Goal: Transaction & Acquisition: Purchase product/service

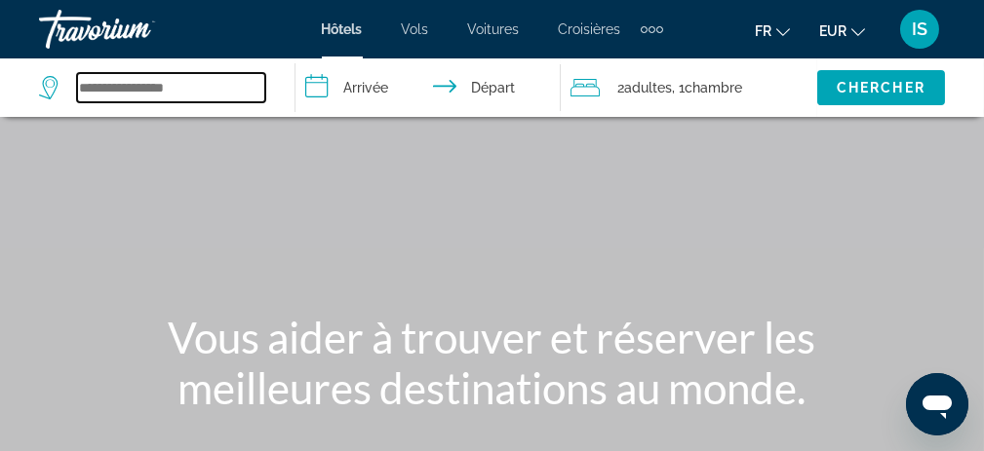
click at [137, 84] on input "Search widget" at bounding box center [171, 87] width 188 height 29
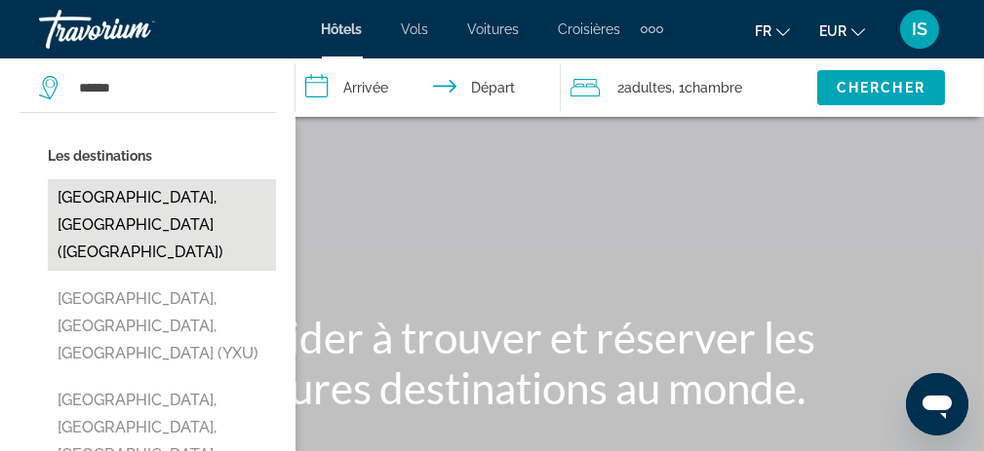
click at [176, 201] on button "[GEOGRAPHIC_DATA], [GEOGRAPHIC_DATA] ([GEOGRAPHIC_DATA])" at bounding box center [162, 225] width 228 height 92
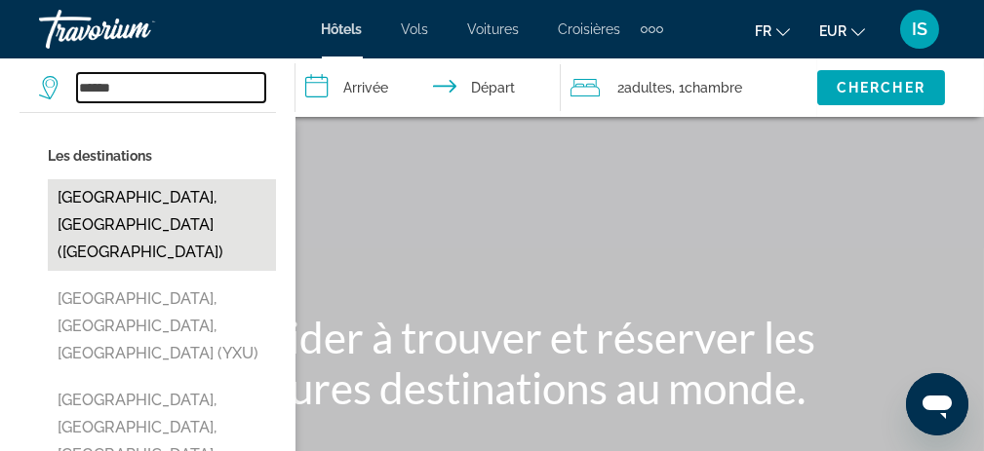
type input "**********"
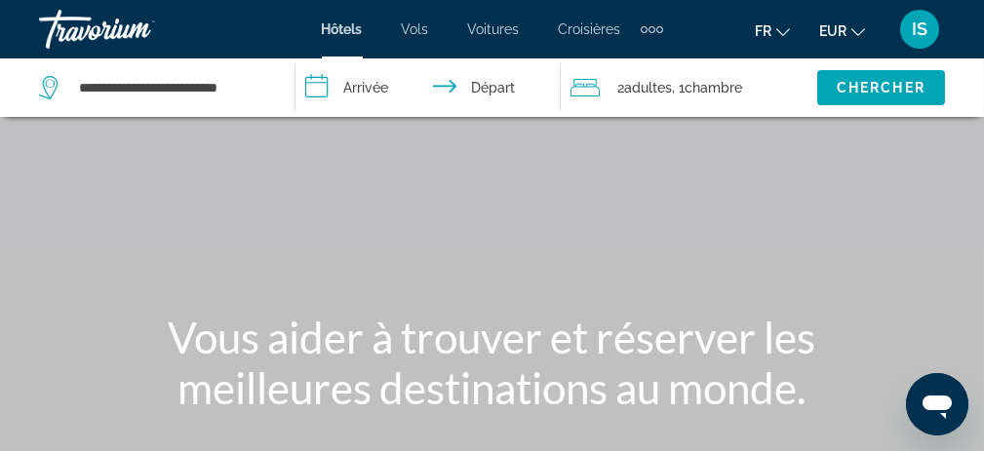
click at [365, 82] on input "**********" at bounding box center [432, 91] width 274 height 64
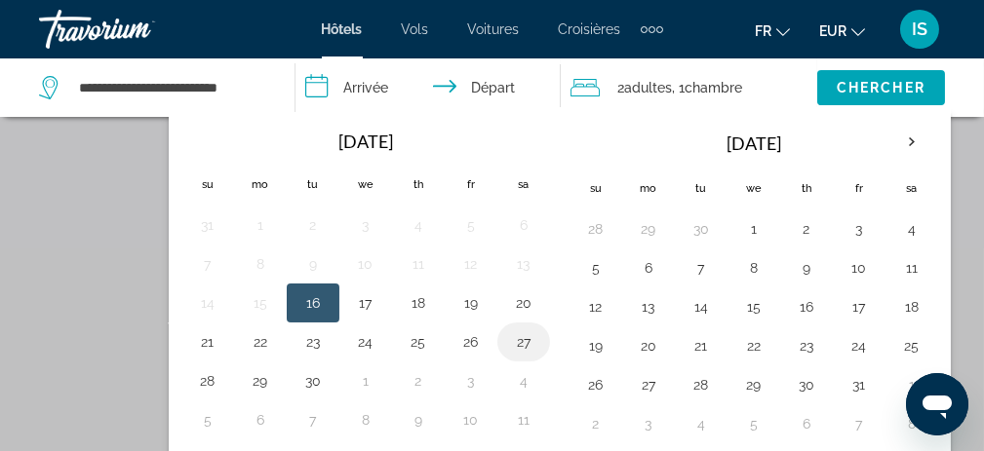
click at [508, 341] on button "27" at bounding box center [523, 342] width 31 height 27
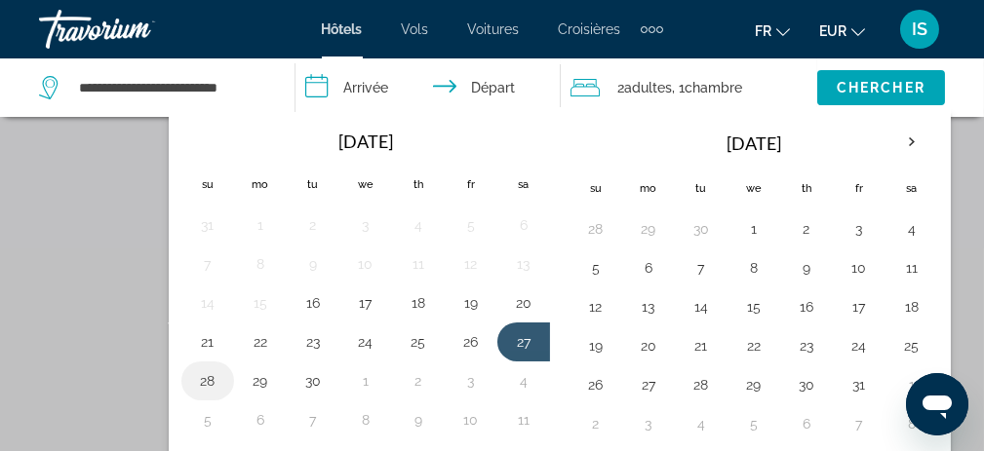
click at [201, 369] on button "28" at bounding box center [207, 381] width 31 height 27
type input "**********"
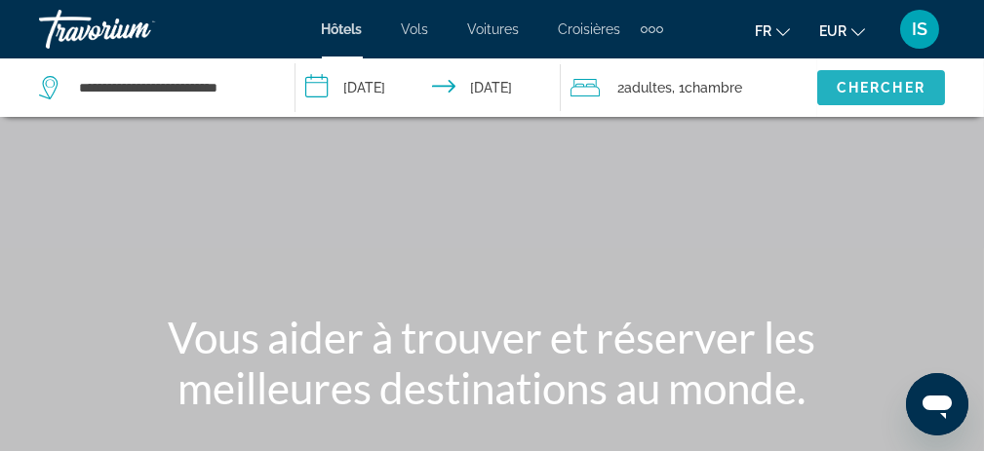
click at [886, 80] on span "Chercher" at bounding box center [881, 88] width 89 height 16
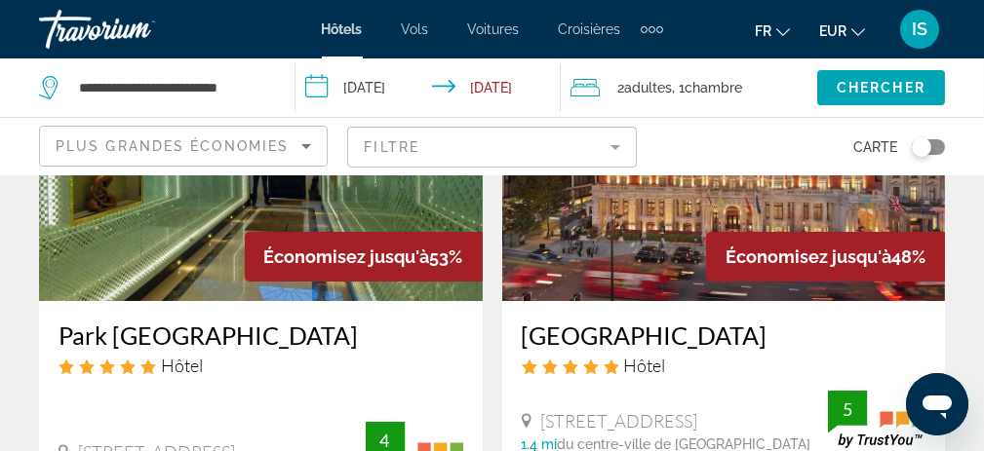
scroll to position [293, 0]
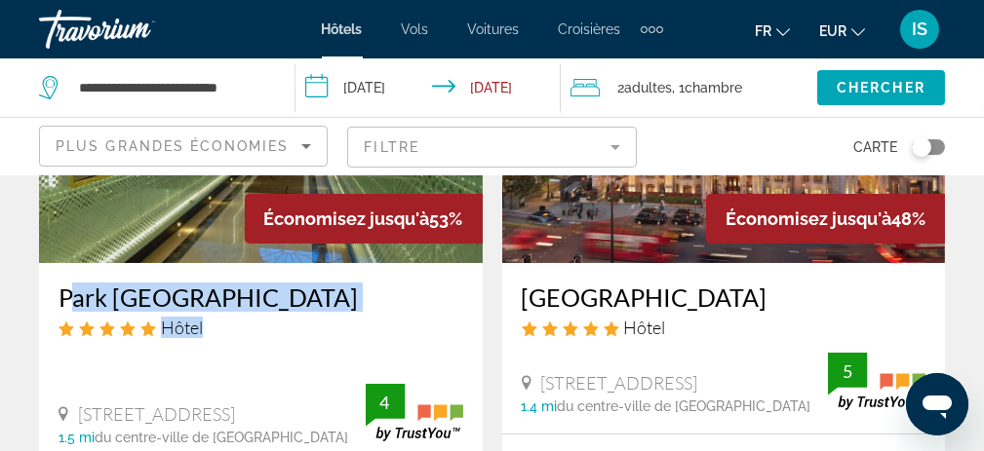
drag, startPoint x: 210, startPoint y: 333, endPoint x: 60, endPoint y: 292, distance: 155.0
click at [60, 292] on div "Park Grand Mayfair Hôtel" at bounding box center [261, 318] width 405 height 70
copy div "Park Grand Mayfair Hôtel"
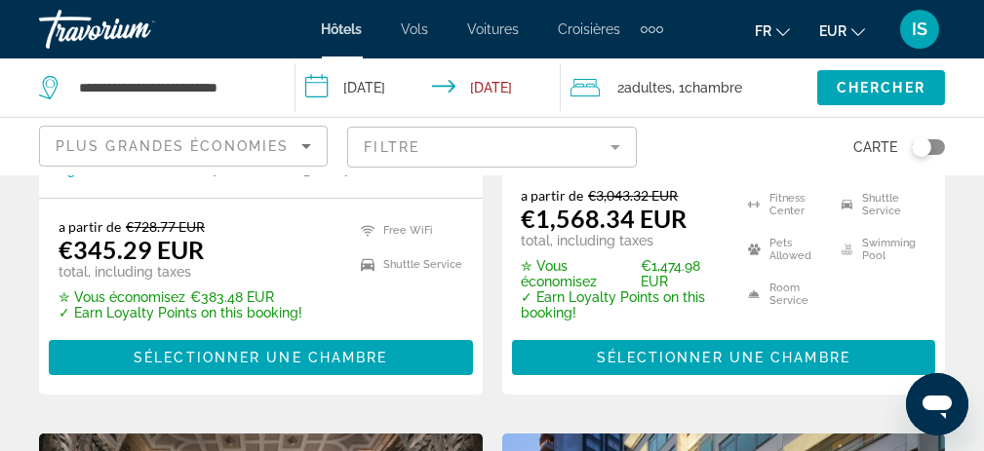
scroll to position [585, 0]
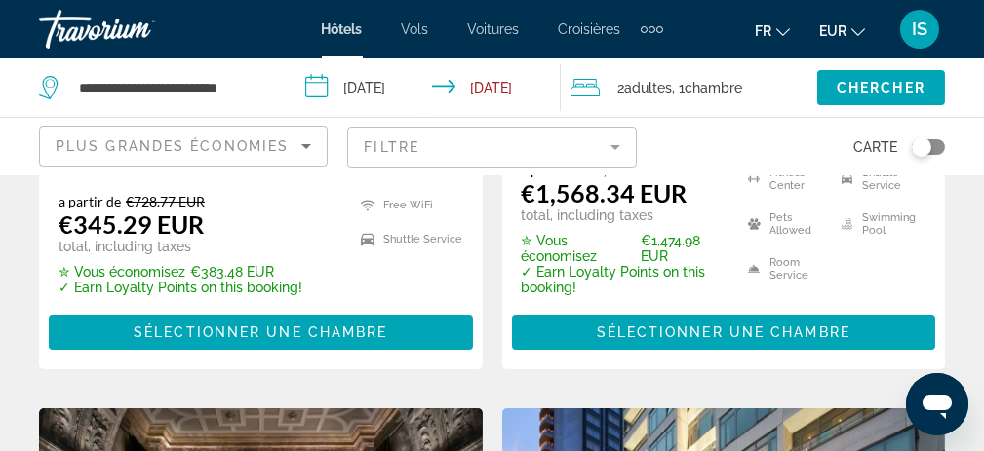
click at [287, 191] on div "a partir de €728.77 EUR €345.29 EUR total, including taxes ✮ Vous économisez €3…" at bounding box center [261, 272] width 444 height 196
click at [607, 144] on mat-form-field "Filtre" at bounding box center [491, 147] width 289 height 41
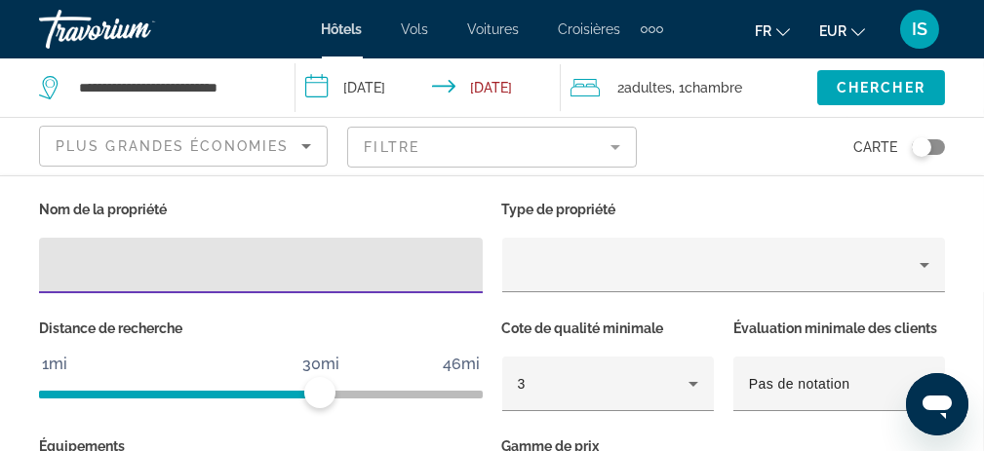
click at [607, 144] on mat-form-field "Filtre" at bounding box center [491, 147] width 289 height 41
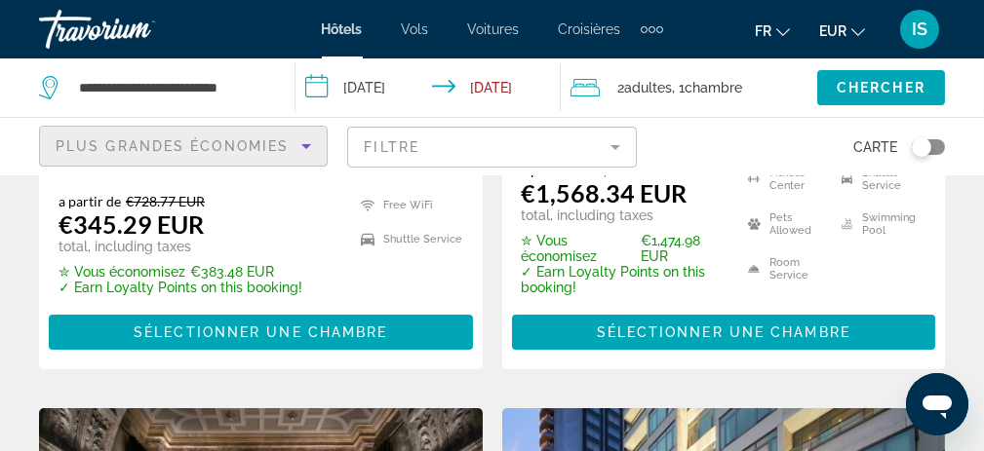
click at [300, 146] on icon "Sort by" at bounding box center [305, 146] width 23 height 23
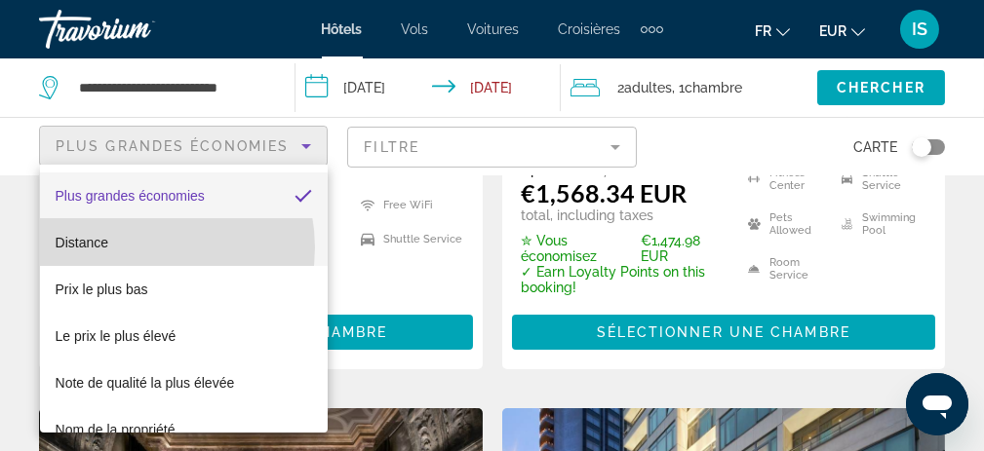
click at [137, 248] on mat-option "Distance" at bounding box center [184, 242] width 288 height 47
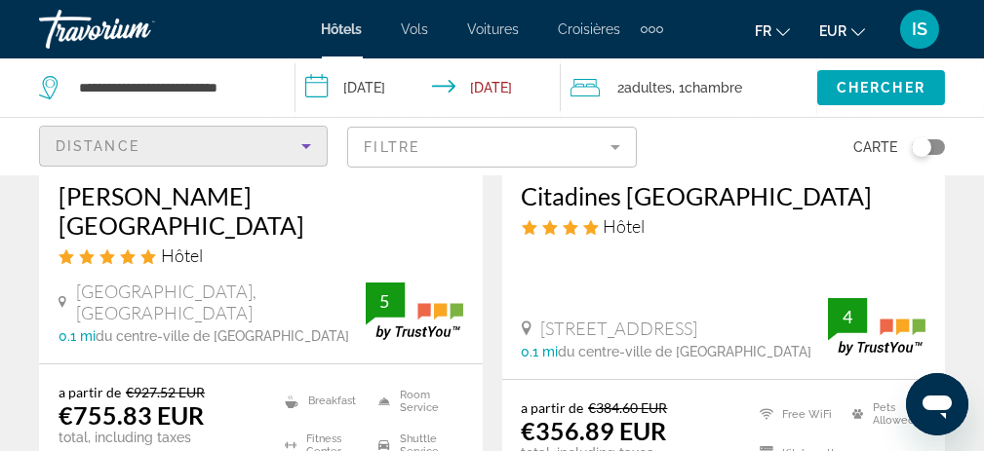
scroll to position [293, 0]
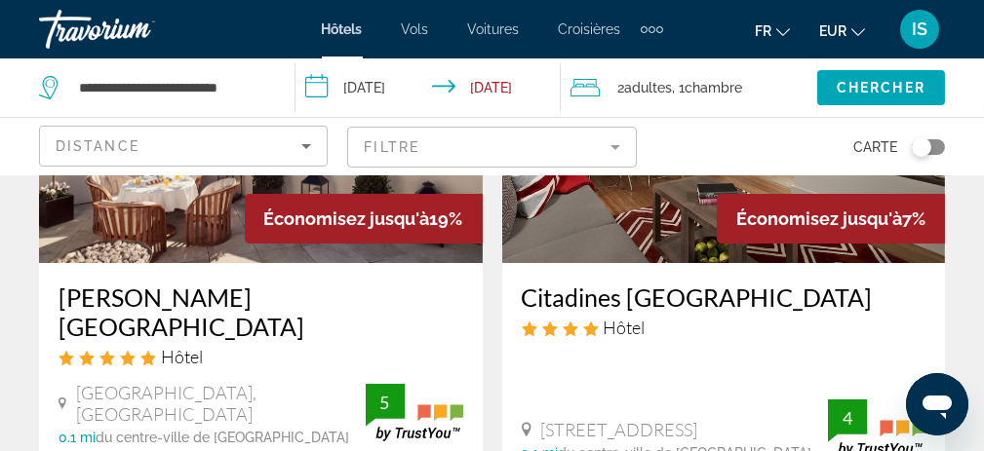
click at [619, 148] on mat-form-field "Filtre" at bounding box center [491, 147] width 289 height 41
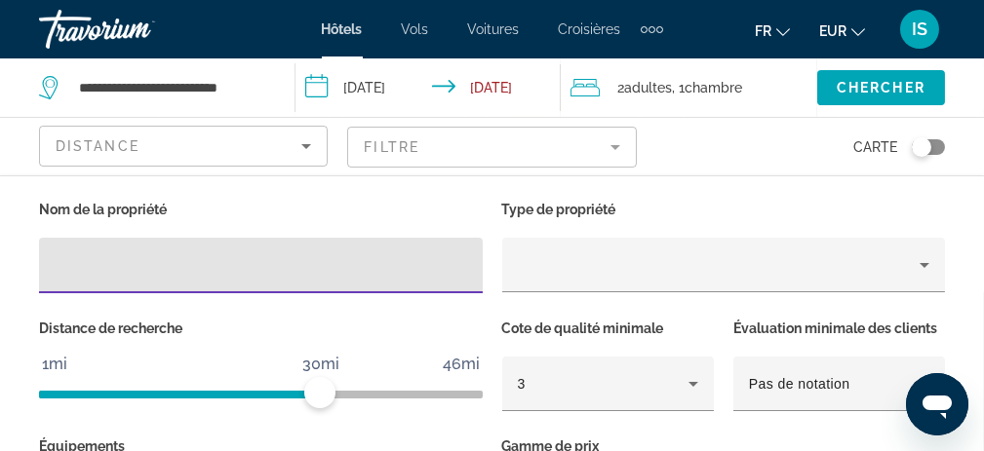
click at [686, 148] on div "Carte" at bounding box center [800, 147] width 289 height 58
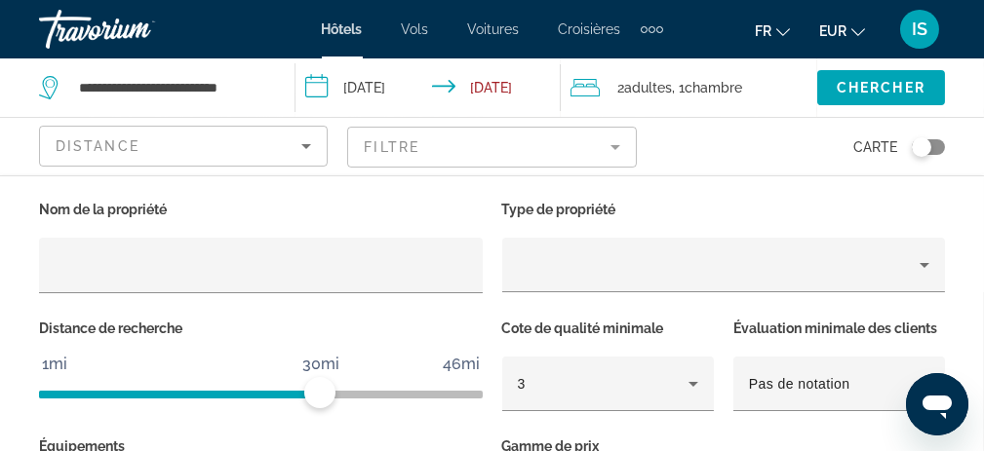
click at [647, 143] on div "Distance Filtre Carte" at bounding box center [492, 147] width 906 height 58
click at [679, 148] on div "Carte" at bounding box center [800, 147] width 289 height 58
click at [620, 149] on mat-form-field "Filtre" at bounding box center [491, 147] width 289 height 41
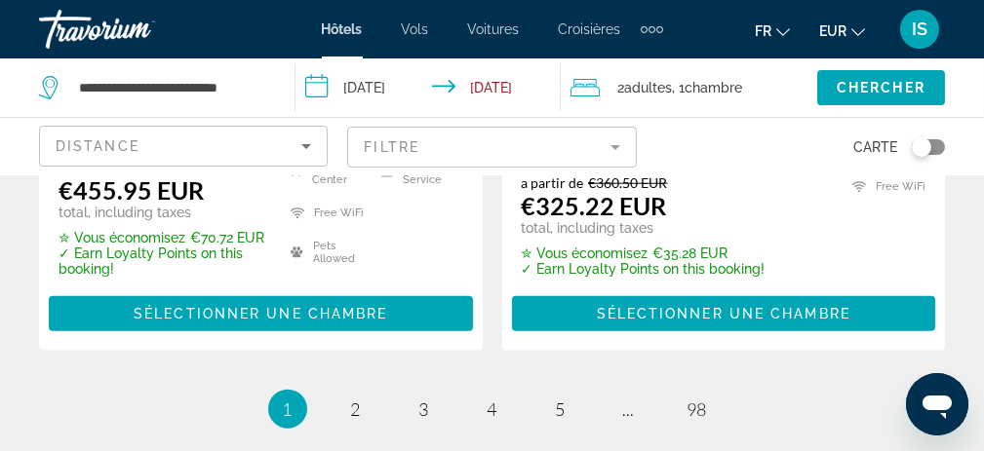
scroll to position [4388, 0]
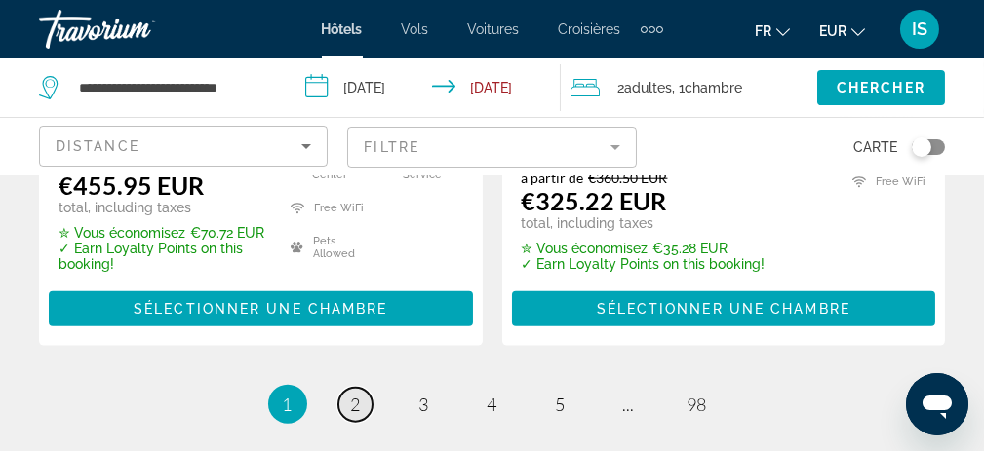
click at [359, 394] on span "2" at bounding box center [356, 404] width 10 height 21
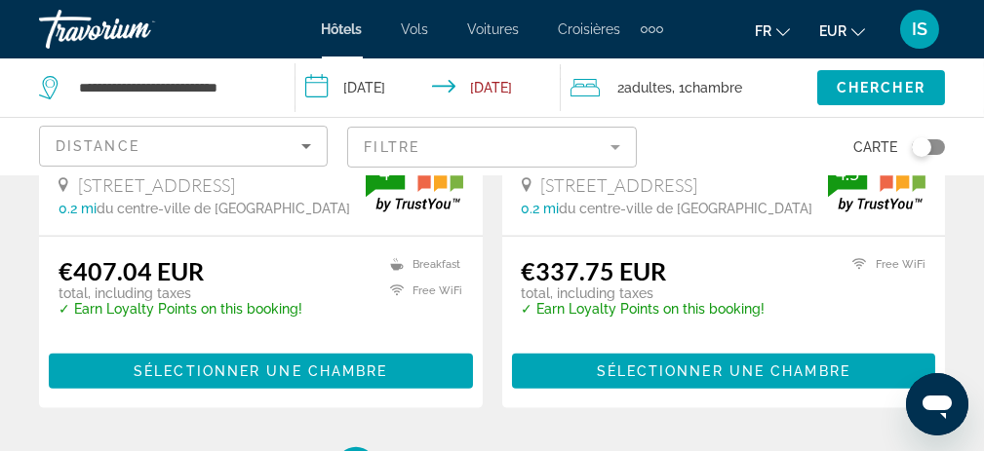
scroll to position [4290, 0]
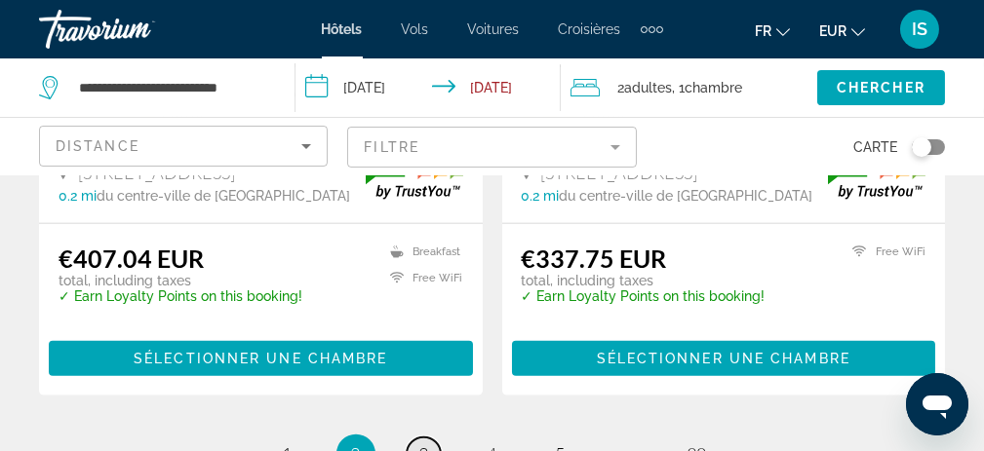
click at [426, 444] on span "3" at bounding box center [424, 454] width 10 height 21
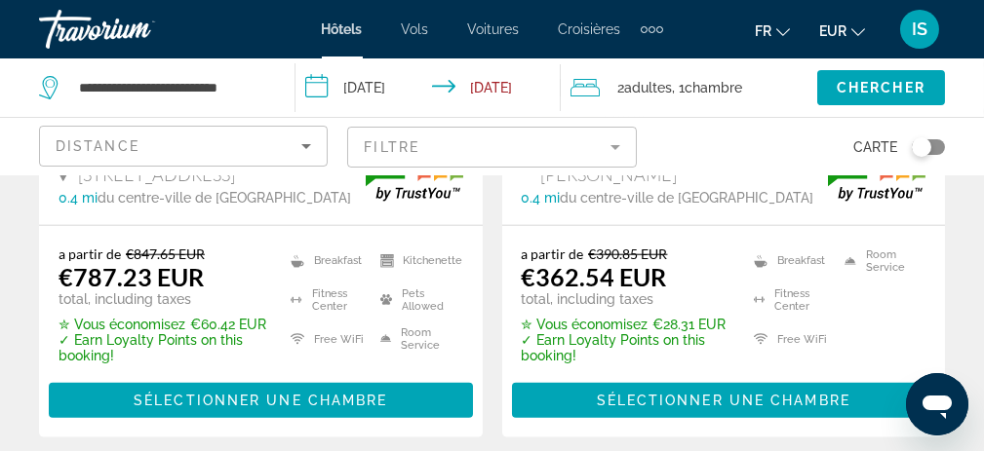
scroll to position [4193, 0]
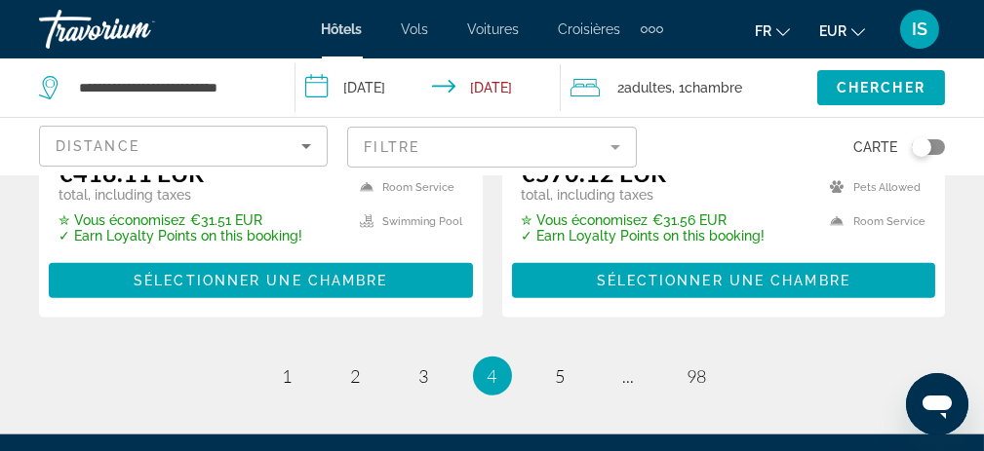
scroll to position [4388, 0]
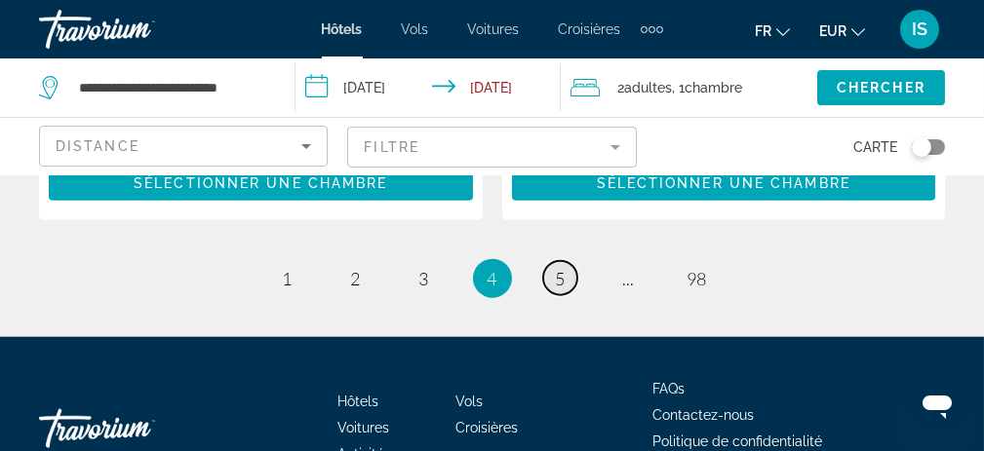
click at [561, 268] on span "5" at bounding box center [561, 278] width 10 height 21
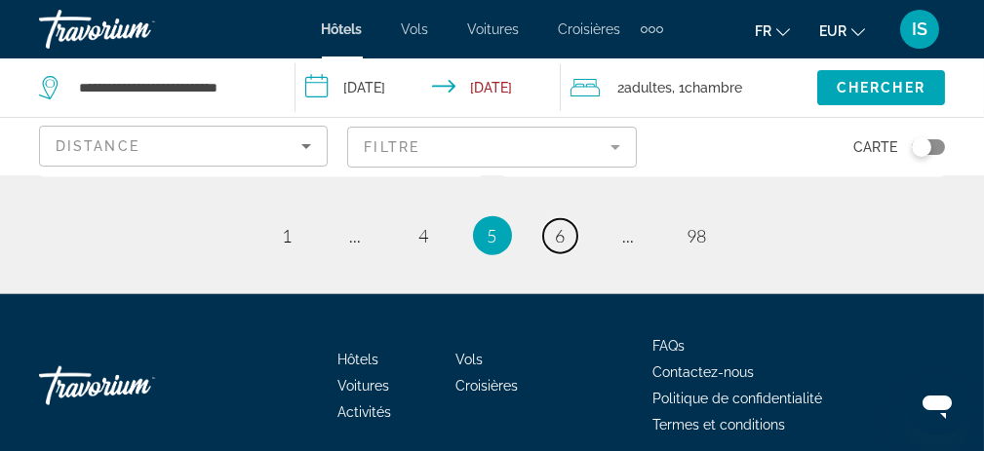
scroll to position [4485, 0]
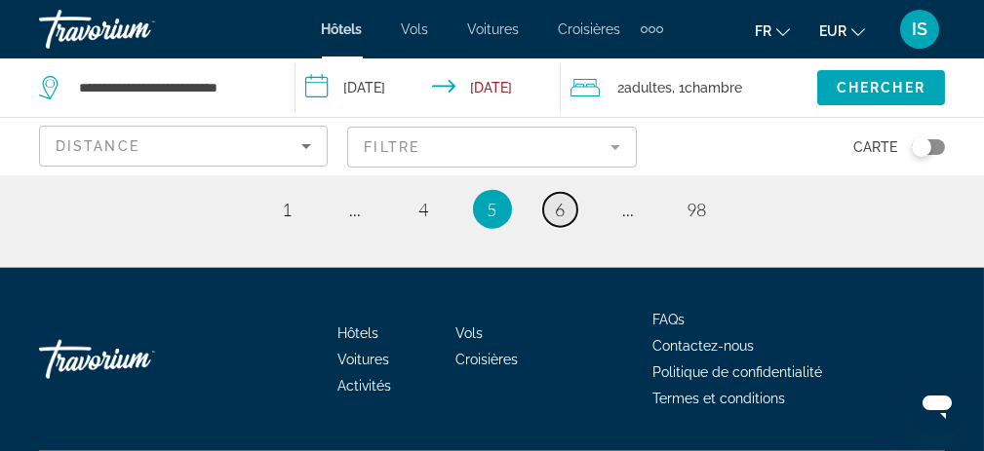
click at [563, 199] on span "6" at bounding box center [561, 209] width 10 height 21
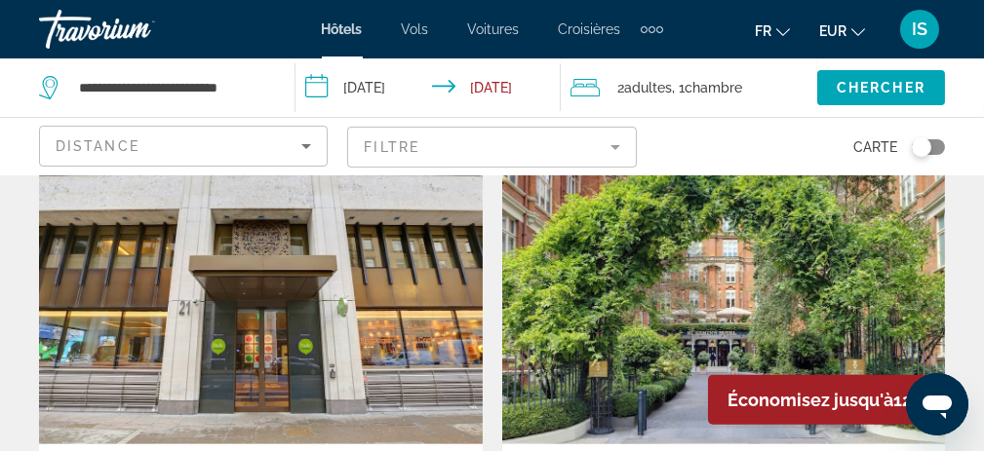
scroll to position [3023, 0]
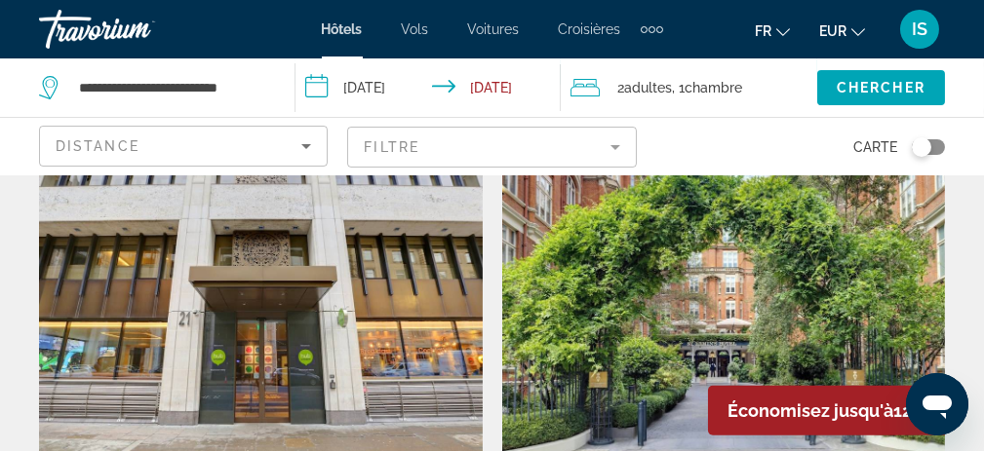
click at [378, 348] on img "Main content" at bounding box center [261, 299] width 444 height 312
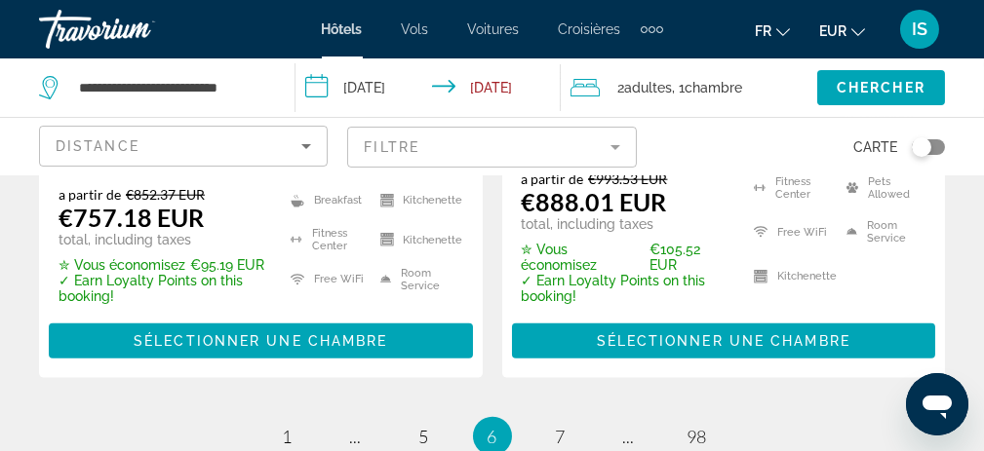
scroll to position [4290, 0]
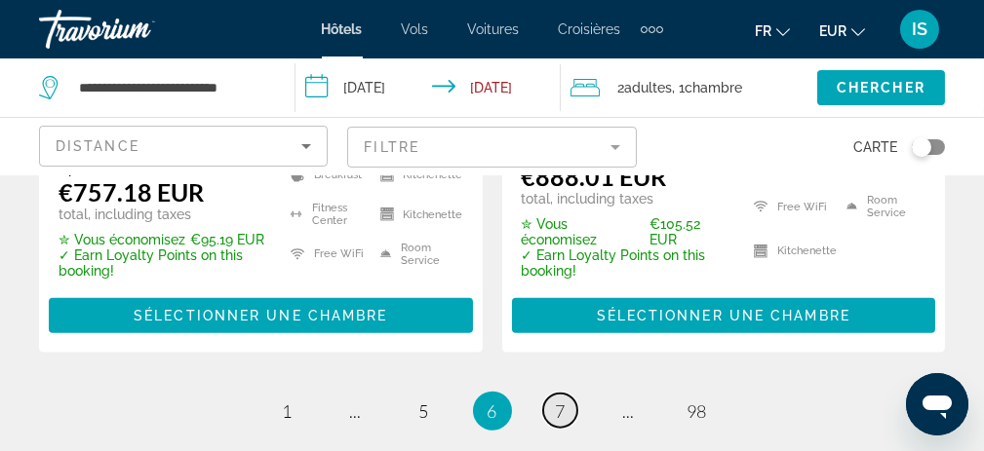
click at [552, 394] on link "page 7" at bounding box center [560, 411] width 34 height 34
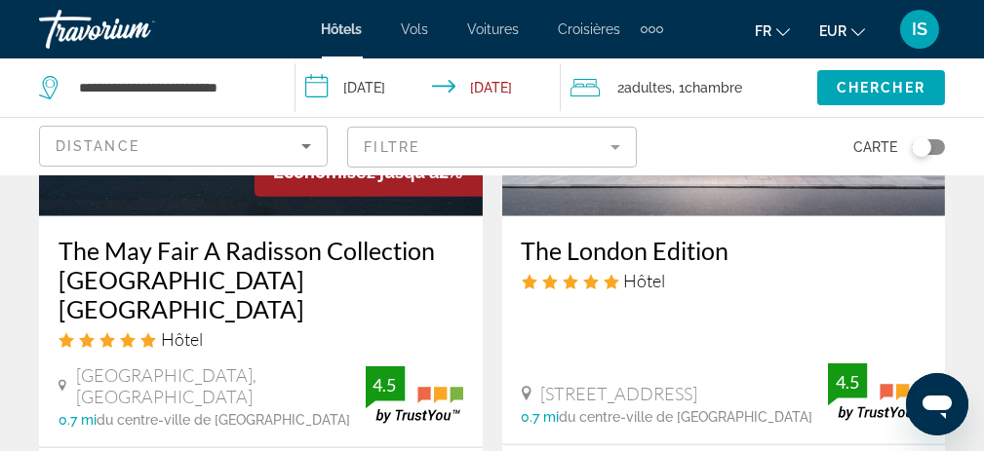
scroll to position [4193, 0]
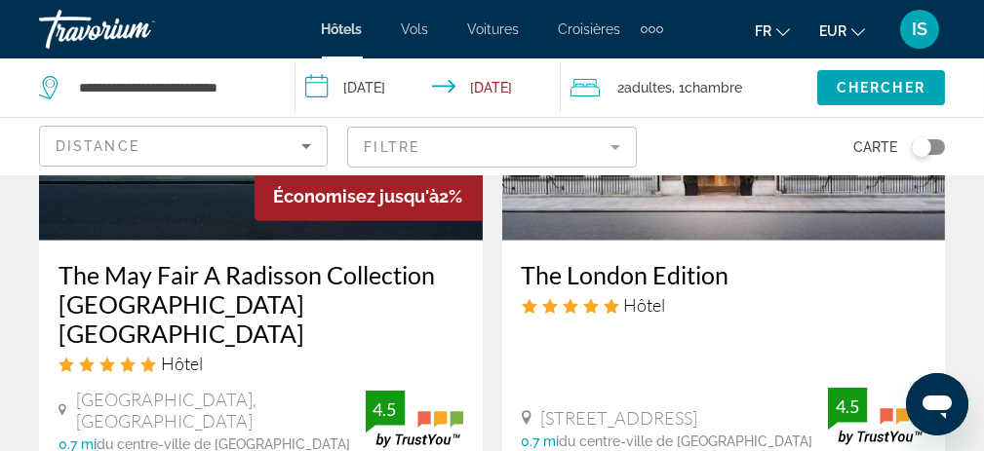
click at [310, 147] on icon "Sort by" at bounding box center [305, 146] width 23 height 23
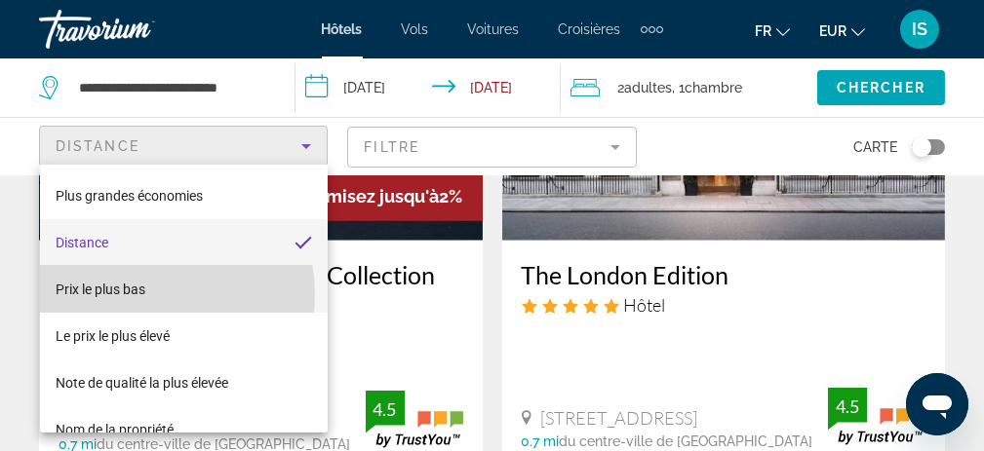
click at [148, 294] on mat-option "Prix le plus bas" at bounding box center [184, 289] width 288 height 47
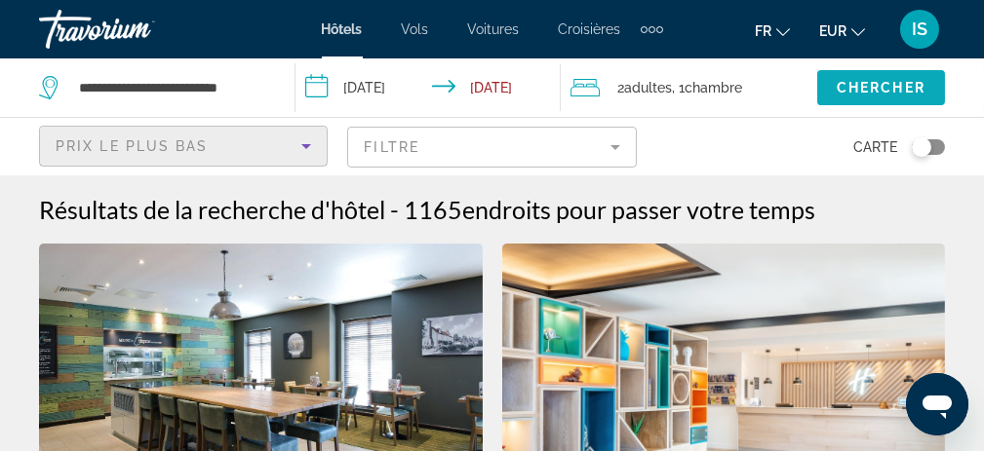
click at [894, 87] on span "Chercher" at bounding box center [881, 88] width 89 height 16
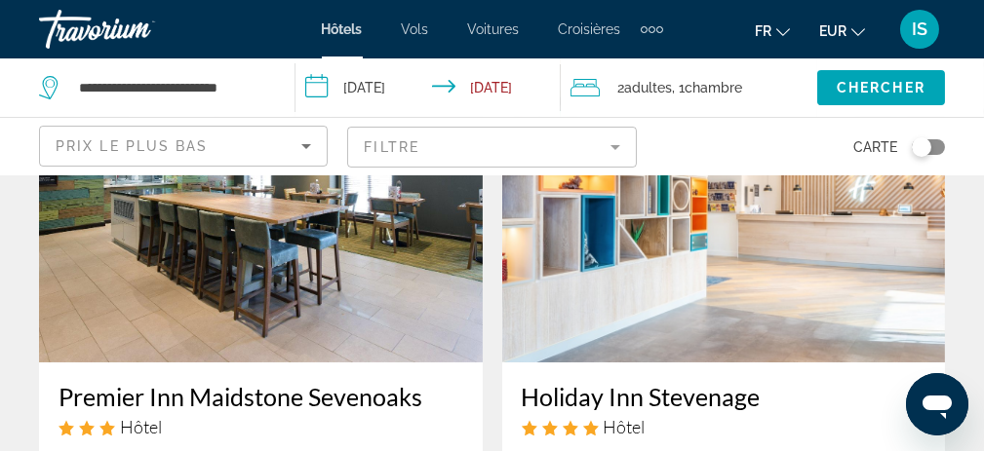
scroll to position [98, 0]
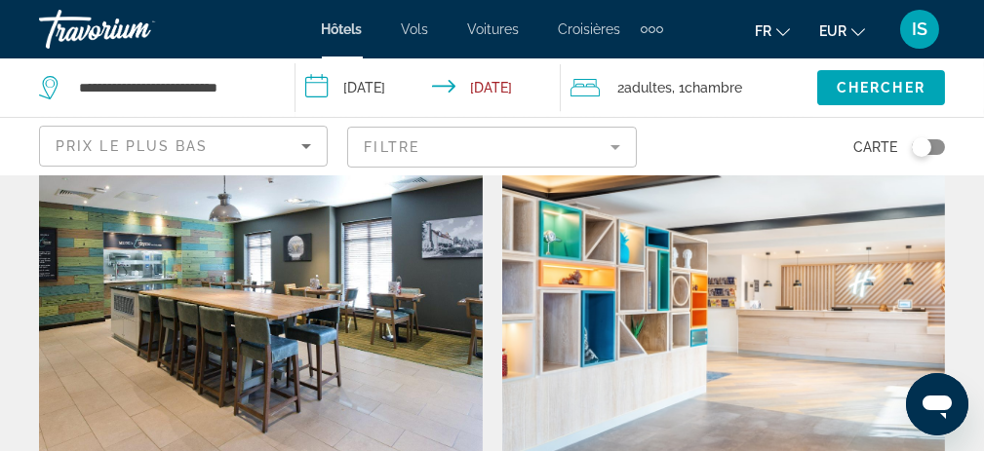
click at [778, 312] on img "Main content" at bounding box center [724, 302] width 444 height 312
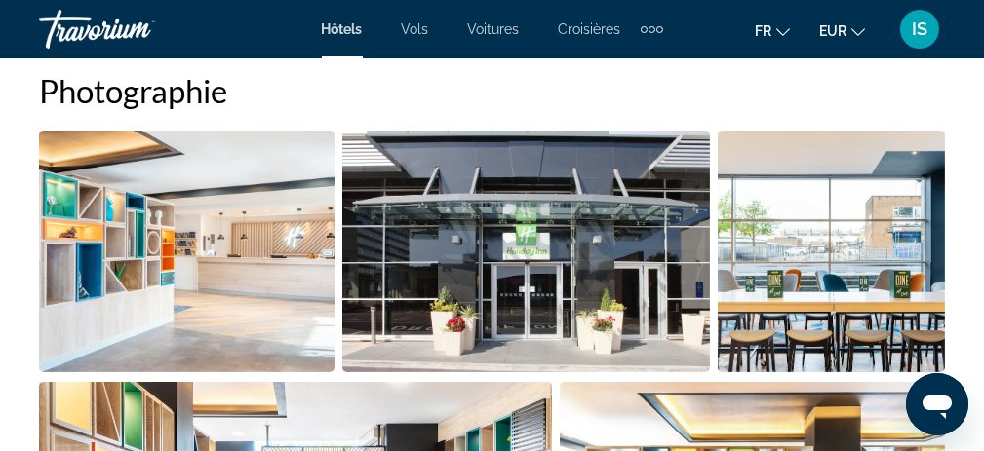
scroll to position [1268, 0]
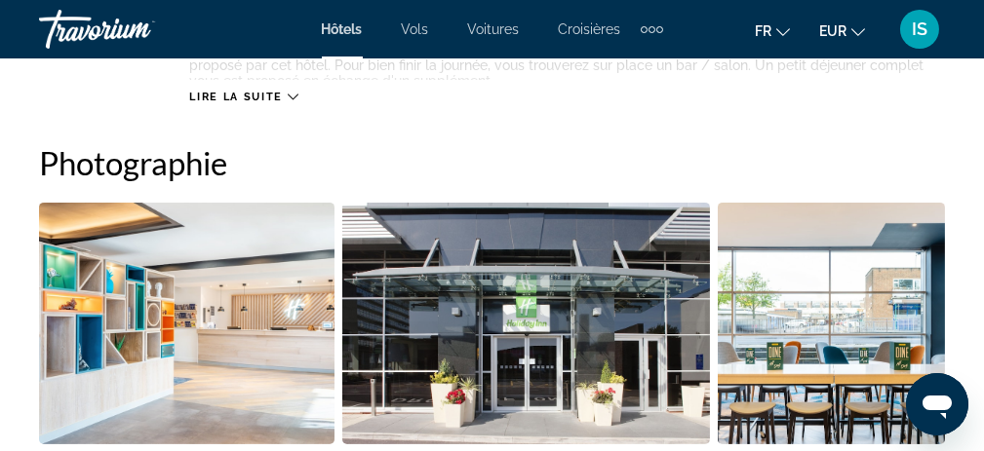
click at [219, 288] on img "Open full-screen image slider" at bounding box center [186, 324] width 295 height 242
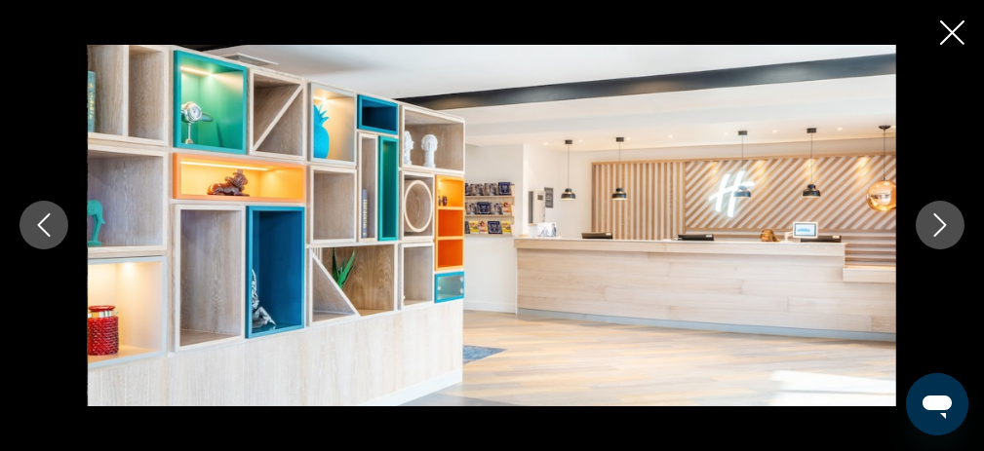
click at [936, 220] on icon "Next image" at bounding box center [939, 225] width 23 height 23
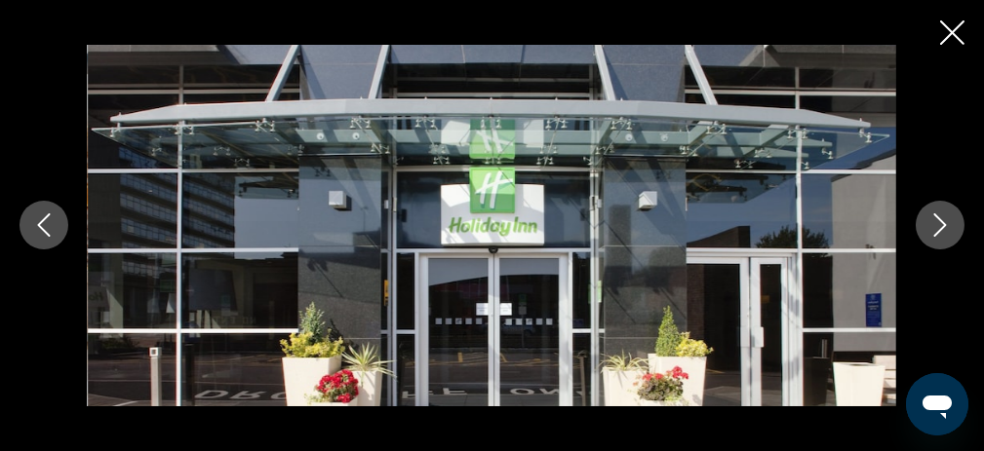
click at [936, 220] on icon "Next image" at bounding box center [939, 225] width 23 height 23
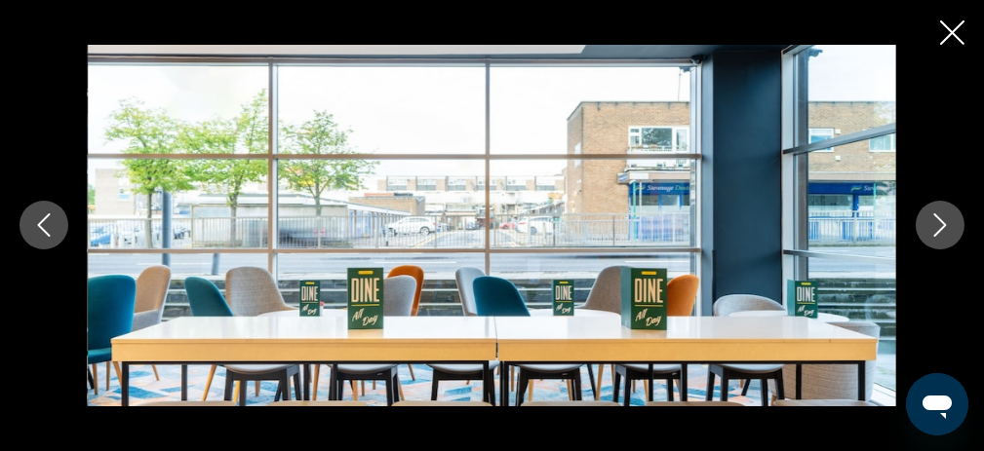
click at [936, 220] on icon "Next image" at bounding box center [939, 225] width 23 height 23
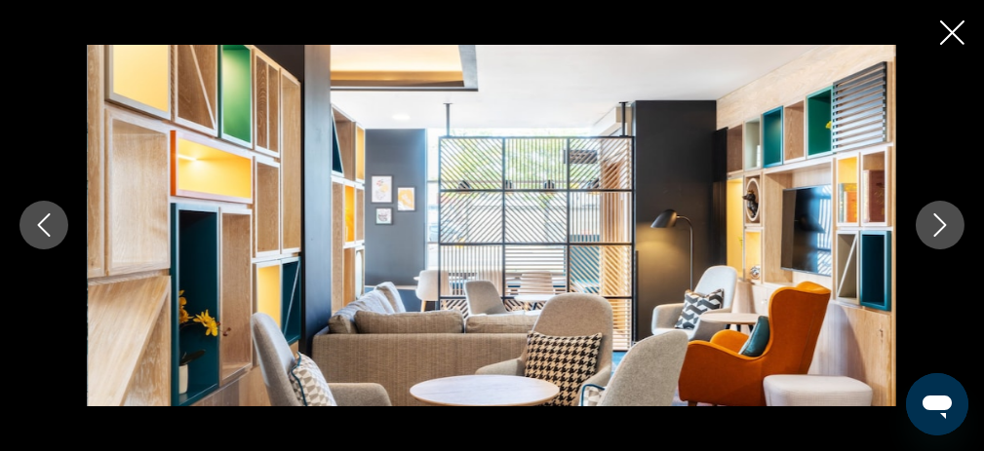
click at [936, 220] on icon "Next image" at bounding box center [939, 225] width 23 height 23
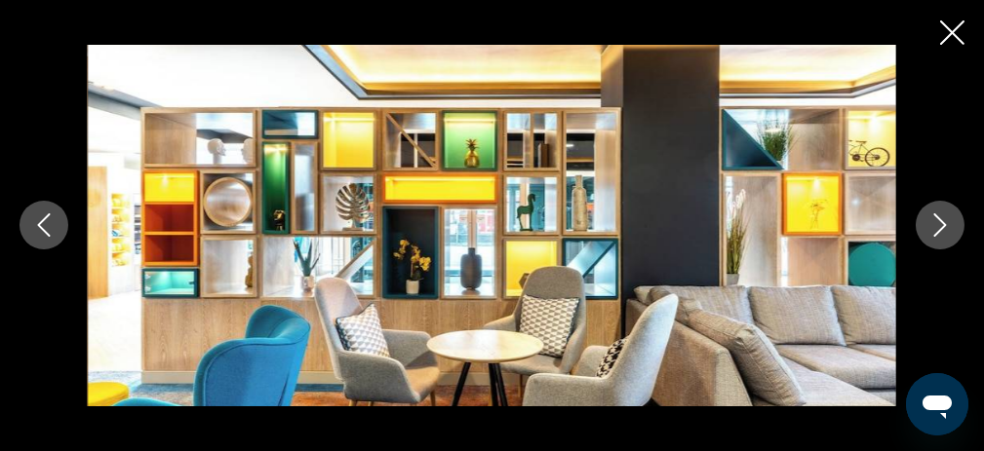
click at [936, 220] on icon "Next image" at bounding box center [939, 225] width 23 height 23
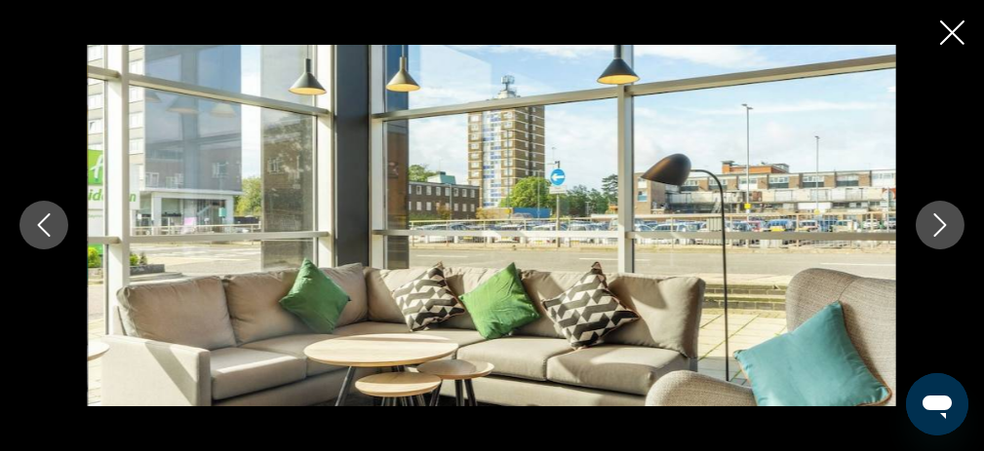
click at [936, 220] on icon "Next image" at bounding box center [939, 225] width 23 height 23
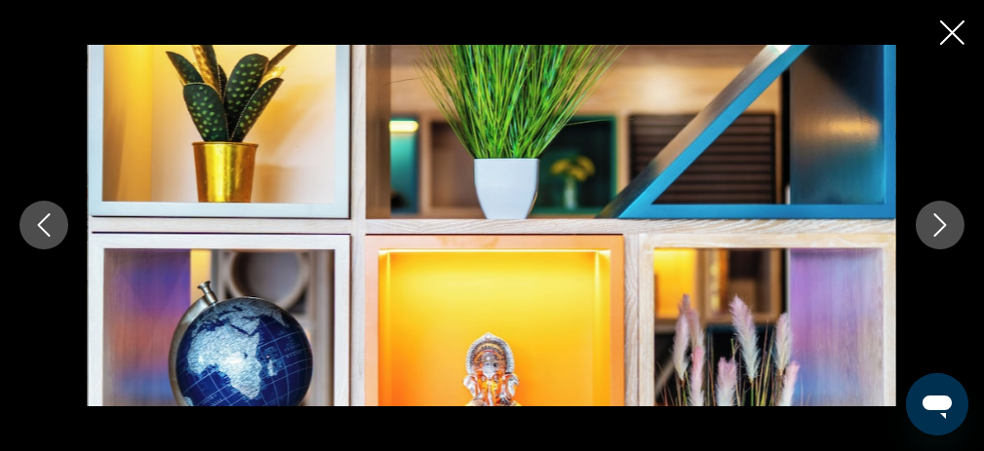
click at [936, 220] on icon "Next image" at bounding box center [939, 225] width 23 height 23
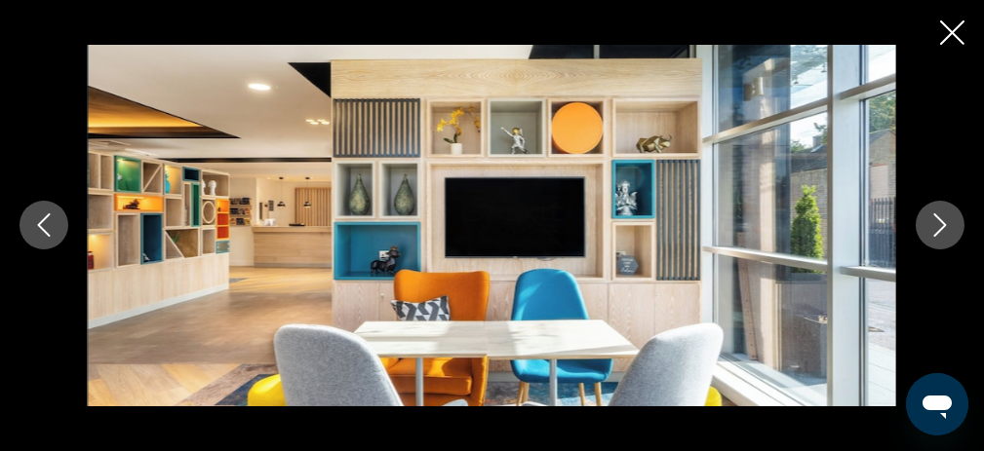
click at [936, 220] on icon "Next image" at bounding box center [939, 225] width 23 height 23
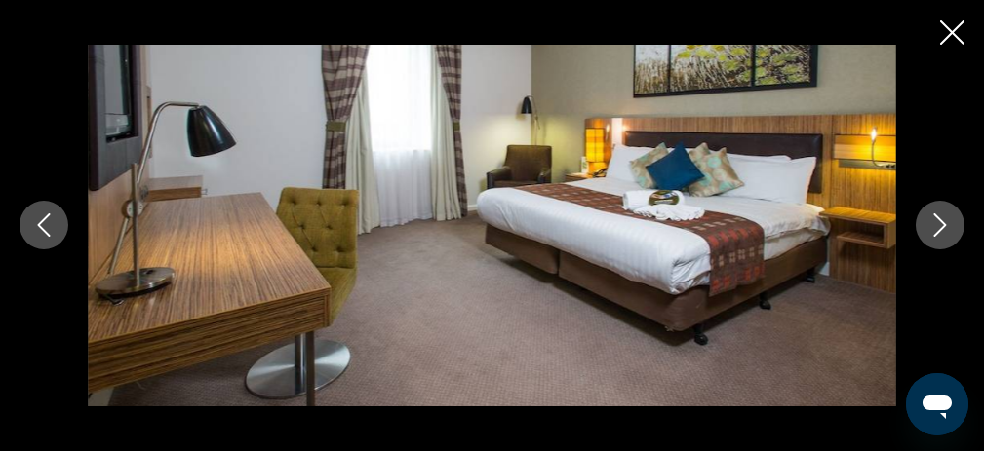
click at [939, 221] on icon "Next image" at bounding box center [939, 225] width 23 height 23
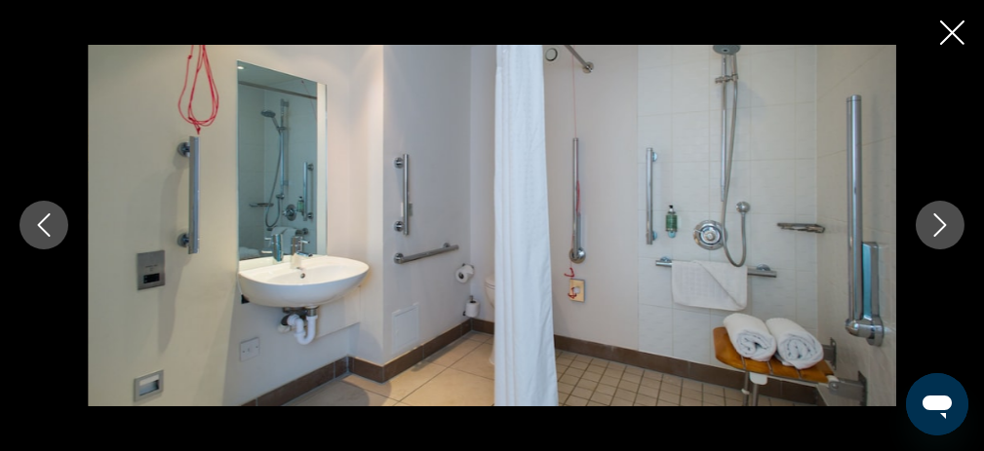
click at [939, 221] on icon "Next image" at bounding box center [939, 225] width 23 height 23
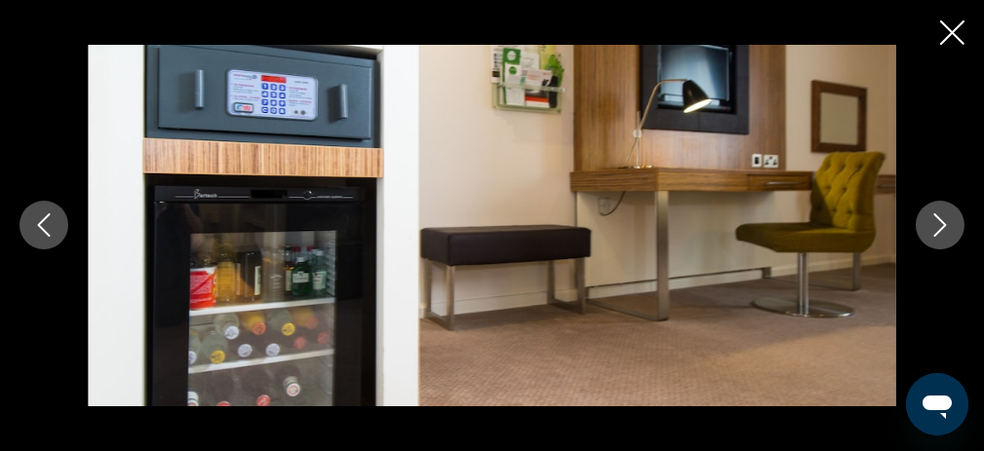
click at [43, 212] on button "Previous image" at bounding box center [44, 225] width 49 height 49
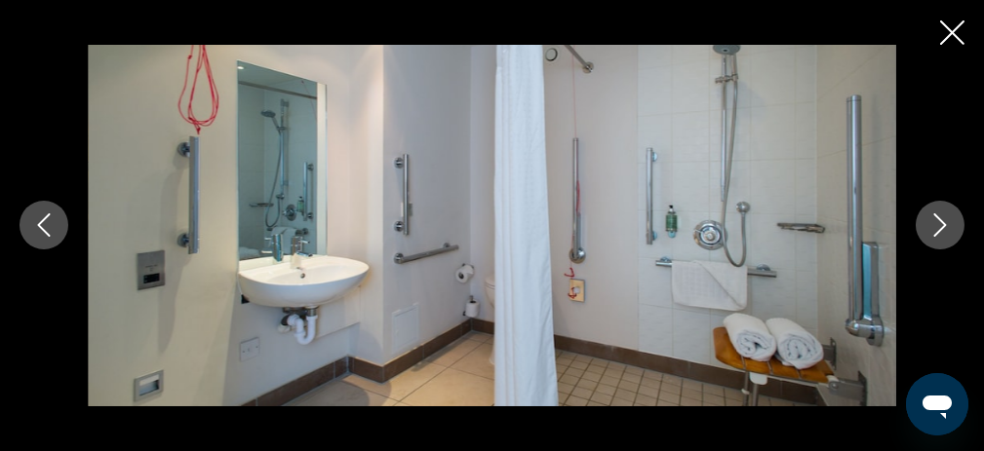
click at [937, 224] on icon "Next image" at bounding box center [939, 225] width 23 height 23
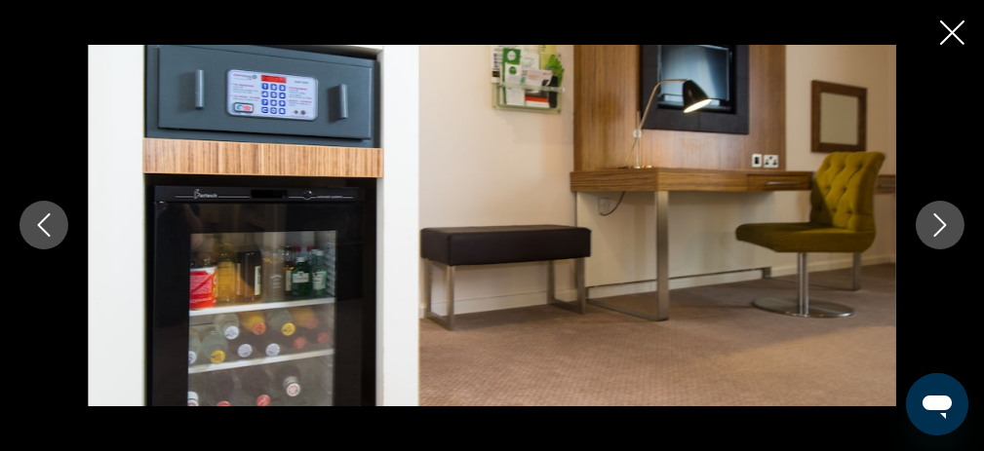
click at [937, 224] on icon "Next image" at bounding box center [939, 225] width 23 height 23
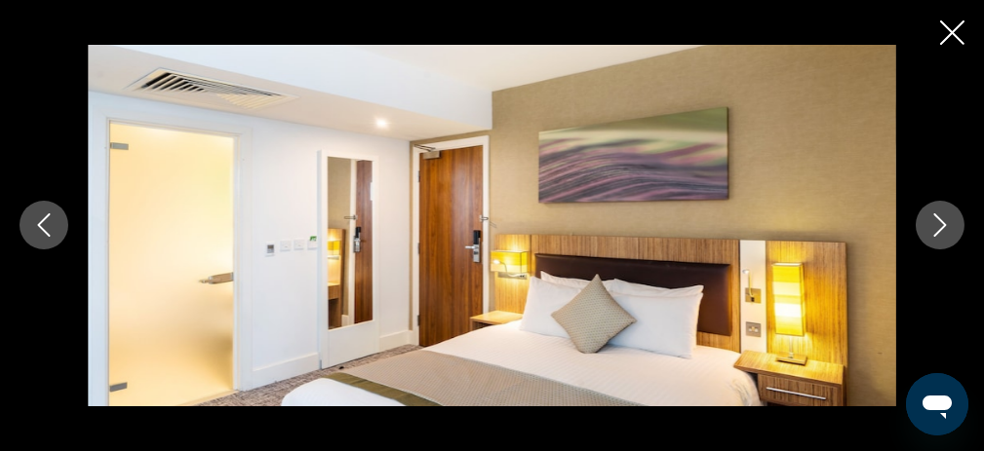
click at [937, 224] on icon "Next image" at bounding box center [939, 225] width 23 height 23
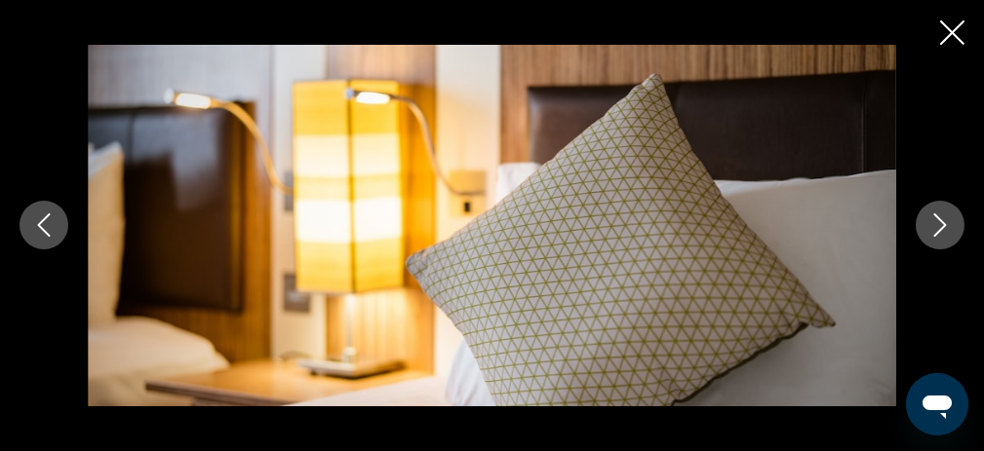
click at [937, 224] on icon "Next image" at bounding box center [939, 225] width 23 height 23
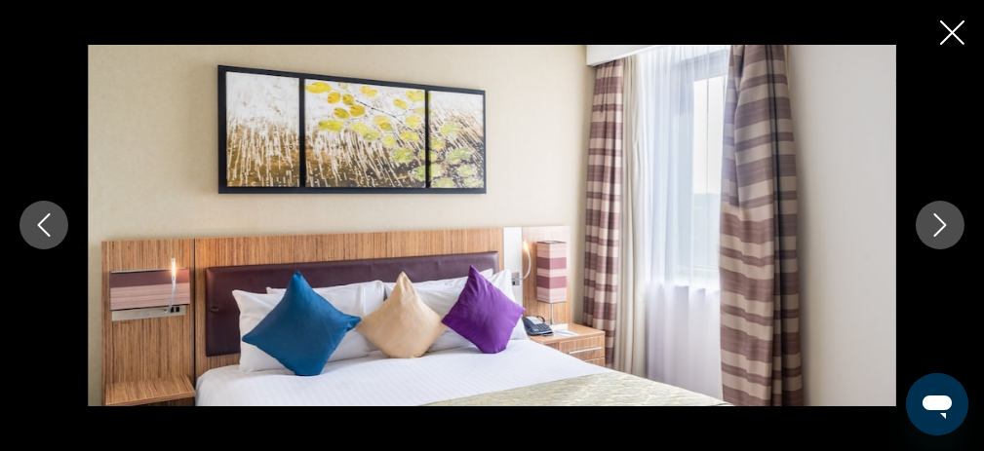
click at [937, 224] on icon "Next image" at bounding box center [939, 225] width 23 height 23
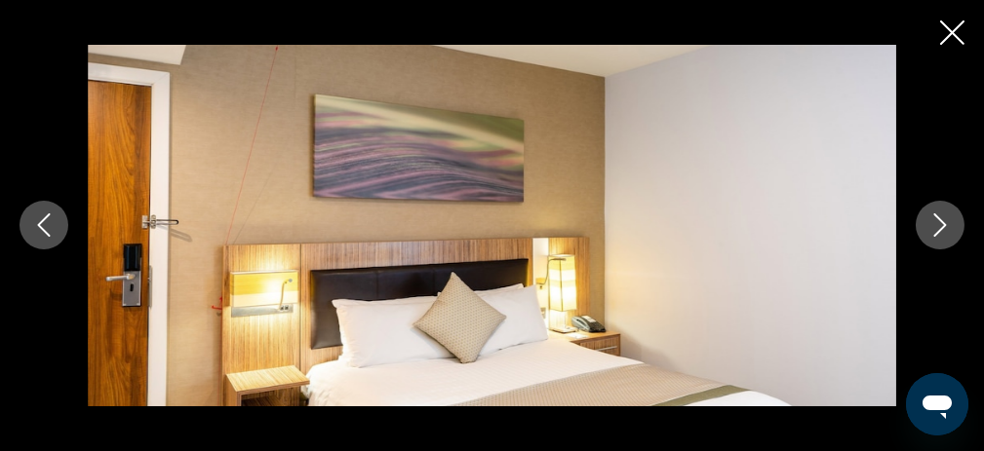
click at [937, 224] on icon "Next image" at bounding box center [939, 225] width 23 height 23
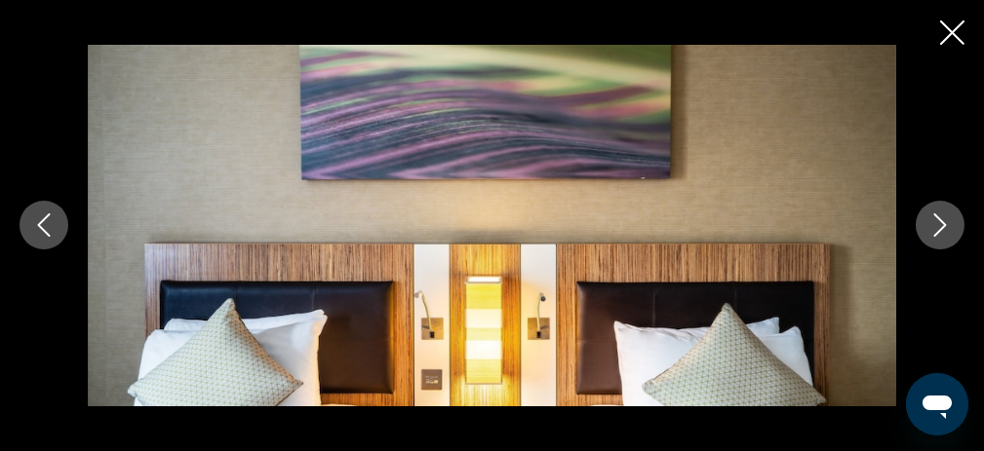
click at [937, 224] on icon "Next image" at bounding box center [939, 225] width 23 height 23
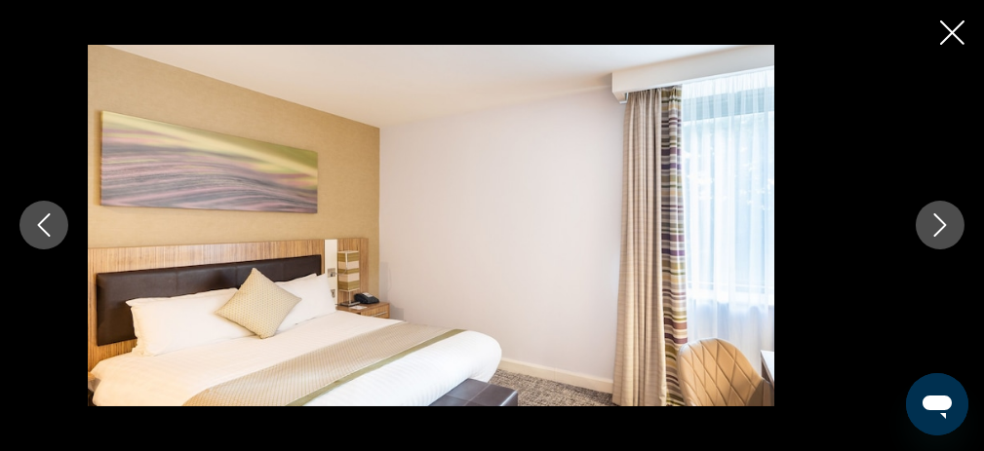
click at [937, 224] on icon "Next image" at bounding box center [939, 225] width 23 height 23
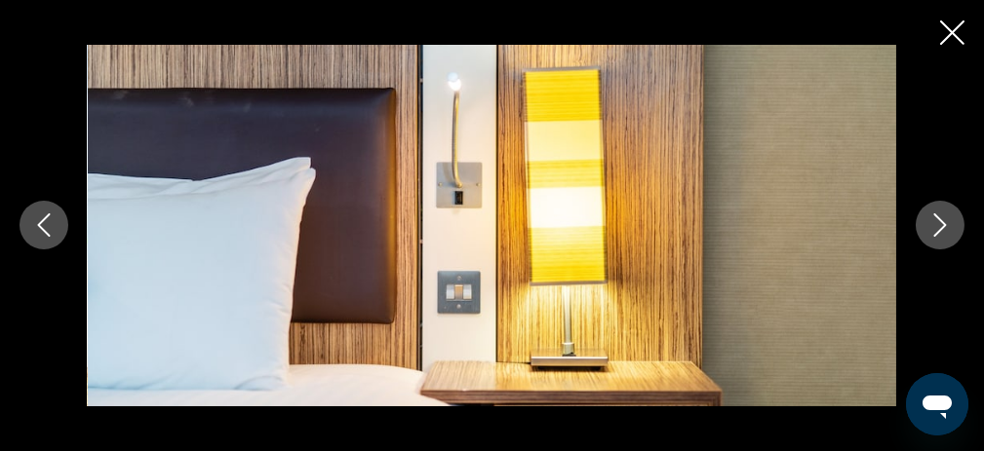
click at [937, 224] on icon "Next image" at bounding box center [939, 225] width 23 height 23
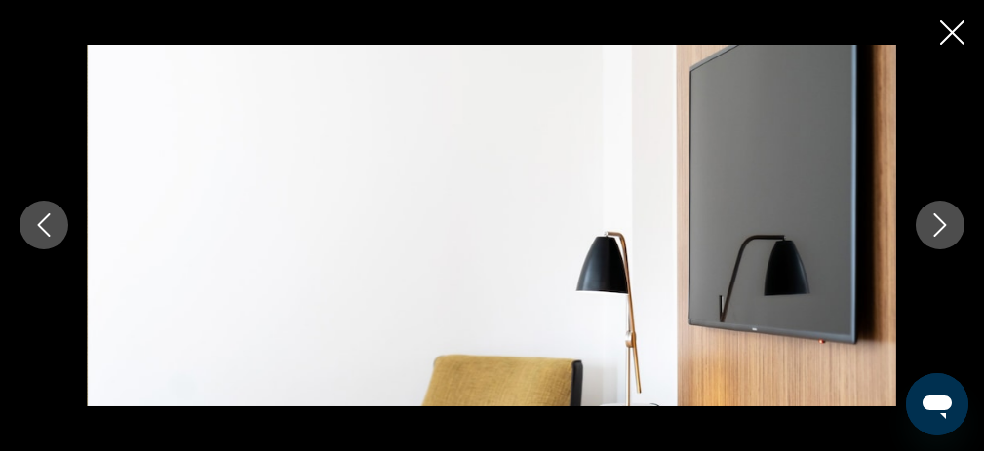
click at [937, 224] on icon "Next image" at bounding box center [939, 225] width 23 height 23
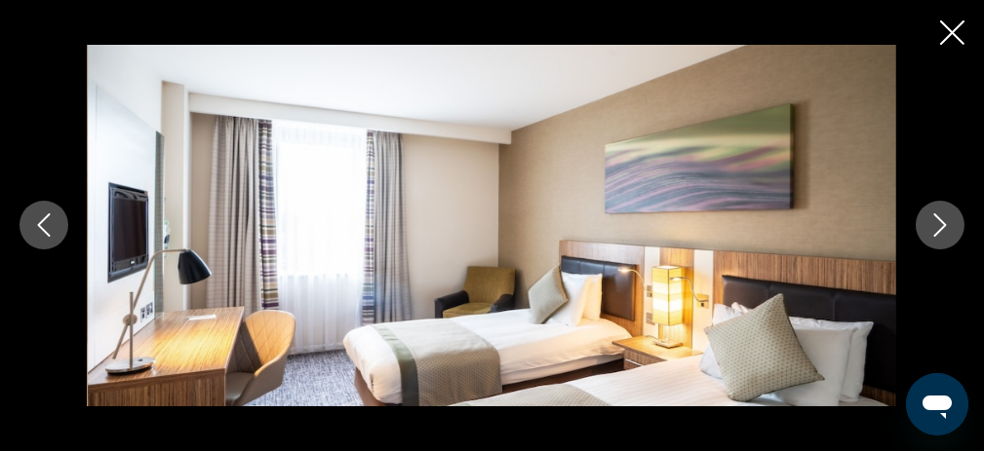
click at [937, 224] on icon "Next image" at bounding box center [939, 225] width 23 height 23
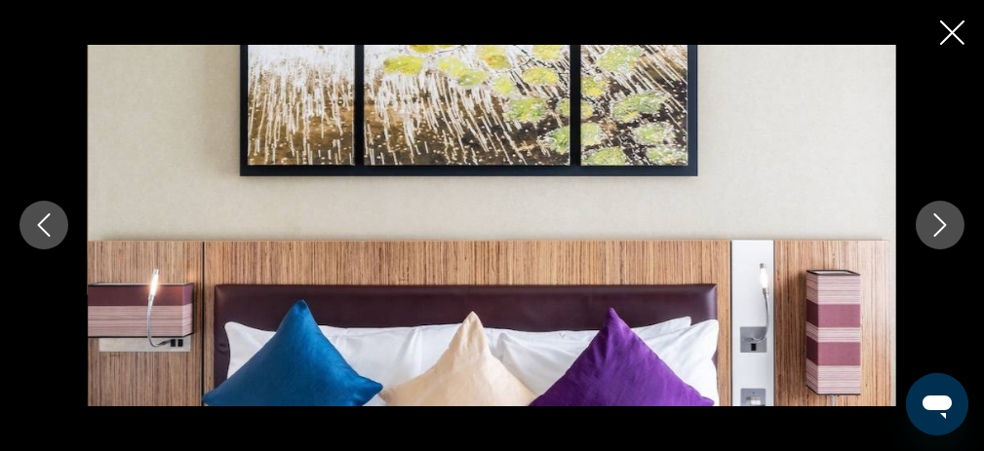
click at [937, 224] on icon "Next image" at bounding box center [939, 225] width 23 height 23
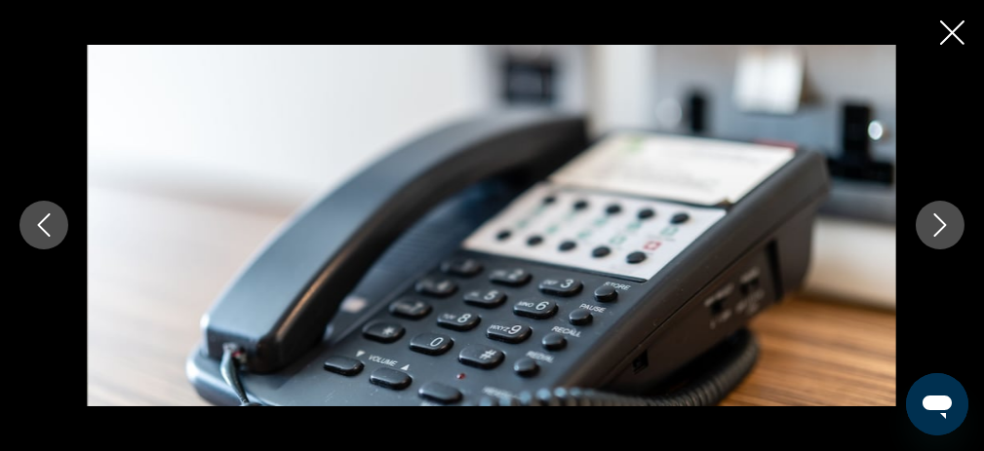
click at [937, 224] on icon "Next image" at bounding box center [939, 225] width 23 height 23
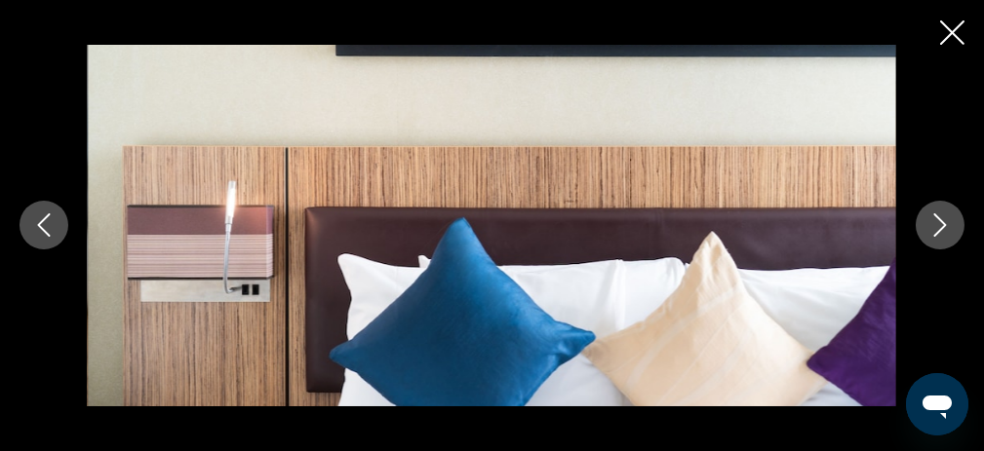
click at [937, 224] on icon "Next image" at bounding box center [939, 225] width 23 height 23
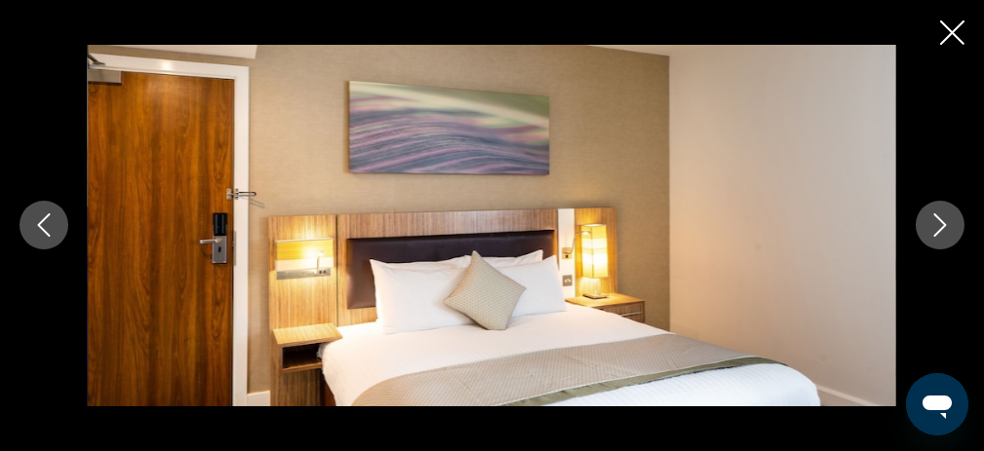
click at [937, 224] on icon "Next image" at bounding box center [939, 225] width 23 height 23
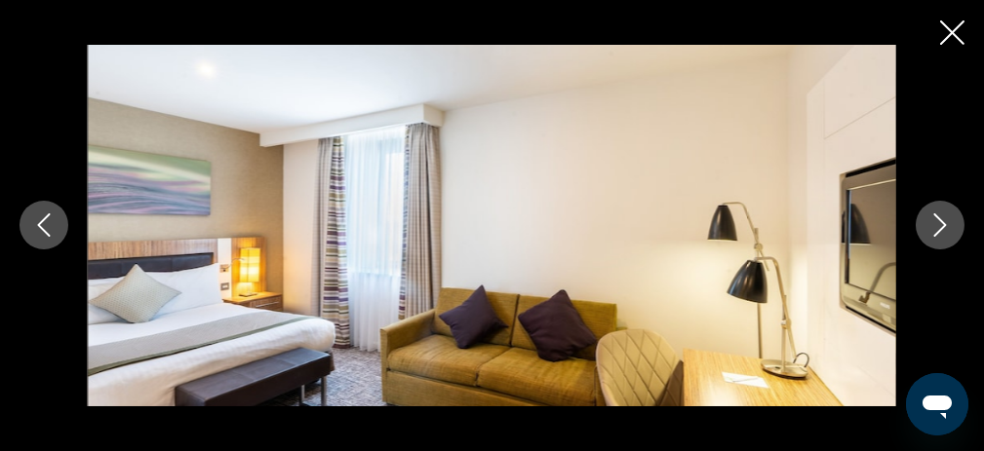
click at [937, 224] on icon "Next image" at bounding box center [939, 225] width 23 height 23
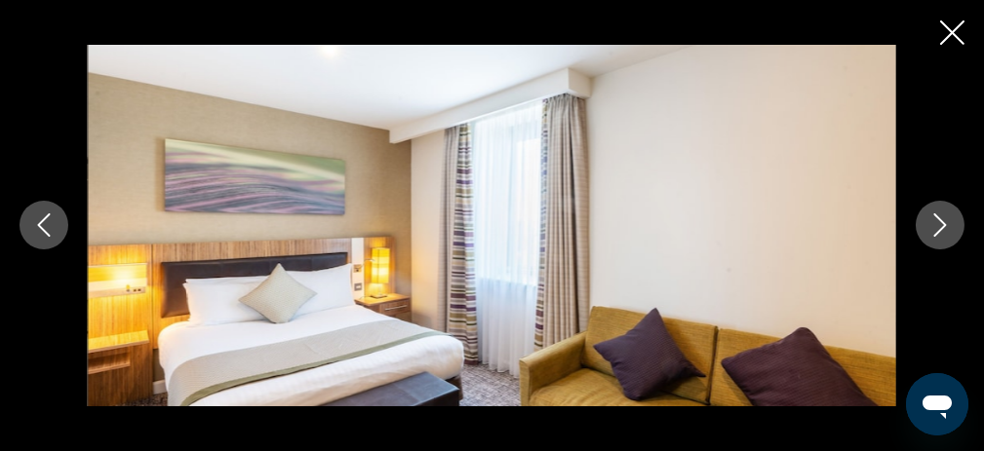
click at [937, 224] on icon "Next image" at bounding box center [939, 225] width 23 height 23
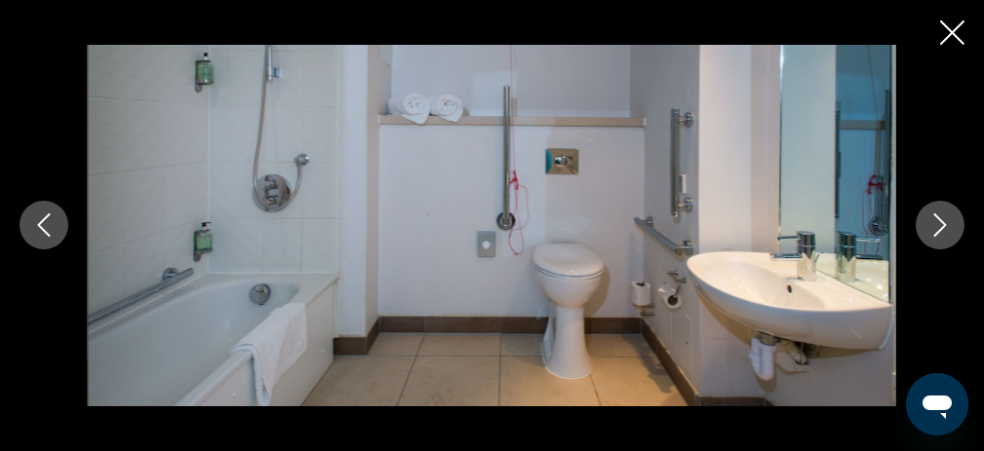
click at [937, 224] on icon "Next image" at bounding box center [939, 225] width 23 height 23
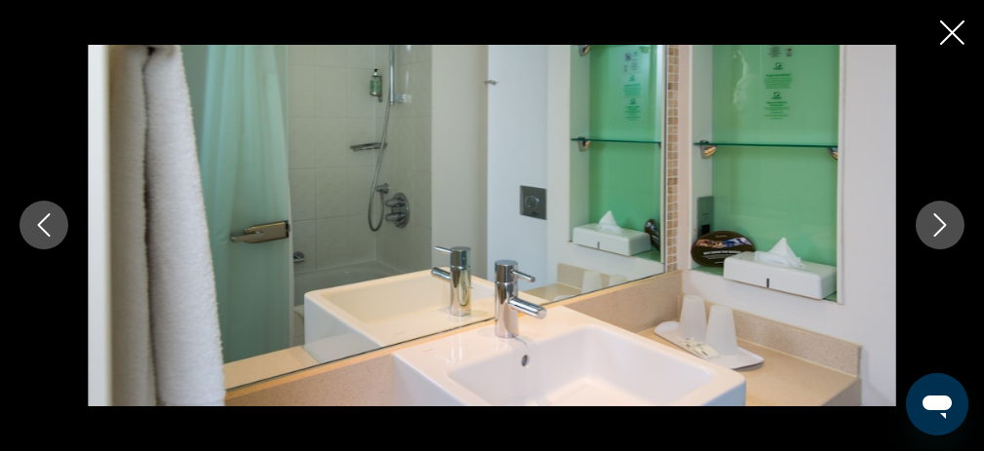
click at [937, 224] on icon "Next image" at bounding box center [939, 225] width 23 height 23
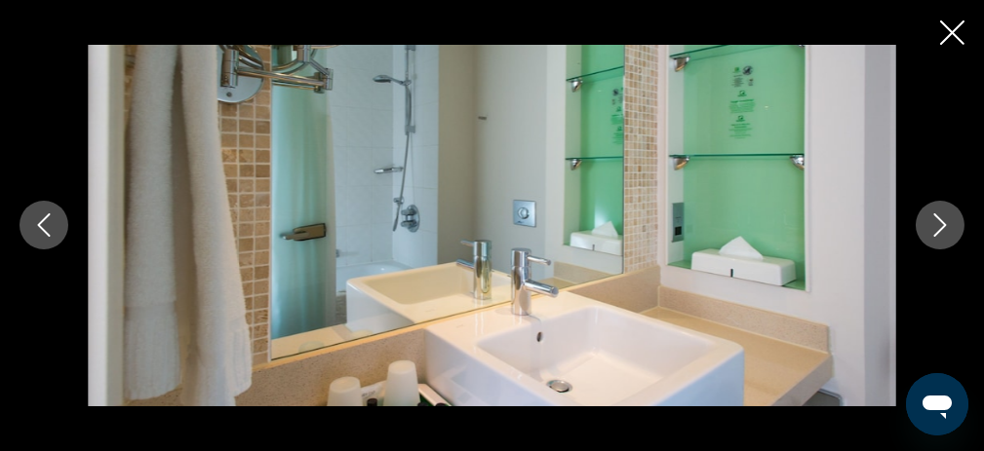
click at [937, 224] on icon "Next image" at bounding box center [939, 225] width 23 height 23
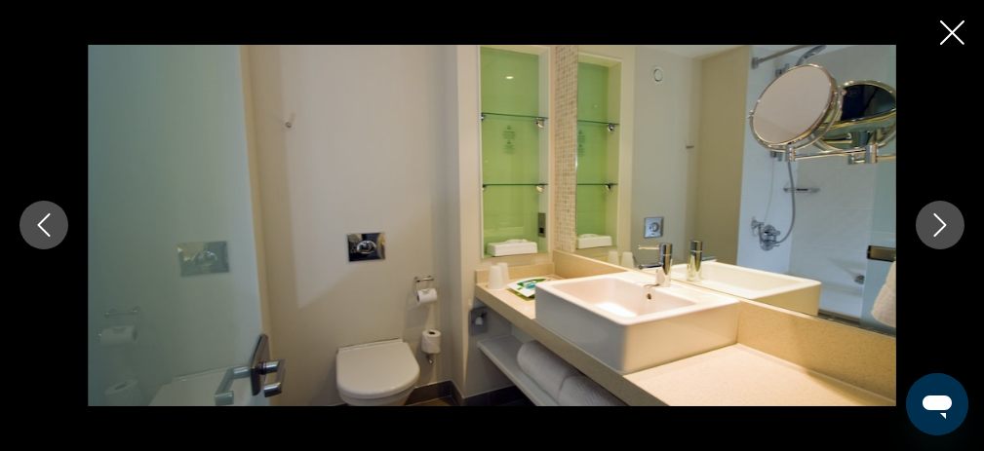
click at [937, 224] on icon "Next image" at bounding box center [939, 225] width 23 height 23
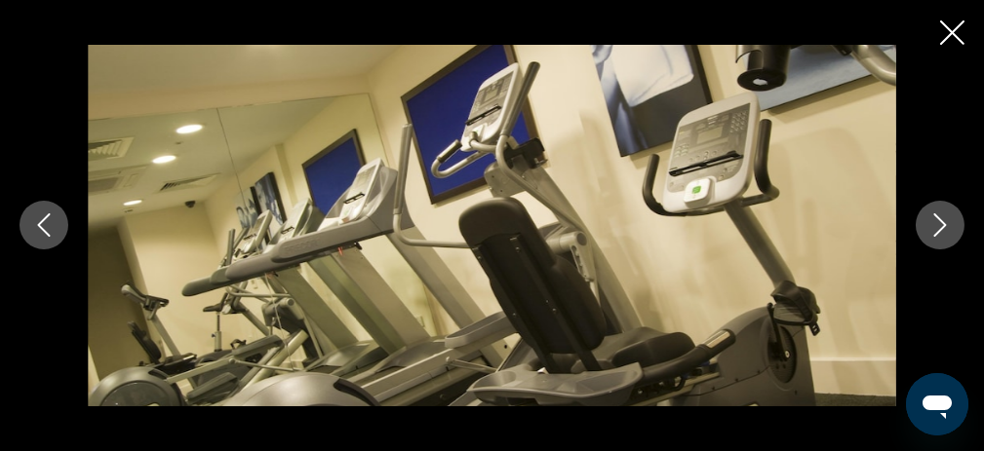
click at [937, 224] on icon "Next image" at bounding box center [939, 225] width 23 height 23
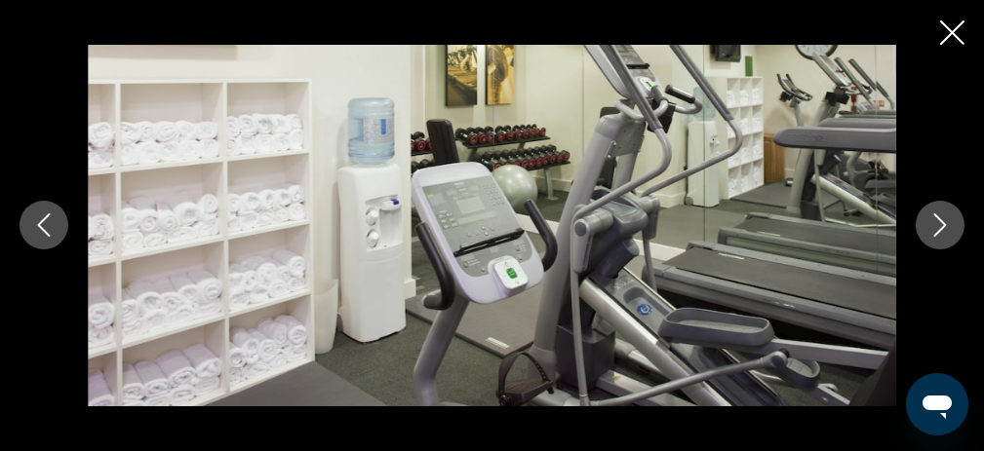
click at [937, 224] on icon "Next image" at bounding box center [939, 225] width 23 height 23
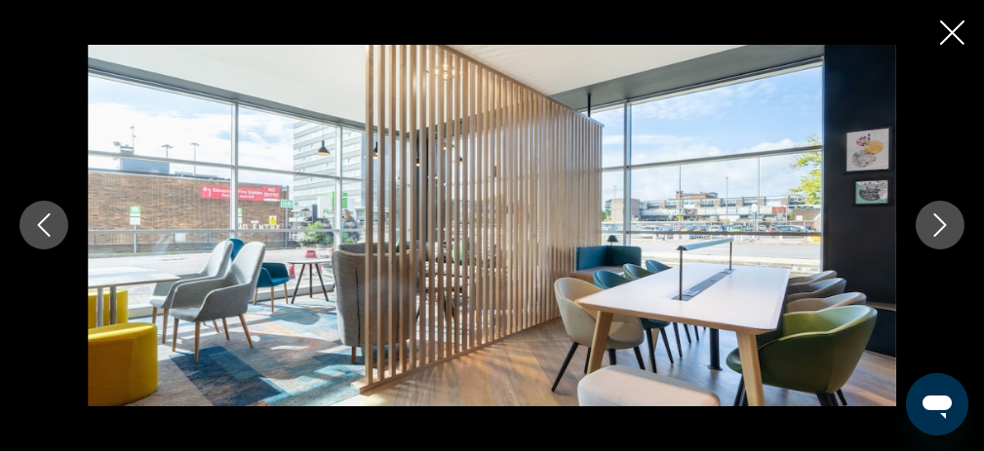
click at [937, 224] on icon "Next image" at bounding box center [939, 225] width 23 height 23
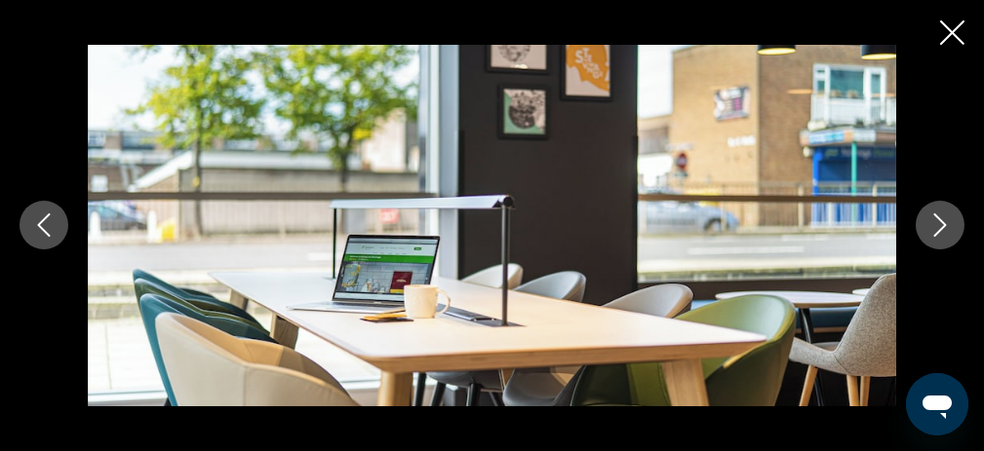
click at [946, 31] on icon "Close slideshow" at bounding box center [952, 32] width 24 height 24
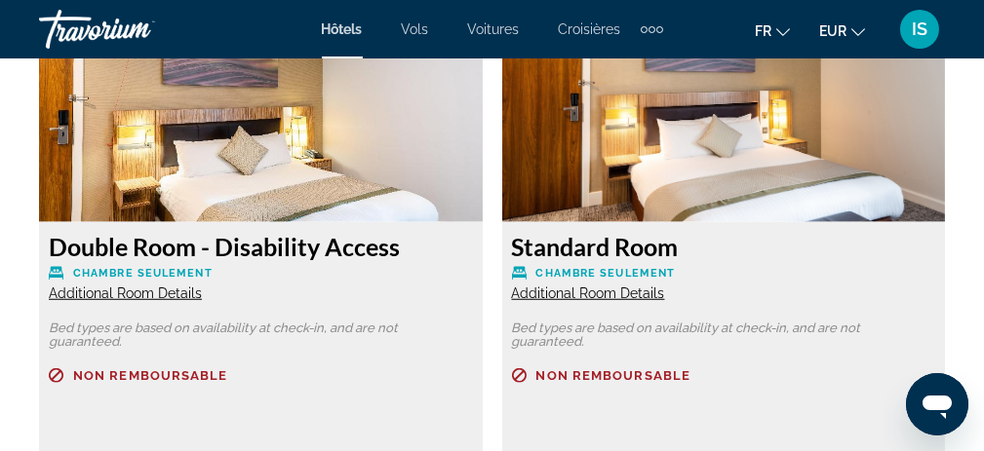
scroll to position [3413, 0]
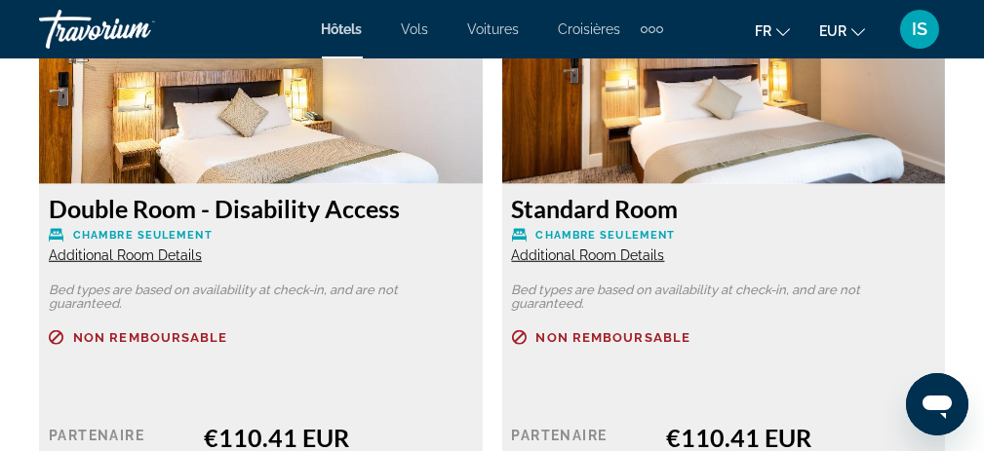
click at [682, 139] on img "Main content" at bounding box center [724, 63] width 444 height 244
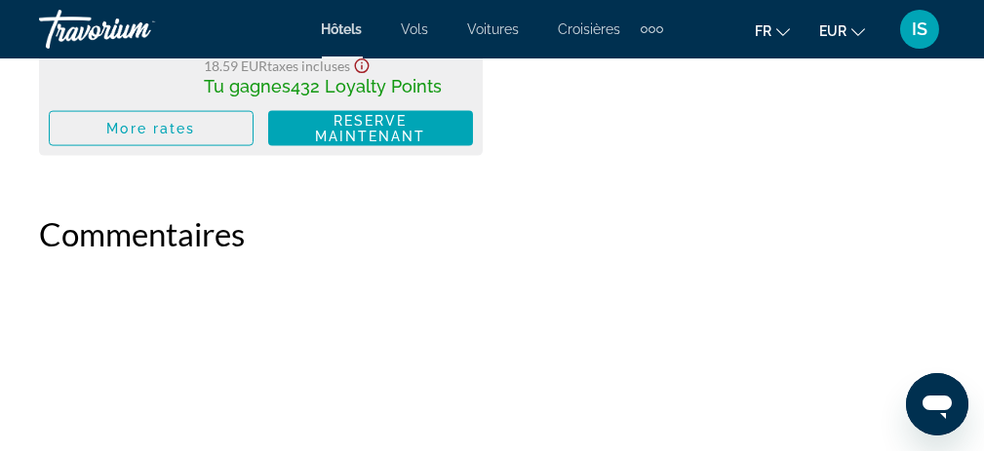
scroll to position [5753, 0]
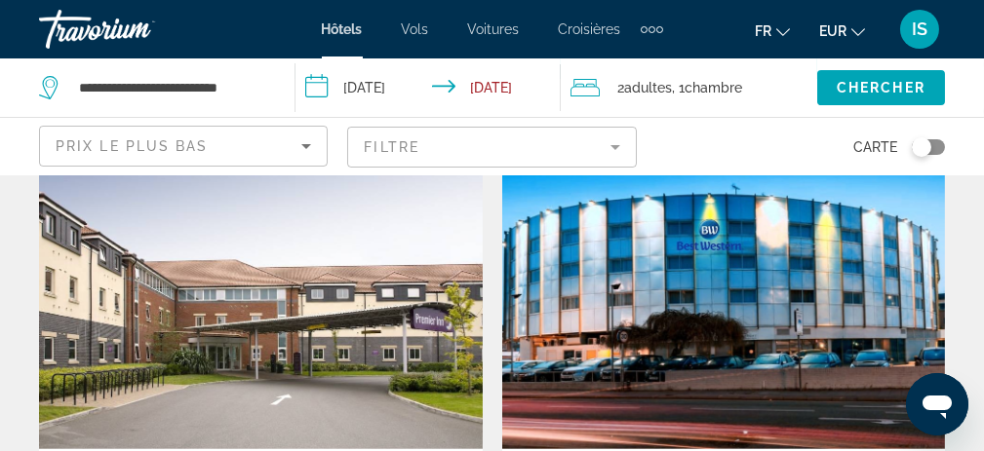
scroll to position [1560, 0]
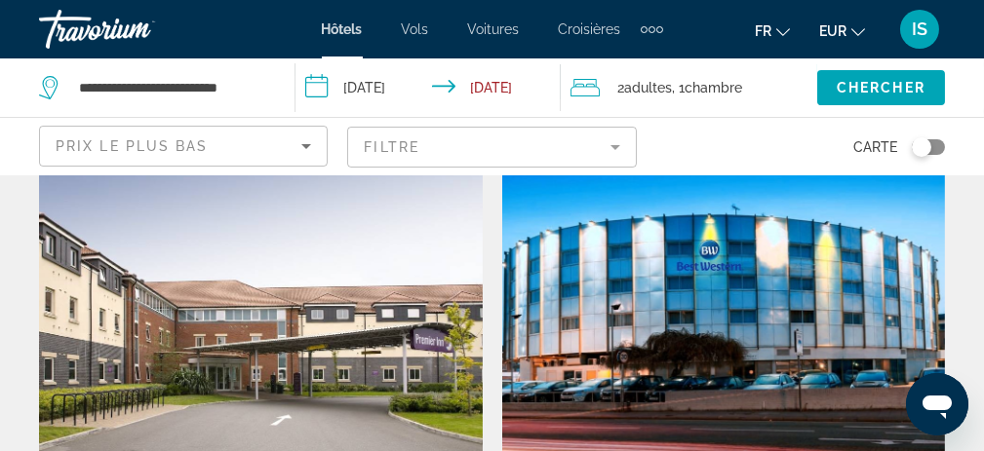
click at [791, 278] on img "Main content" at bounding box center [724, 314] width 444 height 312
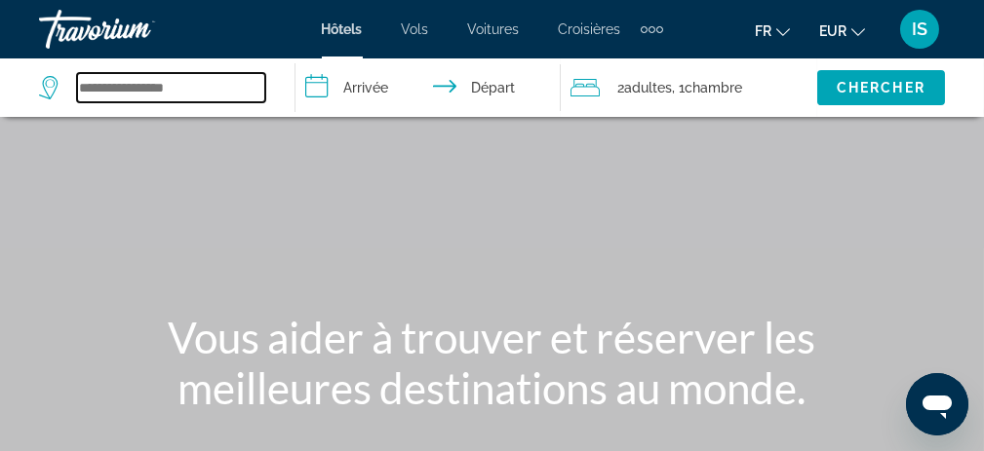
click at [110, 93] on input "Search widget" at bounding box center [171, 87] width 188 height 29
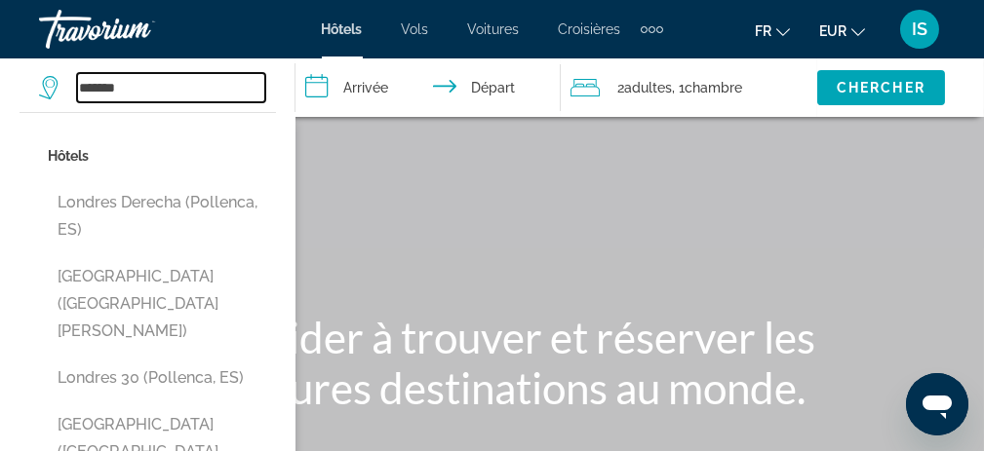
click at [137, 81] on input "*******" at bounding box center [171, 87] width 188 height 29
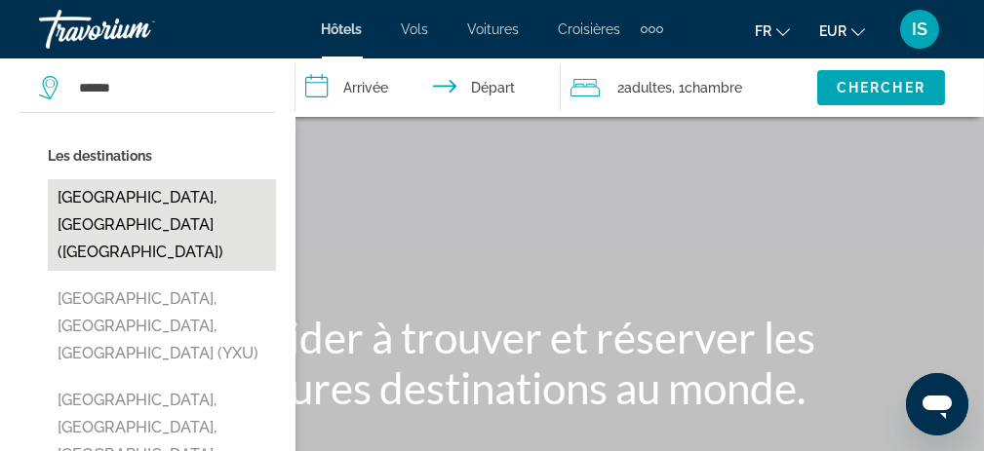
click at [203, 200] on button "London, United Kingdom (LON)" at bounding box center [162, 225] width 228 height 92
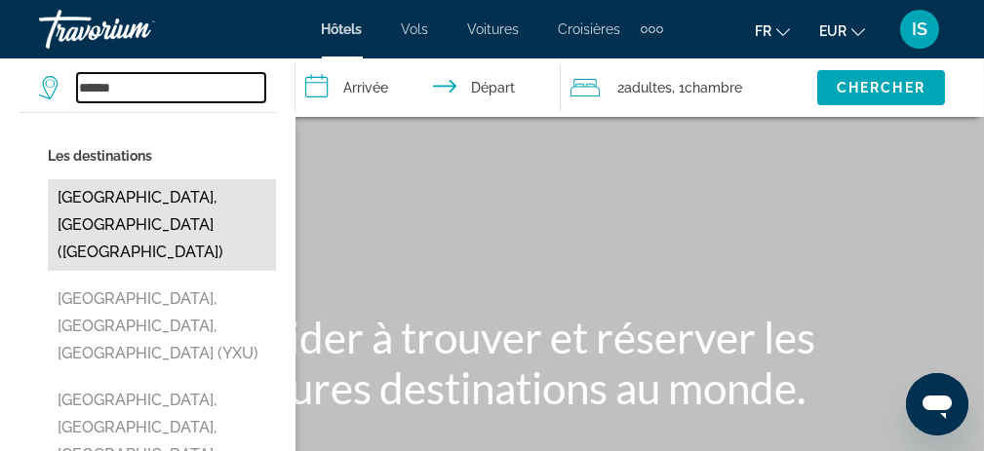
type input "**********"
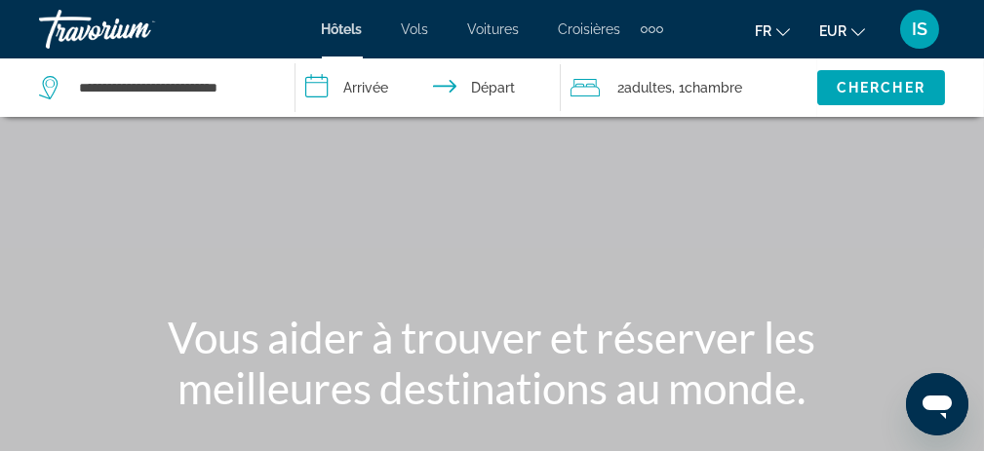
click at [336, 82] on input "**********" at bounding box center [432, 91] width 274 height 64
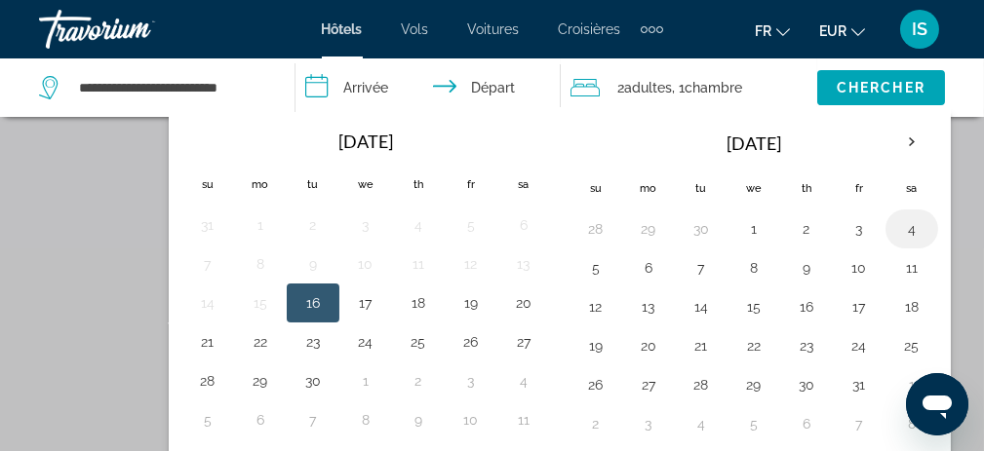
click at [896, 224] on button "4" at bounding box center [911, 228] width 31 height 27
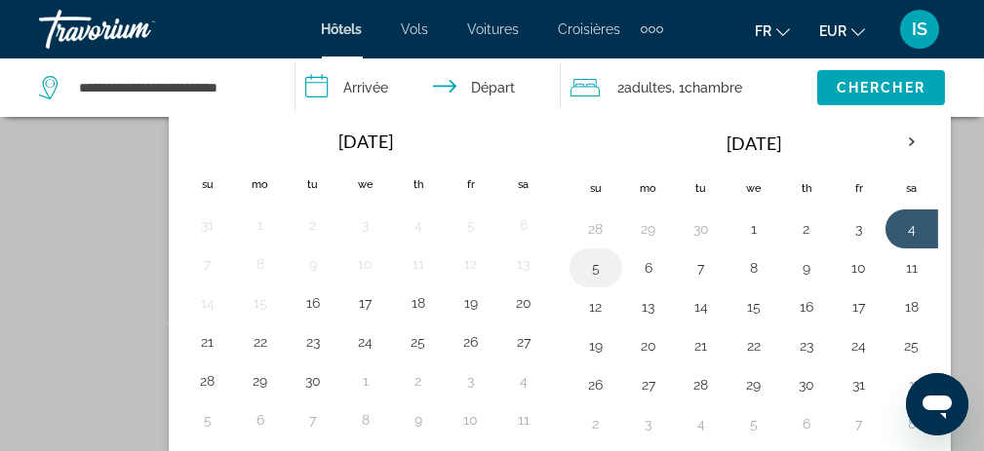
click at [594, 256] on button "5" at bounding box center [595, 268] width 31 height 27
type input "**********"
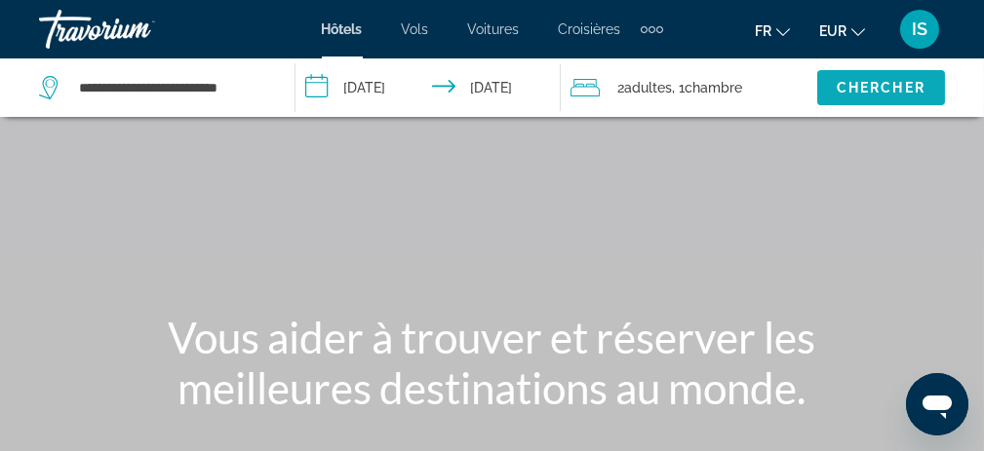
click at [839, 86] on span "Chercher" at bounding box center [881, 88] width 89 height 16
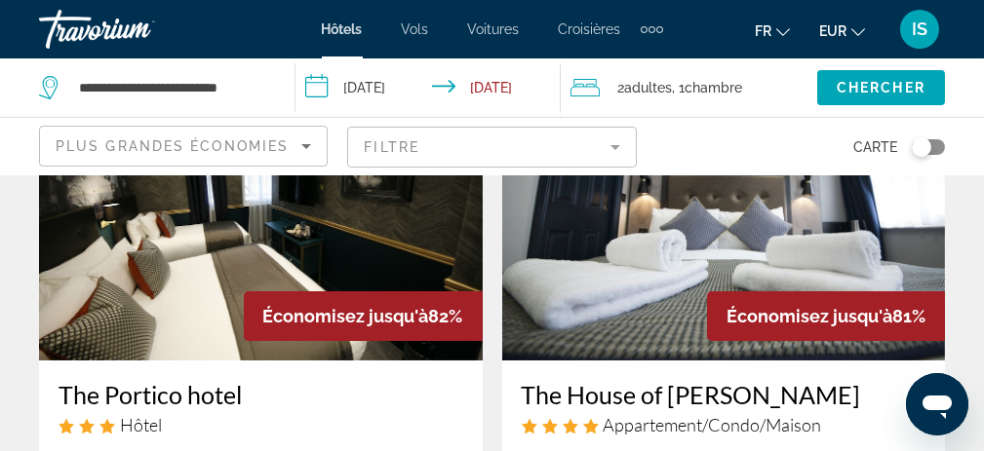
scroll to position [98, 0]
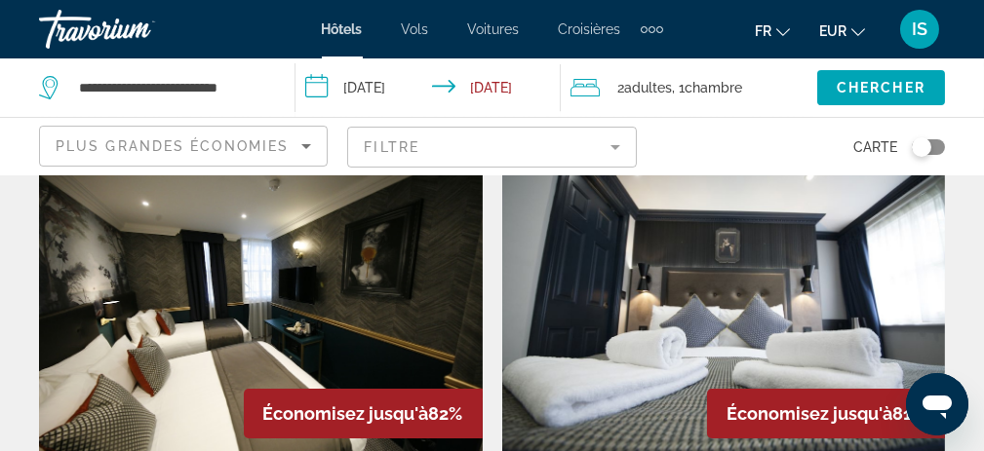
click at [298, 311] on img "Main content" at bounding box center [261, 302] width 444 height 312
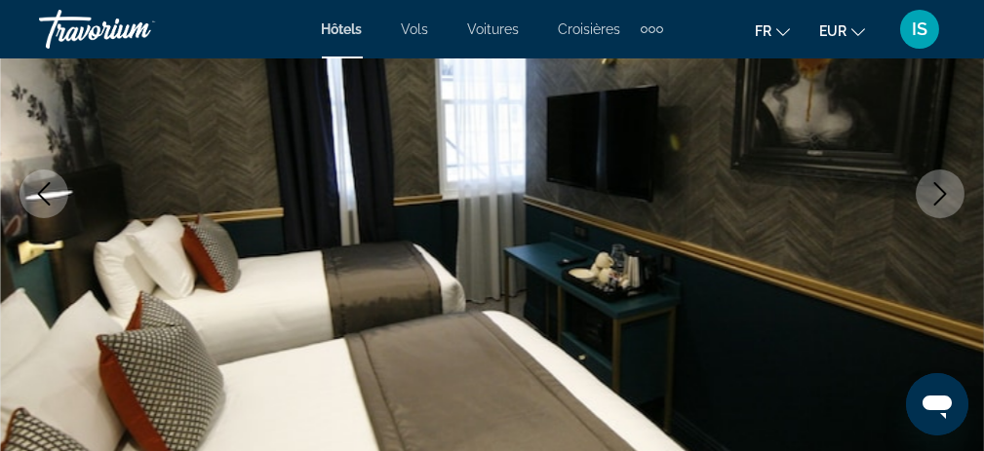
scroll to position [390, 0]
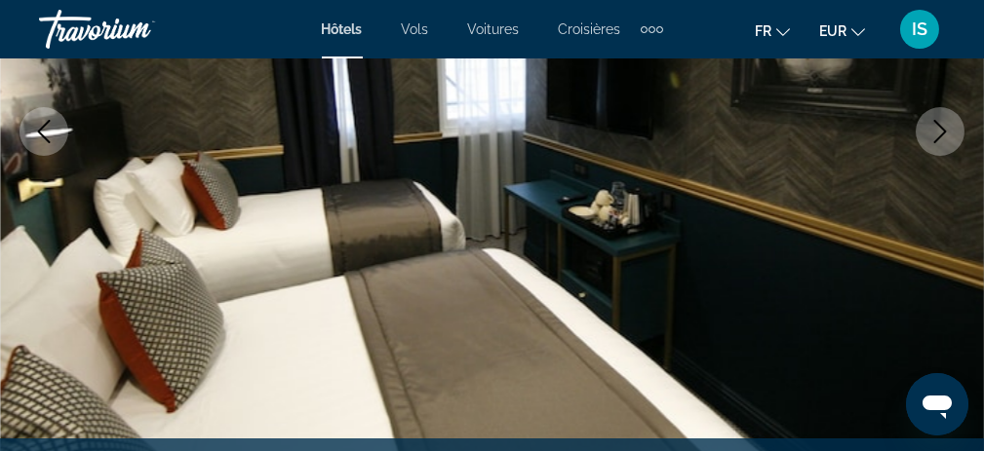
click at [922, 129] on button "Next image" at bounding box center [940, 131] width 49 height 49
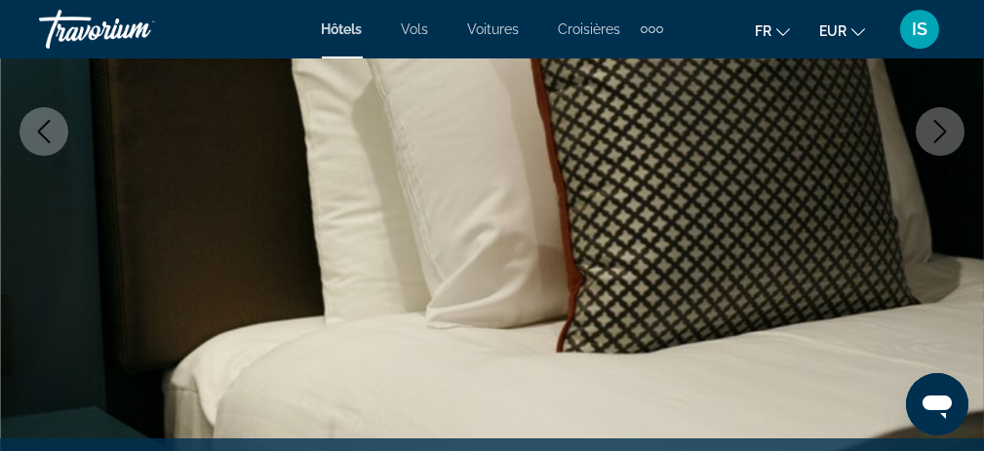
click at [937, 128] on icon "Next image" at bounding box center [939, 131] width 23 height 23
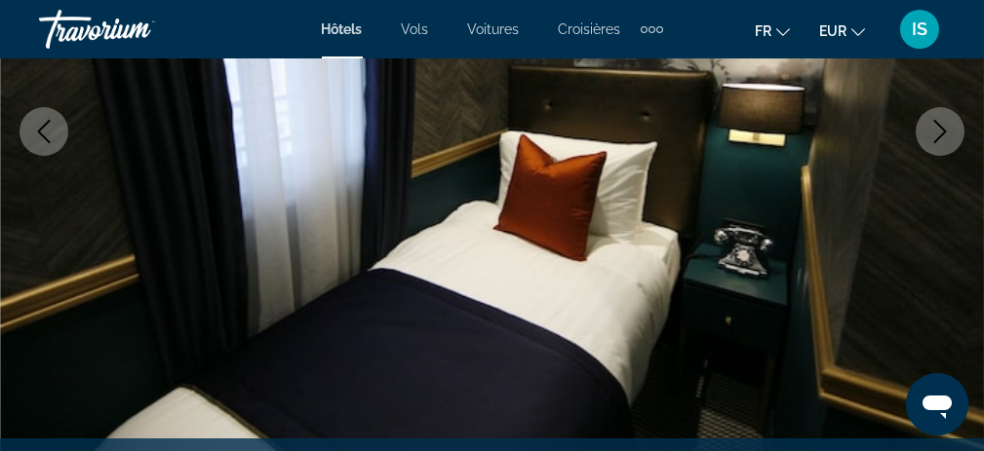
click at [937, 128] on icon "Next image" at bounding box center [939, 131] width 23 height 23
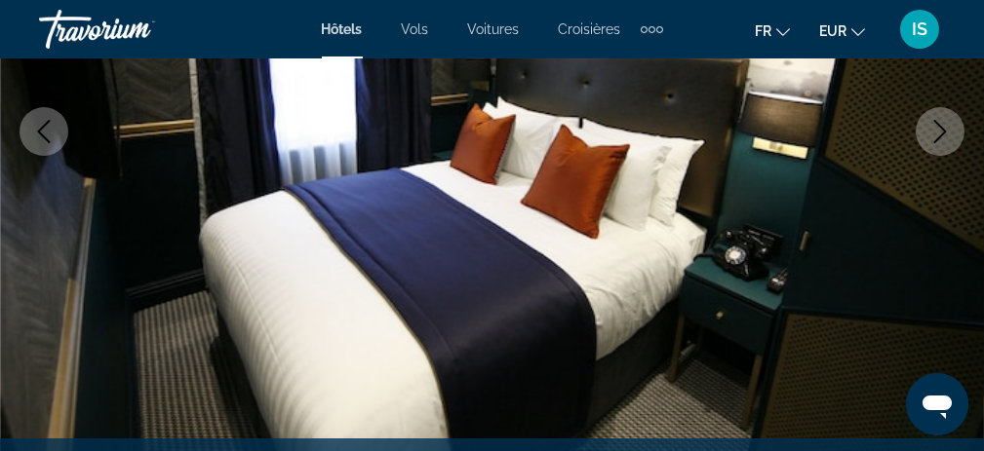
click at [937, 128] on icon "Next image" at bounding box center [939, 131] width 23 height 23
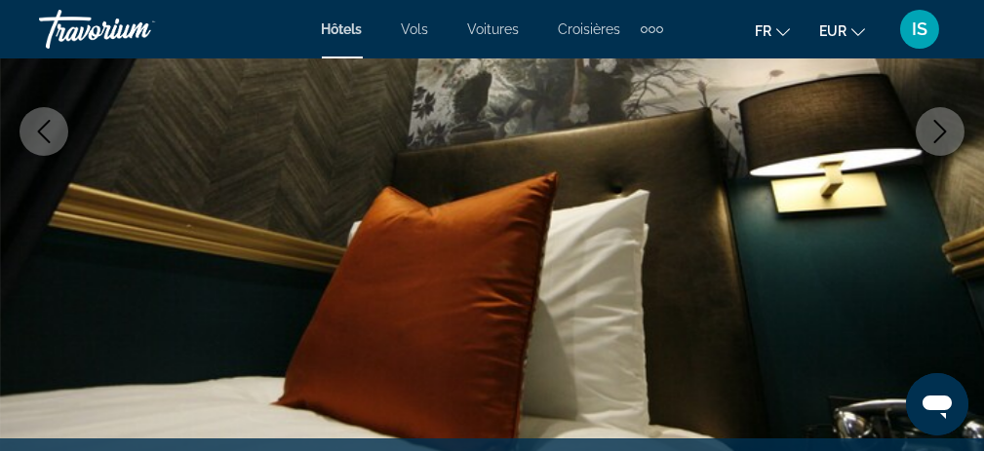
click at [937, 128] on icon "Next image" at bounding box center [939, 131] width 23 height 23
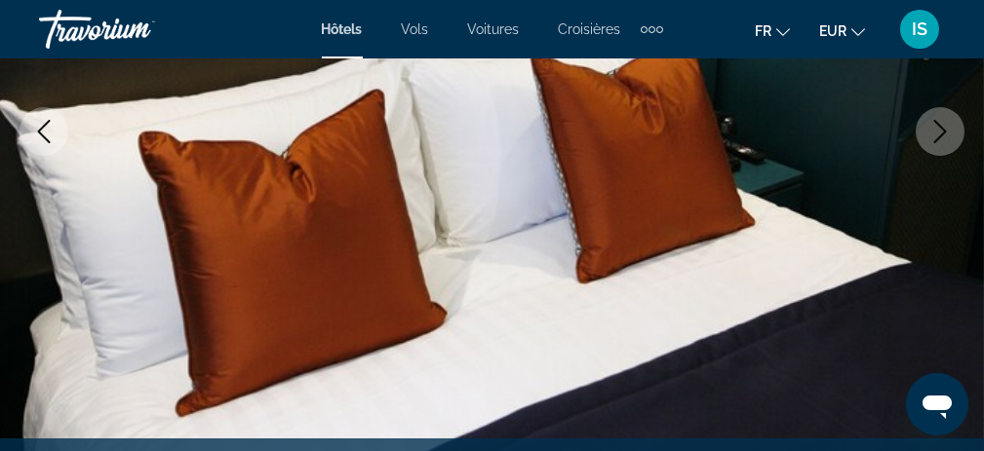
click at [937, 128] on icon "Next image" at bounding box center [939, 131] width 23 height 23
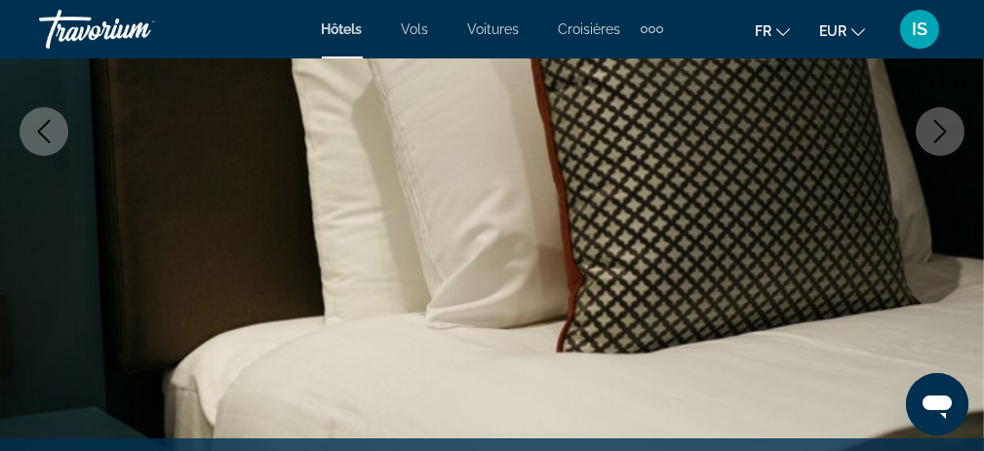
click at [937, 128] on icon "Next image" at bounding box center [939, 131] width 23 height 23
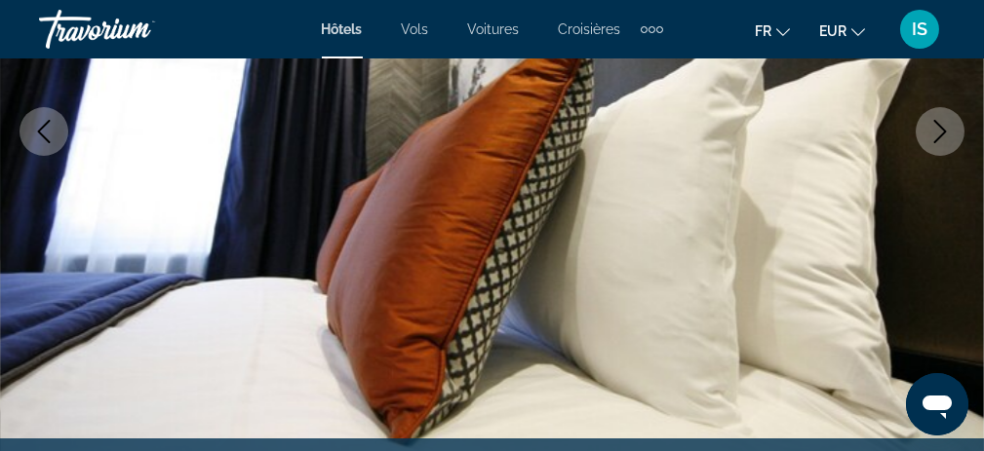
click at [937, 128] on icon "Next image" at bounding box center [939, 131] width 23 height 23
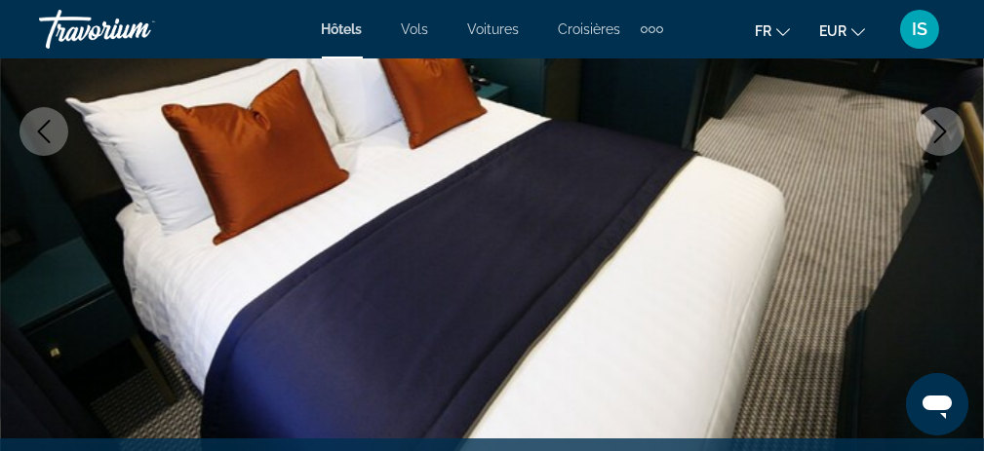
click at [937, 128] on icon "Next image" at bounding box center [939, 131] width 23 height 23
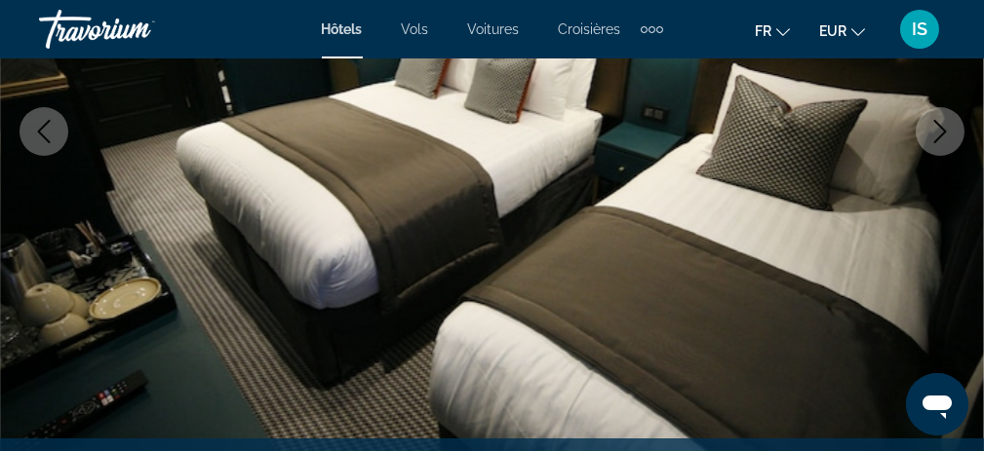
click at [937, 128] on icon "Next image" at bounding box center [939, 131] width 23 height 23
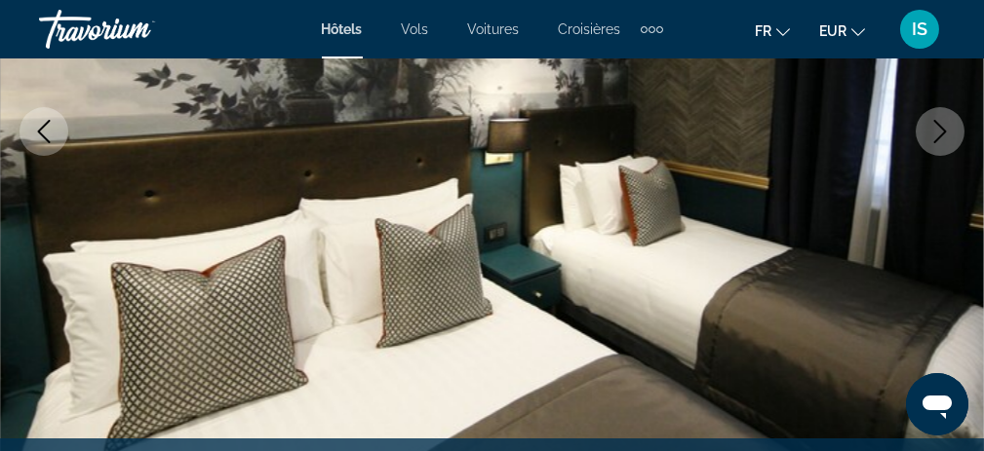
click at [937, 128] on icon "Next image" at bounding box center [939, 131] width 23 height 23
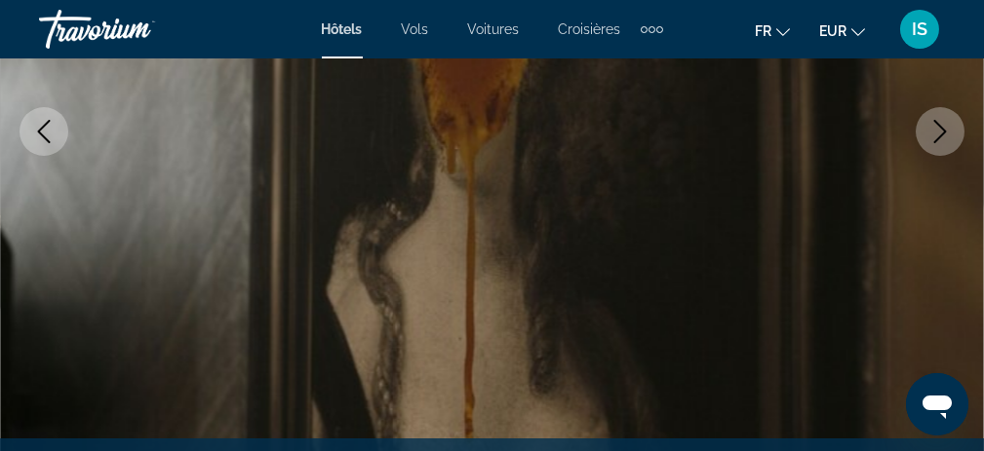
click at [937, 128] on icon "Next image" at bounding box center [939, 131] width 23 height 23
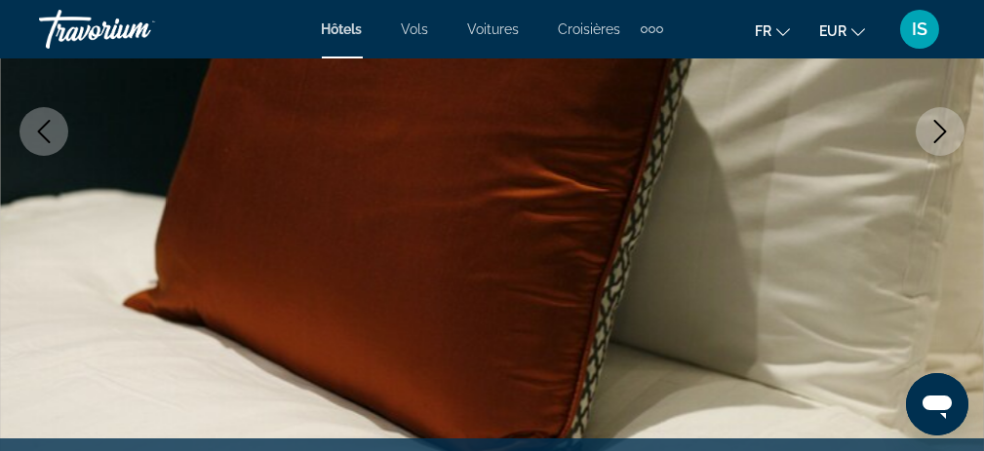
click at [937, 128] on icon "Next image" at bounding box center [939, 131] width 23 height 23
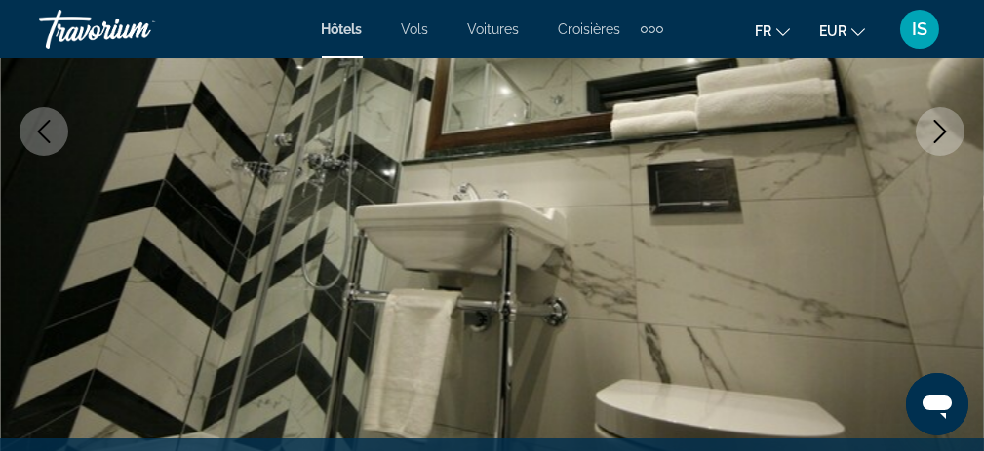
click at [937, 128] on icon "Next image" at bounding box center [939, 131] width 23 height 23
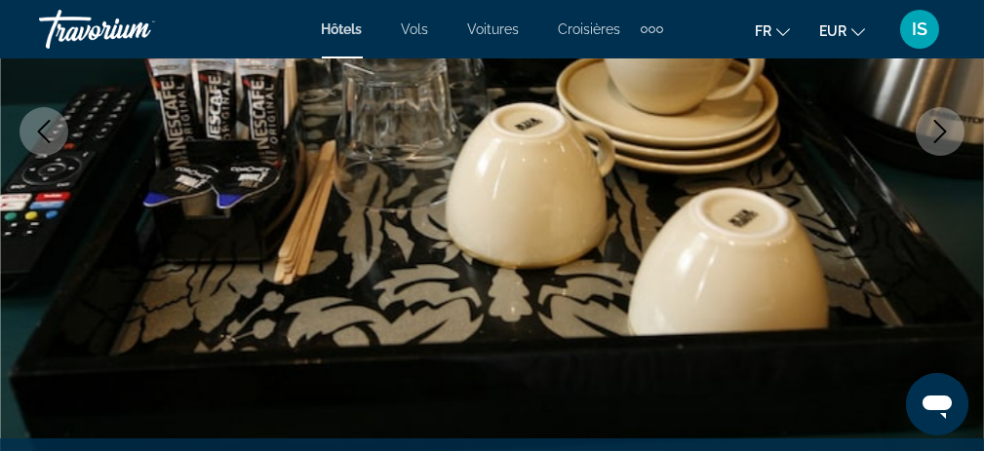
click at [937, 128] on icon "Next image" at bounding box center [939, 131] width 23 height 23
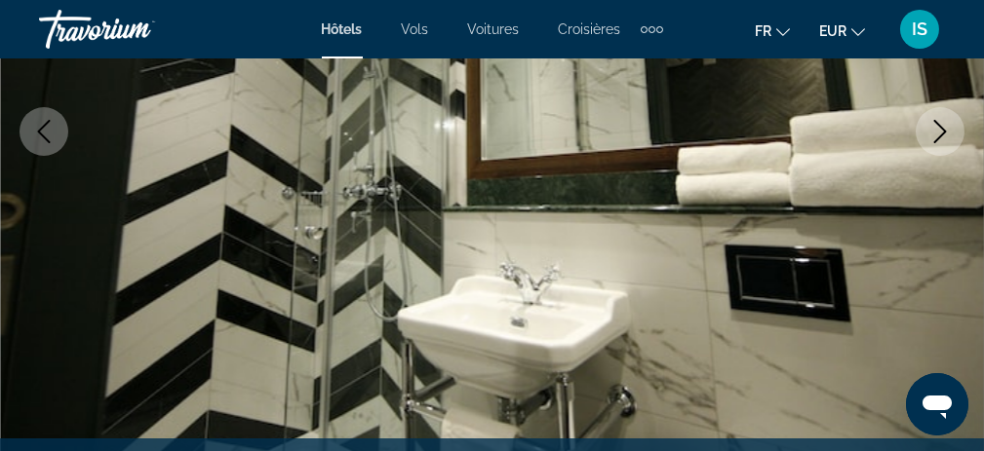
click at [937, 128] on icon "Next image" at bounding box center [939, 131] width 23 height 23
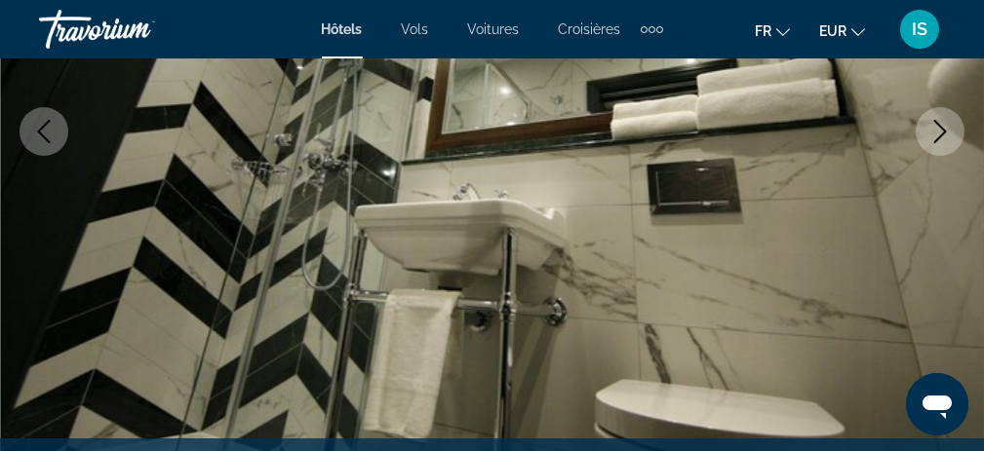
click at [937, 128] on icon "Next image" at bounding box center [939, 131] width 23 height 23
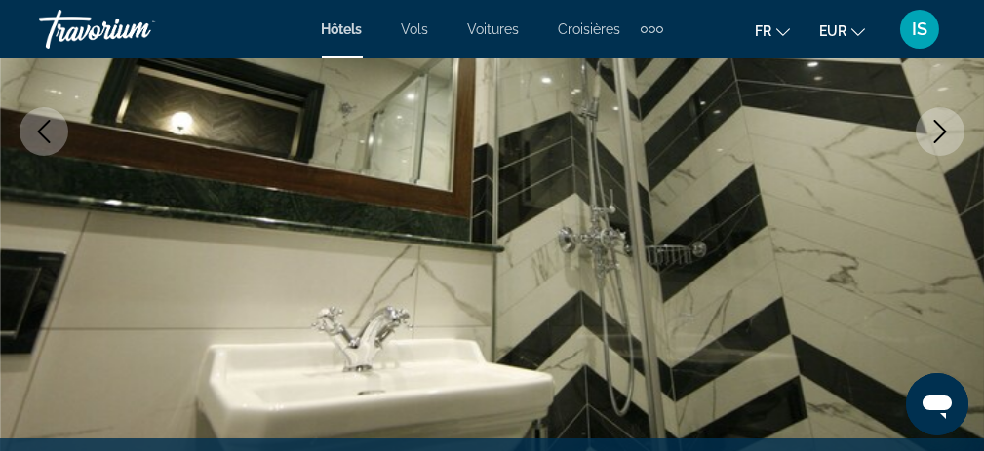
click at [937, 128] on icon "Next image" at bounding box center [939, 131] width 23 height 23
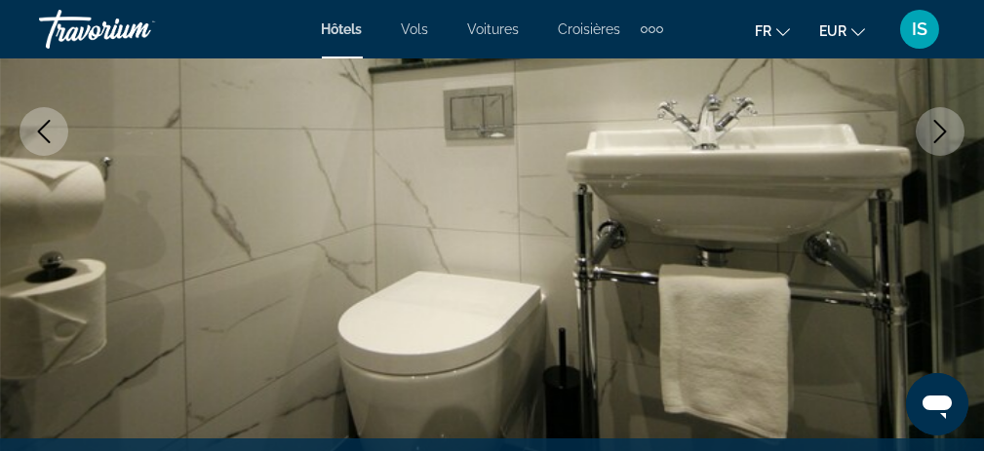
click at [937, 128] on icon "Next image" at bounding box center [939, 131] width 23 height 23
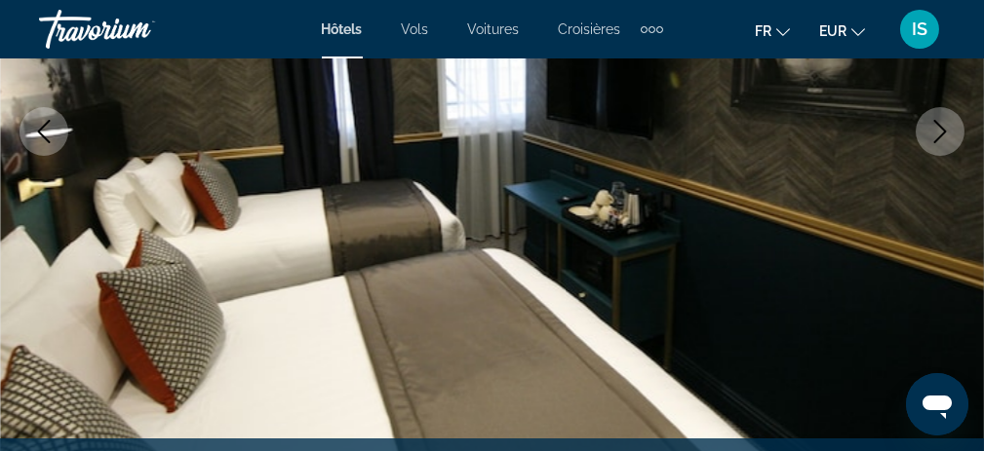
click at [937, 128] on icon "Next image" at bounding box center [939, 131] width 23 height 23
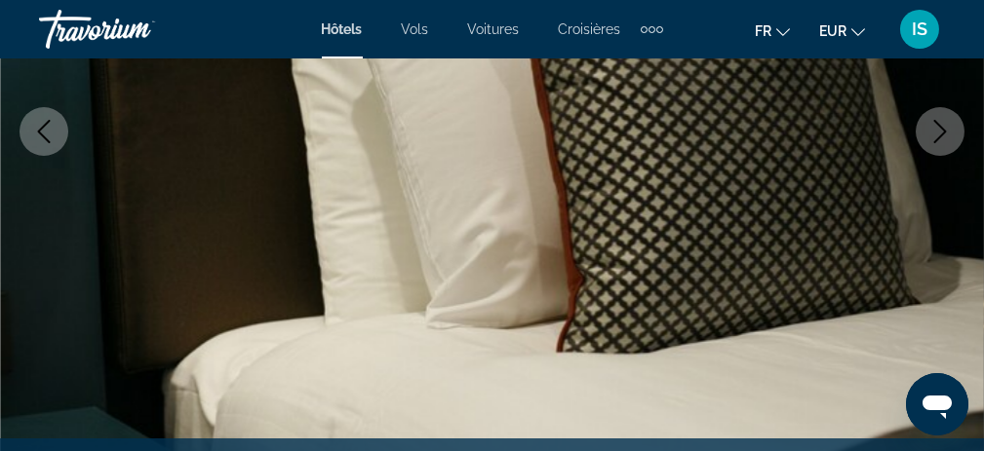
click at [937, 128] on icon "Next image" at bounding box center [939, 131] width 23 height 23
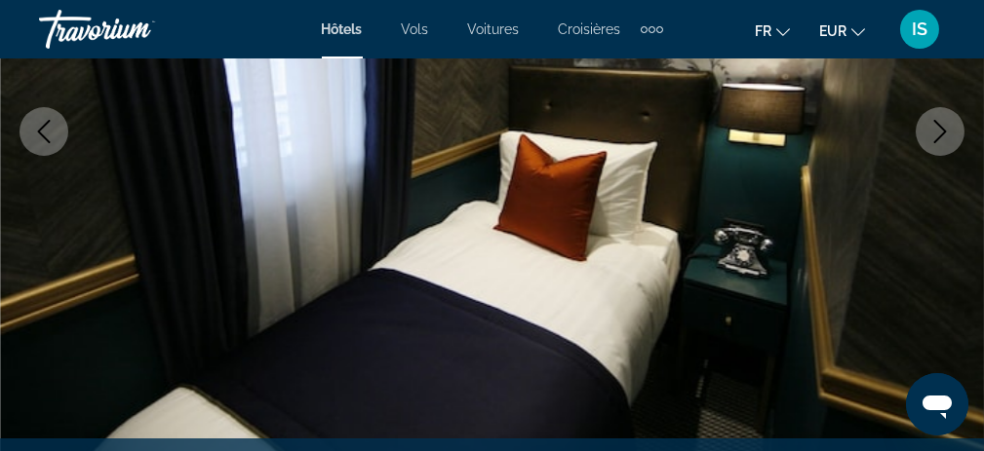
click at [937, 128] on icon "Next image" at bounding box center [939, 131] width 23 height 23
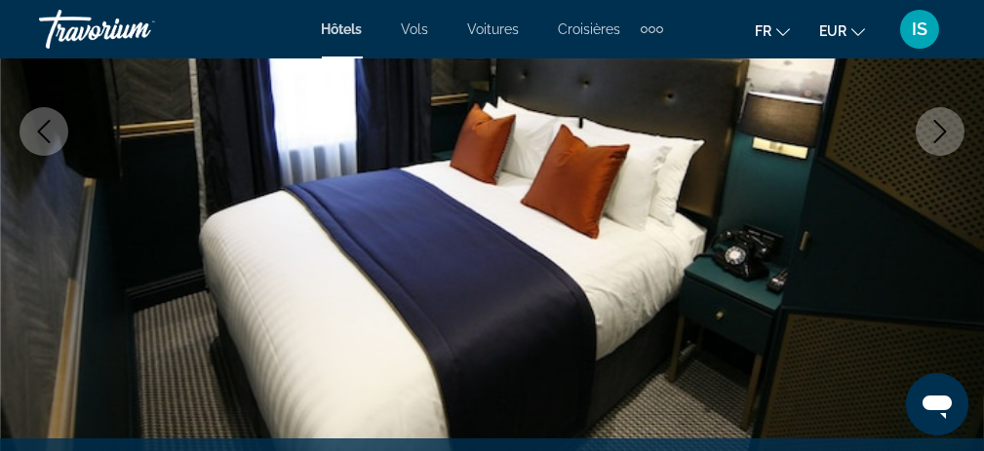
click at [937, 128] on icon "Next image" at bounding box center [939, 131] width 23 height 23
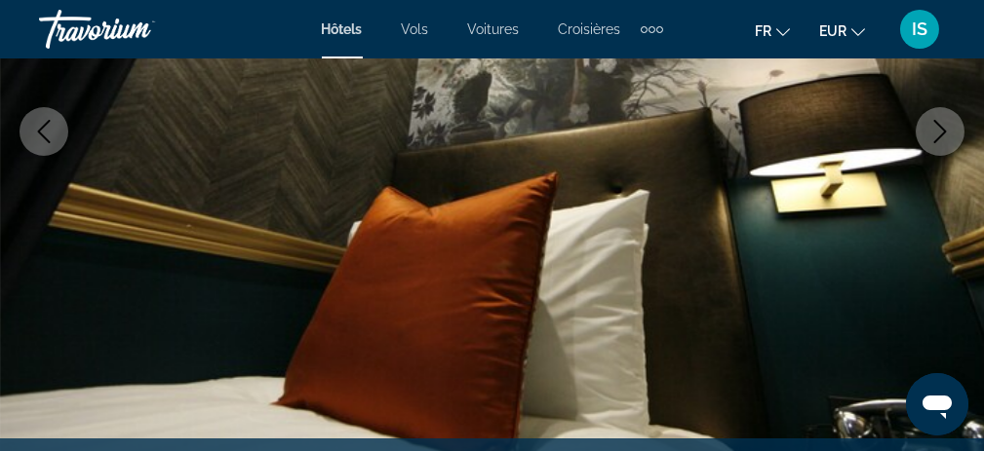
click at [937, 128] on icon "Next image" at bounding box center [939, 131] width 23 height 23
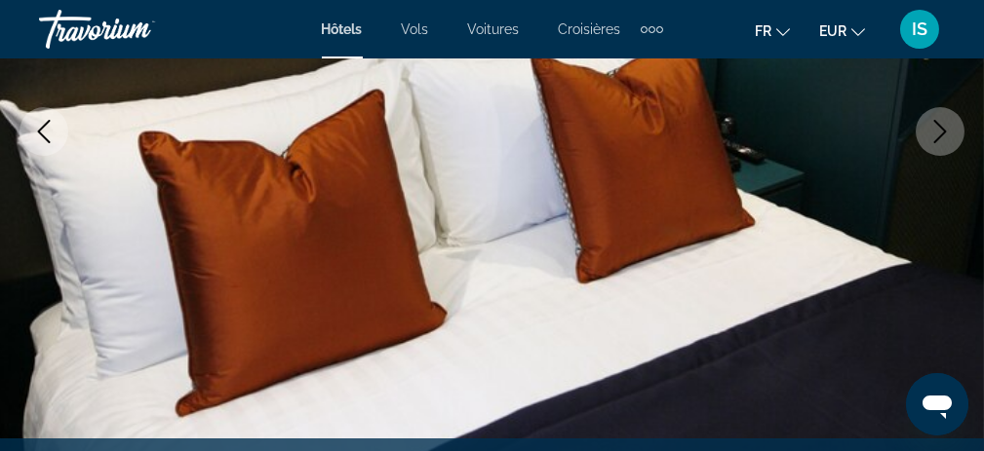
click at [937, 128] on icon "Next image" at bounding box center [939, 131] width 23 height 23
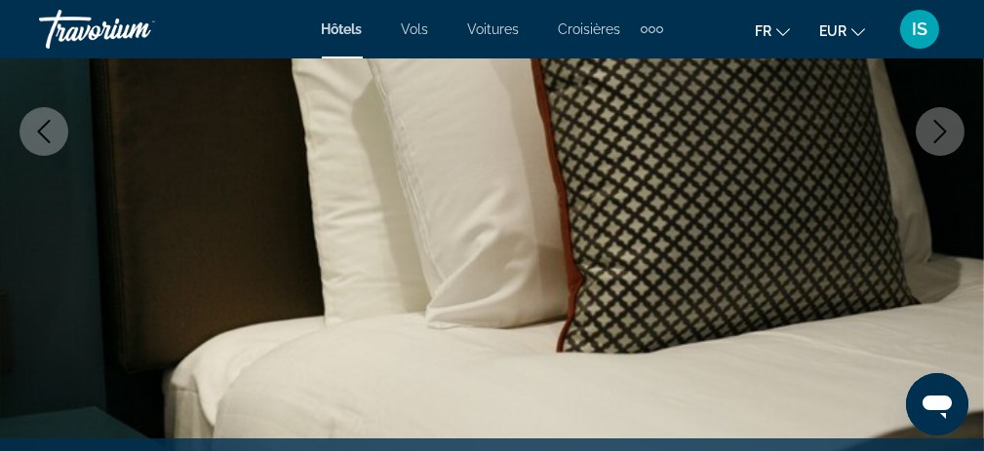
click at [30, 126] on button "Previous image" at bounding box center [44, 131] width 49 height 49
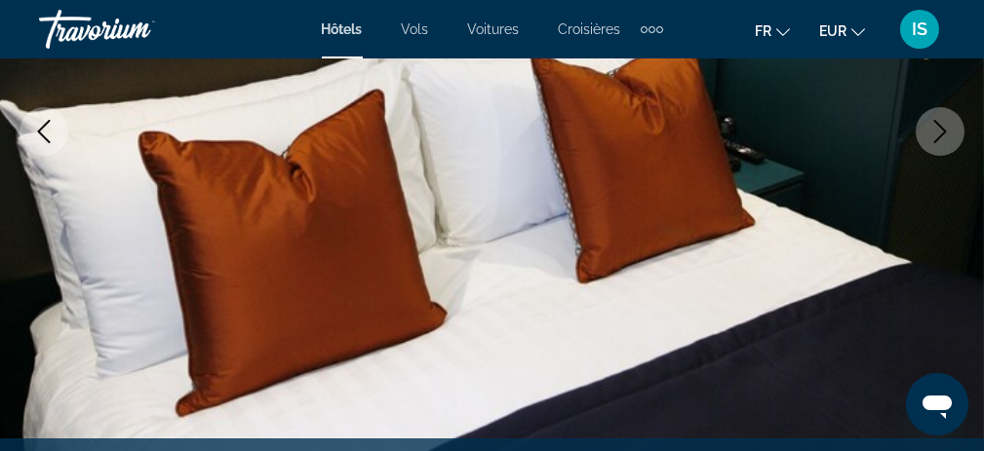
scroll to position [0, 0]
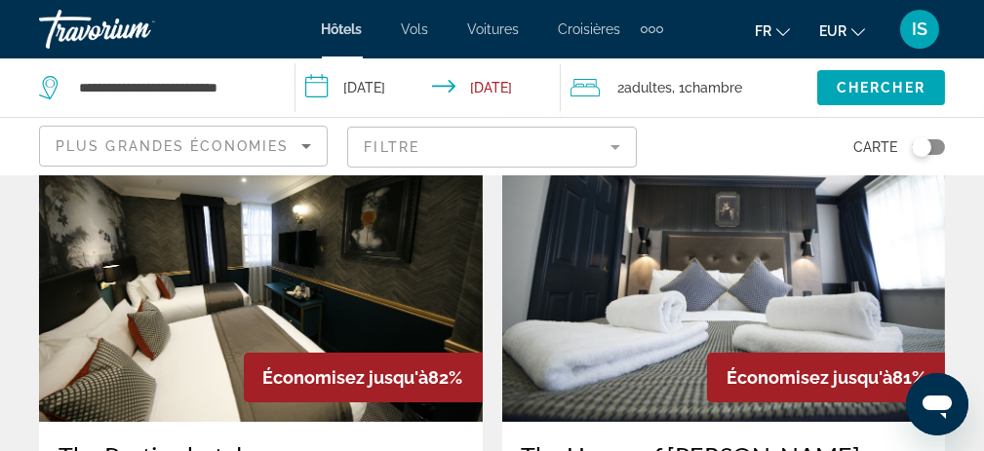
scroll to position [98, 0]
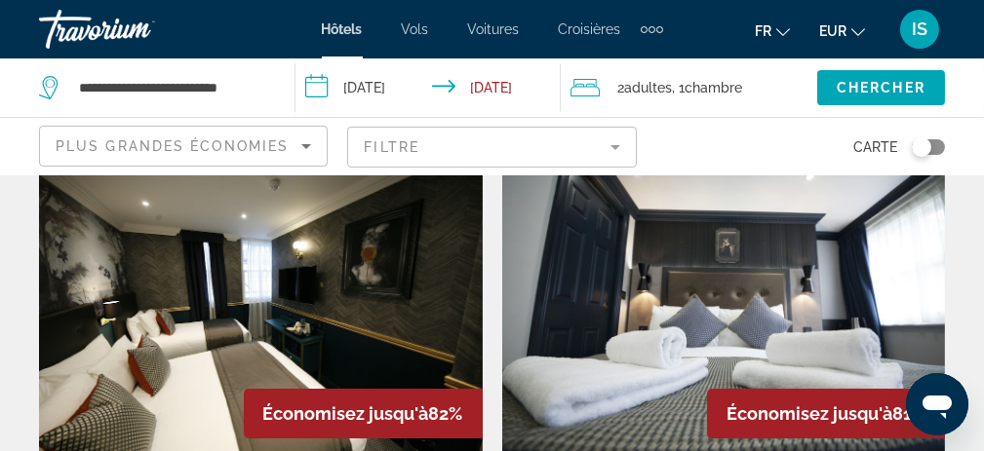
click at [632, 372] on img "Main content" at bounding box center [724, 302] width 444 height 312
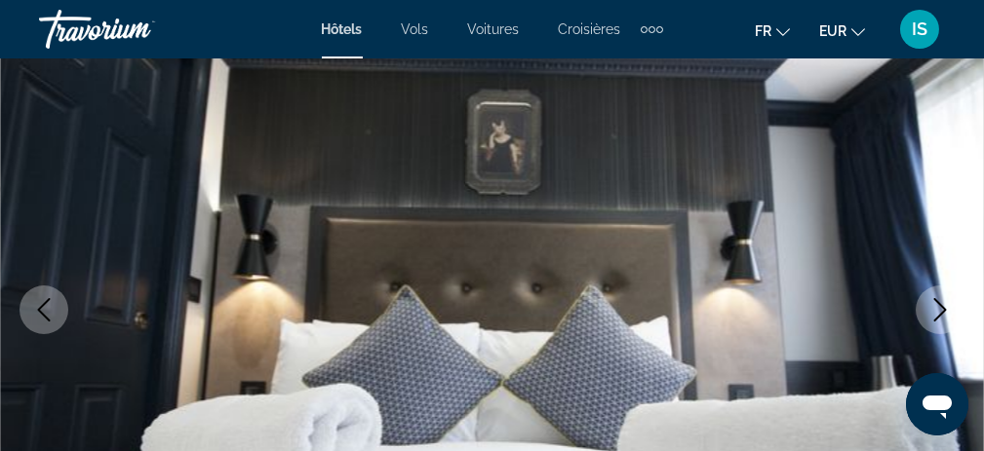
scroll to position [293, 0]
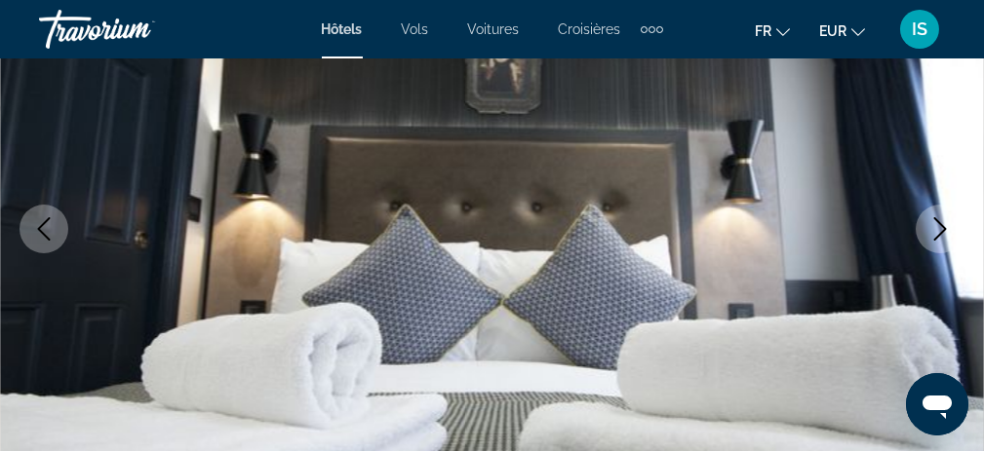
click at [938, 239] on icon "Next image" at bounding box center [939, 228] width 23 height 23
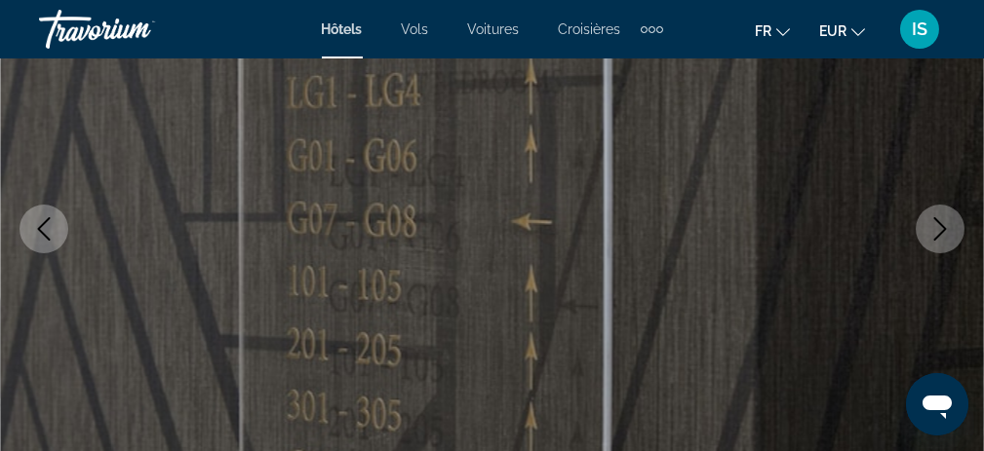
click at [937, 227] on icon "Next image" at bounding box center [939, 228] width 23 height 23
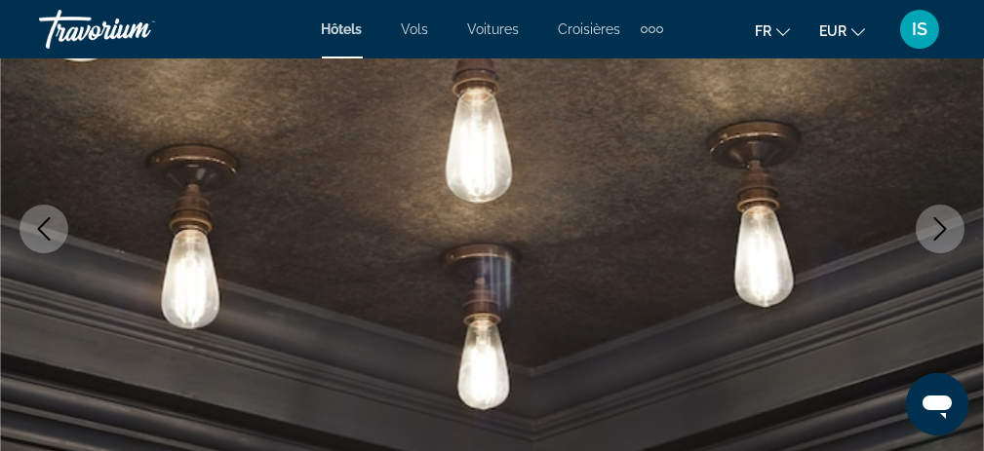
click at [49, 224] on icon "Previous image" at bounding box center [43, 228] width 23 height 23
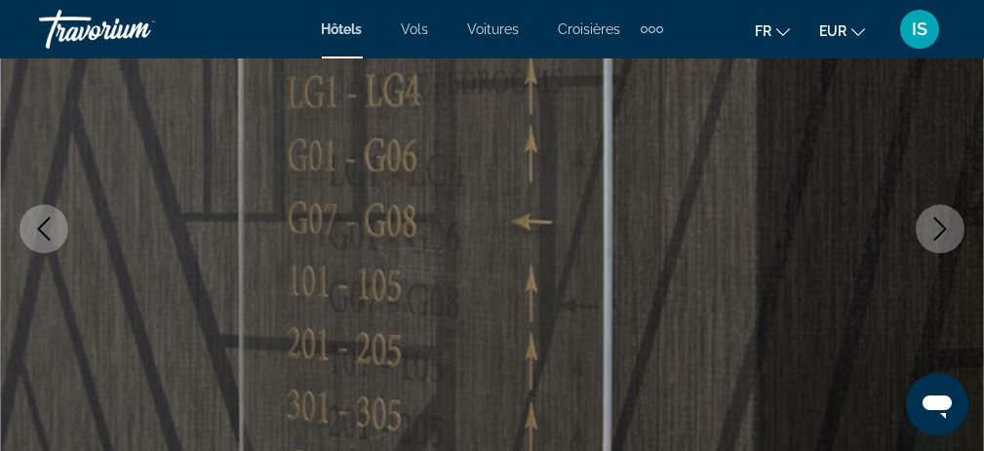
click at [49, 224] on icon "Previous image" at bounding box center [43, 228] width 23 height 23
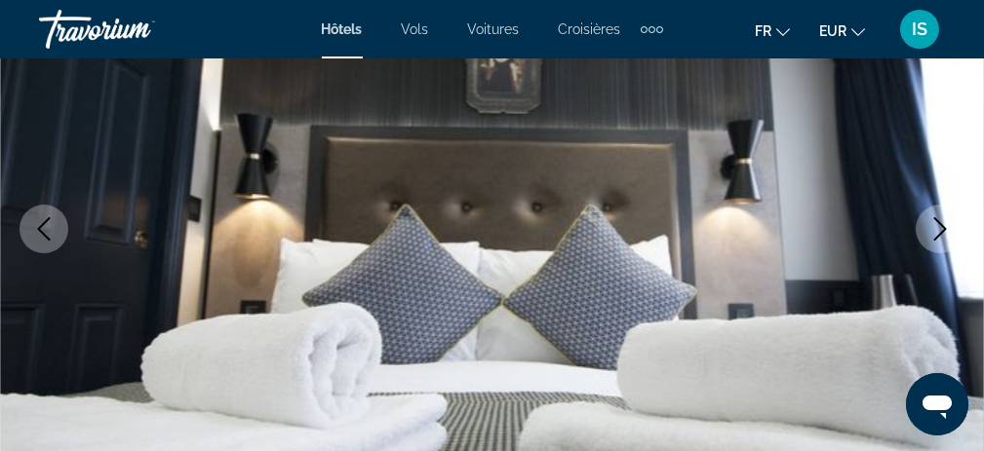
click at [49, 224] on icon "Previous image" at bounding box center [43, 228] width 23 height 23
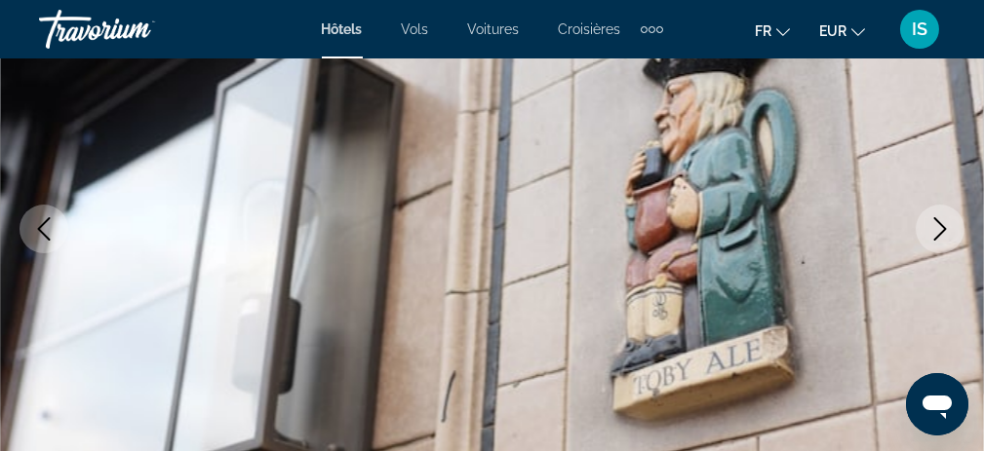
click at [49, 224] on icon "Previous image" at bounding box center [43, 228] width 23 height 23
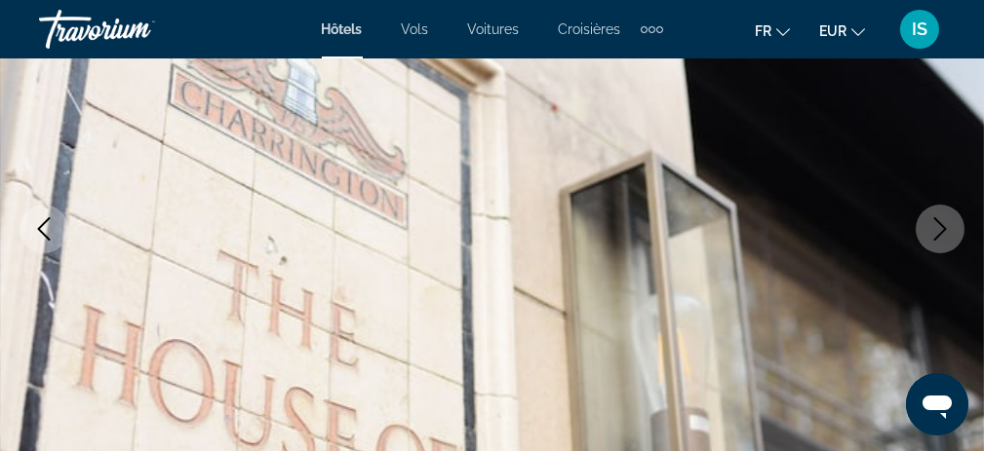
click at [49, 224] on icon "Previous image" at bounding box center [43, 228] width 23 height 23
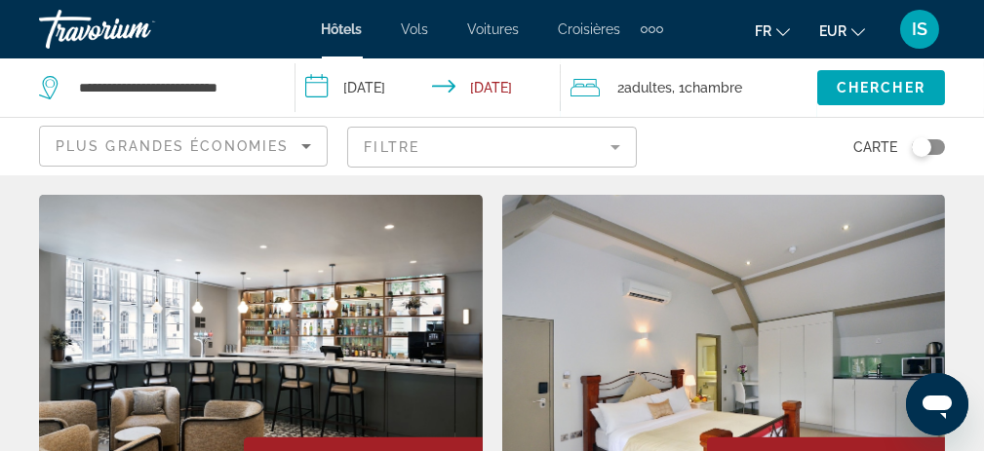
scroll to position [3900, 0]
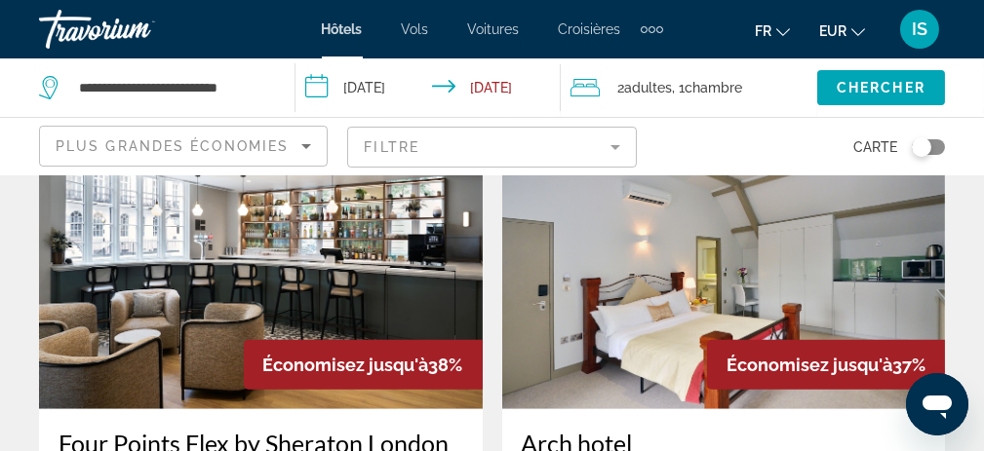
click at [638, 276] on img "Main content" at bounding box center [724, 254] width 444 height 312
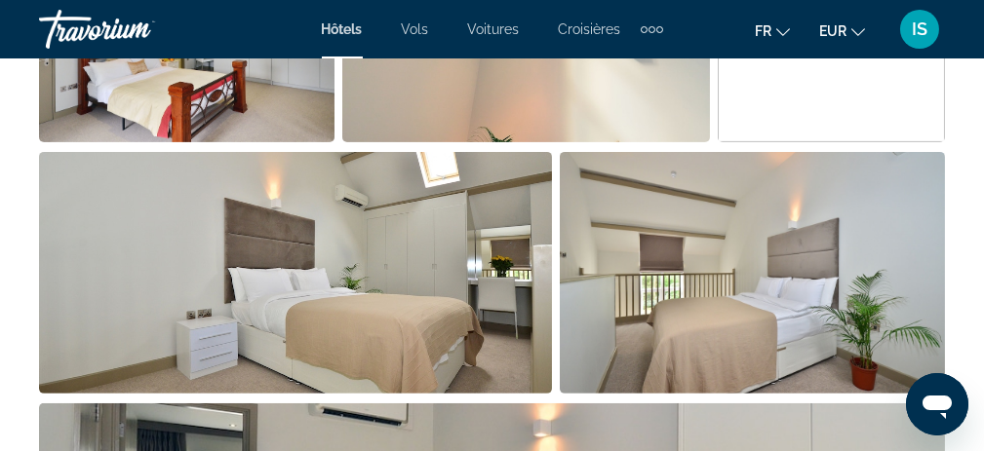
scroll to position [1365, 0]
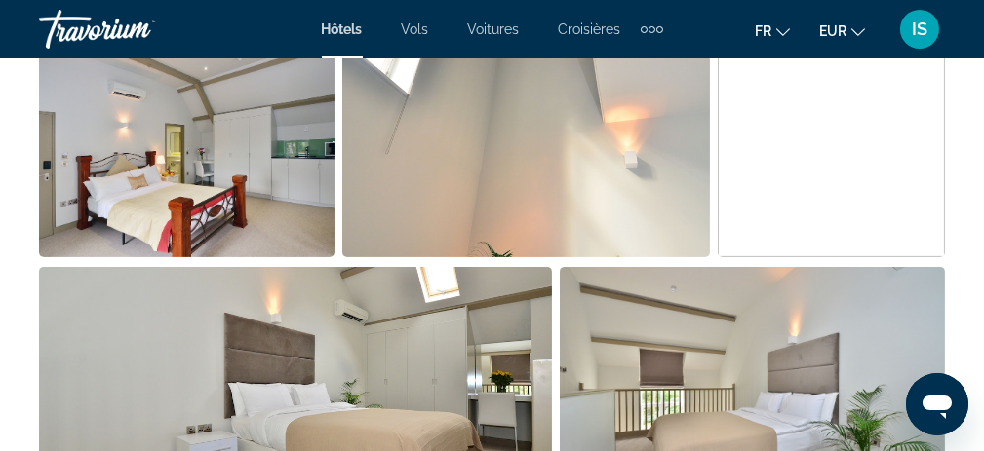
click at [266, 152] on img "Open full-screen image slider" at bounding box center [186, 137] width 295 height 242
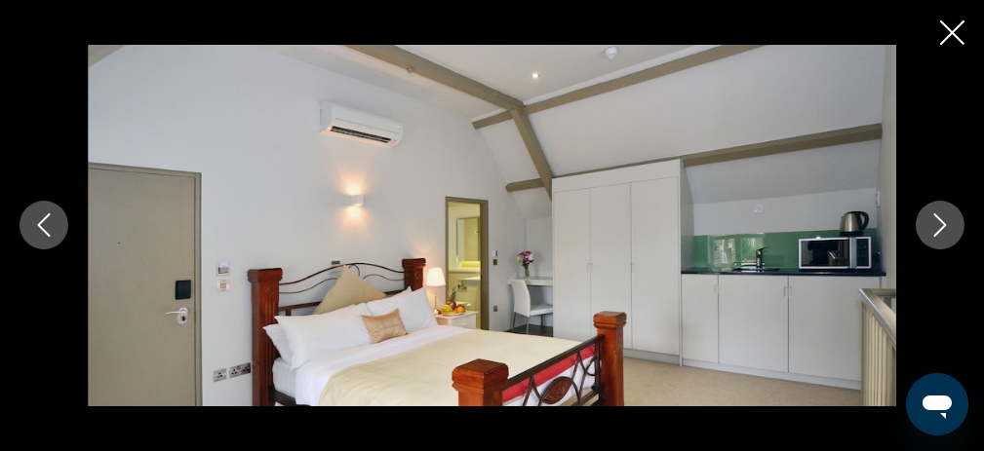
click at [945, 219] on icon "Next image" at bounding box center [939, 225] width 23 height 23
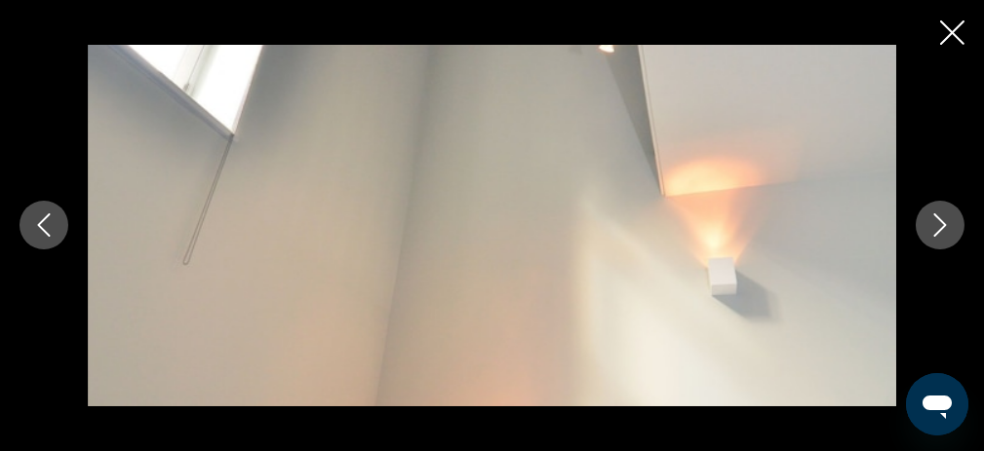
click at [945, 219] on icon "Next image" at bounding box center [939, 225] width 23 height 23
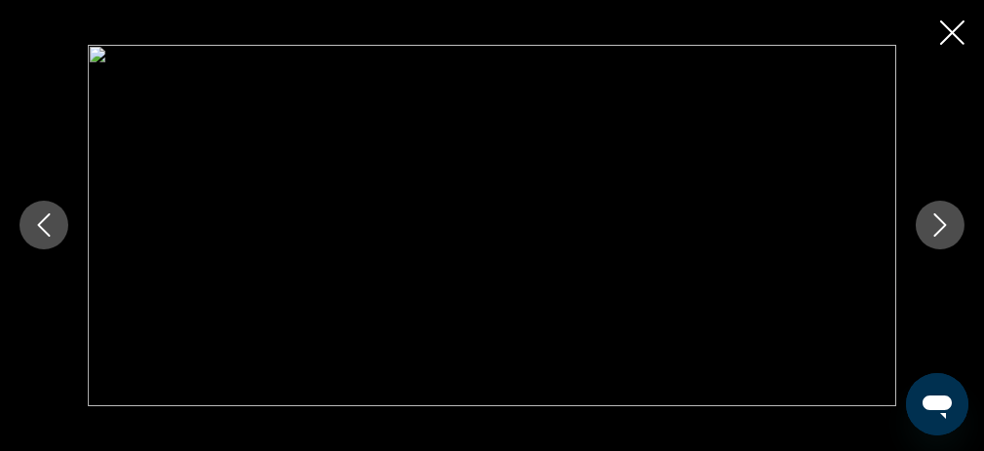
click at [945, 219] on icon "Next image" at bounding box center [939, 225] width 23 height 23
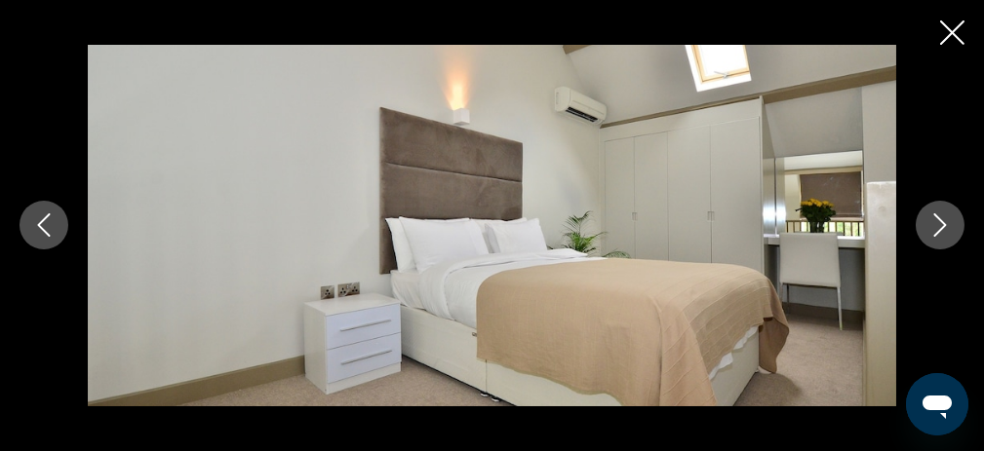
click at [945, 219] on icon "Next image" at bounding box center [939, 225] width 23 height 23
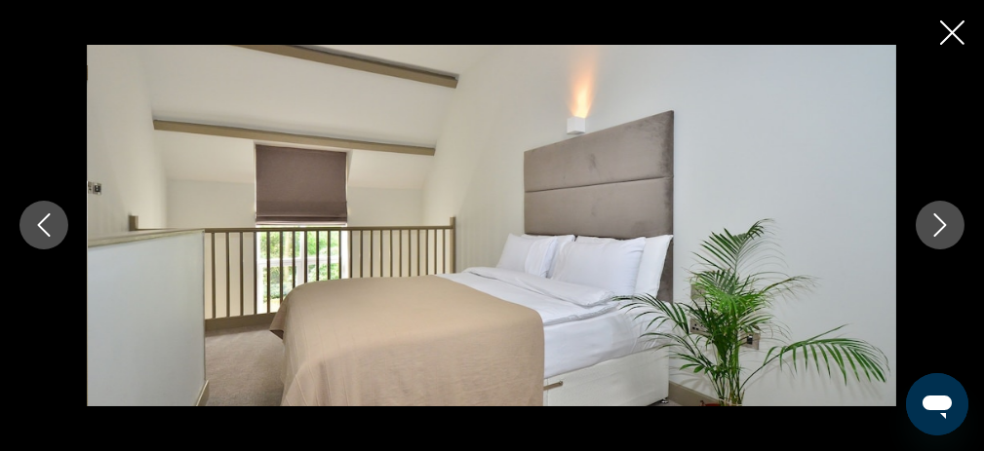
click at [942, 219] on icon "Next image" at bounding box center [939, 225] width 23 height 23
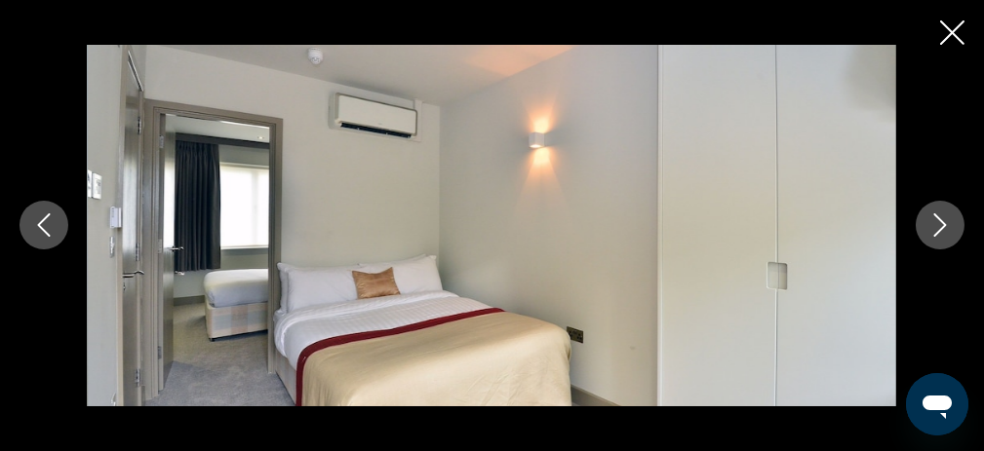
click at [942, 219] on icon "Next image" at bounding box center [939, 225] width 23 height 23
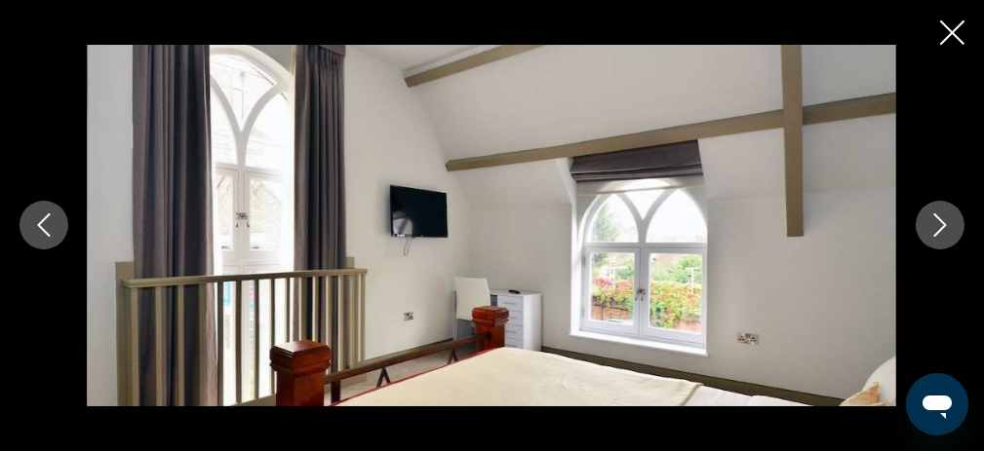
click at [942, 219] on icon "Next image" at bounding box center [939, 225] width 23 height 23
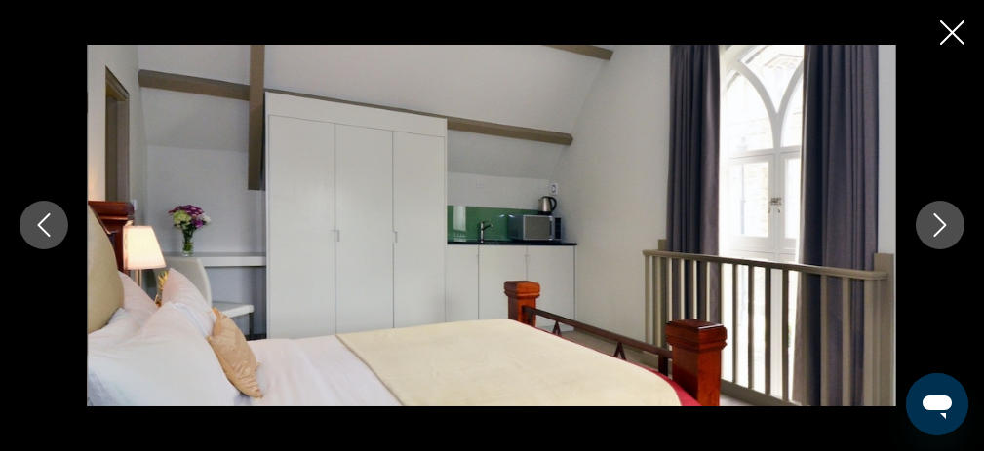
click at [942, 219] on icon "Next image" at bounding box center [939, 225] width 23 height 23
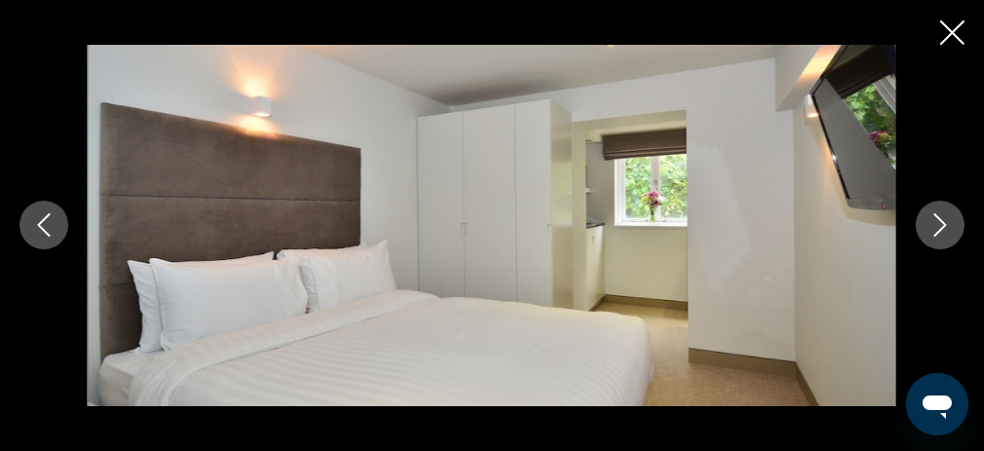
click at [942, 219] on icon "Next image" at bounding box center [939, 225] width 23 height 23
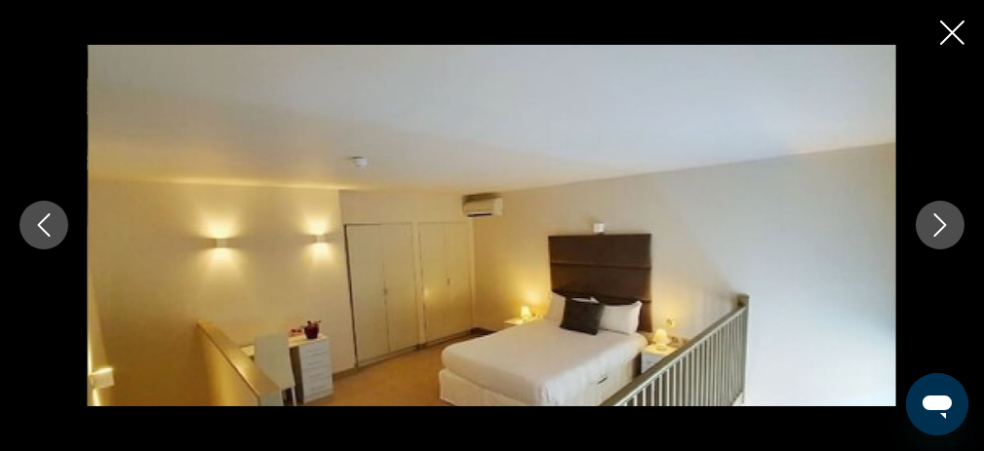
click at [942, 219] on icon "Next image" at bounding box center [939, 225] width 23 height 23
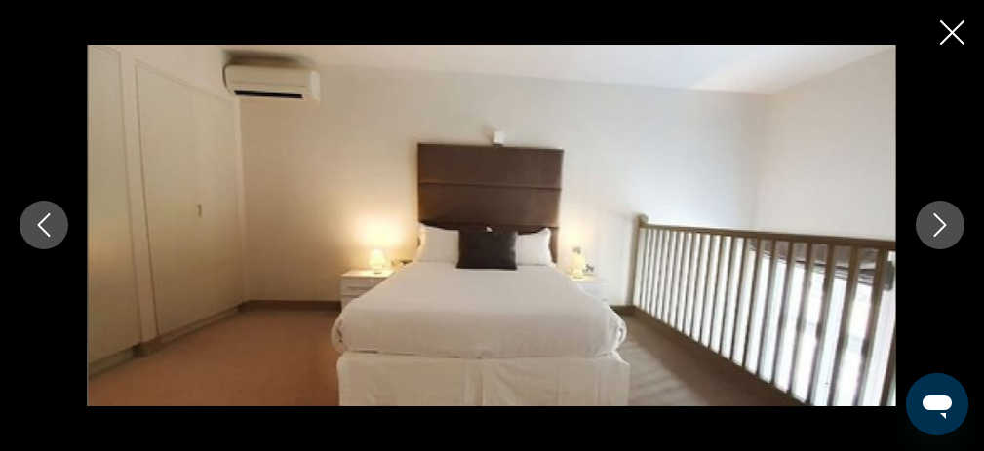
click at [942, 219] on icon "Next image" at bounding box center [939, 225] width 23 height 23
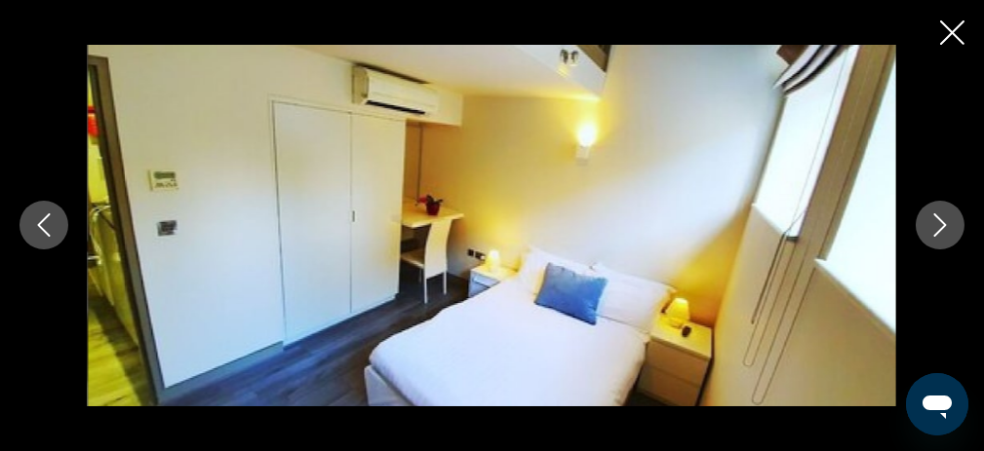
click at [942, 219] on icon "Next image" at bounding box center [939, 225] width 23 height 23
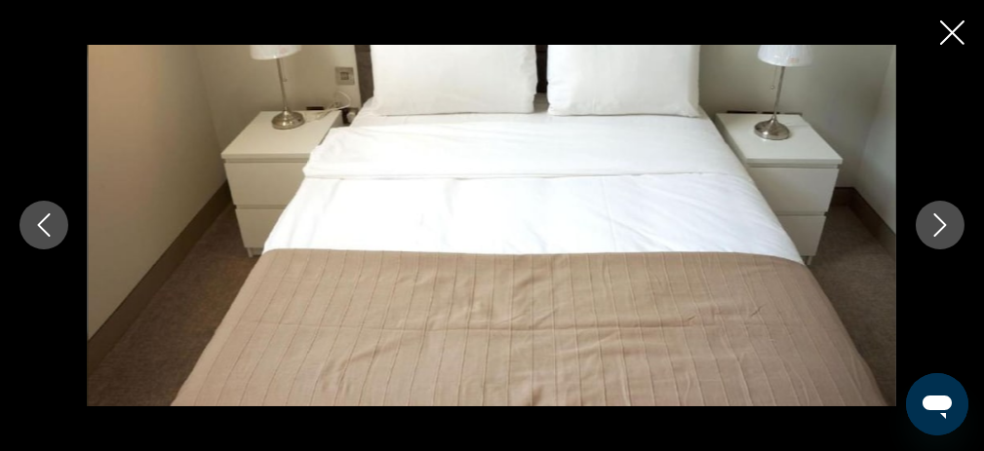
click at [942, 219] on icon "Next image" at bounding box center [939, 225] width 23 height 23
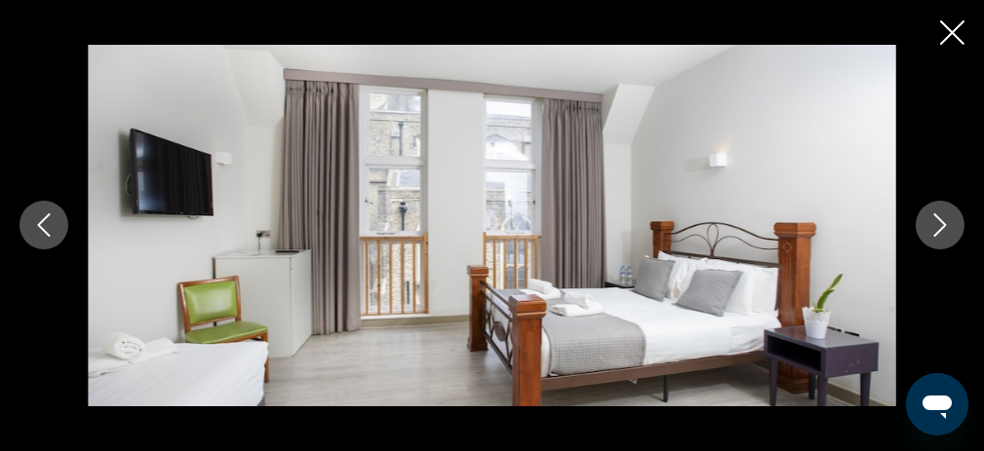
click at [942, 219] on icon "Next image" at bounding box center [939, 225] width 23 height 23
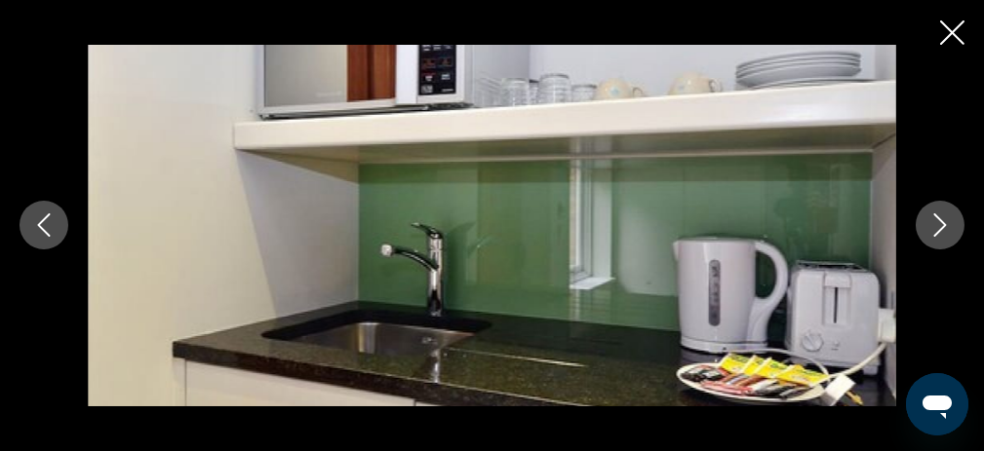
click at [964, 32] on div "prev next" at bounding box center [492, 225] width 984 height 451
click at [950, 30] on icon "Close slideshow" at bounding box center [952, 32] width 24 height 24
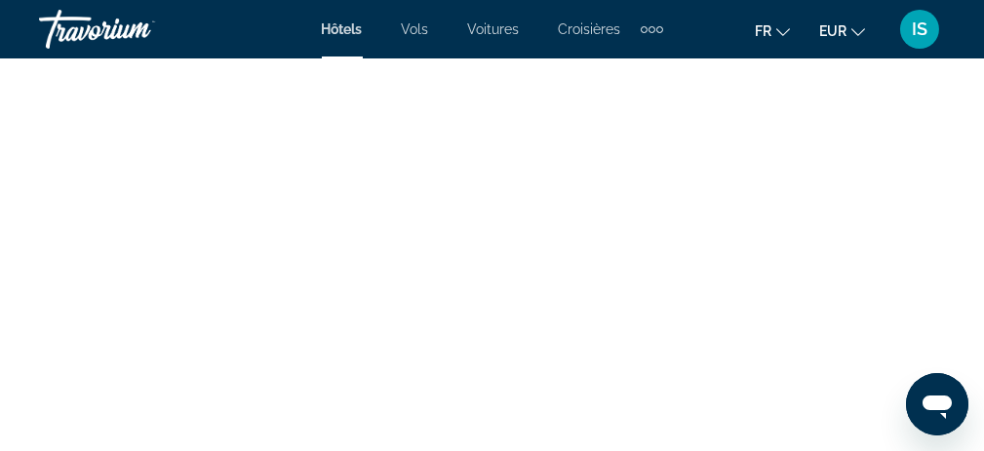
scroll to position [4485, 0]
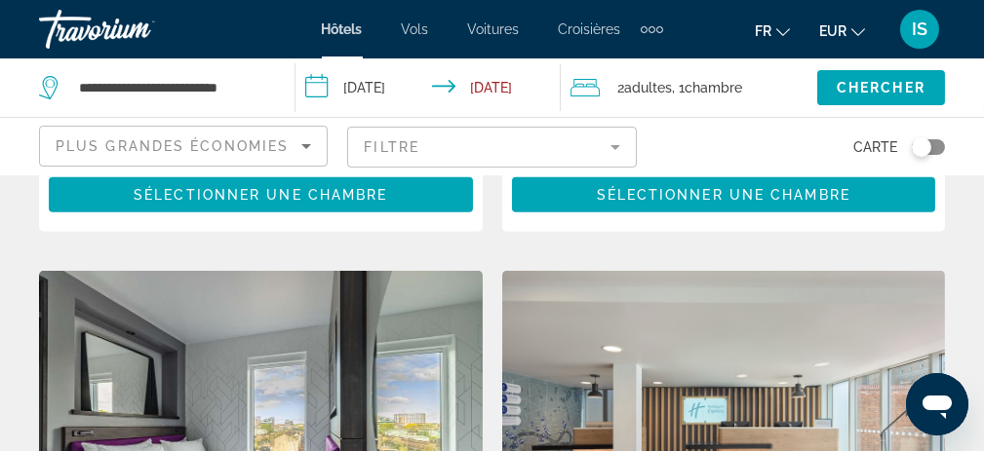
scroll to position [3023, 0]
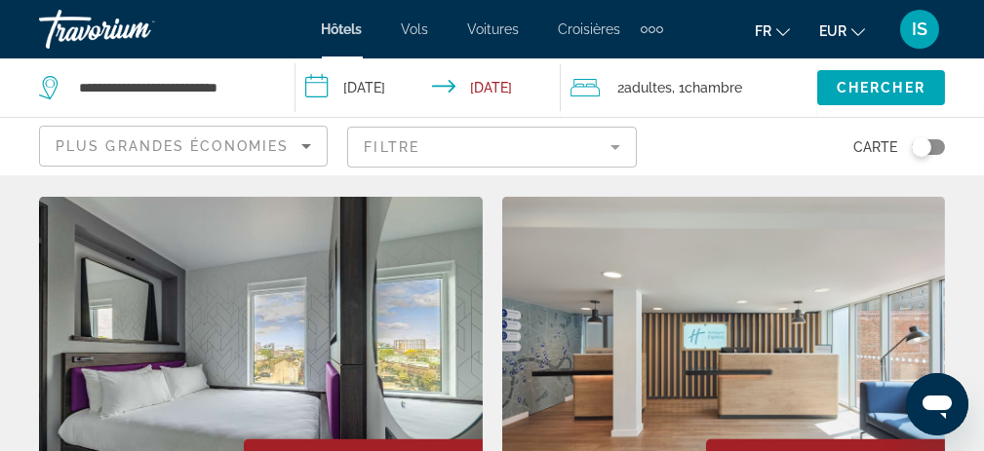
click at [669, 372] on img "Main content" at bounding box center [724, 353] width 444 height 312
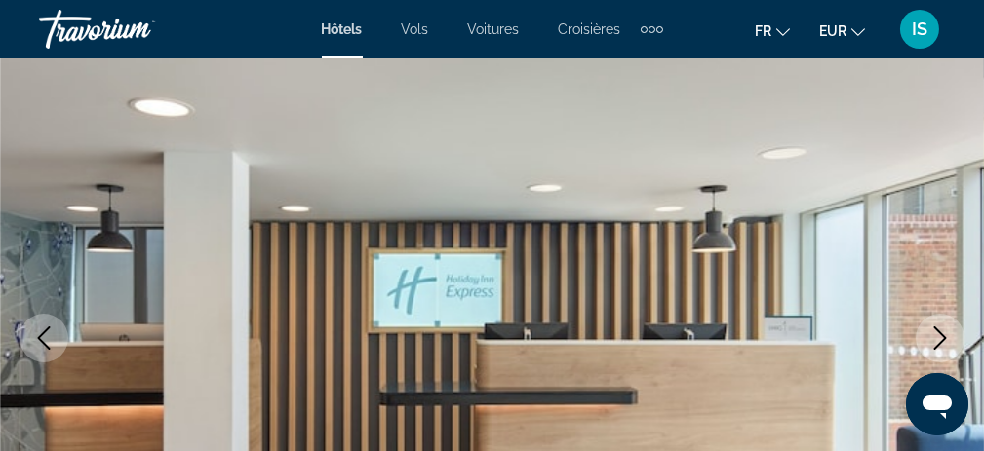
scroll to position [195, 0]
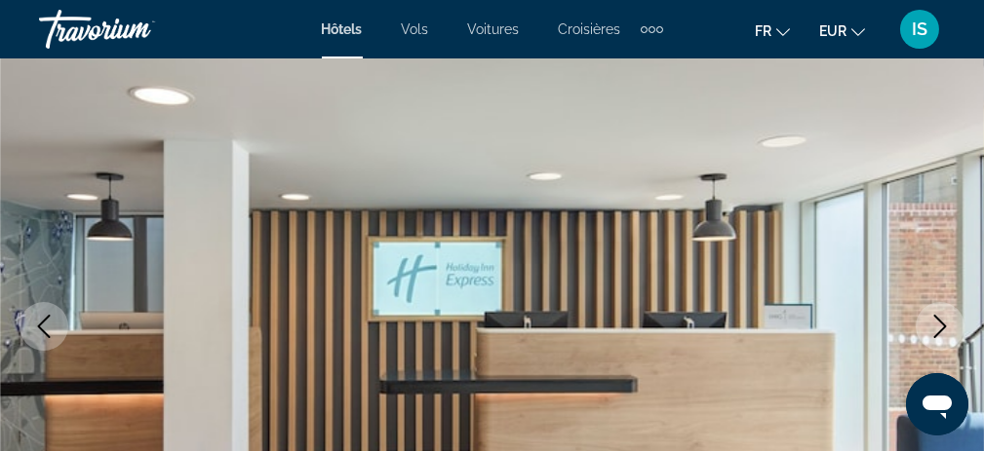
click at [941, 324] on icon "Next image" at bounding box center [940, 326] width 13 height 23
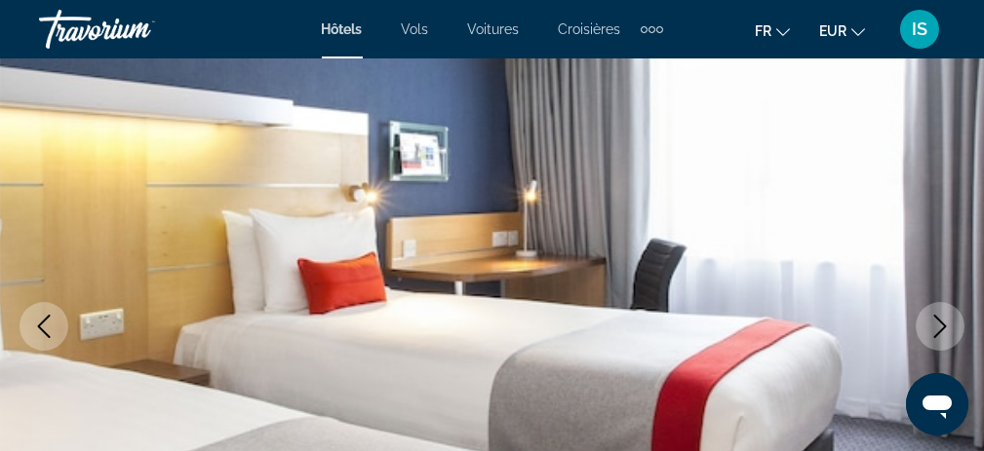
click at [941, 324] on icon "Next image" at bounding box center [940, 326] width 13 height 23
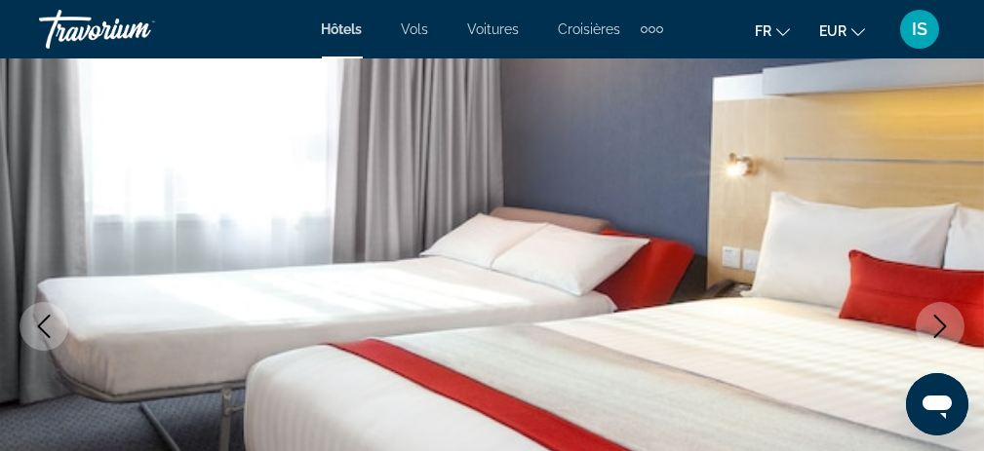
click at [941, 324] on icon "Next image" at bounding box center [940, 326] width 13 height 23
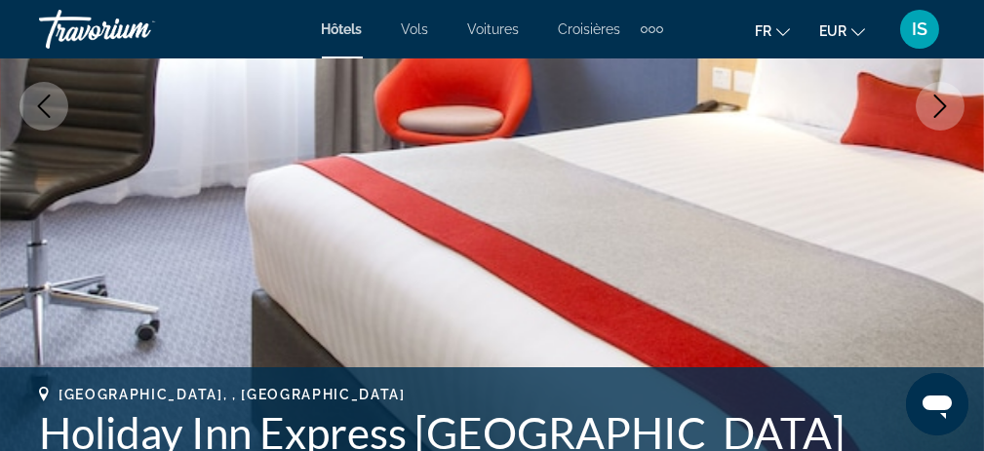
scroll to position [390, 0]
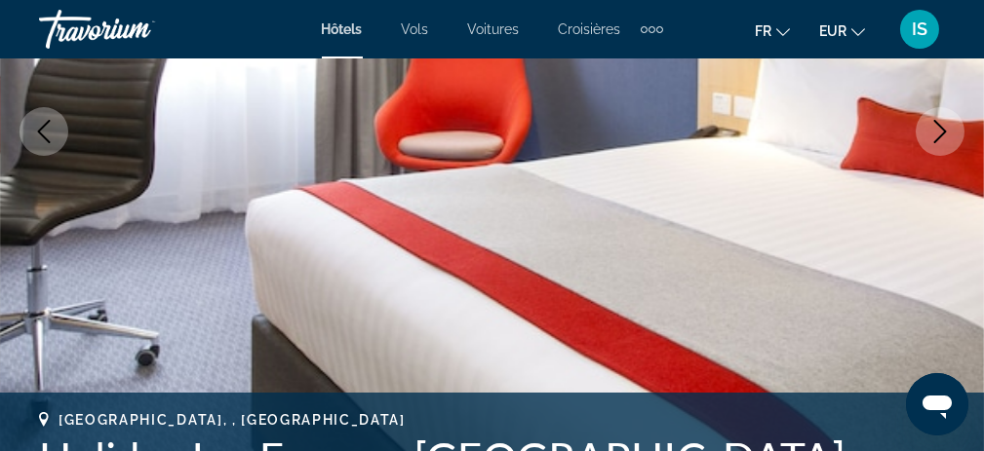
click at [944, 137] on icon "Next image" at bounding box center [939, 131] width 23 height 23
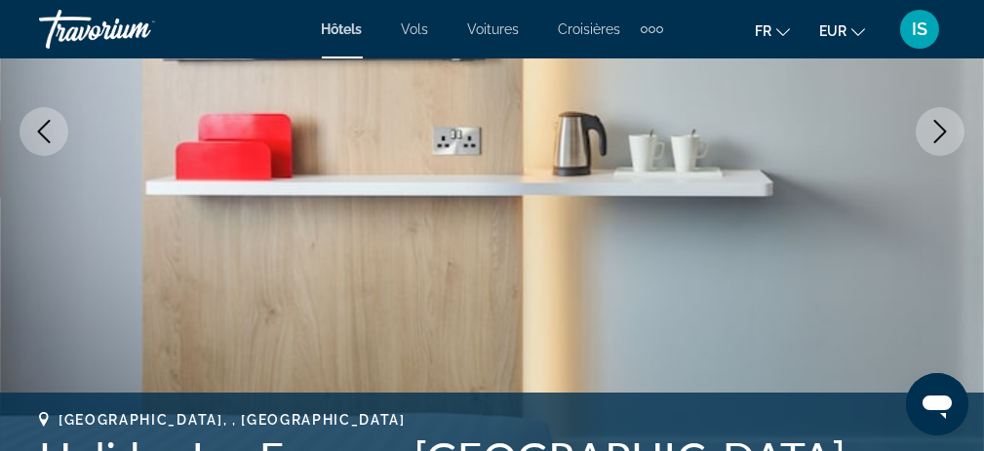
click at [944, 137] on icon "Next image" at bounding box center [939, 131] width 23 height 23
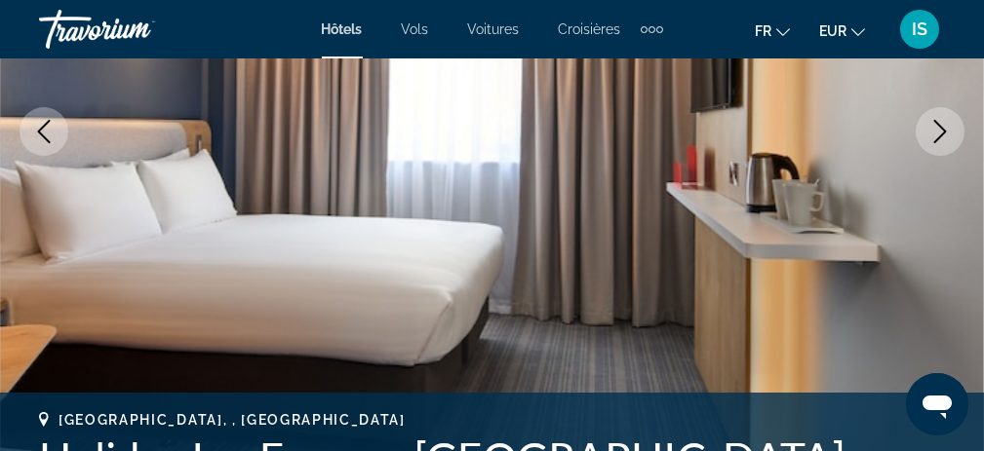
click at [944, 137] on icon "Next image" at bounding box center [939, 131] width 23 height 23
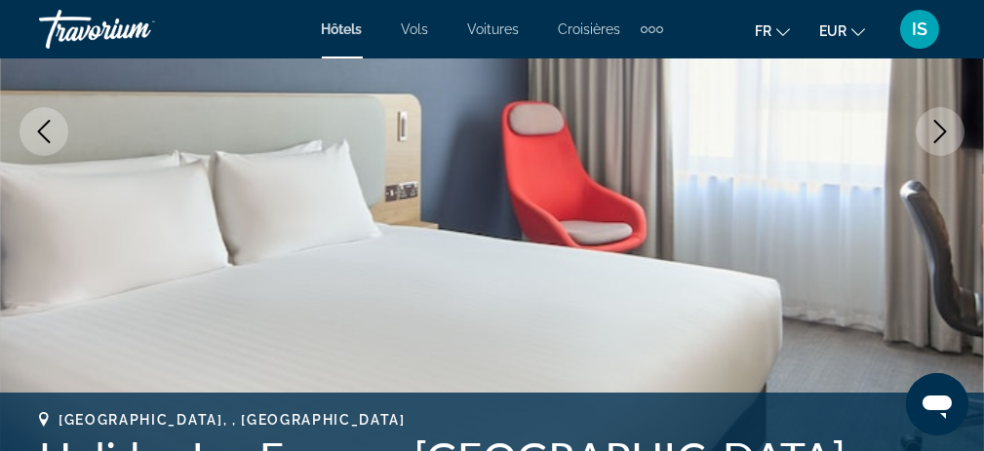
click at [944, 137] on icon "Next image" at bounding box center [939, 131] width 23 height 23
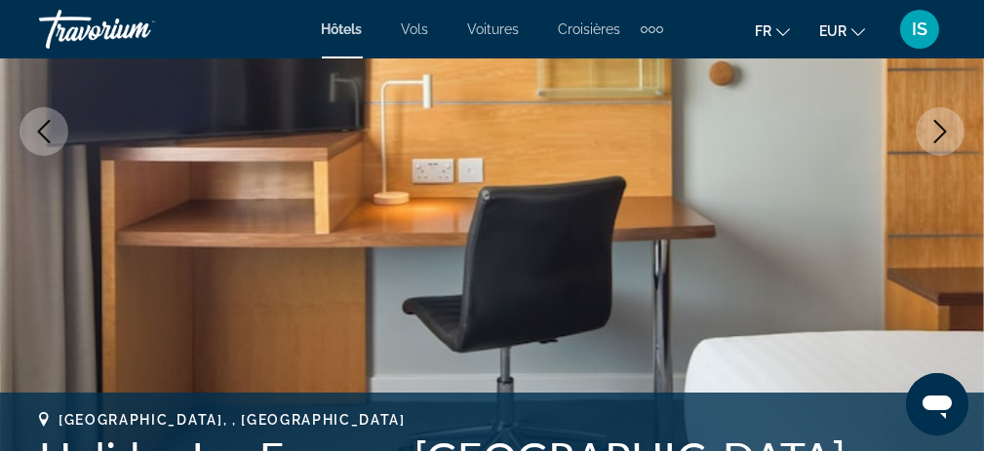
click at [944, 137] on icon "Next image" at bounding box center [939, 131] width 23 height 23
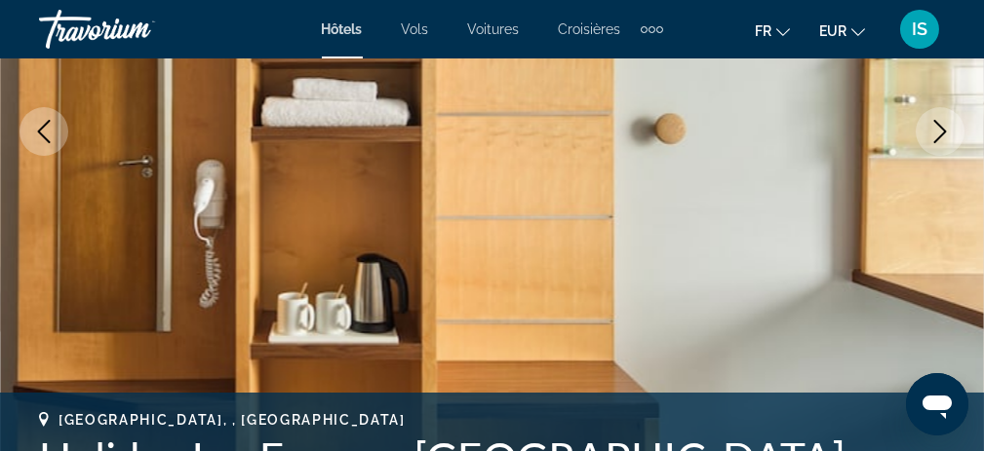
click at [944, 137] on icon "Next image" at bounding box center [939, 131] width 23 height 23
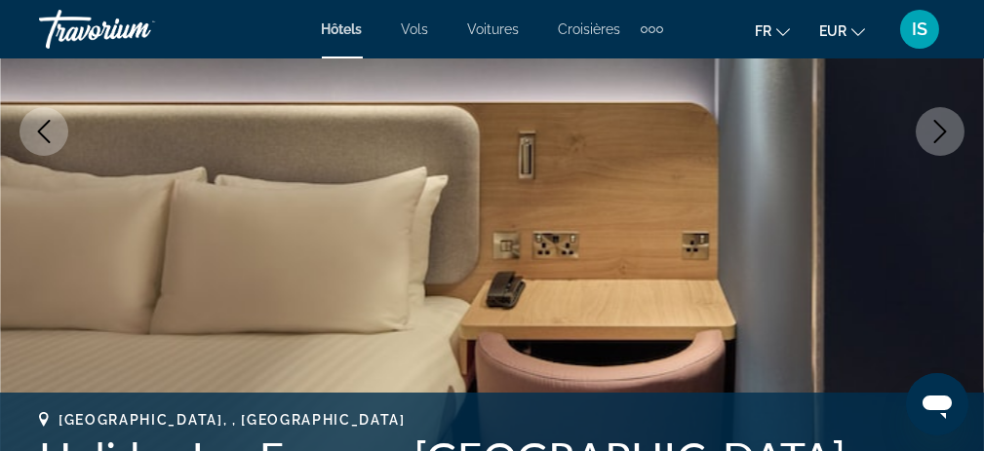
click at [944, 137] on icon "Next image" at bounding box center [939, 131] width 23 height 23
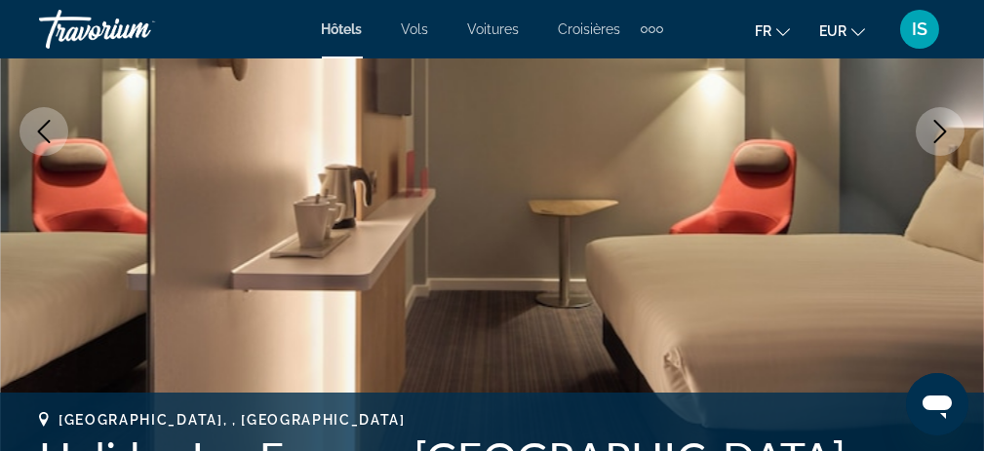
click at [944, 137] on icon "Next image" at bounding box center [939, 131] width 23 height 23
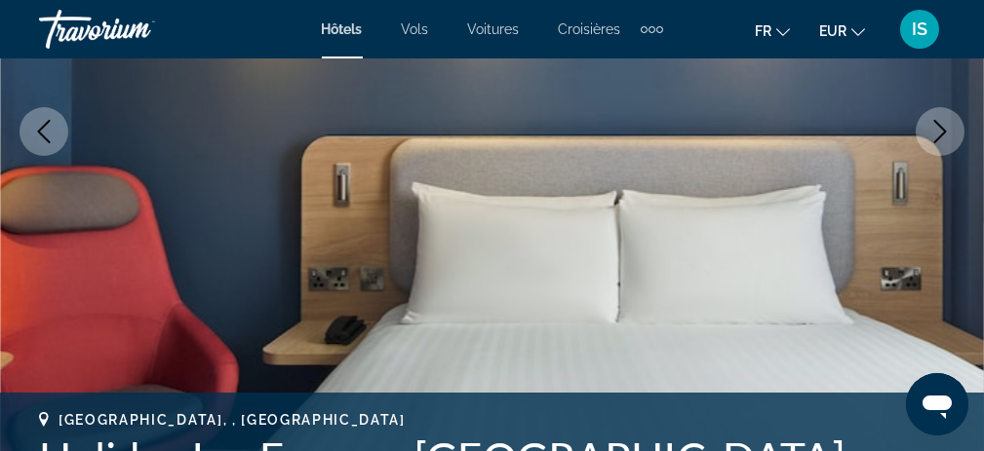
click at [944, 137] on icon "Next image" at bounding box center [939, 131] width 23 height 23
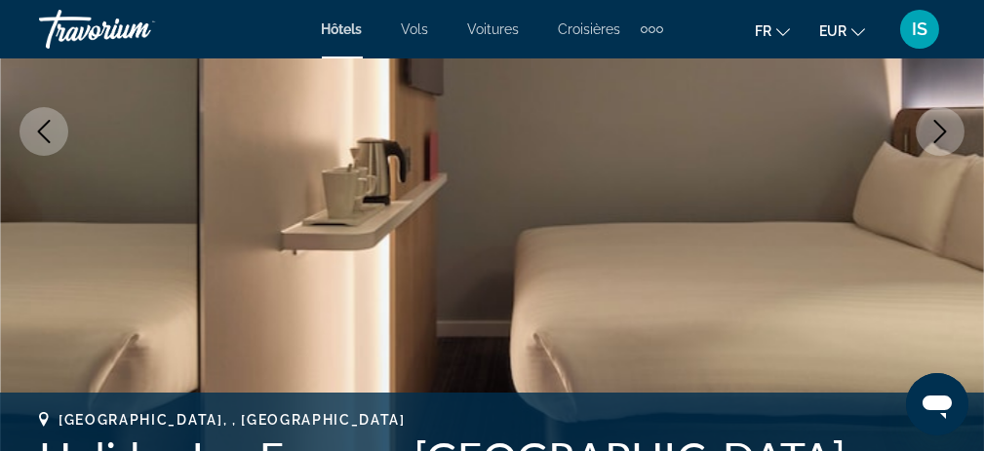
click at [944, 137] on icon "Next image" at bounding box center [939, 131] width 23 height 23
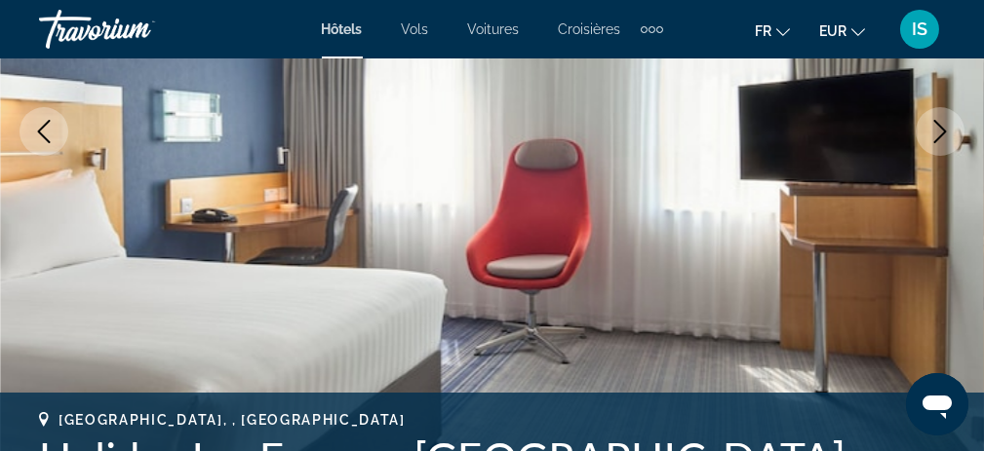
click at [944, 137] on icon "Next image" at bounding box center [939, 131] width 23 height 23
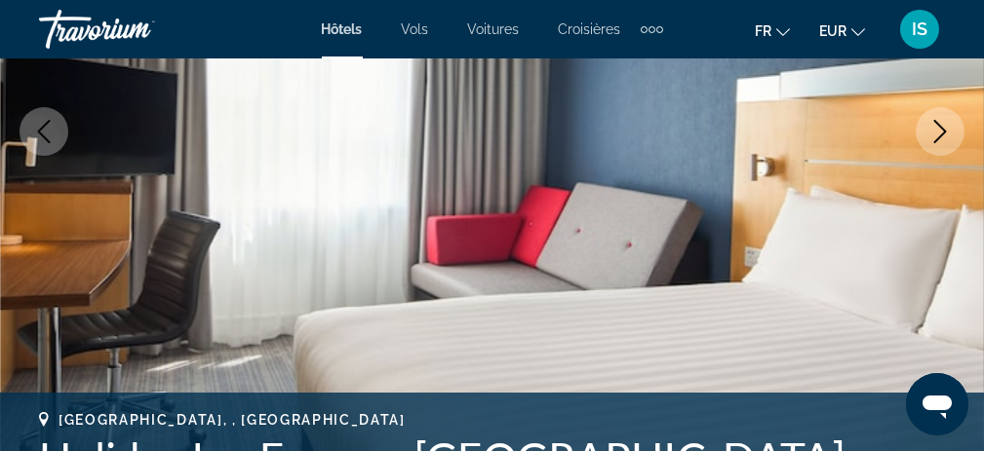
click at [944, 137] on icon "Next image" at bounding box center [939, 131] width 23 height 23
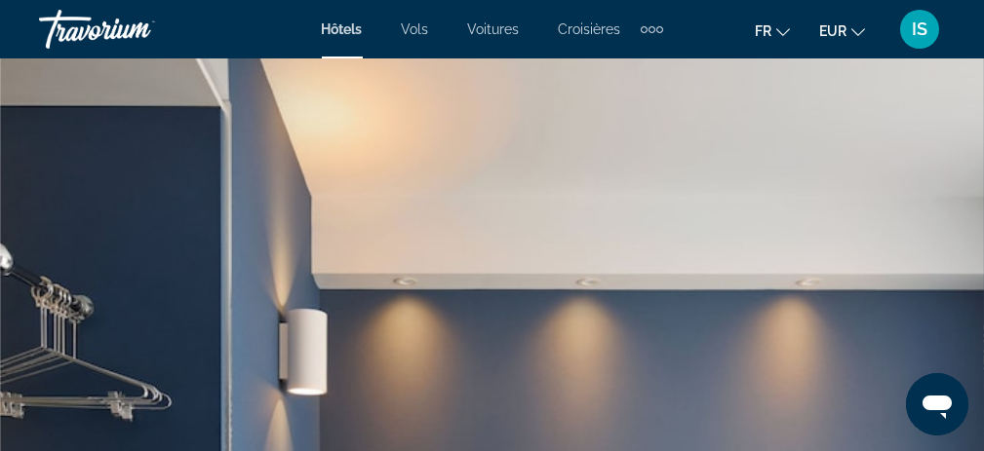
scroll to position [0, 0]
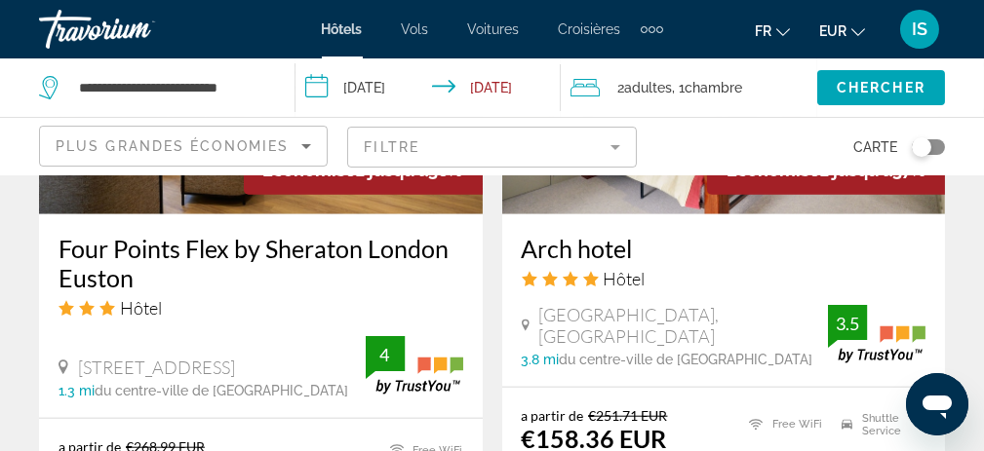
scroll to position [4388, 0]
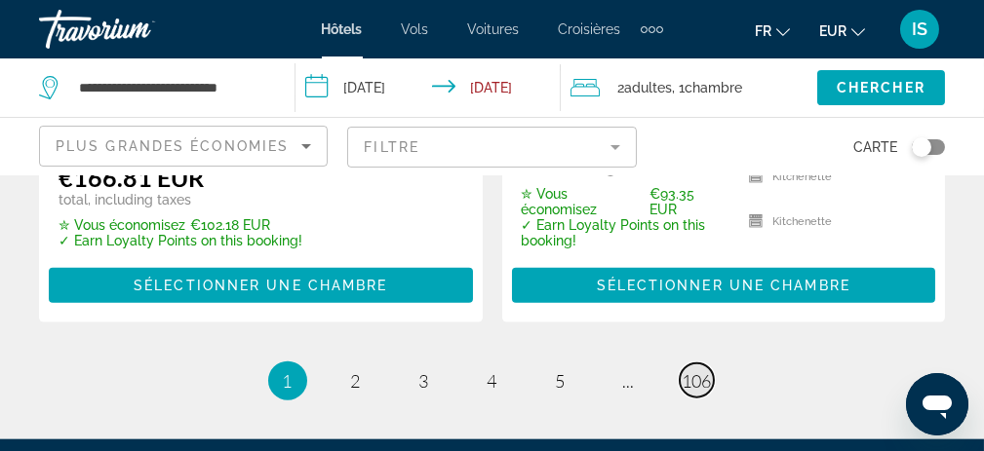
click at [699, 371] on span "106" at bounding box center [697, 381] width 29 height 21
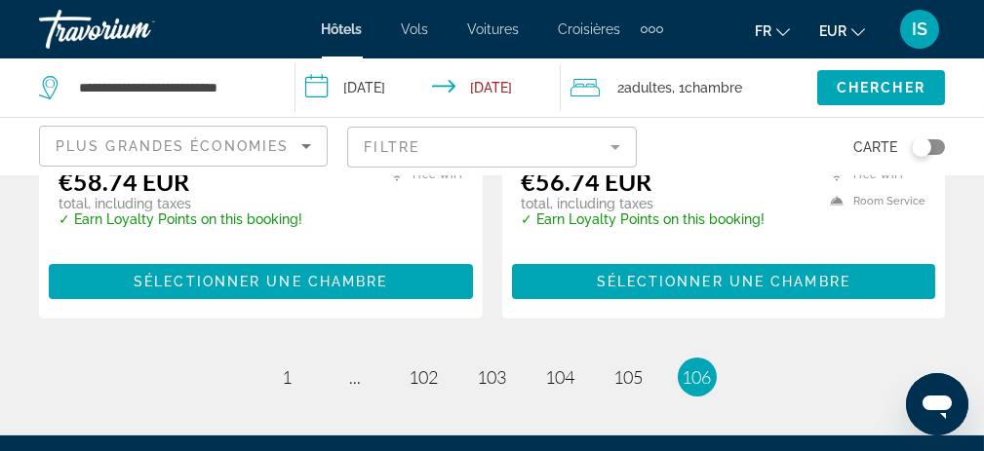
scroll to position [683, 0]
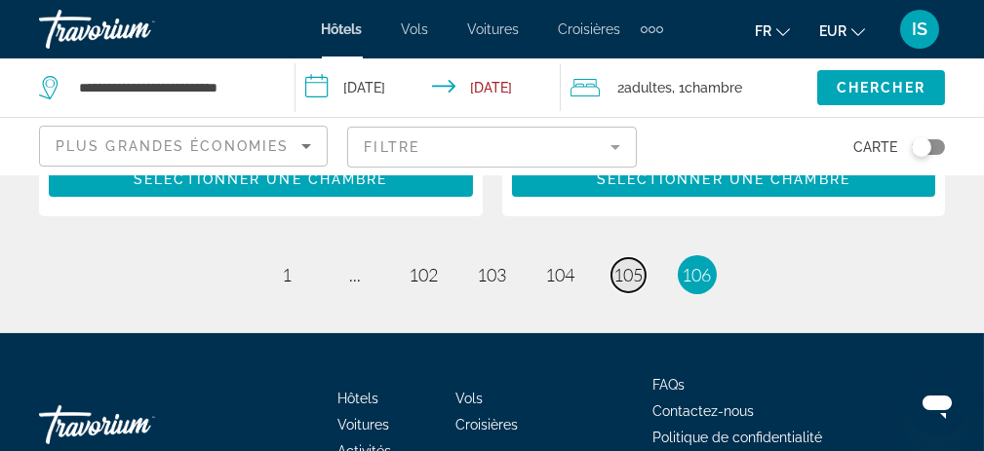
click at [633, 277] on span "105" at bounding box center [628, 274] width 29 height 21
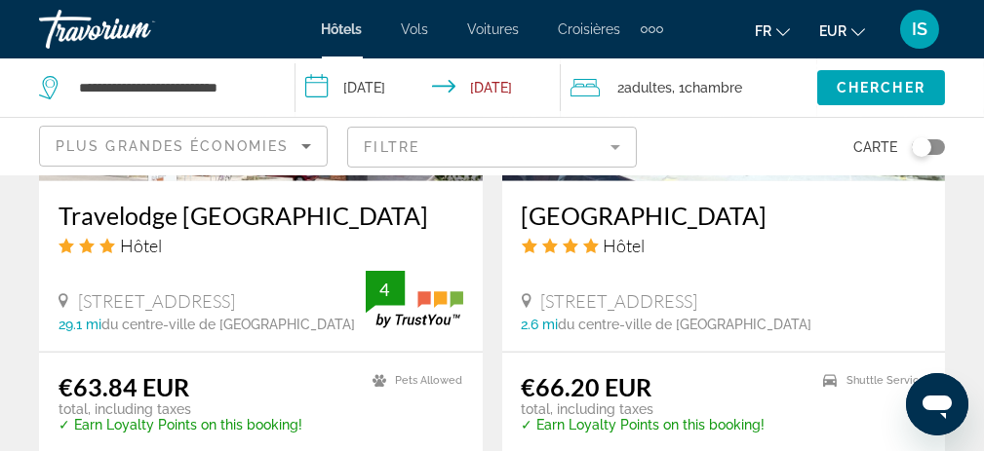
scroll to position [4095, 0]
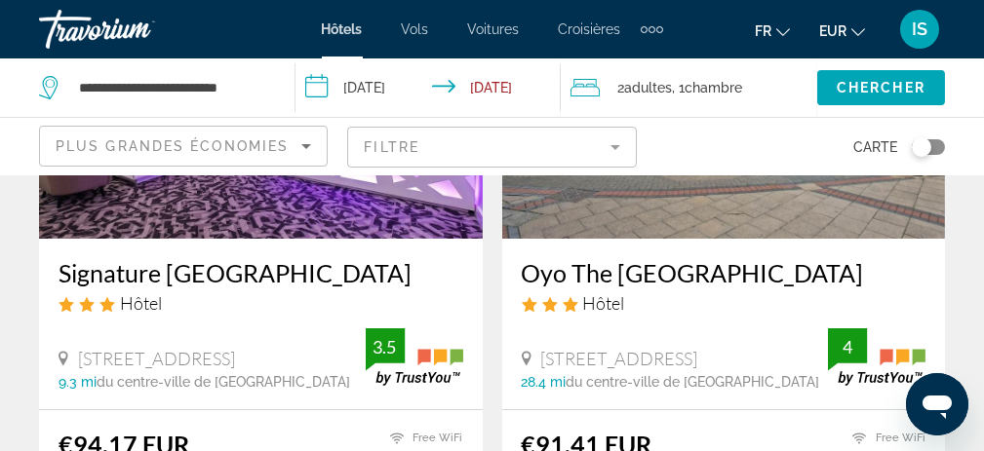
scroll to position [293, 0]
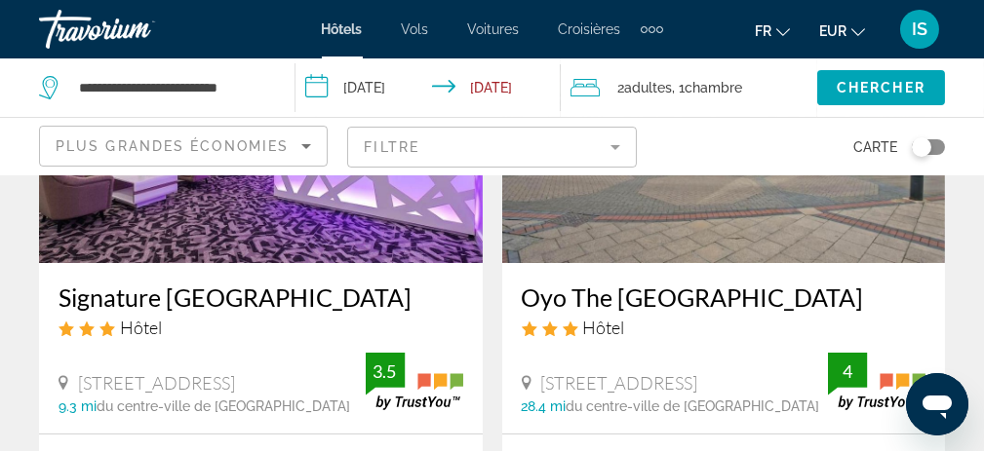
click at [364, 213] on img "Main content" at bounding box center [261, 107] width 444 height 312
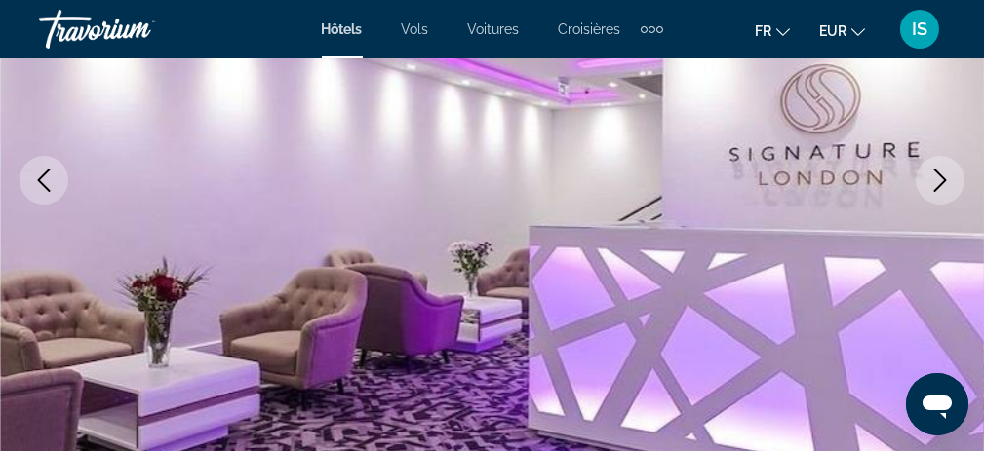
scroll to position [390, 0]
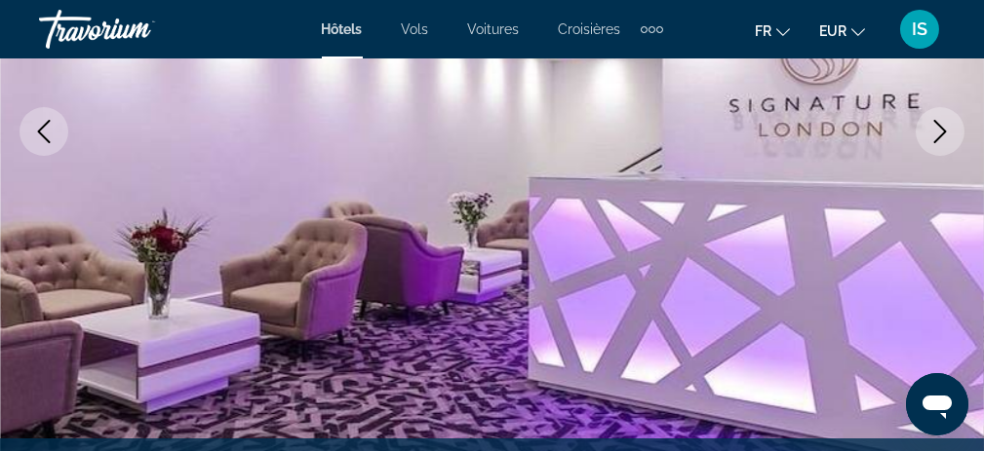
click at [945, 122] on icon "Next image" at bounding box center [939, 131] width 23 height 23
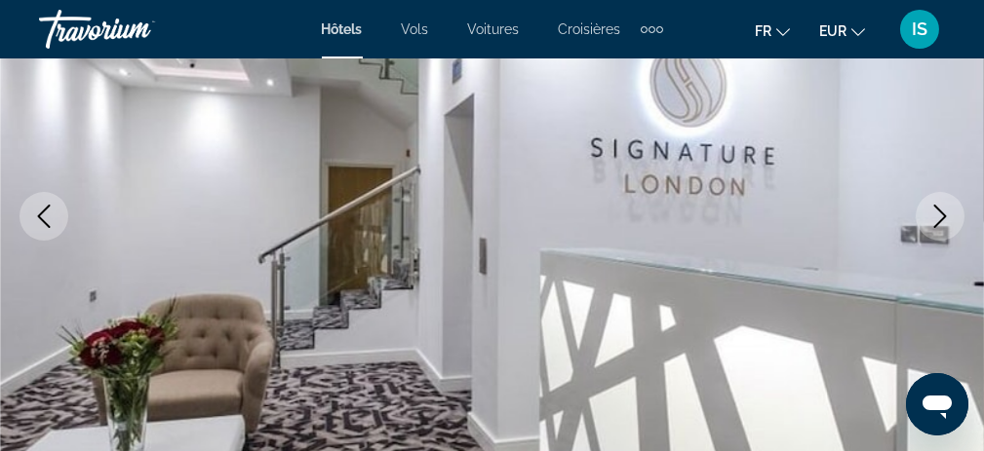
scroll to position [293, 0]
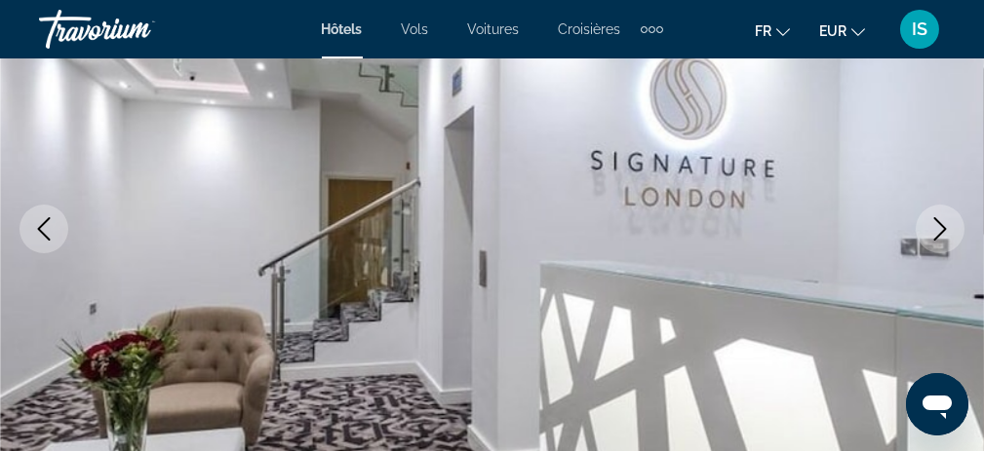
click at [926, 237] on button "Next image" at bounding box center [940, 229] width 49 height 49
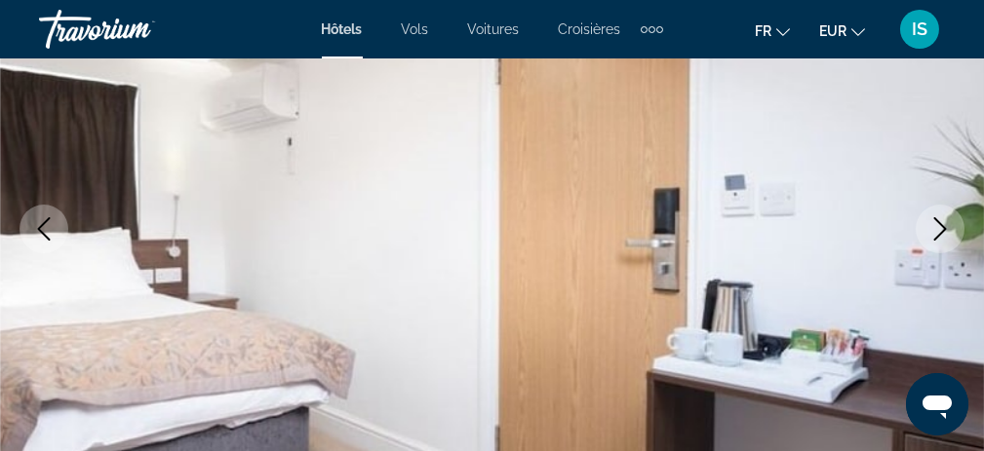
click at [932, 231] on icon "Next image" at bounding box center [939, 228] width 23 height 23
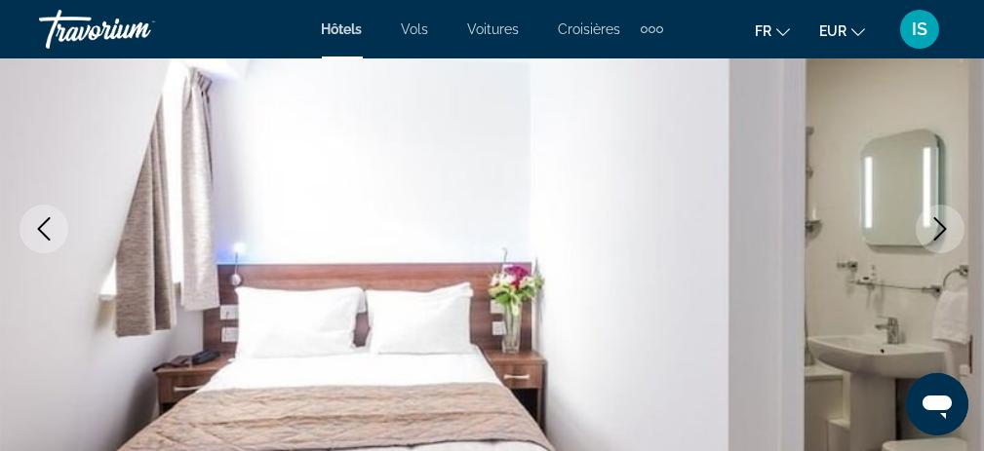
click at [932, 231] on icon "Next image" at bounding box center [939, 228] width 23 height 23
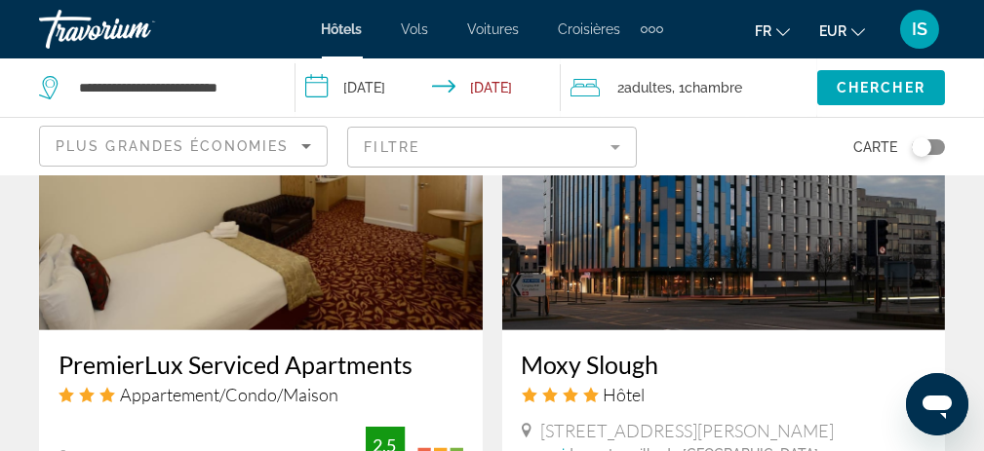
scroll to position [2243, 0]
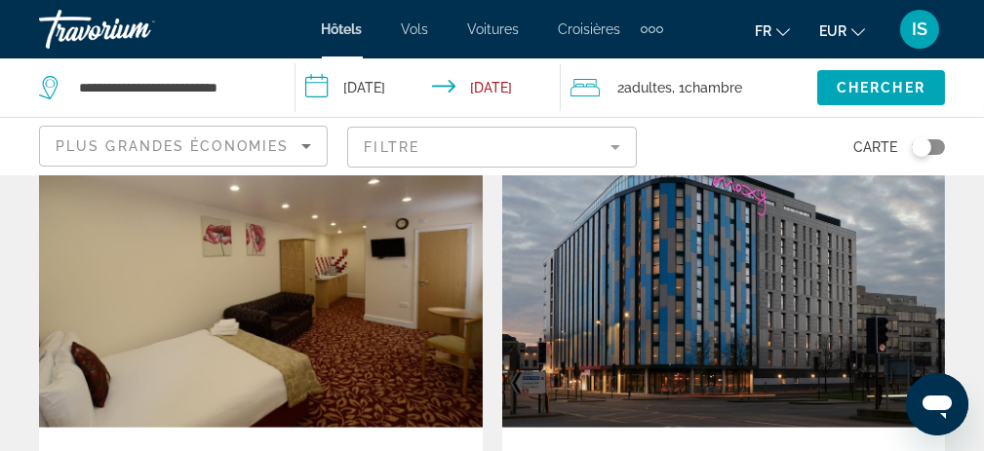
click at [652, 274] on img "Main content" at bounding box center [724, 272] width 444 height 312
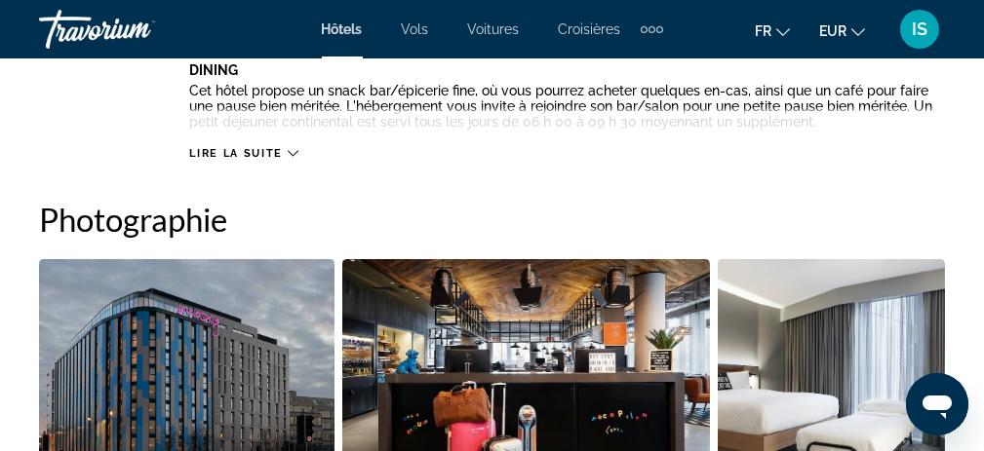
scroll to position [1189, 0]
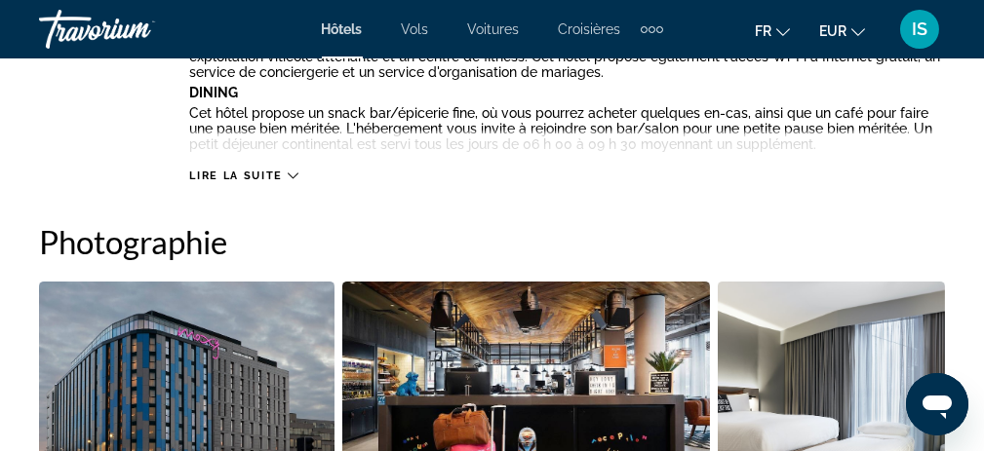
click at [245, 369] on img "Open full-screen image slider" at bounding box center [186, 403] width 295 height 242
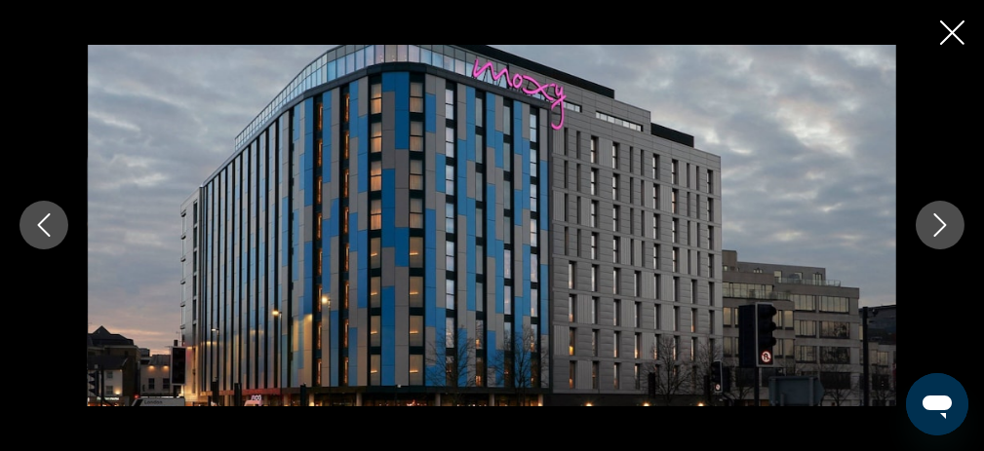
click at [933, 223] on icon "Next image" at bounding box center [939, 225] width 23 height 23
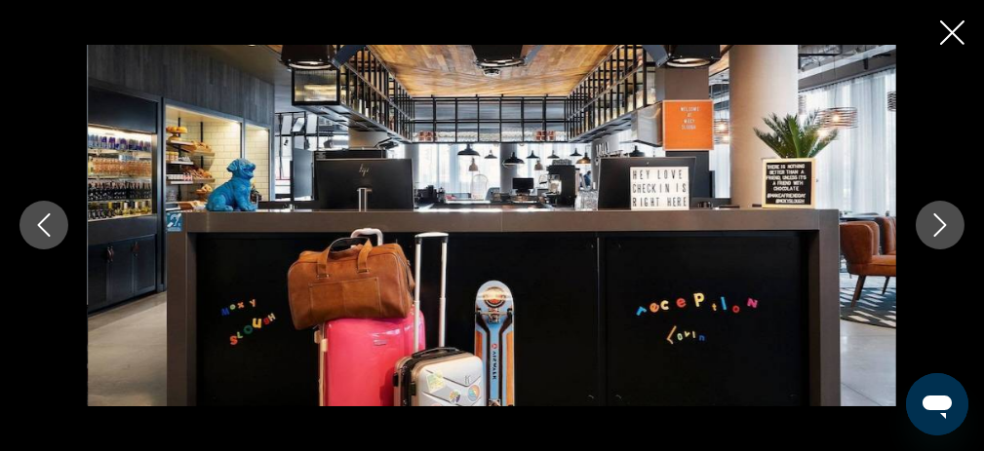
click at [933, 223] on icon "Next image" at bounding box center [939, 225] width 23 height 23
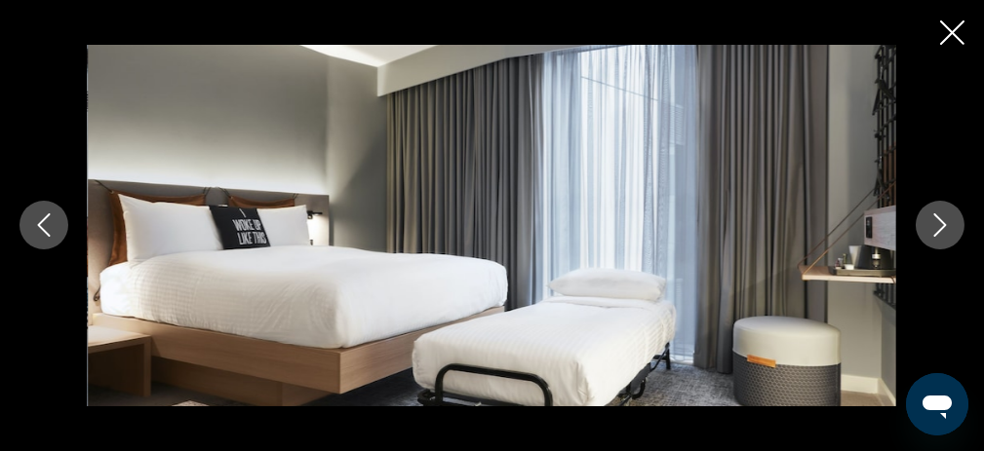
click at [941, 223] on icon "Next image" at bounding box center [940, 226] width 13 height 23
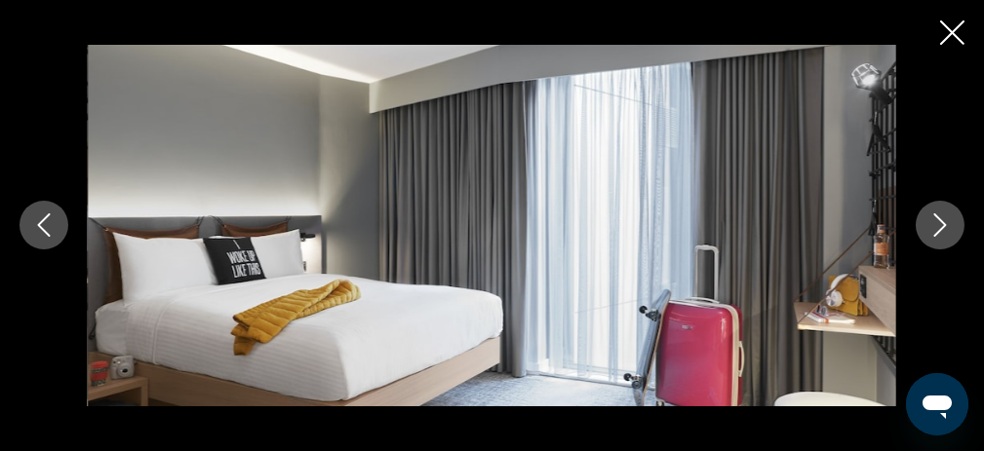
click at [941, 223] on icon "Next image" at bounding box center [940, 226] width 13 height 23
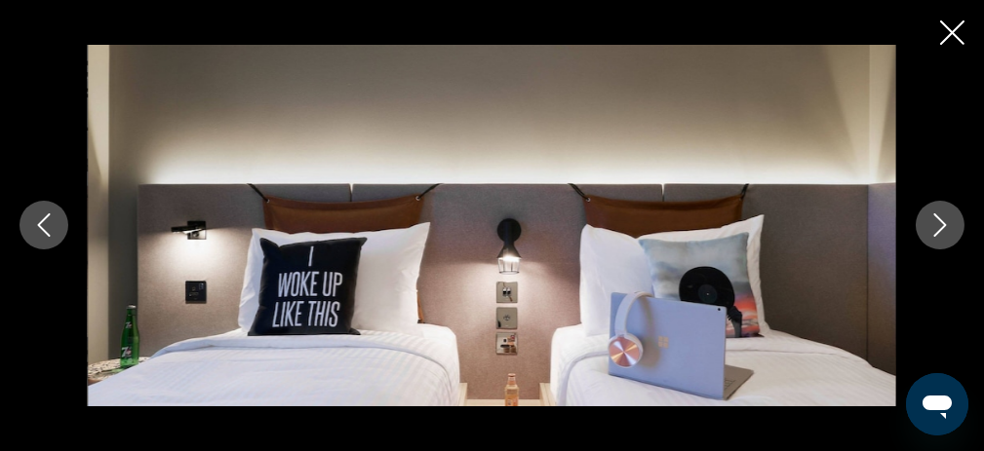
click at [941, 223] on icon "Next image" at bounding box center [940, 226] width 13 height 23
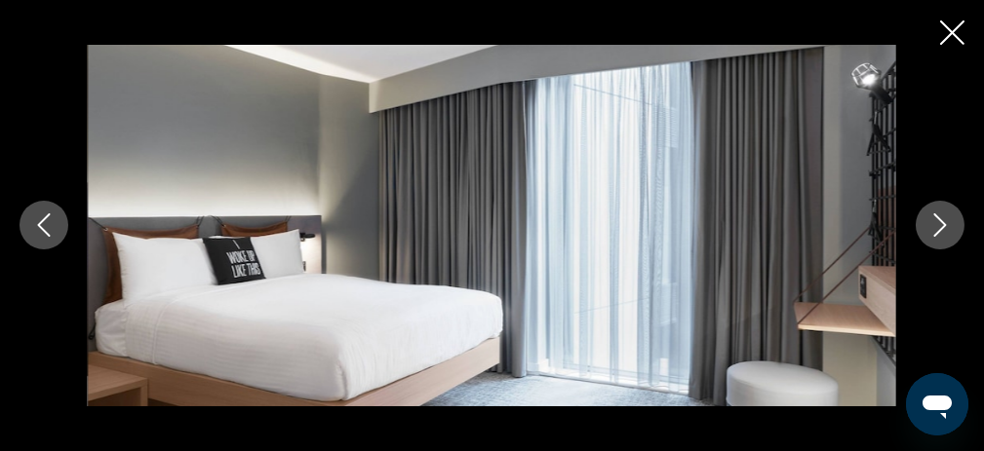
click at [941, 223] on icon "Next image" at bounding box center [940, 226] width 13 height 23
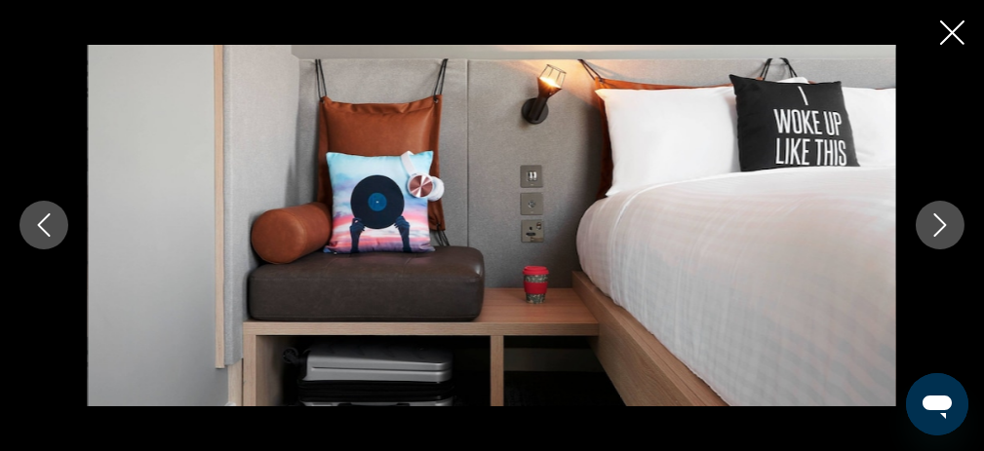
click at [941, 223] on icon "Next image" at bounding box center [940, 226] width 13 height 23
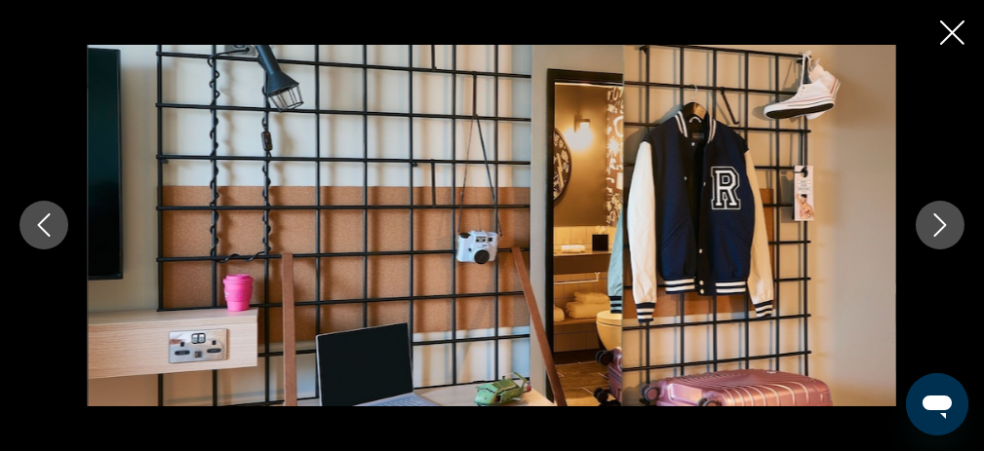
click at [941, 223] on icon "Next image" at bounding box center [940, 226] width 13 height 23
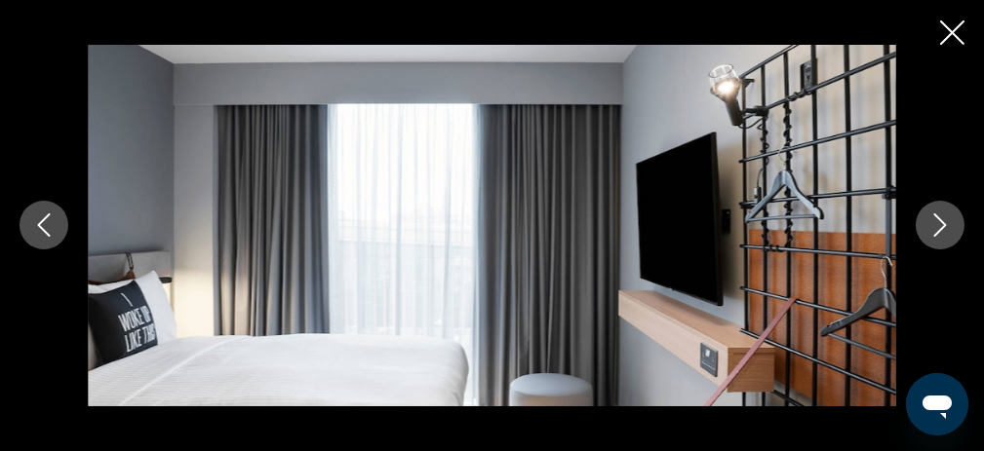
click at [941, 223] on icon "Next image" at bounding box center [940, 226] width 13 height 23
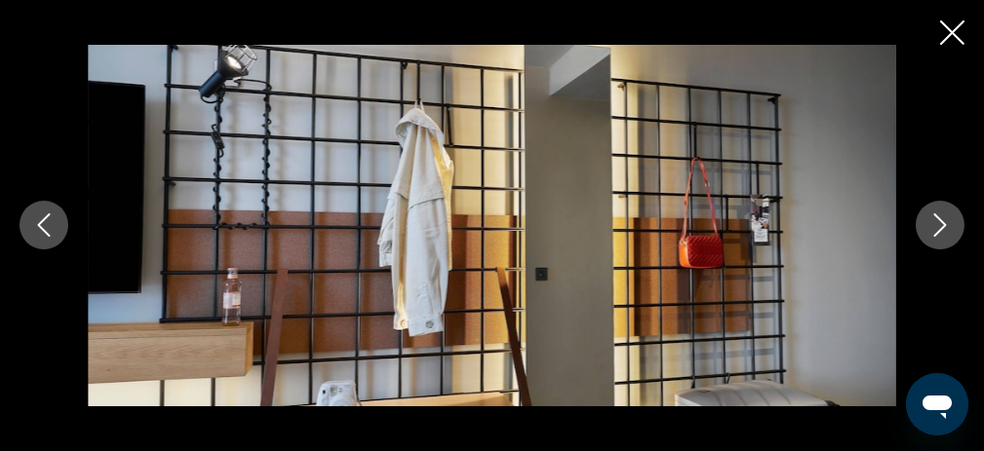
click at [941, 223] on icon "Next image" at bounding box center [940, 226] width 13 height 23
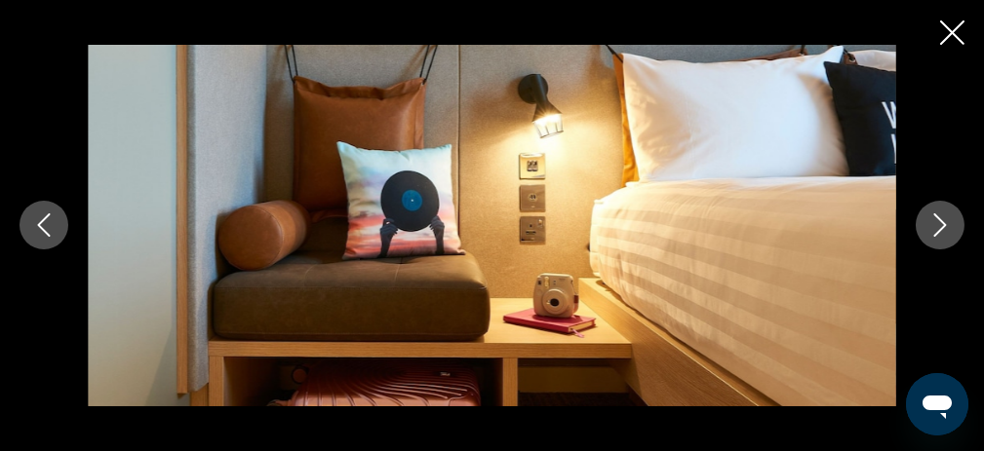
click at [941, 223] on icon "Next image" at bounding box center [940, 226] width 13 height 23
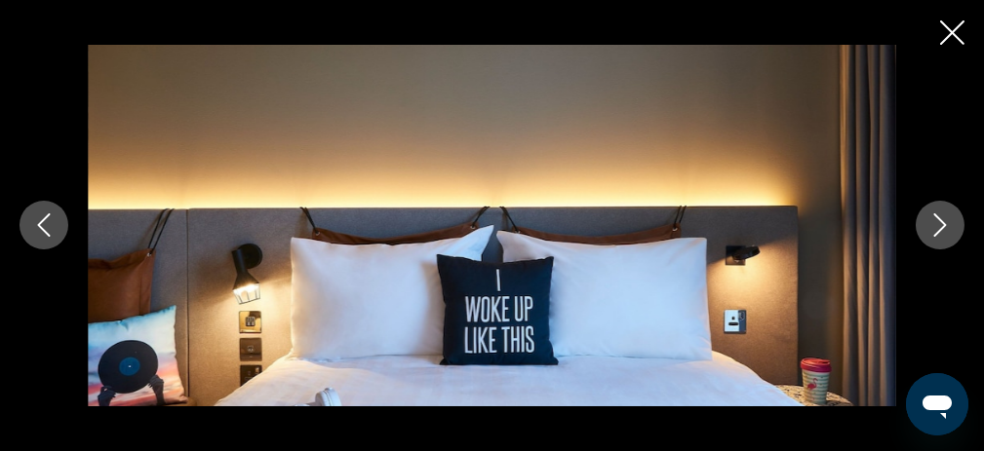
click at [941, 223] on icon "Next image" at bounding box center [940, 226] width 13 height 23
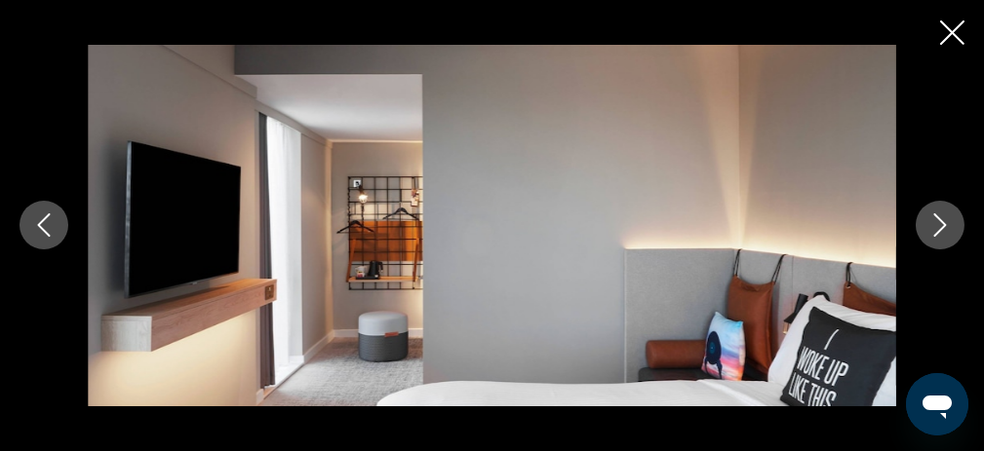
click at [941, 223] on icon "Next image" at bounding box center [940, 226] width 13 height 23
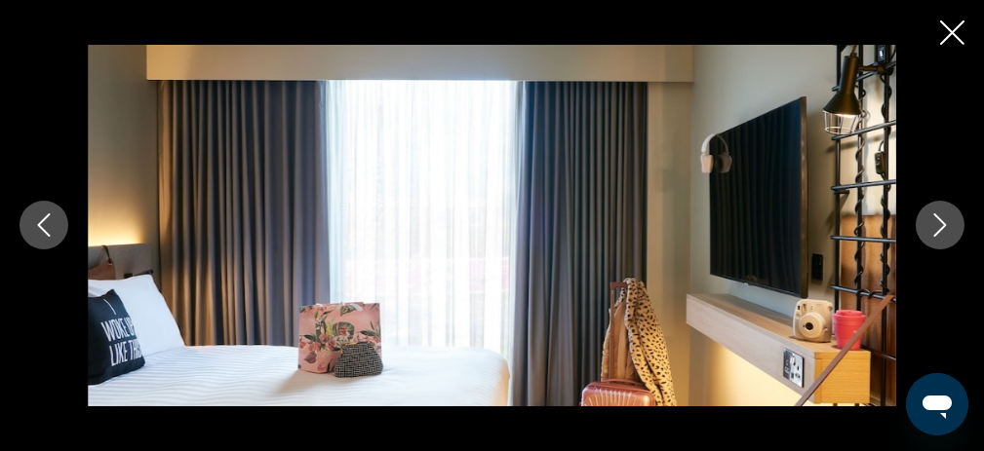
click at [941, 223] on icon "Next image" at bounding box center [940, 226] width 13 height 23
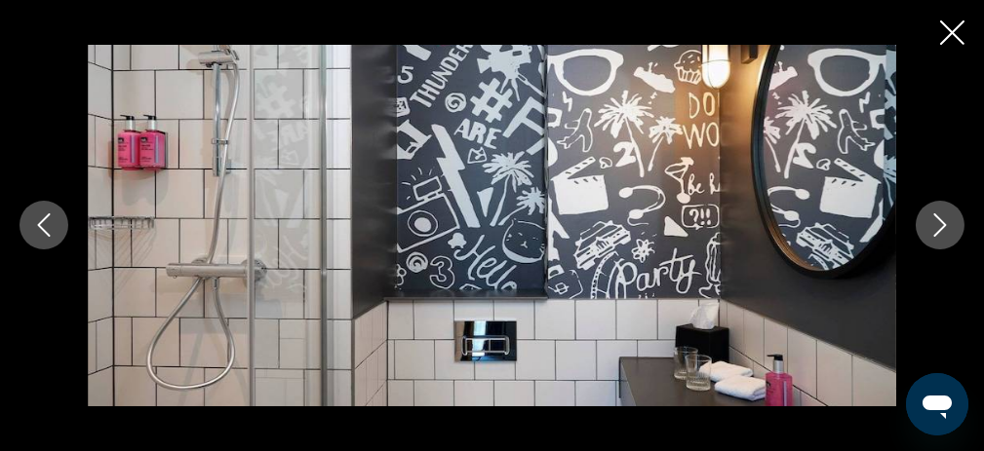
click at [941, 223] on icon "Next image" at bounding box center [940, 226] width 13 height 23
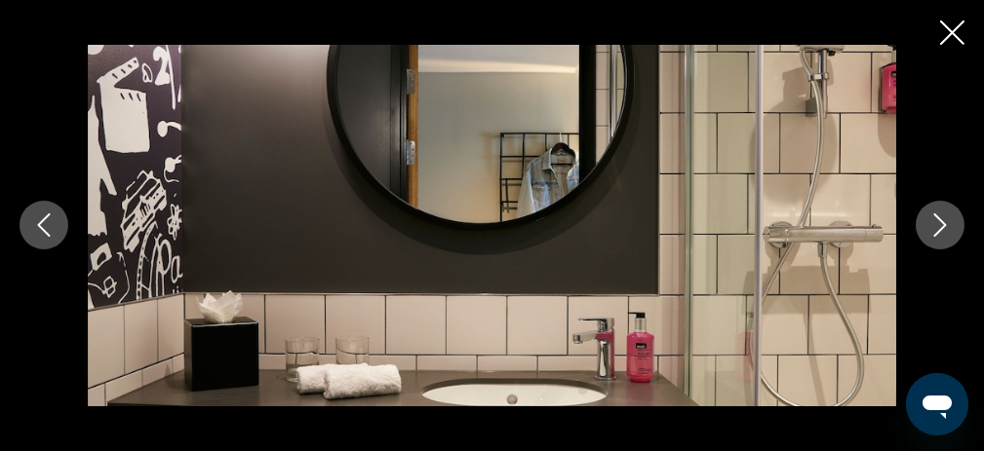
click at [941, 223] on icon "Next image" at bounding box center [940, 226] width 13 height 23
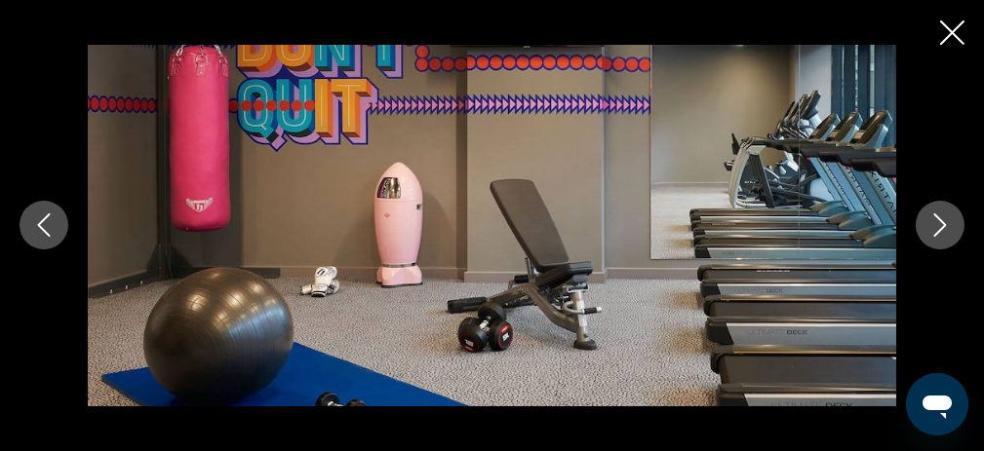
click at [941, 223] on icon "Next image" at bounding box center [940, 226] width 13 height 23
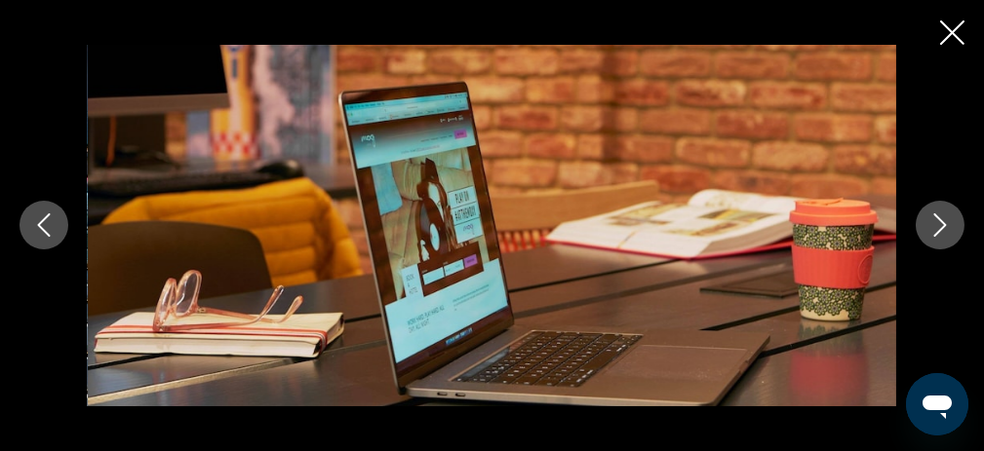
click at [941, 223] on icon "Next image" at bounding box center [940, 226] width 13 height 23
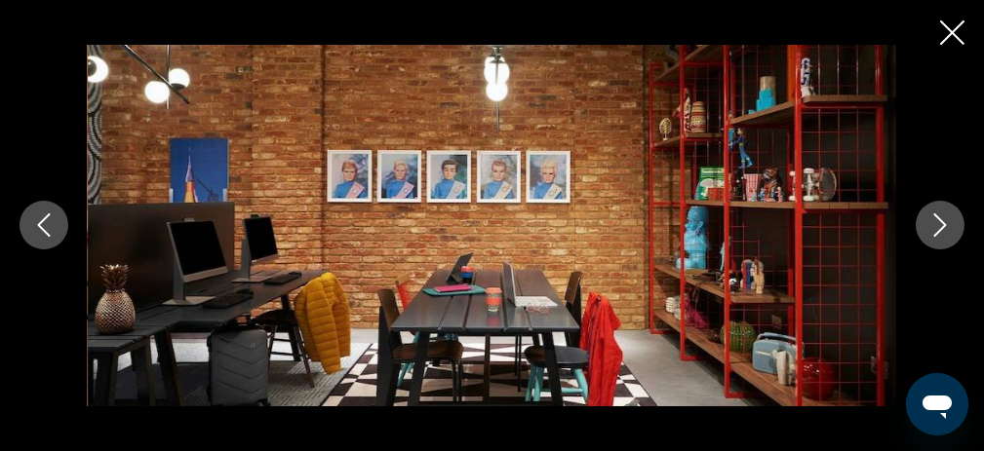
click at [941, 223] on icon "Next image" at bounding box center [939, 225] width 23 height 23
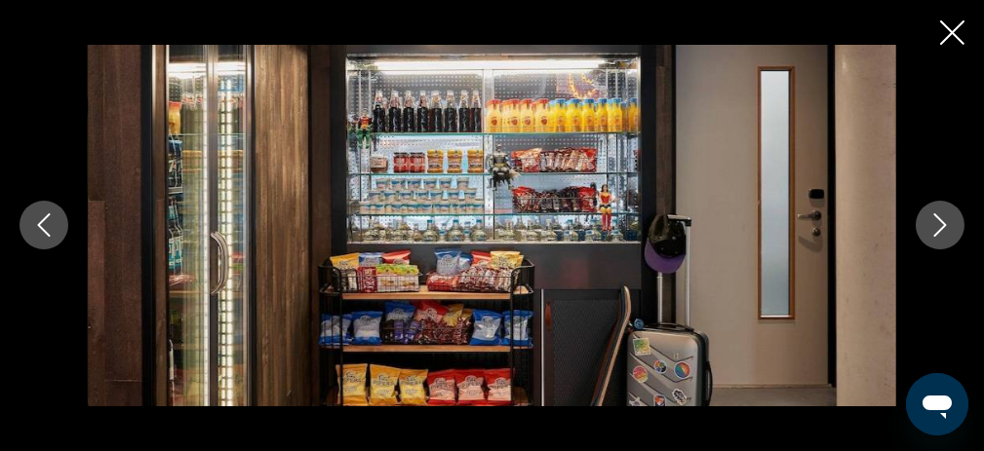
click at [939, 222] on icon "Next image" at bounding box center [939, 225] width 23 height 23
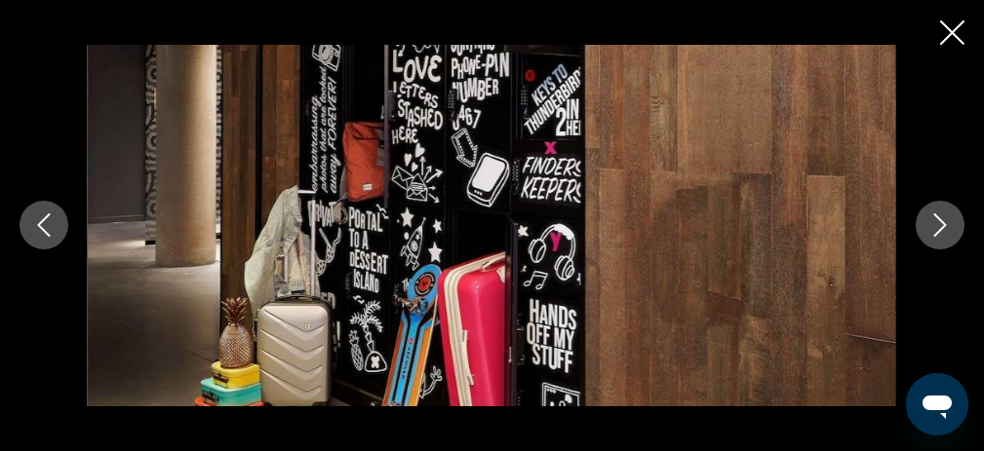
click at [939, 222] on icon "Next image" at bounding box center [939, 225] width 23 height 23
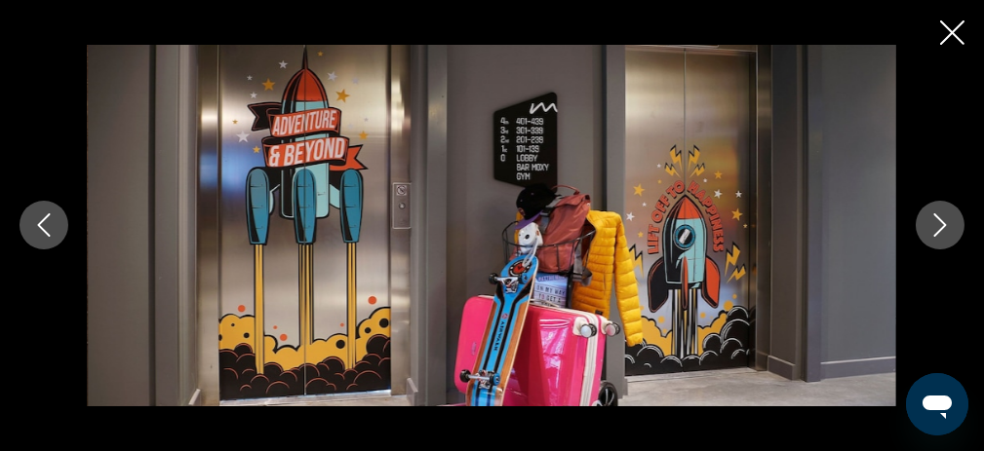
click at [939, 222] on icon "Next image" at bounding box center [939, 225] width 23 height 23
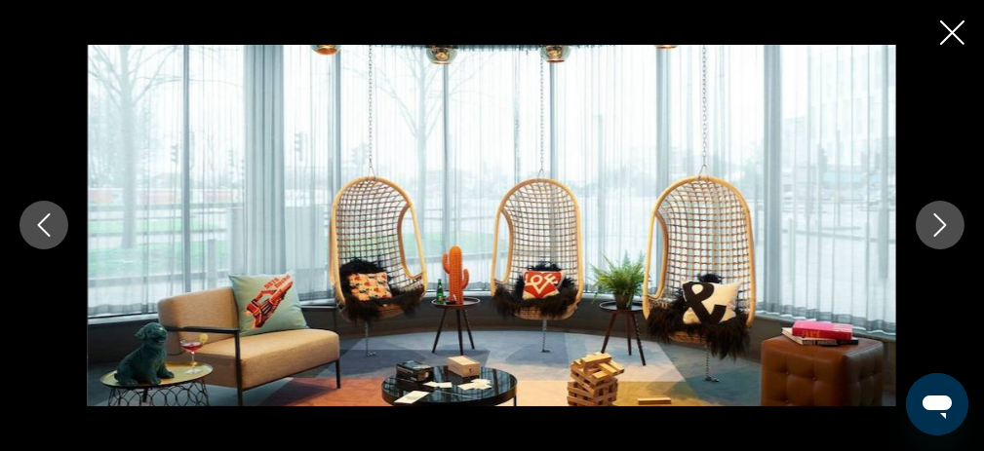
click at [939, 222] on icon "Next image" at bounding box center [939, 225] width 23 height 23
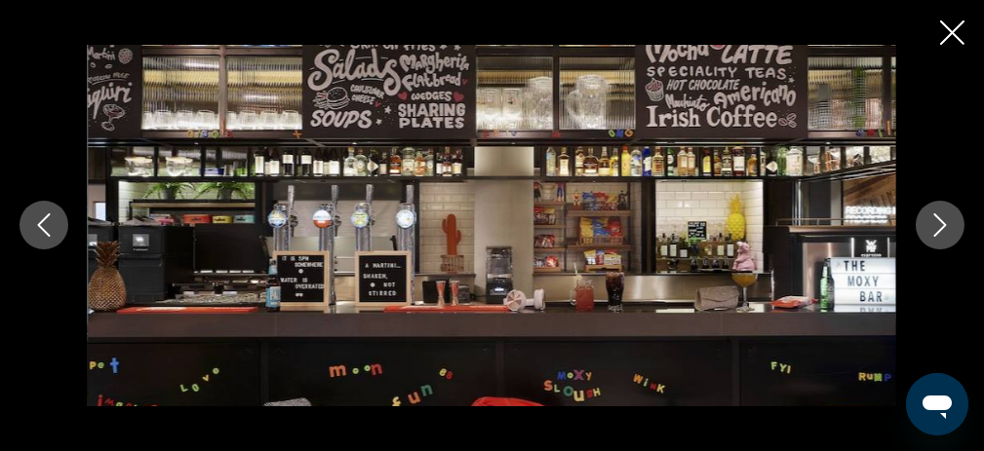
click at [945, 227] on icon "Next image" at bounding box center [940, 226] width 13 height 23
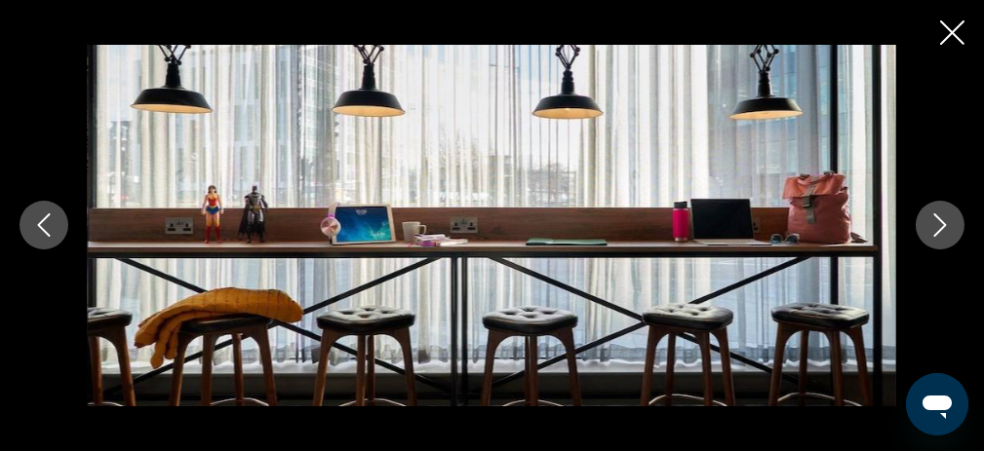
click at [962, 32] on icon "Close slideshow" at bounding box center [952, 32] width 24 height 24
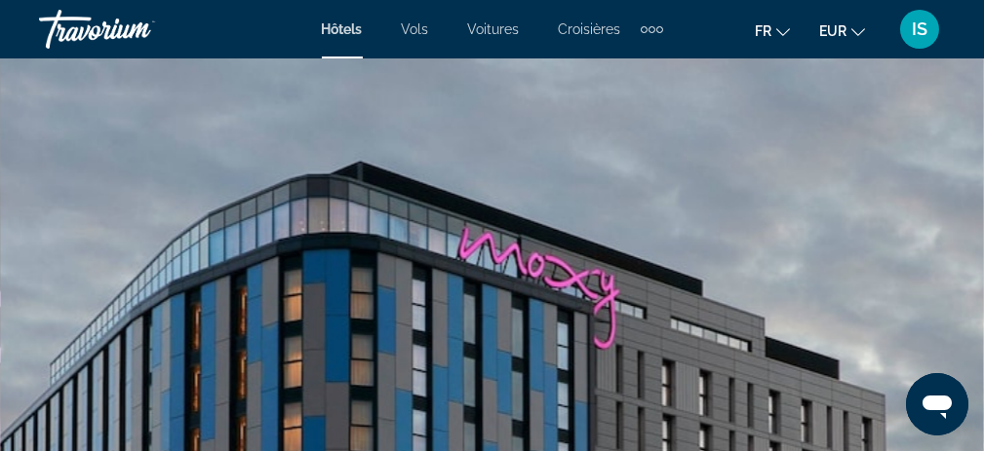
scroll to position [0, 0]
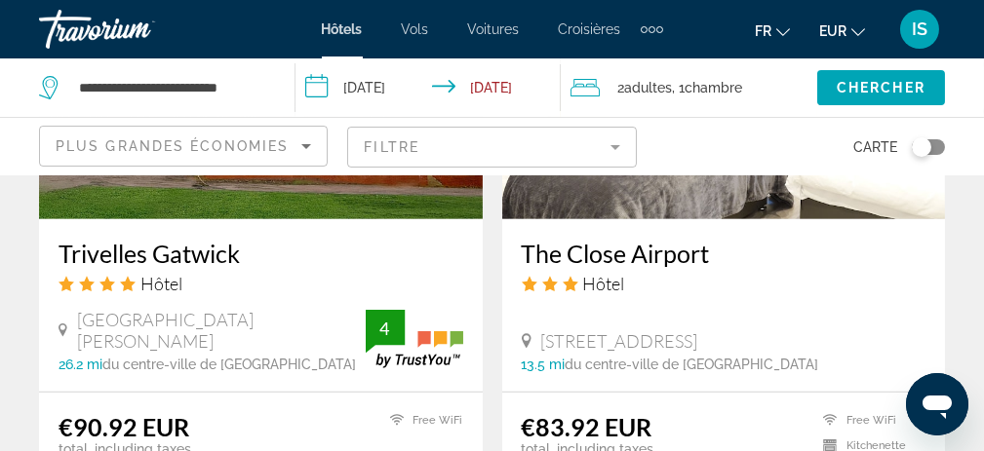
scroll to position [1560, 0]
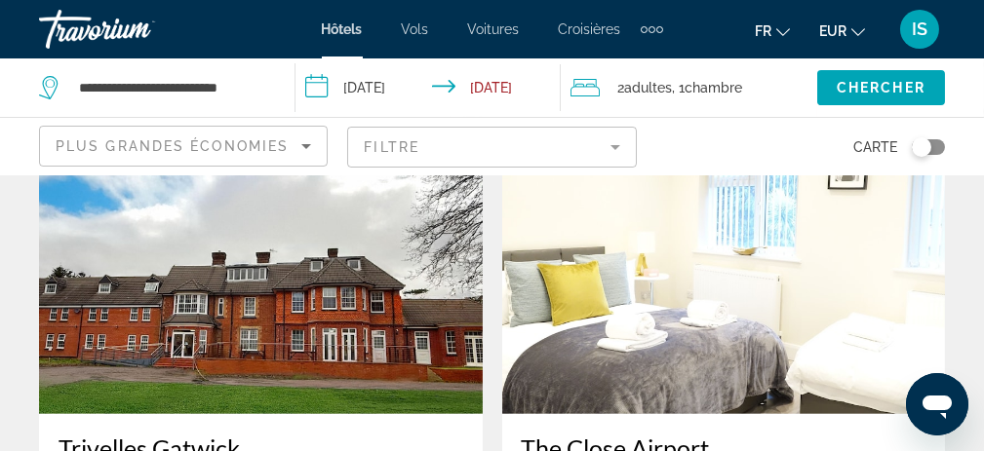
click at [237, 287] on img "Main content" at bounding box center [261, 258] width 444 height 312
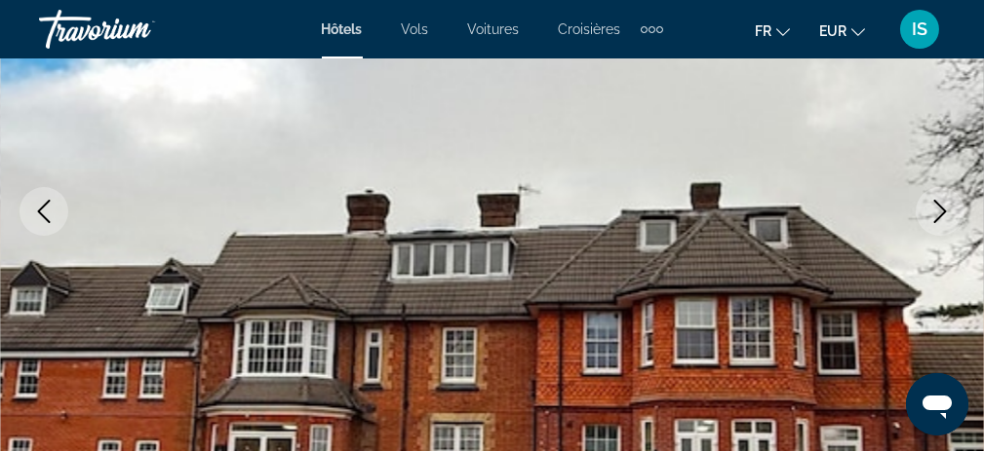
scroll to position [390, 0]
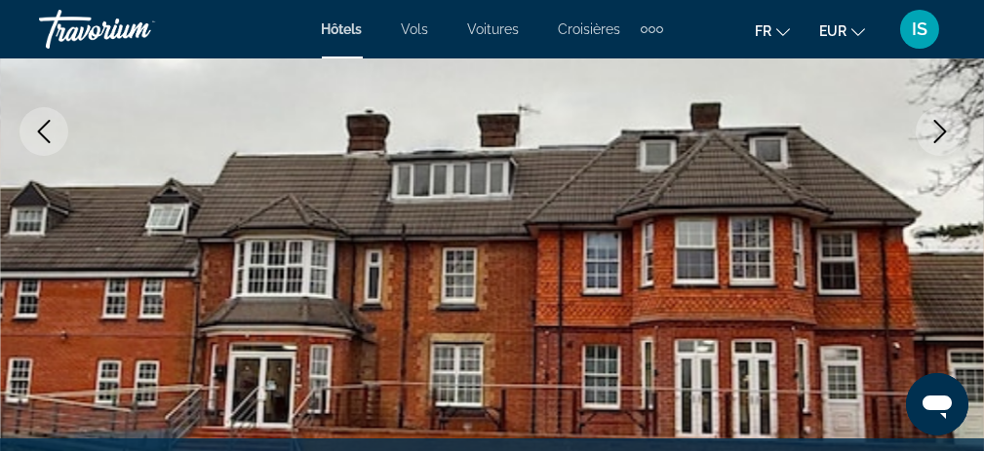
click at [929, 134] on icon "Next image" at bounding box center [939, 131] width 23 height 23
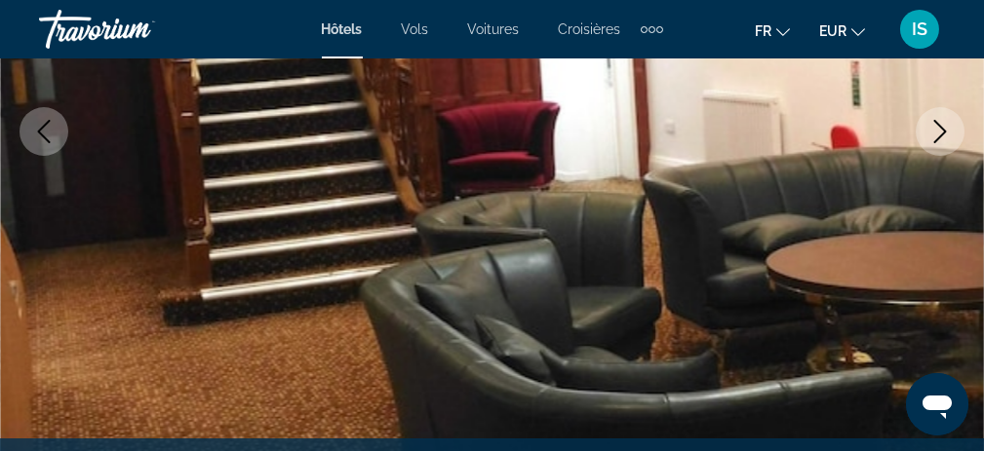
click at [934, 132] on icon "Next image" at bounding box center [939, 131] width 23 height 23
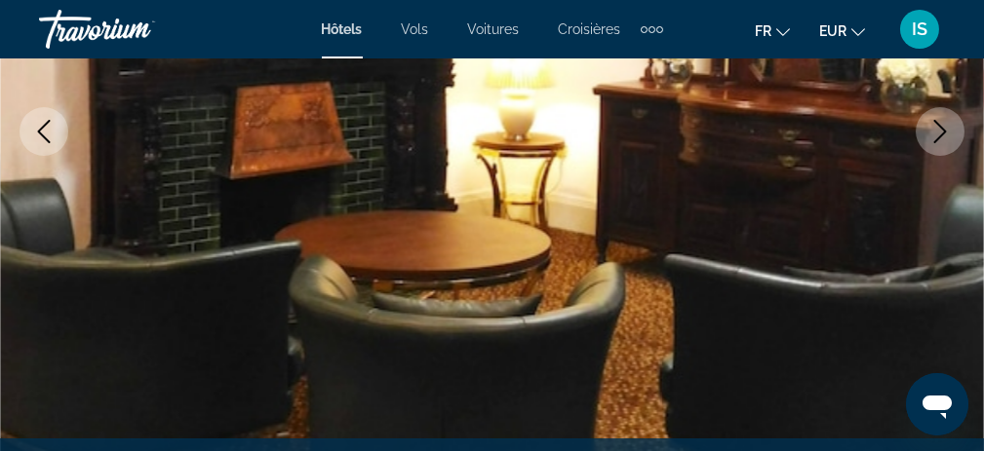
click at [934, 132] on icon "Next image" at bounding box center [939, 131] width 23 height 23
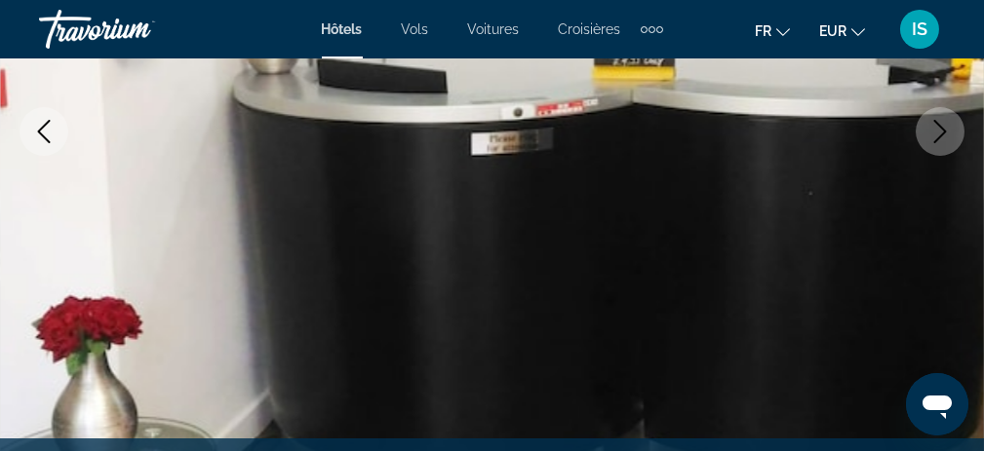
click at [934, 132] on icon "Next image" at bounding box center [939, 131] width 23 height 23
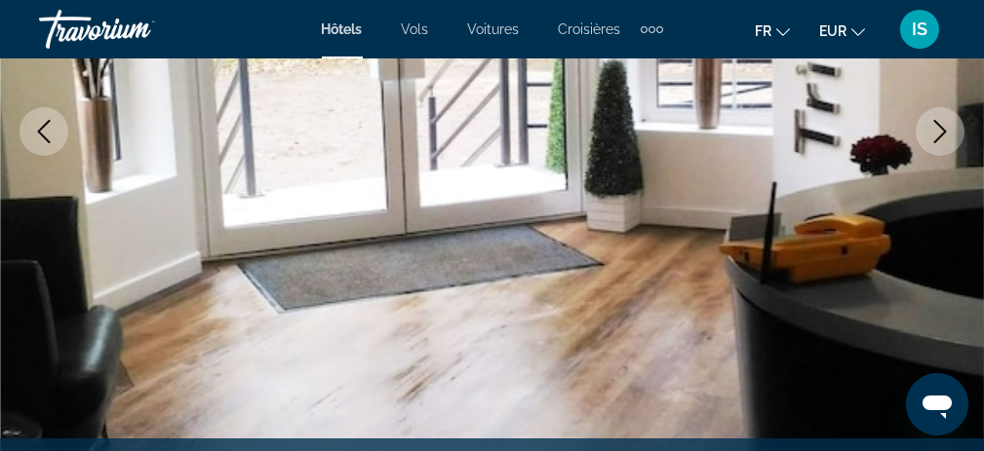
click at [934, 132] on icon "Next image" at bounding box center [939, 131] width 23 height 23
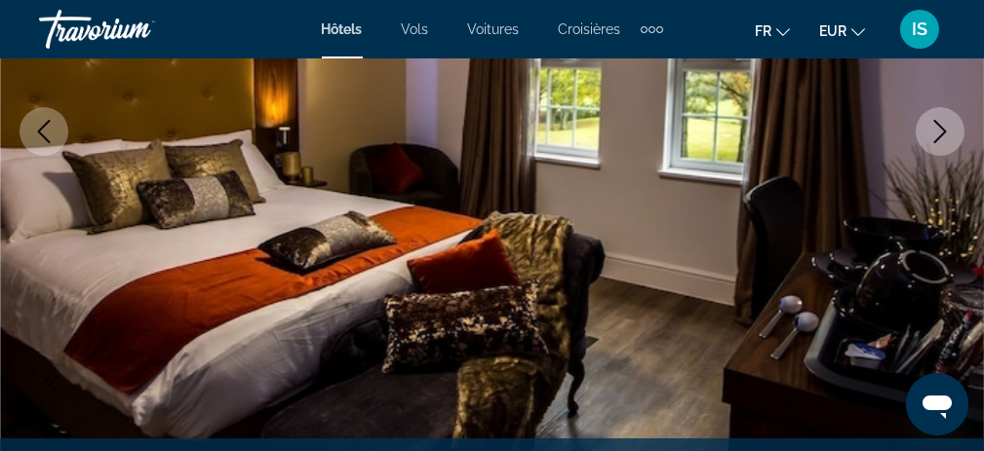
click at [934, 132] on icon "Next image" at bounding box center [939, 131] width 23 height 23
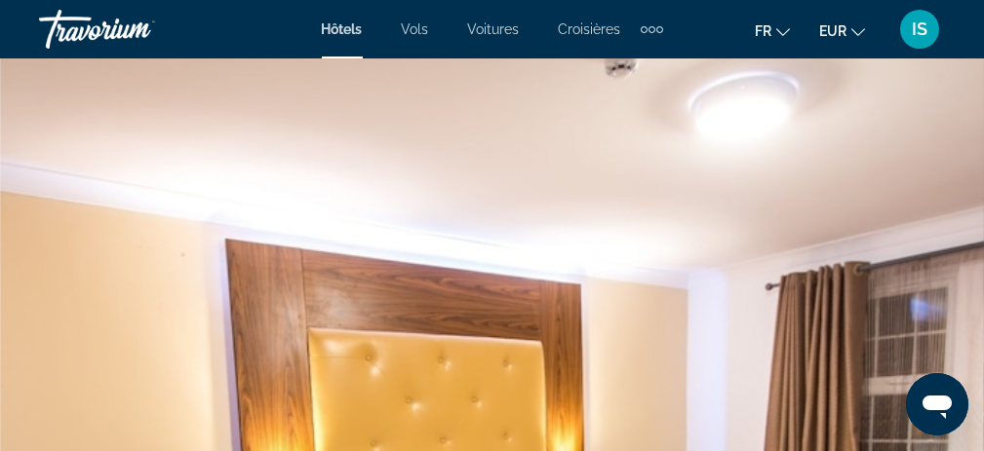
scroll to position [0, 0]
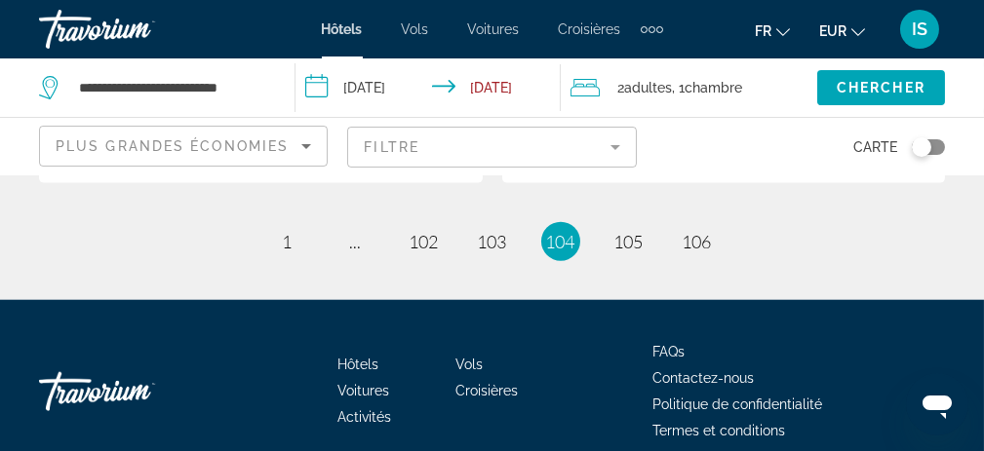
scroll to position [4193, 0]
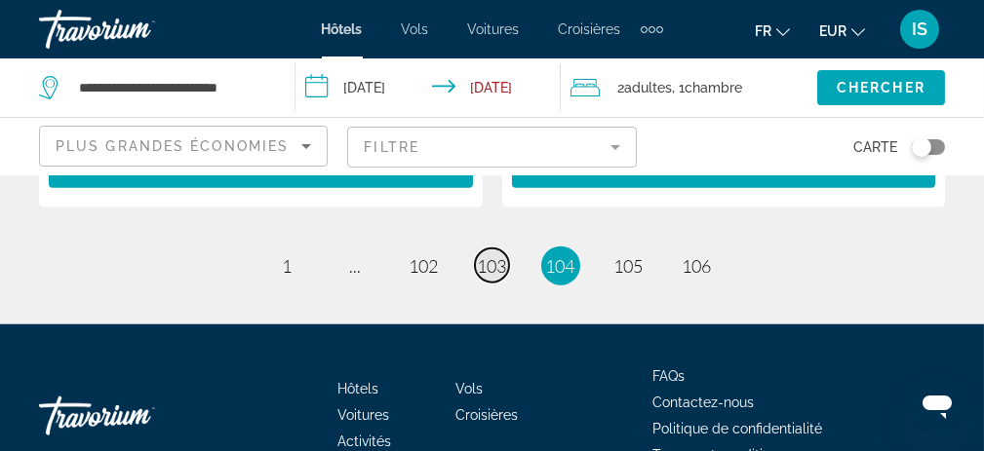
click at [496, 255] on span "103" at bounding box center [492, 265] width 29 height 21
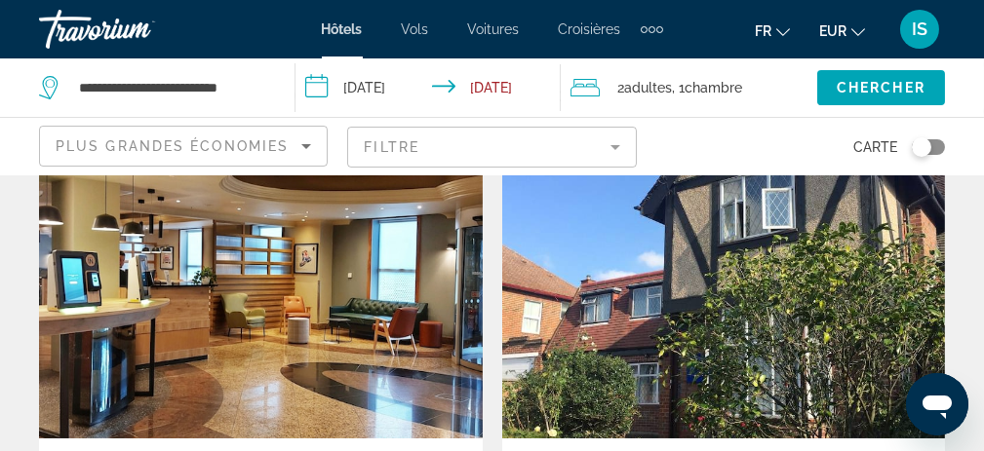
scroll to position [98, 0]
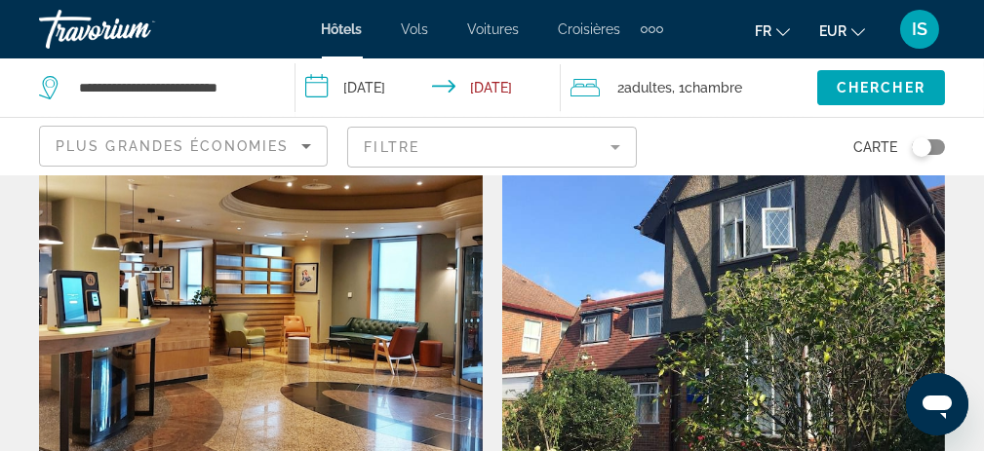
click at [353, 294] on img "Main content" at bounding box center [261, 302] width 444 height 312
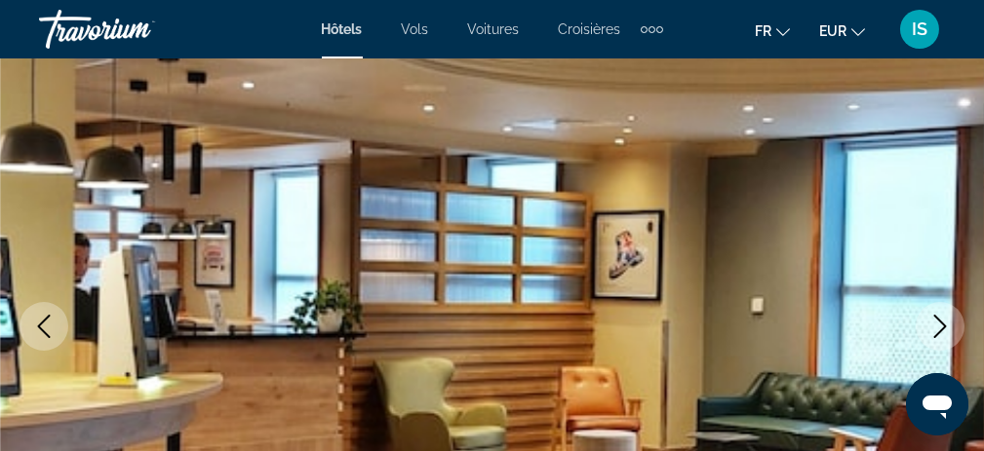
scroll to position [293, 0]
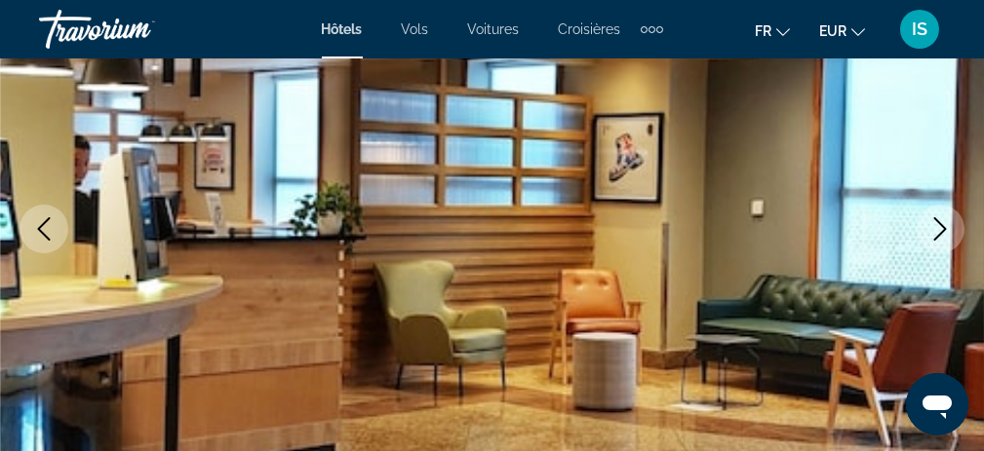
click at [941, 228] on icon "Next image" at bounding box center [939, 228] width 23 height 23
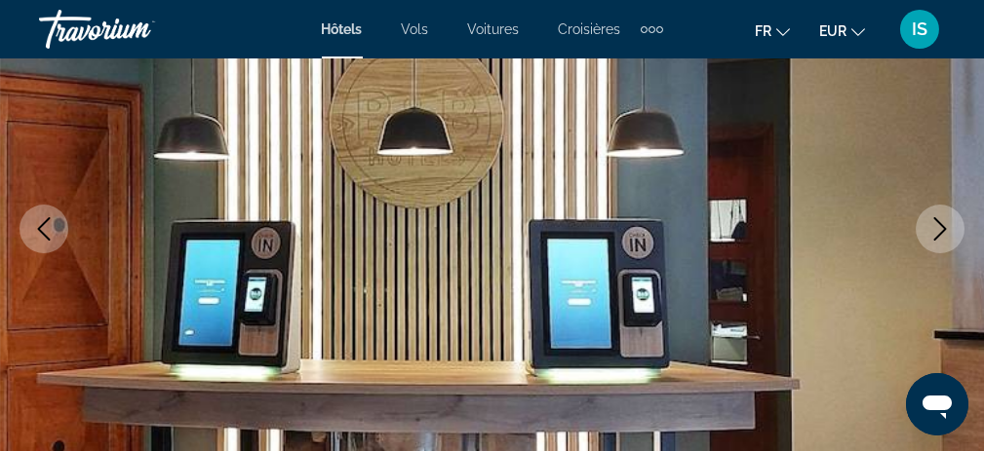
click at [938, 228] on icon "Next image" at bounding box center [939, 228] width 23 height 23
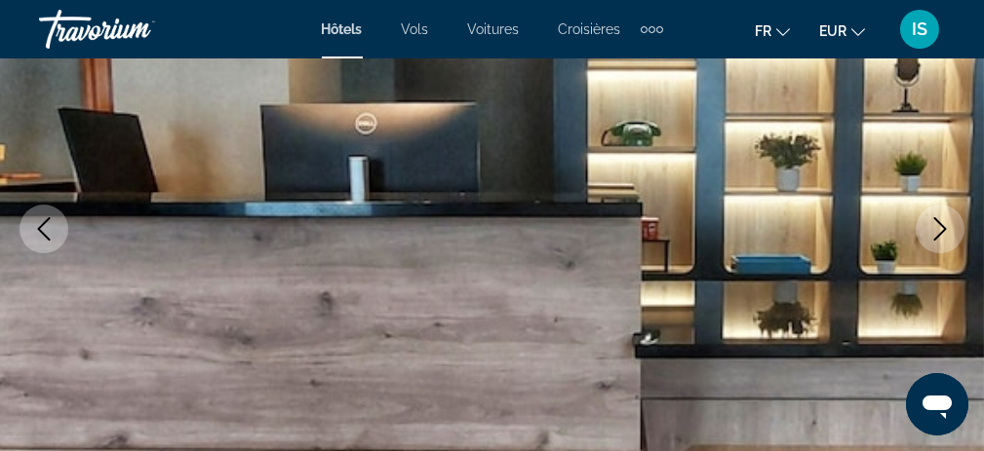
click at [939, 228] on icon "Next image" at bounding box center [939, 228] width 23 height 23
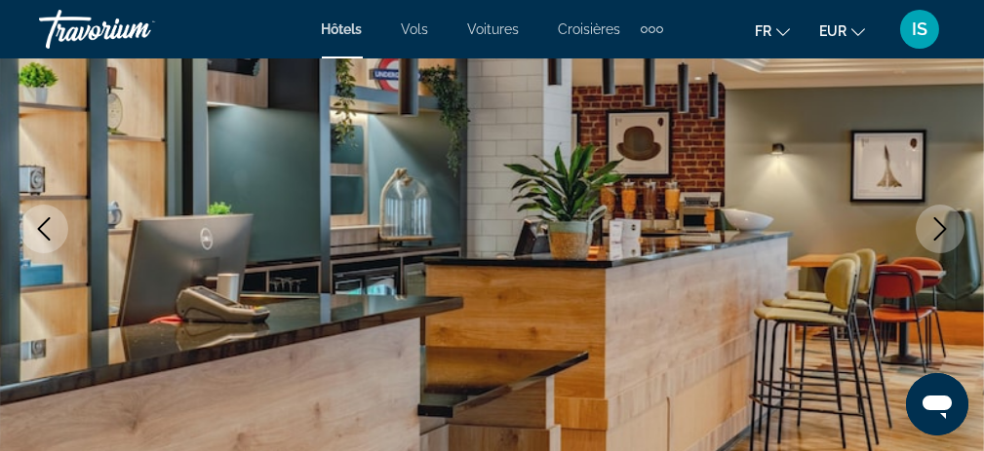
click at [45, 223] on icon "Previous image" at bounding box center [43, 228] width 23 height 23
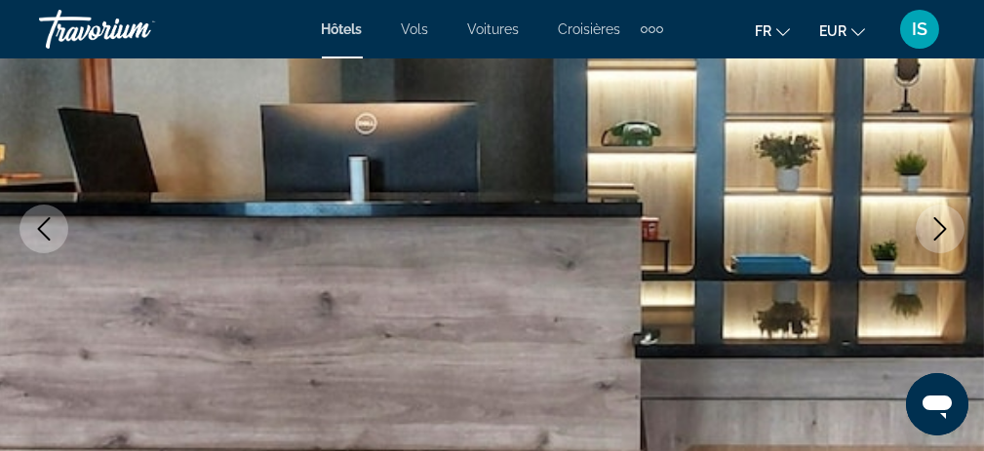
click at [39, 227] on icon "Previous image" at bounding box center [44, 228] width 13 height 23
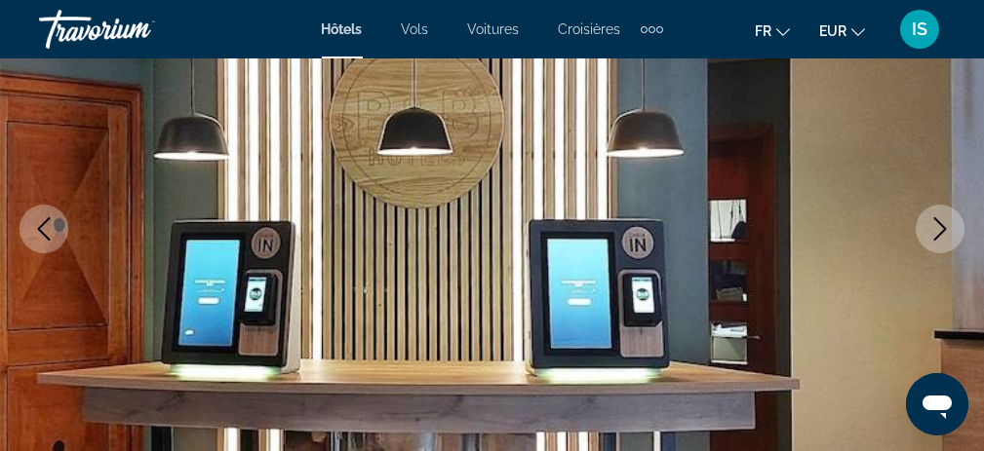
click at [939, 219] on icon "Next image" at bounding box center [939, 228] width 23 height 23
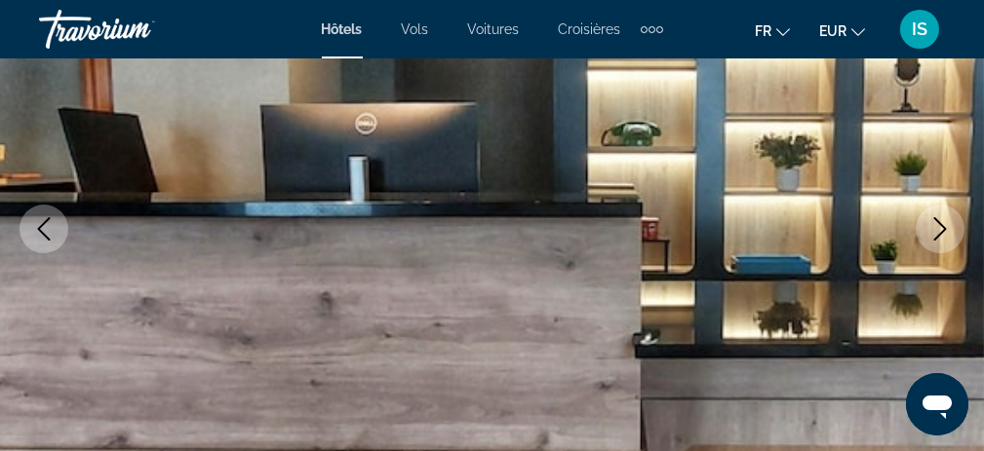
click at [939, 219] on icon "Next image" at bounding box center [939, 228] width 23 height 23
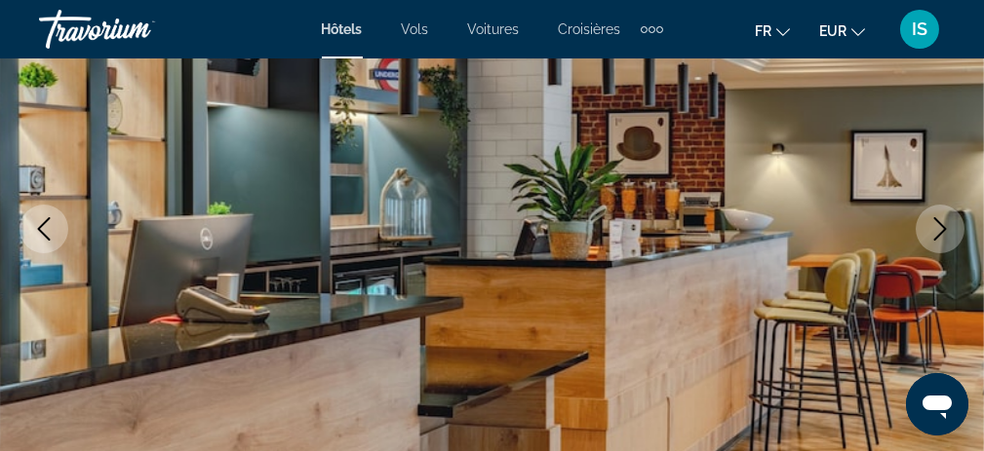
click at [939, 219] on icon "Next image" at bounding box center [939, 228] width 23 height 23
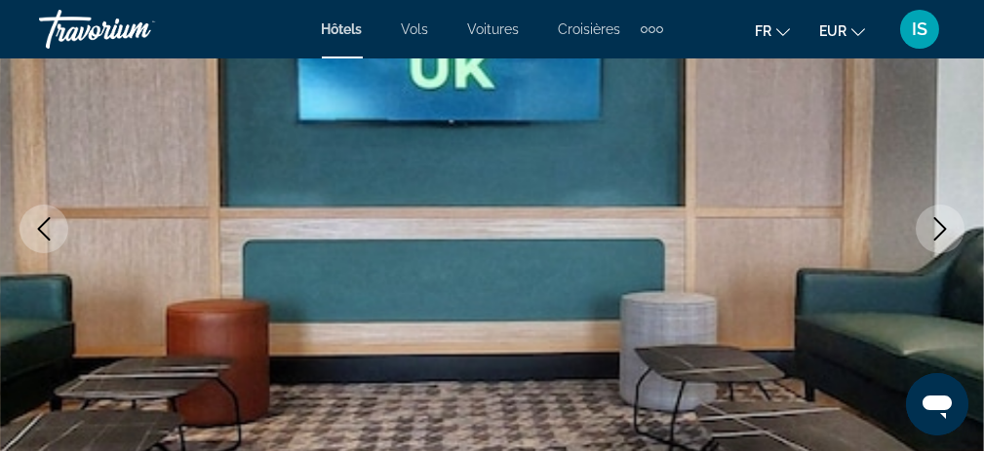
click at [939, 219] on icon "Next image" at bounding box center [939, 228] width 23 height 23
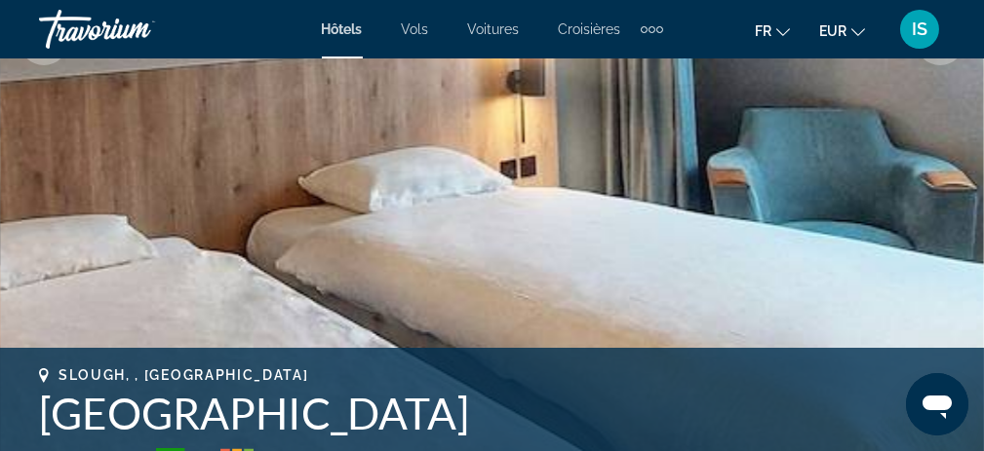
scroll to position [390, 0]
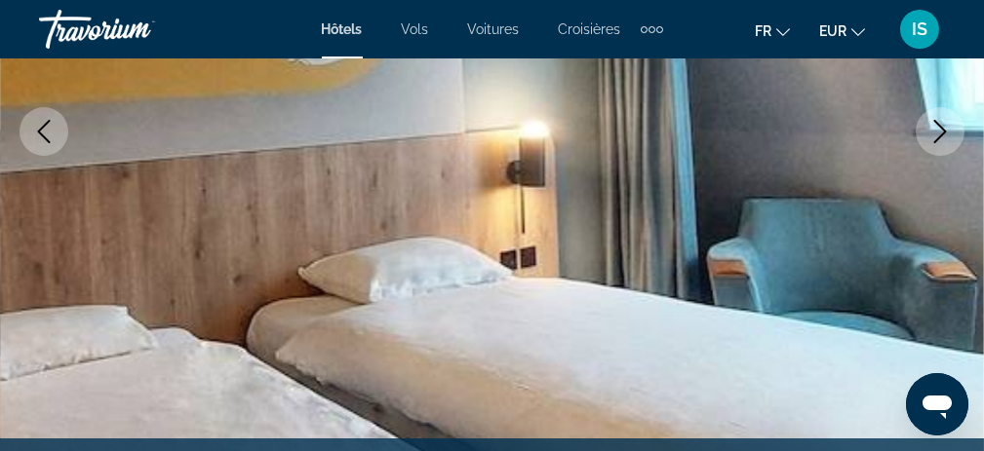
click at [926, 135] on button "Next image" at bounding box center [940, 131] width 49 height 49
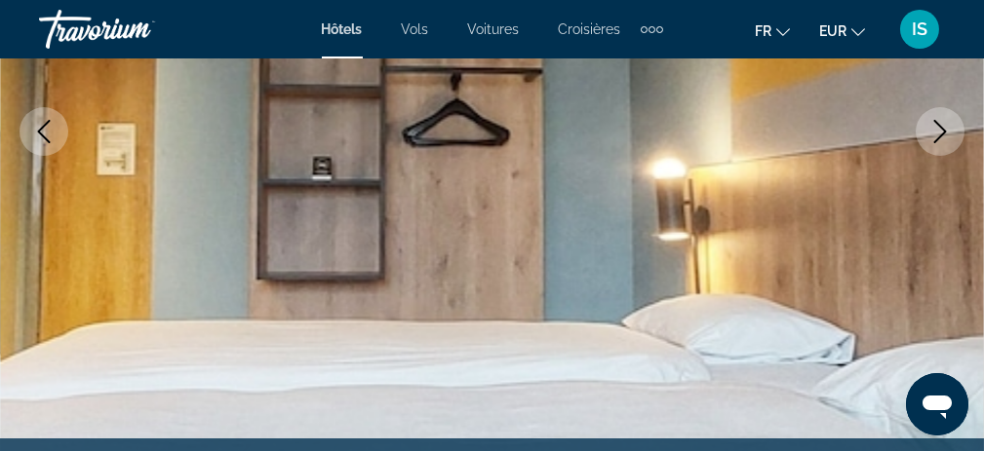
click at [926, 135] on button "Next image" at bounding box center [940, 131] width 49 height 49
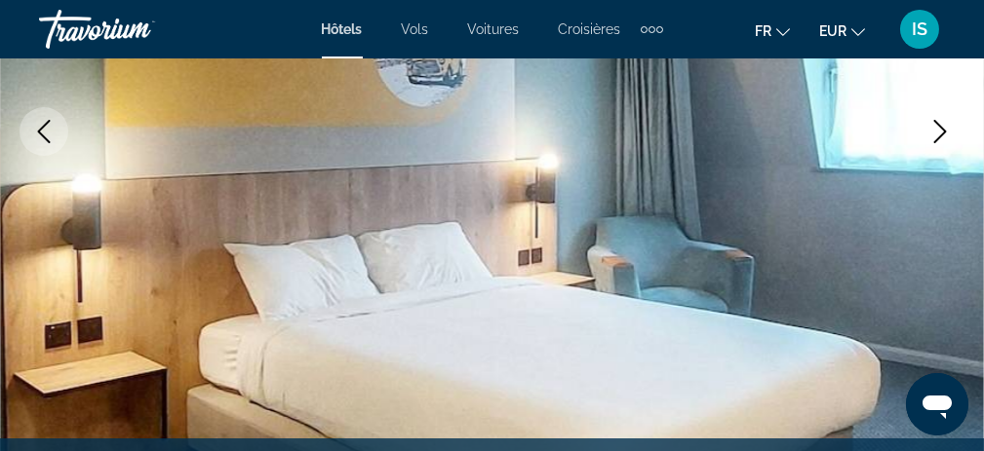
click at [926, 135] on button "Next image" at bounding box center [940, 131] width 49 height 49
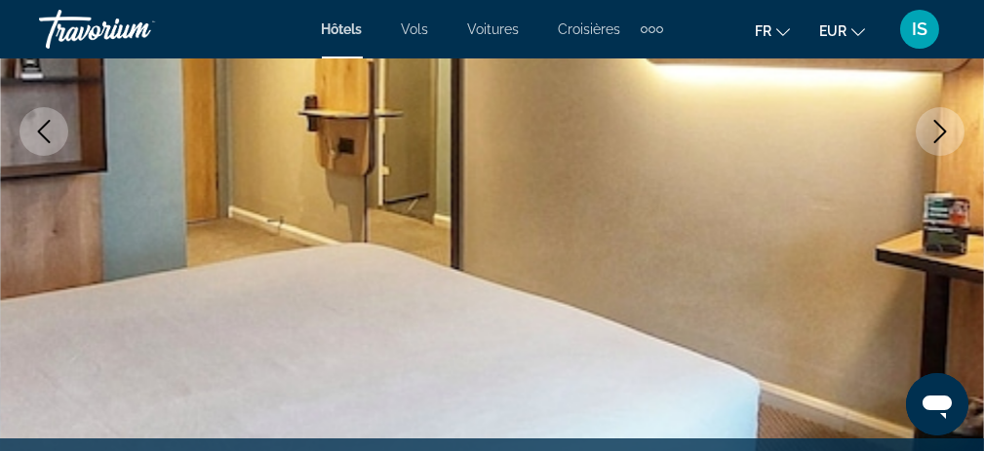
click at [931, 135] on icon "Next image" at bounding box center [939, 131] width 23 height 23
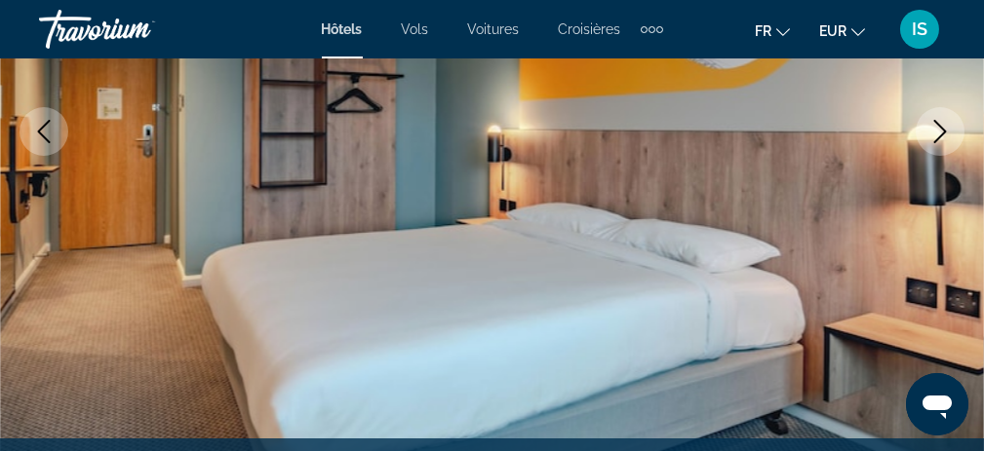
click at [941, 130] on icon "Next image" at bounding box center [939, 131] width 23 height 23
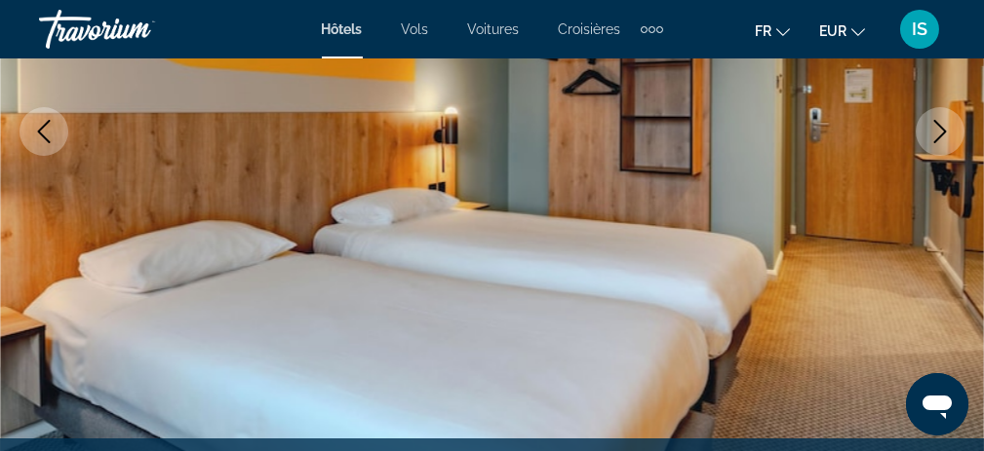
click at [941, 130] on icon "Next image" at bounding box center [939, 131] width 23 height 23
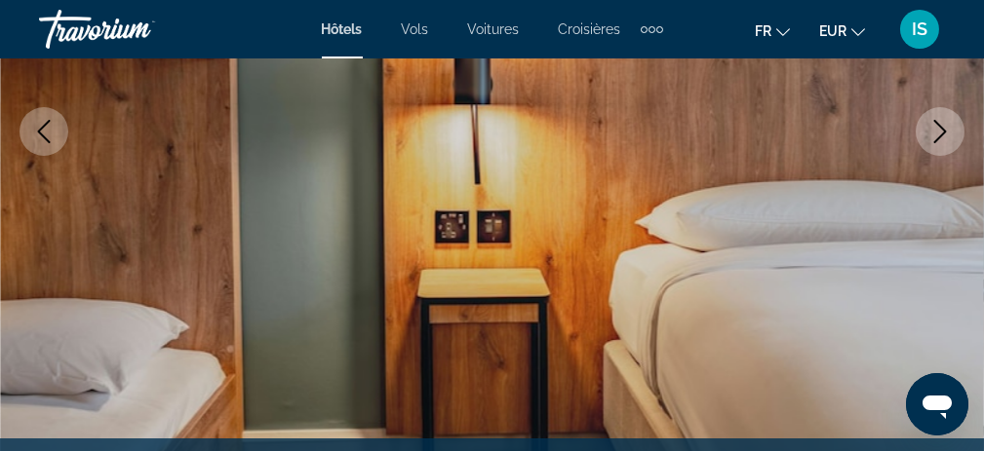
click at [941, 130] on icon "Next image" at bounding box center [939, 131] width 23 height 23
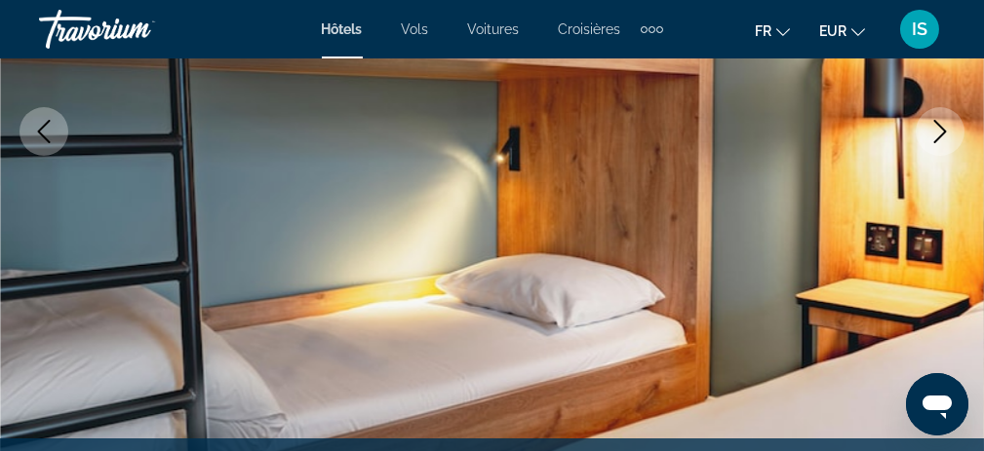
scroll to position [0, 0]
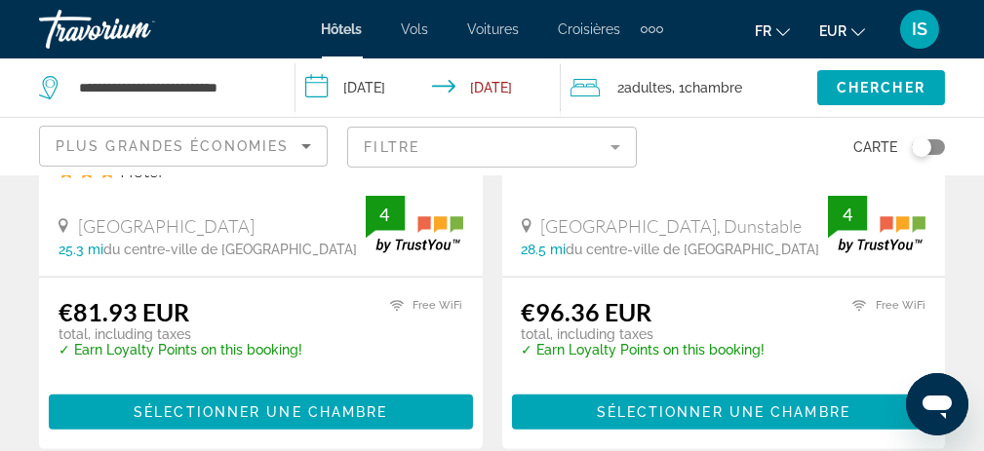
scroll to position [4290, 0]
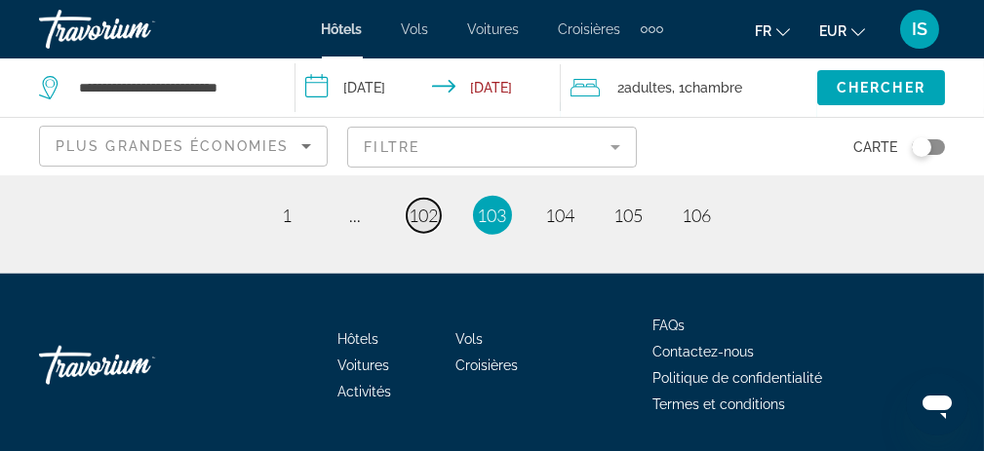
click at [422, 226] on span "102" at bounding box center [424, 215] width 29 height 21
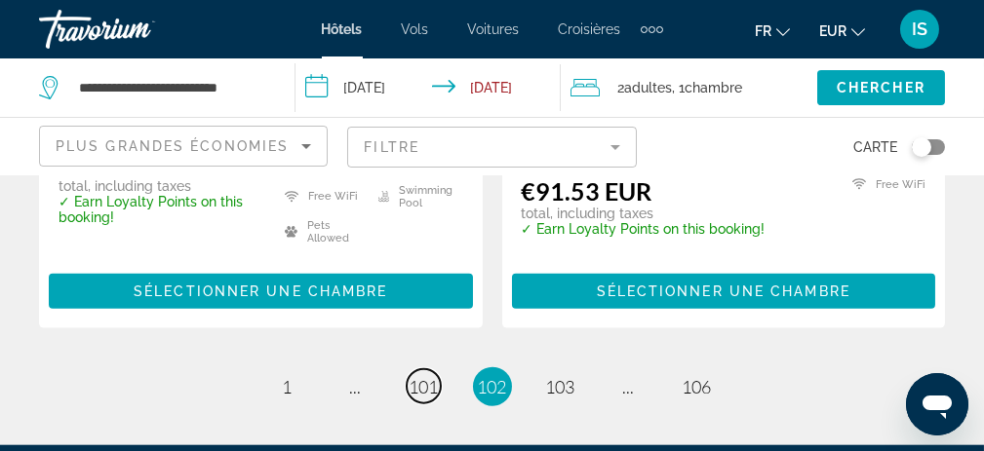
scroll to position [4208, 0]
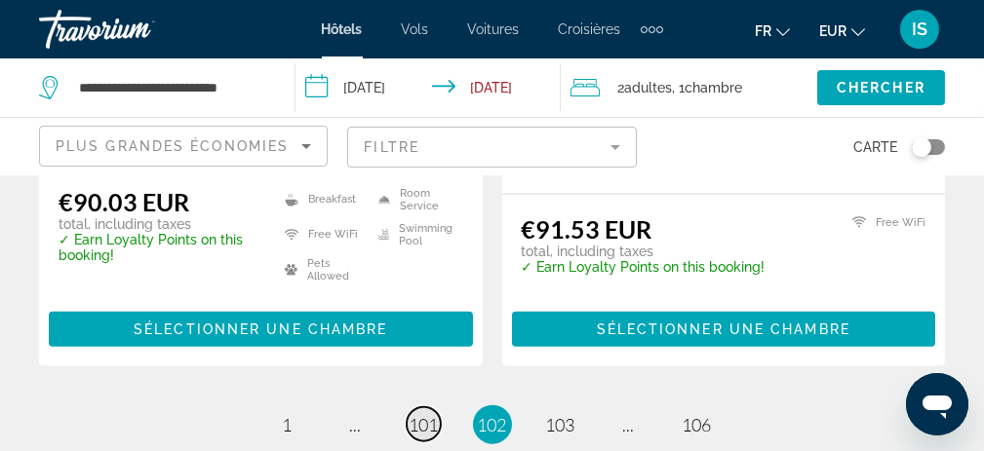
click at [423, 414] on span "101" at bounding box center [424, 424] width 29 height 21
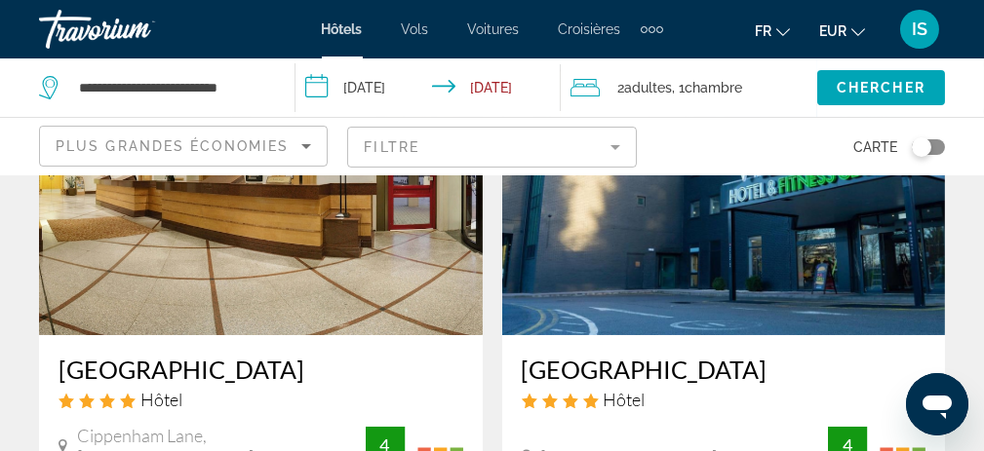
scroll to position [195, 0]
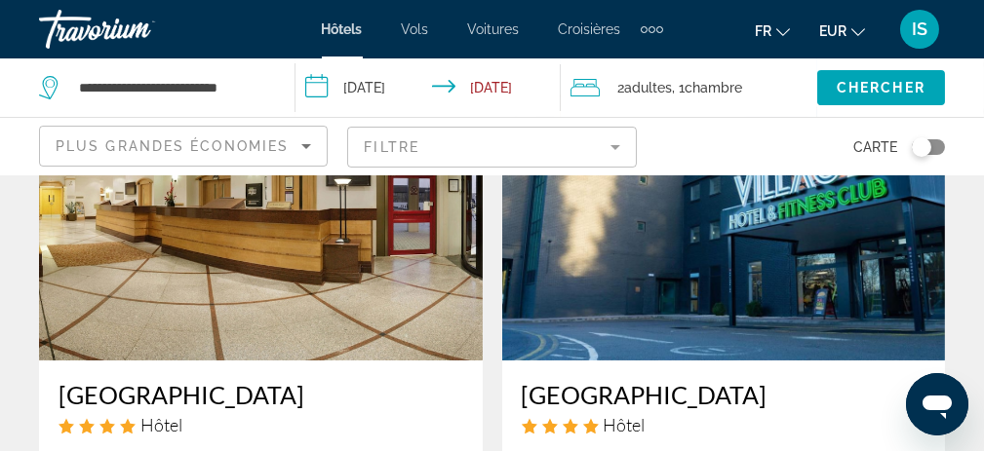
click at [346, 257] on img "Main content" at bounding box center [261, 205] width 444 height 312
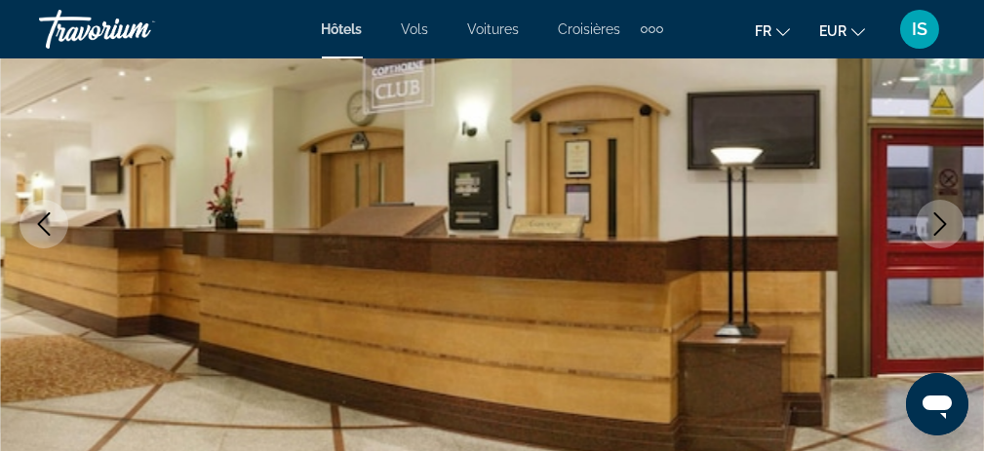
scroll to position [195, 0]
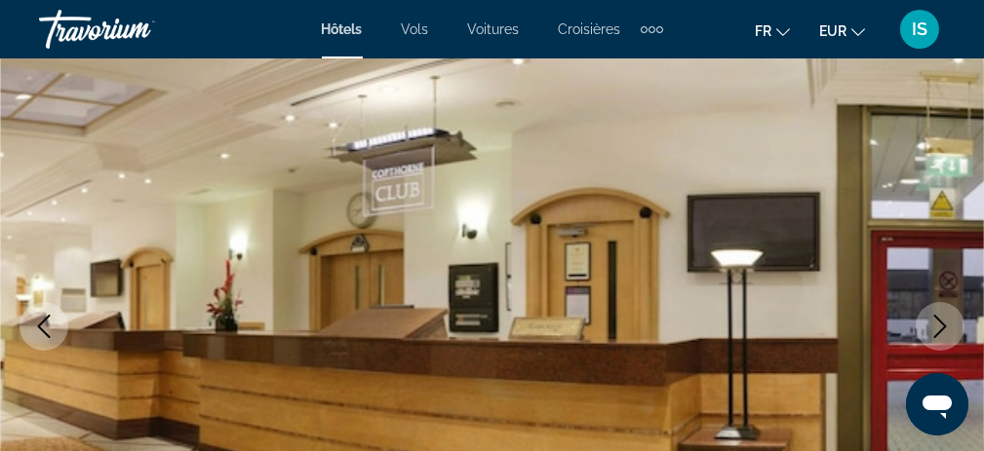
click at [937, 324] on icon "Next image" at bounding box center [939, 326] width 23 height 23
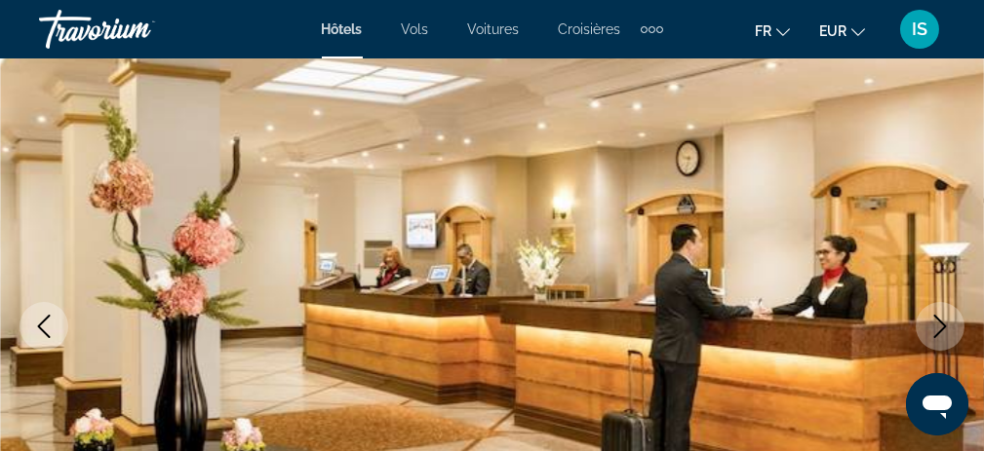
click at [937, 324] on icon "Next image" at bounding box center [939, 326] width 23 height 23
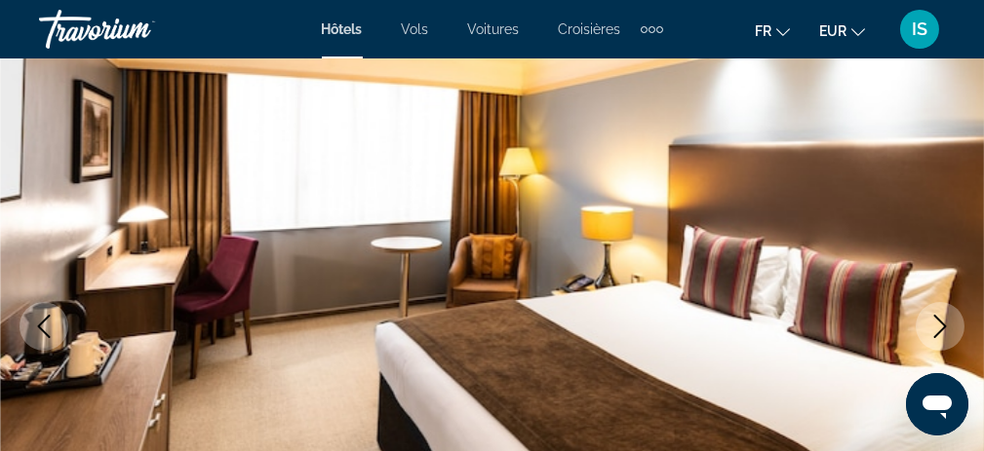
click at [937, 324] on icon "Next image" at bounding box center [939, 326] width 23 height 23
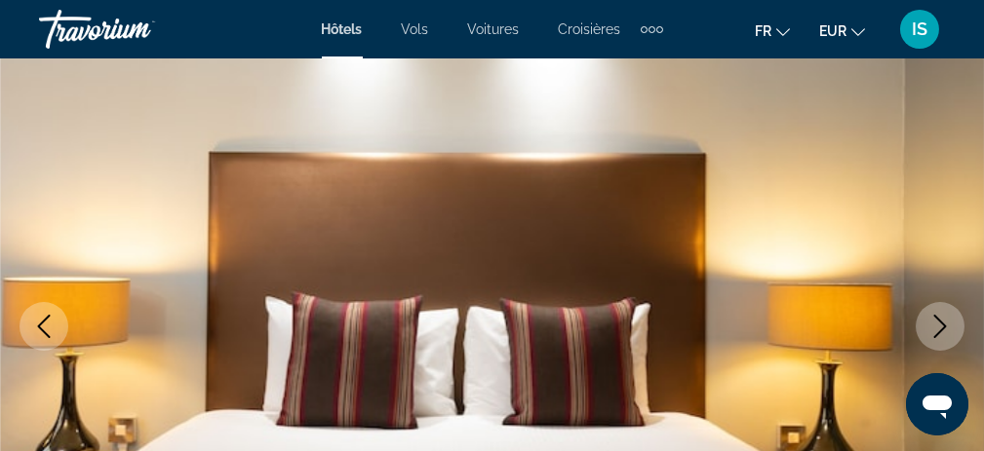
click at [937, 324] on icon "Next image" at bounding box center [939, 326] width 23 height 23
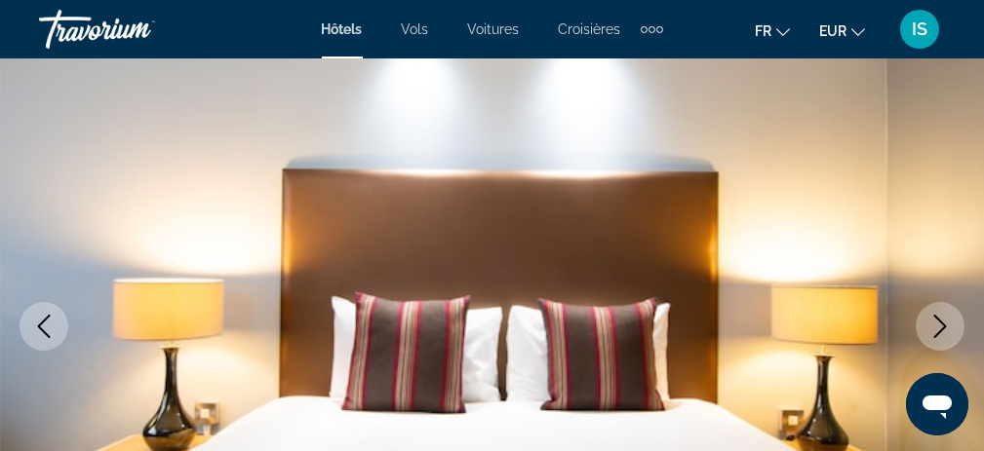
click at [937, 324] on icon "Next image" at bounding box center [939, 326] width 23 height 23
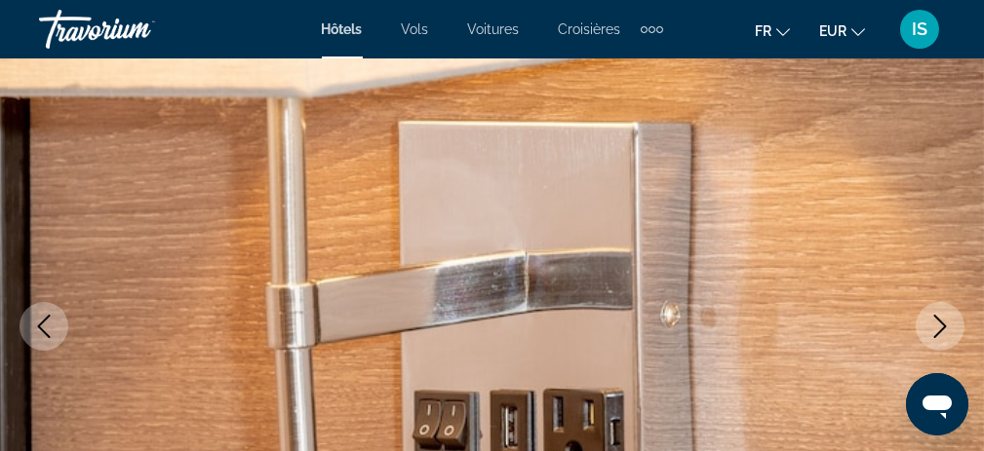
click at [937, 324] on icon "Next image" at bounding box center [939, 326] width 23 height 23
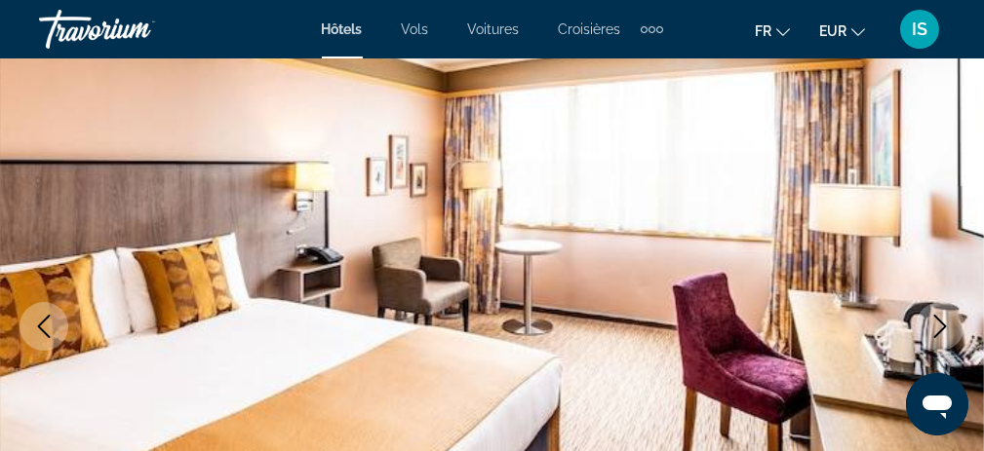
click at [937, 324] on icon "Next image" at bounding box center [939, 326] width 23 height 23
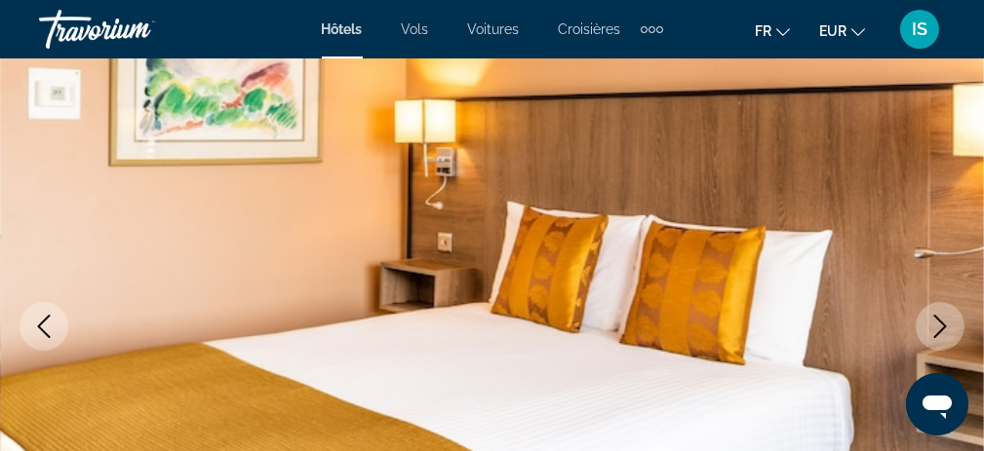
click at [937, 324] on icon "Next image" at bounding box center [939, 326] width 23 height 23
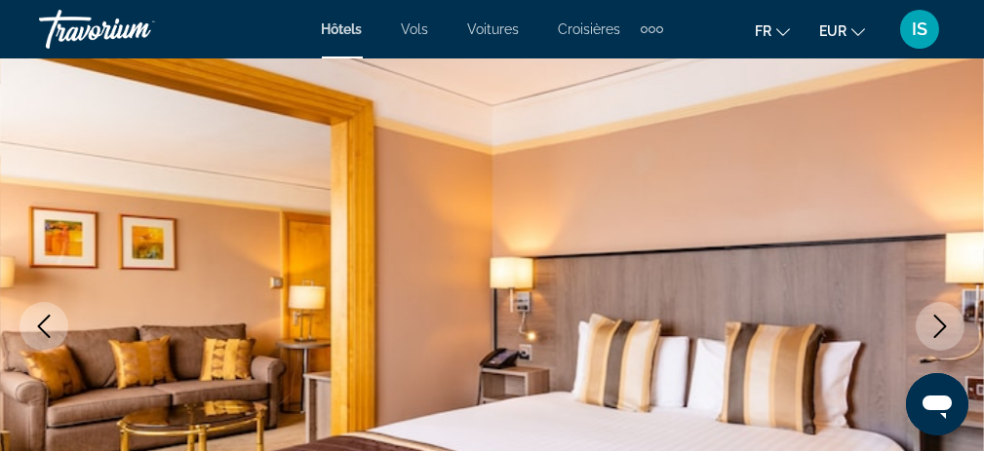
click at [937, 324] on icon "Next image" at bounding box center [939, 326] width 23 height 23
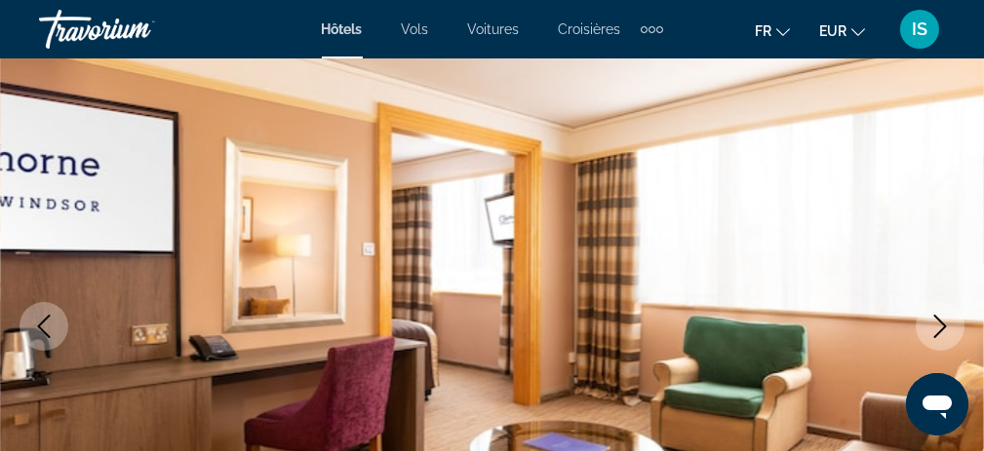
click at [937, 324] on icon "Next image" at bounding box center [939, 326] width 23 height 23
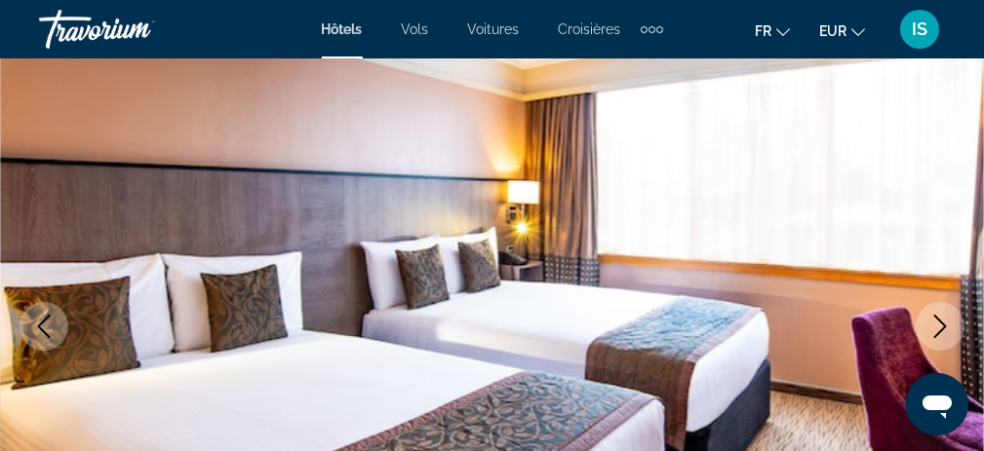
click at [937, 324] on icon "Next image" at bounding box center [939, 326] width 23 height 23
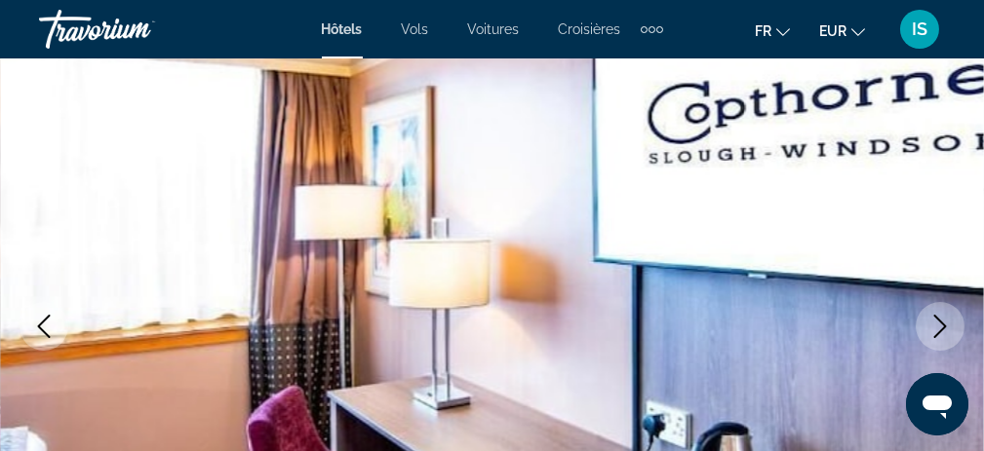
click at [937, 324] on icon "Next image" at bounding box center [939, 326] width 23 height 23
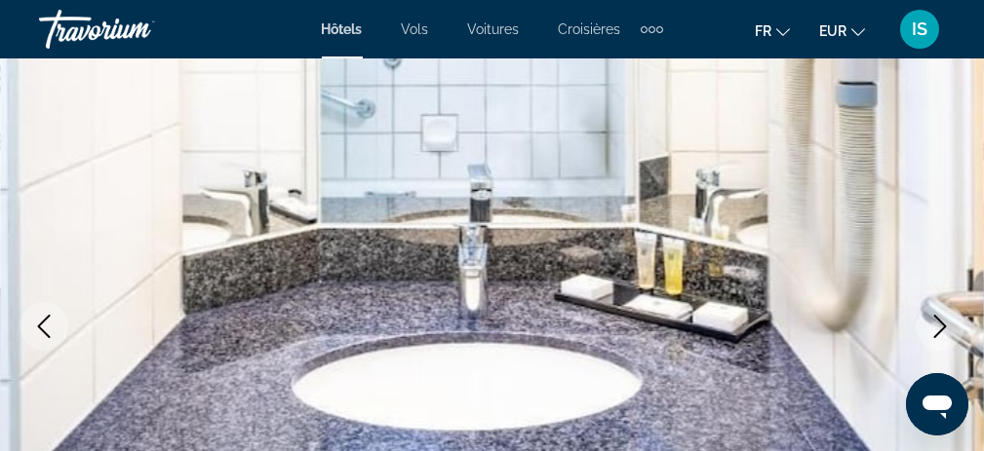
click at [937, 324] on icon "Next image" at bounding box center [939, 326] width 23 height 23
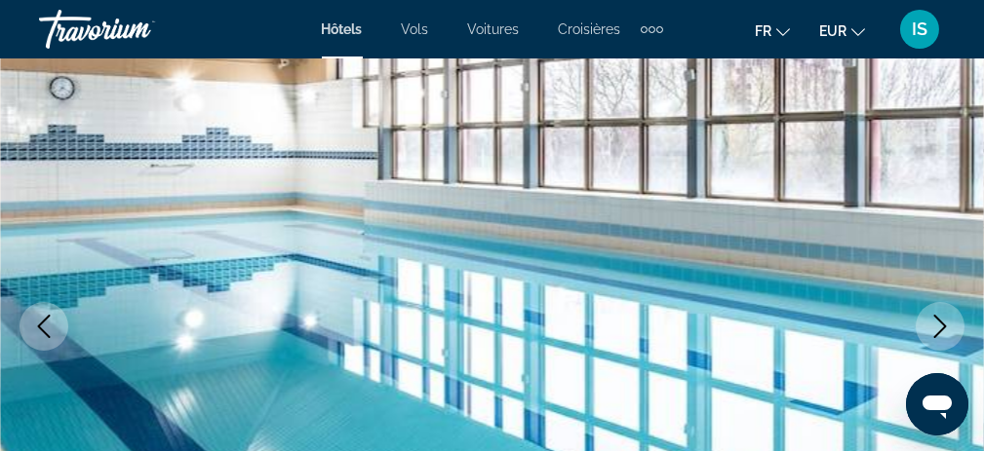
click at [937, 324] on icon "Next image" at bounding box center [939, 326] width 23 height 23
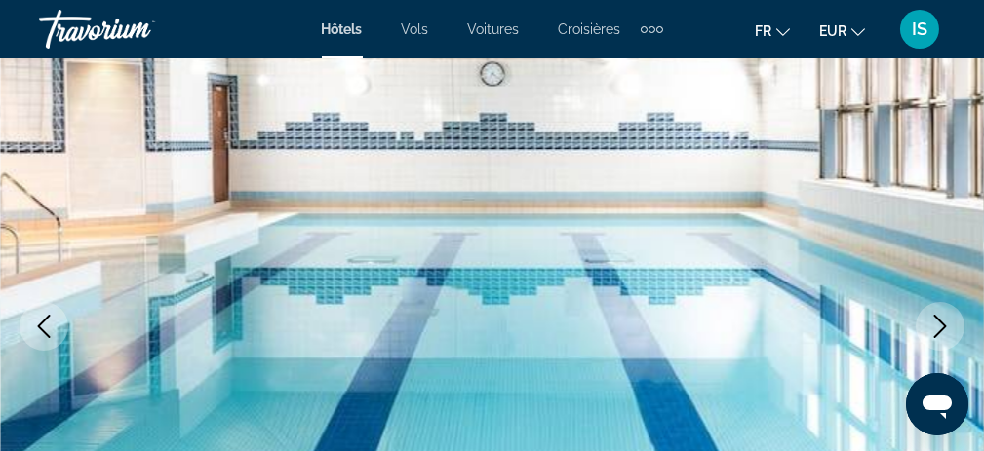
click at [937, 324] on icon "Next image" at bounding box center [939, 326] width 23 height 23
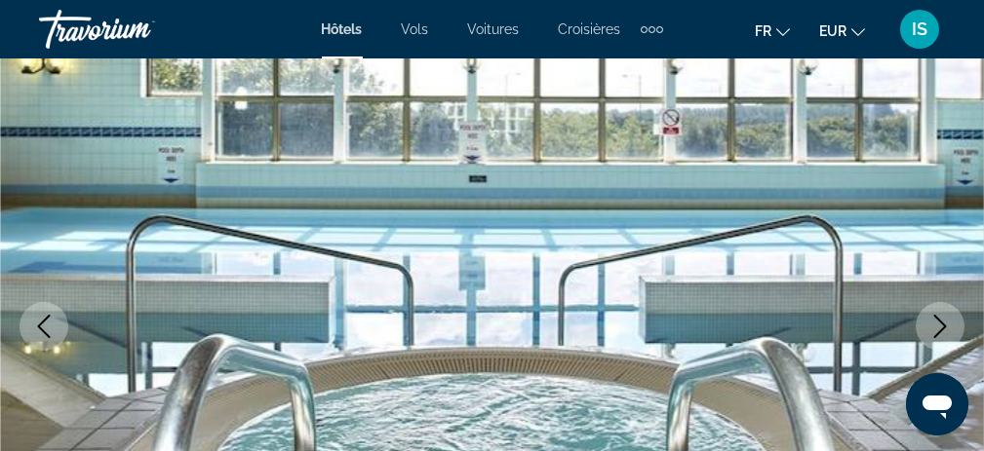
click at [937, 324] on icon "Next image" at bounding box center [939, 326] width 23 height 23
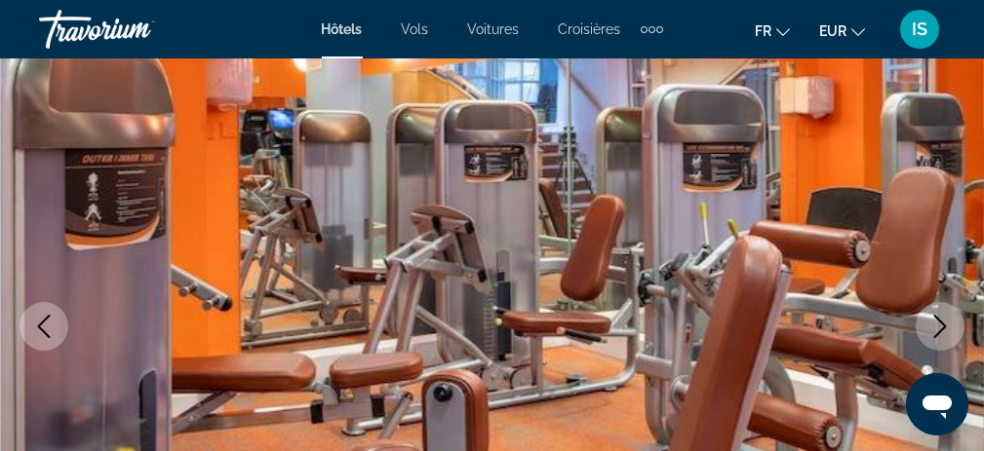
click at [937, 324] on icon "Next image" at bounding box center [939, 326] width 23 height 23
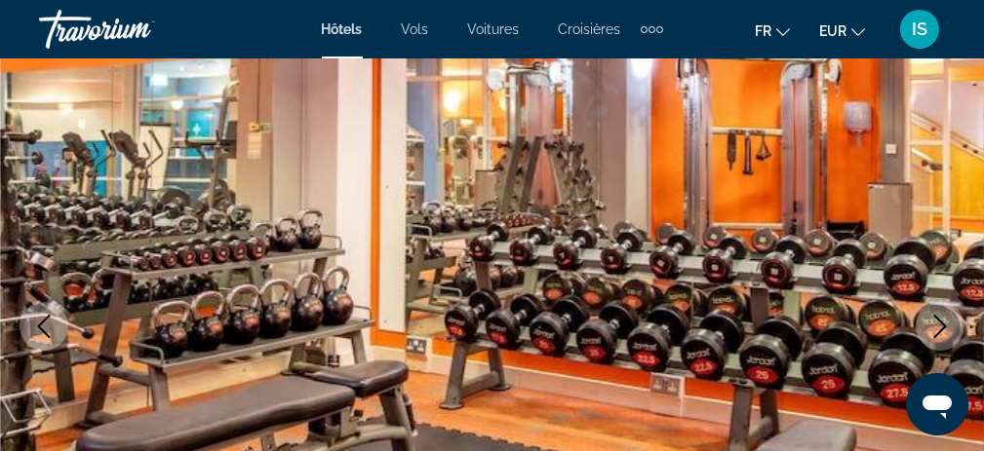
click at [937, 324] on icon "Next image" at bounding box center [939, 326] width 23 height 23
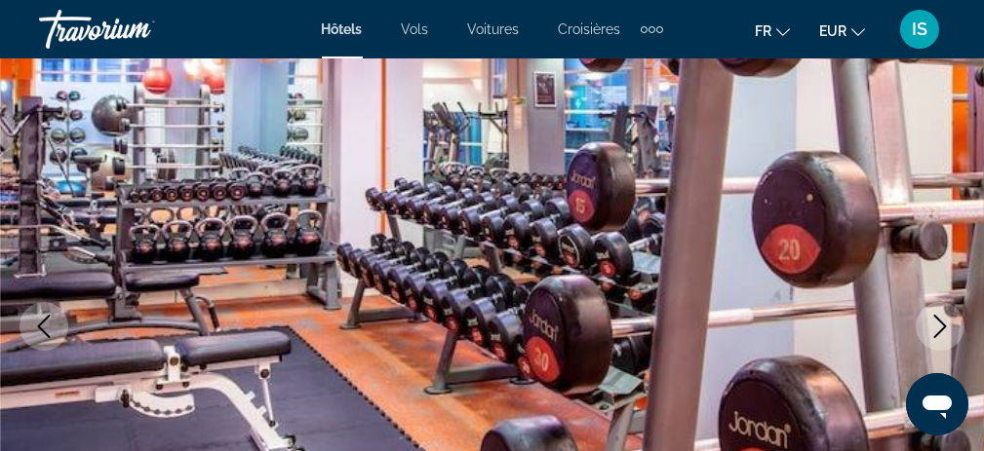
click at [937, 324] on icon "Next image" at bounding box center [939, 326] width 23 height 23
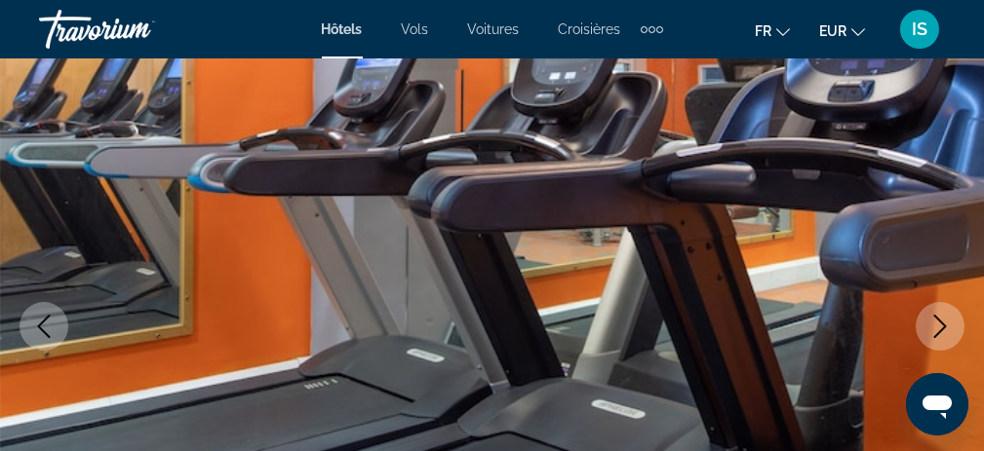
click at [937, 324] on icon "Next image" at bounding box center [939, 326] width 23 height 23
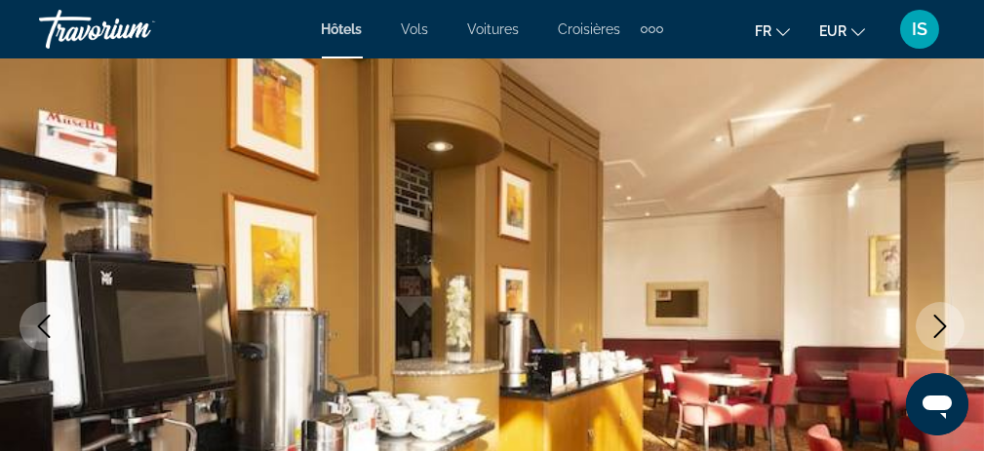
click at [937, 324] on icon "Next image" at bounding box center [939, 326] width 23 height 23
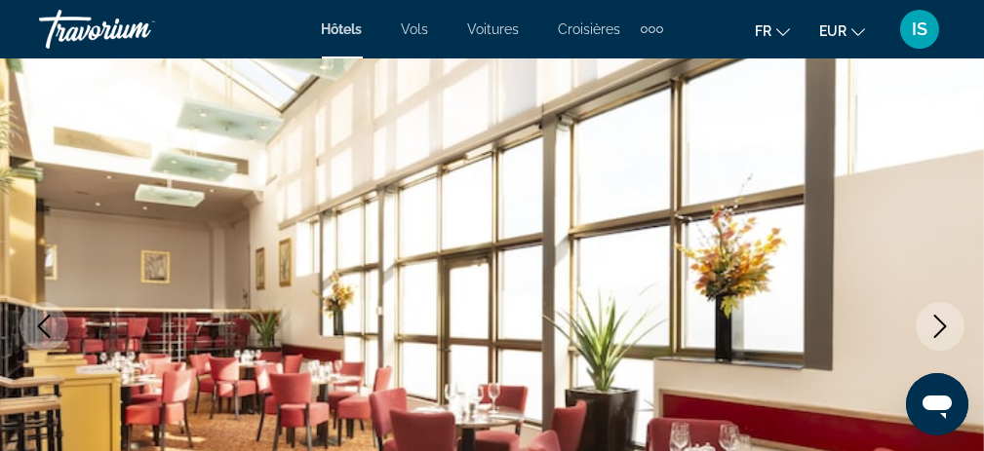
click at [937, 324] on icon "Next image" at bounding box center [939, 326] width 23 height 23
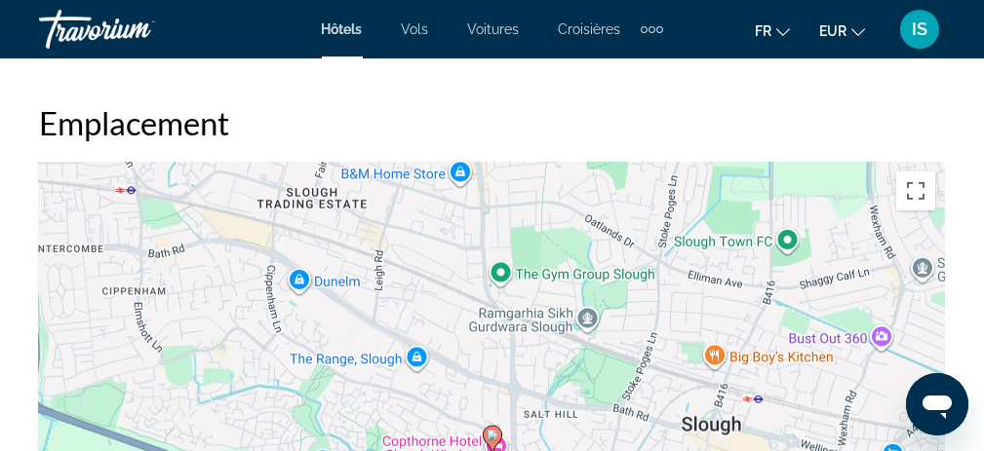
scroll to position [2438, 0]
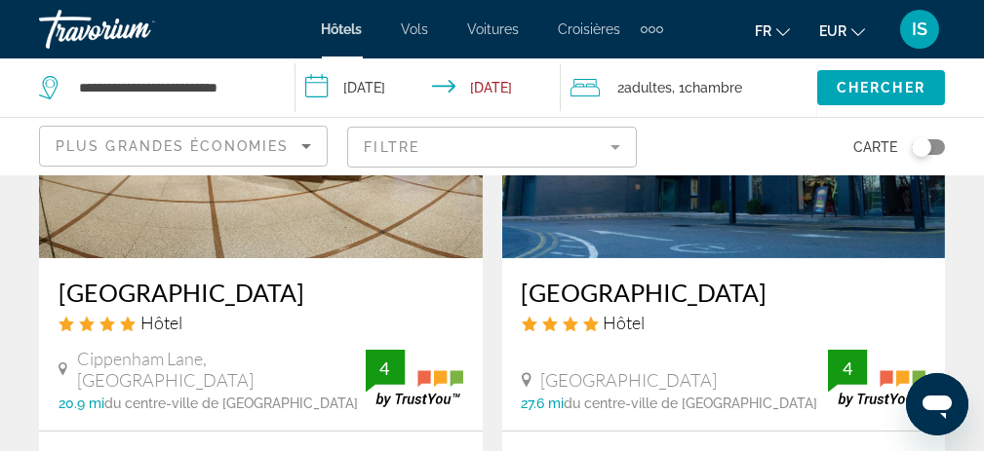
scroll to position [195, 0]
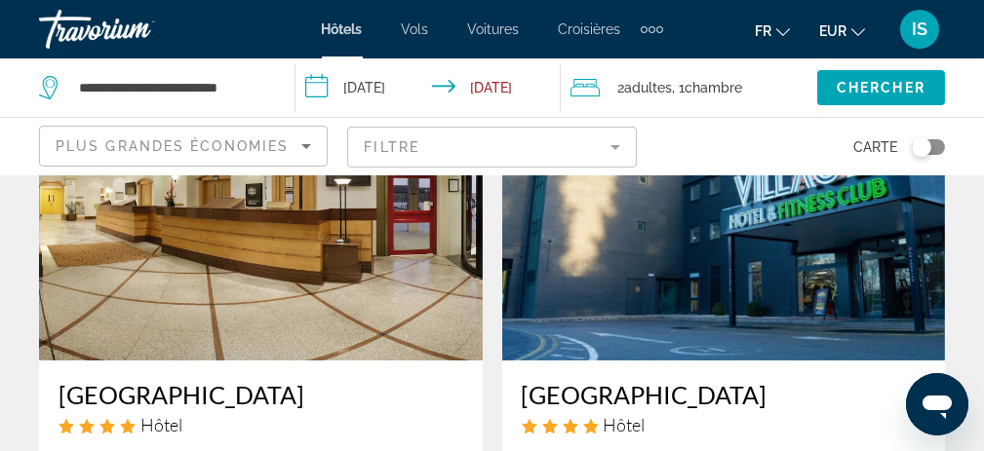
click at [713, 215] on img "Main content" at bounding box center [724, 205] width 444 height 312
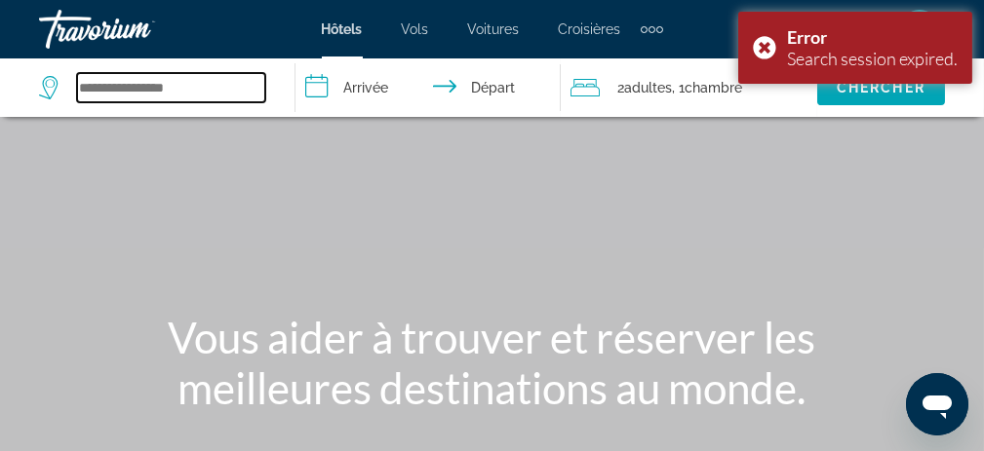
click at [147, 89] on input "Search widget" at bounding box center [171, 87] width 188 height 29
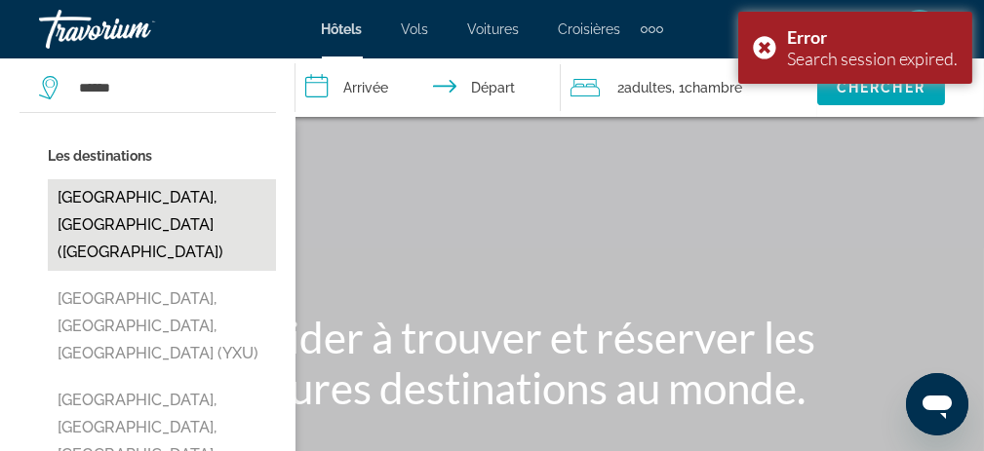
click at [167, 194] on button "[GEOGRAPHIC_DATA], [GEOGRAPHIC_DATA] ([GEOGRAPHIC_DATA])" at bounding box center [162, 225] width 228 height 92
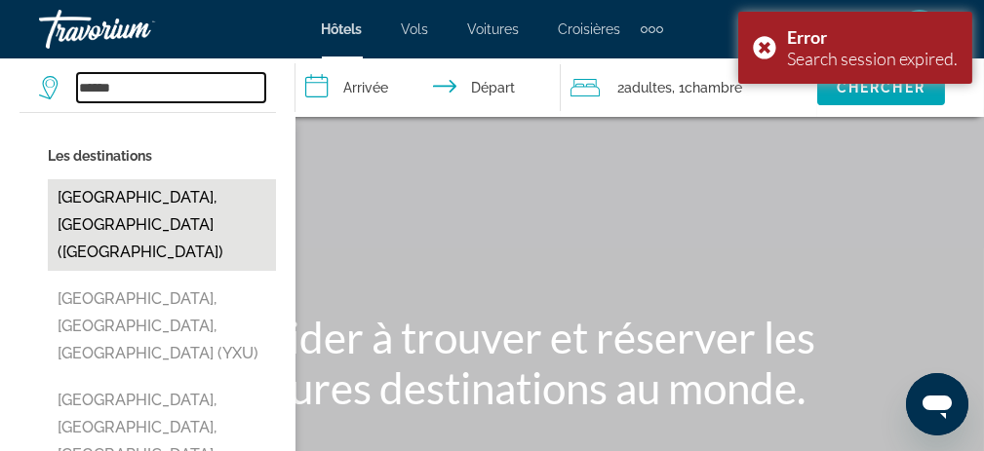
type input "**********"
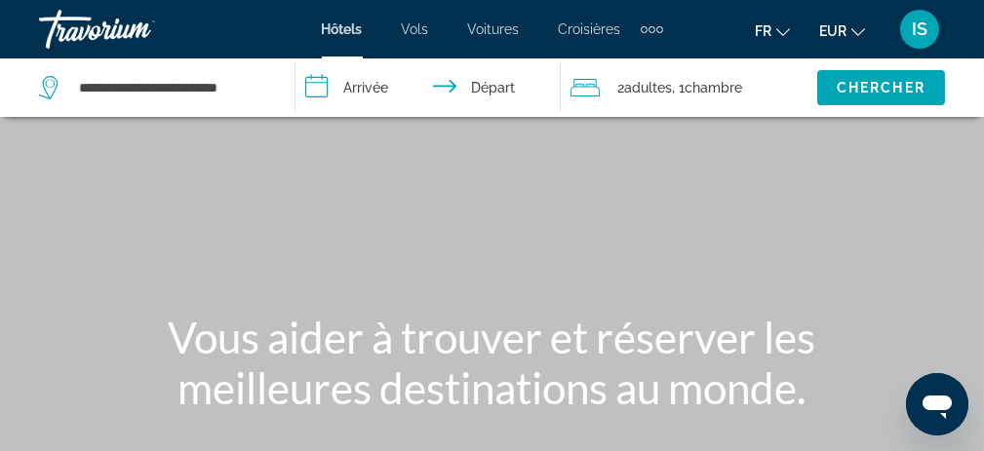
click at [381, 87] on input "**********" at bounding box center [432, 91] width 274 height 64
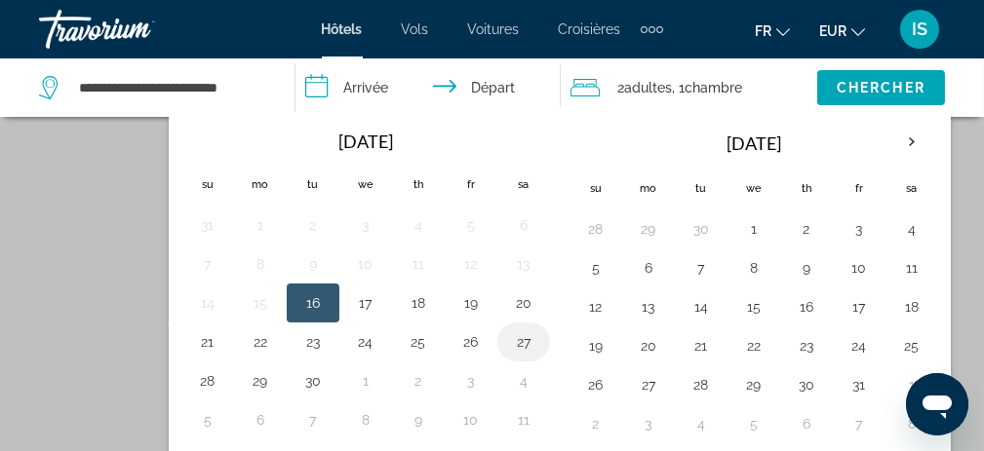
click at [510, 340] on button "27" at bounding box center [523, 342] width 31 height 27
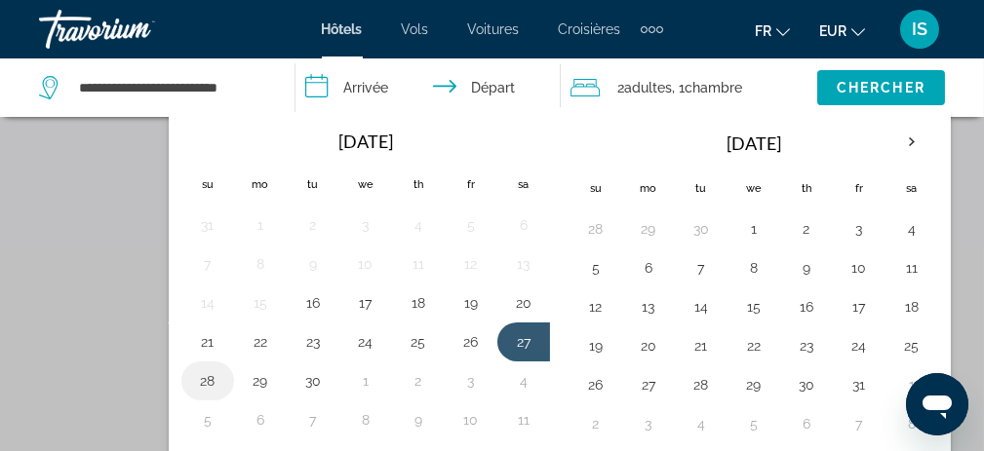
click at [208, 368] on button "28" at bounding box center [207, 381] width 31 height 27
type input "**********"
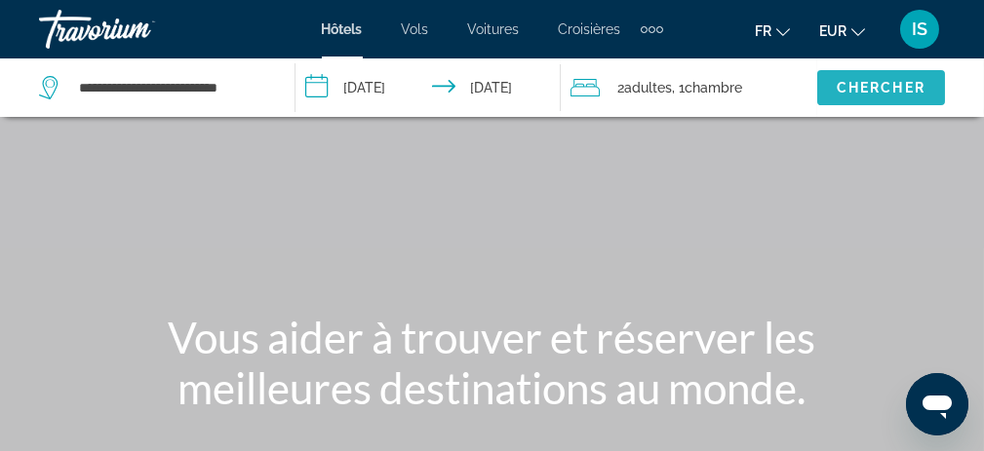
click at [872, 93] on span "Chercher" at bounding box center [881, 88] width 89 height 16
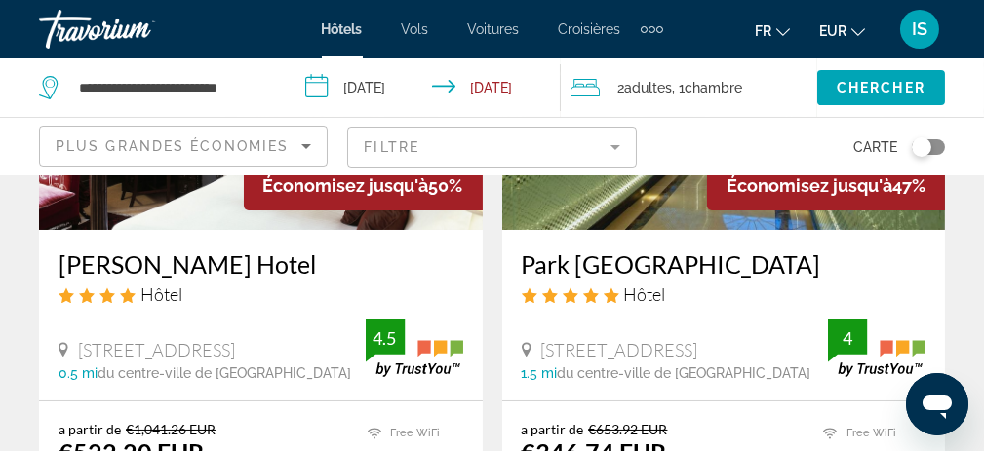
scroll to position [293, 0]
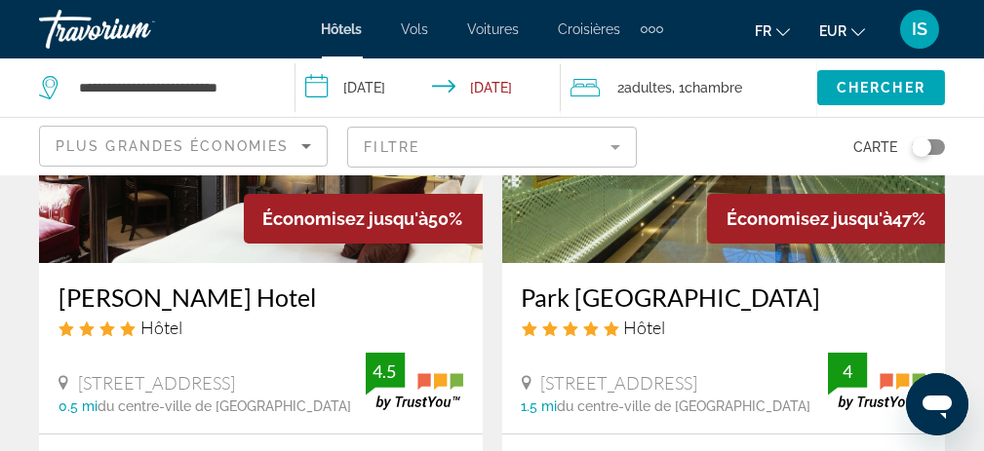
click at [305, 144] on icon "Sort by" at bounding box center [306, 146] width 10 height 5
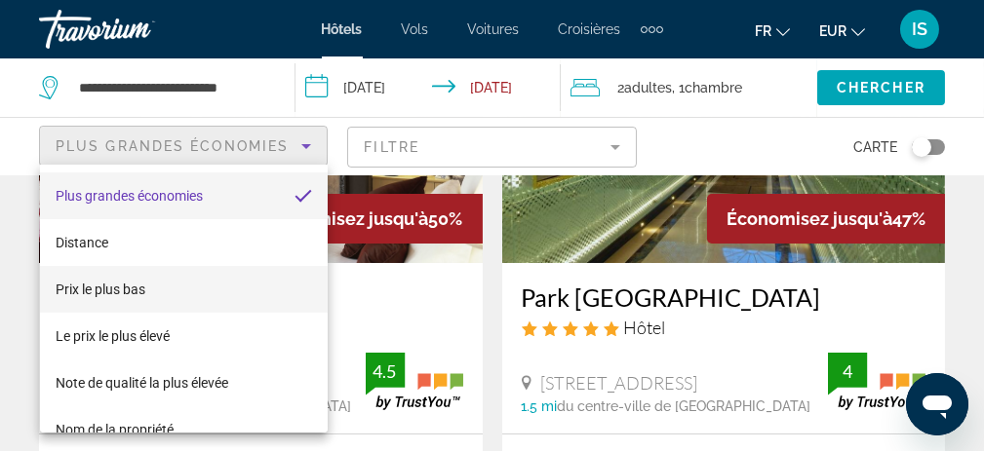
click at [215, 286] on mat-option "Prix le plus bas" at bounding box center [184, 289] width 288 height 47
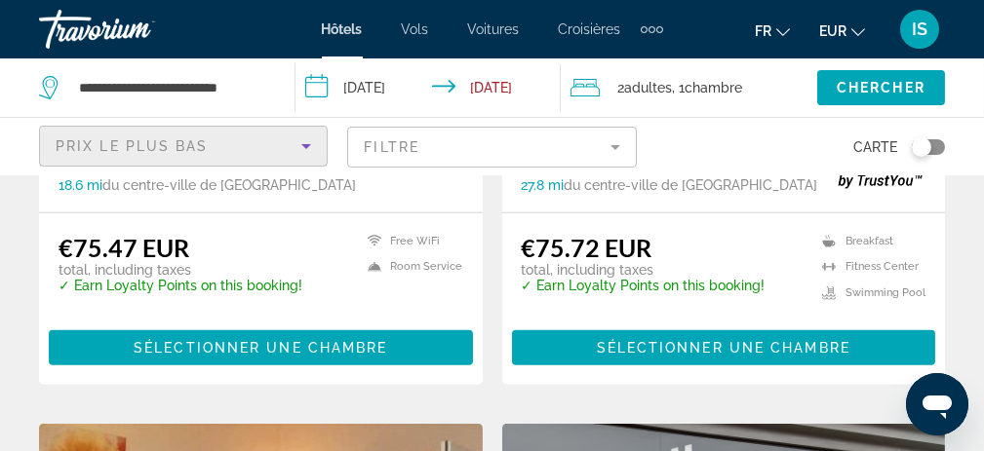
scroll to position [2633, 0]
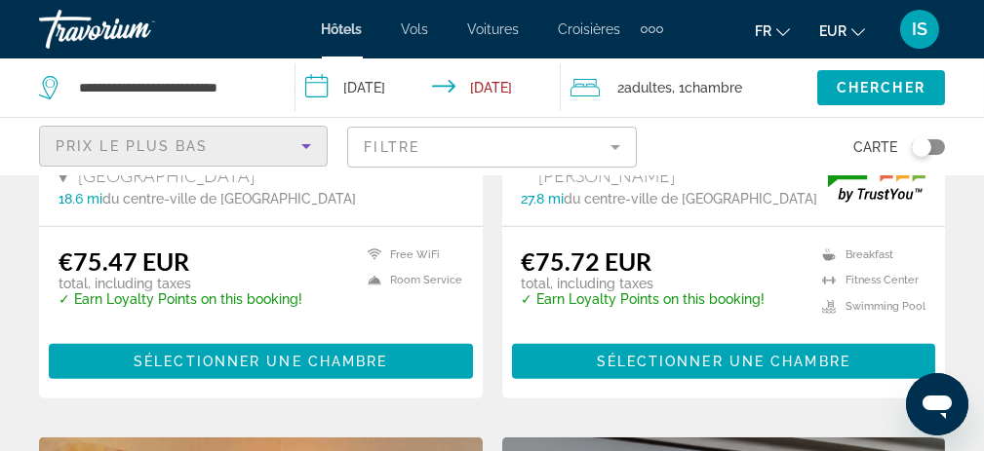
click at [300, 141] on icon "Sort by" at bounding box center [305, 146] width 23 height 23
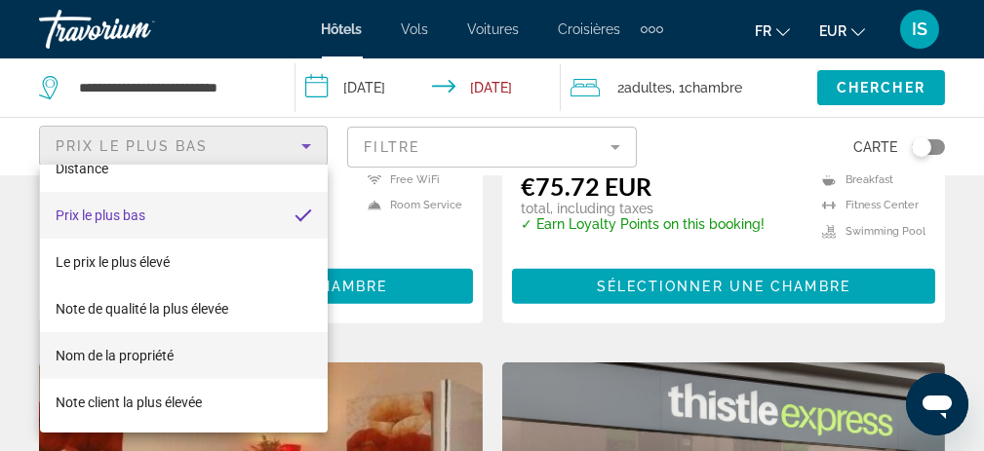
scroll to position [2730, 0]
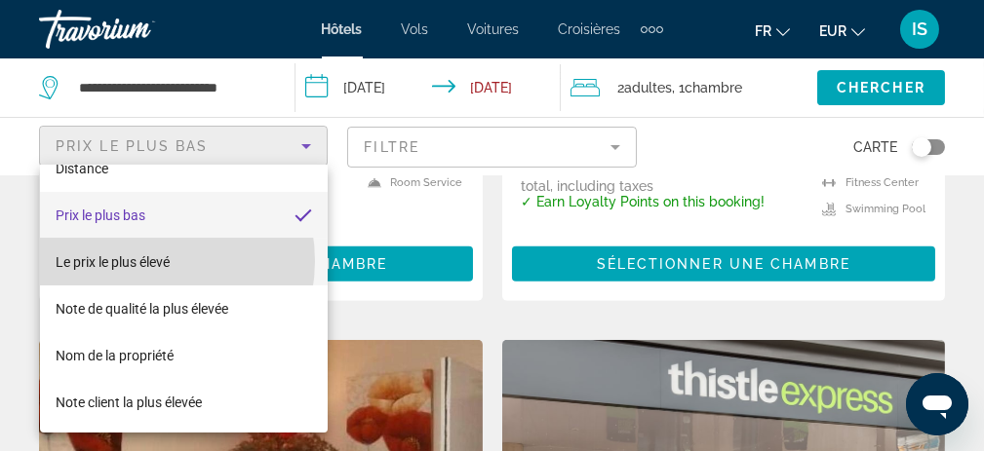
click at [145, 260] on span "Le prix le plus élevé" at bounding box center [113, 263] width 114 height 16
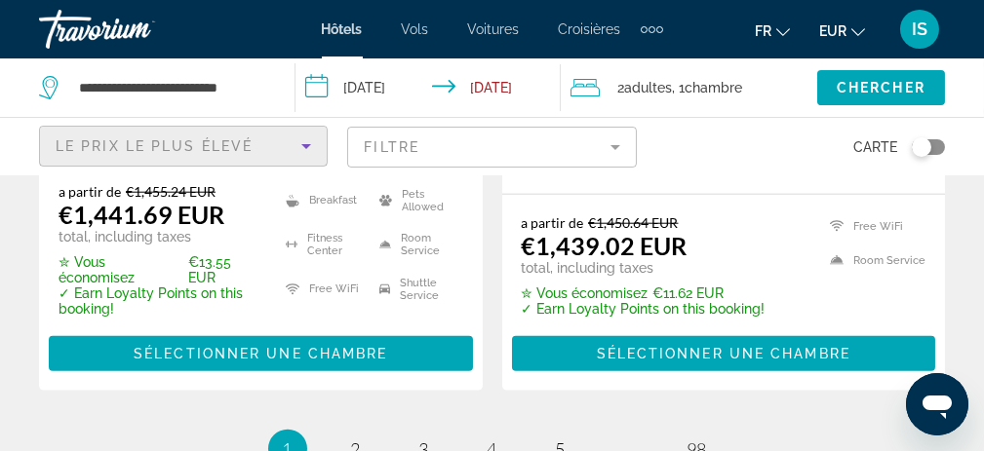
scroll to position [4312, 0]
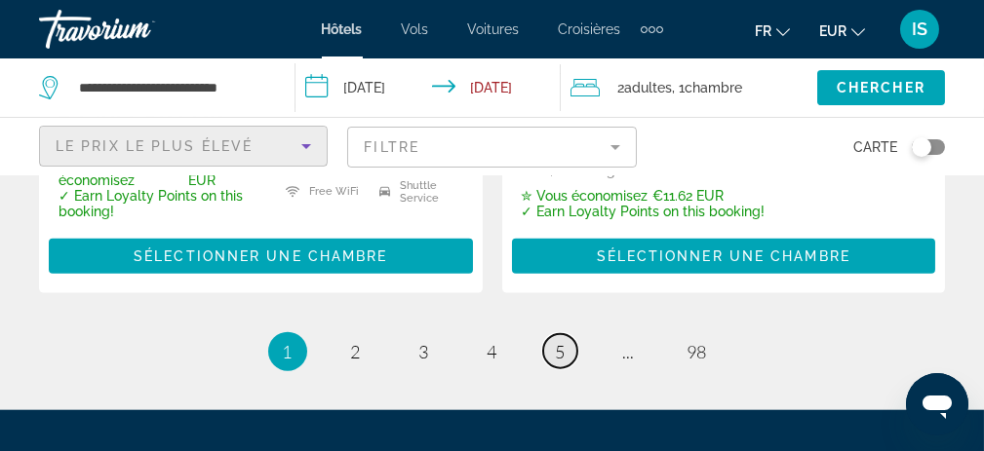
click at [562, 341] on span "5" at bounding box center [561, 351] width 10 height 21
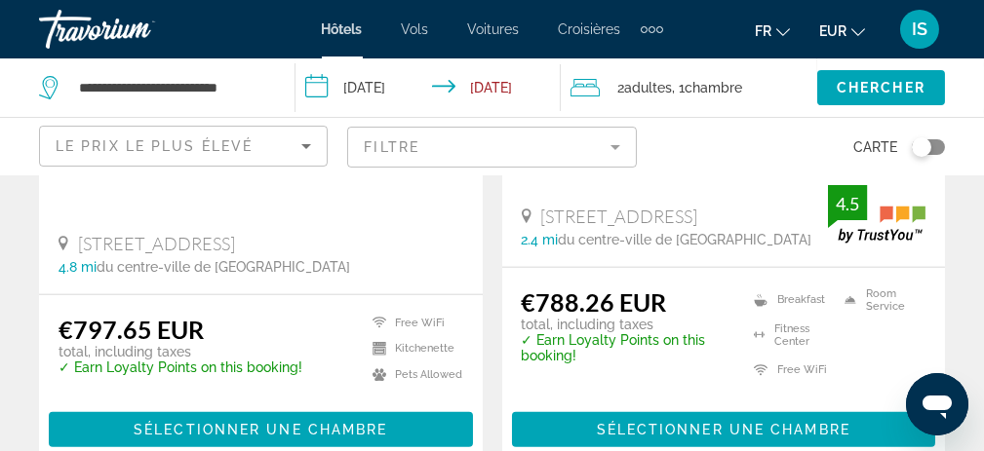
scroll to position [4390, 0]
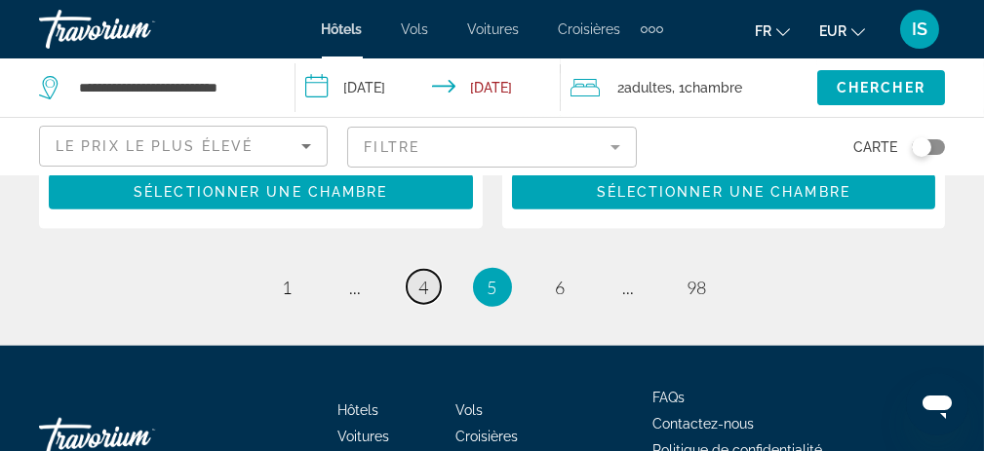
click at [425, 277] on span "4" at bounding box center [424, 287] width 10 height 21
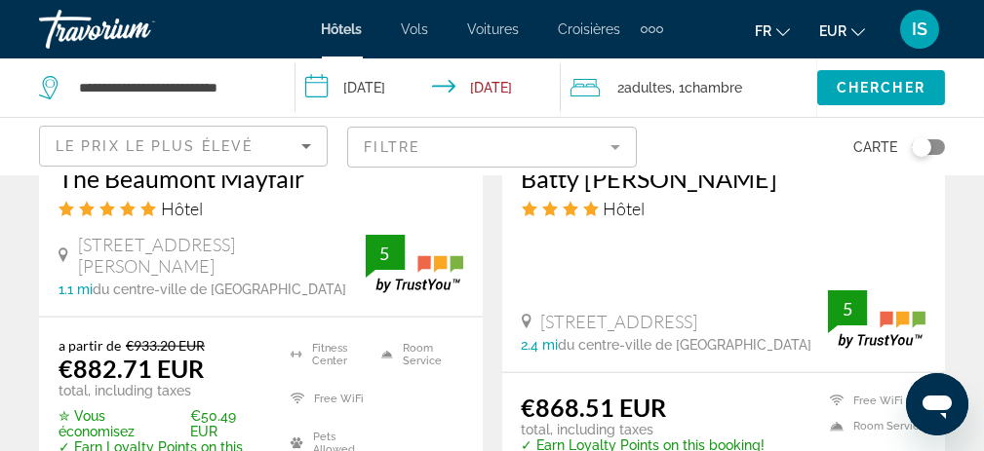
scroll to position [4388, 0]
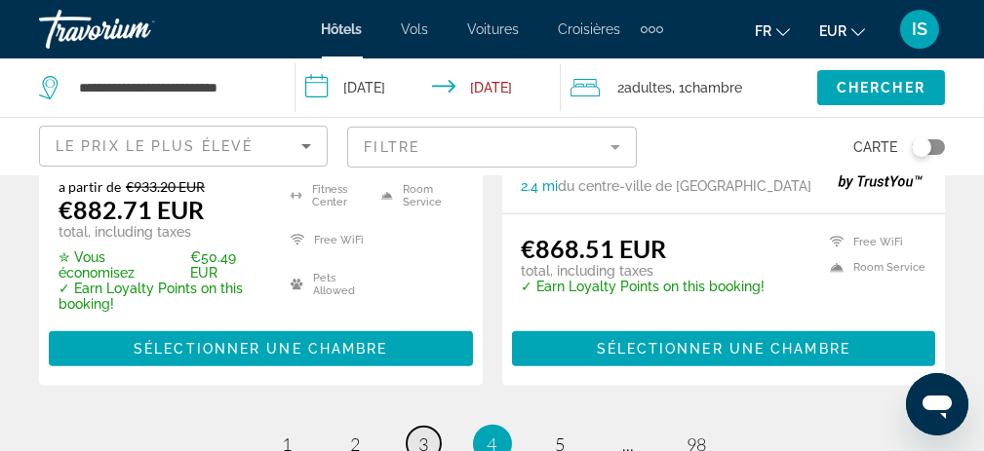
click at [419, 434] on span "3" at bounding box center [424, 444] width 10 height 21
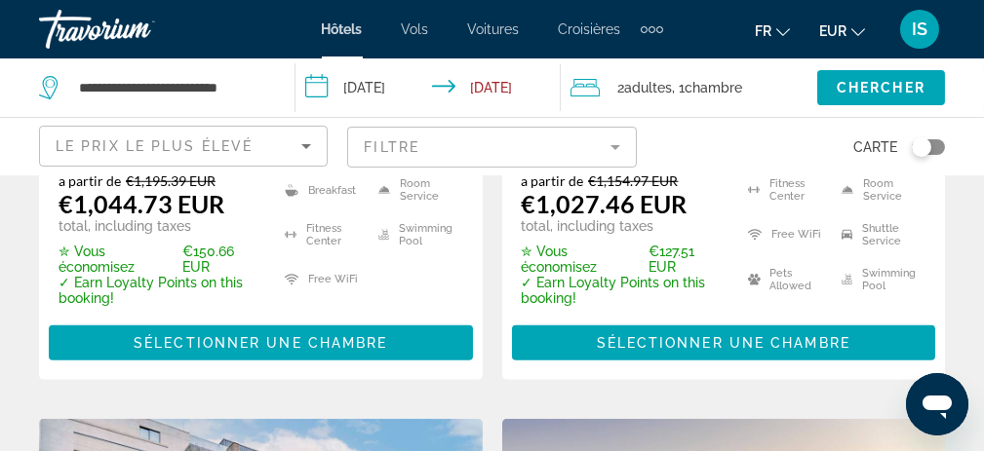
scroll to position [3608, 0]
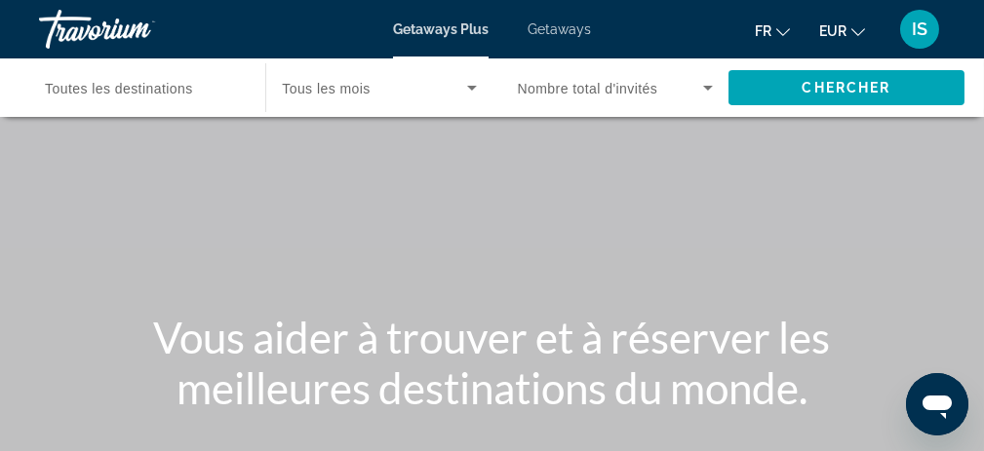
click at [140, 95] on span "Toutes les destinations" at bounding box center [119, 89] width 148 height 16
click at [140, 95] on input "Destination Toutes les destinations" at bounding box center [142, 88] width 195 height 23
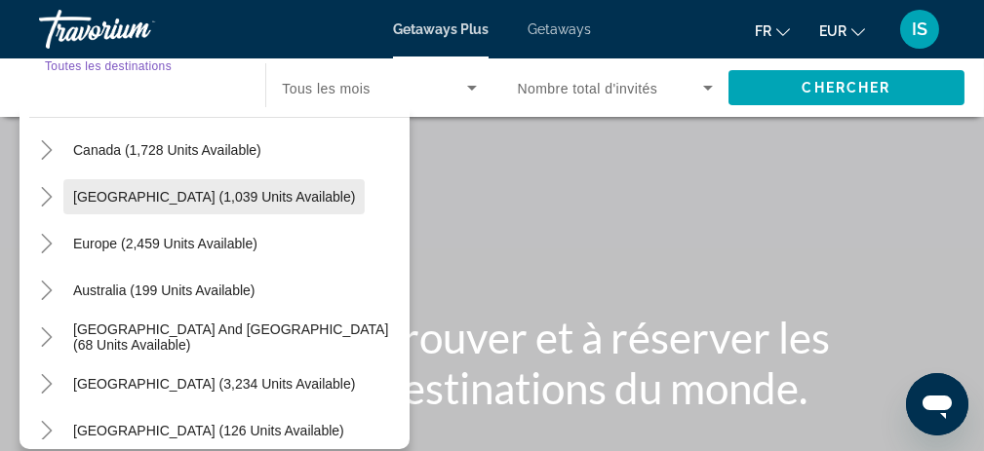
scroll to position [195, 0]
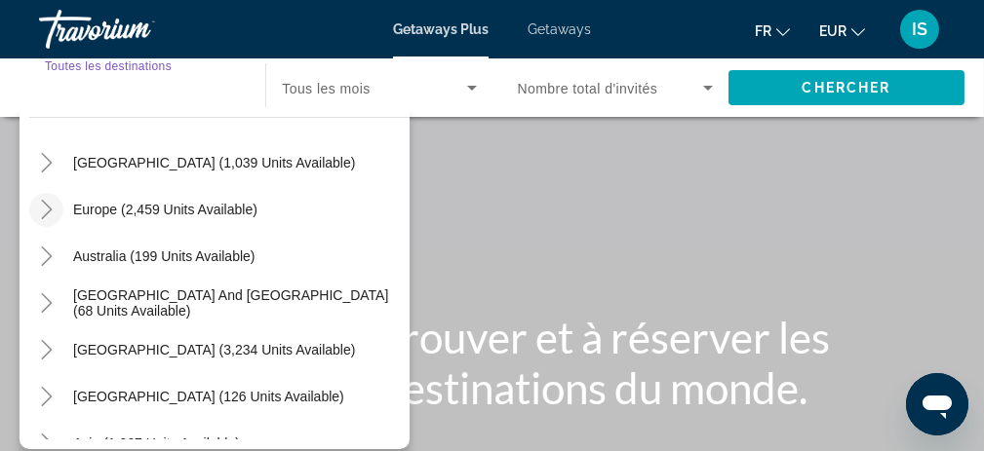
click at [41, 202] on icon "Toggle Europe (2,459 units available)" at bounding box center [47, 210] width 20 height 20
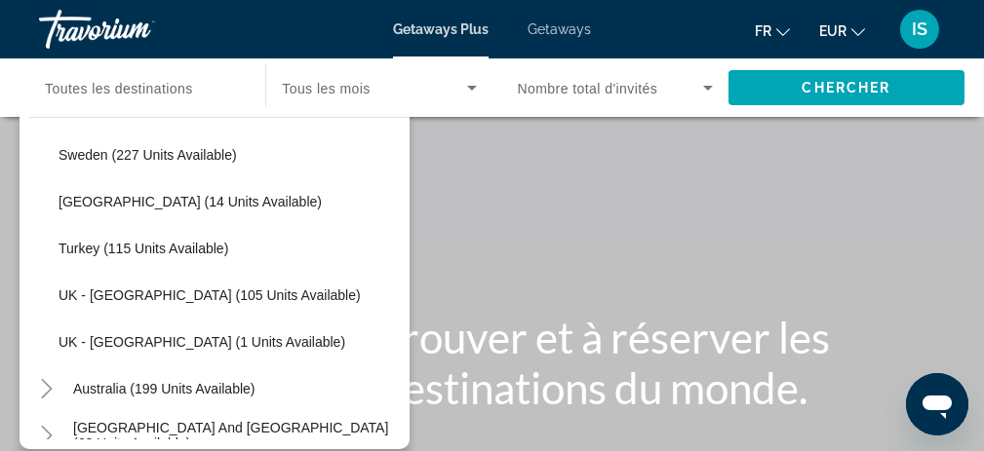
scroll to position [1024, 0]
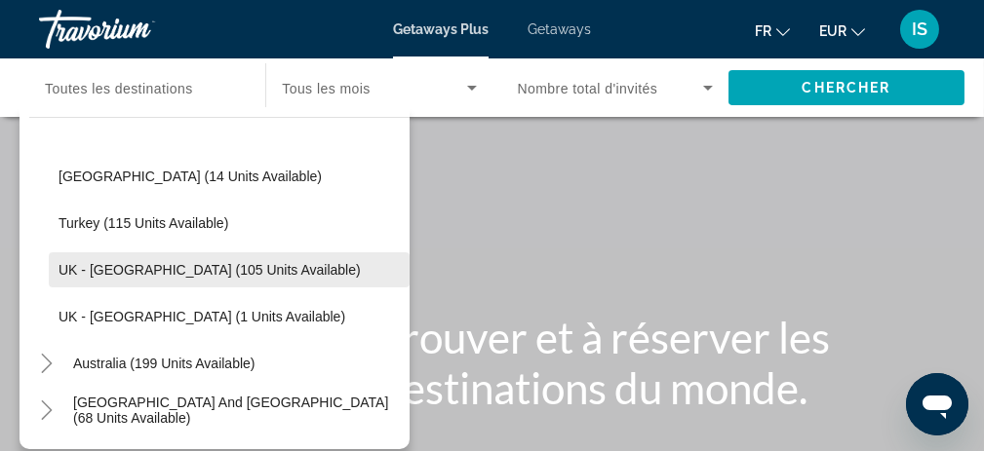
click at [120, 268] on span "UK - England (105 units available)" at bounding box center [210, 270] width 302 height 16
type input "**********"
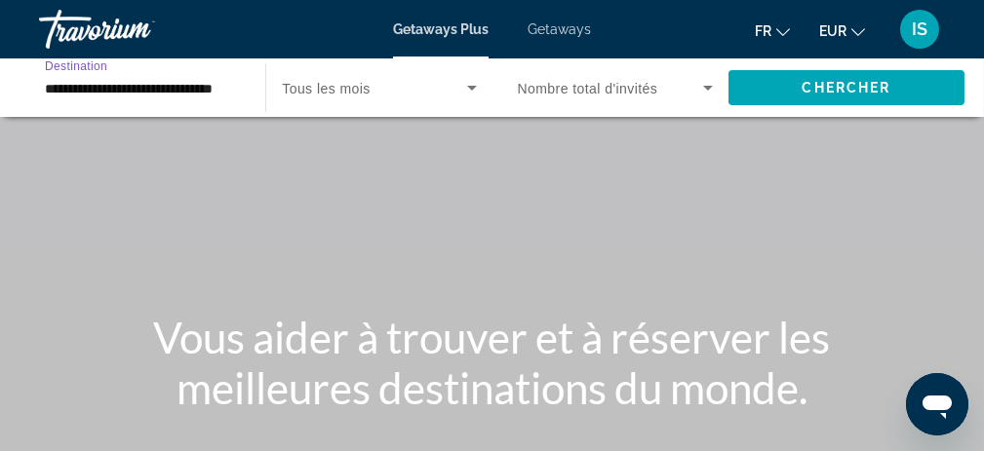
click at [347, 91] on span "Tous les mois" at bounding box center [326, 89] width 89 height 16
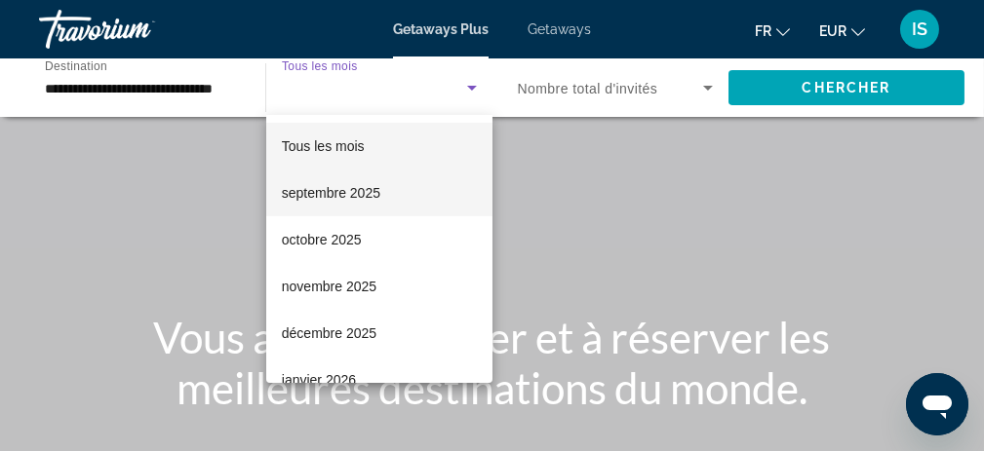
click at [337, 201] on span "septembre 2025" at bounding box center [331, 192] width 98 height 23
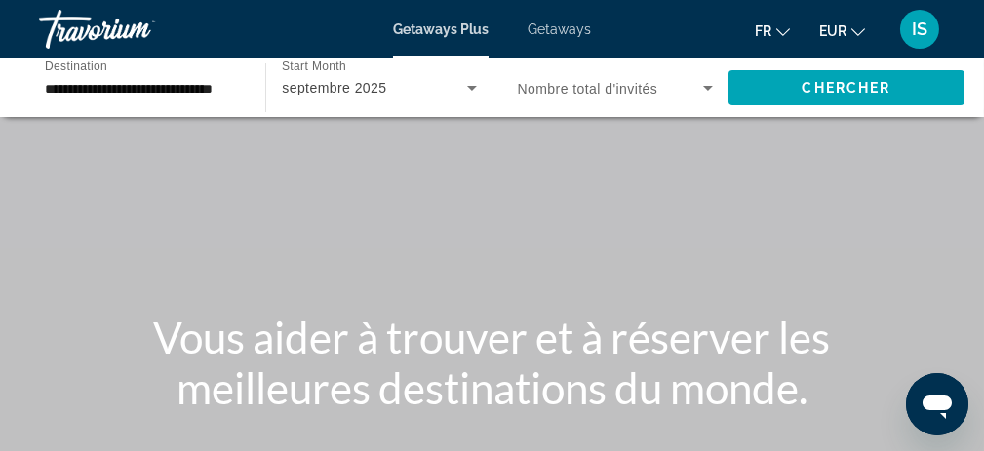
click at [610, 91] on span "Nombre total d'invités" at bounding box center [588, 89] width 140 height 16
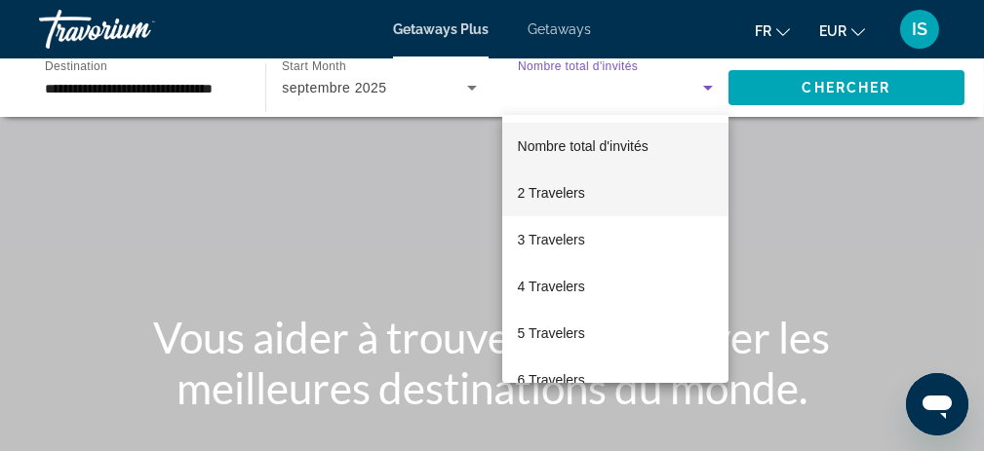
click at [578, 194] on span "2 Travelers" at bounding box center [551, 192] width 67 height 23
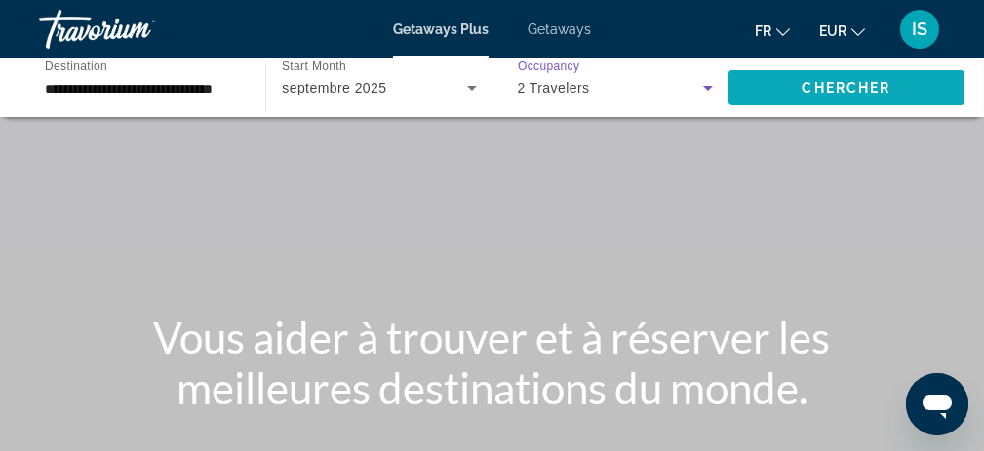
click at [806, 92] on span "Chercher" at bounding box center [846, 88] width 89 height 16
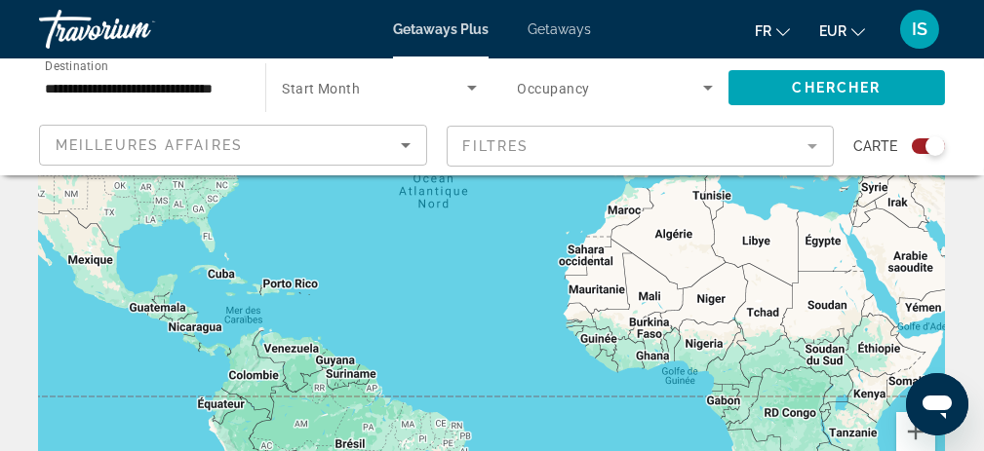
scroll to position [239, 0]
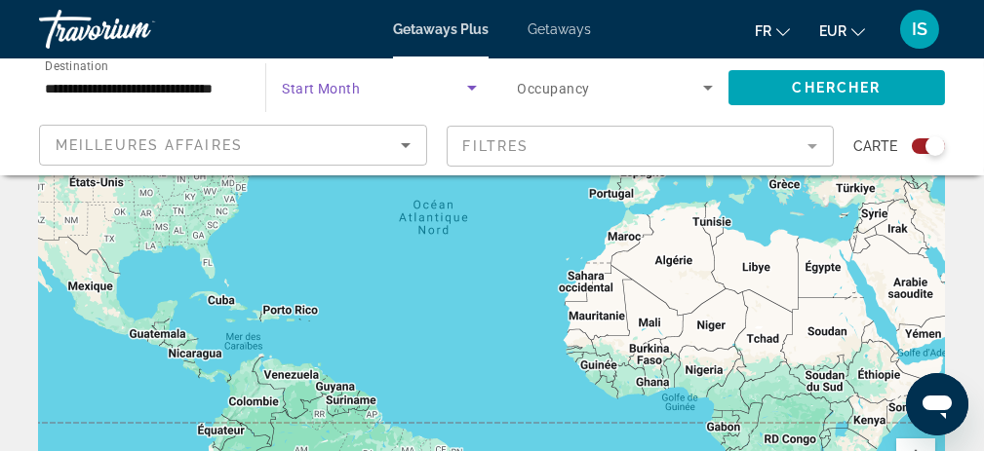
click at [419, 90] on span "Search widget" at bounding box center [374, 87] width 184 height 23
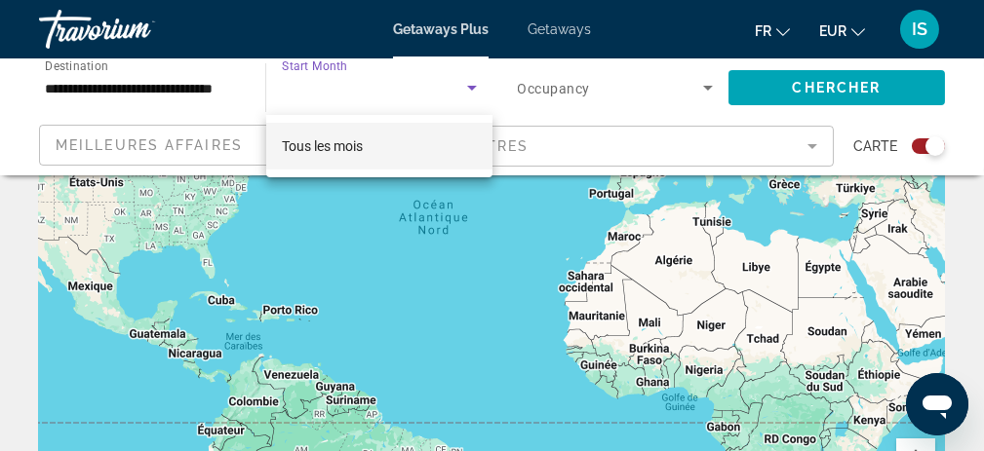
click at [379, 143] on mat-option "Tous les mois" at bounding box center [379, 146] width 226 height 47
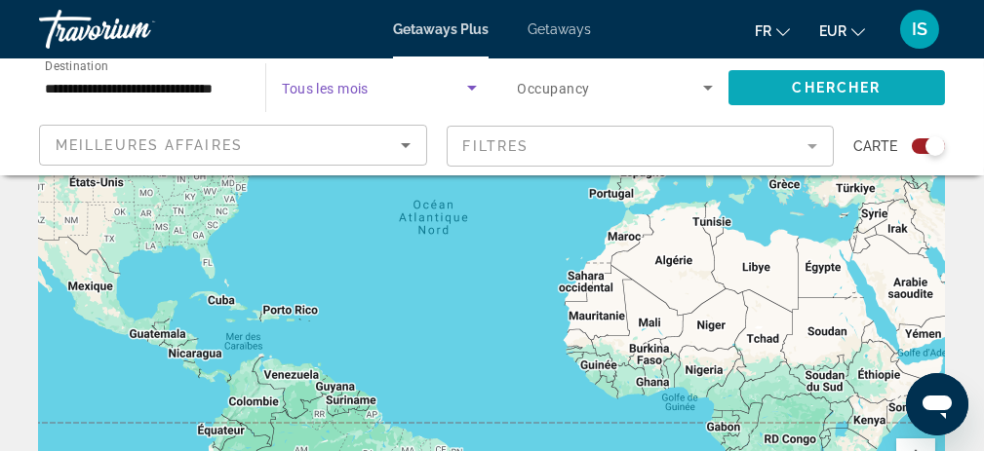
click at [820, 75] on span "Search widget" at bounding box center [836, 87] width 216 height 47
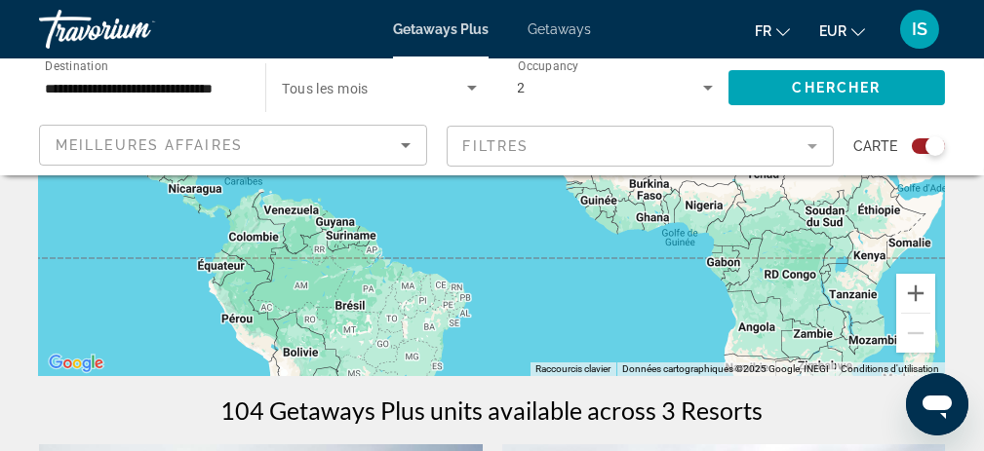
scroll to position [293, 0]
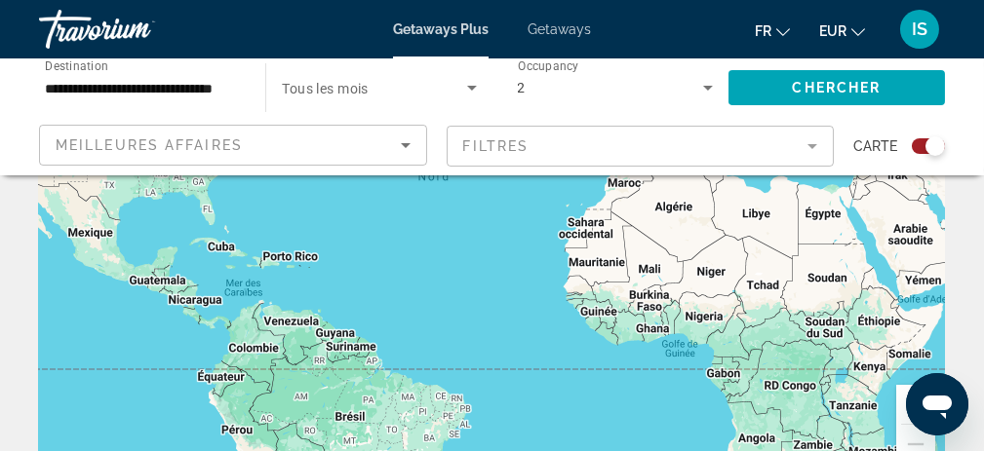
click at [556, 25] on span "Getaways" at bounding box center [559, 29] width 63 height 16
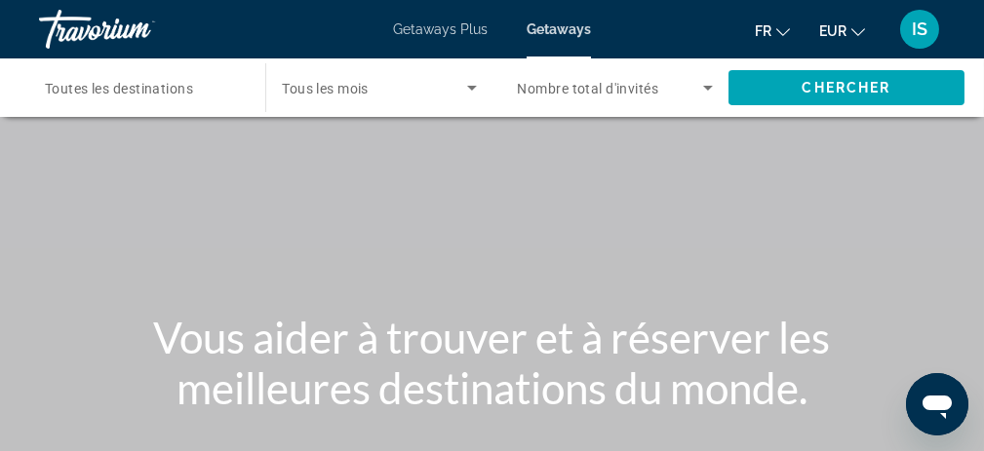
click at [444, 23] on span "Getaways Plus" at bounding box center [440, 29] width 95 height 16
click at [159, 90] on span "Toutes les destinations" at bounding box center [119, 89] width 148 height 16
click at [159, 90] on input "Destination Toutes les destinations" at bounding box center [142, 88] width 195 height 23
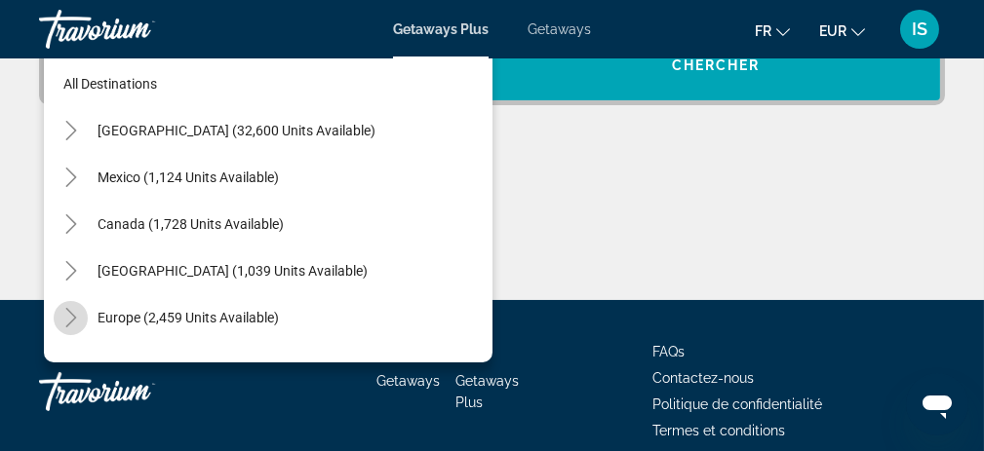
click at [68, 309] on icon "Toggle Europe (2,459 units available)" at bounding box center [70, 318] width 11 height 20
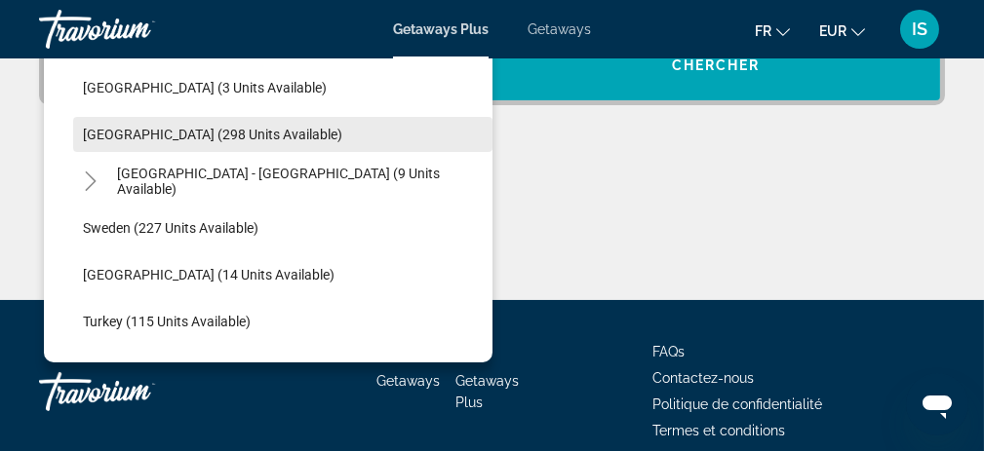
scroll to position [926, 0]
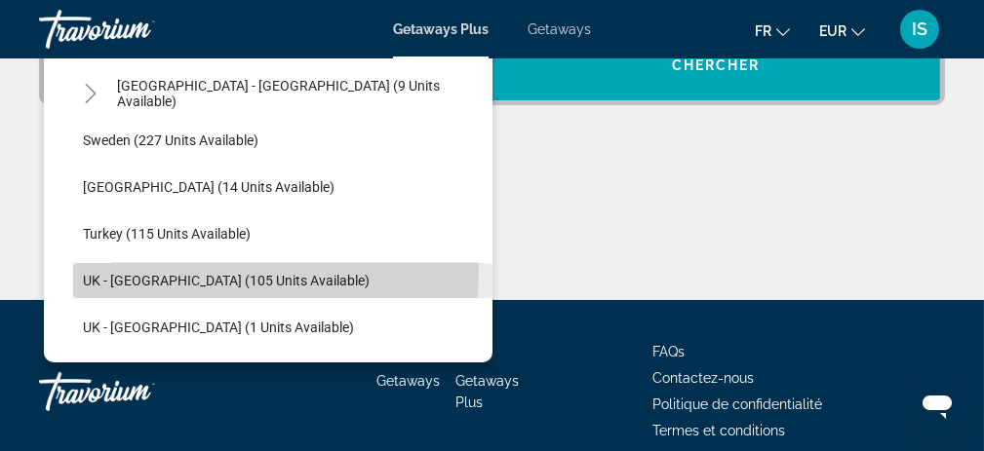
click at [171, 268] on span "Search widget" at bounding box center [282, 280] width 419 height 47
type input "**********"
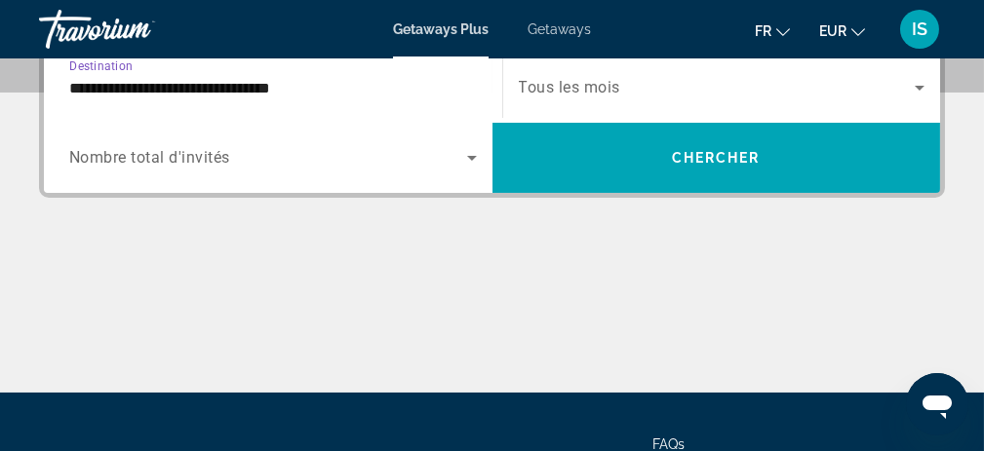
scroll to position [477, 0]
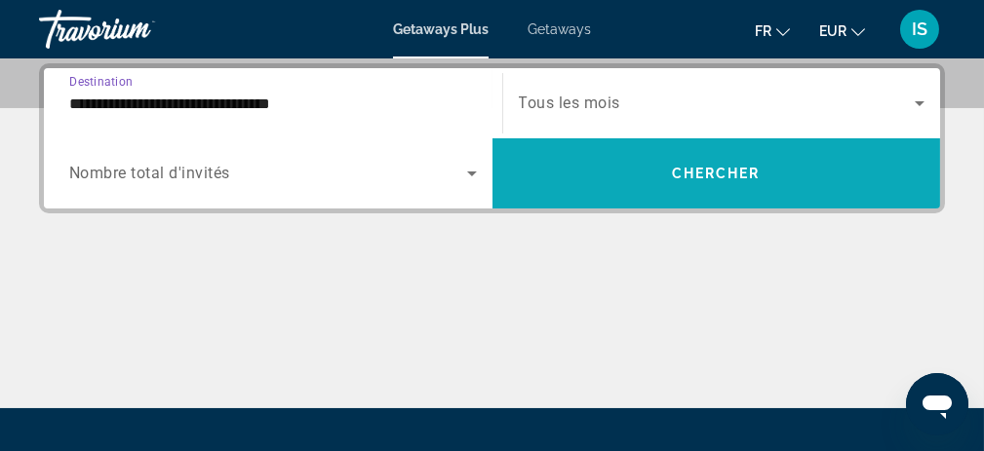
click at [711, 178] on span "Chercher" at bounding box center [716, 174] width 89 height 16
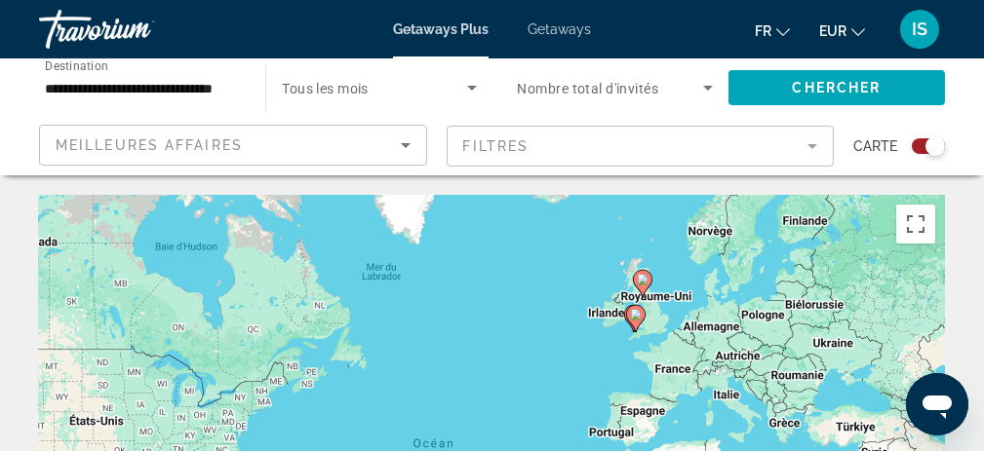
click at [570, 27] on span "Getaways" at bounding box center [559, 29] width 63 height 16
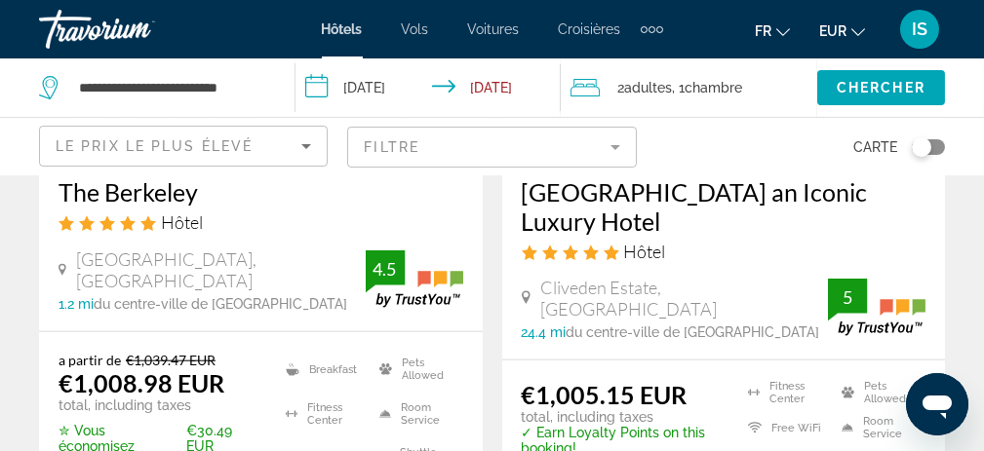
scroll to position [4145, 0]
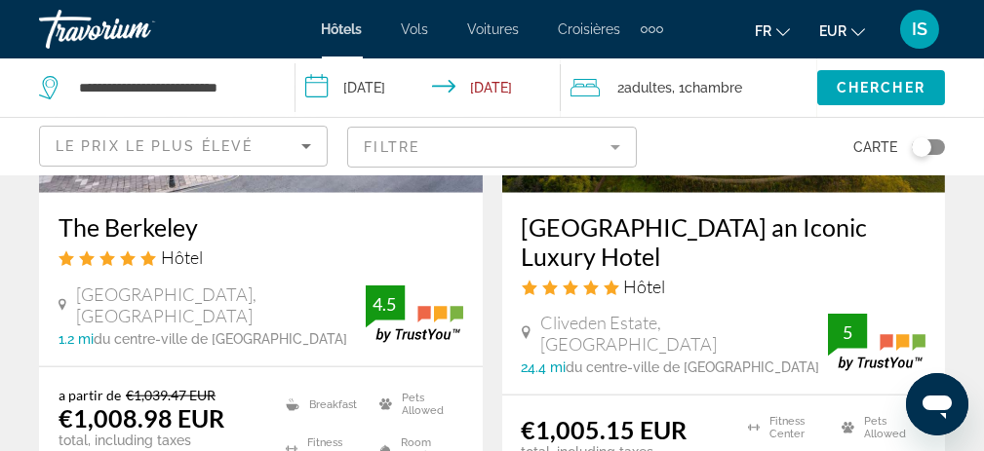
click at [614, 147] on mat-form-field "Filtre" at bounding box center [491, 147] width 289 height 41
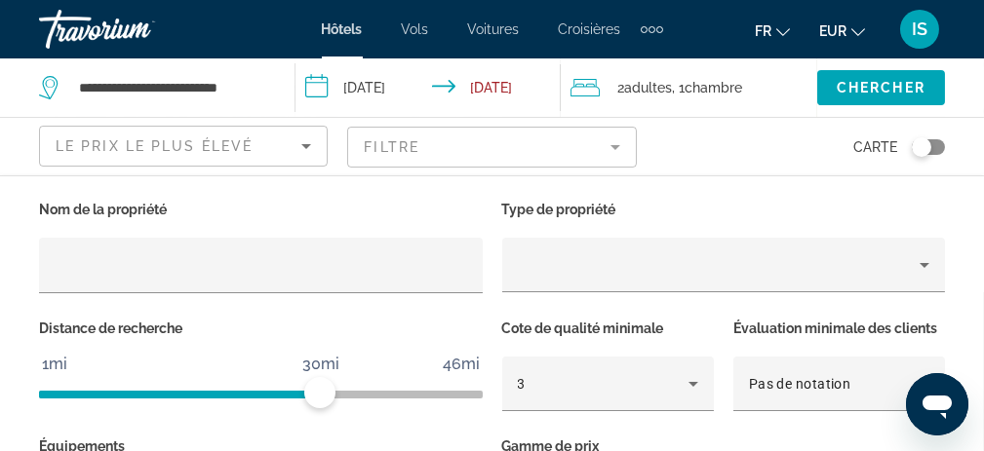
click at [611, 142] on mat-form-field "Filtre" at bounding box center [491, 147] width 289 height 41
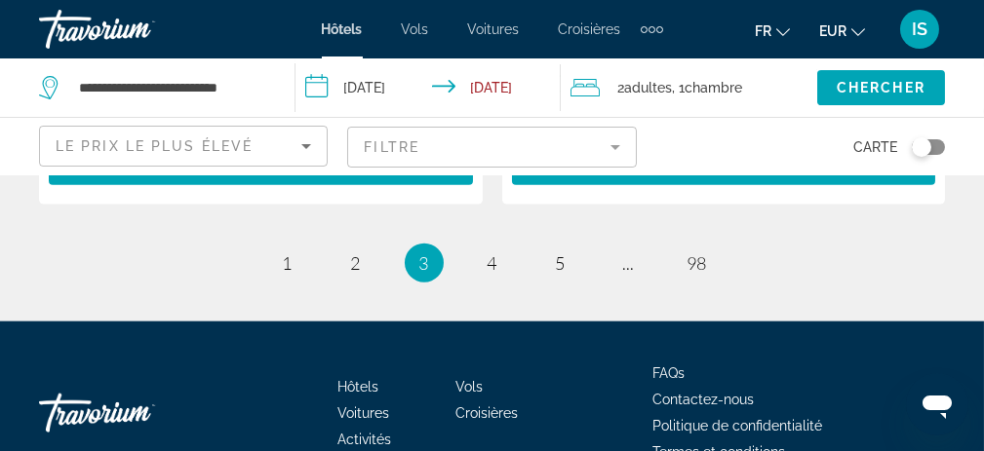
scroll to position [4340, 0]
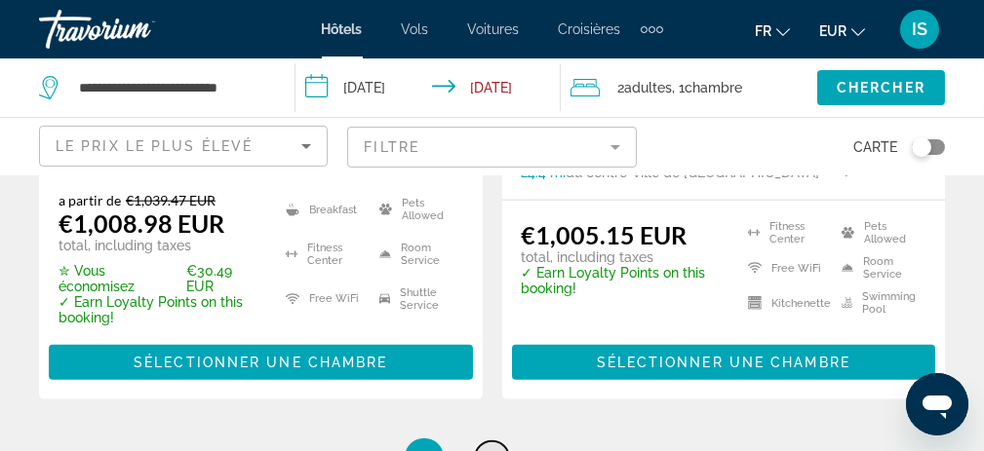
click at [493, 448] on span "4" at bounding box center [493, 458] width 10 height 21
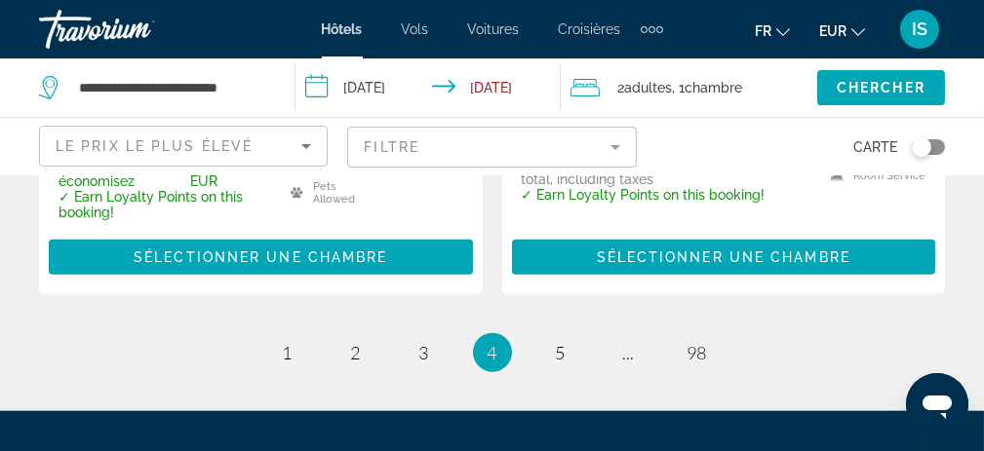
scroll to position [4433, 0]
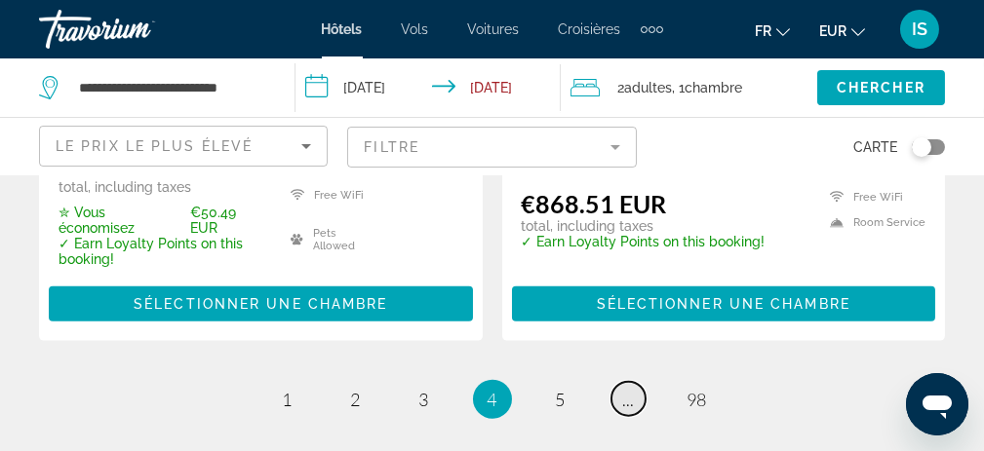
click at [629, 389] on span "..." at bounding box center [629, 399] width 12 height 21
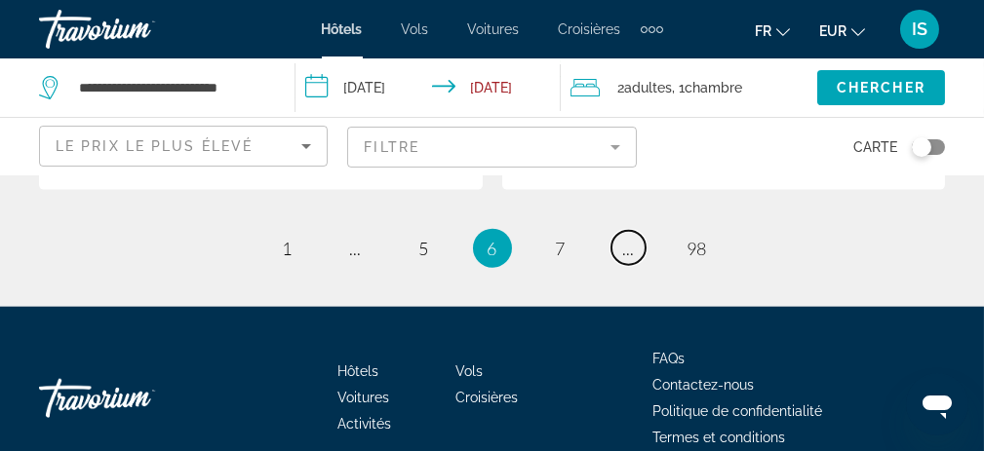
scroll to position [4385, 0]
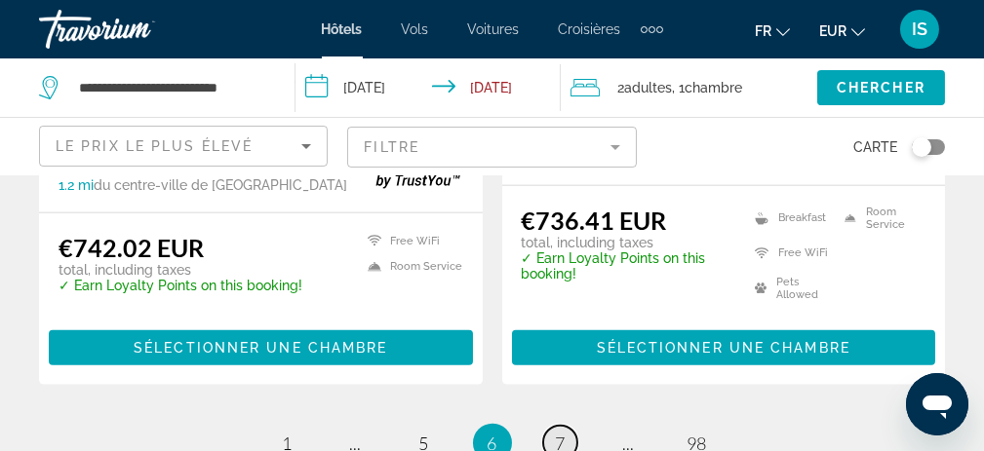
click at [552, 426] on link "page 7" at bounding box center [560, 443] width 34 height 34
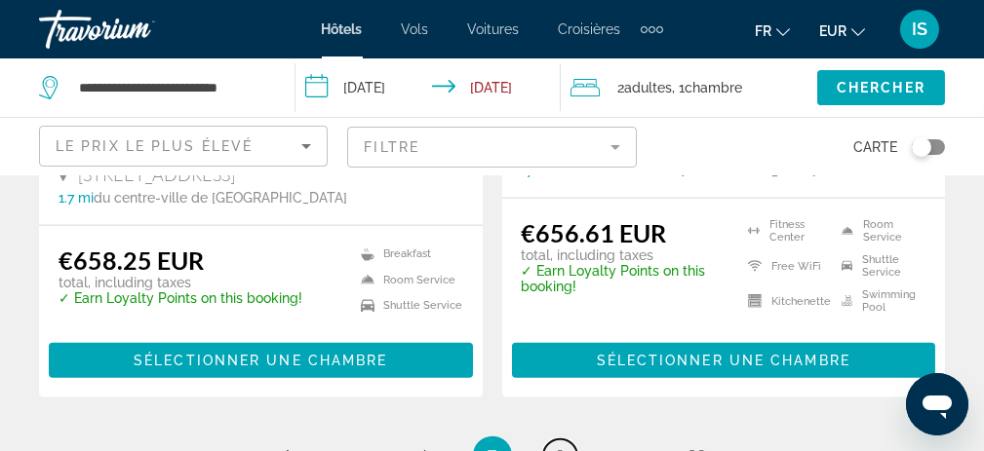
scroll to position [4335, 0]
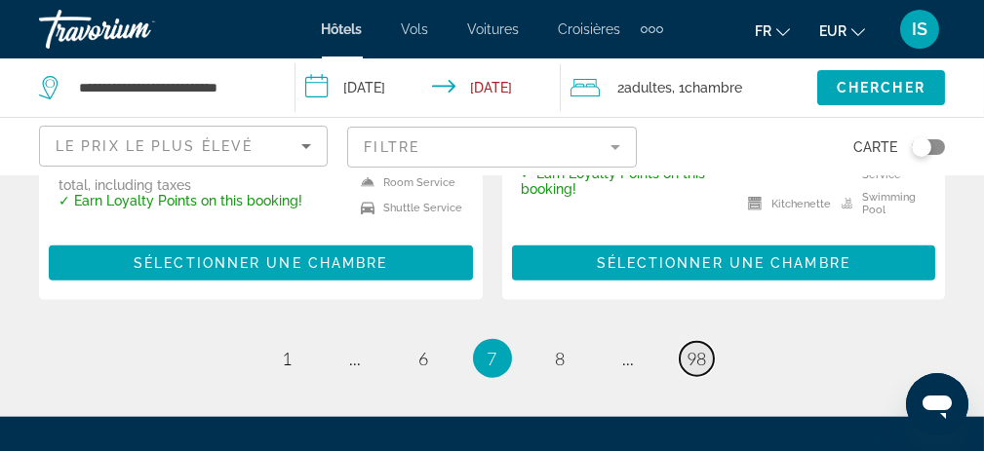
click at [694, 354] on span "98" at bounding box center [697, 358] width 20 height 21
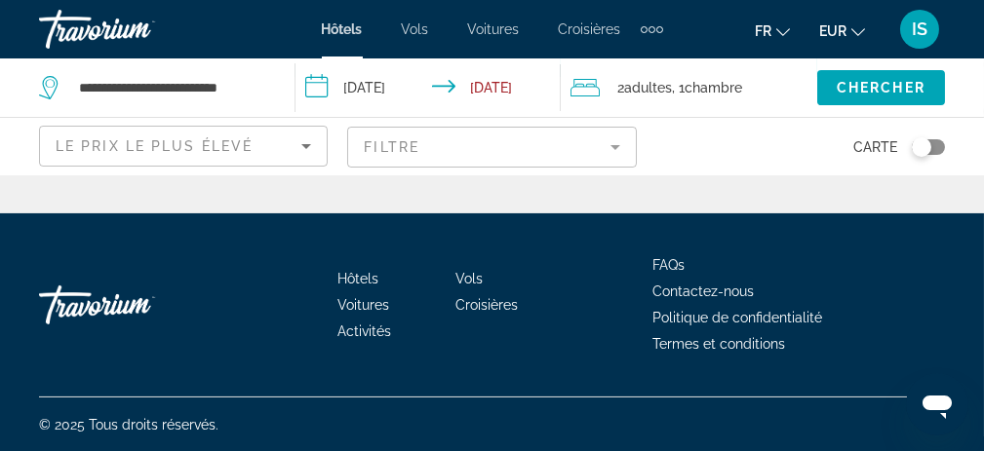
scroll to position [607, 0]
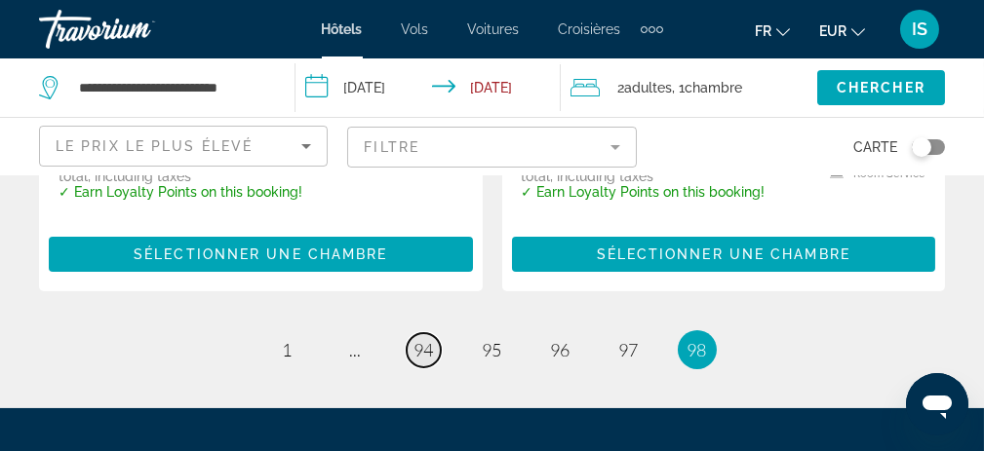
click at [427, 352] on span "94" at bounding box center [424, 349] width 20 height 21
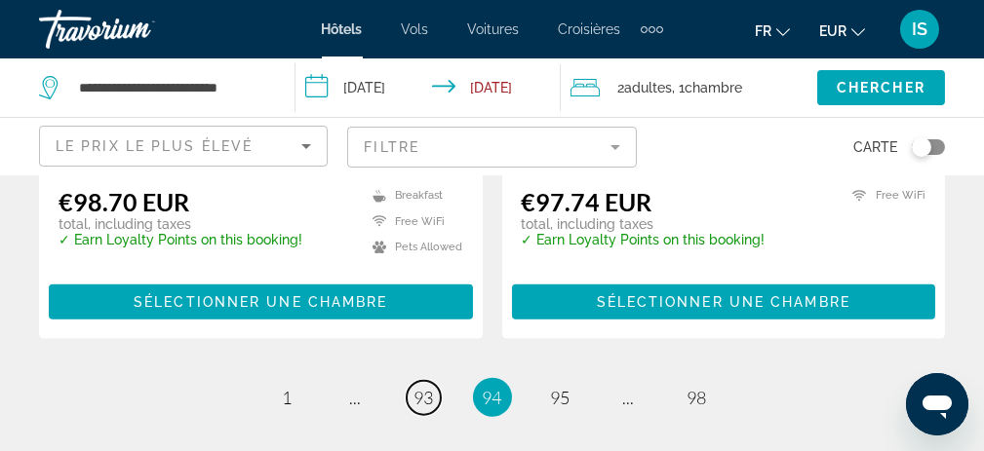
scroll to position [4290, 0]
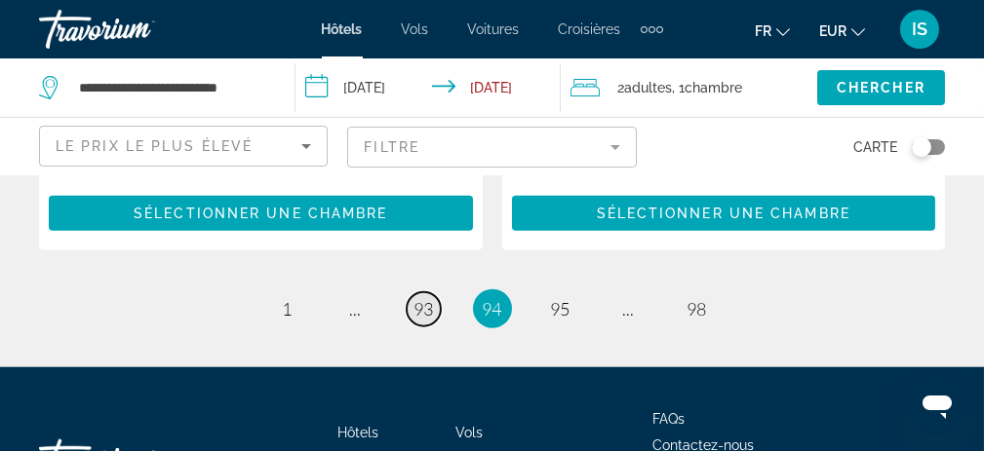
click at [420, 298] on span "93" at bounding box center [424, 308] width 20 height 21
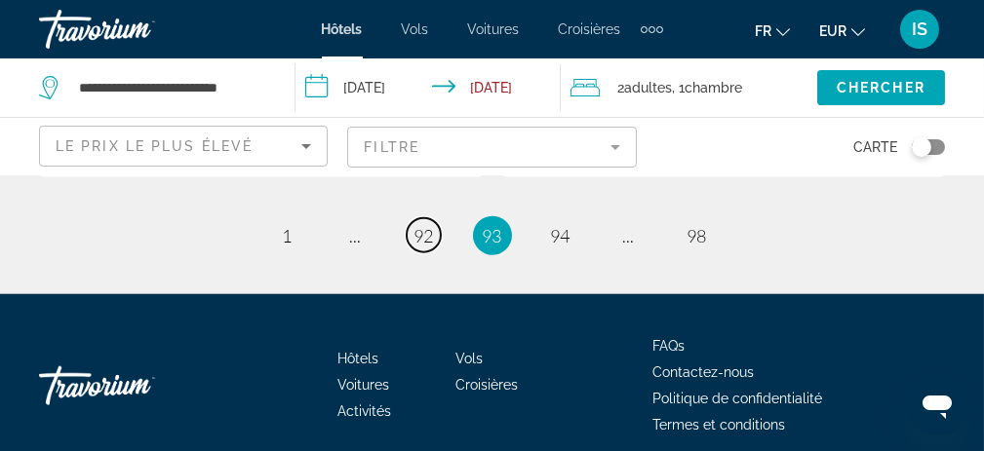
scroll to position [4290, 0]
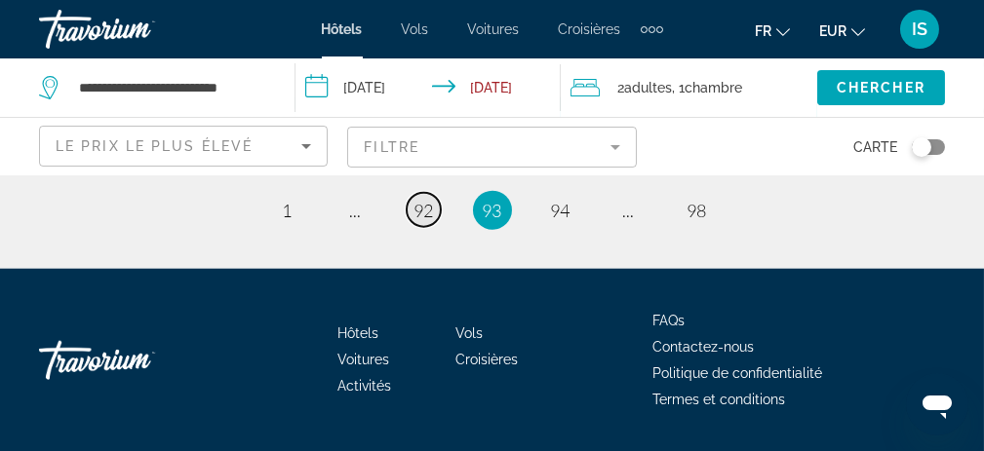
click at [414, 201] on span "92" at bounding box center [424, 210] width 20 height 21
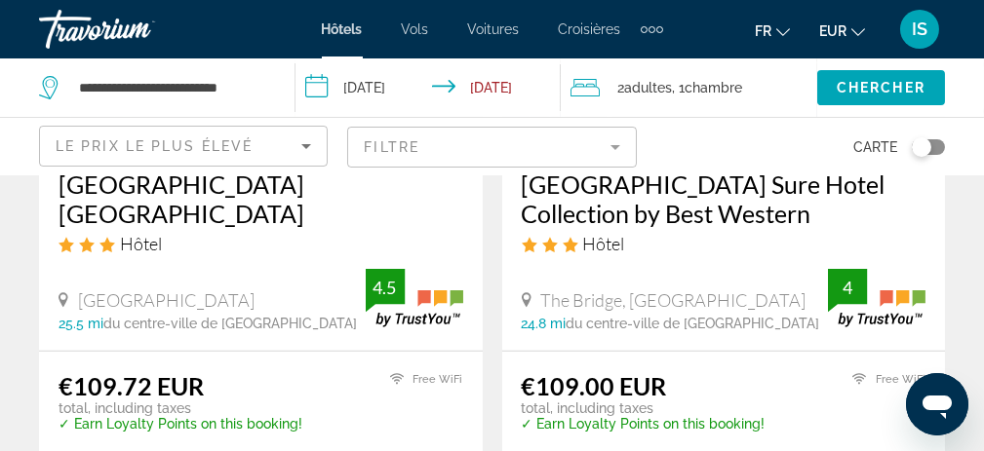
scroll to position [1853, 0]
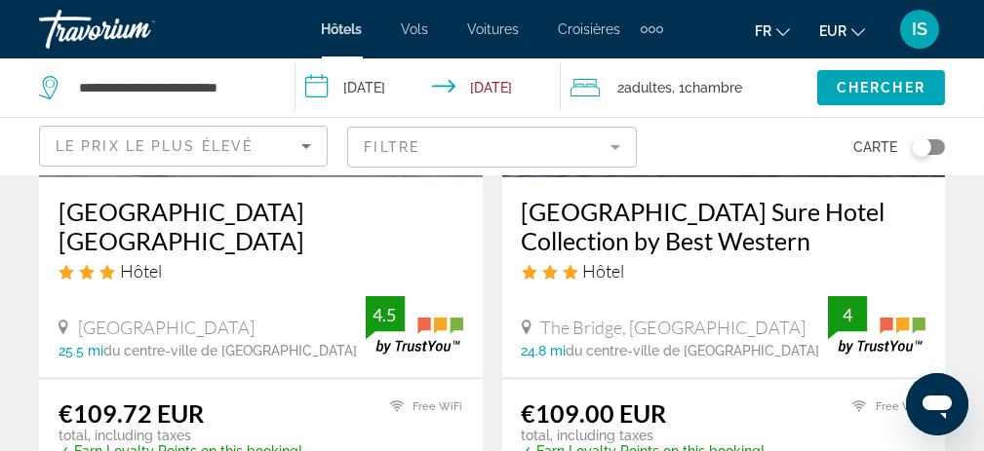
click at [626, 260] on div "Hôtel" at bounding box center [724, 270] width 405 height 21
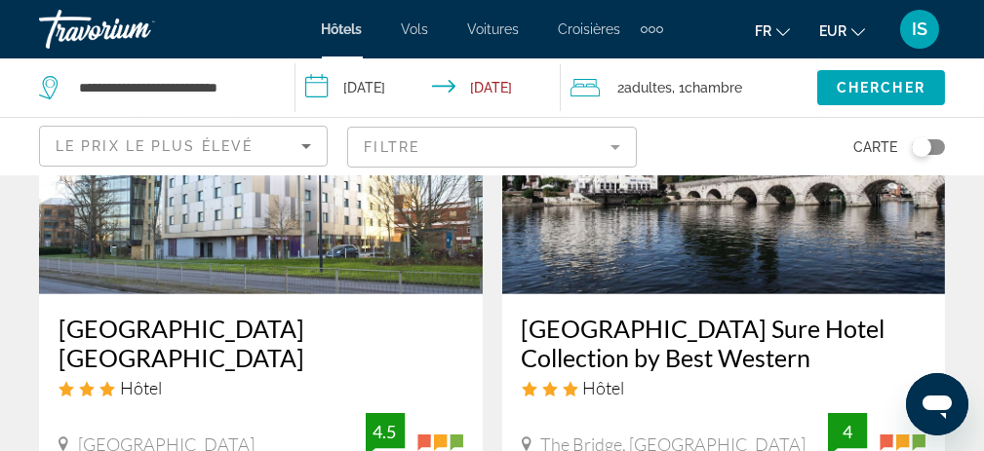
scroll to position [1658, 0]
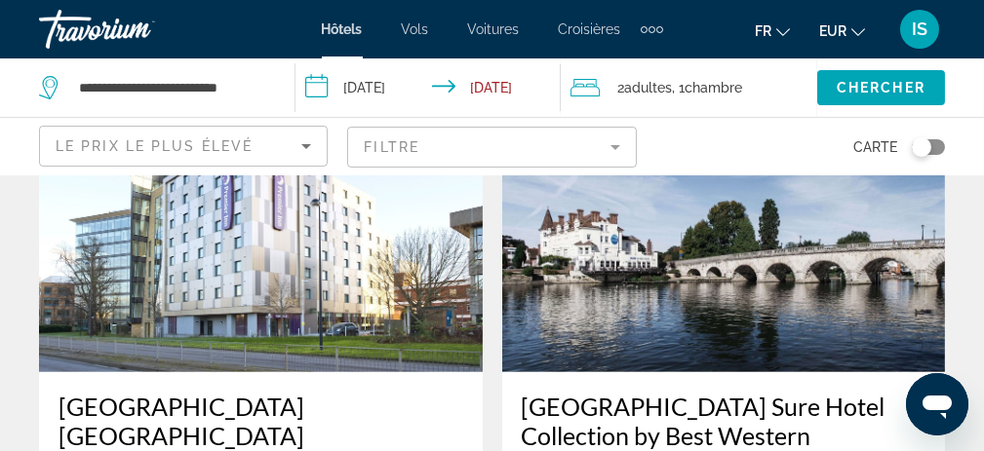
click at [652, 244] on img "Main content" at bounding box center [724, 216] width 444 height 312
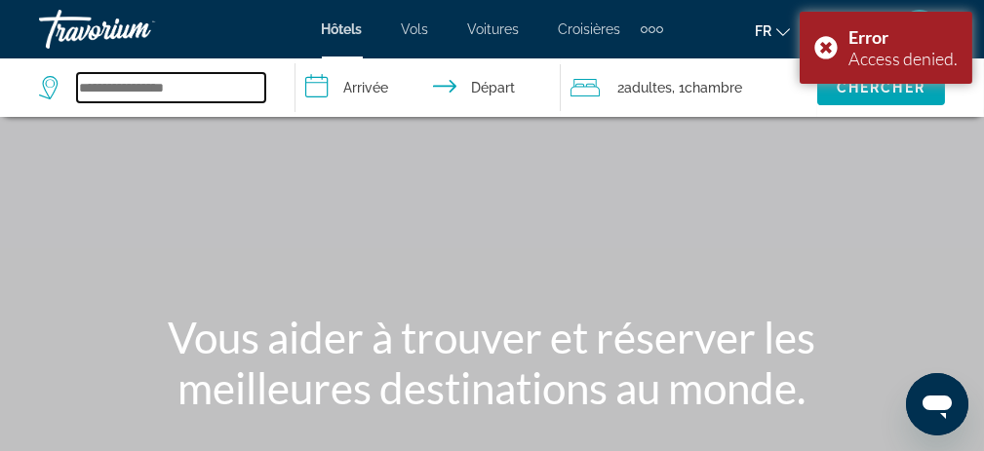
click at [129, 92] on input "Search widget" at bounding box center [171, 87] width 188 height 29
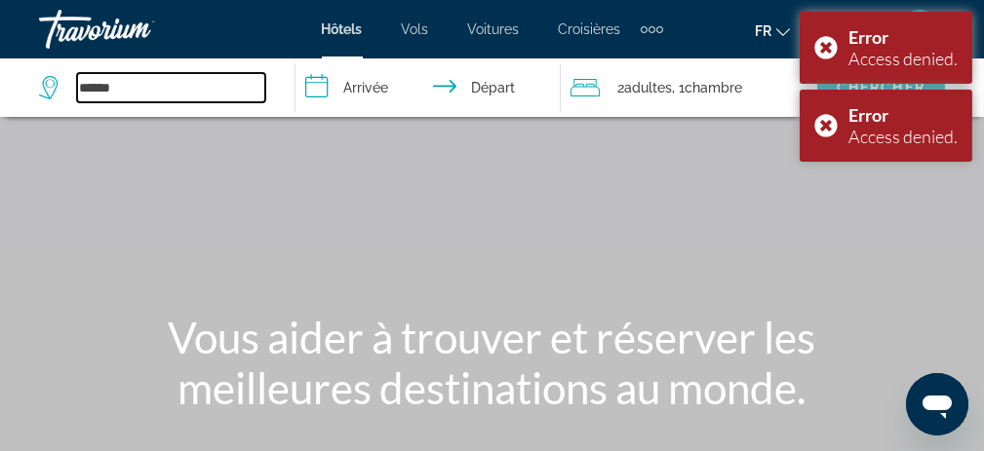
type input "******"
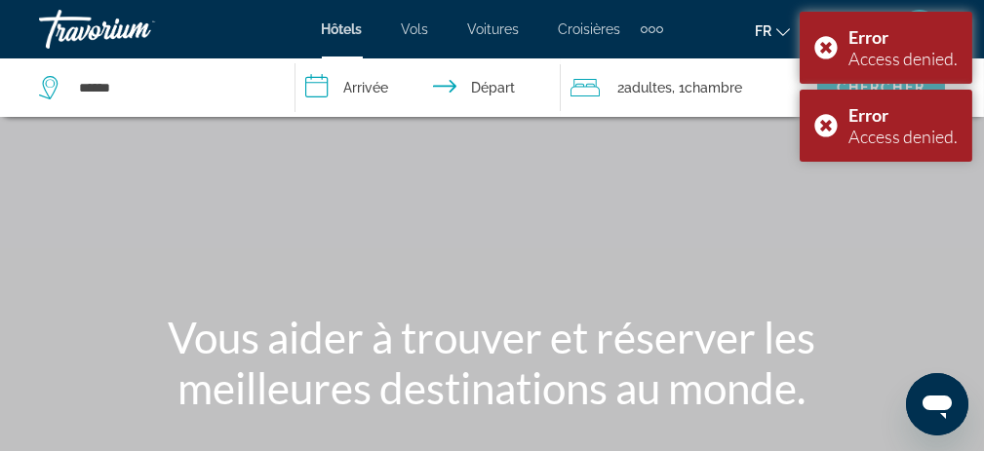
click at [362, 97] on input "**********" at bounding box center [432, 91] width 274 height 64
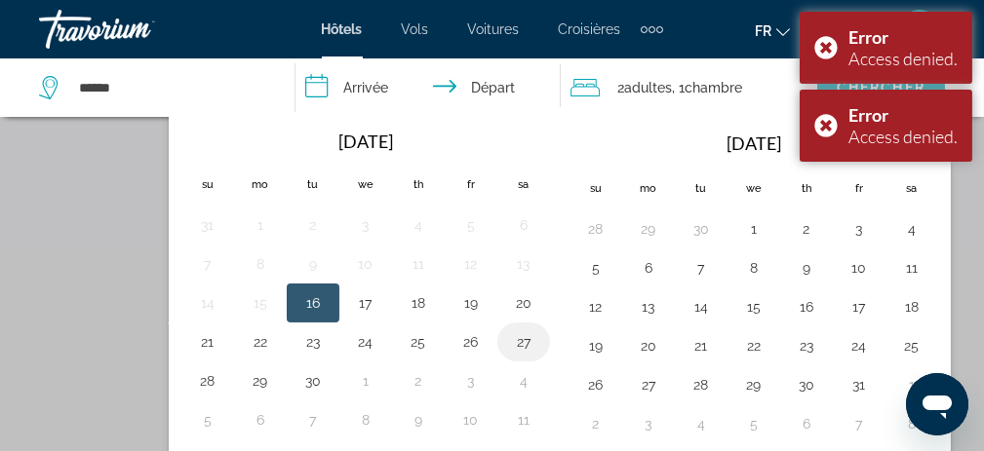
click at [521, 339] on button "27" at bounding box center [523, 342] width 31 height 27
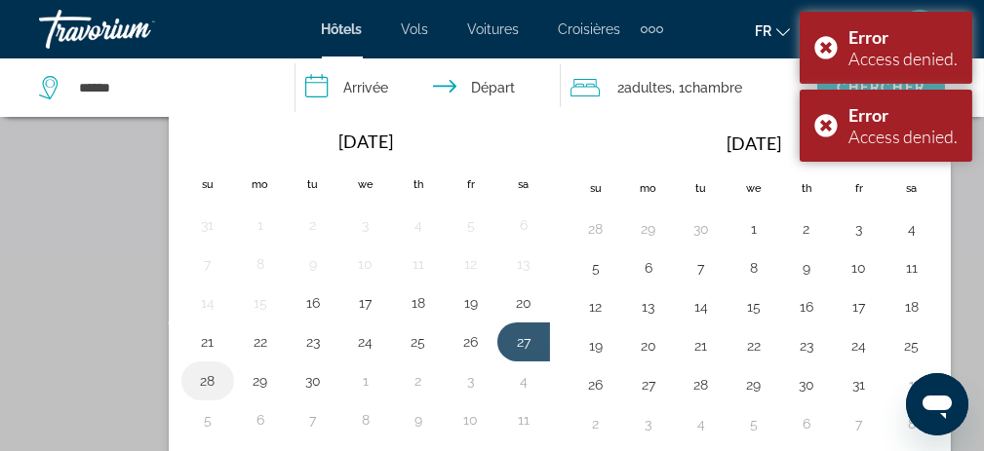
click at [208, 372] on button "28" at bounding box center [207, 381] width 31 height 27
type input "**********"
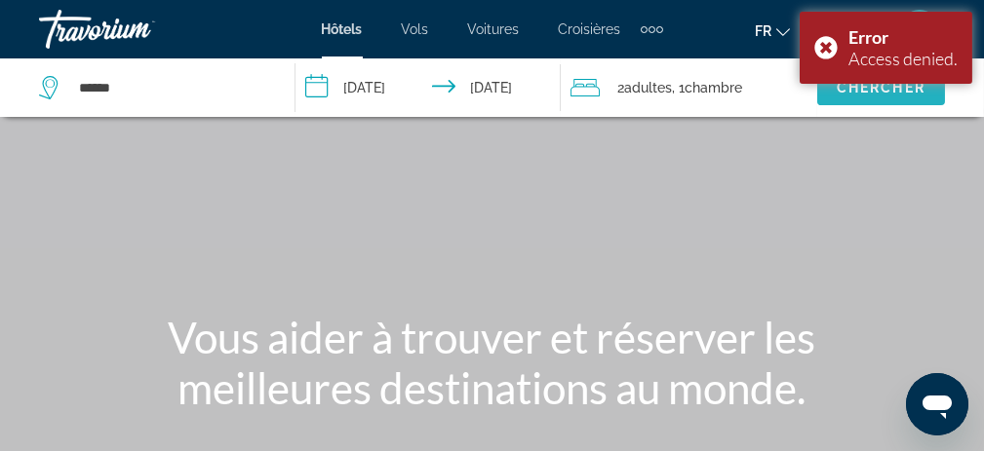
click at [938, 91] on span "Search widget" at bounding box center [881, 87] width 128 height 47
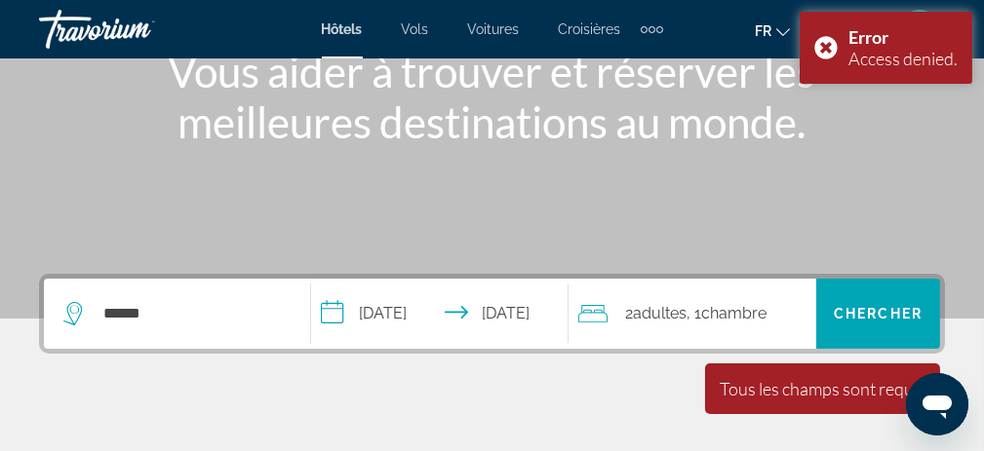
scroll to position [293, 0]
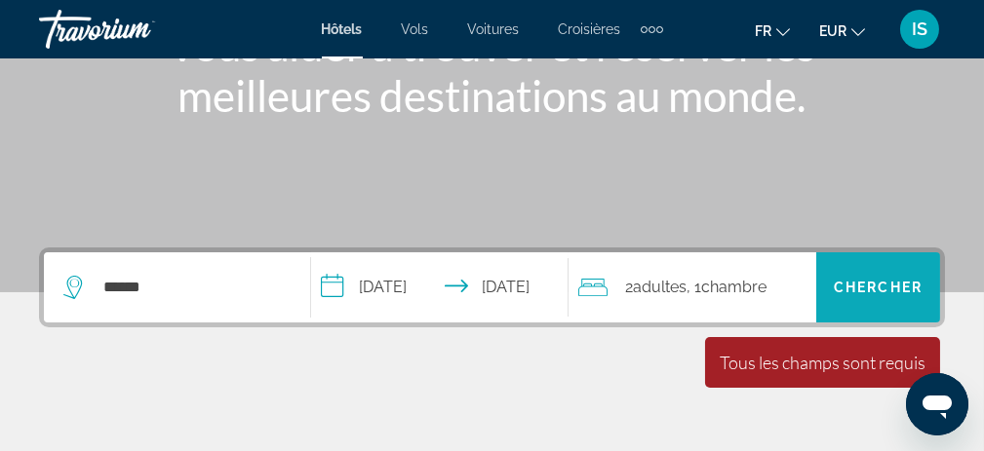
click at [891, 287] on span "Chercher" at bounding box center [878, 288] width 89 height 16
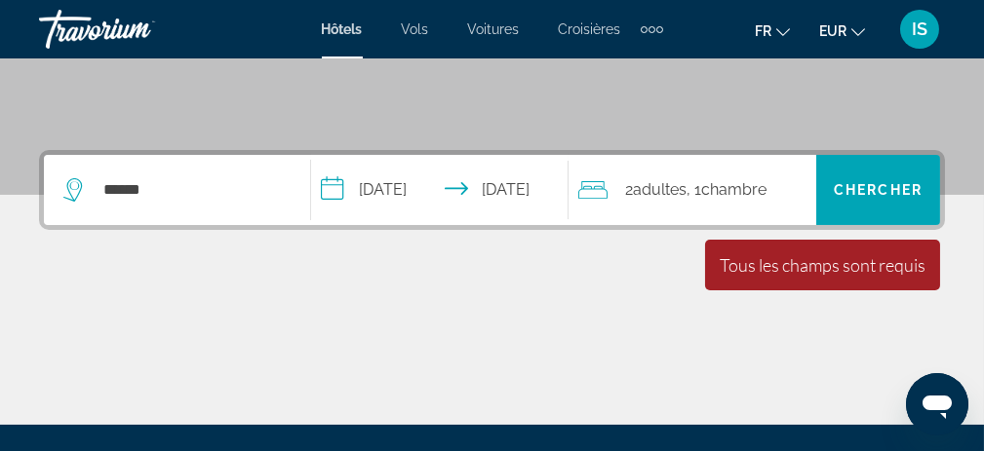
click at [711, 197] on span "Chambre" at bounding box center [733, 189] width 65 height 19
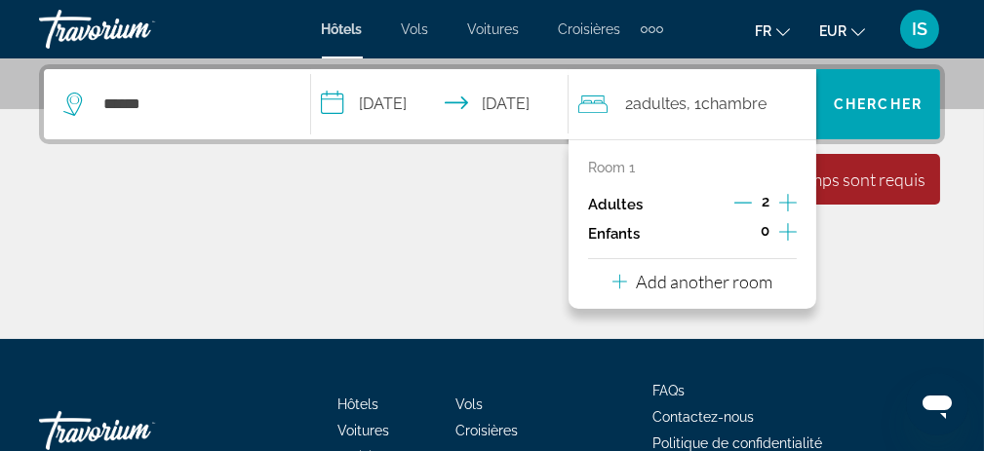
scroll to position [477, 0]
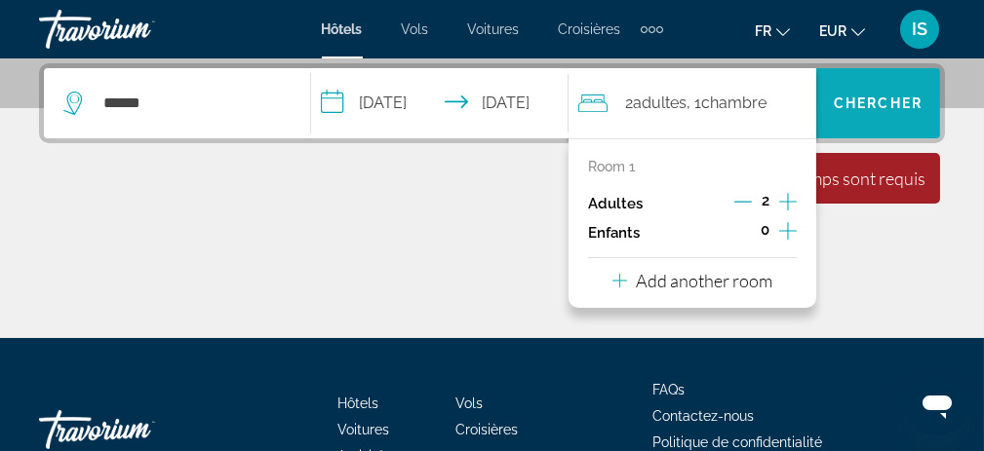
click at [893, 108] on span "Chercher" at bounding box center [878, 104] width 89 height 16
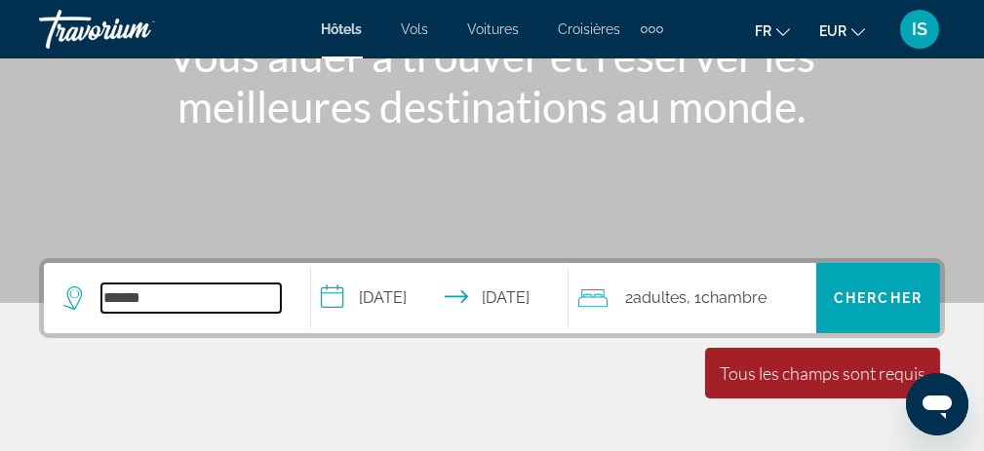
click at [153, 294] on input "******" at bounding box center [190, 298] width 179 height 29
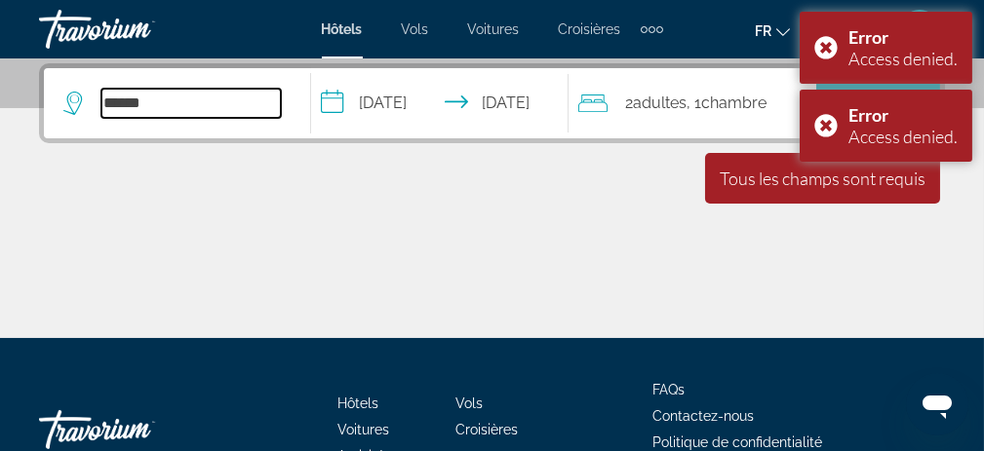
click at [164, 102] on input "******" at bounding box center [190, 103] width 179 height 29
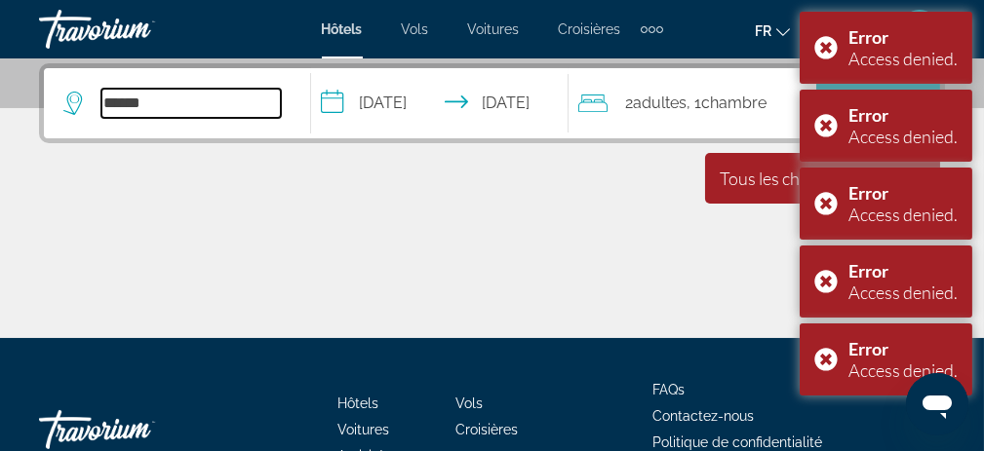
type input "*******"
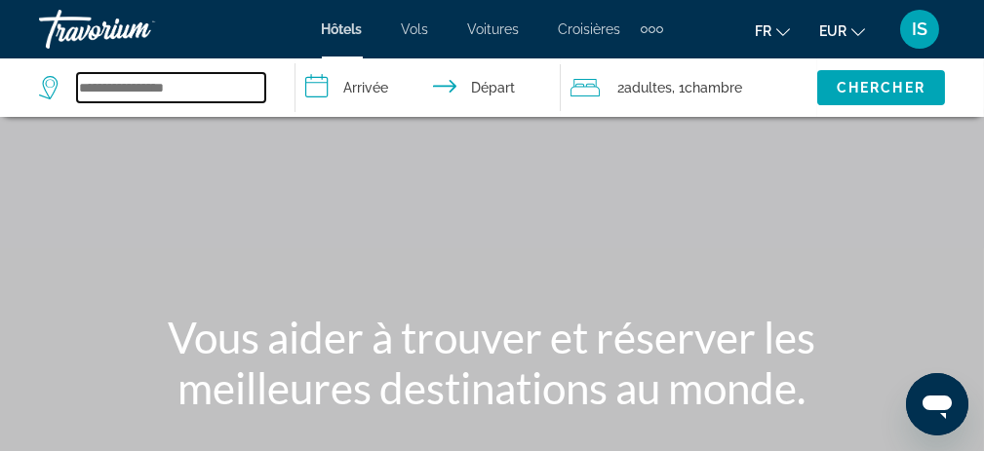
click at [141, 93] on input "Search widget" at bounding box center [171, 87] width 188 height 29
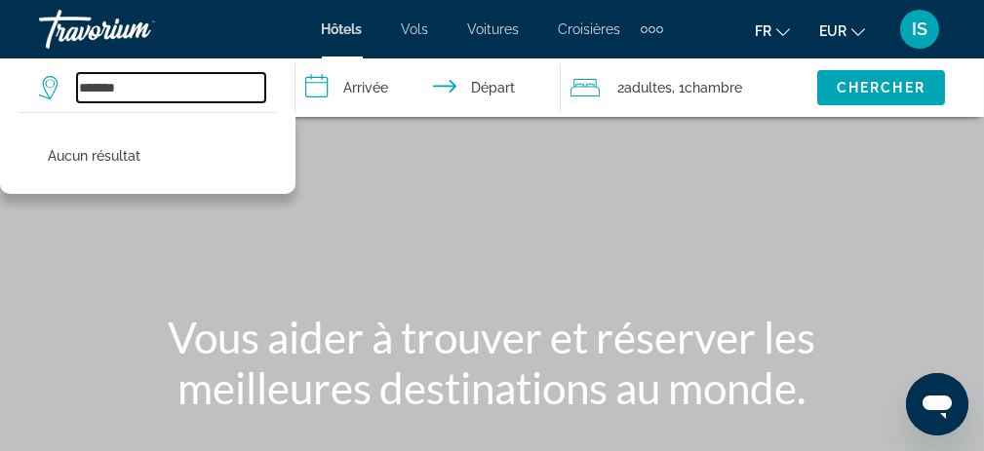
click at [98, 88] on input "*******" at bounding box center [171, 87] width 188 height 29
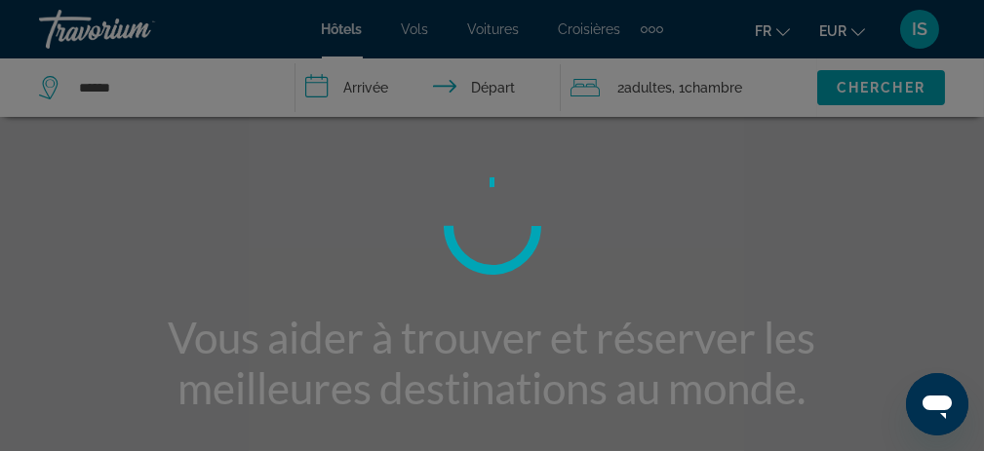
click at [125, 84] on div "**********" at bounding box center [492, 225] width 984 height 451
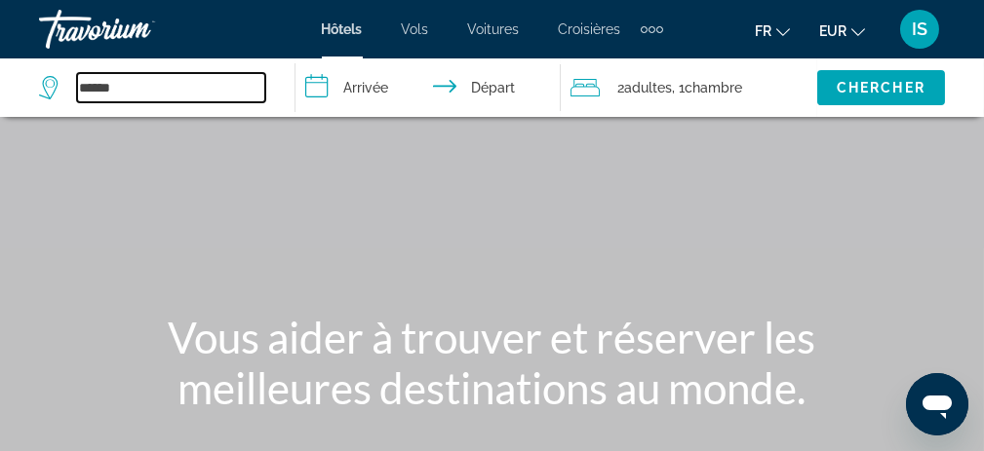
click at [125, 84] on input "******" at bounding box center [171, 87] width 188 height 29
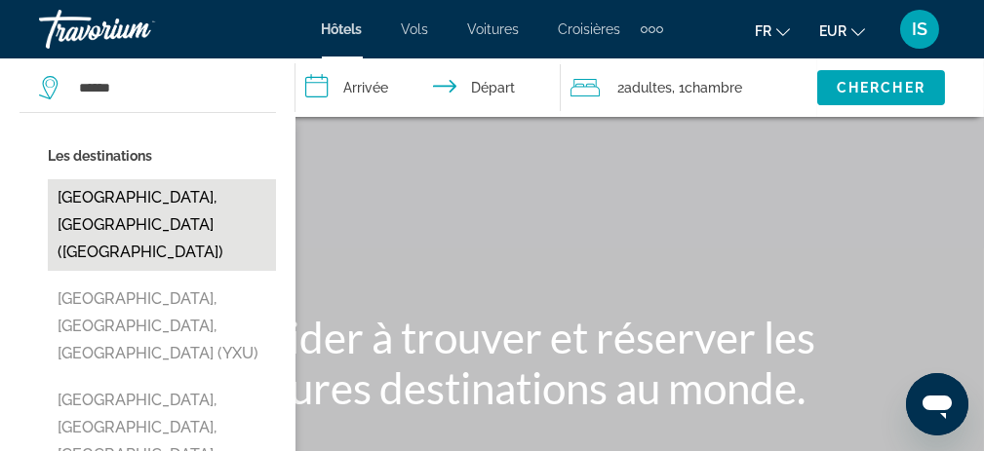
click at [151, 197] on button "[GEOGRAPHIC_DATA], [GEOGRAPHIC_DATA] ([GEOGRAPHIC_DATA])" at bounding box center [162, 225] width 228 height 92
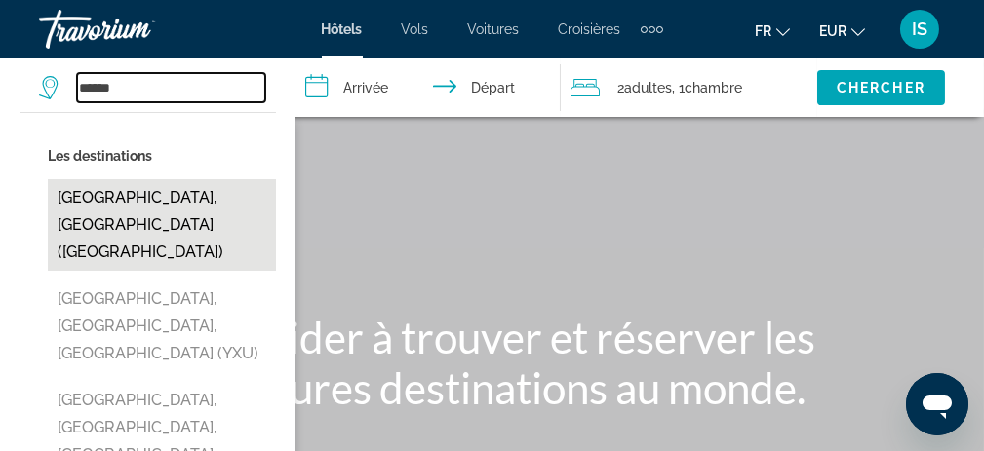
type input "**********"
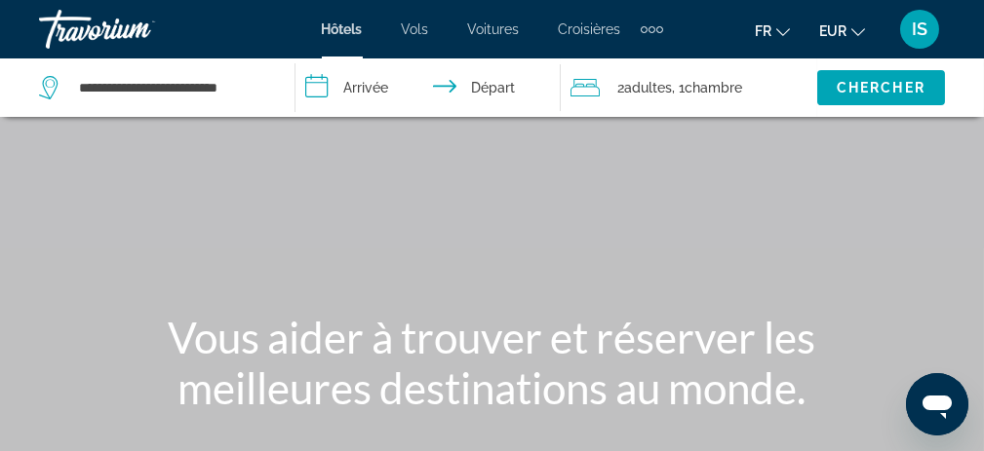
click at [354, 95] on input "**********" at bounding box center [432, 91] width 274 height 64
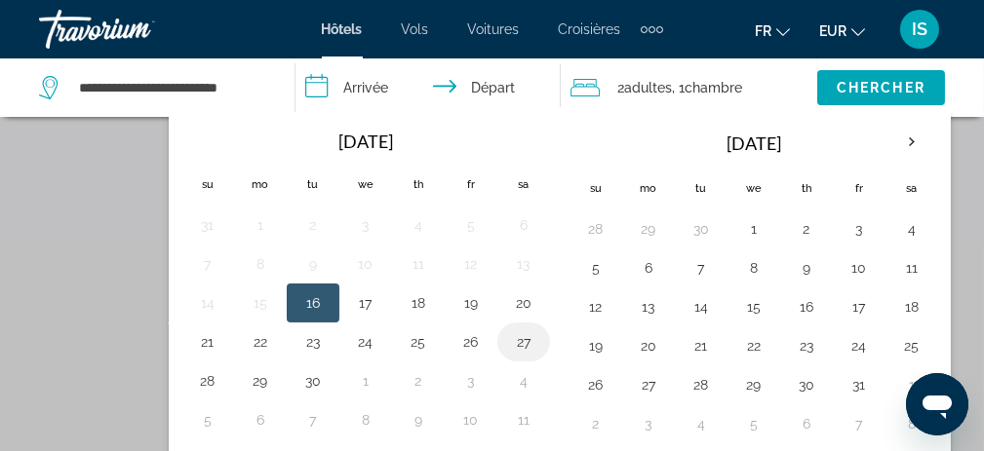
click at [516, 337] on button "27" at bounding box center [523, 342] width 31 height 27
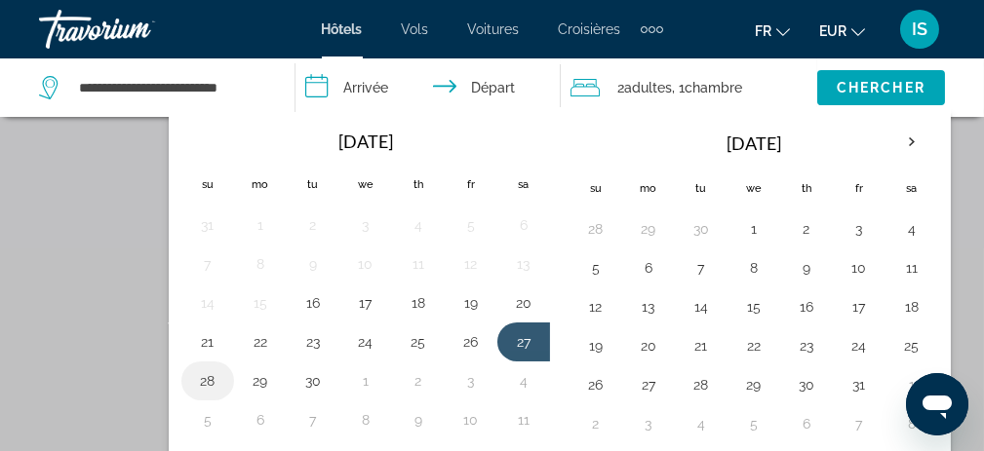
click at [200, 370] on button "28" at bounding box center [207, 381] width 31 height 27
type input "**********"
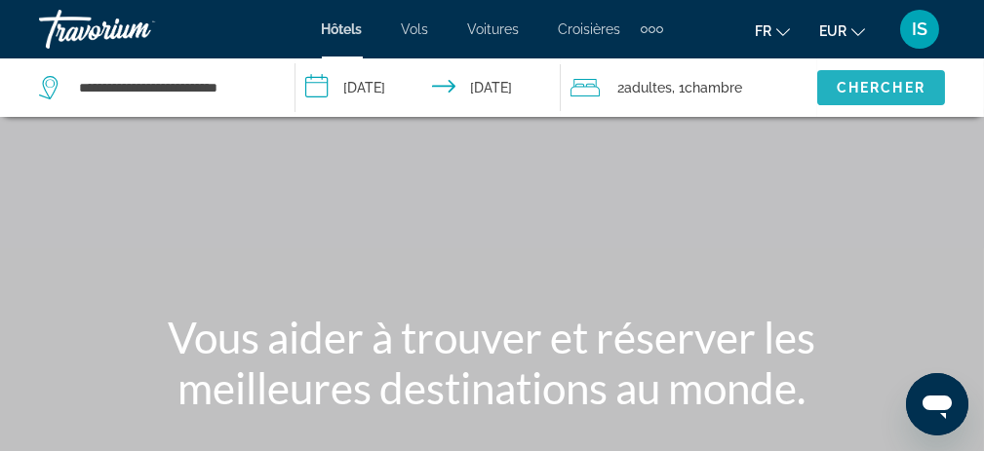
click at [890, 80] on span "Chercher" at bounding box center [881, 88] width 89 height 16
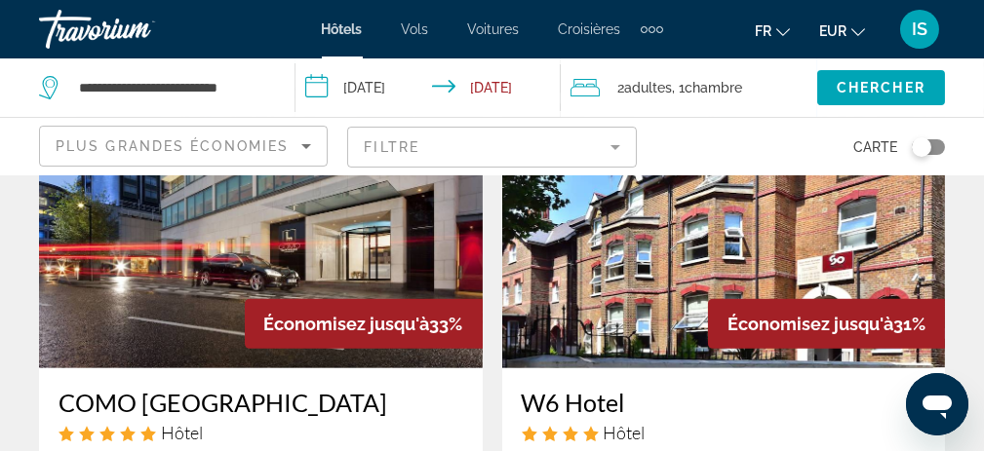
scroll to position [1560, 0]
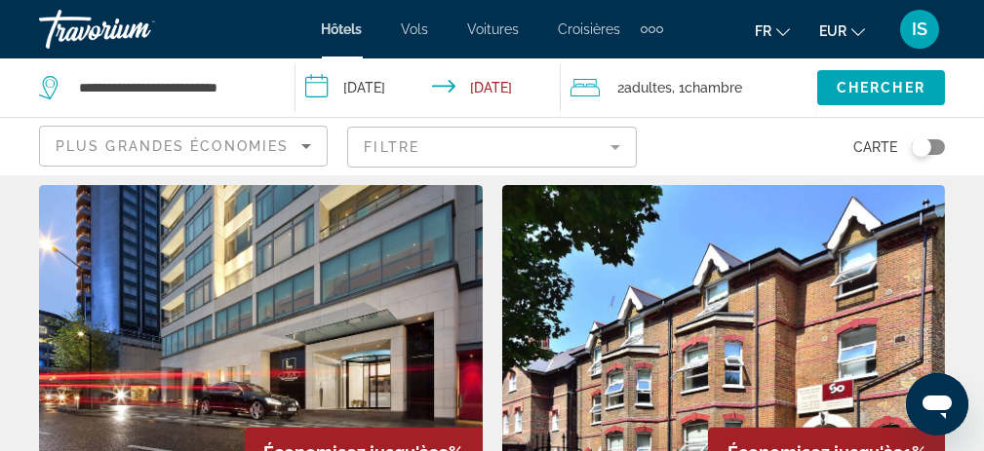
click at [663, 345] on img "Main content" at bounding box center [724, 341] width 444 height 312
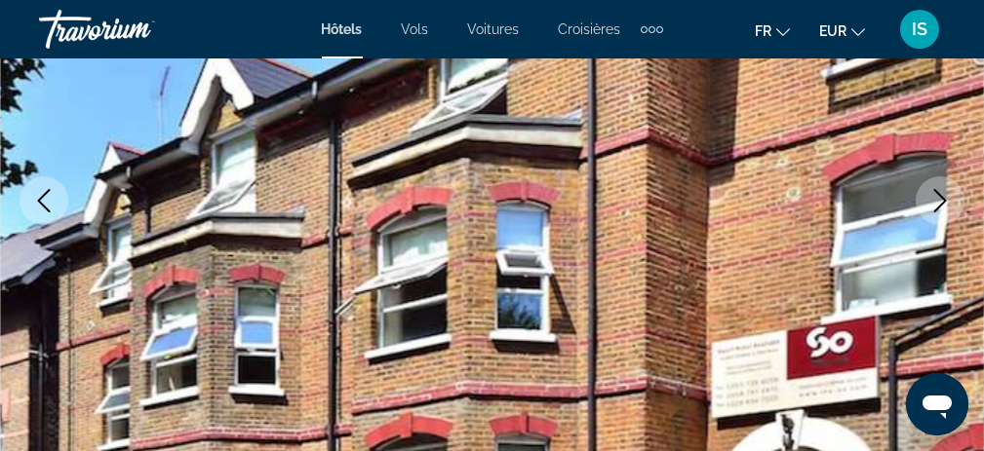
scroll to position [293, 0]
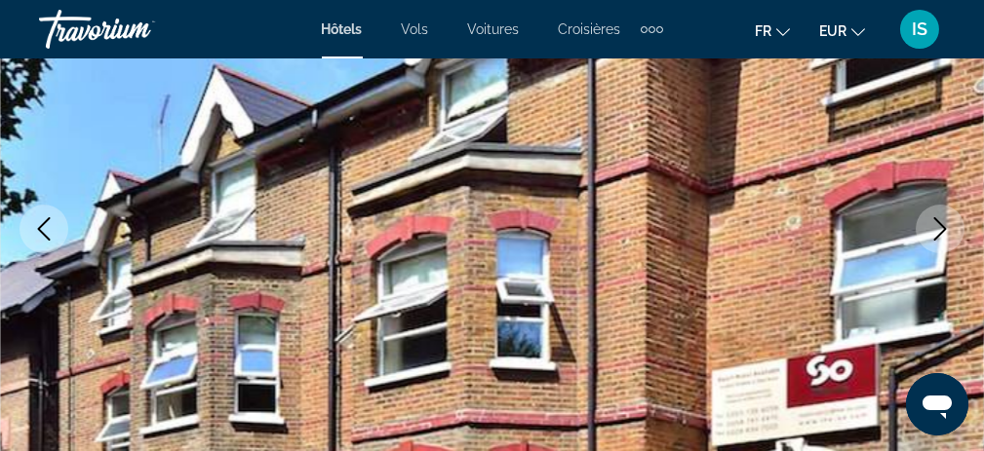
click at [931, 224] on icon "Next image" at bounding box center [939, 228] width 23 height 23
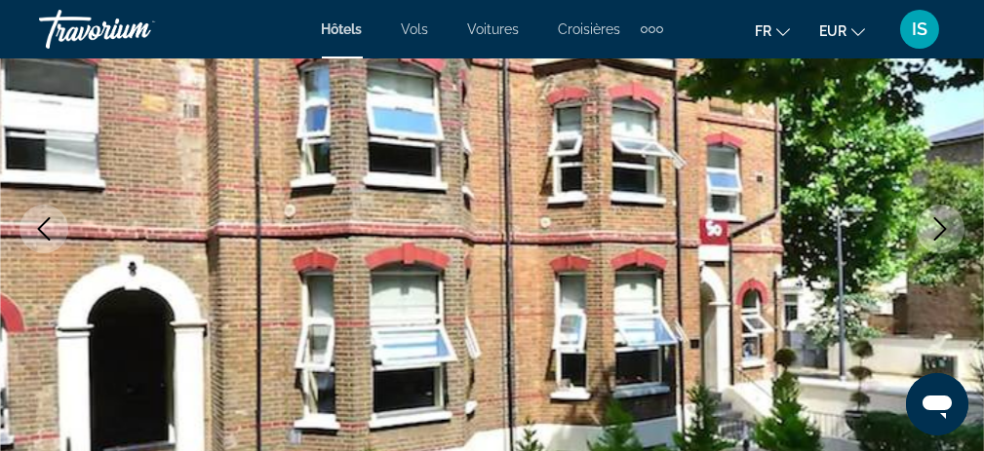
click at [931, 224] on icon "Next image" at bounding box center [939, 228] width 23 height 23
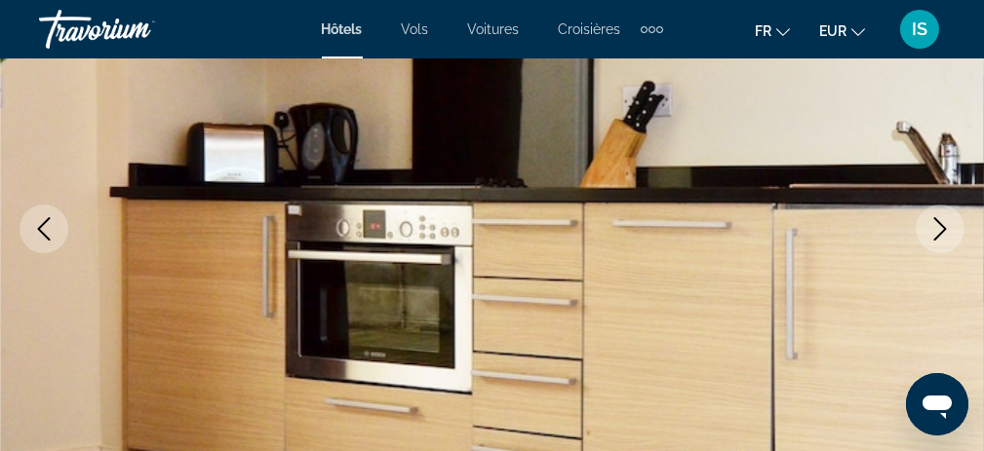
click at [931, 224] on icon "Next image" at bounding box center [939, 228] width 23 height 23
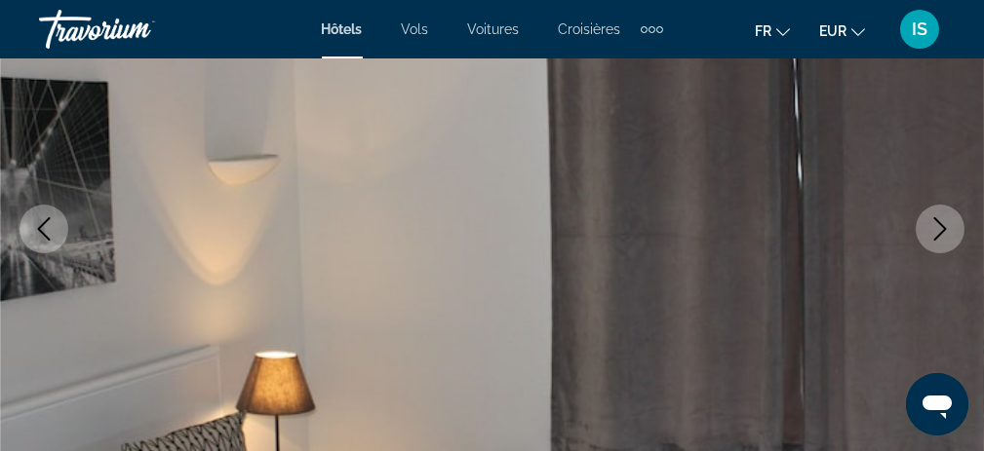
click at [931, 224] on icon "Next image" at bounding box center [939, 228] width 23 height 23
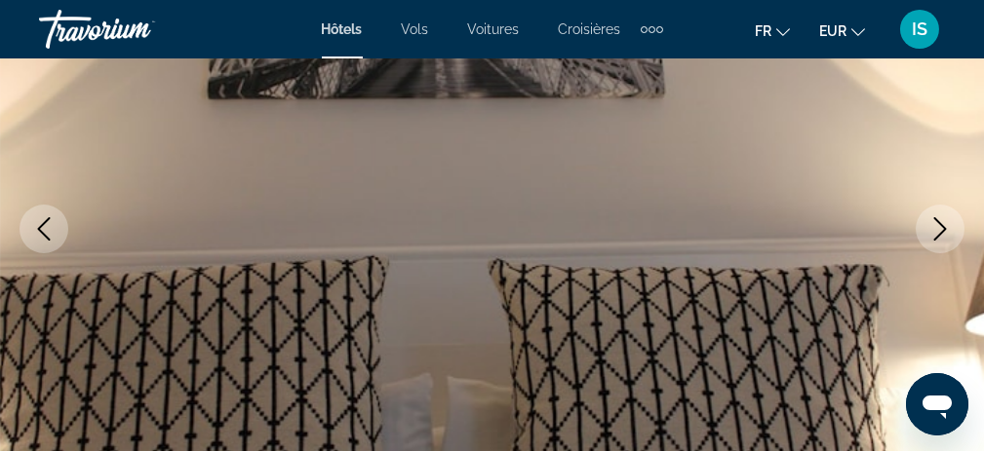
click at [931, 224] on icon "Next image" at bounding box center [939, 228] width 23 height 23
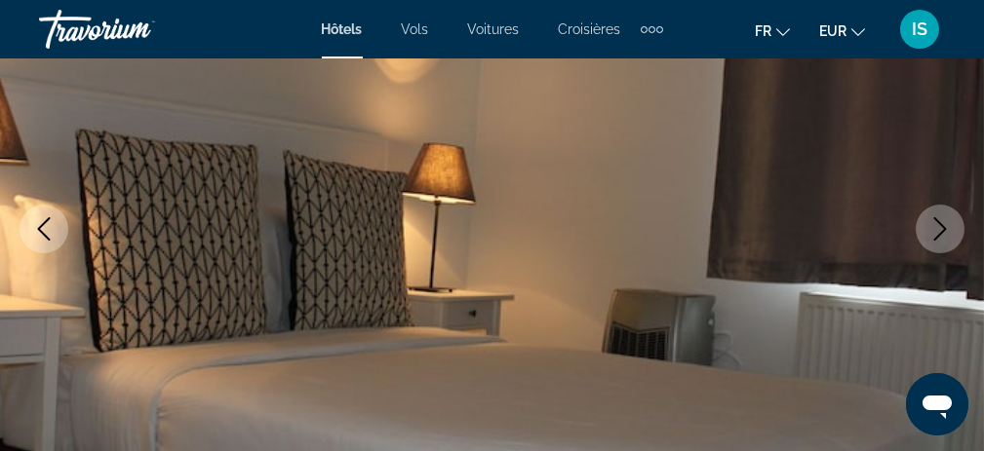
click at [931, 224] on icon "Next image" at bounding box center [939, 228] width 23 height 23
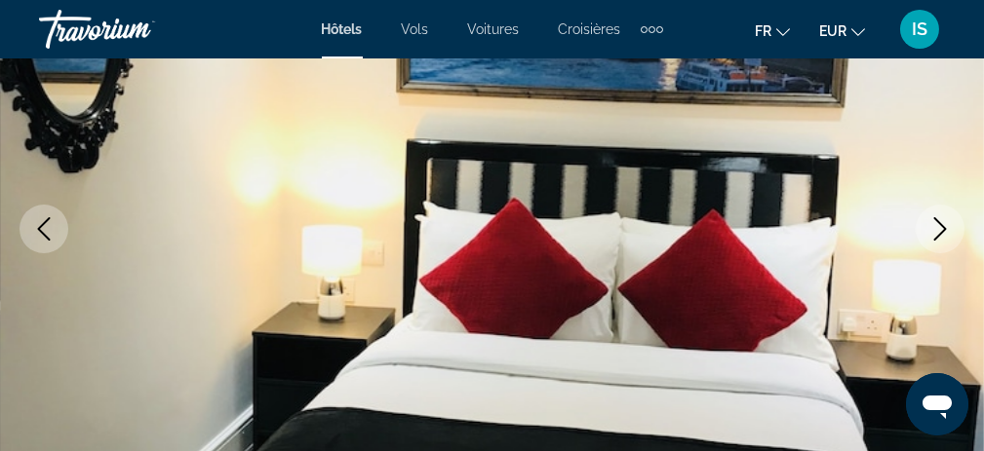
click at [931, 224] on icon "Next image" at bounding box center [939, 228] width 23 height 23
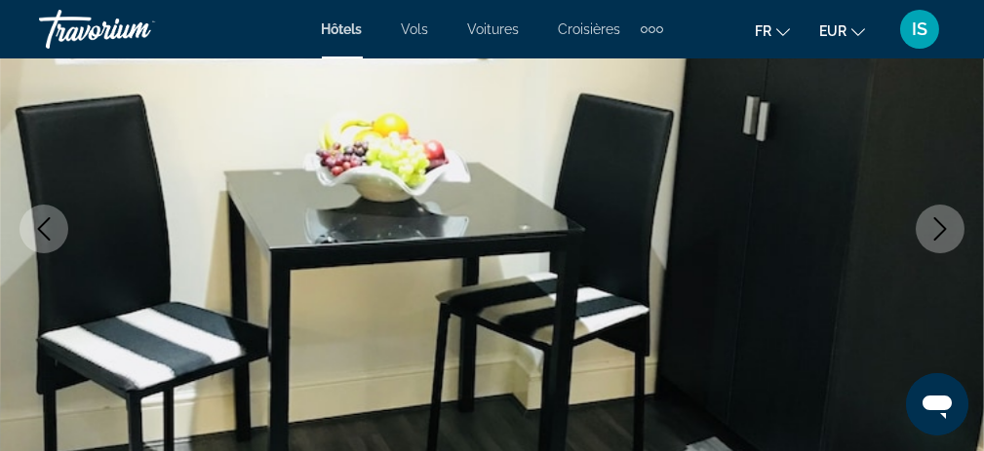
click at [931, 224] on icon "Next image" at bounding box center [939, 228] width 23 height 23
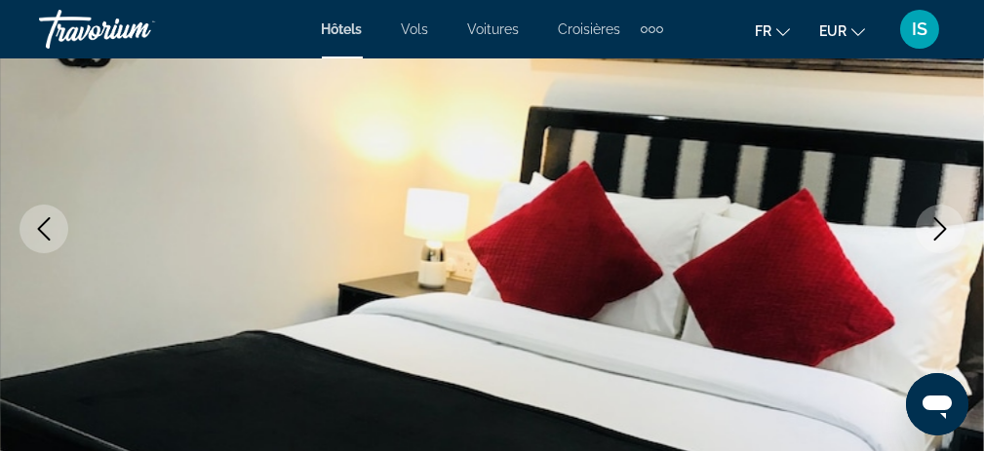
click at [931, 224] on icon "Next image" at bounding box center [939, 228] width 23 height 23
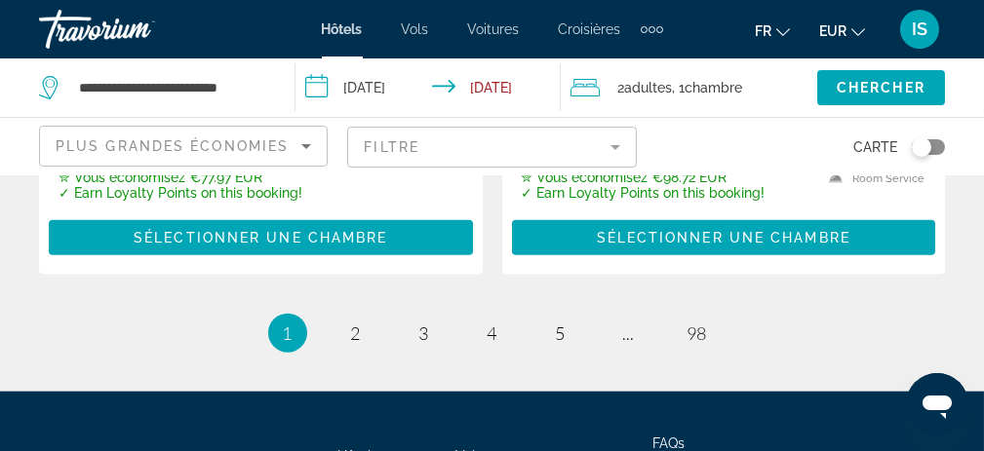
scroll to position [4485, 0]
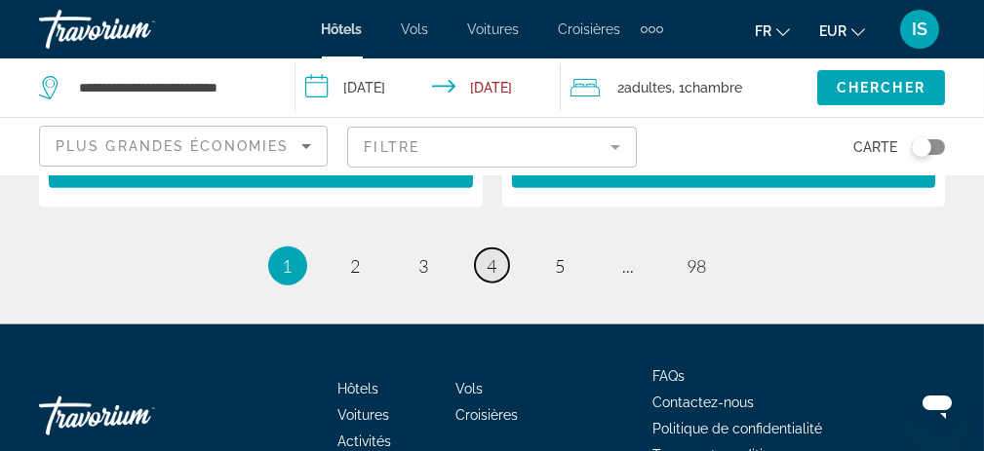
click at [493, 255] on span "4" at bounding box center [493, 265] width 10 height 21
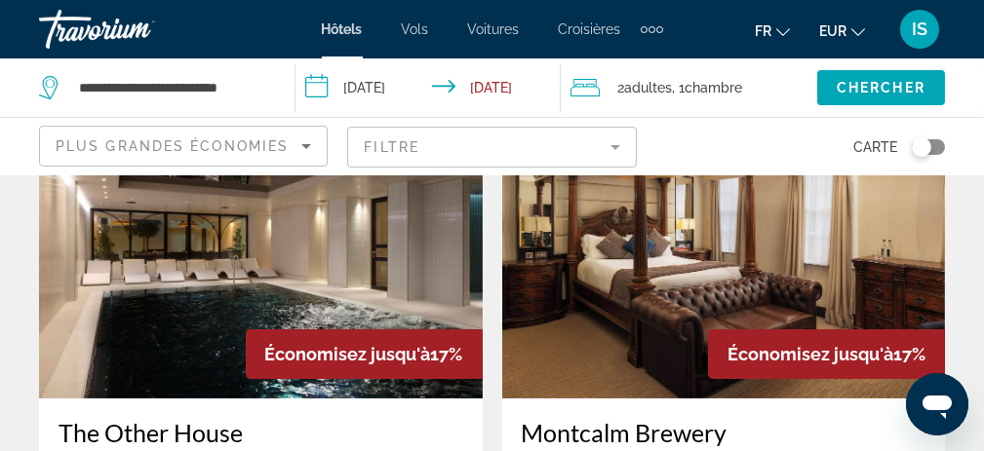
scroll to position [780, 0]
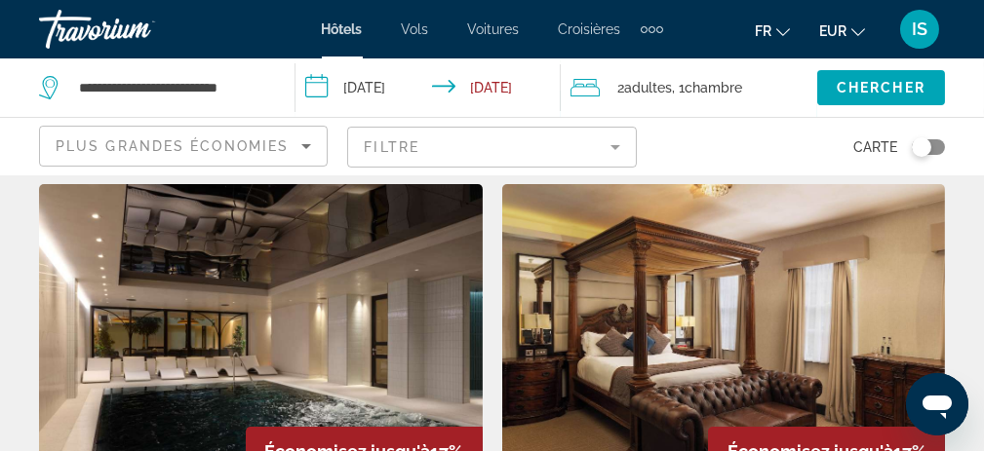
click at [693, 317] on img "Main content" at bounding box center [724, 340] width 444 height 312
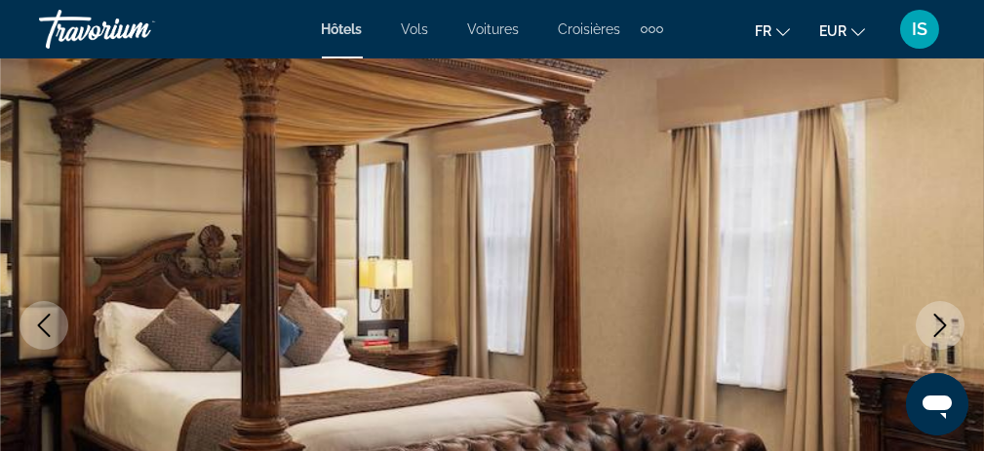
scroll to position [195, 0]
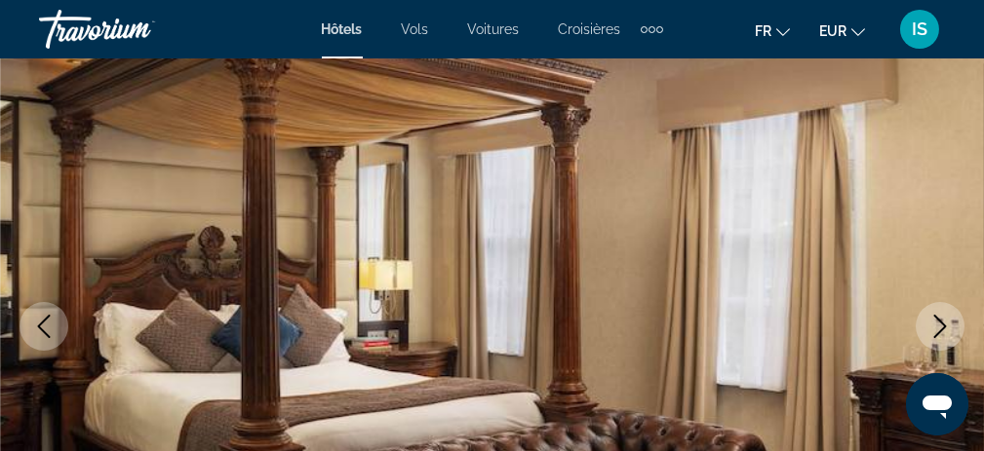
click at [942, 331] on icon "Next image" at bounding box center [939, 326] width 23 height 23
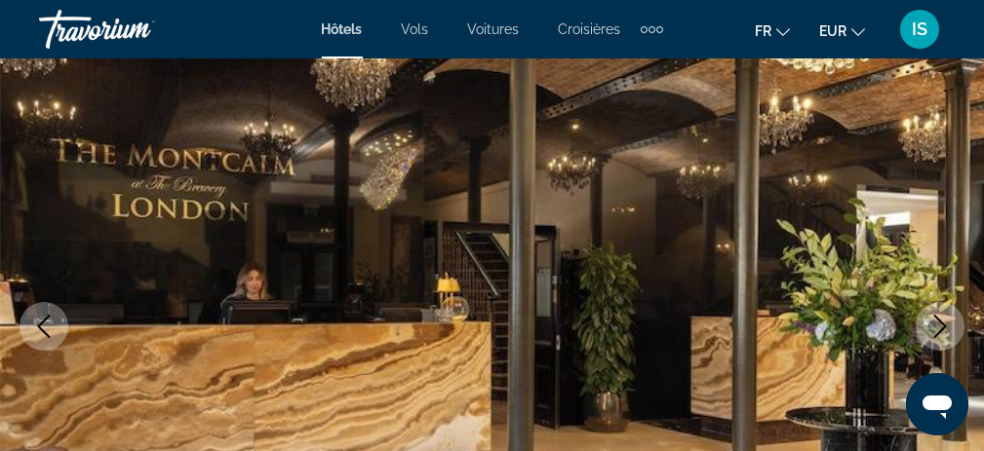
click at [942, 331] on icon "Next image" at bounding box center [939, 326] width 23 height 23
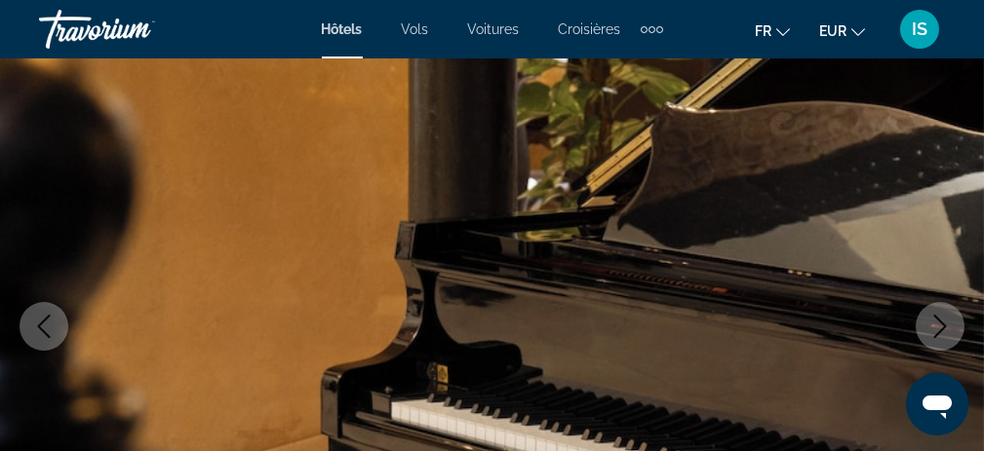
click at [942, 331] on icon "Next image" at bounding box center [939, 326] width 23 height 23
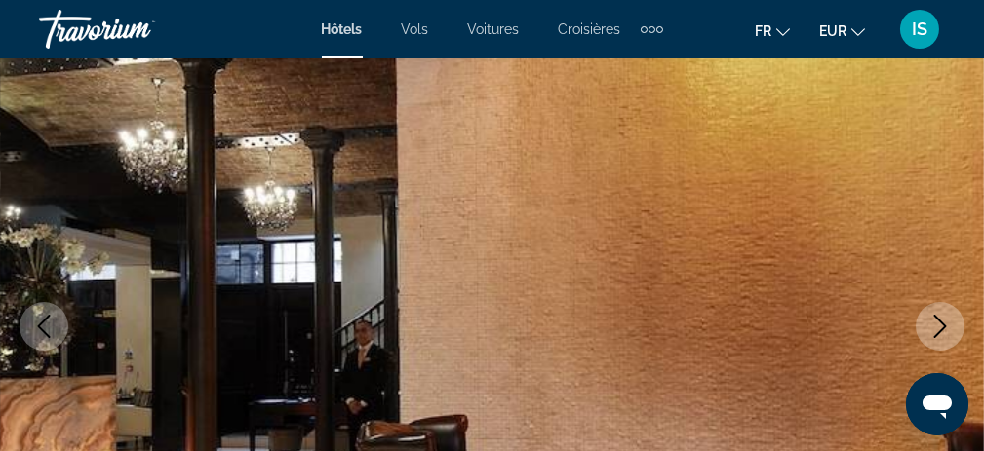
click at [942, 331] on icon "Next image" at bounding box center [939, 326] width 23 height 23
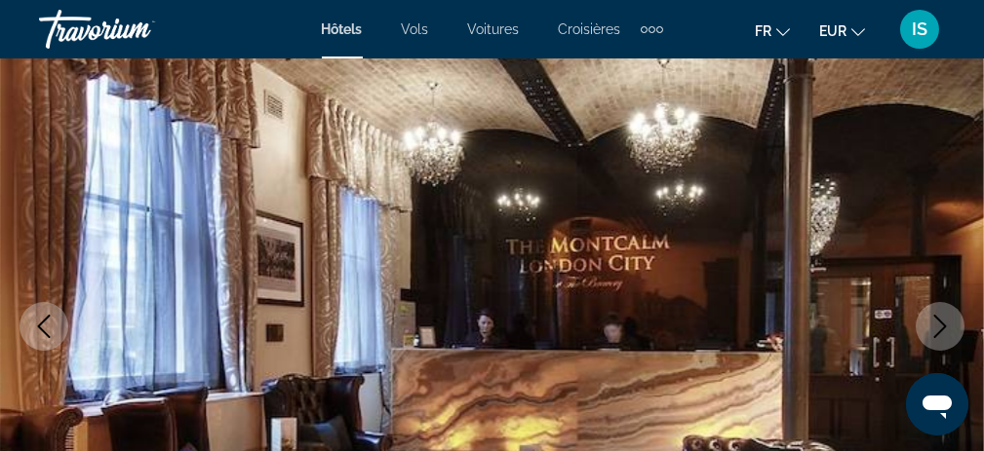
click at [942, 331] on icon "Next image" at bounding box center [939, 326] width 23 height 23
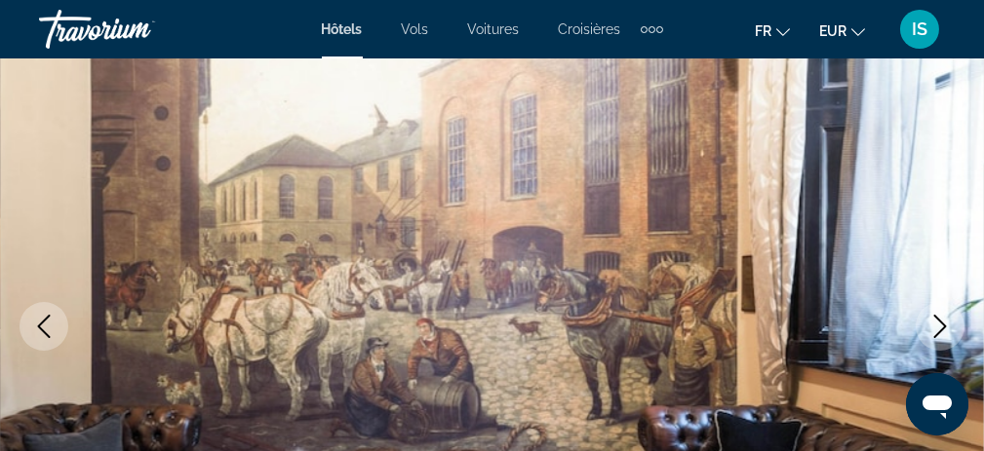
click at [942, 331] on icon "Next image" at bounding box center [939, 326] width 23 height 23
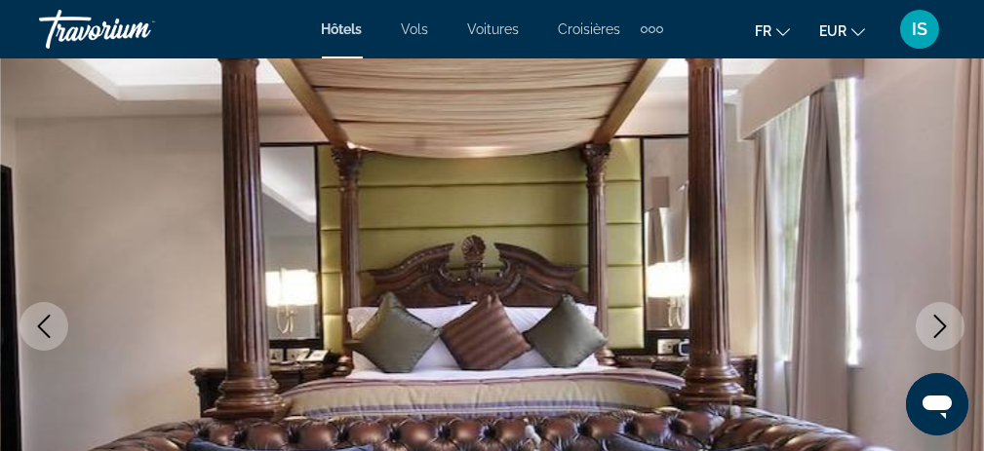
click at [942, 331] on icon "Next image" at bounding box center [939, 326] width 23 height 23
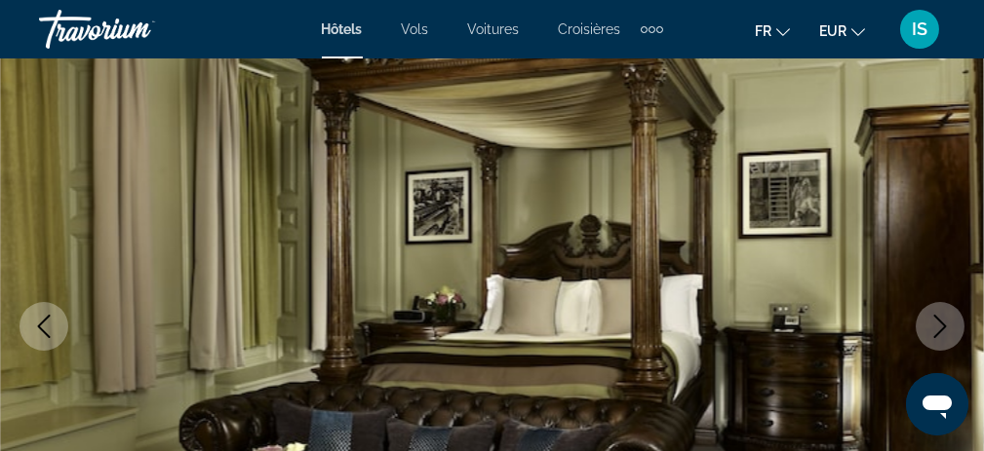
click at [942, 331] on icon "Next image" at bounding box center [939, 326] width 23 height 23
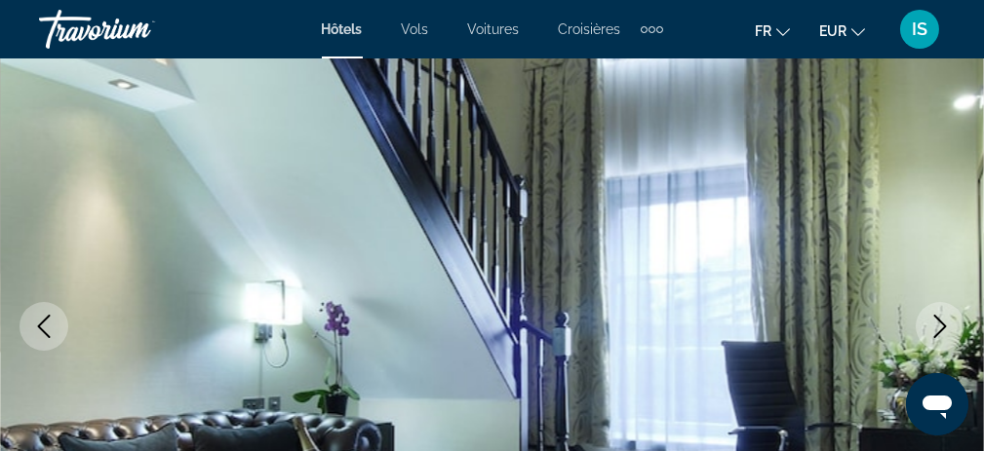
click at [942, 331] on icon "Next image" at bounding box center [939, 326] width 23 height 23
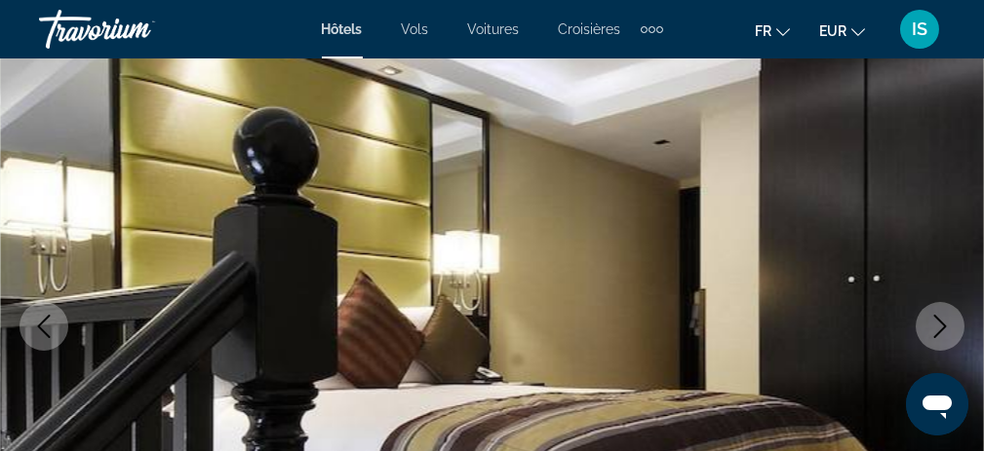
click at [942, 331] on icon "Next image" at bounding box center [939, 326] width 23 height 23
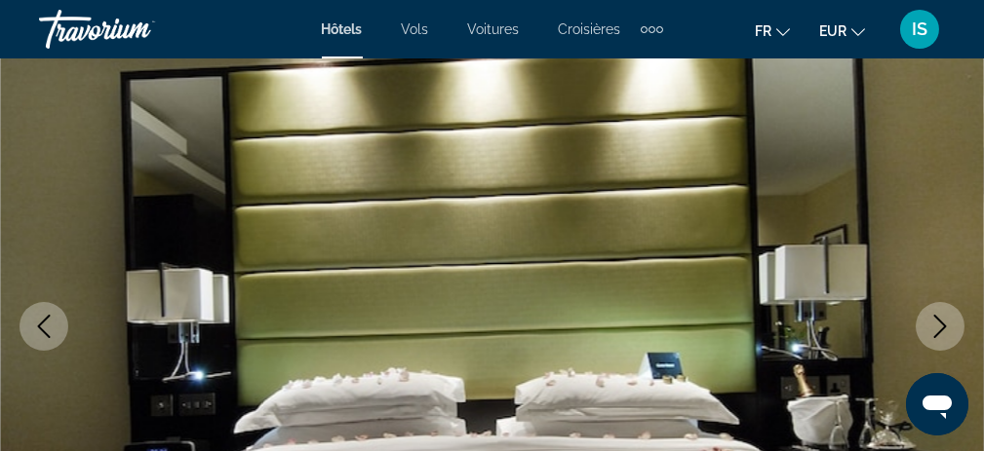
click at [942, 331] on icon "Next image" at bounding box center [939, 326] width 23 height 23
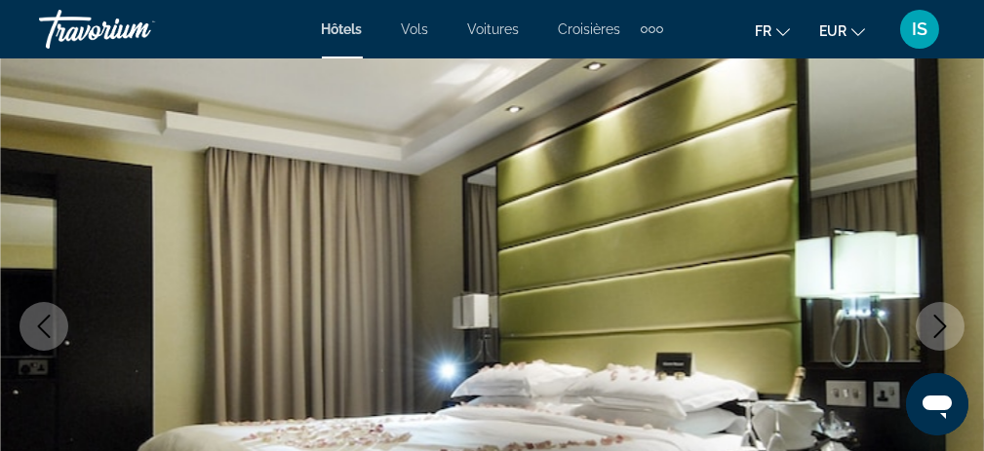
click at [942, 331] on icon "Next image" at bounding box center [939, 326] width 23 height 23
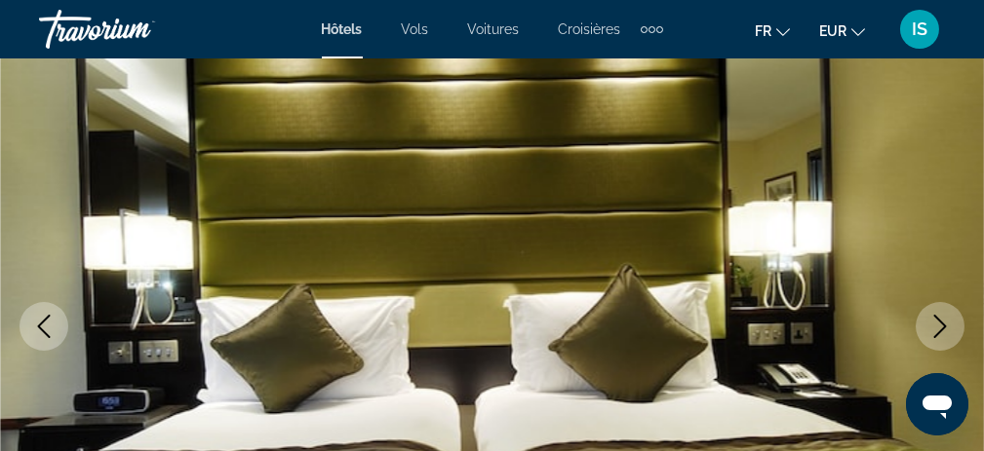
click at [942, 331] on icon "Next image" at bounding box center [939, 326] width 23 height 23
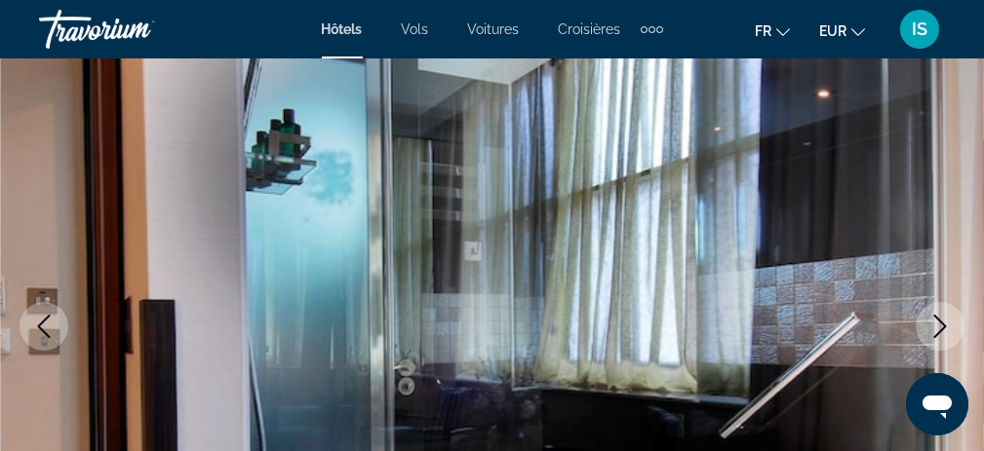
click at [942, 331] on icon "Next image" at bounding box center [939, 326] width 23 height 23
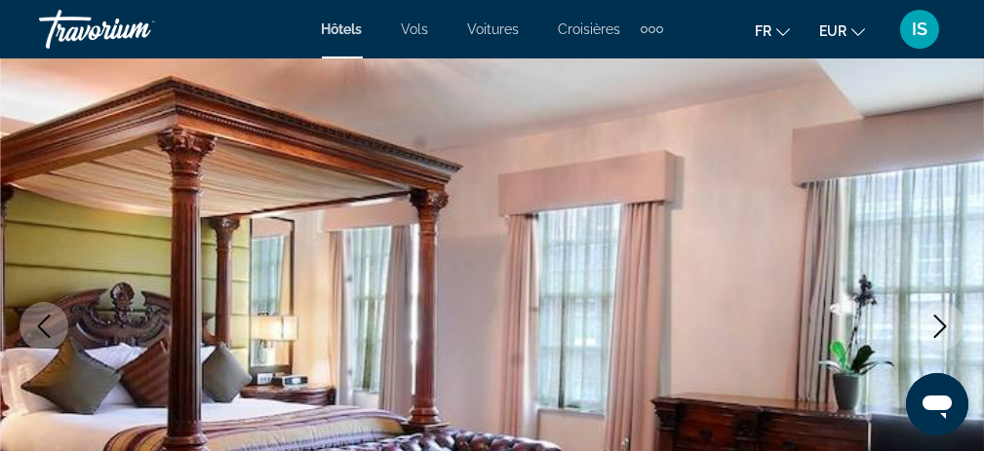
click at [942, 331] on icon "Next image" at bounding box center [939, 326] width 23 height 23
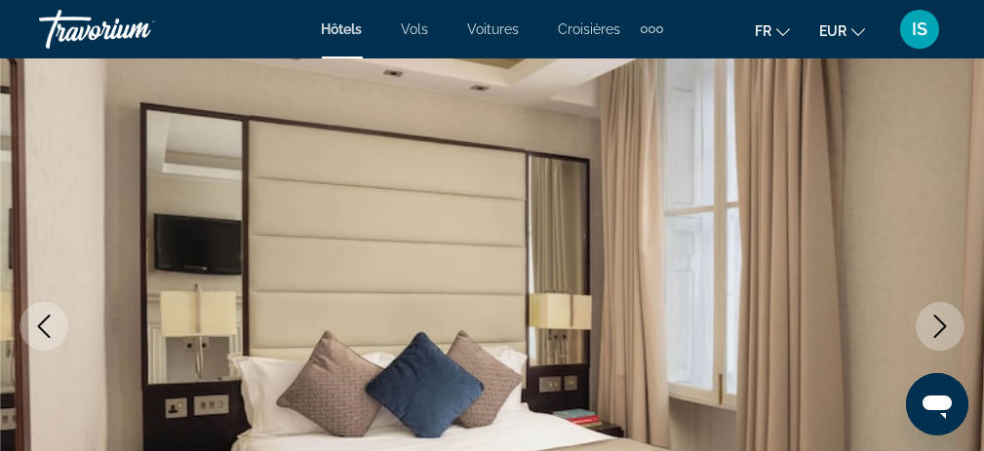
click at [942, 331] on icon "Next image" at bounding box center [939, 326] width 23 height 23
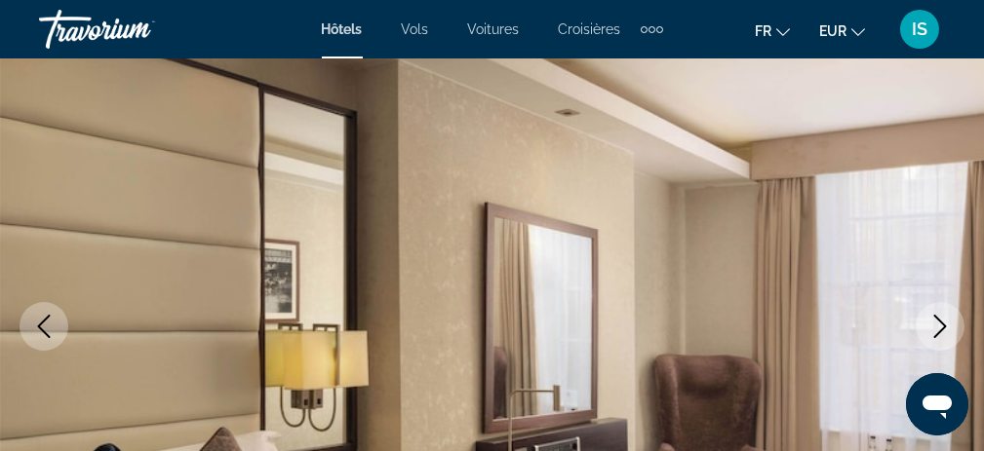
click at [942, 331] on icon "Next image" at bounding box center [939, 326] width 23 height 23
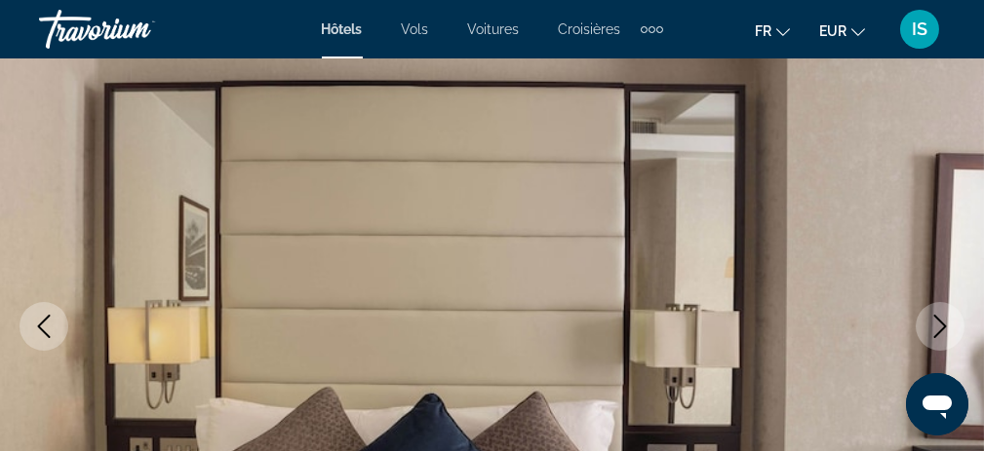
click at [942, 331] on icon "Next image" at bounding box center [939, 326] width 23 height 23
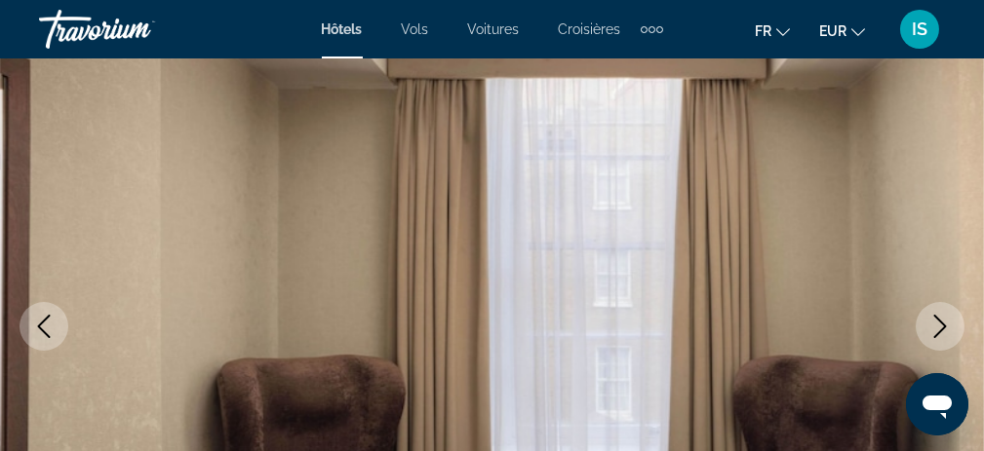
click at [941, 330] on icon "Next image" at bounding box center [940, 326] width 13 height 23
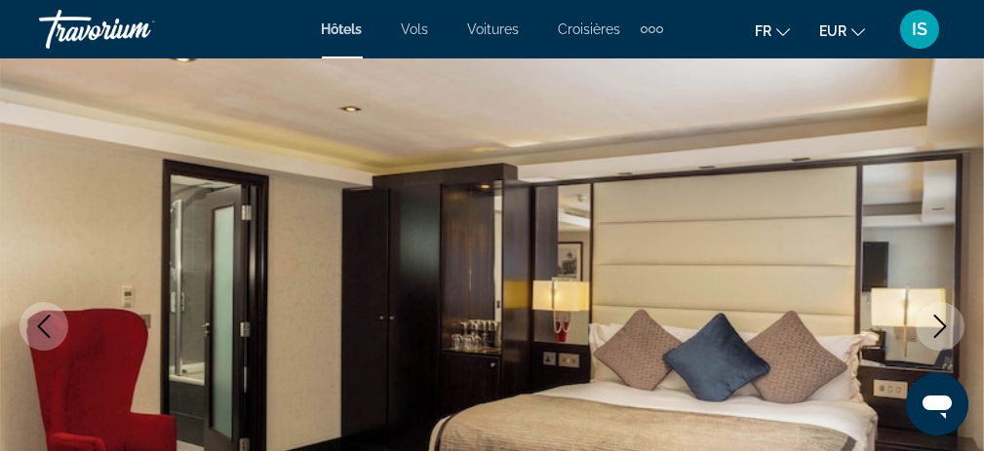
click at [941, 329] on icon "Next image" at bounding box center [939, 326] width 23 height 23
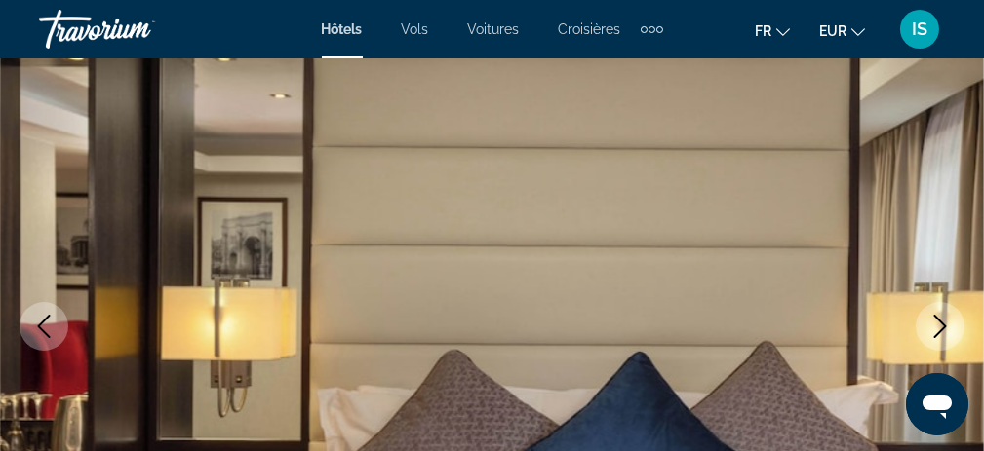
click at [941, 329] on icon "Next image" at bounding box center [939, 326] width 23 height 23
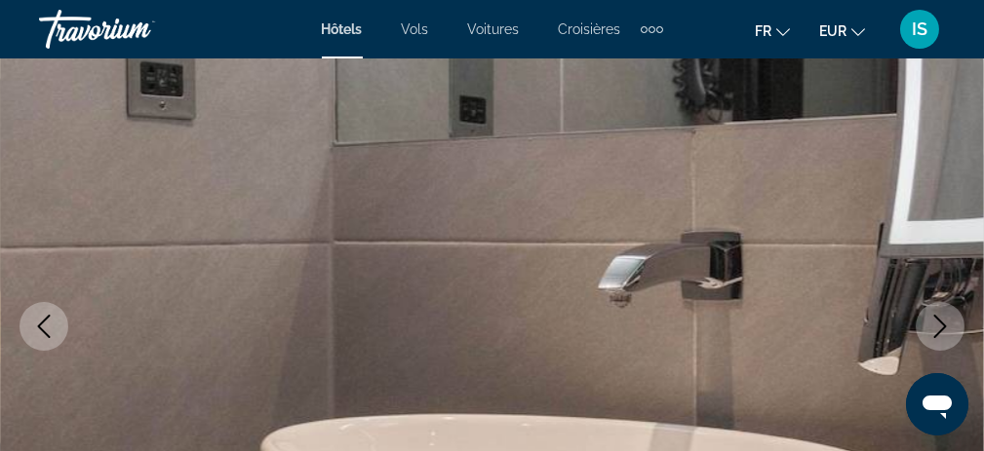
click at [941, 329] on icon "Next image" at bounding box center [939, 326] width 23 height 23
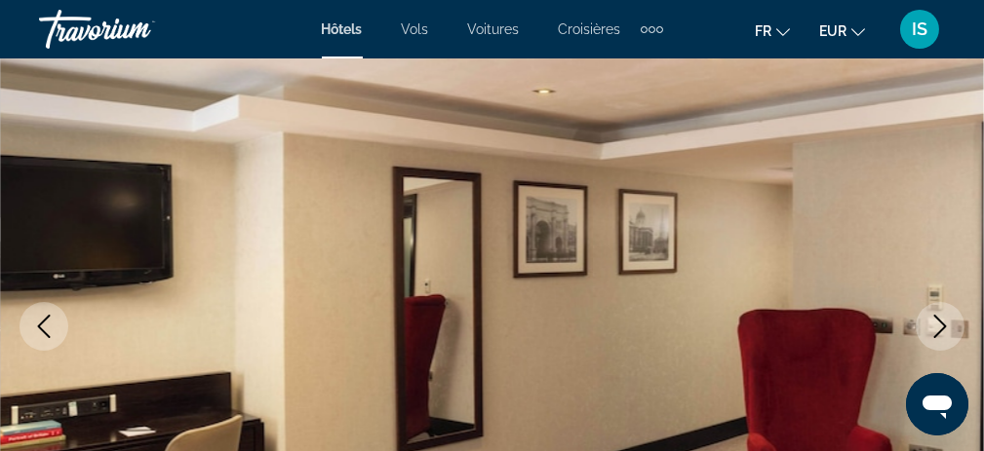
click at [941, 329] on icon "Next image" at bounding box center [939, 326] width 23 height 23
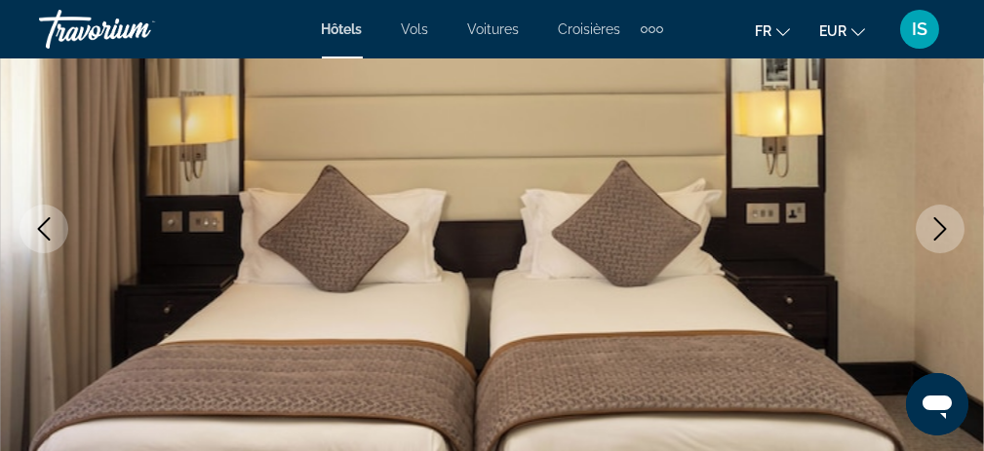
scroll to position [390, 0]
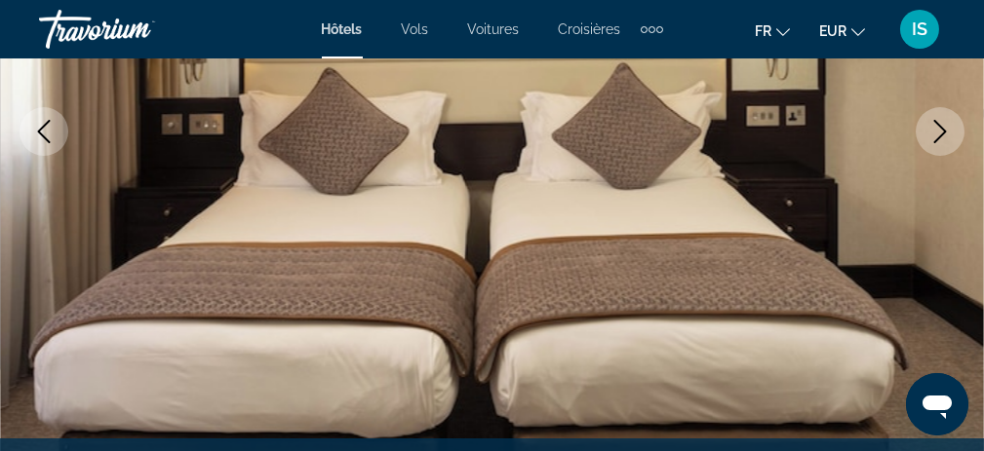
click at [933, 136] on icon "Next image" at bounding box center [939, 131] width 23 height 23
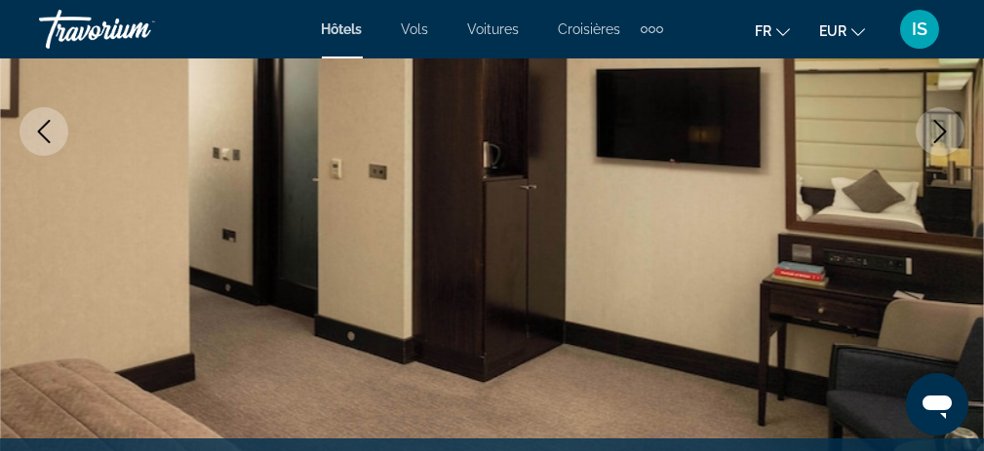
click at [937, 132] on icon "Next image" at bounding box center [939, 131] width 23 height 23
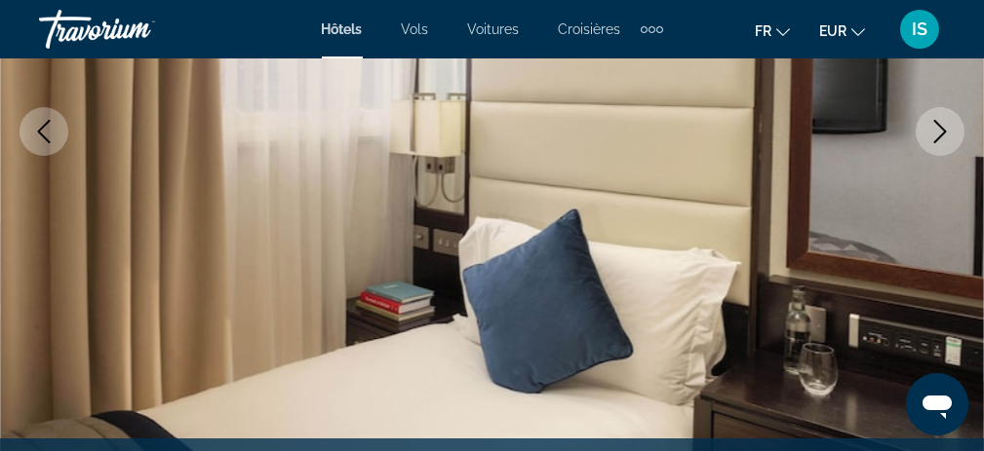
click at [937, 132] on icon "Next image" at bounding box center [939, 131] width 23 height 23
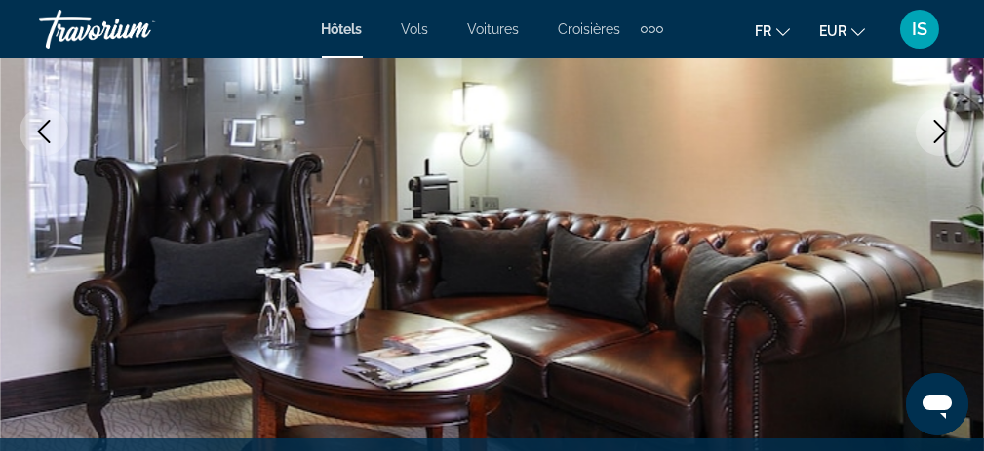
click at [937, 132] on icon "Next image" at bounding box center [939, 131] width 23 height 23
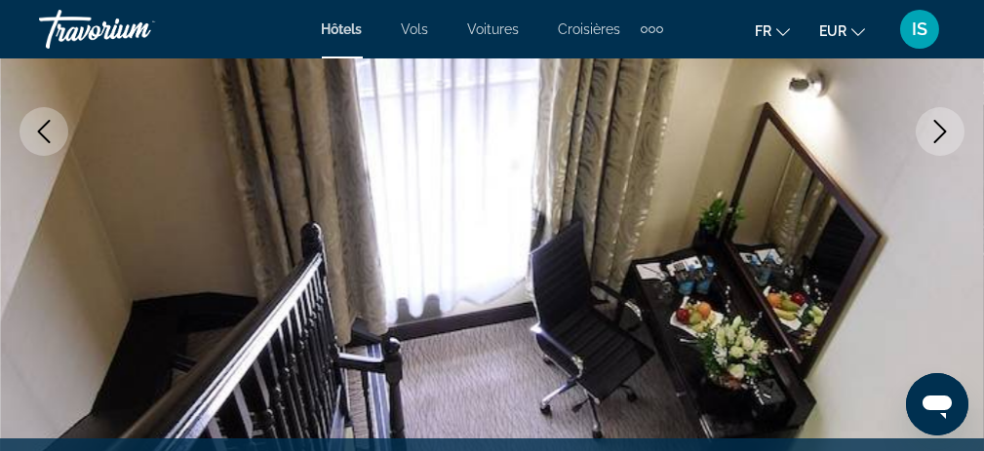
click at [937, 132] on icon "Next image" at bounding box center [939, 131] width 23 height 23
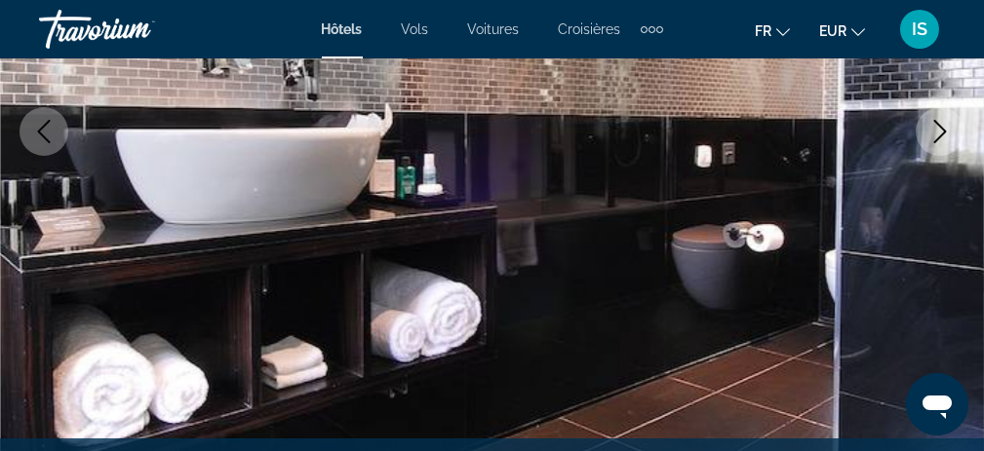
click at [937, 132] on icon "Next image" at bounding box center [939, 131] width 23 height 23
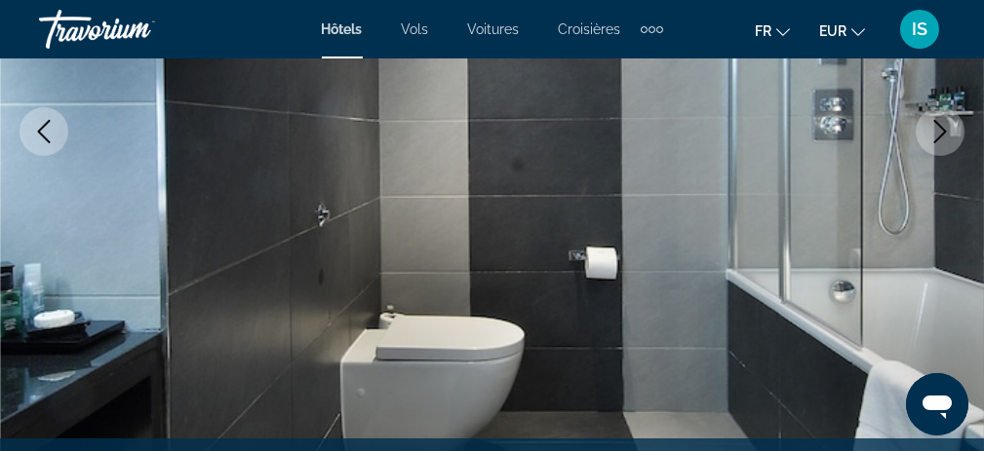
click at [937, 132] on icon "Next image" at bounding box center [939, 131] width 23 height 23
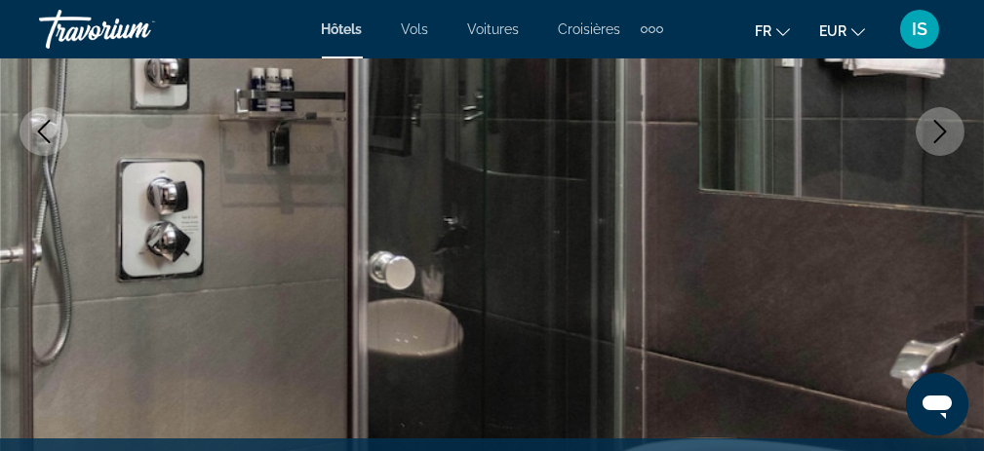
click at [937, 132] on icon "Next image" at bounding box center [939, 131] width 23 height 23
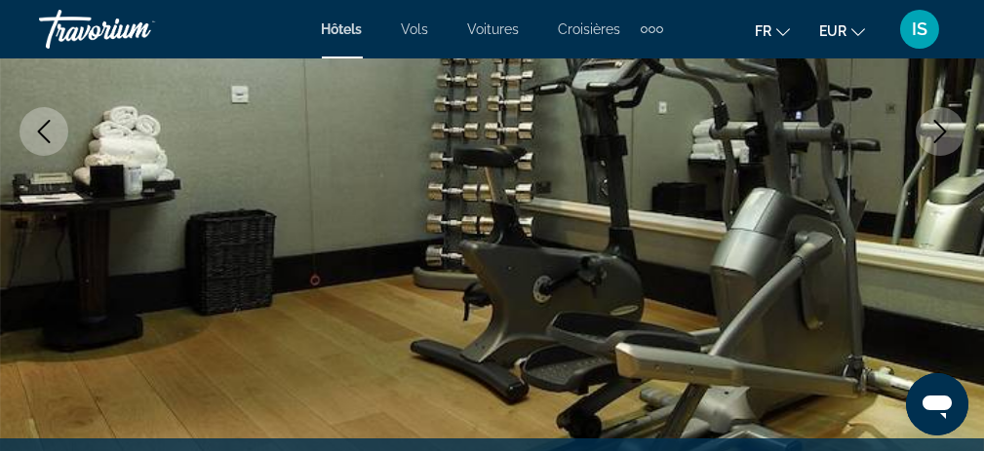
click at [937, 131] on icon "Next image" at bounding box center [939, 131] width 23 height 23
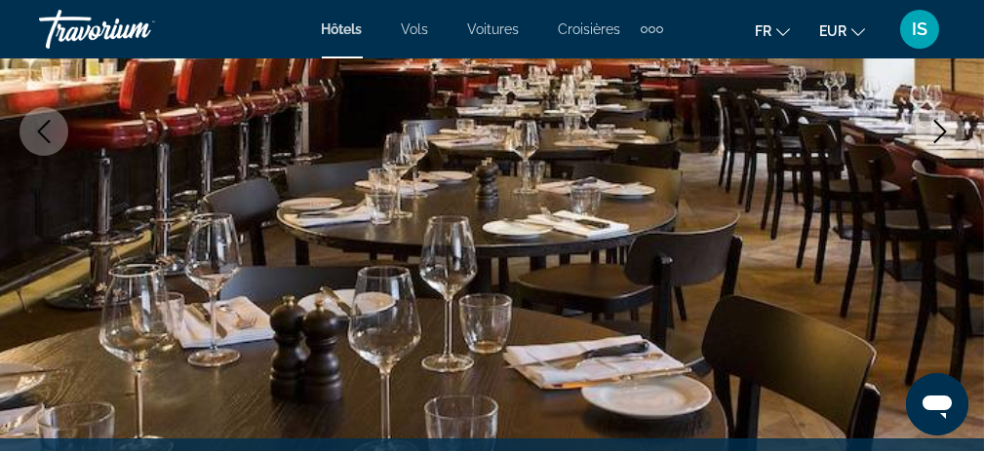
click at [937, 131] on icon "Next image" at bounding box center [939, 131] width 23 height 23
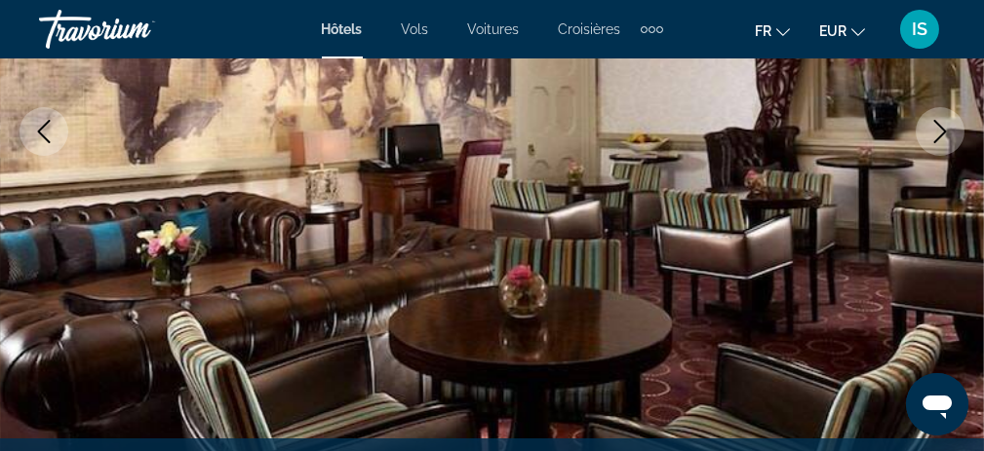
click at [937, 131] on icon "Next image" at bounding box center [939, 131] width 23 height 23
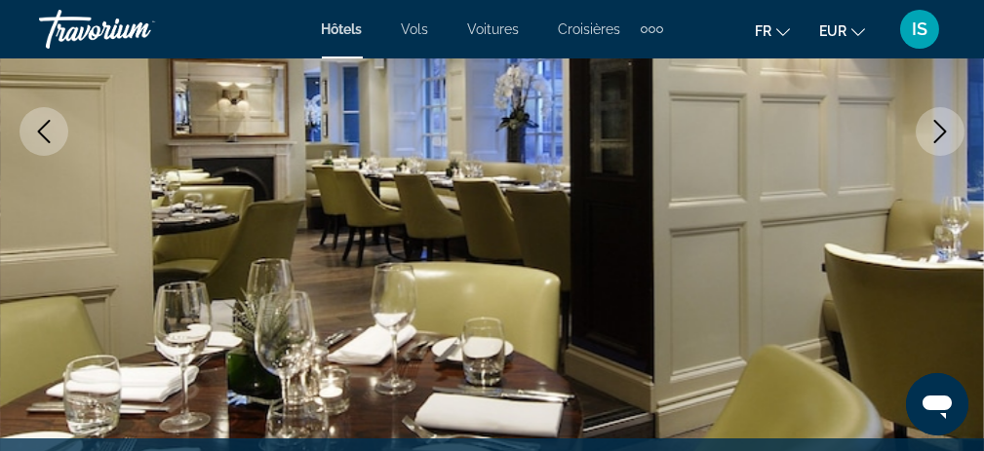
click at [937, 131] on icon "Next image" at bounding box center [939, 131] width 23 height 23
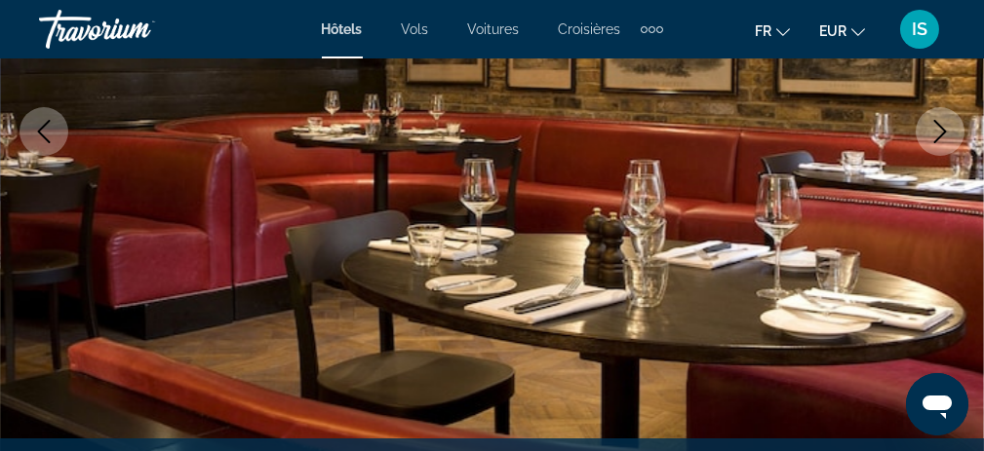
click at [937, 131] on icon "Next image" at bounding box center [939, 131] width 23 height 23
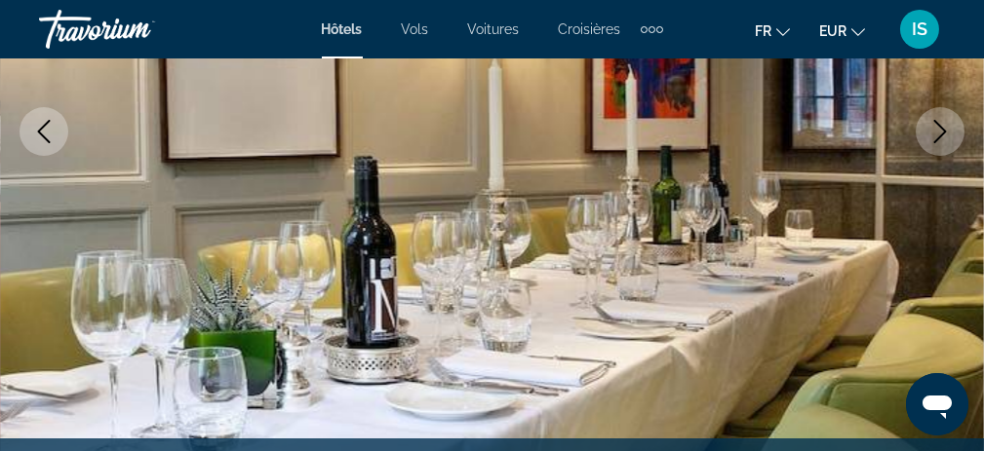
click at [937, 131] on icon "Next image" at bounding box center [939, 131] width 23 height 23
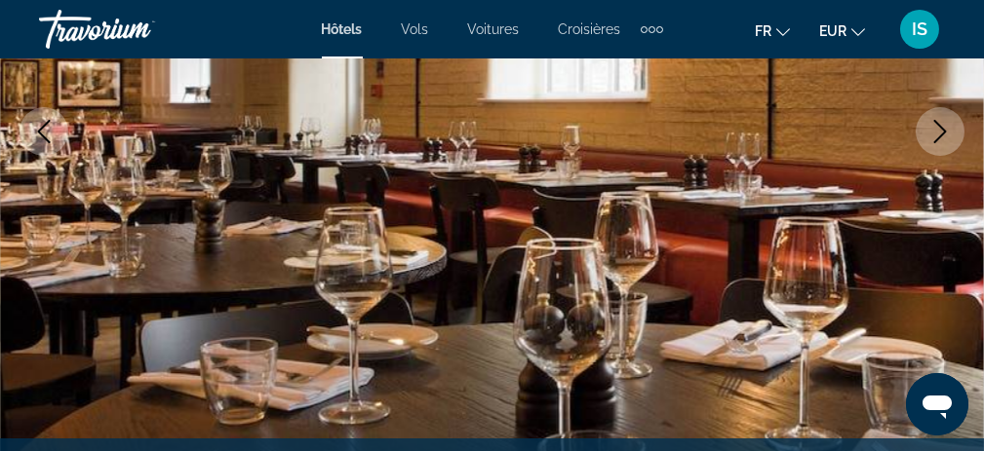
click at [937, 131] on icon "Next image" at bounding box center [939, 131] width 23 height 23
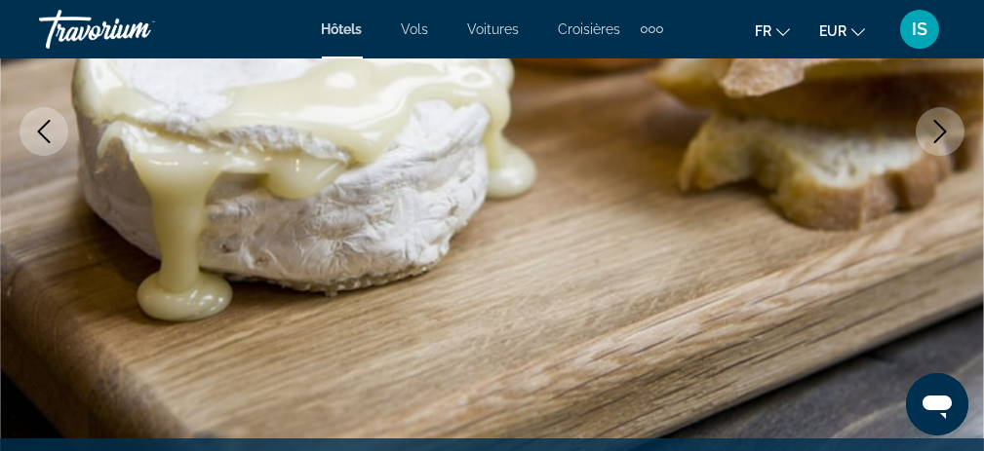
click at [937, 131] on icon "Next image" at bounding box center [939, 131] width 23 height 23
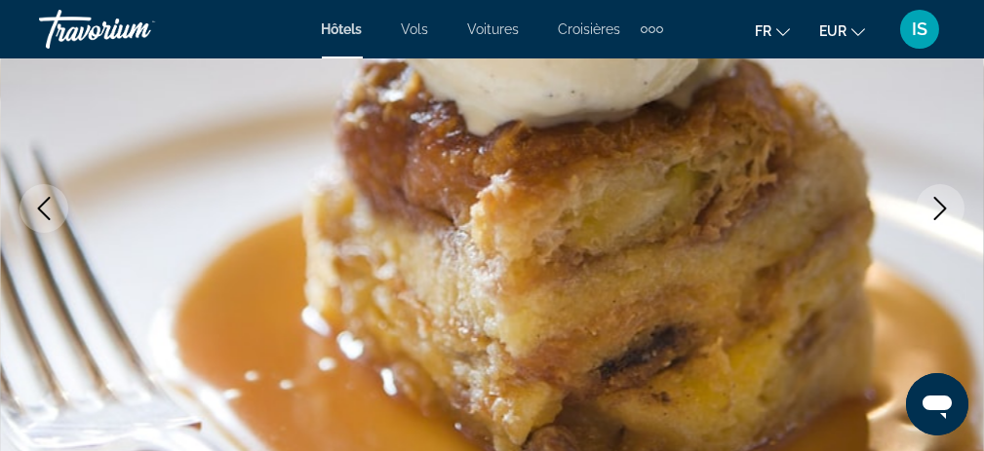
scroll to position [293, 0]
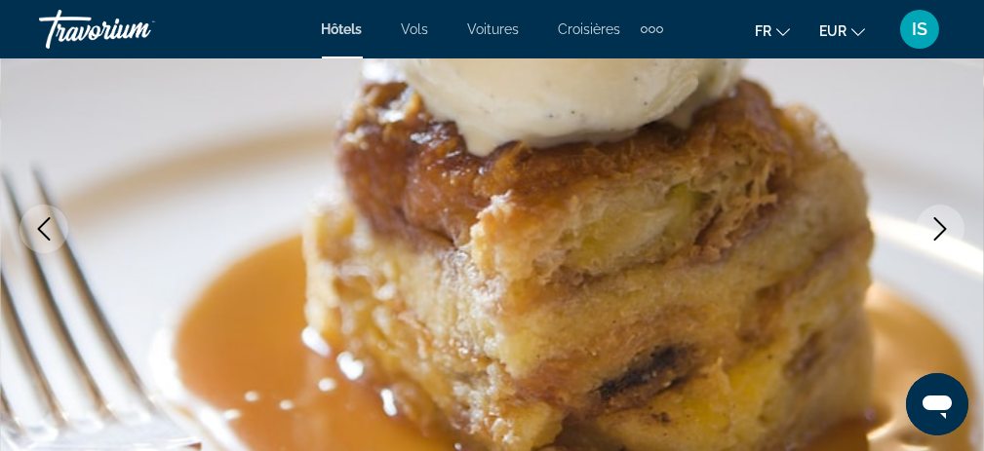
click at [939, 231] on icon "Next image" at bounding box center [939, 228] width 23 height 23
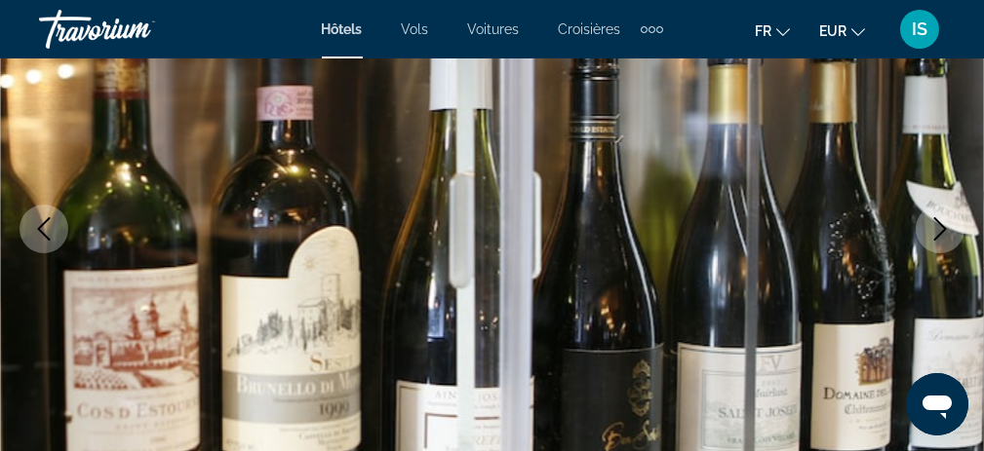
click at [939, 231] on icon "Next image" at bounding box center [939, 228] width 23 height 23
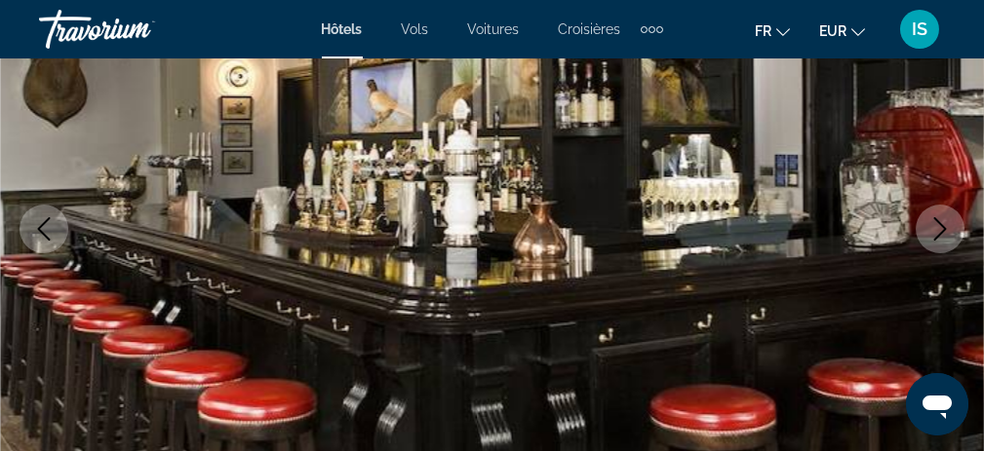
click at [939, 231] on icon "Next image" at bounding box center [939, 228] width 23 height 23
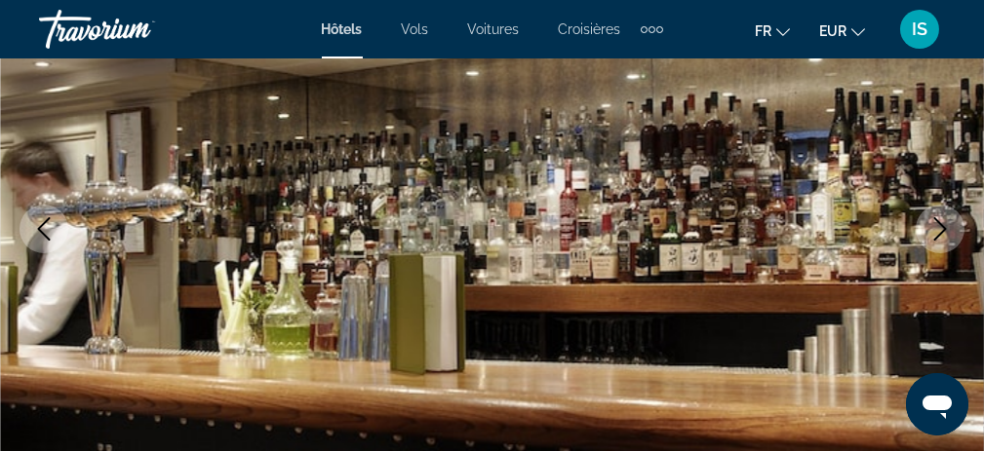
click at [939, 231] on icon "Next image" at bounding box center [939, 228] width 23 height 23
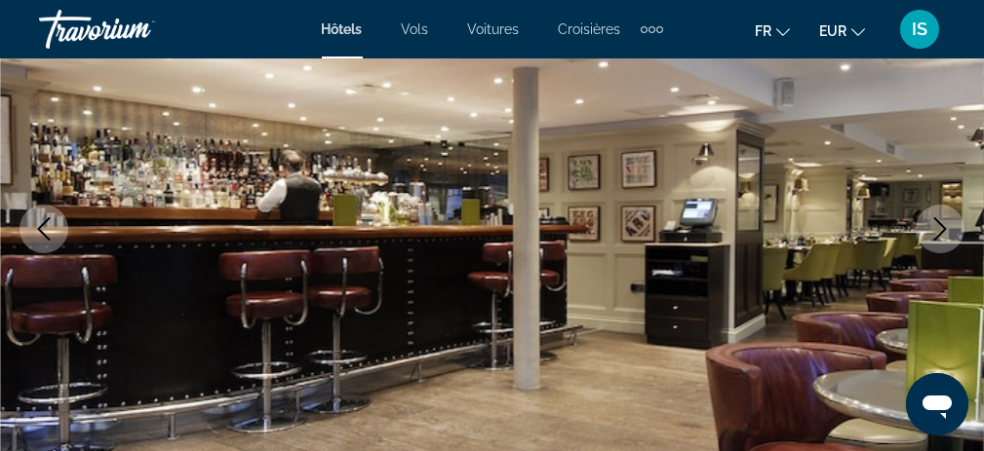
click at [939, 231] on icon "Next image" at bounding box center [939, 228] width 23 height 23
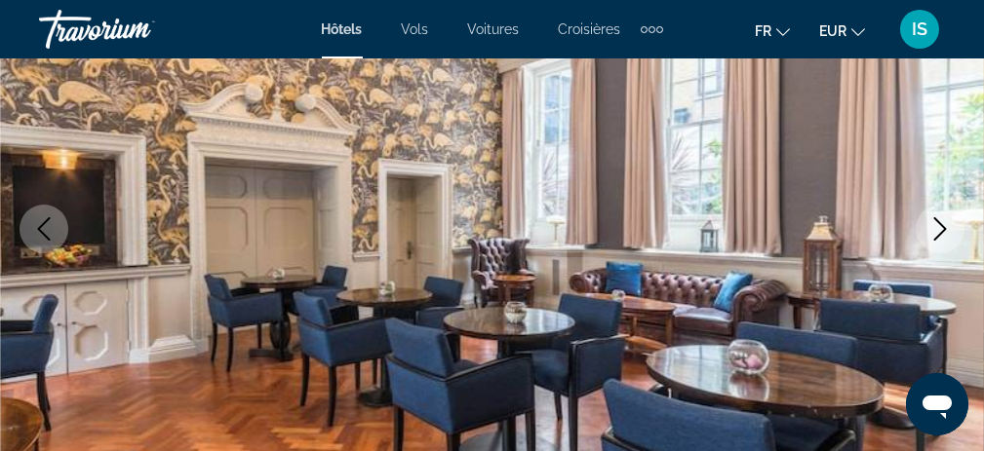
click at [939, 231] on icon "Next image" at bounding box center [939, 228] width 23 height 23
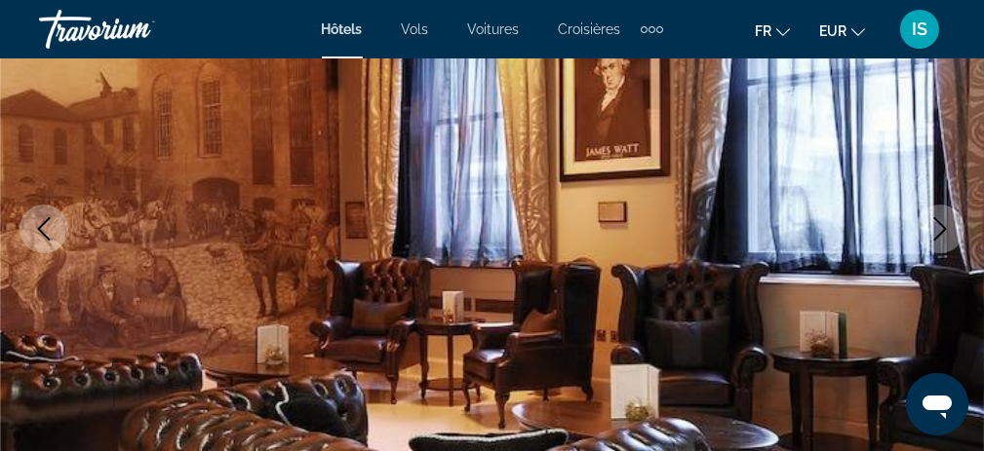
click at [939, 231] on icon "Next image" at bounding box center [939, 228] width 23 height 23
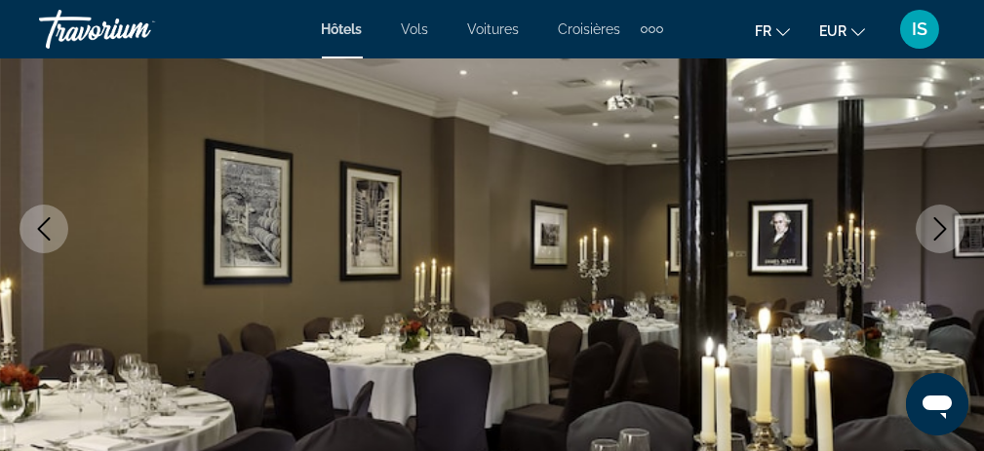
click at [939, 231] on icon "Next image" at bounding box center [939, 228] width 23 height 23
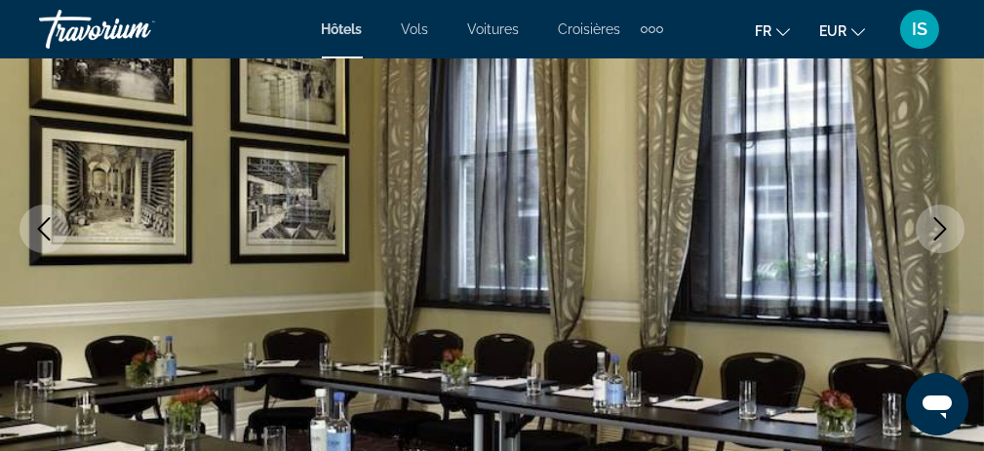
click at [939, 231] on icon "Next image" at bounding box center [939, 228] width 23 height 23
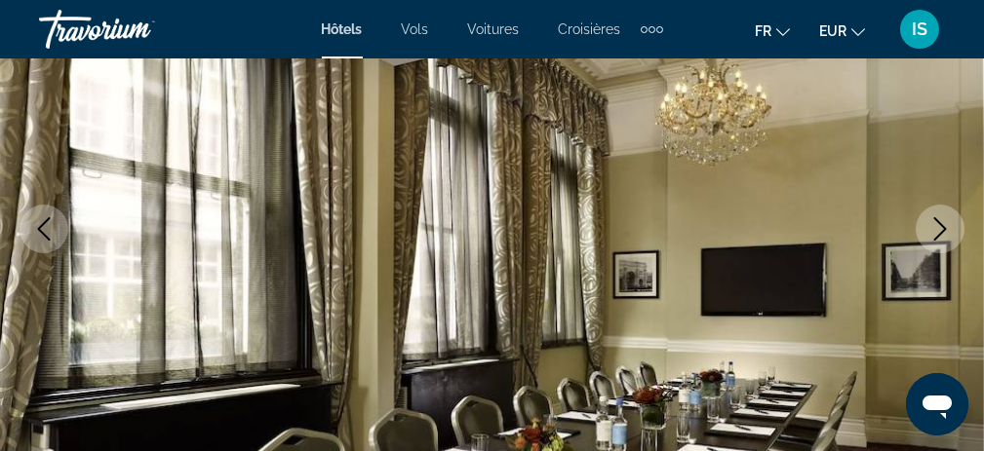
click at [939, 231] on icon "Next image" at bounding box center [939, 228] width 23 height 23
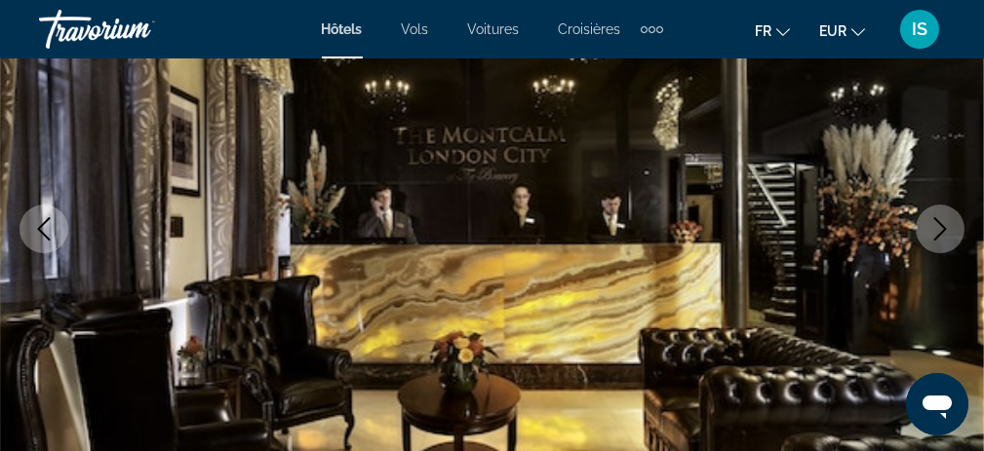
click at [939, 231] on icon "Next image" at bounding box center [939, 228] width 23 height 23
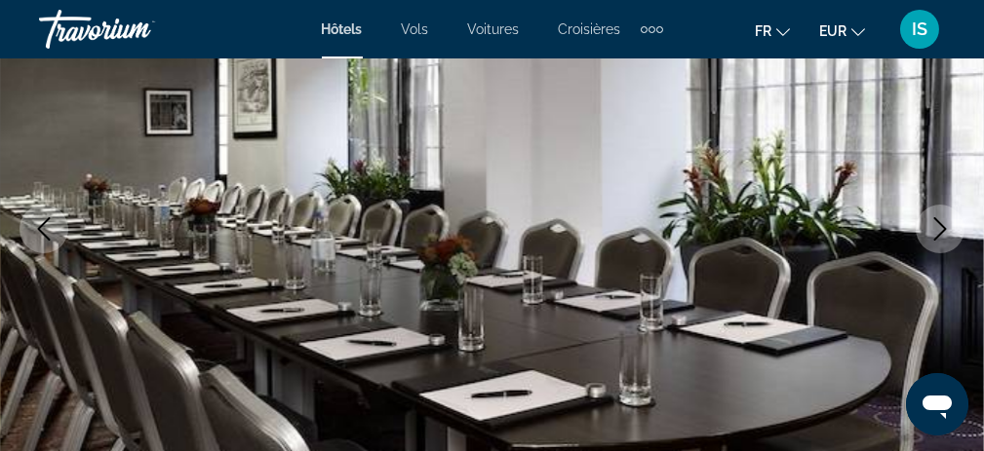
click at [939, 231] on icon "Next image" at bounding box center [939, 228] width 23 height 23
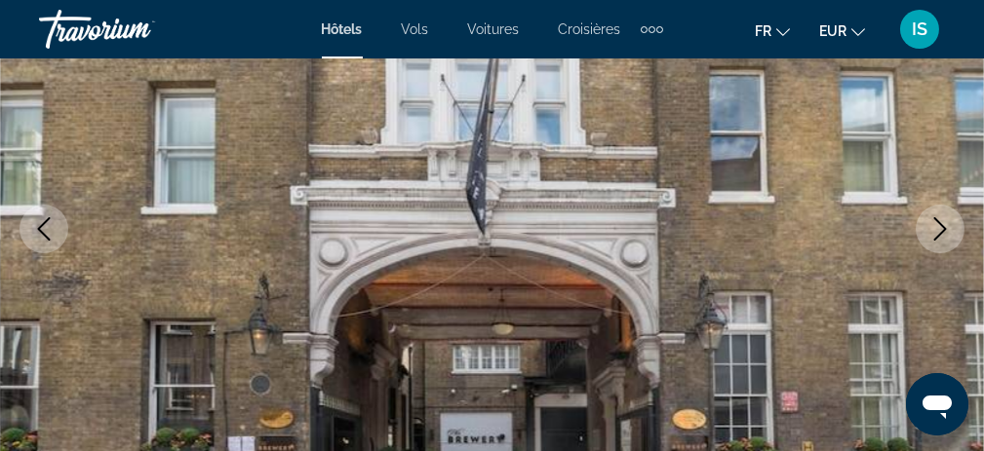
click at [939, 231] on icon "Next image" at bounding box center [939, 228] width 23 height 23
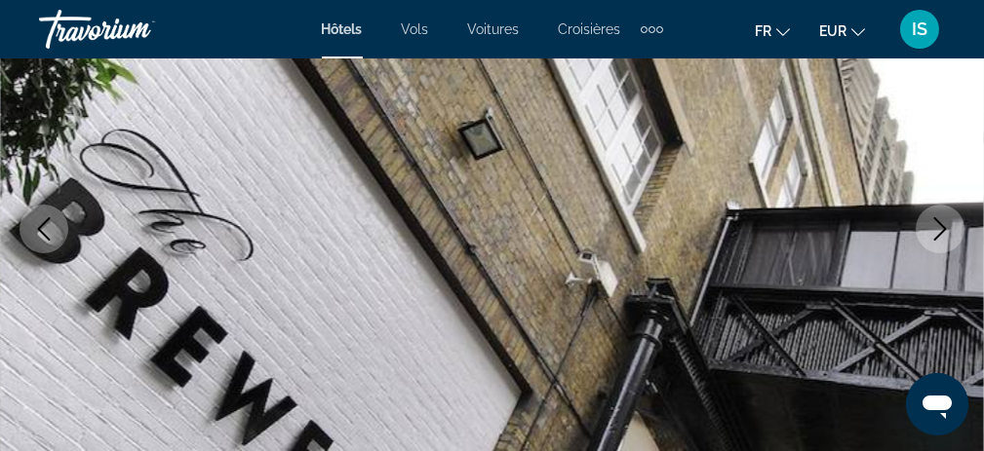
click at [939, 231] on icon "Next image" at bounding box center [939, 228] width 23 height 23
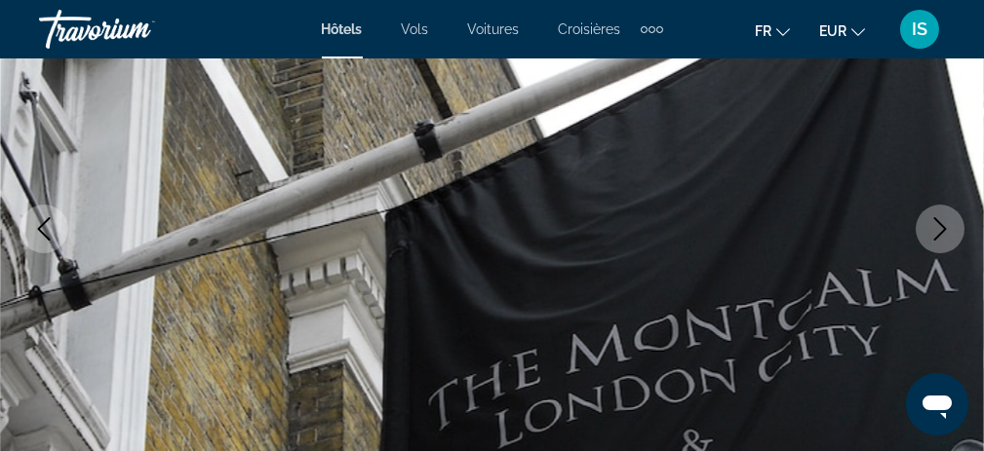
click at [939, 231] on icon "Next image" at bounding box center [939, 228] width 23 height 23
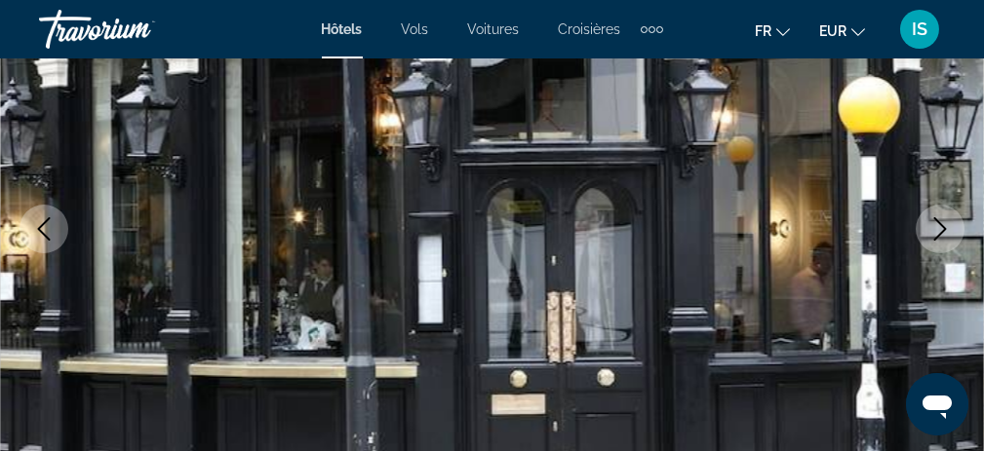
click at [939, 231] on icon "Next image" at bounding box center [939, 228] width 23 height 23
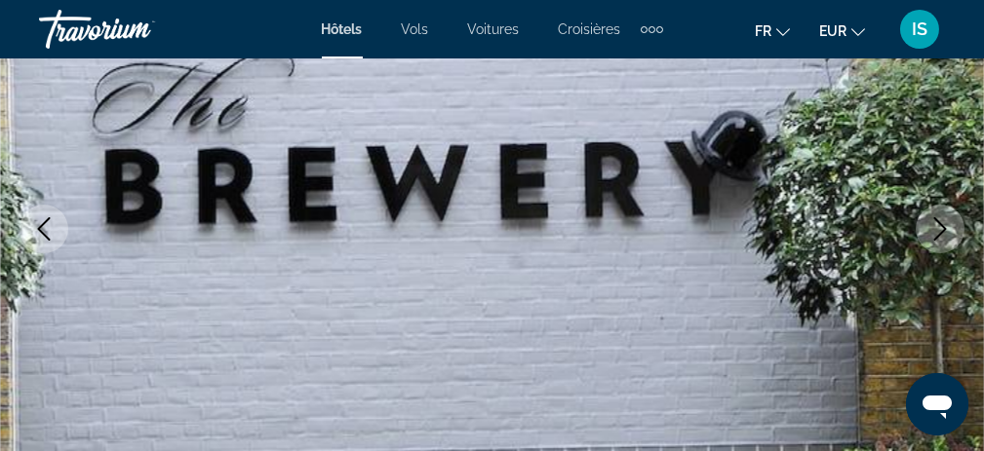
click at [939, 231] on icon "Next image" at bounding box center [939, 228] width 23 height 23
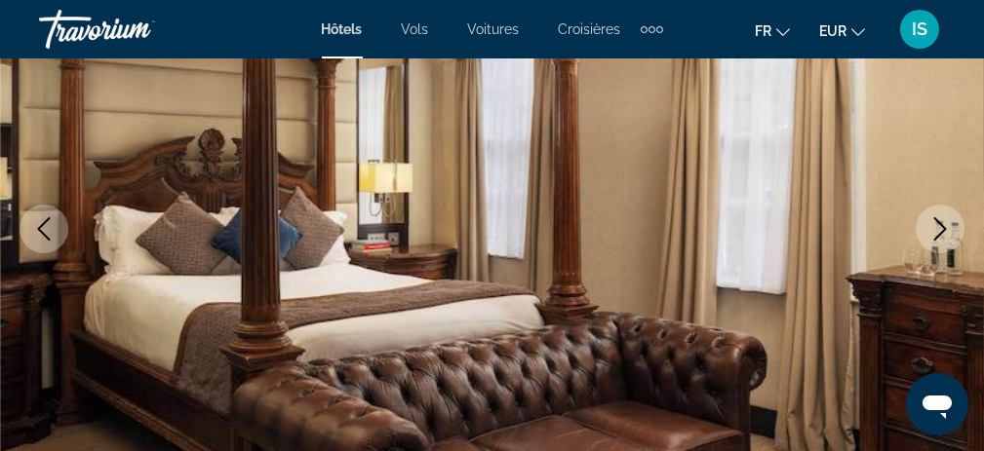
click at [939, 231] on icon "Next image" at bounding box center [939, 228] width 23 height 23
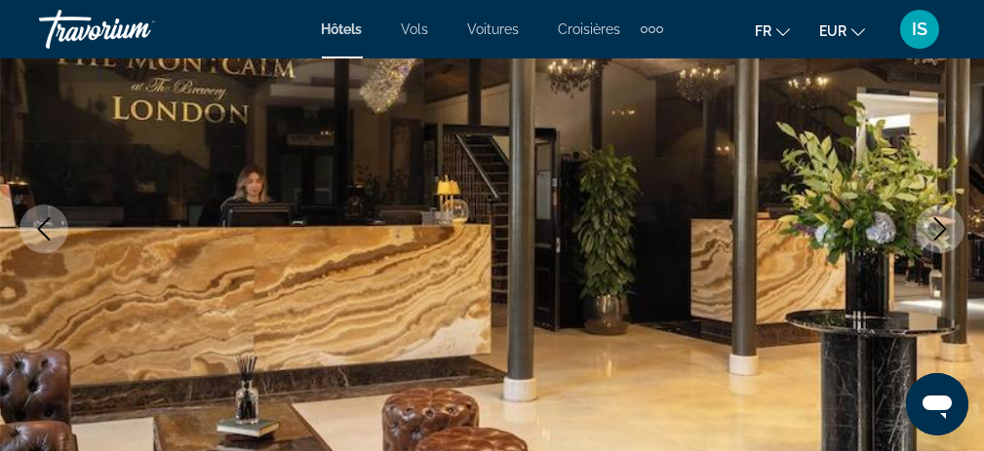
click at [939, 231] on icon "Next image" at bounding box center [939, 228] width 23 height 23
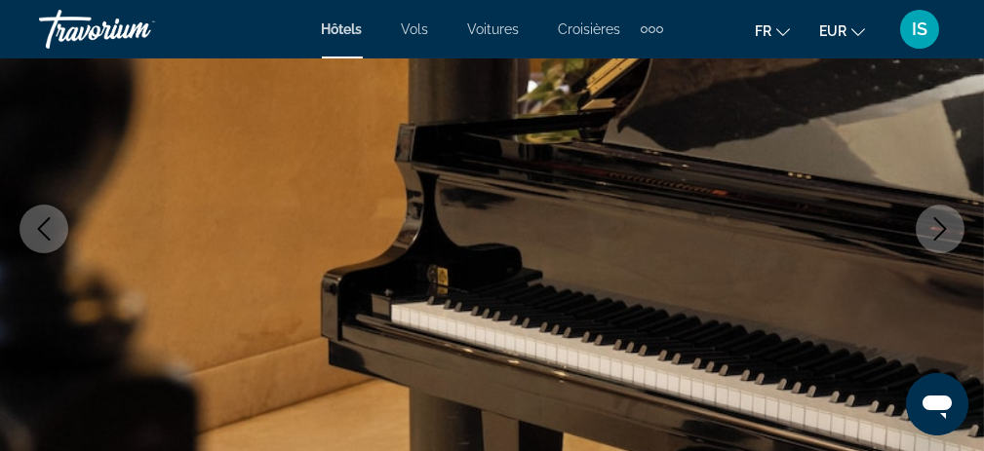
click at [939, 231] on icon "Next image" at bounding box center [939, 228] width 23 height 23
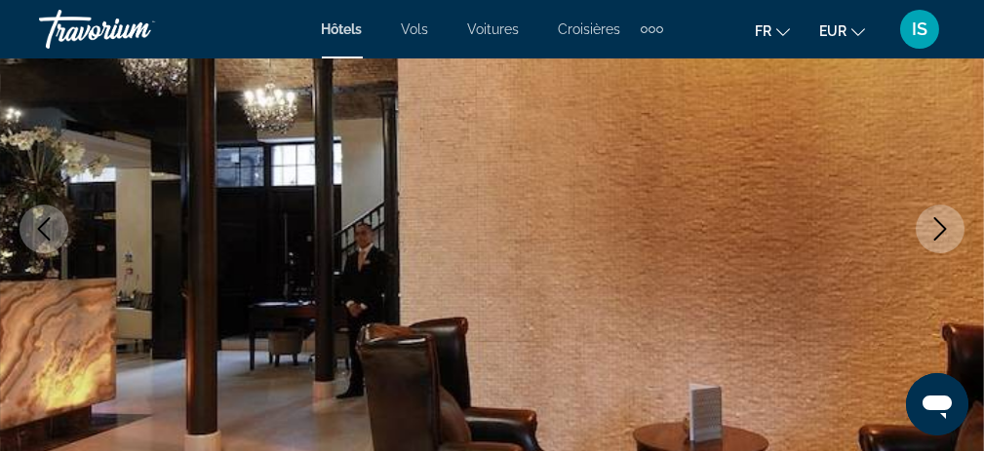
click at [939, 231] on icon "Next image" at bounding box center [939, 228] width 23 height 23
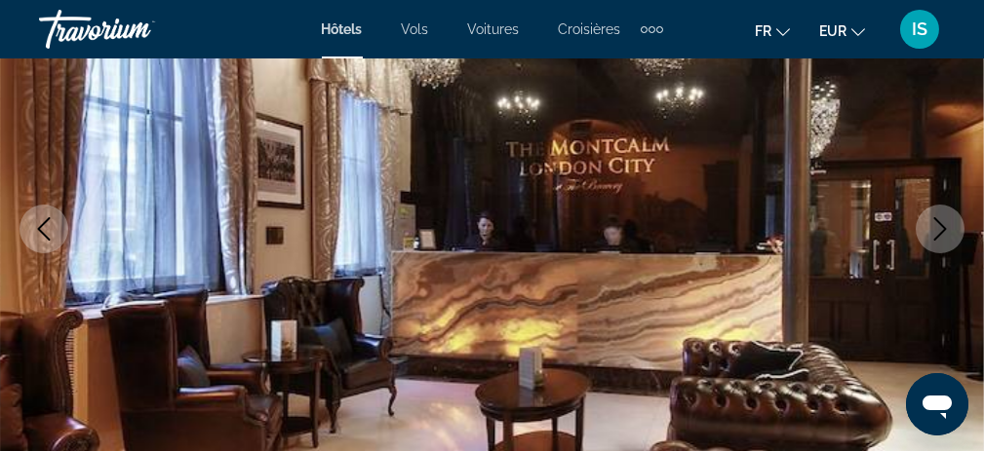
click at [939, 231] on icon "Next image" at bounding box center [939, 228] width 23 height 23
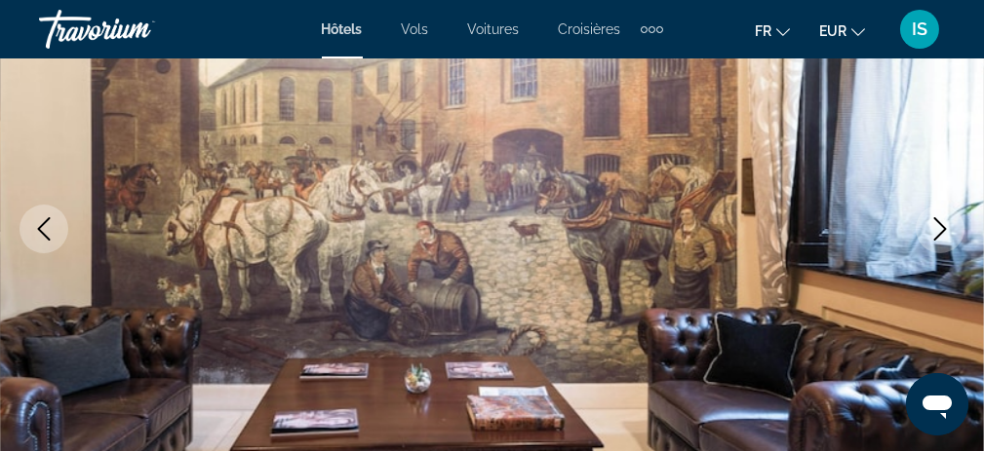
click at [939, 231] on icon "Next image" at bounding box center [939, 228] width 23 height 23
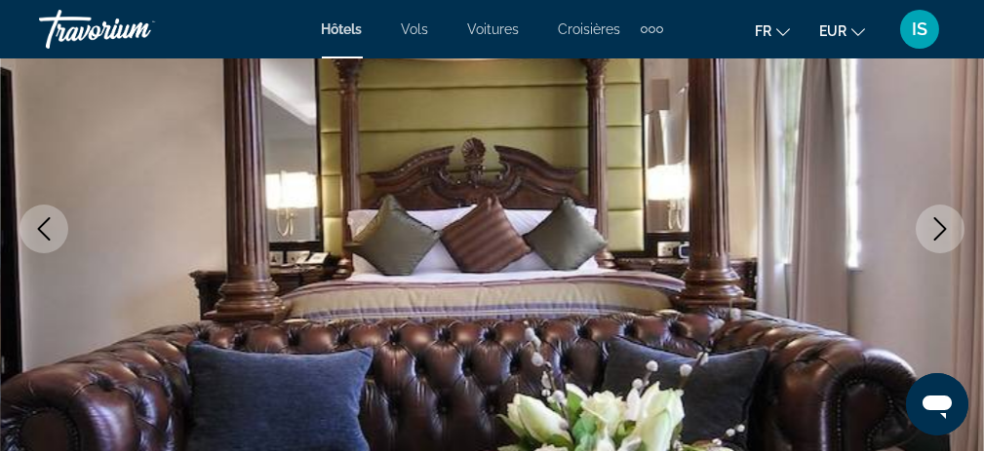
click at [939, 231] on icon "Next image" at bounding box center [939, 228] width 23 height 23
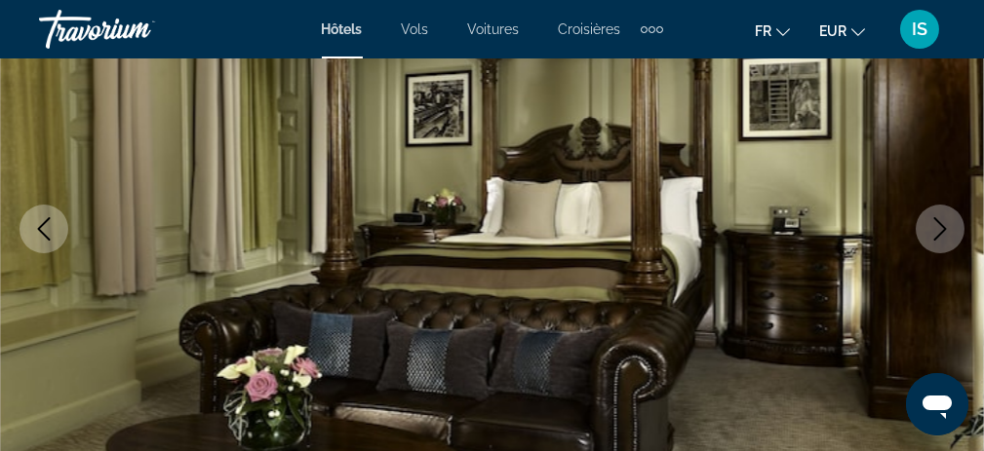
click at [939, 231] on icon "Next image" at bounding box center [939, 228] width 23 height 23
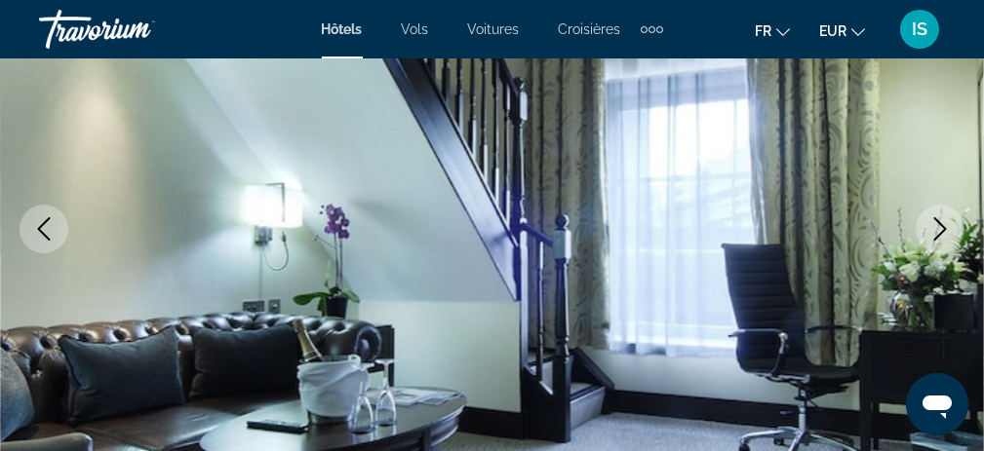
click at [939, 231] on icon "Next image" at bounding box center [939, 228] width 23 height 23
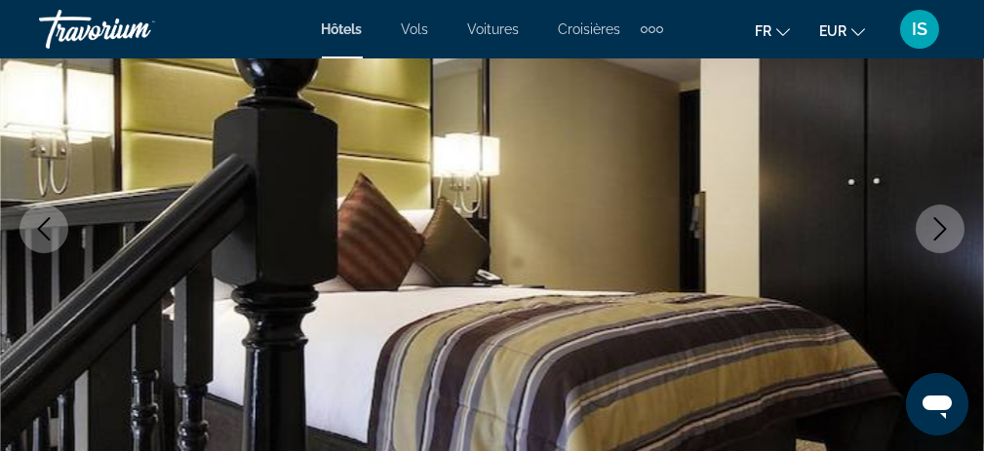
click at [939, 231] on icon "Next image" at bounding box center [939, 228] width 23 height 23
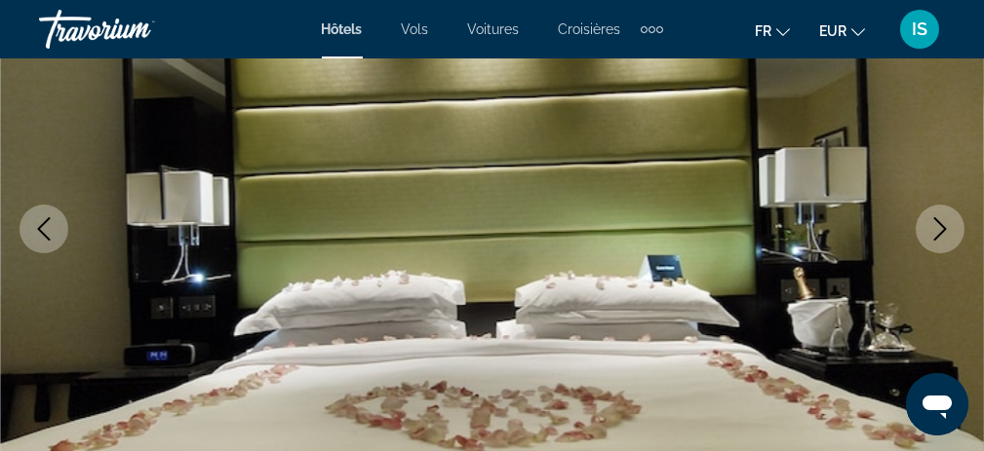
click at [939, 231] on icon "Next image" at bounding box center [939, 228] width 23 height 23
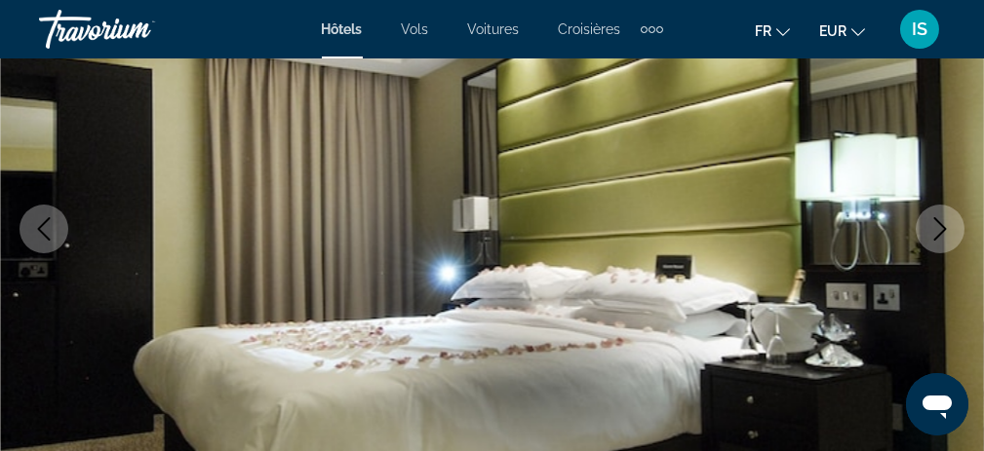
click at [917, 216] on img "Main content" at bounding box center [492, 229] width 984 height 926
click at [933, 225] on icon "Next image" at bounding box center [939, 228] width 23 height 23
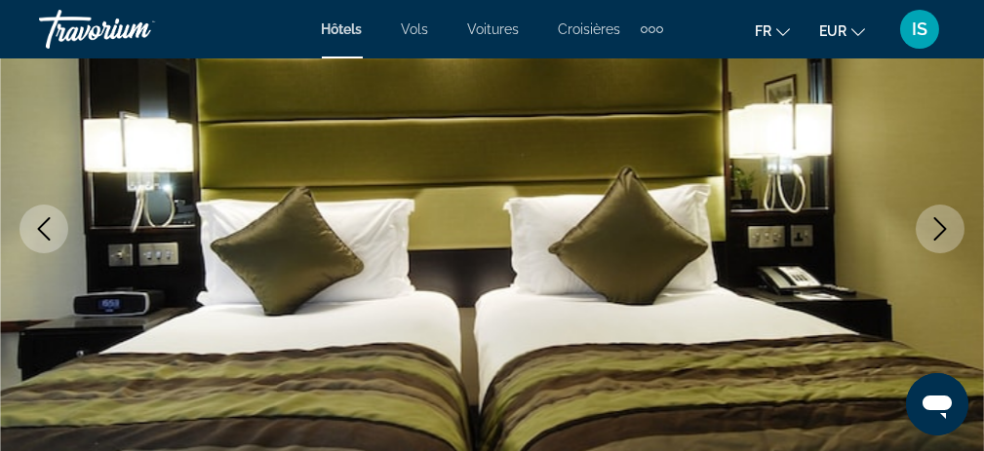
click at [933, 225] on icon "Next image" at bounding box center [939, 228] width 23 height 23
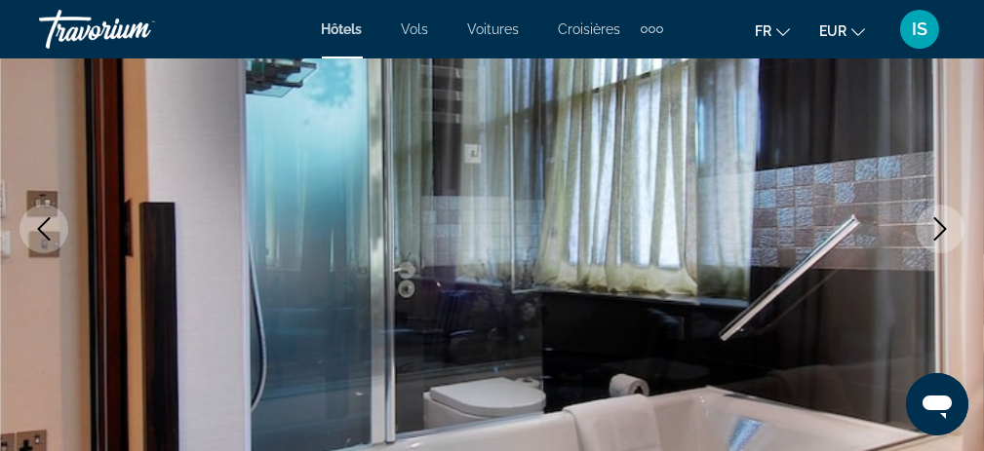
click at [933, 225] on icon "Next image" at bounding box center [939, 228] width 23 height 23
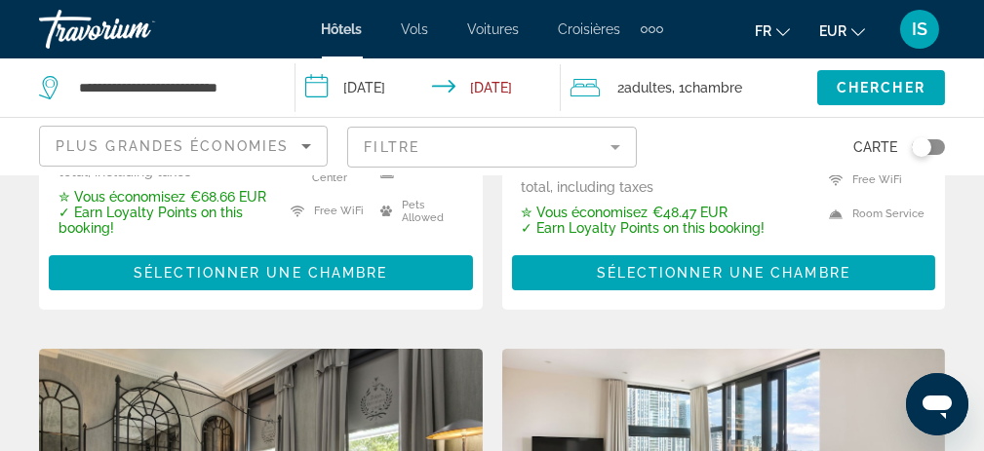
scroll to position [1560, 0]
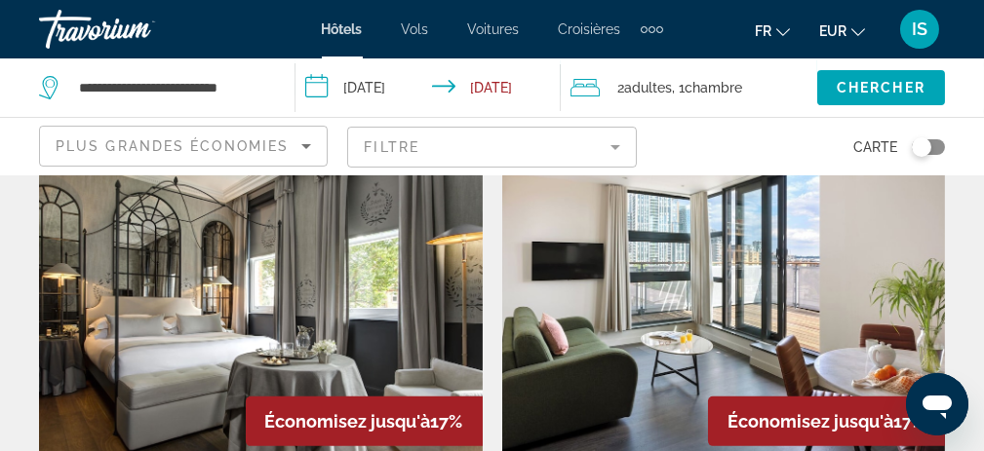
click at [720, 372] on img "Main content" at bounding box center [724, 310] width 444 height 312
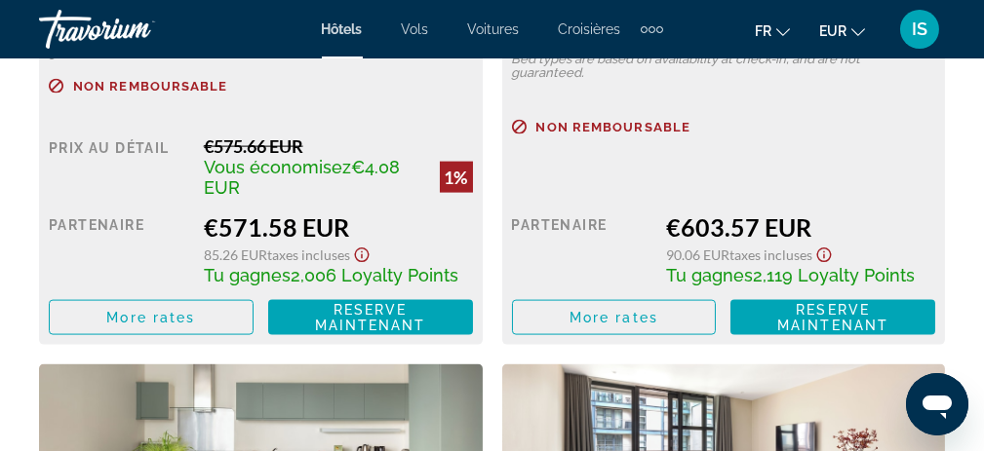
scroll to position [5659, 0]
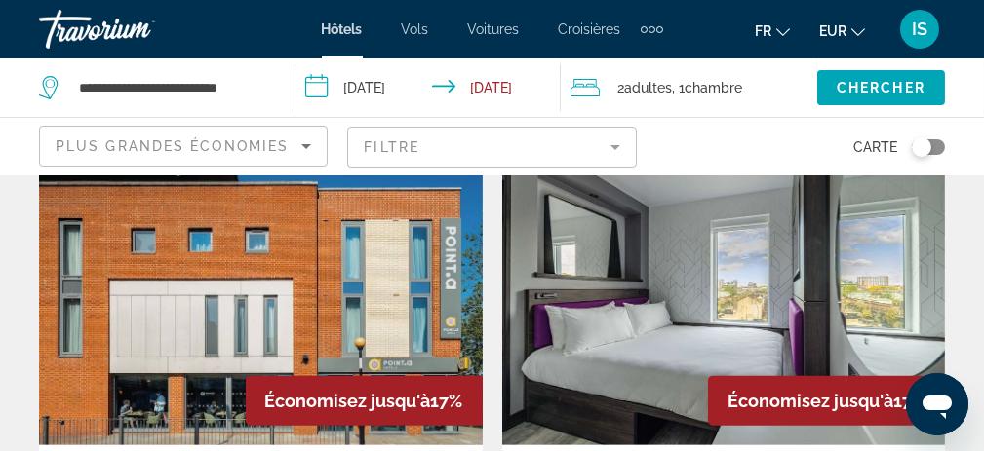
scroll to position [2340, 0]
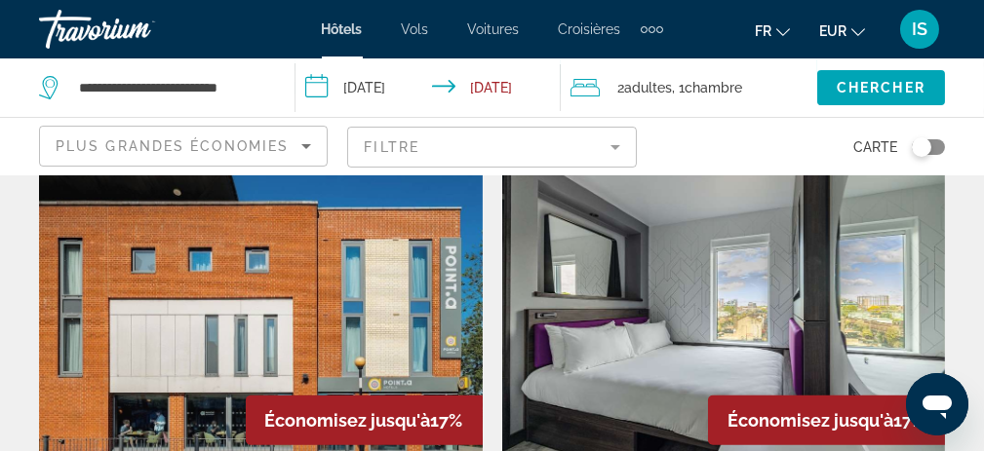
click at [664, 311] on img "Main content" at bounding box center [724, 309] width 444 height 312
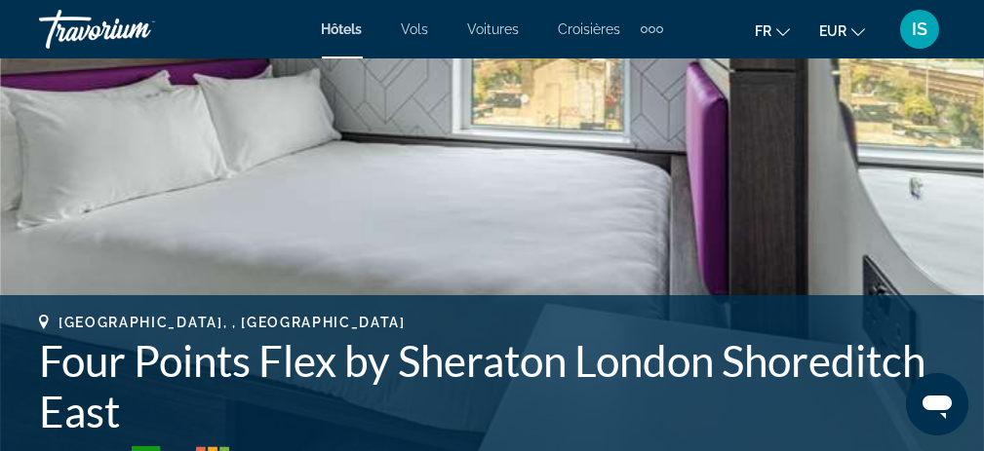
scroll to position [195, 0]
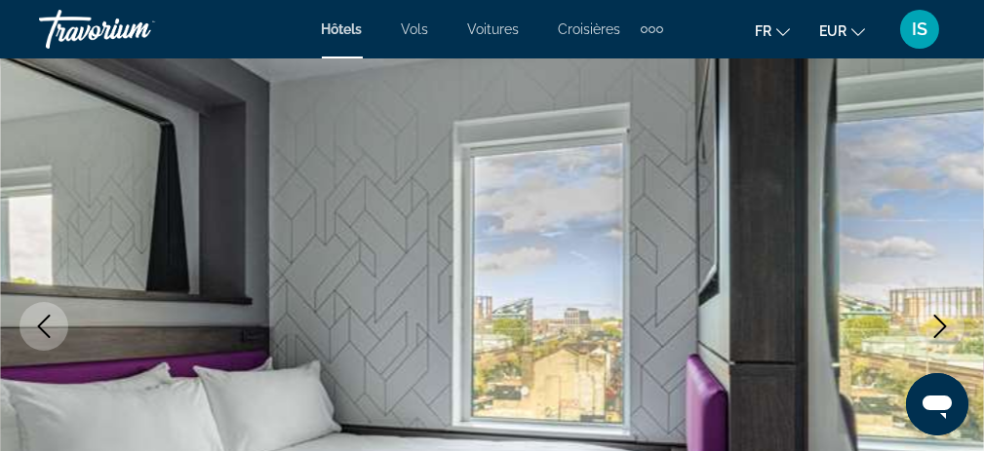
click at [939, 327] on icon "Next image" at bounding box center [939, 326] width 23 height 23
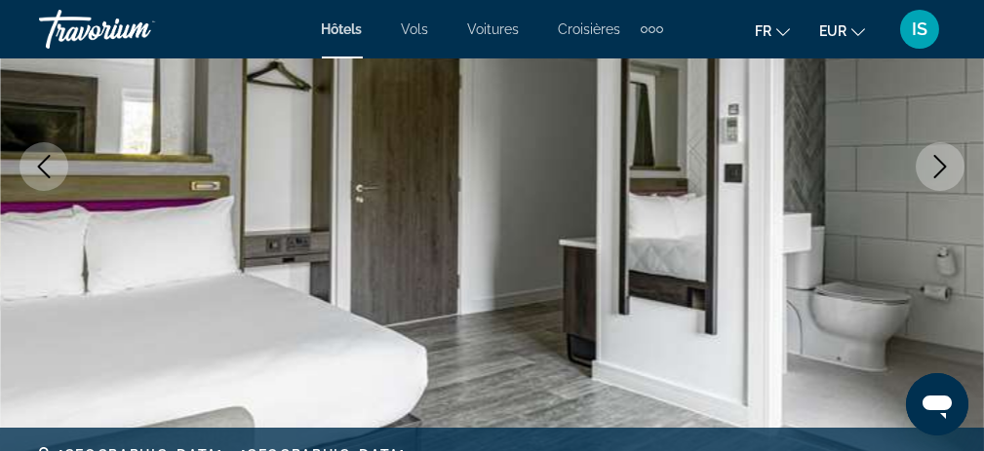
scroll to position [390, 0]
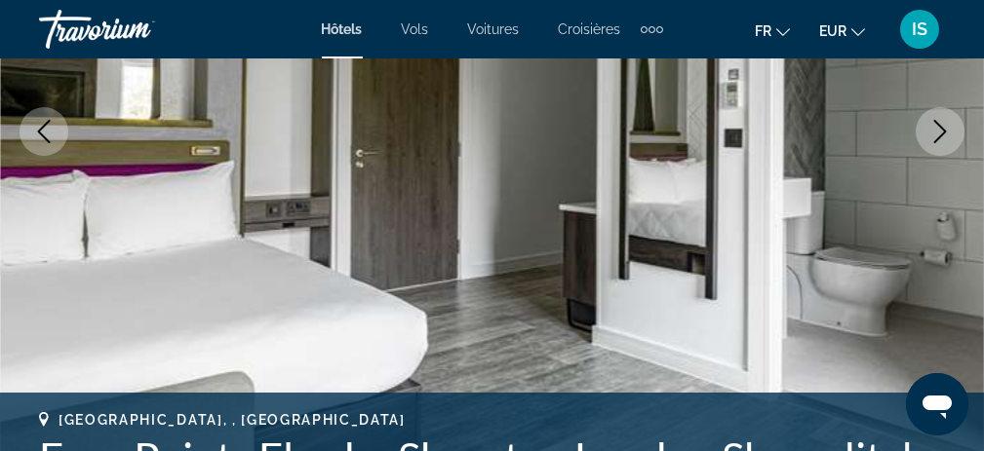
click at [940, 144] on button "Next image" at bounding box center [940, 131] width 49 height 49
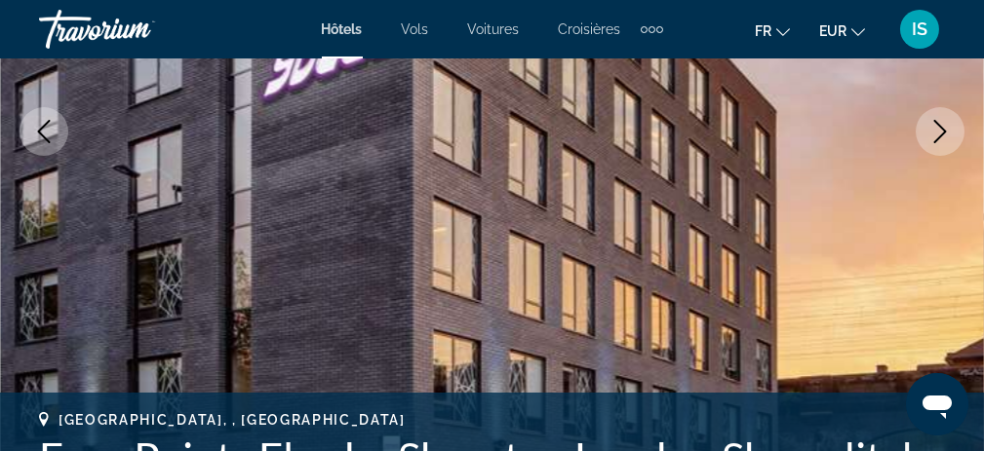
click at [940, 144] on button "Next image" at bounding box center [940, 131] width 49 height 49
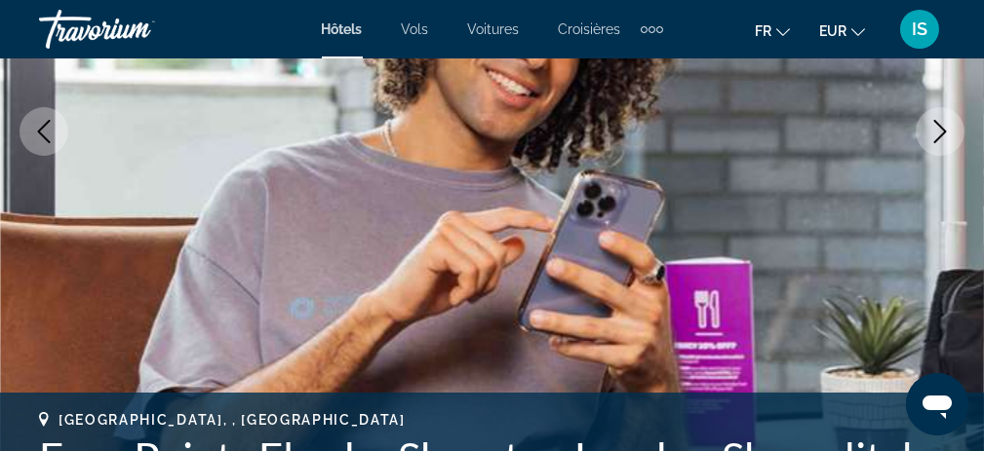
click at [940, 144] on button "Next image" at bounding box center [940, 131] width 49 height 49
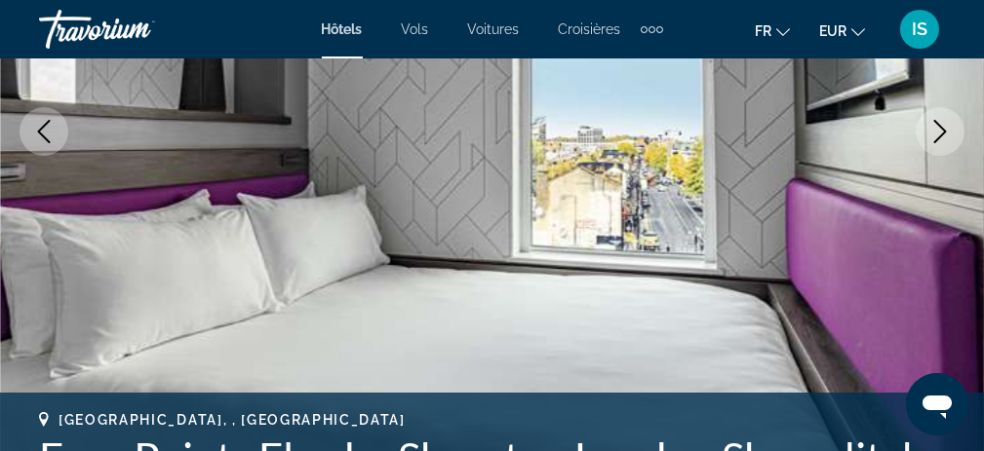
click at [940, 144] on button "Next image" at bounding box center [940, 131] width 49 height 49
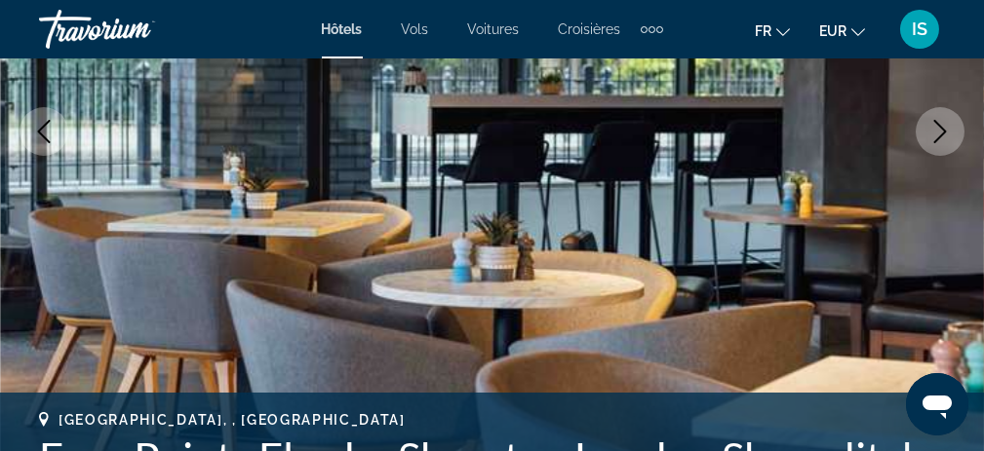
click at [940, 144] on button "Next image" at bounding box center [940, 131] width 49 height 49
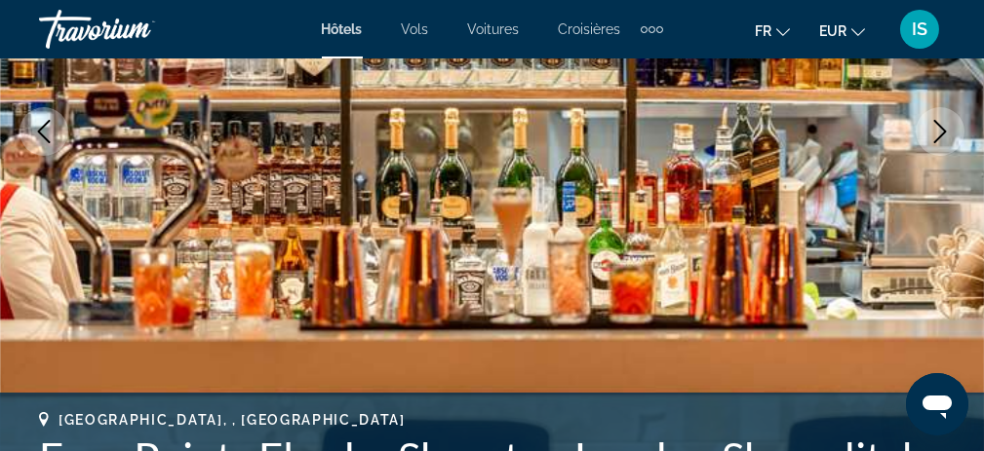
click at [940, 144] on button "Next image" at bounding box center [940, 131] width 49 height 49
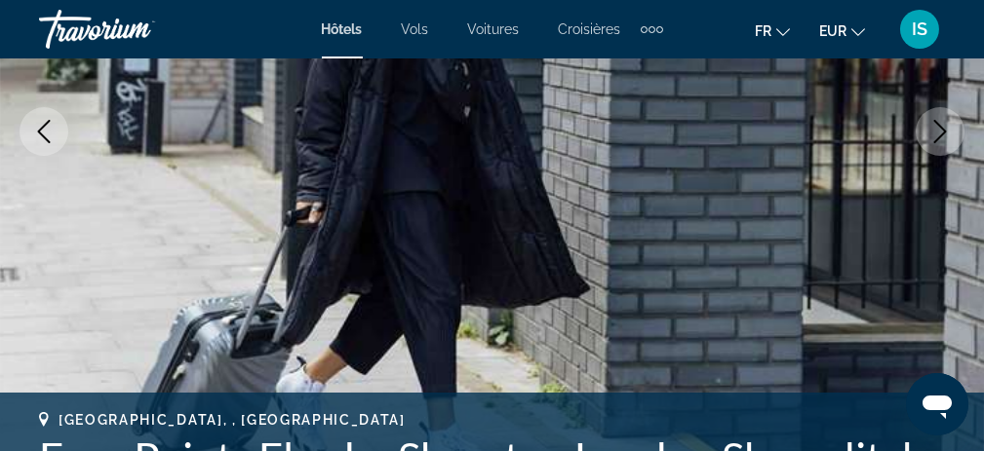
click at [940, 144] on button "Next image" at bounding box center [940, 131] width 49 height 49
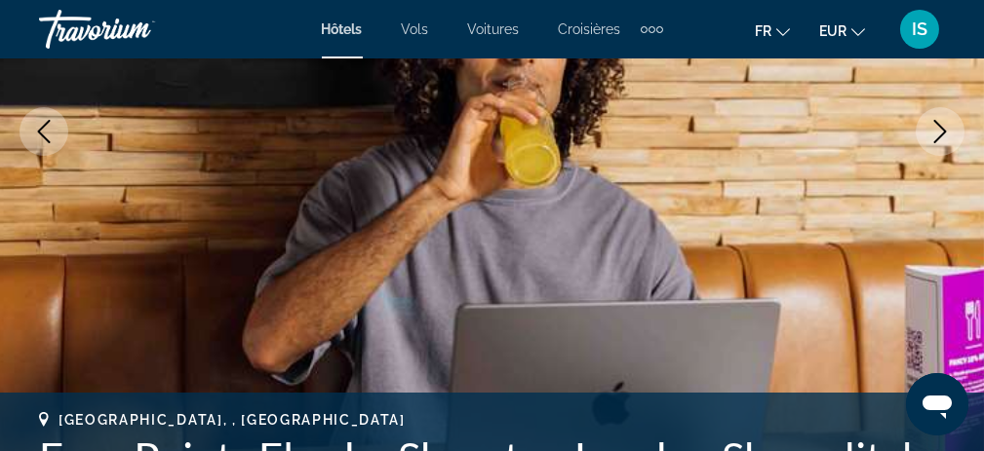
click at [940, 144] on button "Next image" at bounding box center [940, 131] width 49 height 49
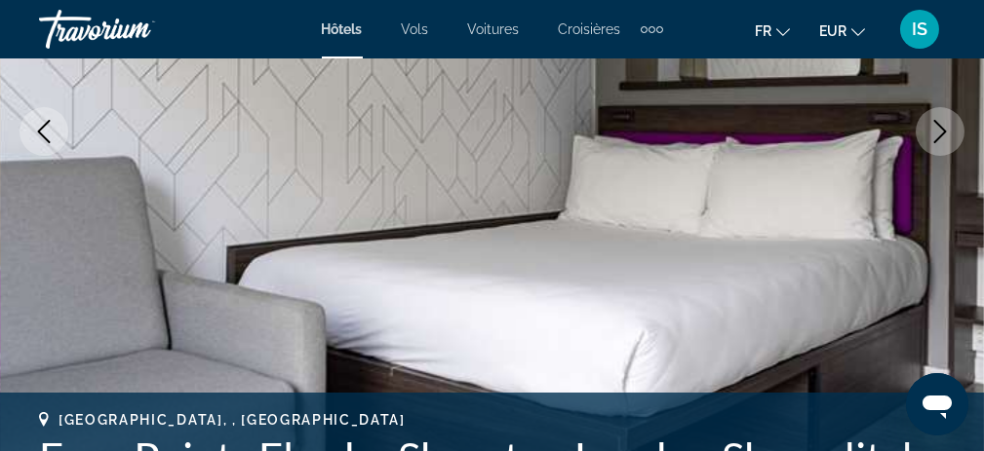
click at [940, 141] on icon "Next image" at bounding box center [939, 131] width 23 height 23
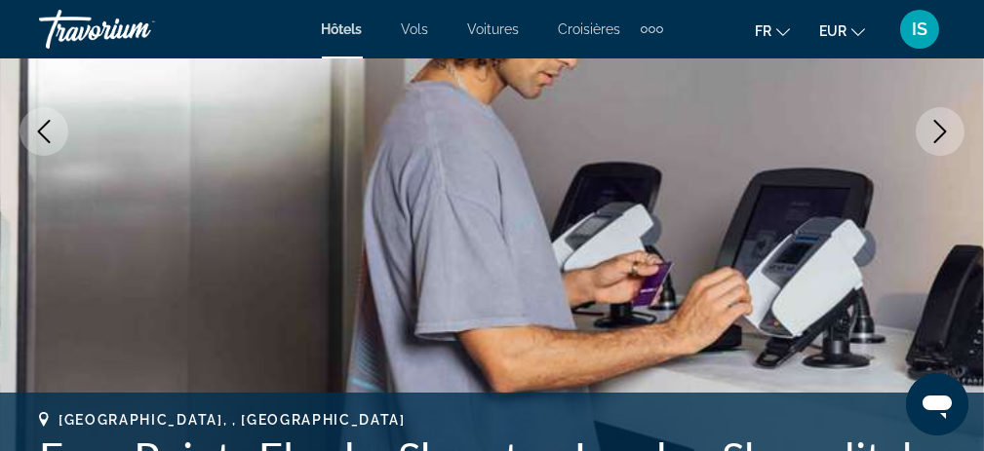
click at [940, 141] on icon "Next image" at bounding box center [939, 131] width 23 height 23
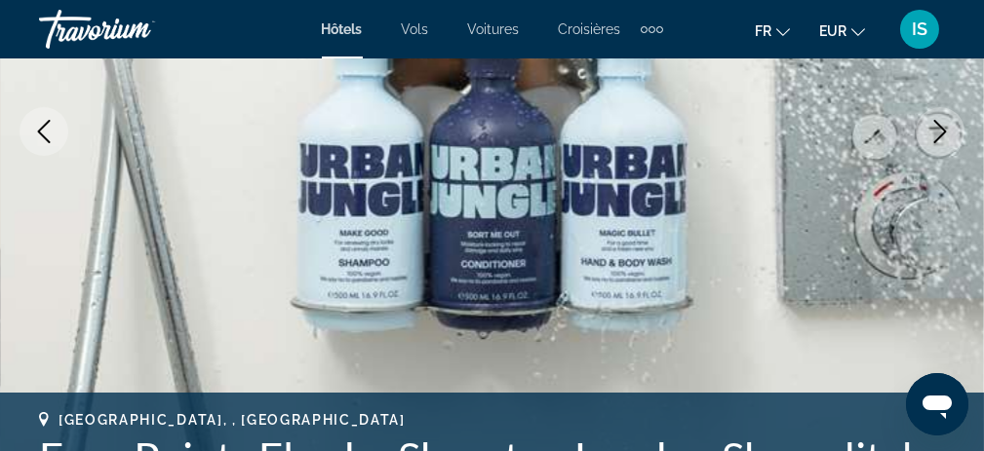
click at [940, 141] on icon "Next image" at bounding box center [939, 131] width 23 height 23
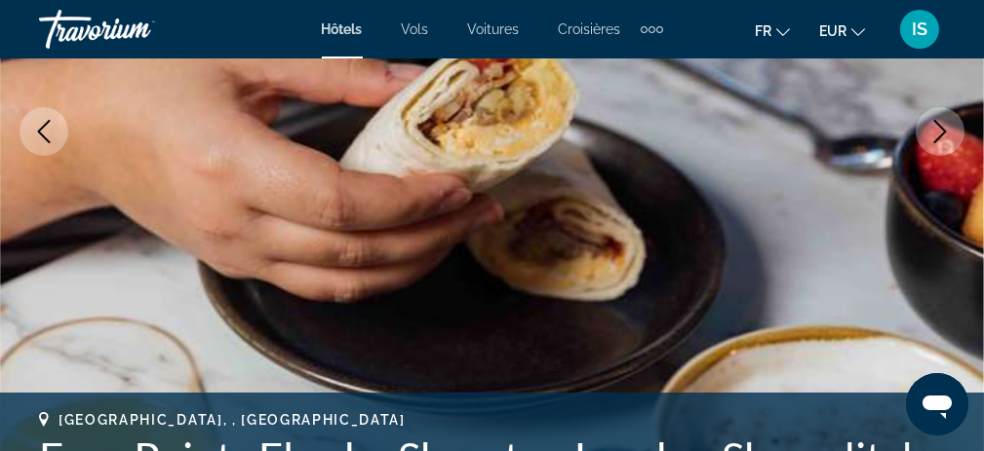
click at [940, 141] on icon "Next image" at bounding box center [939, 131] width 23 height 23
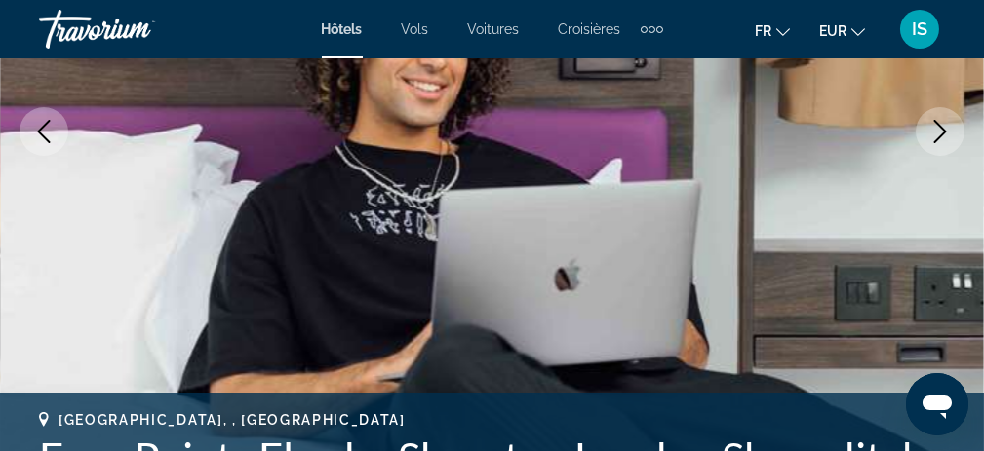
click at [940, 141] on icon "Next image" at bounding box center [939, 131] width 23 height 23
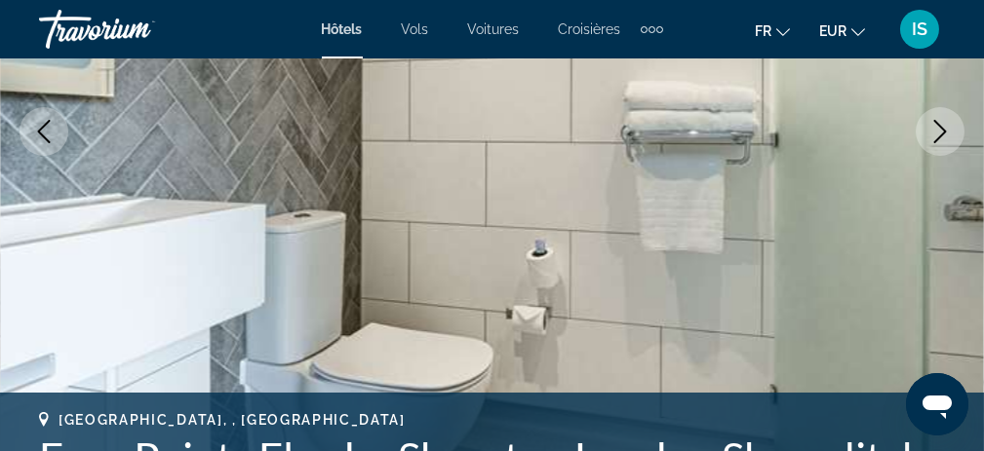
click at [940, 141] on icon "Next image" at bounding box center [939, 131] width 23 height 23
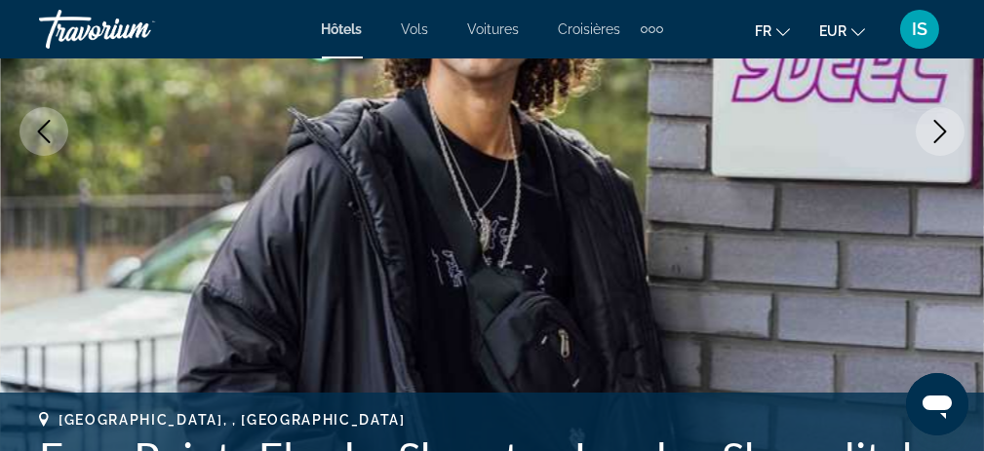
click at [940, 141] on icon "Next image" at bounding box center [939, 131] width 23 height 23
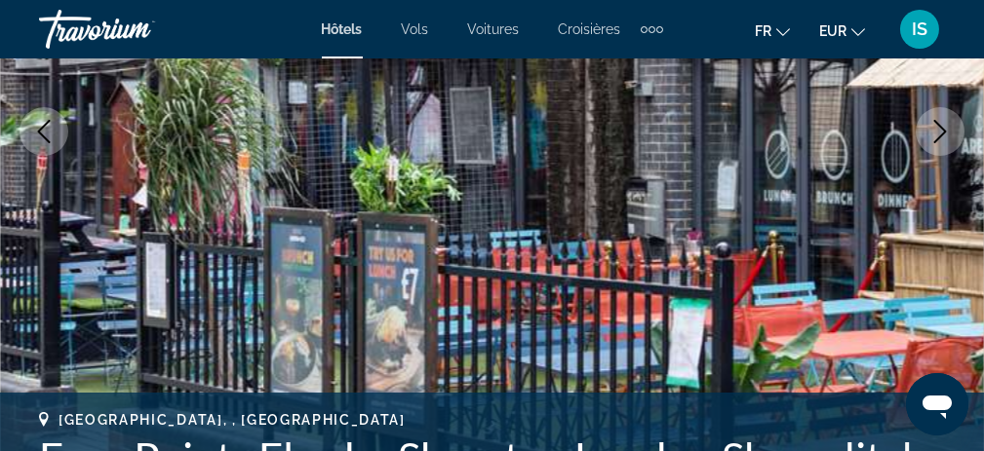
click at [940, 141] on icon "Next image" at bounding box center [939, 131] width 23 height 23
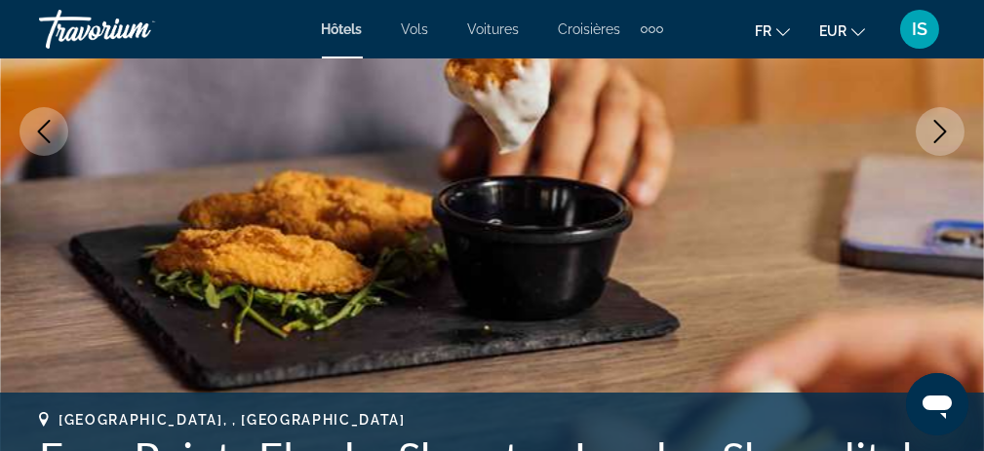
click at [940, 141] on icon "Next image" at bounding box center [939, 131] width 23 height 23
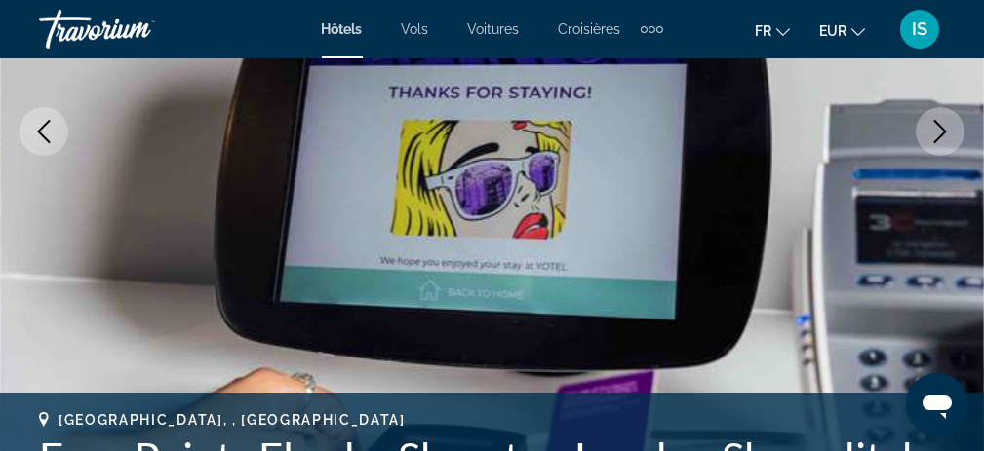
click at [940, 141] on icon "Next image" at bounding box center [939, 131] width 23 height 23
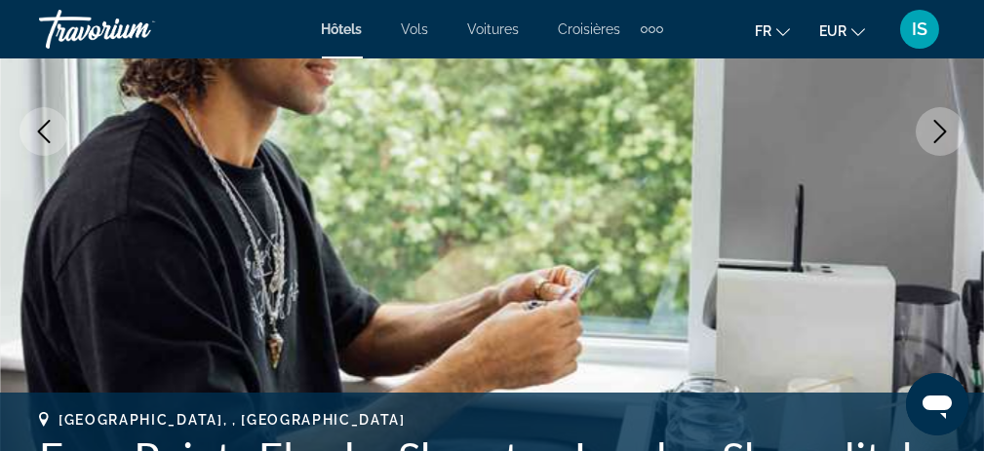
click at [940, 141] on icon "Next image" at bounding box center [939, 131] width 23 height 23
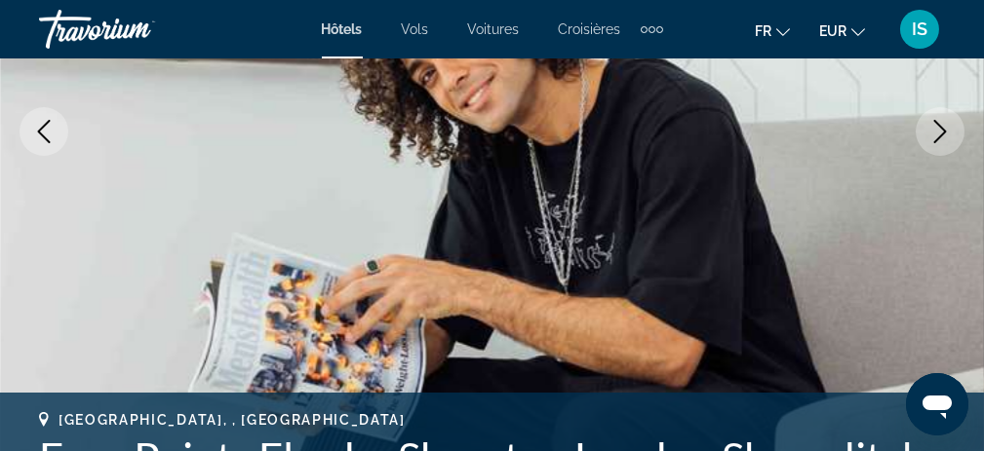
click at [940, 141] on icon "Next image" at bounding box center [939, 131] width 23 height 23
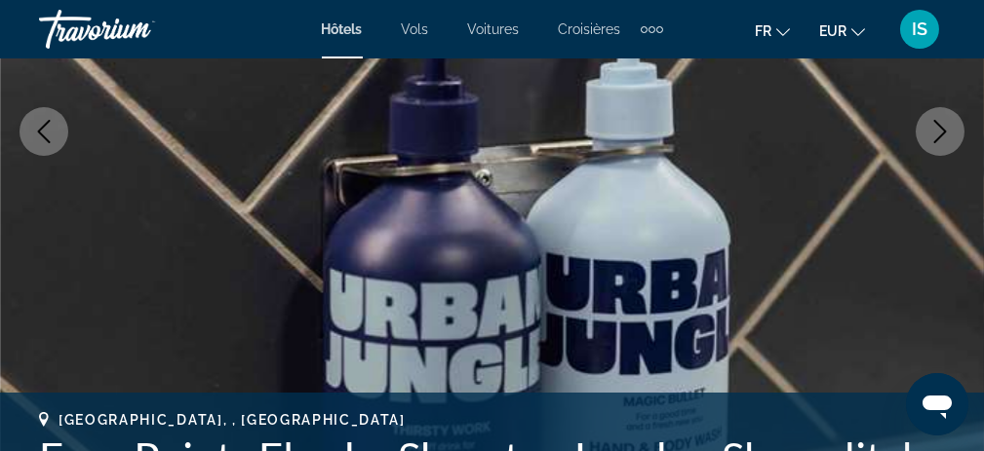
click at [940, 141] on icon "Next image" at bounding box center [939, 131] width 23 height 23
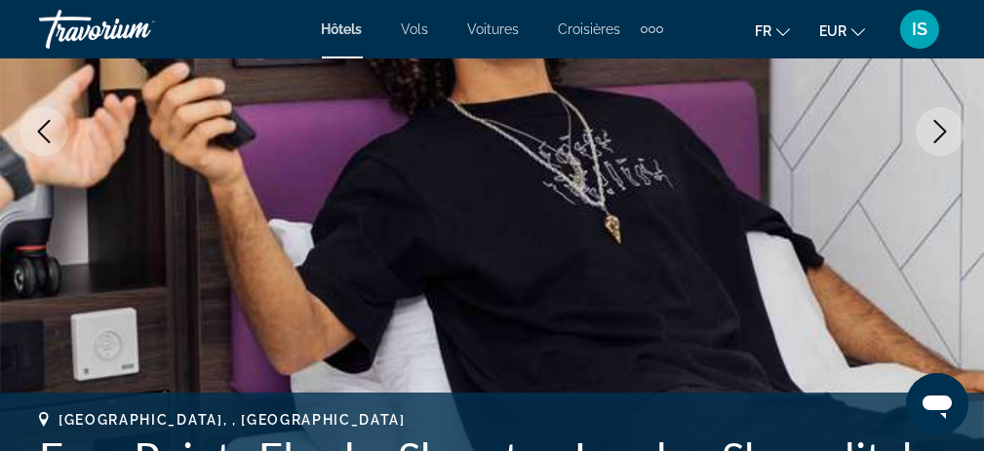
click at [940, 141] on icon "Next image" at bounding box center [939, 131] width 23 height 23
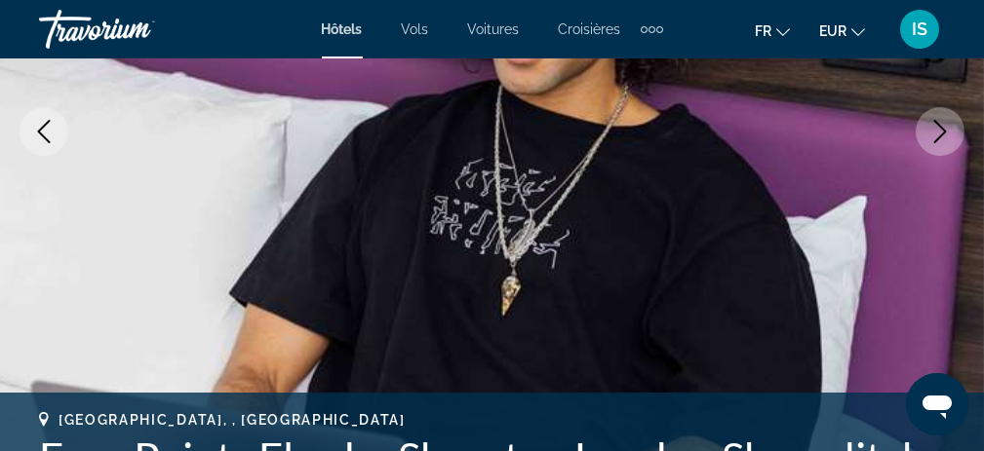
click at [940, 141] on icon "Next image" at bounding box center [939, 131] width 23 height 23
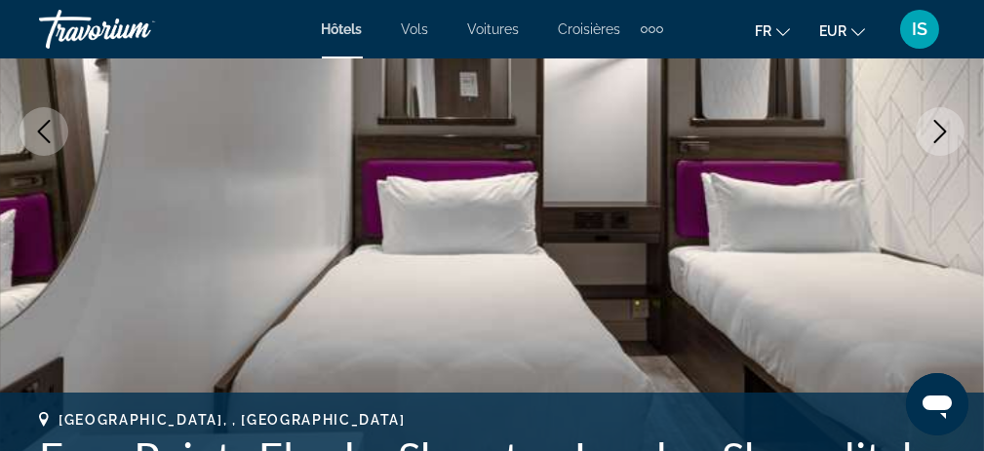
click at [940, 141] on icon "Next image" at bounding box center [939, 131] width 23 height 23
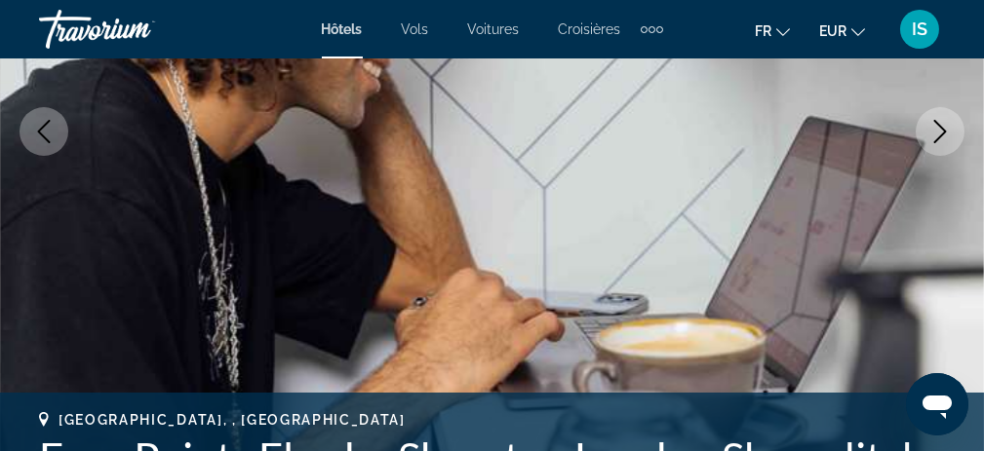
click at [940, 141] on icon "Next image" at bounding box center [939, 131] width 23 height 23
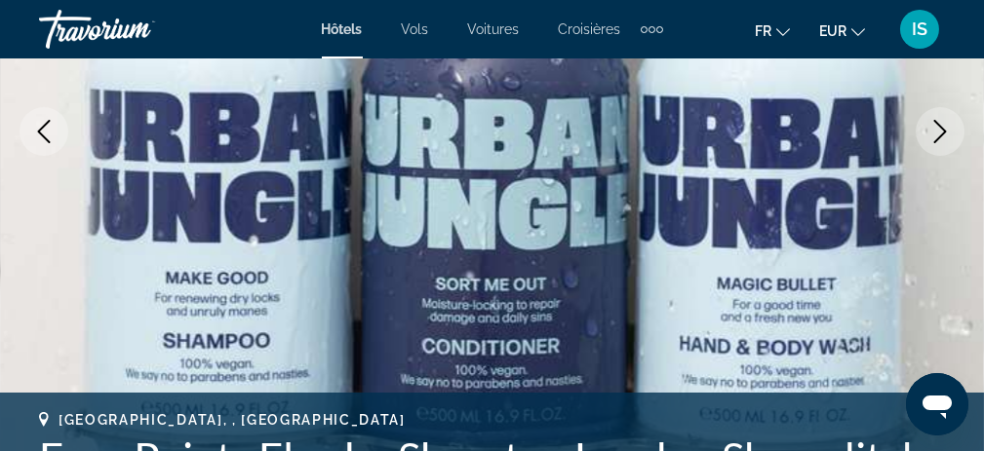
click at [940, 141] on icon "Next image" at bounding box center [939, 131] width 23 height 23
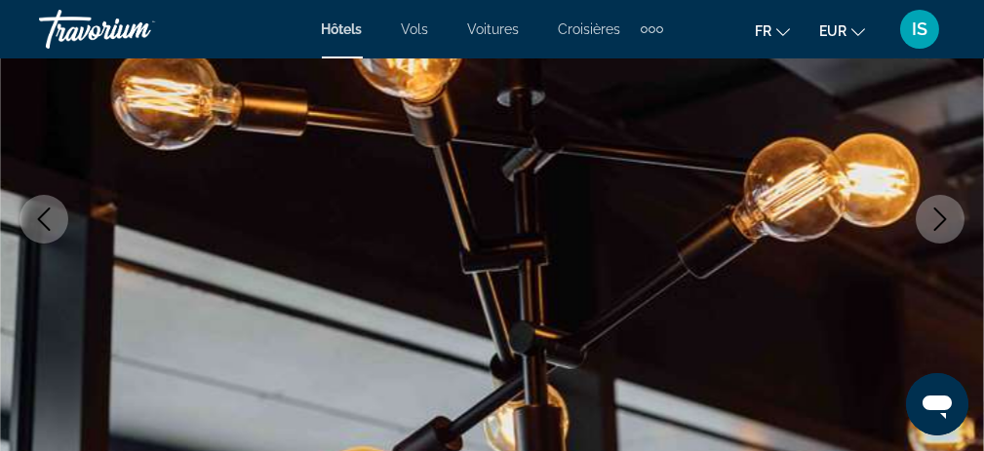
scroll to position [293, 0]
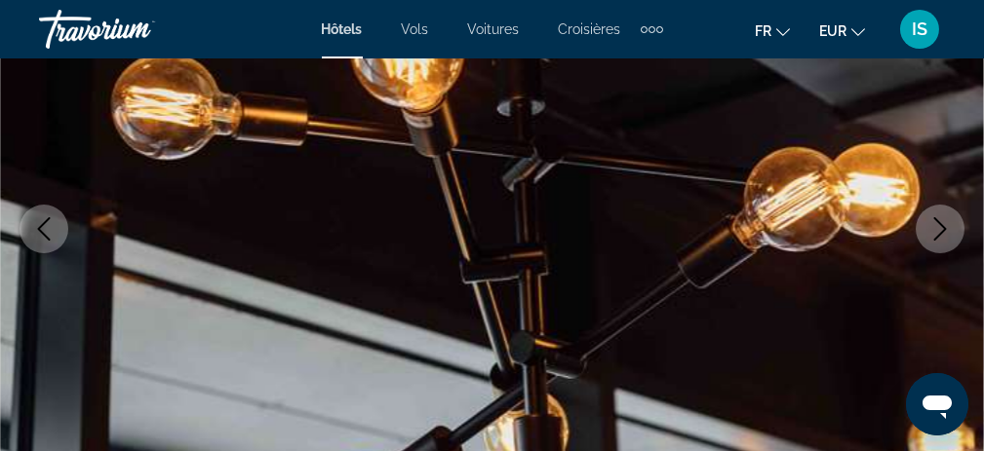
click at [940, 220] on icon "Next image" at bounding box center [939, 228] width 23 height 23
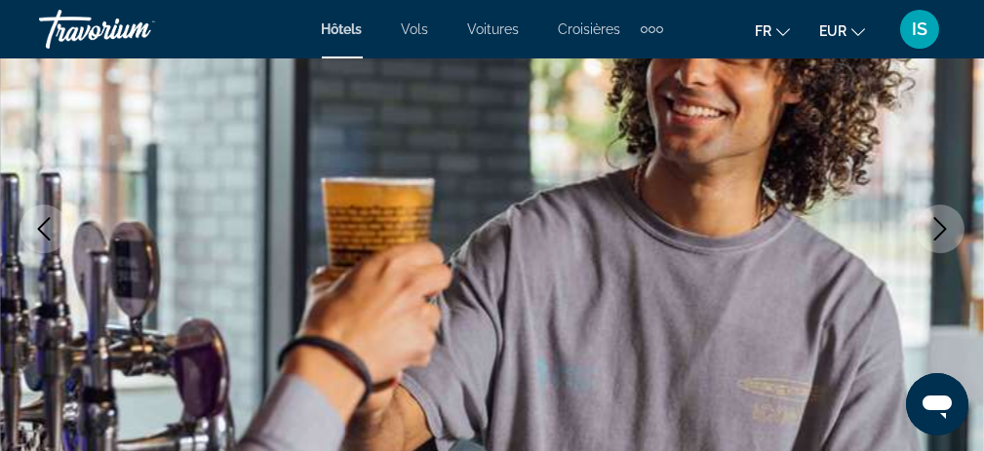
click at [940, 220] on icon "Next image" at bounding box center [939, 228] width 23 height 23
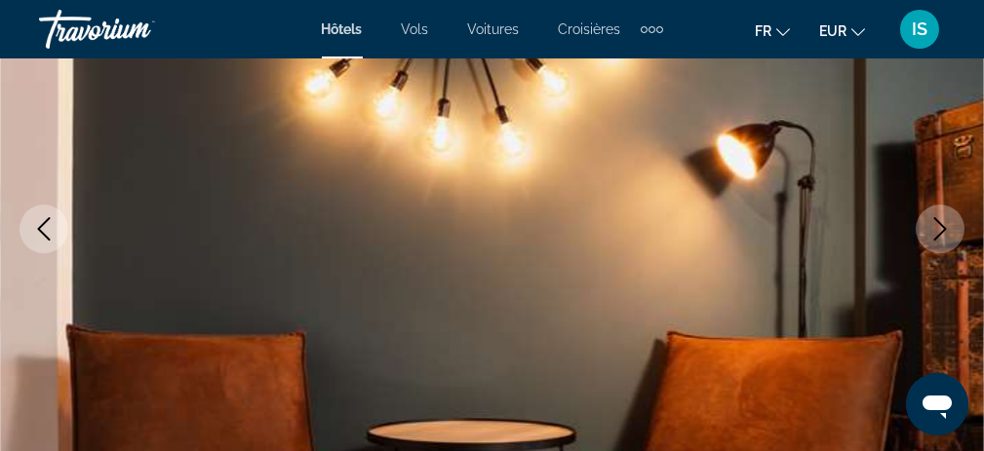
click at [940, 220] on icon "Next image" at bounding box center [939, 228] width 23 height 23
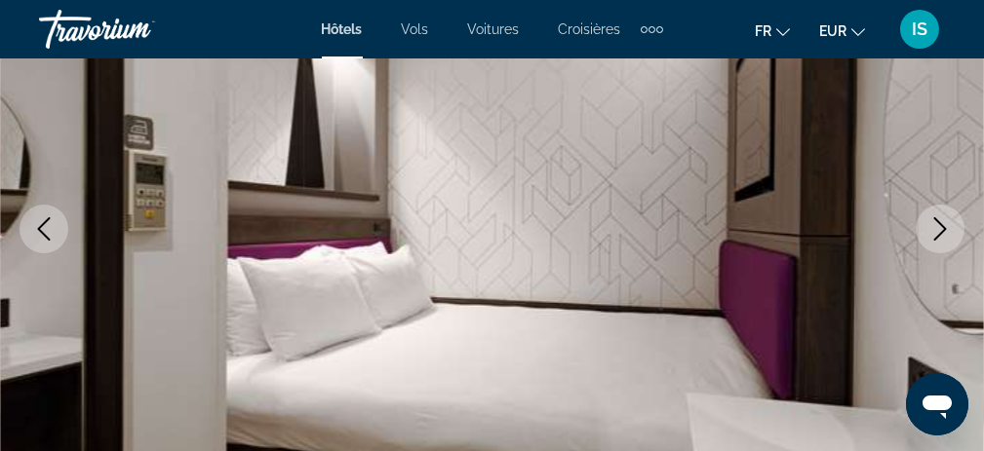
click at [940, 220] on icon "Next image" at bounding box center [939, 228] width 23 height 23
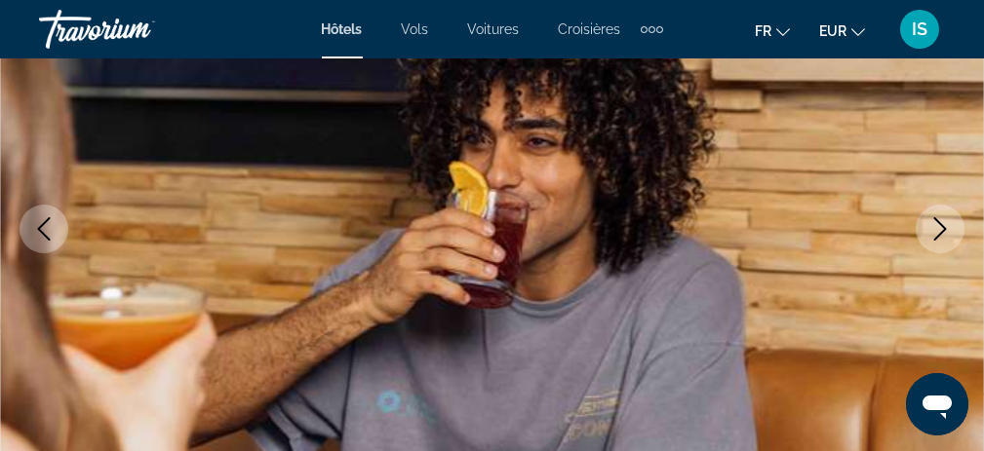
click at [940, 220] on icon "Next image" at bounding box center [939, 228] width 23 height 23
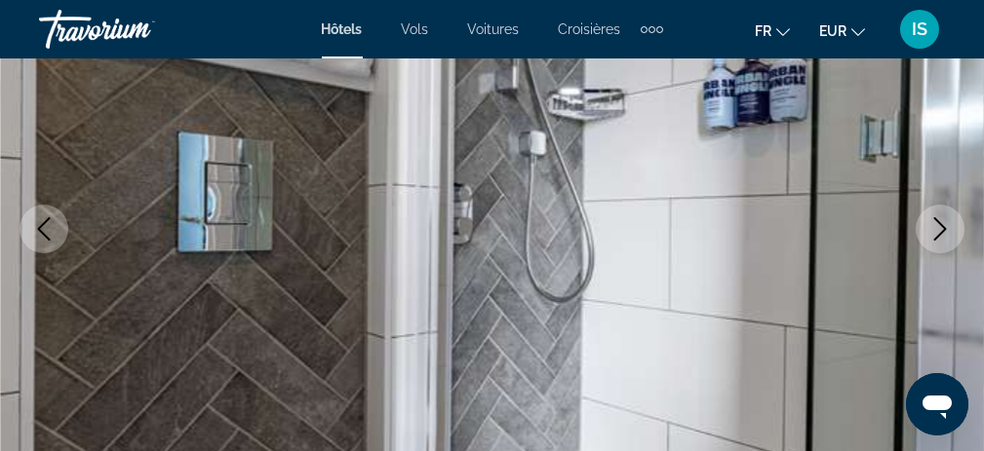
click at [940, 220] on icon "Next image" at bounding box center [939, 228] width 23 height 23
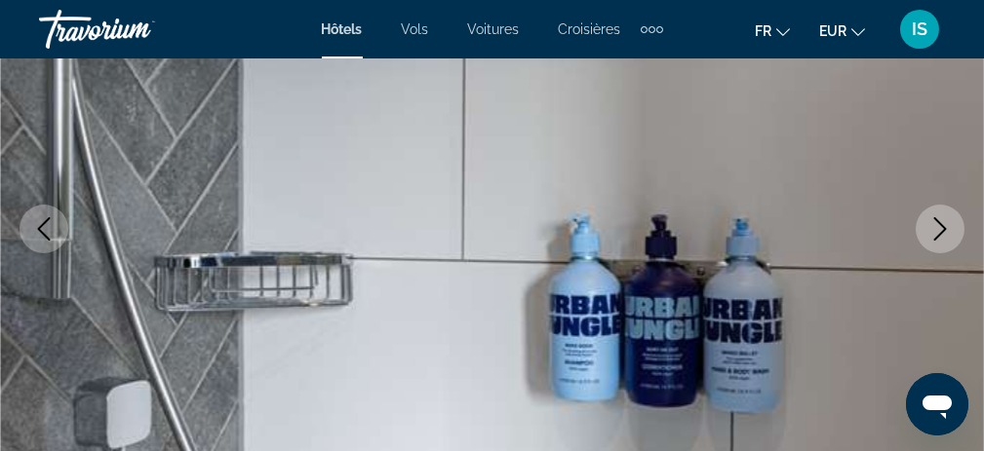
click at [940, 220] on icon "Next image" at bounding box center [939, 228] width 23 height 23
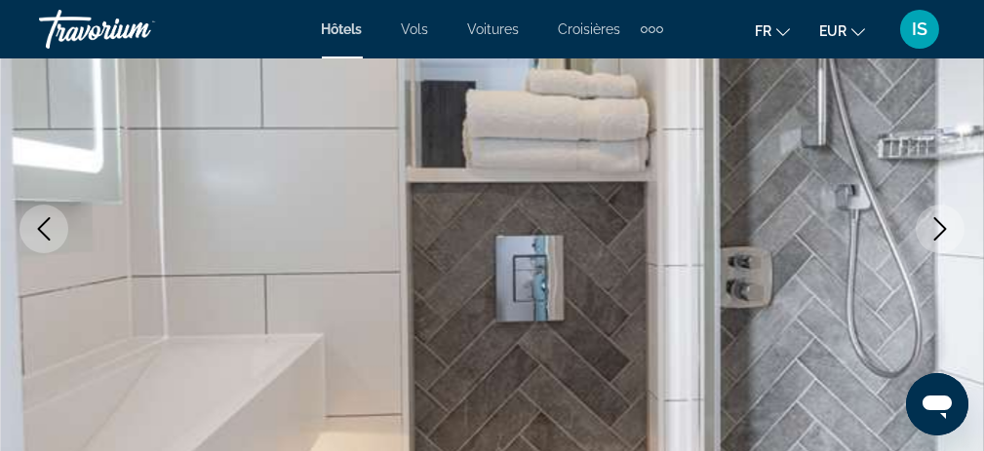
click at [940, 220] on icon "Next image" at bounding box center [939, 228] width 23 height 23
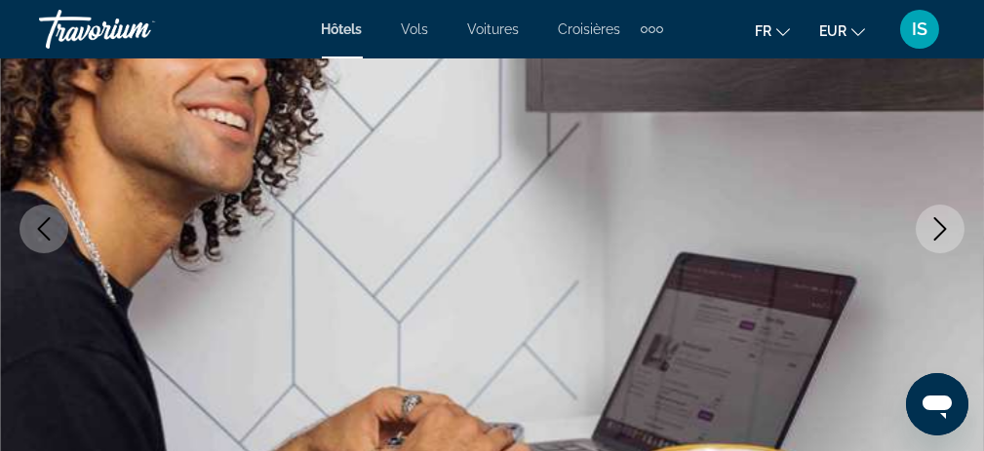
click at [58, 219] on button "Previous image" at bounding box center [44, 229] width 49 height 49
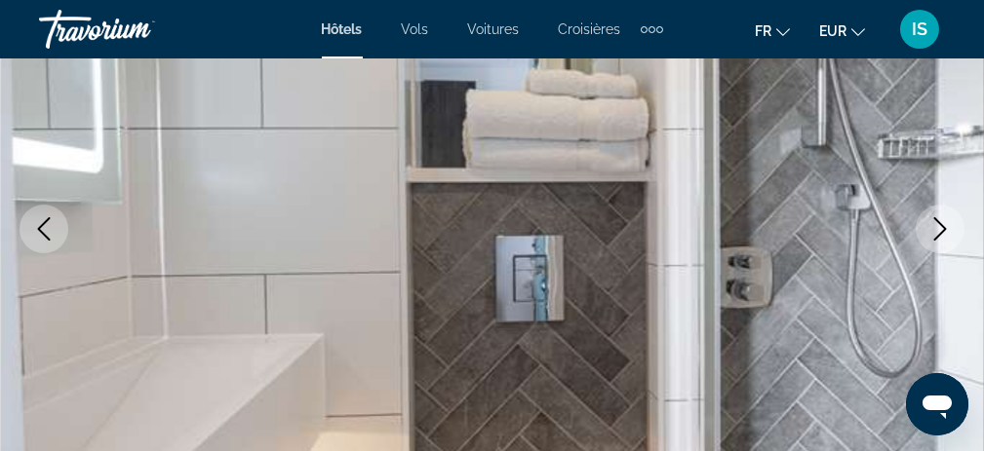
click at [936, 220] on icon "Next image" at bounding box center [940, 228] width 13 height 23
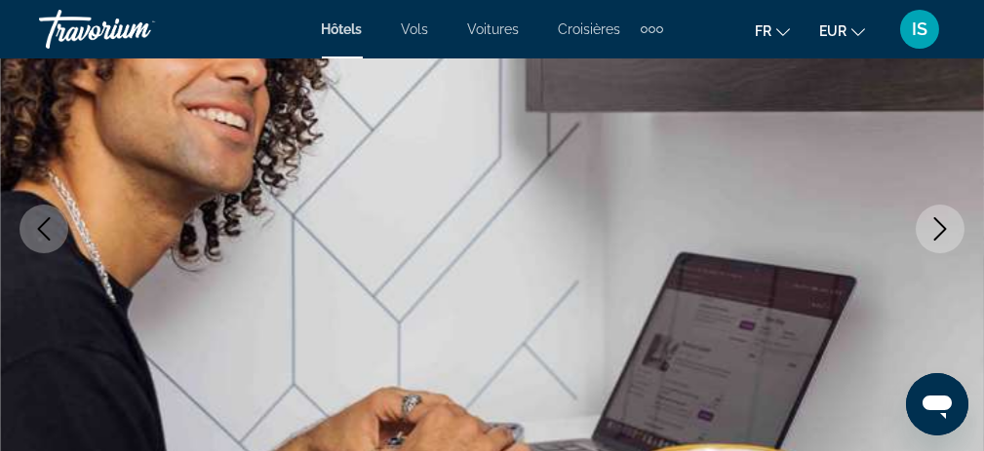
click at [936, 220] on icon "Next image" at bounding box center [940, 228] width 13 height 23
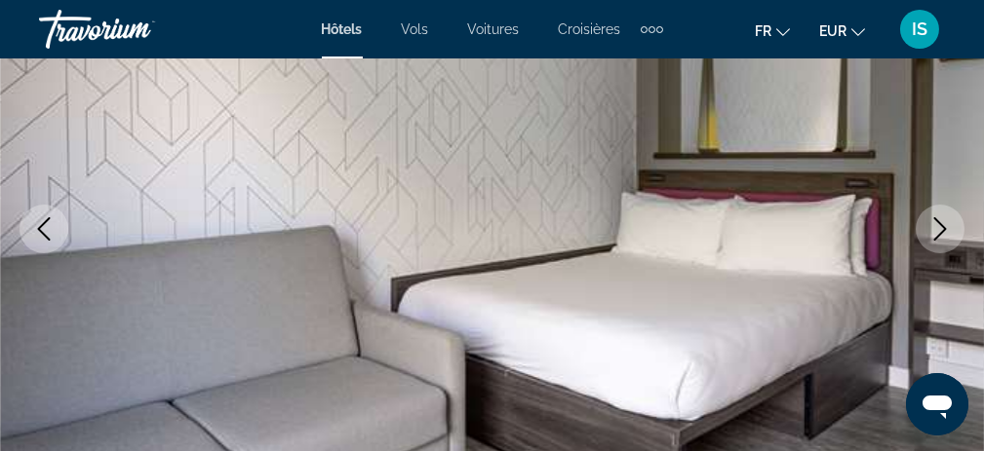
click at [936, 220] on icon "Next image" at bounding box center [940, 228] width 13 height 23
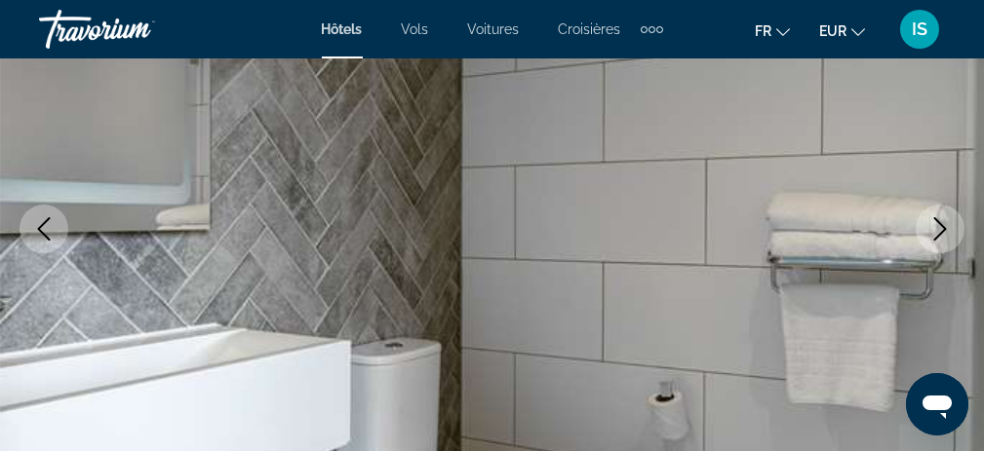
click at [936, 220] on icon "Next image" at bounding box center [940, 228] width 13 height 23
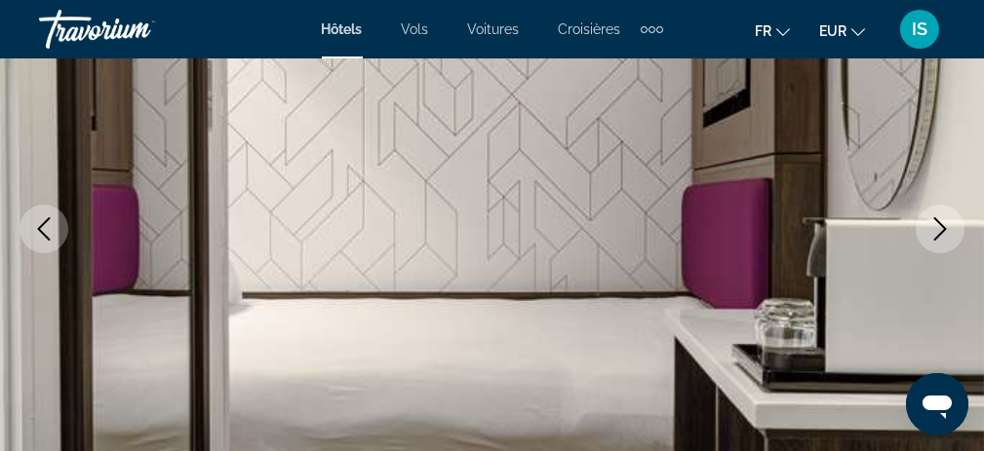
click at [936, 220] on icon "Next image" at bounding box center [940, 228] width 13 height 23
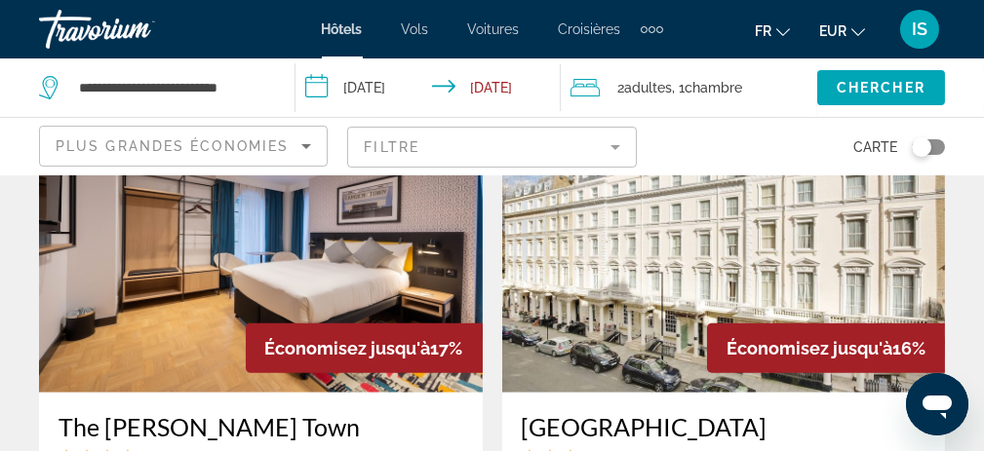
scroll to position [3120, 0]
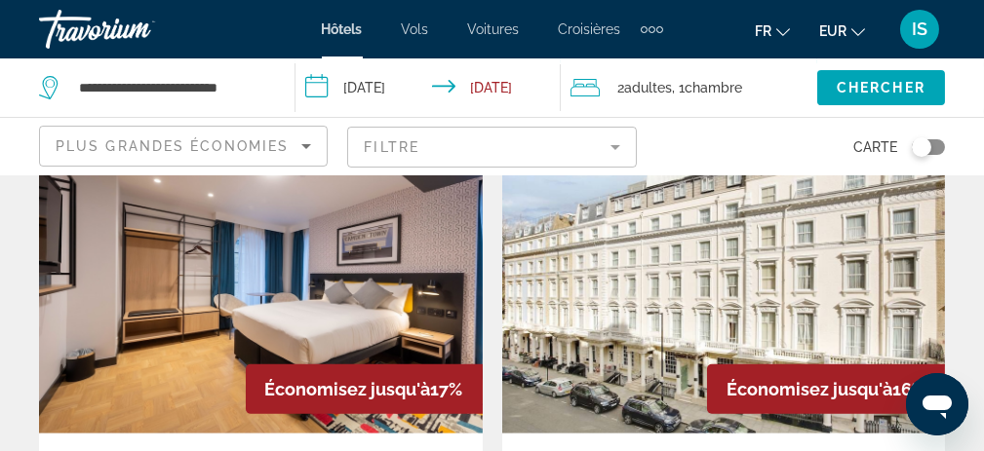
click at [764, 282] on img "Main content" at bounding box center [724, 278] width 444 height 312
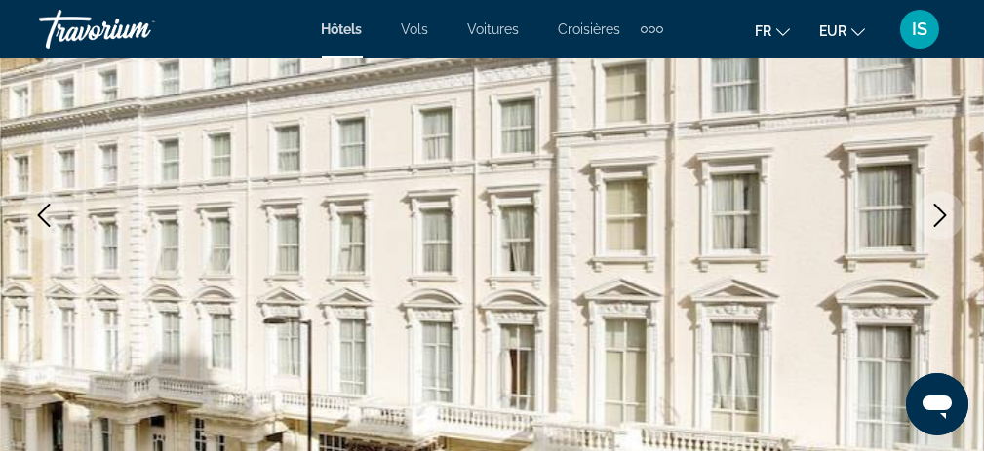
scroll to position [293, 0]
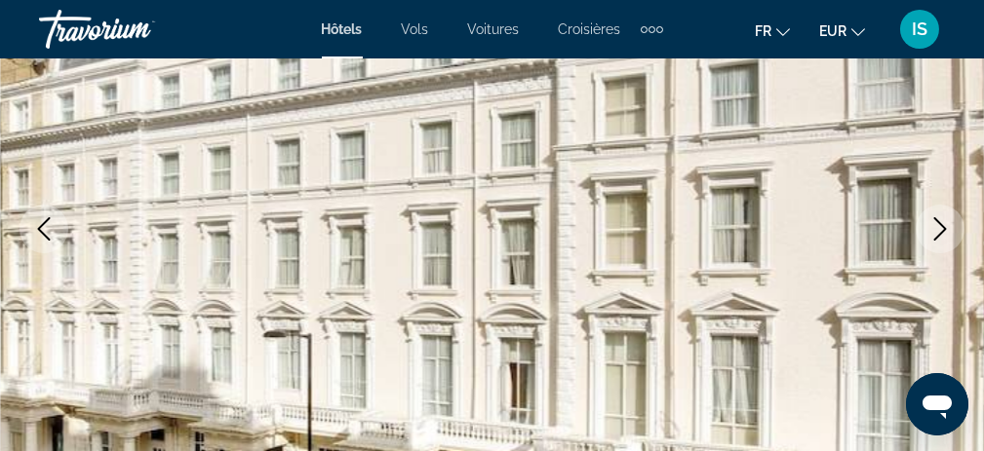
click at [931, 223] on icon "Next image" at bounding box center [939, 228] width 23 height 23
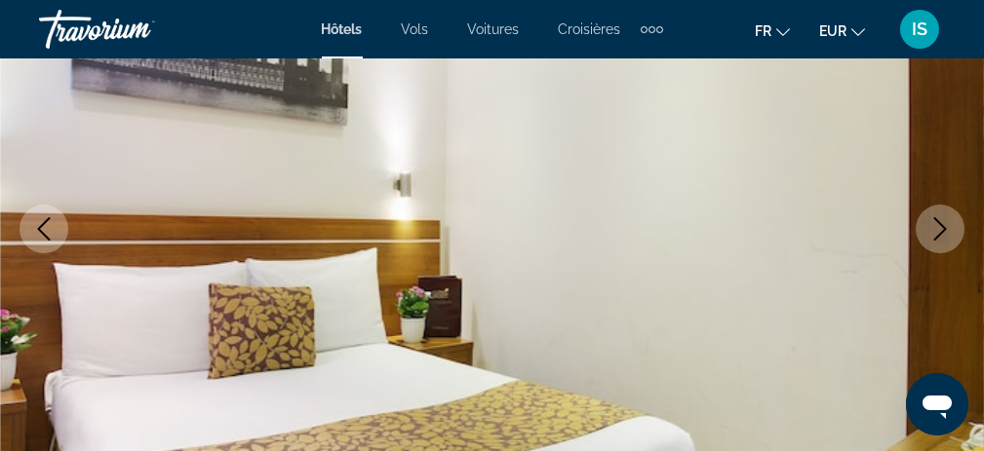
click at [931, 223] on icon "Next image" at bounding box center [939, 228] width 23 height 23
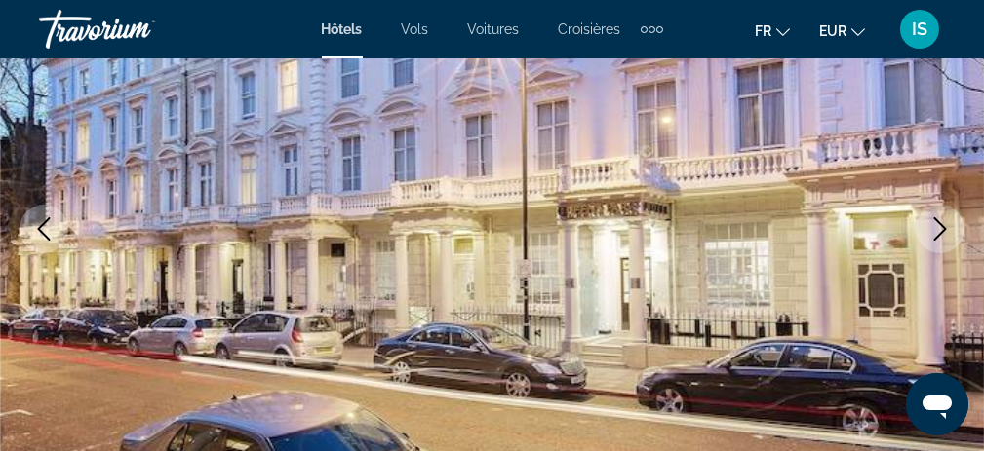
click at [931, 223] on icon "Next image" at bounding box center [939, 228] width 23 height 23
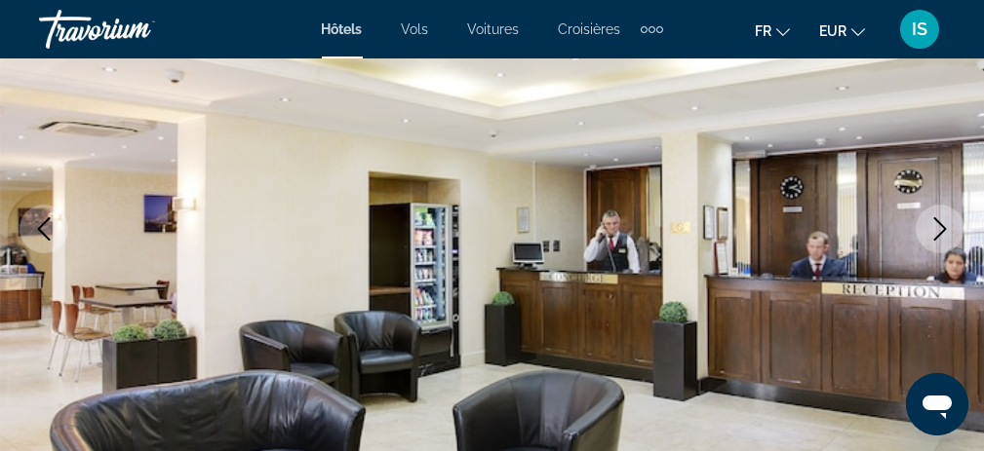
click at [937, 221] on icon "Next image" at bounding box center [940, 228] width 13 height 23
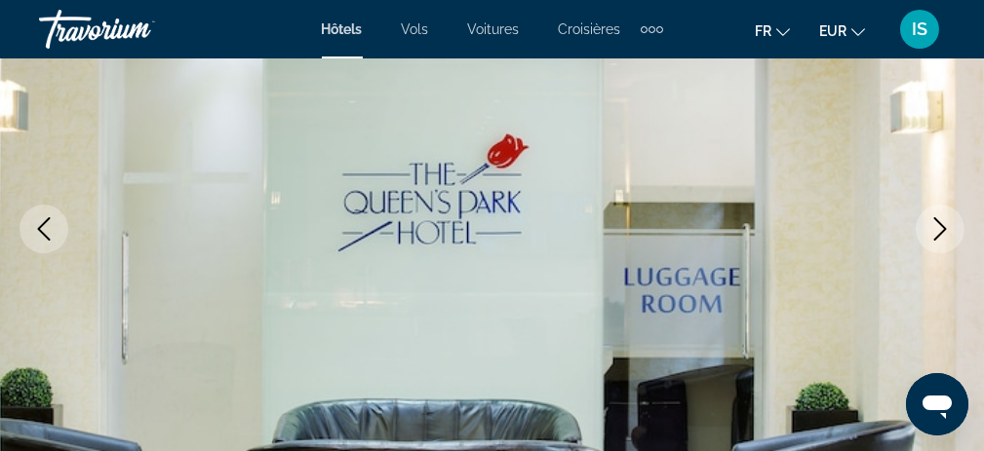
click at [937, 221] on icon "Next image" at bounding box center [940, 228] width 13 height 23
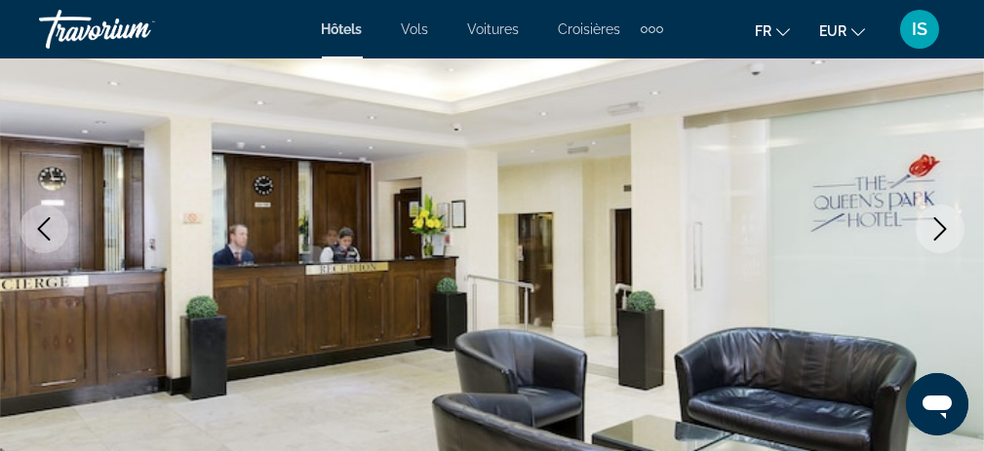
click at [937, 221] on icon "Next image" at bounding box center [940, 228] width 13 height 23
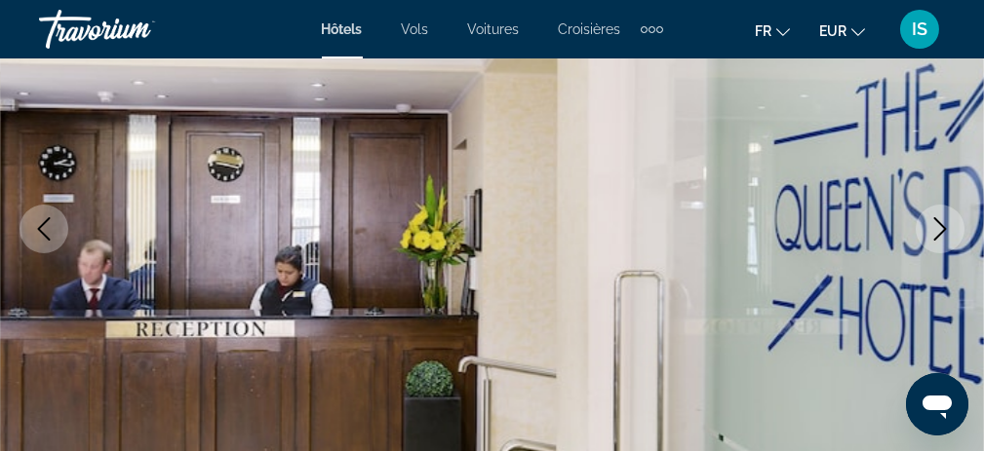
click at [936, 222] on icon "Next image" at bounding box center [939, 228] width 23 height 23
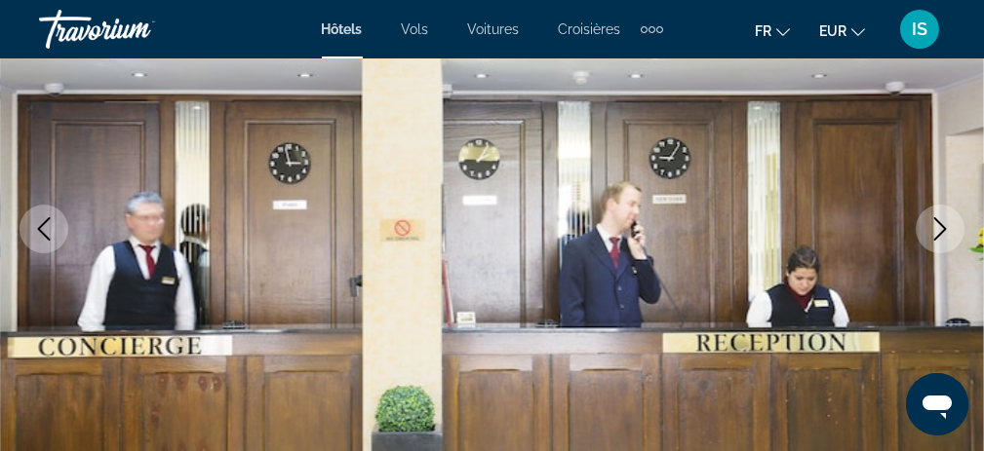
click at [936, 222] on icon "Next image" at bounding box center [939, 228] width 23 height 23
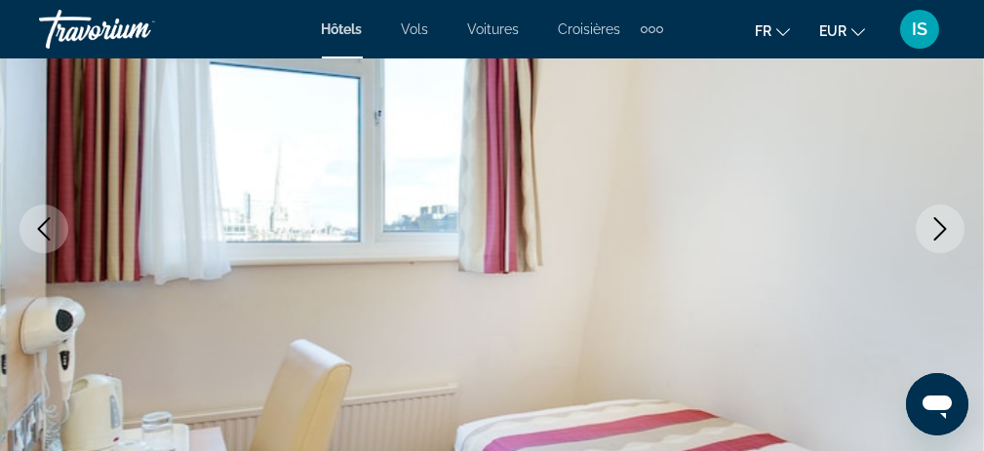
click at [936, 222] on icon "Next image" at bounding box center [939, 228] width 23 height 23
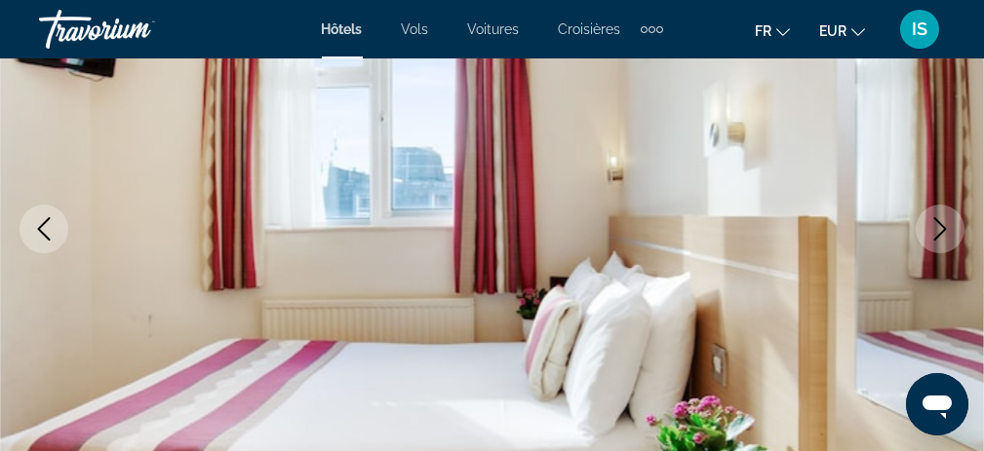
click at [936, 222] on icon "Next image" at bounding box center [939, 228] width 23 height 23
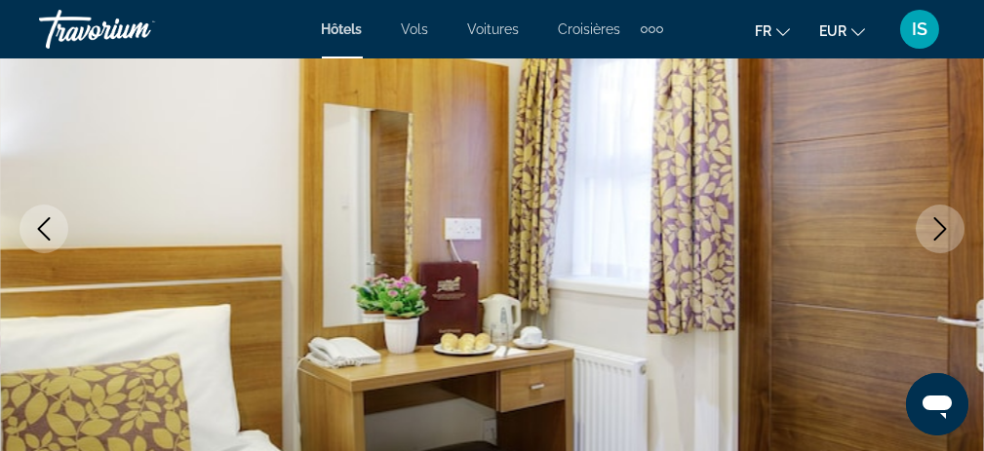
click at [936, 222] on icon "Next image" at bounding box center [939, 228] width 23 height 23
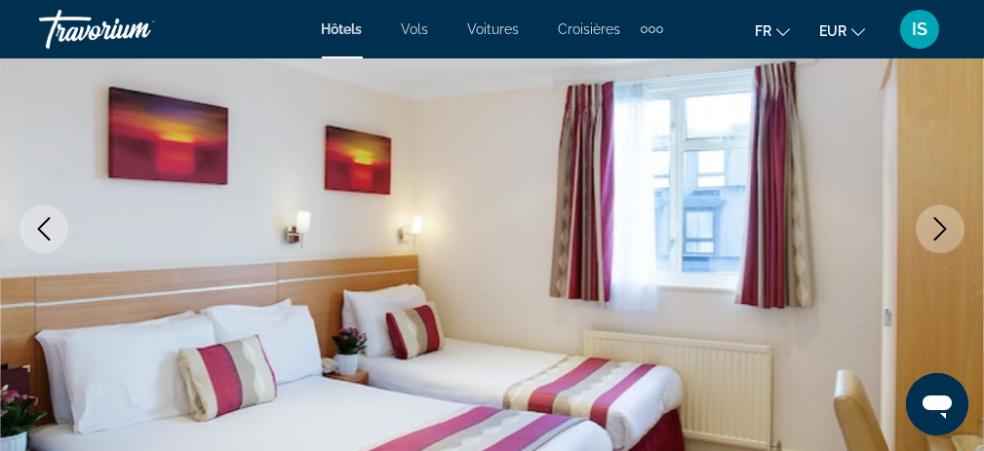
click at [936, 222] on icon "Next image" at bounding box center [939, 228] width 23 height 23
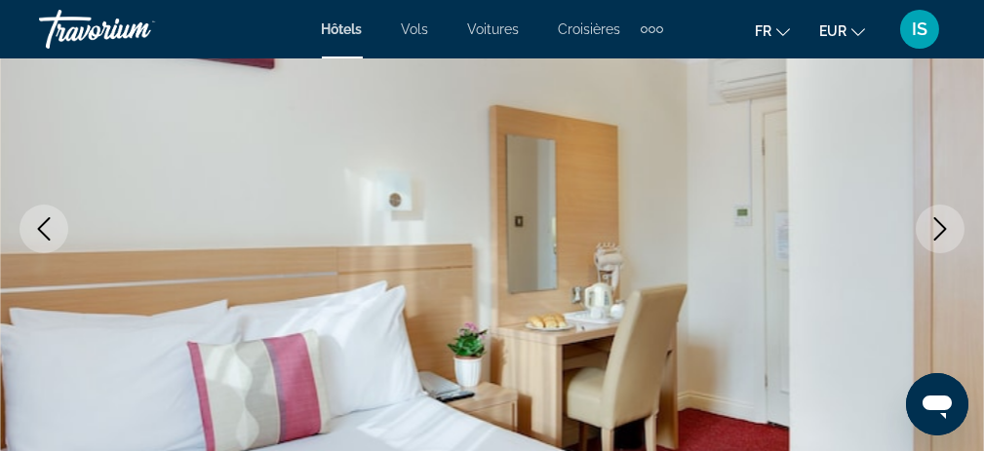
click at [936, 222] on icon "Next image" at bounding box center [939, 228] width 23 height 23
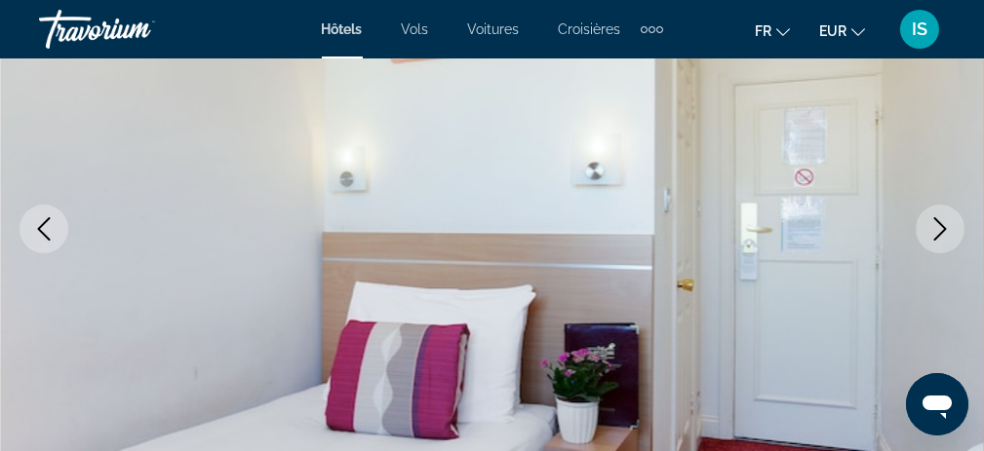
click at [936, 222] on icon "Next image" at bounding box center [939, 228] width 23 height 23
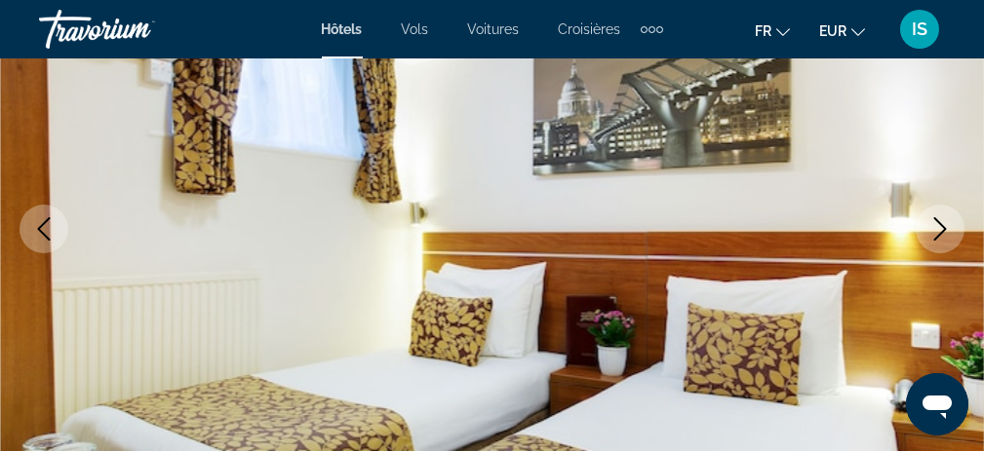
click at [936, 222] on icon "Next image" at bounding box center [939, 228] width 23 height 23
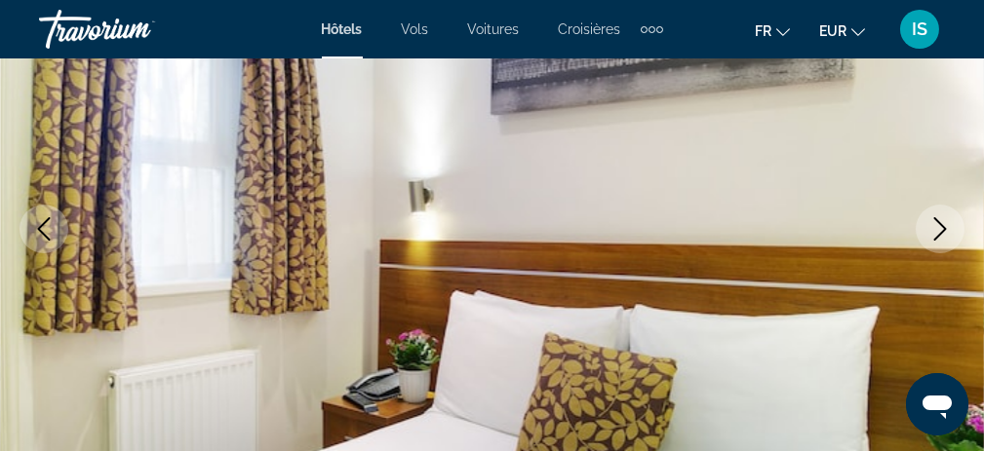
click at [936, 222] on icon "Next image" at bounding box center [939, 228] width 23 height 23
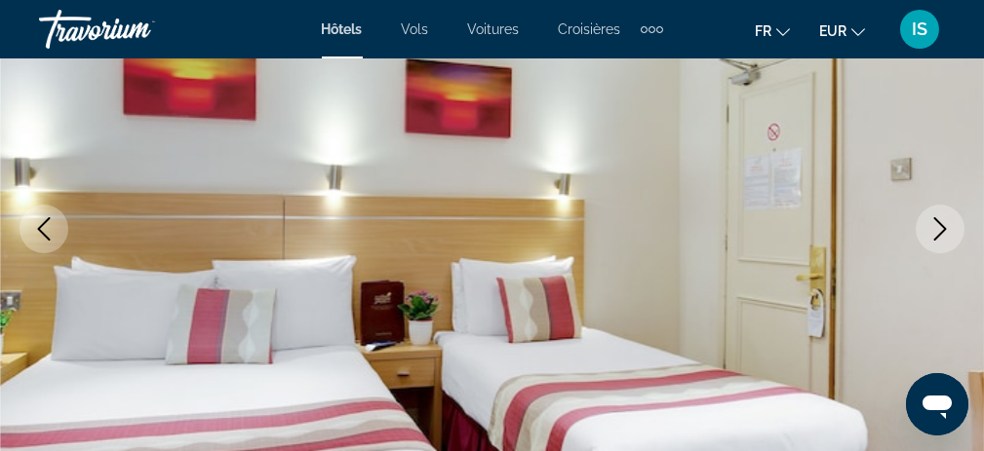
click at [936, 222] on icon "Next image" at bounding box center [939, 228] width 23 height 23
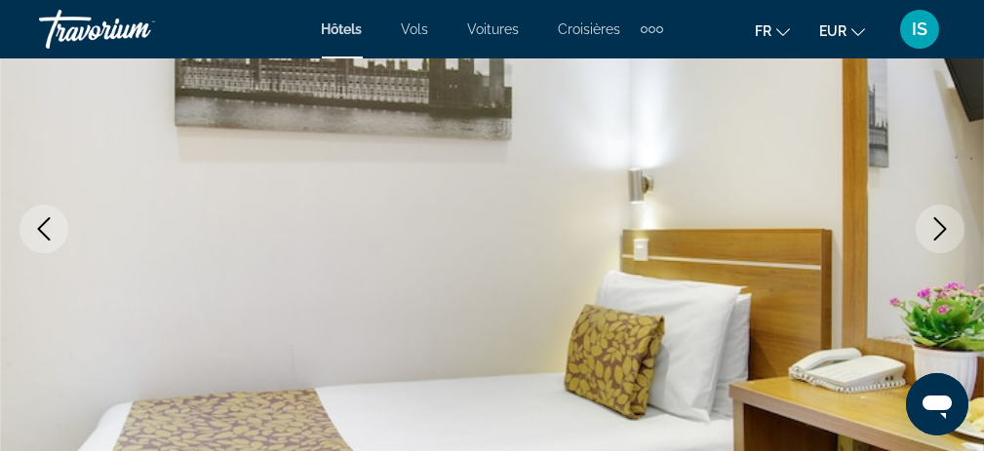
click at [936, 222] on icon "Next image" at bounding box center [939, 228] width 23 height 23
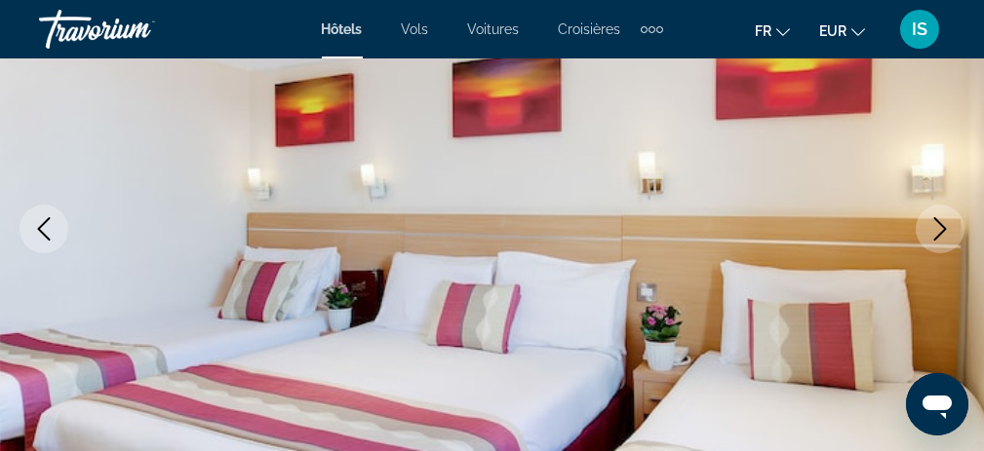
click at [936, 222] on icon "Next image" at bounding box center [939, 228] width 23 height 23
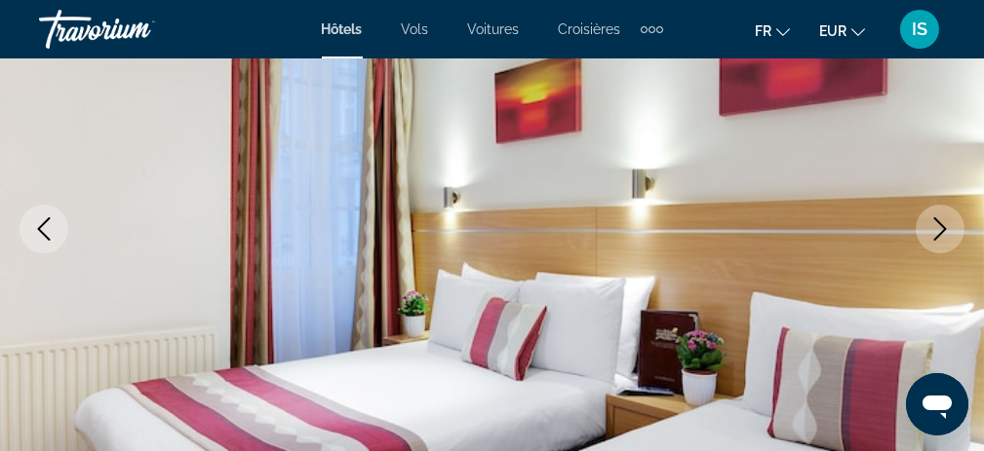
click at [936, 222] on icon "Next image" at bounding box center [939, 228] width 23 height 23
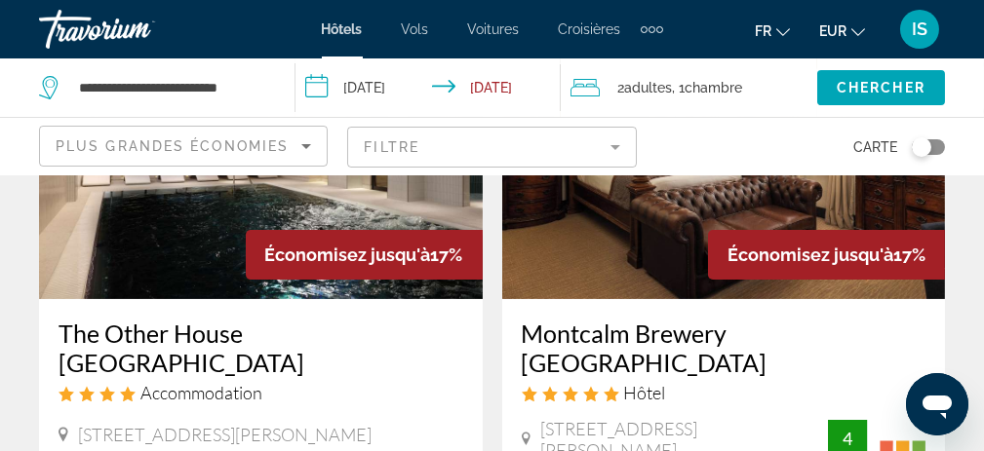
scroll to position [975, 0]
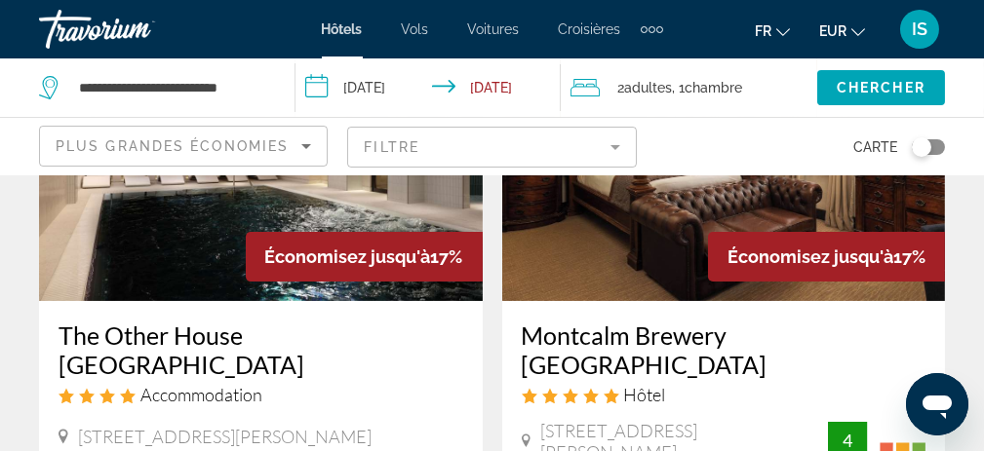
click at [112, 223] on img "Main content" at bounding box center [261, 145] width 444 height 312
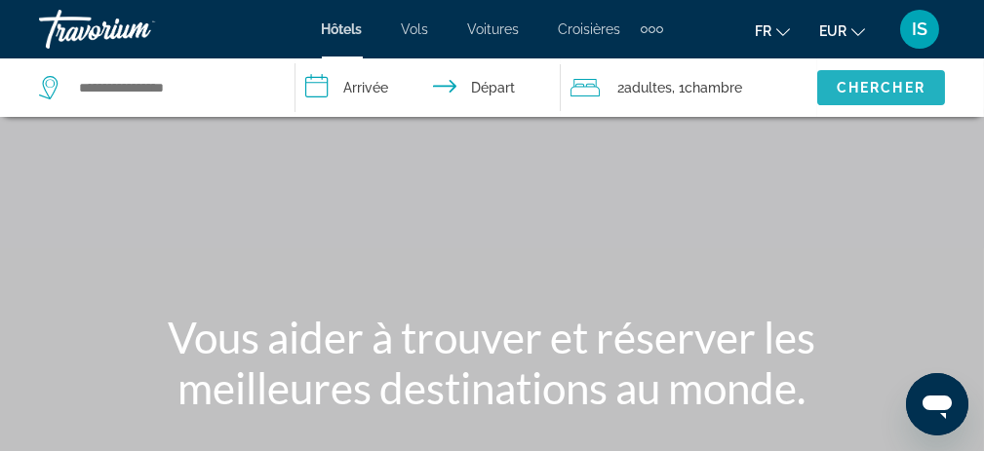
click at [881, 90] on span "Chercher" at bounding box center [881, 88] width 89 height 16
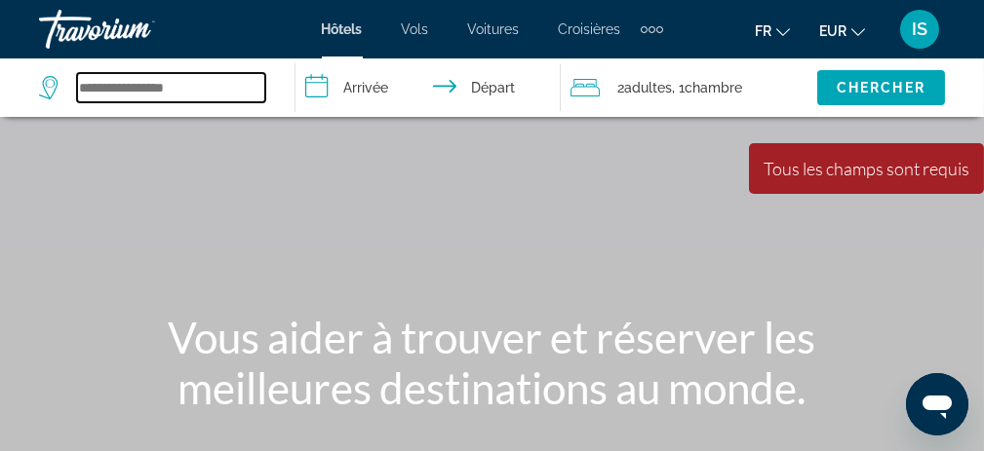
click at [141, 85] on input "Search widget" at bounding box center [171, 87] width 188 height 29
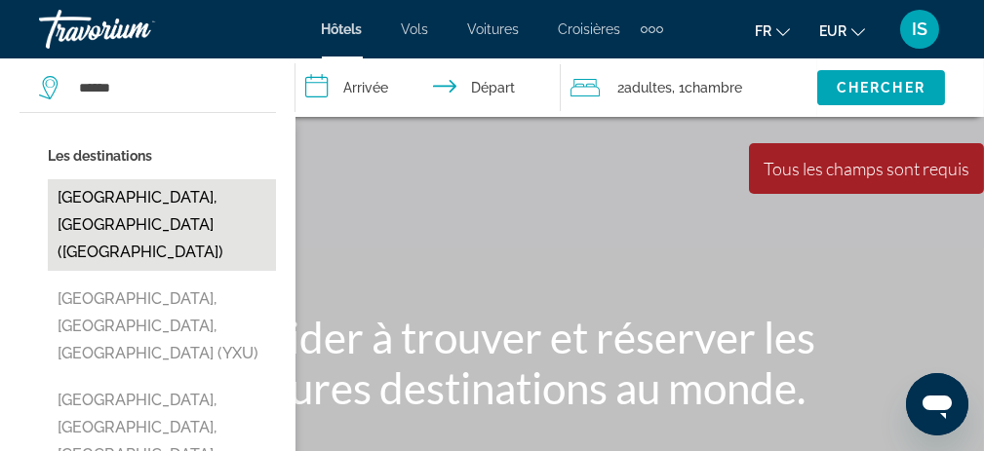
click at [156, 194] on button "[GEOGRAPHIC_DATA], [GEOGRAPHIC_DATA] ([GEOGRAPHIC_DATA])" at bounding box center [162, 225] width 228 height 92
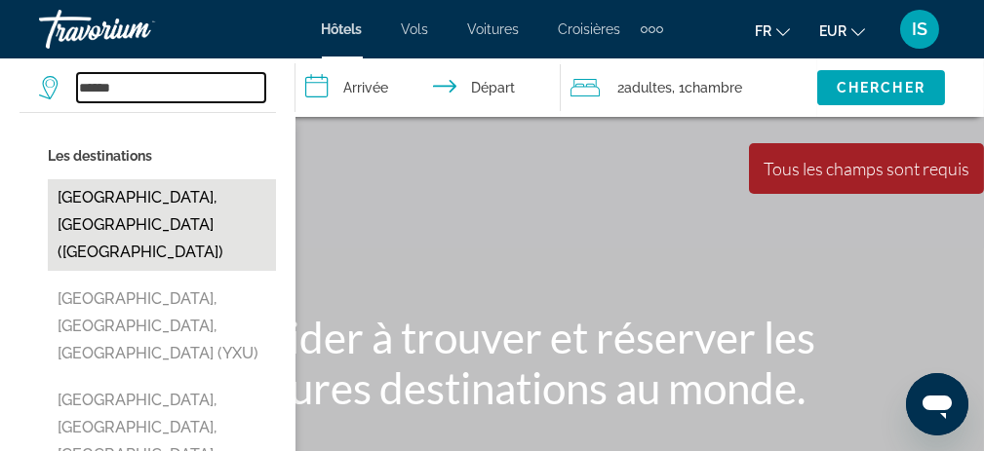
type input "**********"
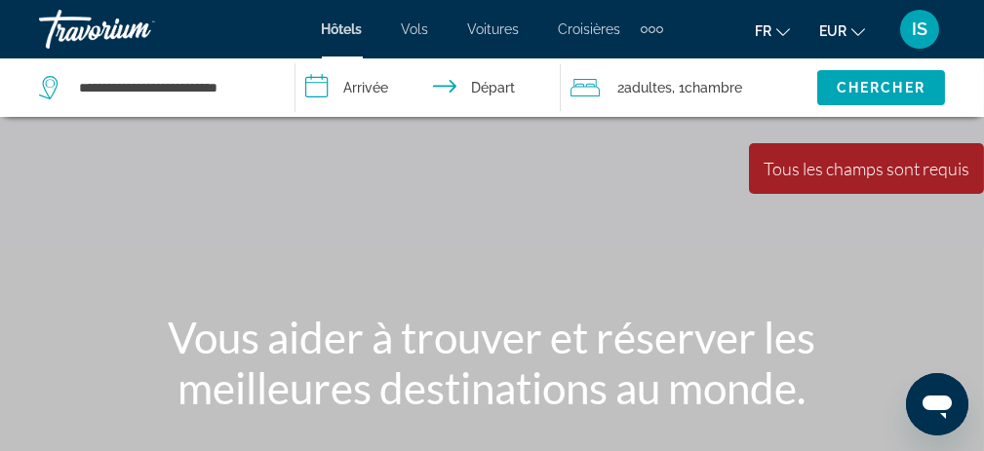
click at [346, 99] on input "**********" at bounding box center [432, 91] width 274 height 64
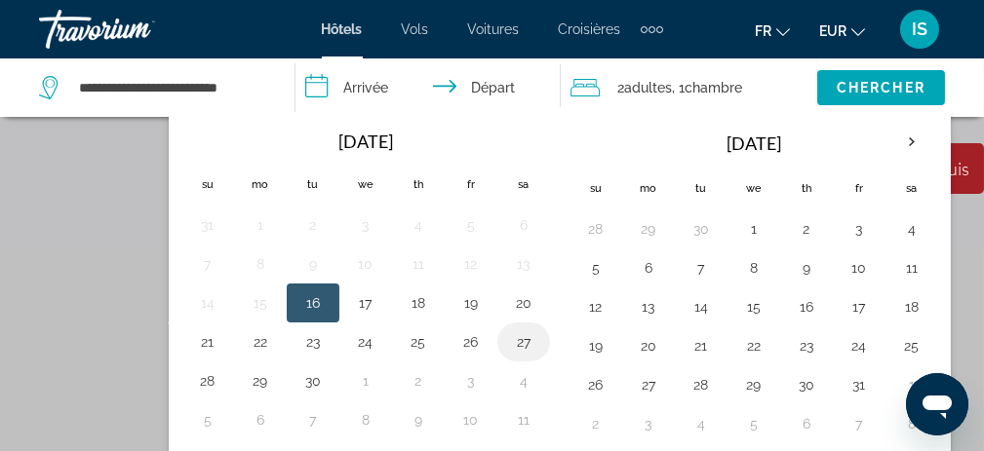
click at [518, 338] on button "27" at bounding box center [523, 342] width 31 height 27
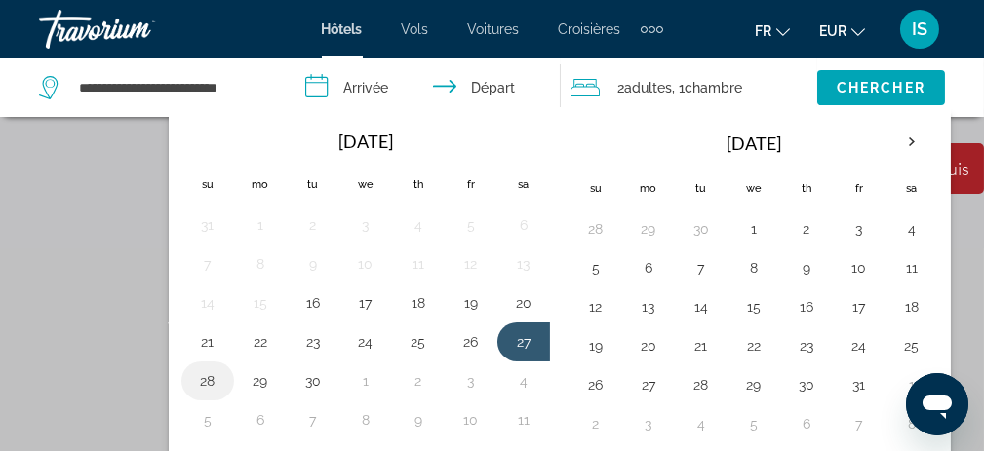
click at [194, 378] on button "28" at bounding box center [207, 381] width 31 height 27
type input "**********"
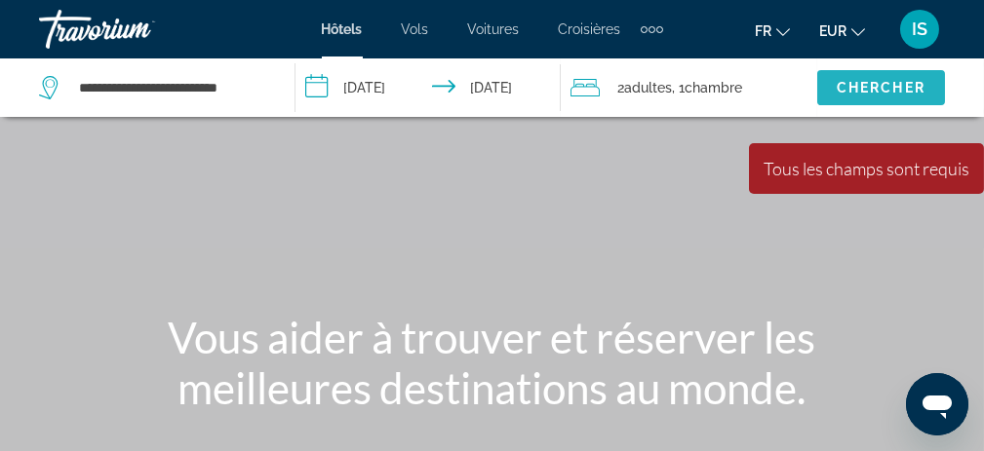
click at [877, 82] on span "Chercher" at bounding box center [881, 88] width 89 height 16
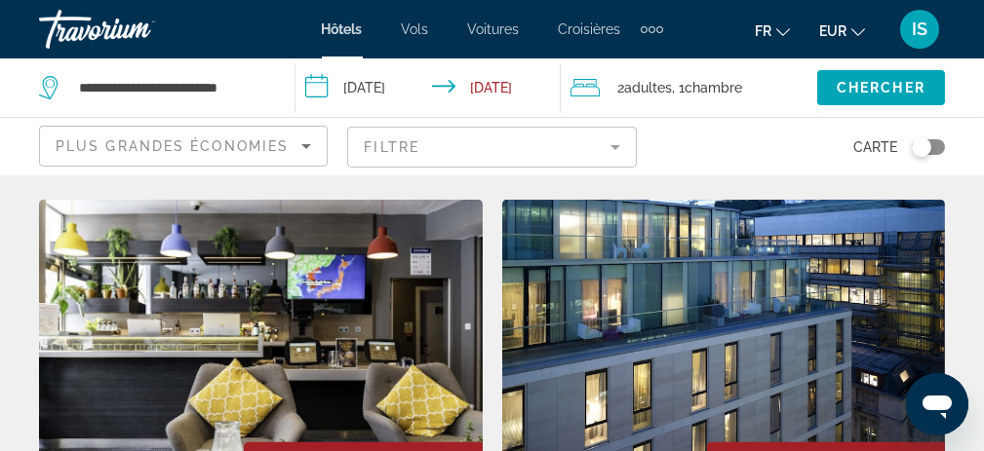
scroll to position [3803, 0]
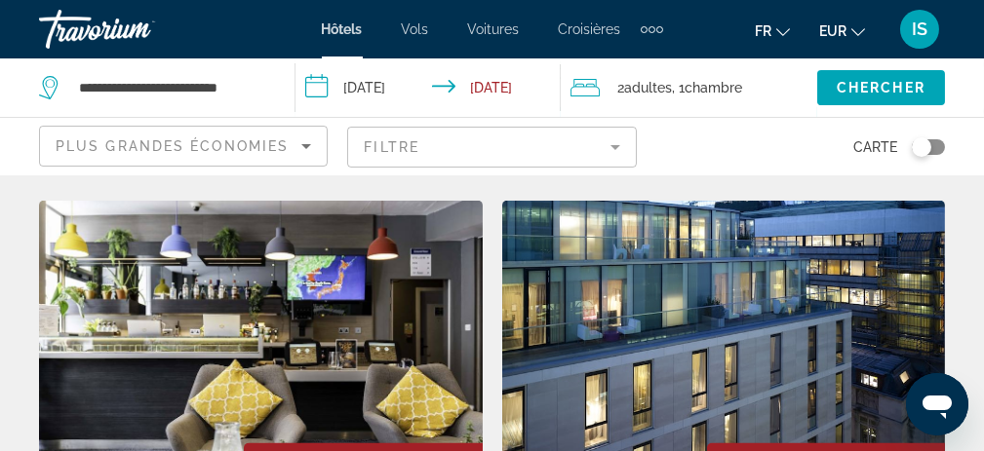
click at [632, 356] on img "Main content" at bounding box center [724, 357] width 444 height 312
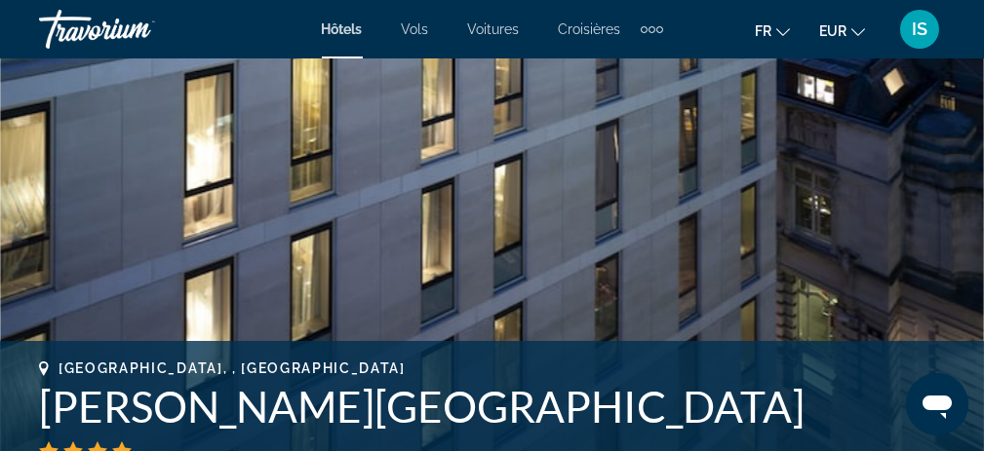
scroll to position [293, 0]
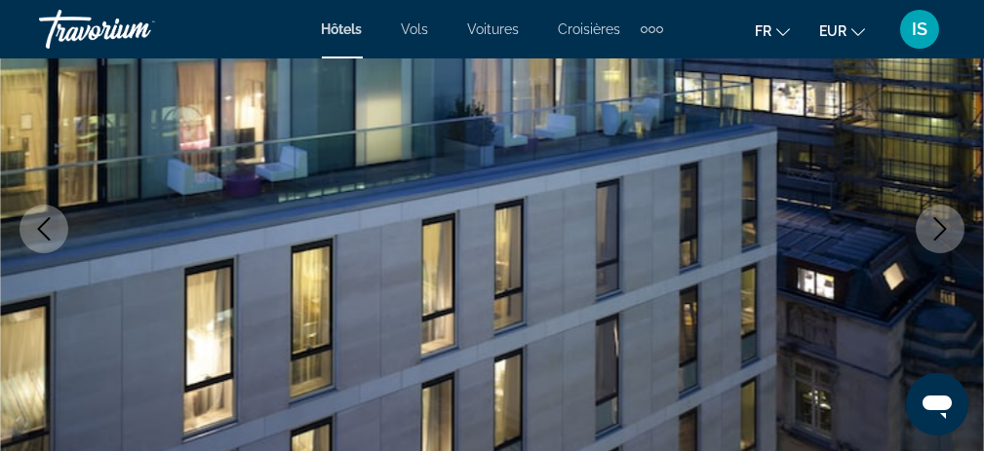
click at [940, 225] on icon "Next image" at bounding box center [939, 228] width 23 height 23
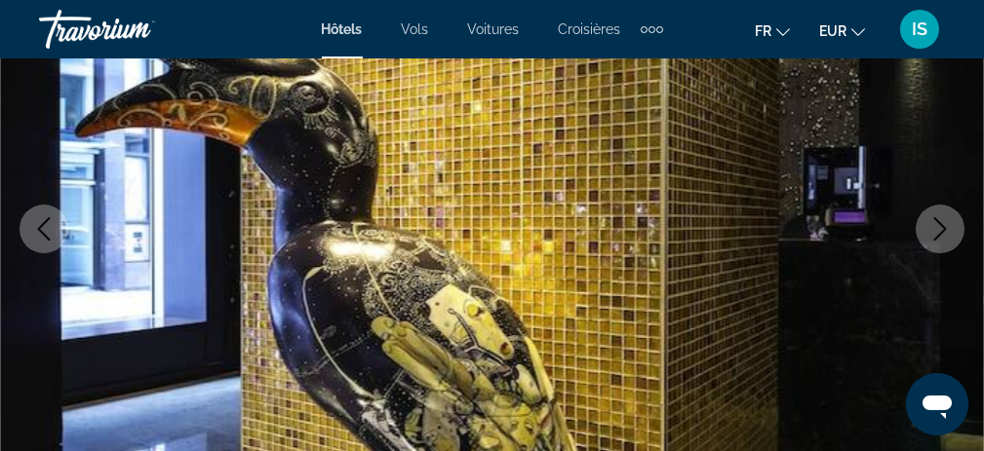
click at [940, 225] on icon "Next image" at bounding box center [939, 228] width 23 height 23
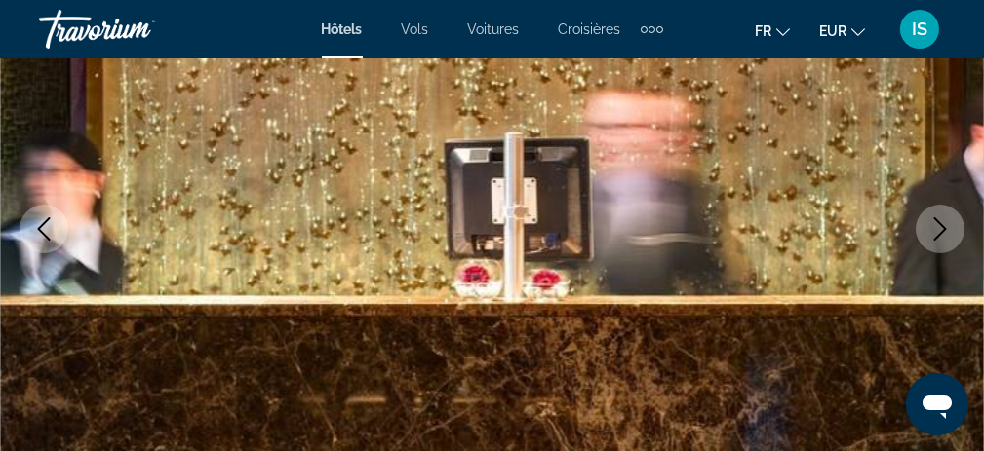
click at [940, 225] on icon "Next image" at bounding box center [939, 228] width 23 height 23
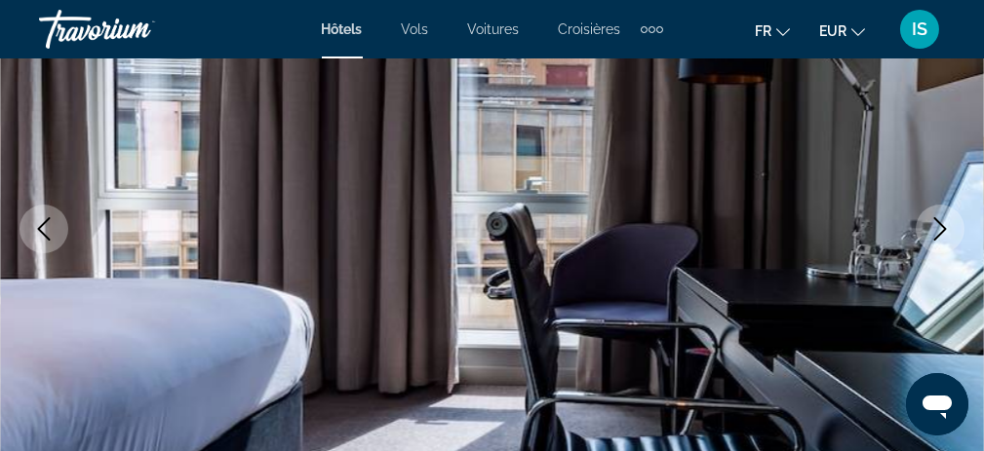
click at [940, 225] on icon "Next image" at bounding box center [939, 228] width 23 height 23
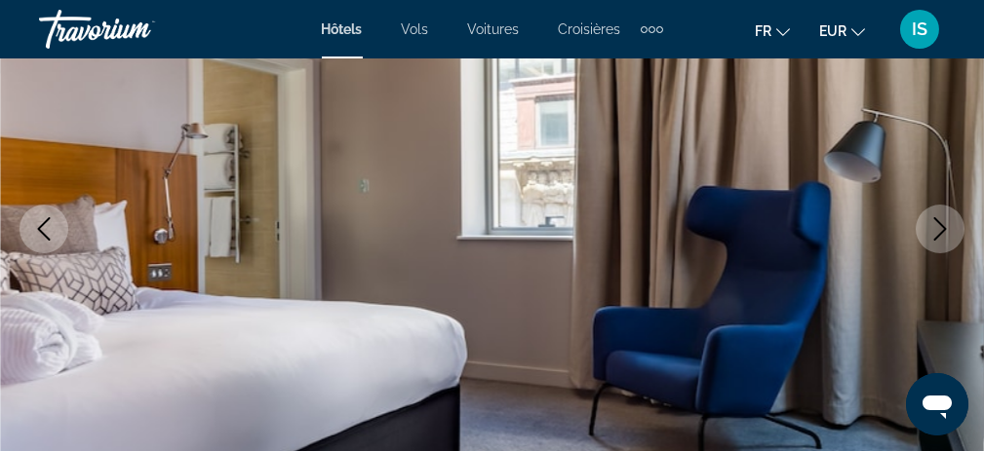
click at [940, 225] on icon "Next image" at bounding box center [939, 228] width 23 height 23
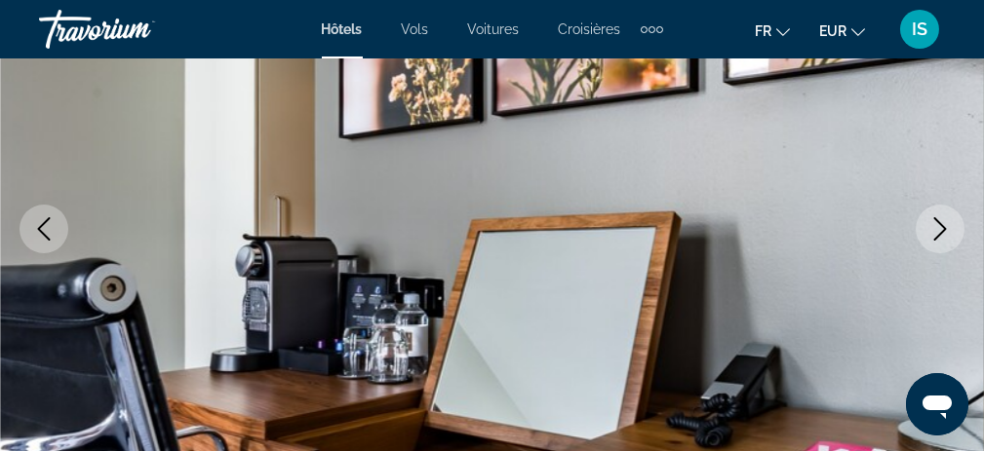
click at [940, 225] on icon "Next image" at bounding box center [939, 228] width 23 height 23
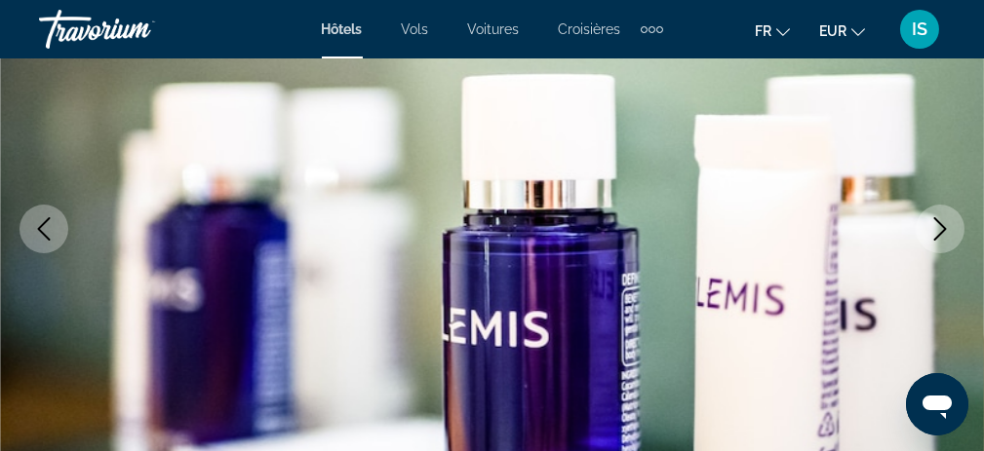
click at [939, 225] on icon "Next image" at bounding box center [939, 228] width 23 height 23
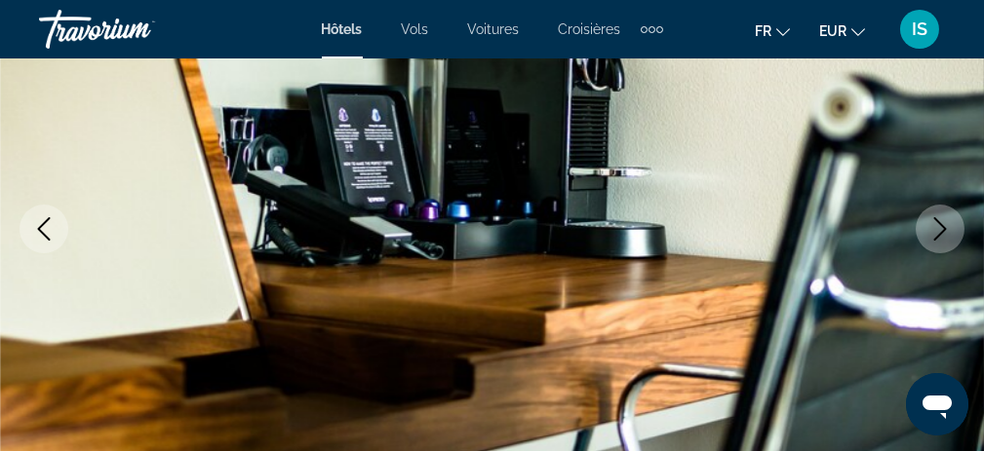
click at [939, 225] on icon "Next image" at bounding box center [939, 228] width 23 height 23
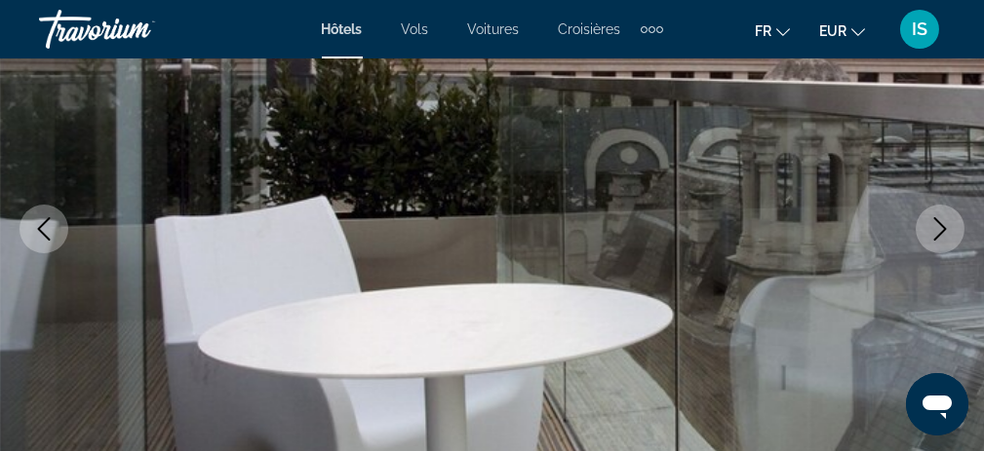
click at [939, 225] on icon "Next image" at bounding box center [939, 228] width 23 height 23
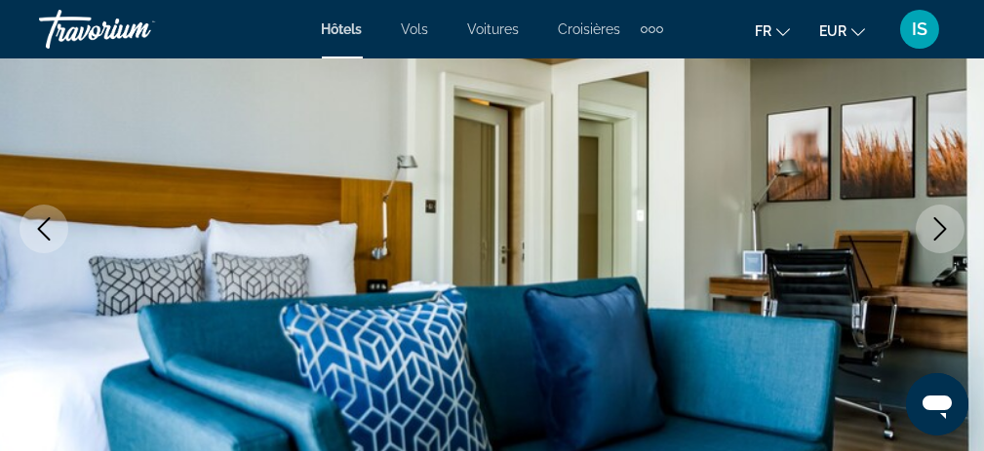
click at [939, 225] on icon "Next image" at bounding box center [939, 228] width 23 height 23
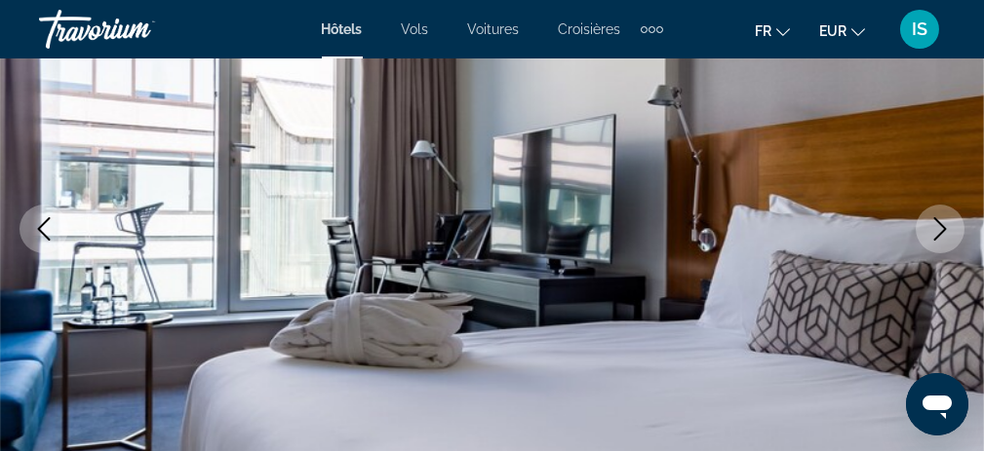
click at [939, 225] on icon "Next image" at bounding box center [939, 228] width 23 height 23
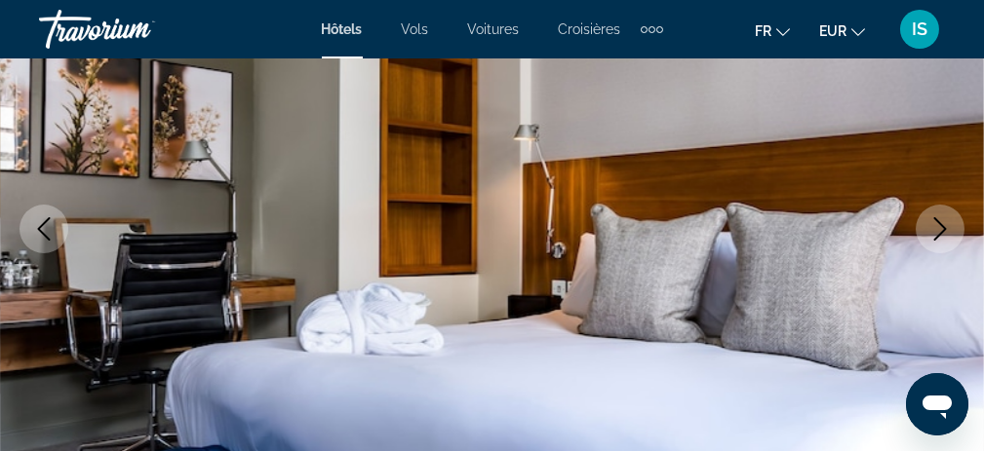
click at [939, 225] on icon "Next image" at bounding box center [939, 228] width 23 height 23
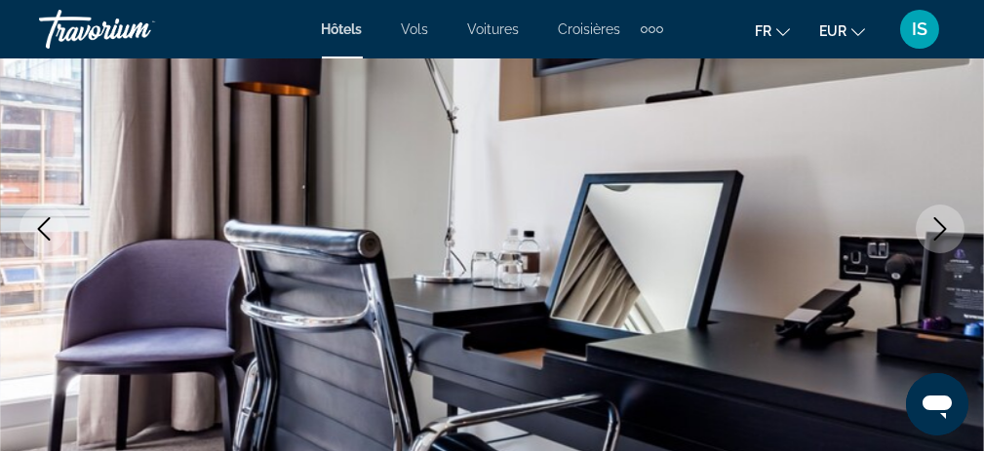
click at [939, 225] on icon "Next image" at bounding box center [939, 228] width 23 height 23
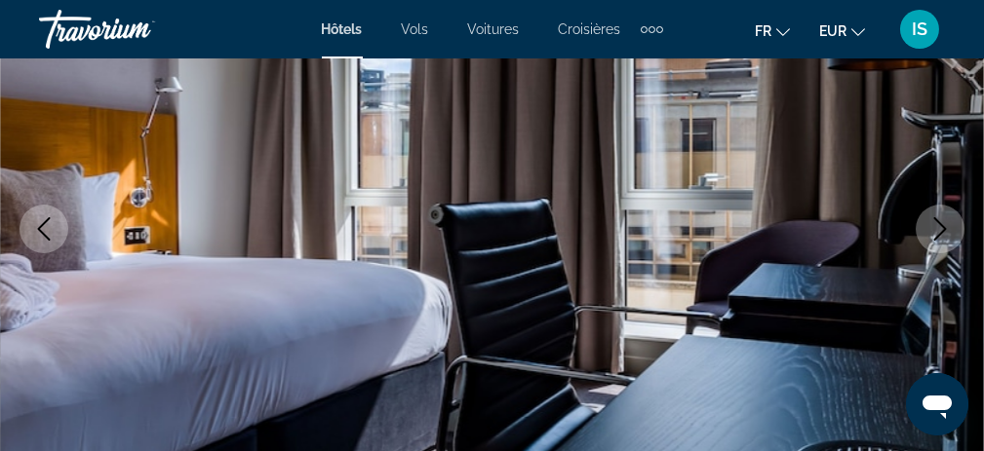
click at [939, 225] on icon "Next image" at bounding box center [939, 228] width 23 height 23
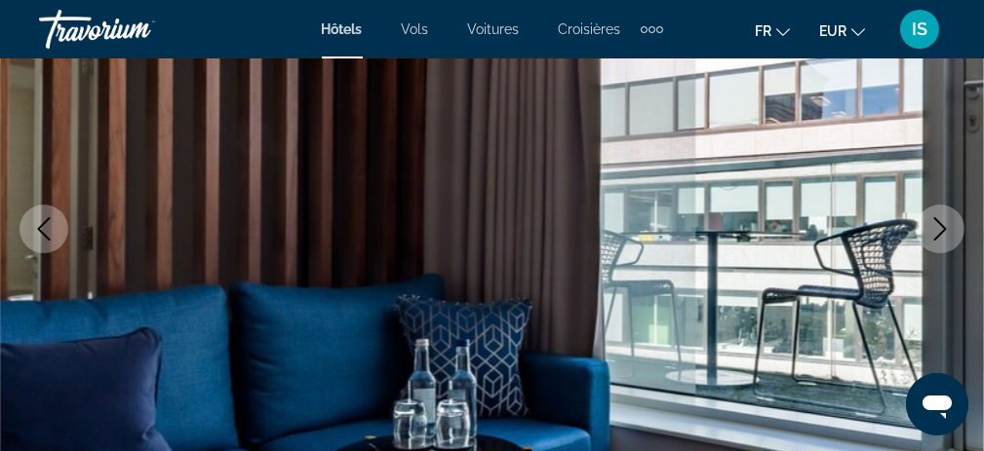
click at [939, 225] on icon "Next image" at bounding box center [939, 228] width 23 height 23
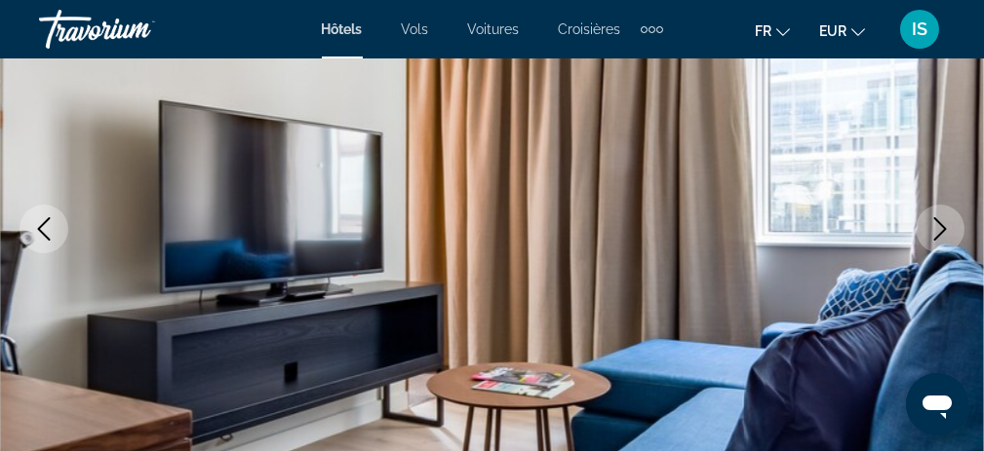
click at [939, 225] on icon "Next image" at bounding box center [939, 228] width 23 height 23
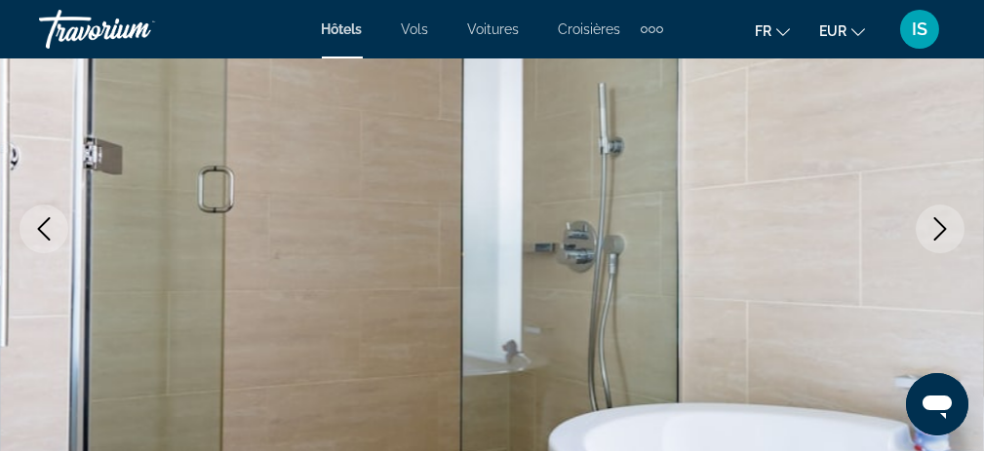
click at [937, 227] on icon "Next image" at bounding box center [939, 228] width 23 height 23
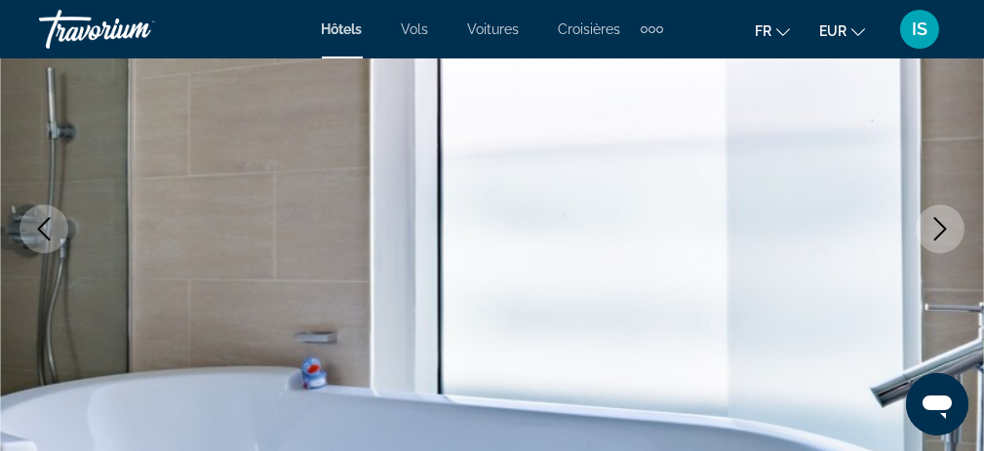
click at [937, 227] on icon "Next image" at bounding box center [939, 228] width 23 height 23
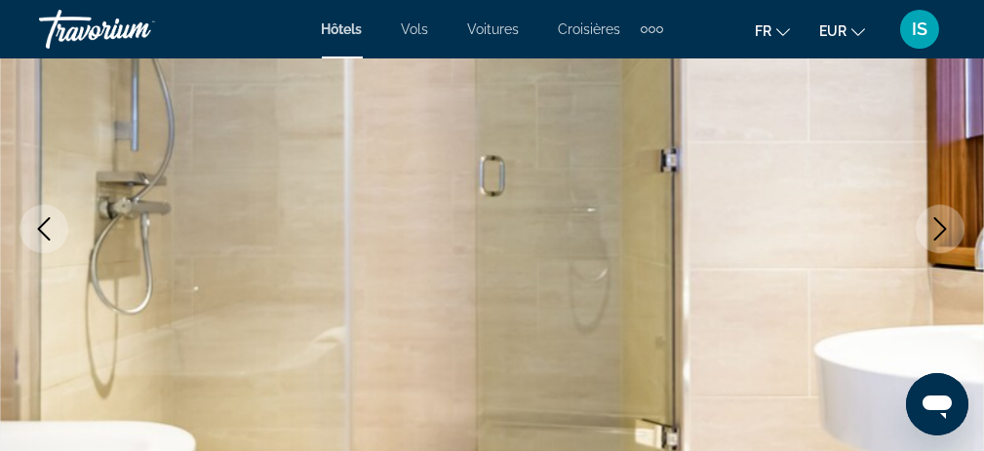
click at [937, 227] on icon "Next image" at bounding box center [939, 228] width 23 height 23
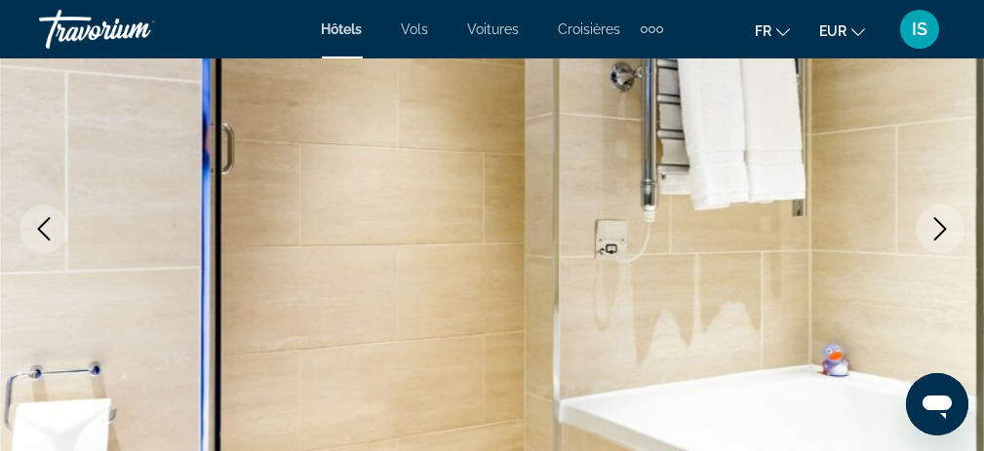
click at [937, 227] on icon "Next image" at bounding box center [939, 228] width 23 height 23
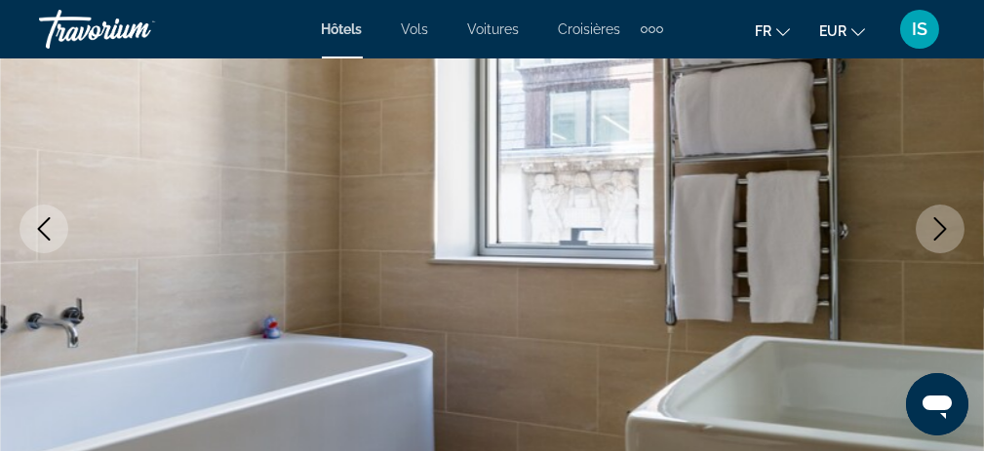
click at [937, 227] on icon "Next image" at bounding box center [939, 228] width 23 height 23
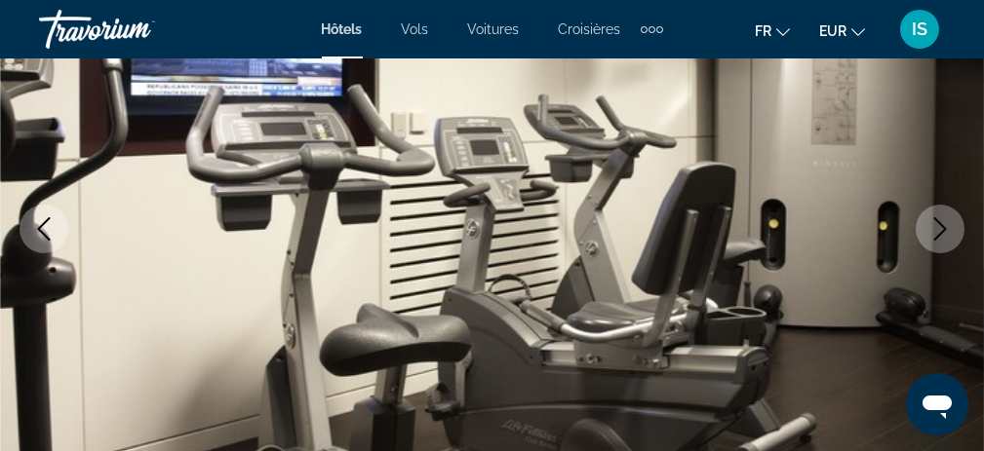
click at [937, 227] on icon "Next image" at bounding box center [939, 228] width 23 height 23
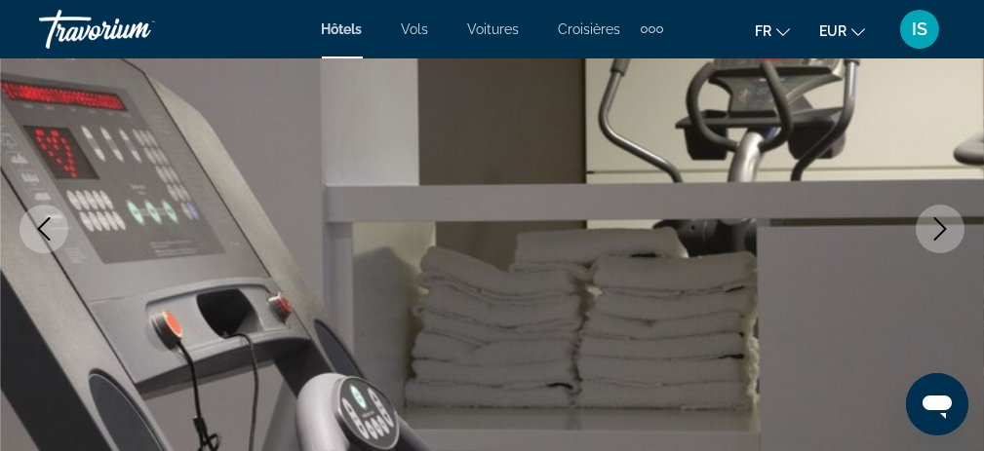
click at [937, 227] on icon "Next image" at bounding box center [939, 228] width 23 height 23
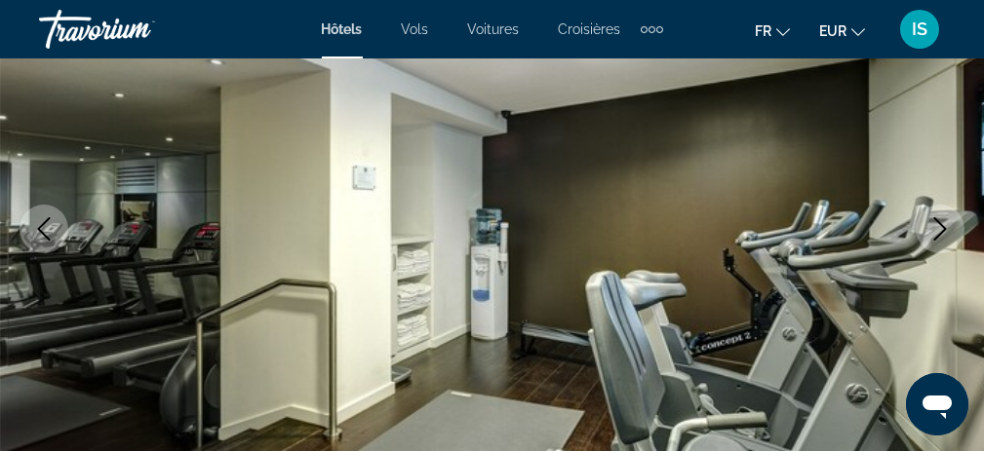
click at [937, 227] on icon "Next image" at bounding box center [939, 228] width 23 height 23
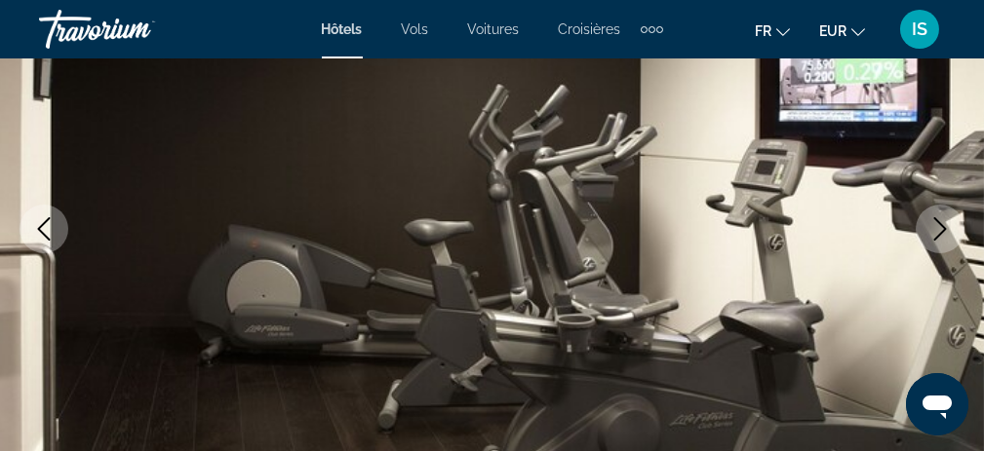
click at [937, 227] on icon "Next image" at bounding box center [939, 228] width 23 height 23
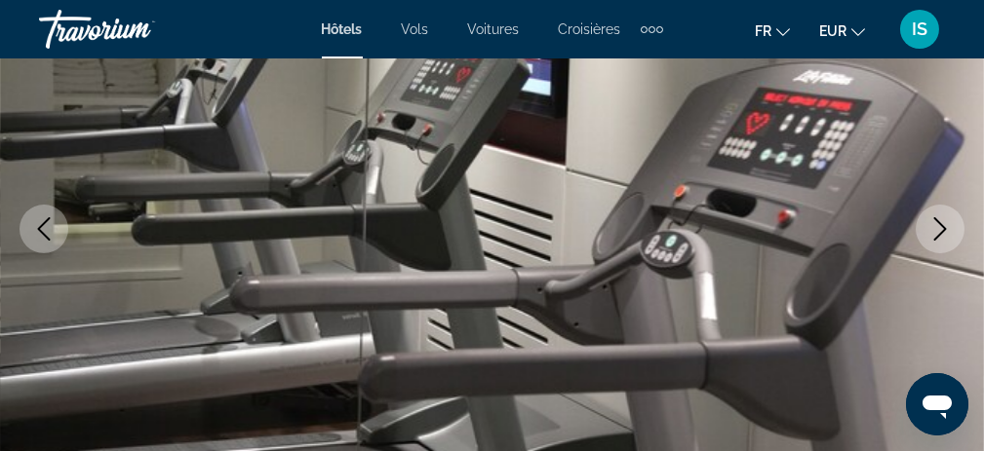
click at [937, 227] on icon "Next image" at bounding box center [939, 228] width 23 height 23
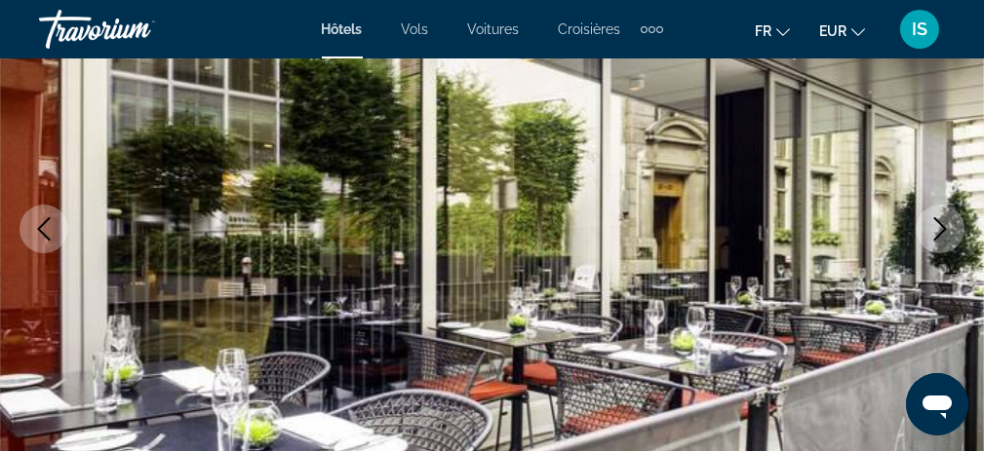
click at [937, 227] on icon "Next image" at bounding box center [939, 228] width 23 height 23
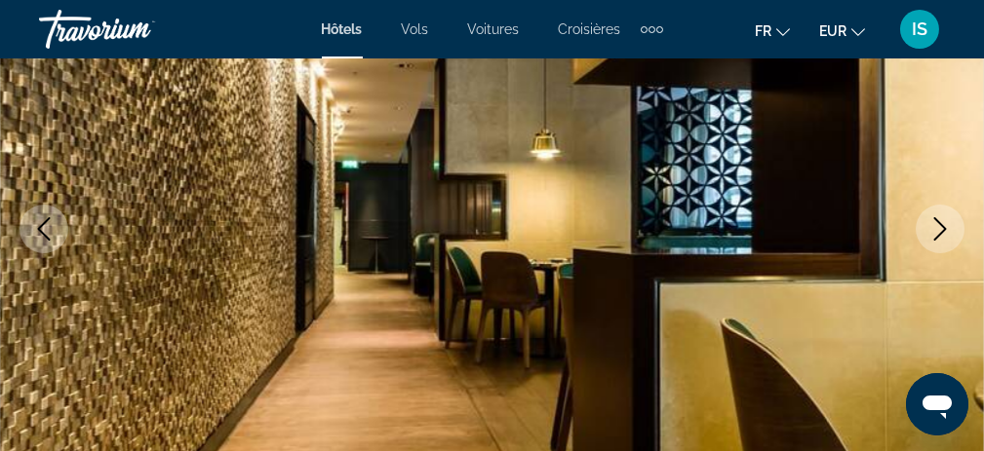
click at [937, 227] on icon "Next image" at bounding box center [939, 228] width 23 height 23
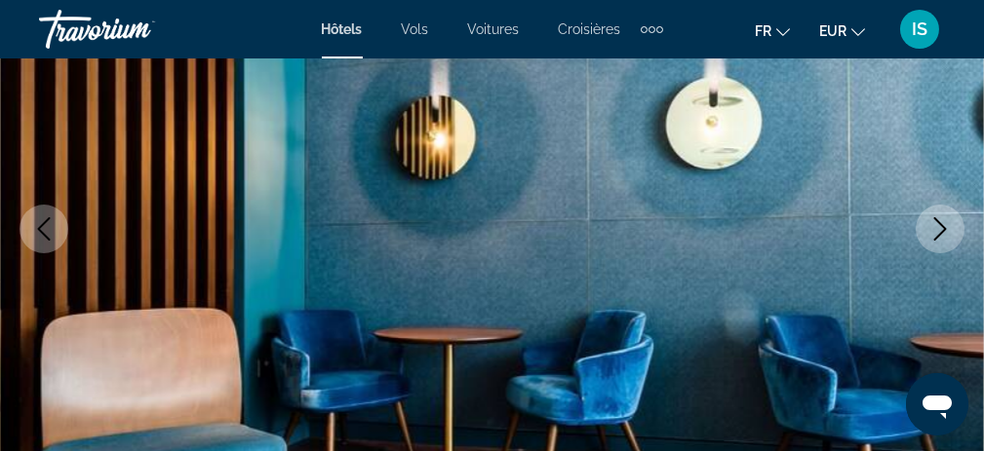
click at [937, 227] on icon "Next image" at bounding box center [939, 228] width 23 height 23
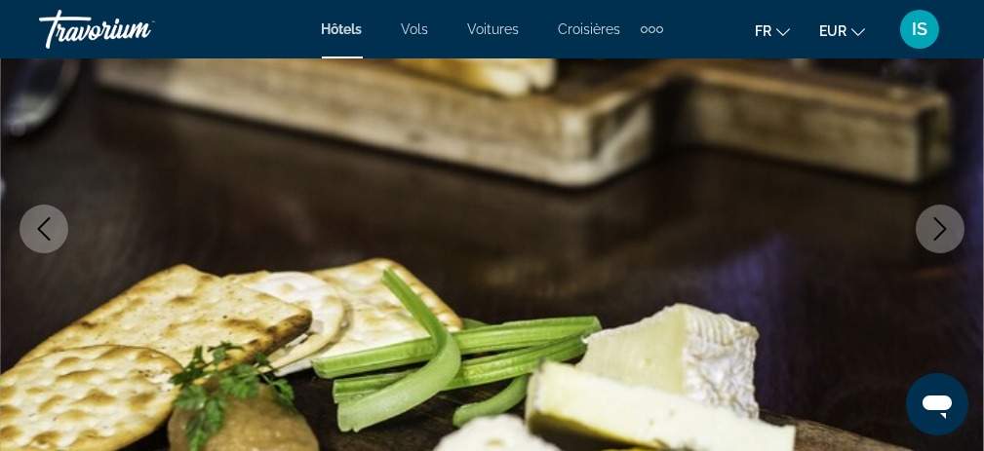
click at [937, 227] on icon "Next image" at bounding box center [939, 228] width 23 height 23
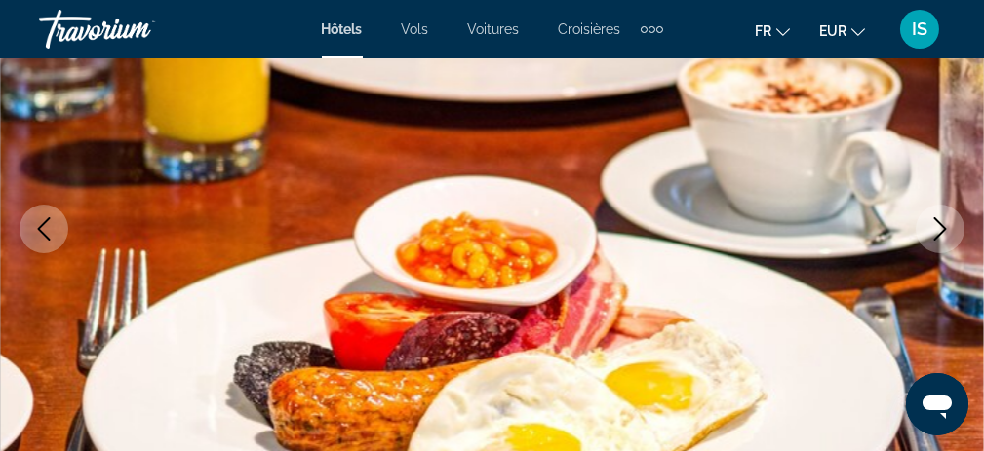
click at [937, 227] on icon "Next image" at bounding box center [939, 228] width 23 height 23
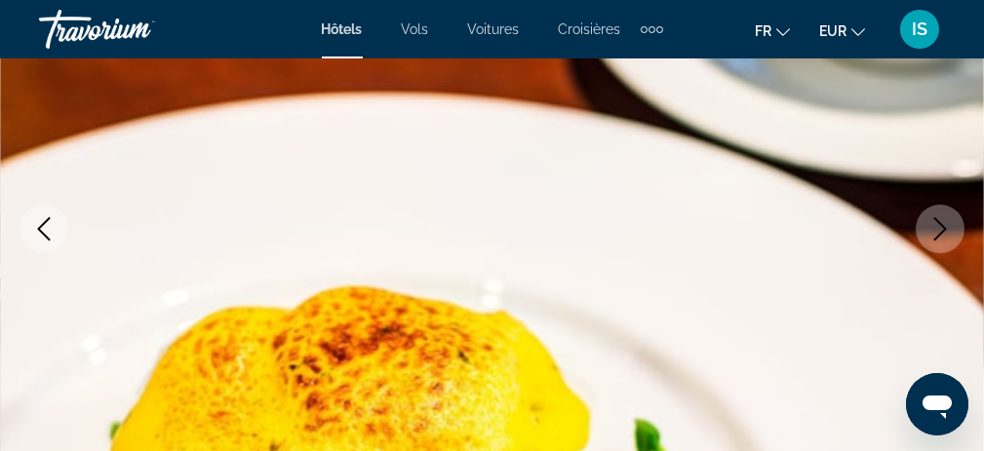
click at [937, 227] on icon "Next image" at bounding box center [939, 228] width 23 height 23
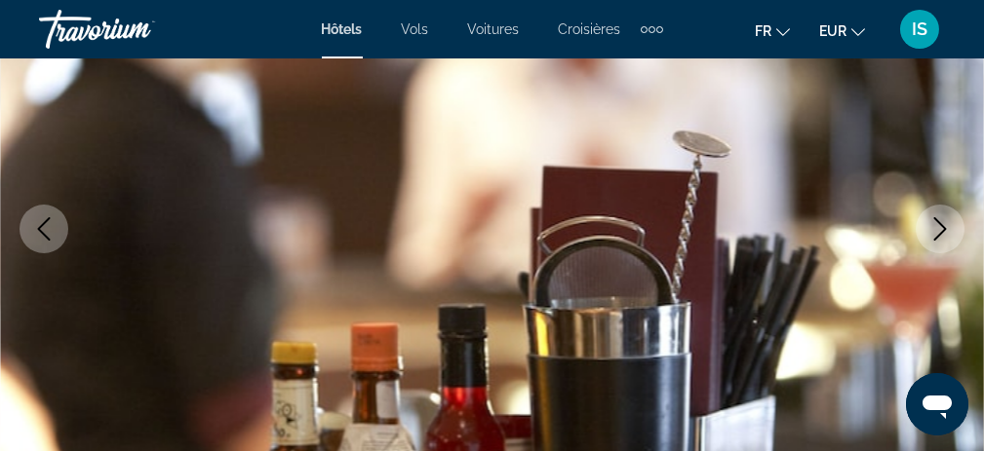
click at [937, 227] on icon "Next image" at bounding box center [939, 228] width 23 height 23
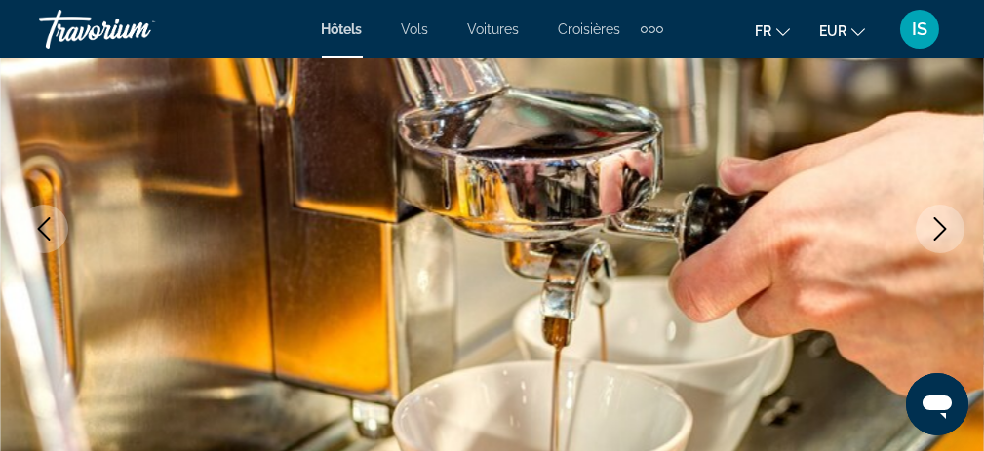
click at [937, 227] on icon "Next image" at bounding box center [939, 228] width 23 height 23
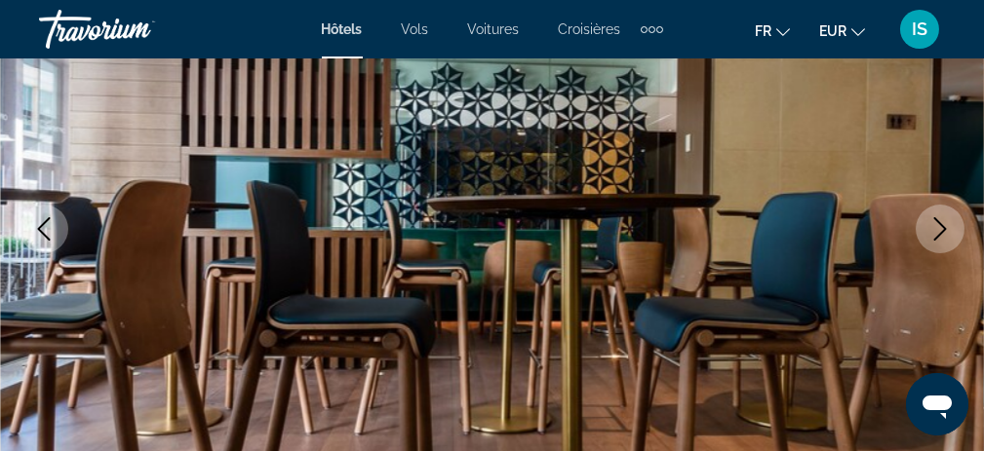
click at [937, 227] on icon "Next image" at bounding box center [939, 228] width 23 height 23
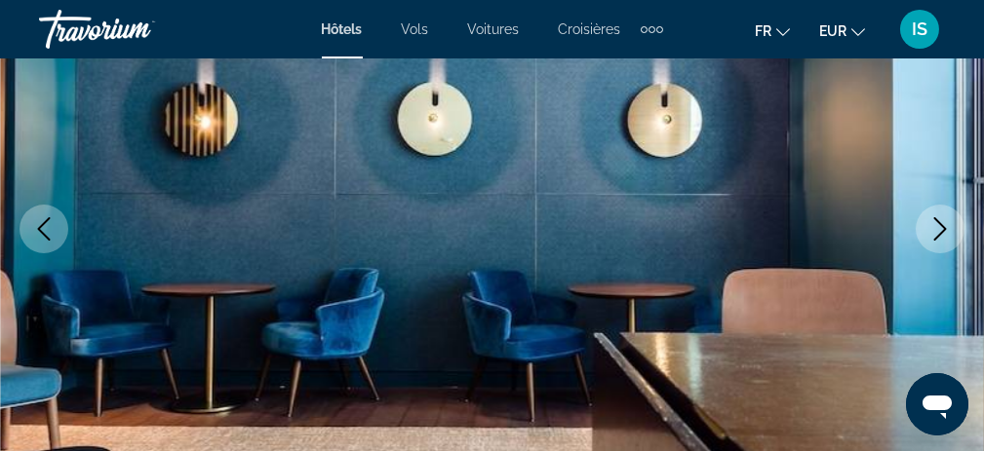
click at [937, 227] on icon "Next image" at bounding box center [939, 228] width 23 height 23
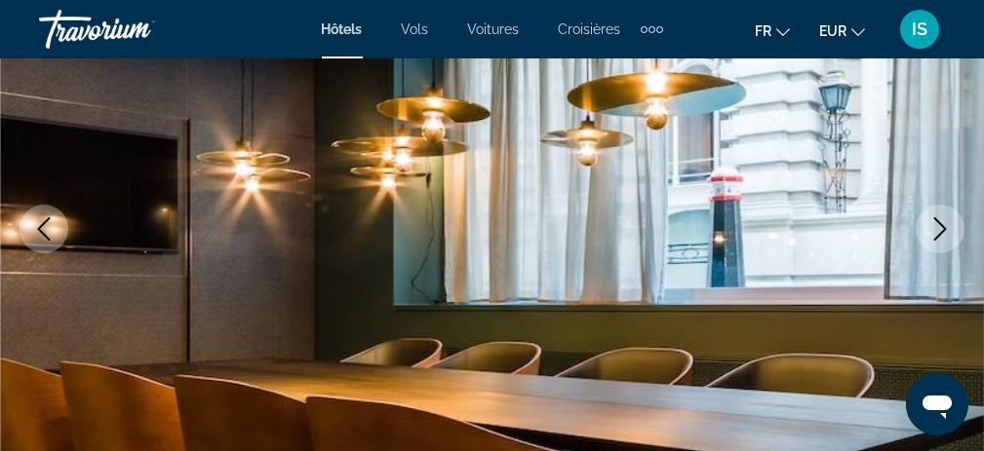
click at [937, 227] on icon "Next image" at bounding box center [939, 228] width 23 height 23
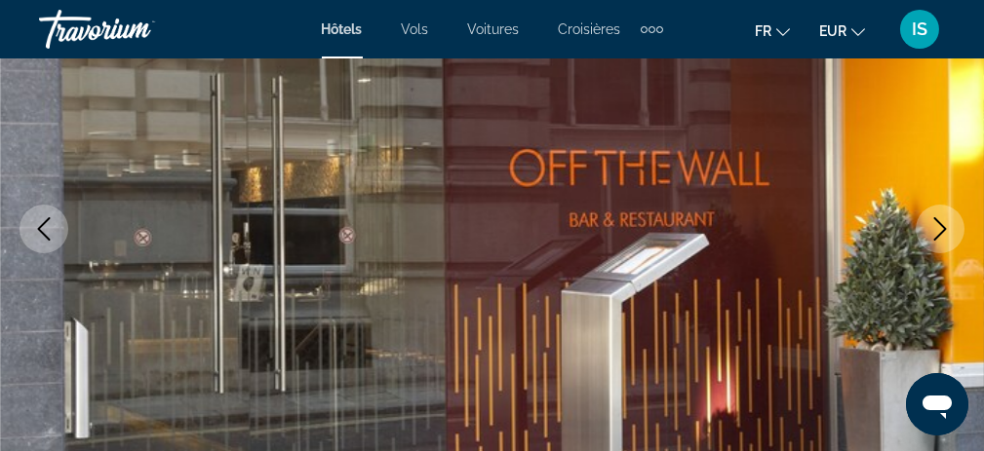
click at [937, 227] on icon "Next image" at bounding box center [939, 228] width 23 height 23
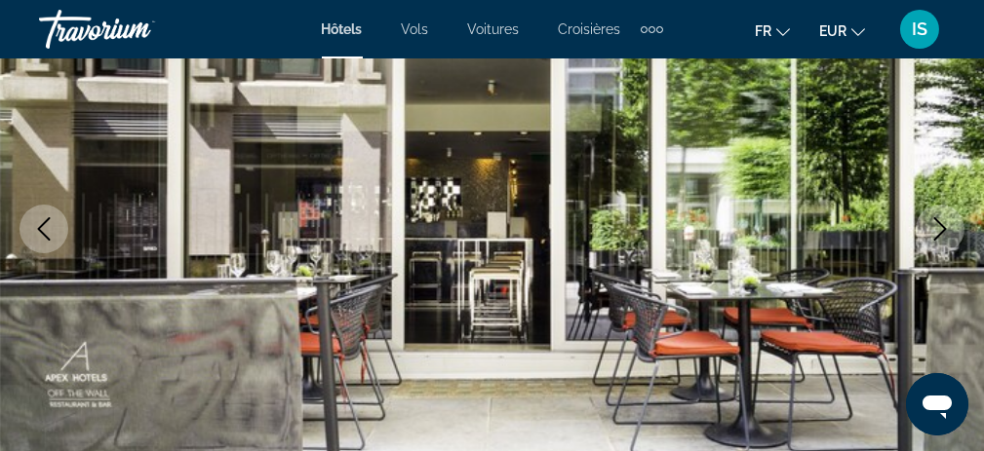
click at [937, 227] on icon "Next image" at bounding box center [939, 228] width 23 height 23
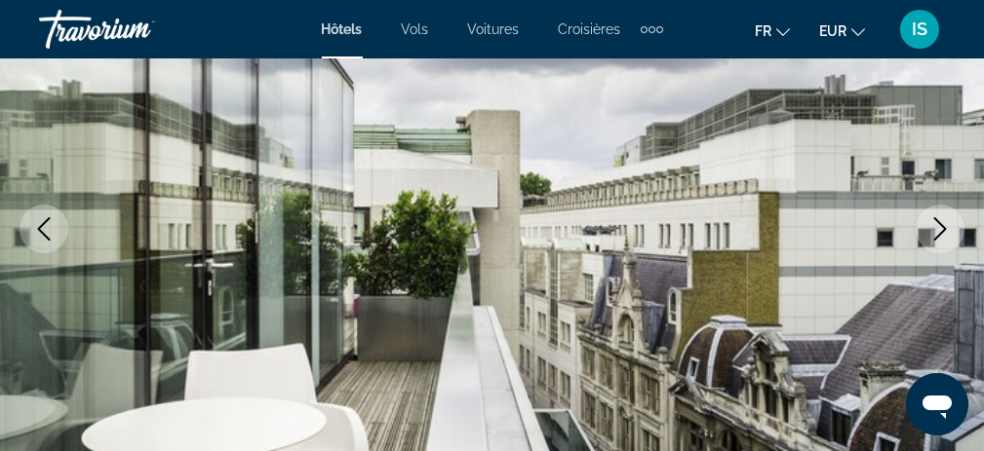
click at [937, 227] on icon "Next image" at bounding box center [939, 228] width 23 height 23
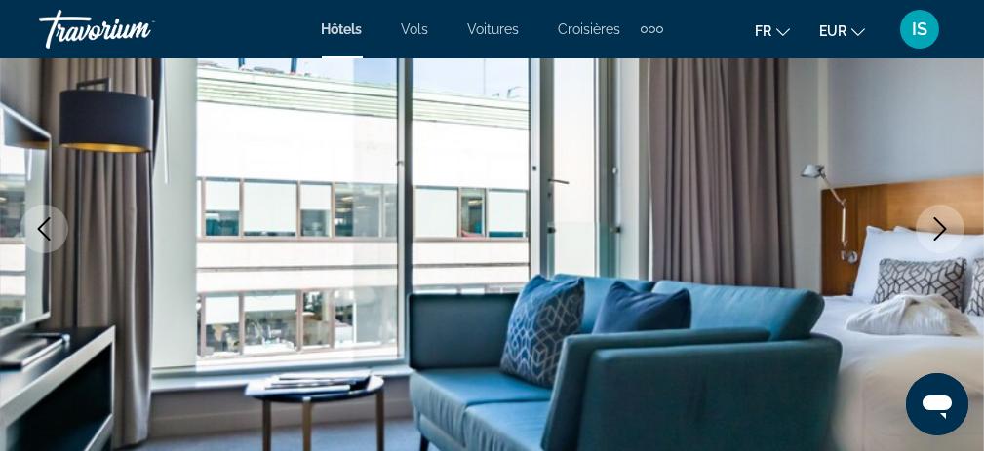
click at [937, 227] on icon "Next image" at bounding box center [939, 228] width 23 height 23
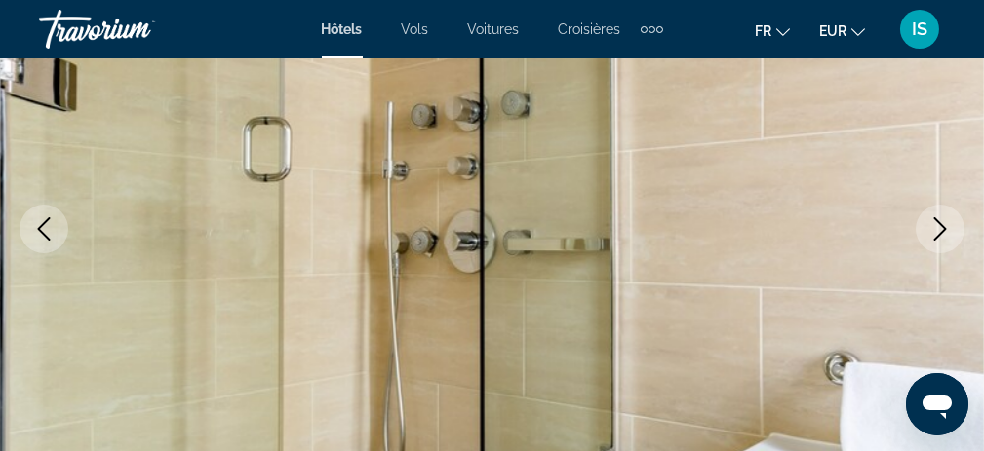
click at [937, 227] on icon "Next image" at bounding box center [939, 228] width 23 height 23
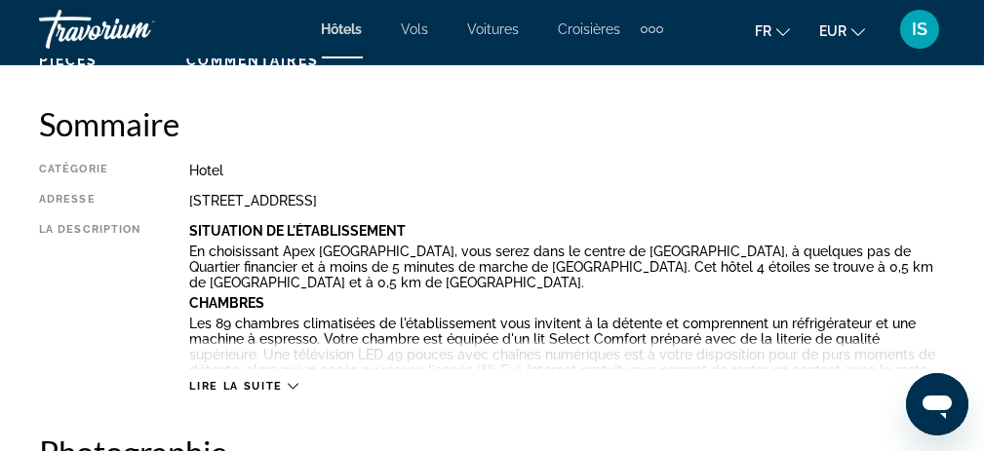
scroll to position [1073, 0]
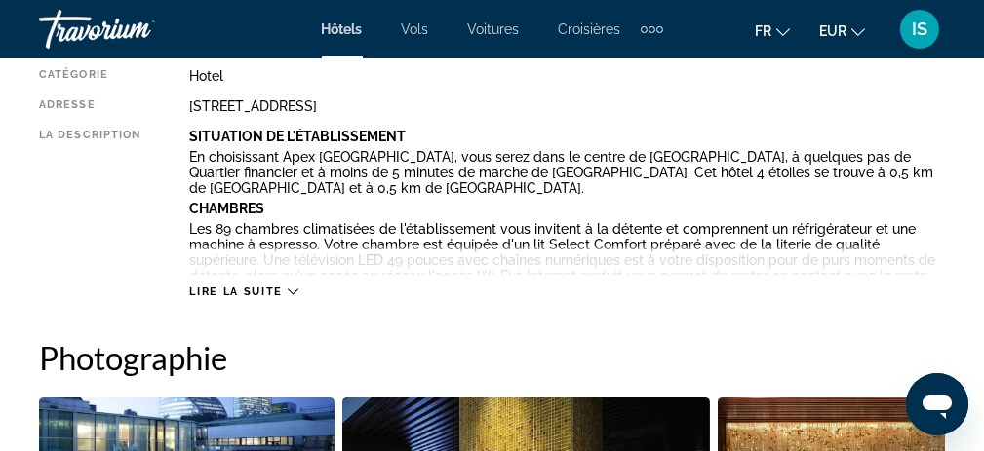
click at [235, 288] on span "Lire la suite" at bounding box center [235, 292] width 93 height 13
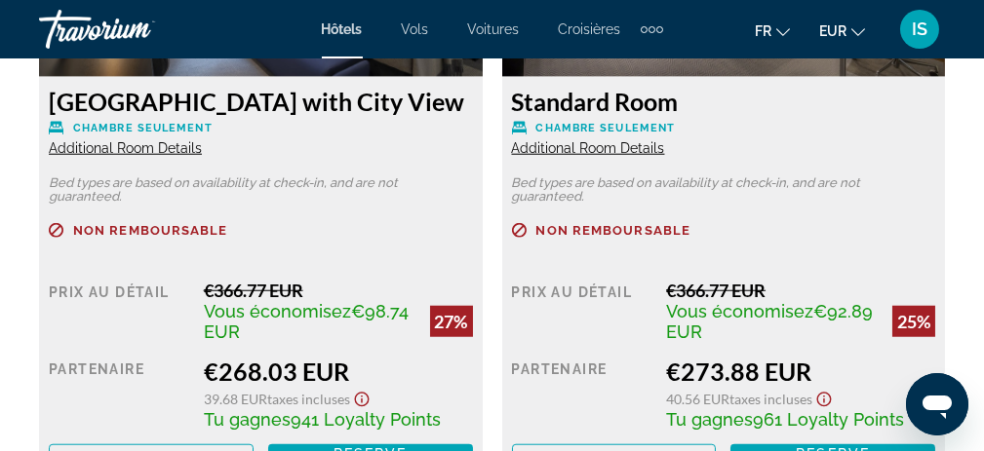
scroll to position [3803, 0]
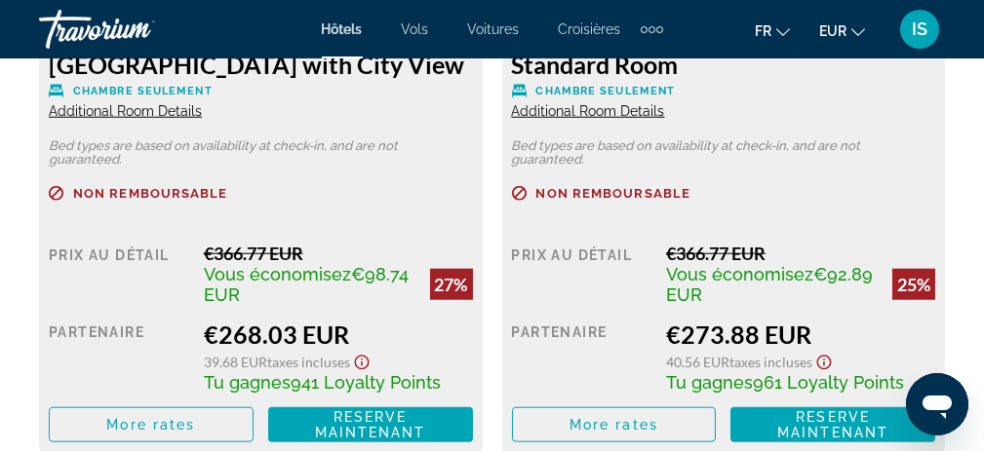
click at [171, 111] on span "Additional Room Details" at bounding box center [125, 111] width 153 height 16
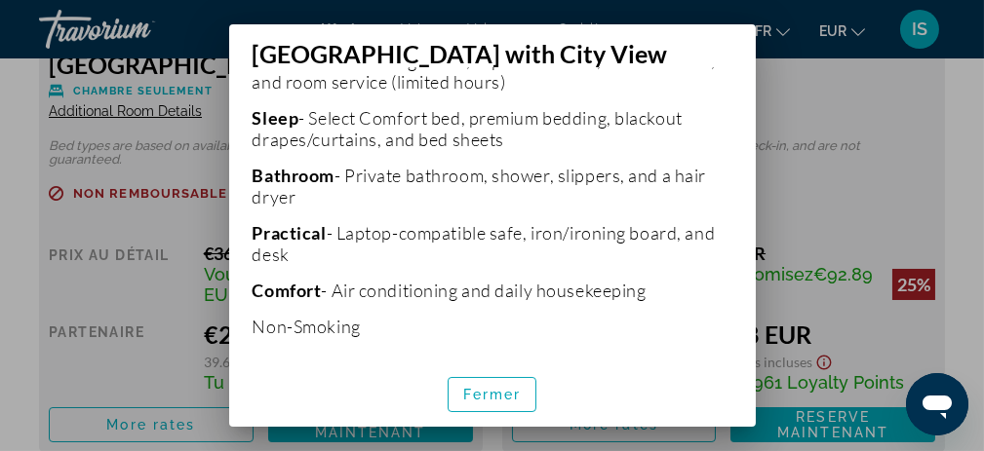
scroll to position [471, 0]
click at [463, 389] on span "Fermer" at bounding box center [492, 395] width 59 height 16
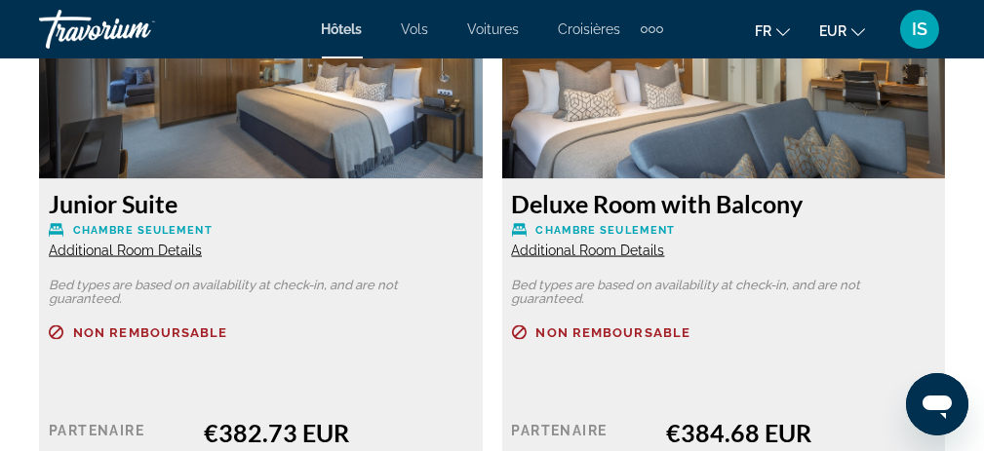
scroll to position [6365, 0]
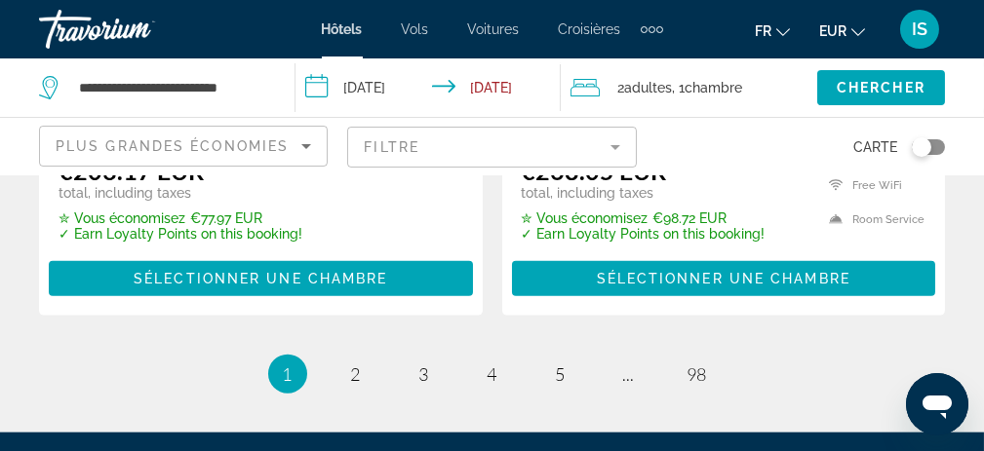
scroll to position [4388, 0]
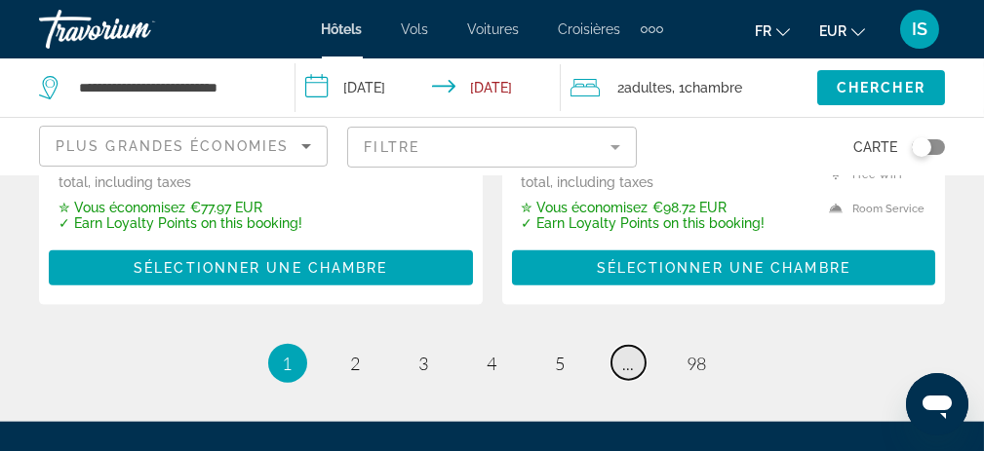
click at [627, 353] on span "..." at bounding box center [629, 363] width 12 height 21
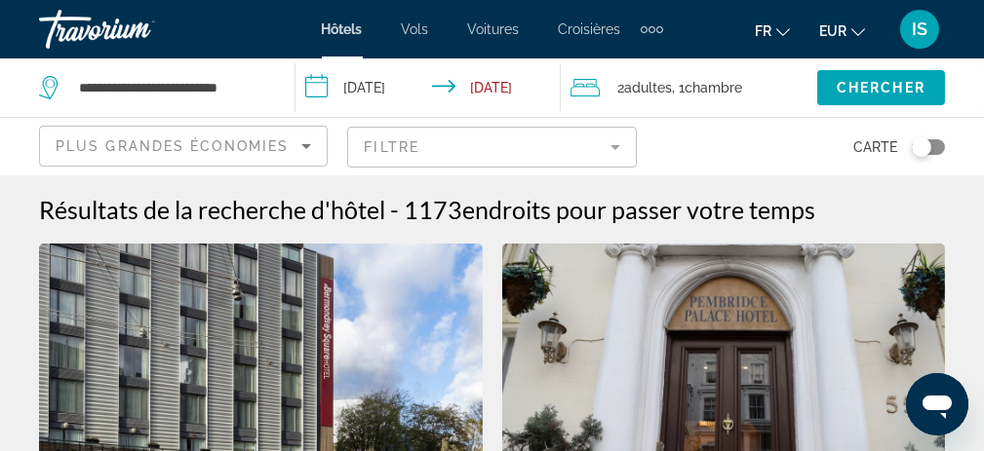
click at [309, 317] on img "Main content" at bounding box center [261, 400] width 444 height 312
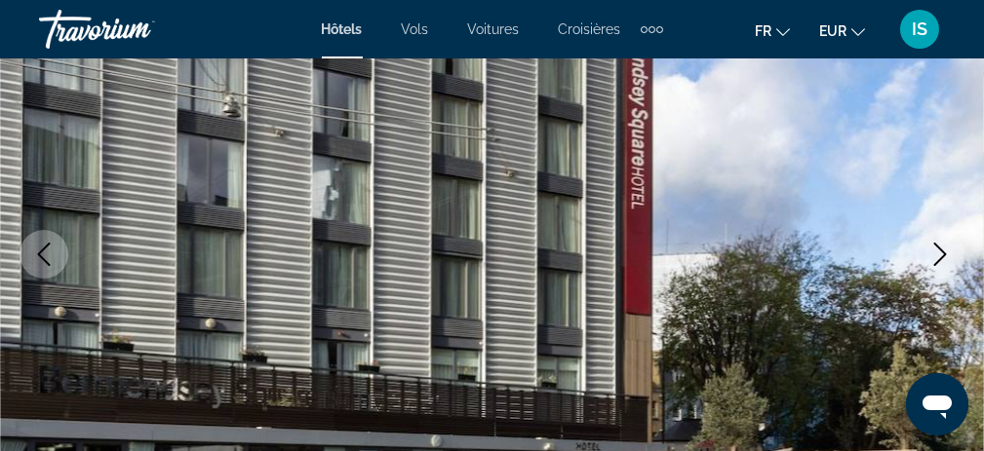
scroll to position [390, 0]
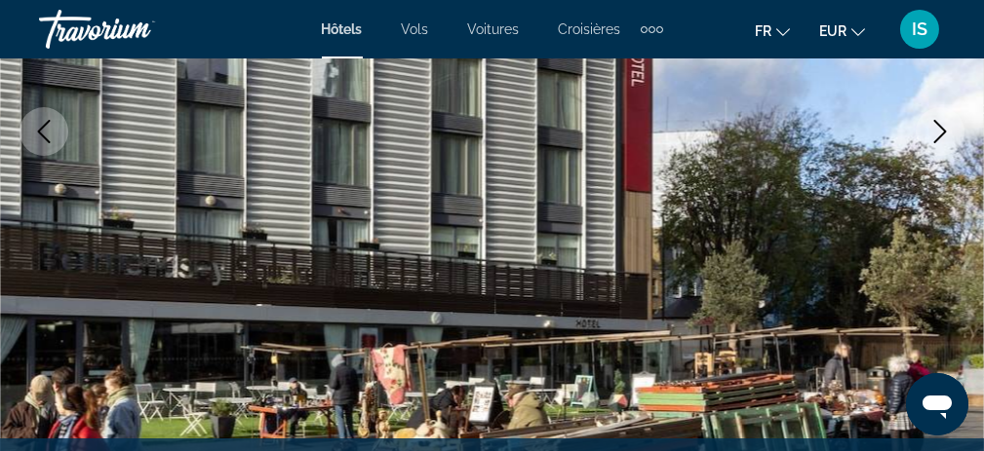
click at [936, 138] on icon "Next image" at bounding box center [940, 131] width 13 height 23
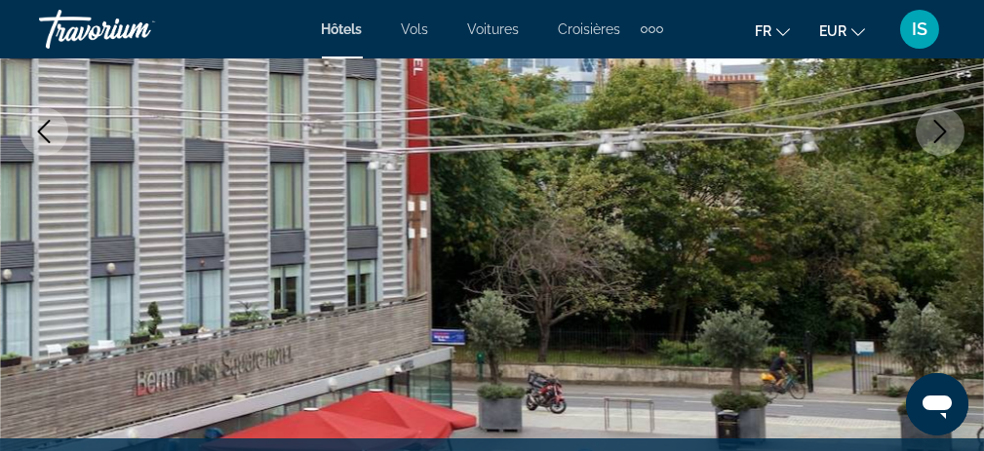
click at [936, 138] on icon "Next image" at bounding box center [940, 131] width 13 height 23
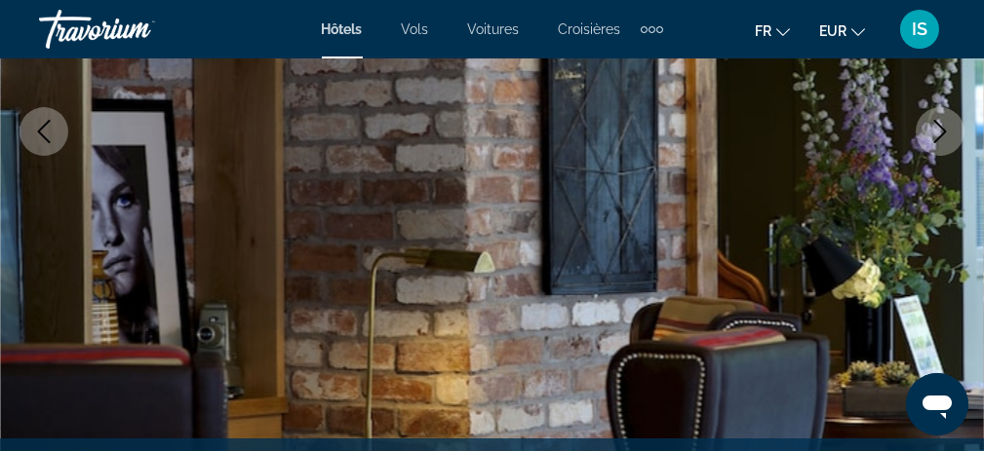
click at [936, 138] on icon "Next image" at bounding box center [940, 131] width 13 height 23
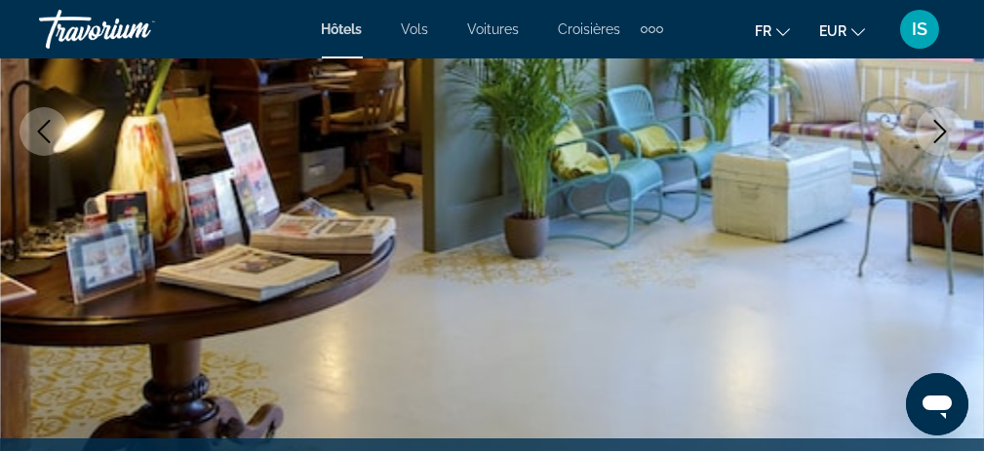
click at [936, 138] on icon "Next image" at bounding box center [940, 131] width 13 height 23
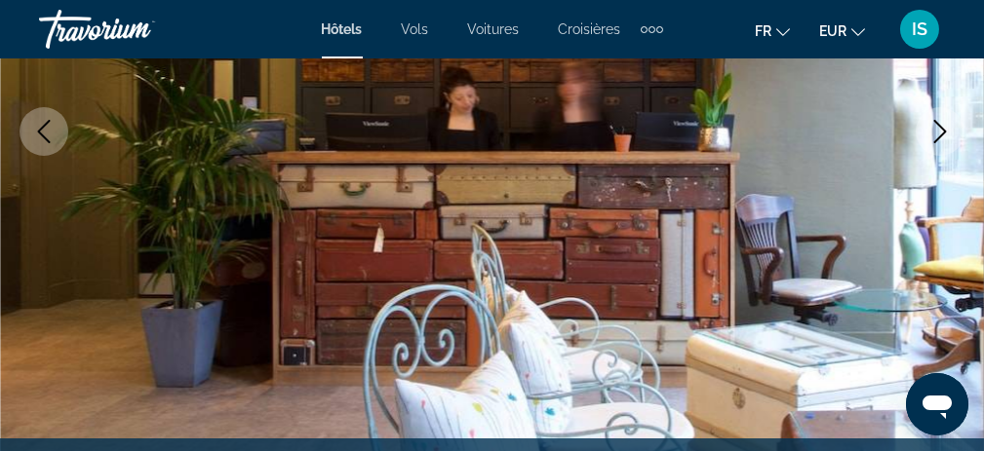
click at [936, 138] on icon "Next image" at bounding box center [940, 131] width 13 height 23
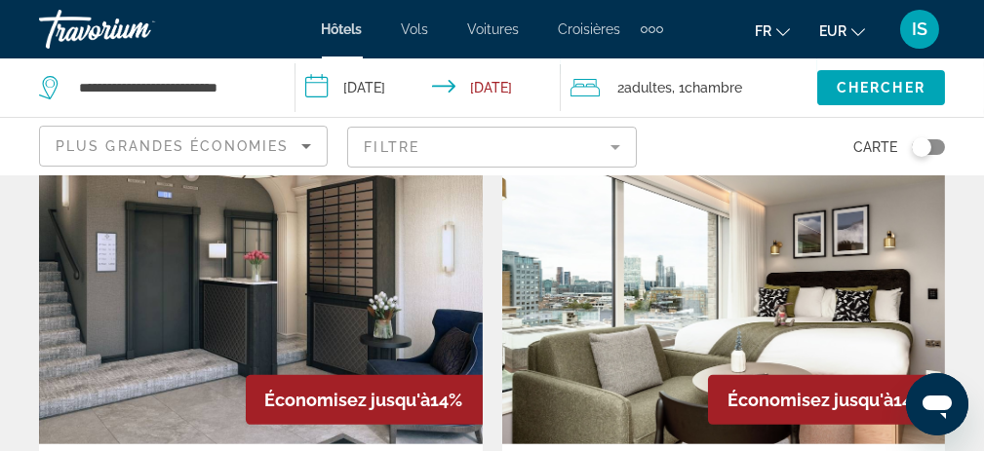
scroll to position [1560, 0]
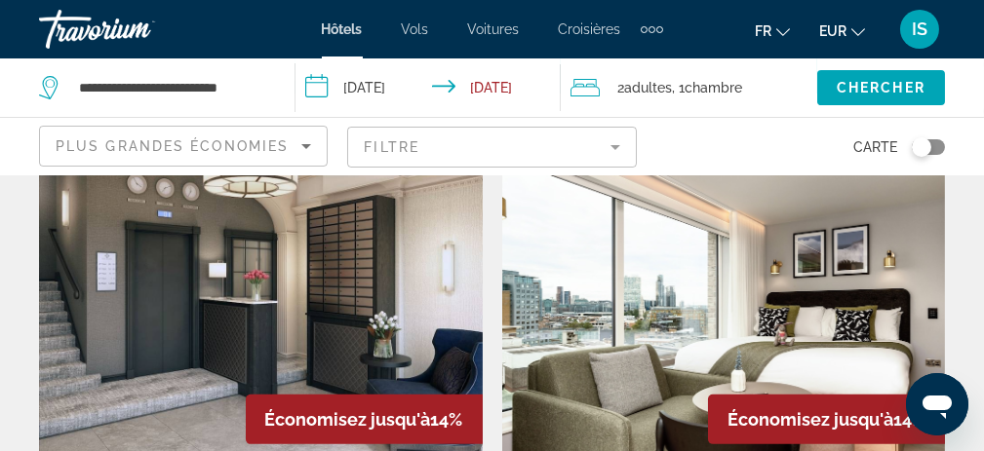
click at [618, 337] on img "Main content" at bounding box center [724, 308] width 444 height 312
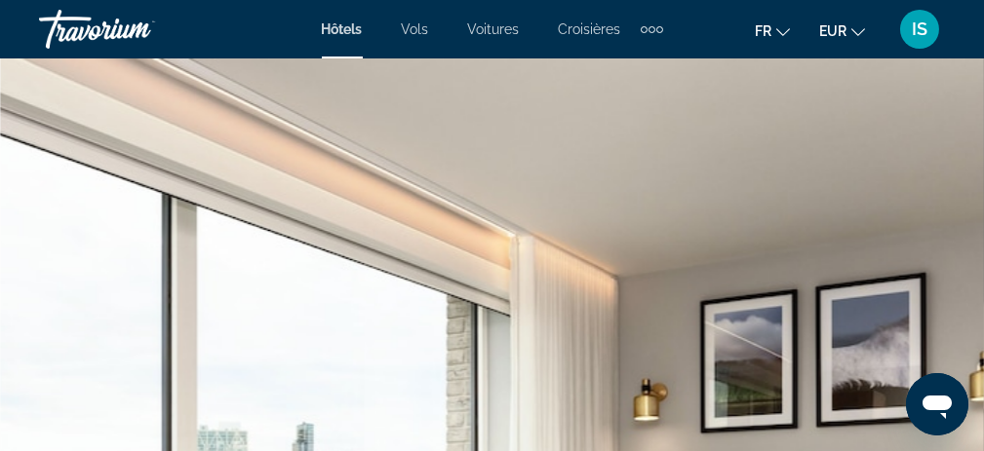
scroll to position [195, 0]
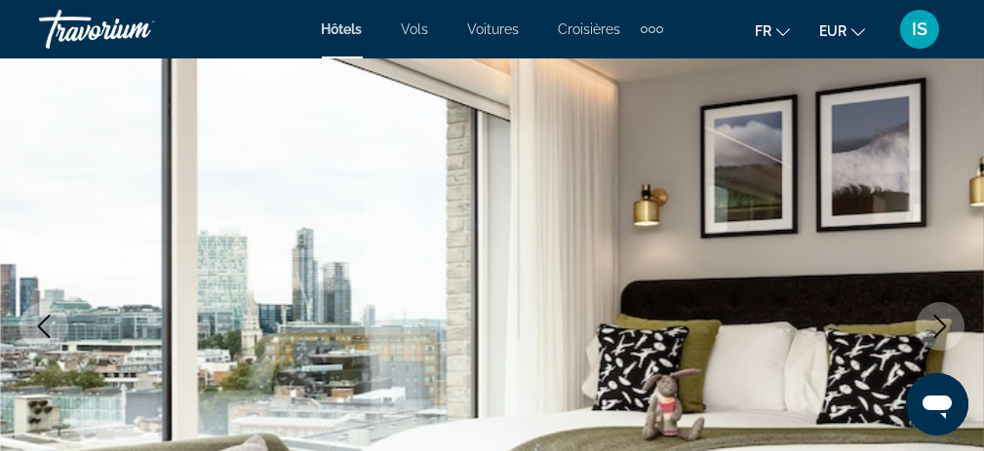
click at [948, 324] on icon "Next image" at bounding box center [939, 326] width 23 height 23
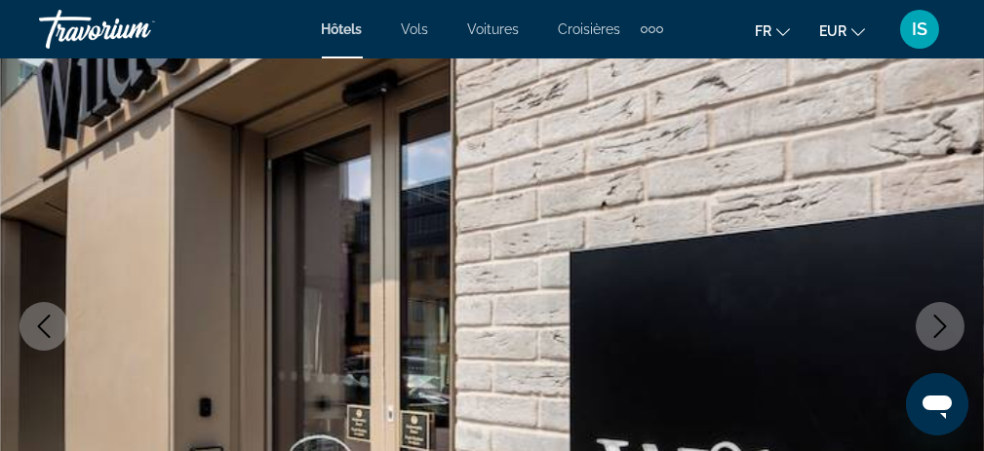
click at [945, 324] on icon "Next image" at bounding box center [939, 326] width 23 height 23
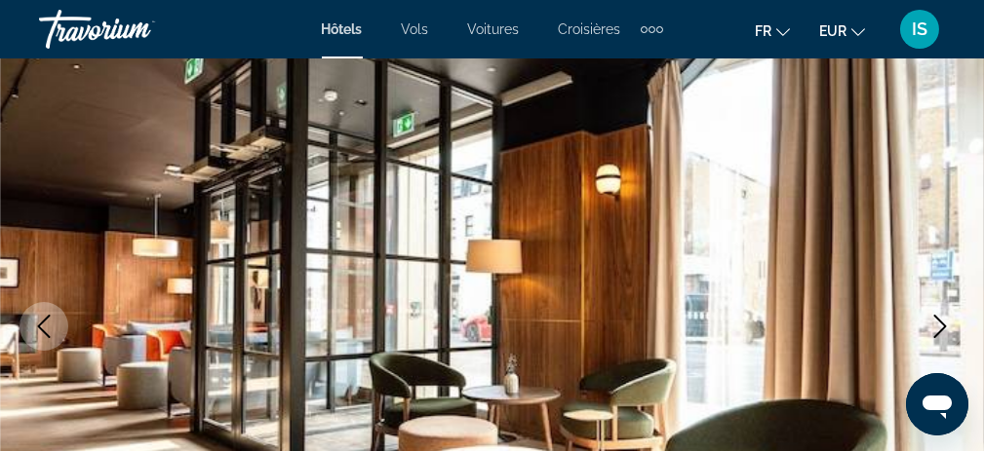
click at [945, 324] on icon "Next image" at bounding box center [939, 326] width 23 height 23
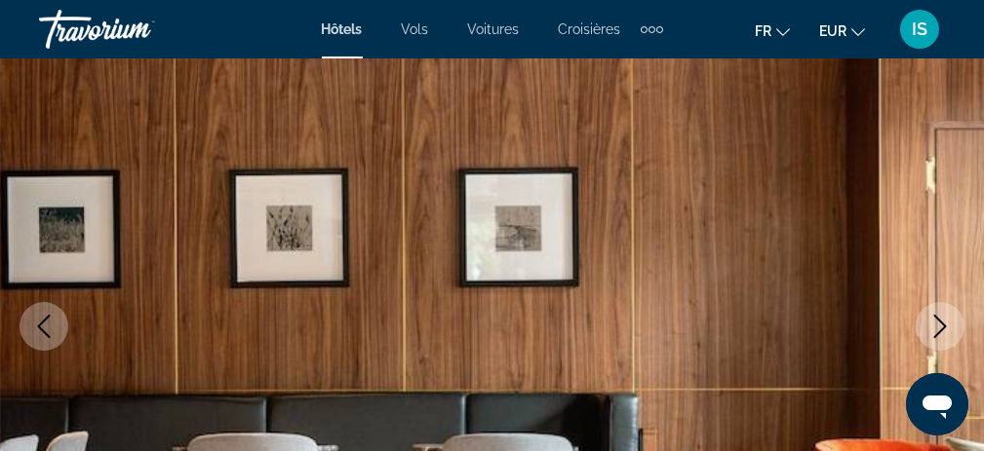
click at [941, 324] on icon "Next image" at bounding box center [940, 326] width 13 height 23
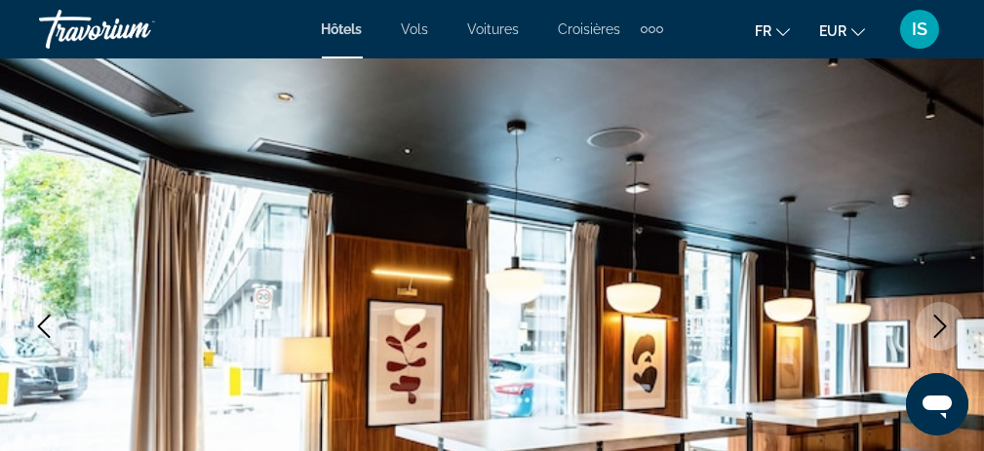
click at [941, 324] on icon "Next image" at bounding box center [940, 326] width 13 height 23
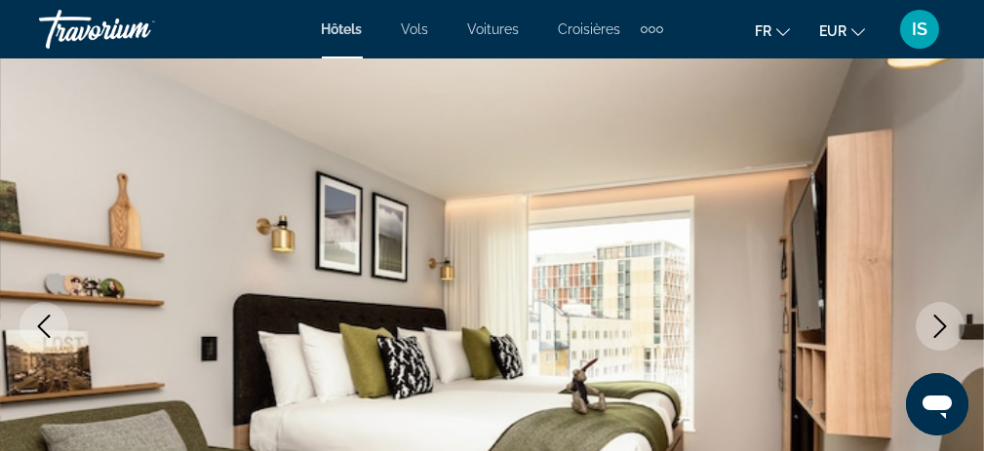
click at [941, 324] on icon "Next image" at bounding box center [940, 326] width 13 height 23
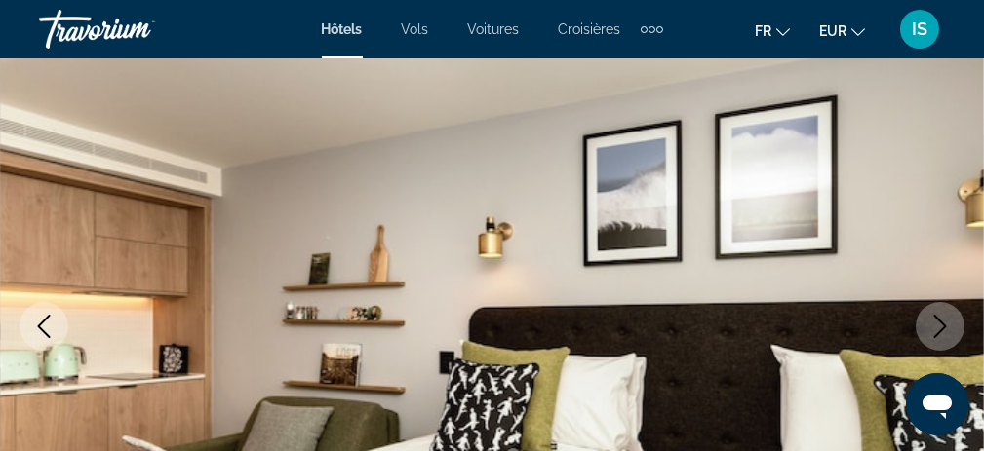
click at [941, 324] on icon "Next image" at bounding box center [940, 326] width 13 height 23
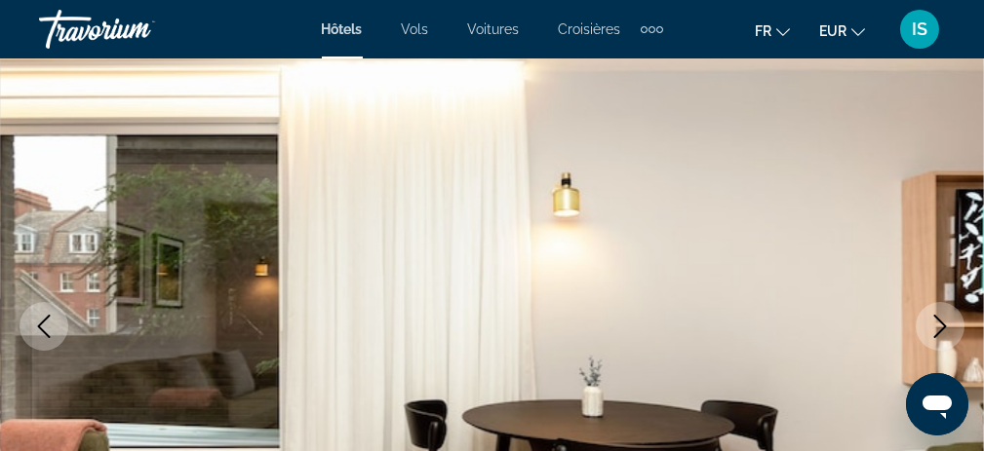
click at [941, 324] on icon "Next image" at bounding box center [940, 326] width 13 height 23
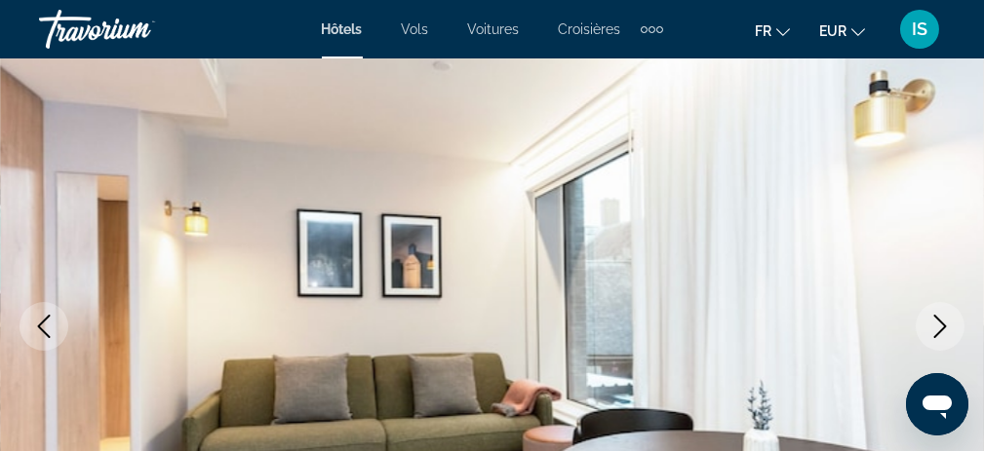
click at [941, 324] on icon "Next image" at bounding box center [940, 326] width 13 height 23
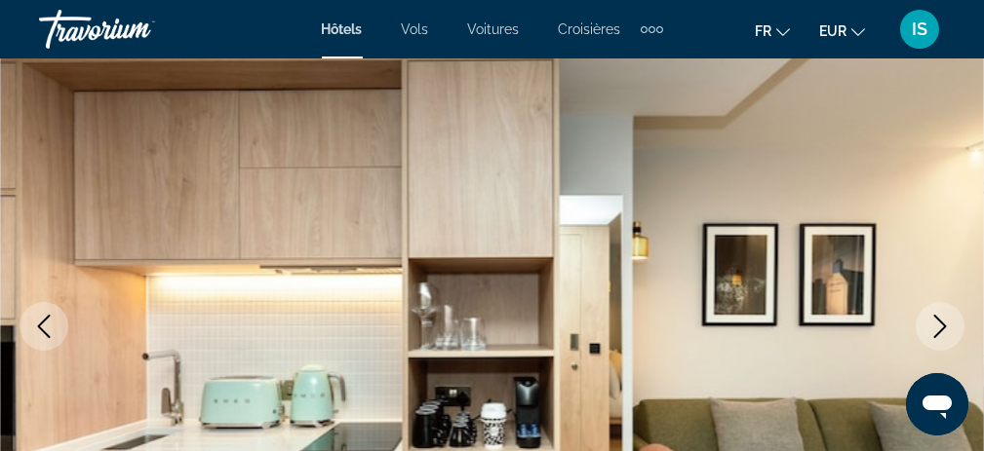
click at [941, 324] on icon "Next image" at bounding box center [940, 326] width 13 height 23
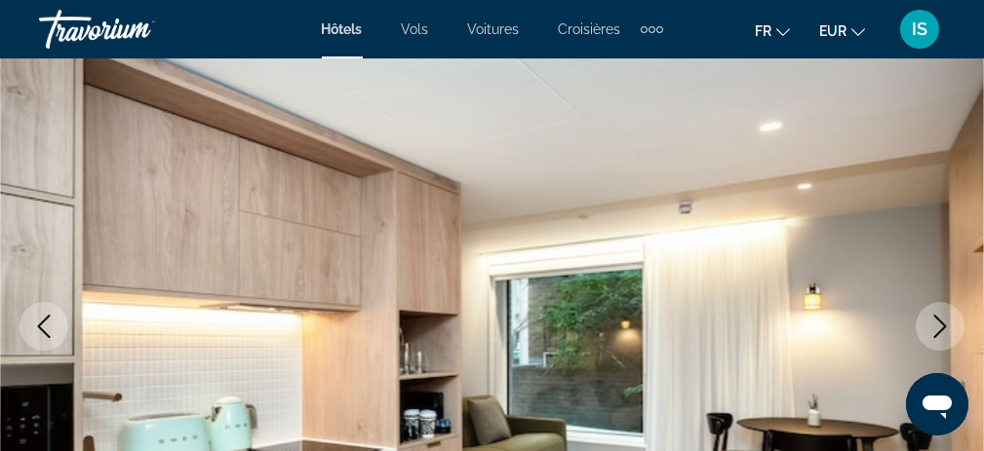
click at [941, 324] on icon "Next image" at bounding box center [940, 326] width 13 height 23
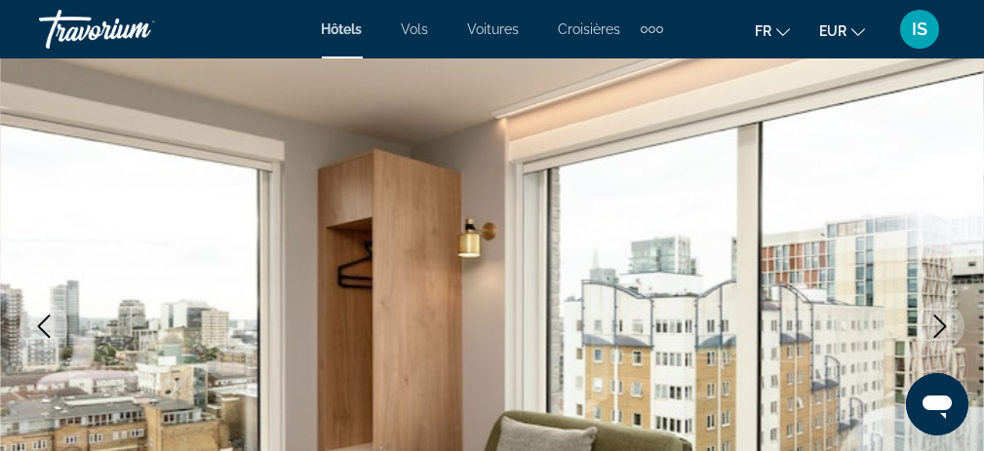
click at [941, 324] on icon "Next image" at bounding box center [940, 326] width 13 height 23
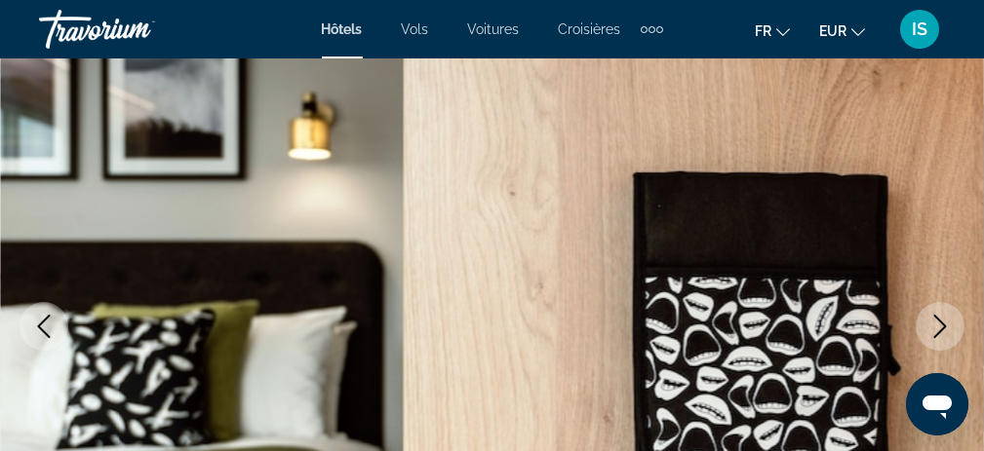
click at [941, 324] on icon "Next image" at bounding box center [940, 326] width 13 height 23
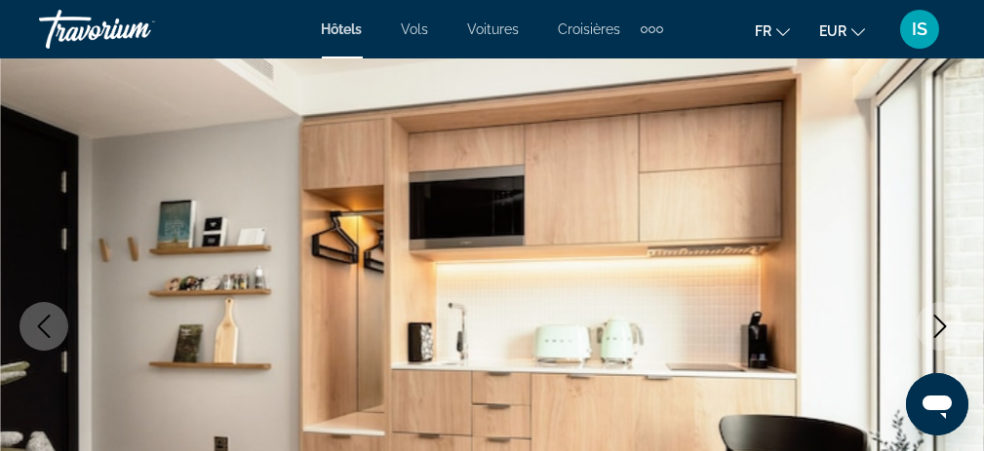
click at [941, 324] on icon "Next image" at bounding box center [940, 326] width 13 height 23
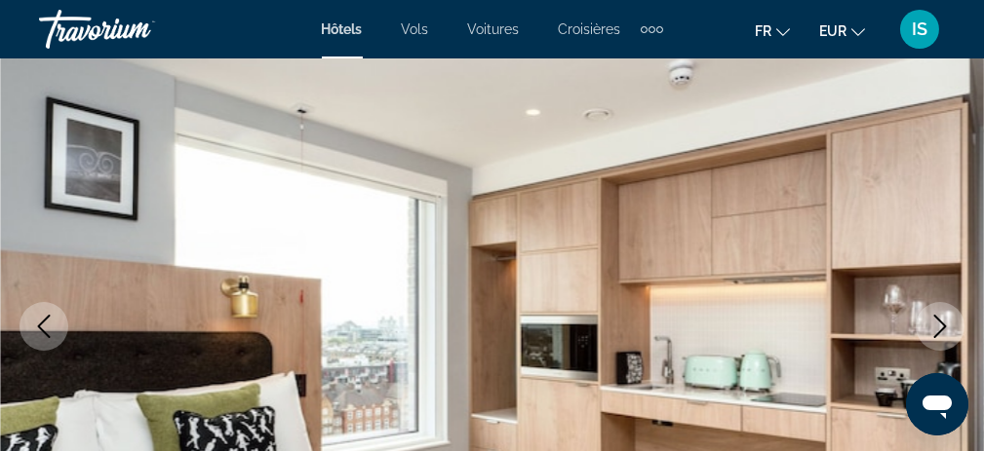
click at [941, 324] on icon "Next image" at bounding box center [940, 326] width 13 height 23
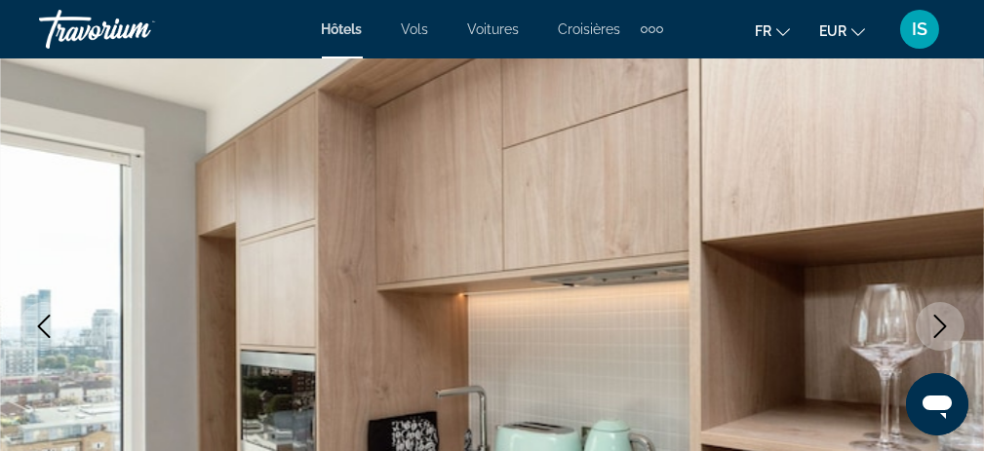
click at [941, 324] on icon "Next image" at bounding box center [940, 326] width 13 height 23
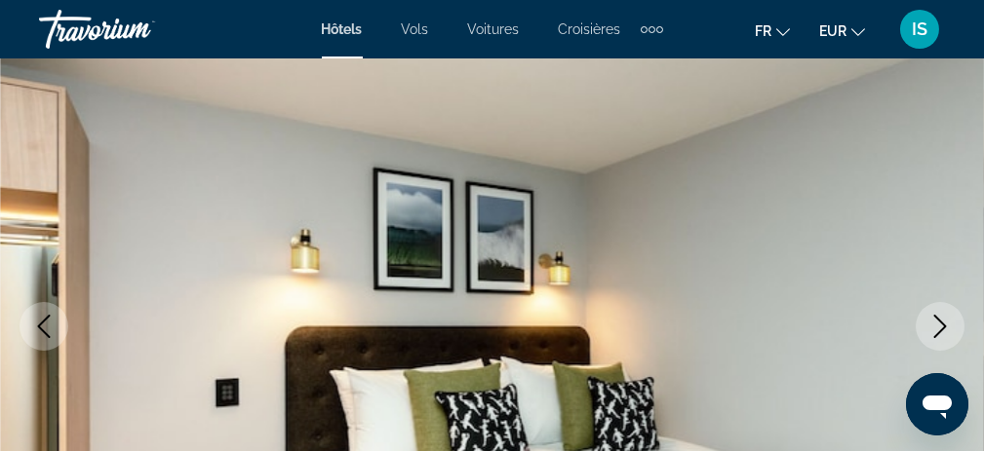
click at [941, 324] on icon "Next image" at bounding box center [940, 326] width 13 height 23
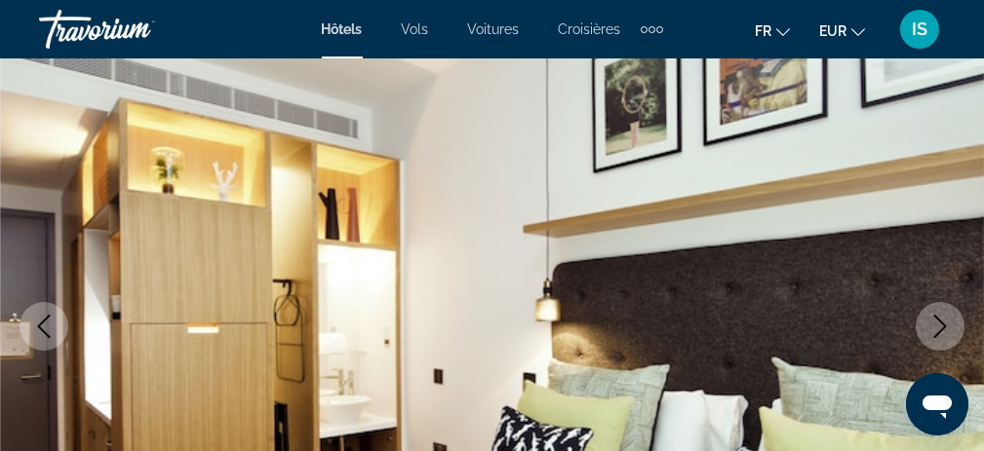
click at [941, 324] on icon "Next image" at bounding box center [940, 326] width 13 height 23
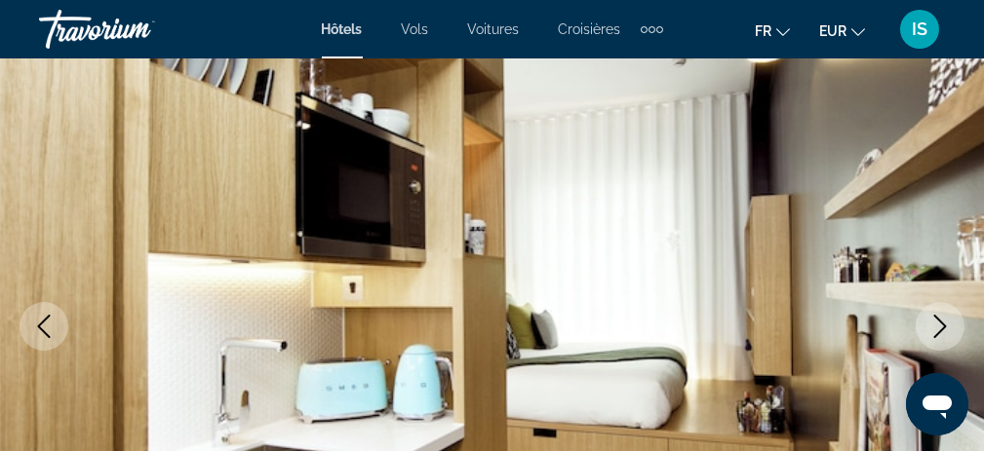
click at [940, 321] on icon "Next image" at bounding box center [940, 326] width 13 height 23
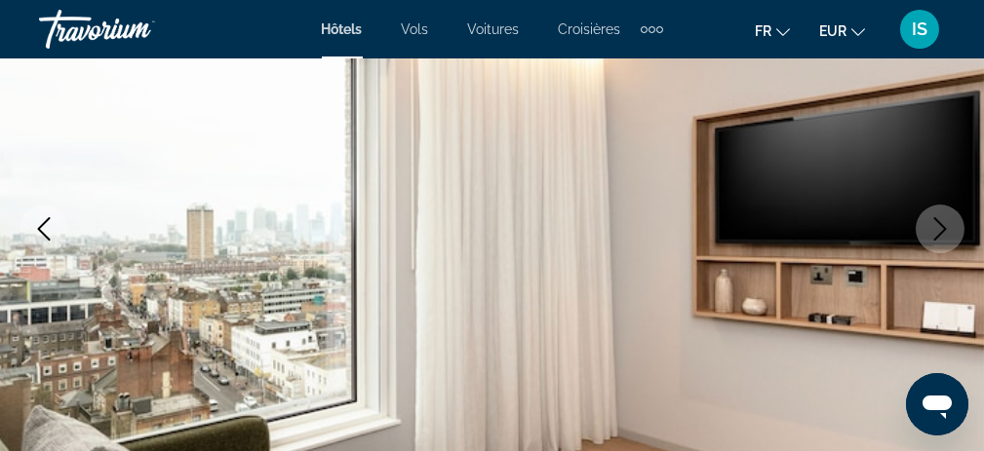
scroll to position [390, 0]
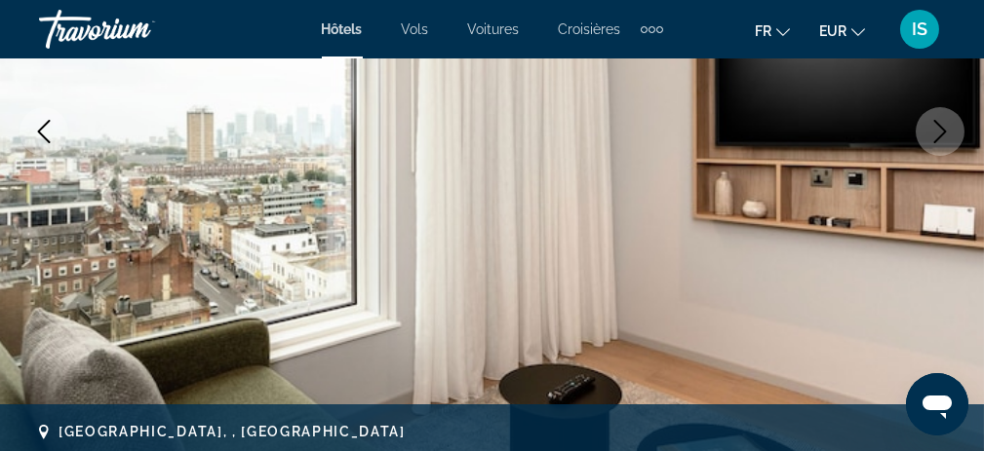
click at [934, 127] on icon "Next image" at bounding box center [939, 131] width 23 height 23
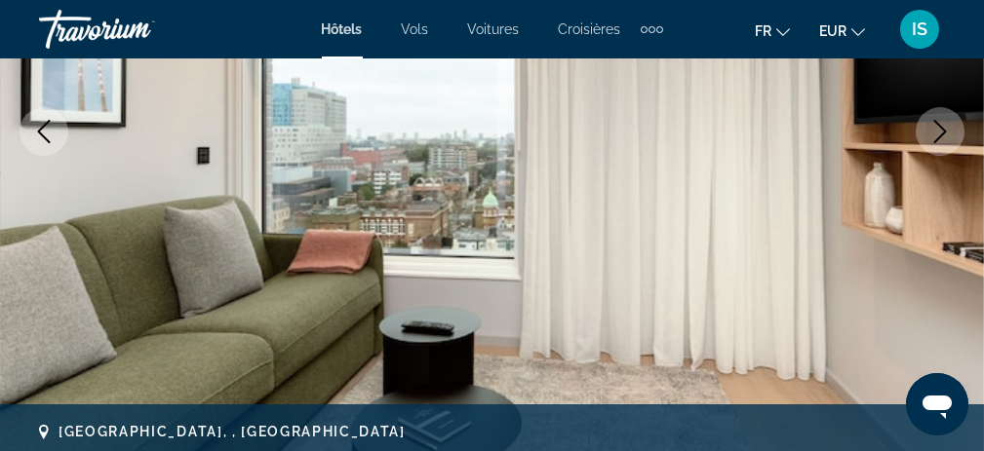
click at [934, 127] on icon "Next image" at bounding box center [939, 131] width 23 height 23
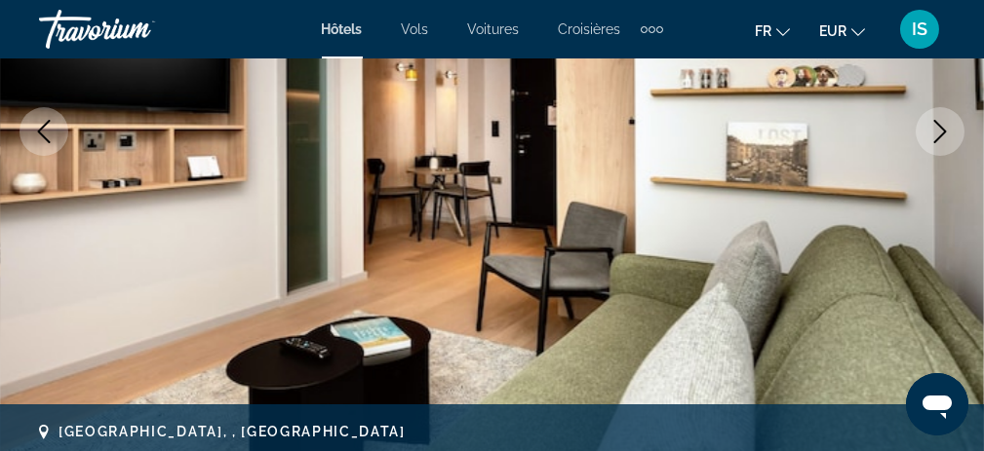
click at [934, 127] on icon "Next image" at bounding box center [939, 131] width 23 height 23
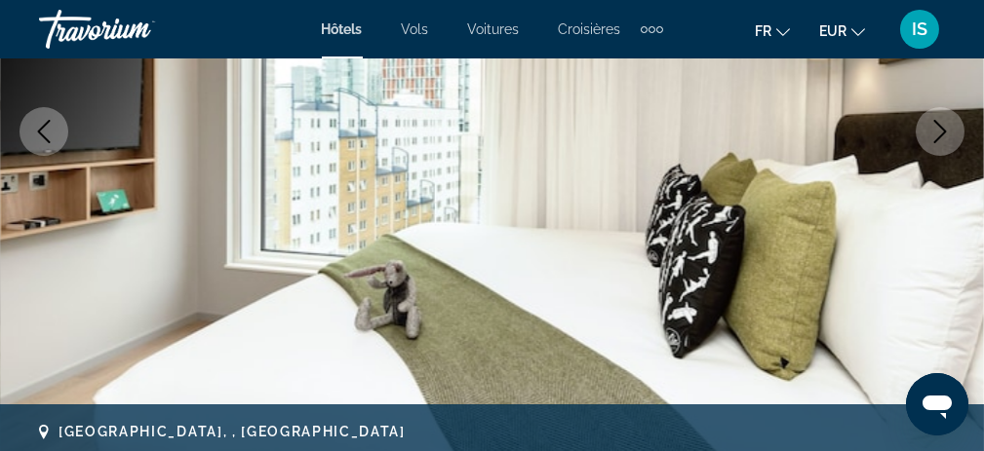
click at [934, 127] on icon "Next image" at bounding box center [939, 131] width 23 height 23
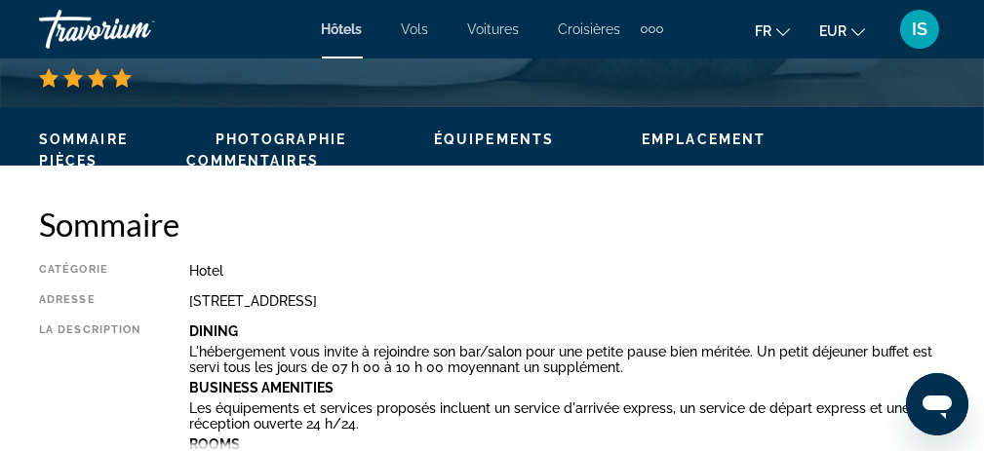
scroll to position [975, 0]
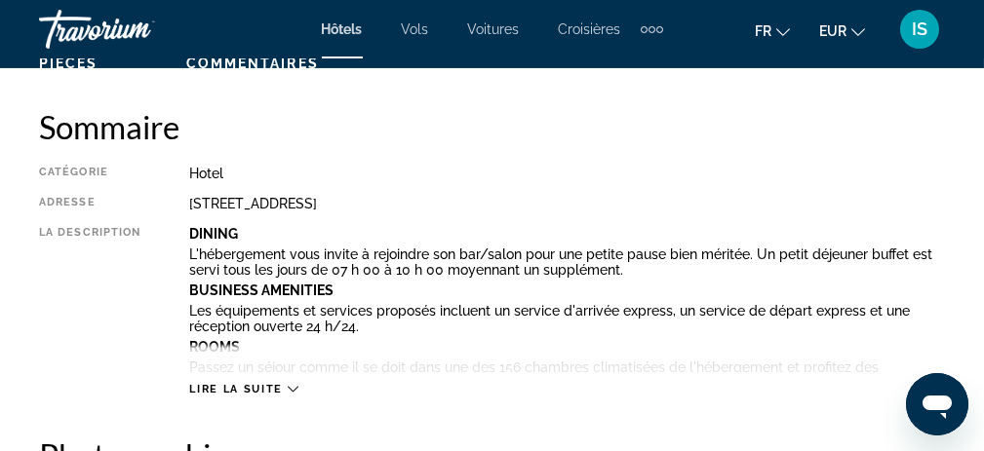
click at [235, 389] on span "Lire la suite" at bounding box center [235, 389] width 93 height 13
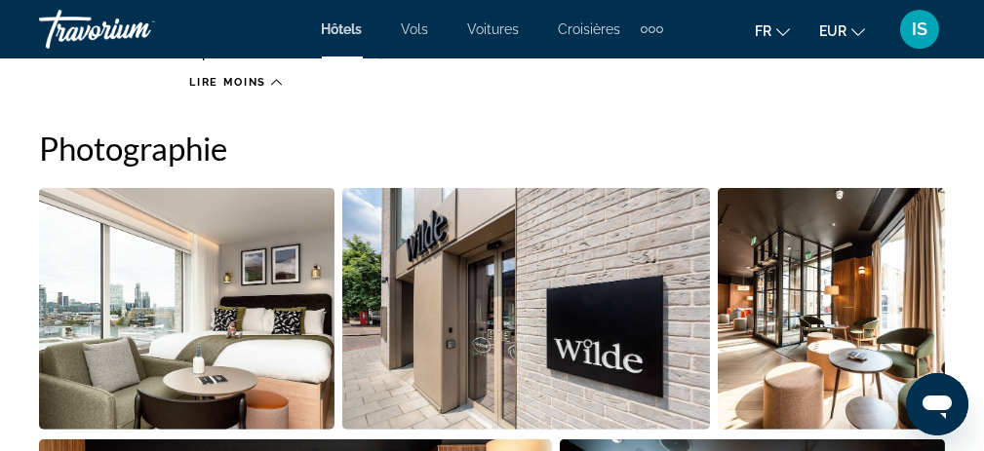
scroll to position [1950, 0]
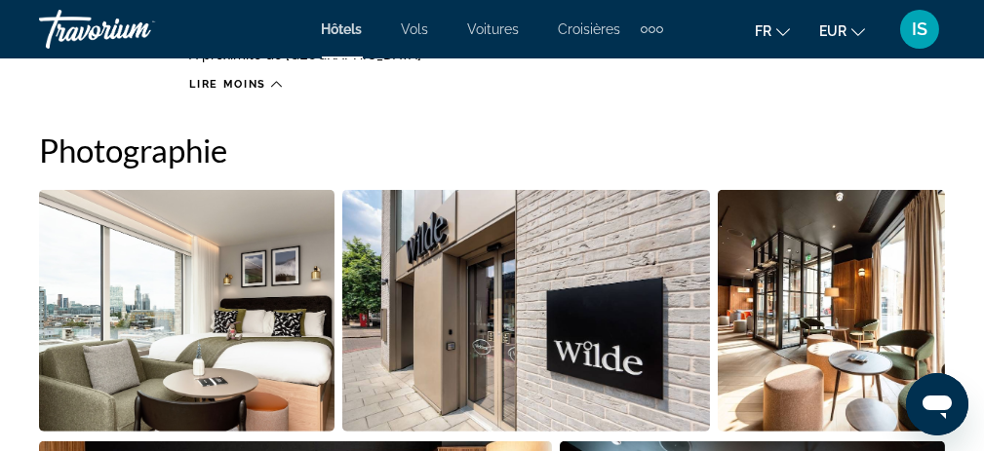
click at [182, 280] on img "Open full-screen image slider" at bounding box center [186, 311] width 295 height 242
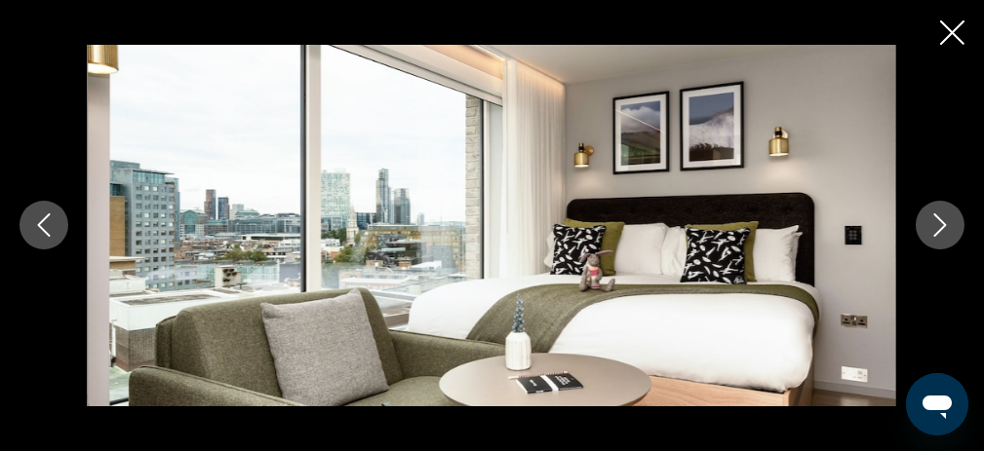
click at [930, 222] on icon "Next image" at bounding box center [939, 225] width 23 height 23
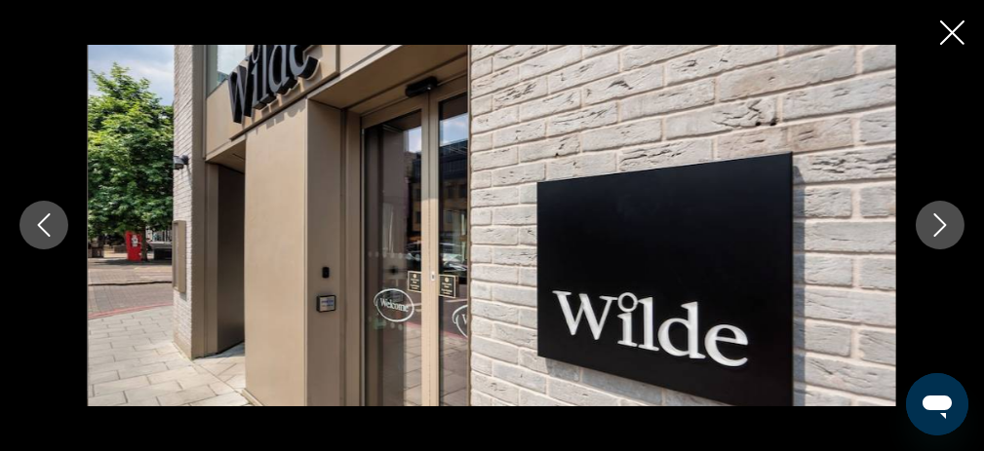
click at [930, 222] on icon "Next image" at bounding box center [939, 225] width 23 height 23
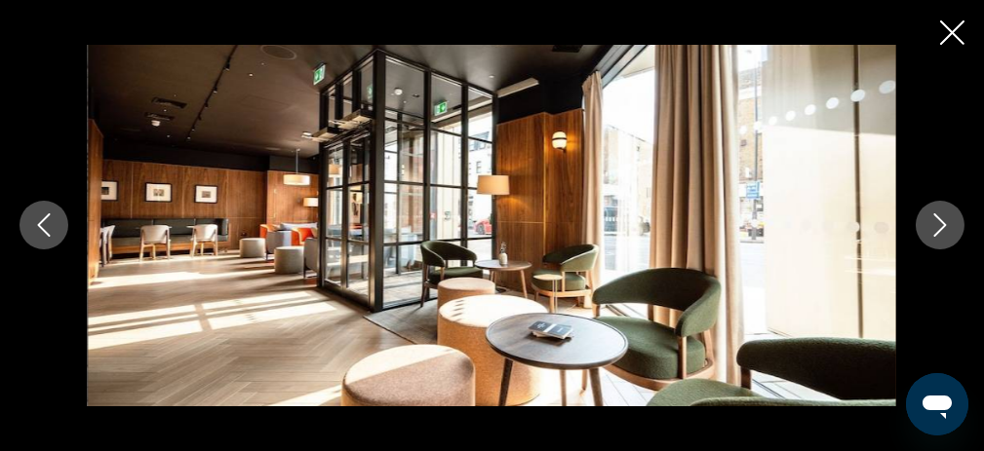
click at [930, 222] on icon "Next image" at bounding box center [939, 225] width 23 height 23
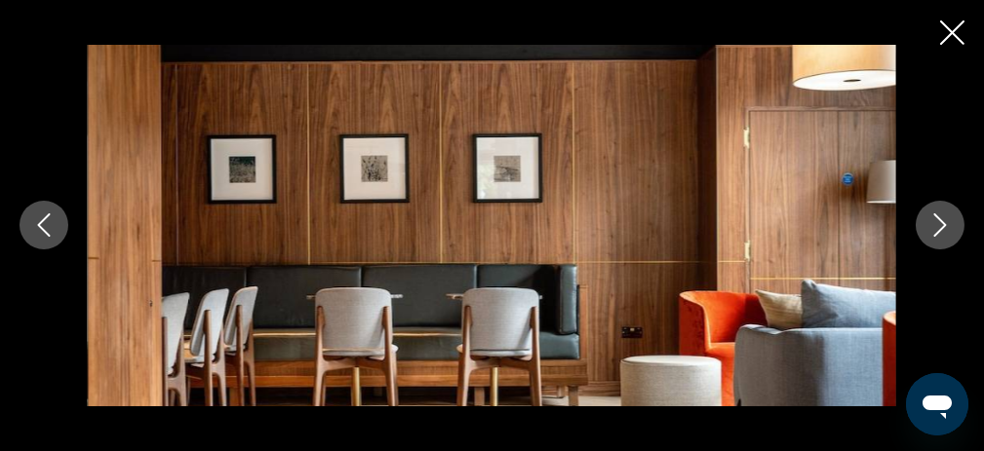
click at [935, 222] on icon "Next image" at bounding box center [939, 225] width 23 height 23
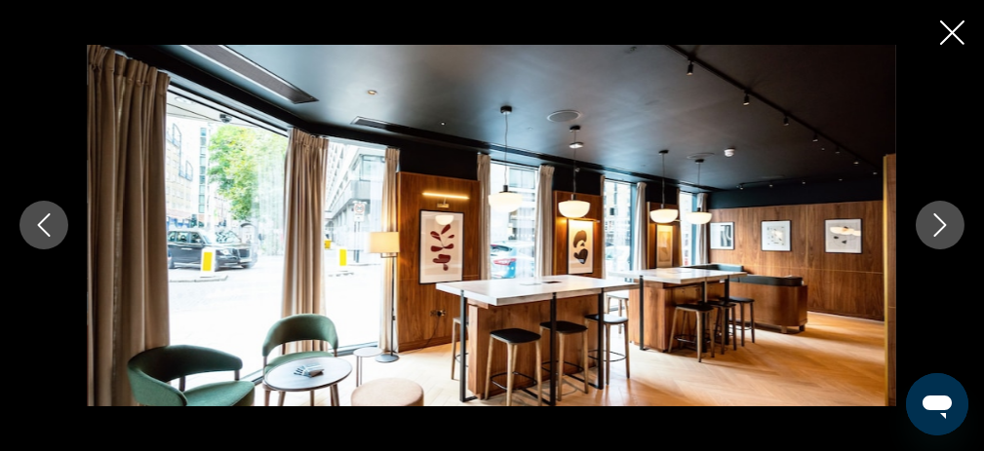
click at [935, 222] on icon "Next image" at bounding box center [939, 225] width 23 height 23
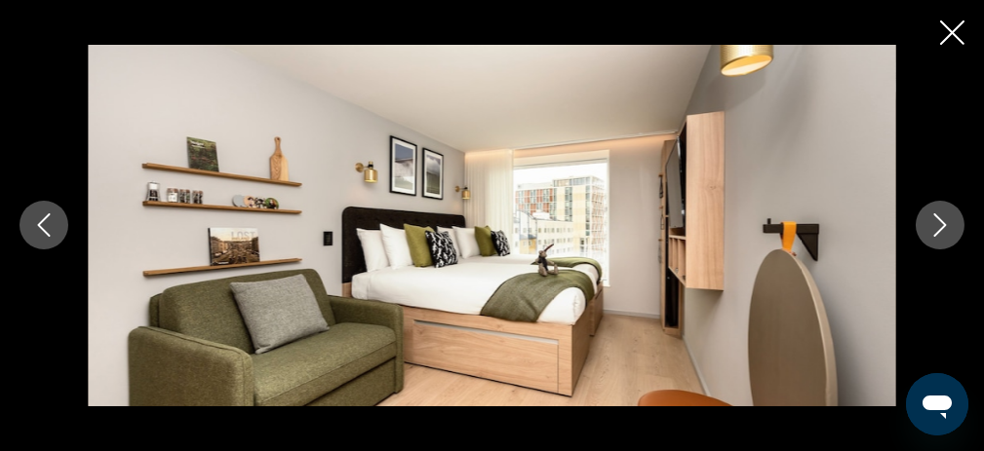
click at [935, 222] on icon "Next image" at bounding box center [939, 225] width 23 height 23
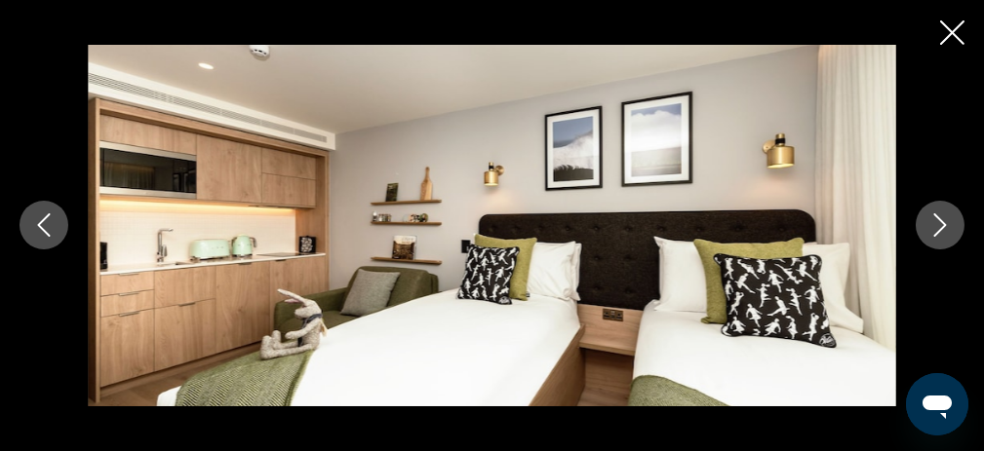
click at [935, 222] on icon "Next image" at bounding box center [939, 225] width 23 height 23
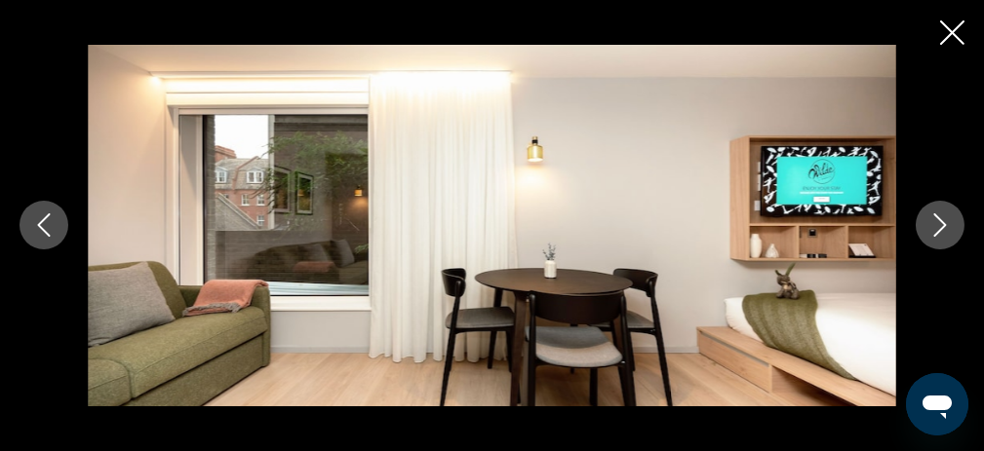
scroll to position [3413, 0]
click at [945, 34] on icon "Close slideshow" at bounding box center [952, 32] width 24 height 24
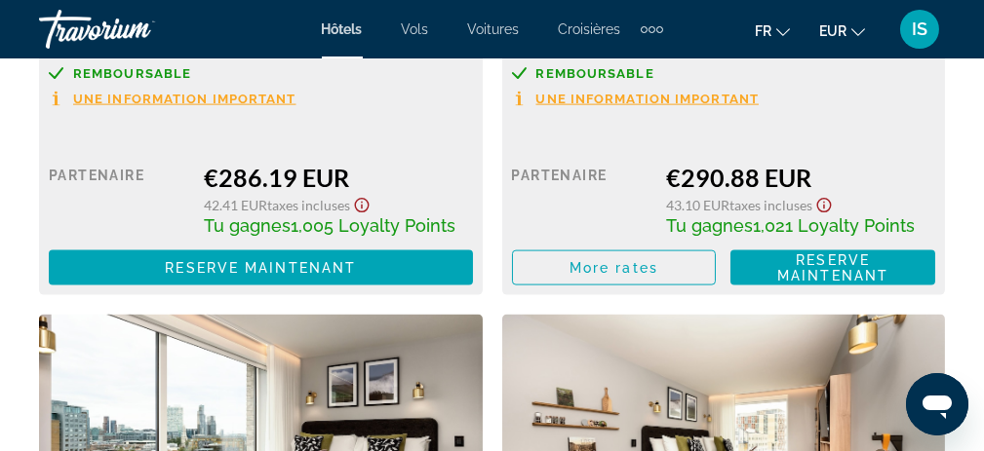
scroll to position [5509, 0]
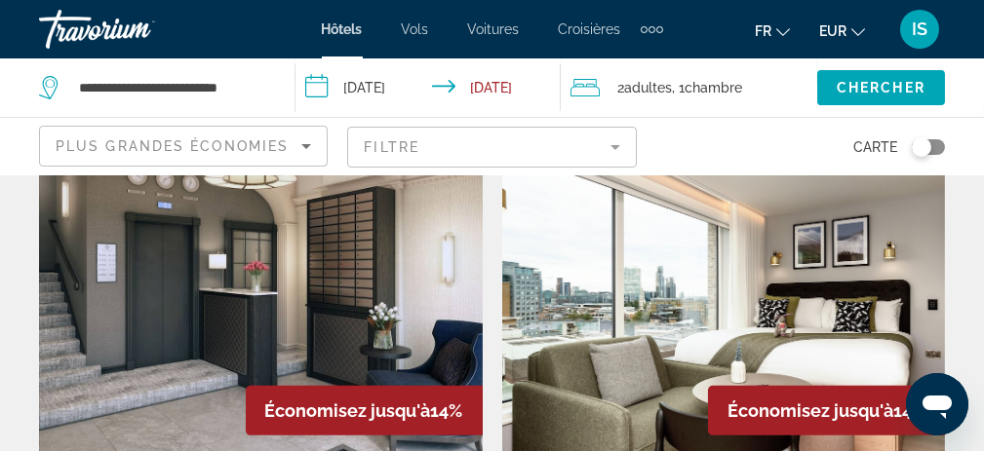
scroll to position [1560, 0]
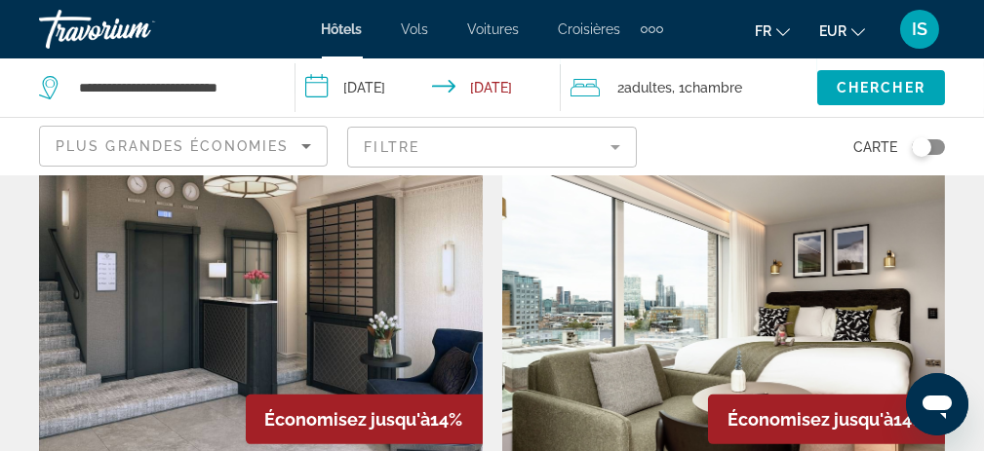
click at [411, 289] on img "Main content" at bounding box center [261, 308] width 444 height 312
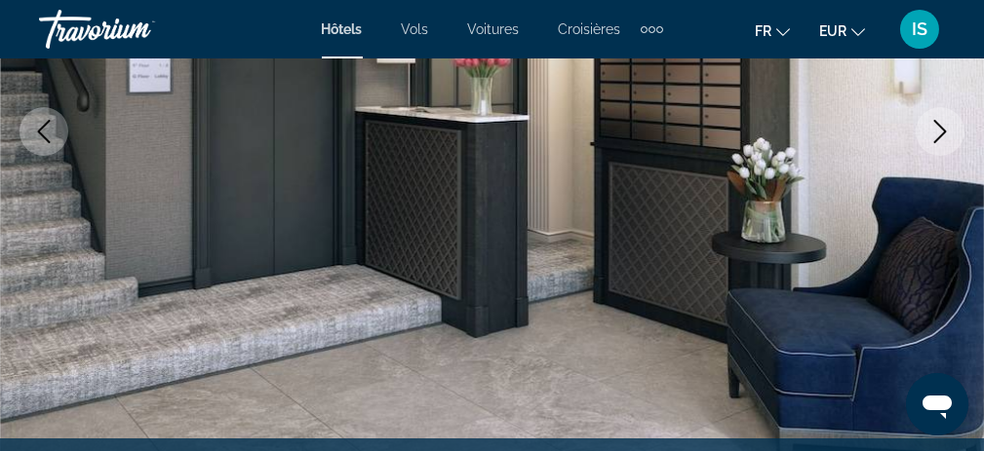
scroll to position [293, 0]
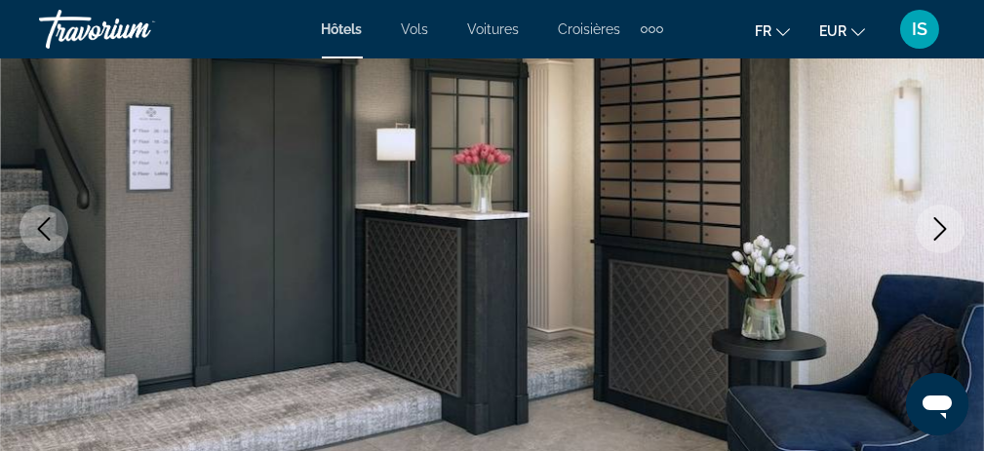
click at [949, 233] on icon "Next image" at bounding box center [939, 228] width 23 height 23
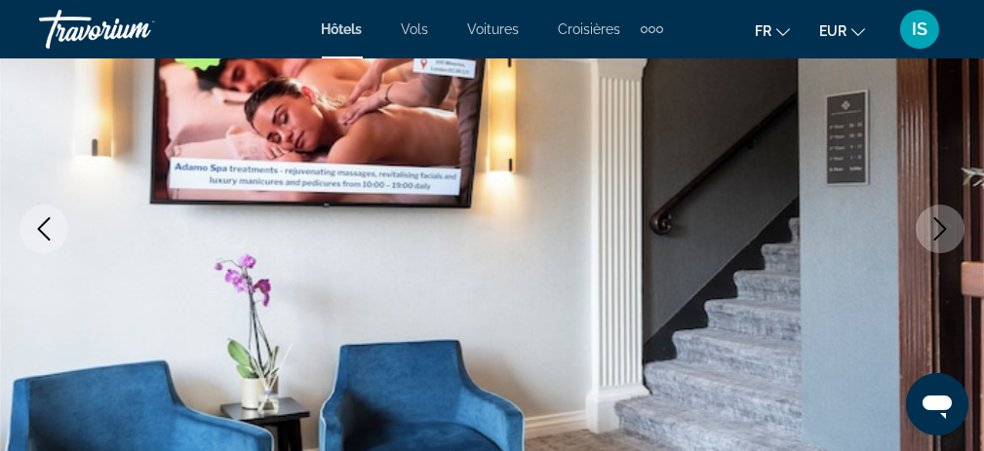
click at [947, 232] on icon "Next image" at bounding box center [939, 228] width 23 height 23
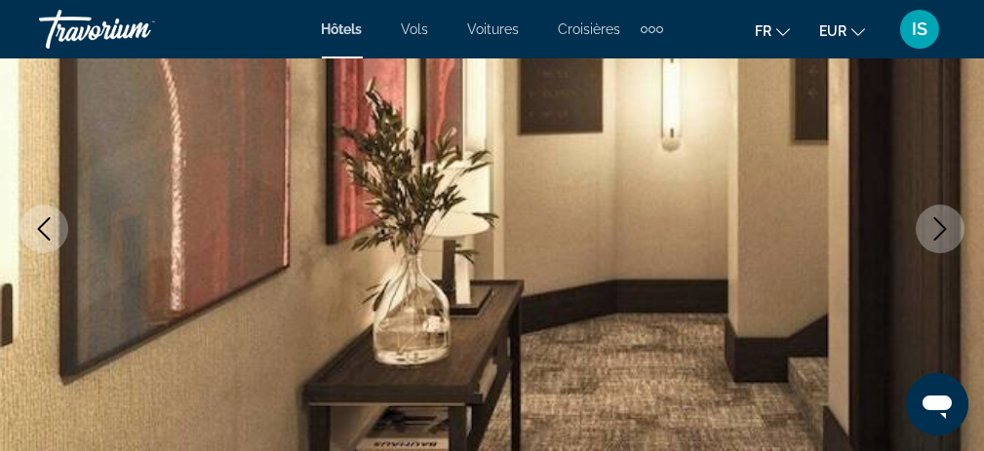
click at [947, 232] on icon "Next image" at bounding box center [939, 228] width 23 height 23
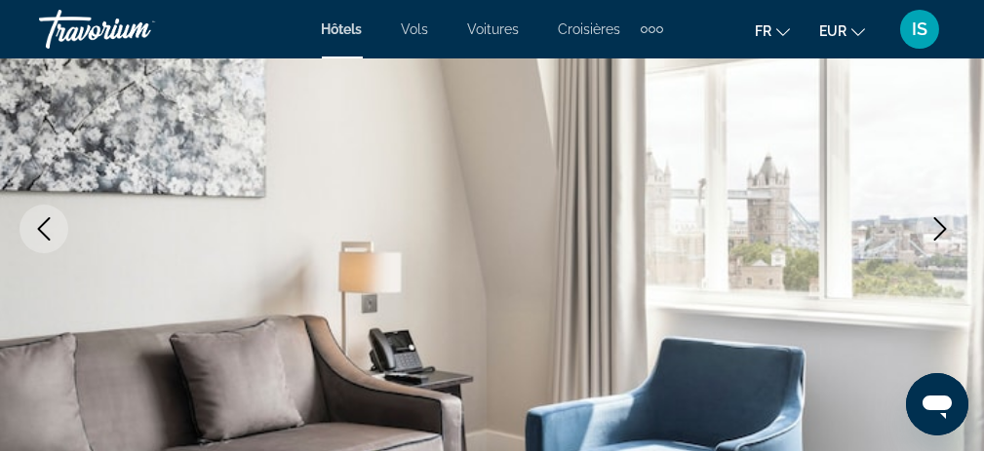
click at [940, 228] on icon "Next image" at bounding box center [939, 228] width 23 height 23
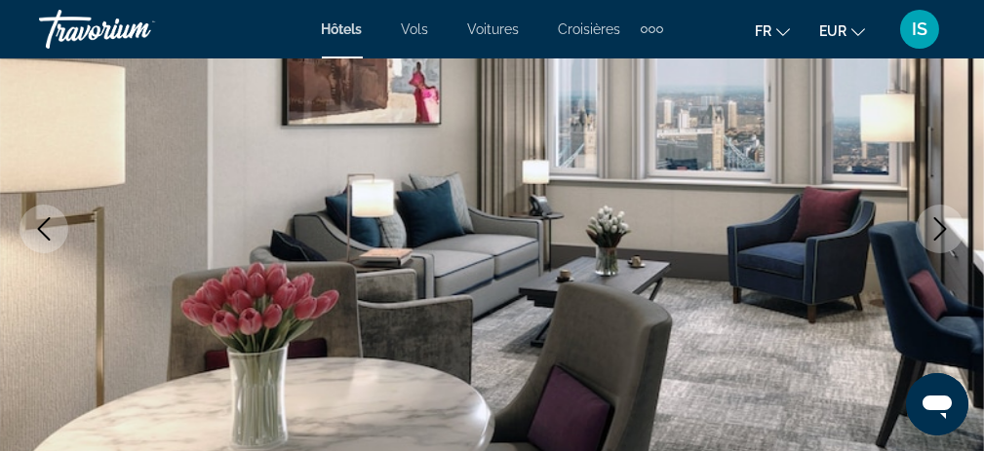
click at [940, 228] on icon "Next image" at bounding box center [939, 228] width 23 height 23
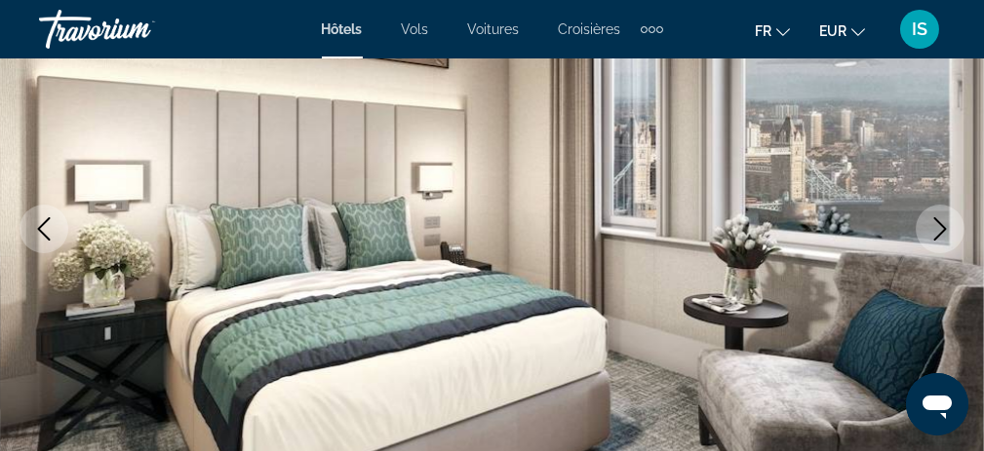
click at [940, 228] on icon "Next image" at bounding box center [939, 228] width 23 height 23
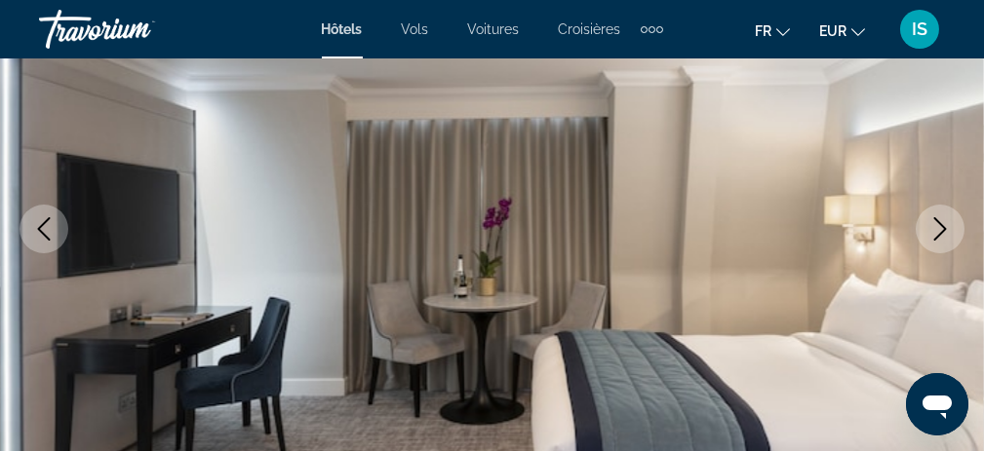
click at [940, 228] on icon "Next image" at bounding box center [939, 228] width 23 height 23
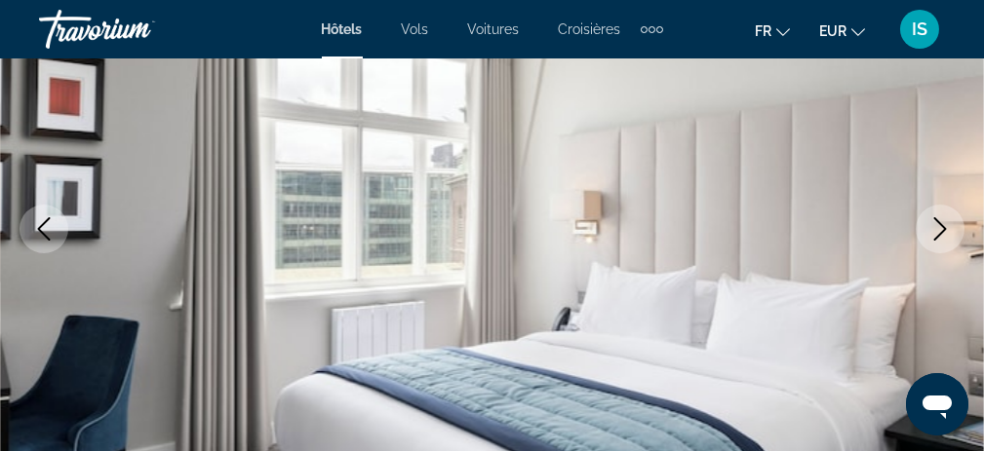
click at [940, 228] on icon "Next image" at bounding box center [939, 228] width 23 height 23
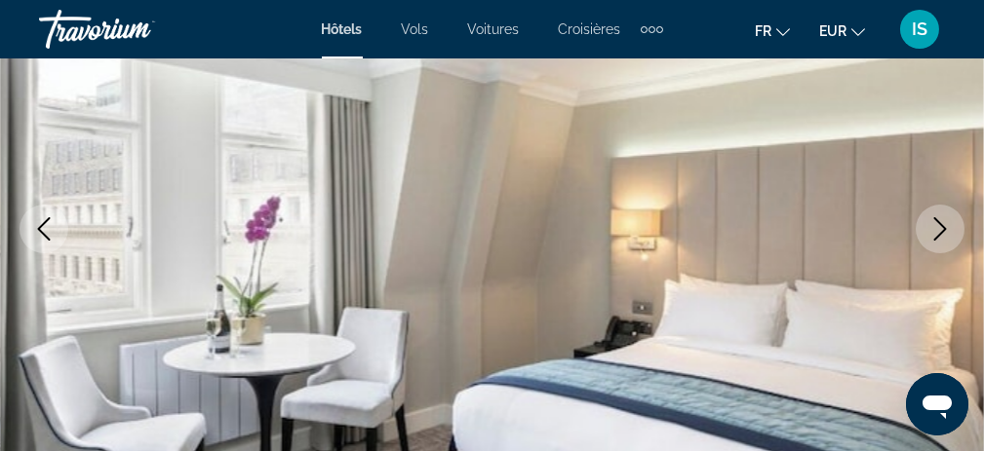
click at [940, 228] on icon "Next image" at bounding box center [939, 228] width 23 height 23
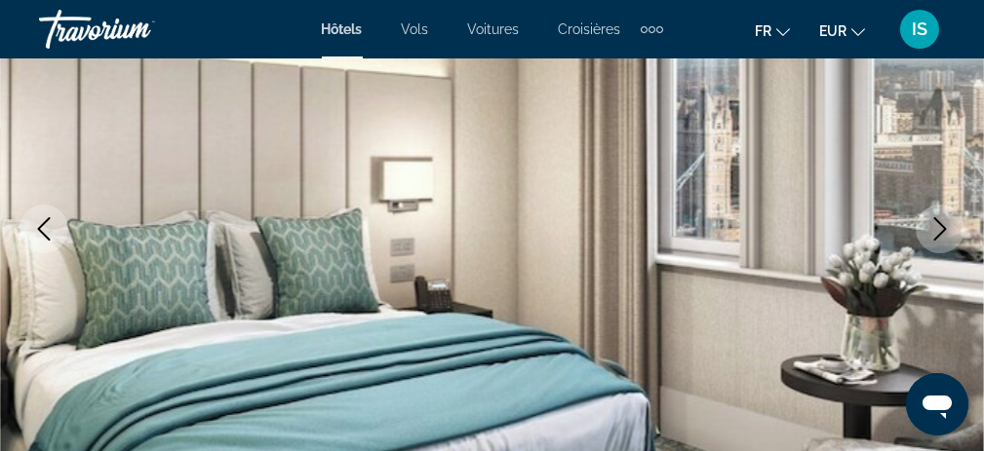
click at [940, 228] on icon "Next image" at bounding box center [939, 228] width 23 height 23
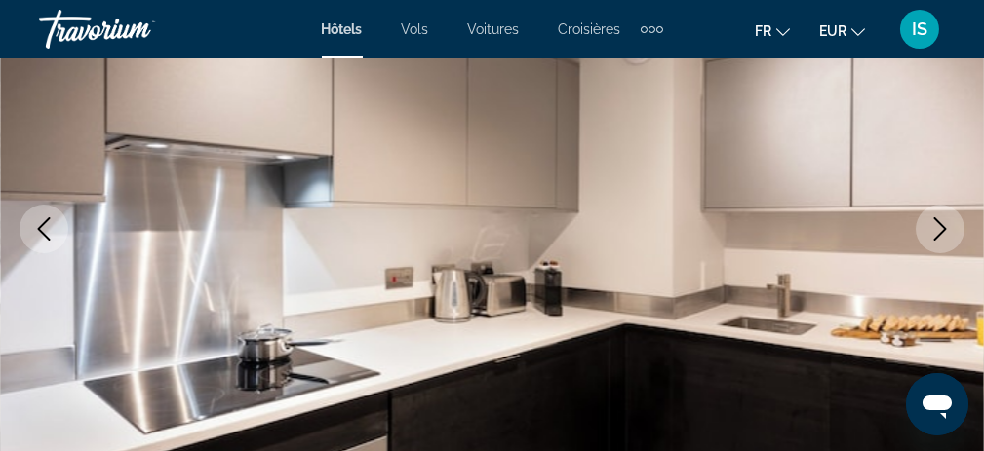
click at [940, 228] on icon "Next image" at bounding box center [939, 228] width 23 height 23
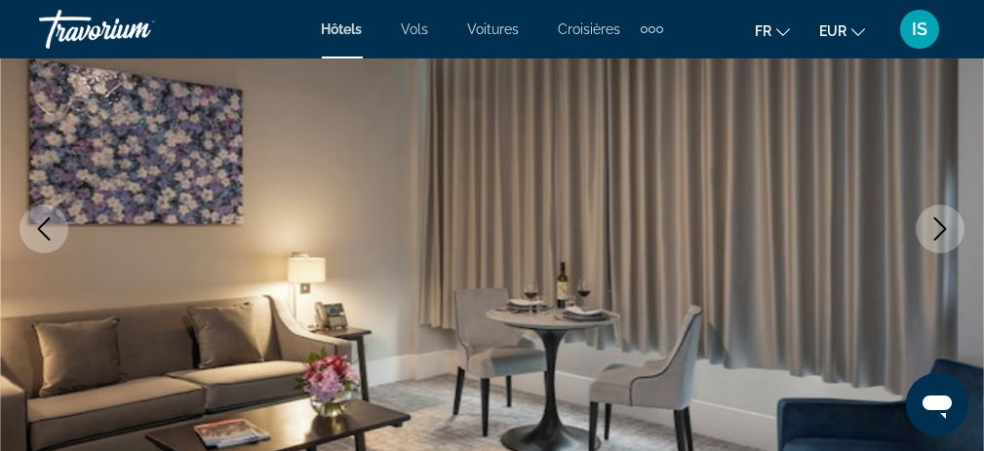
click at [940, 228] on icon "Next image" at bounding box center [939, 228] width 23 height 23
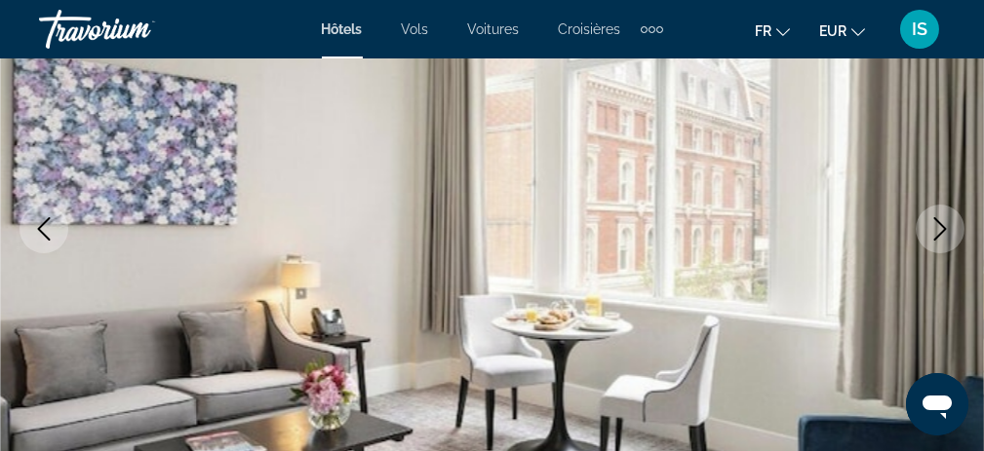
click at [938, 227] on icon "Next image" at bounding box center [939, 228] width 23 height 23
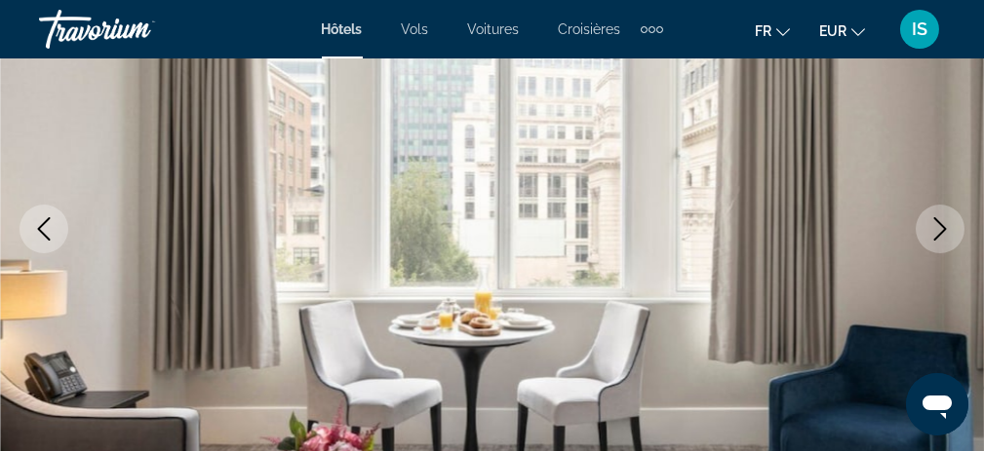
click at [938, 227] on icon "Next image" at bounding box center [939, 228] width 23 height 23
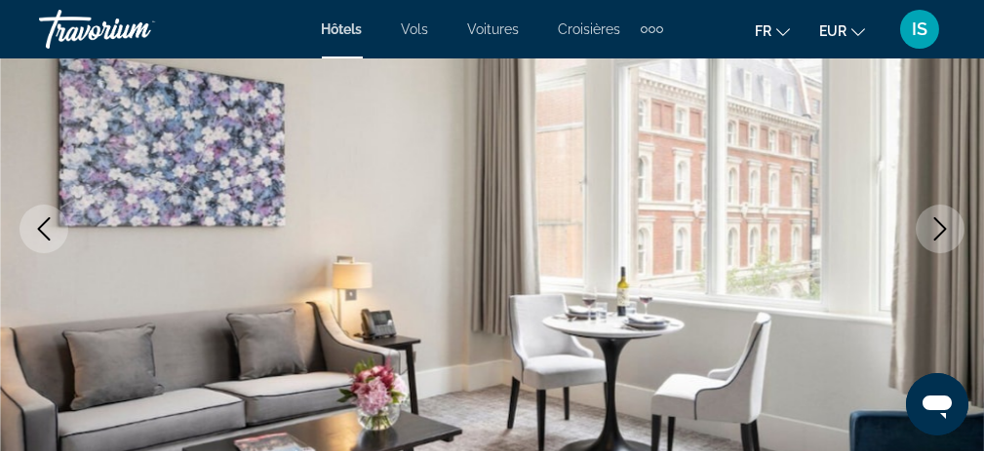
click at [938, 227] on icon "Next image" at bounding box center [939, 228] width 23 height 23
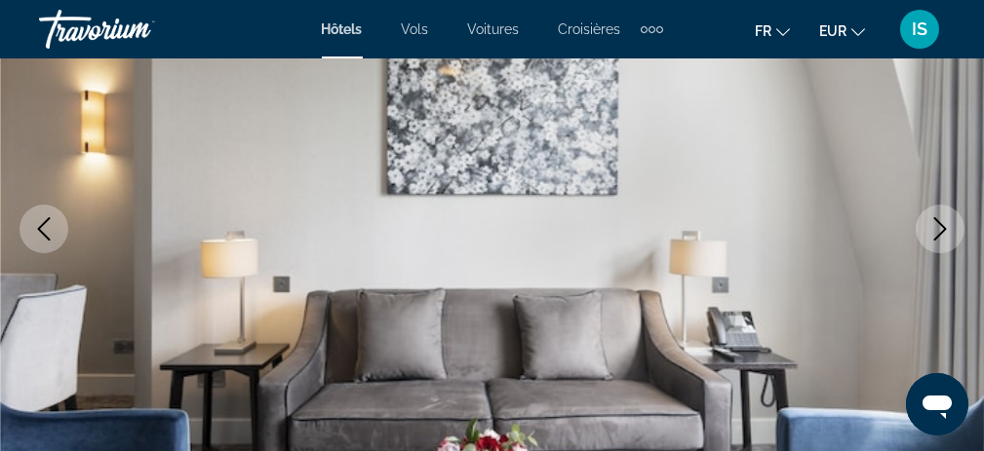
click at [938, 227] on icon "Next image" at bounding box center [939, 228] width 23 height 23
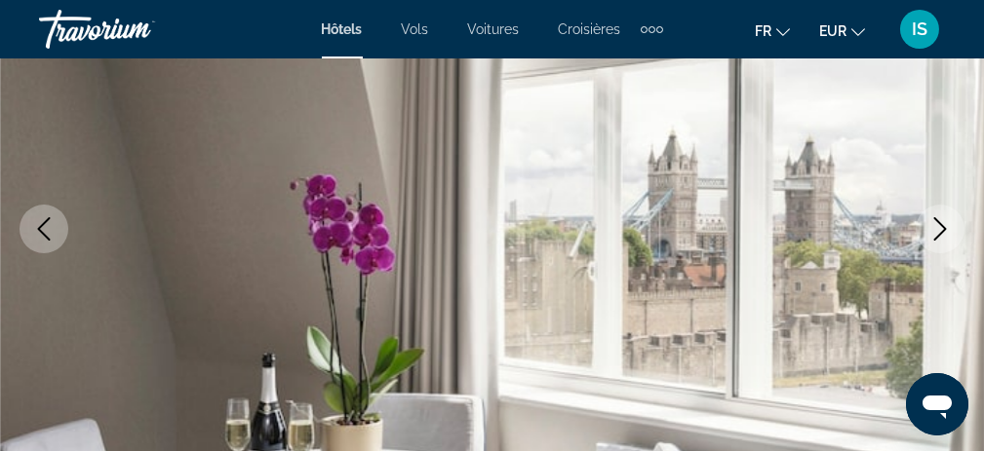
click at [938, 227] on icon "Next image" at bounding box center [939, 228] width 23 height 23
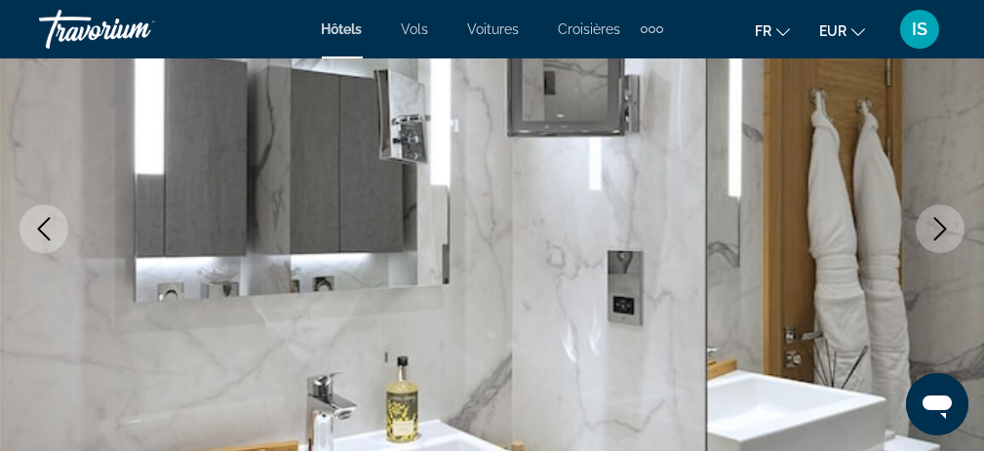
click at [938, 227] on icon "Next image" at bounding box center [939, 228] width 23 height 23
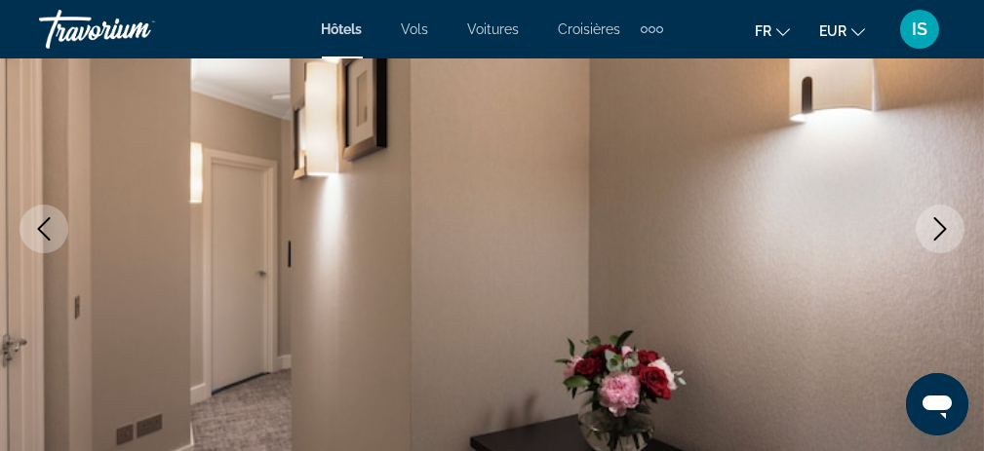
click at [938, 227] on icon "Next image" at bounding box center [939, 228] width 23 height 23
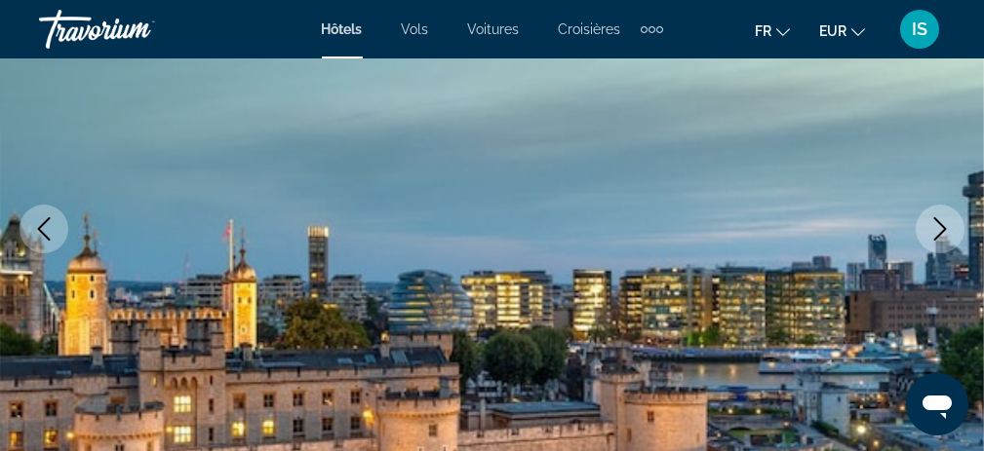
click at [938, 227] on icon "Next image" at bounding box center [939, 228] width 23 height 23
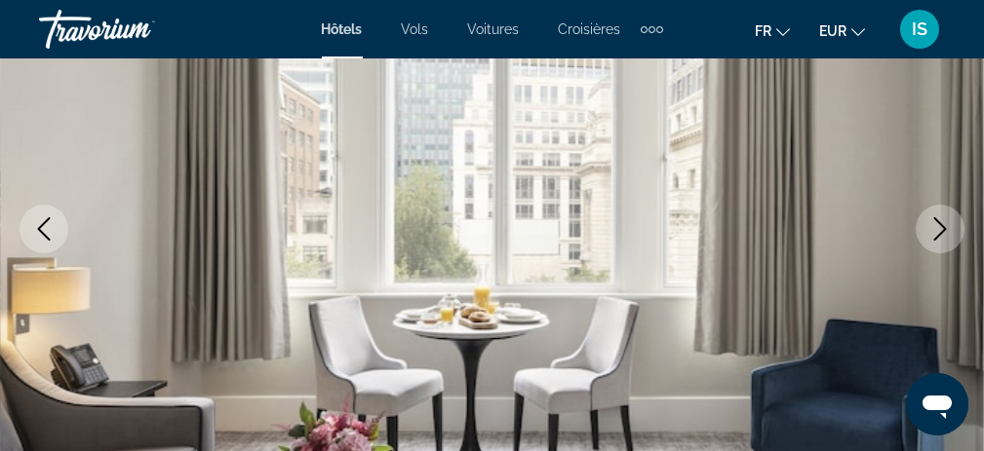
click at [938, 227] on icon "Next image" at bounding box center [939, 228] width 23 height 23
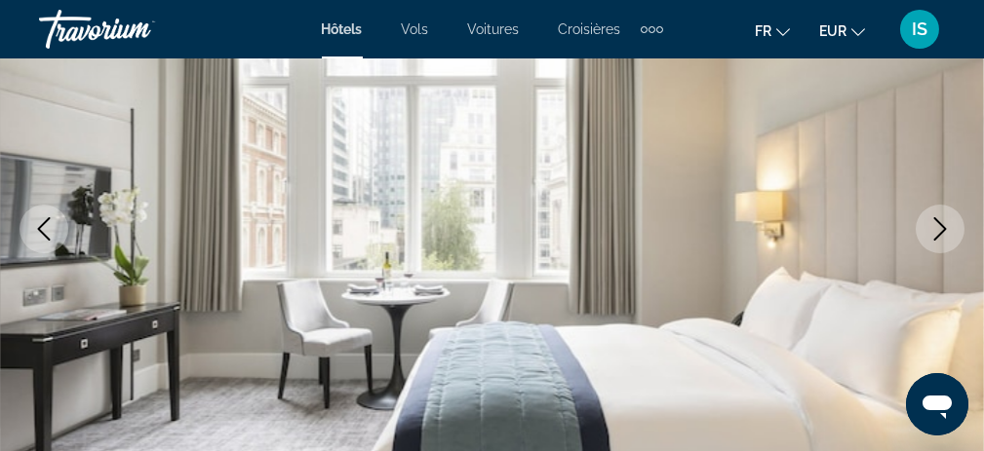
click at [938, 227] on icon "Next image" at bounding box center [939, 228] width 23 height 23
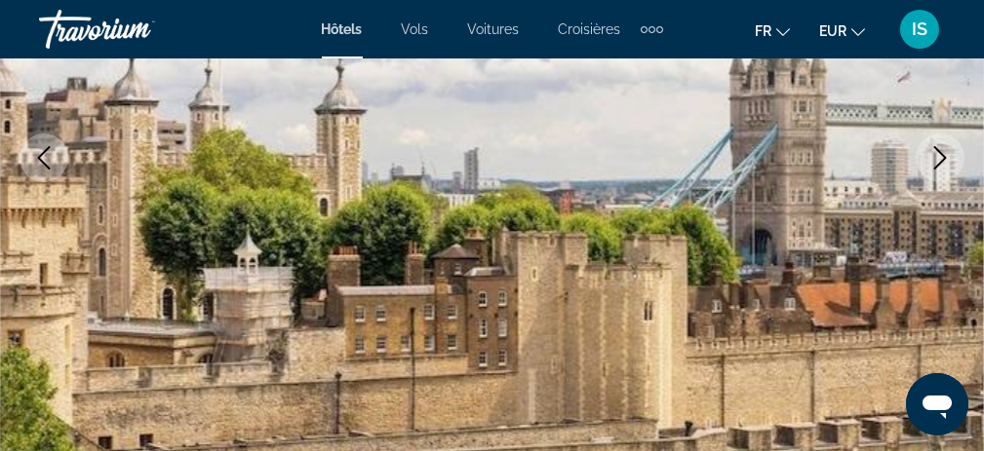
scroll to position [390, 0]
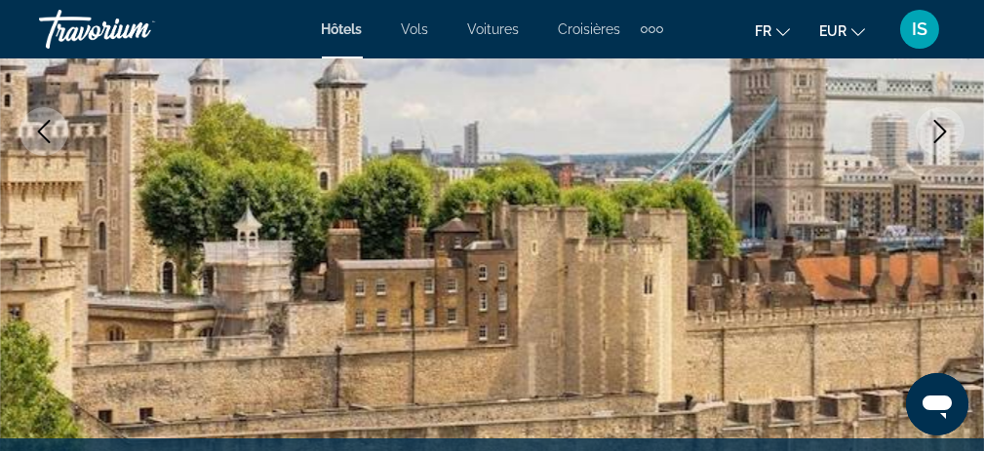
click at [944, 132] on icon "Next image" at bounding box center [940, 131] width 13 height 23
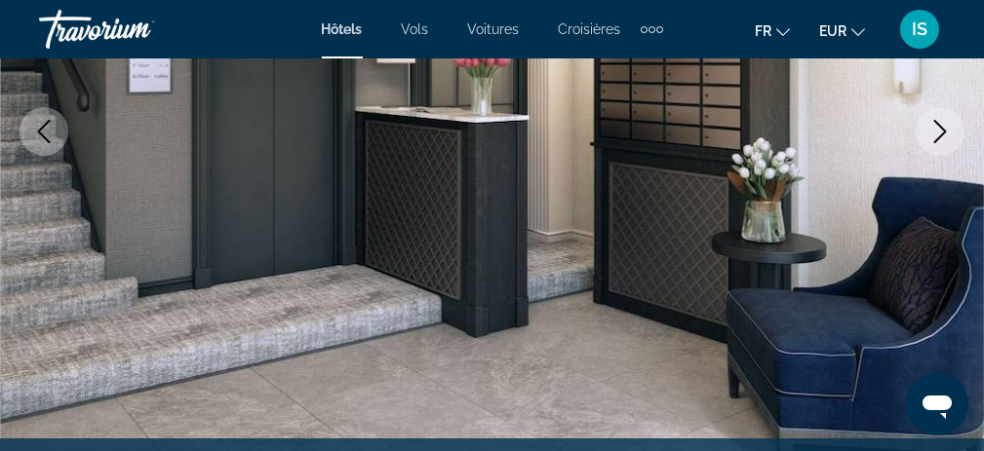
click at [943, 132] on icon "Next image" at bounding box center [940, 131] width 13 height 23
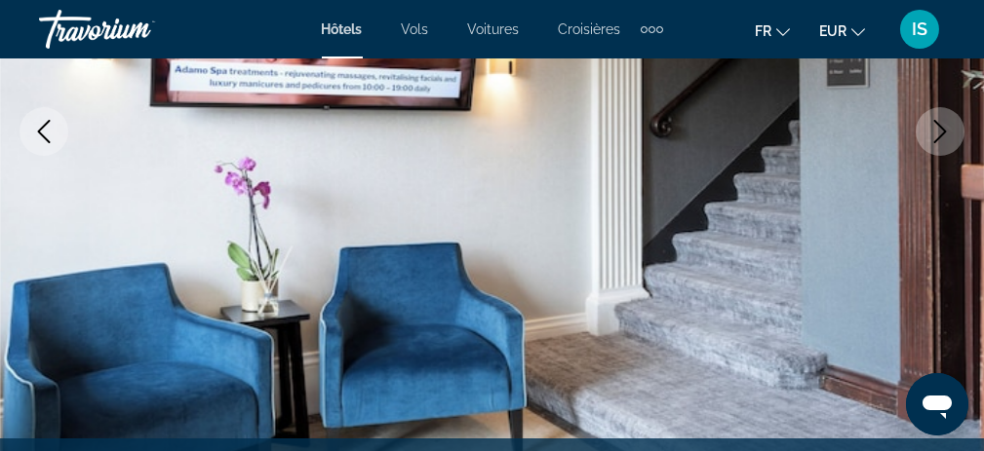
click at [943, 132] on icon "Next image" at bounding box center [940, 131] width 13 height 23
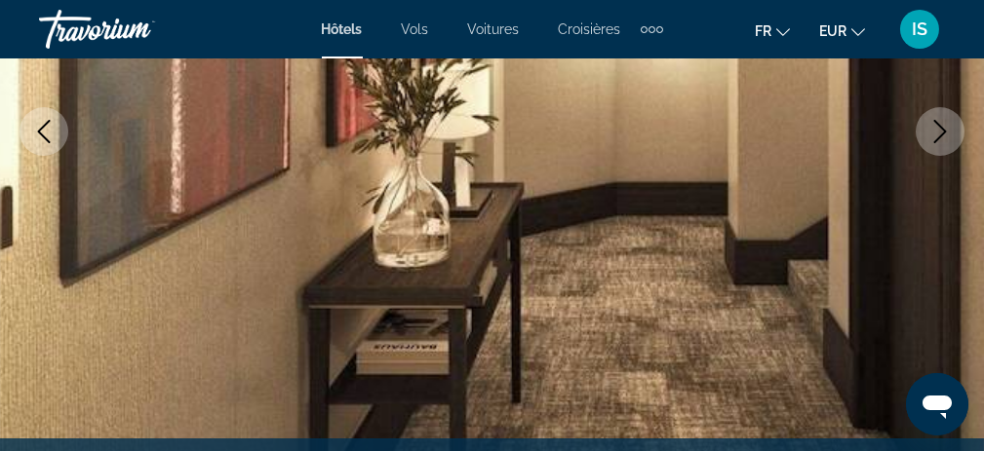
click at [943, 132] on icon "Next image" at bounding box center [940, 131] width 13 height 23
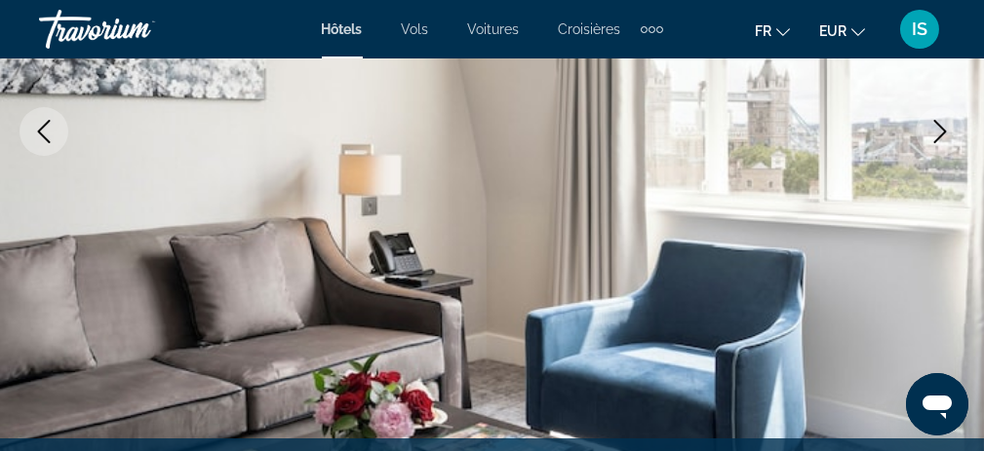
click at [943, 132] on icon "Next image" at bounding box center [940, 131] width 13 height 23
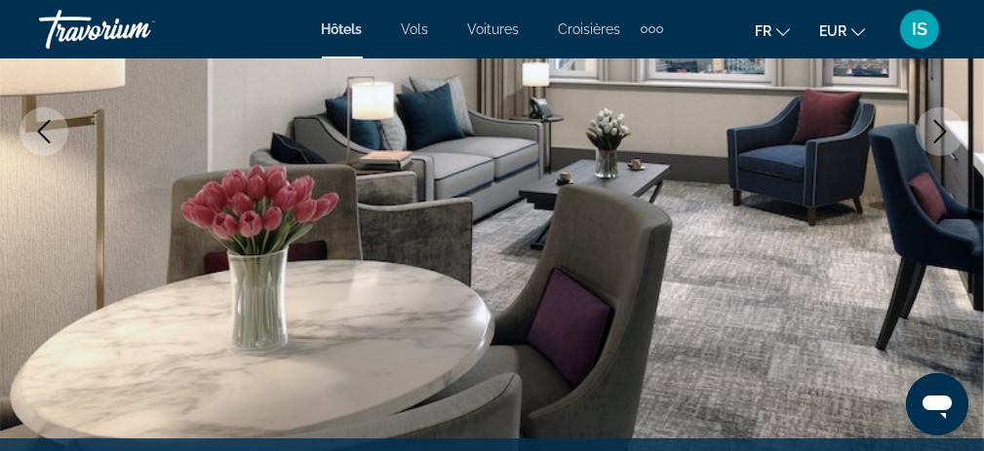
click at [943, 132] on icon "Next image" at bounding box center [940, 131] width 13 height 23
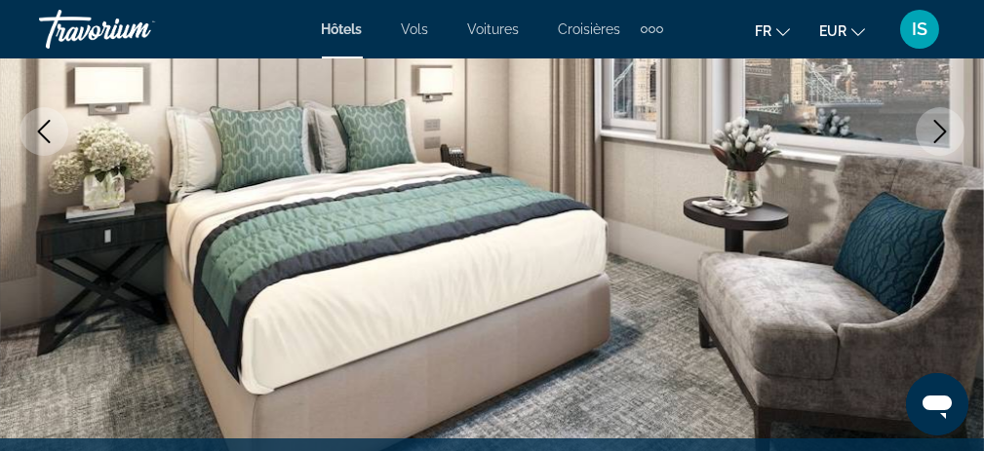
click at [943, 132] on icon "Next image" at bounding box center [940, 131] width 13 height 23
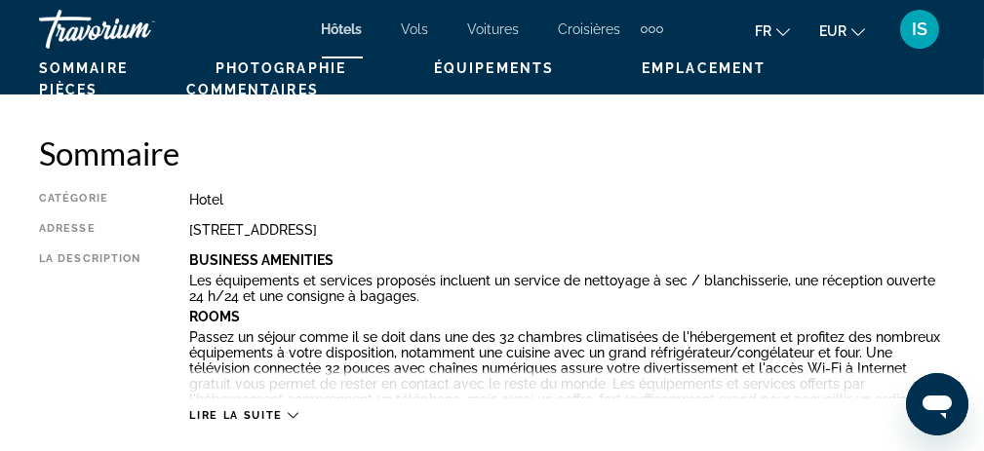
scroll to position [975, 0]
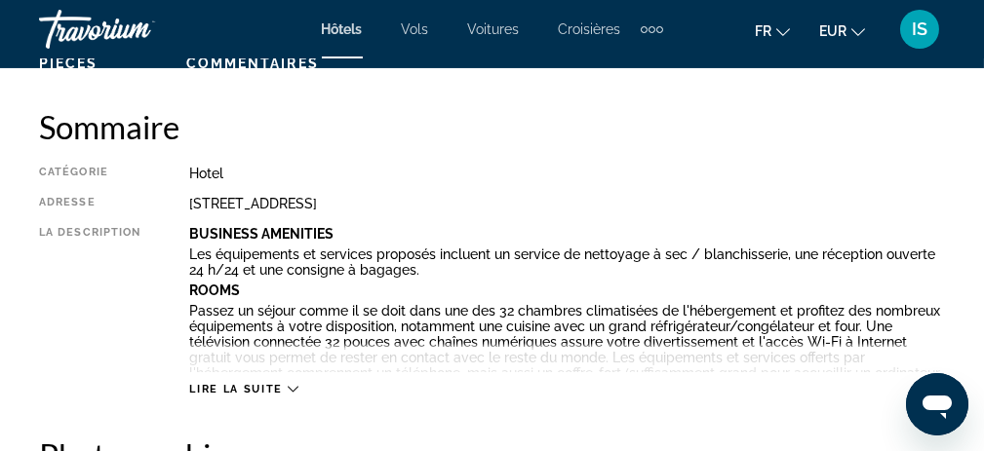
click at [295, 389] on icon "Main content" at bounding box center [293, 389] width 11 height 11
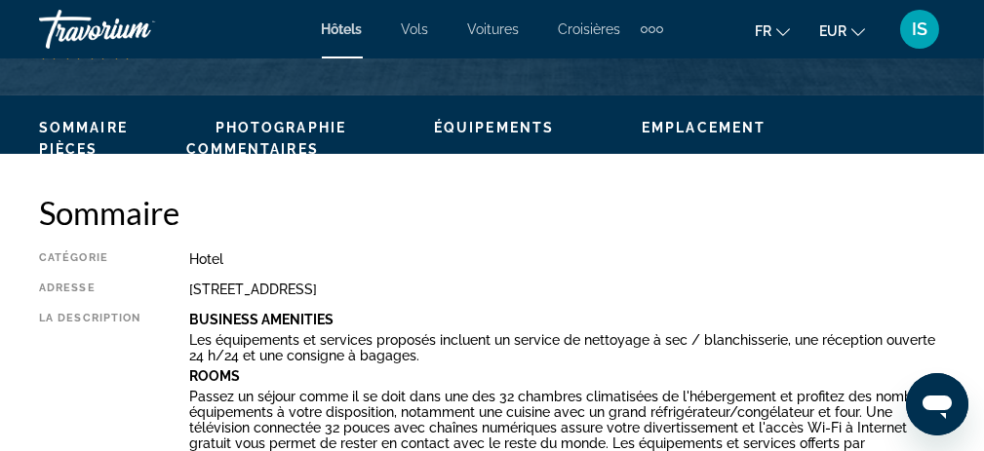
scroll to position [402, 0]
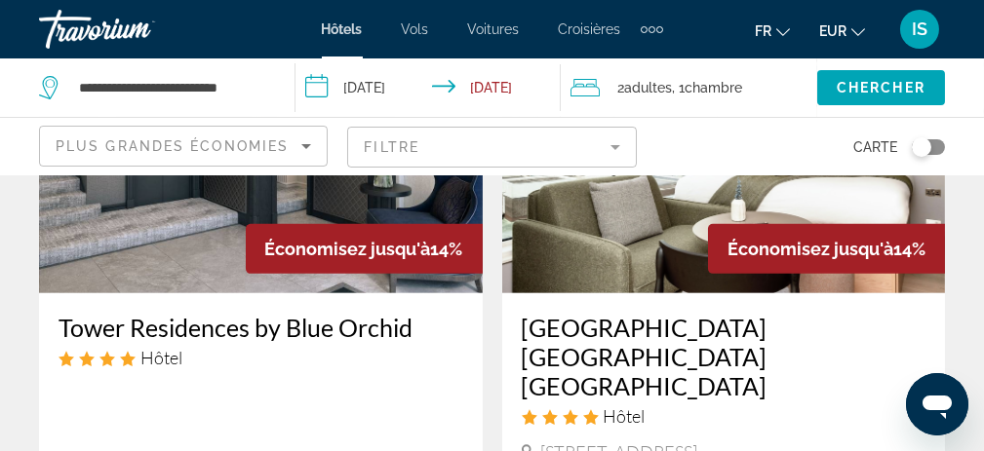
scroll to position [1755, 0]
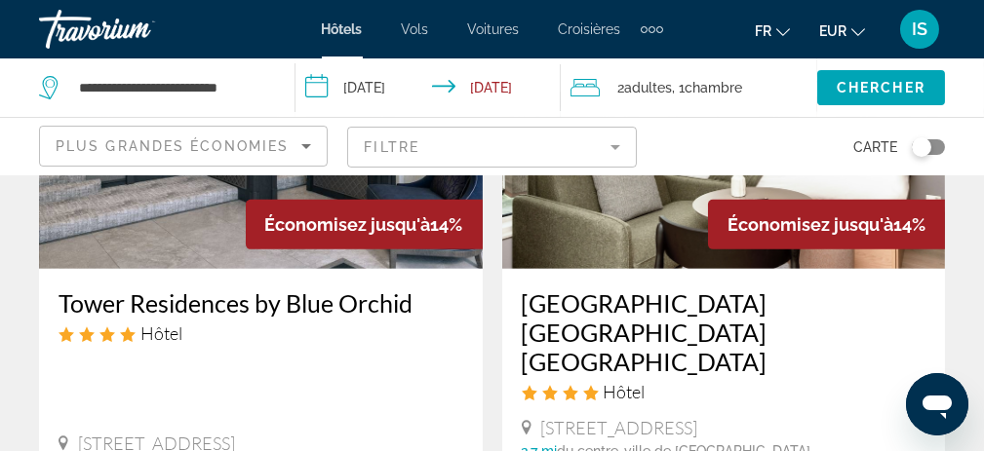
click at [616, 215] on img "Main content" at bounding box center [724, 113] width 444 height 312
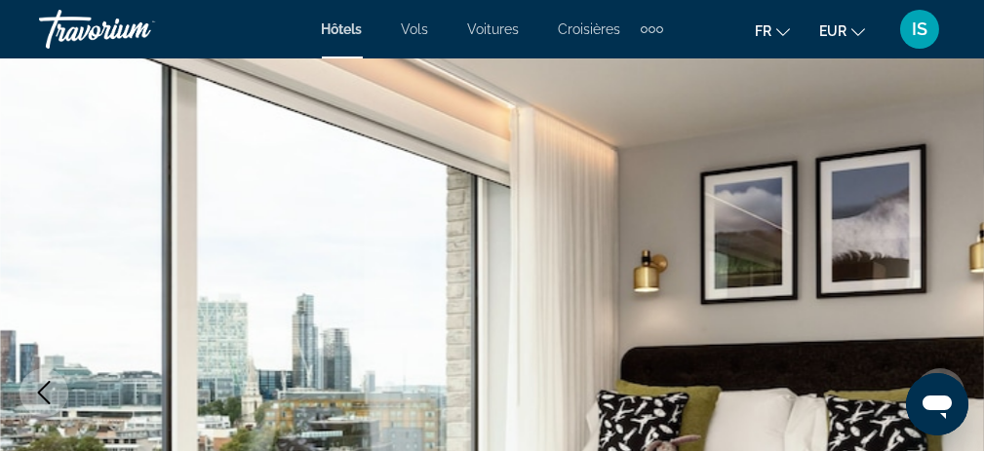
scroll to position [62, 0]
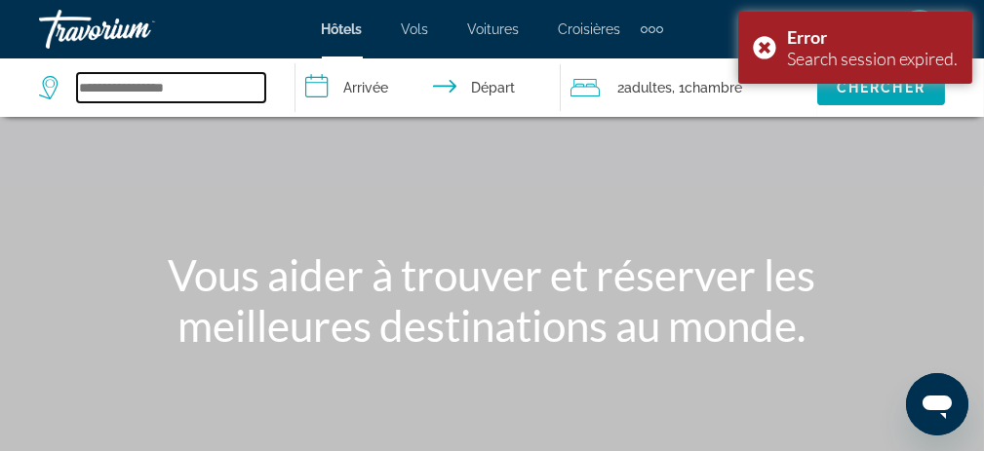
click at [129, 89] on input "Search widget" at bounding box center [171, 87] width 188 height 29
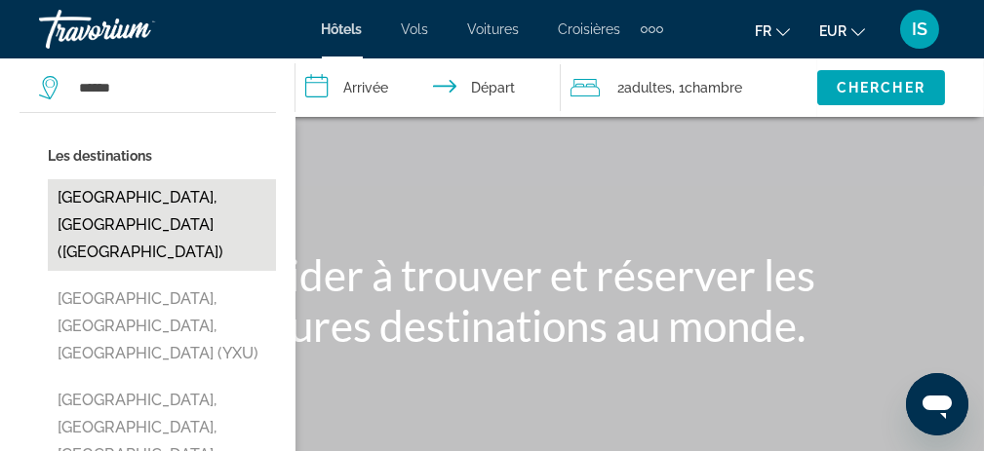
click at [183, 189] on button "[GEOGRAPHIC_DATA], [GEOGRAPHIC_DATA] ([GEOGRAPHIC_DATA])" at bounding box center [162, 225] width 228 height 92
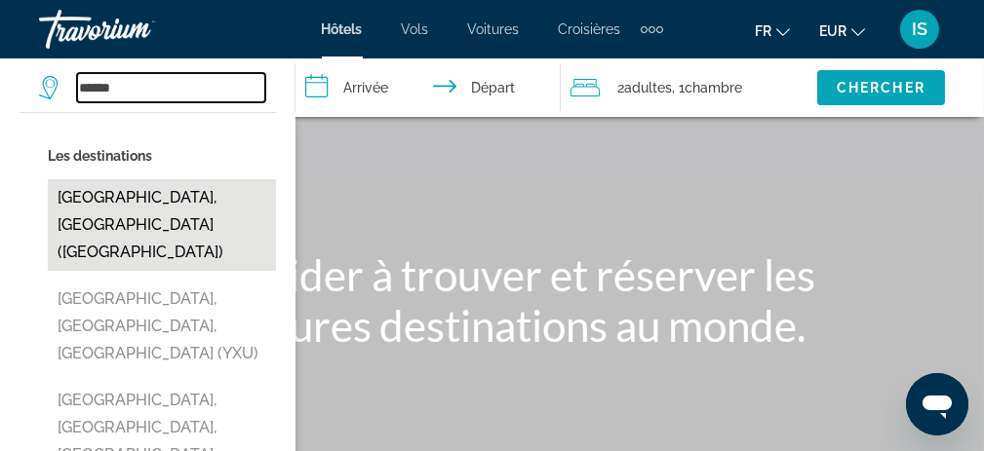
type input "**********"
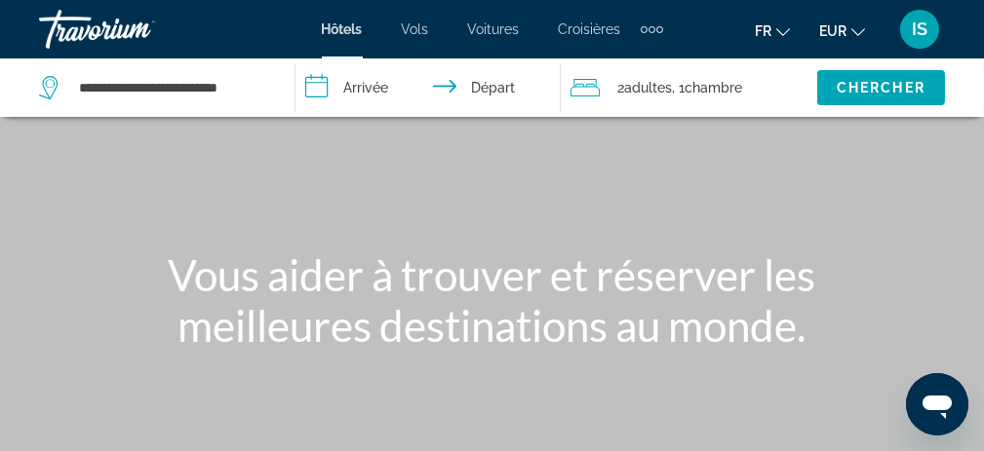
click at [329, 79] on input "**********" at bounding box center [432, 91] width 274 height 64
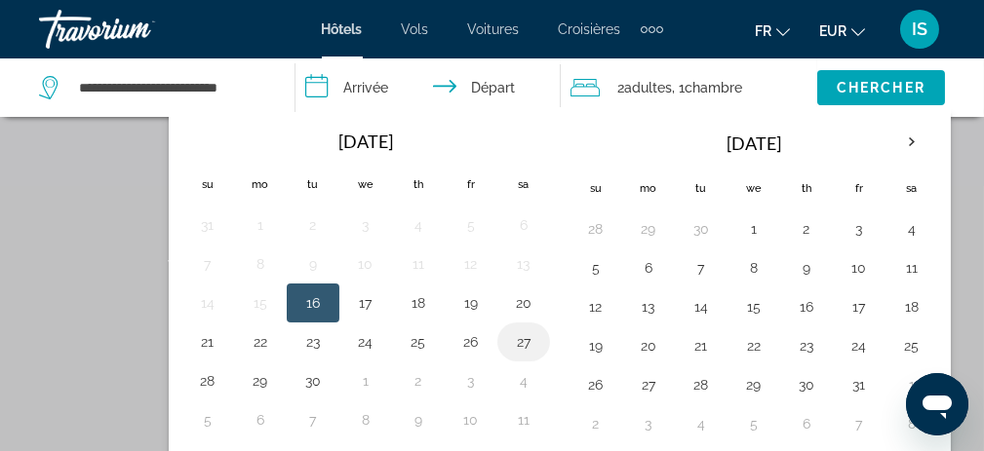
click at [519, 336] on button "27" at bounding box center [523, 342] width 31 height 27
click at [491, 84] on input "**********" at bounding box center [432, 91] width 274 height 64
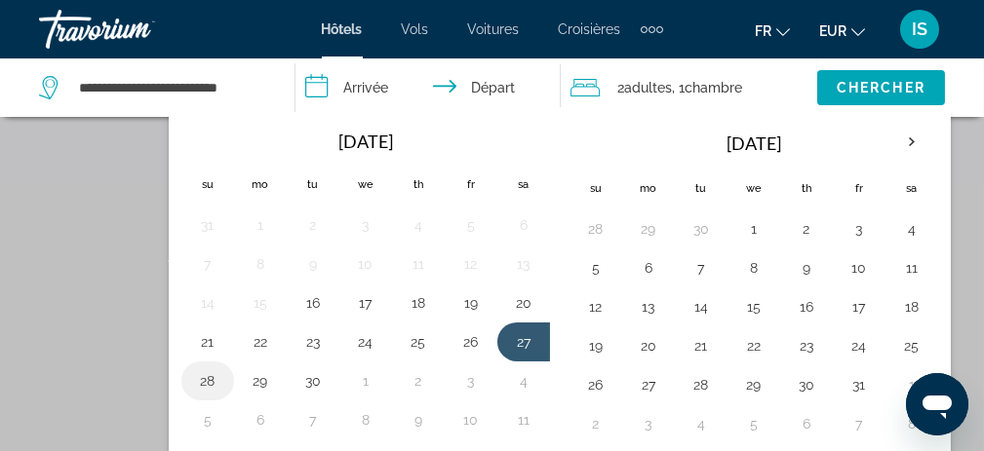
click at [212, 370] on button "28" at bounding box center [207, 381] width 31 height 27
type input "**********"
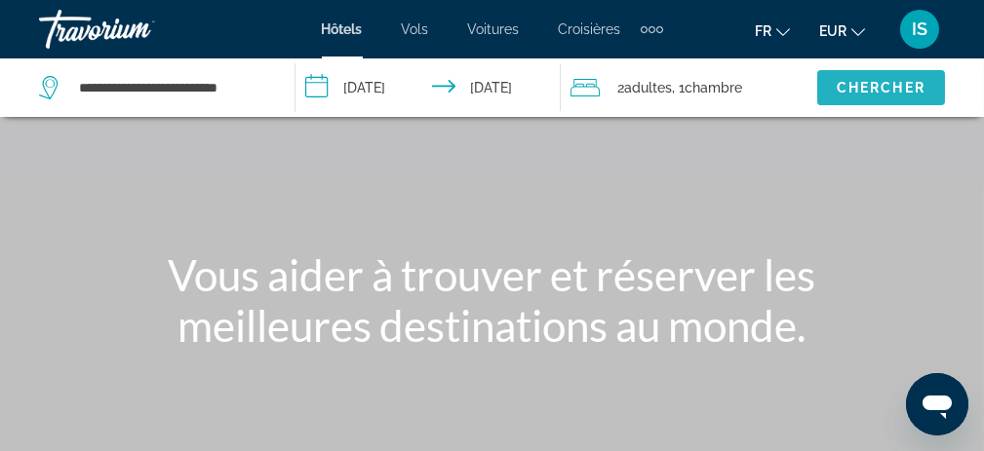
click at [877, 71] on span "Search widget" at bounding box center [881, 87] width 128 height 47
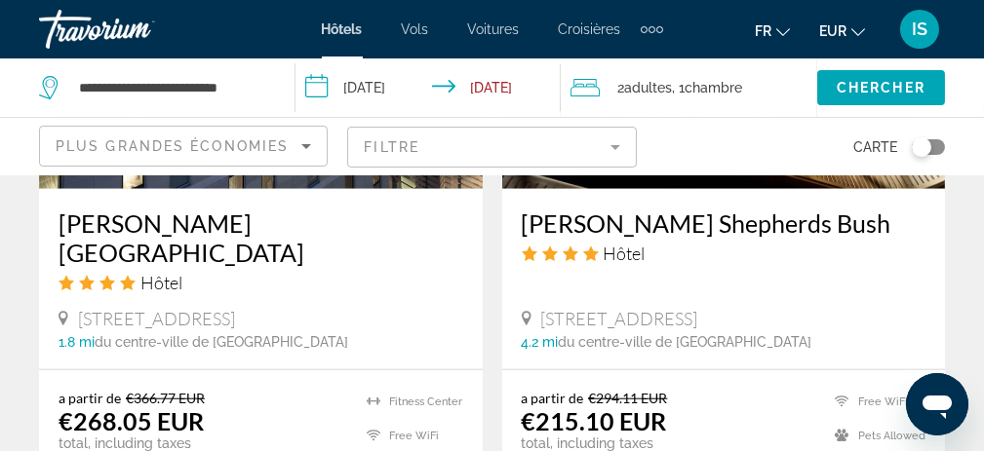
scroll to position [3803, 0]
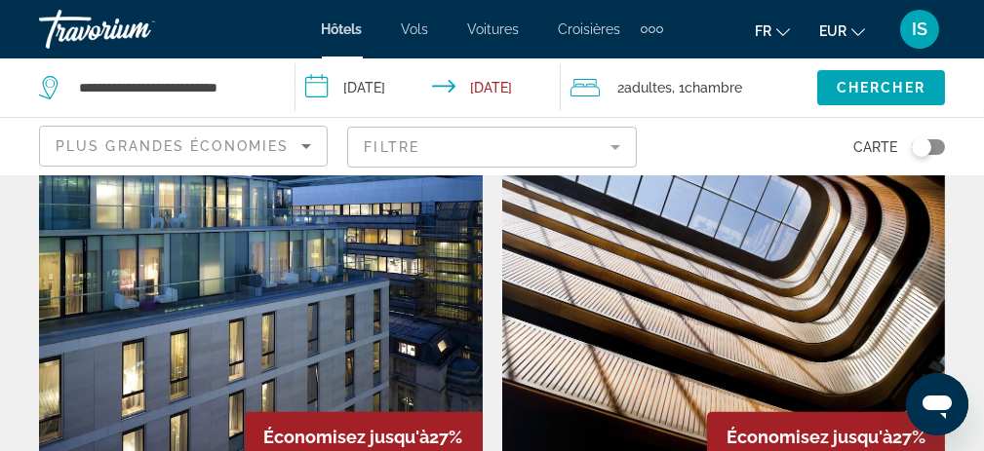
click at [567, 231] on img "Main content" at bounding box center [724, 326] width 444 height 312
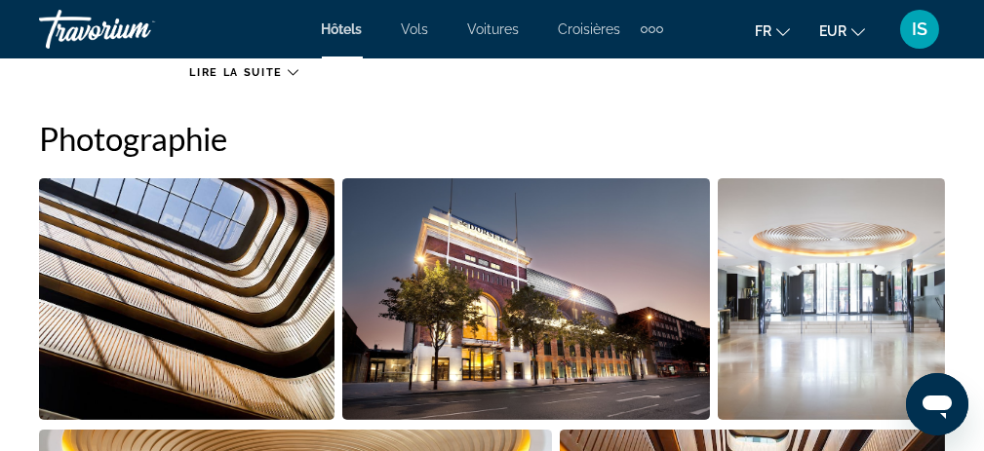
scroll to position [1268, 0]
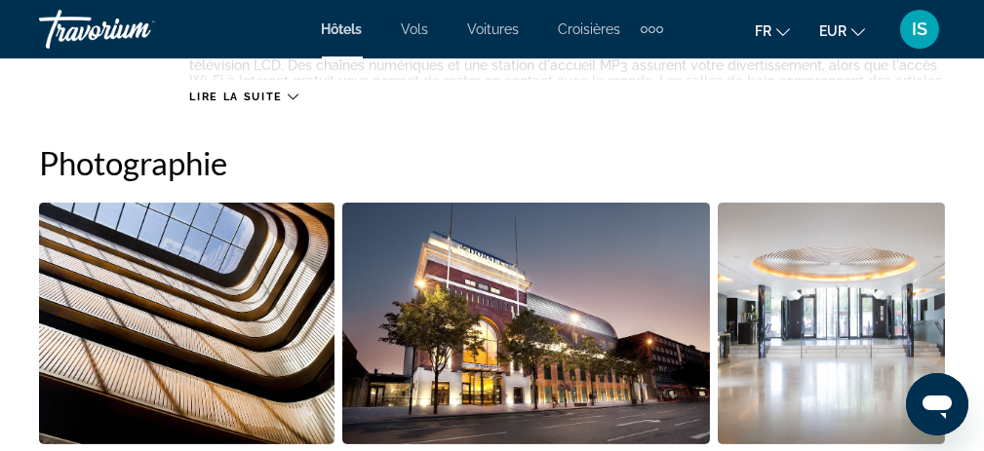
click at [204, 347] on img "Open full-screen image slider" at bounding box center [186, 324] width 295 height 242
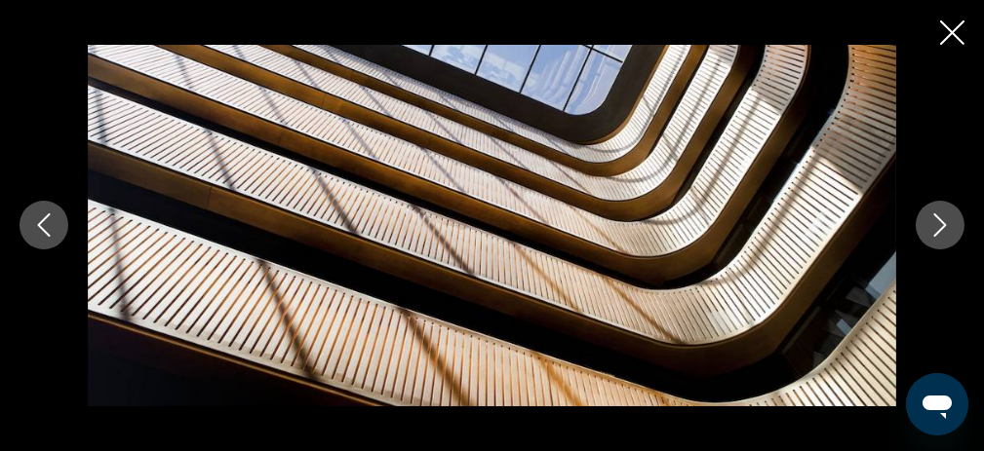
click at [938, 215] on icon "Next image" at bounding box center [939, 225] width 23 height 23
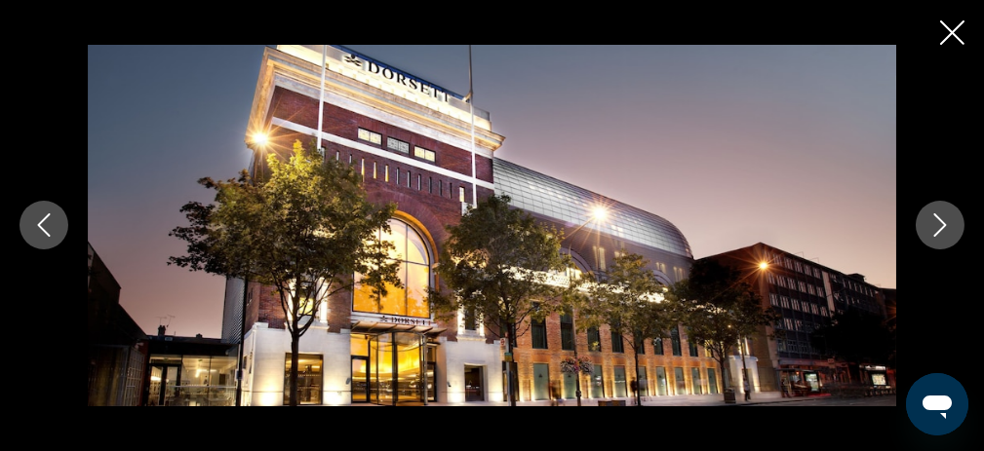
click at [934, 219] on icon "Next image" at bounding box center [939, 225] width 23 height 23
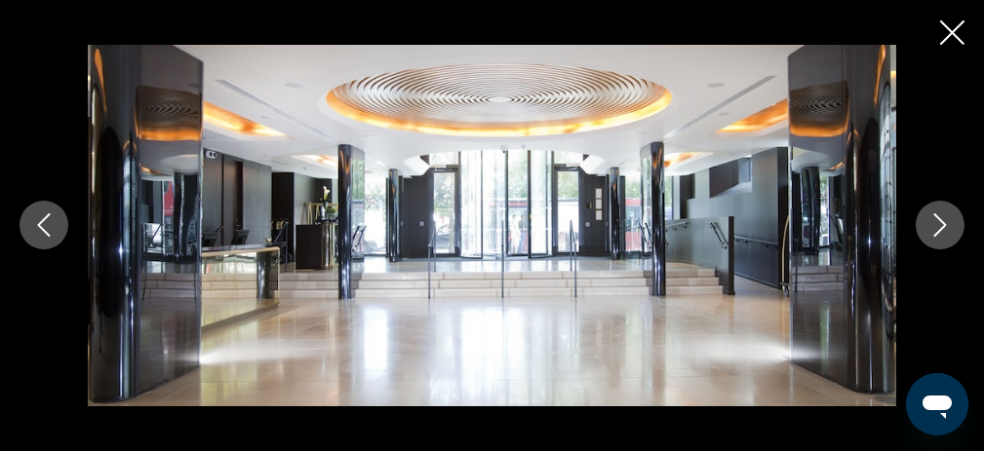
click at [941, 219] on icon "Next image" at bounding box center [939, 225] width 23 height 23
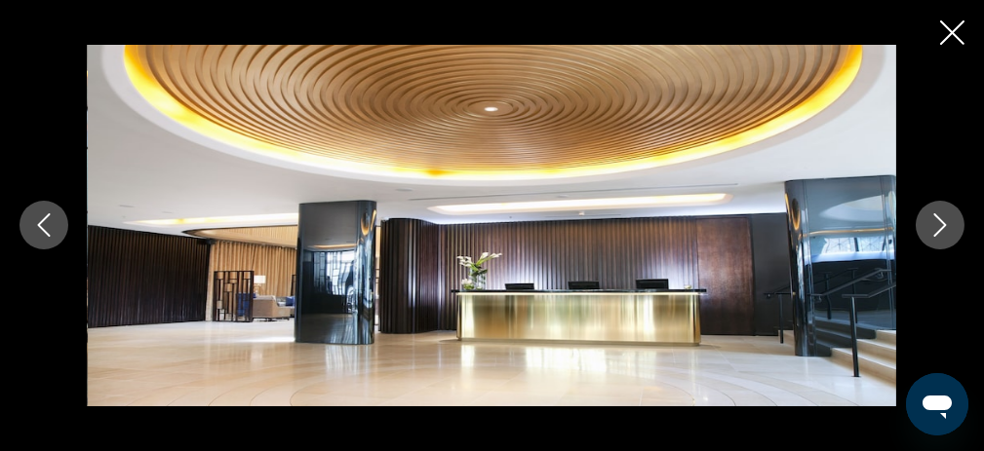
click at [941, 219] on icon "Next image" at bounding box center [939, 225] width 23 height 23
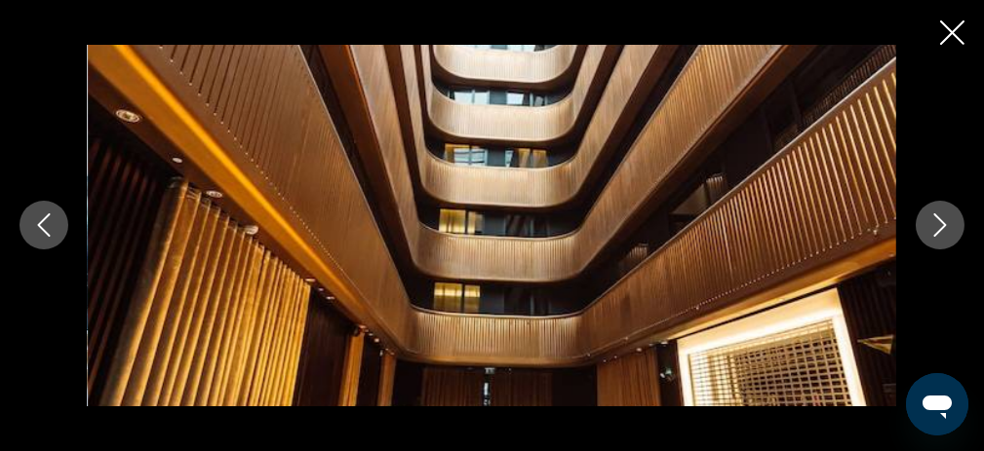
click at [941, 219] on icon "Next image" at bounding box center [939, 225] width 23 height 23
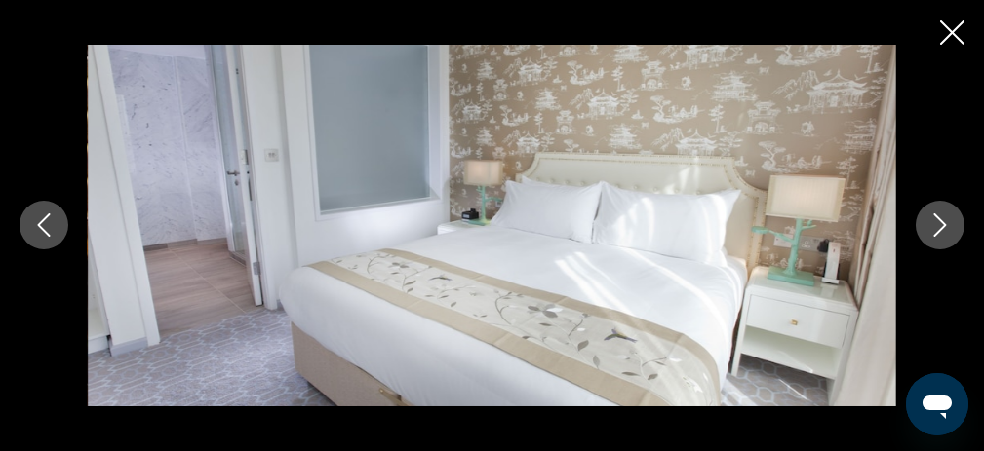
click at [941, 219] on icon "Next image" at bounding box center [939, 225] width 23 height 23
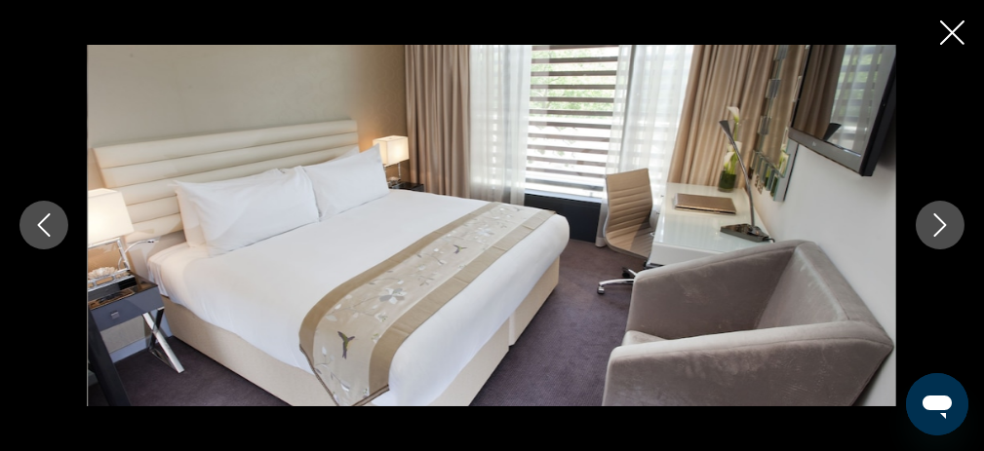
click at [941, 219] on icon "Next image" at bounding box center [939, 225] width 23 height 23
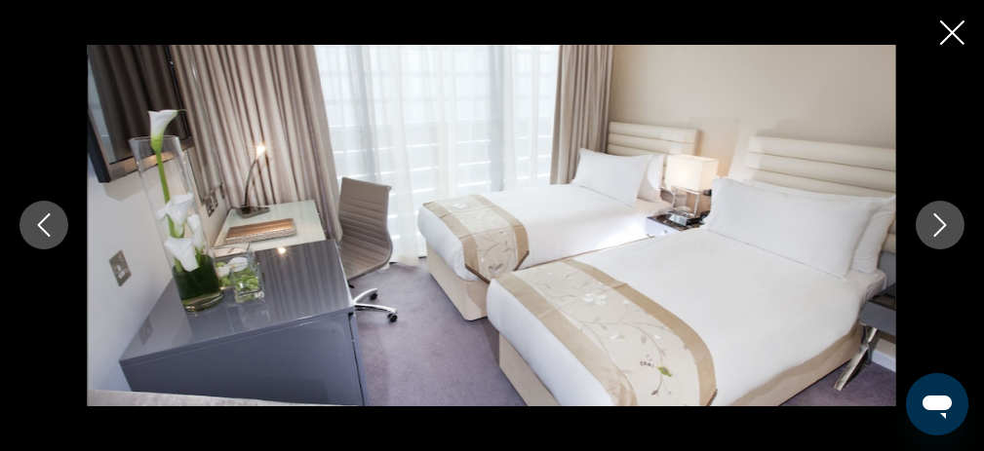
click at [941, 219] on icon "Next image" at bounding box center [939, 225] width 23 height 23
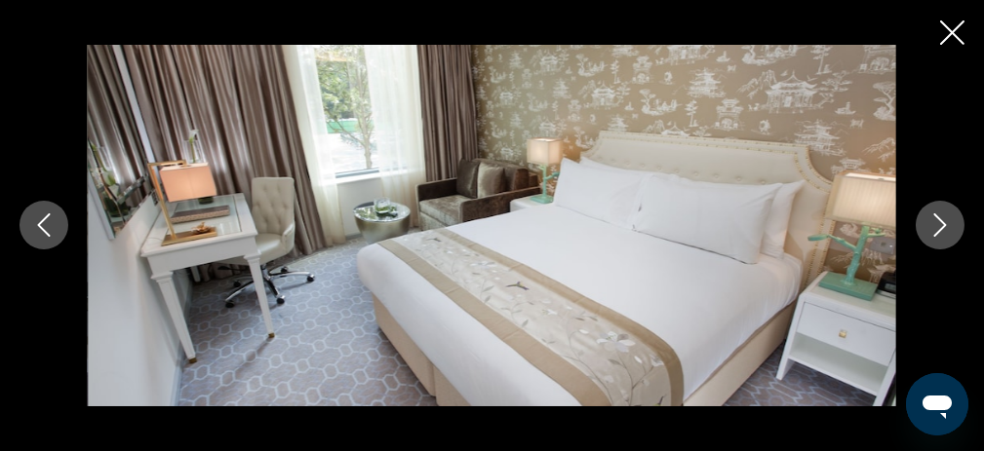
click at [941, 219] on icon "Next image" at bounding box center [939, 225] width 23 height 23
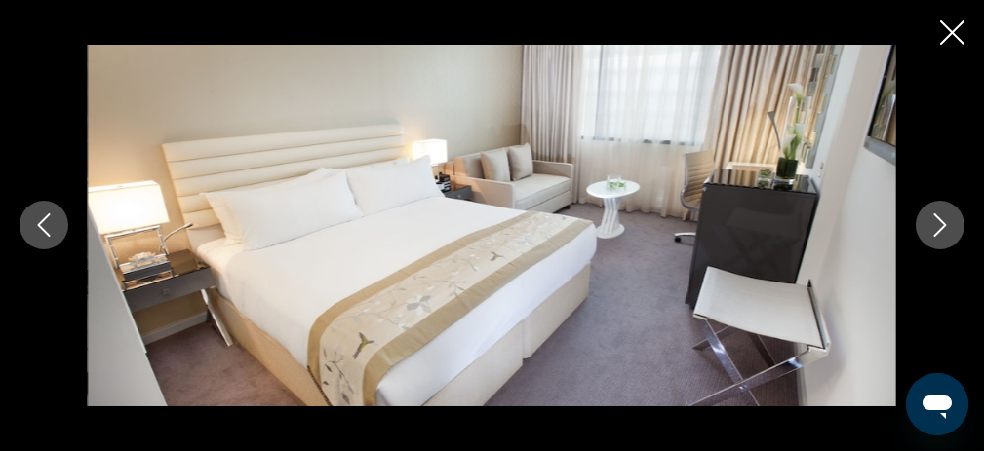
click at [941, 219] on icon "Next image" at bounding box center [939, 225] width 23 height 23
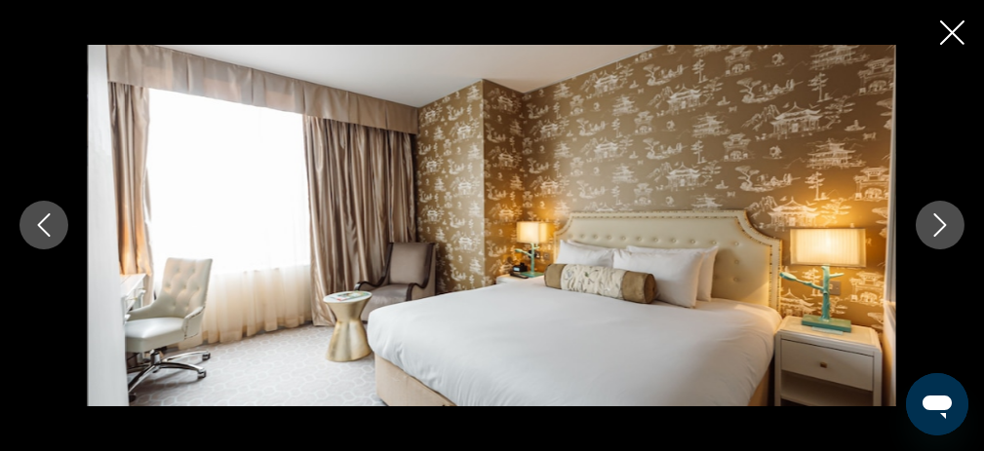
click at [941, 219] on icon "Next image" at bounding box center [939, 225] width 23 height 23
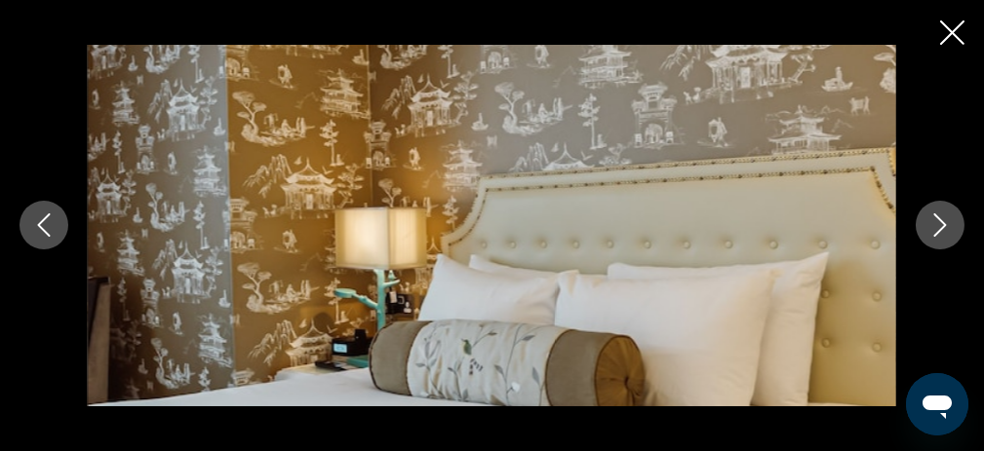
click at [941, 219] on icon "Next image" at bounding box center [939, 225] width 23 height 23
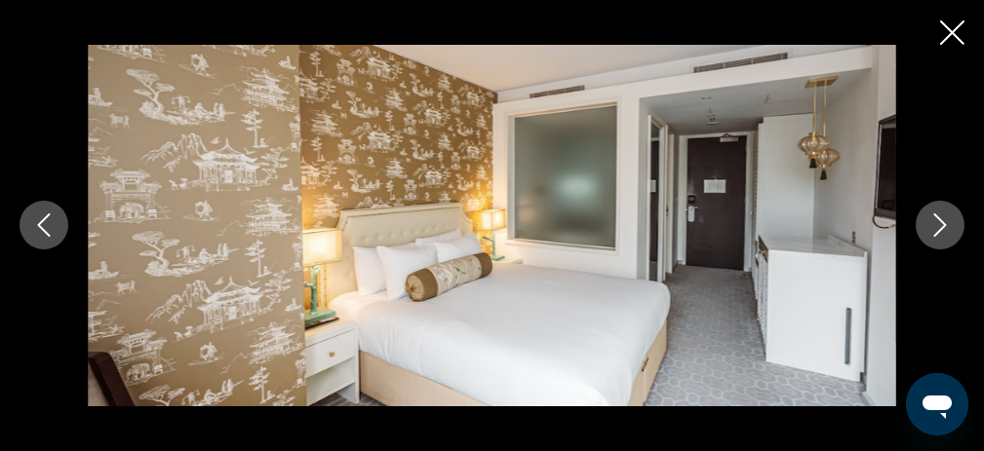
click at [941, 219] on icon "Next image" at bounding box center [939, 225] width 23 height 23
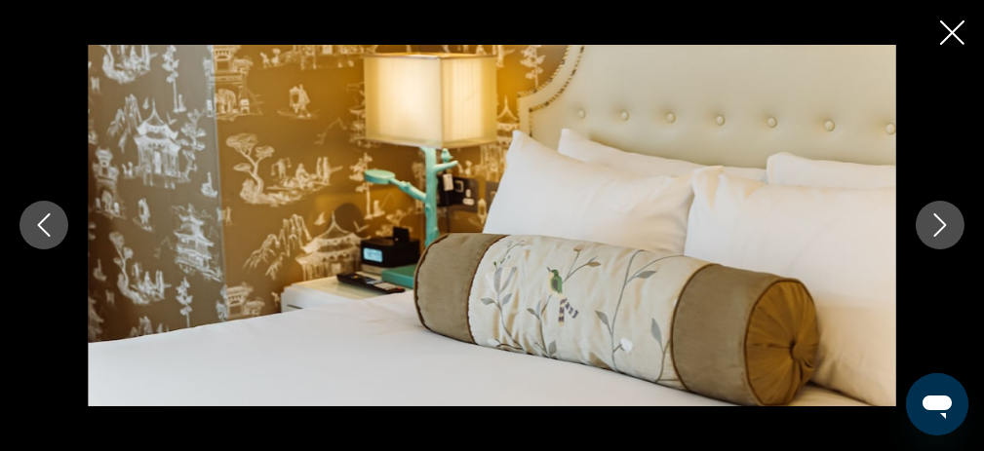
click at [941, 219] on icon "Next image" at bounding box center [939, 225] width 23 height 23
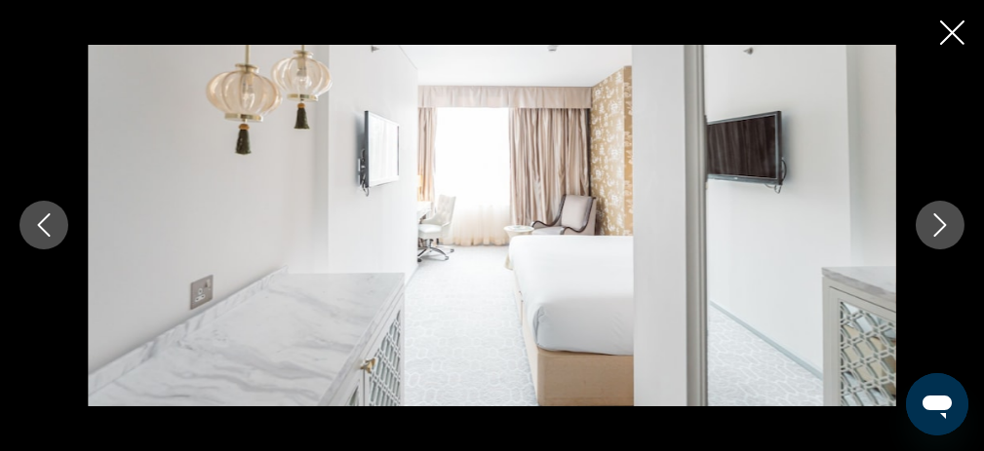
click at [941, 219] on icon "Next image" at bounding box center [939, 225] width 23 height 23
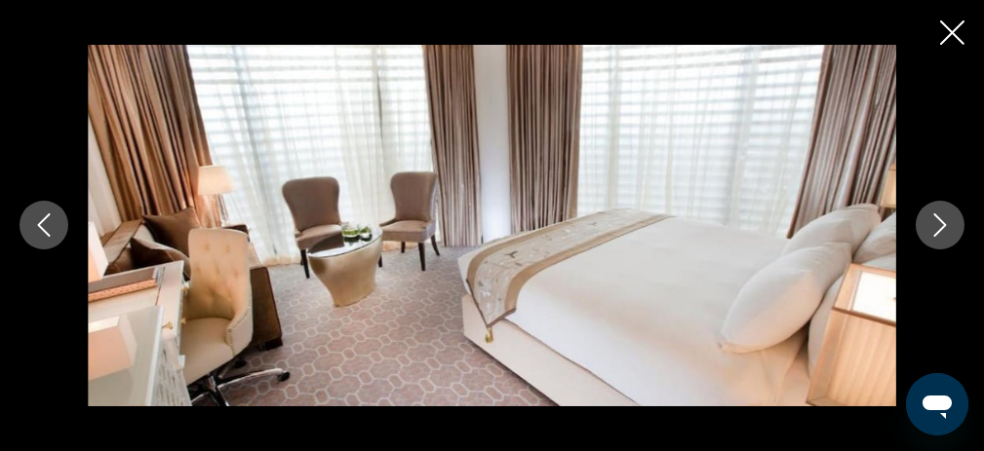
click at [941, 219] on icon "Next image" at bounding box center [939, 225] width 23 height 23
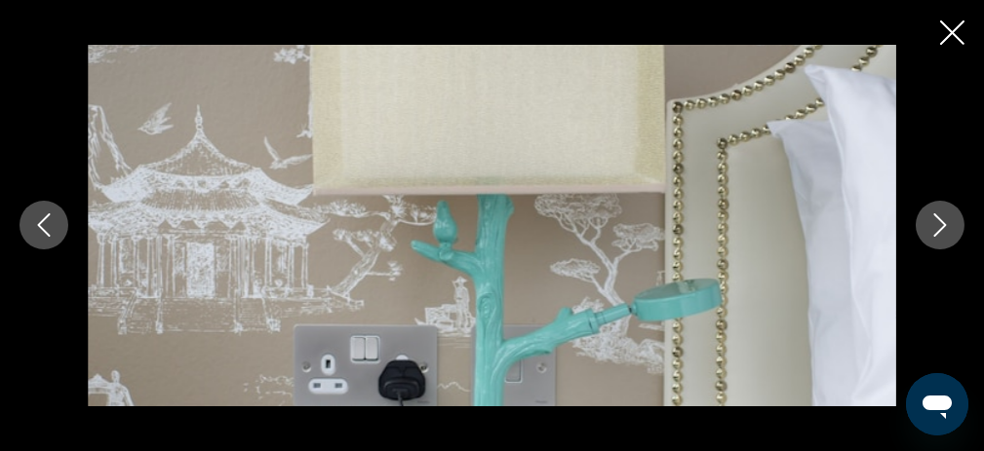
click at [941, 219] on icon "Next image" at bounding box center [939, 225] width 23 height 23
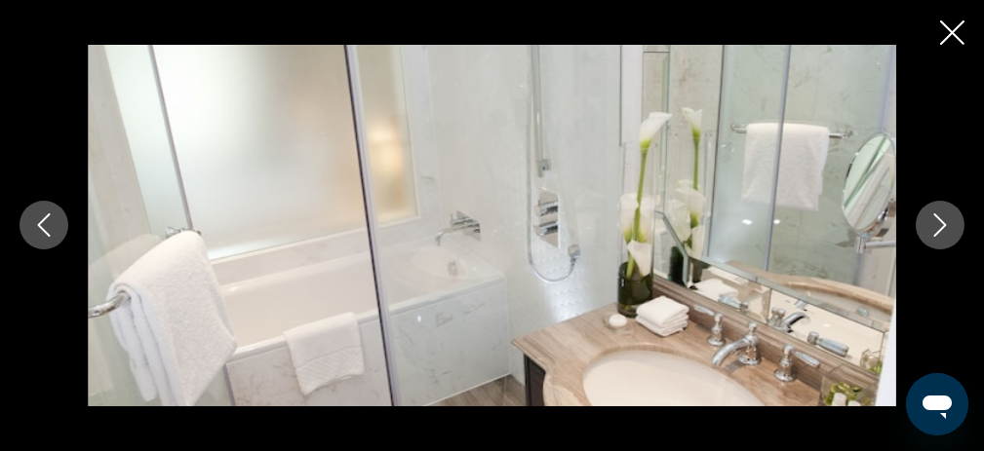
click at [941, 219] on icon "Next image" at bounding box center [939, 225] width 23 height 23
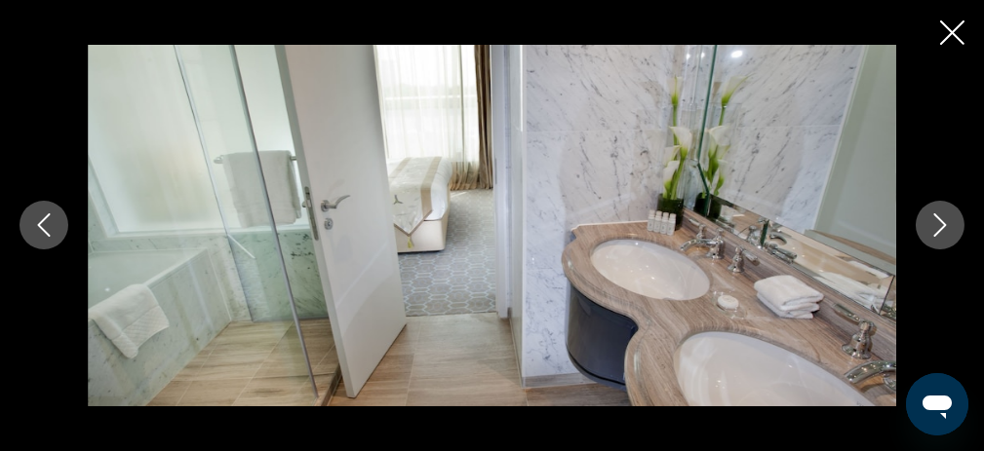
click at [941, 219] on icon "Next image" at bounding box center [939, 225] width 23 height 23
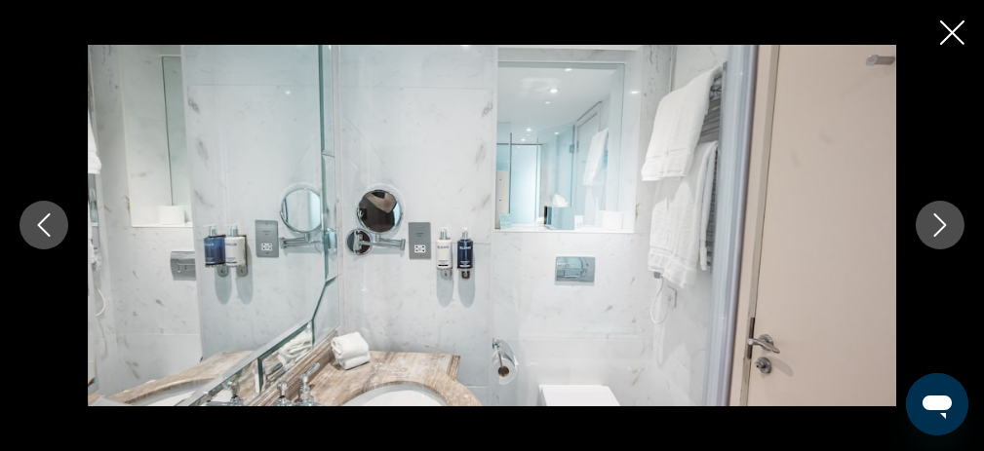
click at [941, 219] on icon "Next image" at bounding box center [939, 225] width 23 height 23
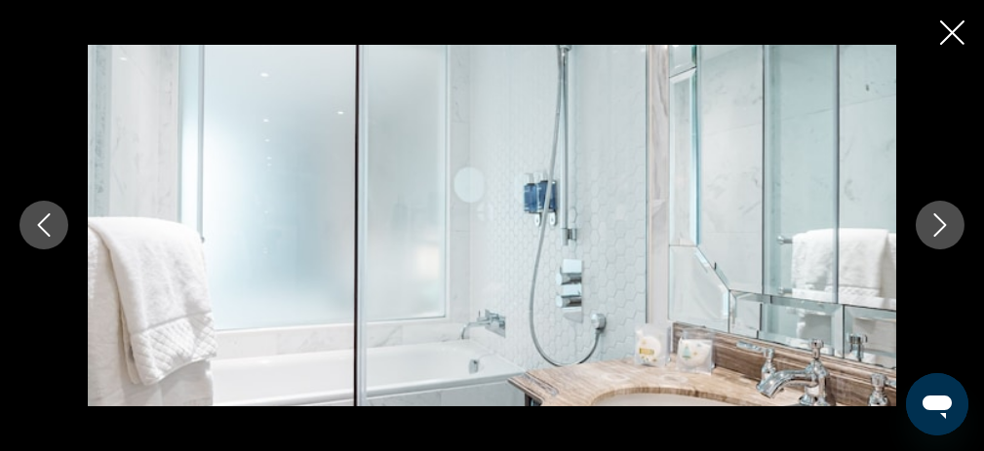
click at [941, 219] on icon "Next image" at bounding box center [939, 225] width 23 height 23
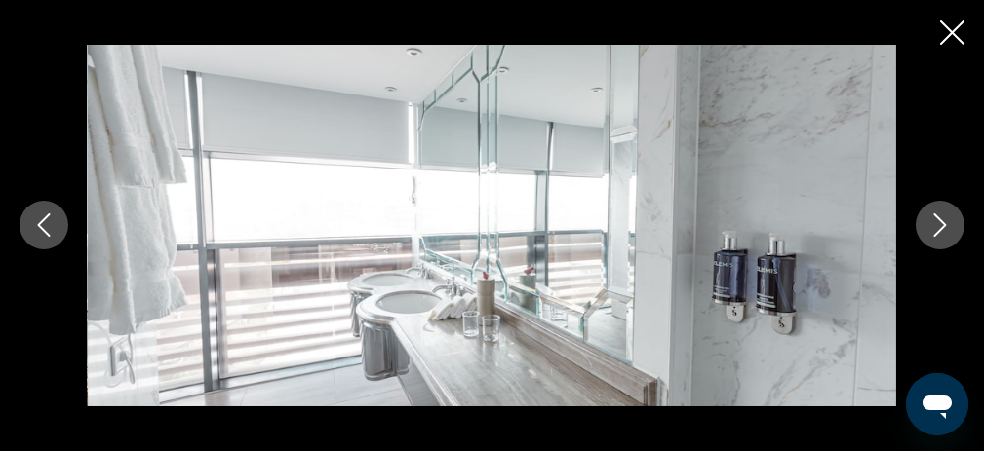
click at [941, 219] on icon "Next image" at bounding box center [939, 225] width 23 height 23
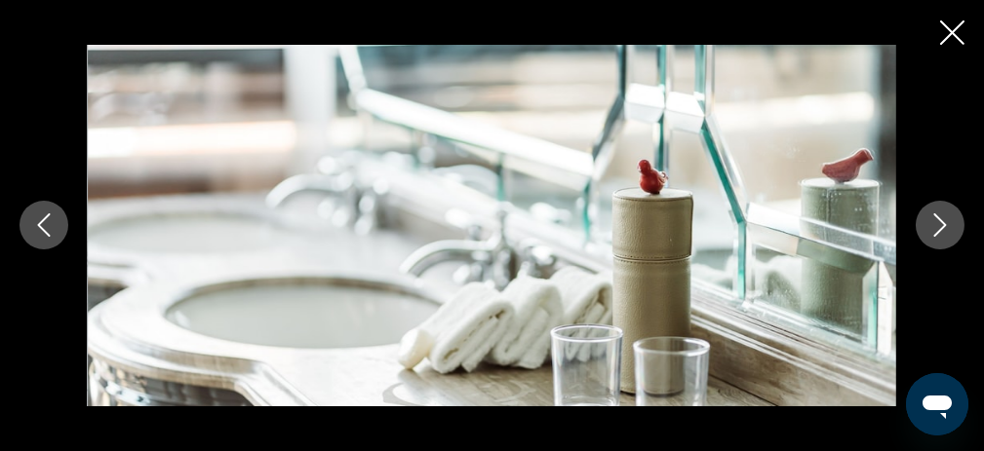
click at [941, 219] on icon "Next image" at bounding box center [939, 225] width 23 height 23
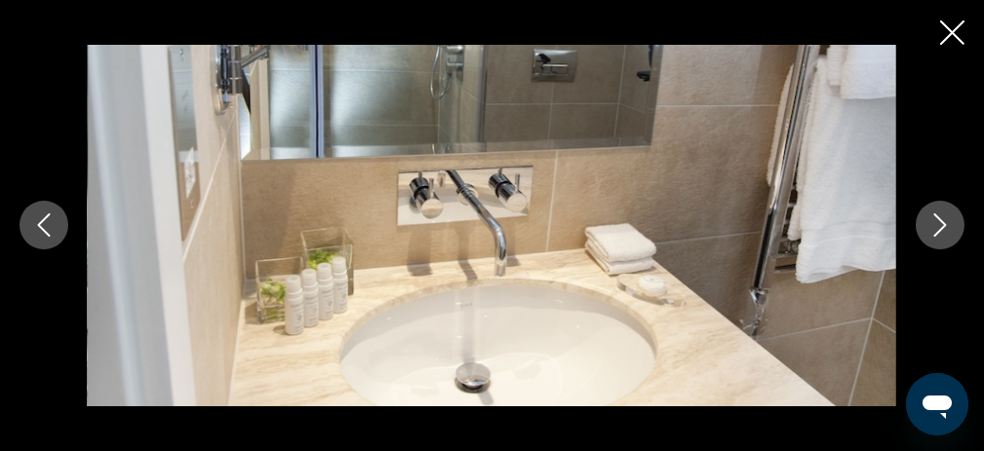
click at [941, 219] on icon "Next image" at bounding box center [939, 225] width 23 height 23
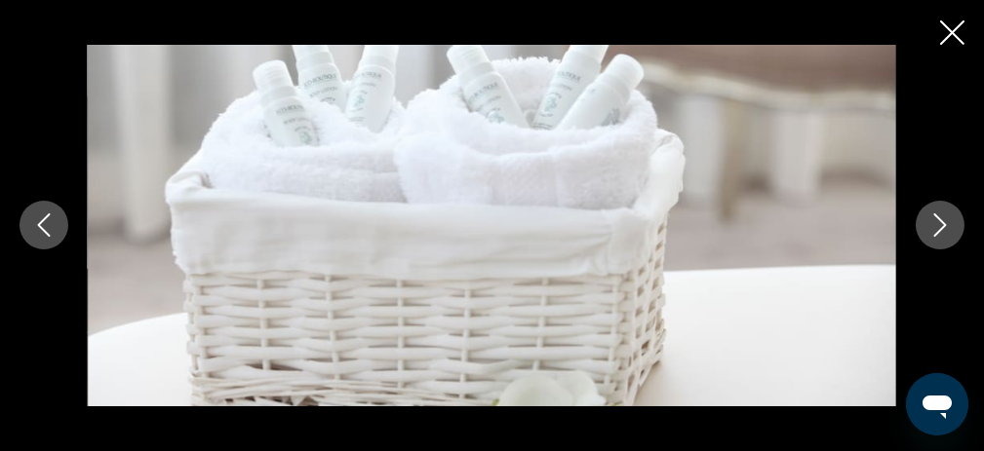
click at [941, 219] on icon "Next image" at bounding box center [939, 225] width 23 height 23
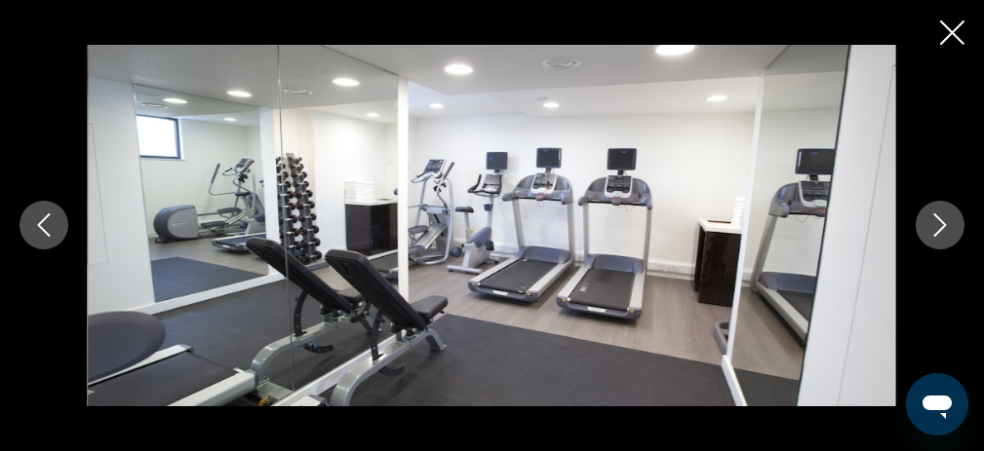
click at [941, 219] on icon "Next image" at bounding box center [939, 225] width 23 height 23
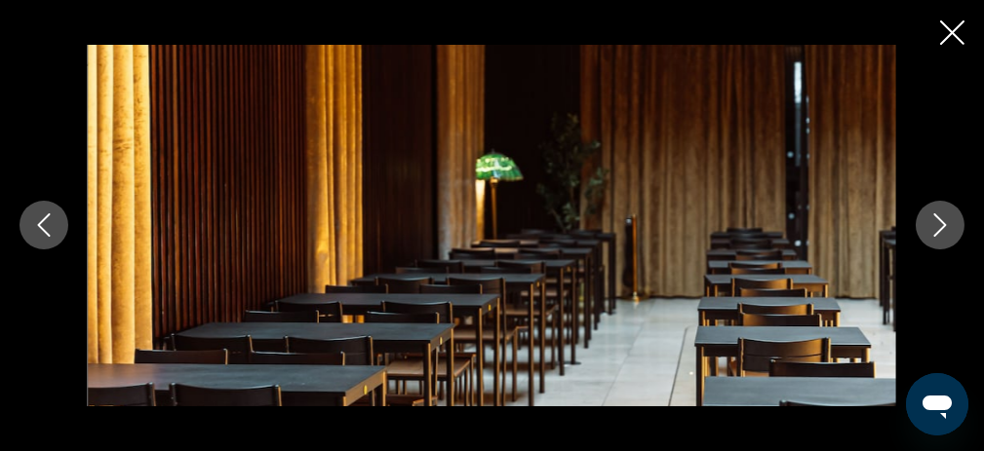
click at [941, 219] on icon "Next image" at bounding box center [939, 225] width 23 height 23
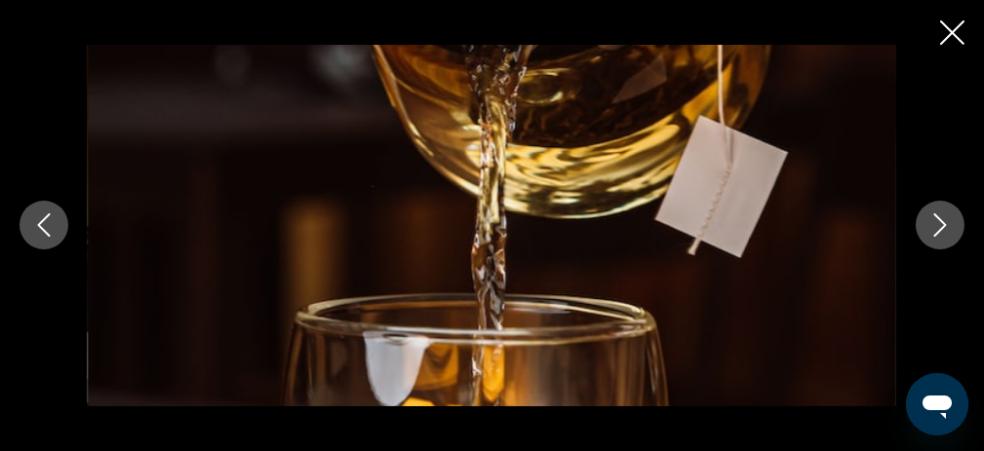
click at [941, 219] on icon "Next image" at bounding box center [939, 225] width 23 height 23
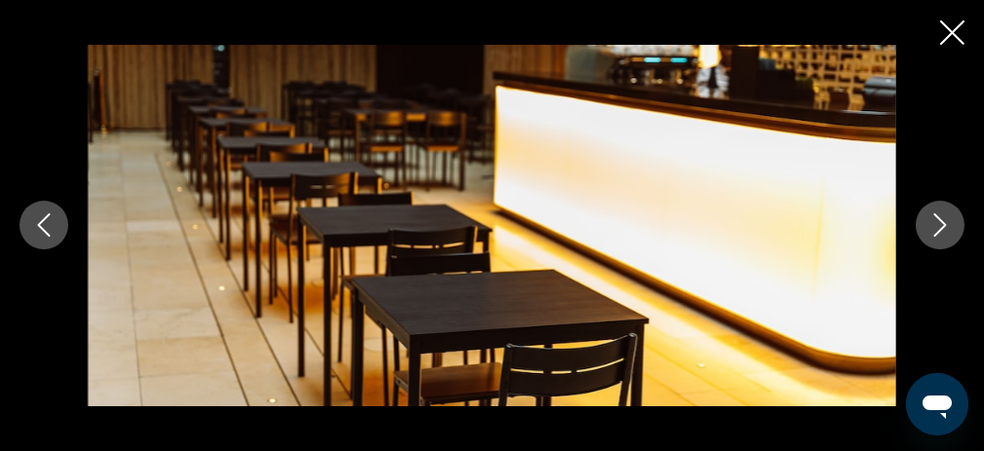
click at [941, 219] on icon "Next image" at bounding box center [939, 225] width 23 height 23
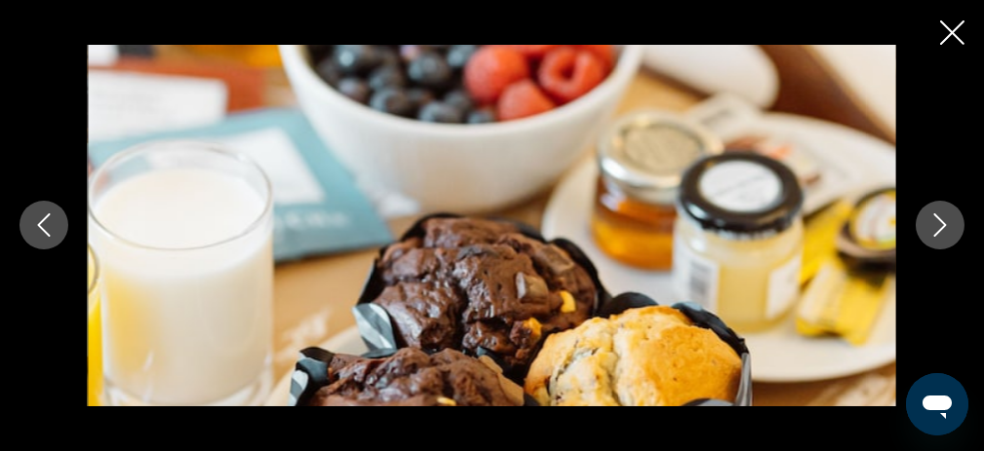
click at [941, 219] on icon "Next image" at bounding box center [939, 225] width 23 height 23
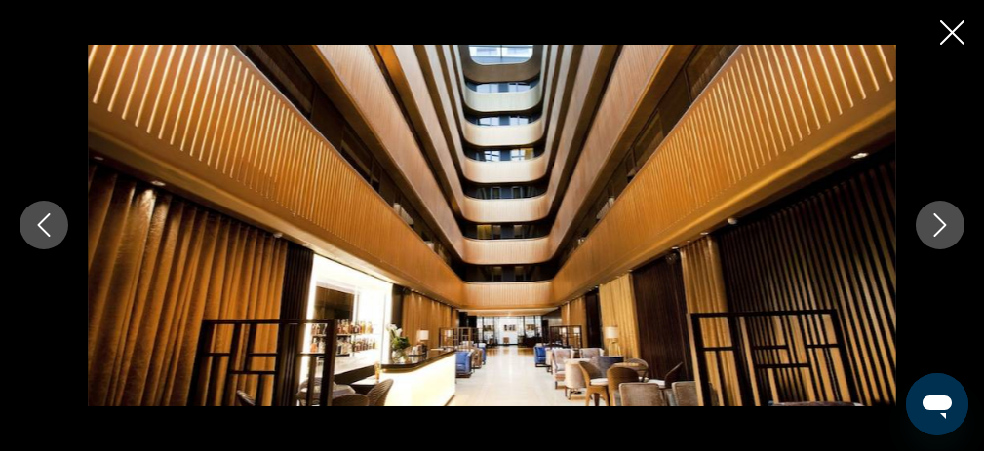
click at [941, 219] on icon "Next image" at bounding box center [939, 225] width 23 height 23
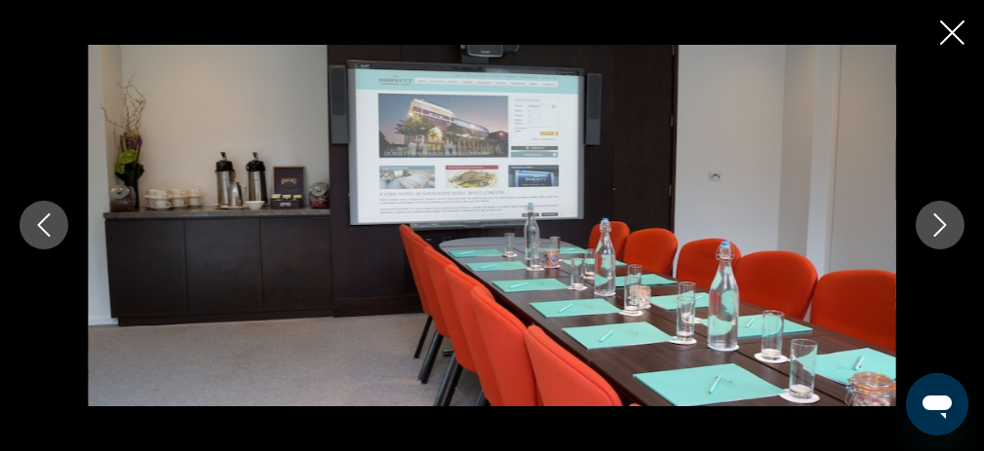
click at [941, 219] on icon "Next image" at bounding box center [939, 225] width 23 height 23
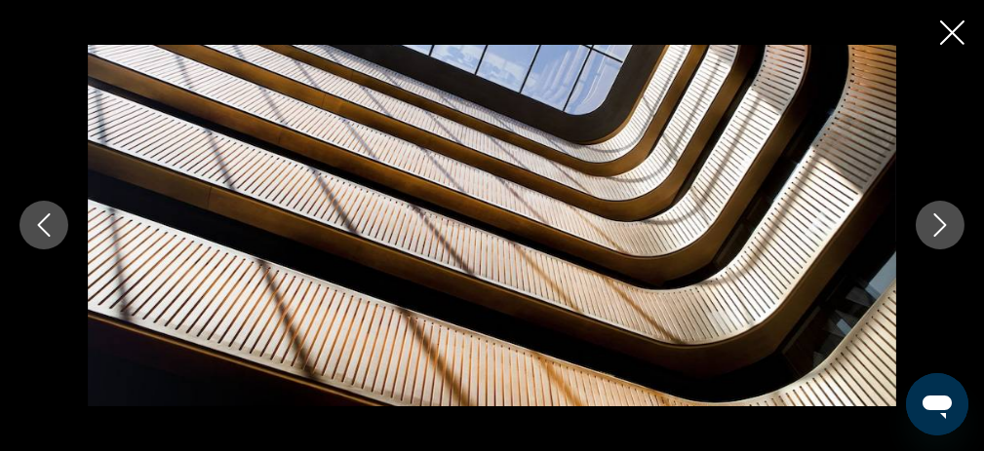
click at [941, 219] on icon "Next image" at bounding box center [939, 225] width 23 height 23
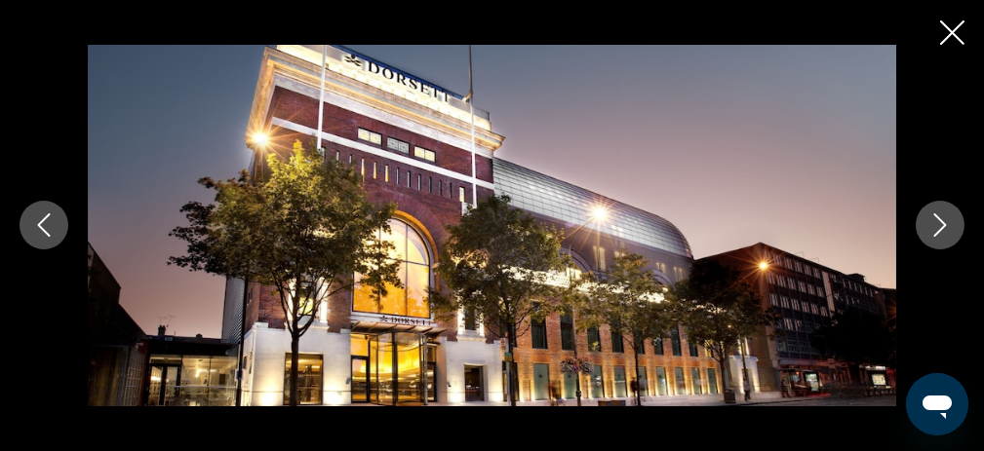
click at [941, 219] on icon "Next image" at bounding box center [939, 225] width 23 height 23
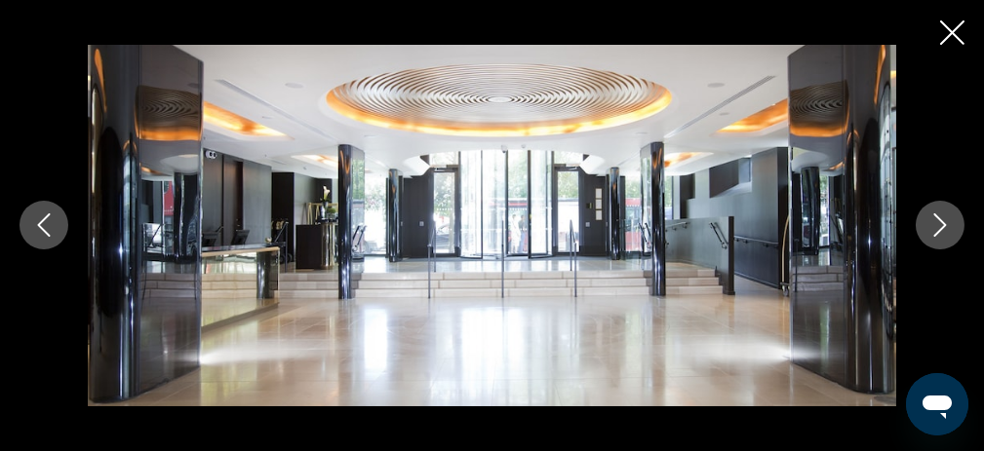
click at [941, 219] on icon "Next image" at bounding box center [939, 225] width 23 height 23
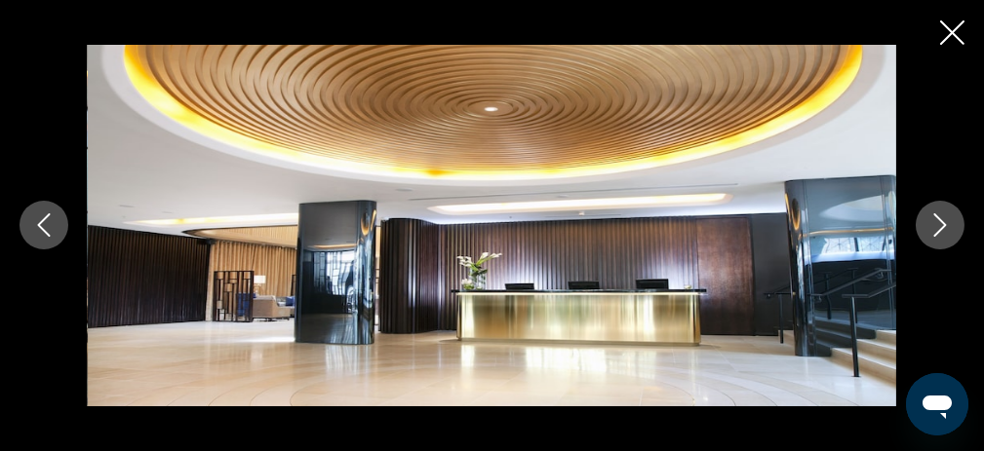
click at [941, 219] on icon "Next image" at bounding box center [939, 225] width 23 height 23
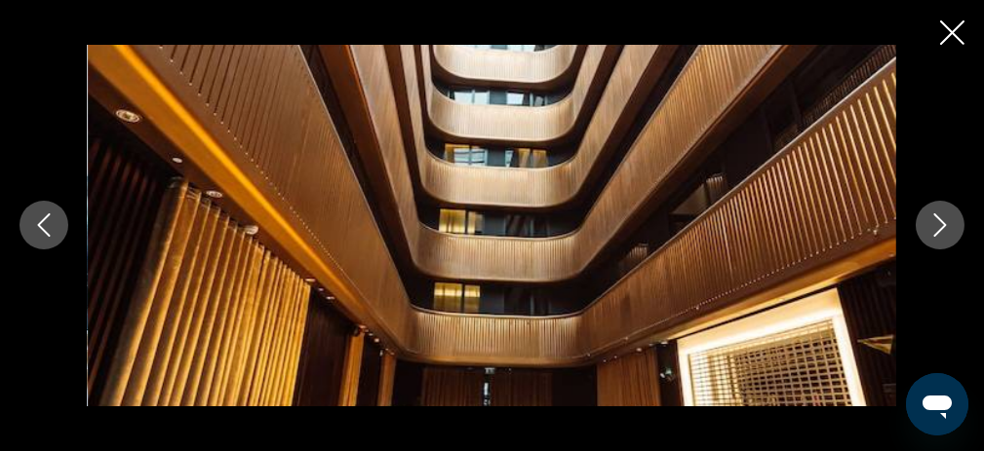
click at [935, 223] on icon "Next image" at bounding box center [939, 225] width 23 height 23
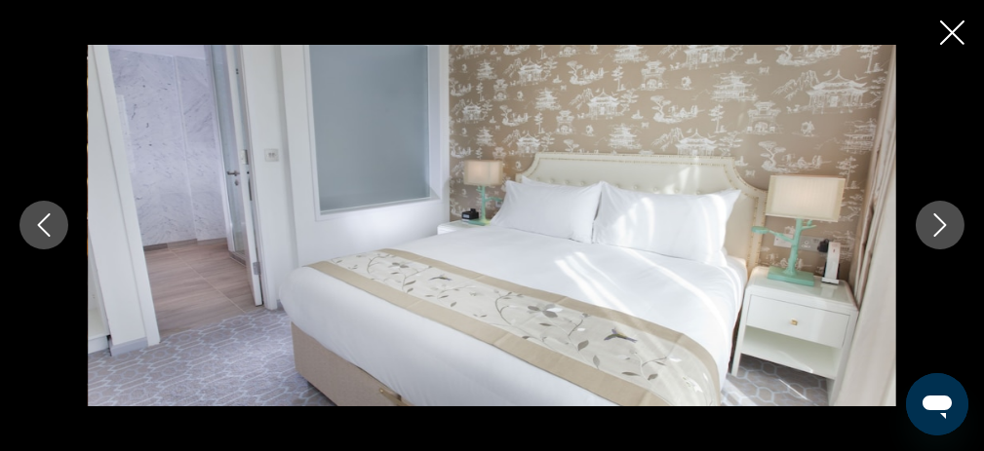
click at [937, 223] on icon "Next image" at bounding box center [939, 225] width 23 height 23
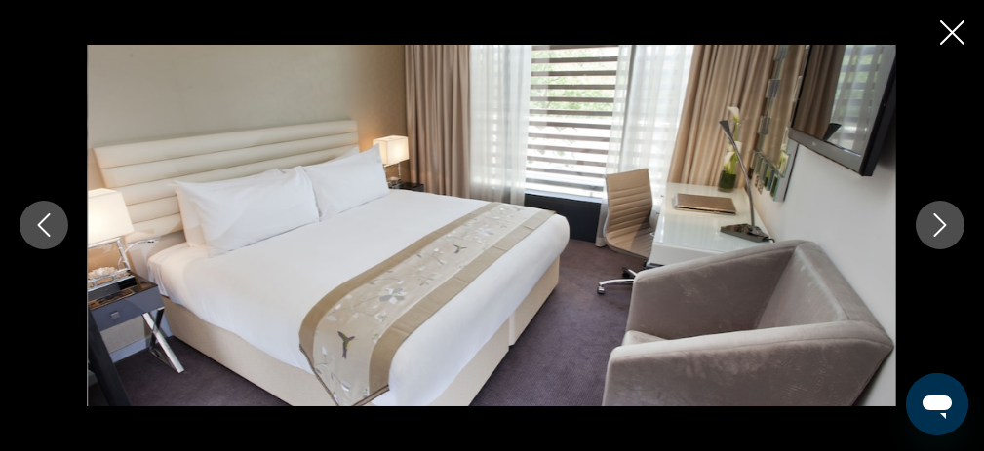
click at [955, 214] on button "Next image" at bounding box center [940, 225] width 49 height 49
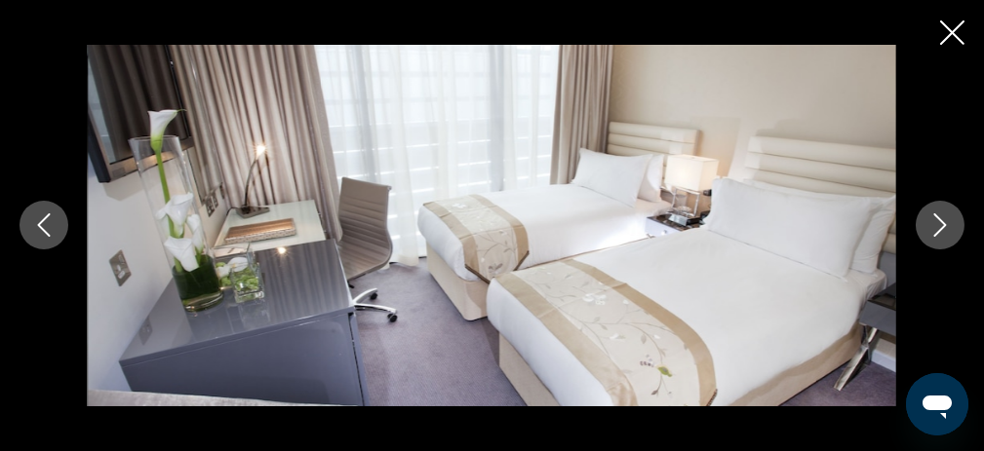
click at [949, 214] on icon "Next image" at bounding box center [939, 225] width 23 height 23
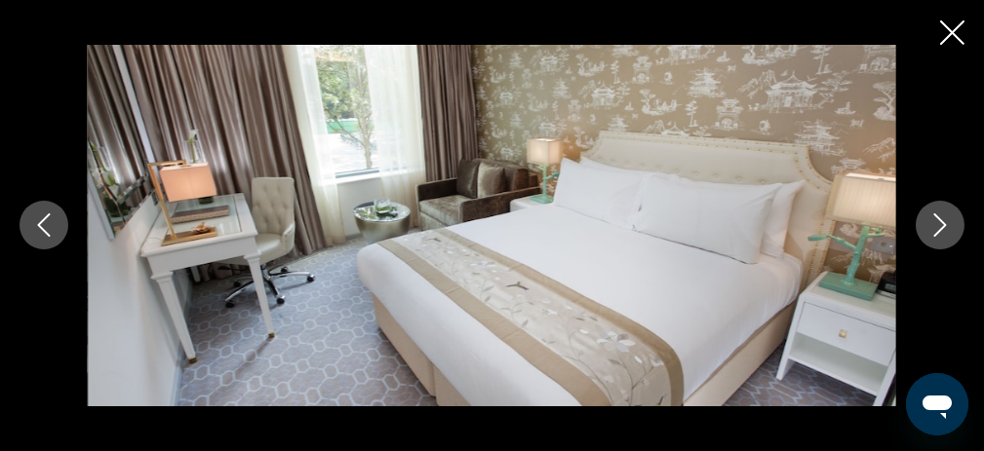
click at [945, 25] on icon "Close slideshow" at bounding box center [952, 32] width 24 height 24
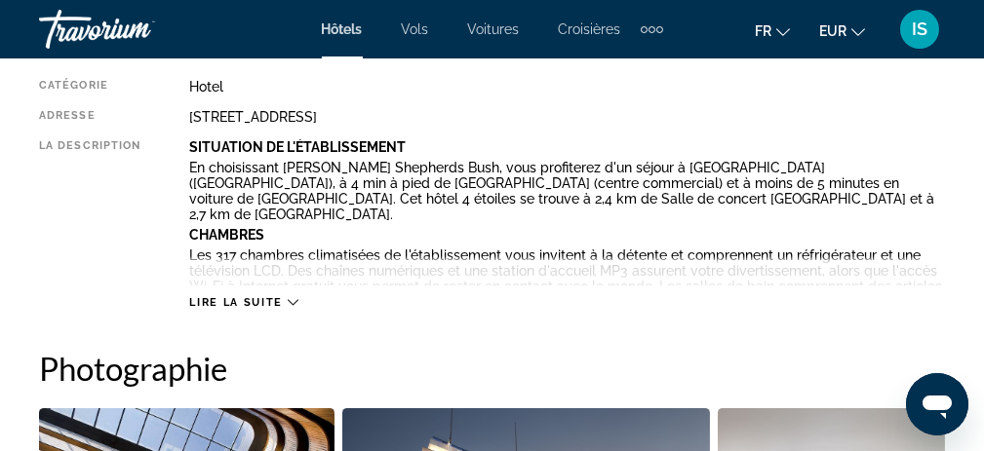
scroll to position [1130, 0]
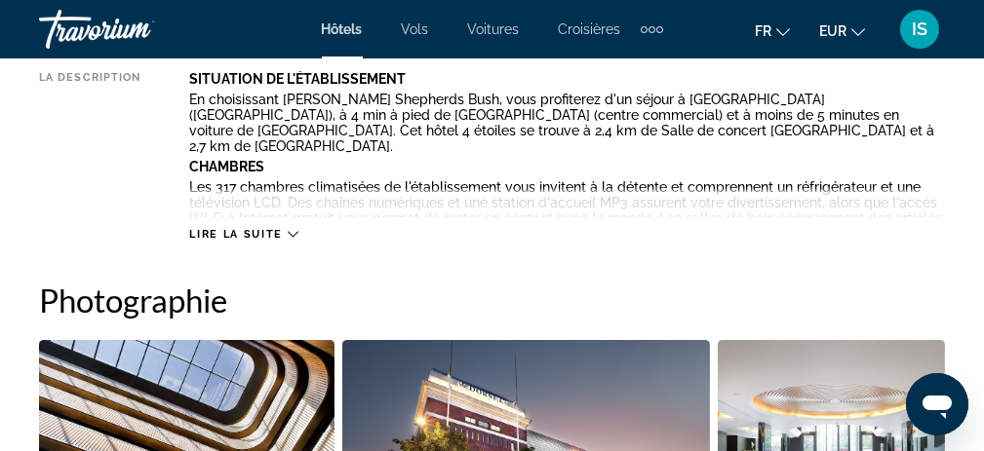
click at [256, 232] on span "Lire la suite" at bounding box center [235, 234] width 93 height 13
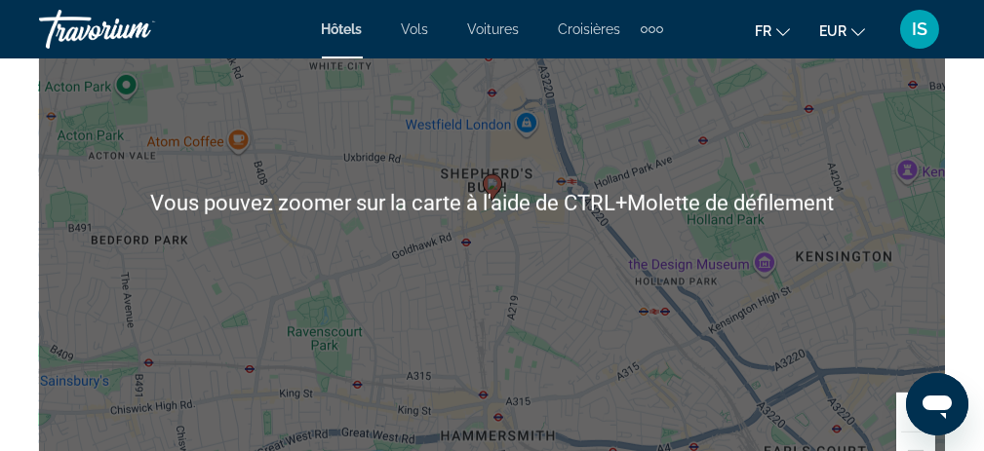
scroll to position [2952, 0]
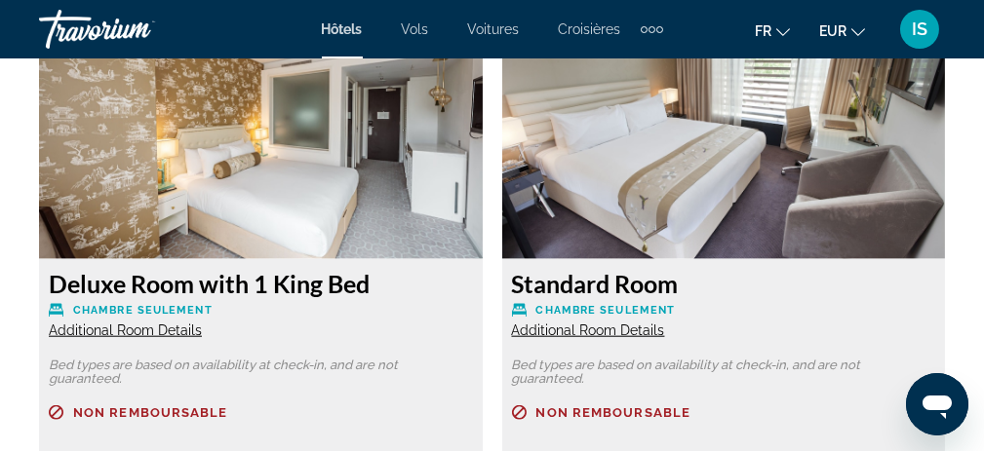
scroll to position [4218, 0]
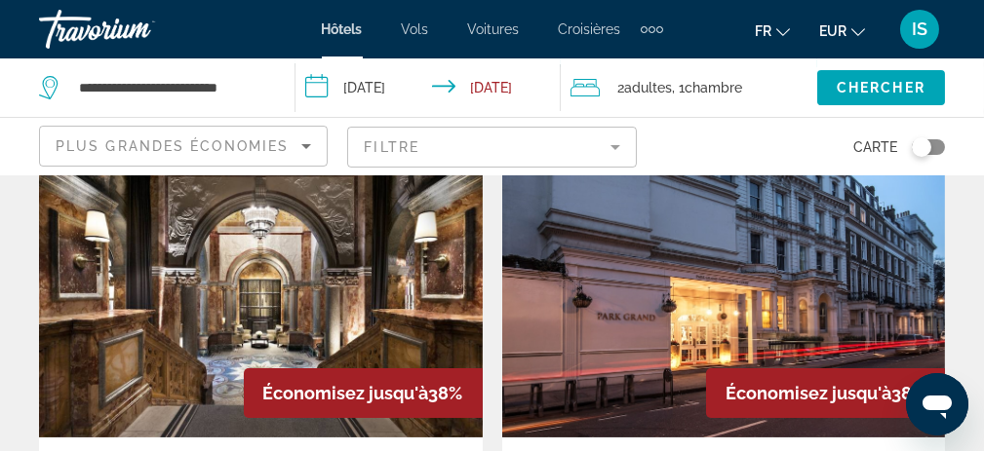
scroll to position [780, 0]
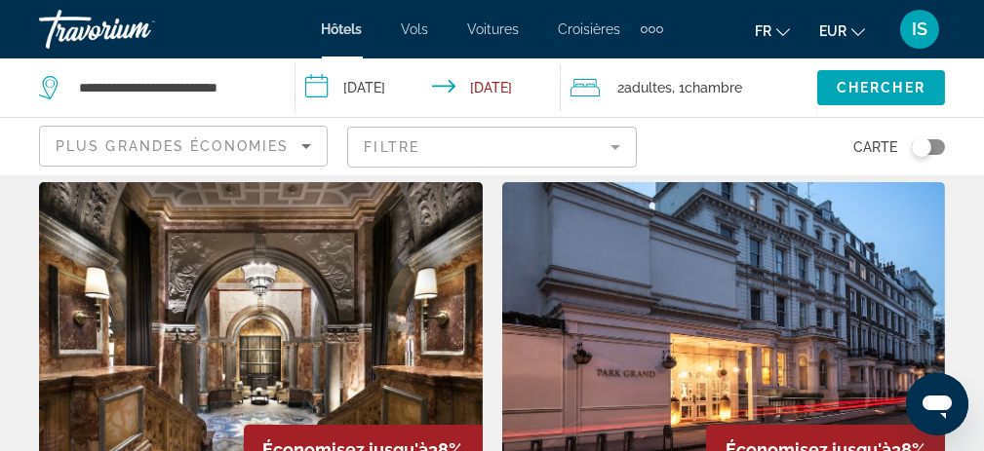
click at [773, 261] on img "Main content" at bounding box center [724, 338] width 444 height 312
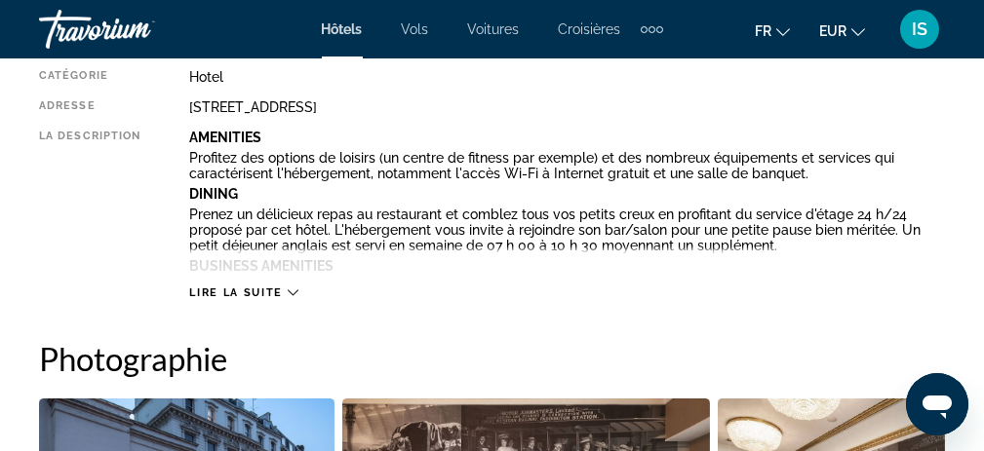
scroll to position [1073, 0]
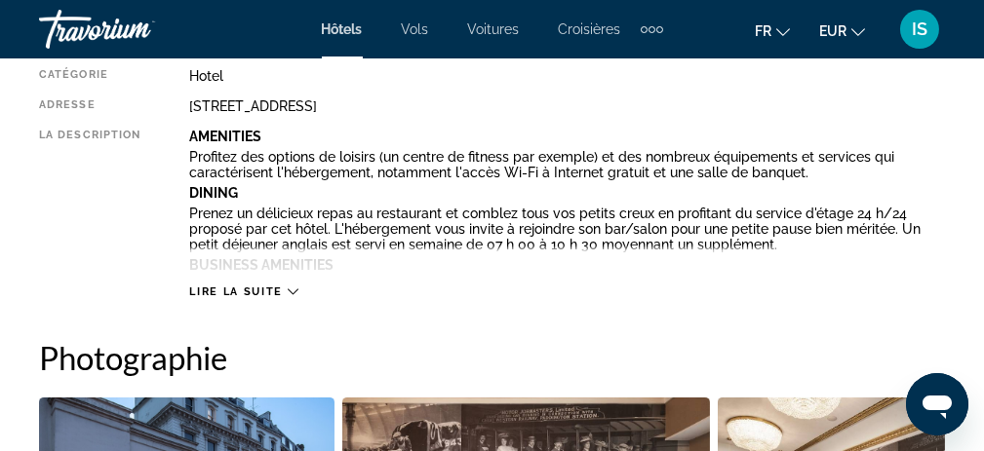
click at [284, 294] on div "Lire la suite" at bounding box center [243, 292] width 108 height 13
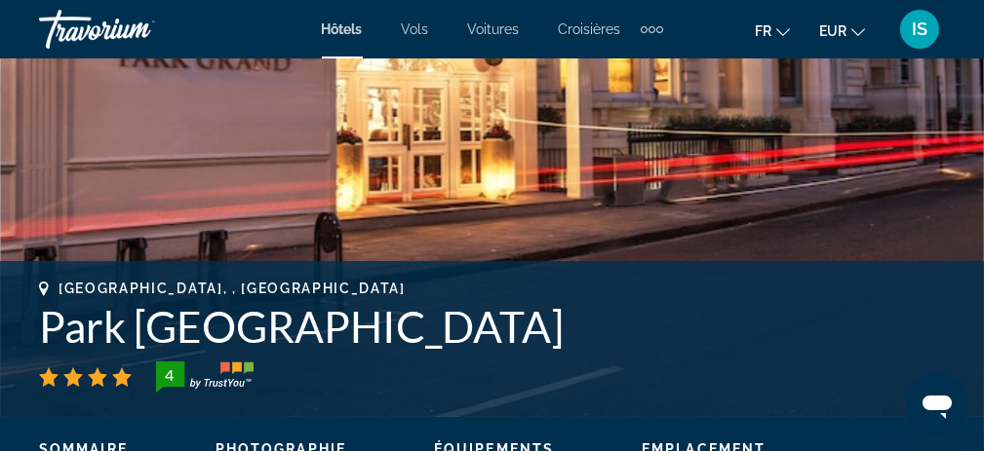
scroll to position [683, 0]
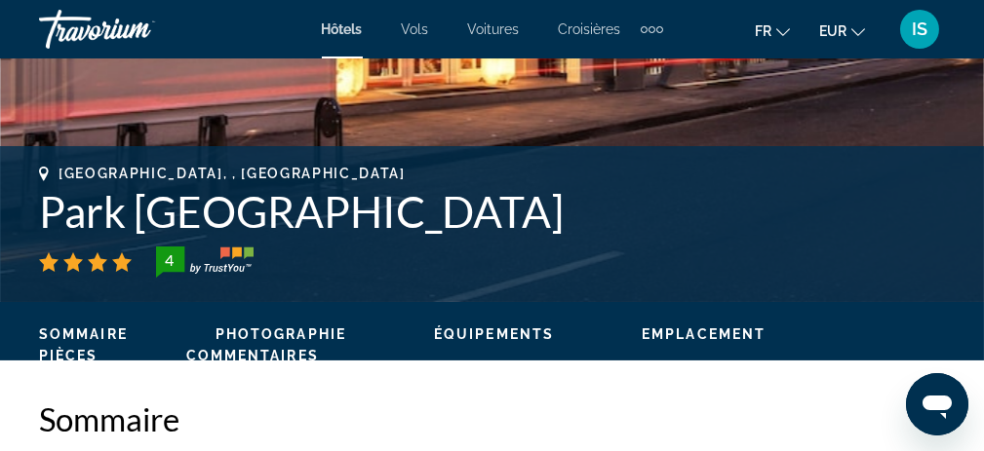
click at [688, 333] on span "Emplacement" at bounding box center [704, 335] width 124 height 16
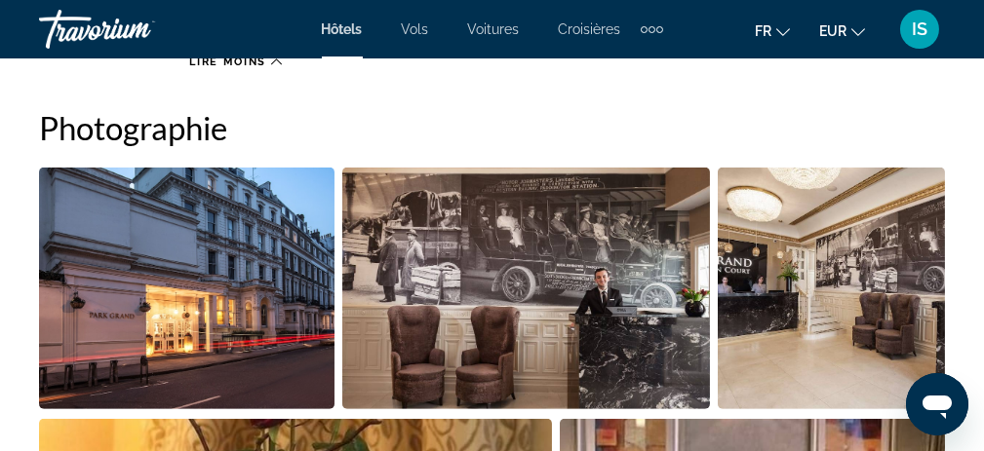
scroll to position [2145, 0]
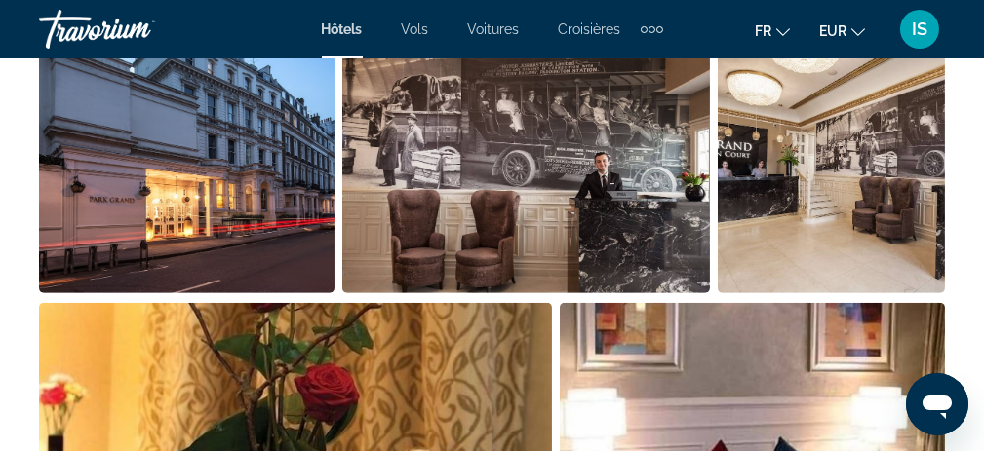
click at [202, 189] on img "Open full-screen image slider" at bounding box center [186, 173] width 295 height 242
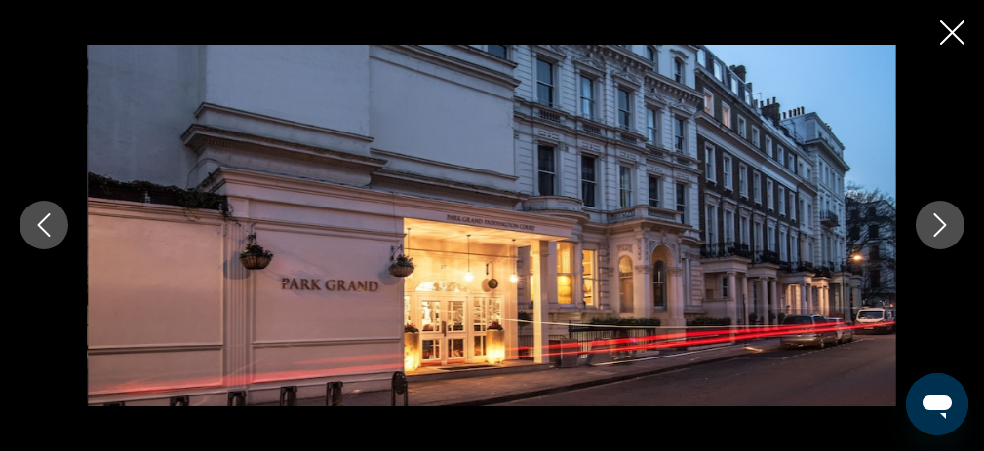
click at [938, 225] on icon "Next image" at bounding box center [939, 225] width 23 height 23
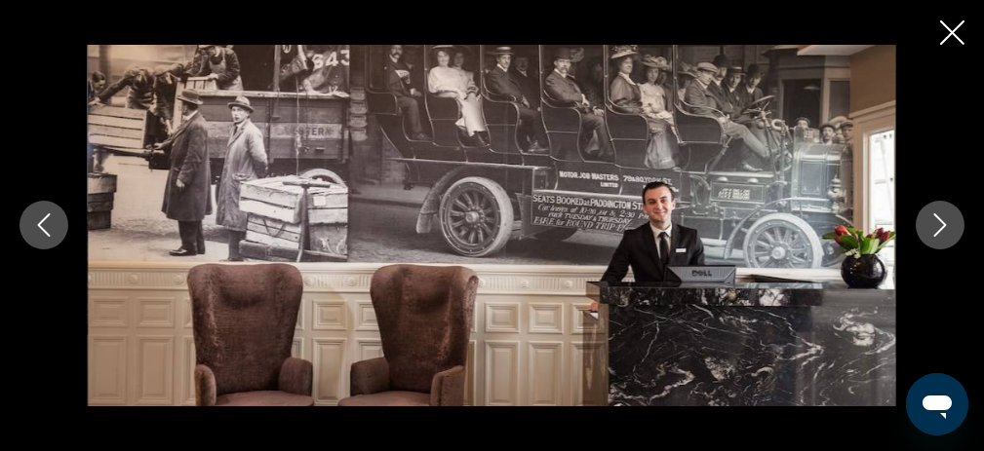
click at [938, 225] on icon "Next image" at bounding box center [939, 225] width 23 height 23
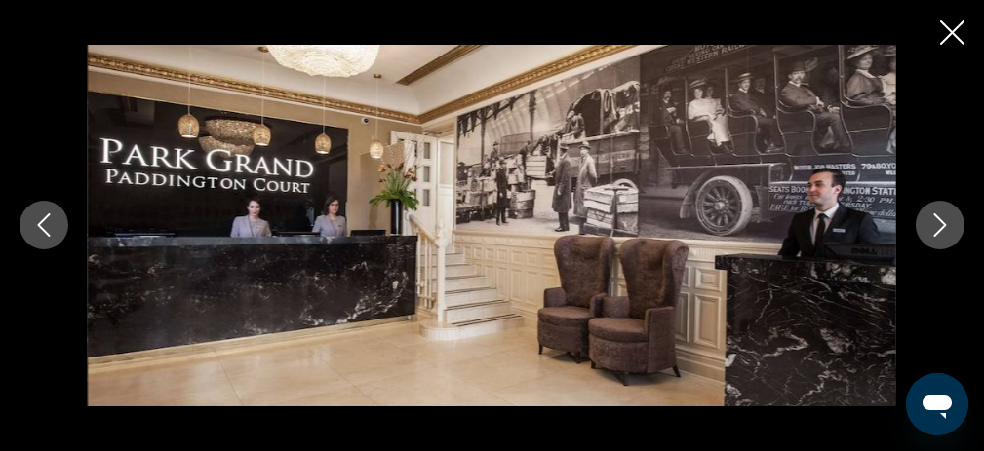
click at [938, 225] on icon "Next image" at bounding box center [939, 225] width 23 height 23
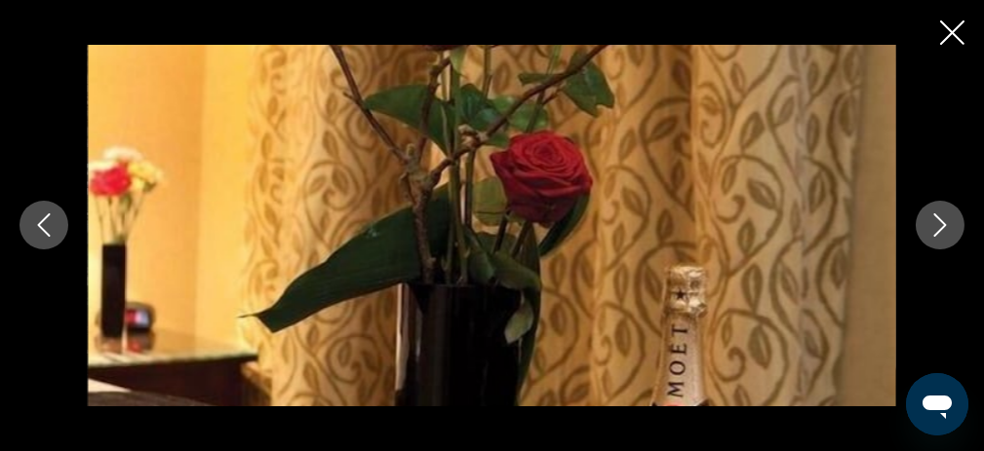
click at [938, 225] on icon "Next image" at bounding box center [939, 225] width 23 height 23
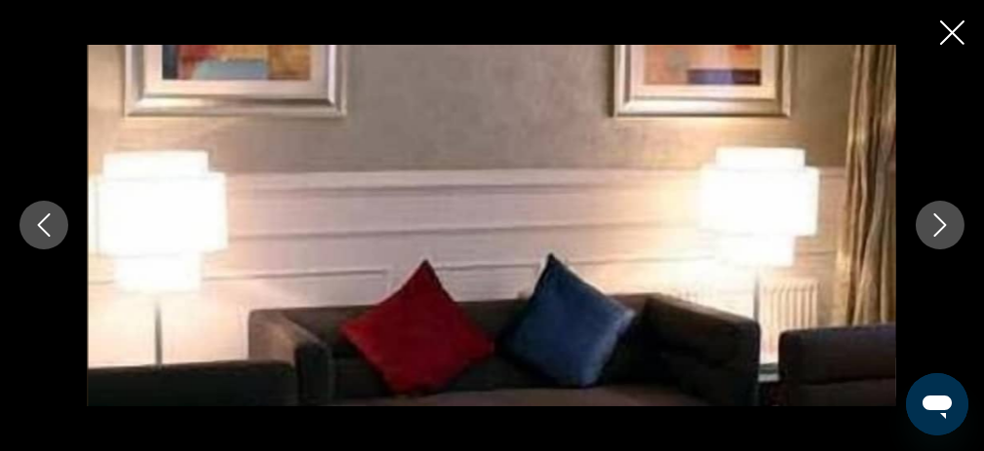
click at [938, 225] on icon "Next image" at bounding box center [939, 225] width 23 height 23
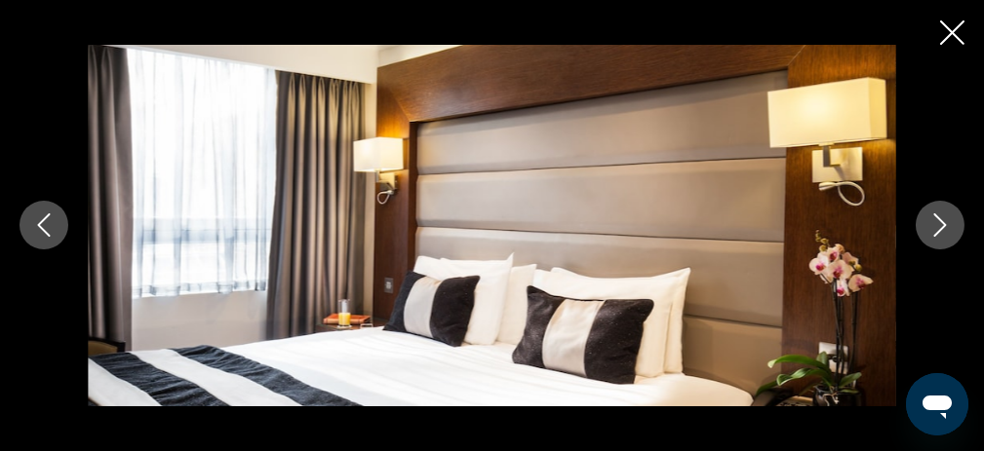
click at [938, 225] on icon "Next image" at bounding box center [939, 225] width 23 height 23
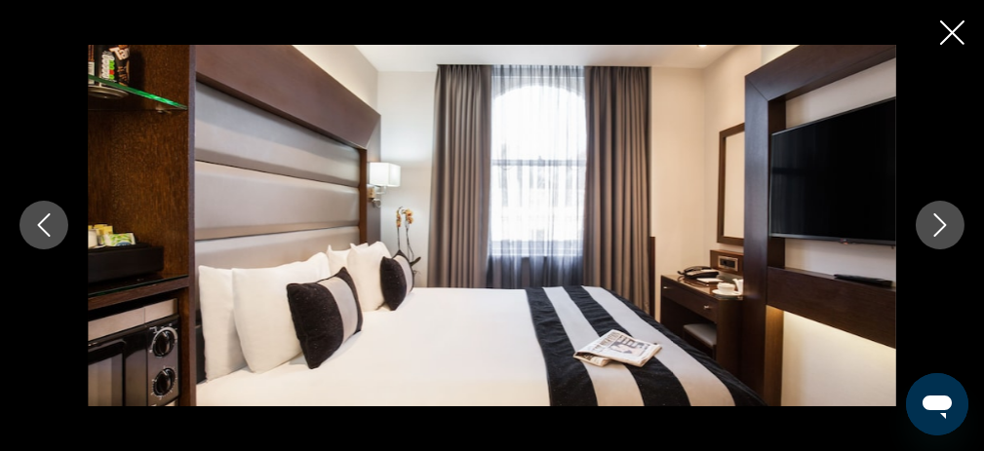
click at [938, 225] on icon "Next image" at bounding box center [939, 225] width 23 height 23
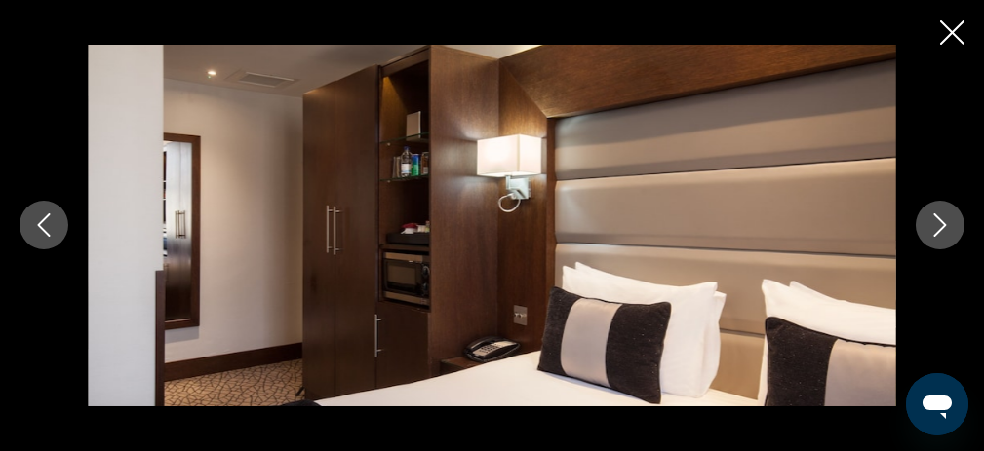
click at [938, 225] on icon "Next image" at bounding box center [939, 225] width 23 height 23
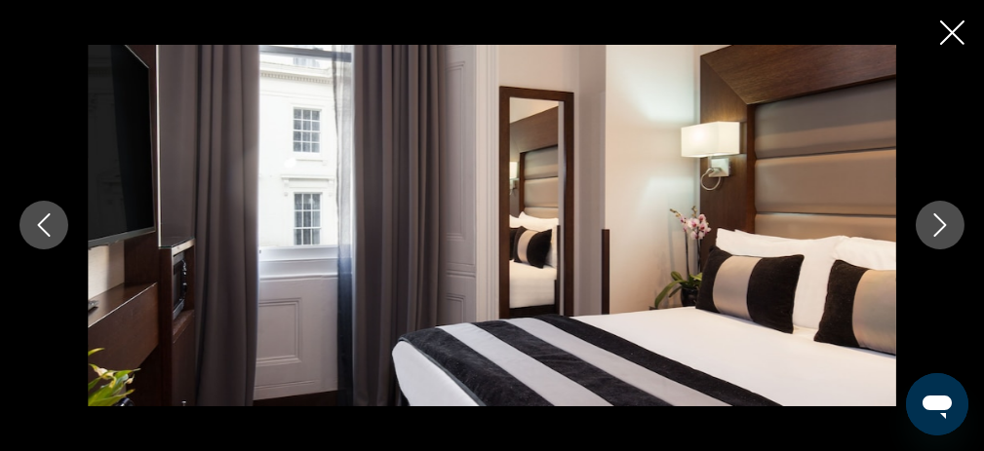
click at [38, 236] on icon "Previous image" at bounding box center [43, 225] width 23 height 23
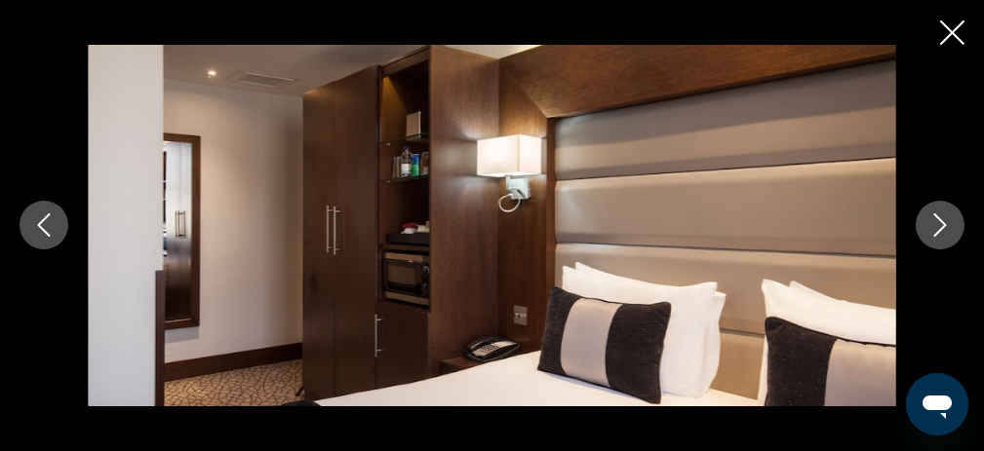
click at [944, 232] on icon "Next image" at bounding box center [939, 225] width 23 height 23
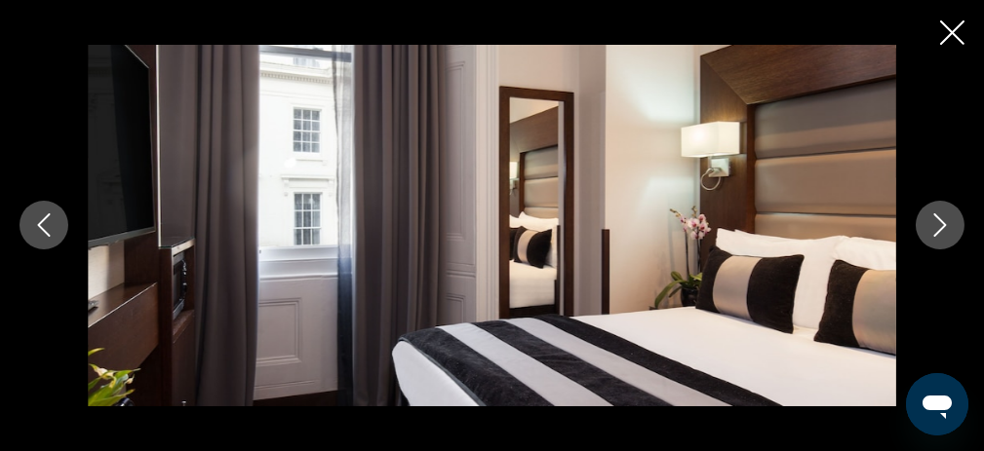
click at [944, 232] on icon "Next image" at bounding box center [939, 225] width 23 height 23
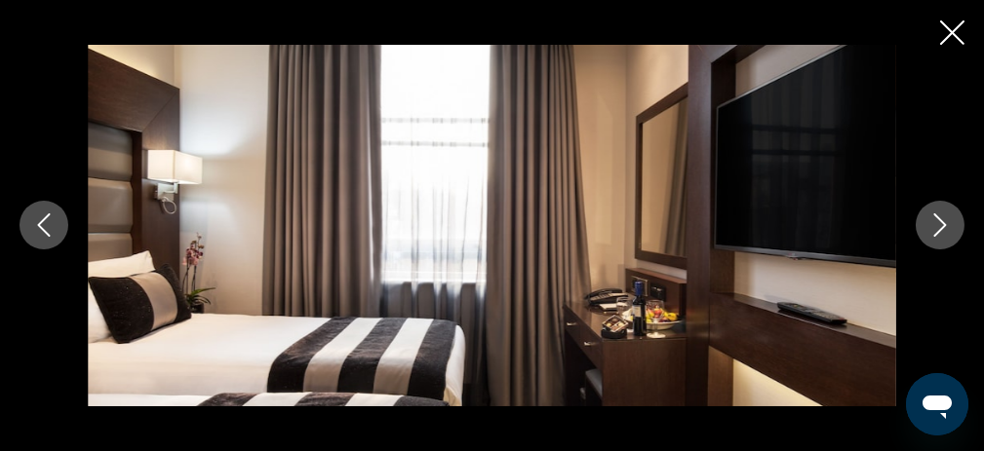
click at [944, 232] on icon "Next image" at bounding box center [939, 225] width 23 height 23
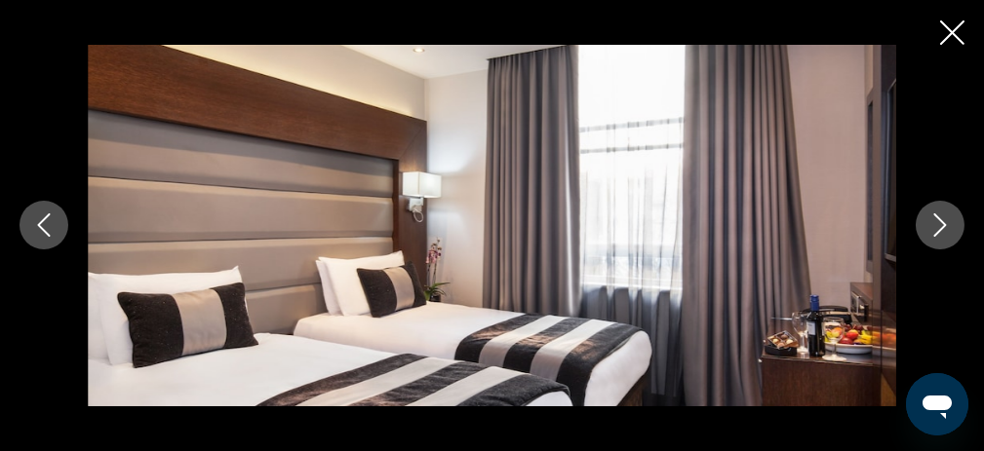
click at [944, 232] on icon "Next image" at bounding box center [939, 225] width 23 height 23
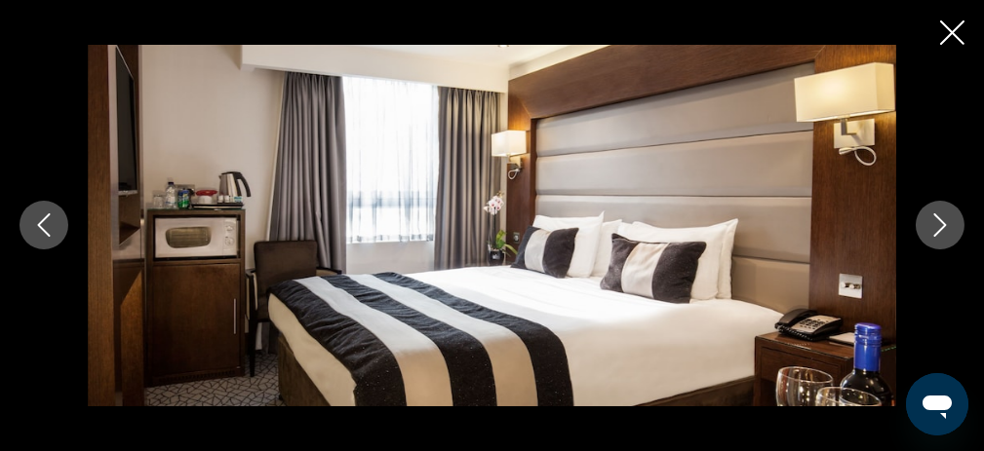
click at [944, 232] on icon "Next image" at bounding box center [939, 225] width 23 height 23
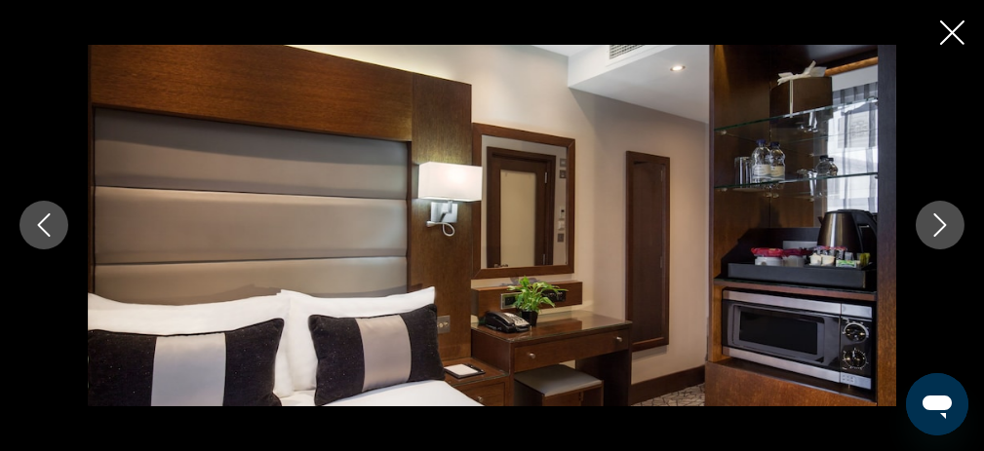
click at [938, 224] on icon "Next image" at bounding box center [939, 225] width 23 height 23
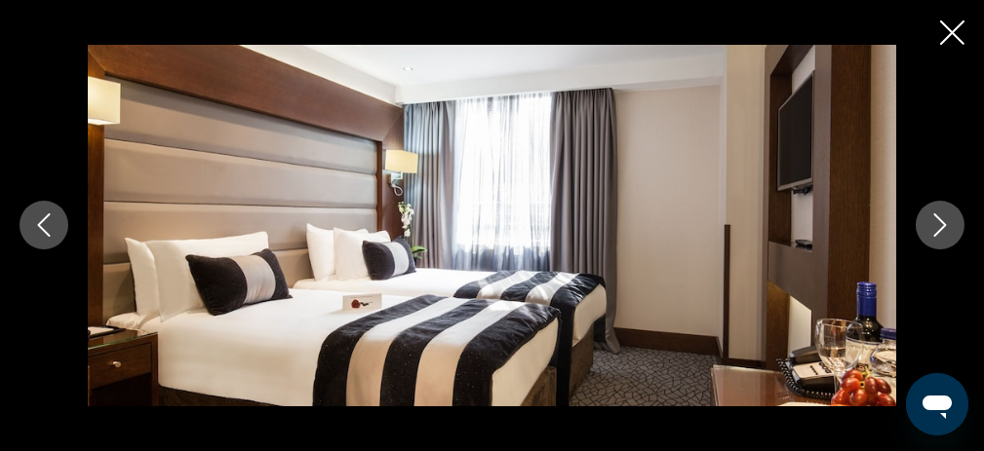
click at [940, 230] on icon "Next image" at bounding box center [940, 226] width 13 height 23
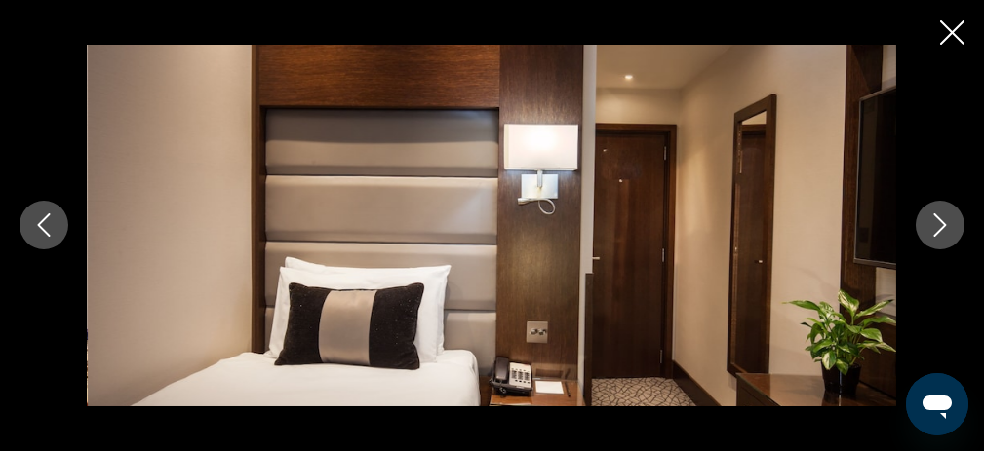
click at [940, 230] on icon "Next image" at bounding box center [940, 226] width 13 height 23
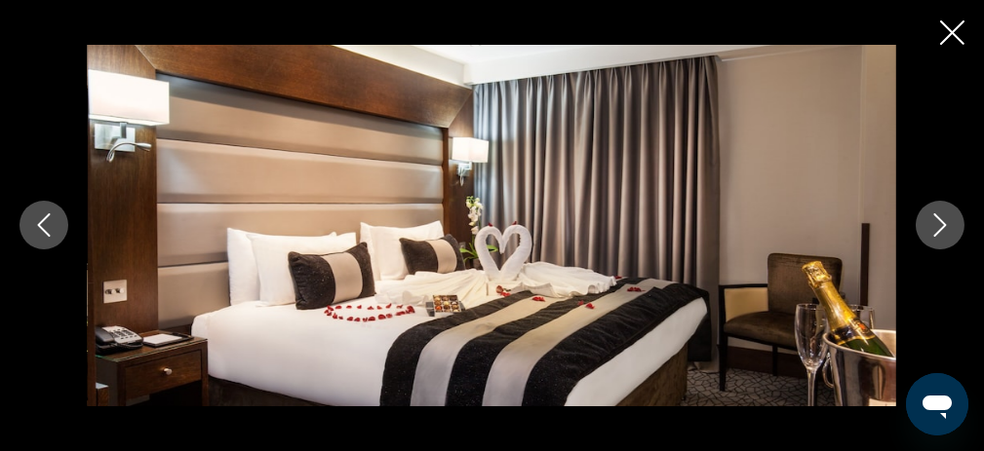
click at [939, 229] on icon "Next image" at bounding box center [939, 225] width 23 height 23
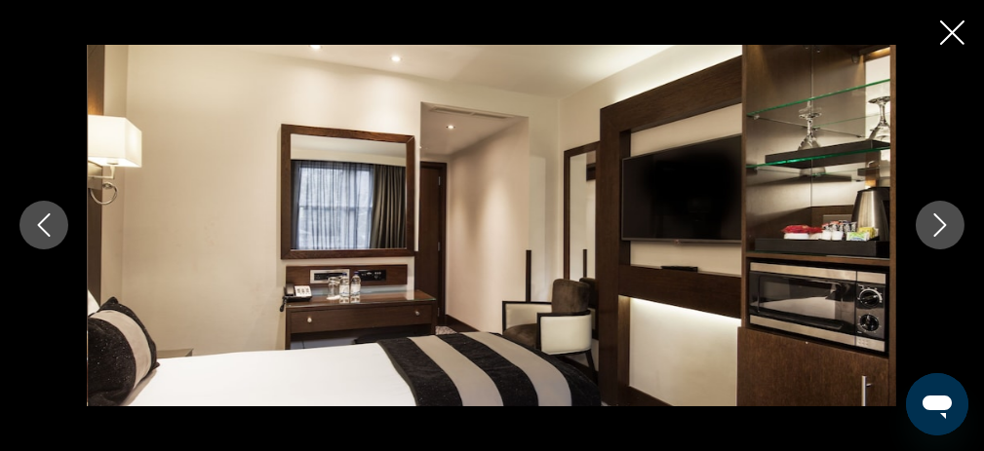
click at [939, 229] on icon "Next image" at bounding box center [939, 225] width 23 height 23
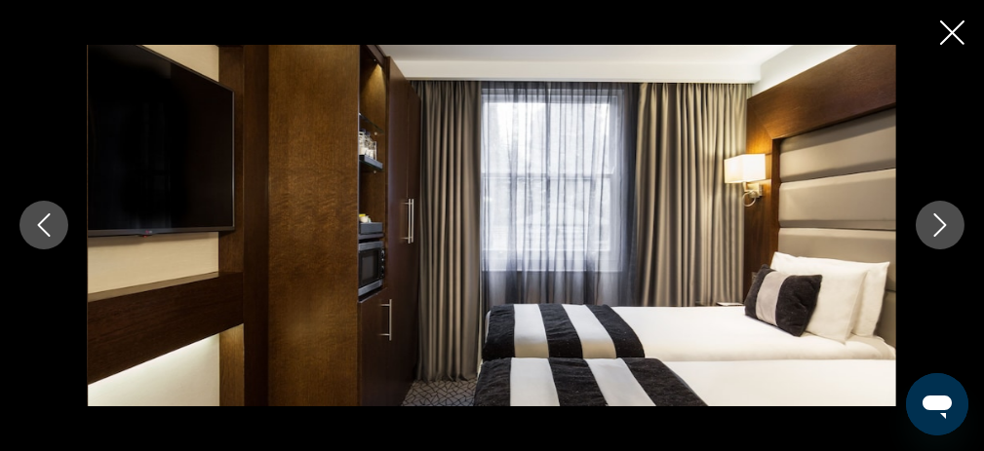
click at [939, 229] on icon "Next image" at bounding box center [939, 225] width 23 height 23
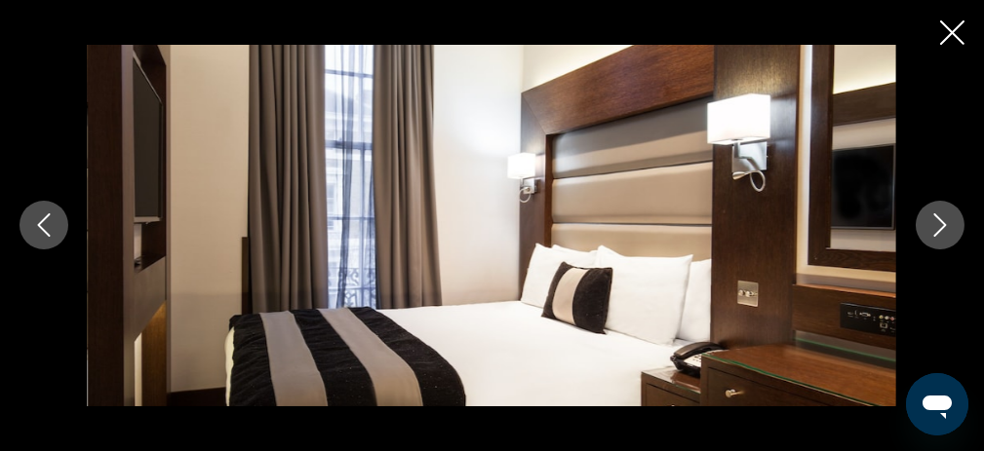
click at [939, 229] on icon "Next image" at bounding box center [939, 225] width 23 height 23
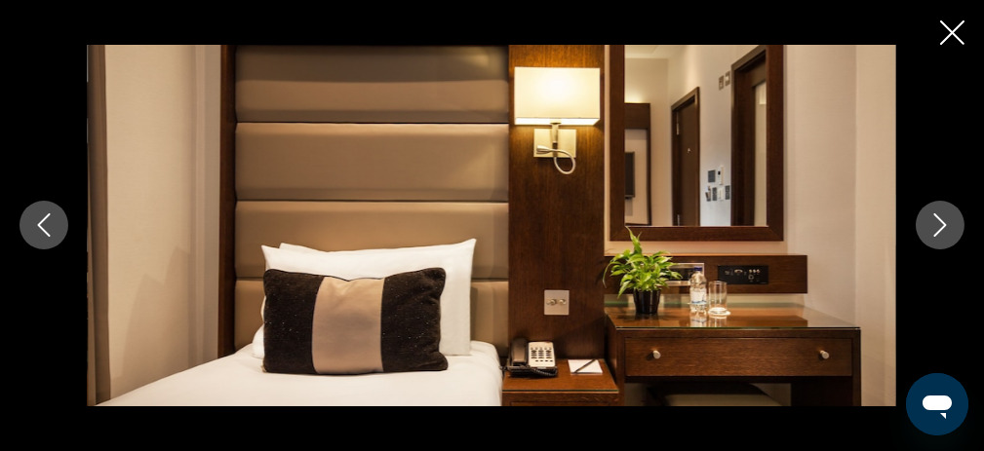
click at [939, 229] on icon "Next image" at bounding box center [939, 225] width 23 height 23
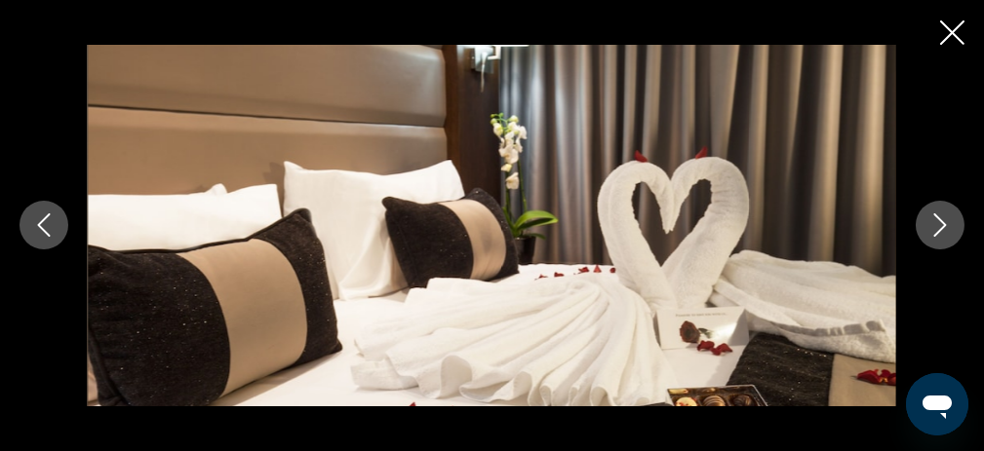
click at [939, 229] on icon "Next image" at bounding box center [939, 225] width 23 height 23
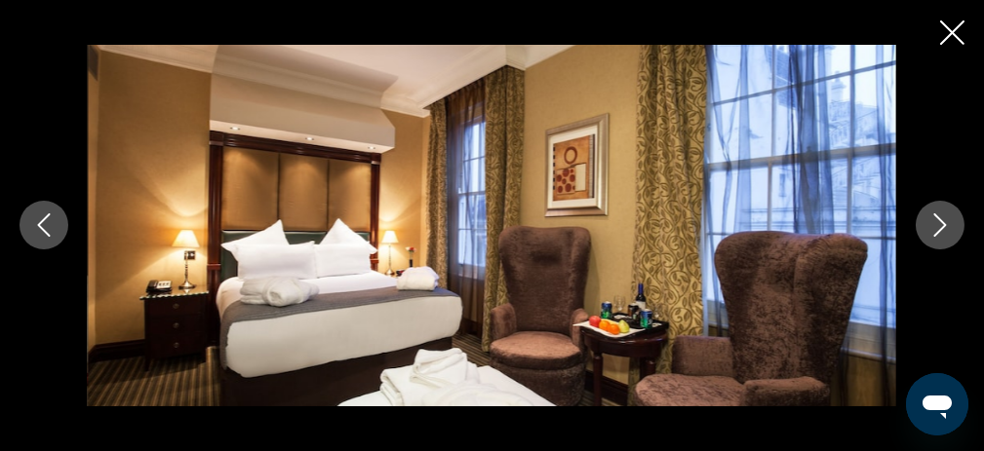
click at [939, 229] on icon "Next image" at bounding box center [939, 225] width 23 height 23
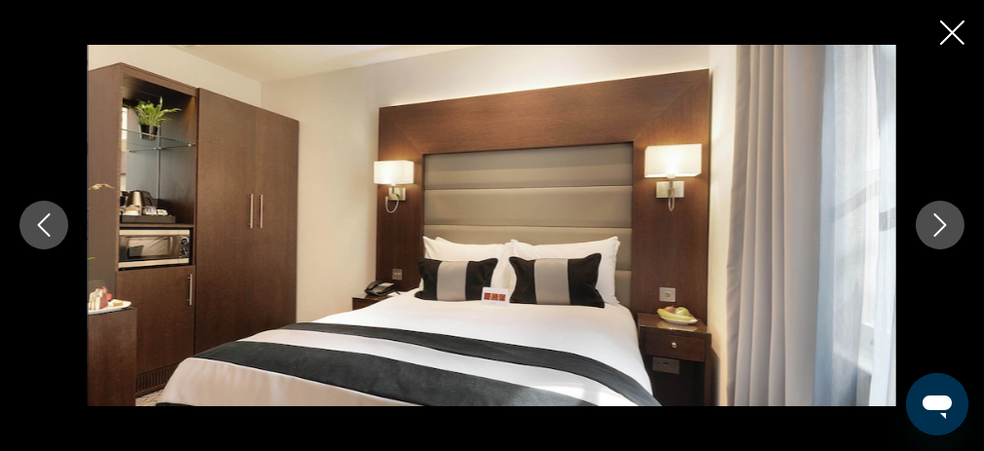
click at [939, 229] on icon "Next image" at bounding box center [939, 225] width 23 height 23
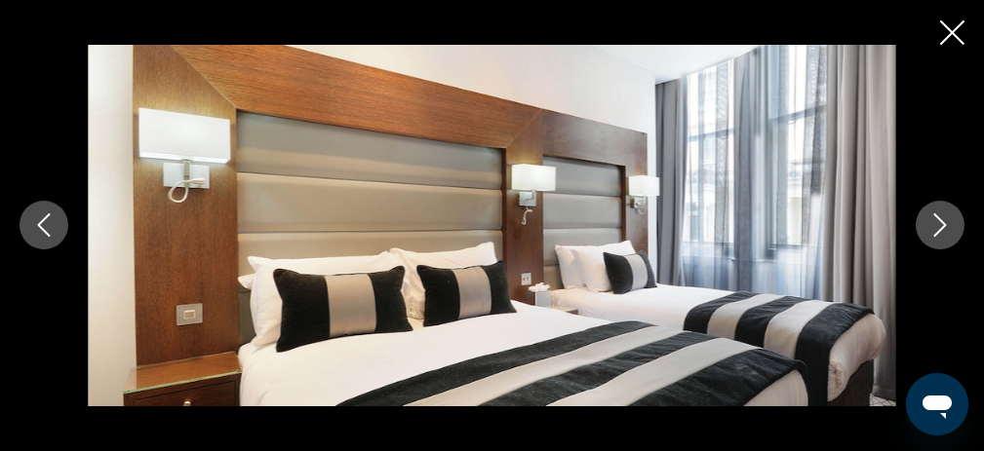
click at [939, 229] on icon "Next image" at bounding box center [939, 225] width 23 height 23
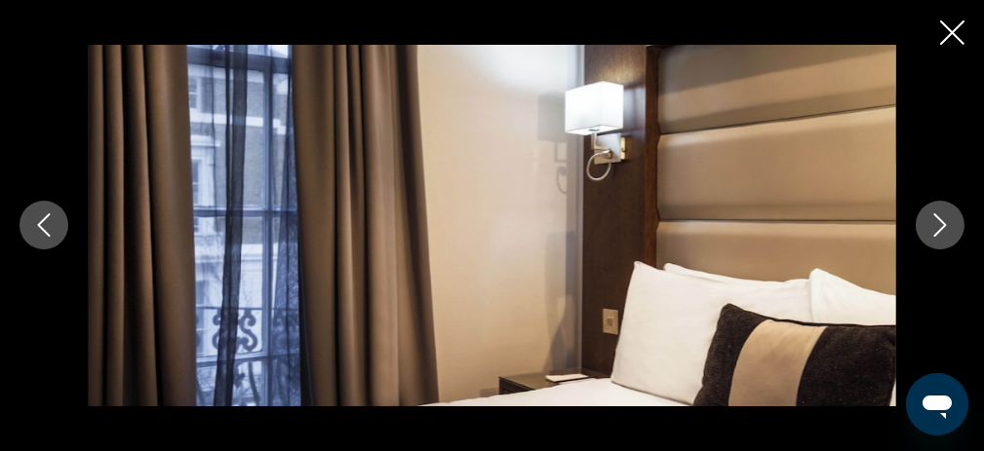
click at [939, 229] on icon "Next image" at bounding box center [939, 225] width 23 height 23
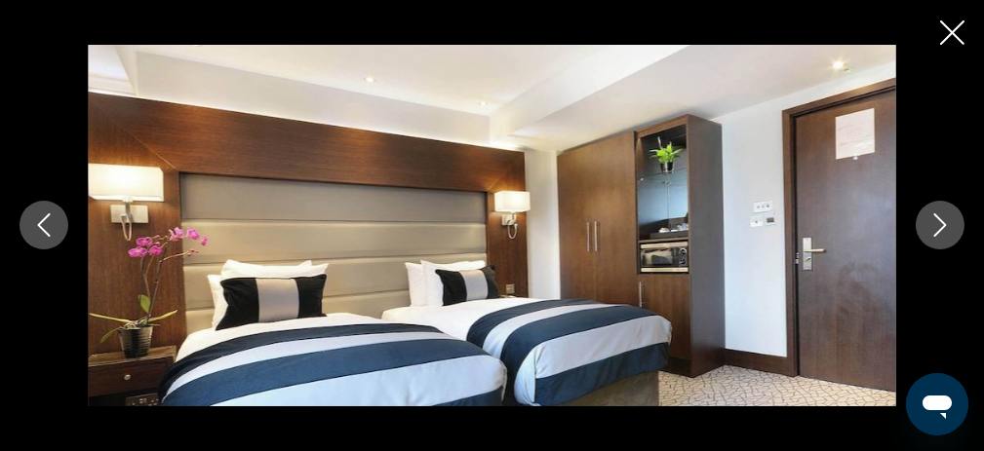
click at [943, 32] on icon "Close slideshow" at bounding box center [952, 32] width 24 height 24
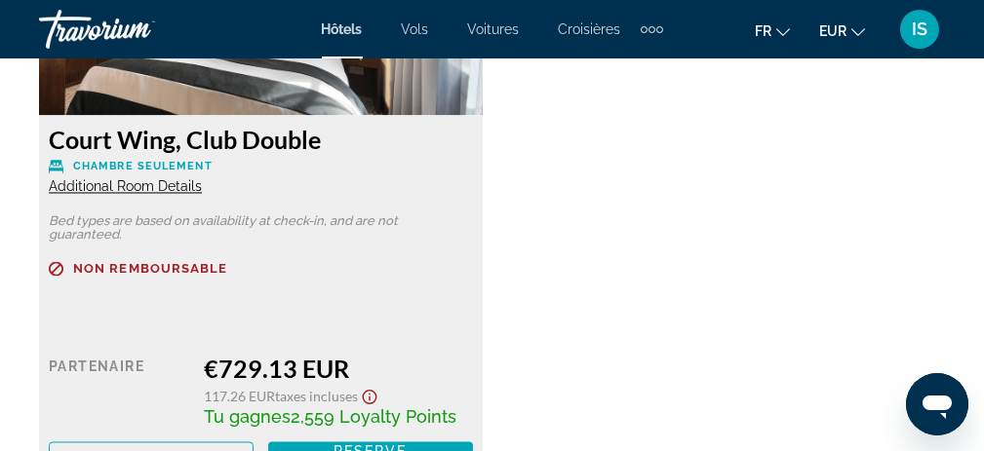
scroll to position [7022, 0]
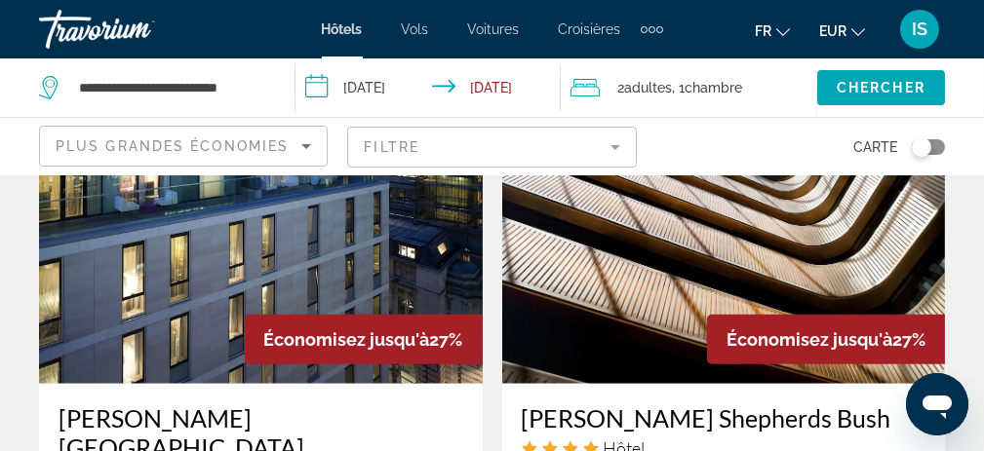
scroll to position [3998, 0]
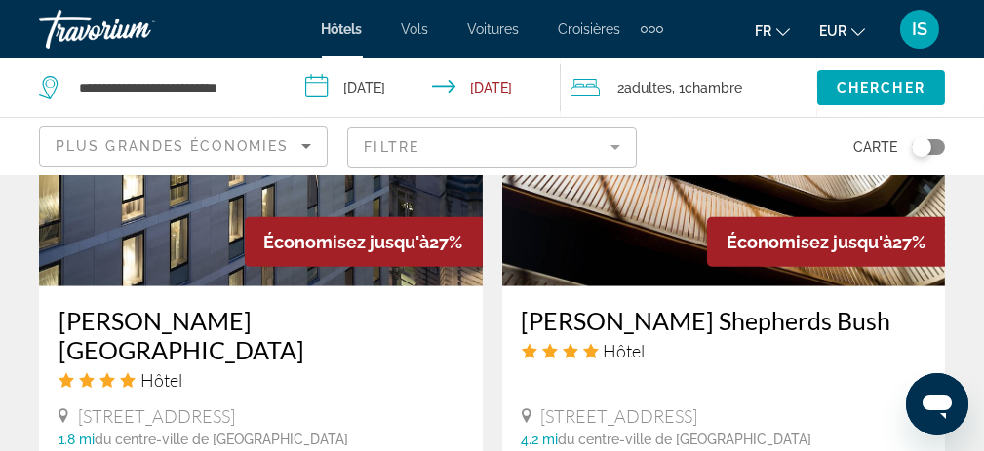
click at [646, 306] on h3 "[PERSON_NAME] Shepherds [PERSON_NAME]" at bounding box center [724, 320] width 405 height 29
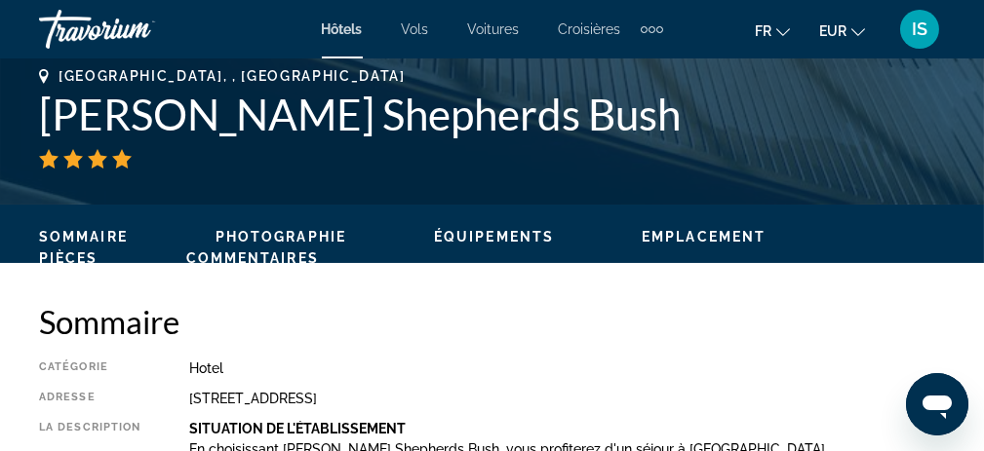
scroll to position [975, 0]
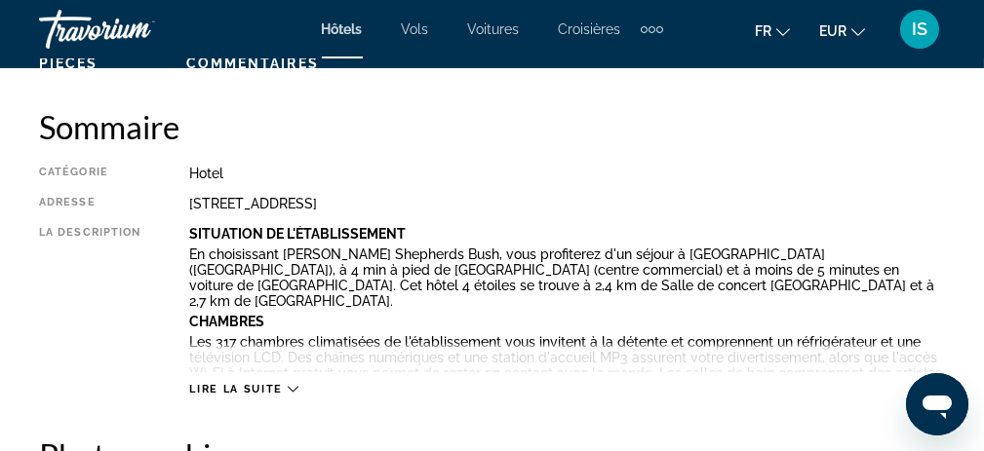
click at [248, 387] on span "Lire la suite" at bounding box center [235, 389] width 93 height 13
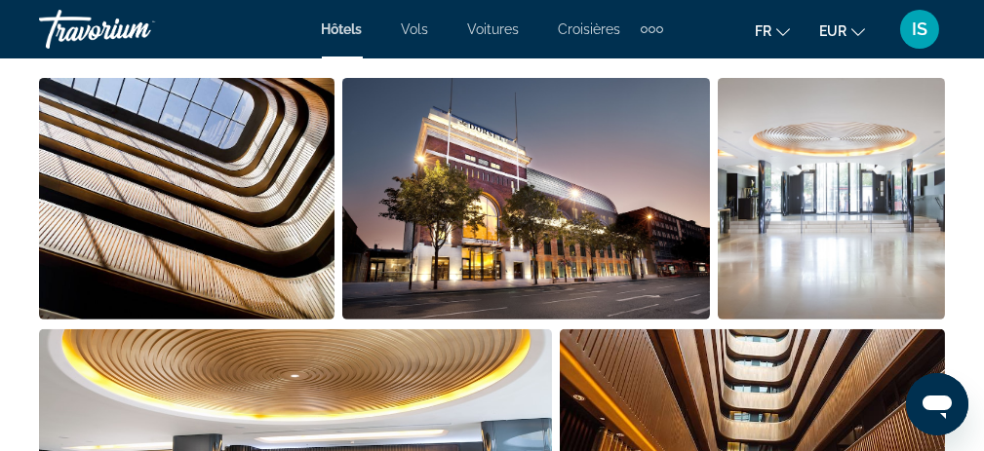
scroll to position [1658, 0]
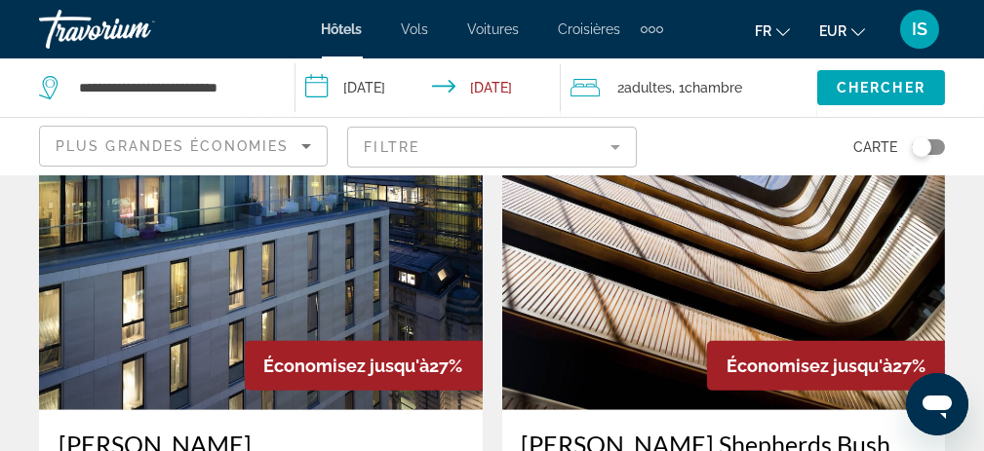
scroll to position [3900, 0]
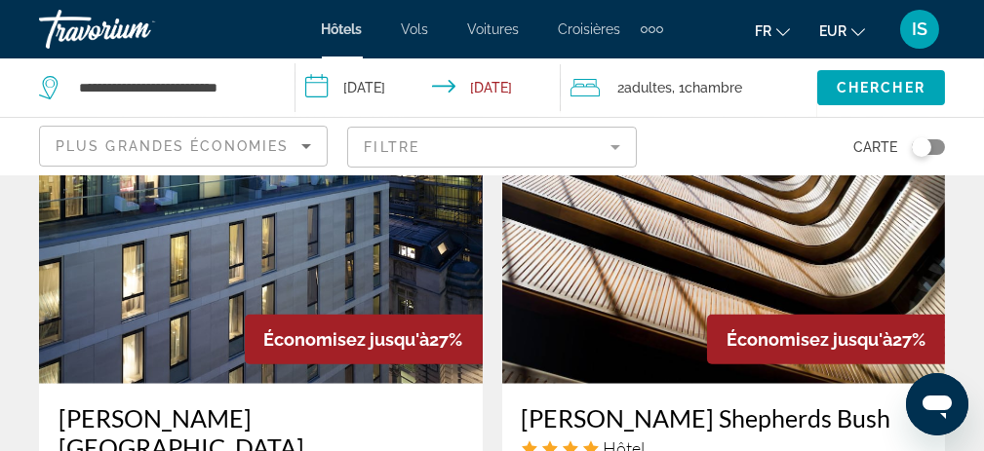
click at [167, 255] on img "Main content" at bounding box center [261, 228] width 444 height 312
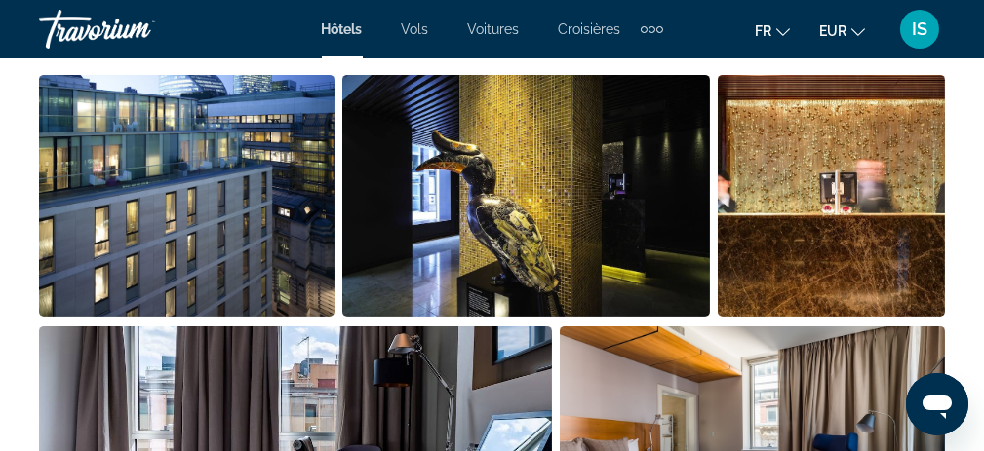
scroll to position [1365, 0]
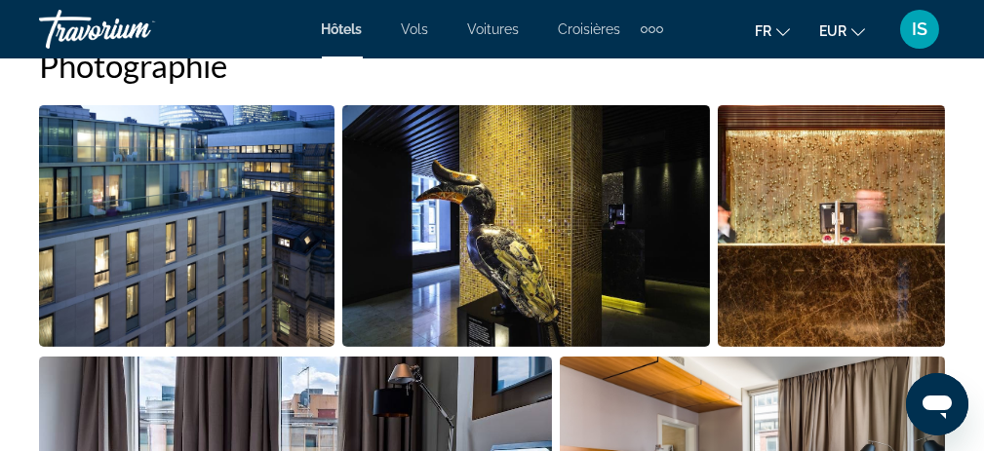
click at [241, 220] on img "Open full-screen image slider" at bounding box center [186, 226] width 295 height 242
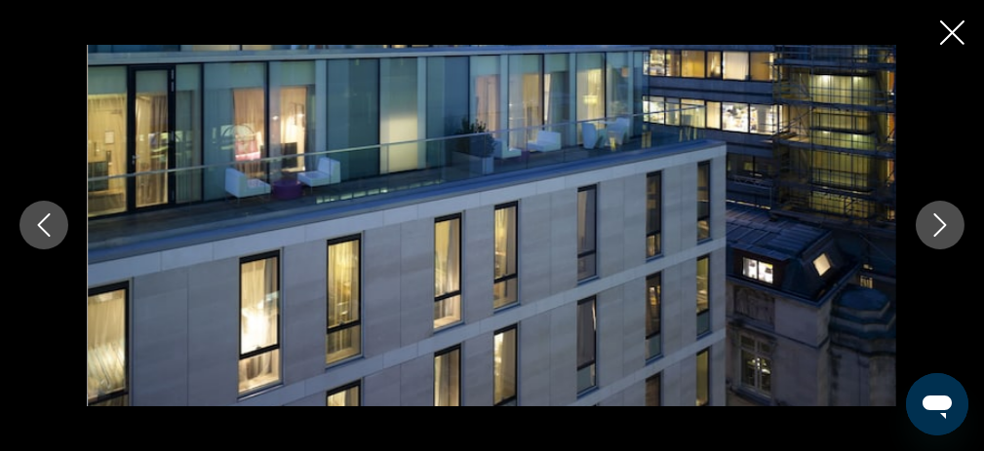
click at [941, 227] on icon "Next image" at bounding box center [939, 225] width 23 height 23
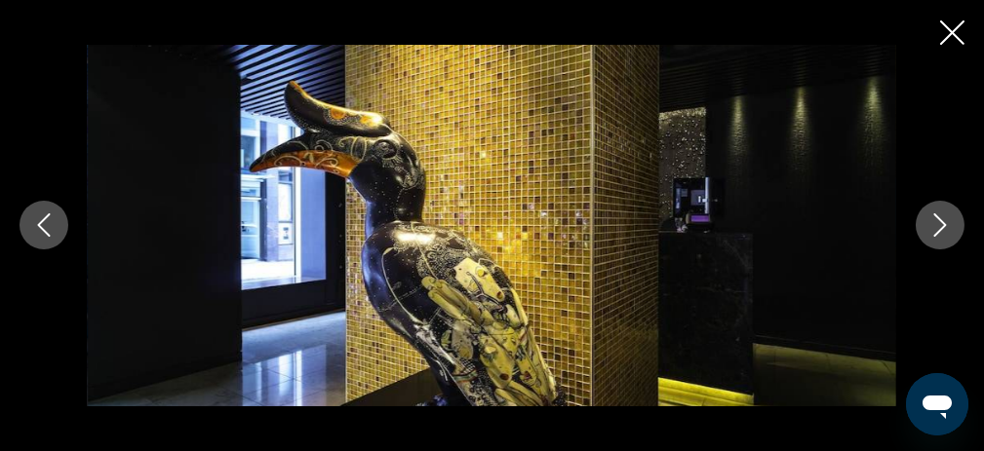
click at [941, 227] on icon "Next image" at bounding box center [939, 225] width 23 height 23
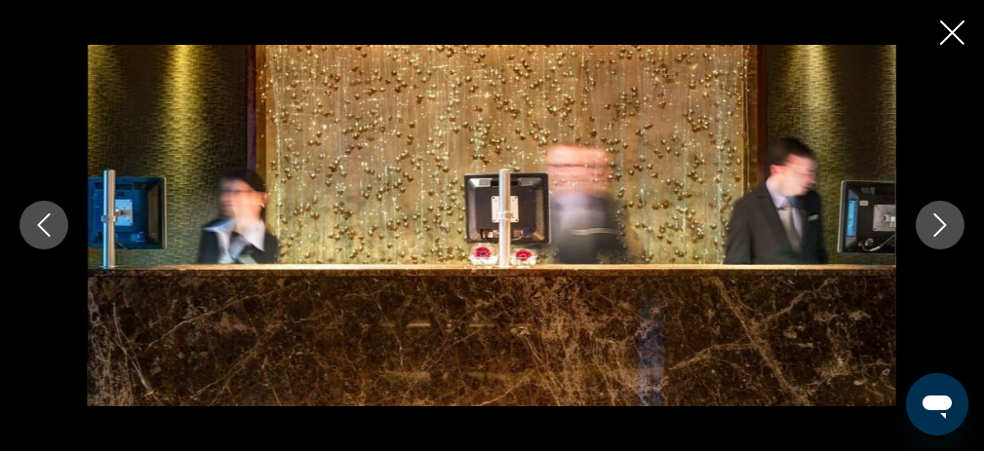
click at [941, 227] on icon "Next image" at bounding box center [939, 225] width 23 height 23
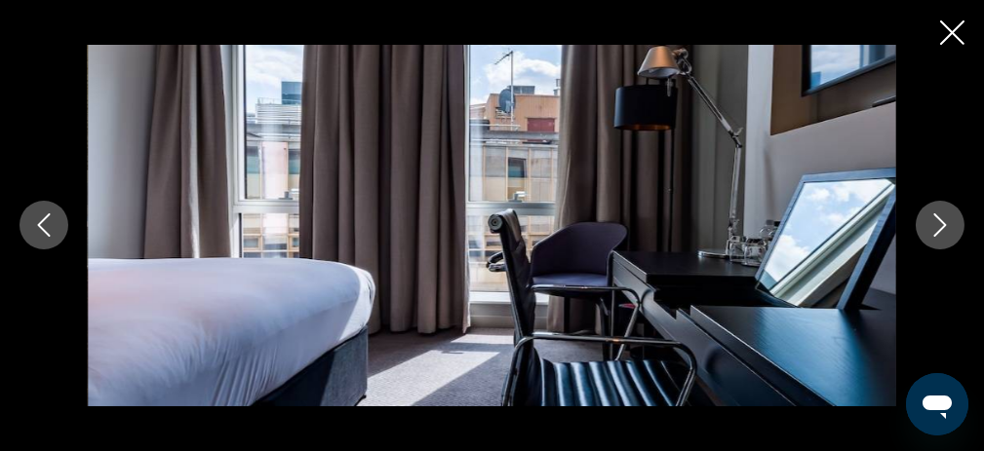
click at [941, 227] on icon "Next image" at bounding box center [939, 225] width 23 height 23
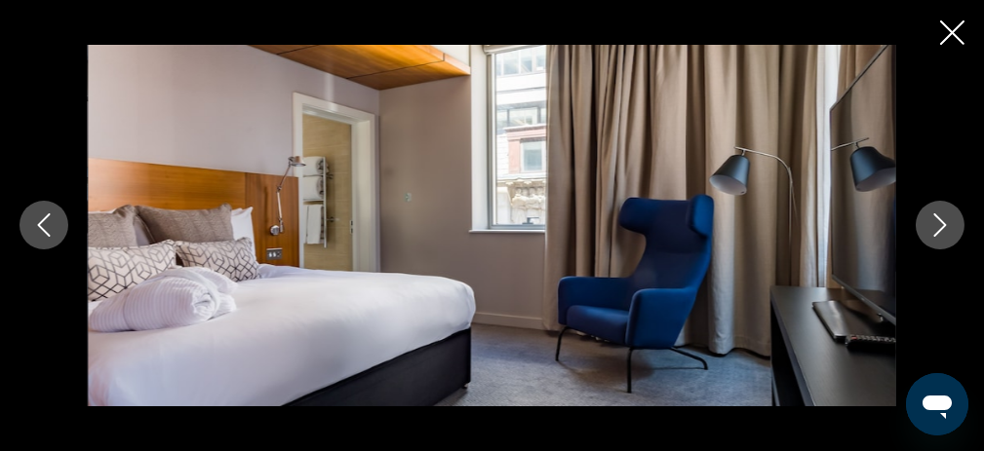
click at [941, 227] on icon "Next image" at bounding box center [939, 225] width 23 height 23
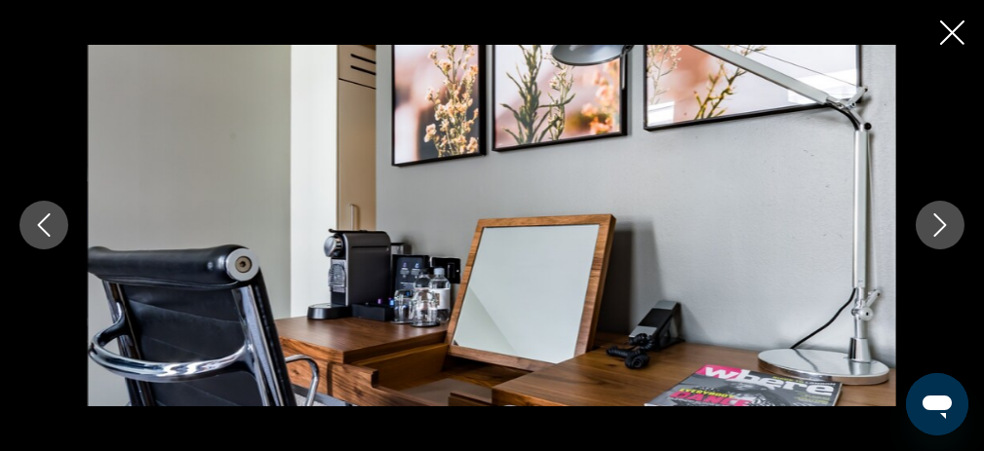
click at [941, 227] on icon "Next image" at bounding box center [939, 225] width 23 height 23
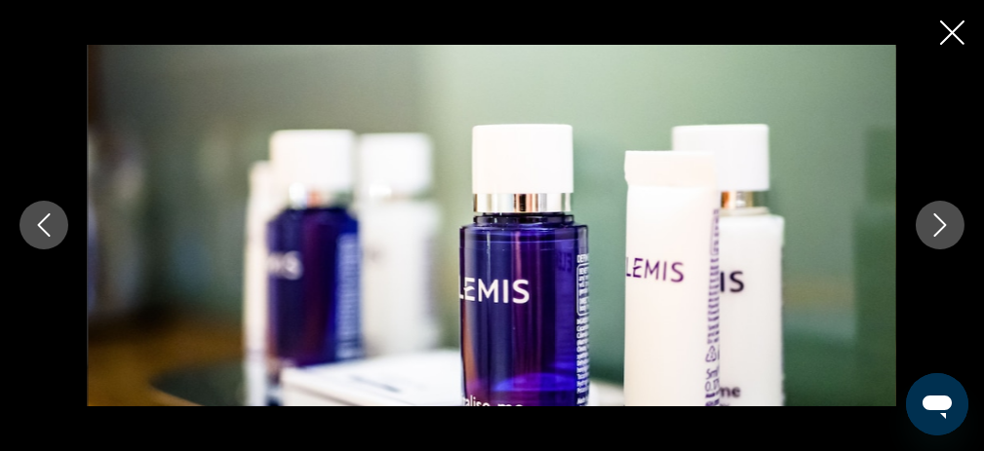
click at [941, 227] on icon "Next image" at bounding box center [939, 225] width 23 height 23
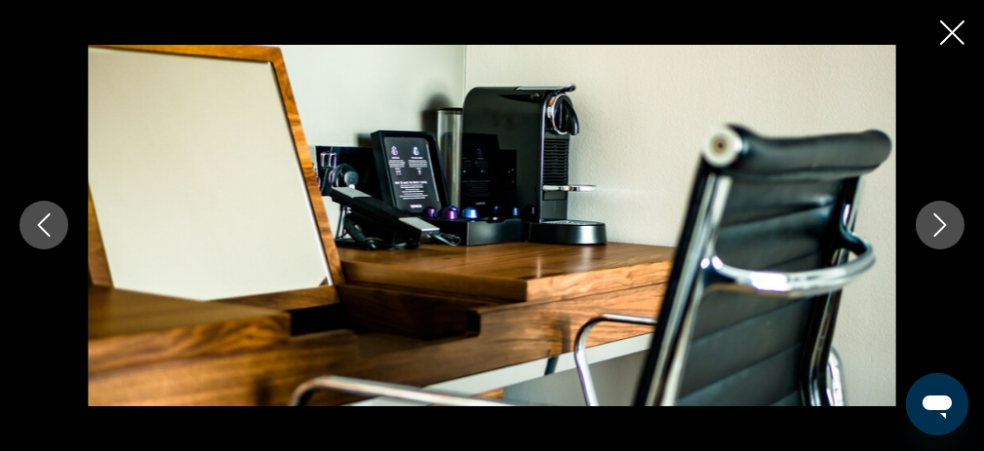
click at [941, 227] on icon "Next image" at bounding box center [939, 225] width 23 height 23
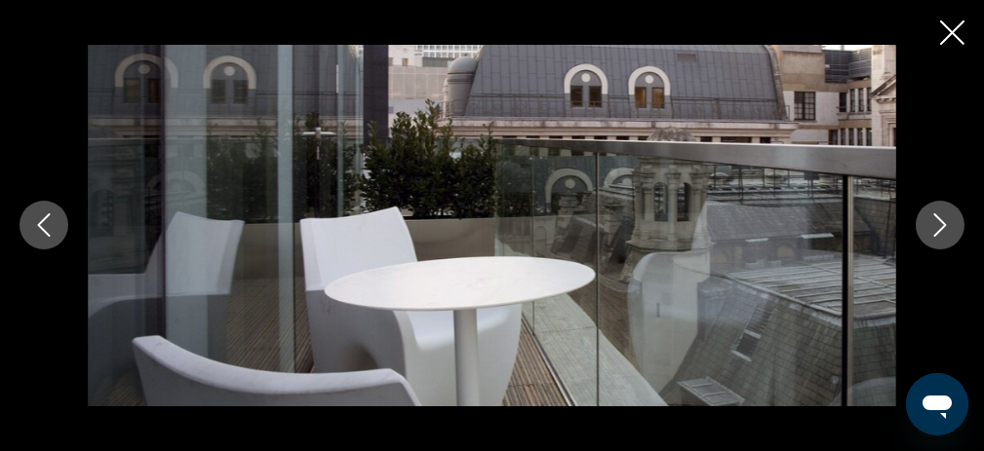
click at [941, 227] on icon "Next image" at bounding box center [939, 225] width 23 height 23
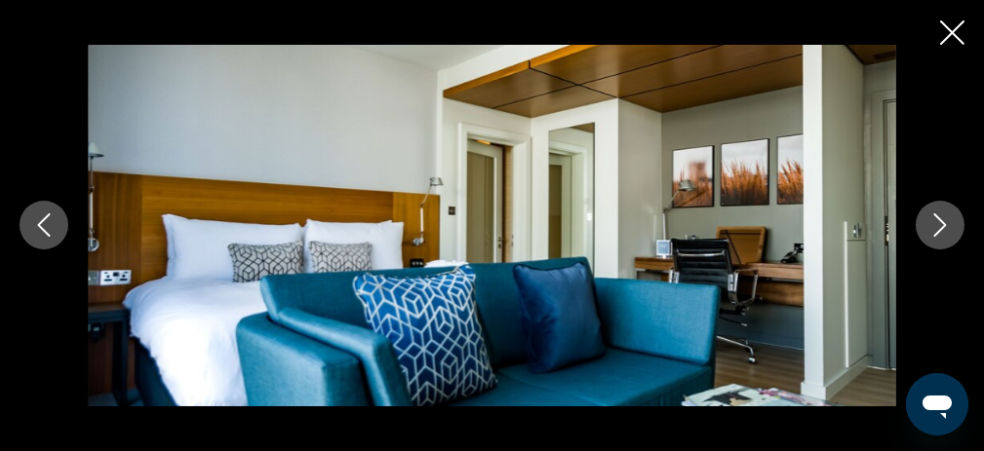
click at [941, 227] on icon "Next image" at bounding box center [939, 225] width 23 height 23
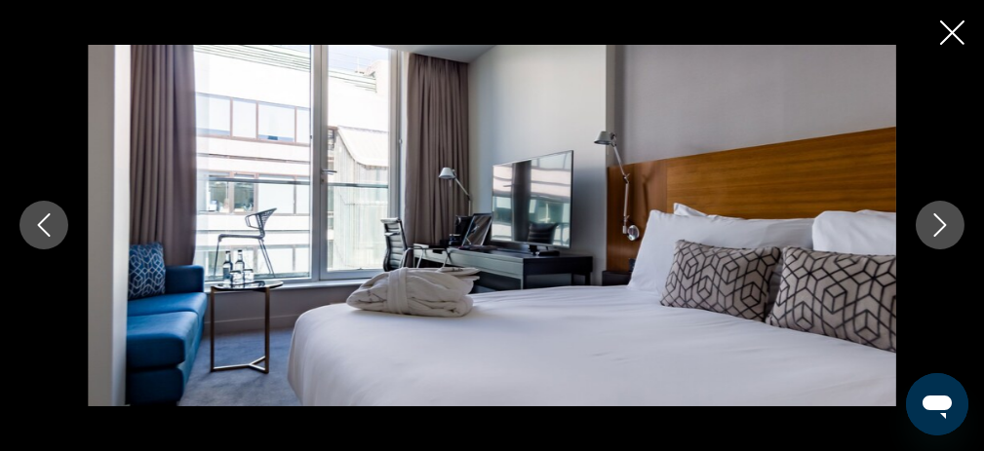
click at [941, 227] on icon "Next image" at bounding box center [939, 225] width 23 height 23
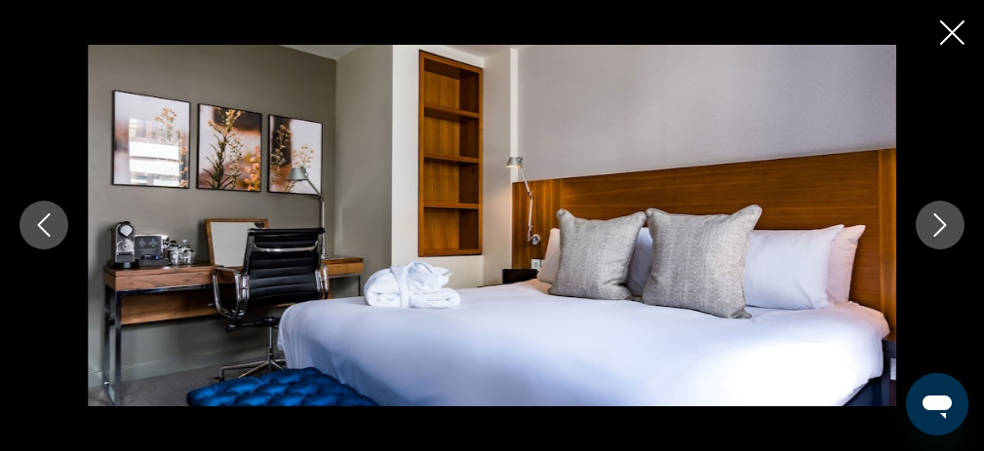
click at [941, 227] on icon "Next image" at bounding box center [939, 225] width 23 height 23
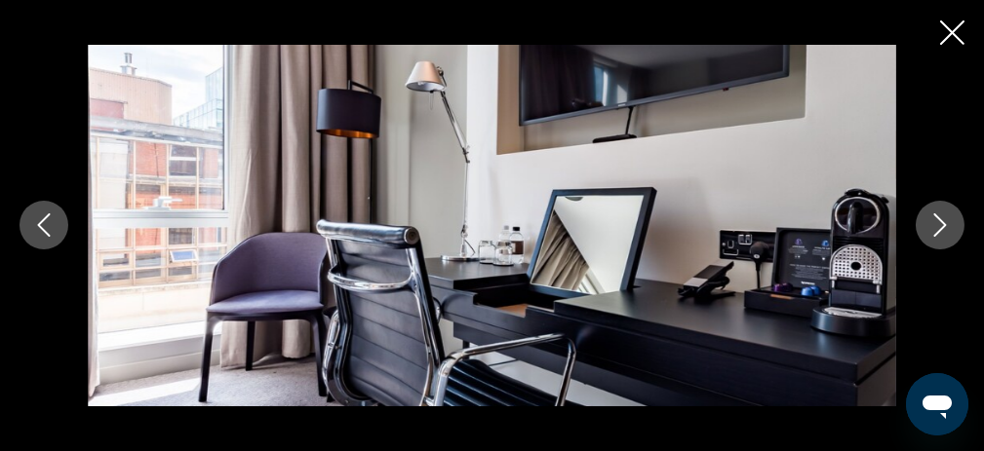
click at [941, 227] on icon "Next image" at bounding box center [939, 225] width 23 height 23
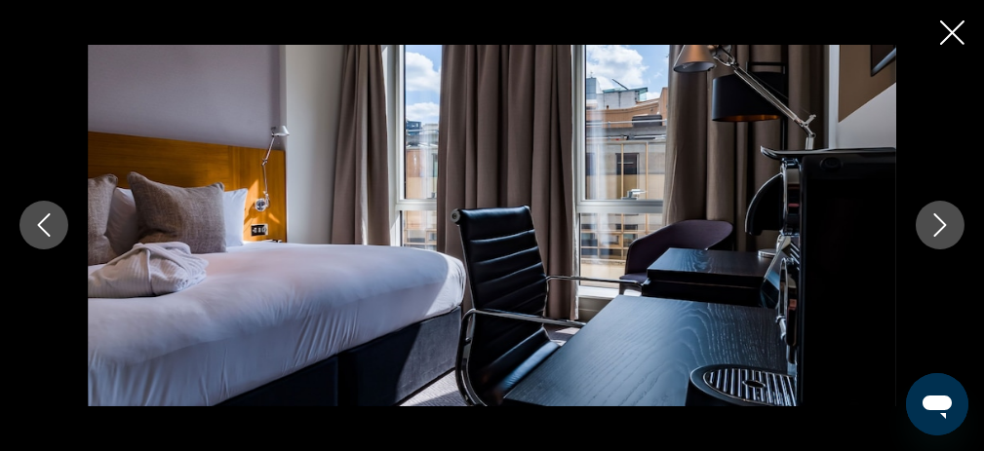
click at [941, 227] on icon "Next image" at bounding box center [939, 225] width 23 height 23
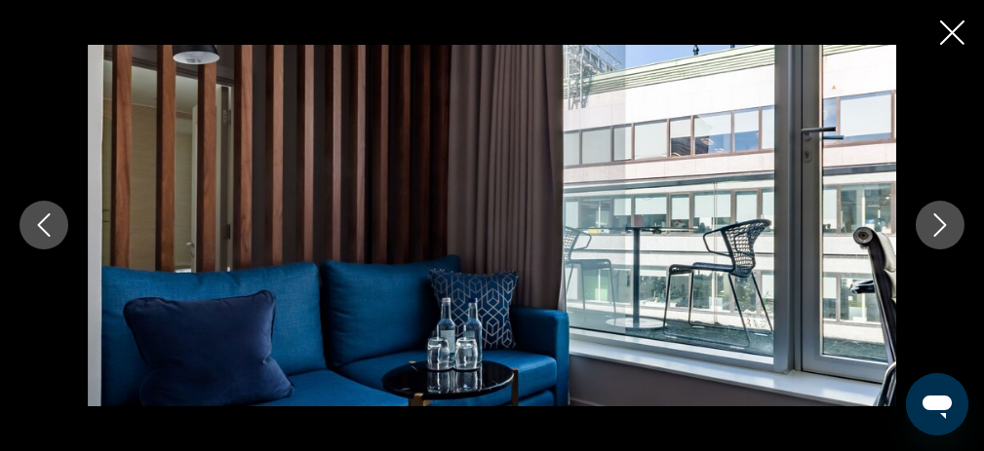
click at [941, 227] on icon "Next image" at bounding box center [939, 225] width 23 height 23
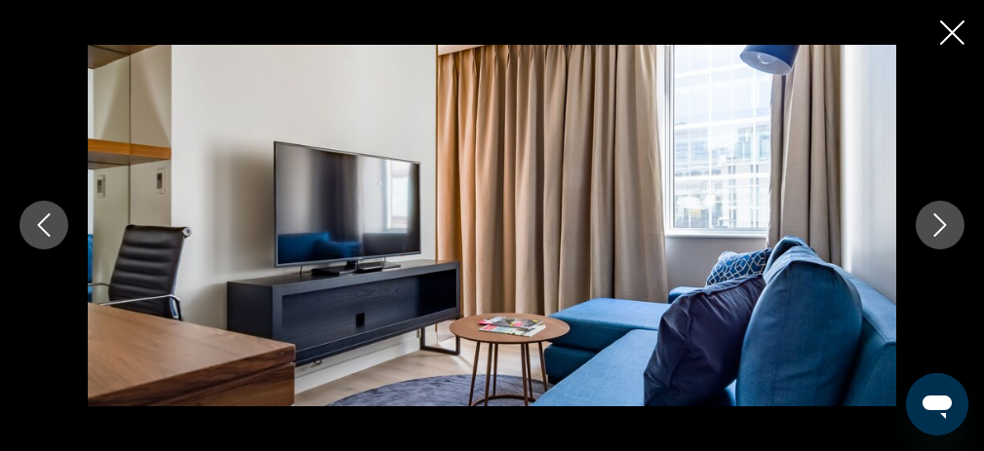
click at [941, 227] on icon "Next image" at bounding box center [939, 225] width 23 height 23
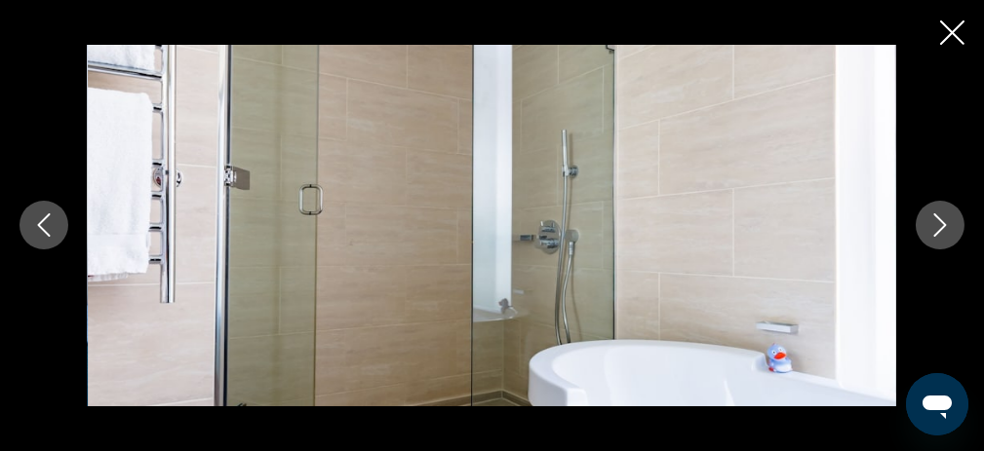
click at [941, 227] on icon "Next image" at bounding box center [939, 225] width 23 height 23
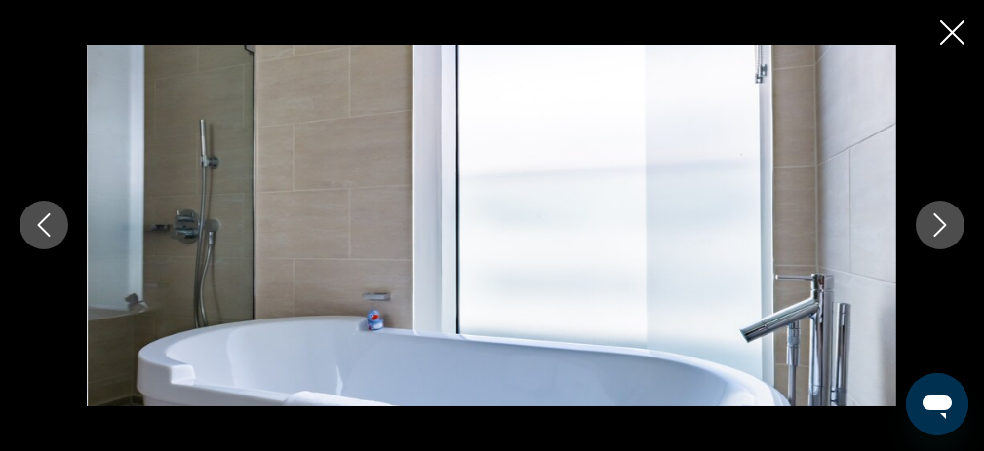
click at [941, 227] on icon "Next image" at bounding box center [939, 225] width 23 height 23
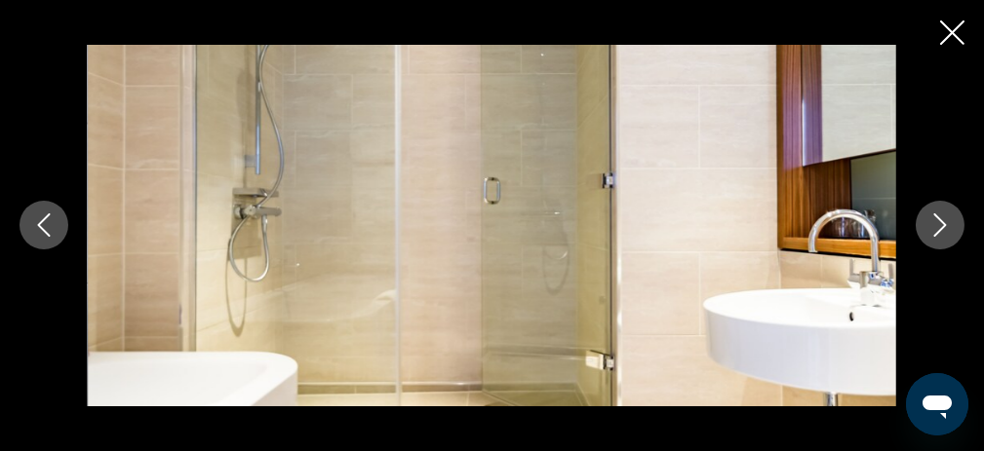
click at [941, 227] on icon "Next image" at bounding box center [939, 225] width 23 height 23
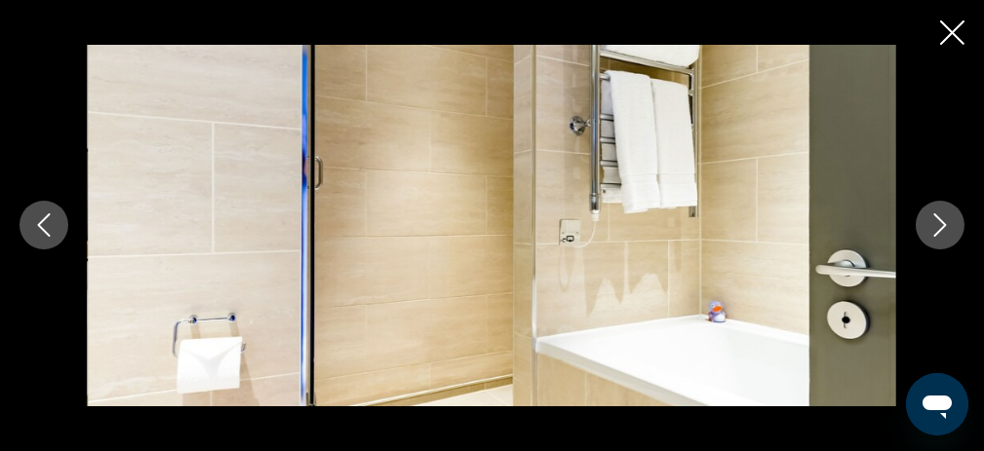
click at [941, 227] on icon "Next image" at bounding box center [939, 225] width 23 height 23
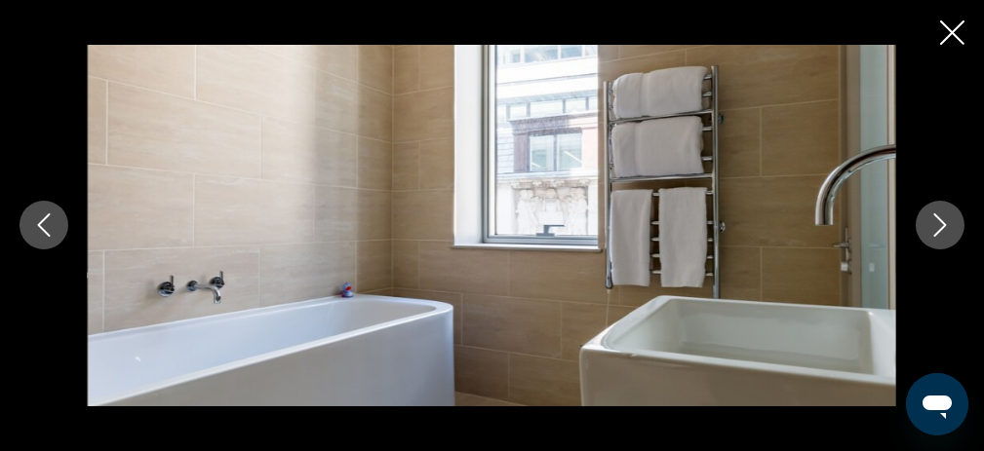
click at [941, 227] on icon "Next image" at bounding box center [939, 225] width 23 height 23
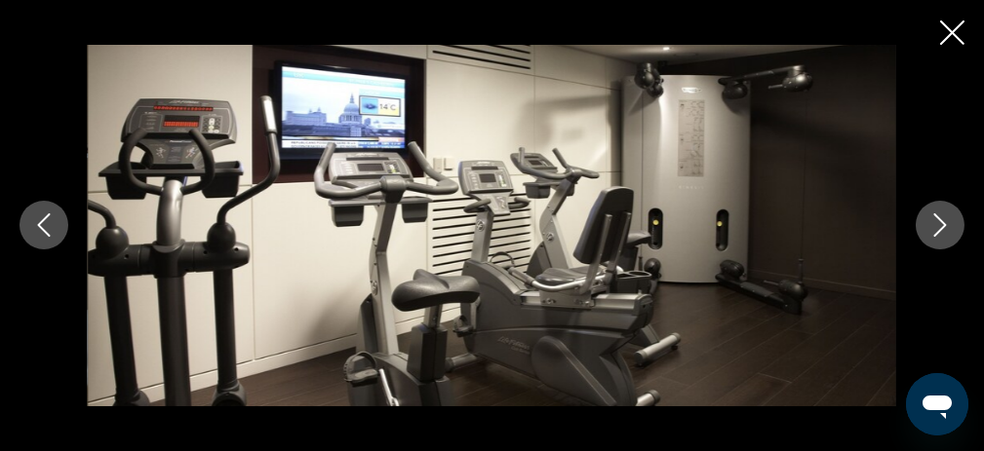
click at [941, 227] on icon "Next image" at bounding box center [939, 225] width 23 height 23
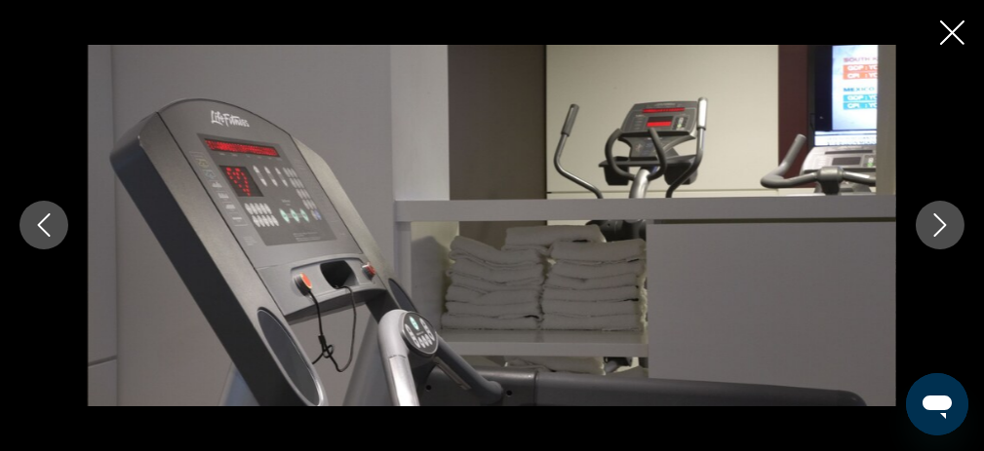
click at [941, 227] on icon "Next image" at bounding box center [939, 225] width 23 height 23
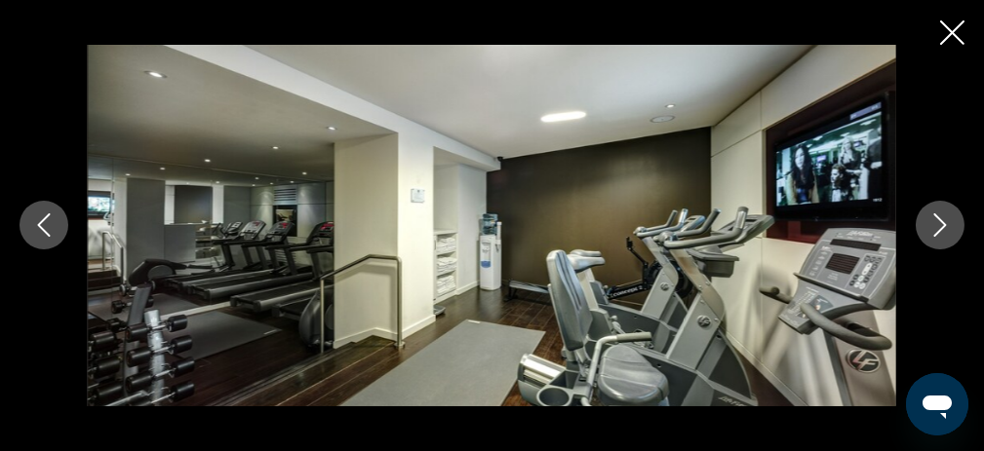
click at [941, 227] on icon "Next image" at bounding box center [939, 225] width 23 height 23
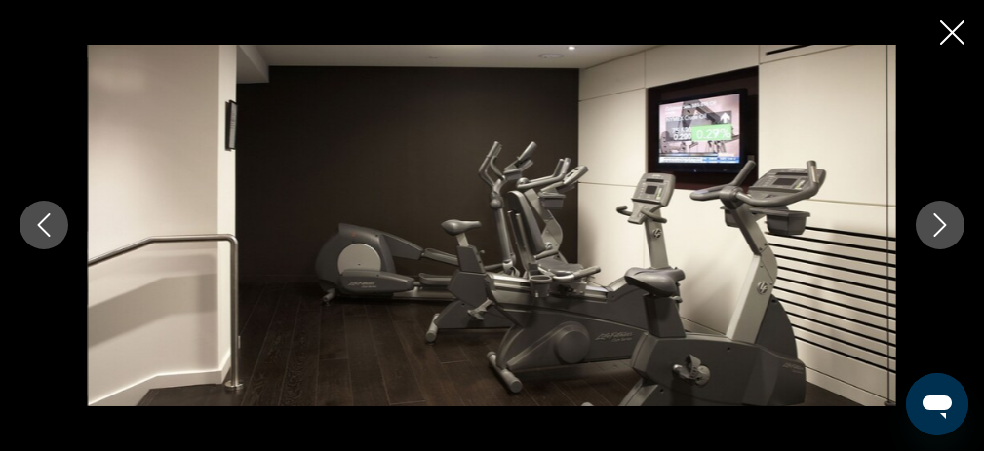
click at [941, 227] on icon "Next image" at bounding box center [939, 225] width 23 height 23
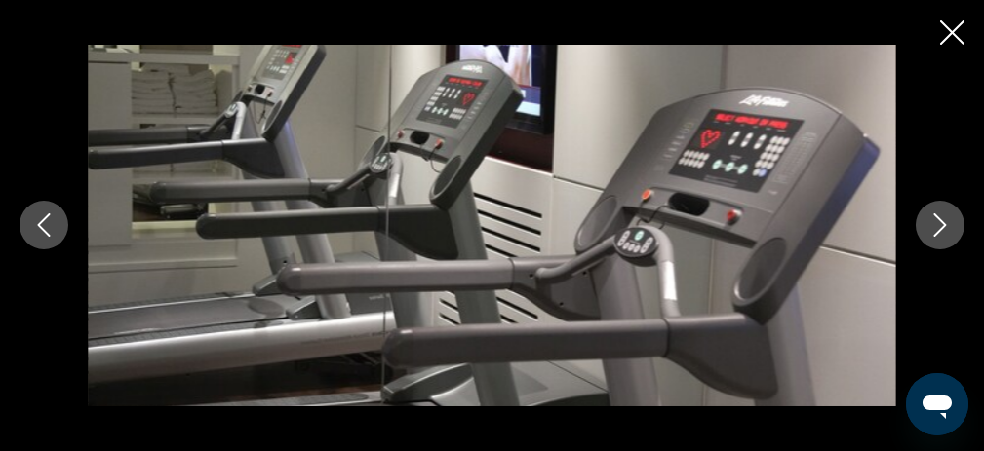
click at [941, 227] on icon "Next image" at bounding box center [939, 225] width 23 height 23
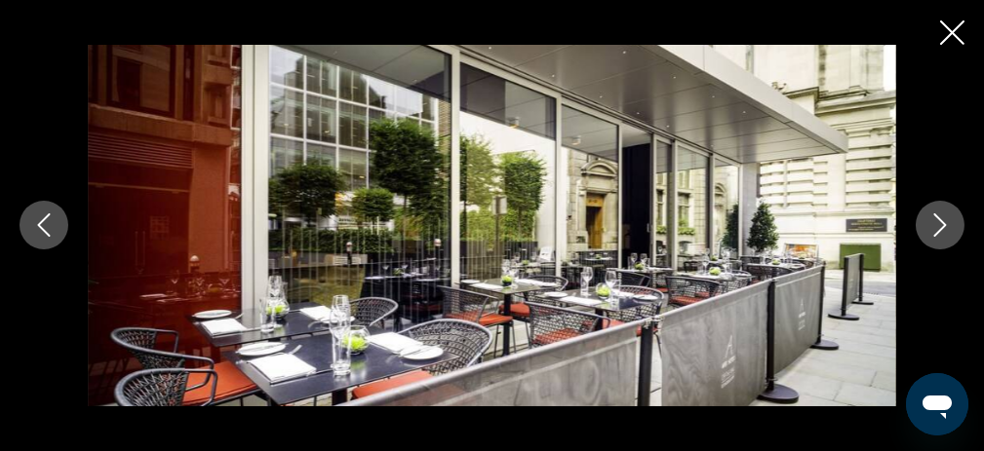
click at [941, 227] on icon "Next image" at bounding box center [939, 225] width 23 height 23
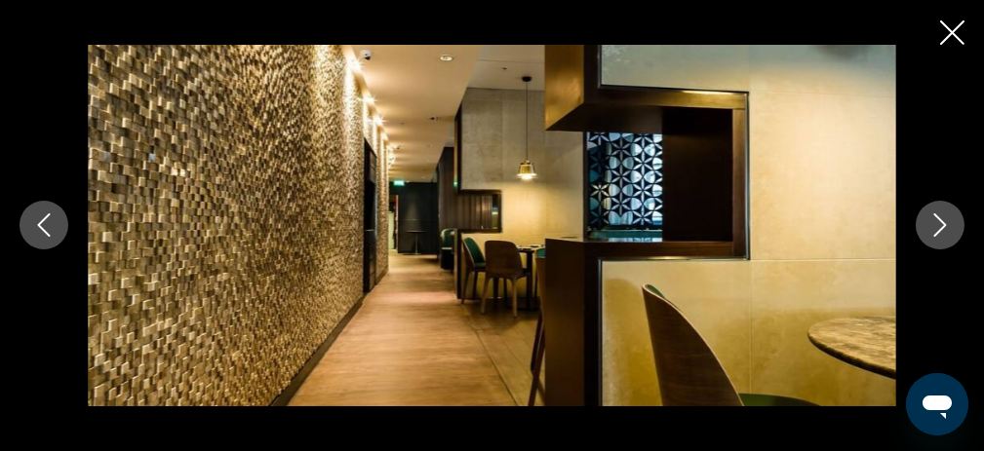
click at [941, 227] on icon "Next image" at bounding box center [939, 225] width 23 height 23
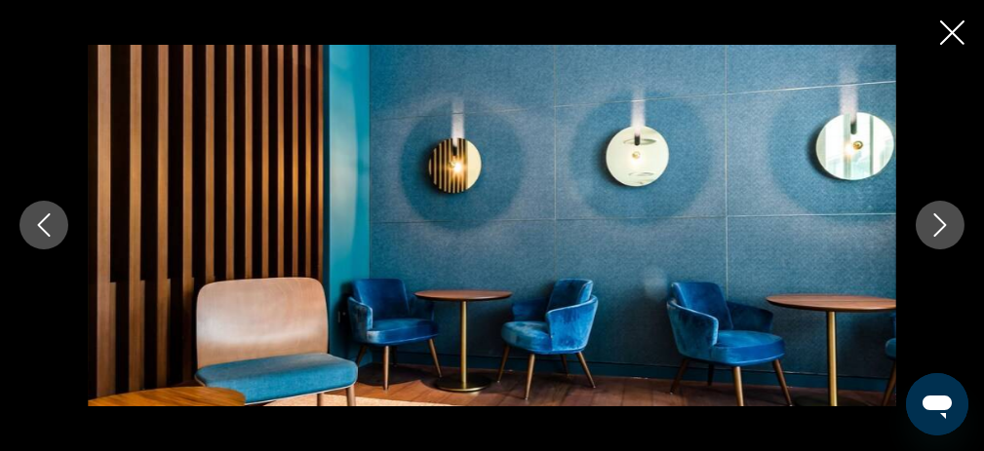
click at [941, 227] on icon "Next image" at bounding box center [939, 225] width 23 height 23
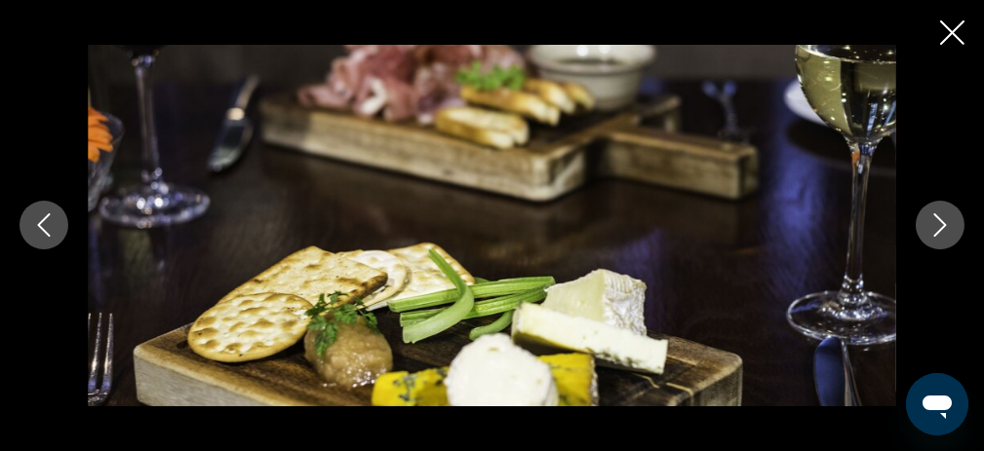
click at [941, 227] on icon "Next image" at bounding box center [939, 225] width 23 height 23
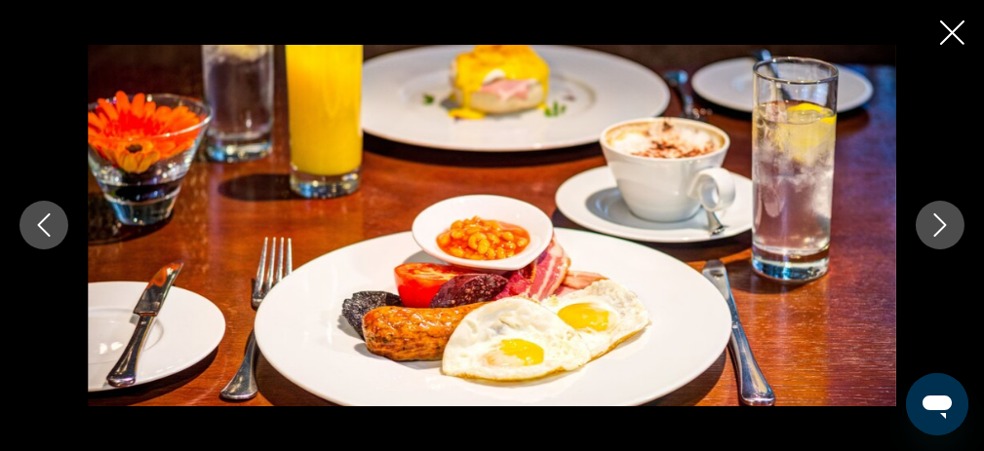
click at [941, 227] on icon "Next image" at bounding box center [939, 225] width 23 height 23
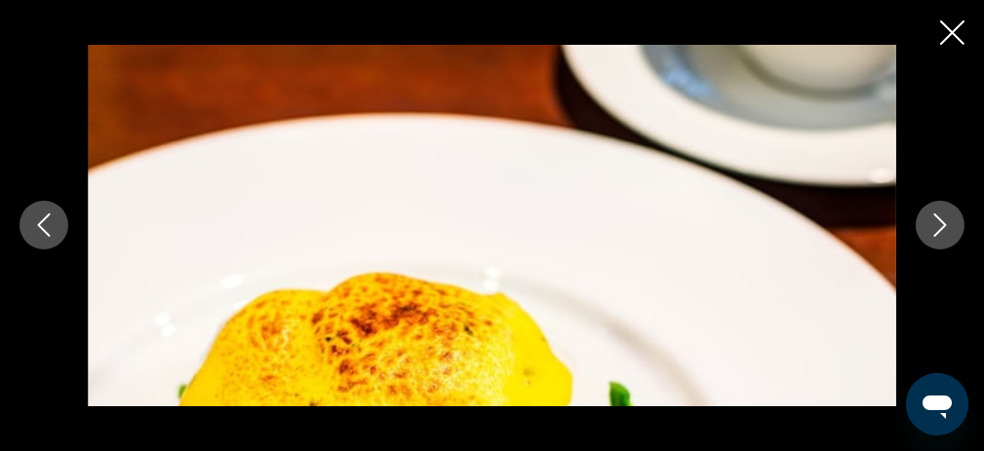
click at [941, 227] on icon "Next image" at bounding box center [939, 225] width 23 height 23
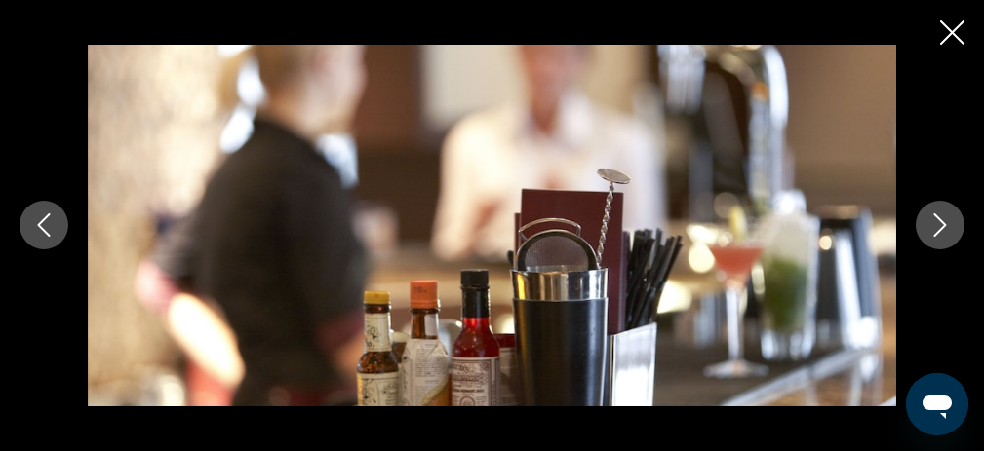
click at [941, 227] on icon "Next image" at bounding box center [939, 225] width 23 height 23
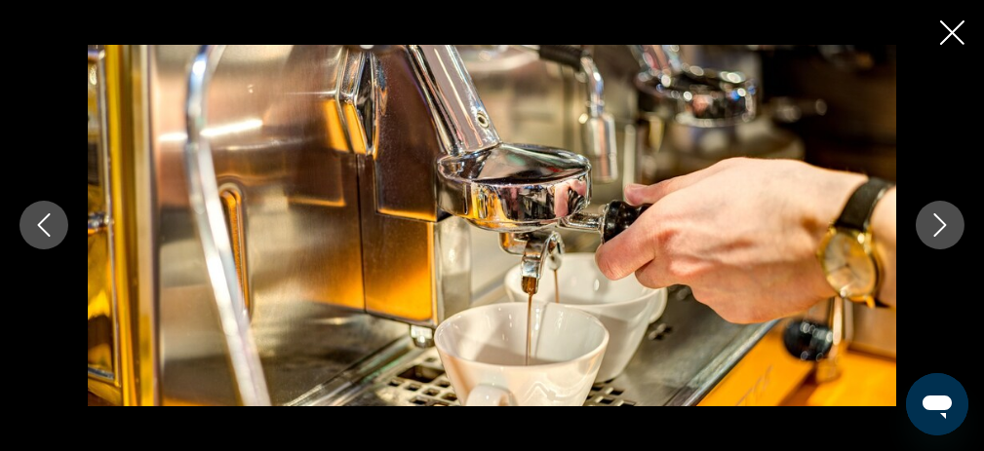
click at [941, 227] on icon "Next image" at bounding box center [939, 225] width 23 height 23
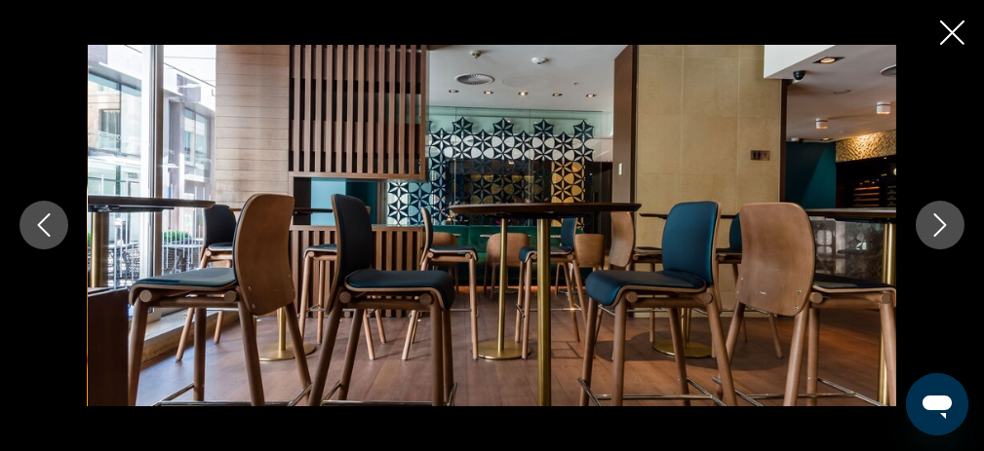
click at [941, 227] on icon "Next image" at bounding box center [939, 225] width 23 height 23
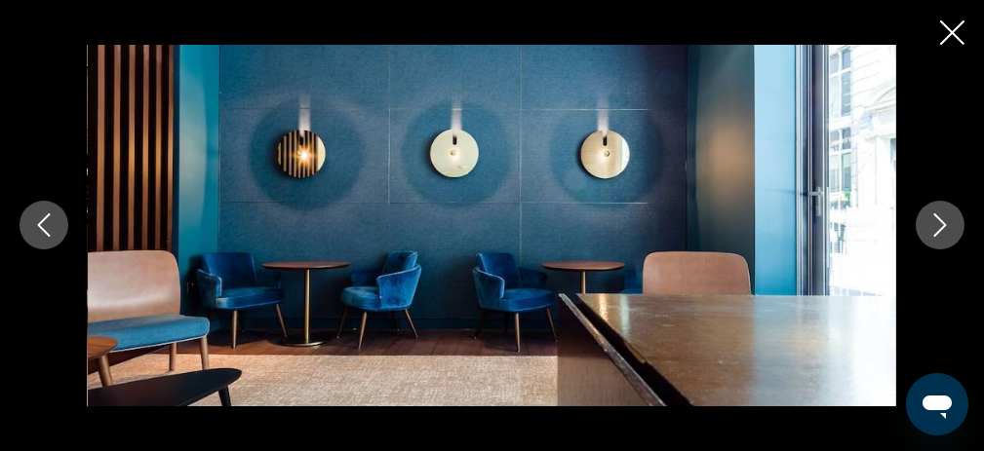
click at [941, 227] on icon "Next image" at bounding box center [939, 225] width 23 height 23
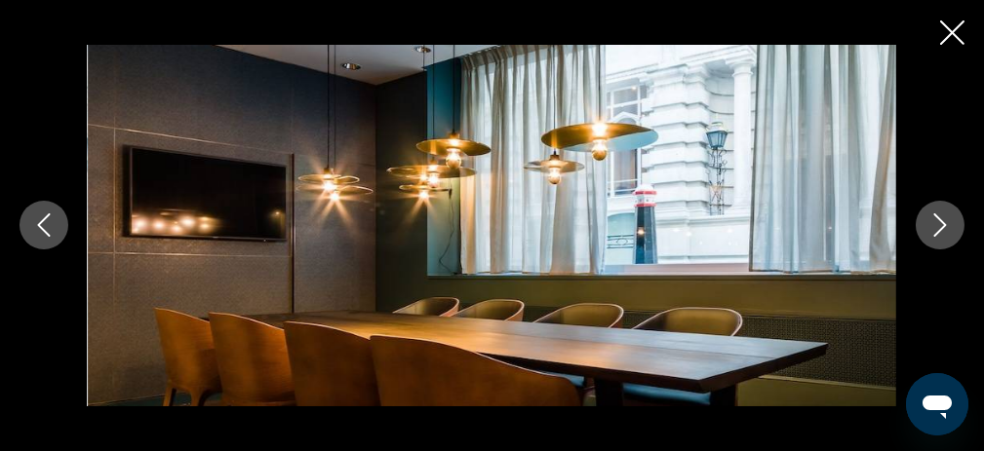
click at [941, 227] on icon "Next image" at bounding box center [939, 225] width 23 height 23
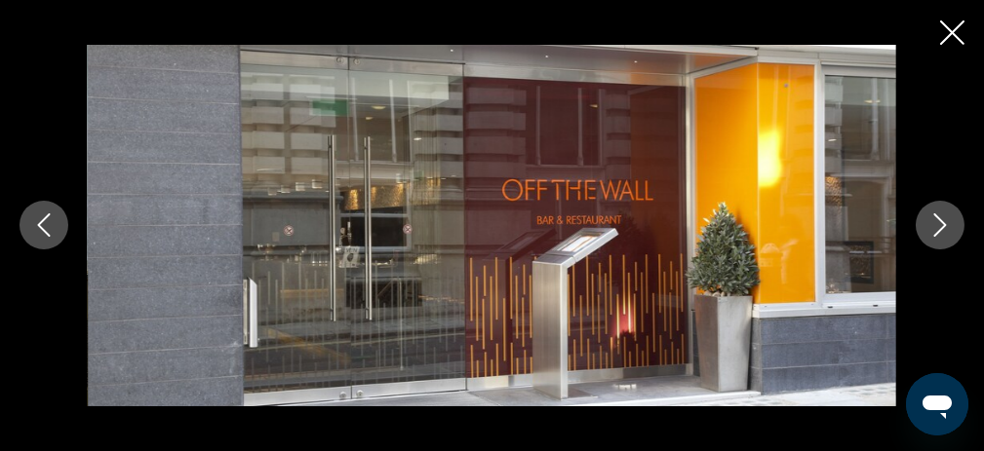
click at [941, 227] on icon "Next image" at bounding box center [939, 225] width 23 height 23
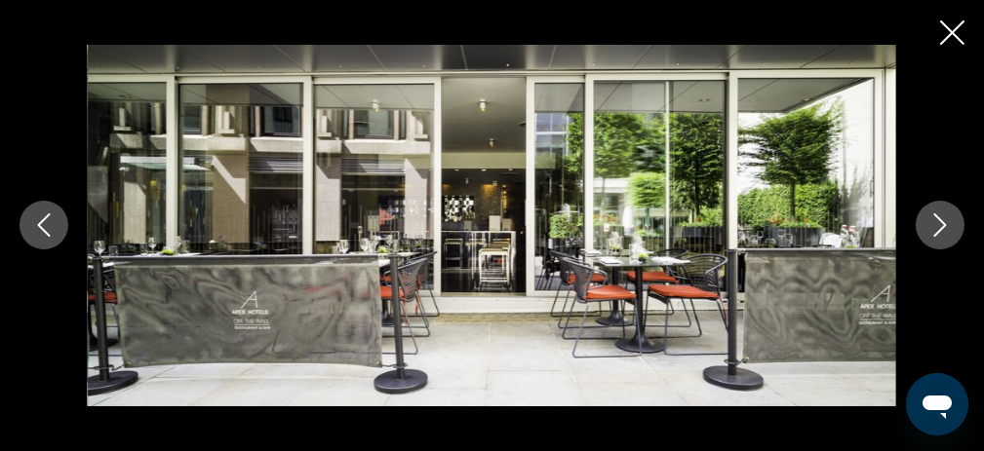
click at [941, 227] on icon "Next image" at bounding box center [939, 225] width 23 height 23
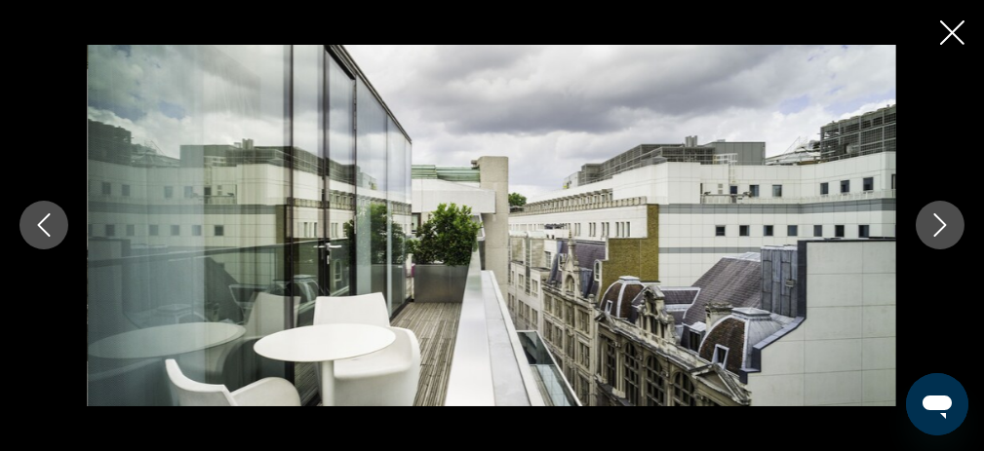
click at [941, 227] on icon "Next image" at bounding box center [939, 225] width 23 height 23
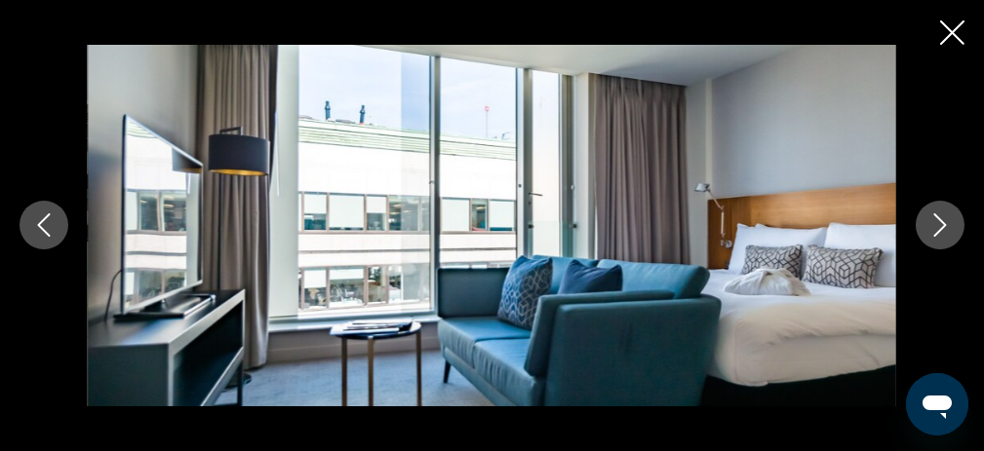
click at [941, 227] on icon "Next image" at bounding box center [939, 225] width 23 height 23
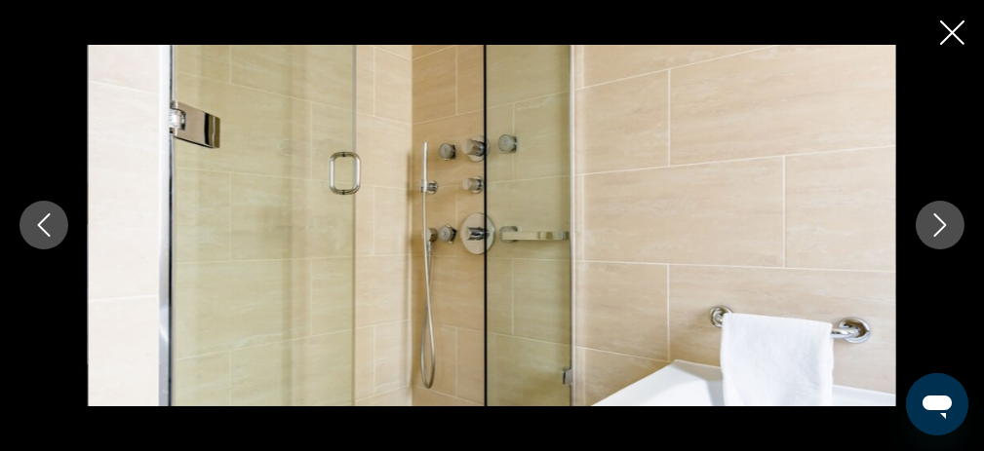
click at [941, 227] on icon "Next image" at bounding box center [939, 225] width 23 height 23
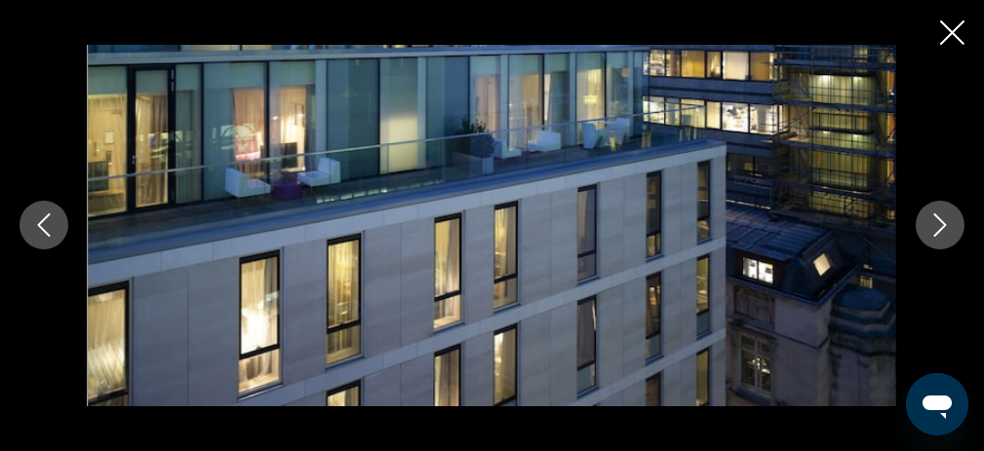
click at [941, 227] on icon "Next image" at bounding box center [939, 225] width 23 height 23
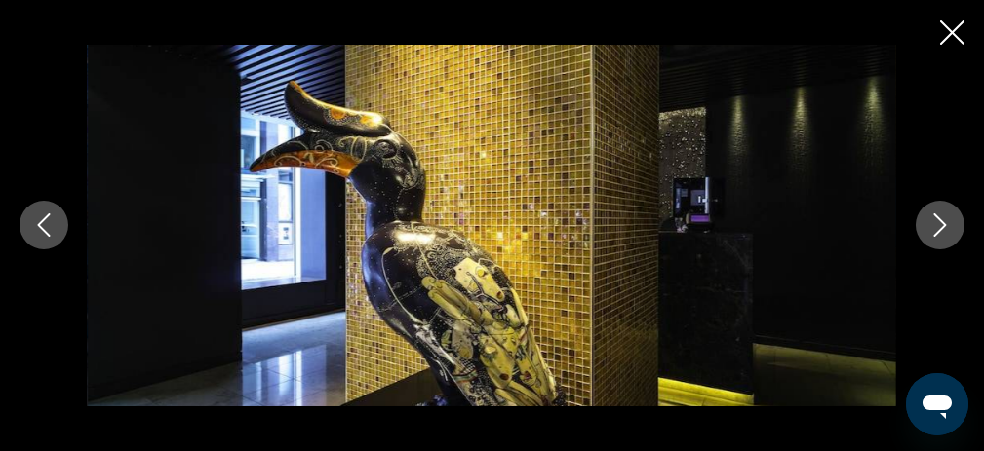
click at [941, 227] on icon "Next image" at bounding box center [939, 225] width 23 height 23
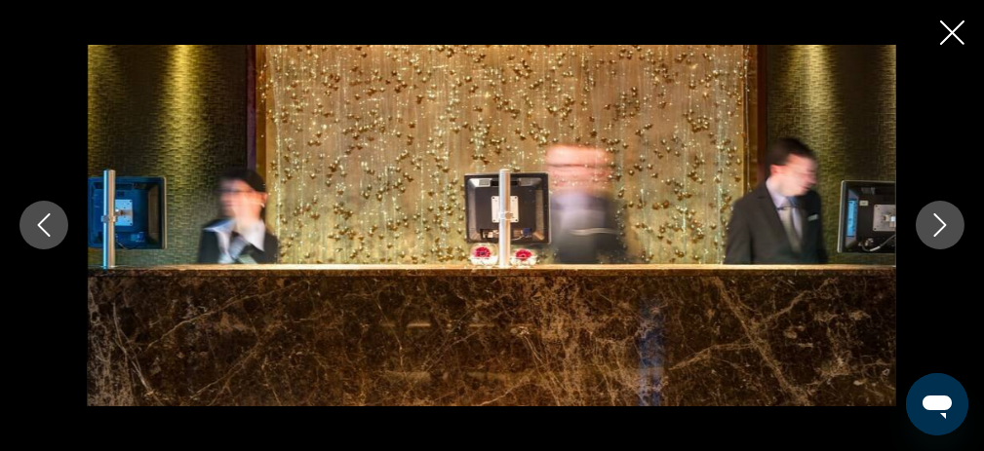
click at [952, 30] on icon "Close slideshow" at bounding box center [952, 32] width 24 height 24
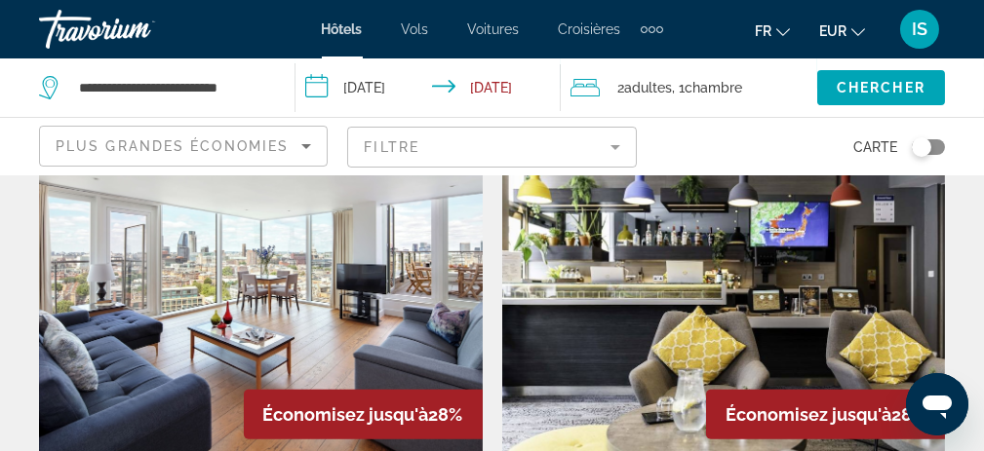
scroll to position [3023, 0]
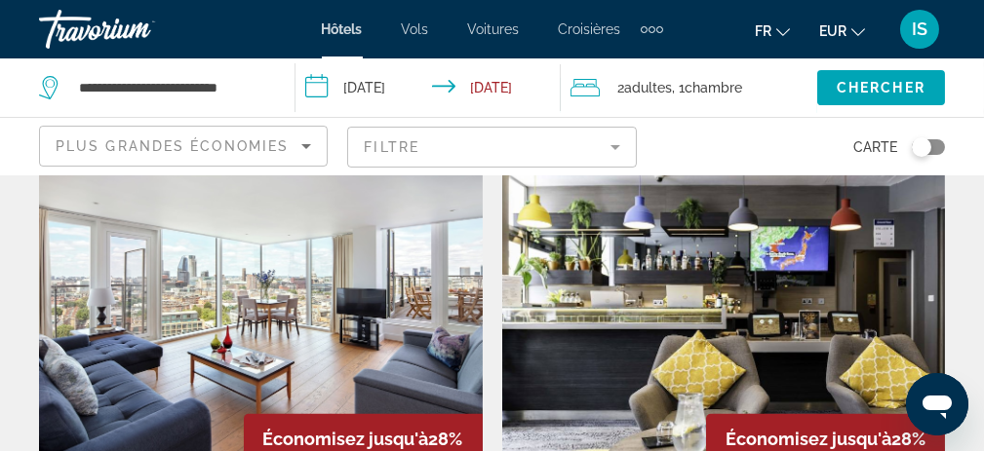
click at [212, 281] on img "Main content" at bounding box center [261, 328] width 444 height 312
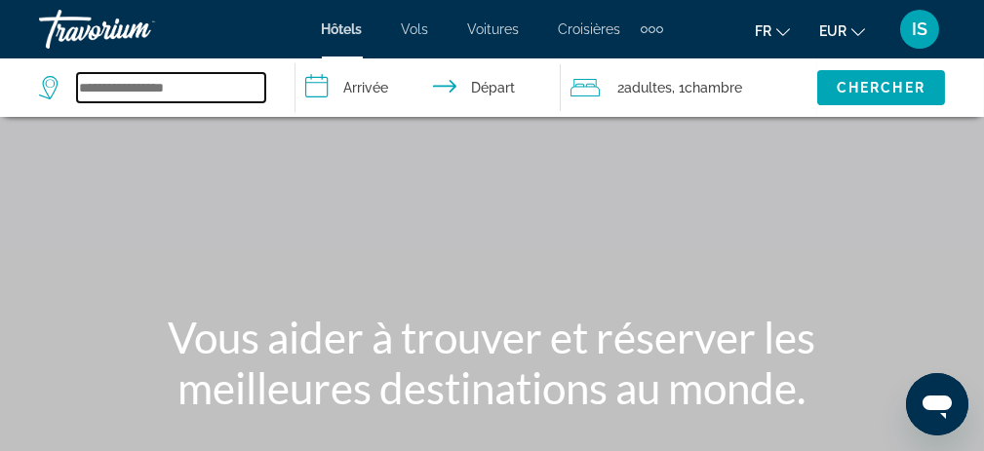
click at [131, 85] on input "Search widget" at bounding box center [171, 87] width 188 height 29
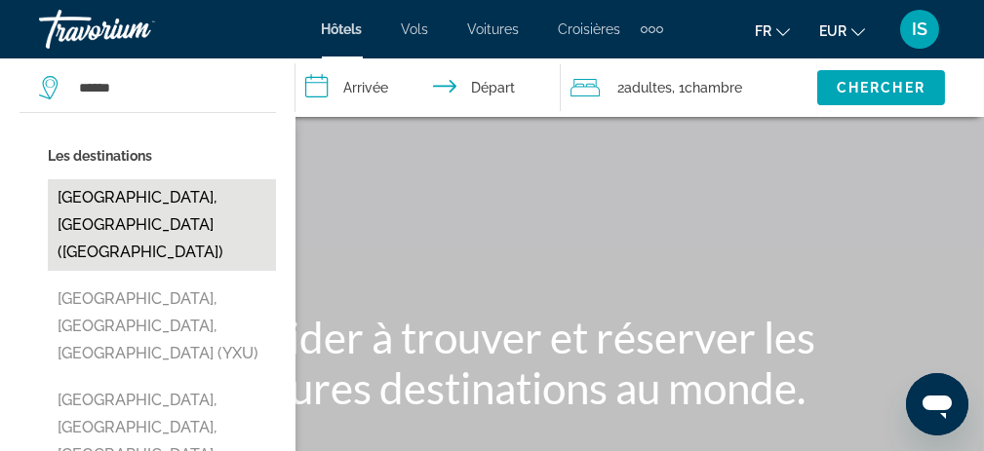
click at [170, 202] on button "[GEOGRAPHIC_DATA], [GEOGRAPHIC_DATA] ([GEOGRAPHIC_DATA])" at bounding box center [162, 225] width 228 height 92
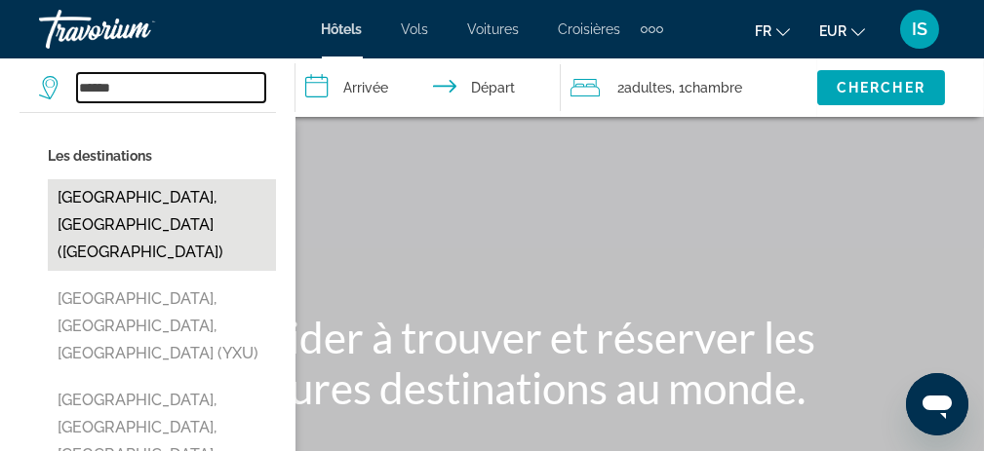
type input "**********"
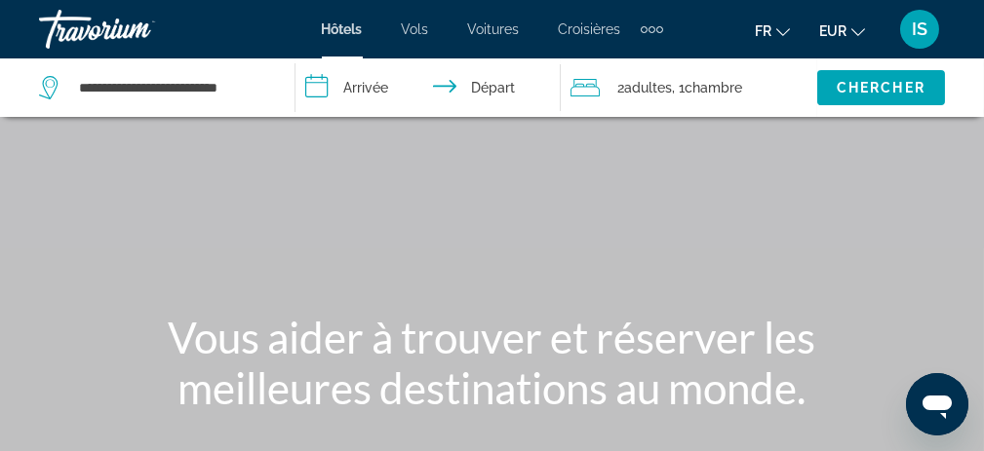
click at [357, 89] on input "**********" at bounding box center [432, 91] width 274 height 64
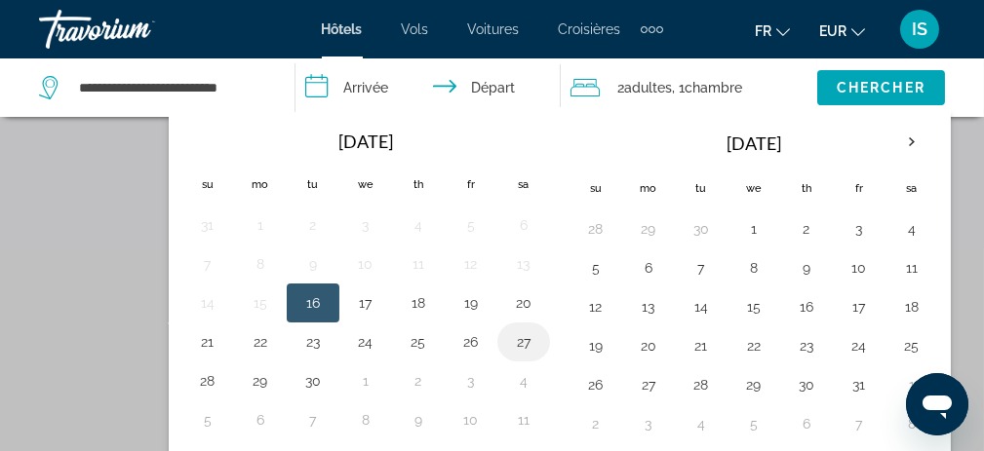
click at [508, 331] on button "27" at bounding box center [523, 342] width 31 height 27
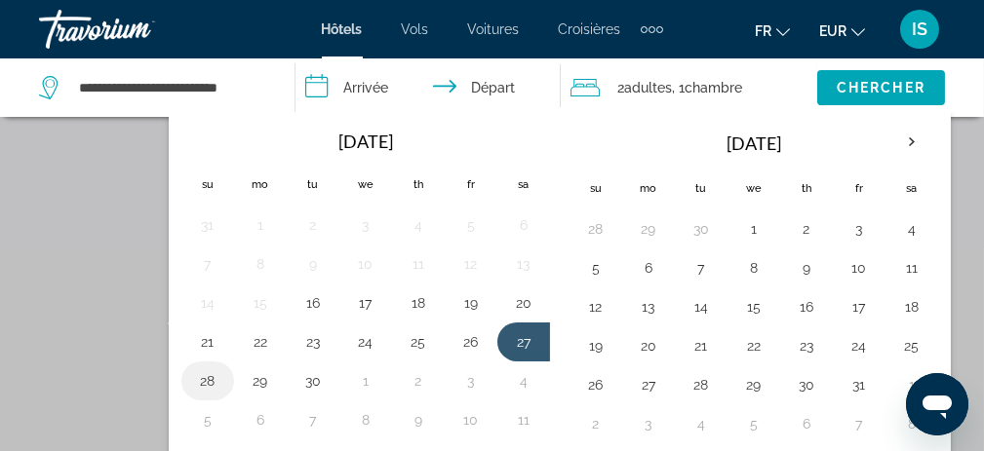
click at [213, 380] on button "28" at bounding box center [207, 381] width 31 height 27
type input "**********"
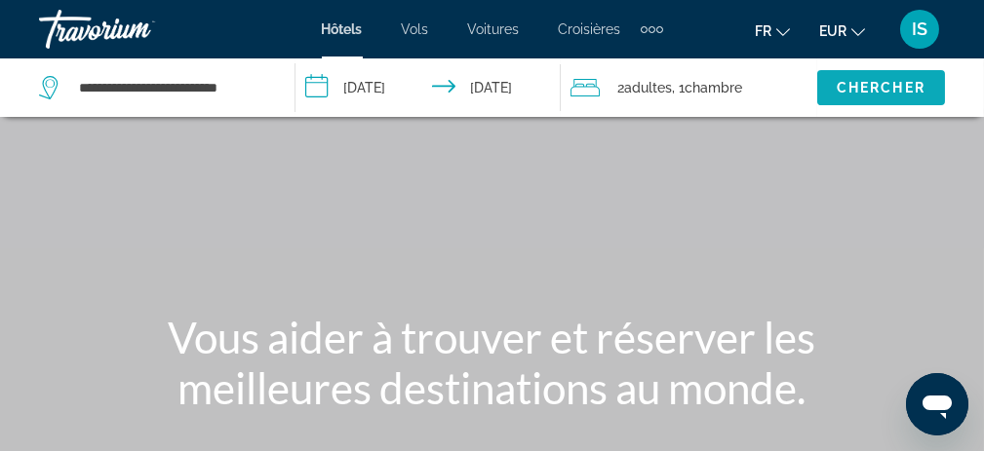
click at [860, 85] on span "Chercher" at bounding box center [881, 88] width 89 height 16
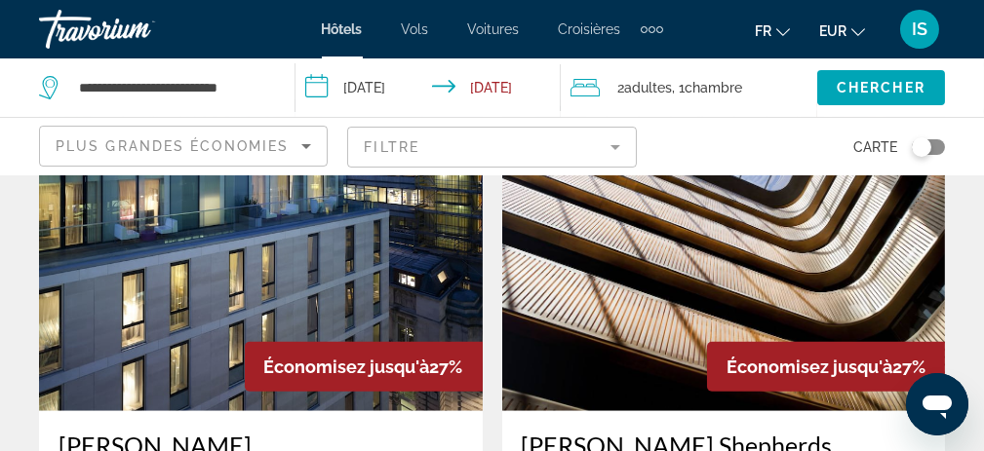
scroll to position [3900, 0]
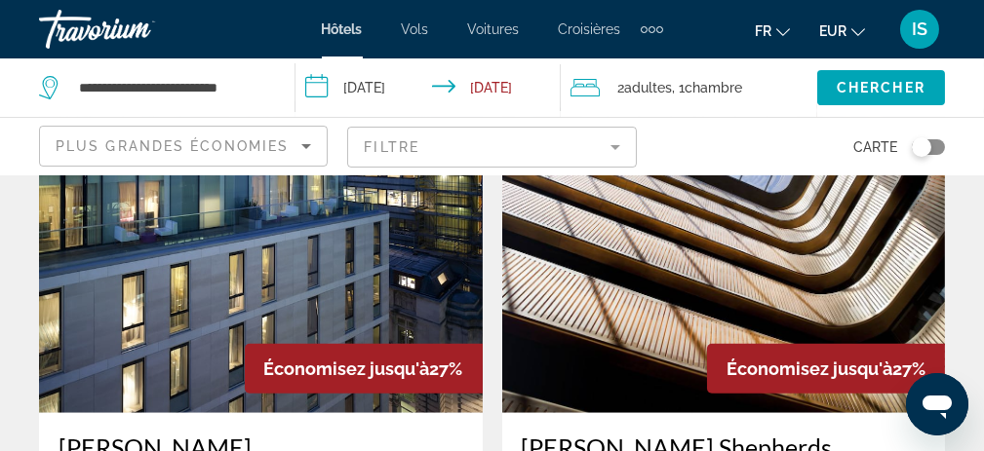
click at [205, 241] on img "Main content" at bounding box center [261, 257] width 444 height 312
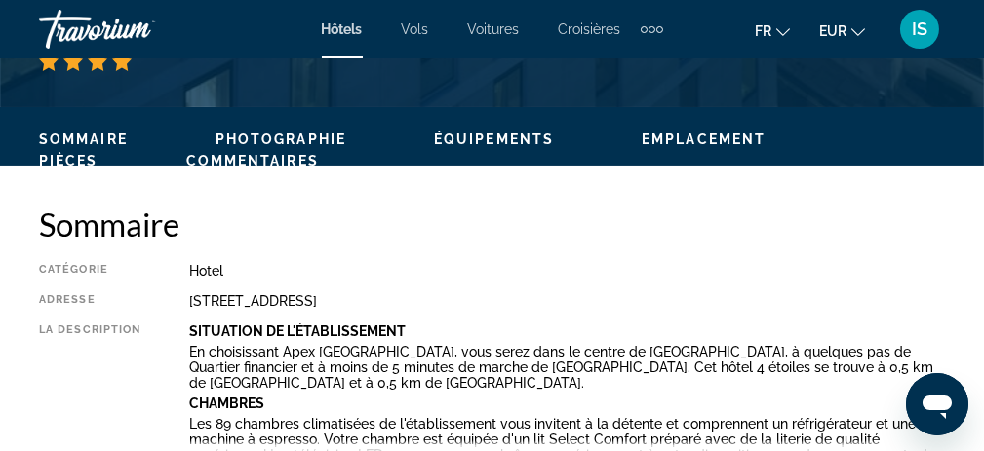
scroll to position [1170, 0]
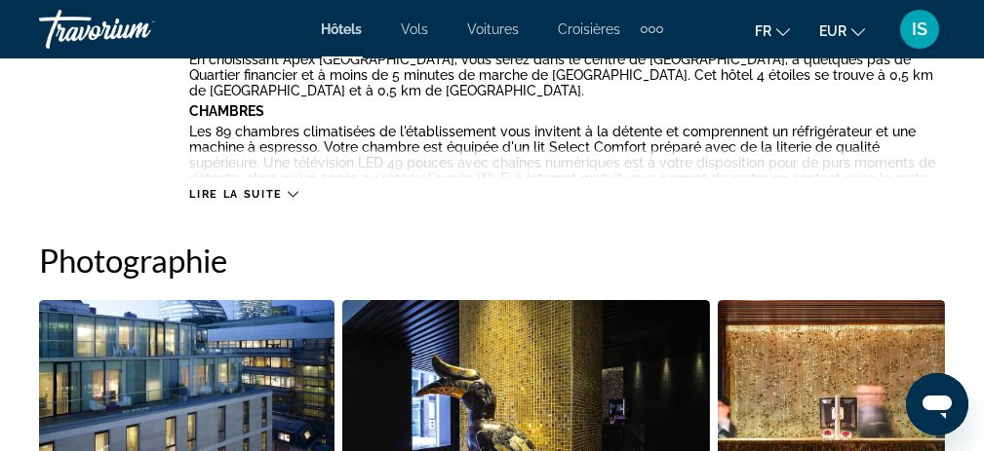
click at [261, 191] on span "Lire la suite" at bounding box center [235, 194] width 93 height 13
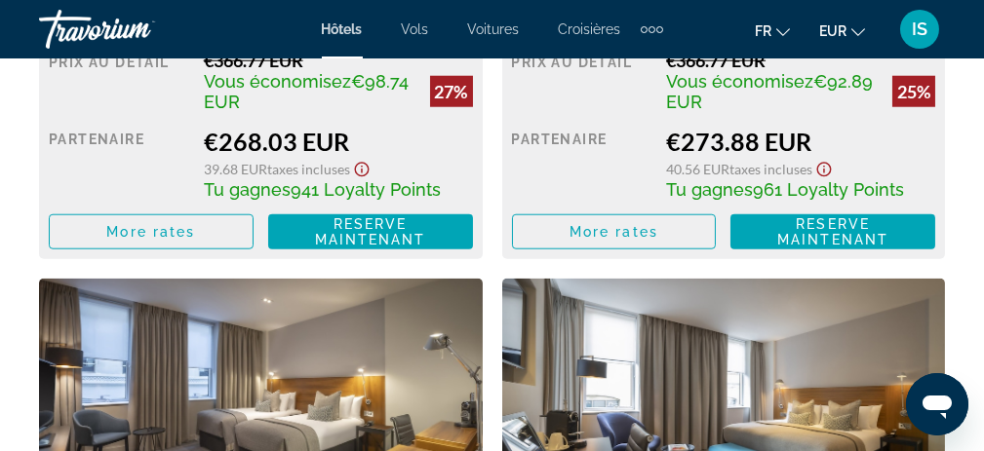
scroll to position [4095, 0]
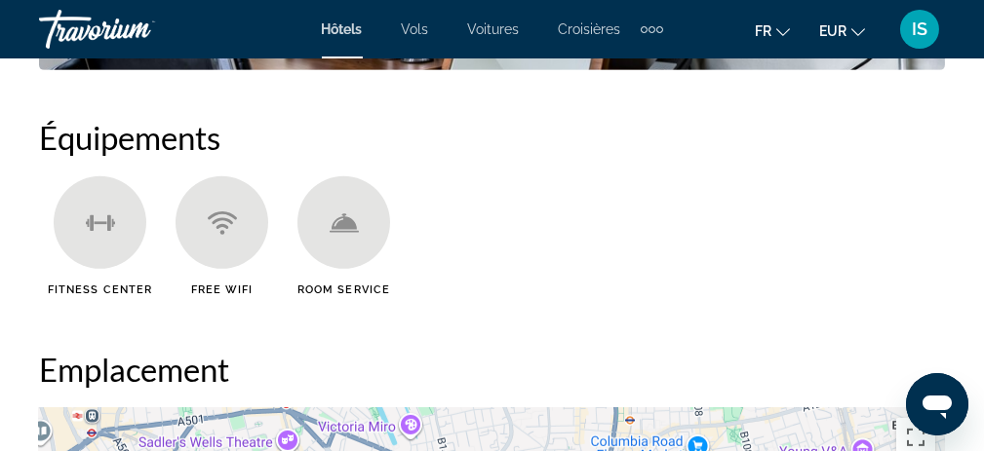
scroll to position [2340, 0]
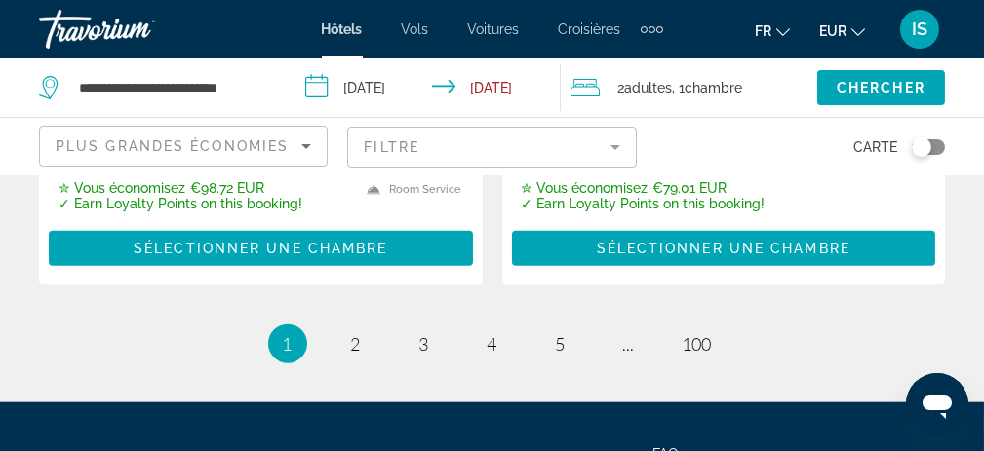
scroll to position [4485, 0]
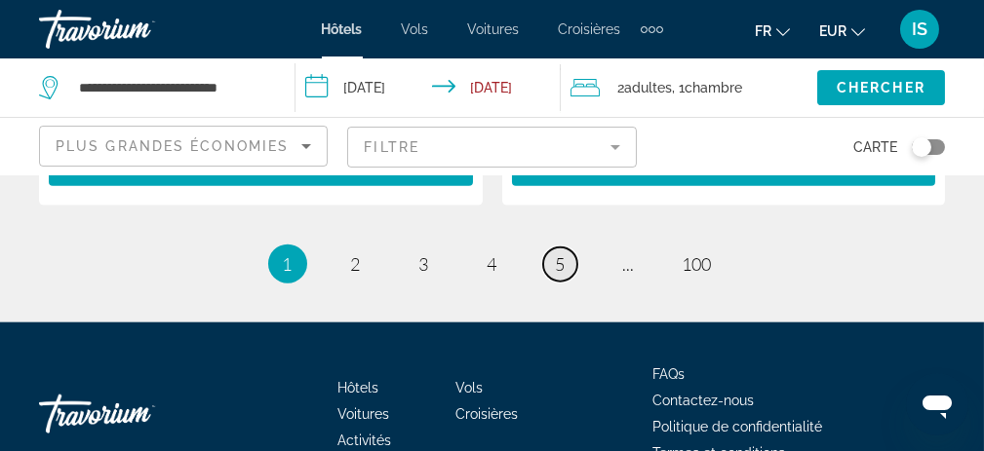
click at [562, 254] on span "5" at bounding box center [561, 264] width 10 height 21
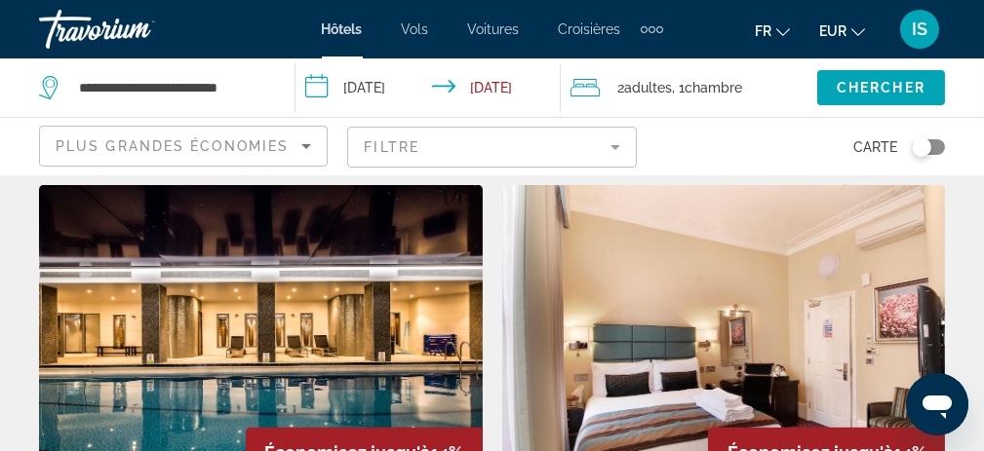
scroll to position [2340, 0]
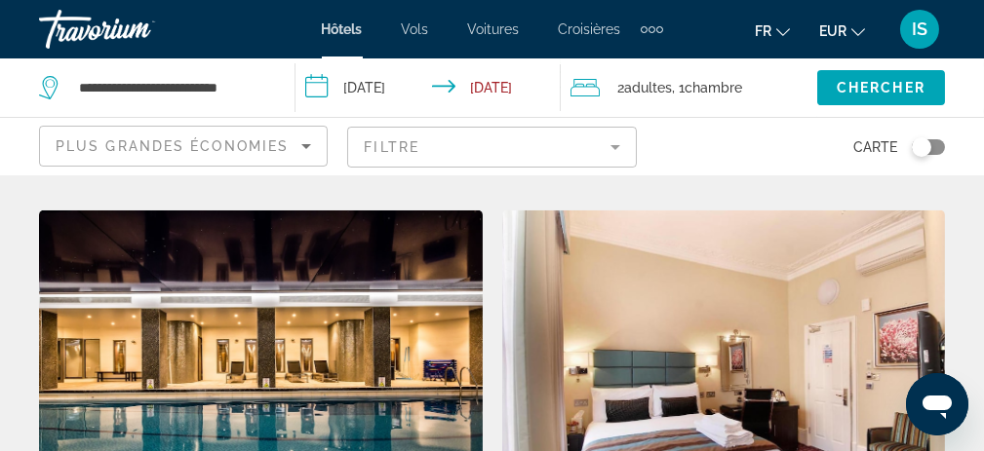
click at [380, 294] on img "Main content" at bounding box center [261, 367] width 444 height 312
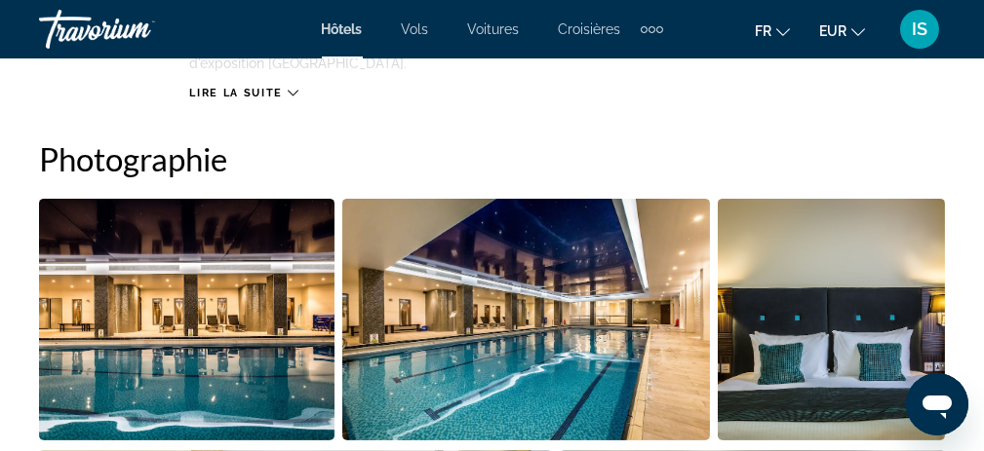
scroll to position [1073, 0]
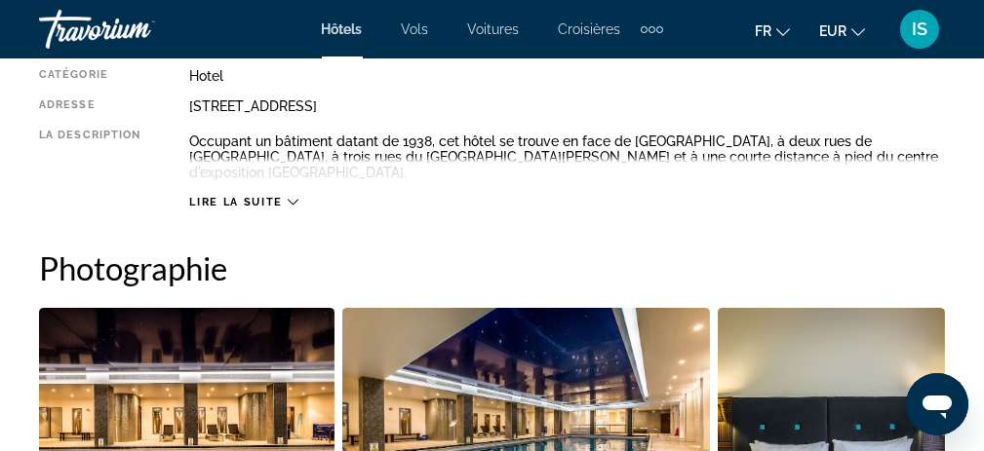
click at [258, 196] on span "Lire la suite" at bounding box center [235, 202] width 93 height 13
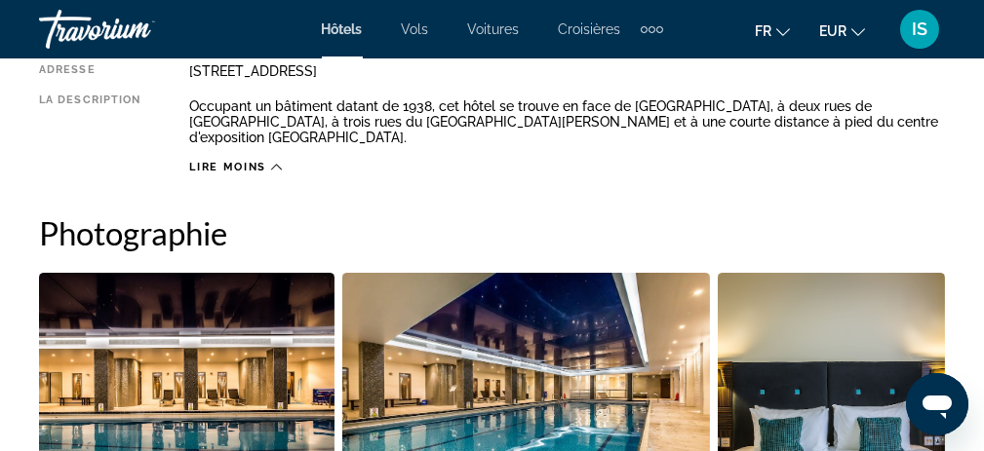
scroll to position [1170, 0]
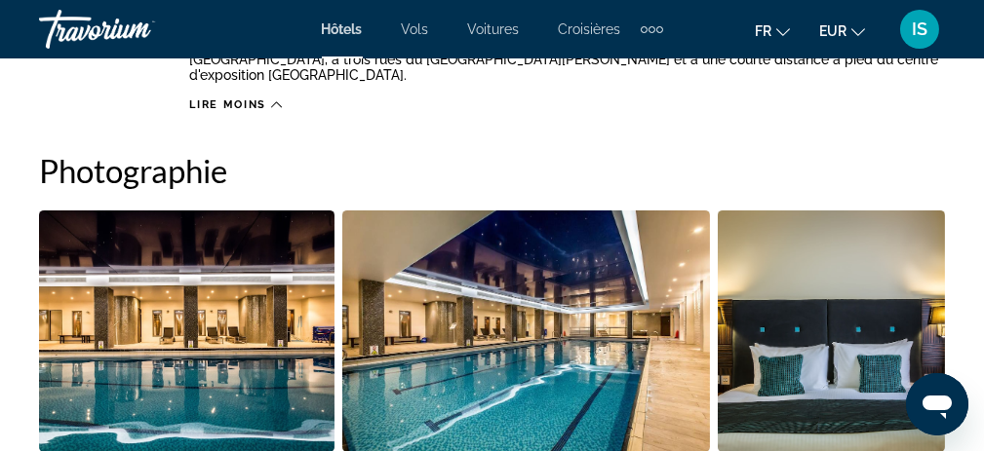
click at [219, 291] on img "Open full-screen image slider" at bounding box center [186, 332] width 295 height 242
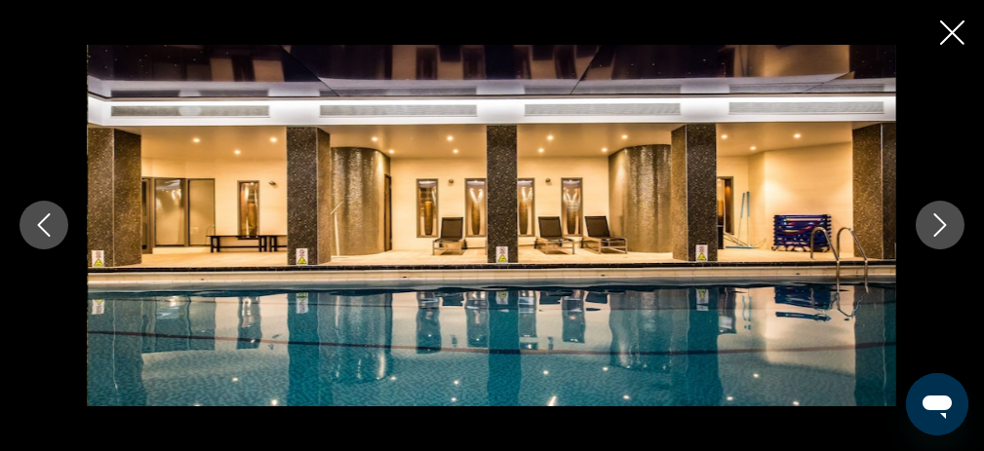
click at [947, 220] on icon "Next image" at bounding box center [939, 225] width 23 height 23
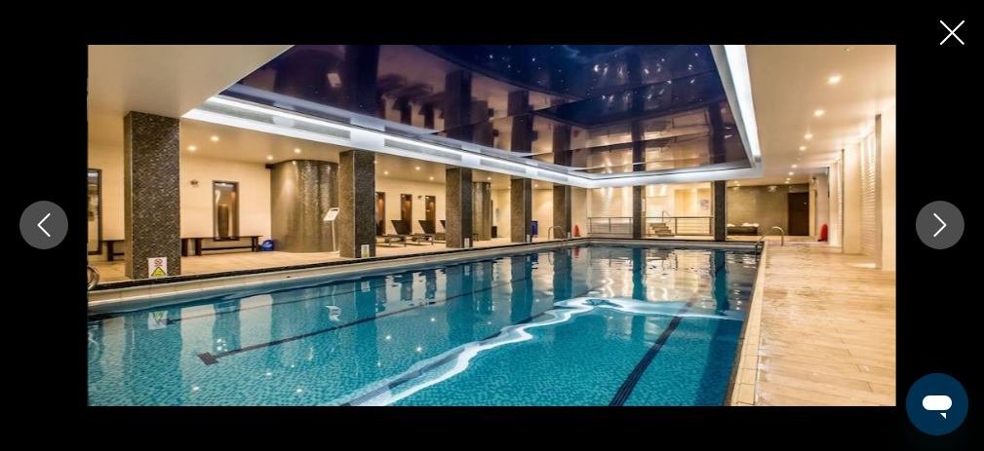
click at [940, 222] on icon "Next image" at bounding box center [939, 225] width 23 height 23
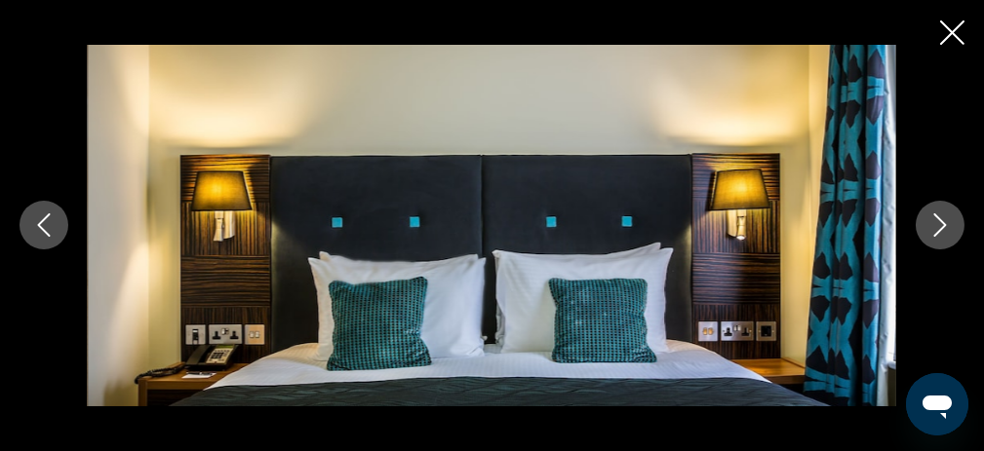
click at [940, 222] on icon "Next image" at bounding box center [939, 225] width 23 height 23
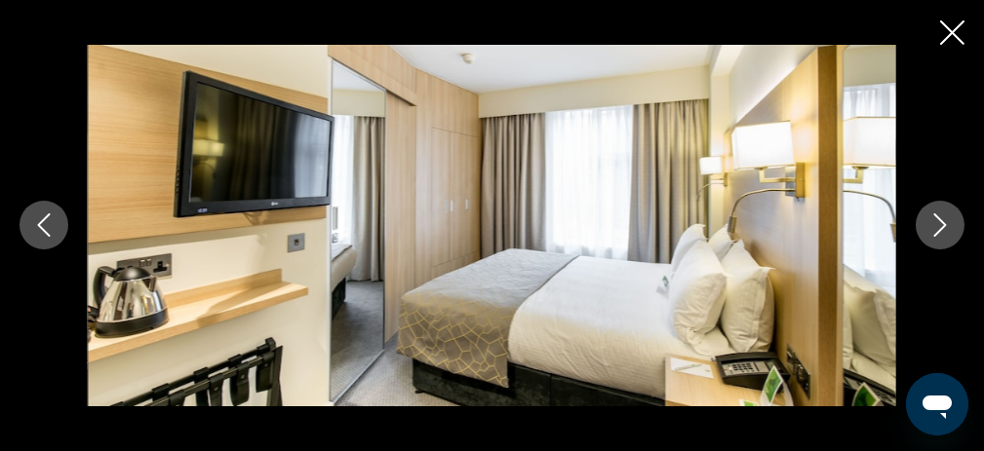
click at [940, 222] on icon "Next image" at bounding box center [939, 225] width 23 height 23
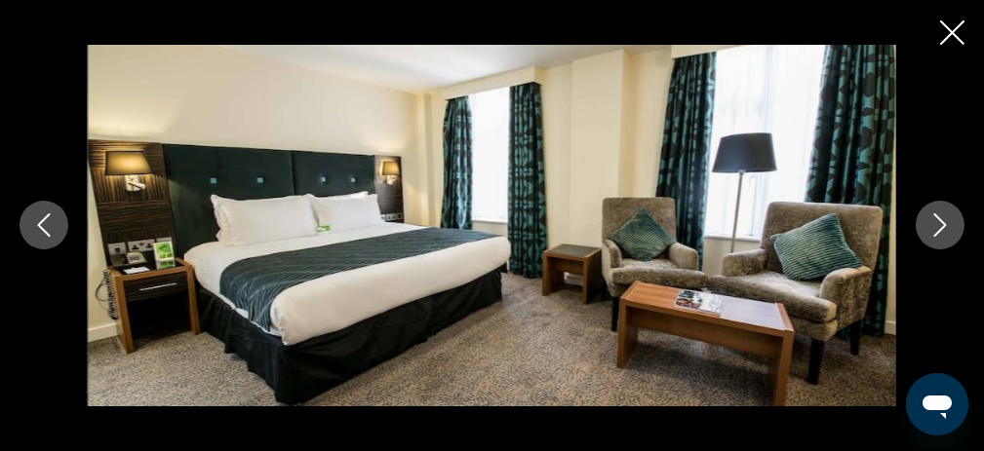
click at [940, 222] on icon "Next image" at bounding box center [939, 225] width 23 height 23
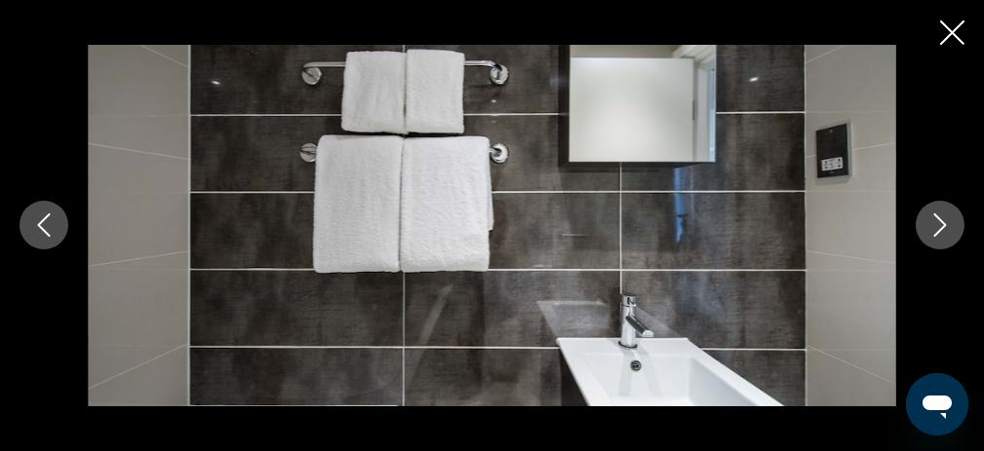
click at [940, 222] on icon "Next image" at bounding box center [939, 225] width 23 height 23
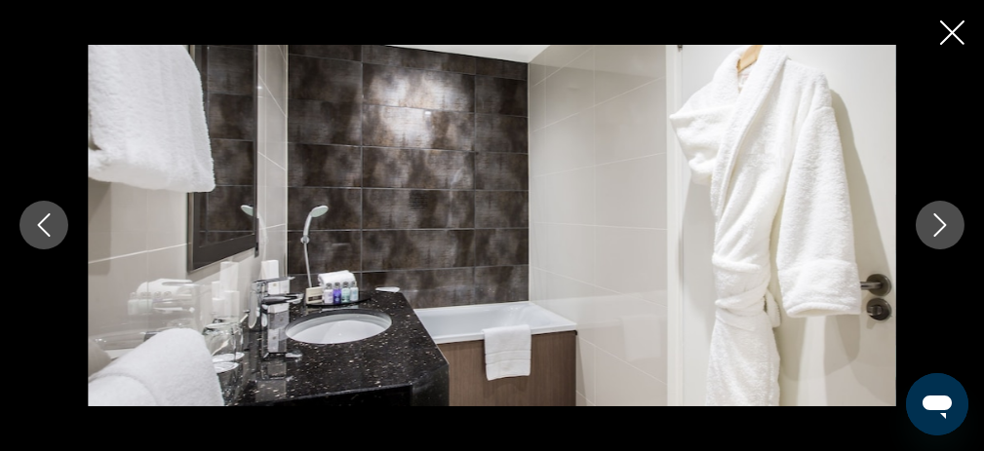
click at [940, 222] on icon "Next image" at bounding box center [939, 225] width 23 height 23
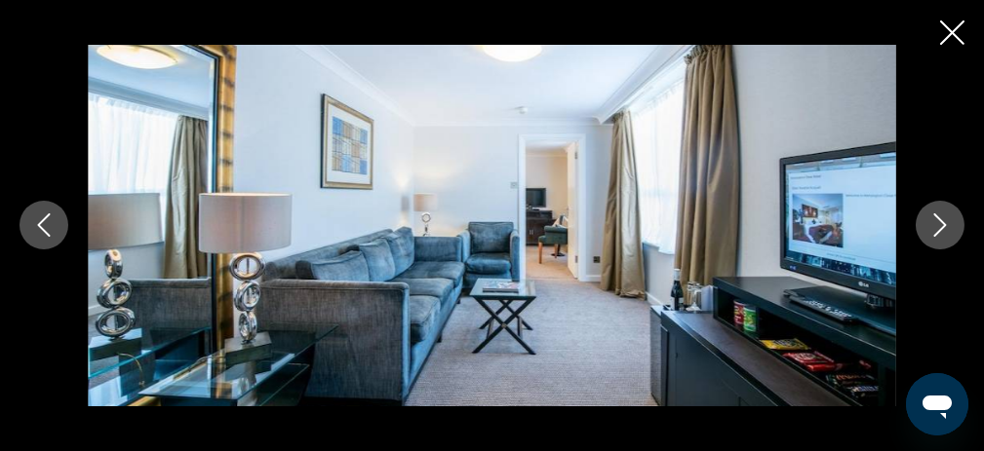
click at [940, 222] on icon "Next image" at bounding box center [939, 225] width 23 height 23
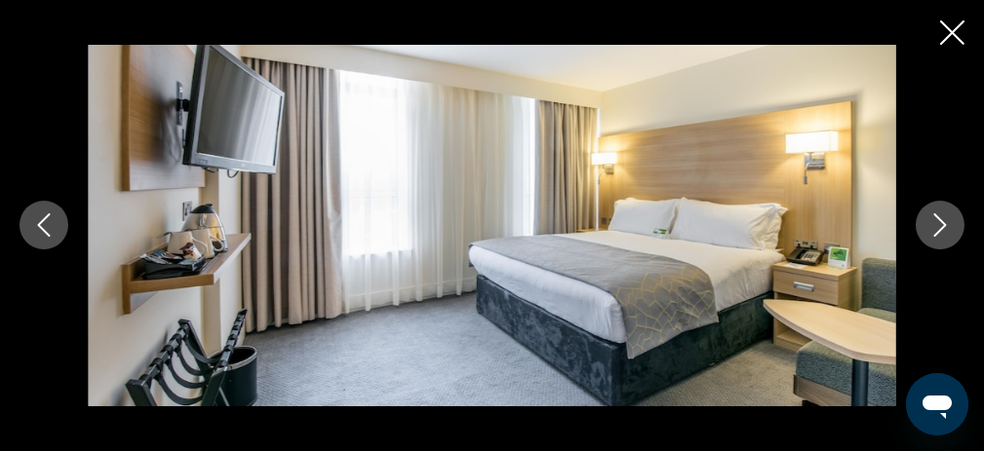
click at [940, 222] on icon "Next image" at bounding box center [939, 225] width 23 height 23
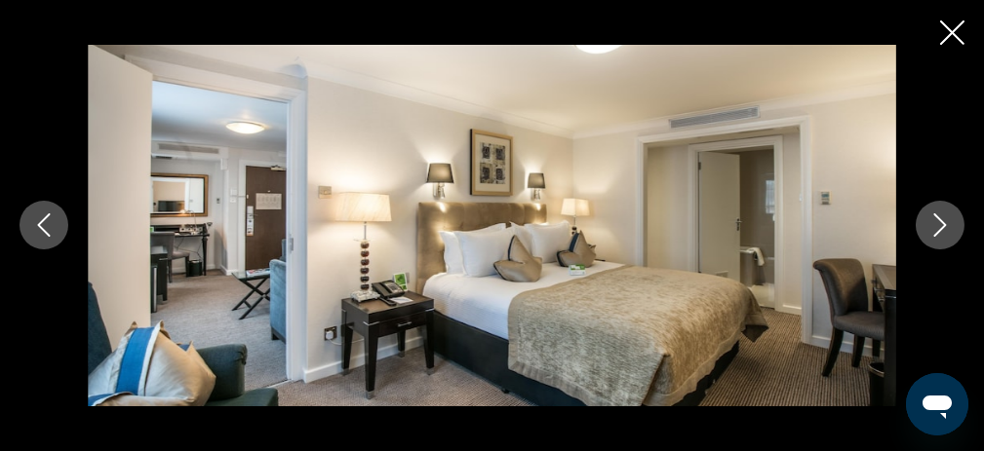
click at [940, 222] on icon "Next image" at bounding box center [939, 225] width 23 height 23
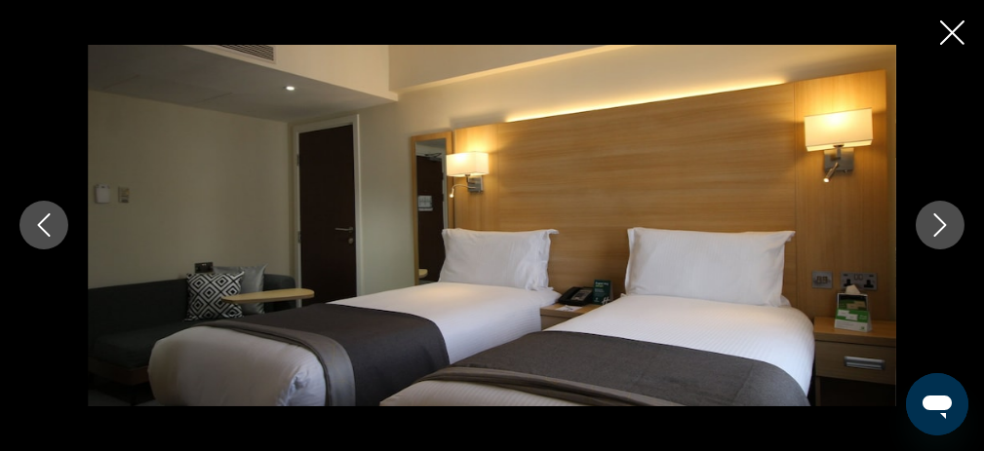
click at [940, 222] on icon "Next image" at bounding box center [939, 225] width 23 height 23
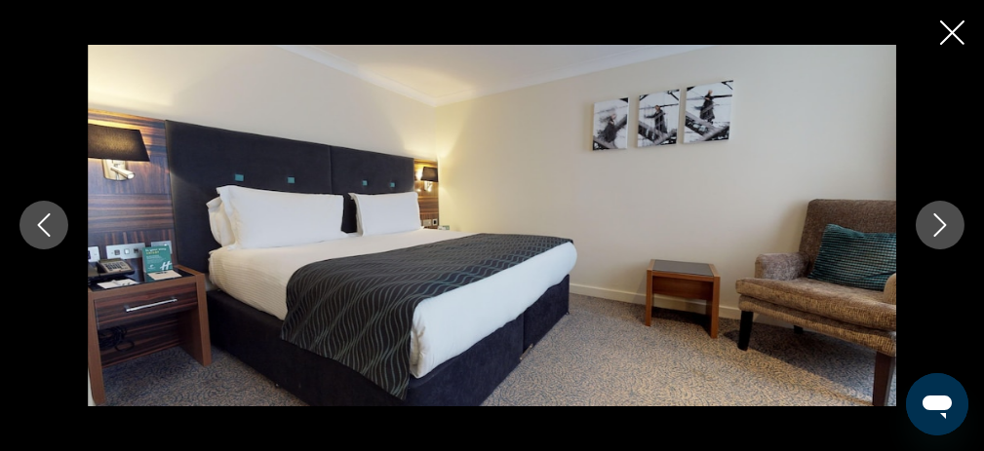
click at [940, 222] on icon "Next image" at bounding box center [939, 225] width 23 height 23
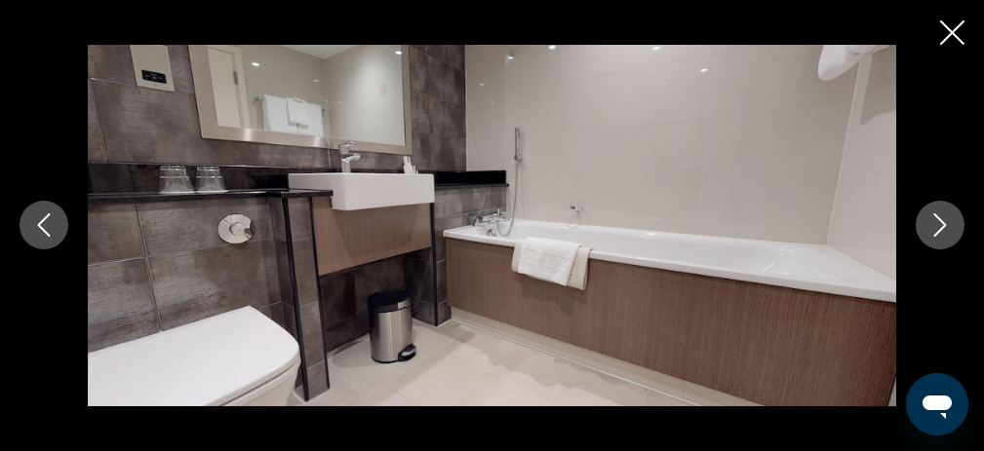
click at [940, 222] on icon "Next image" at bounding box center [939, 225] width 23 height 23
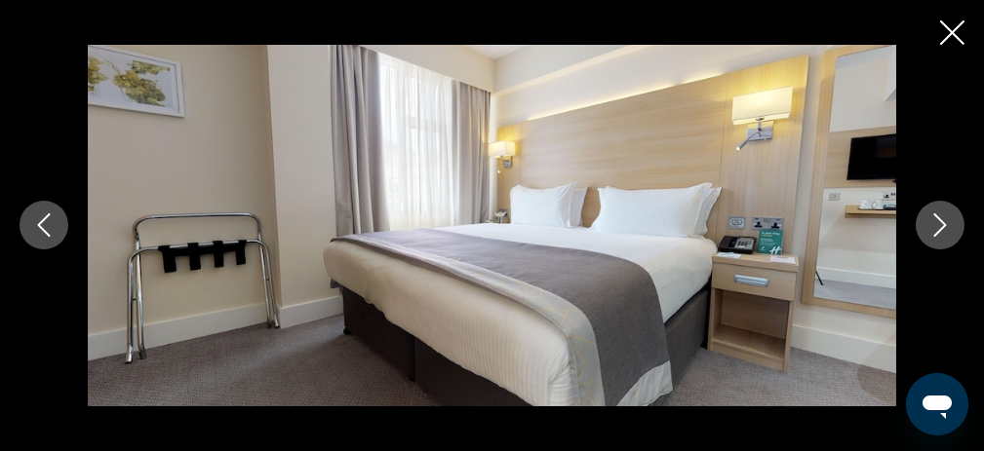
click at [940, 222] on icon "Next image" at bounding box center [939, 225] width 23 height 23
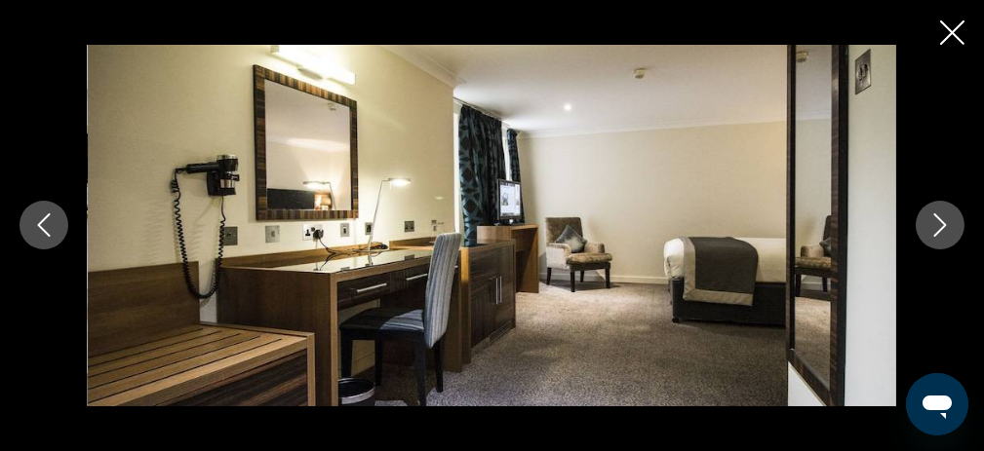
click at [940, 222] on icon "Next image" at bounding box center [939, 225] width 23 height 23
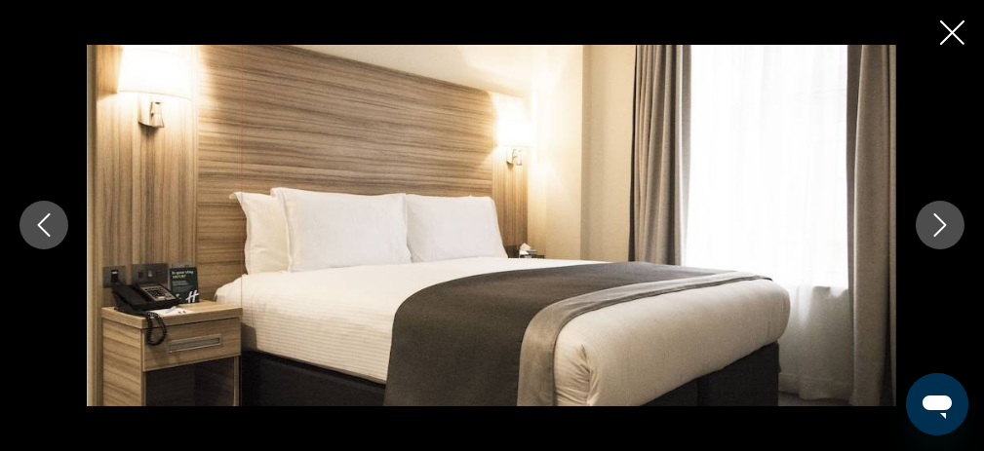
click at [940, 222] on icon "Next image" at bounding box center [939, 225] width 23 height 23
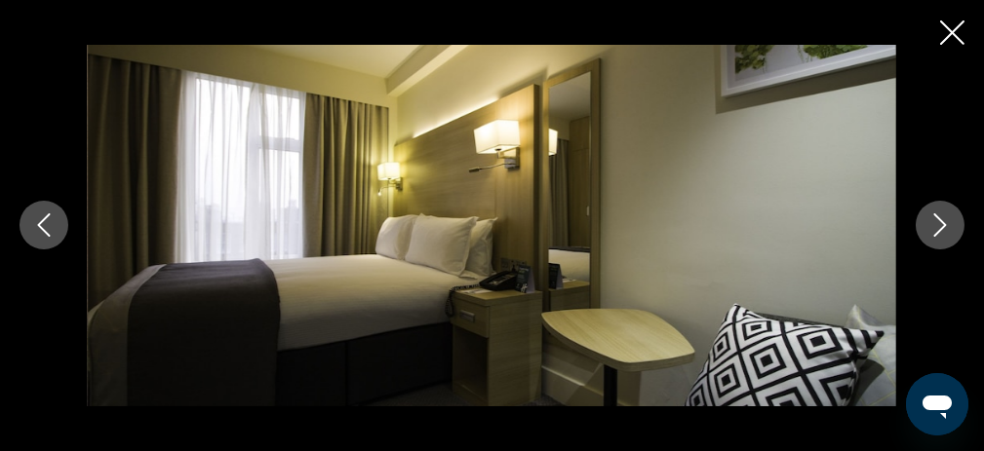
click at [940, 222] on icon "Next image" at bounding box center [939, 225] width 23 height 23
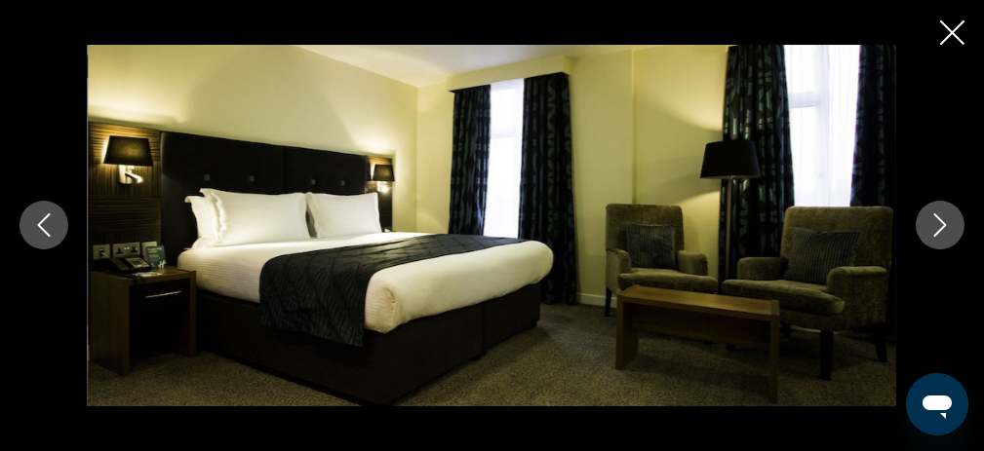
click at [940, 222] on icon "Next image" at bounding box center [939, 225] width 23 height 23
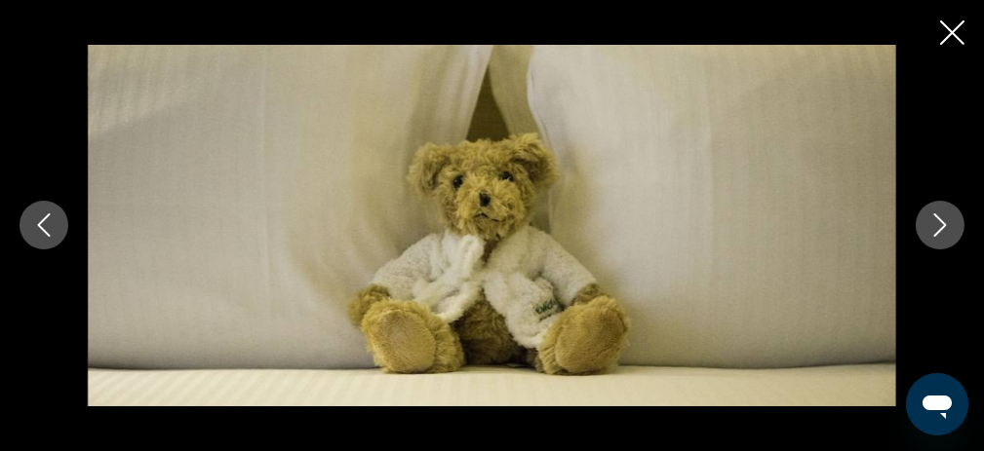
click at [940, 222] on icon "Next image" at bounding box center [939, 225] width 23 height 23
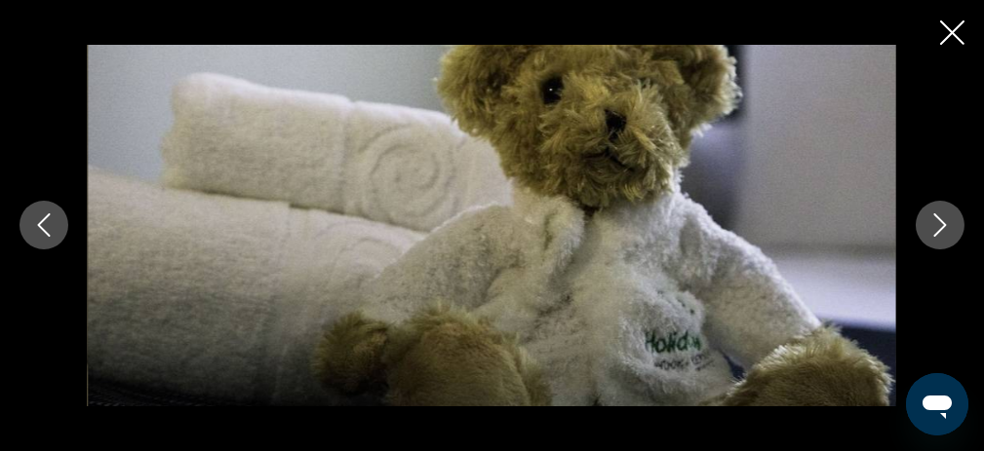
click at [940, 222] on icon "Next image" at bounding box center [939, 225] width 23 height 23
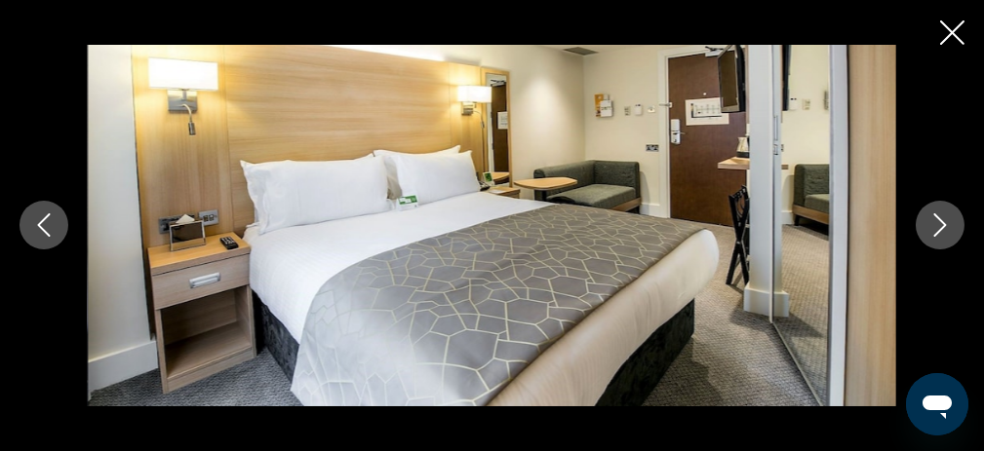
click at [940, 222] on icon "Next image" at bounding box center [939, 225] width 23 height 23
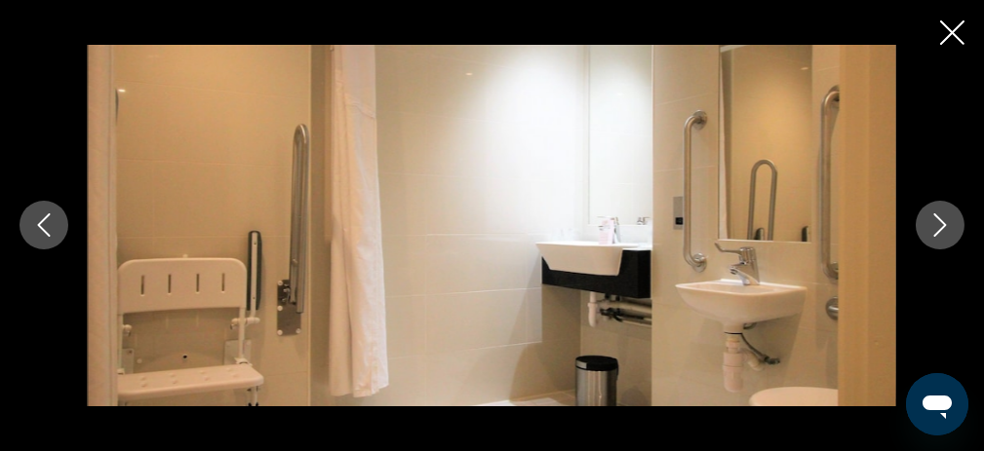
click at [940, 222] on icon "Next image" at bounding box center [939, 225] width 23 height 23
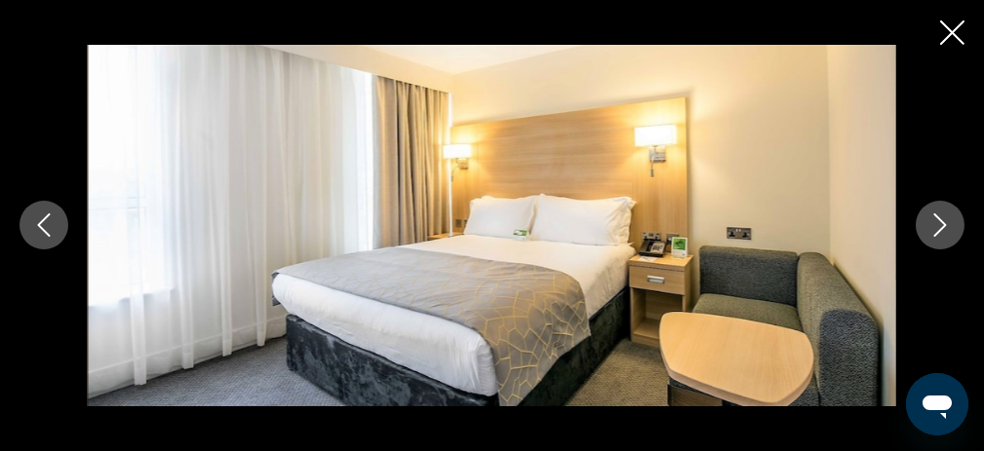
click at [940, 222] on icon "Next image" at bounding box center [939, 225] width 23 height 23
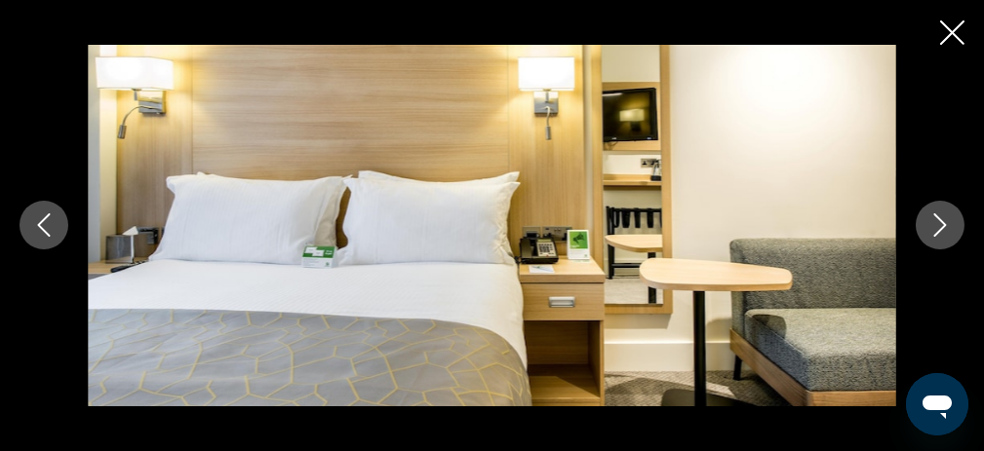
click at [940, 222] on icon "Next image" at bounding box center [939, 225] width 23 height 23
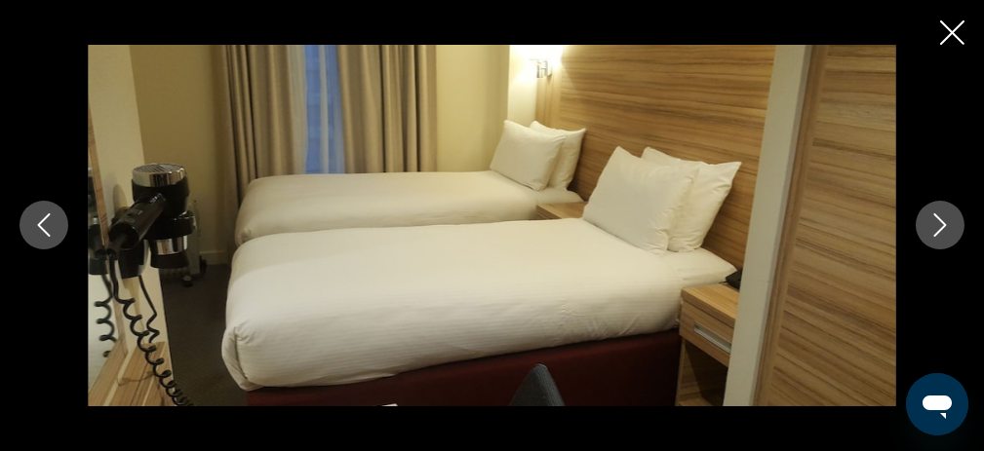
click at [940, 37] on icon "Close slideshow" at bounding box center [952, 32] width 24 height 24
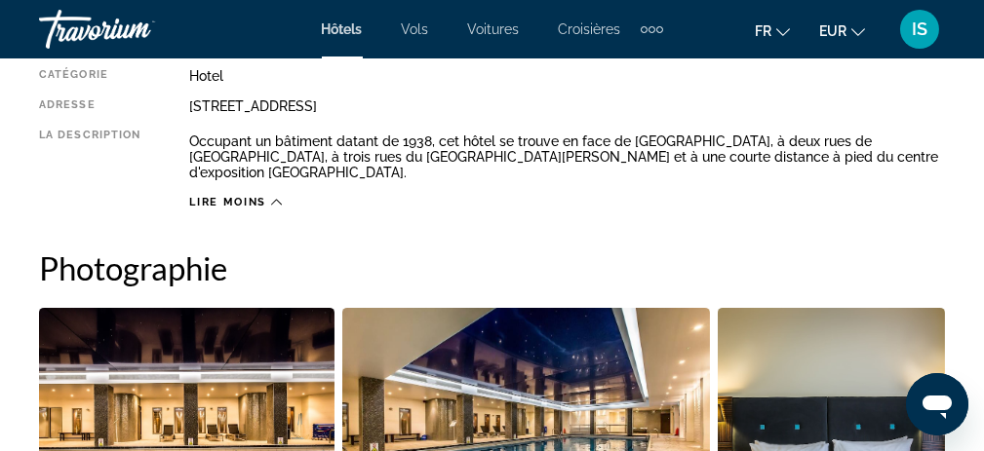
scroll to position [975, 0]
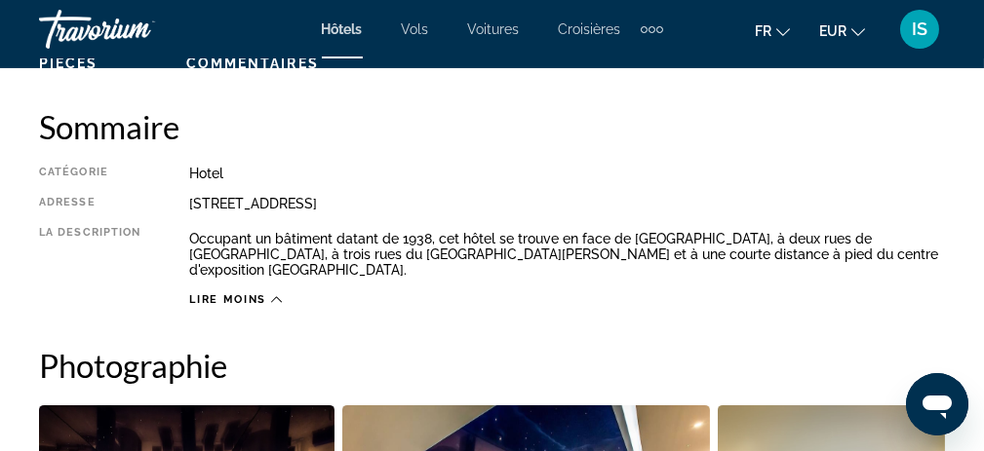
click at [278, 294] on icon "Main content" at bounding box center [276, 299] width 11 height 11
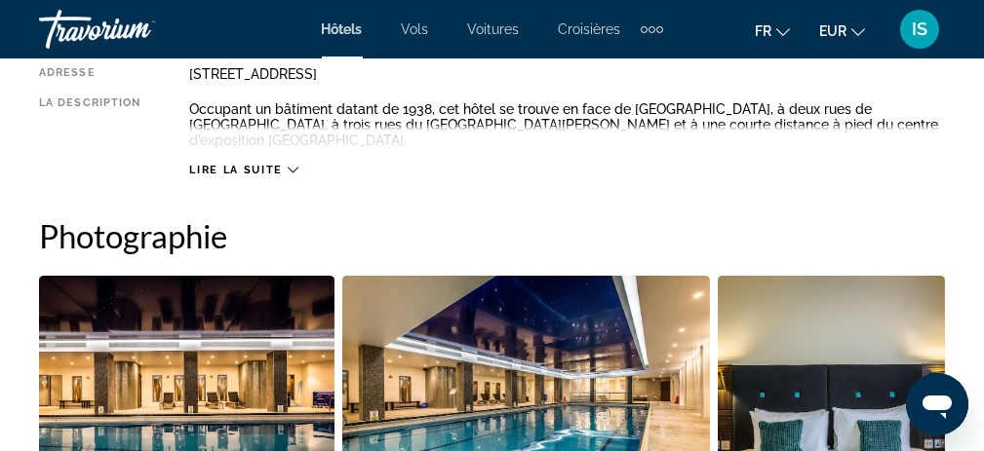
scroll to position [1131, 0]
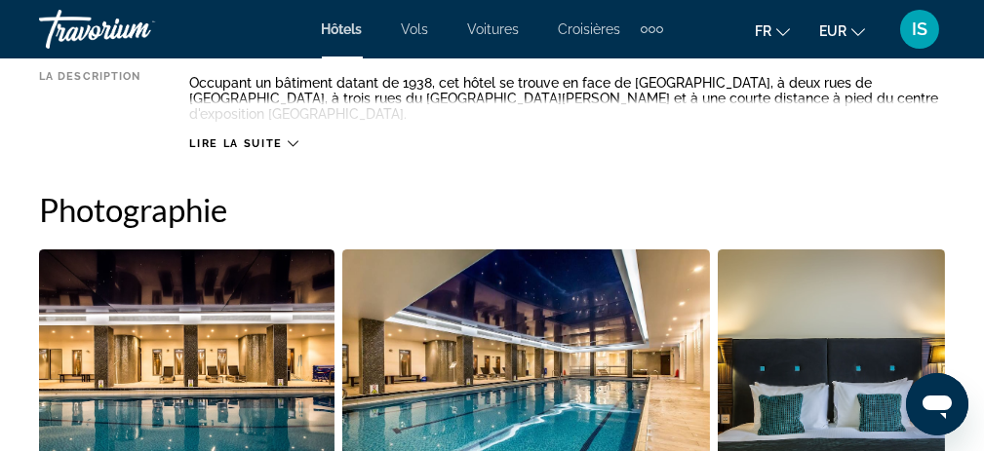
click at [292, 138] on icon "Main content" at bounding box center [293, 143] width 11 height 11
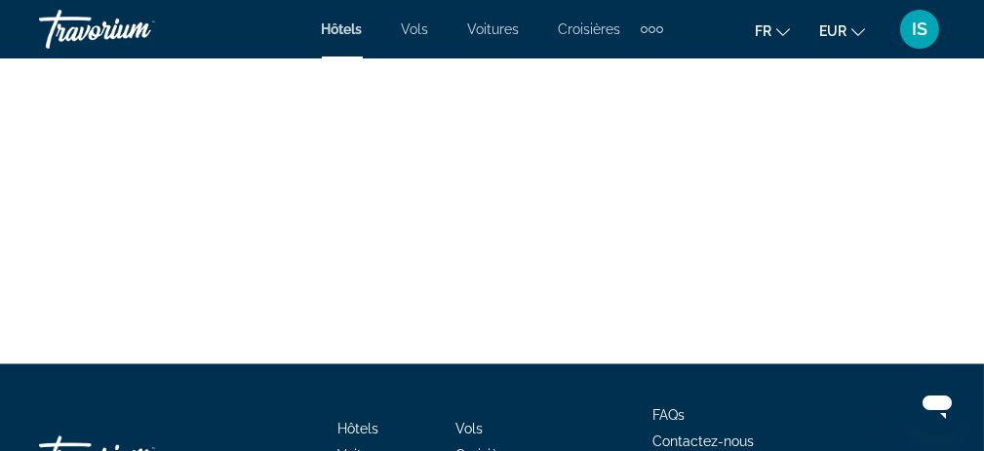
scroll to position [7236, 0]
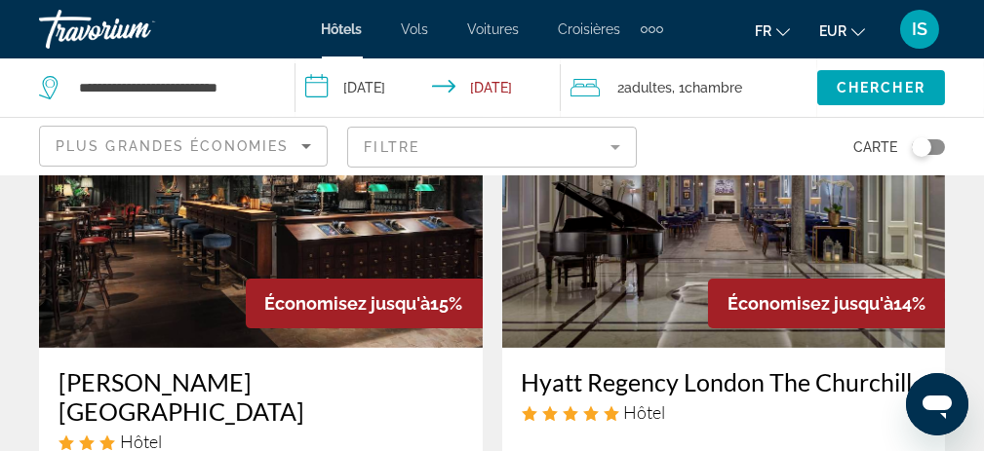
scroll to position [975, 0]
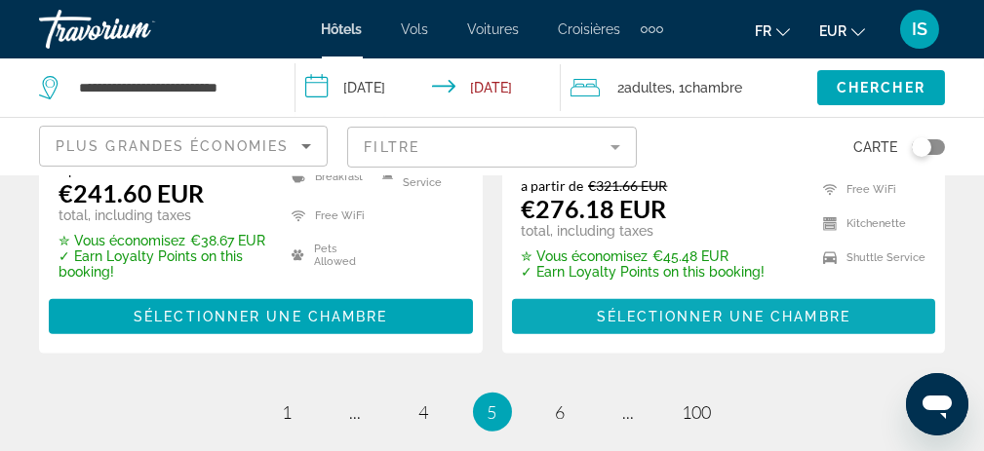
scroll to position [4412, 0]
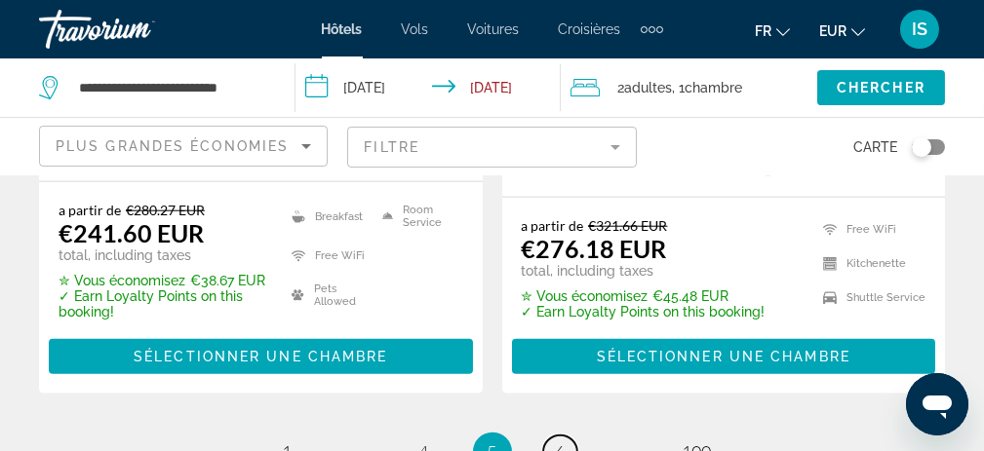
click at [556, 442] on span "6" at bounding box center [561, 452] width 10 height 21
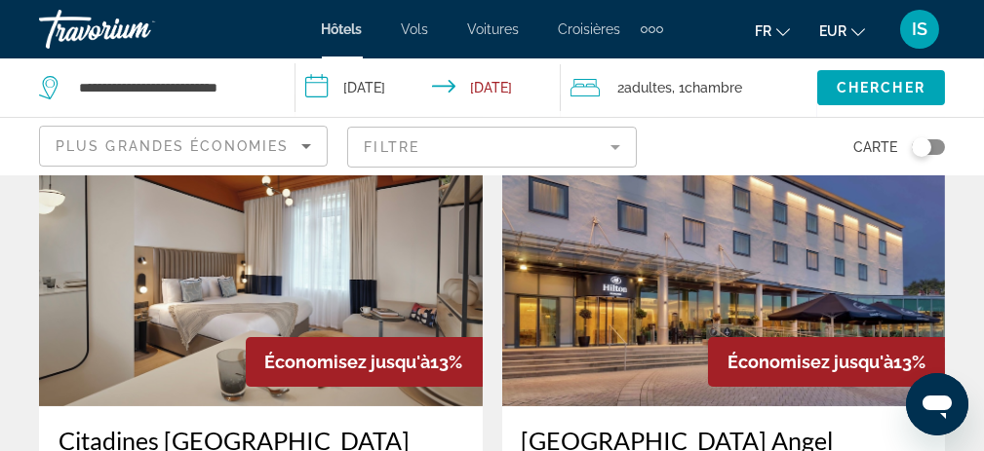
scroll to position [878, 0]
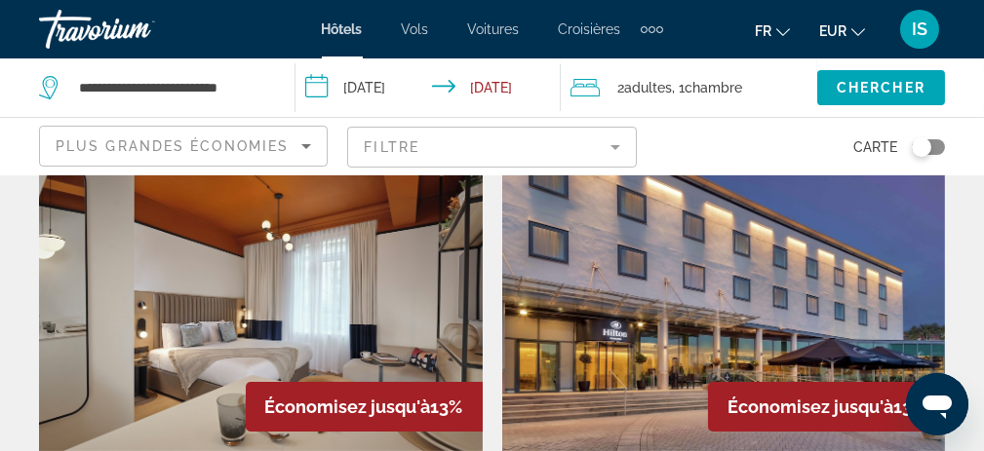
click at [691, 294] on img "Main content" at bounding box center [724, 295] width 444 height 312
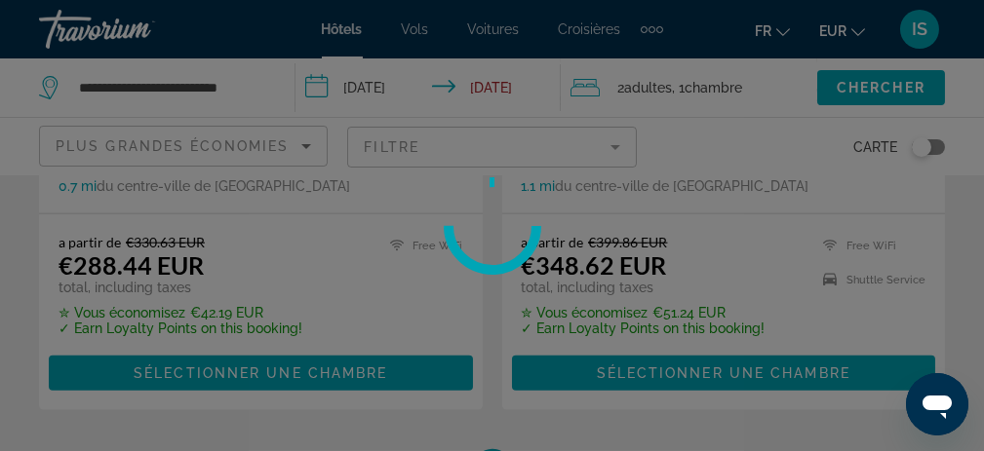
scroll to position [4388, 0]
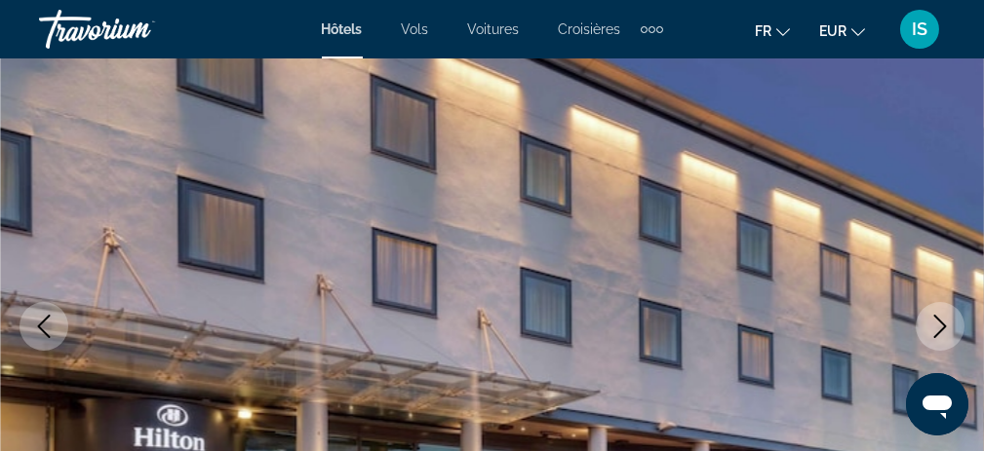
scroll to position [293, 0]
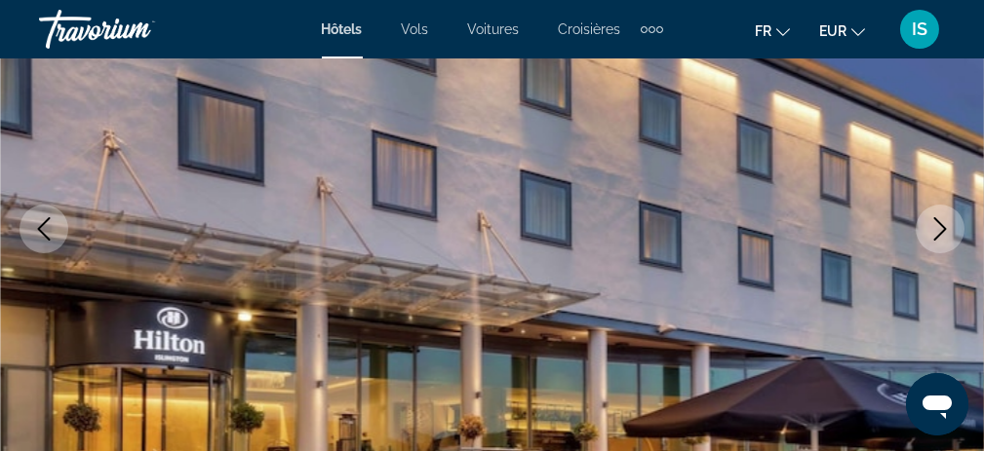
click at [934, 225] on icon "Next image" at bounding box center [939, 228] width 23 height 23
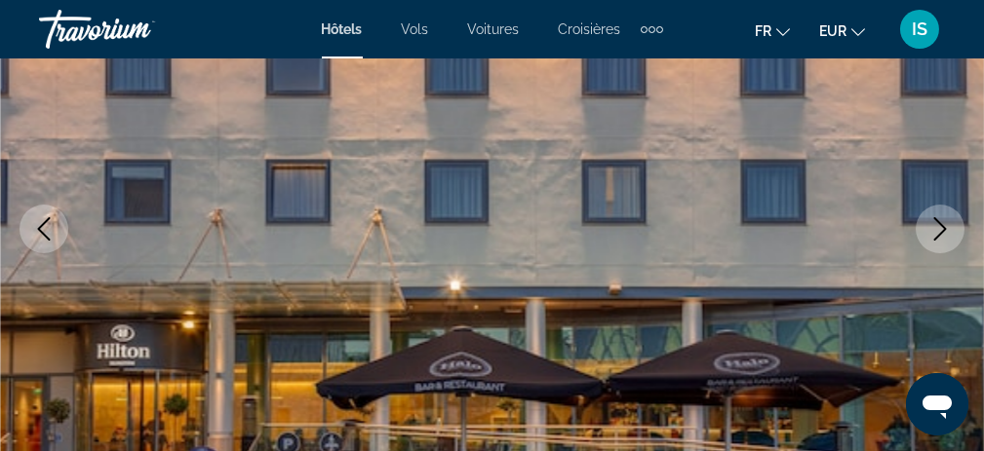
click at [936, 223] on icon "Next image" at bounding box center [939, 228] width 23 height 23
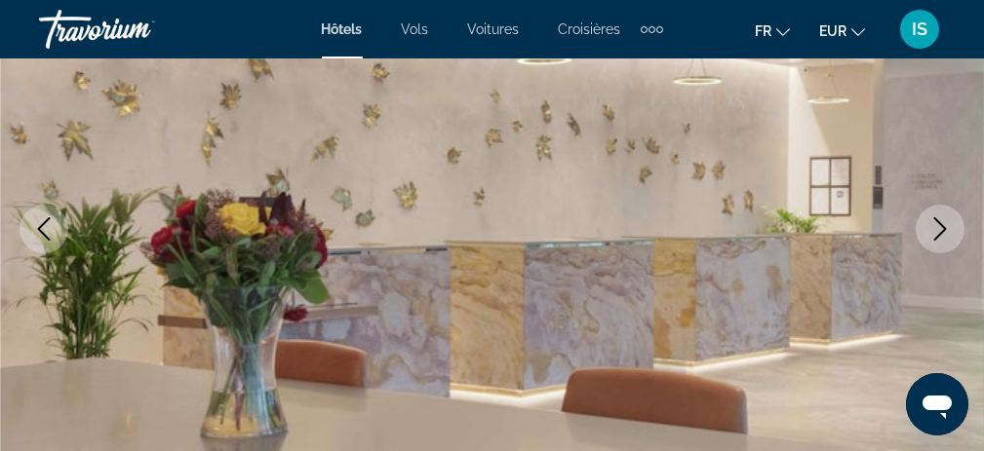
click at [938, 223] on icon "Next image" at bounding box center [939, 228] width 23 height 23
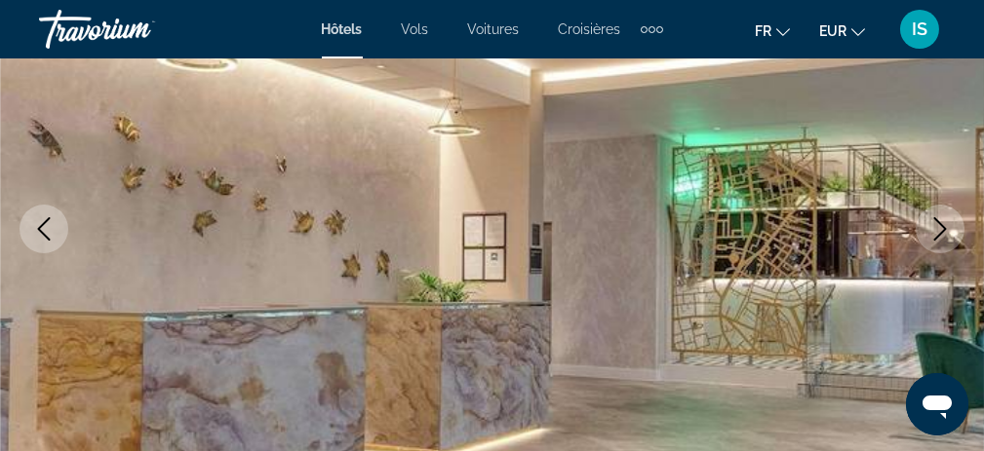
click at [946, 225] on icon "Next image" at bounding box center [939, 228] width 23 height 23
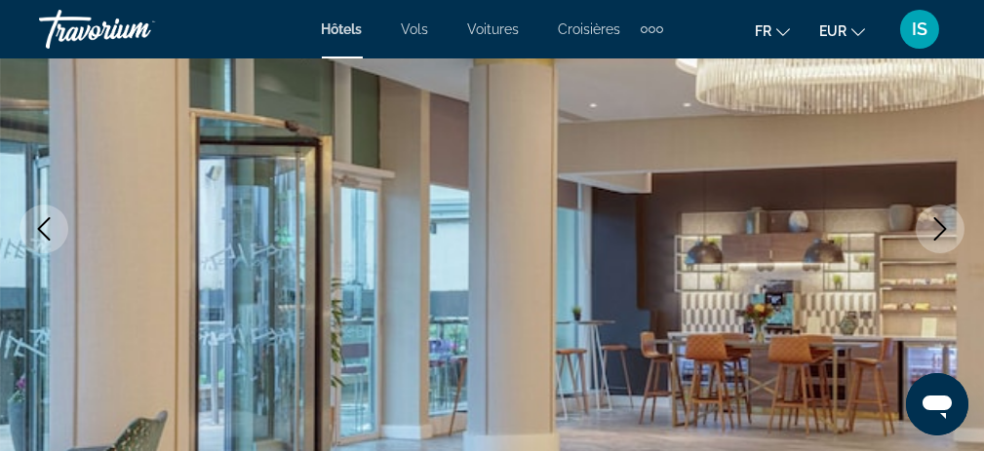
click at [946, 225] on icon "Next image" at bounding box center [939, 228] width 23 height 23
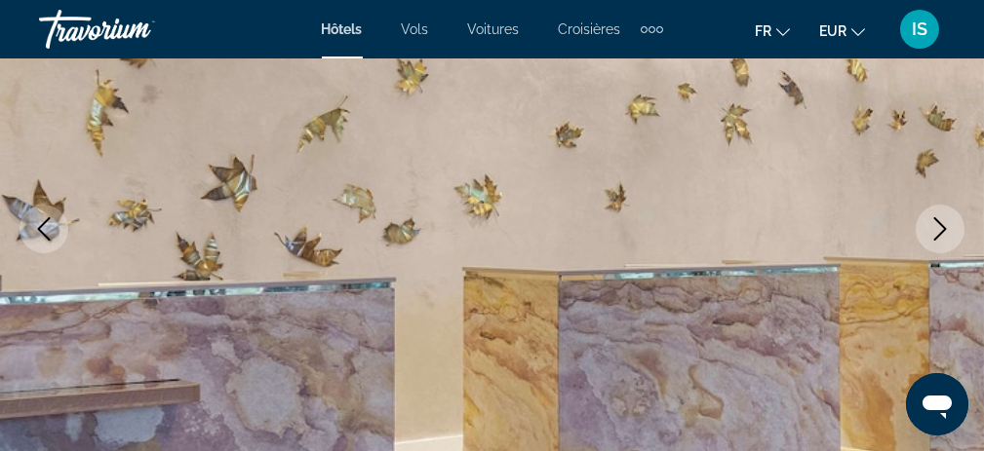
click at [946, 225] on icon "Next image" at bounding box center [939, 228] width 23 height 23
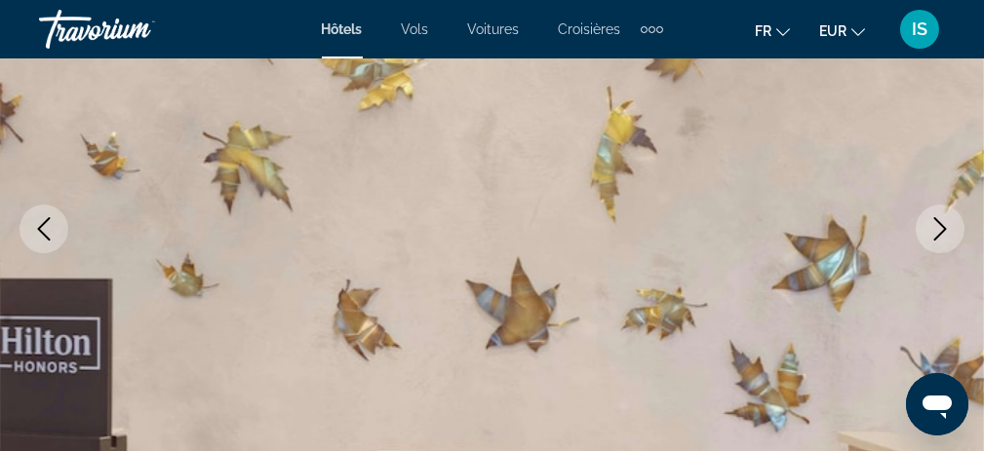
click at [946, 225] on icon "Next image" at bounding box center [939, 228] width 23 height 23
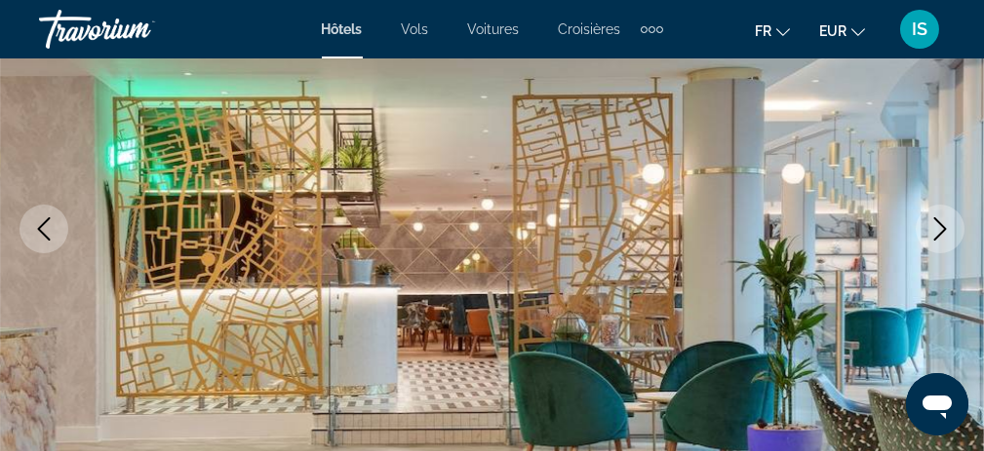
click at [944, 226] on icon "Next image" at bounding box center [940, 228] width 13 height 23
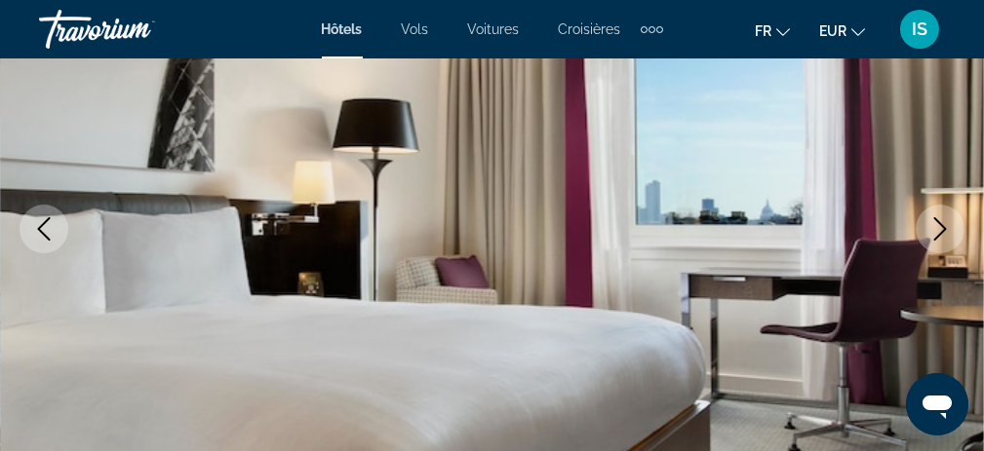
click at [944, 226] on icon "Next image" at bounding box center [940, 228] width 13 height 23
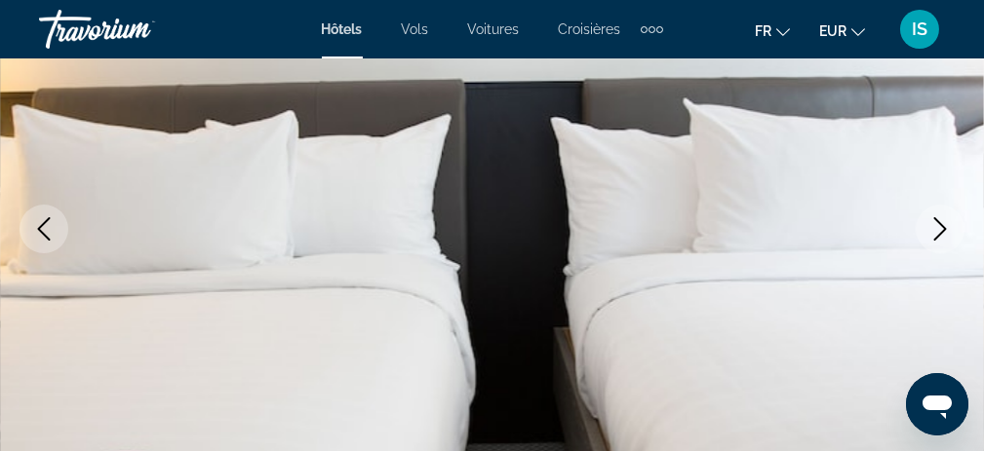
click at [944, 226] on icon "Next image" at bounding box center [940, 228] width 13 height 23
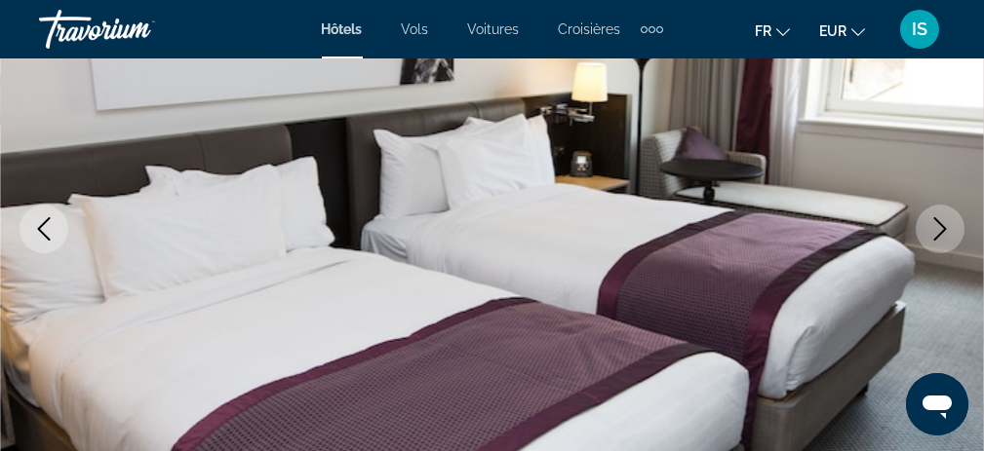
click at [944, 226] on icon "Next image" at bounding box center [940, 228] width 13 height 23
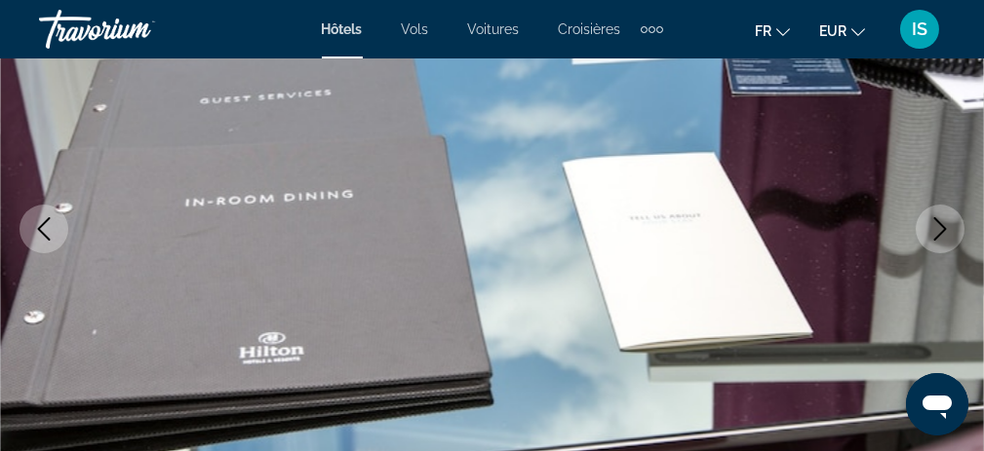
click at [944, 226] on icon "Next image" at bounding box center [940, 228] width 13 height 23
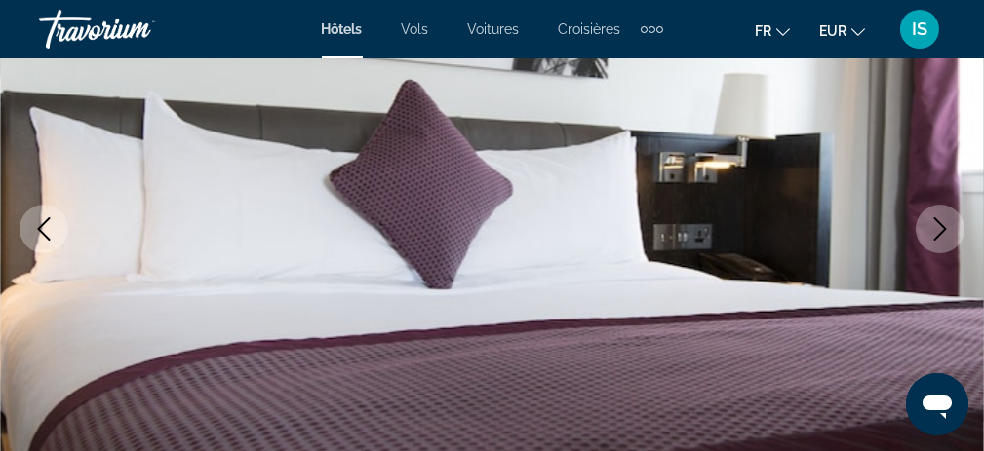
click at [944, 226] on icon "Next image" at bounding box center [940, 228] width 13 height 23
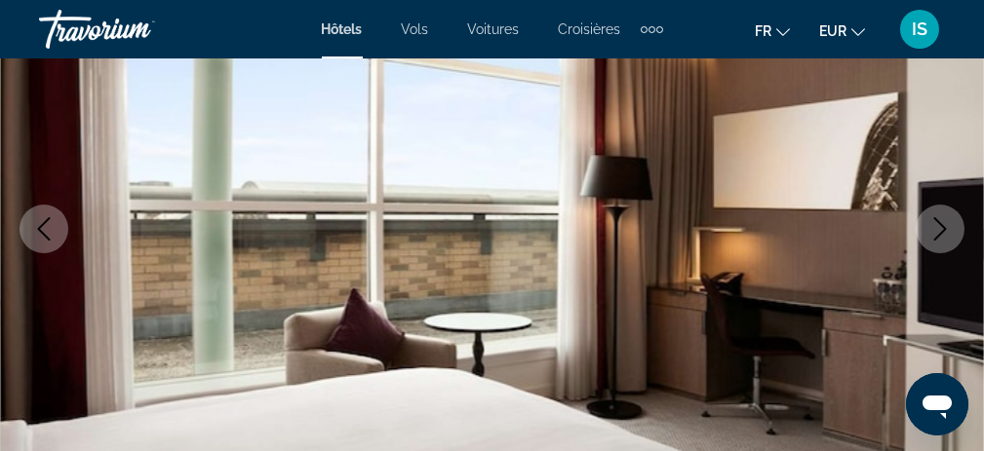
click at [944, 226] on icon "Next image" at bounding box center [940, 228] width 13 height 23
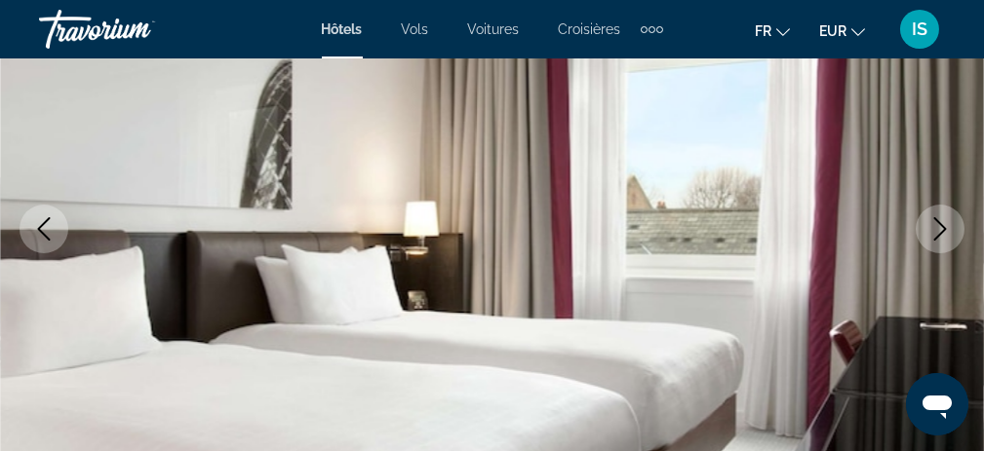
click at [944, 226] on icon "Next image" at bounding box center [940, 228] width 13 height 23
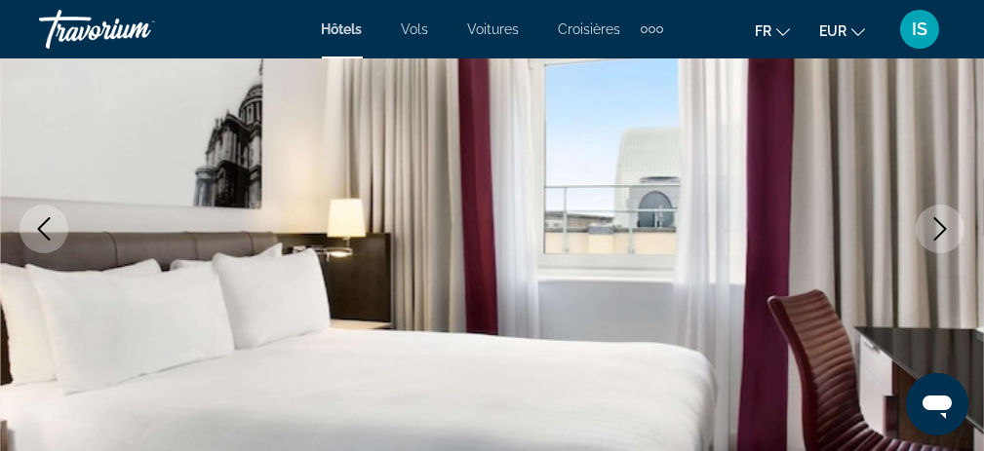
click at [944, 226] on icon "Next image" at bounding box center [940, 228] width 13 height 23
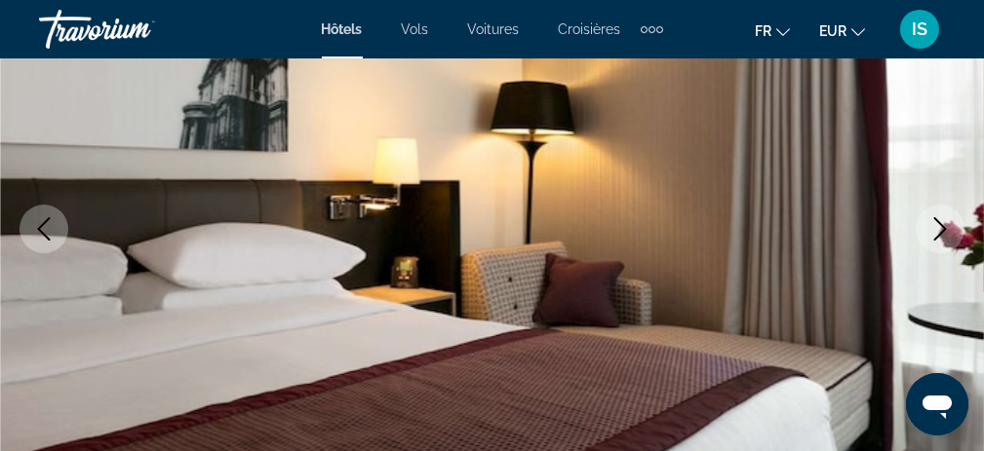
click at [944, 226] on icon "Next image" at bounding box center [940, 228] width 13 height 23
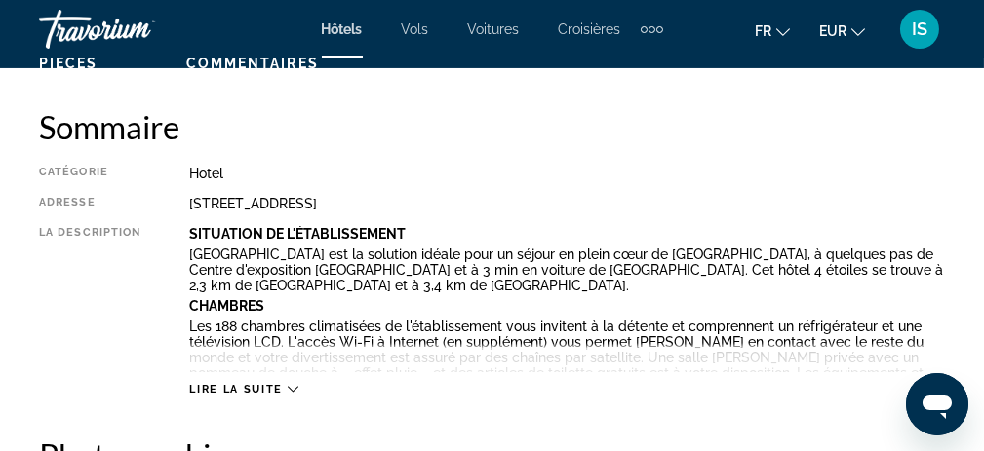
scroll to position [1073, 0]
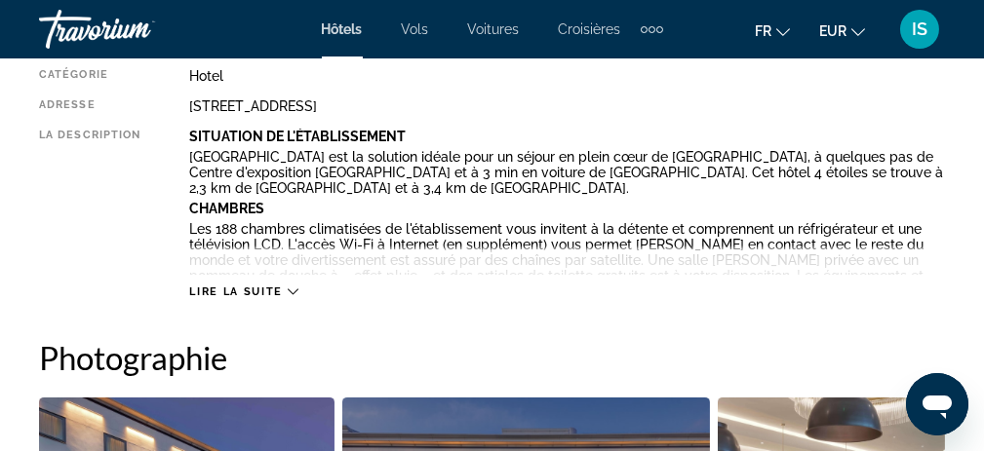
click at [218, 291] on span "Lire la suite" at bounding box center [235, 292] width 93 height 13
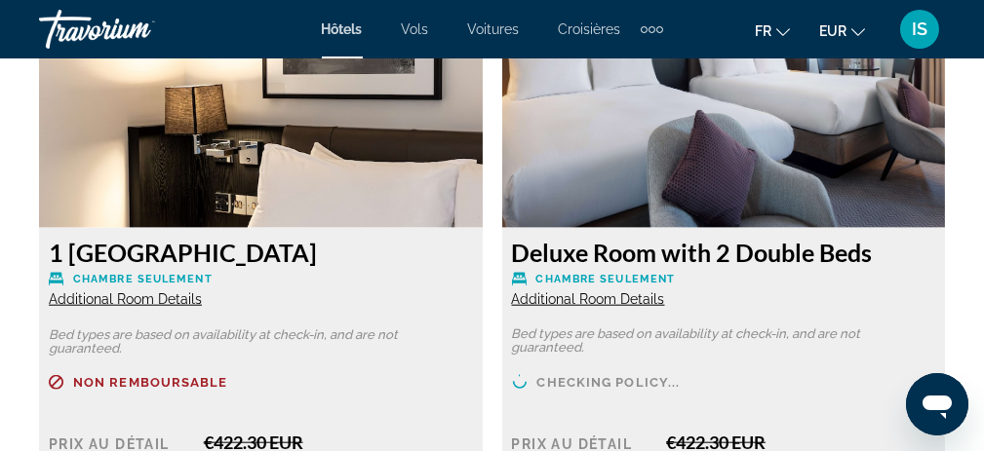
scroll to position [3803, 0]
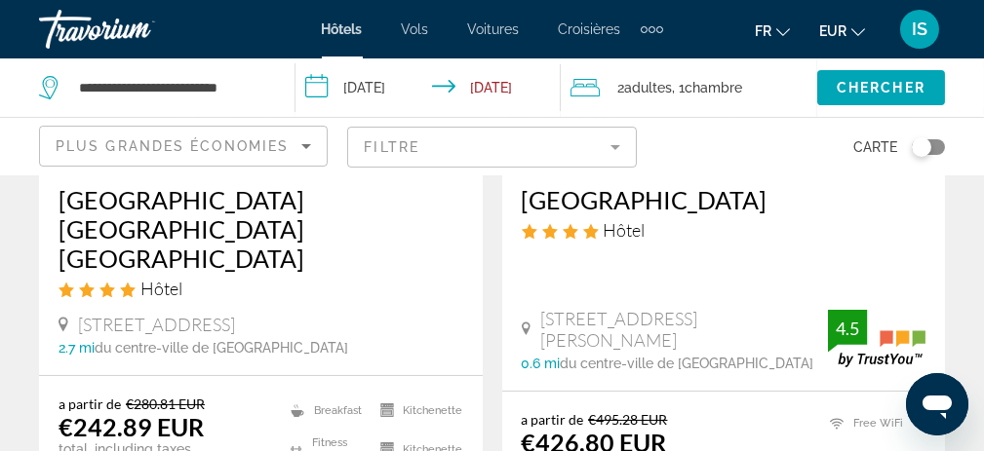
scroll to position [293, 0]
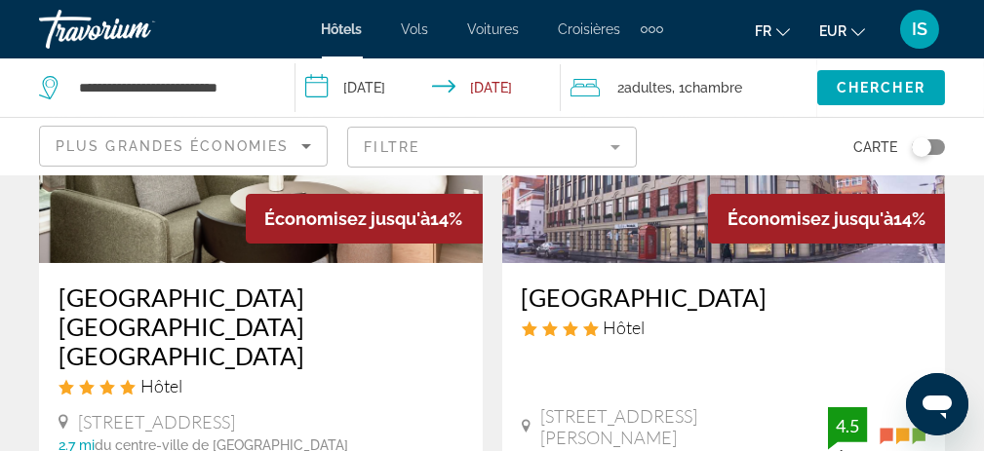
click at [221, 225] on img "Main content" at bounding box center [261, 107] width 444 height 312
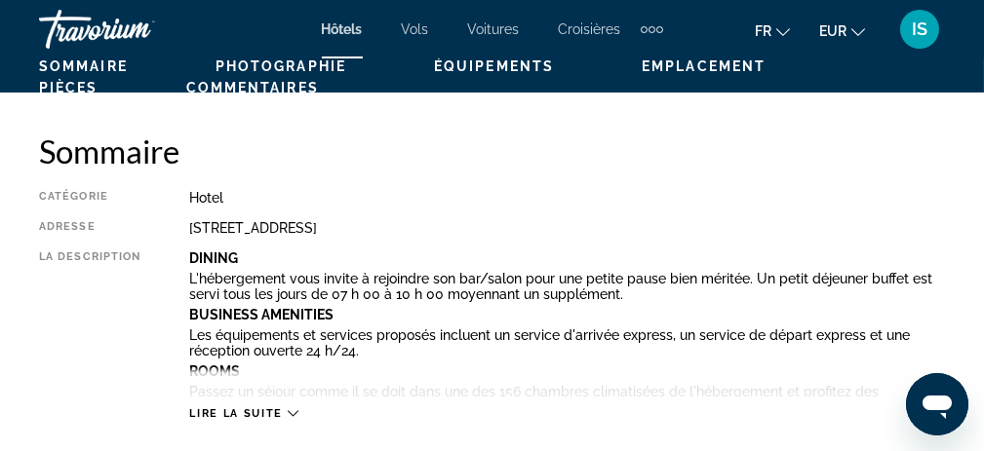
scroll to position [1170, 0]
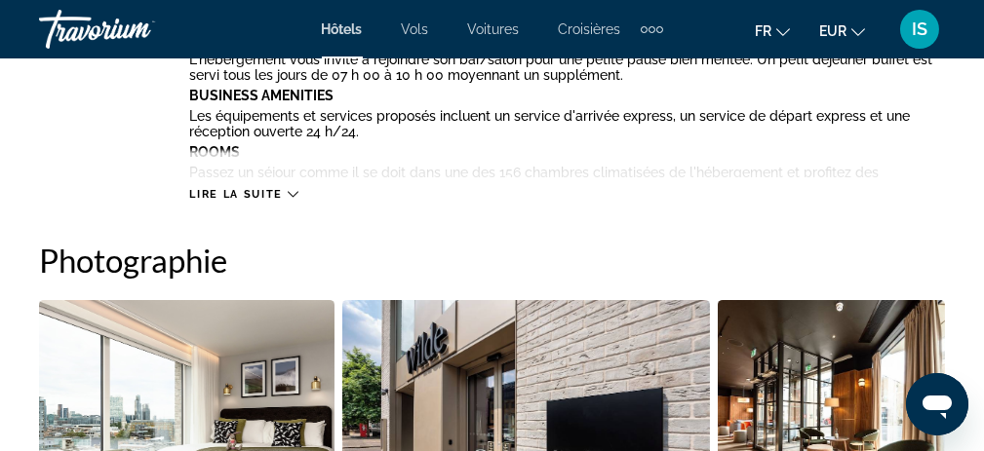
click at [222, 194] on span "Lire la suite" at bounding box center [235, 194] width 93 height 13
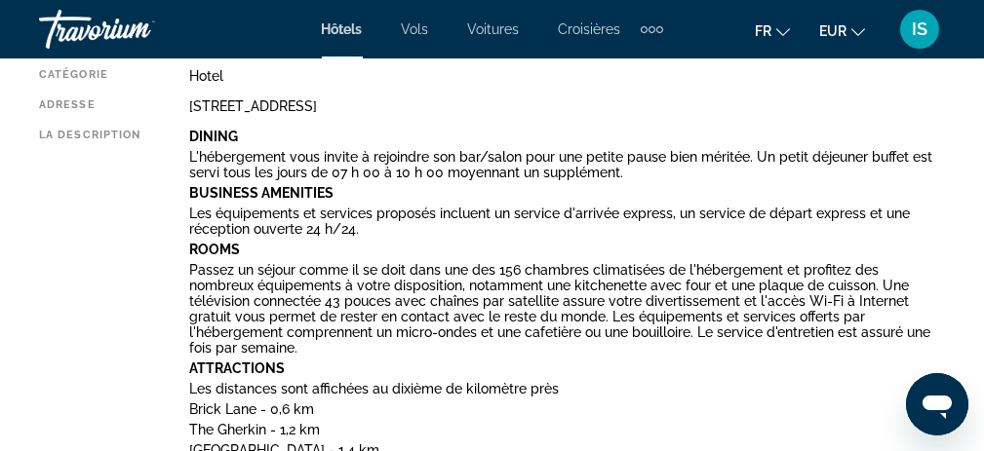
scroll to position [3251, 0]
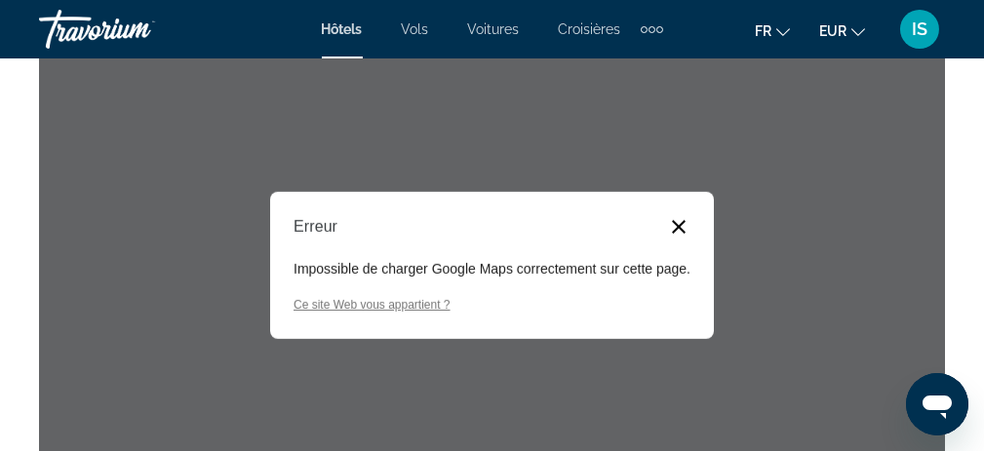
click at [684, 220] on button "Fermer la boîte de dialogue" at bounding box center [678, 226] width 23 height 23
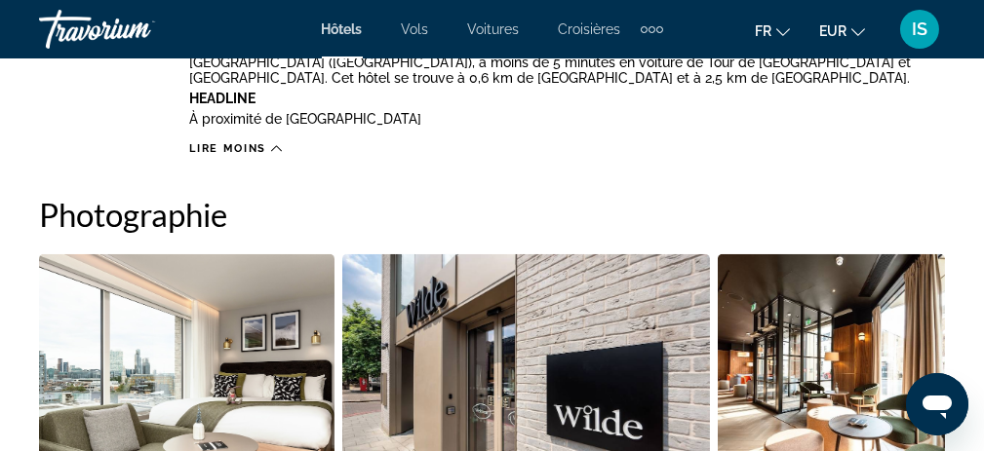
scroll to position [1983, 0]
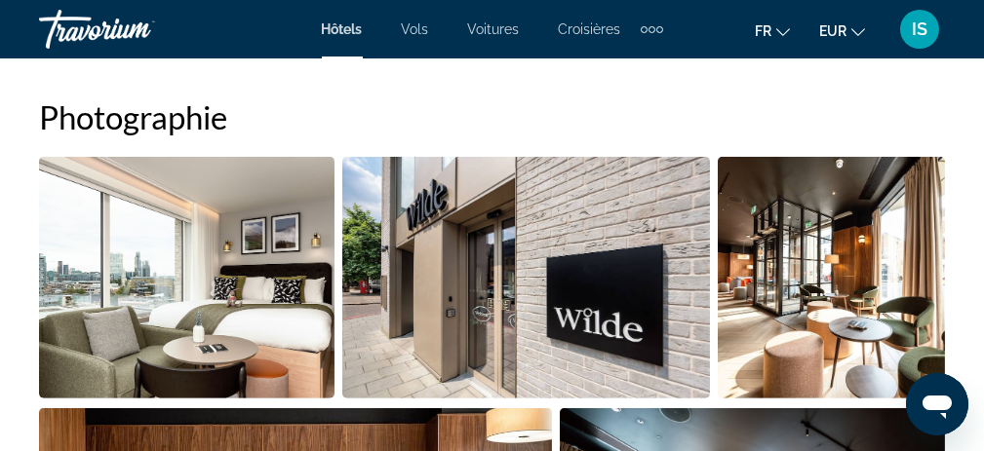
click at [227, 307] on img "Open full-screen image slider" at bounding box center [186, 278] width 295 height 242
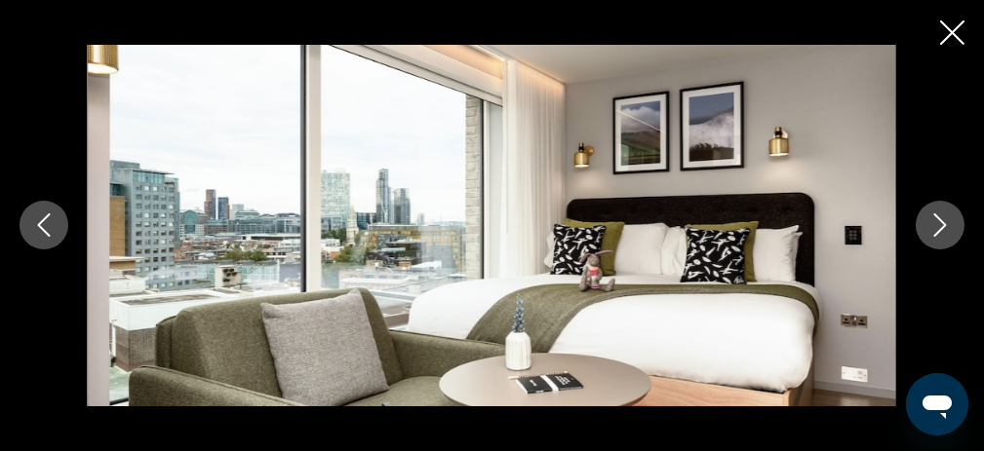
click at [938, 222] on icon "Next image" at bounding box center [939, 225] width 23 height 23
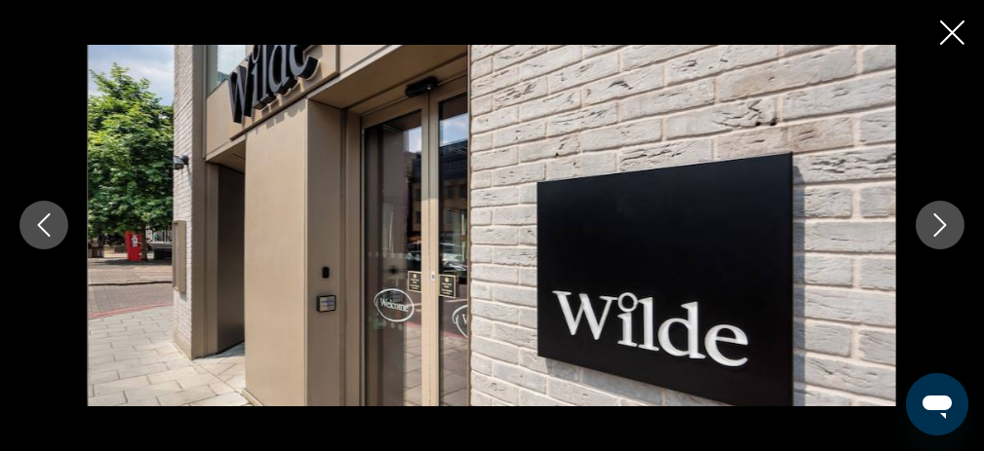
click at [938, 222] on icon "Next image" at bounding box center [939, 225] width 23 height 23
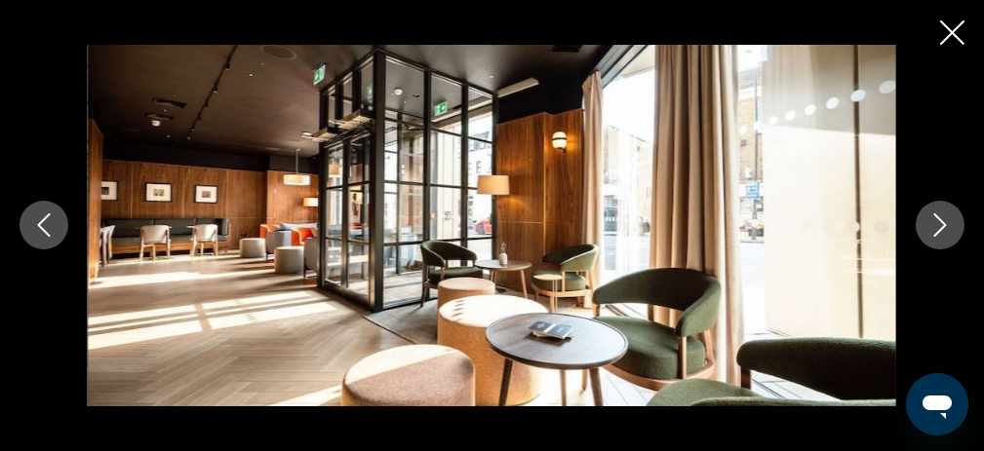
click at [938, 222] on icon "Next image" at bounding box center [939, 225] width 23 height 23
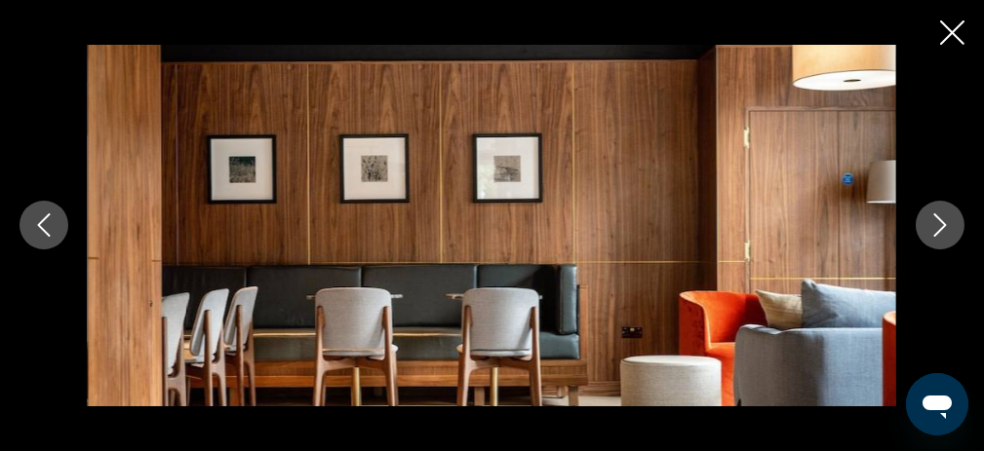
click at [938, 222] on icon "Next image" at bounding box center [939, 225] width 23 height 23
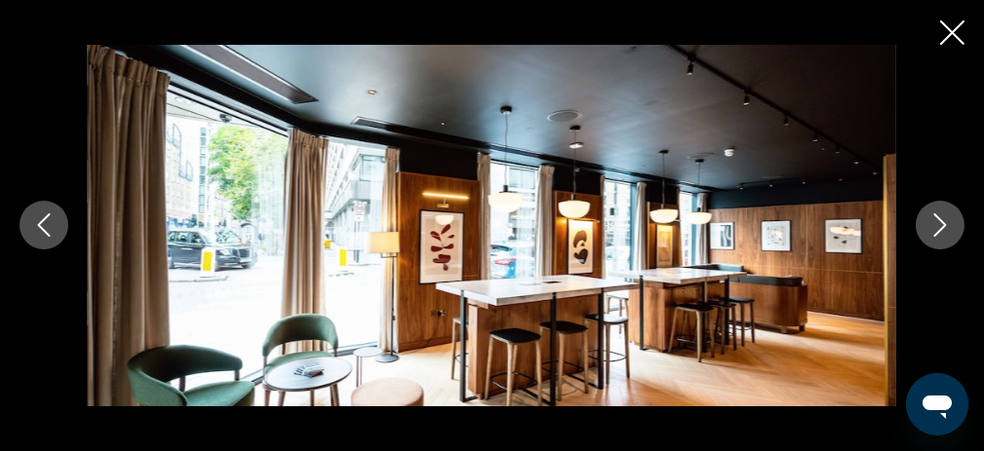
click at [938, 222] on icon "Next image" at bounding box center [939, 225] width 23 height 23
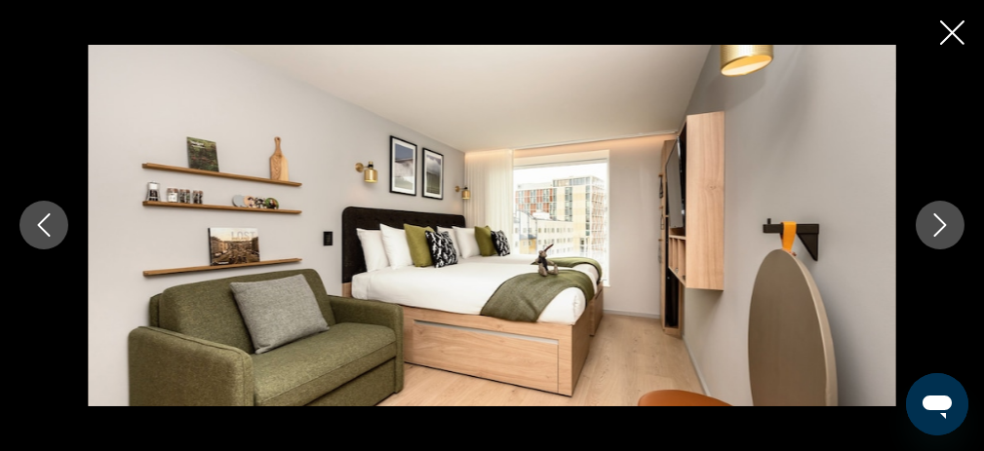
click at [938, 222] on icon "Next image" at bounding box center [939, 225] width 23 height 23
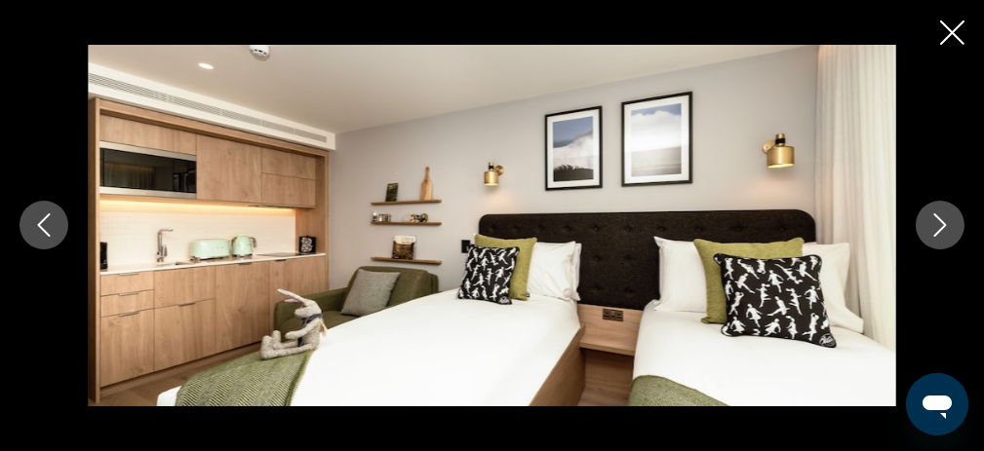
click at [938, 222] on icon "Next image" at bounding box center [939, 225] width 23 height 23
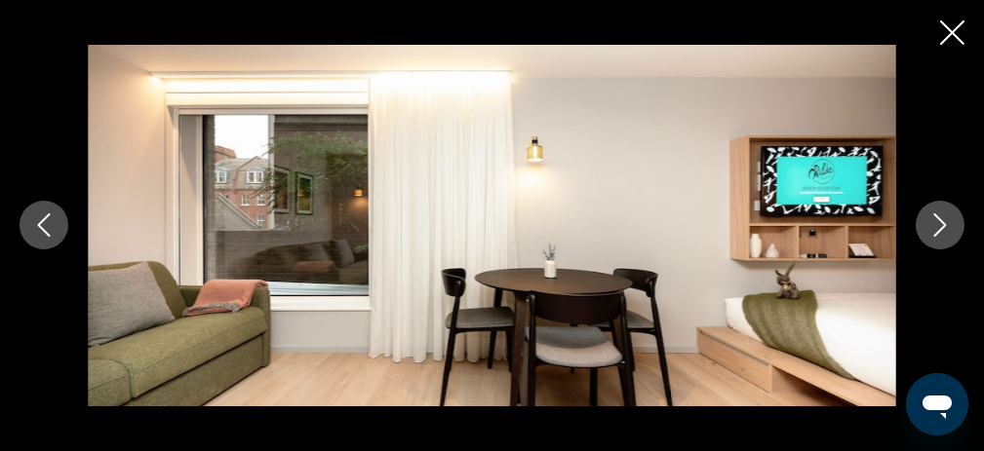
click at [940, 221] on icon "Next image" at bounding box center [940, 226] width 13 height 23
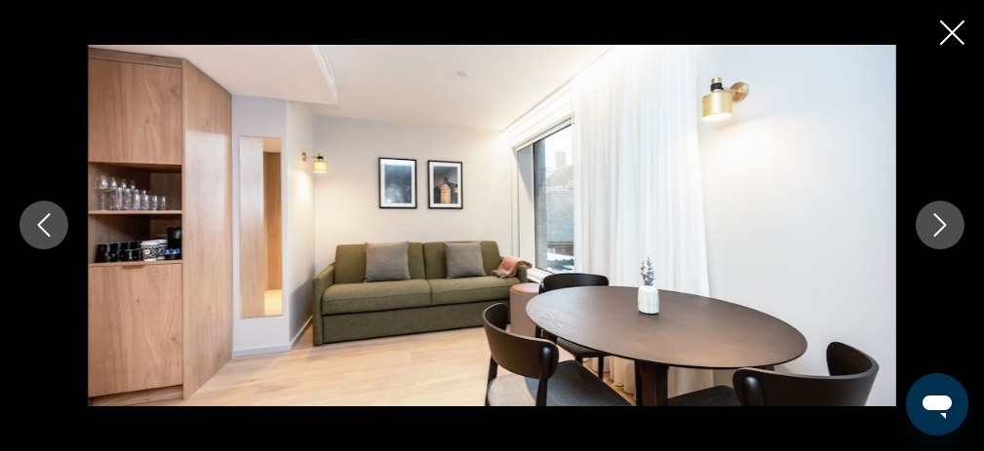
click at [936, 224] on icon "Next image" at bounding box center [939, 225] width 23 height 23
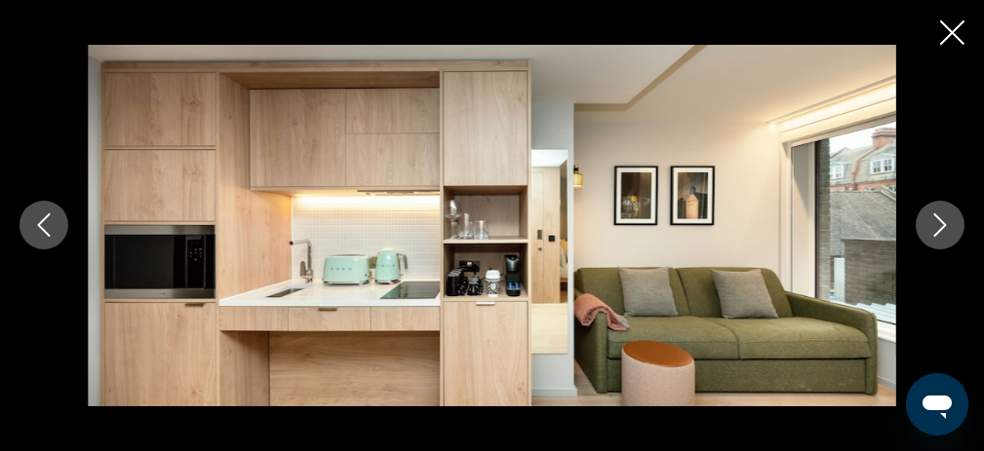
click at [936, 224] on icon "Next image" at bounding box center [939, 225] width 23 height 23
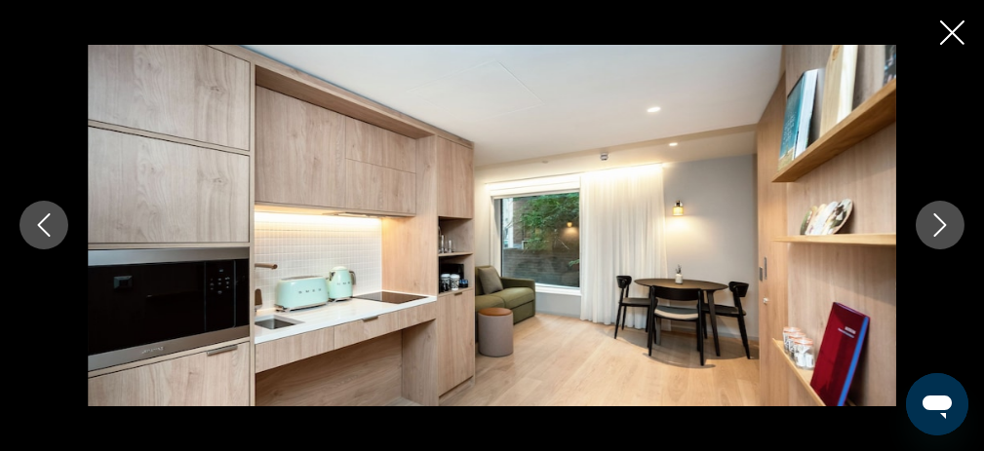
click at [936, 224] on icon "Next image" at bounding box center [939, 225] width 23 height 23
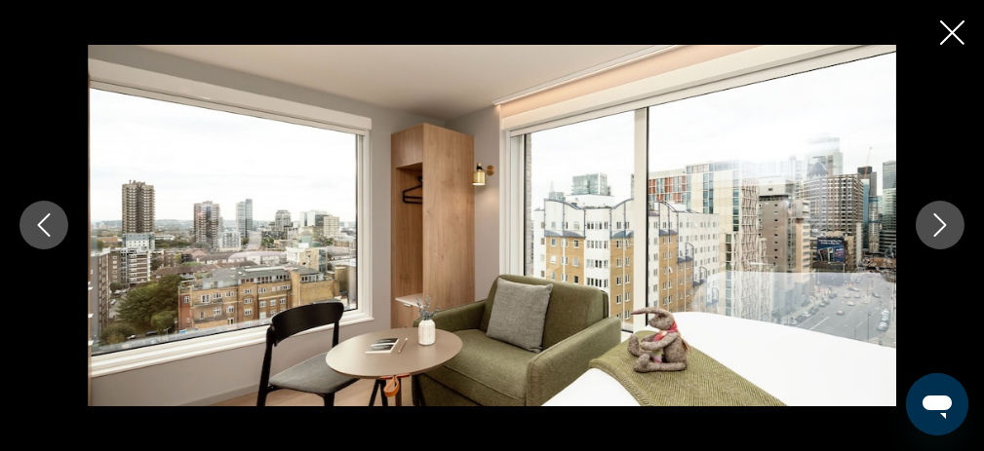
click at [957, 27] on icon "Close slideshow" at bounding box center [952, 32] width 24 height 24
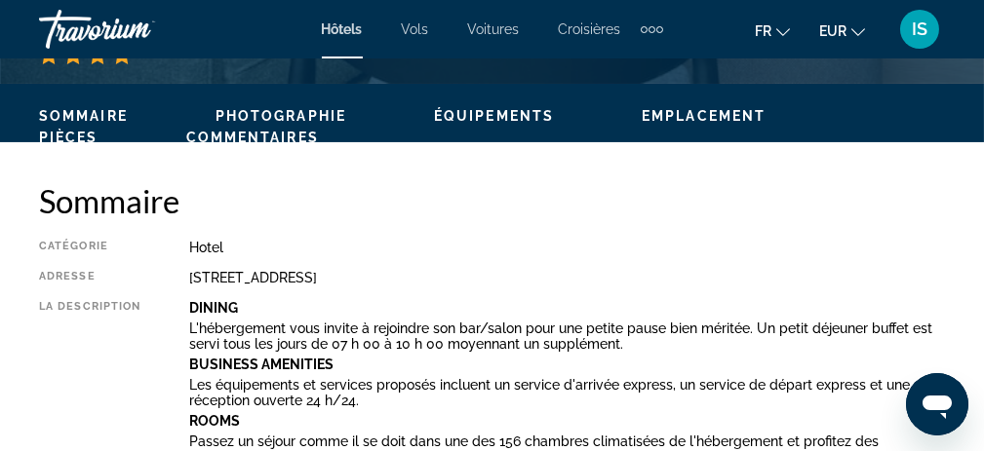
scroll to position [825, 0]
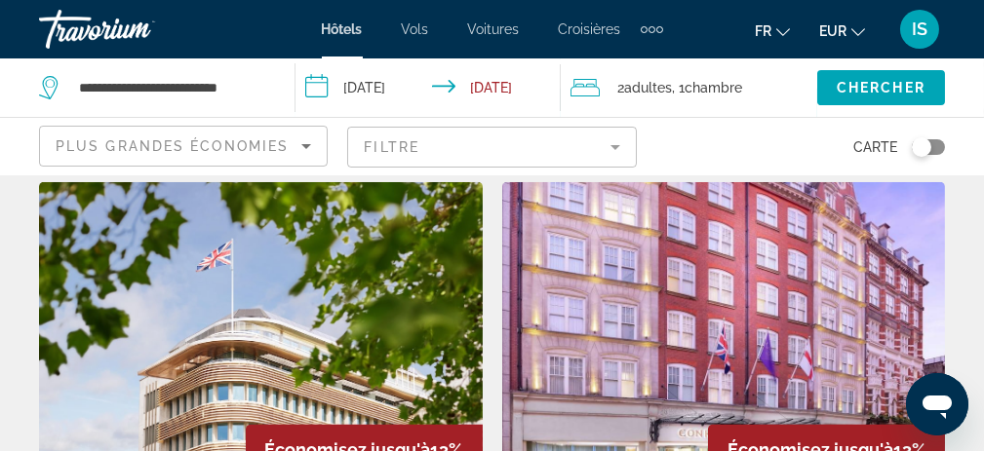
scroll to position [2340, 0]
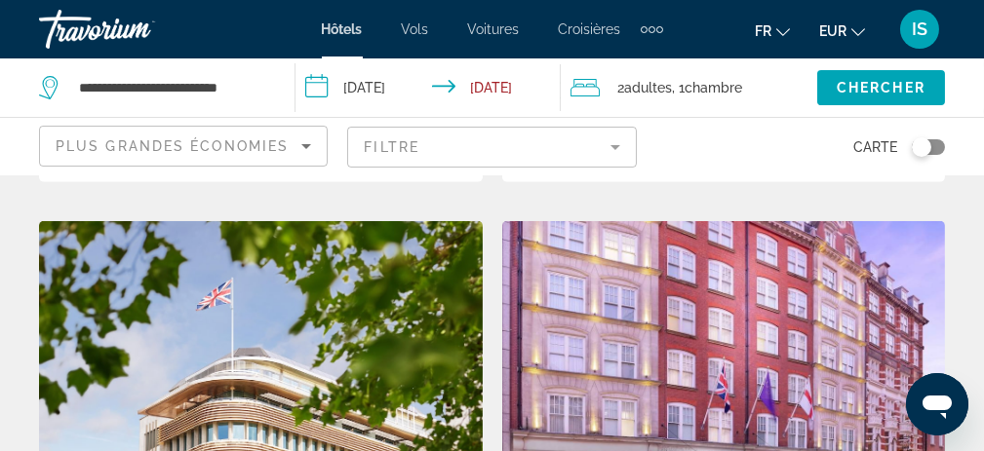
click at [623, 264] on img "Main content" at bounding box center [724, 377] width 444 height 312
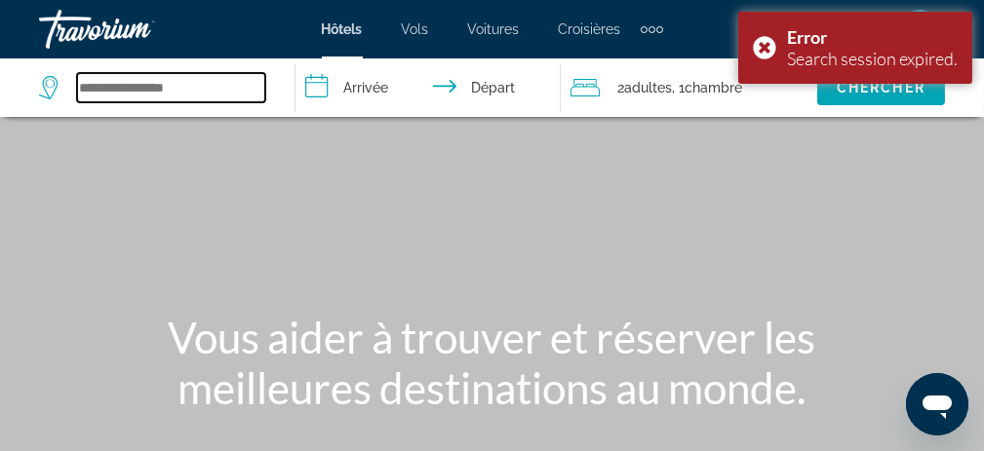
click at [145, 86] on input "Search widget" at bounding box center [171, 87] width 188 height 29
click at [105, 91] on input "Search widget" at bounding box center [171, 87] width 188 height 29
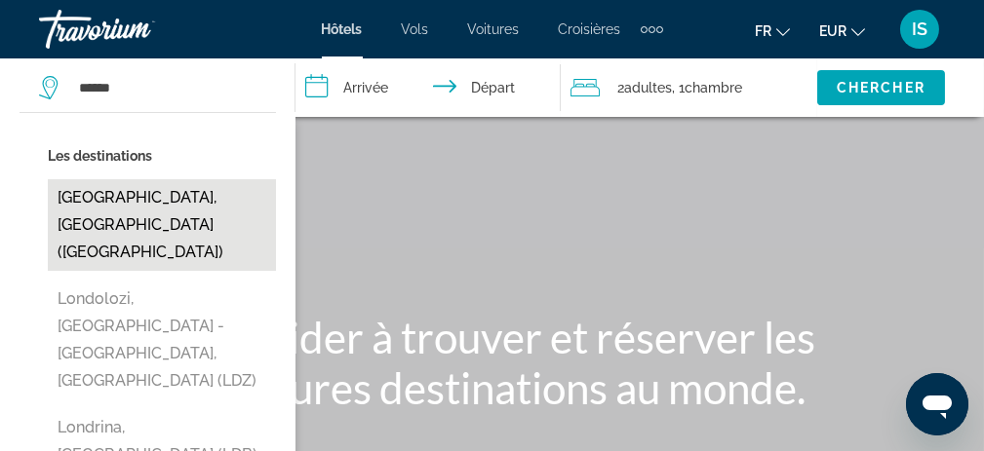
click at [99, 189] on button "[GEOGRAPHIC_DATA], [GEOGRAPHIC_DATA] ([GEOGRAPHIC_DATA])" at bounding box center [162, 225] width 228 height 92
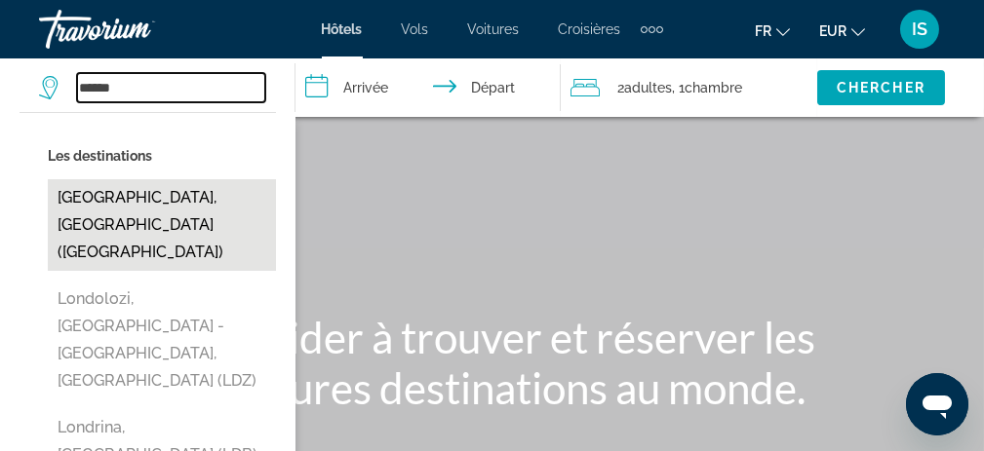
type input "**********"
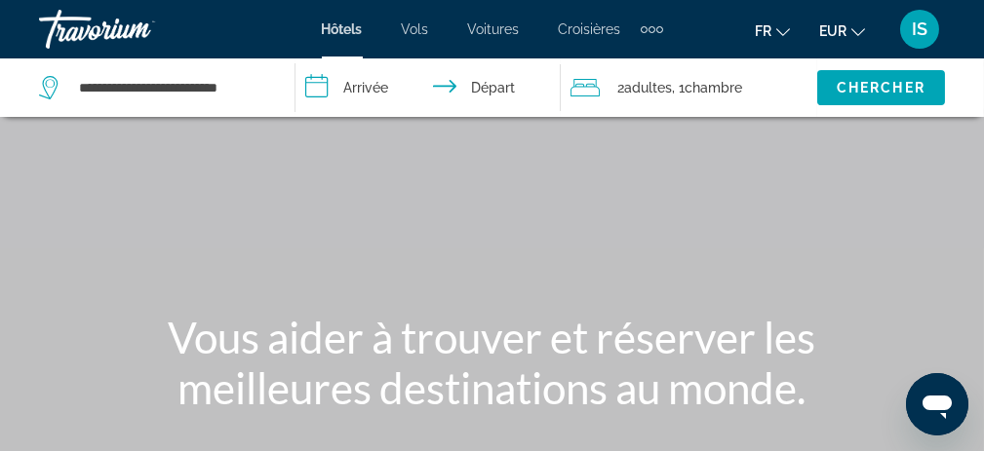
click at [360, 86] on input "**********" at bounding box center [432, 91] width 274 height 64
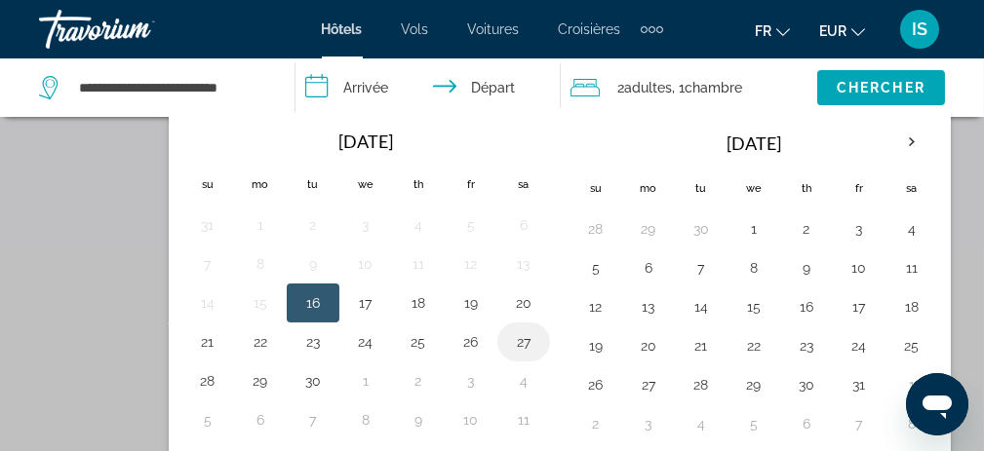
click at [519, 338] on button "27" at bounding box center [523, 342] width 31 height 27
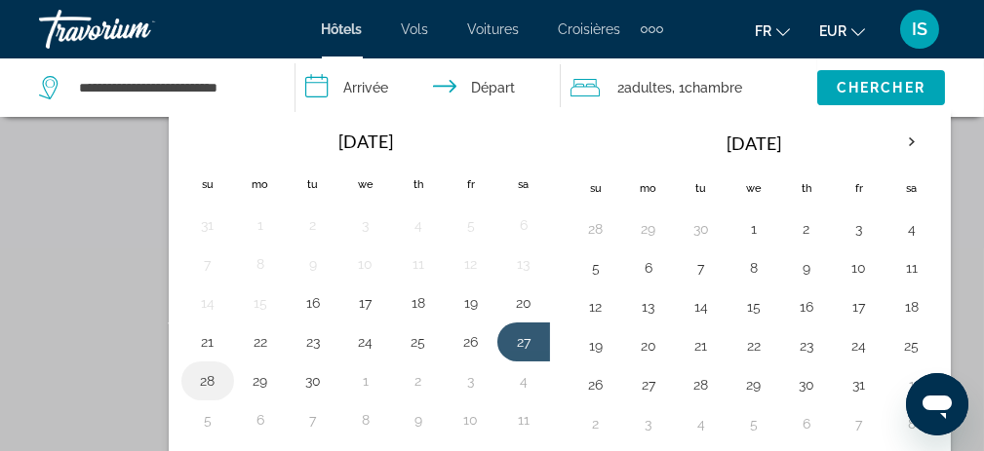
click at [207, 376] on button "28" at bounding box center [207, 381] width 31 height 27
type input "**********"
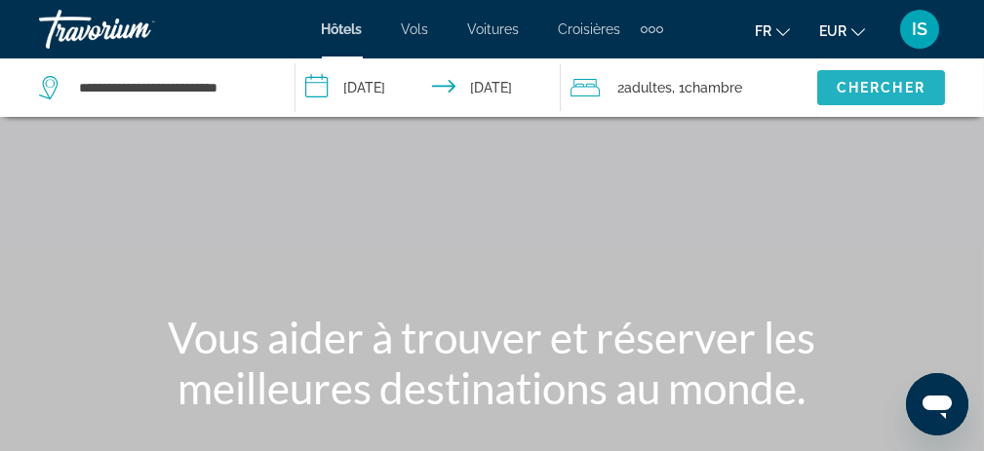
click at [897, 93] on span "Chercher" at bounding box center [881, 88] width 89 height 16
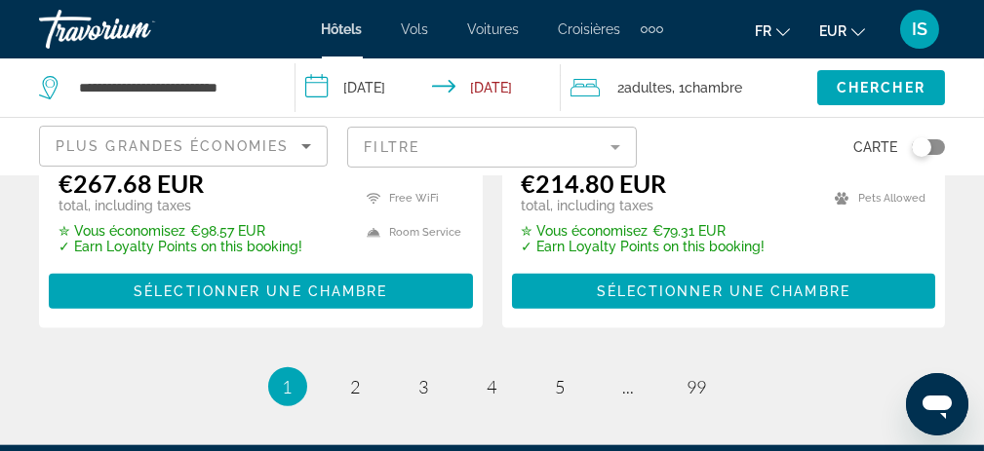
scroll to position [4388, 0]
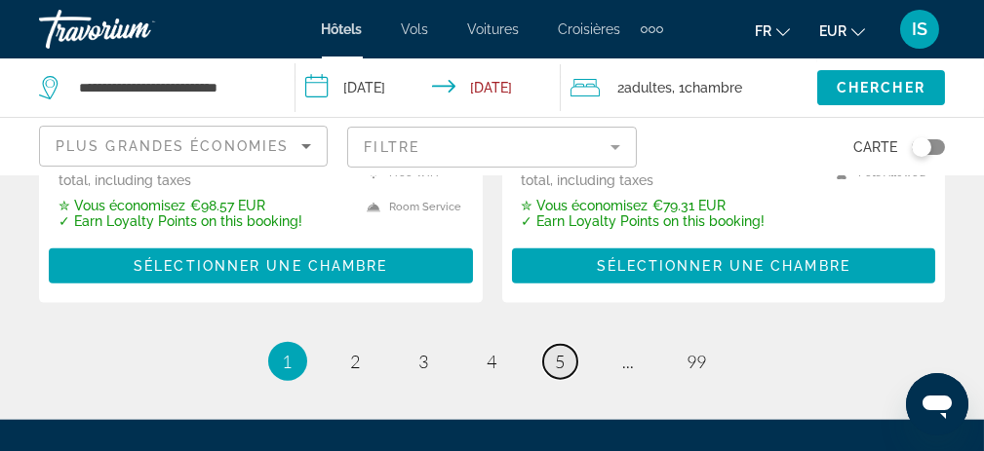
click at [568, 345] on link "page 5" at bounding box center [560, 362] width 34 height 34
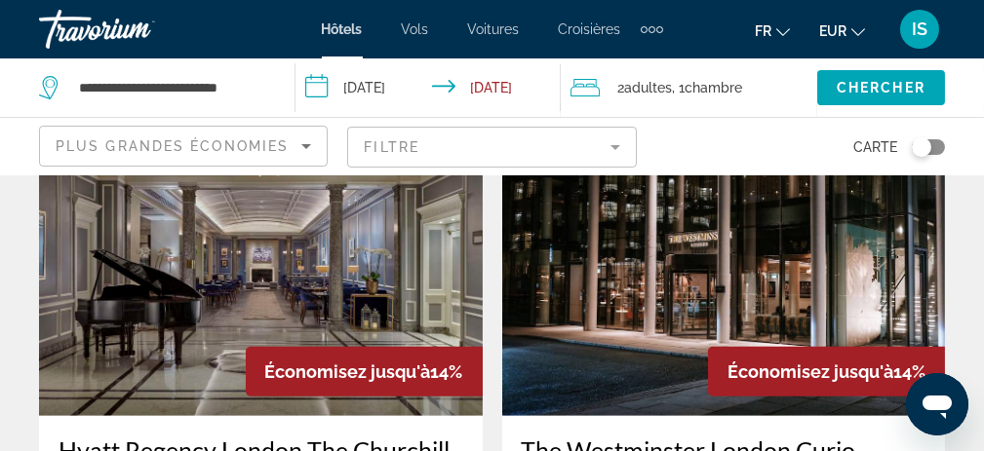
scroll to position [2438, 0]
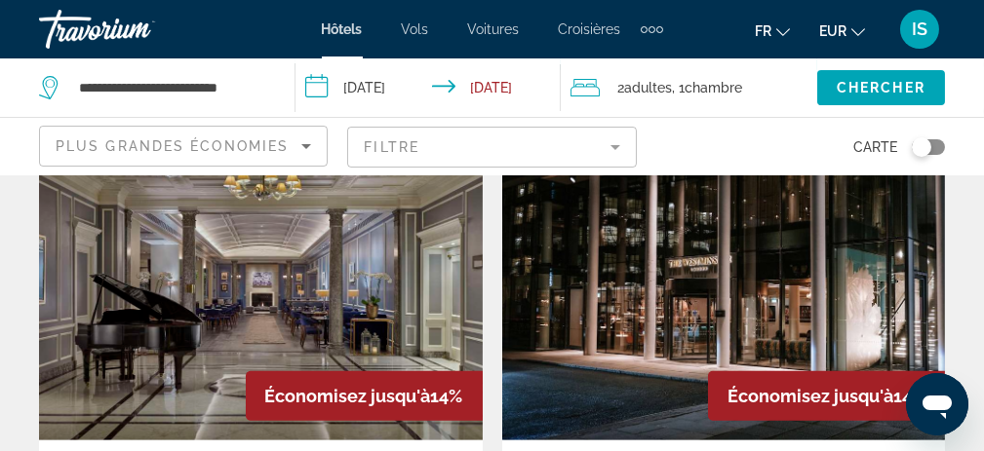
click at [411, 233] on img "Main content" at bounding box center [261, 285] width 444 height 312
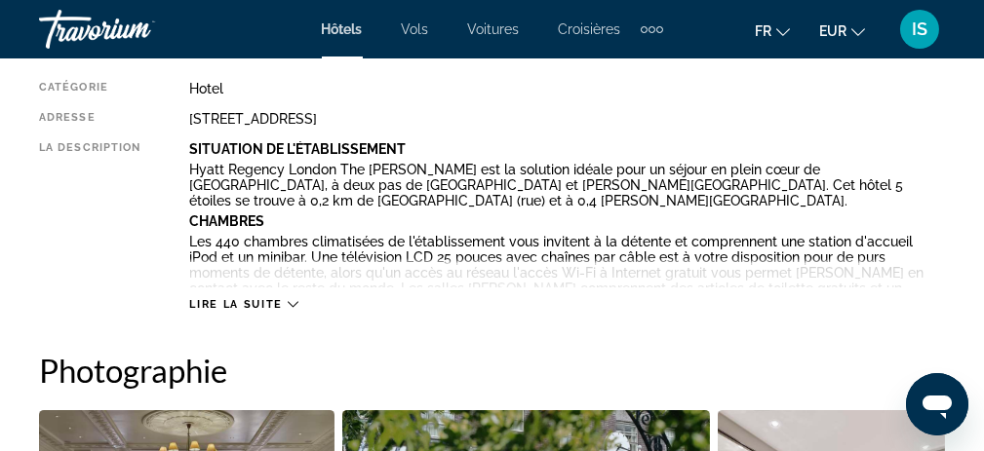
scroll to position [1073, 0]
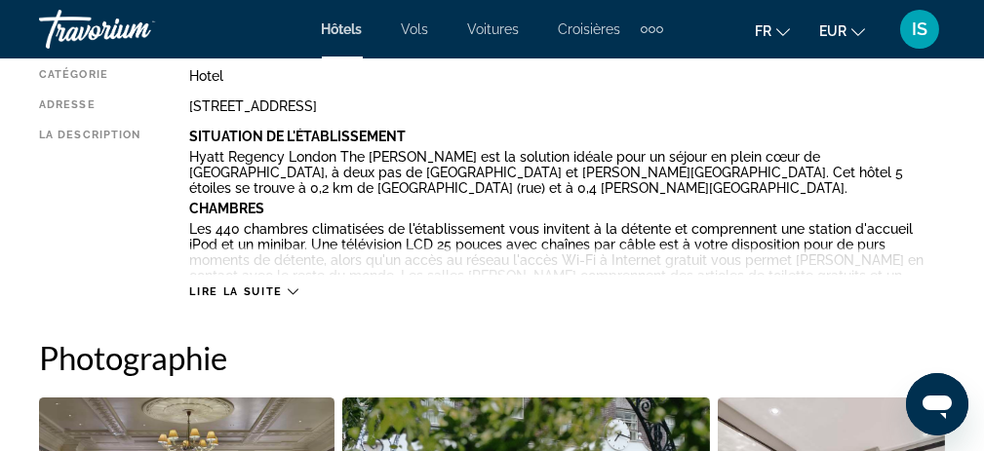
click at [269, 294] on span "Lire la suite" at bounding box center [235, 292] width 93 height 13
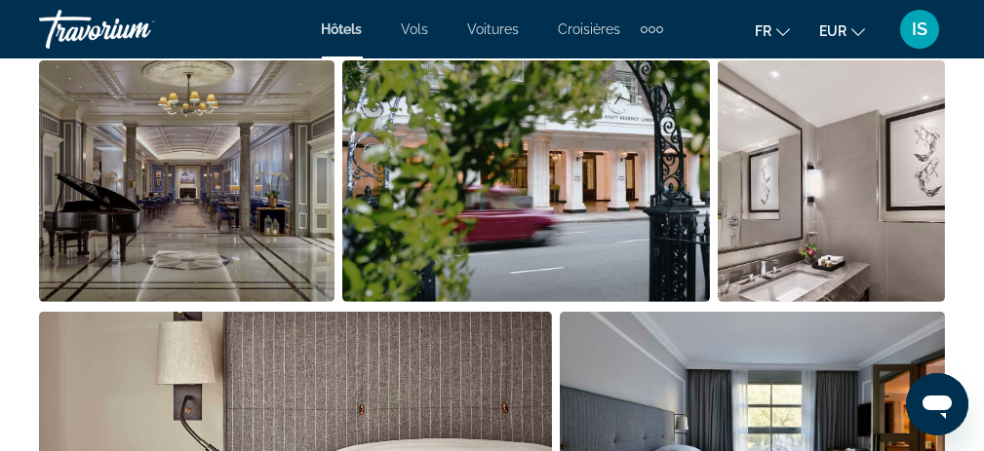
scroll to position [1658, 0]
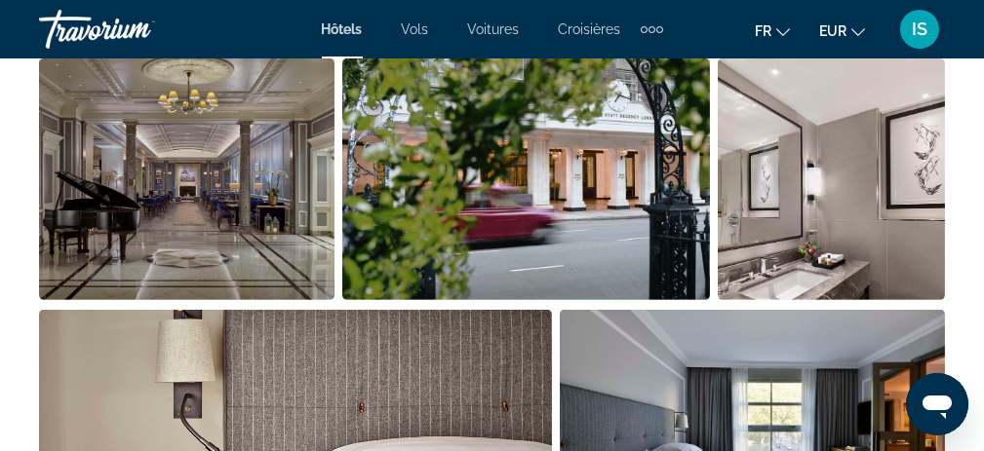
click at [128, 235] on img "Open full-screen image slider" at bounding box center [186, 180] width 295 height 242
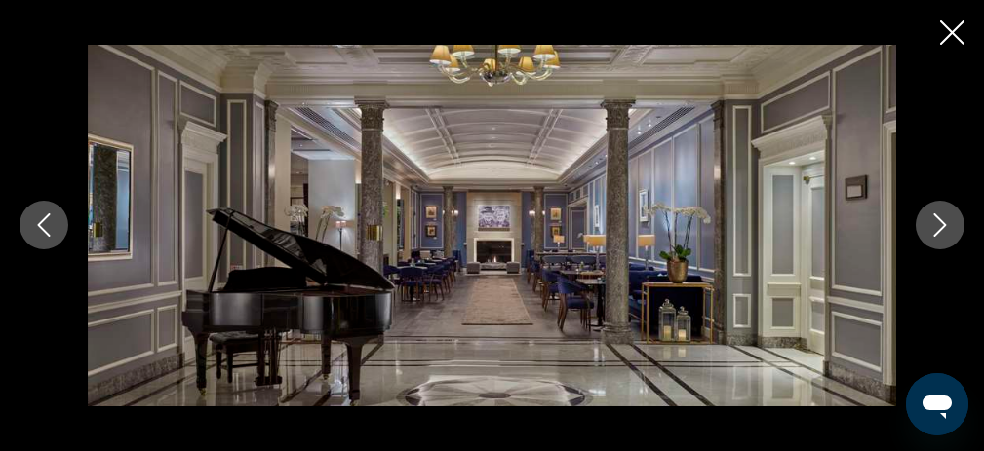
click at [932, 231] on icon "Next image" at bounding box center [939, 225] width 23 height 23
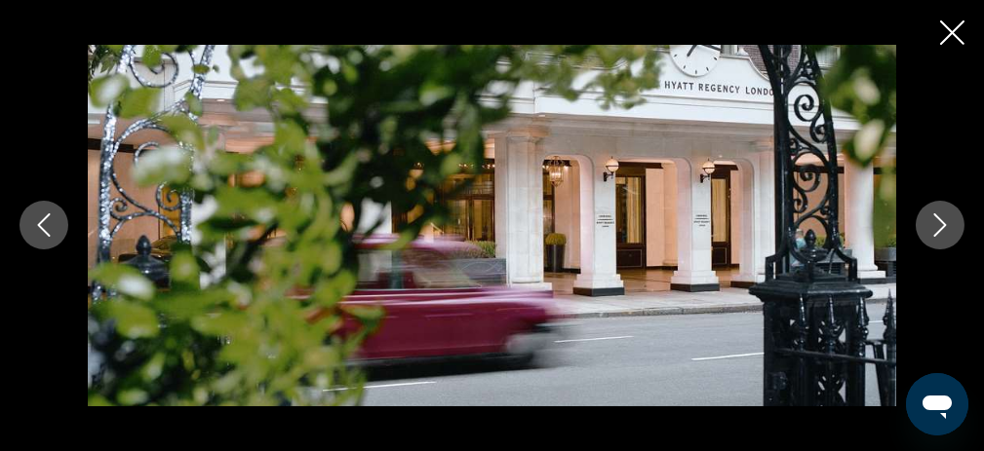
click at [932, 231] on icon "Next image" at bounding box center [939, 225] width 23 height 23
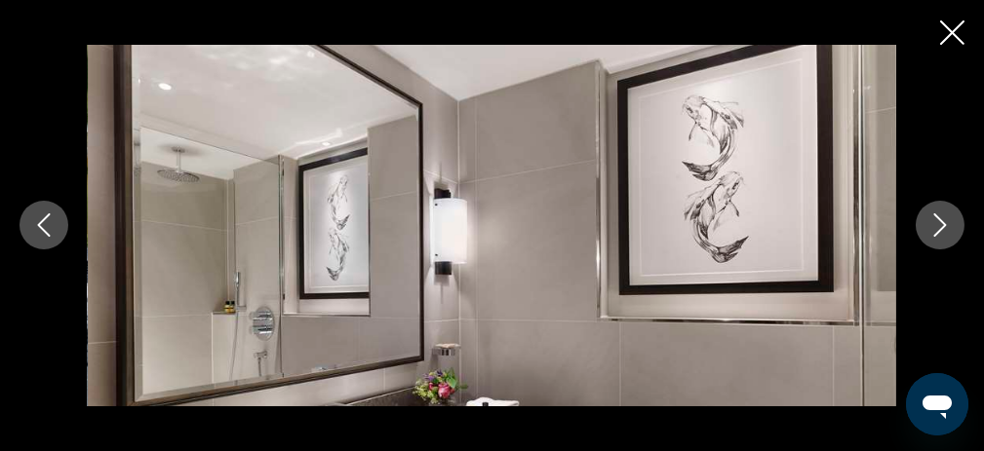
click at [931, 232] on icon "Next image" at bounding box center [939, 225] width 23 height 23
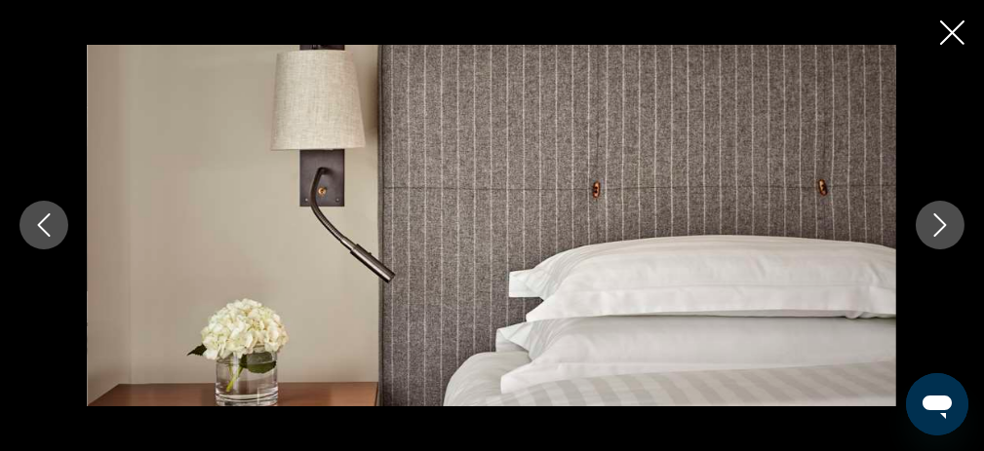
click at [931, 232] on icon "Next image" at bounding box center [939, 225] width 23 height 23
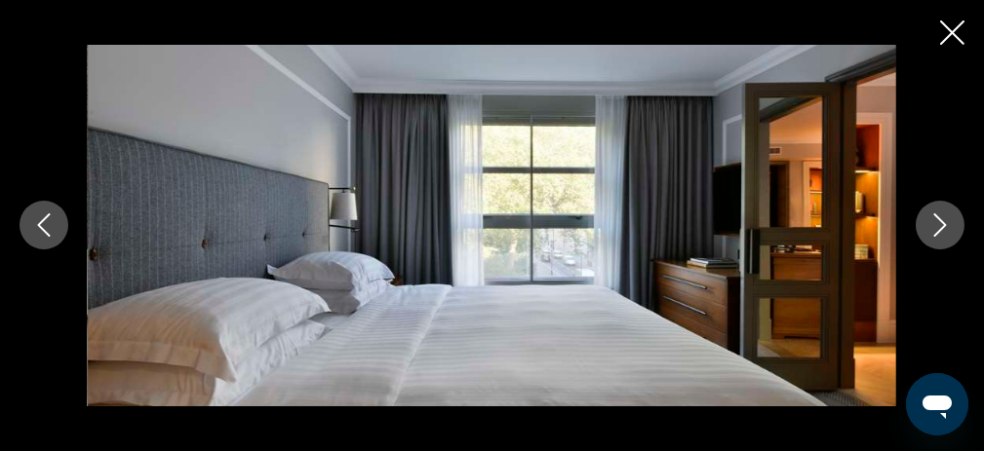
click at [933, 232] on icon "Next image" at bounding box center [939, 225] width 23 height 23
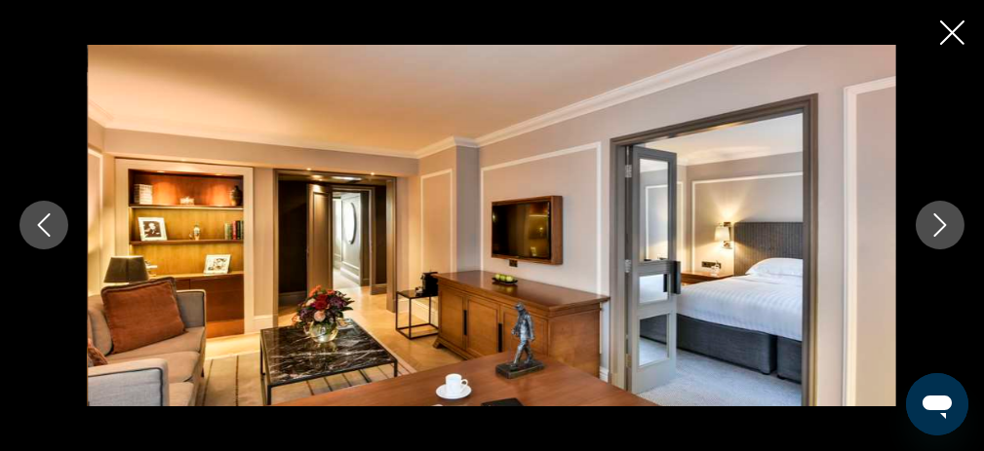
click at [933, 232] on icon "Next image" at bounding box center [939, 225] width 23 height 23
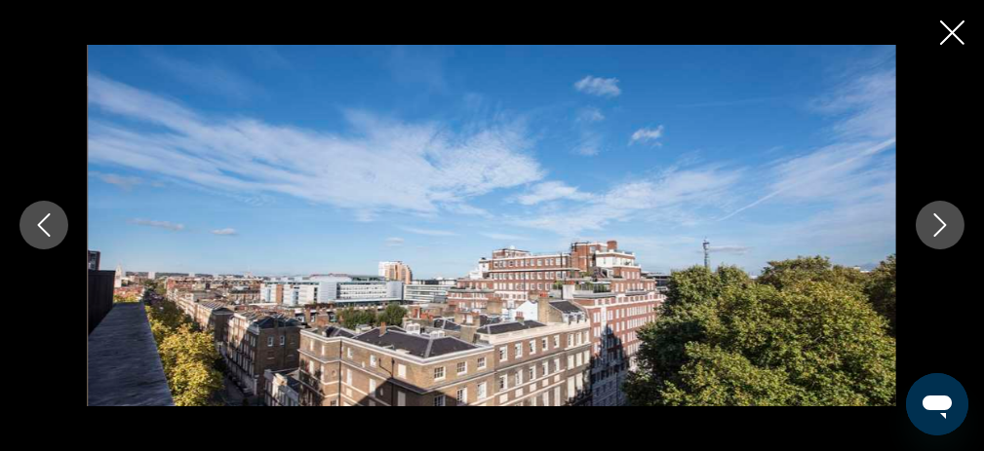
click at [941, 217] on icon "Next image" at bounding box center [939, 225] width 23 height 23
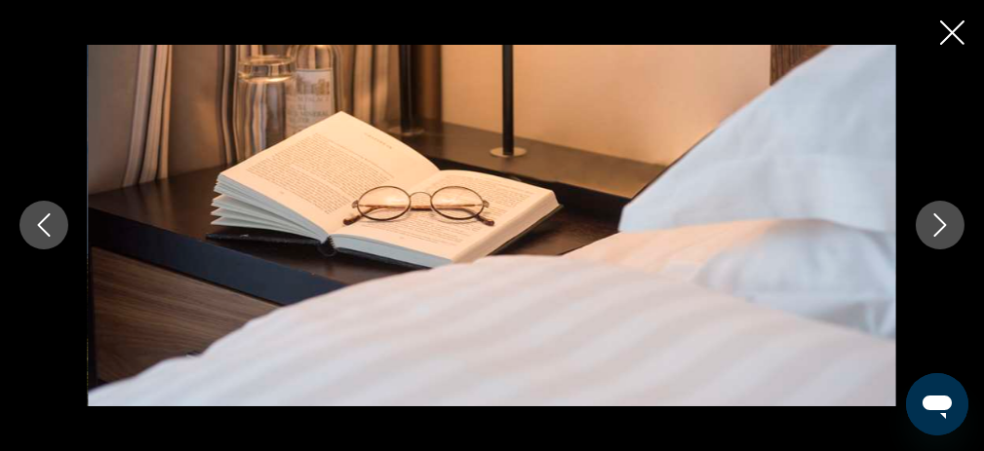
click at [941, 217] on icon "Next image" at bounding box center [939, 225] width 23 height 23
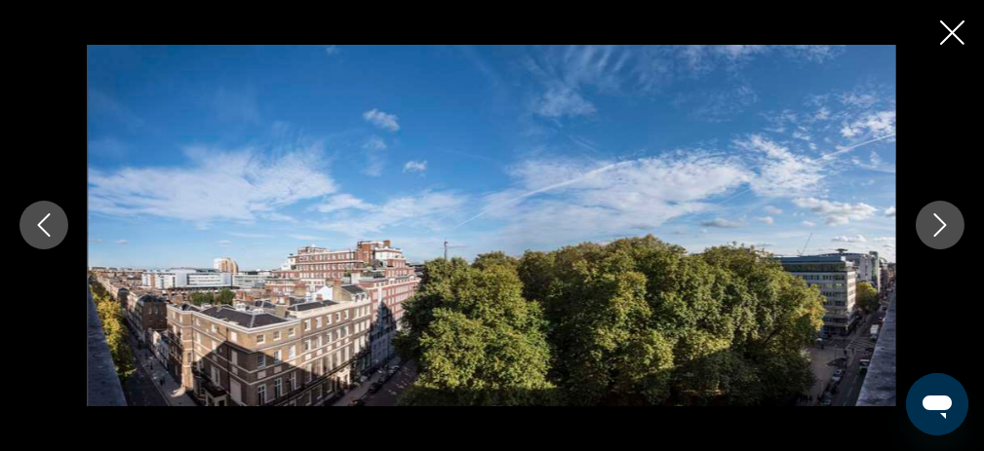
click at [941, 217] on icon "Next image" at bounding box center [939, 225] width 23 height 23
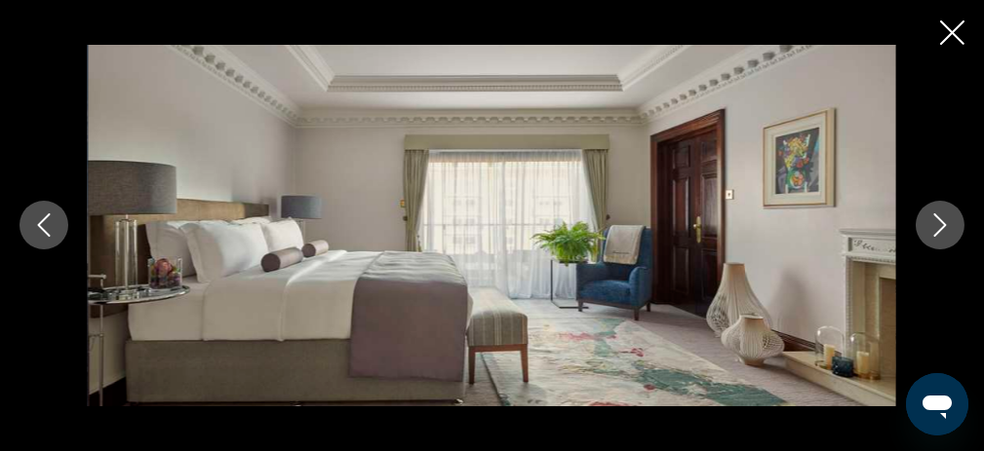
click at [941, 217] on icon "Next image" at bounding box center [939, 225] width 23 height 23
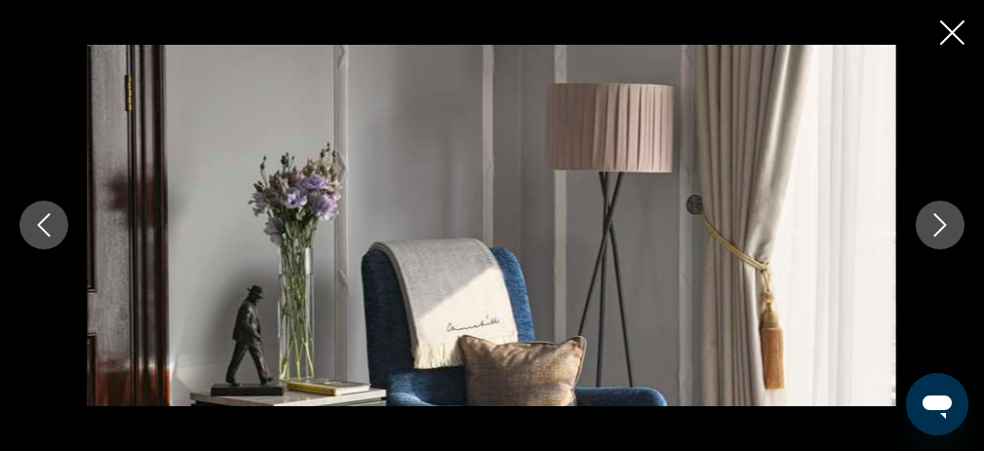
click at [941, 217] on icon "Next image" at bounding box center [939, 225] width 23 height 23
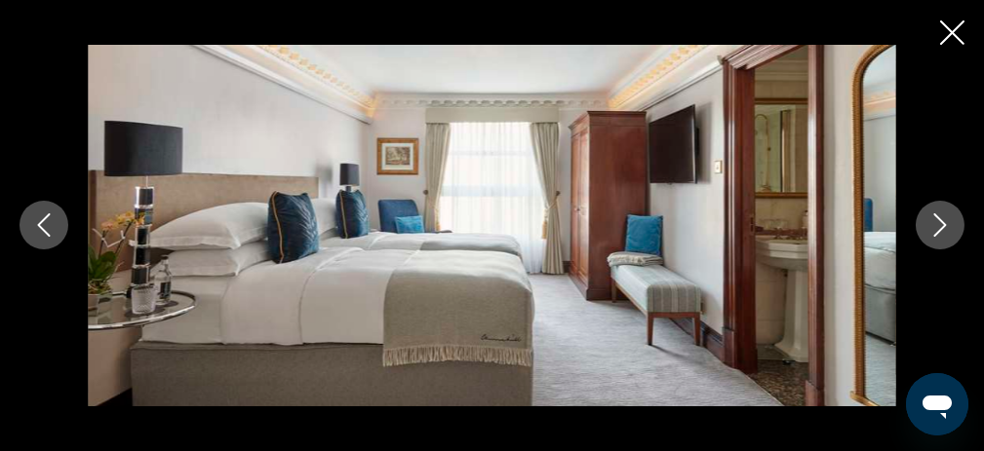
click at [941, 217] on icon "Next image" at bounding box center [939, 225] width 23 height 23
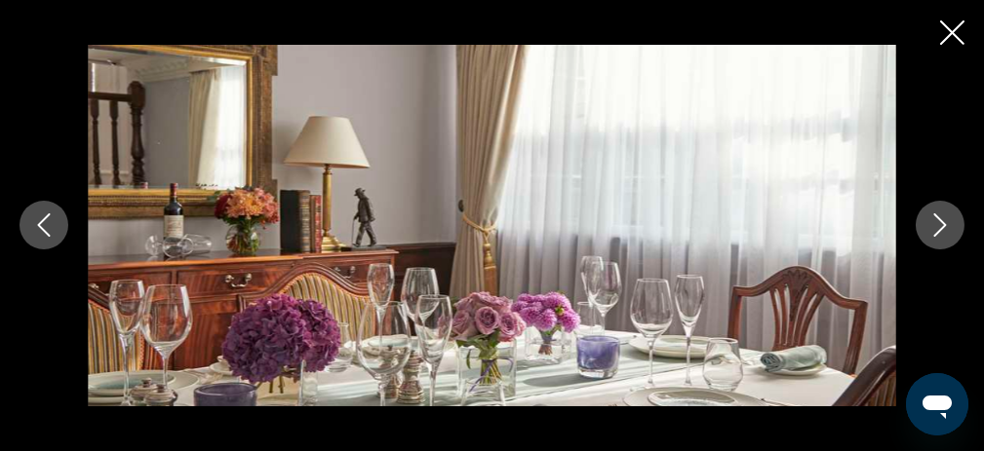
click at [941, 217] on icon "Next image" at bounding box center [939, 225] width 23 height 23
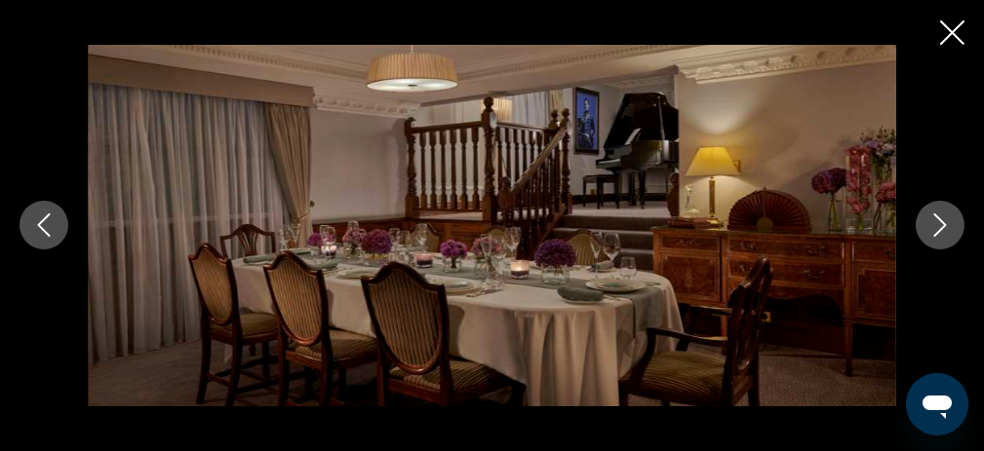
click at [940, 218] on icon "Next image" at bounding box center [939, 225] width 23 height 23
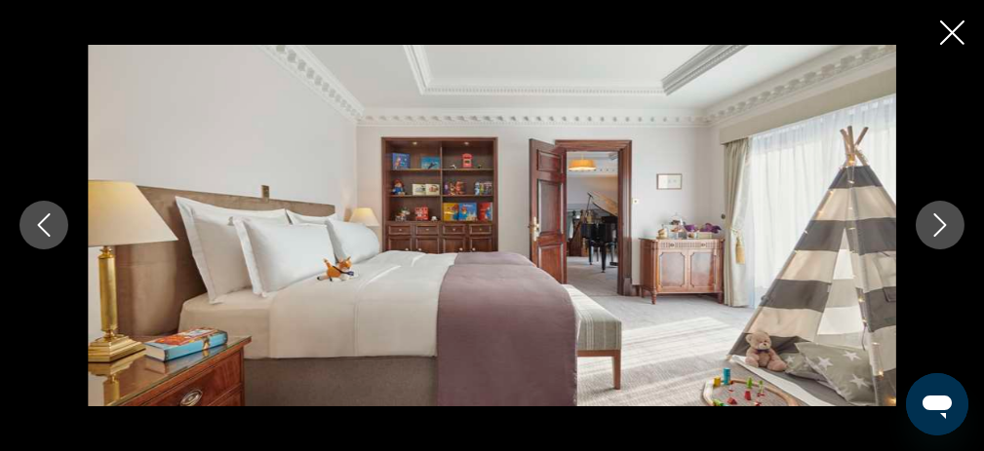
click at [940, 218] on icon "Next image" at bounding box center [939, 225] width 23 height 23
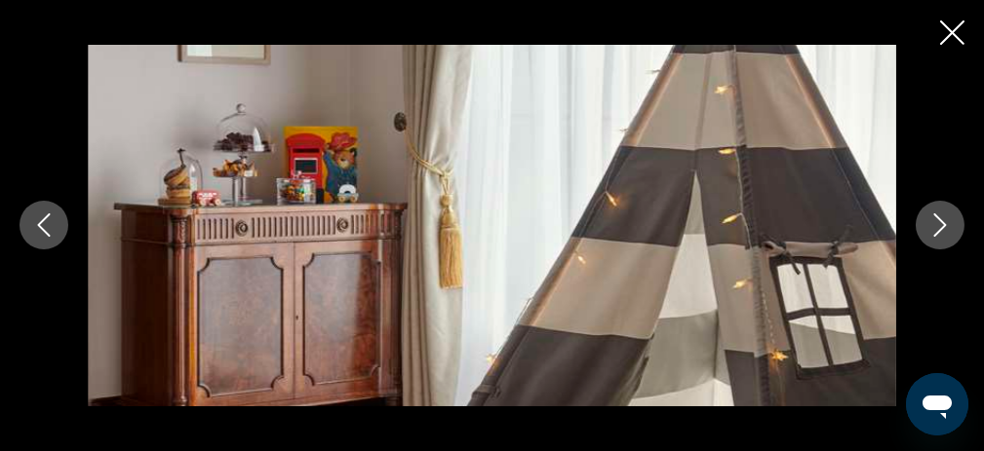
click at [940, 218] on icon "Next image" at bounding box center [939, 225] width 23 height 23
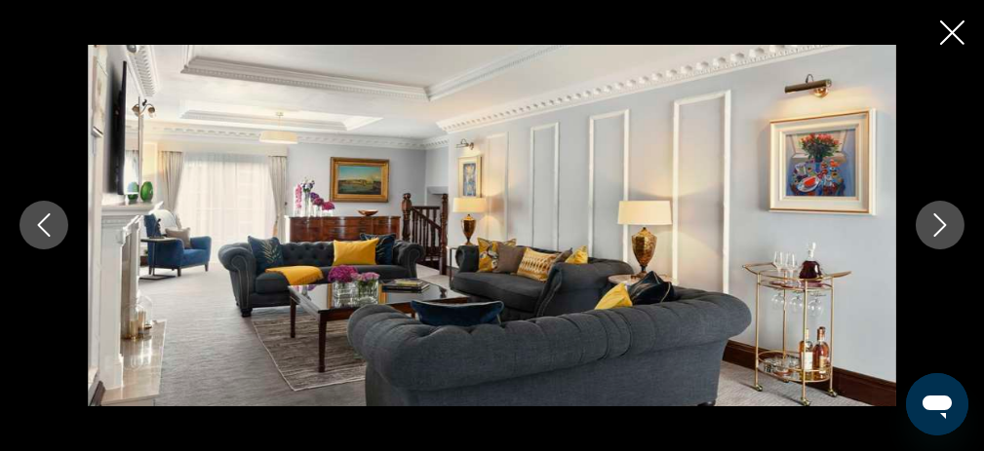
click at [940, 218] on icon "Next image" at bounding box center [939, 225] width 23 height 23
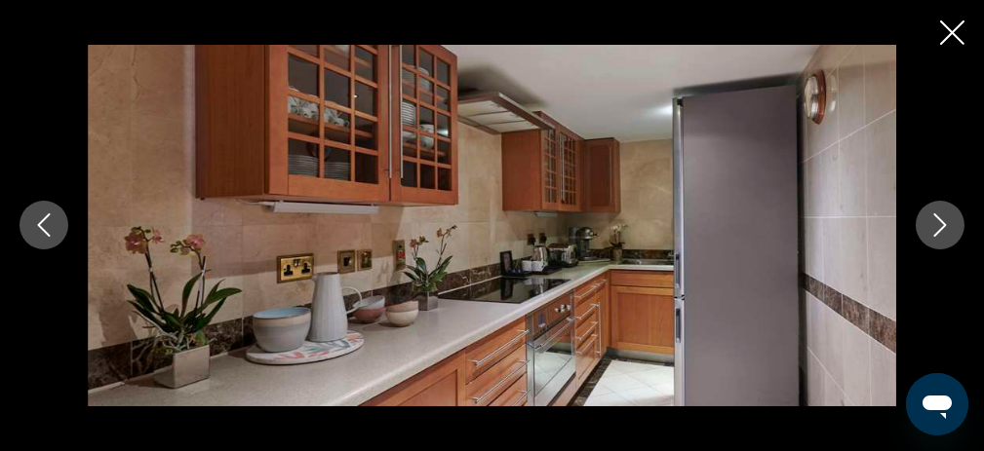
click at [940, 218] on icon "Next image" at bounding box center [939, 225] width 23 height 23
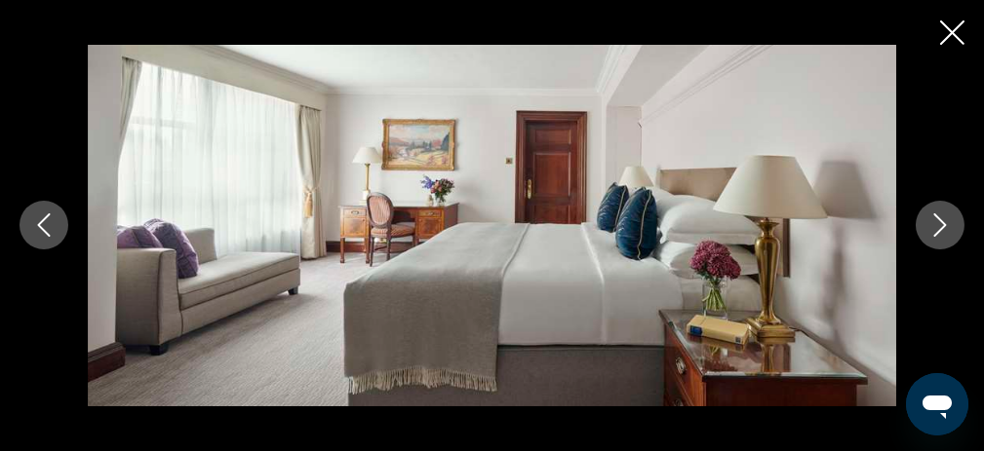
click at [940, 218] on icon "Next image" at bounding box center [939, 225] width 23 height 23
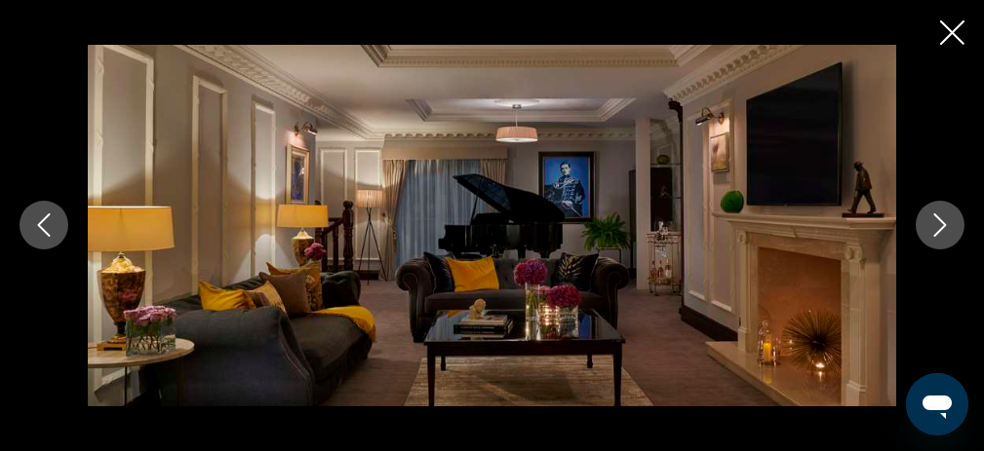
click at [940, 218] on icon "Next image" at bounding box center [939, 225] width 23 height 23
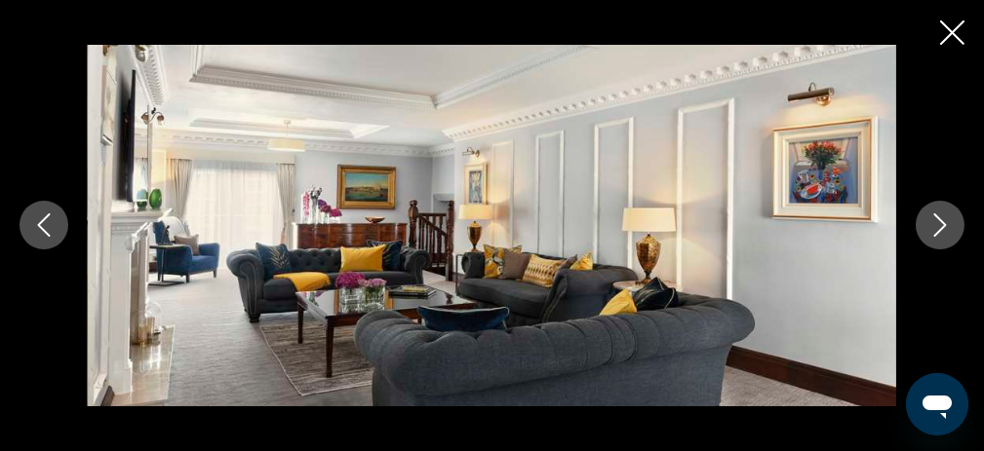
click at [940, 218] on icon "Next image" at bounding box center [939, 225] width 23 height 23
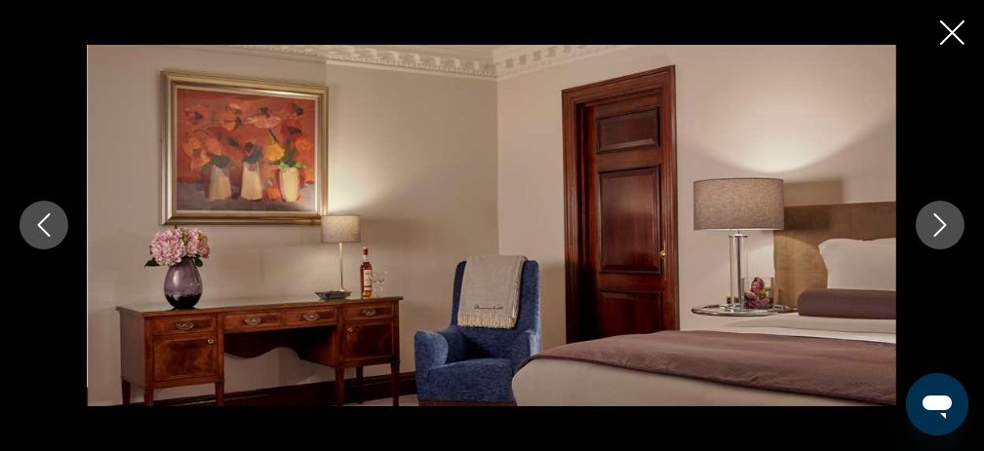
click at [940, 218] on icon "Next image" at bounding box center [939, 225] width 23 height 23
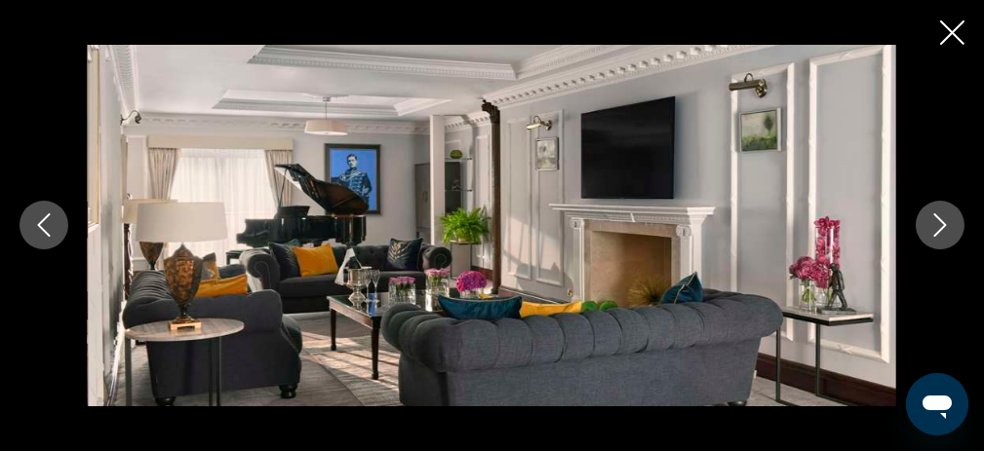
click at [940, 218] on icon "Next image" at bounding box center [939, 225] width 23 height 23
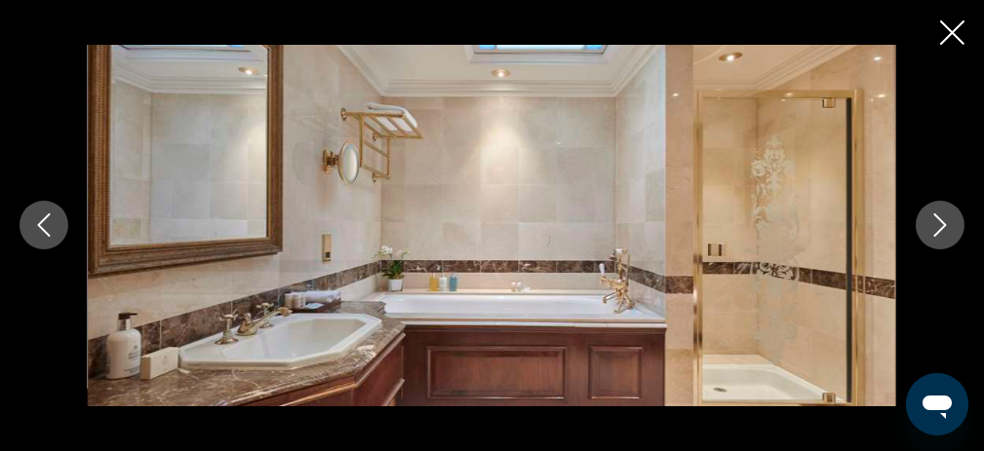
click at [940, 218] on icon "Next image" at bounding box center [939, 225] width 23 height 23
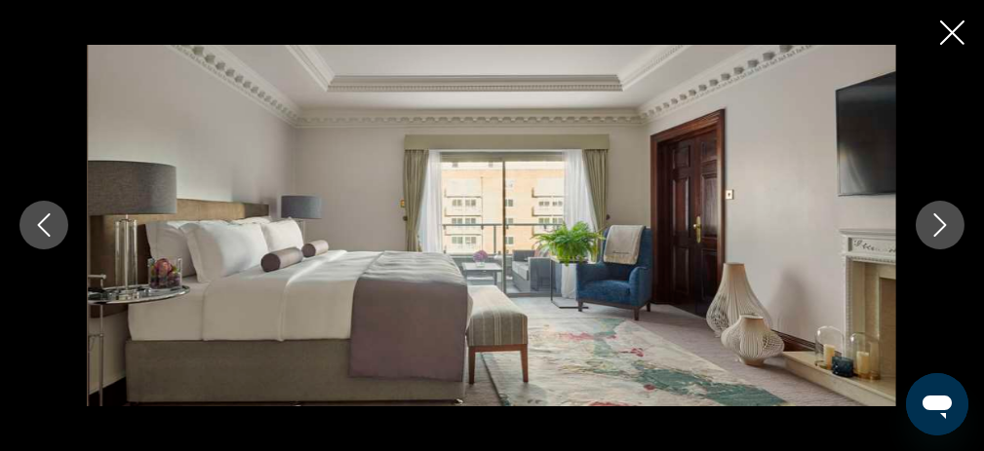
click at [940, 218] on icon "Next image" at bounding box center [939, 225] width 23 height 23
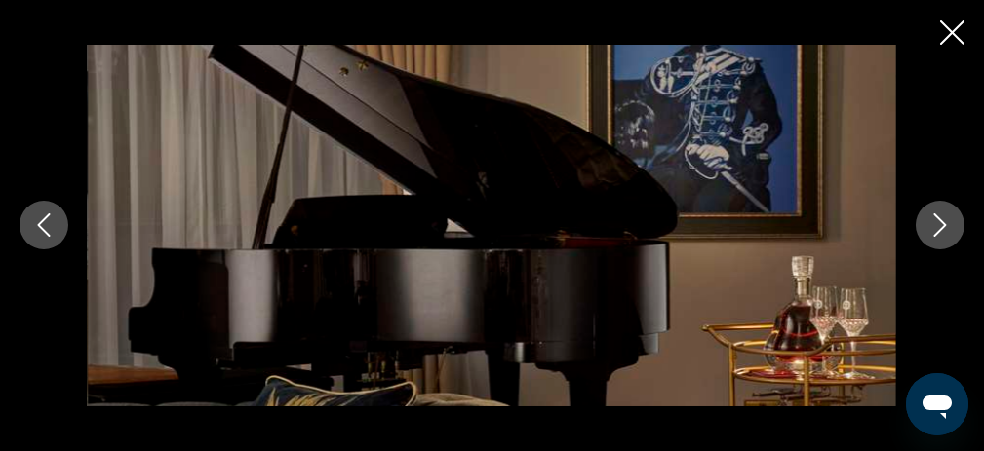
click at [940, 218] on icon "Next image" at bounding box center [939, 225] width 23 height 23
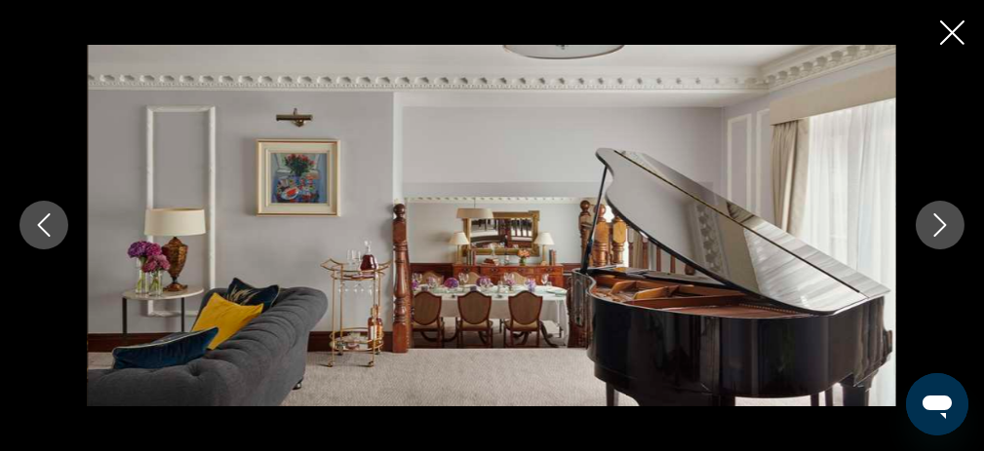
click at [940, 218] on icon "Next image" at bounding box center [939, 225] width 23 height 23
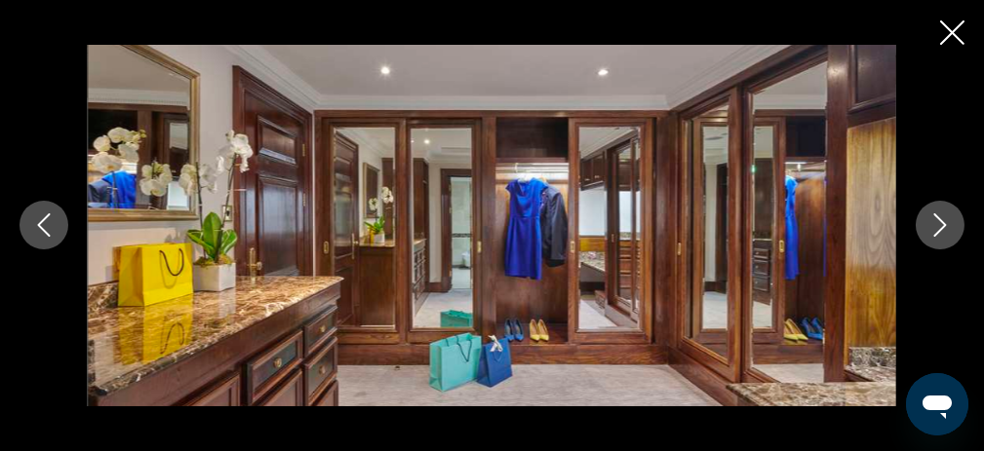
click at [940, 218] on icon "Next image" at bounding box center [939, 225] width 23 height 23
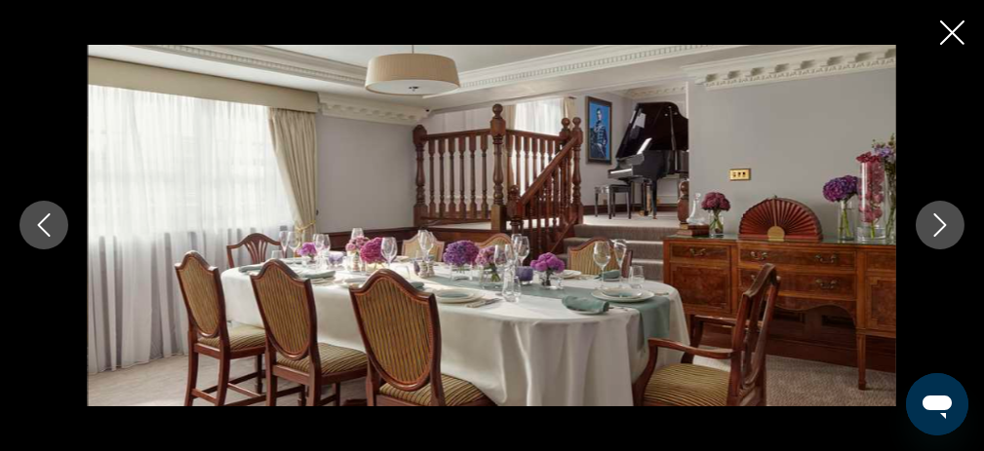
click at [940, 218] on icon "Next image" at bounding box center [939, 225] width 23 height 23
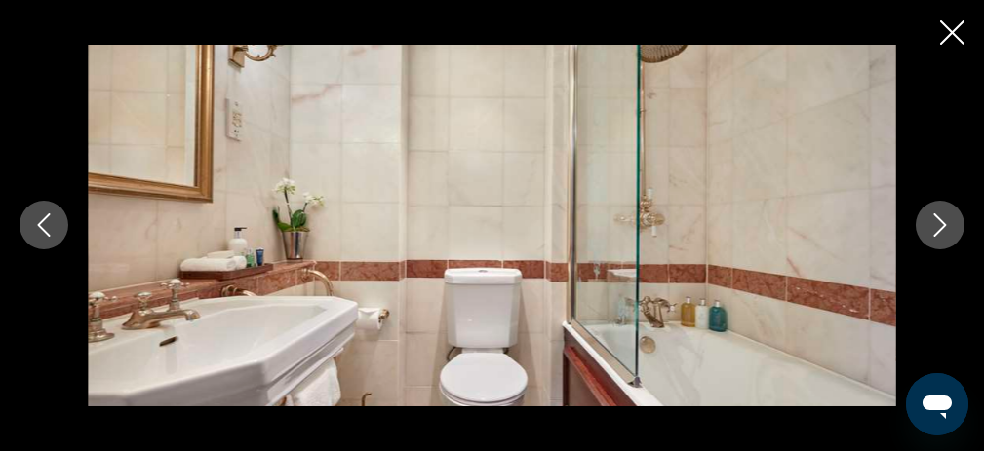
click at [940, 218] on icon "Next image" at bounding box center [939, 225] width 23 height 23
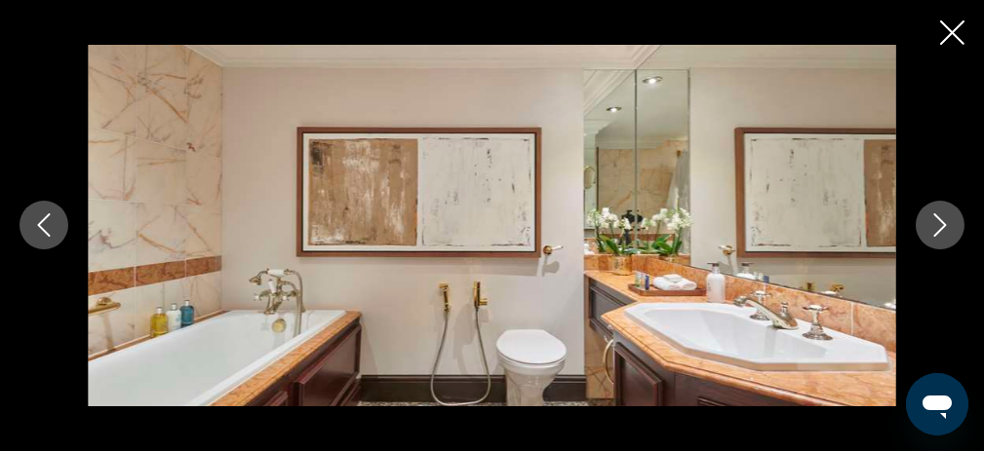
click at [940, 218] on icon "Next image" at bounding box center [939, 225] width 23 height 23
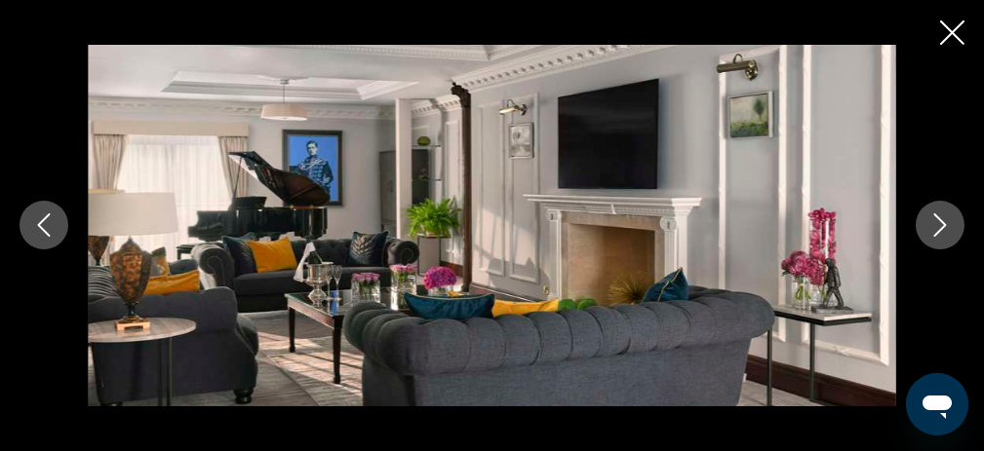
click at [940, 218] on icon "Next image" at bounding box center [939, 225] width 23 height 23
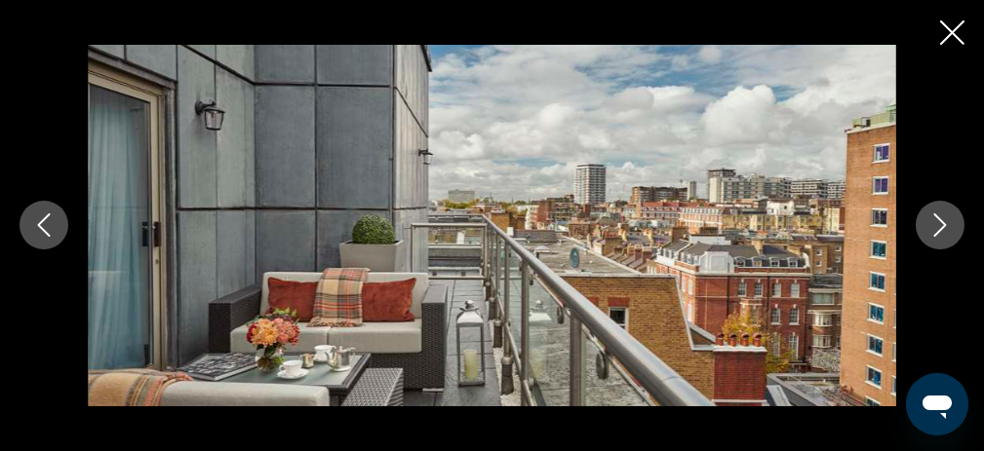
click at [940, 218] on icon "Next image" at bounding box center [939, 225] width 23 height 23
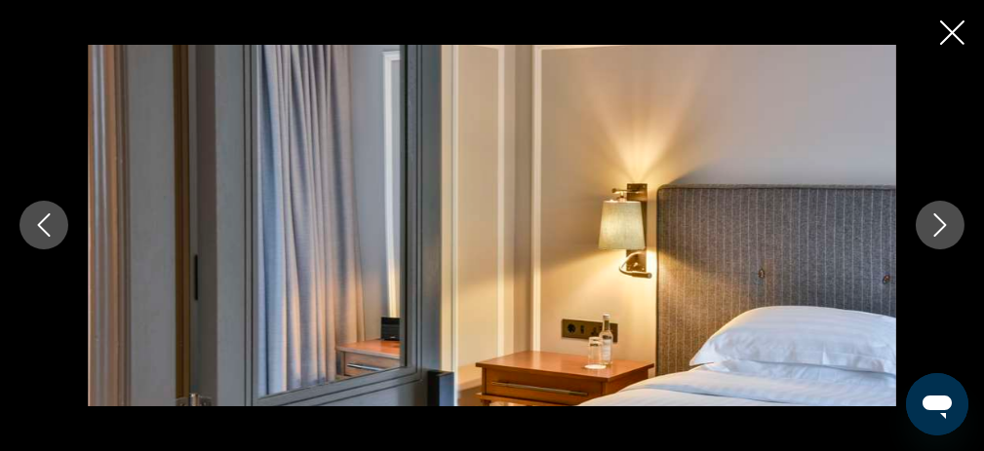
click at [940, 218] on icon "Next image" at bounding box center [939, 225] width 23 height 23
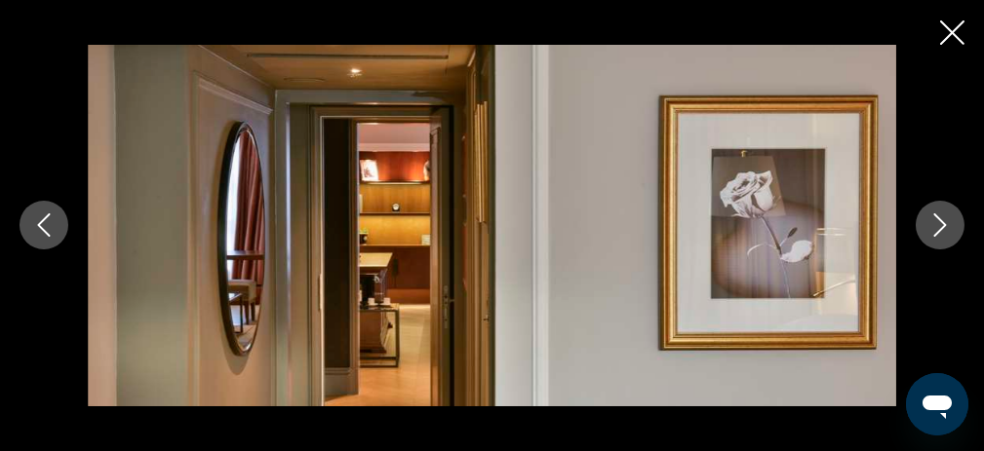
click at [940, 218] on icon "Next image" at bounding box center [939, 225] width 23 height 23
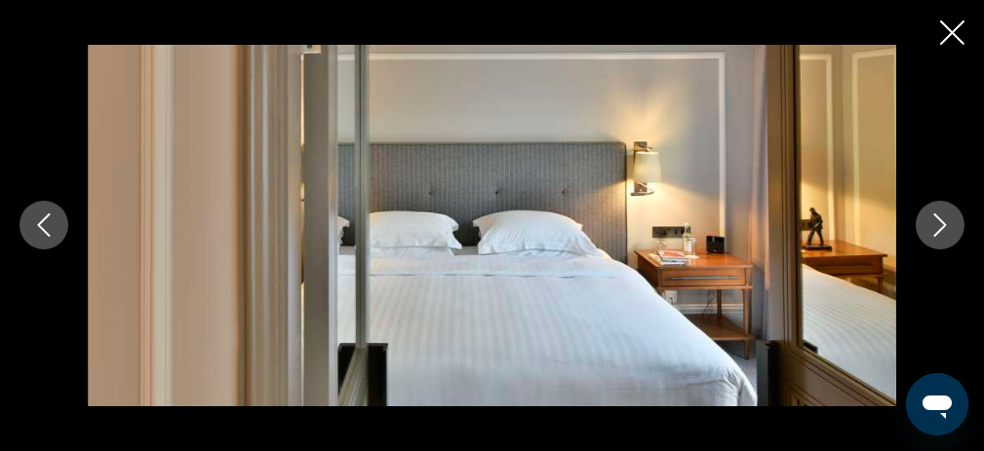
click at [940, 218] on icon "Next image" at bounding box center [939, 225] width 23 height 23
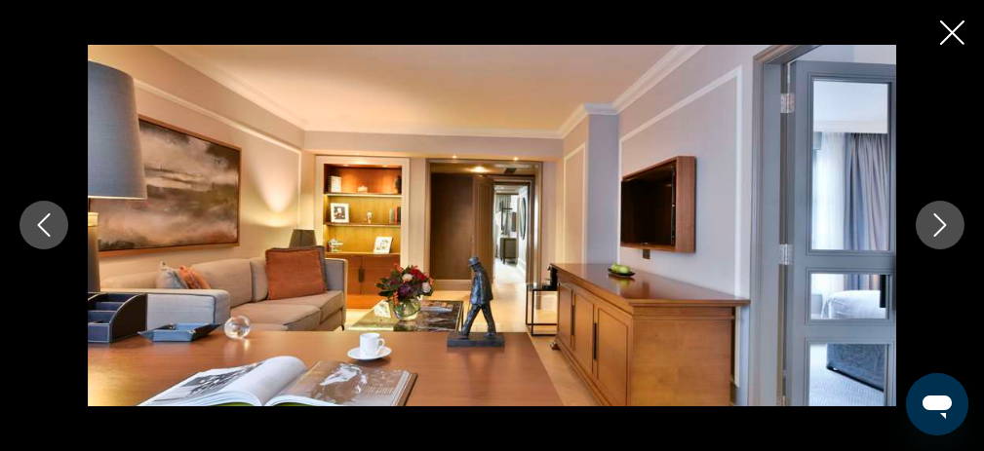
click at [940, 218] on icon "Next image" at bounding box center [939, 225] width 23 height 23
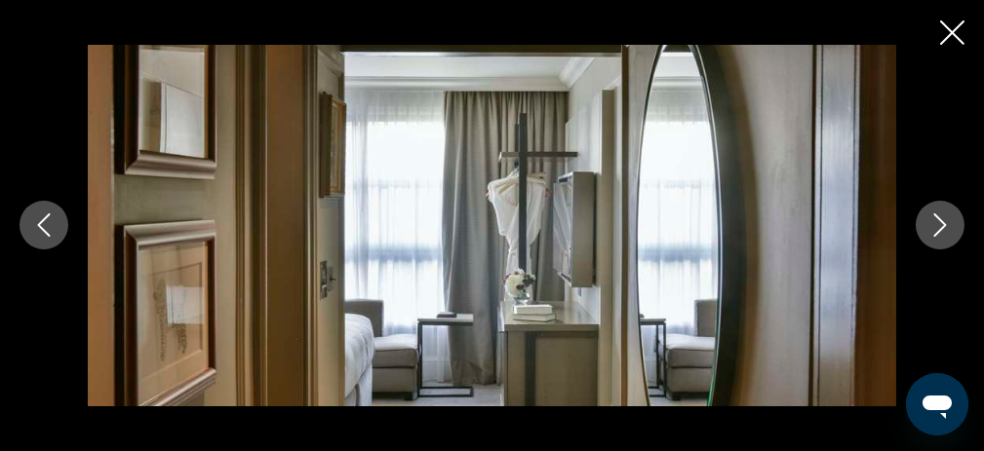
click at [940, 218] on icon "Next image" at bounding box center [939, 225] width 23 height 23
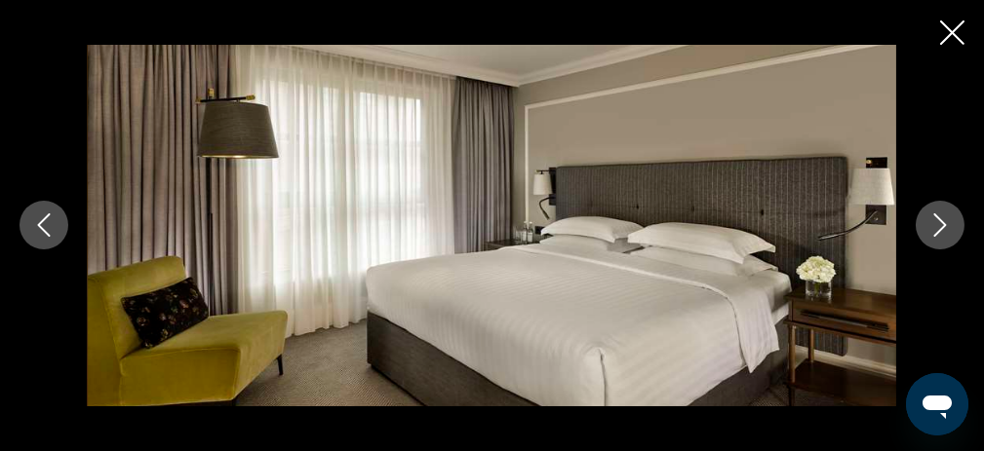
click at [940, 218] on icon "Next image" at bounding box center [939, 225] width 23 height 23
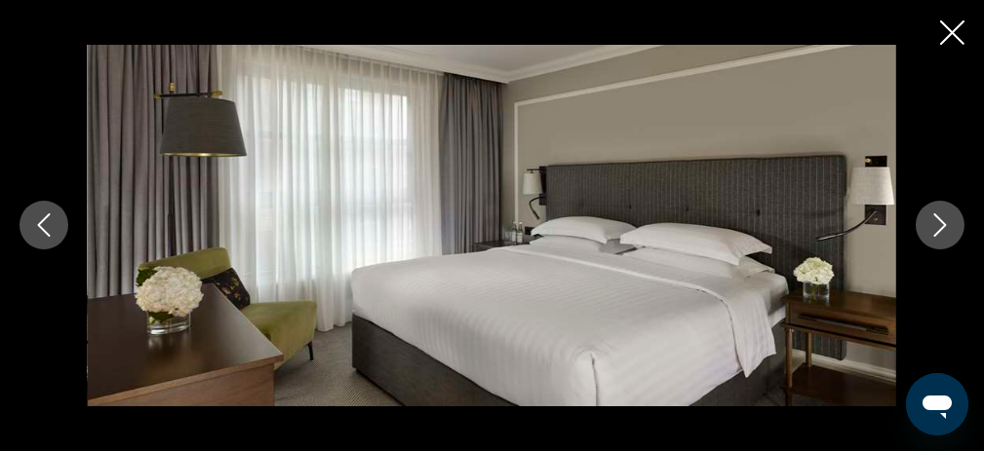
click at [940, 218] on icon "Next image" at bounding box center [939, 225] width 23 height 23
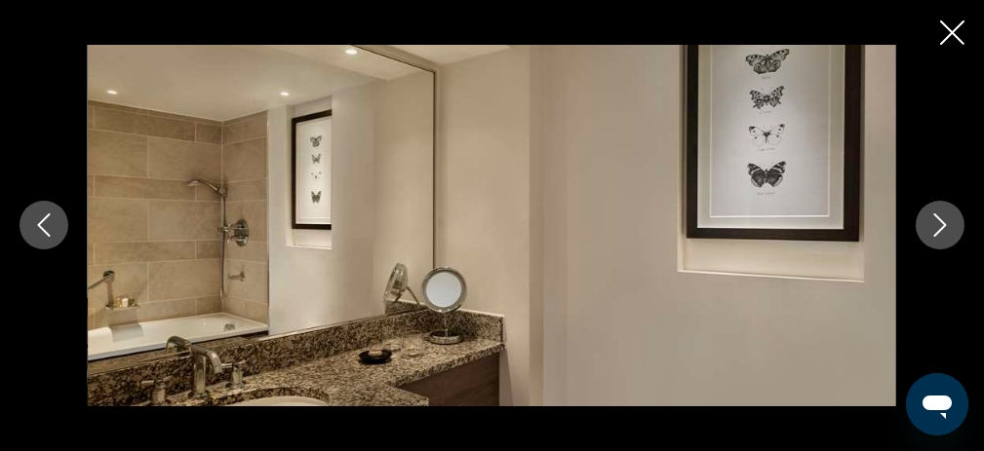
click at [950, 43] on icon "Close slideshow" at bounding box center [952, 32] width 24 height 24
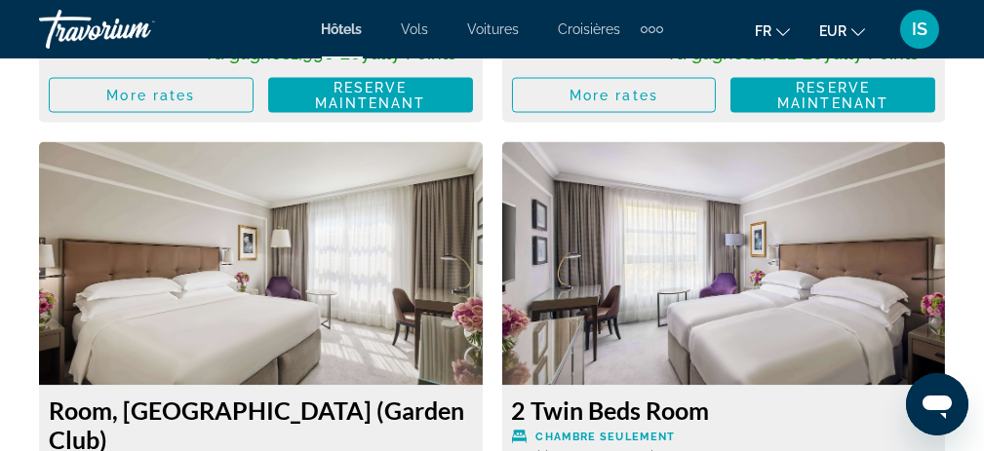
scroll to position [6923, 0]
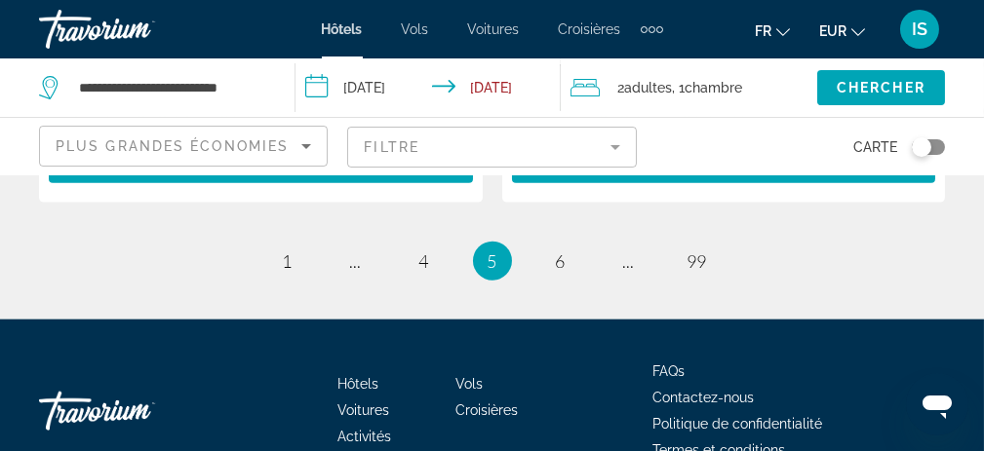
scroll to position [4405, 0]
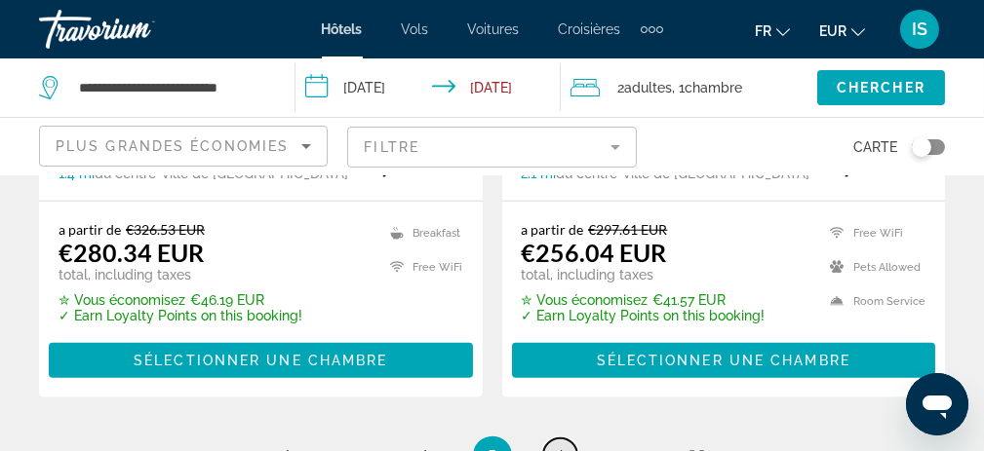
click at [557, 446] on span "6" at bounding box center [561, 456] width 10 height 21
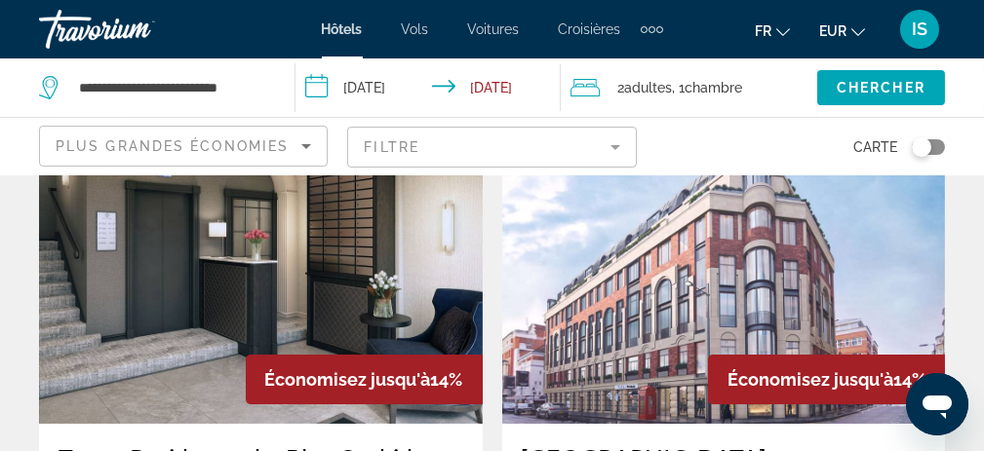
scroll to position [975, 0]
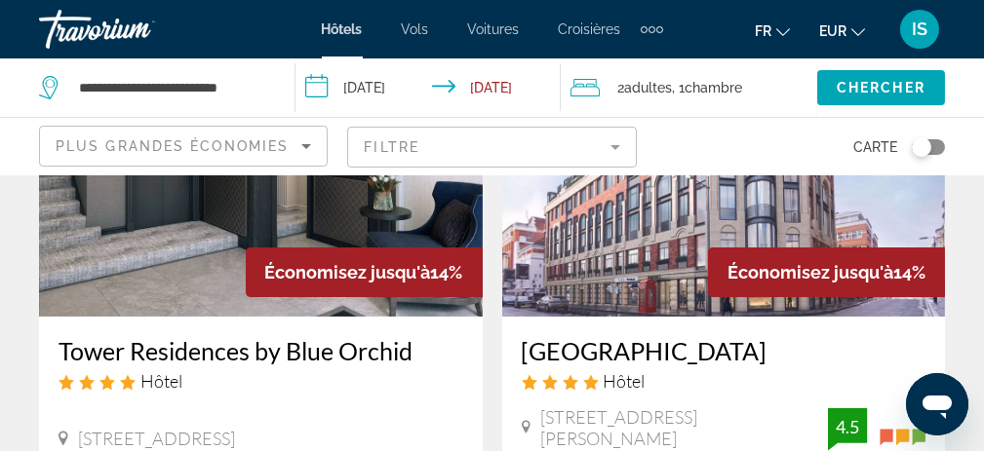
click at [174, 231] on img "Main content" at bounding box center [261, 161] width 444 height 312
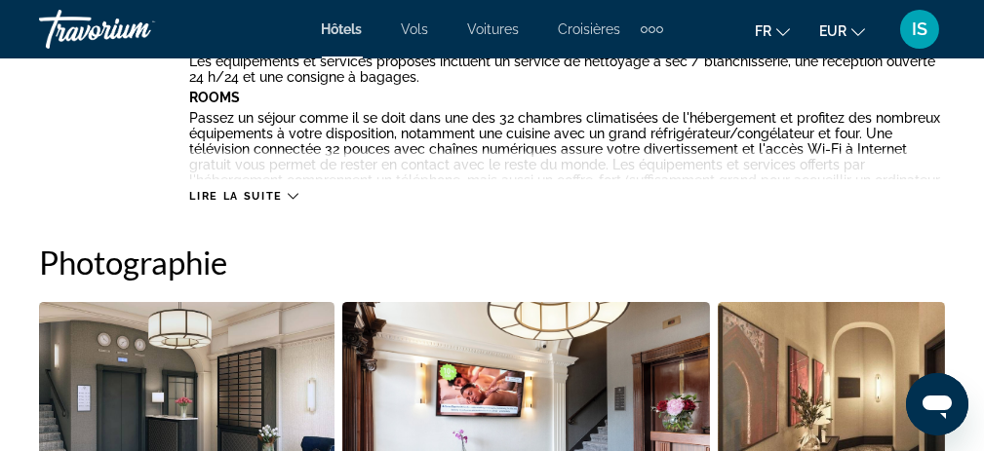
scroll to position [1170, 0]
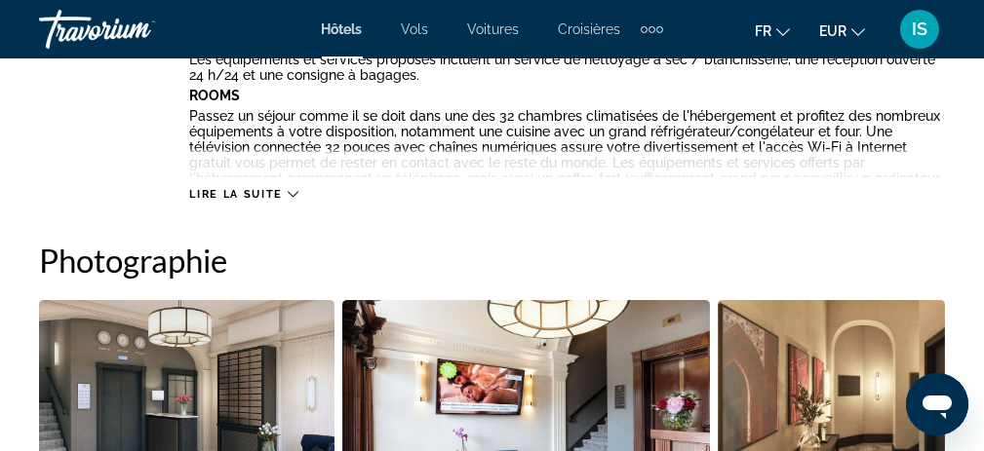
click at [278, 193] on span "Lire la suite" at bounding box center [235, 194] width 93 height 13
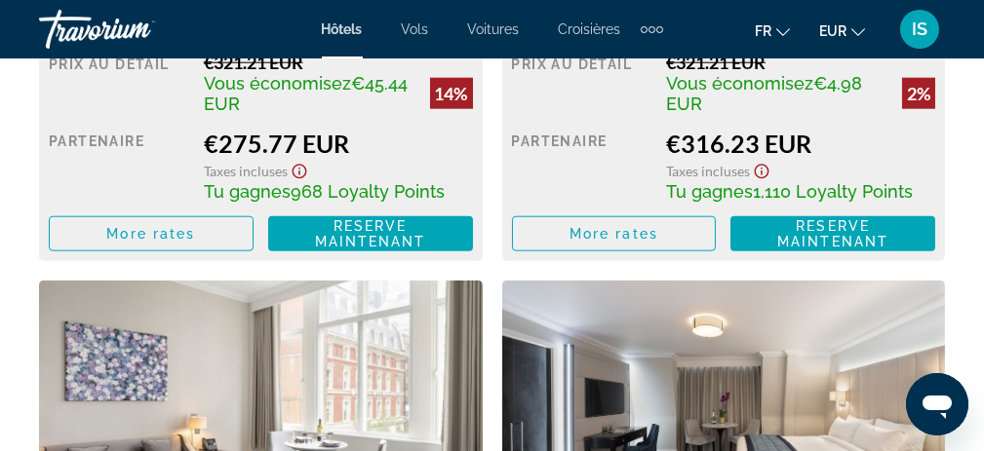
scroll to position [4388, 0]
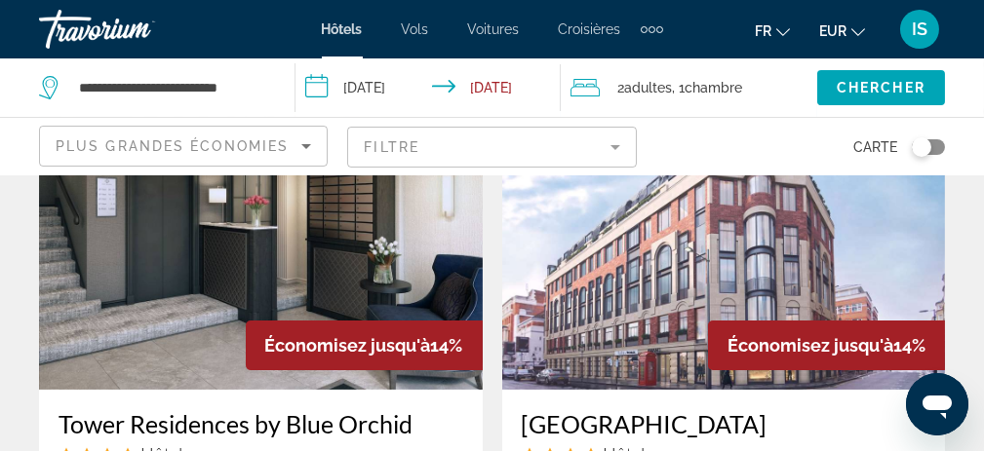
scroll to position [878, 0]
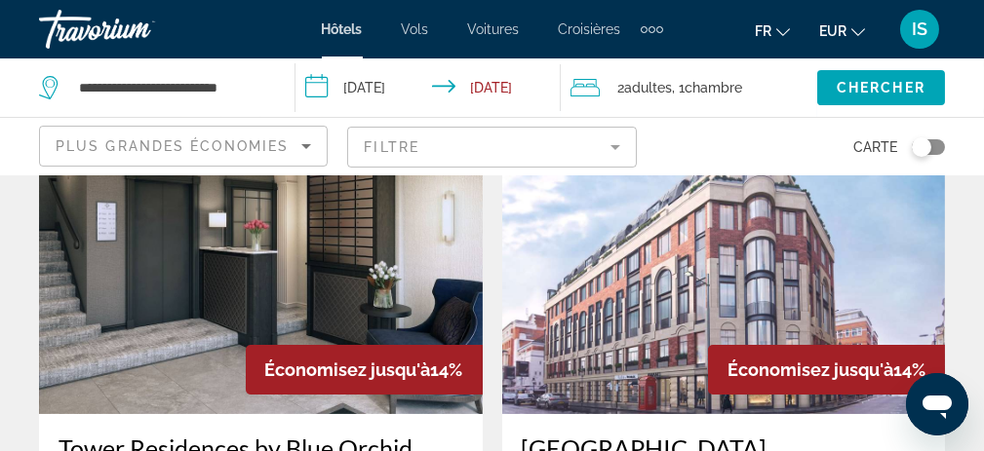
click at [656, 256] on img "Main content" at bounding box center [724, 258] width 444 height 312
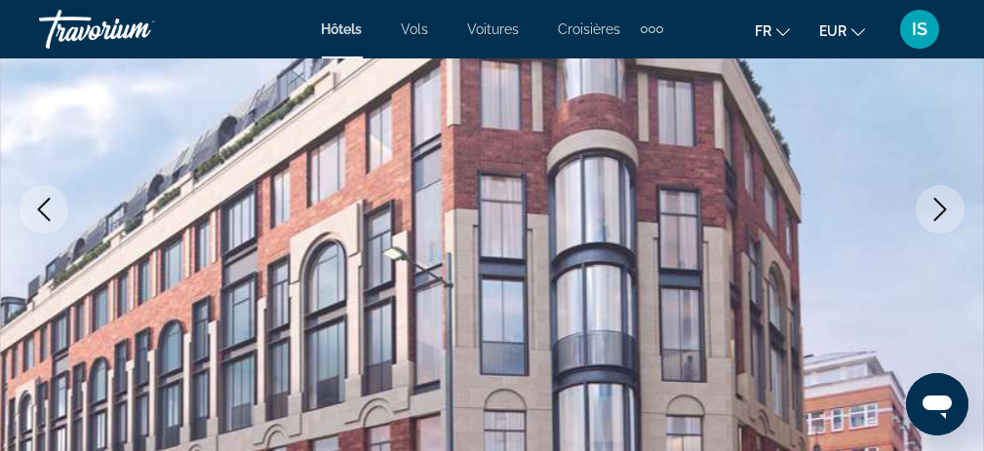
scroll to position [390, 0]
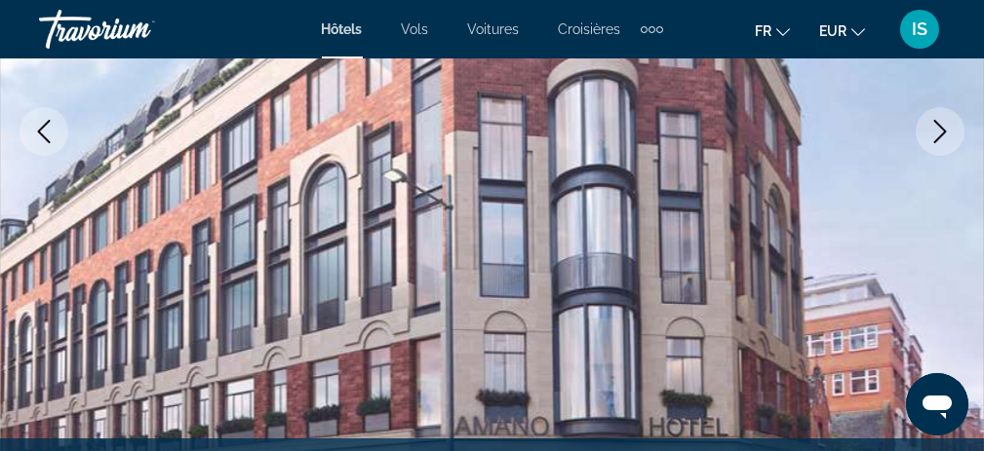
click at [943, 127] on icon "Next image" at bounding box center [939, 131] width 23 height 23
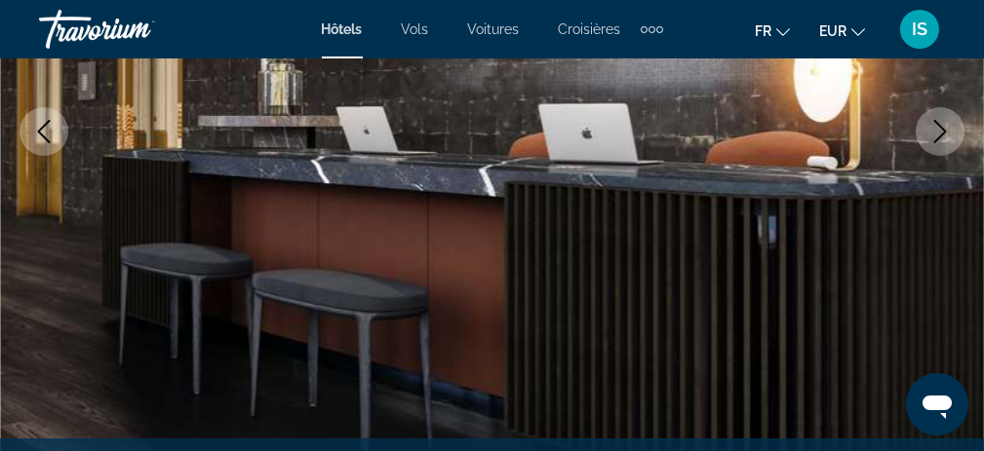
click at [943, 128] on icon "Next image" at bounding box center [940, 131] width 13 height 23
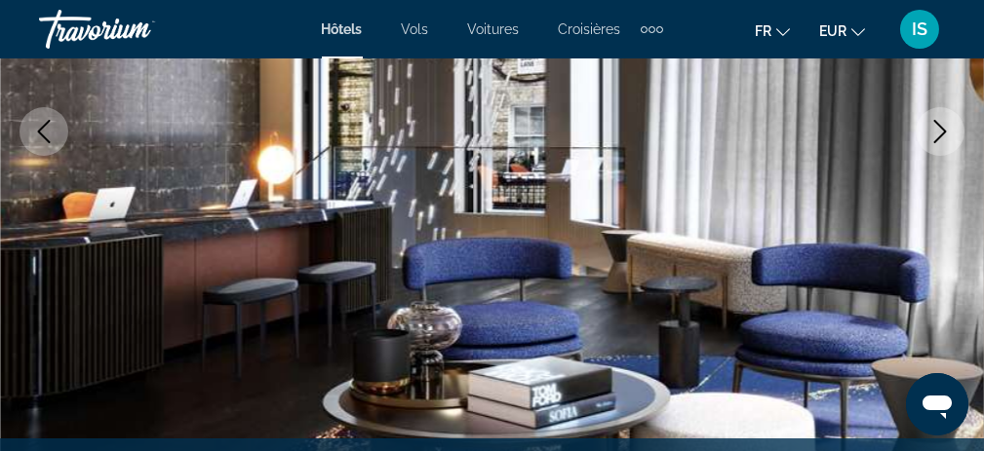
click at [943, 129] on icon "Next image" at bounding box center [940, 131] width 13 height 23
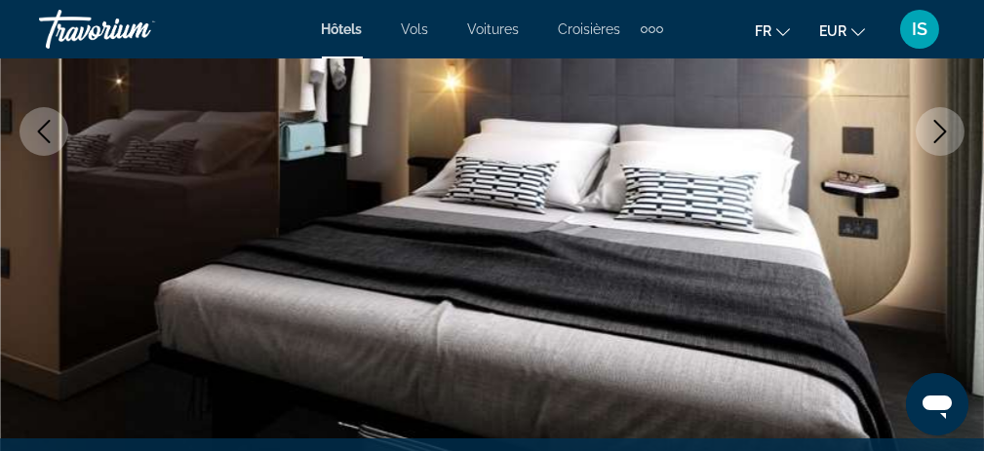
click at [943, 129] on icon "Next image" at bounding box center [940, 131] width 13 height 23
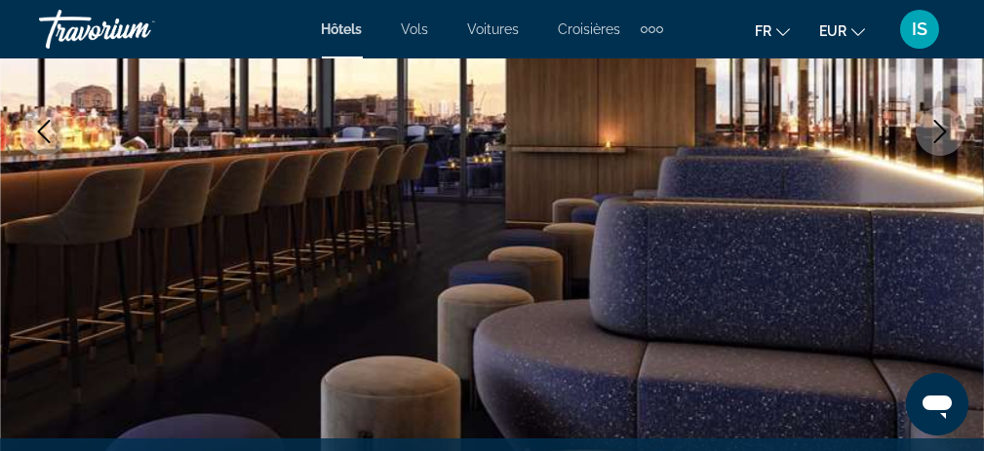
click at [943, 129] on icon "Next image" at bounding box center [940, 131] width 13 height 23
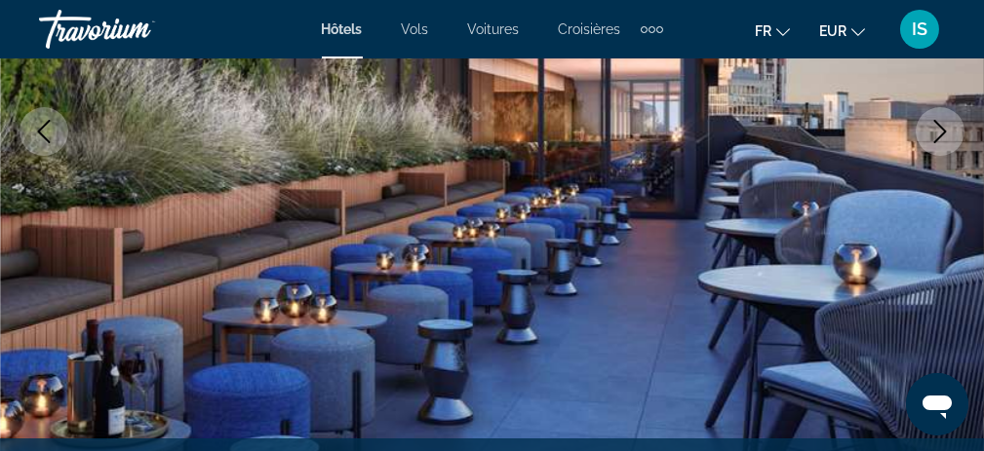
click at [943, 129] on icon "Next image" at bounding box center [940, 131] width 13 height 23
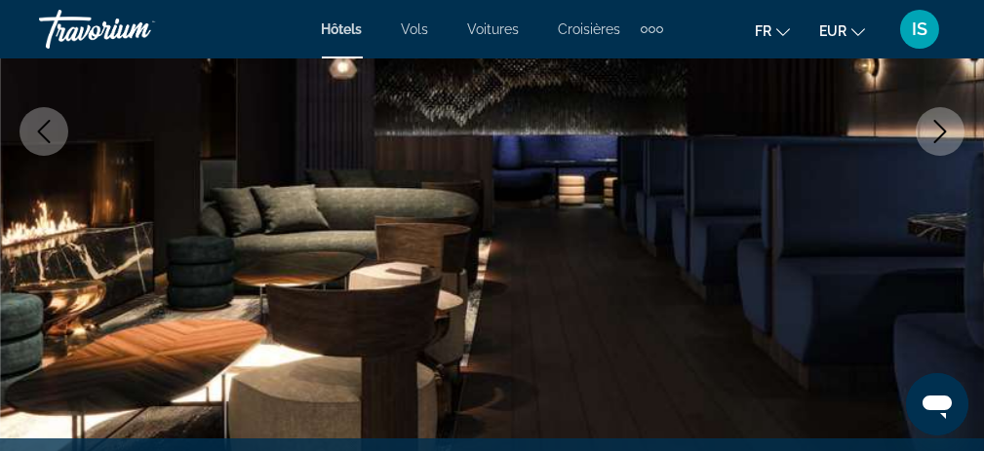
click at [943, 129] on icon "Next image" at bounding box center [940, 131] width 13 height 23
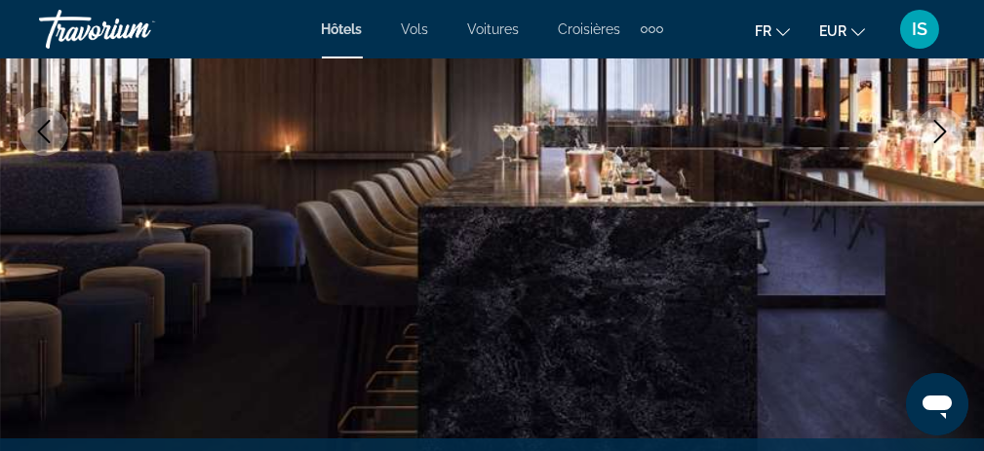
click at [943, 129] on icon "Next image" at bounding box center [940, 131] width 13 height 23
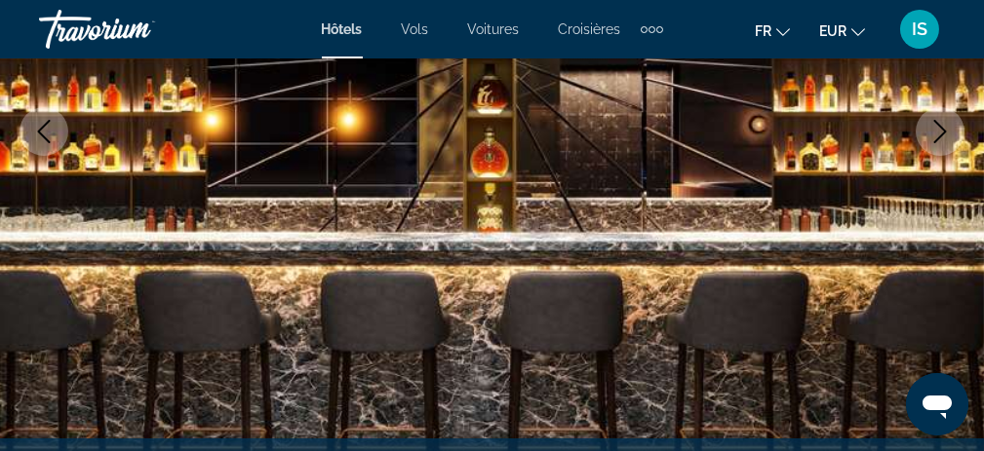
click at [942, 130] on icon "Next image" at bounding box center [939, 131] width 23 height 23
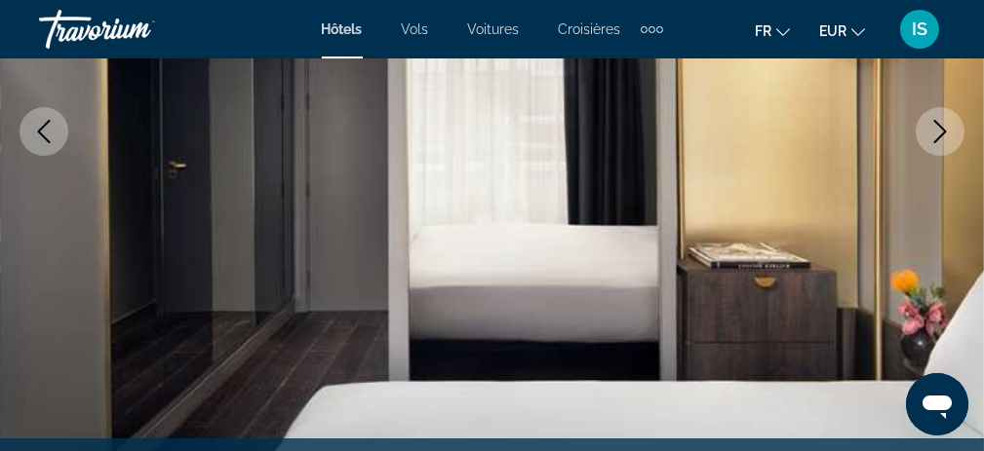
click at [942, 130] on icon "Next image" at bounding box center [939, 131] width 23 height 23
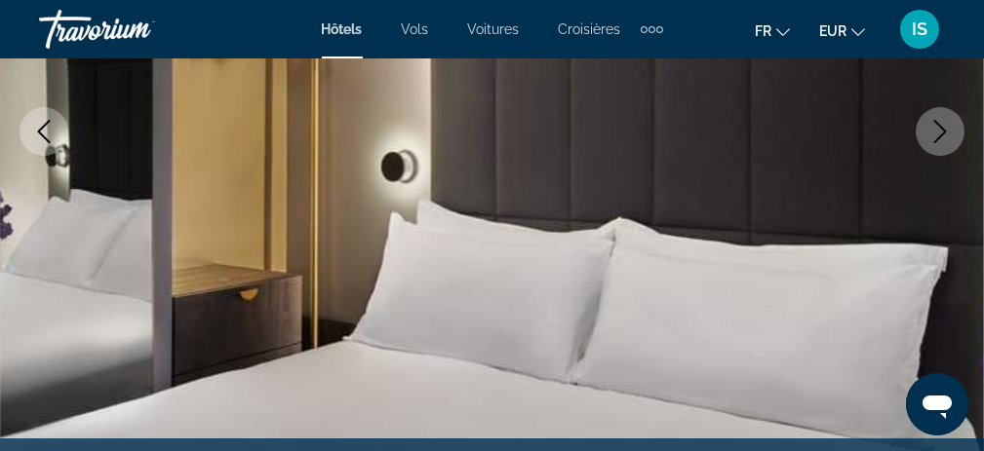
click at [942, 130] on icon "Next image" at bounding box center [939, 131] width 23 height 23
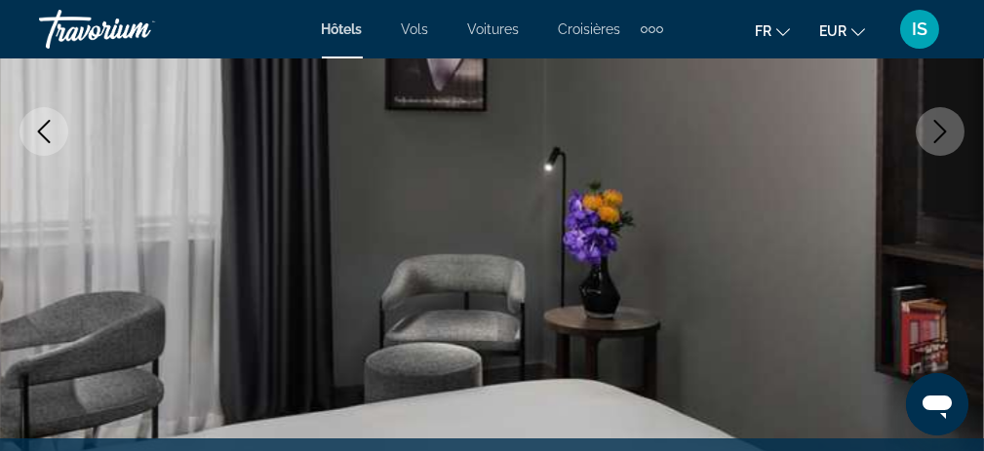
click at [942, 130] on icon "Next image" at bounding box center [939, 131] width 23 height 23
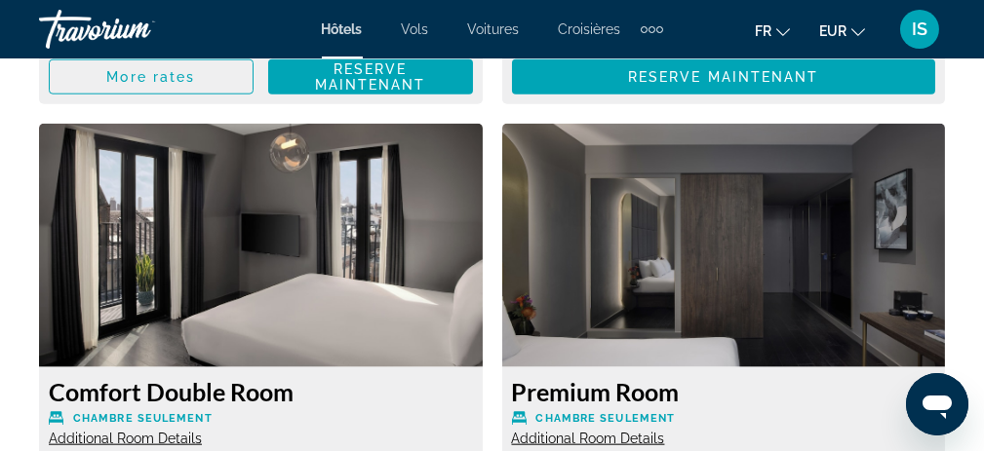
scroll to position [4876, 0]
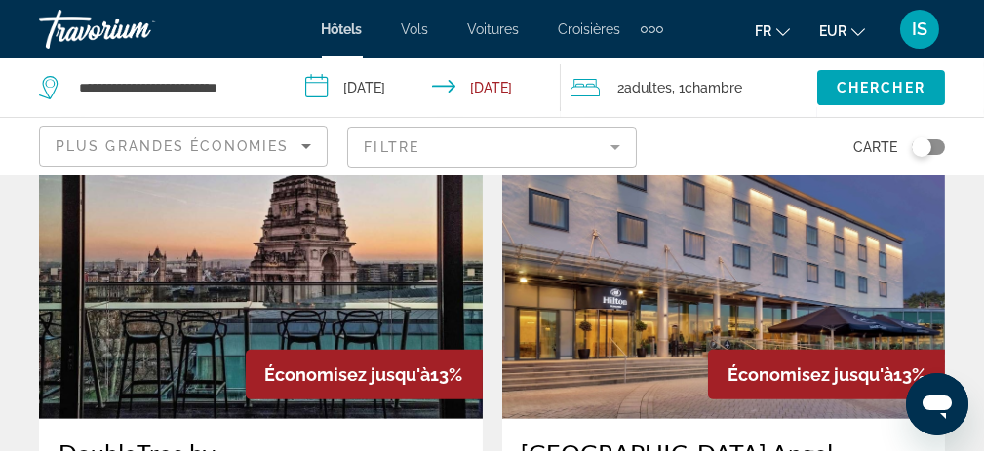
scroll to position [2243, 0]
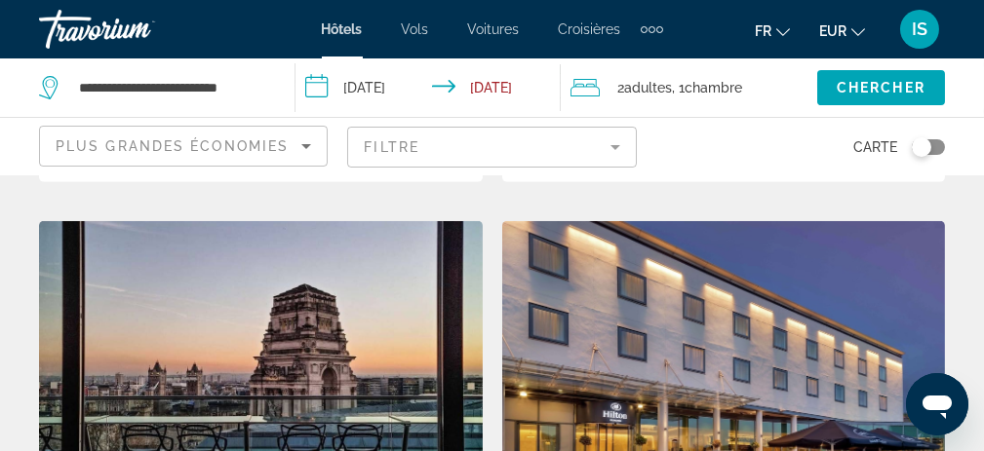
click at [326, 337] on img "Main content" at bounding box center [261, 377] width 444 height 312
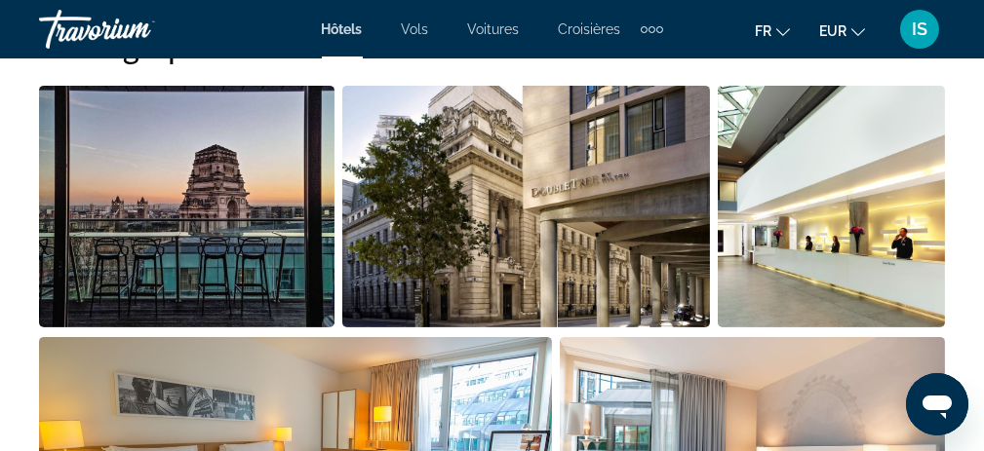
scroll to position [1463, 0]
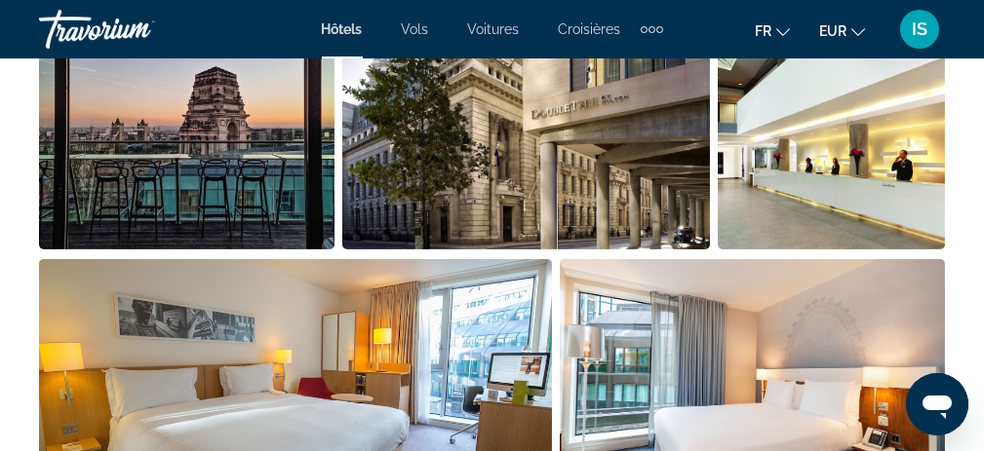
click at [243, 198] on img "Open full-screen image slider" at bounding box center [186, 129] width 295 height 242
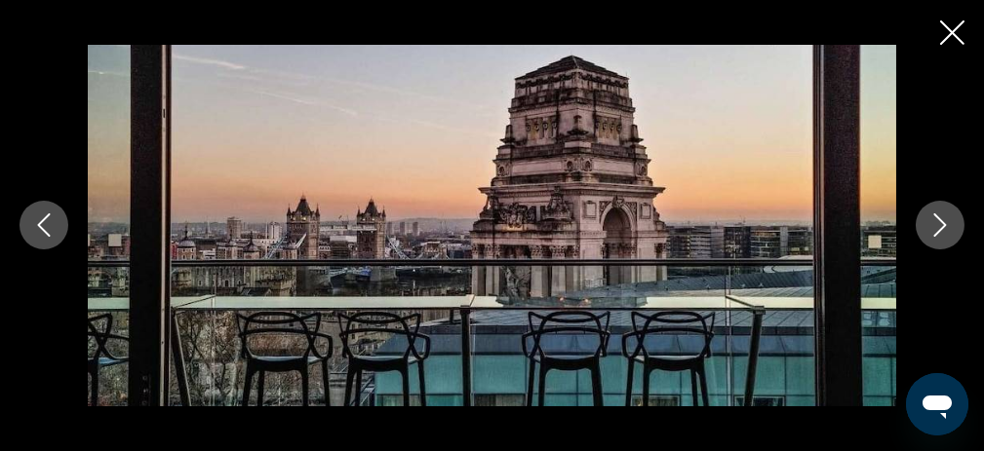
click at [940, 228] on icon "Next image" at bounding box center [939, 225] width 23 height 23
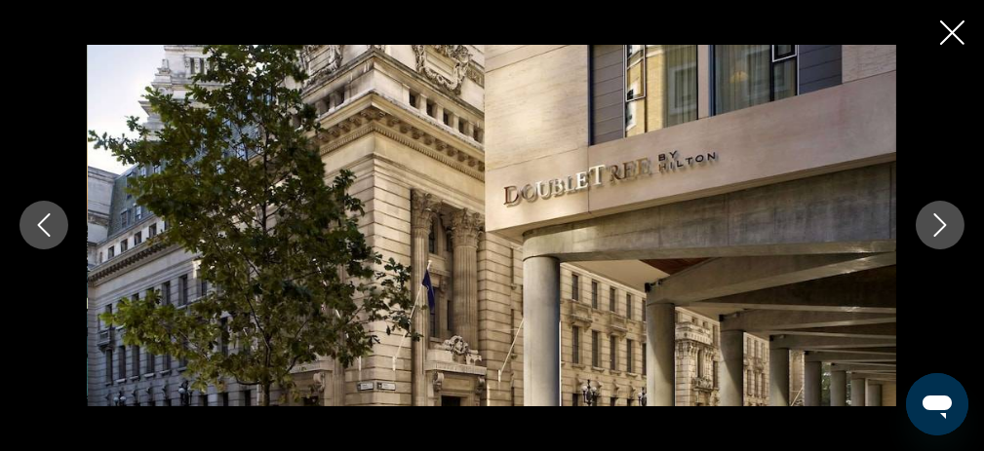
click at [940, 228] on icon "Next image" at bounding box center [939, 225] width 23 height 23
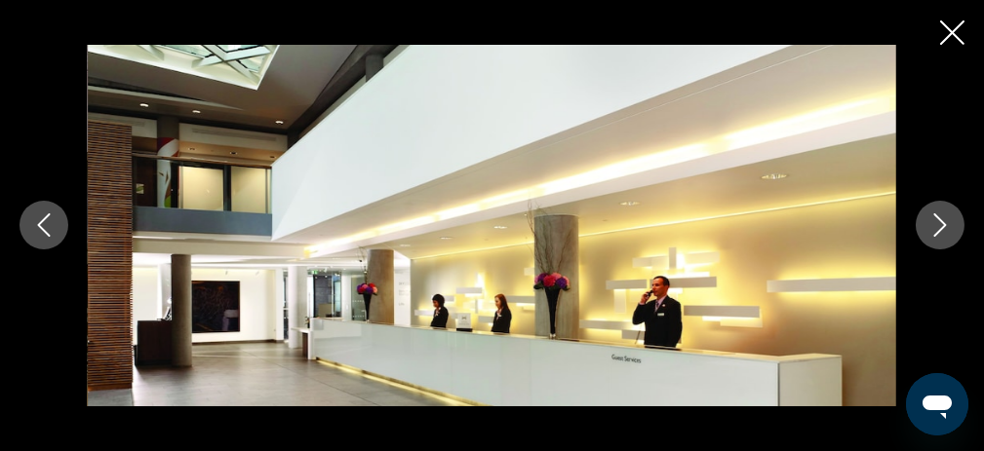
click at [940, 228] on icon "Next image" at bounding box center [939, 225] width 23 height 23
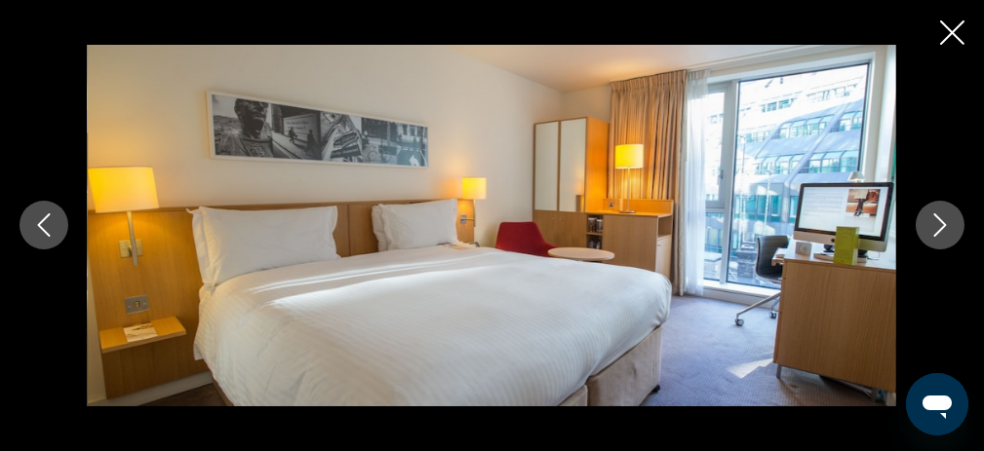
click at [940, 228] on icon "Next image" at bounding box center [939, 225] width 23 height 23
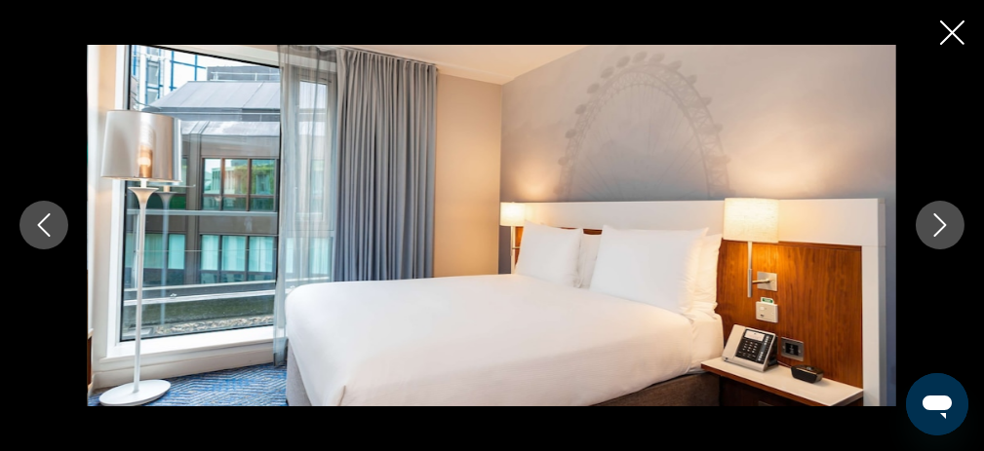
click at [940, 228] on icon "Next image" at bounding box center [939, 225] width 23 height 23
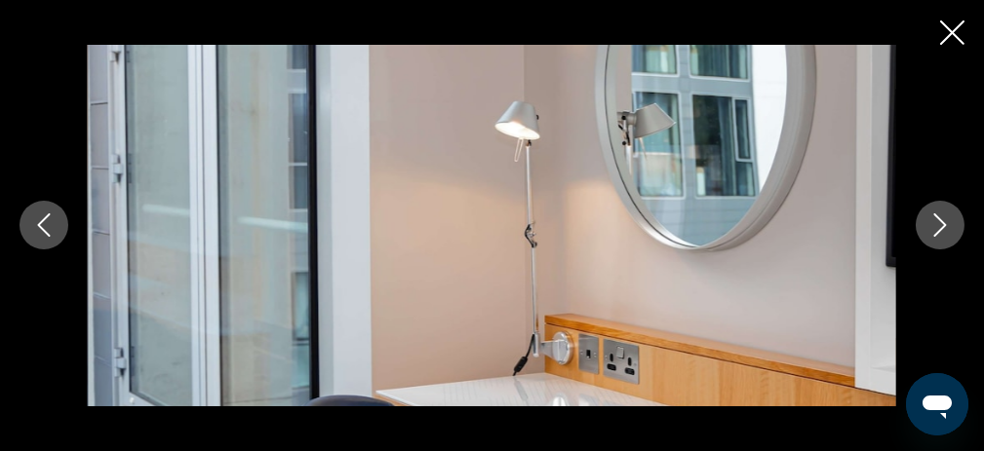
click at [940, 228] on icon "Next image" at bounding box center [939, 225] width 23 height 23
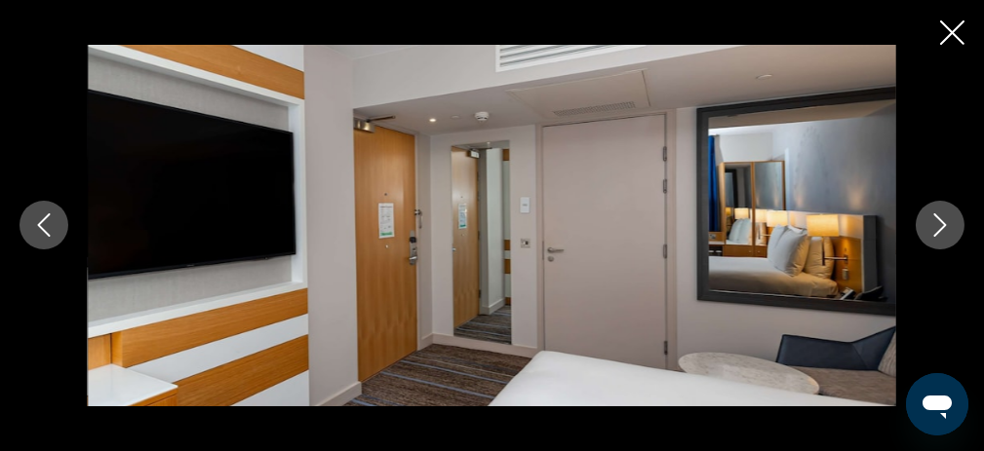
click at [940, 228] on icon "Next image" at bounding box center [939, 225] width 23 height 23
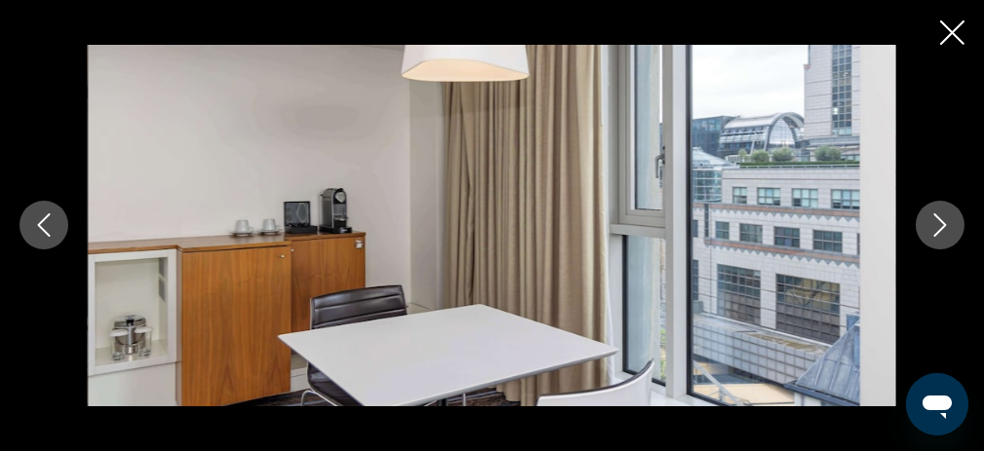
click at [940, 228] on icon "Next image" at bounding box center [939, 225] width 23 height 23
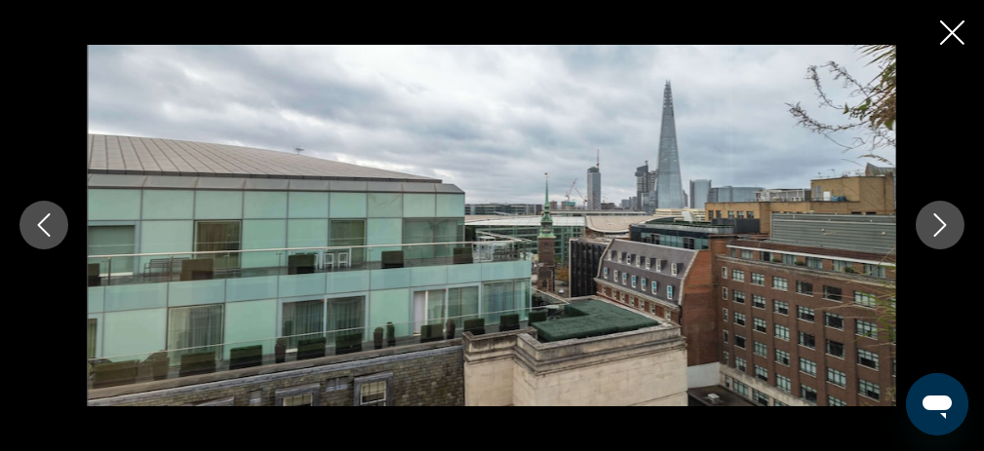
click at [940, 228] on icon "Next image" at bounding box center [939, 225] width 23 height 23
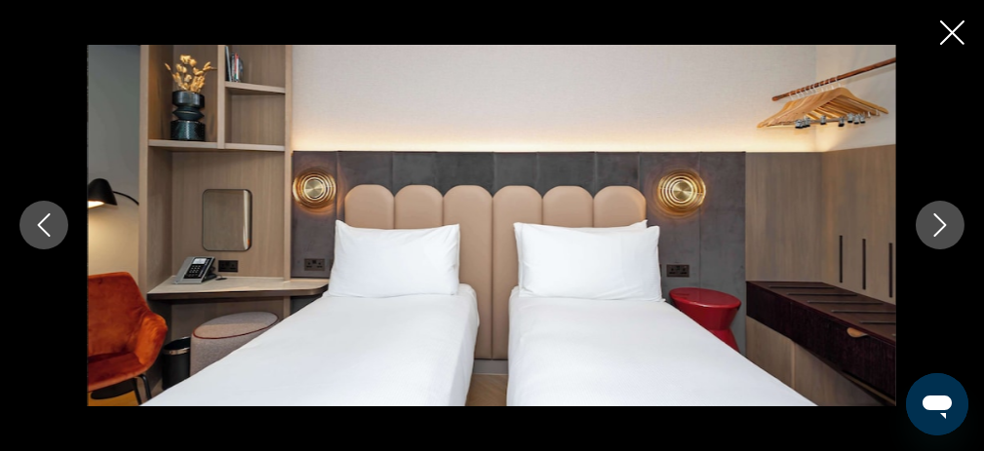
click at [940, 228] on icon "Next image" at bounding box center [939, 225] width 23 height 23
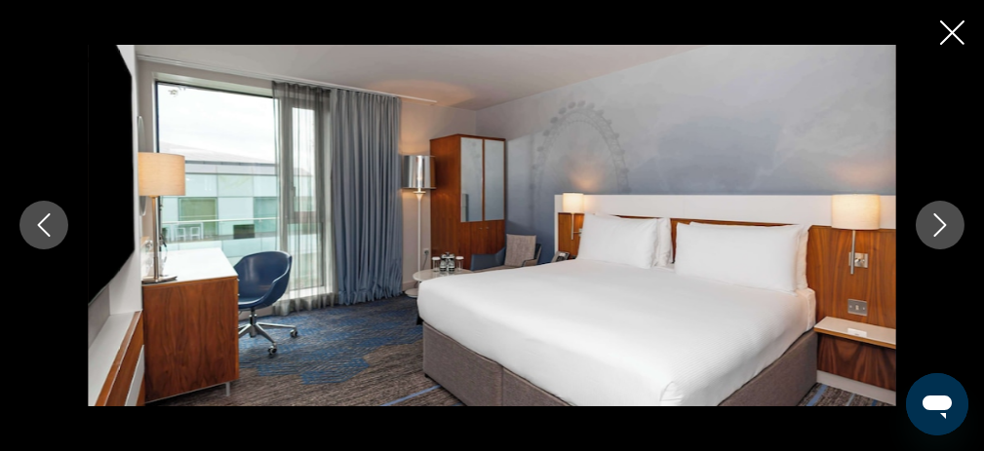
click at [940, 228] on icon "Next image" at bounding box center [939, 225] width 23 height 23
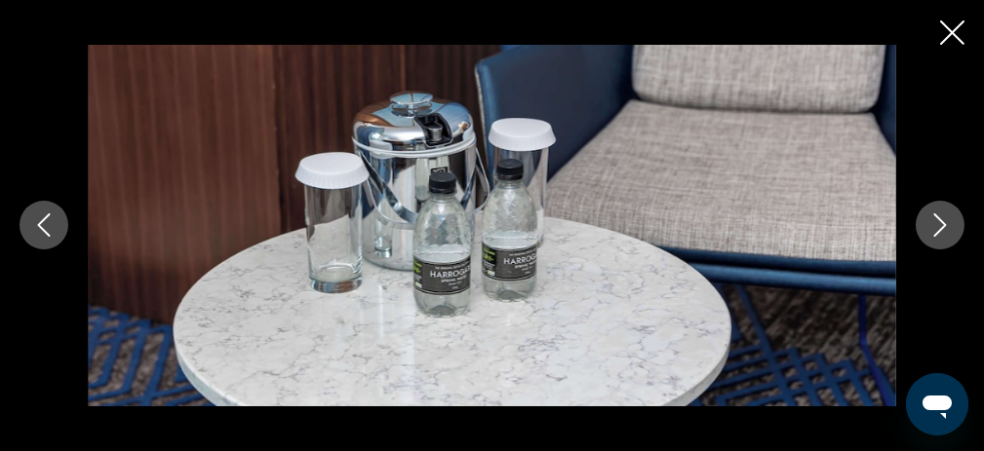
click at [940, 228] on icon "Next image" at bounding box center [939, 225] width 23 height 23
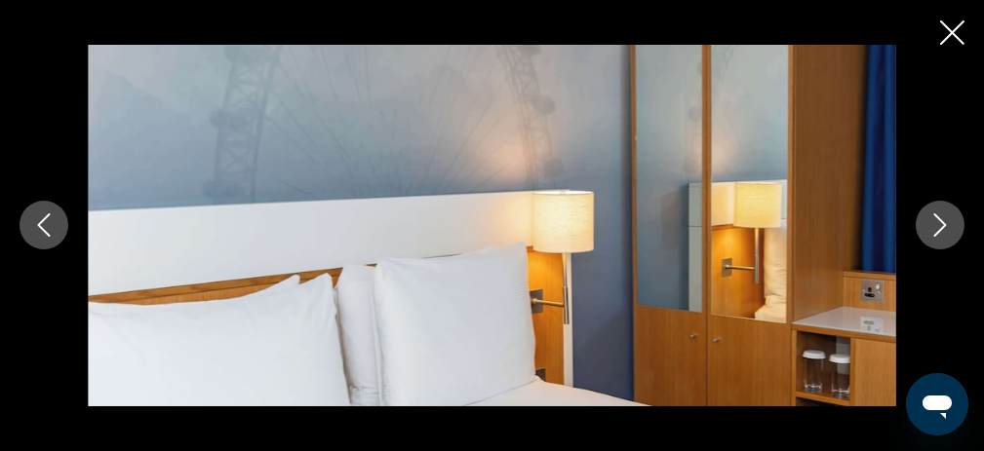
click at [940, 228] on icon "Next image" at bounding box center [939, 225] width 23 height 23
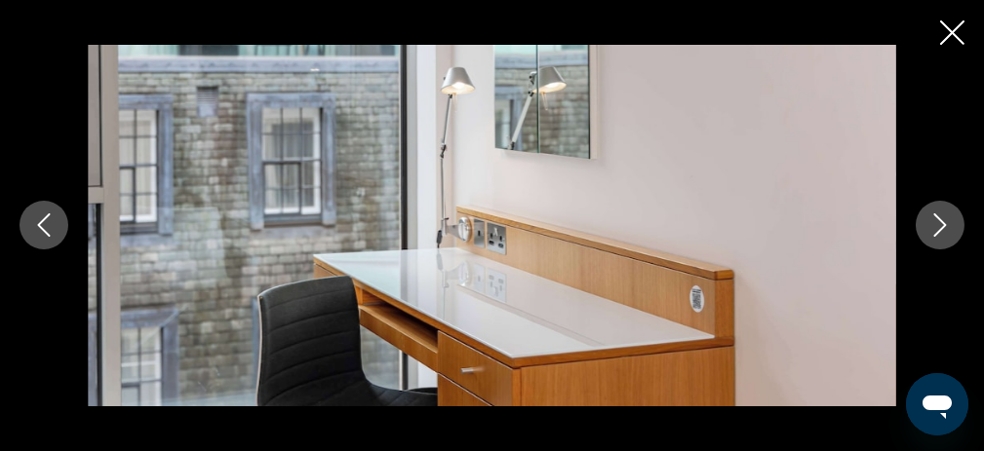
click at [940, 228] on icon "Next image" at bounding box center [939, 225] width 23 height 23
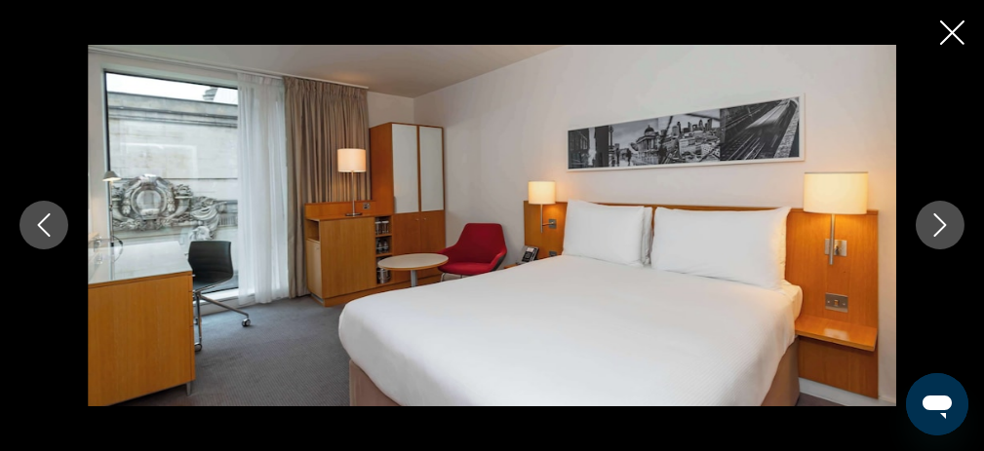
click at [940, 228] on icon "Next image" at bounding box center [939, 225] width 23 height 23
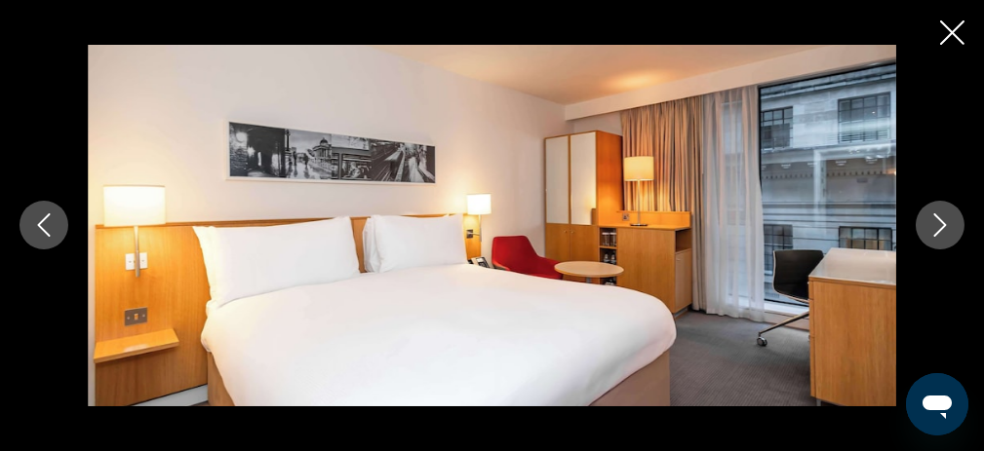
click at [940, 228] on icon "Next image" at bounding box center [939, 225] width 23 height 23
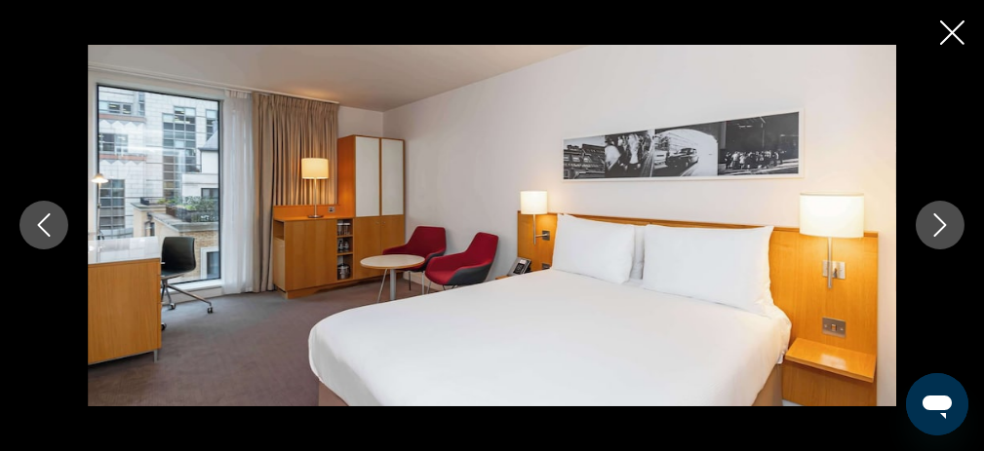
click at [940, 228] on icon "Next image" at bounding box center [939, 225] width 23 height 23
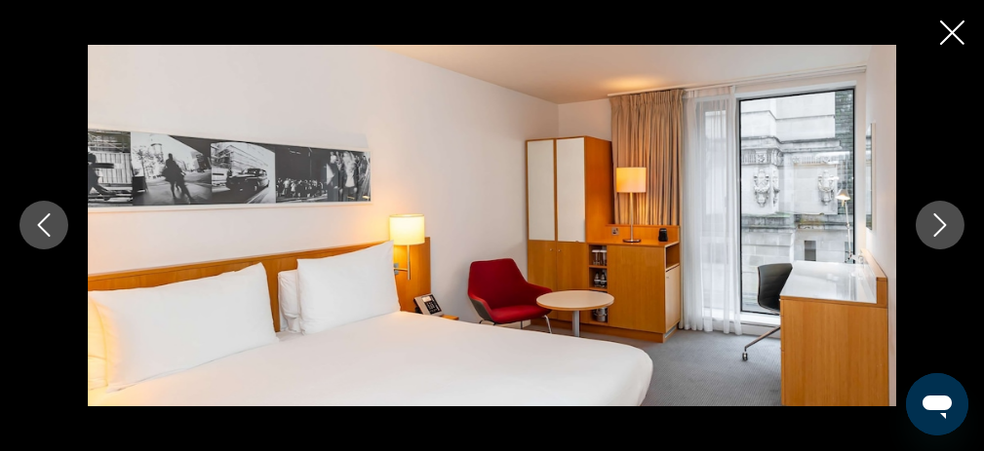
click at [940, 228] on icon "Next image" at bounding box center [939, 225] width 23 height 23
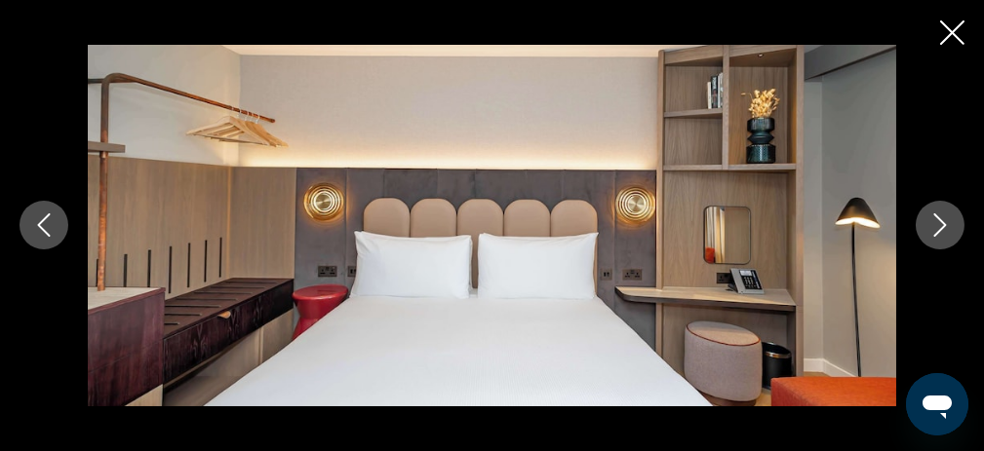
click at [940, 228] on icon "Next image" at bounding box center [939, 225] width 23 height 23
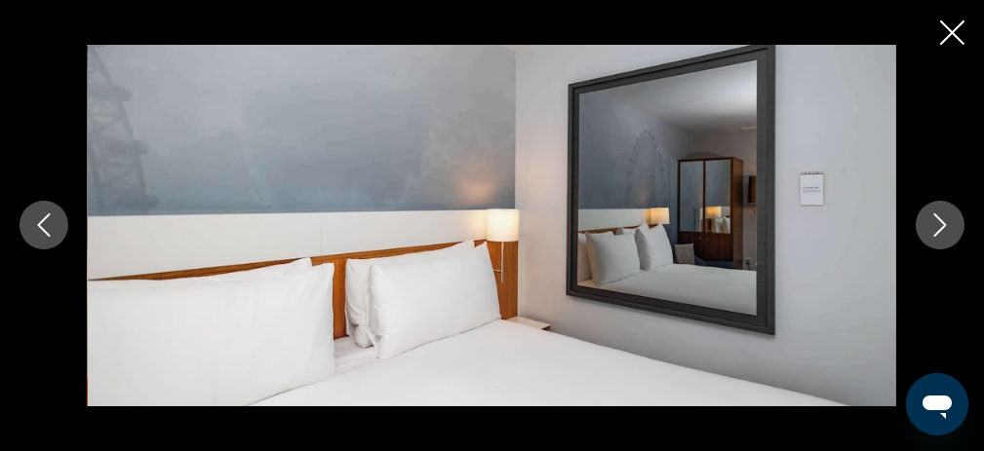
click at [940, 228] on icon "Next image" at bounding box center [939, 225] width 23 height 23
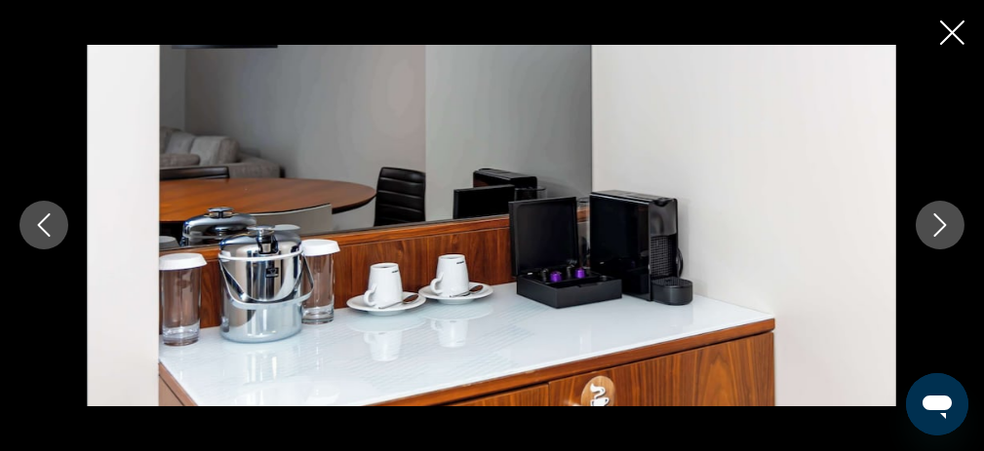
click at [940, 228] on icon "Next image" at bounding box center [939, 225] width 23 height 23
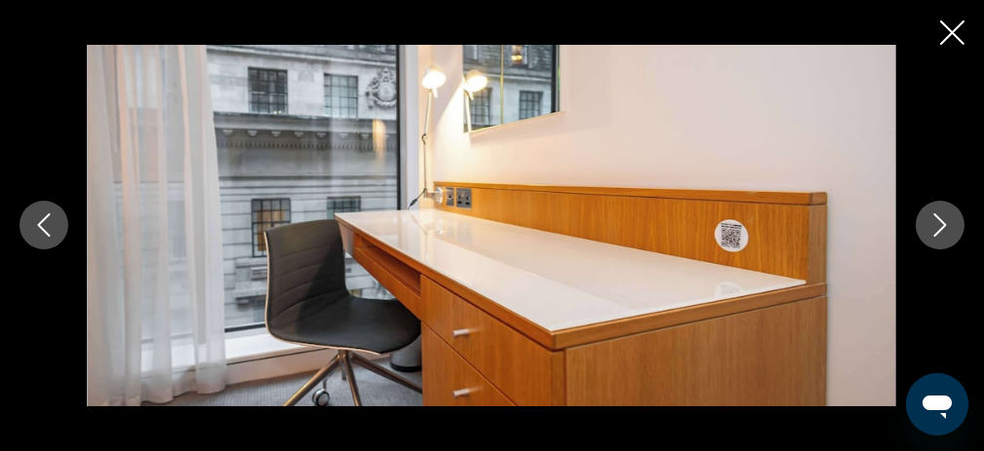
click at [940, 228] on icon "Next image" at bounding box center [939, 225] width 23 height 23
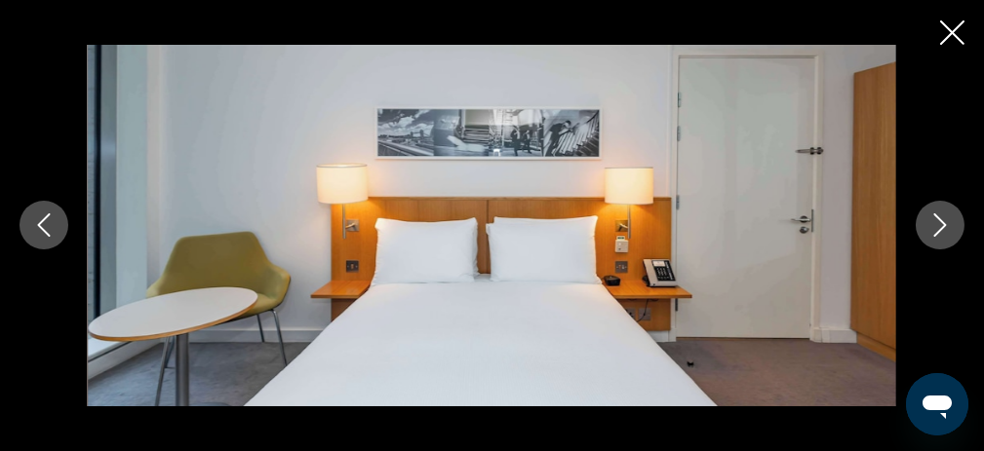
click at [940, 228] on icon "Next image" at bounding box center [939, 225] width 23 height 23
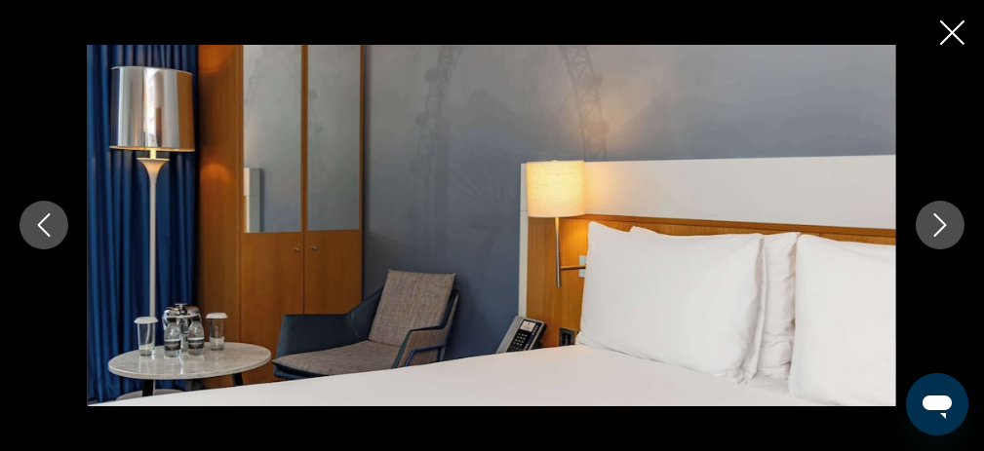
click at [940, 228] on icon "Next image" at bounding box center [939, 225] width 23 height 23
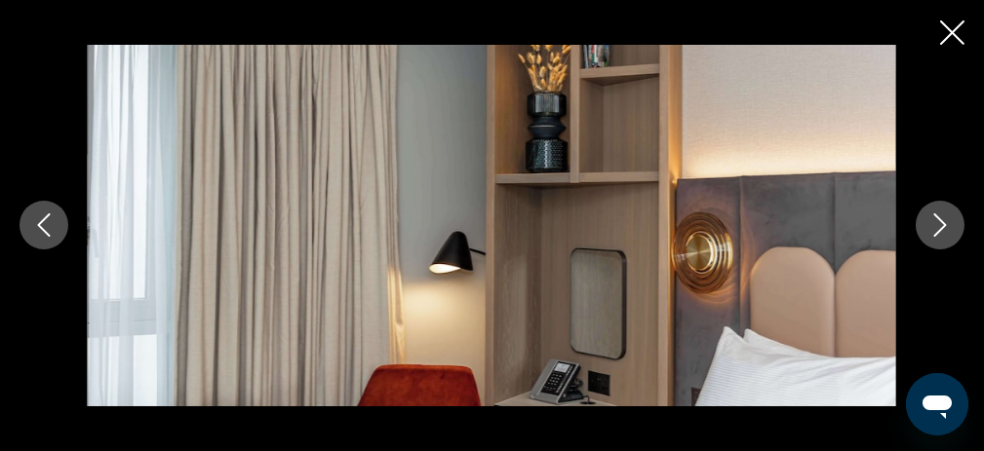
click at [940, 228] on icon "Next image" at bounding box center [939, 225] width 23 height 23
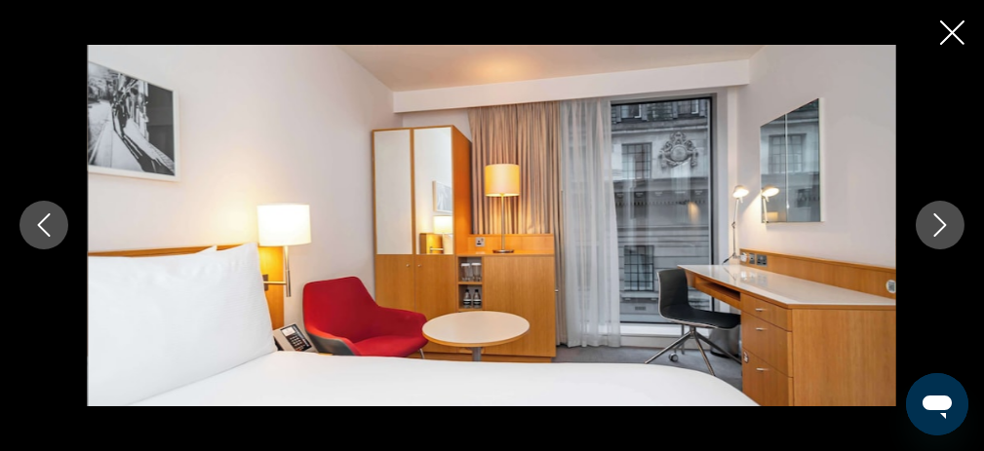
click at [940, 228] on icon "Next image" at bounding box center [939, 225] width 23 height 23
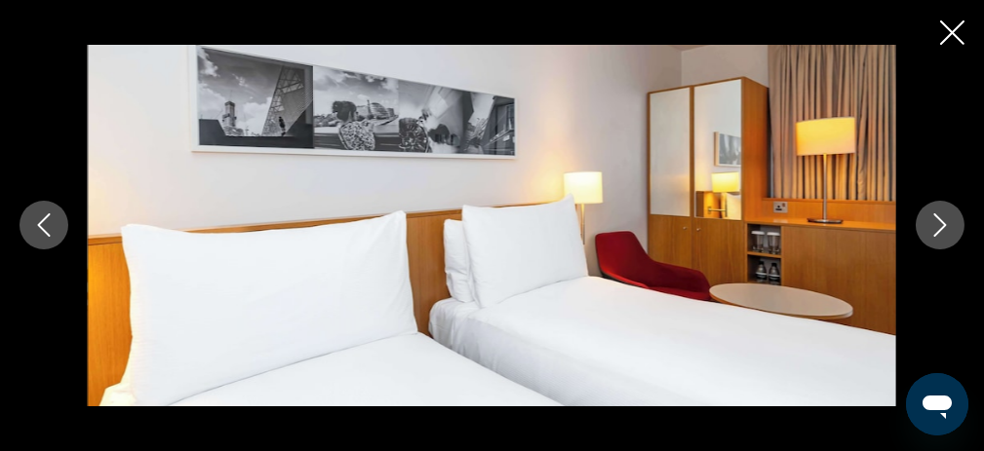
click at [940, 228] on icon "Next image" at bounding box center [939, 225] width 23 height 23
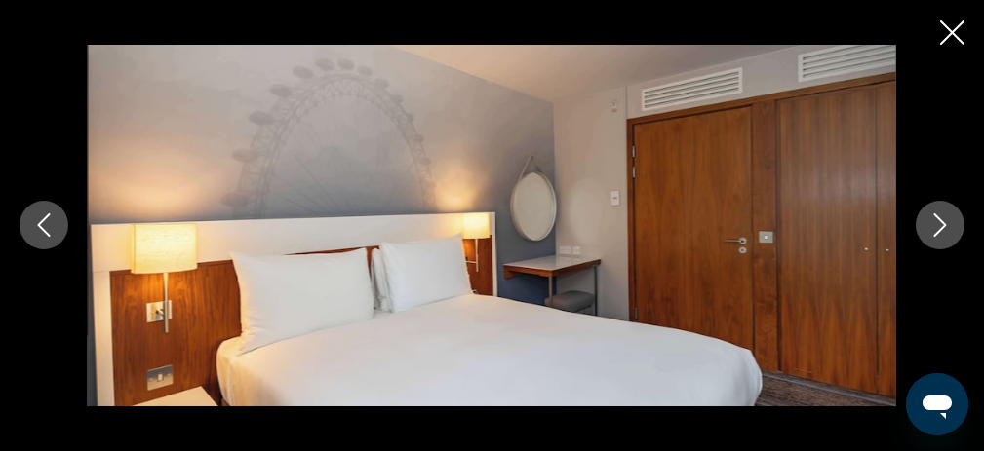
click at [940, 228] on icon "Next image" at bounding box center [939, 225] width 23 height 23
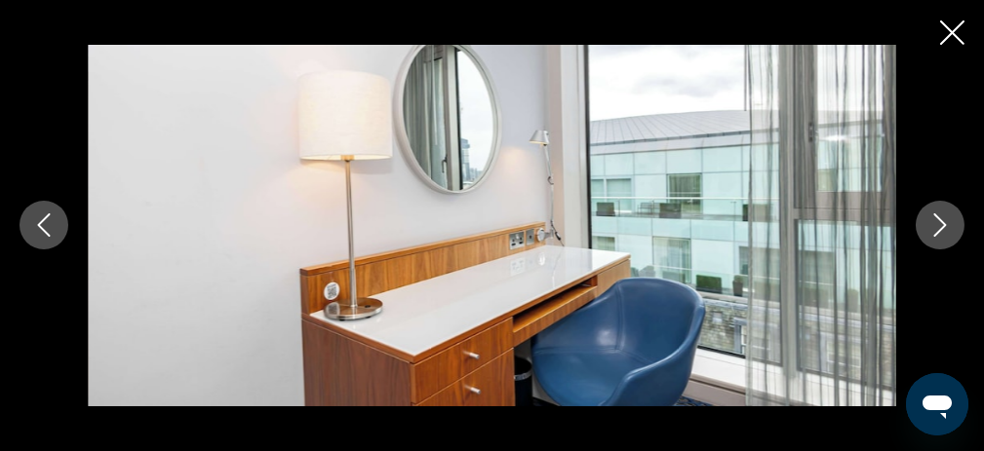
click at [940, 228] on icon "Next image" at bounding box center [939, 225] width 23 height 23
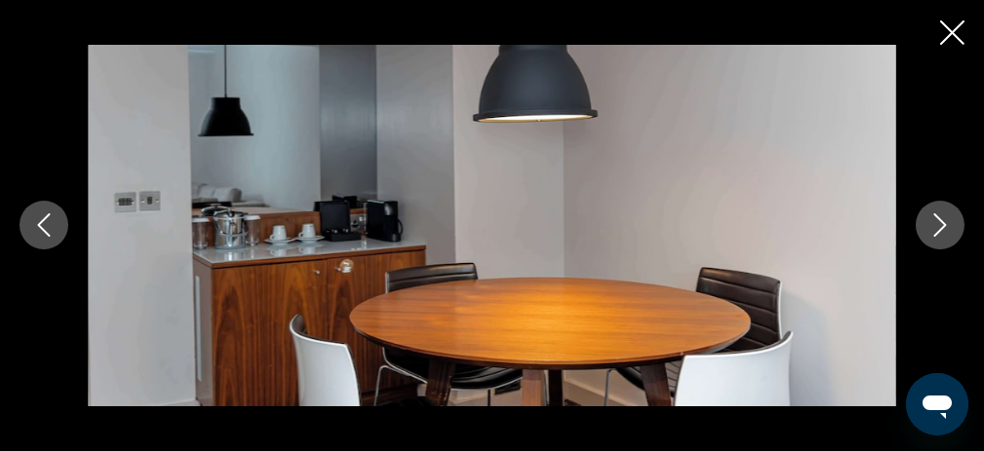
click at [940, 228] on icon "Next image" at bounding box center [939, 225] width 23 height 23
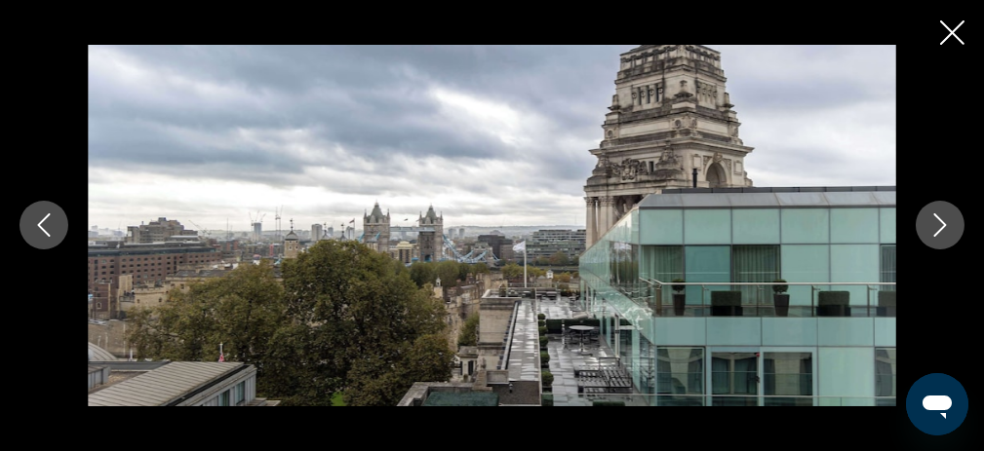
click at [940, 228] on icon "Next image" at bounding box center [939, 225] width 23 height 23
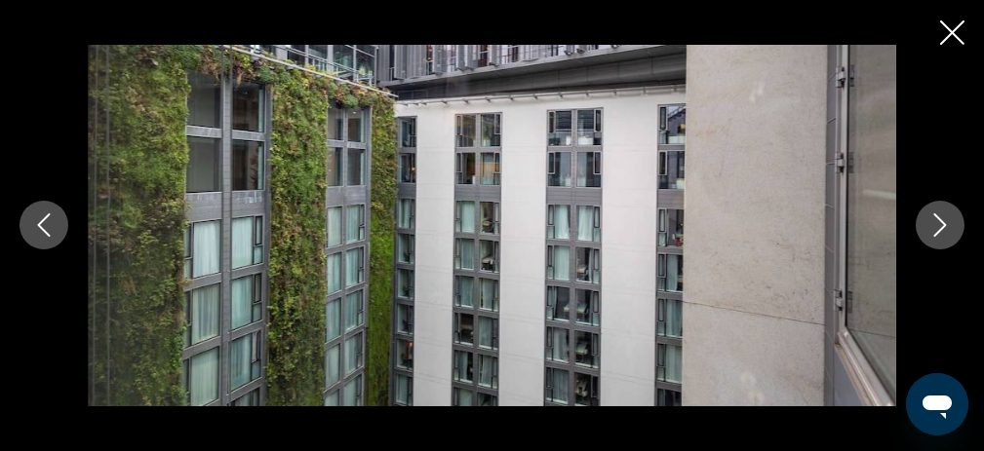
click at [940, 228] on icon "Next image" at bounding box center [939, 225] width 23 height 23
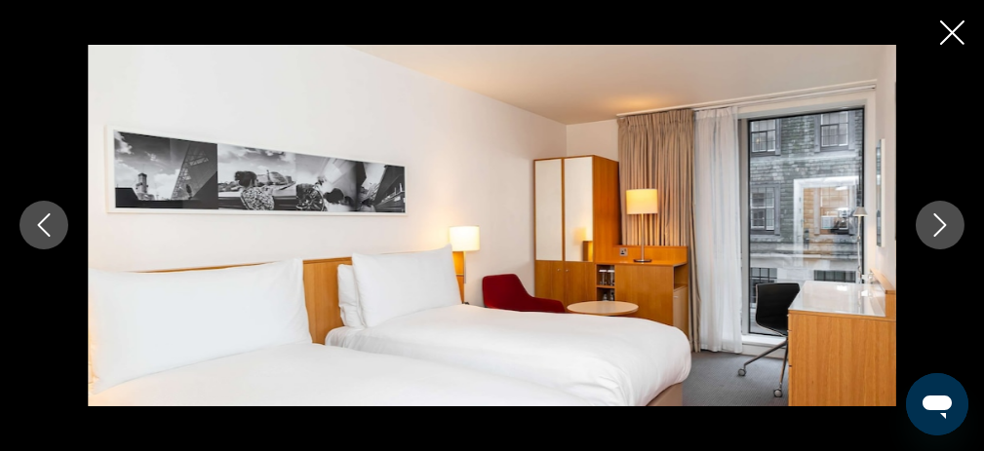
click at [940, 228] on icon "Next image" at bounding box center [939, 225] width 23 height 23
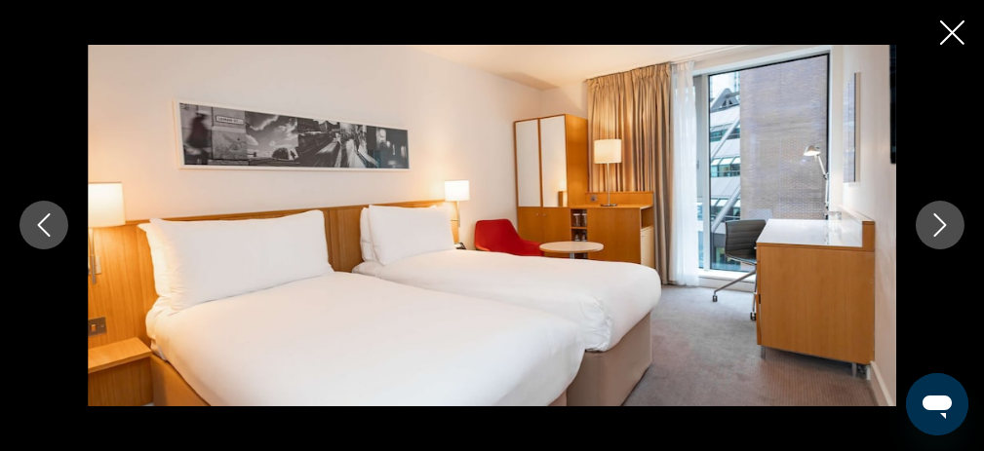
click at [940, 228] on icon "Next image" at bounding box center [939, 225] width 23 height 23
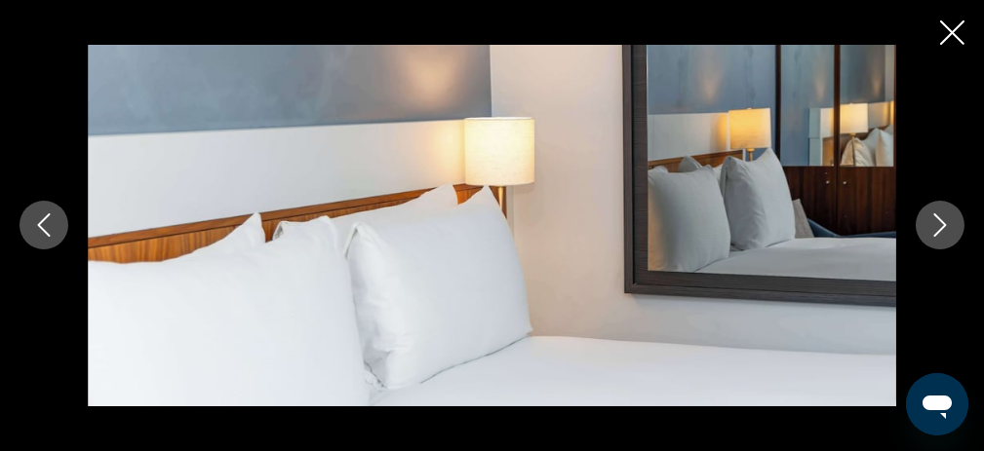
click at [940, 228] on icon "Next image" at bounding box center [939, 225] width 23 height 23
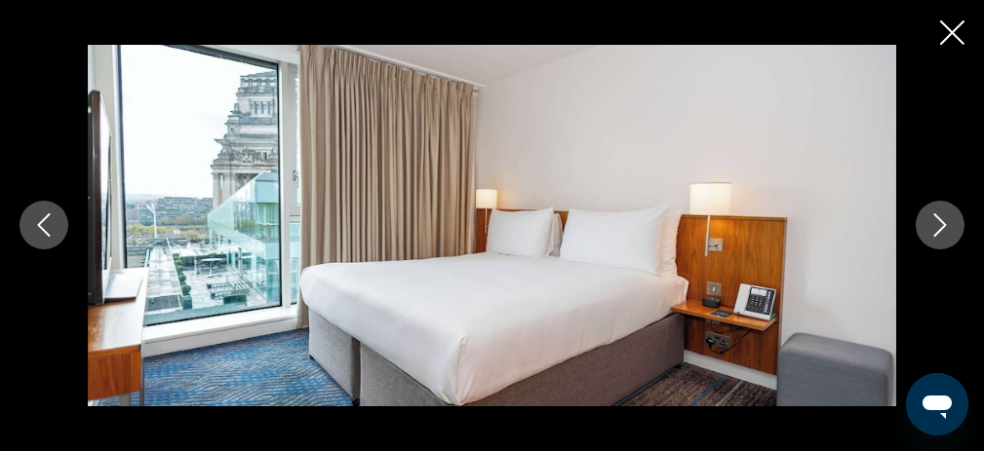
click at [940, 228] on icon "Next image" at bounding box center [939, 225] width 23 height 23
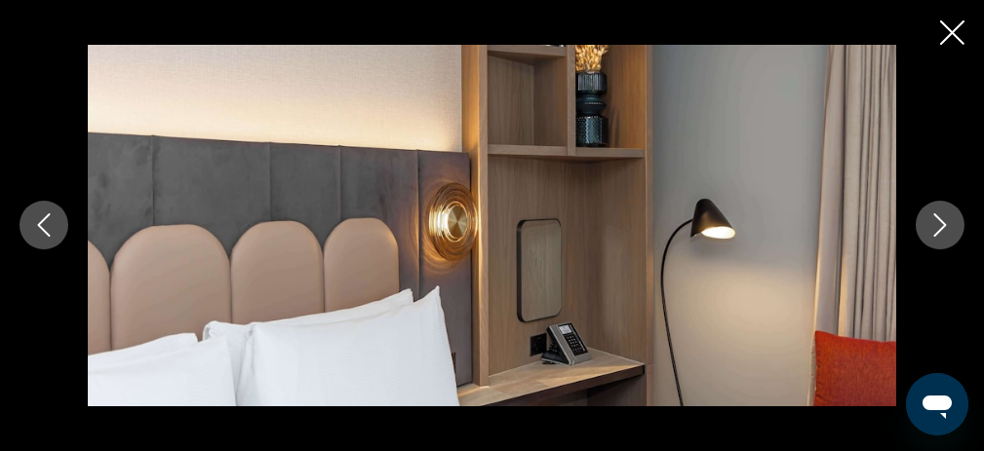
click at [940, 228] on icon "Next image" at bounding box center [939, 225] width 23 height 23
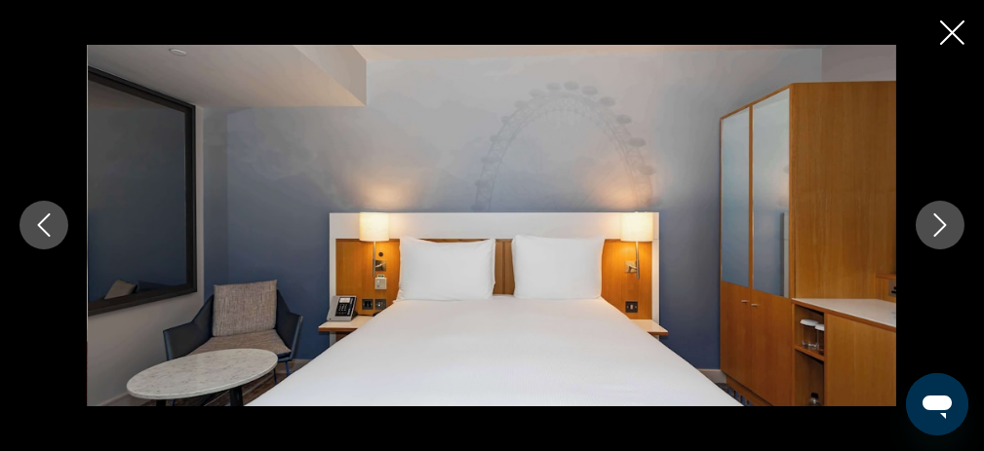
click at [940, 228] on icon "Next image" at bounding box center [939, 225] width 23 height 23
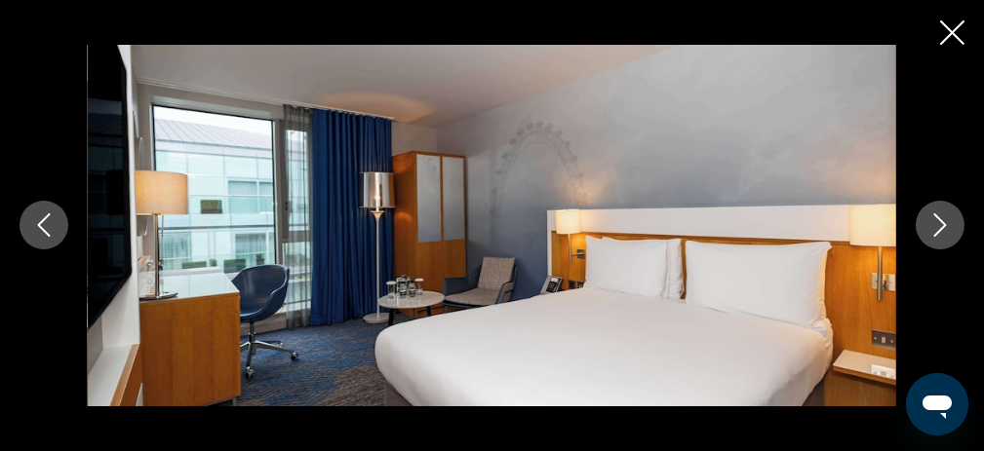
click at [940, 228] on icon "Next image" at bounding box center [939, 225] width 23 height 23
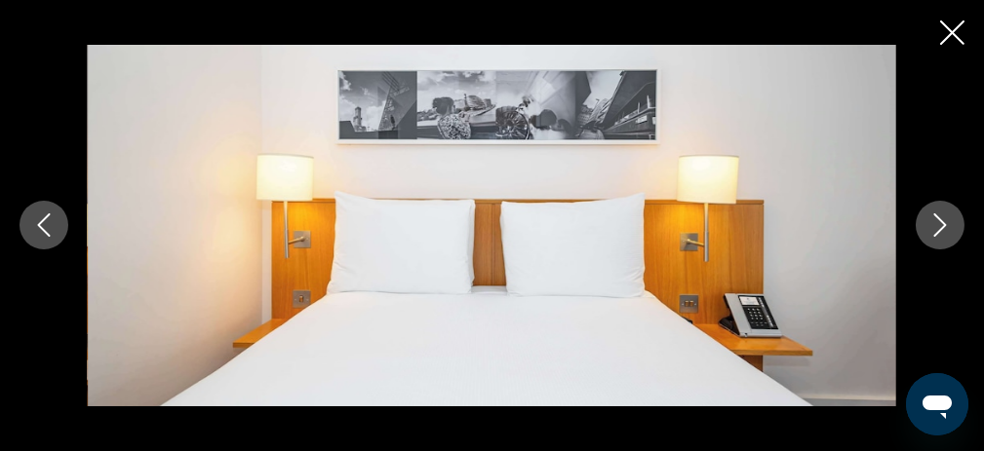
click at [940, 228] on icon "Next image" at bounding box center [939, 225] width 23 height 23
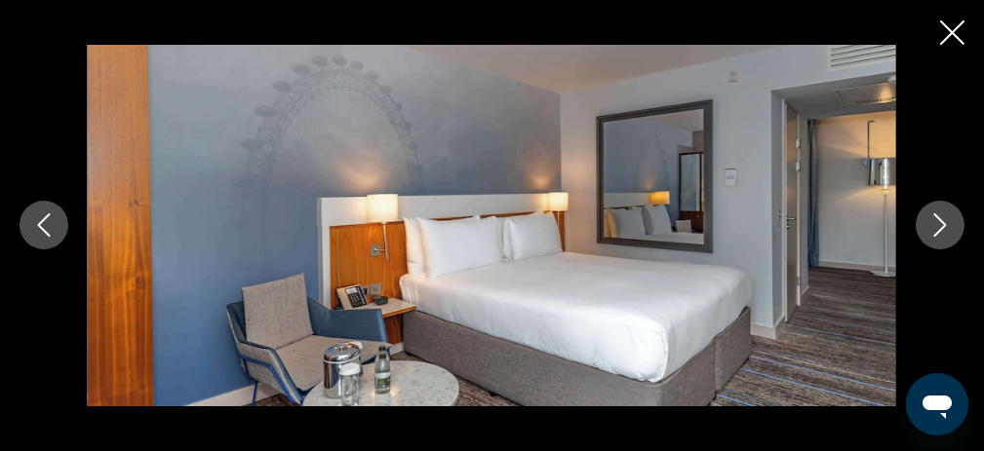
click at [940, 228] on icon "Next image" at bounding box center [939, 225] width 23 height 23
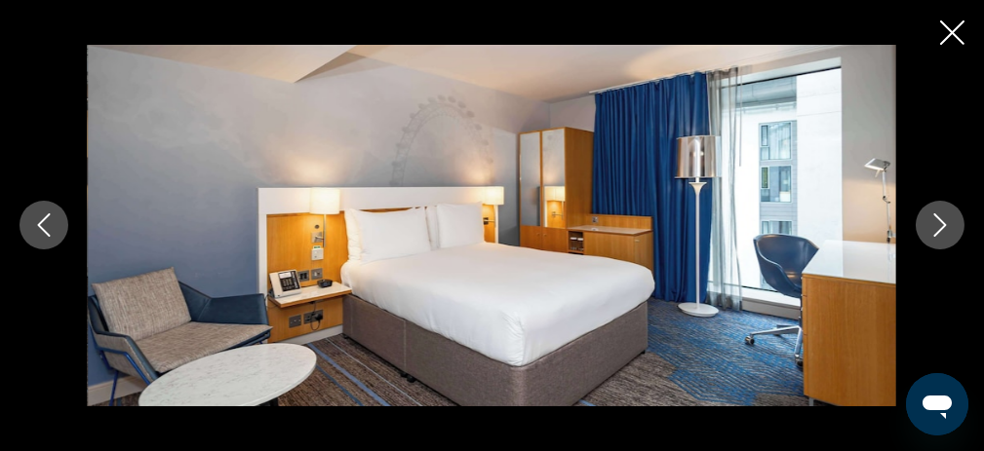
click at [940, 228] on icon "Next image" at bounding box center [939, 225] width 23 height 23
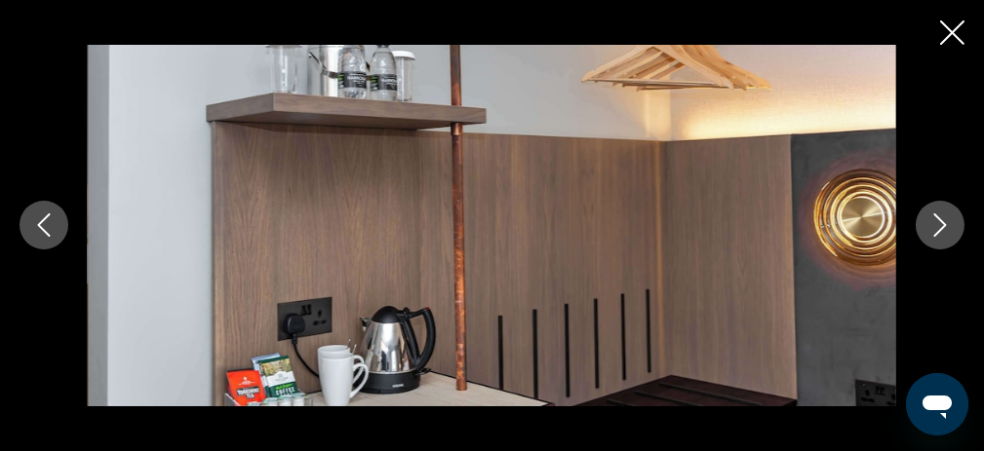
click at [940, 228] on icon "Next image" at bounding box center [939, 225] width 23 height 23
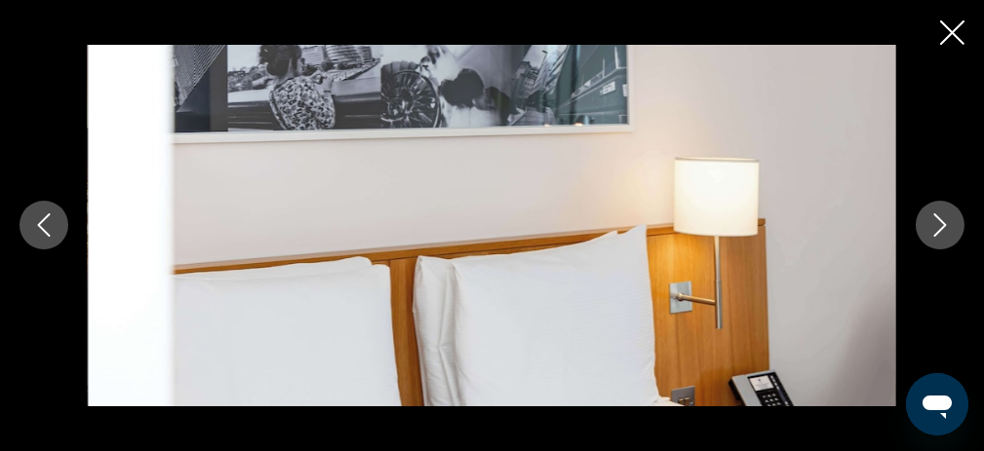
click at [940, 228] on icon "Next image" at bounding box center [939, 225] width 23 height 23
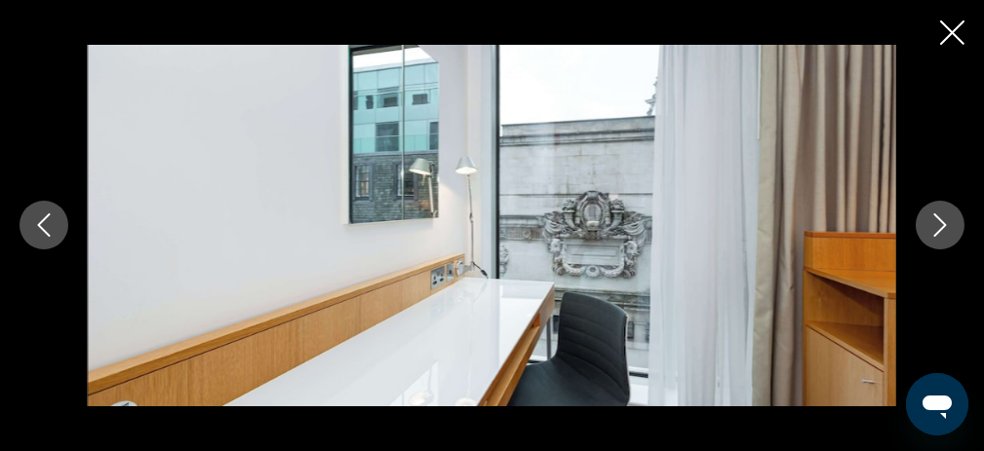
click at [940, 39] on icon "Close slideshow" at bounding box center [952, 32] width 24 height 24
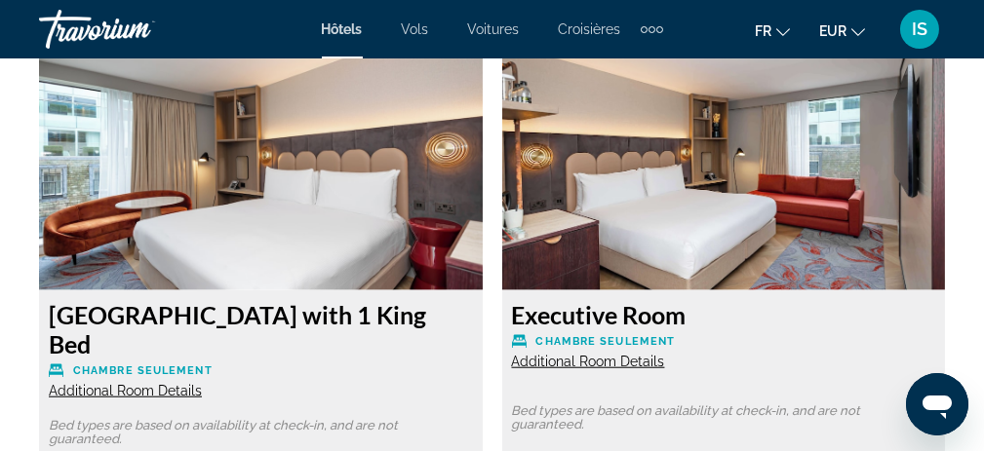
scroll to position [4095, 0]
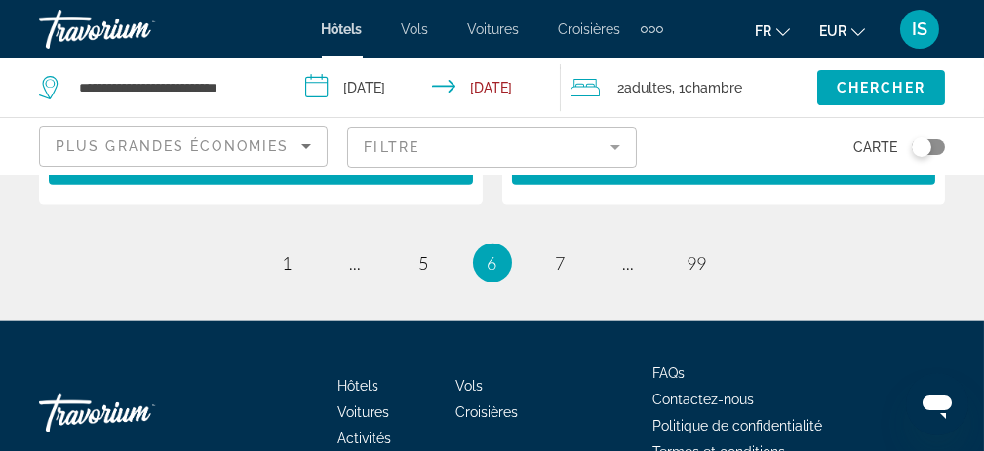
scroll to position [4395, 0]
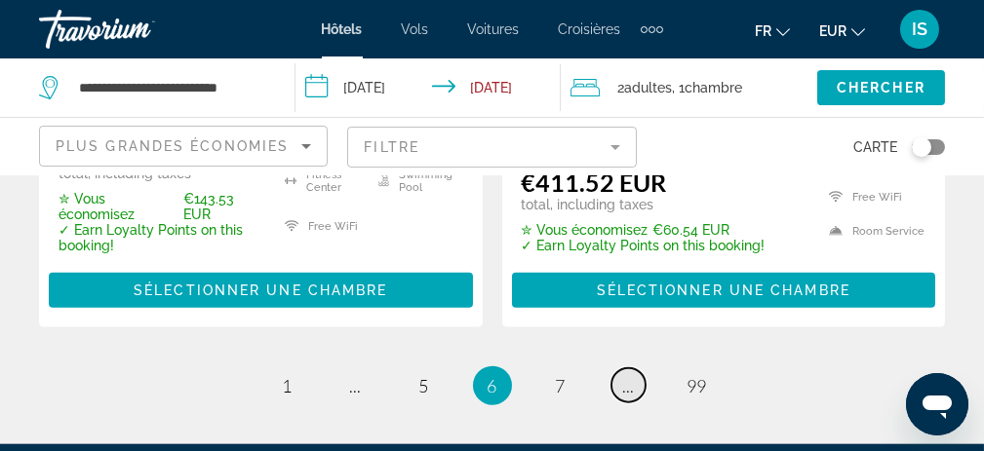
click at [630, 375] on span "..." at bounding box center [629, 385] width 12 height 21
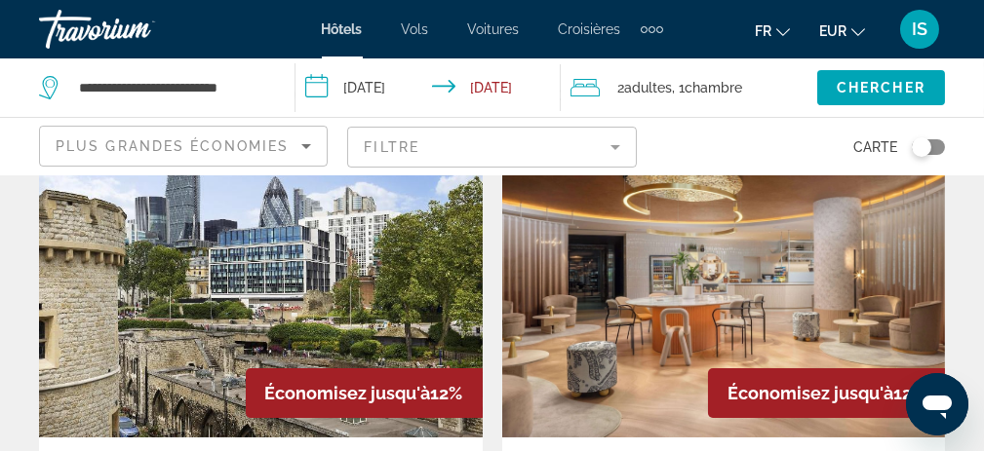
scroll to position [98, 0]
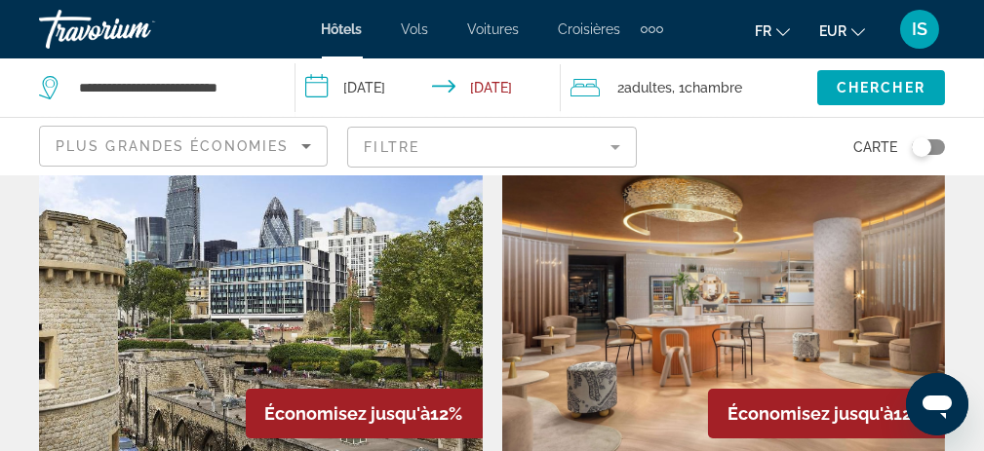
click at [592, 314] on img "Main content" at bounding box center [724, 302] width 444 height 312
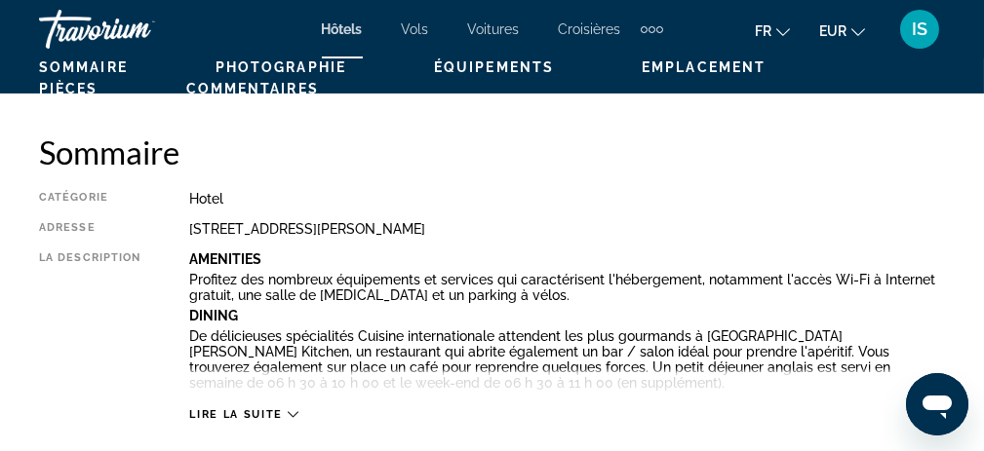
scroll to position [975, 0]
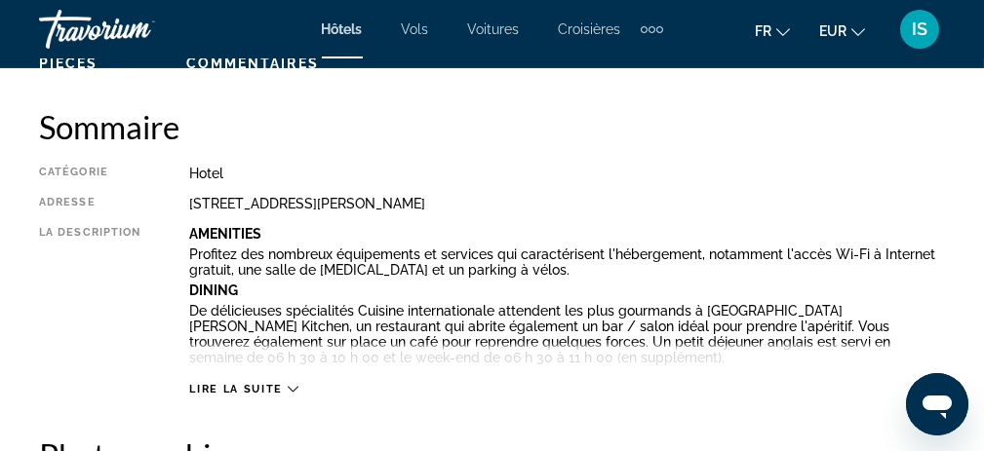
click at [256, 385] on span "Lire la suite" at bounding box center [235, 389] width 93 height 13
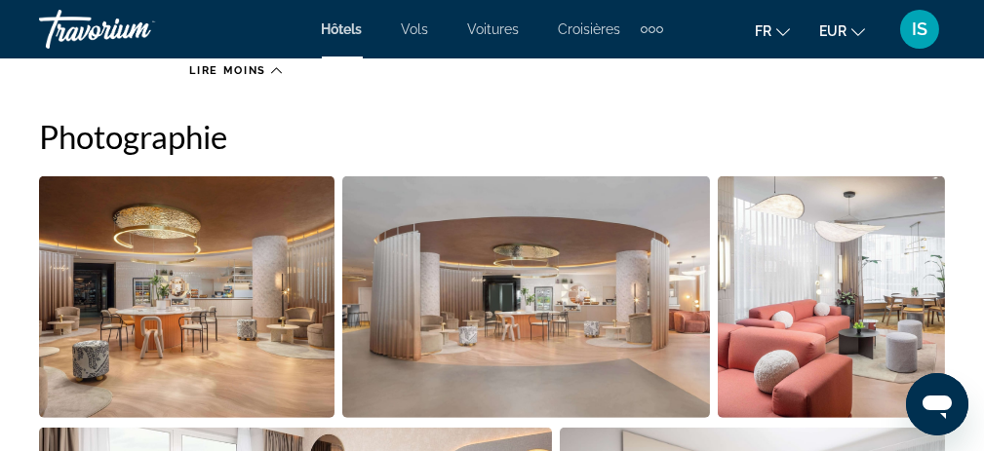
scroll to position [2145, 0]
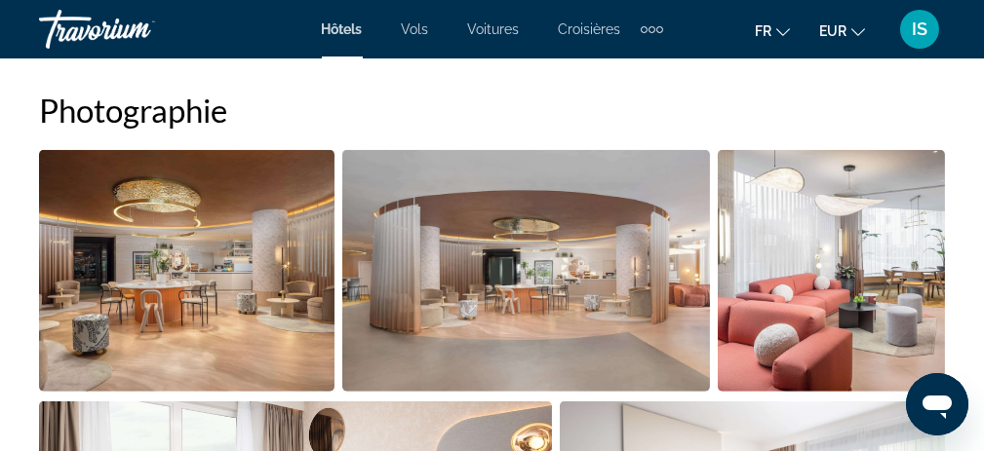
click at [229, 261] on img "Open full-screen image slider" at bounding box center [186, 271] width 295 height 242
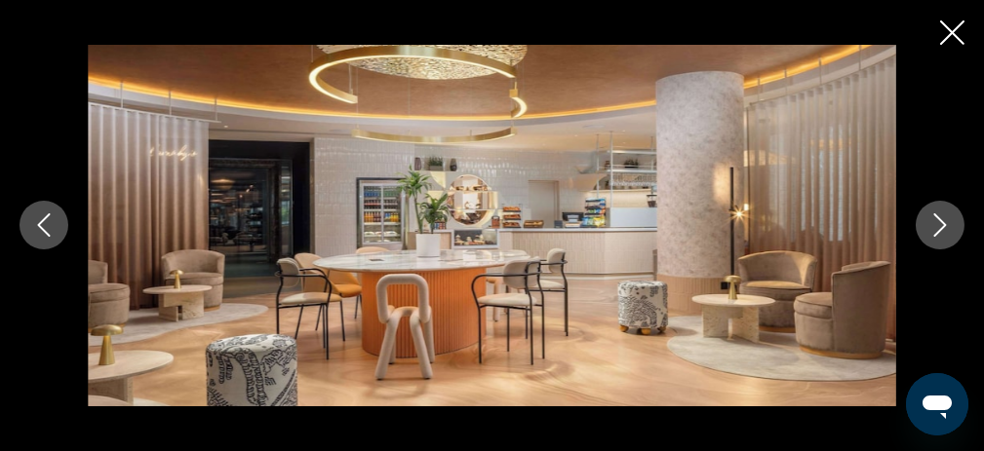
click at [942, 221] on icon "Next image" at bounding box center [939, 225] width 23 height 23
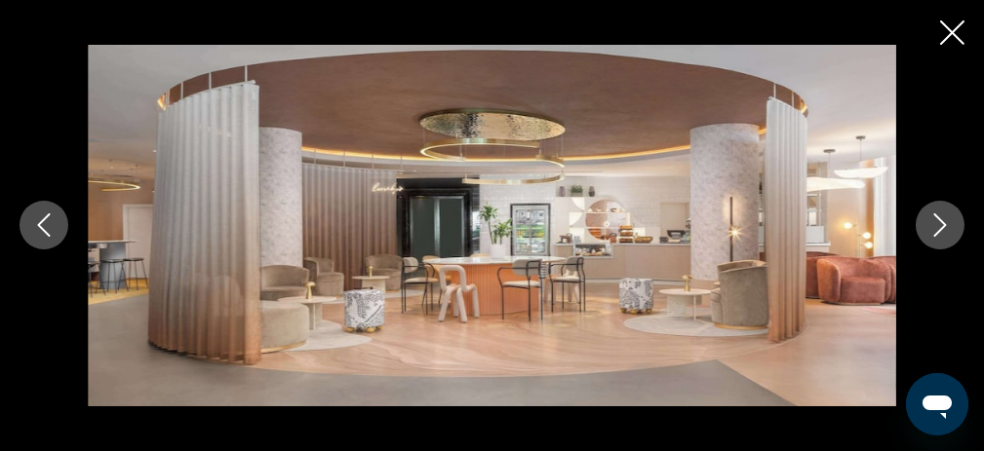
click at [942, 221] on icon "Next image" at bounding box center [939, 225] width 23 height 23
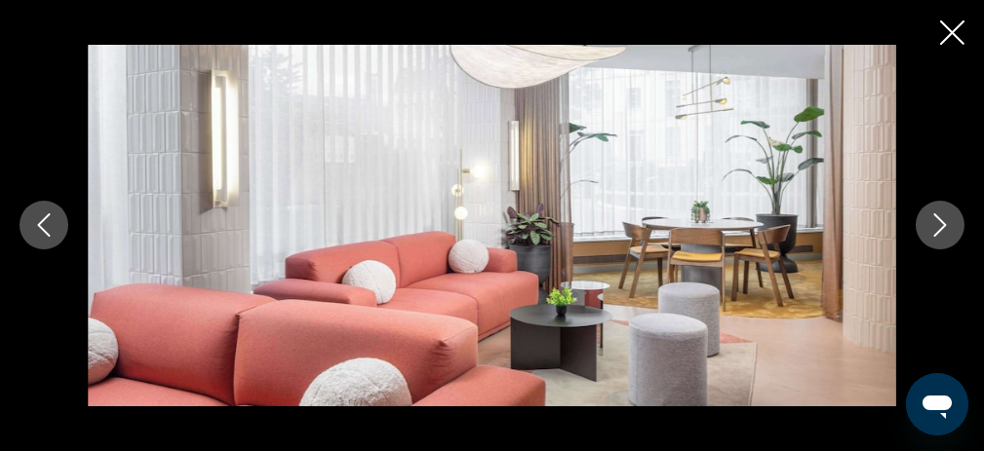
click at [942, 221] on icon "Next image" at bounding box center [939, 225] width 23 height 23
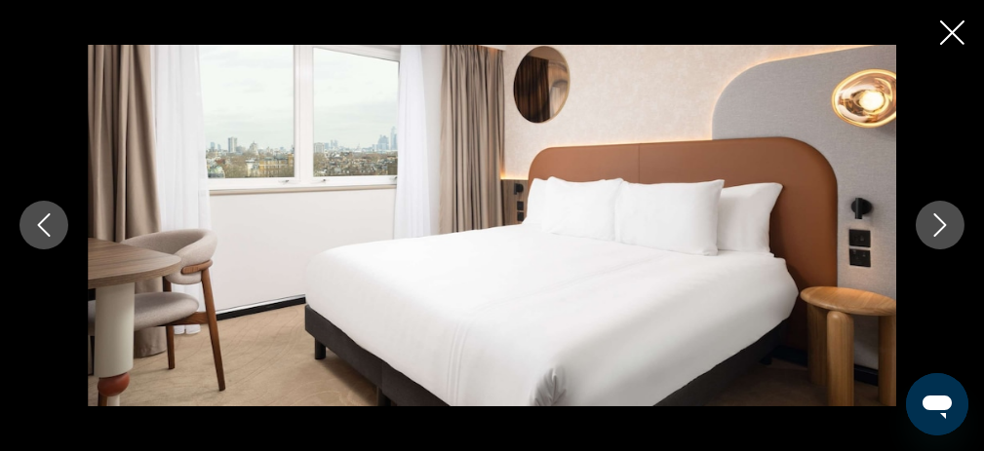
click at [942, 221] on icon "Next image" at bounding box center [939, 225] width 23 height 23
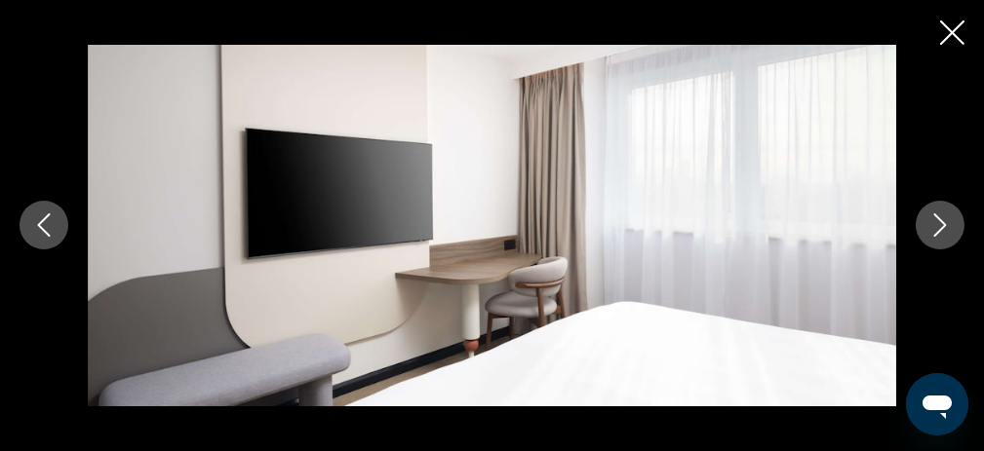
click at [42, 213] on button "Previous image" at bounding box center [44, 225] width 49 height 49
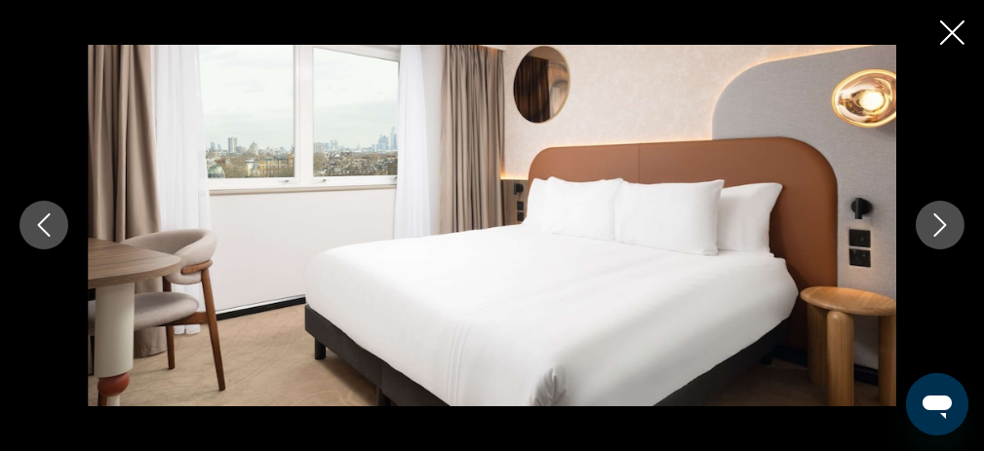
click at [937, 217] on icon "Next image" at bounding box center [940, 226] width 13 height 23
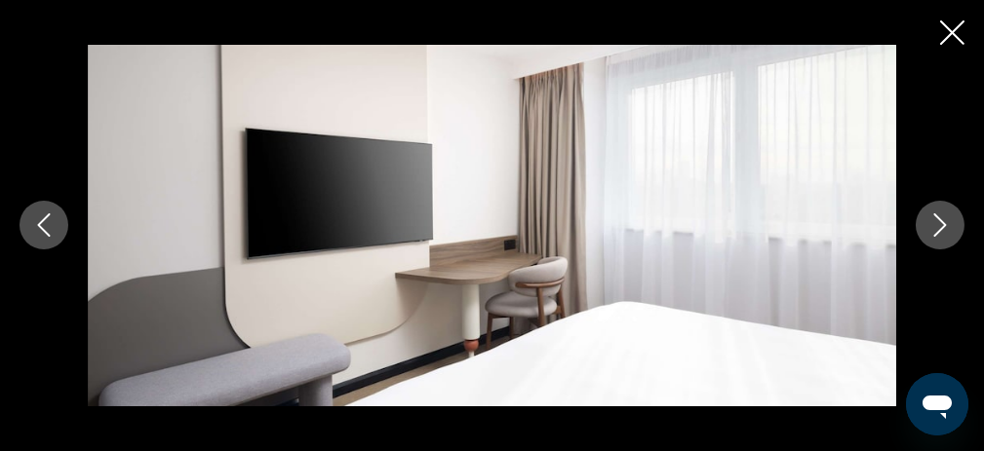
click at [937, 217] on icon "Next image" at bounding box center [940, 226] width 13 height 23
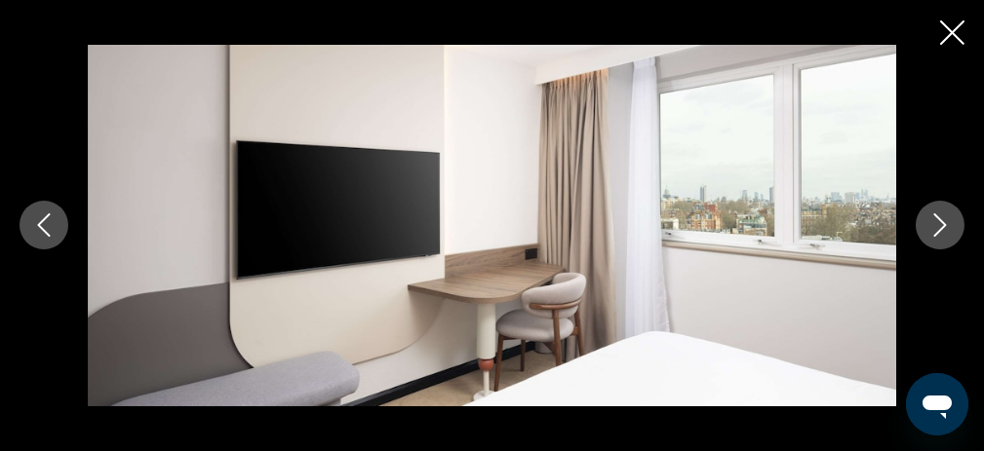
click at [937, 217] on icon "Next image" at bounding box center [940, 226] width 13 height 23
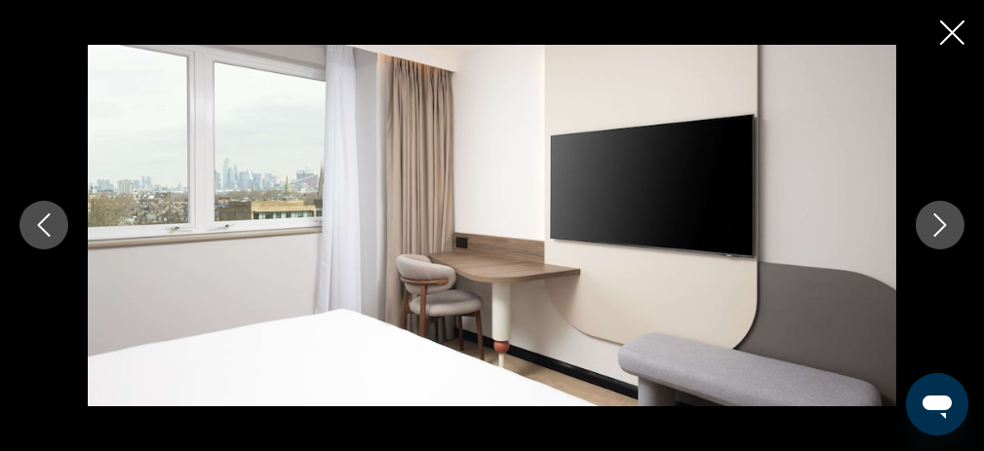
click at [937, 217] on icon "Next image" at bounding box center [940, 226] width 13 height 23
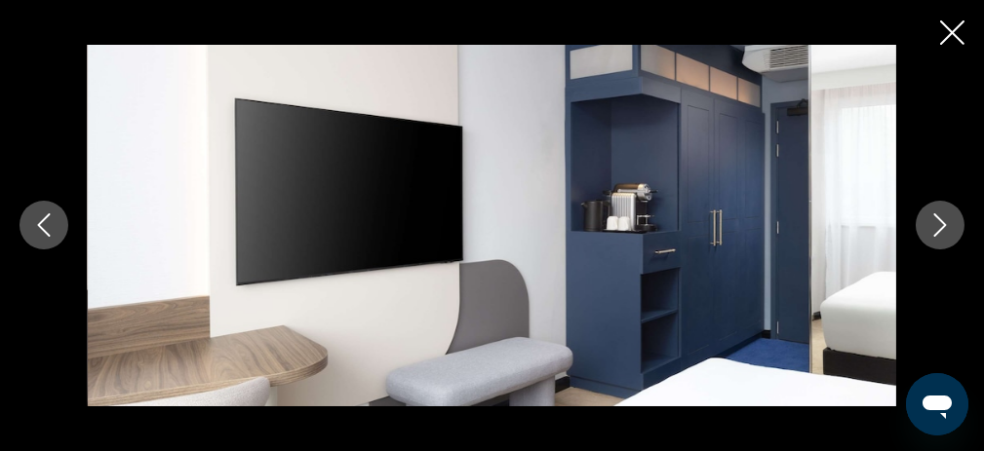
click at [937, 217] on icon "Next image" at bounding box center [940, 226] width 13 height 23
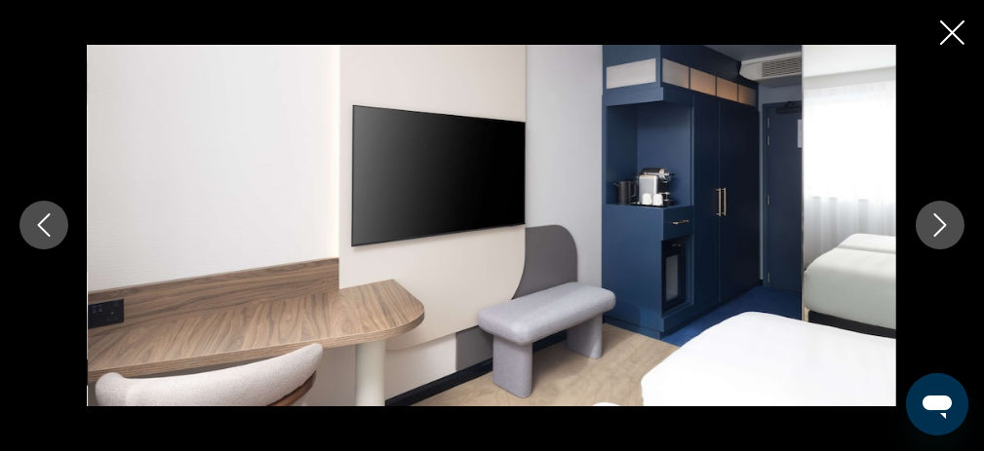
click at [937, 217] on icon "Next image" at bounding box center [940, 226] width 13 height 23
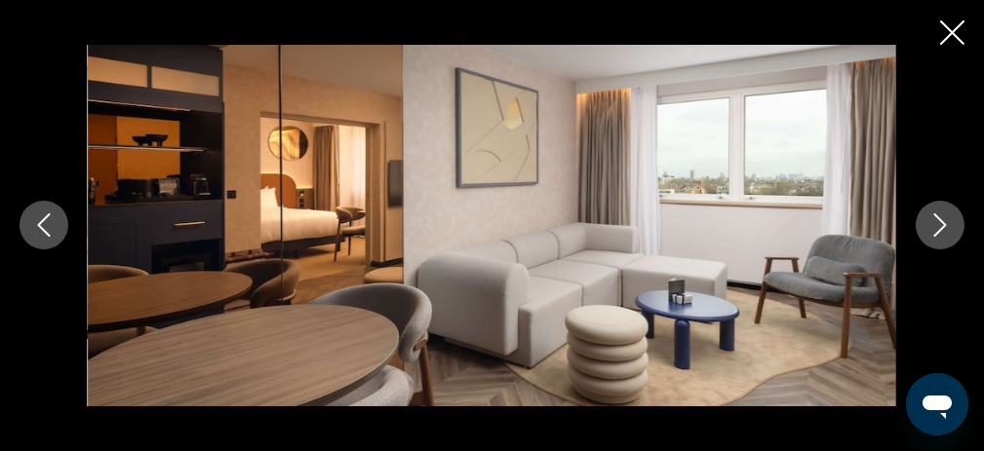
click at [937, 217] on icon "Next image" at bounding box center [940, 226] width 13 height 23
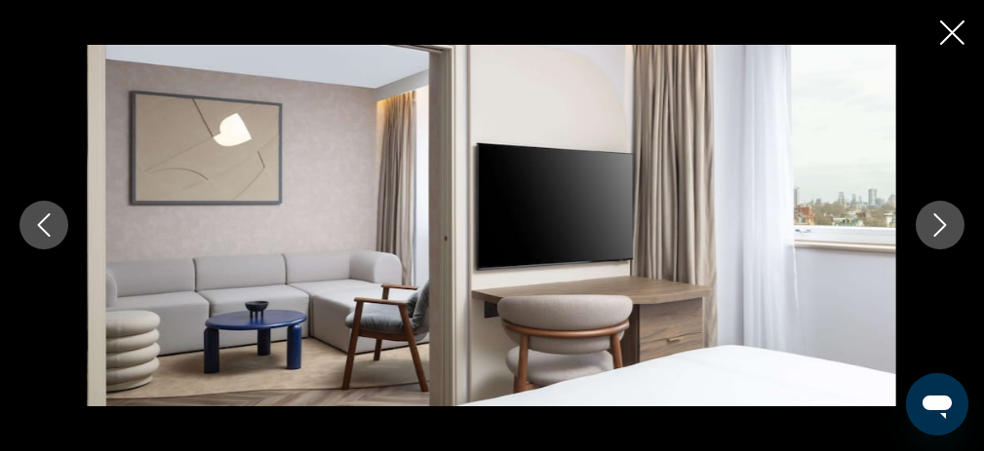
click at [937, 217] on icon "Next image" at bounding box center [940, 226] width 13 height 23
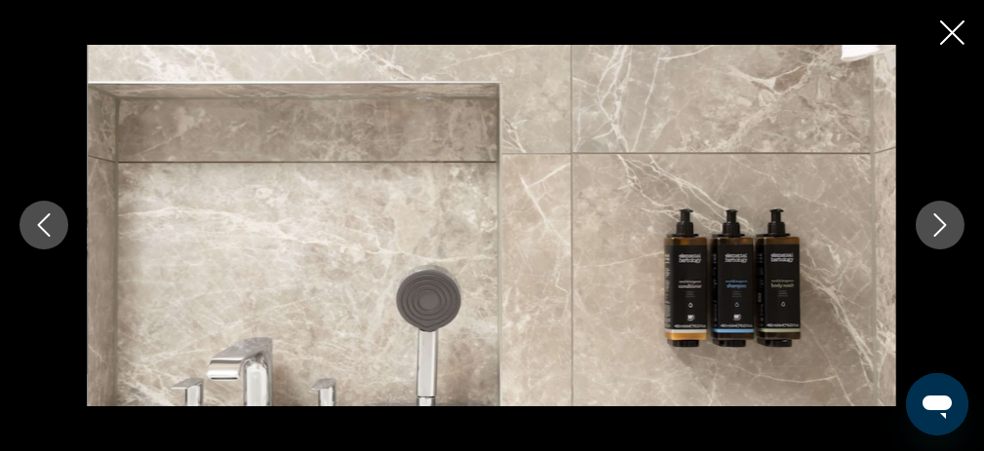
click at [937, 217] on icon "Next image" at bounding box center [940, 226] width 13 height 23
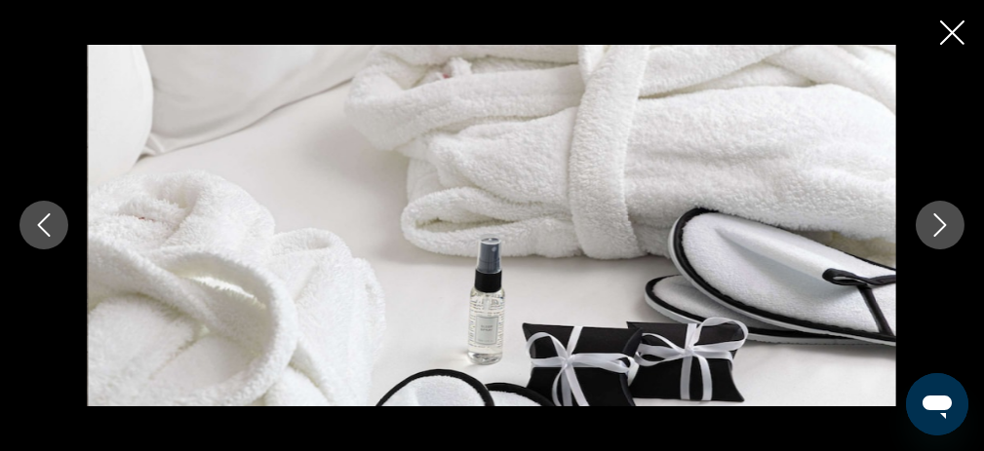
click at [937, 217] on icon "Next image" at bounding box center [940, 226] width 13 height 23
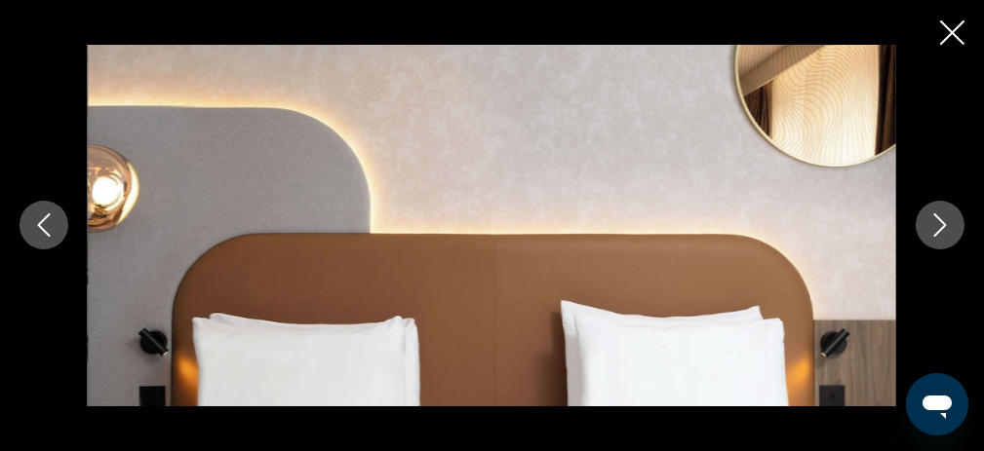
click at [937, 217] on icon "Next image" at bounding box center [940, 226] width 13 height 23
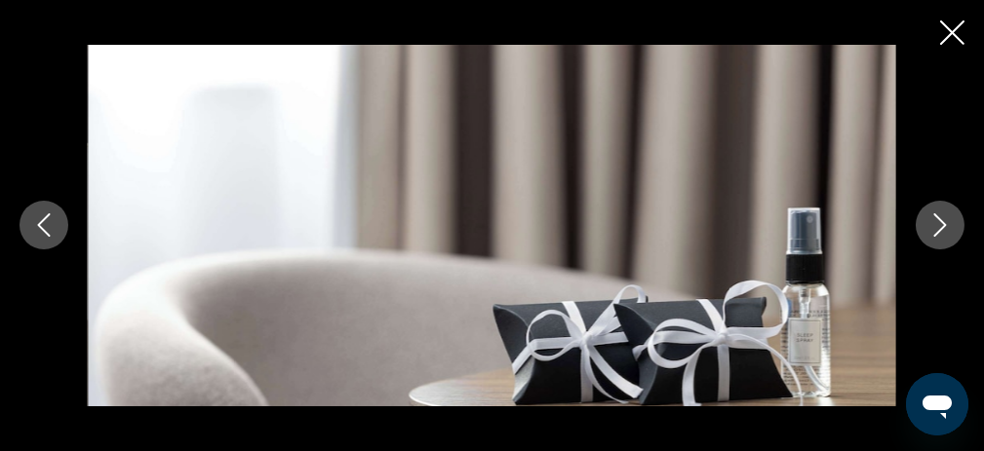
click at [931, 220] on icon "Next image" at bounding box center [939, 225] width 23 height 23
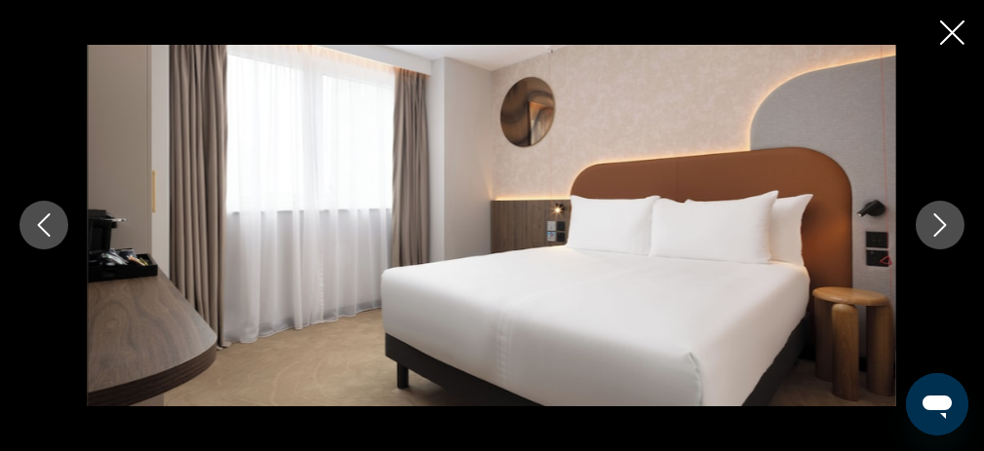
click at [931, 220] on icon "Next image" at bounding box center [939, 225] width 23 height 23
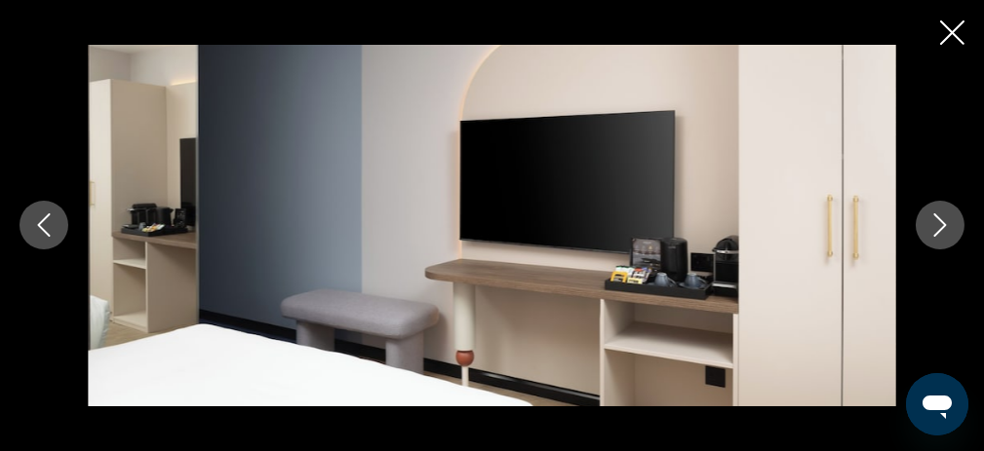
click at [931, 220] on icon "Next image" at bounding box center [939, 225] width 23 height 23
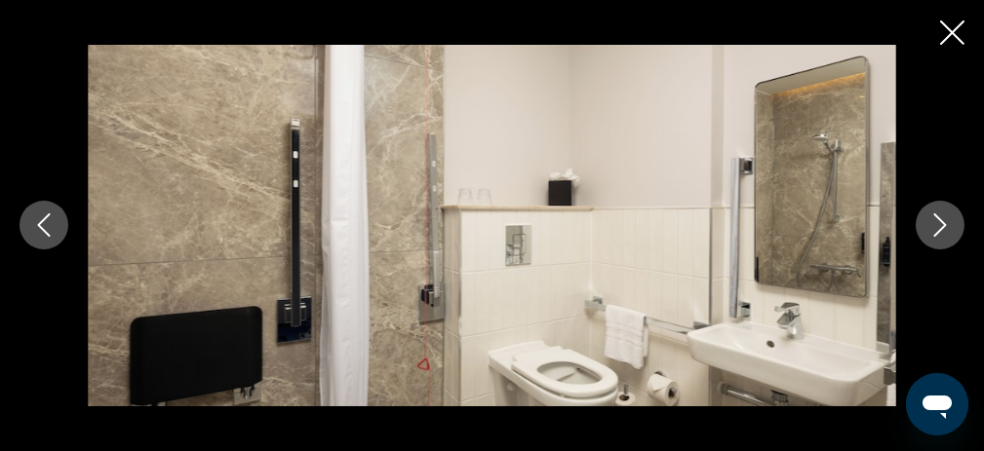
click at [931, 220] on icon "Next image" at bounding box center [939, 225] width 23 height 23
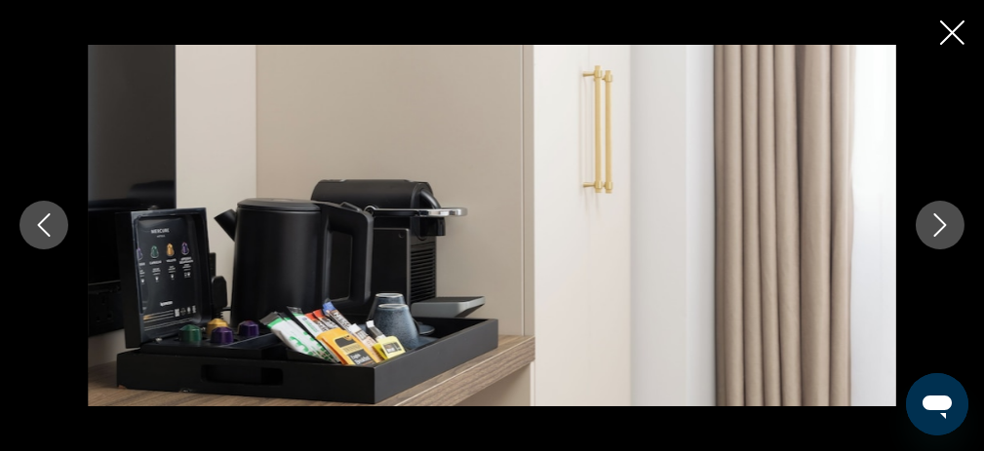
click at [940, 29] on icon "Close slideshow" at bounding box center [952, 32] width 24 height 24
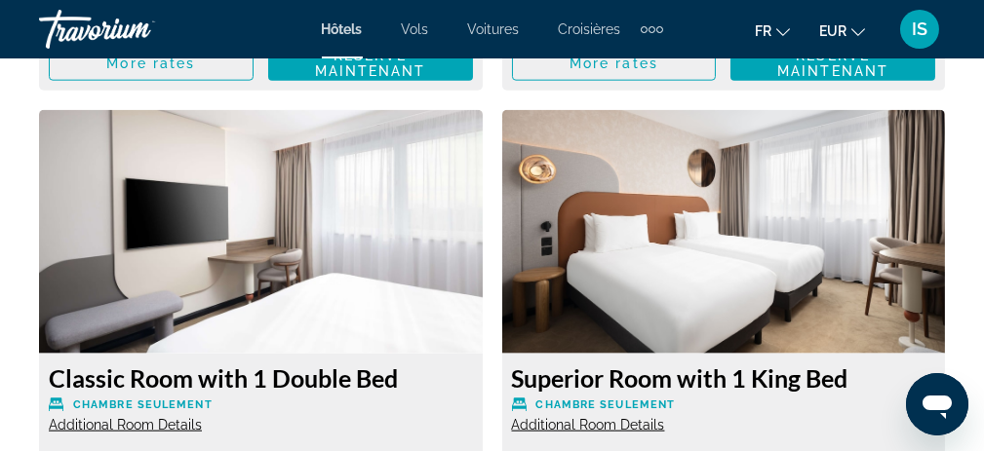
scroll to position [4876, 0]
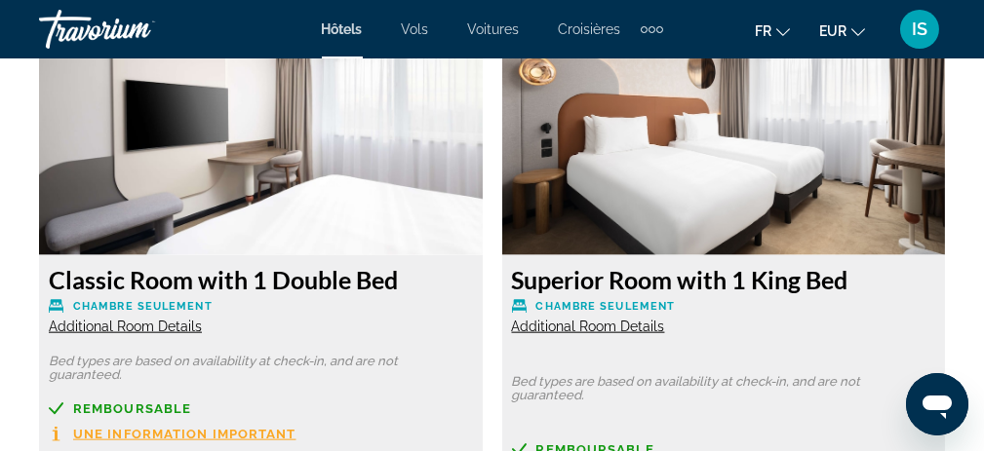
click at [138, 319] on span "Additional Room Details" at bounding box center [125, 327] width 153 height 16
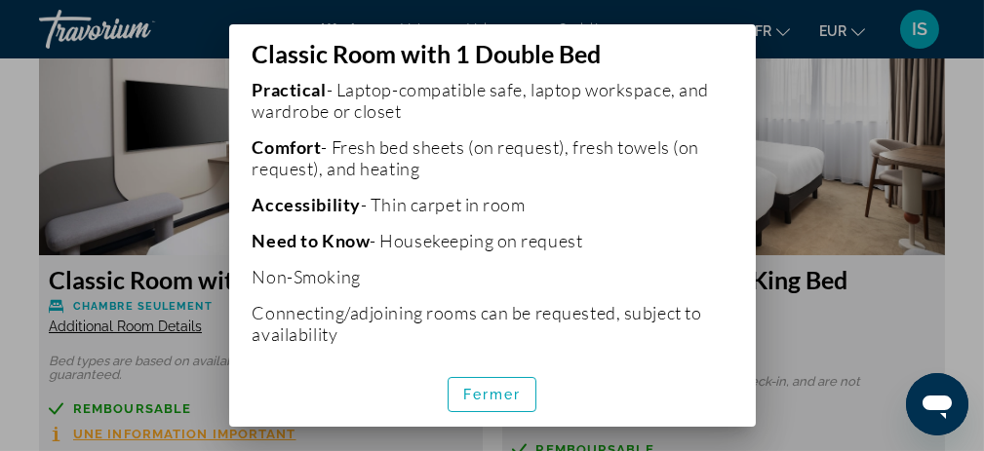
scroll to position [734, 0]
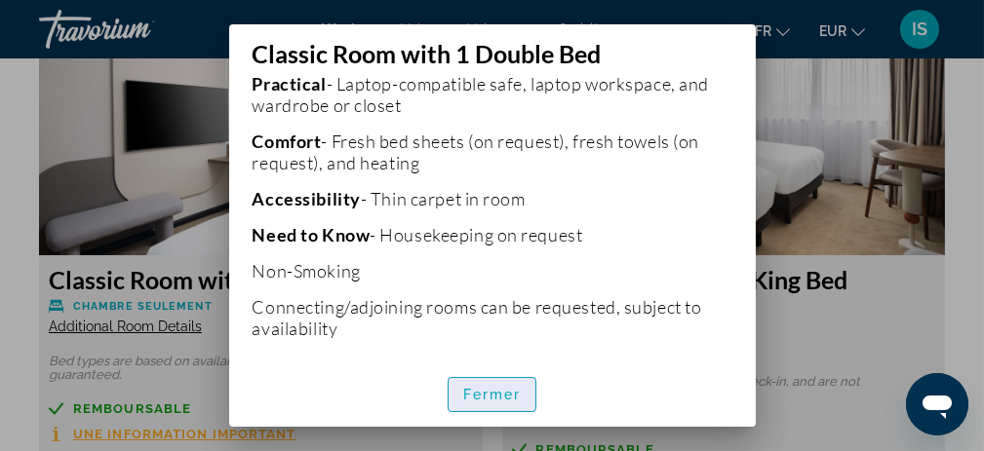
click at [486, 392] on span "Fermer" at bounding box center [492, 395] width 59 height 16
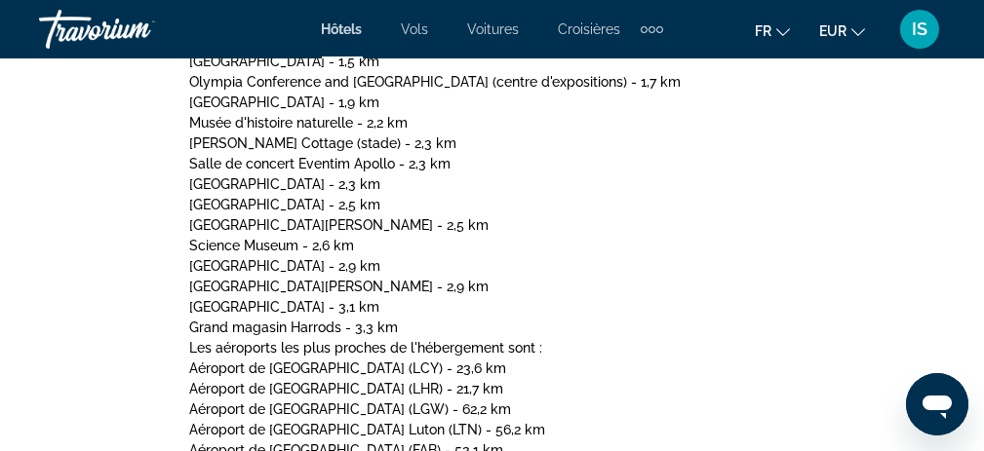
scroll to position [1642, 0]
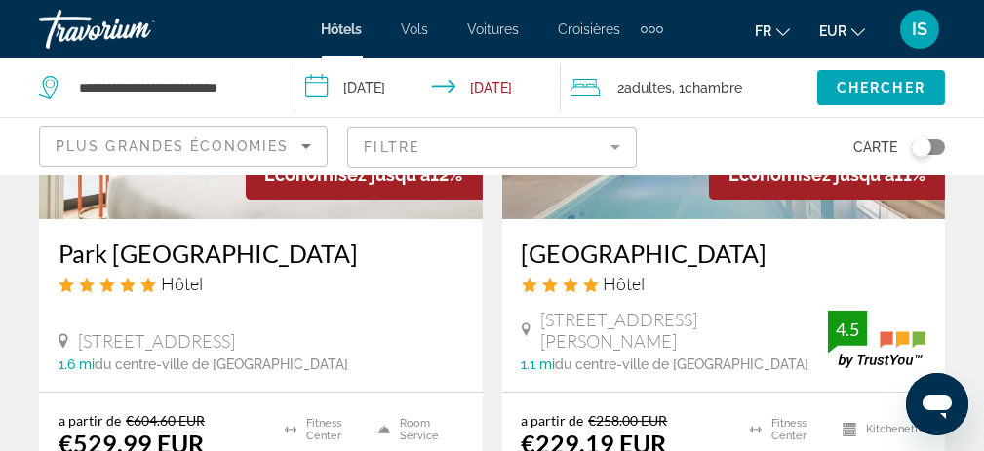
scroll to position [878, 0]
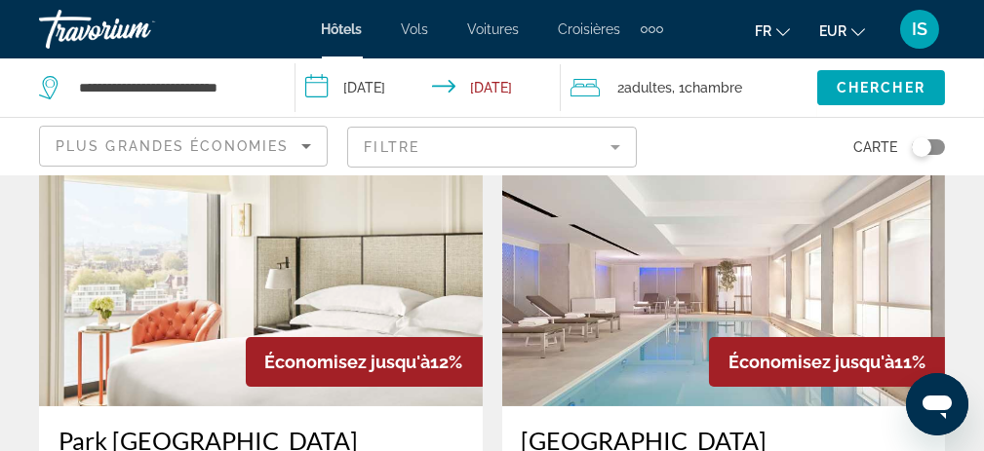
click at [624, 279] on img "Main content" at bounding box center [724, 251] width 444 height 312
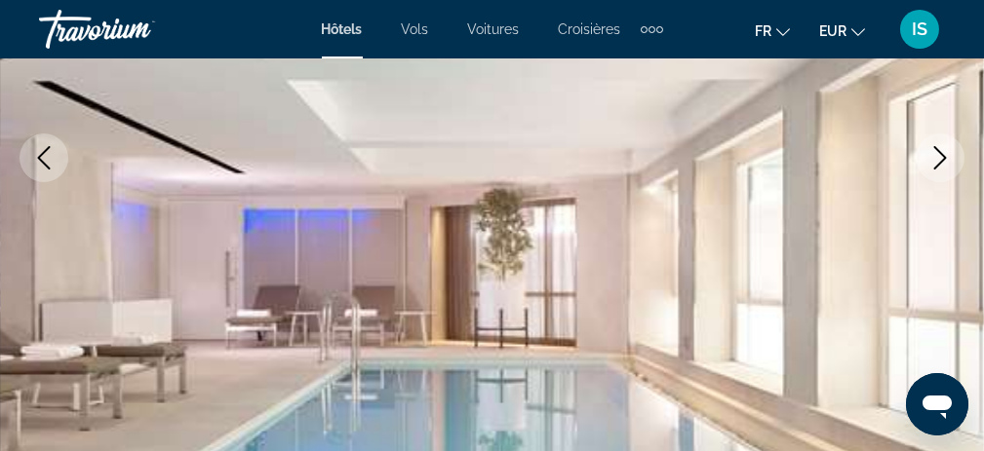
scroll to position [390, 0]
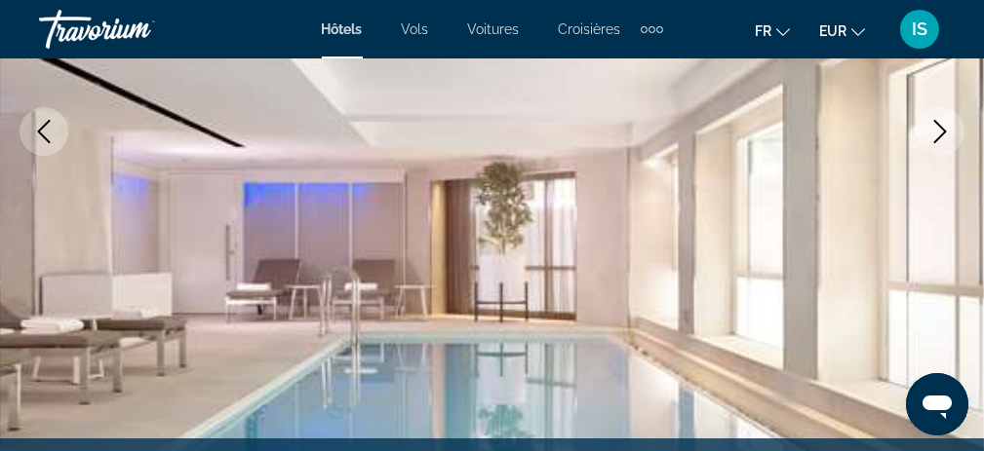
click at [944, 135] on icon "Next image" at bounding box center [939, 131] width 23 height 23
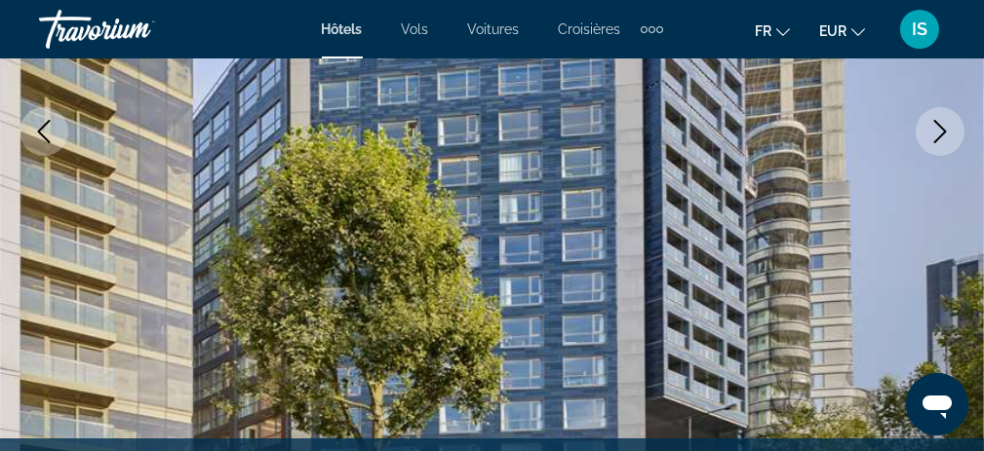
click at [944, 135] on icon "Next image" at bounding box center [939, 131] width 23 height 23
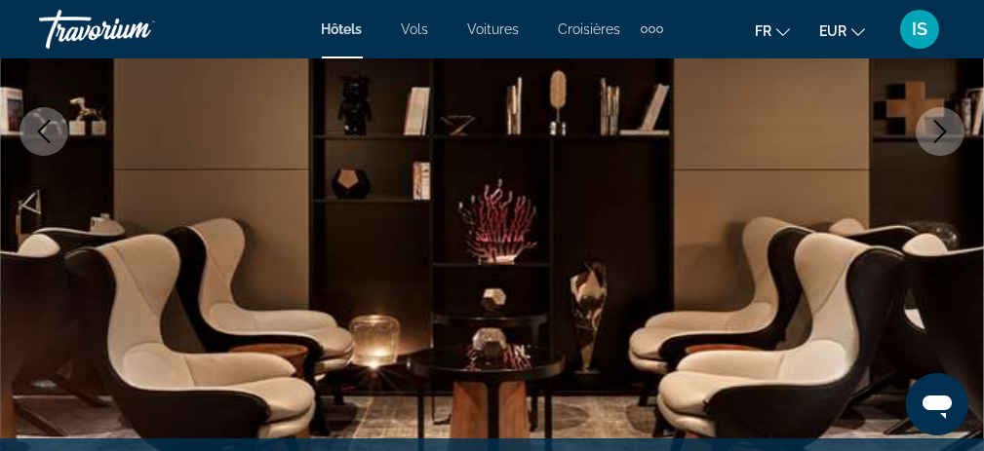
click at [944, 135] on icon "Next image" at bounding box center [939, 131] width 23 height 23
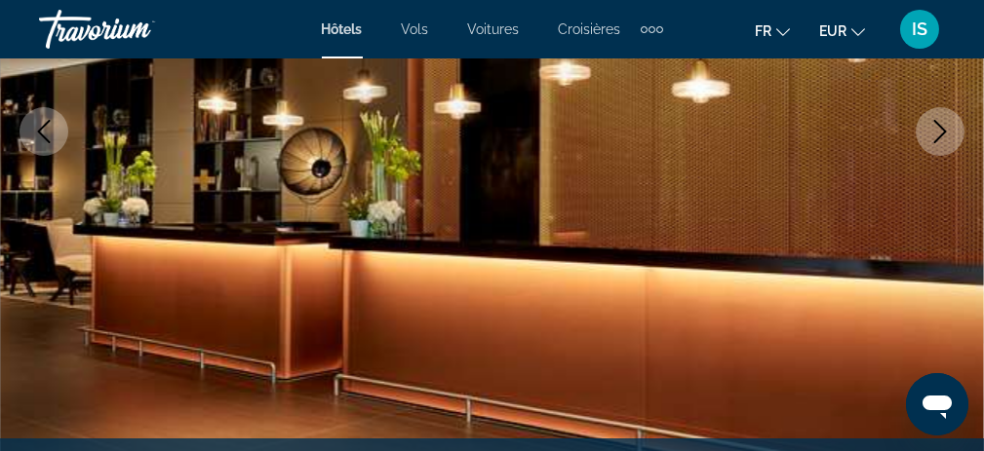
click at [944, 135] on icon "Next image" at bounding box center [939, 131] width 23 height 23
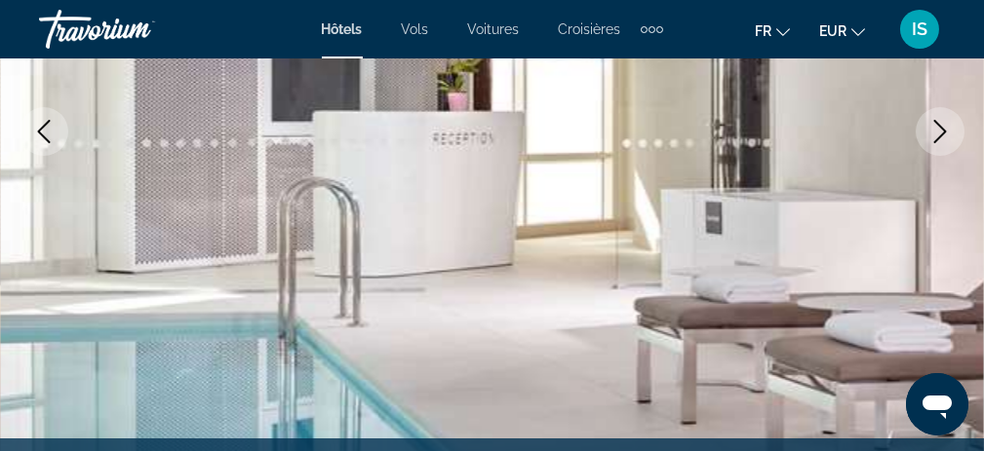
click at [944, 135] on icon "Next image" at bounding box center [939, 131] width 23 height 23
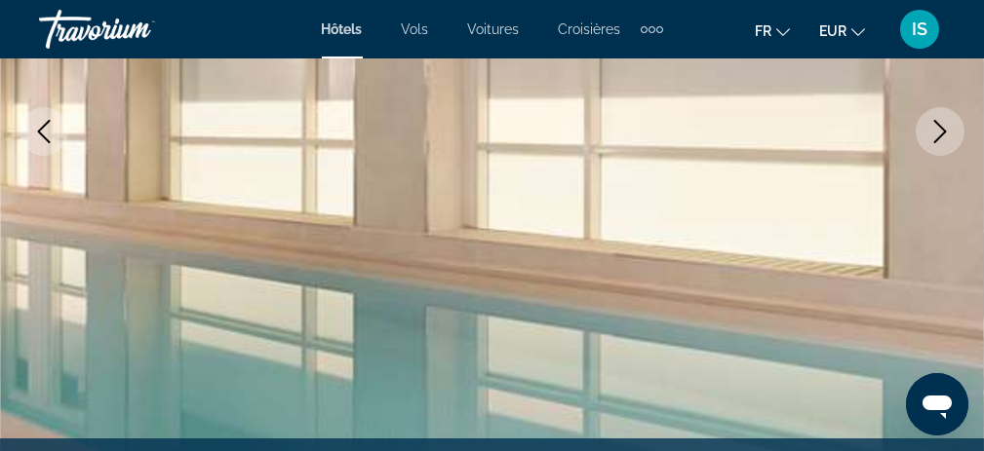
click at [936, 136] on icon "Next image" at bounding box center [939, 131] width 23 height 23
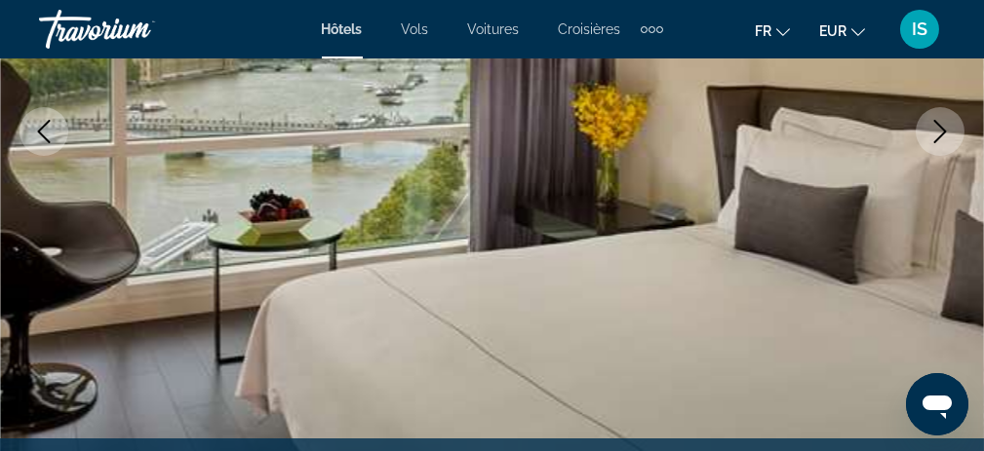
click at [936, 136] on icon "Next image" at bounding box center [939, 131] width 23 height 23
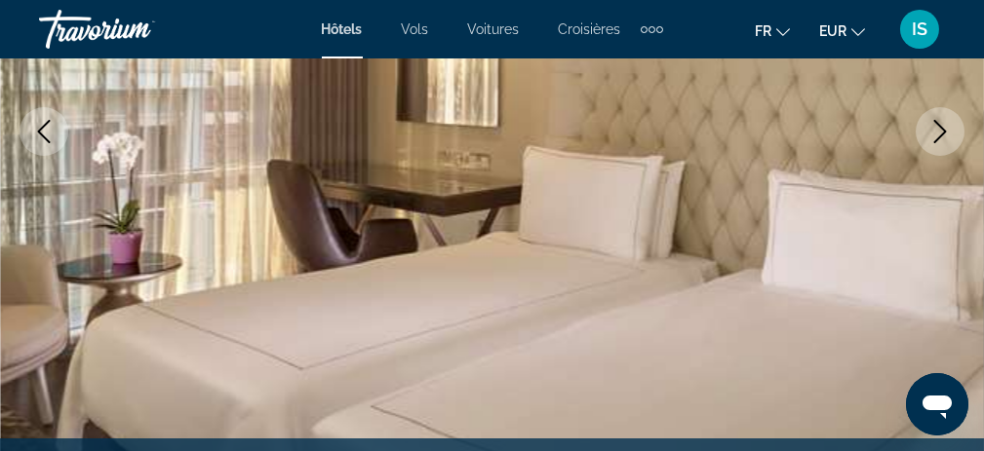
click at [936, 136] on icon "Next image" at bounding box center [939, 131] width 23 height 23
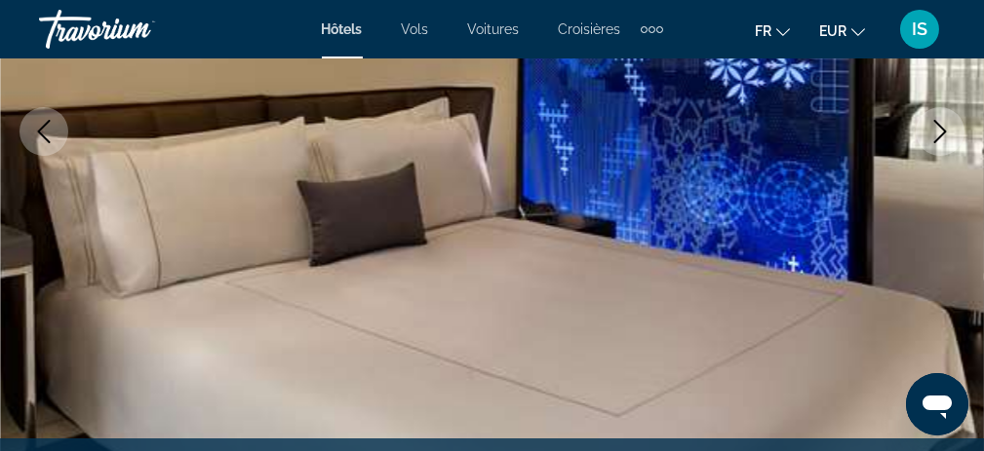
click at [936, 136] on icon "Next image" at bounding box center [939, 131] width 23 height 23
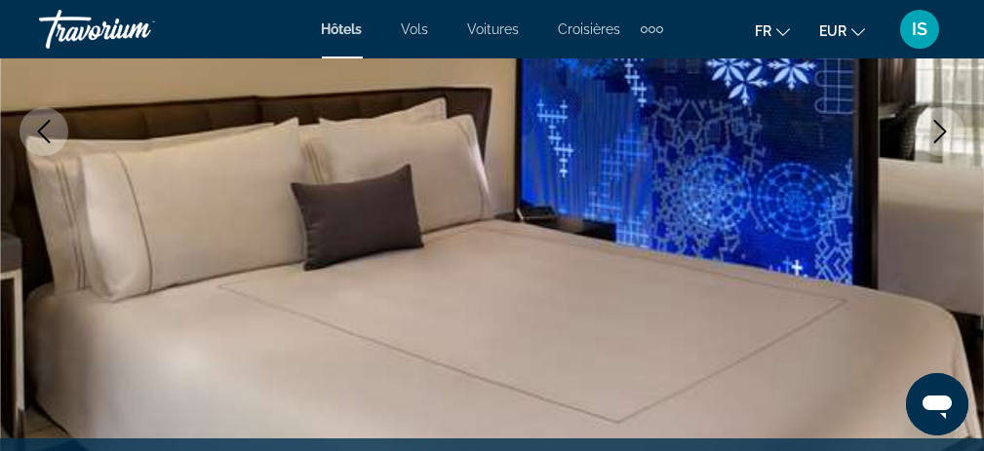
click at [936, 136] on icon "Next image" at bounding box center [939, 131] width 23 height 23
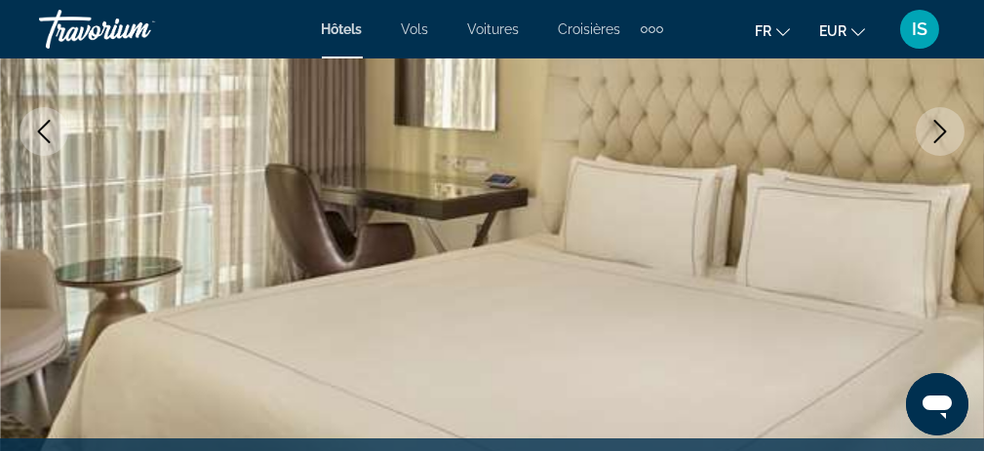
click at [936, 136] on icon "Next image" at bounding box center [939, 131] width 23 height 23
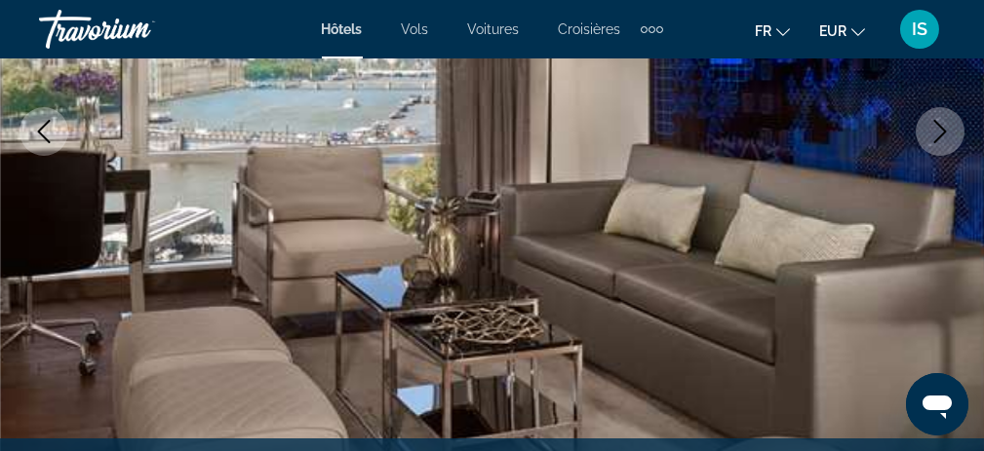
click at [936, 136] on icon "Next image" at bounding box center [939, 131] width 23 height 23
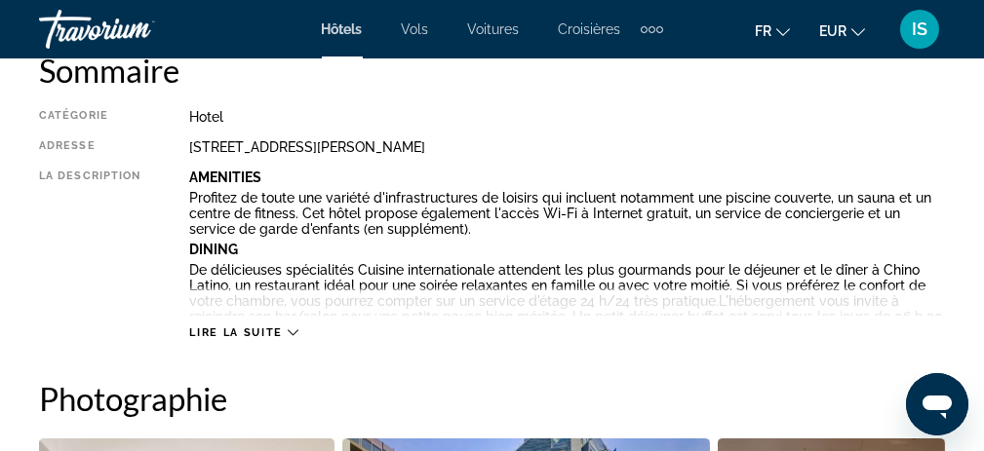
scroll to position [1073, 0]
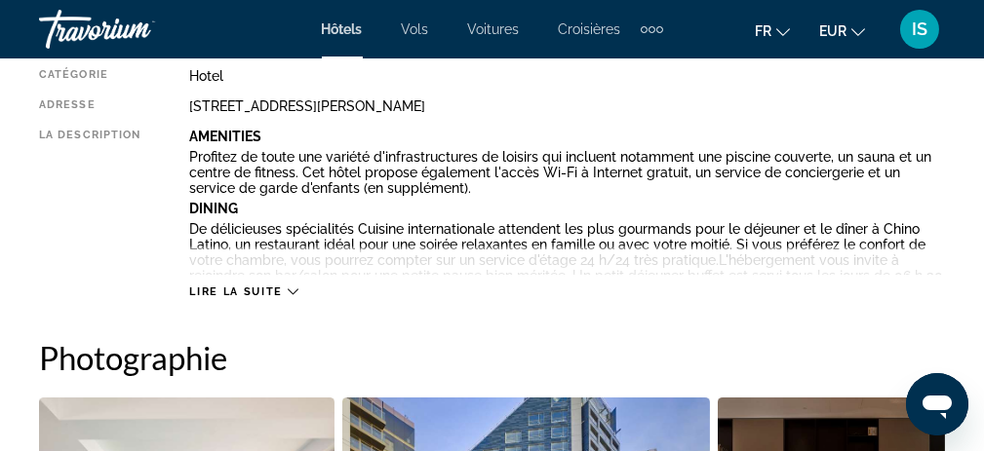
click at [289, 287] on icon "Main content" at bounding box center [293, 292] width 11 height 11
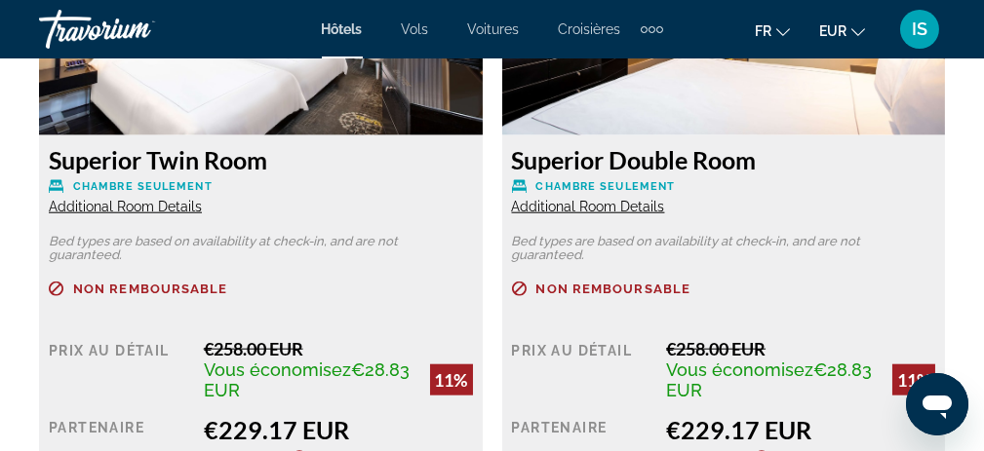
scroll to position [4290, 0]
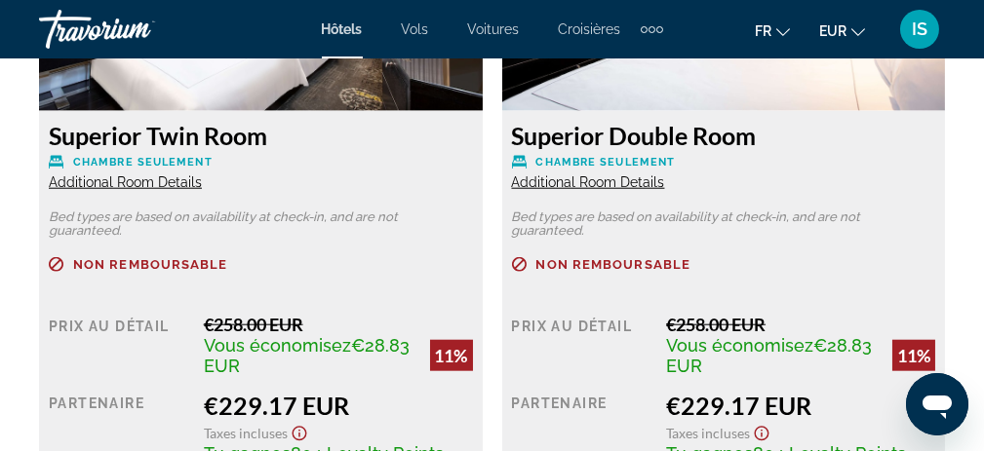
click at [600, 180] on span "Additional Room Details" at bounding box center [588, 183] width 153 height 16
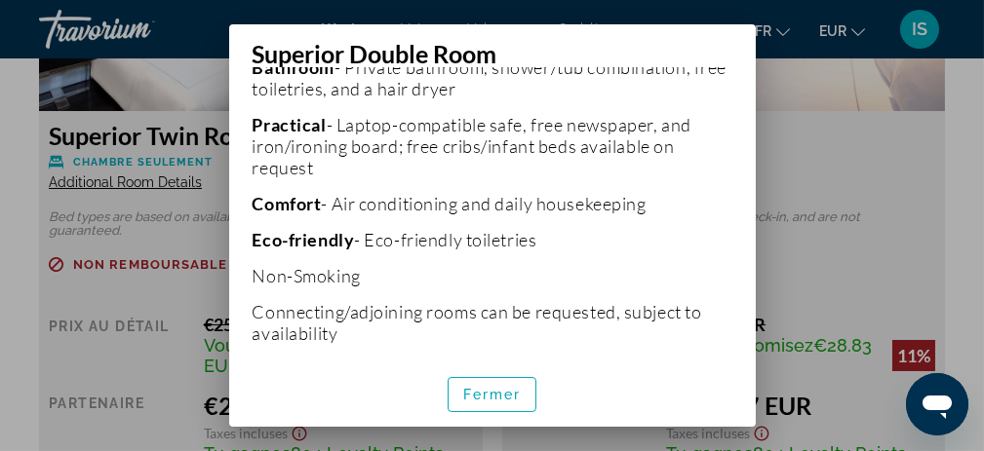
scroll to position [645, 0]
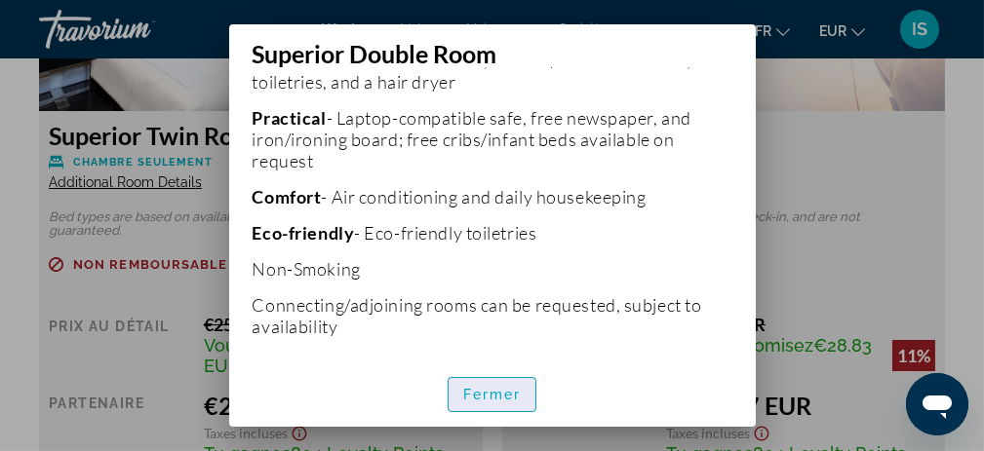
click at [472, 394] on span "Fermer" at bounding box center [492, 395] width 59 height 16
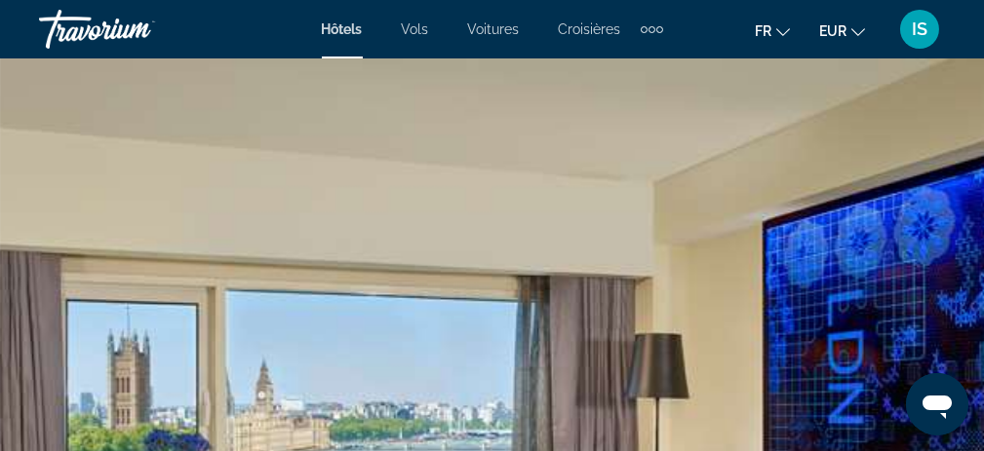
scroll to position [4290, 0]
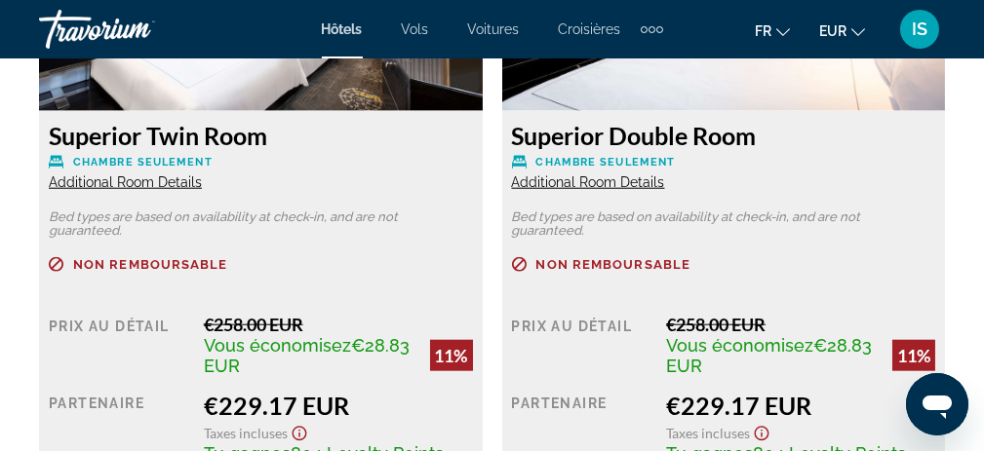
click at [170, 178] on span "Additional Room Details" at bounding box center [125, 183] width 153 height 16
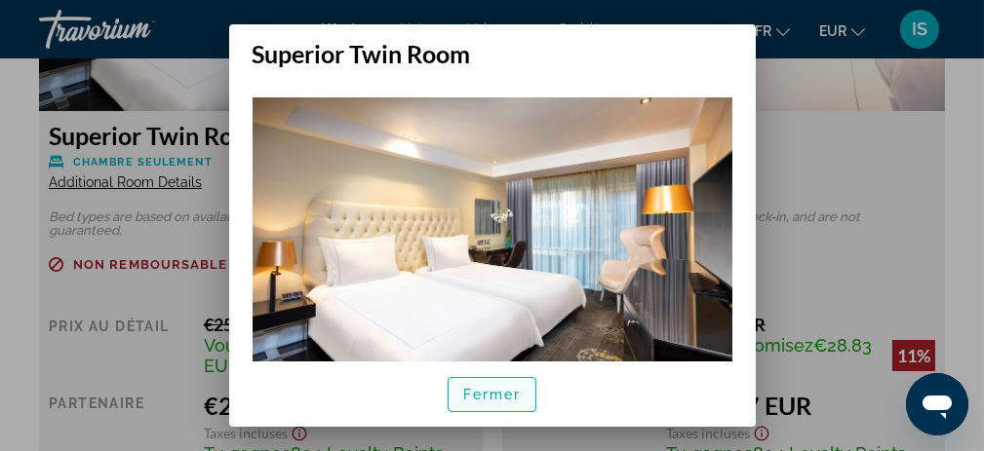
click at [471, 397] on span "Fermer" at bounding box center [492, 395] width 59 height 16
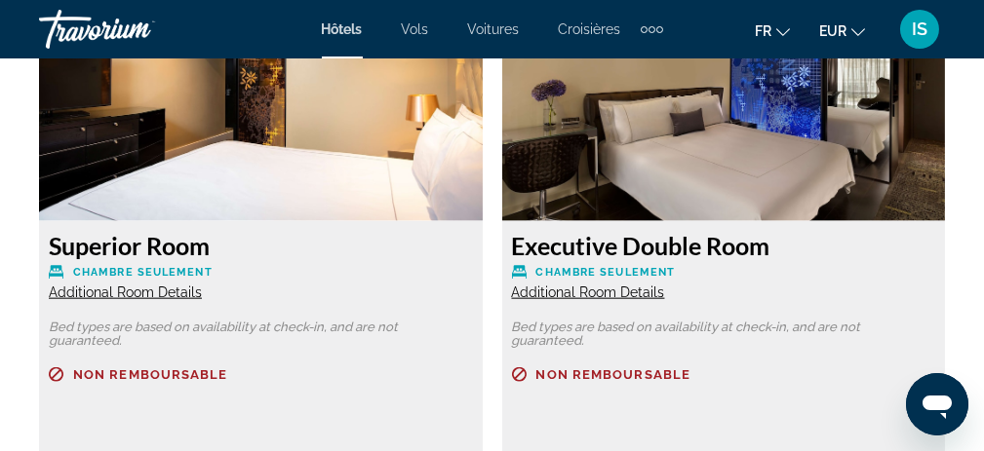
scroll to position [4876, 0]
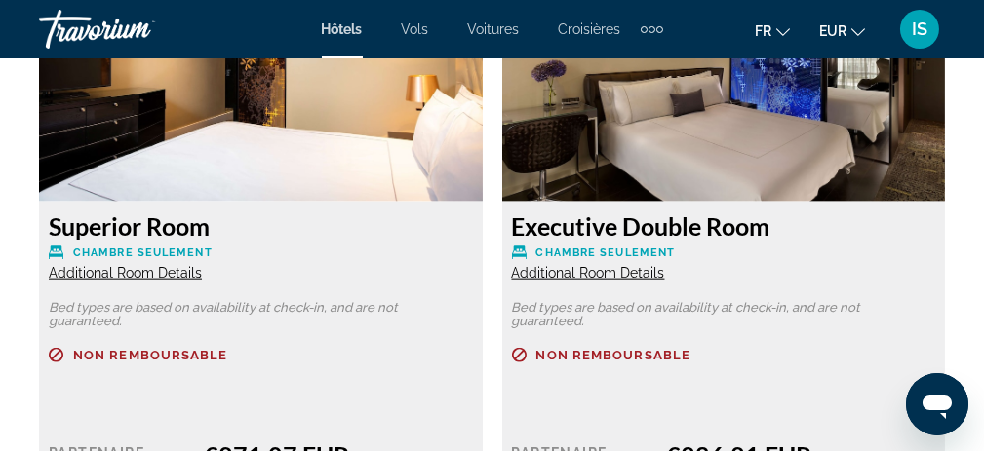
click at [578, 265] on span "Additional Room Details" at bounding box center [588, 273] width 153 height 16
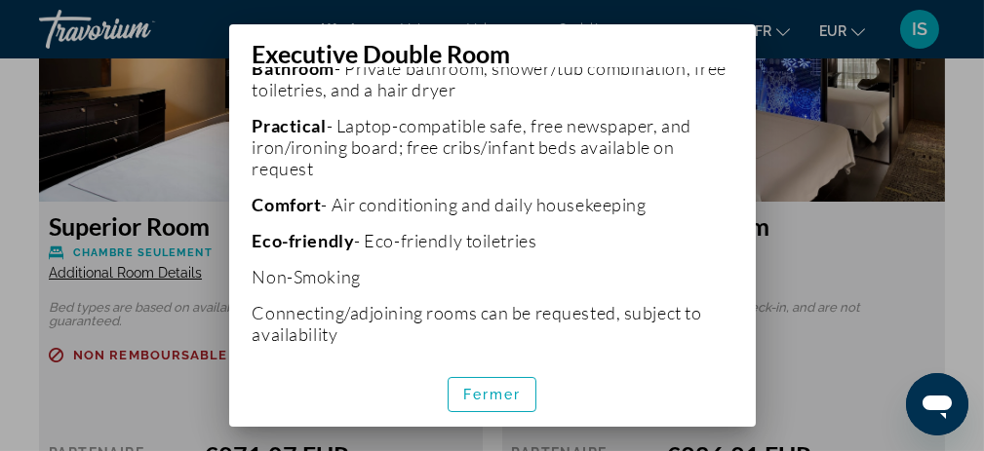
scroll to position [633, 0]
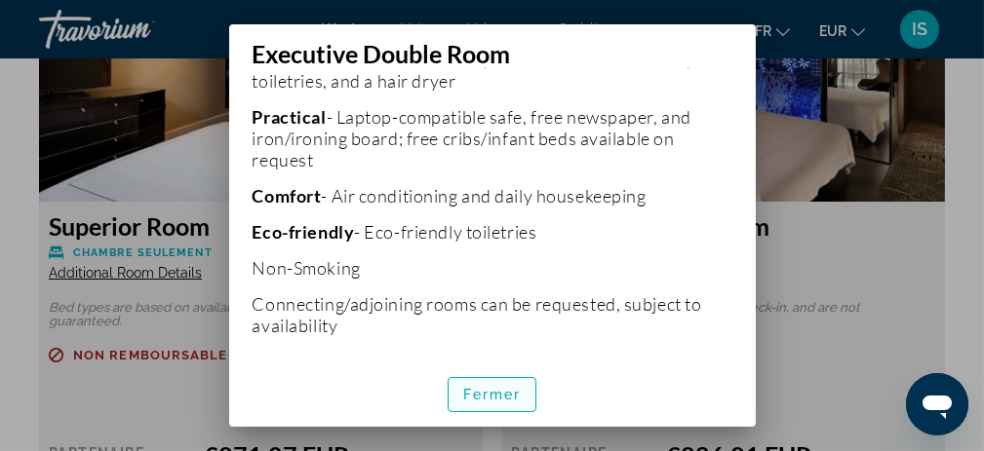
click at [494, 387] on span "Fermer" at bounding box center [492, 395] width 59 height 16
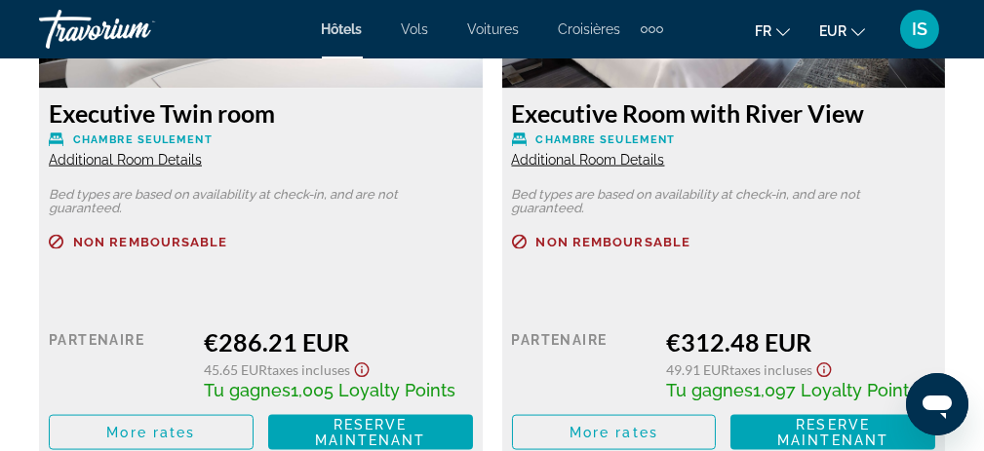
scroll to position [5656, 0]
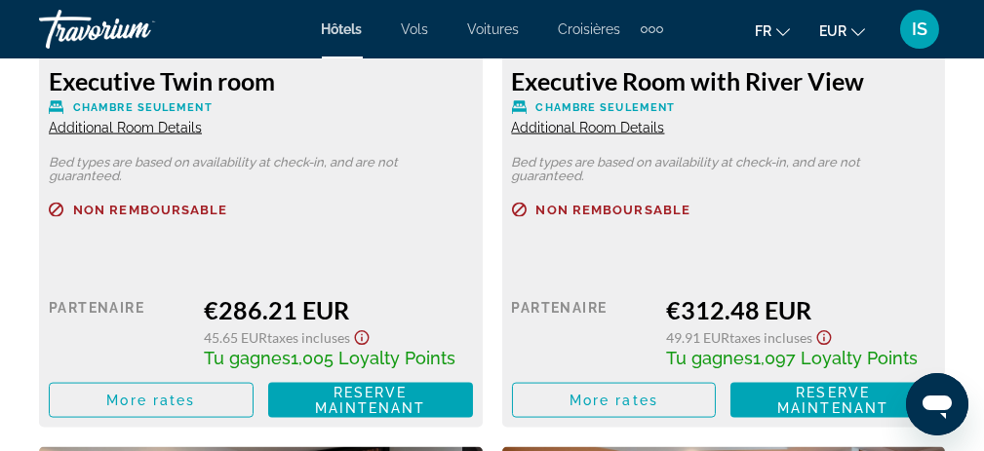
click at [587, 120] on span "Additional Room Details" at bounding box center [588, 128] width 153 height 16
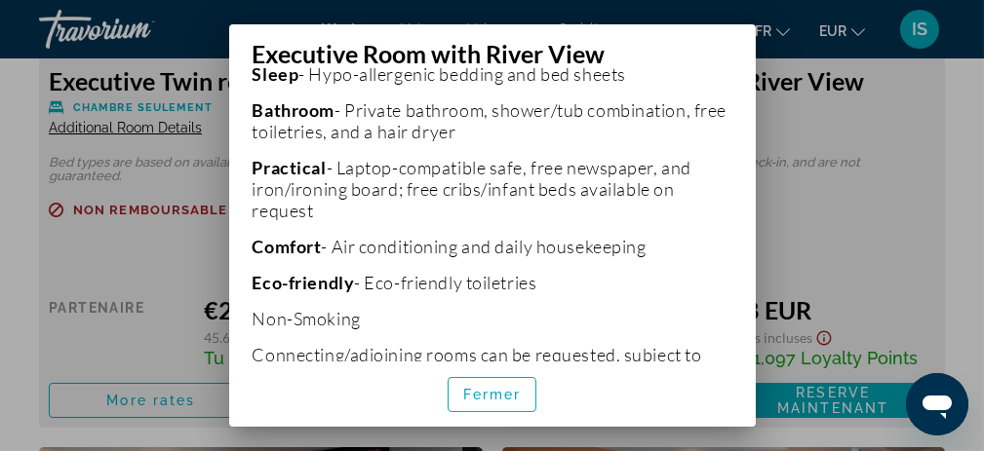
scroll to position [624, 0]
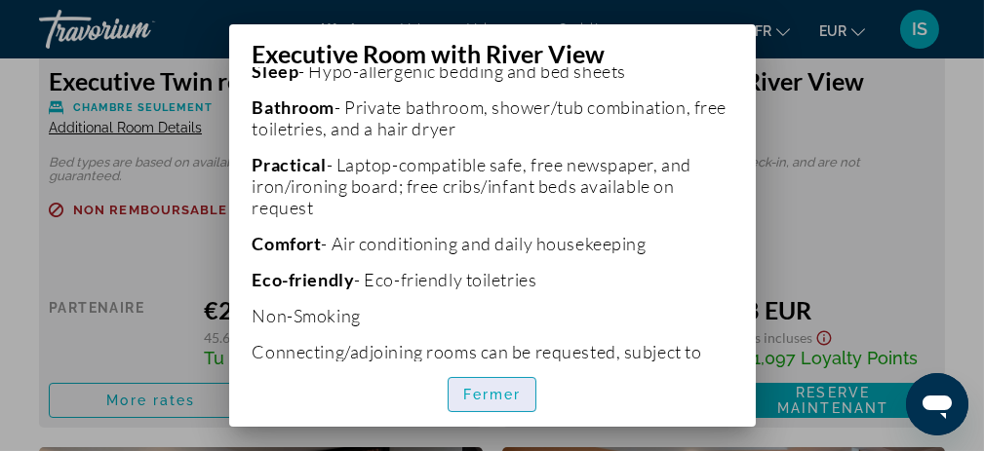
click at [501, 393] on span "Fermer" at bounding box center [492, 395] width 59 height 16
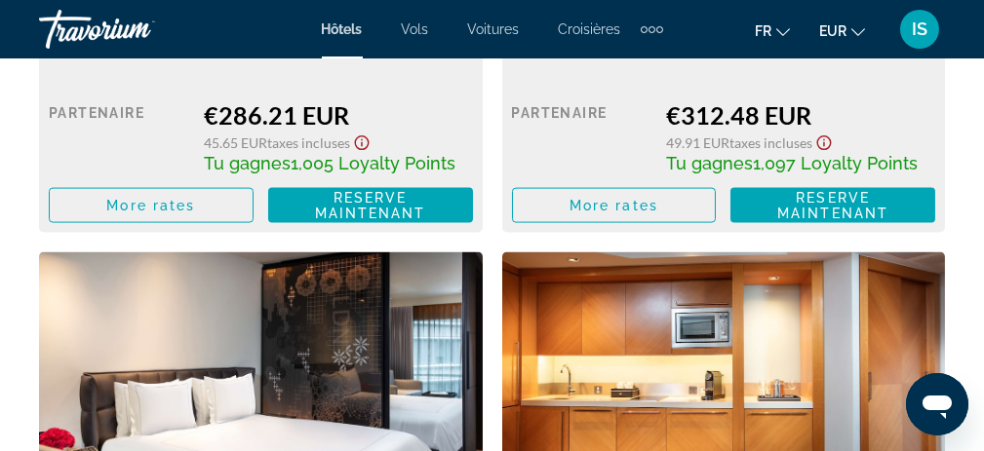
scroll to position [6143, 0]
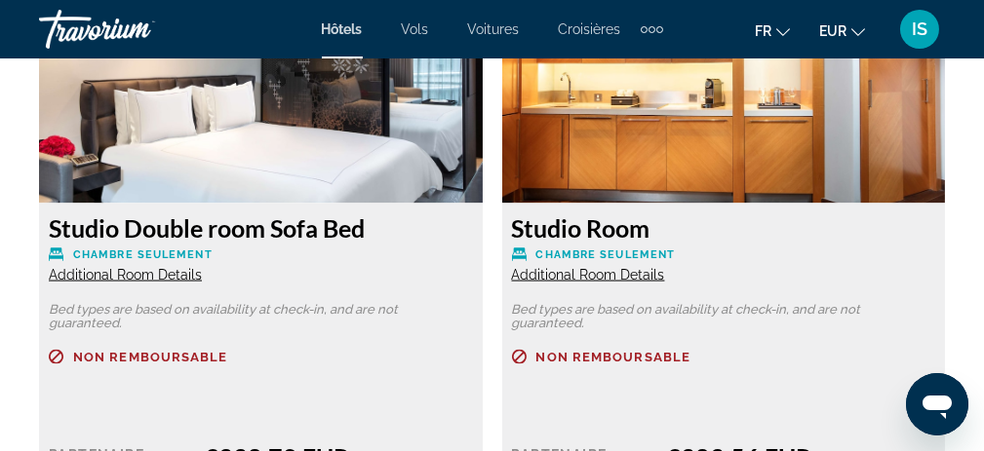
click at [549, 267] on span "Additional Room Details" at bounding box center [588, 275] width 153 height 16
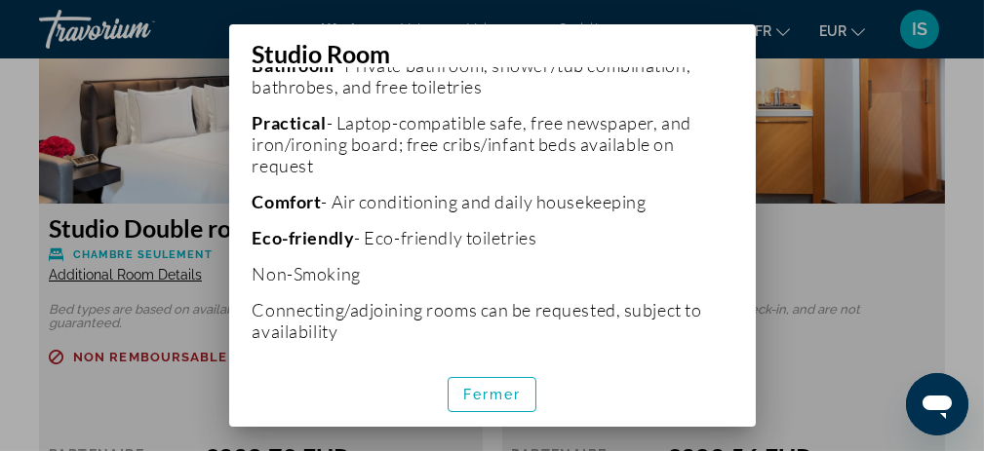
scroll to position [709, 0]
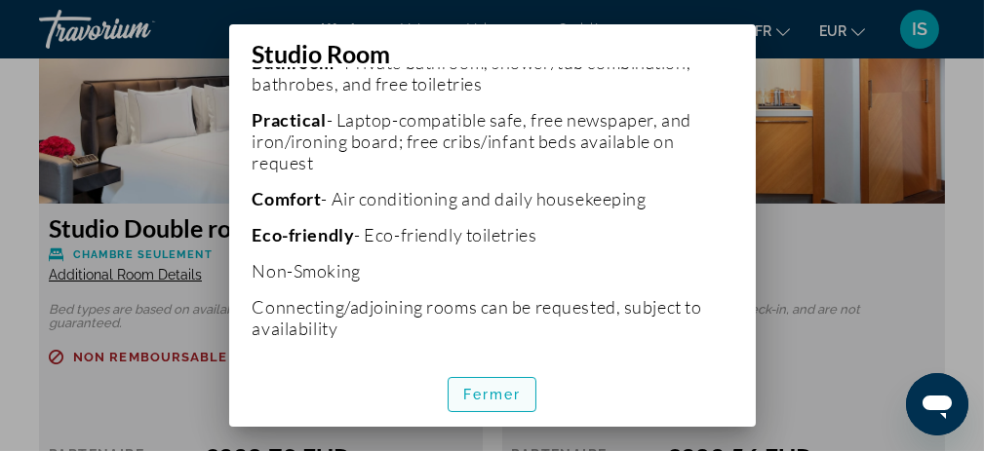
click at [502, 402] on span "Fermer" at bounding box center [492, 395] width 59 height 16
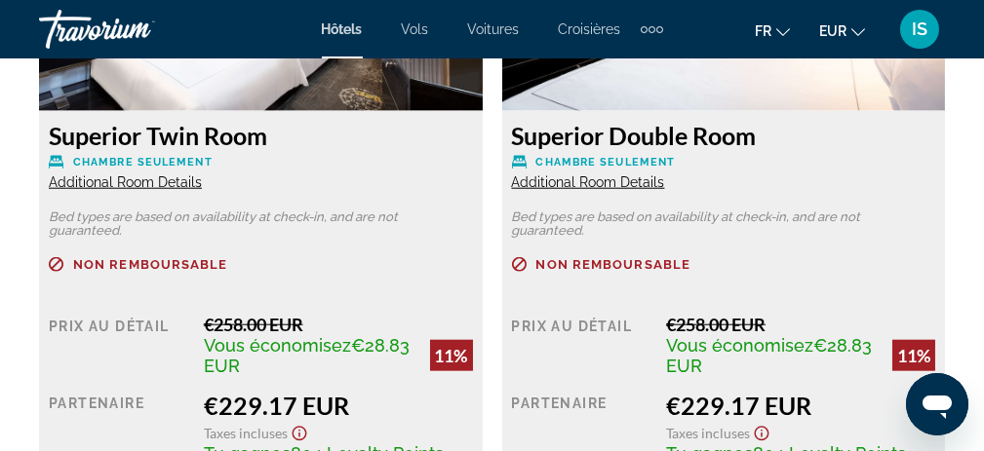
scroll to position [4388, 0]
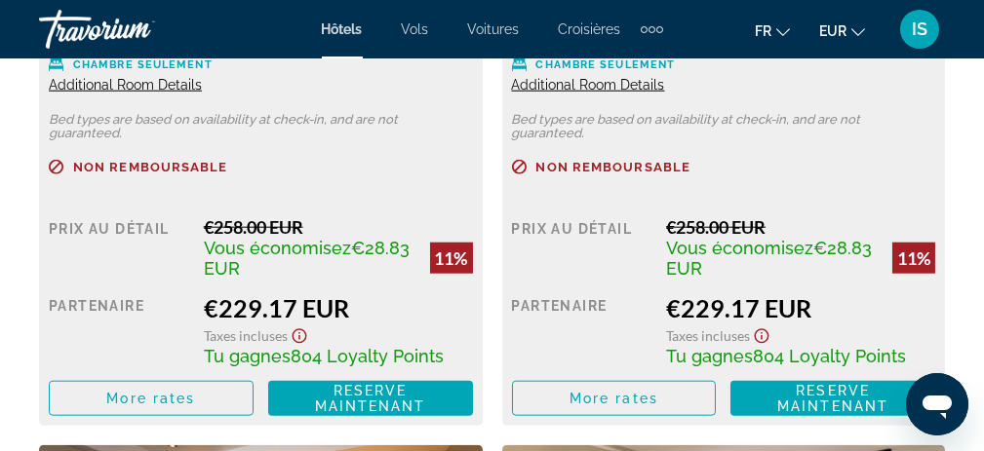
click at [297, 330] on icon "Show Taxes and Fees disclaimer" at bounding box center [299, 337] width 15 height 15
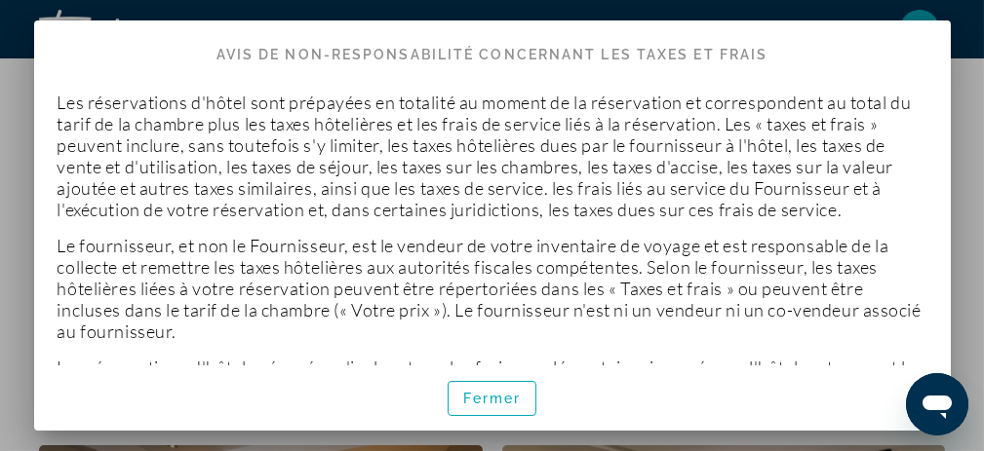
scroll to position [0, 0]
click at [489, 402] on span "Fermer" at bounding box center [492, 399] width 59 height 16
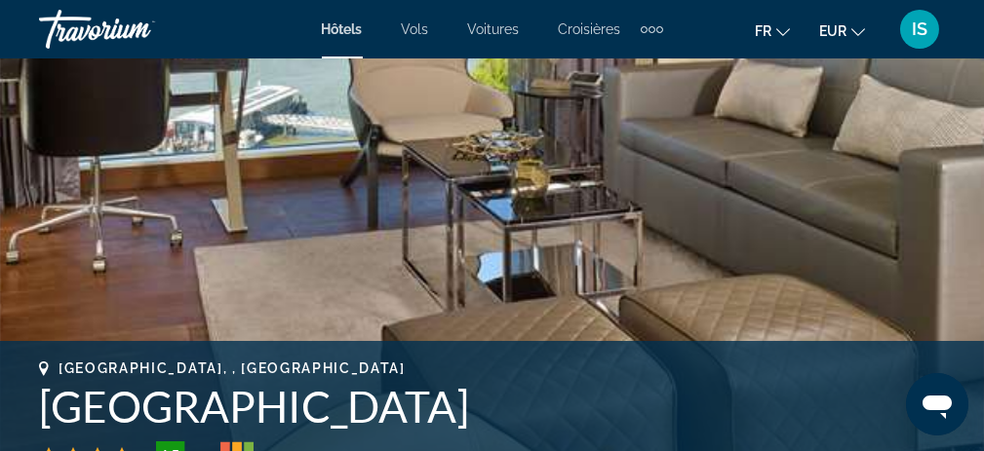
scroll to position [585, 0]
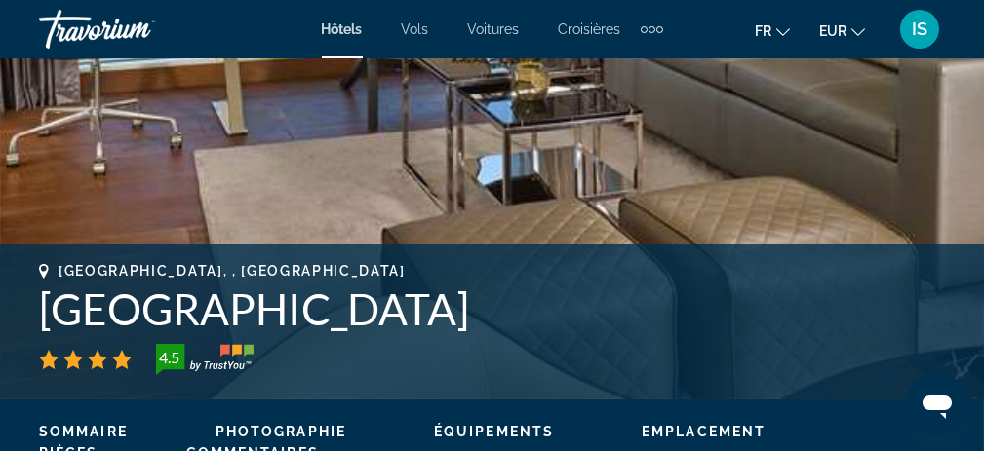
drag, startPoint x: 51, startPoint y: 306, endPoint x: 587, endPoint y: 322, distance: 536.5
click at [587, 322] on h1 "[GEOGRAPHIC_DATA]" at bounding box center [492, 309] width 906 height 51
copy h1 "[GEOGRAPHIC_DATA]"
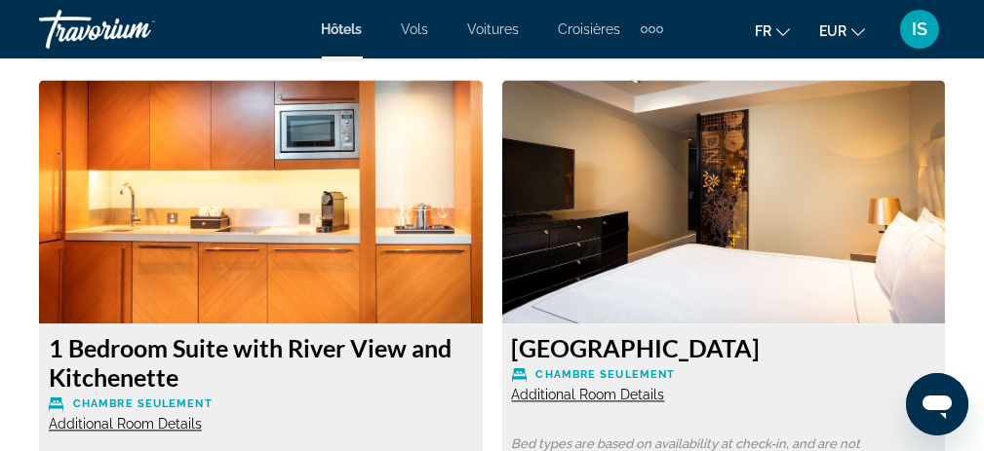
scroll to position [8416, 0]
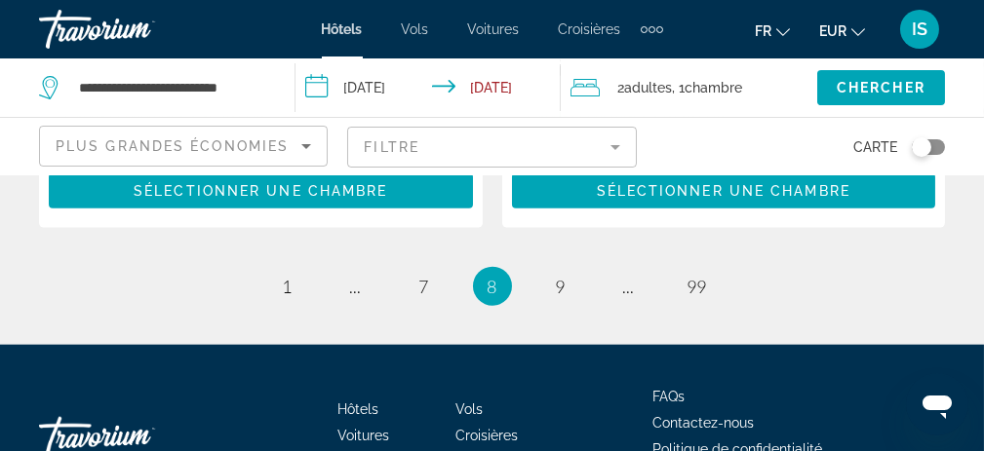
scroll to position [4461, 0]
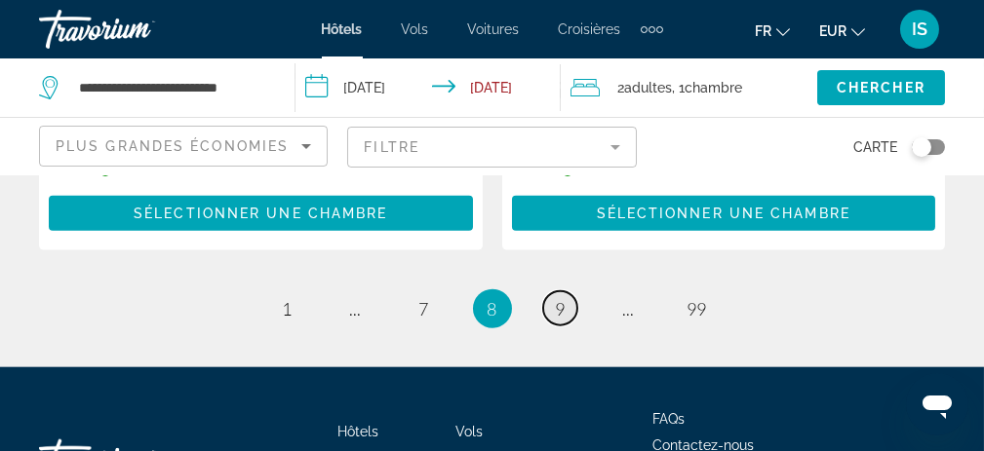
click at [556, 298] on span "9" at bounding box center [561, 308] width 10 height 21
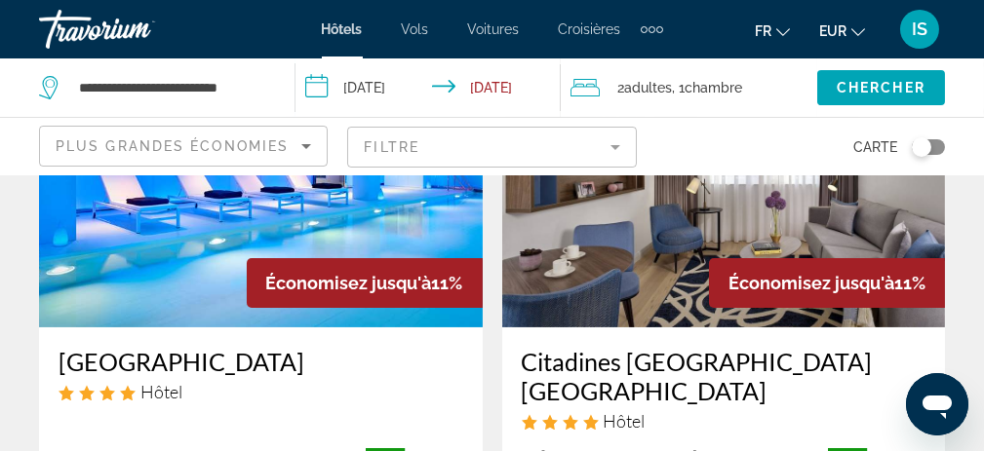
scroll to position [878, 0]
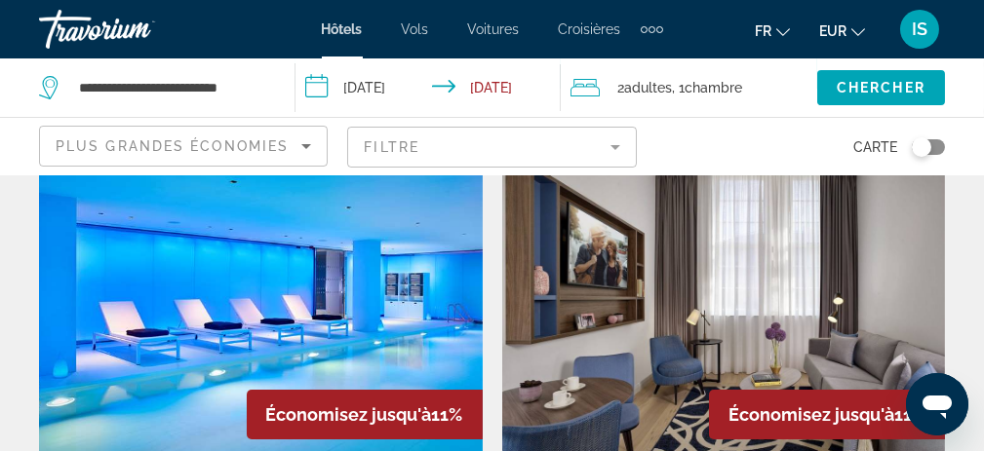
click at [223, 239] on img "Main content" at bounding box center [261, 303] width 444 height 312
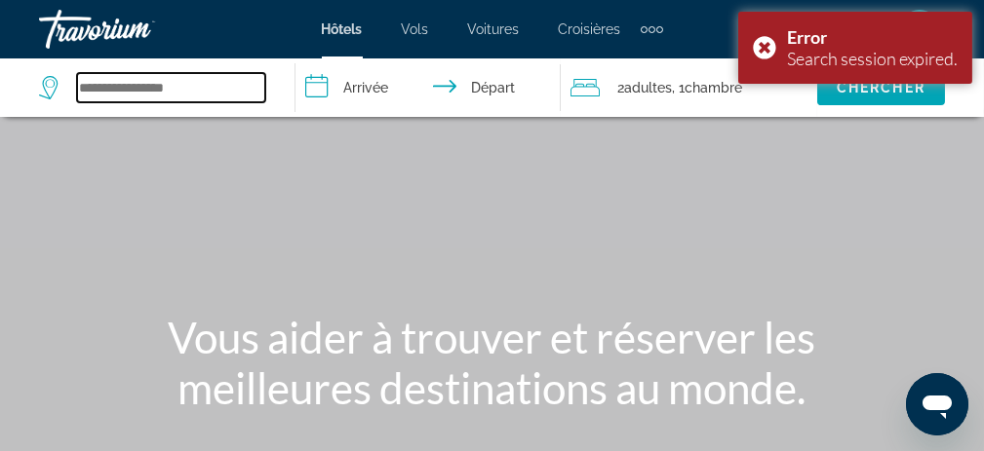
click at [111, 91] on input "Search widget" at bounding box center [171, 87] width 188 height 29
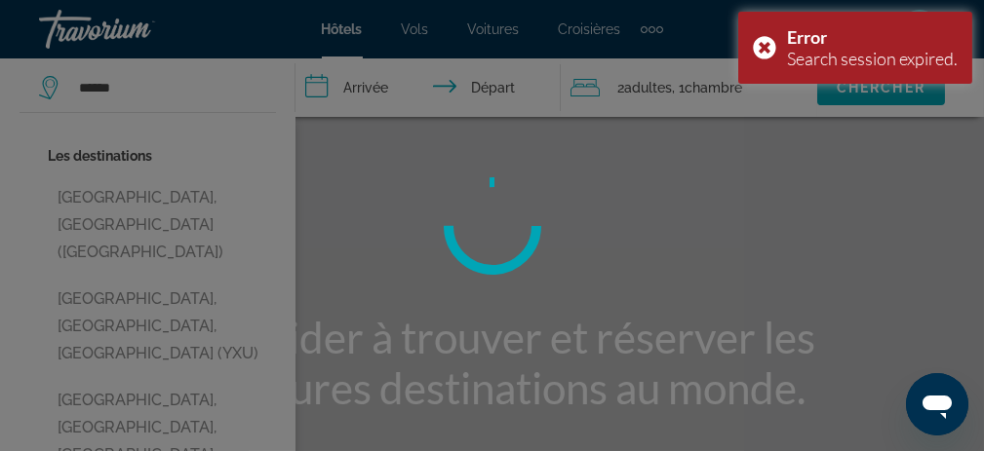
click at [136, 206] on div at bounding box center [492, 225] width 984 height 451
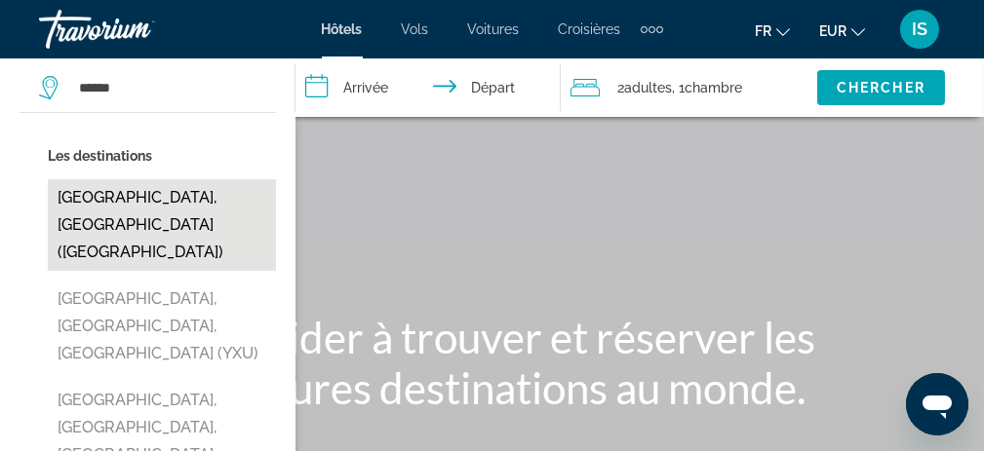
click at [164, 200] on button "[GEOGRAPHIC_DATA], [GEOGRAPHIC_DATA] ([GEOGRAPHIC_DATA])" at bounding box center [162, 225] width 228 height 92
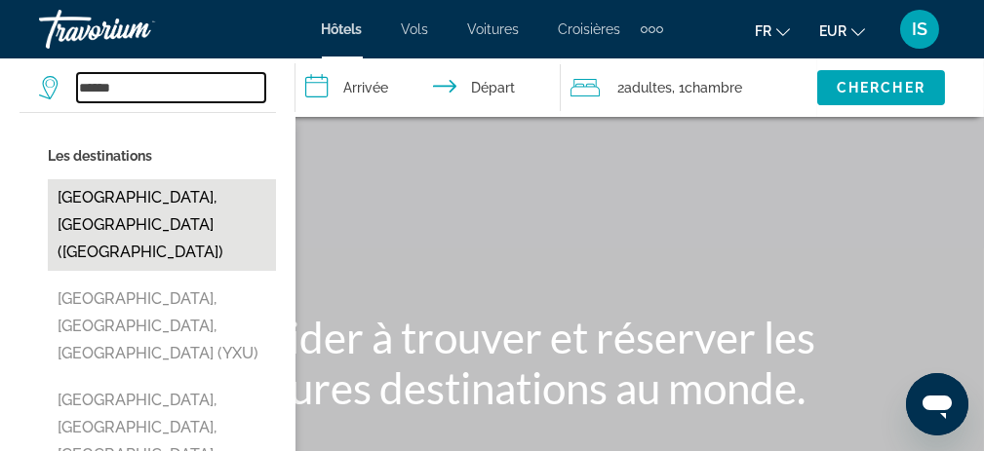
type input "**********"
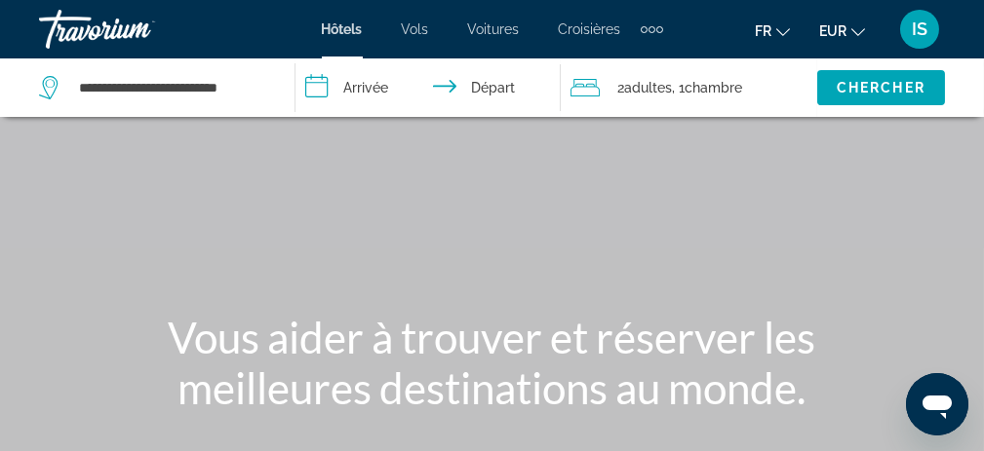
click at [374, 85] on input "**********" at bounding box center [432, 91] width 274 height 64
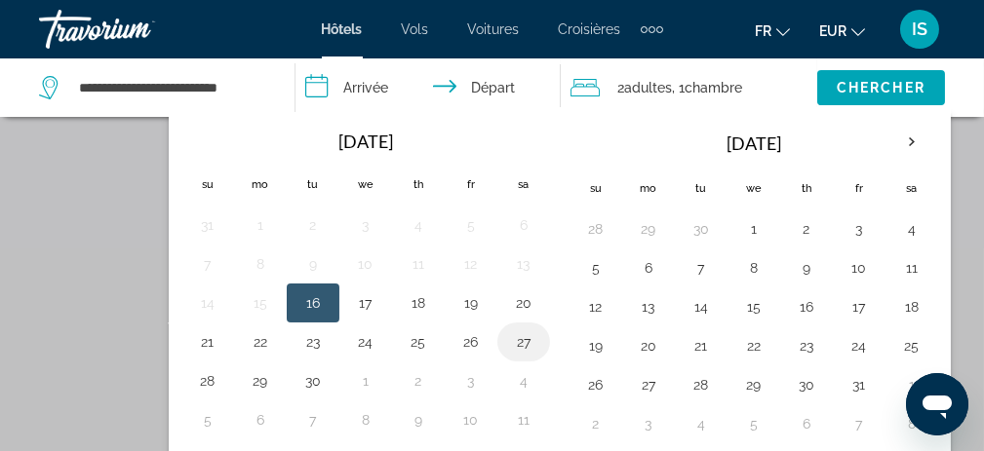
click at [529, 337] on button "27" at bounding box center [523, 342] width 31 height 27
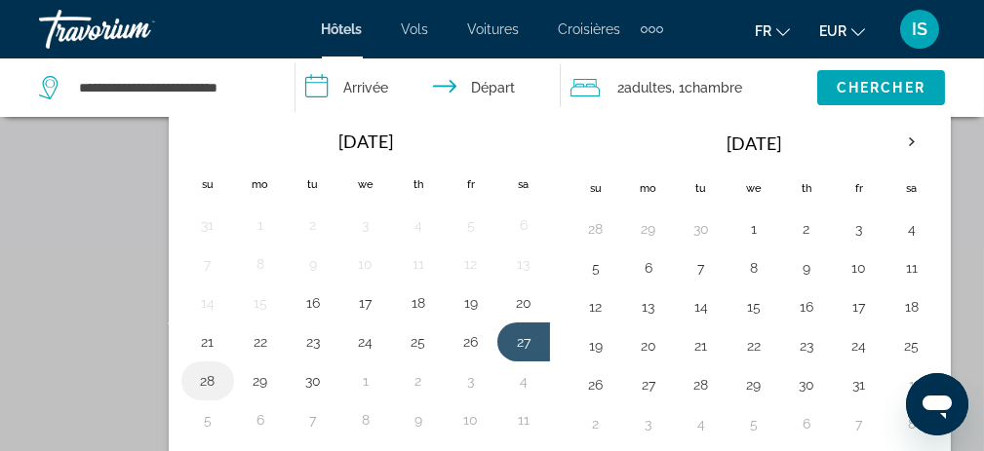
click at [199, 371] on button "28" at bounding box center [207, 381] width 31 height 27
type input "**********"
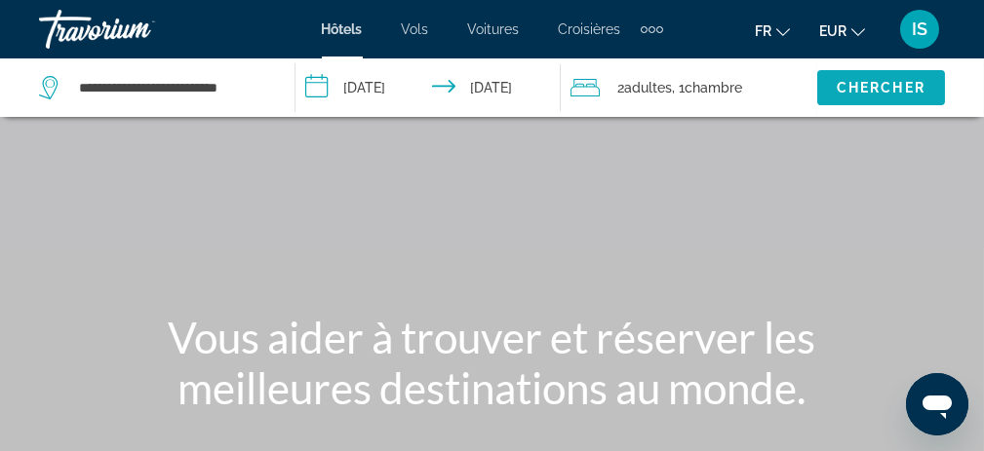
click at [868, 87] on span "Chercher" at bounding box center [881, 88] width 89 height 16
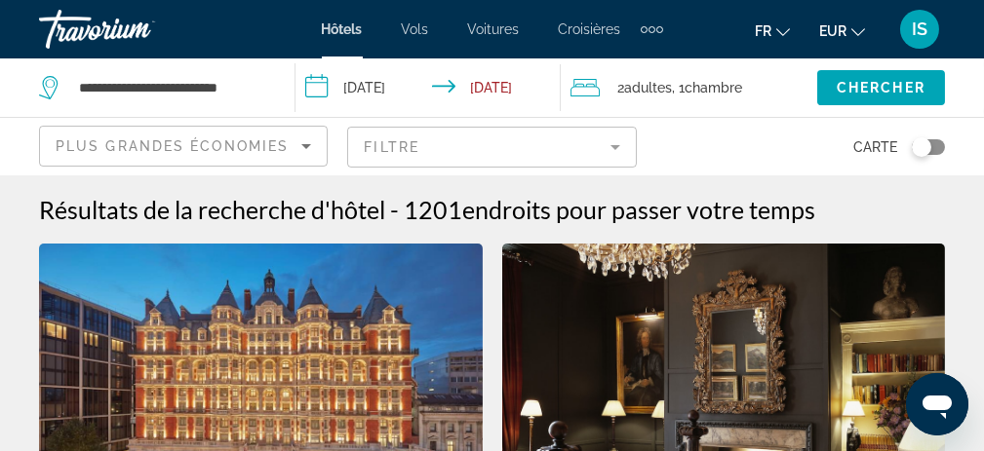
click at [447, 144] on mat-form-field "Filtre" at bounding box center [491, 147] width 289 height 41
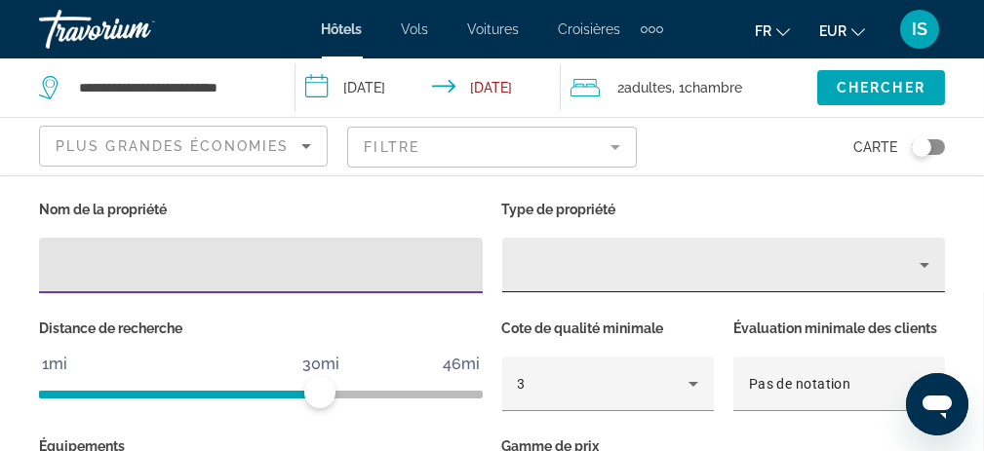
scroll to position [2243, 0]
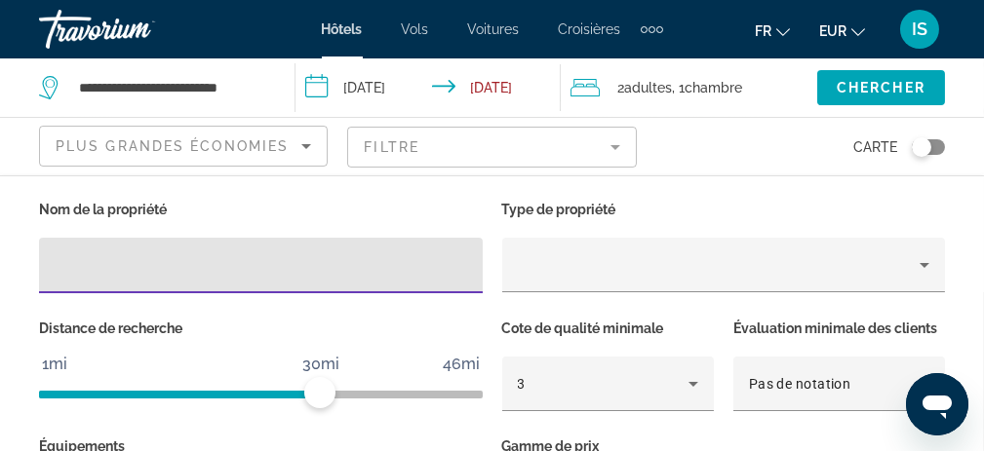
click at [216, 144] on span "Plus grandes économies" at bounding box center [172, 146] width 233 height 16
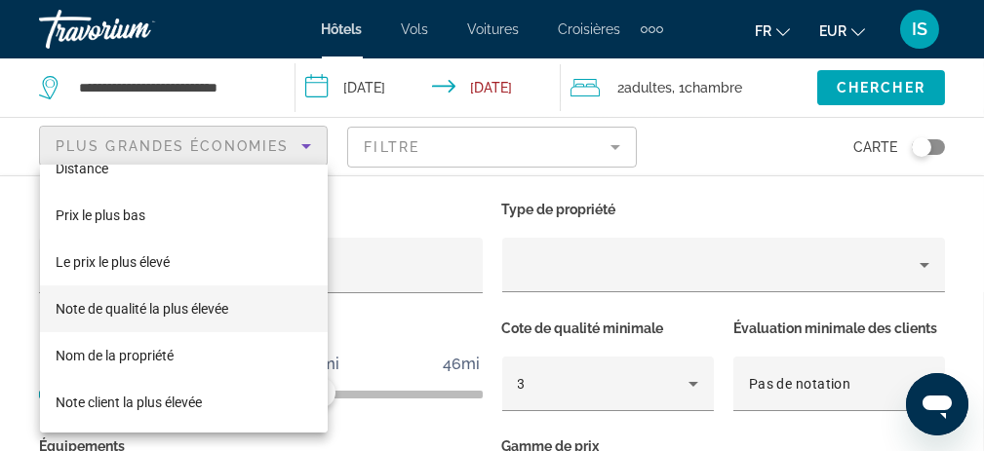
scroll to position [2438, 0]
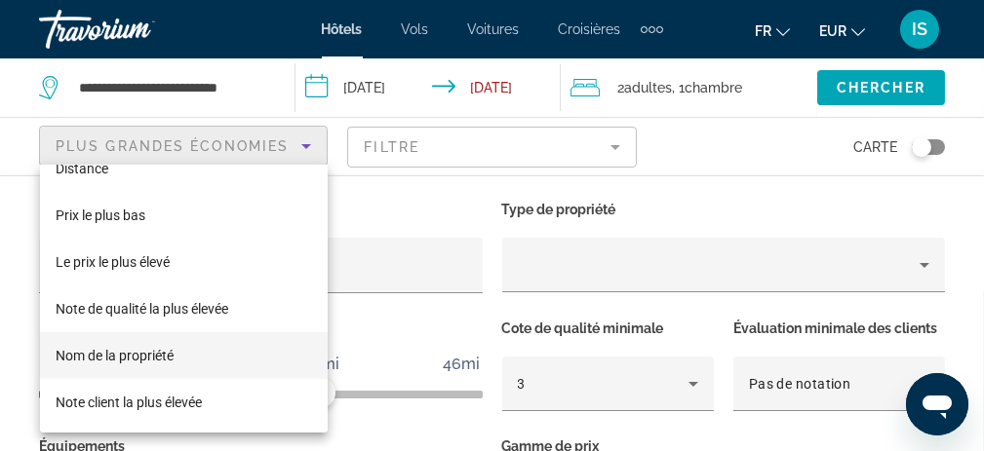
click at [135, 349] on span "Nom de la propriété" at bounding box center [115, 356] width 118 height 16
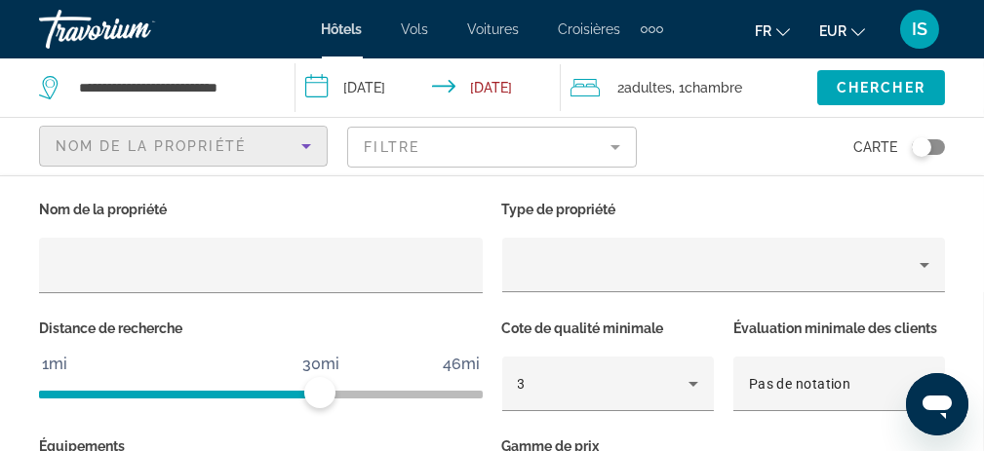
click at [152, 144] on span "Nom de la propriété" at bounding box center [151, 146] width 190 height 16
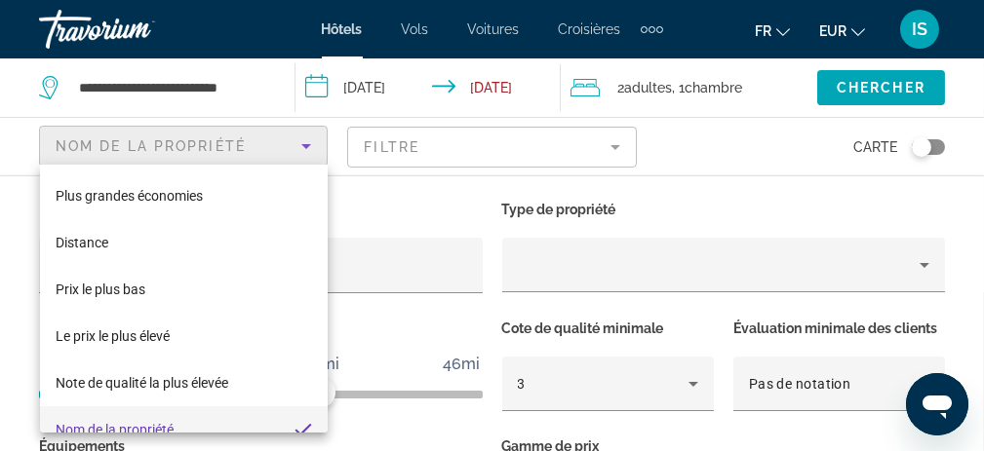
scroll to position [20, 0]
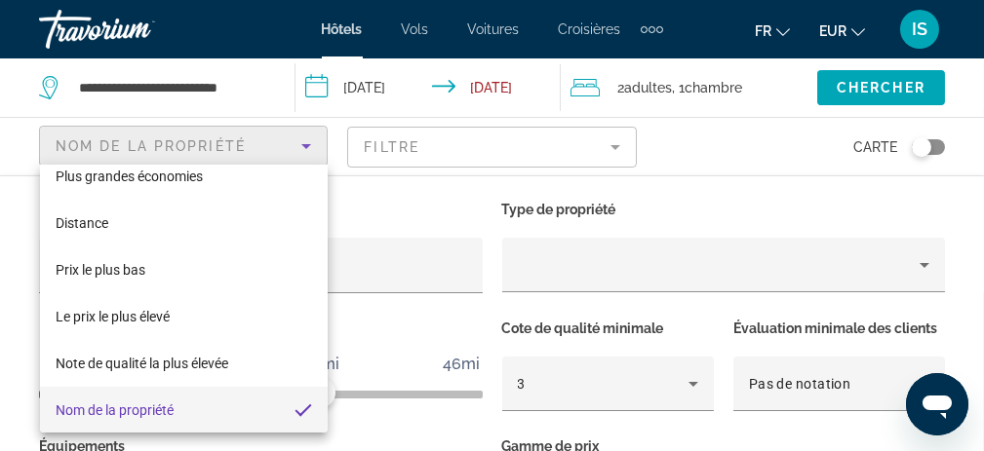
click at [371, 150] on div at bounding box center [492, 225] width 984 height 451
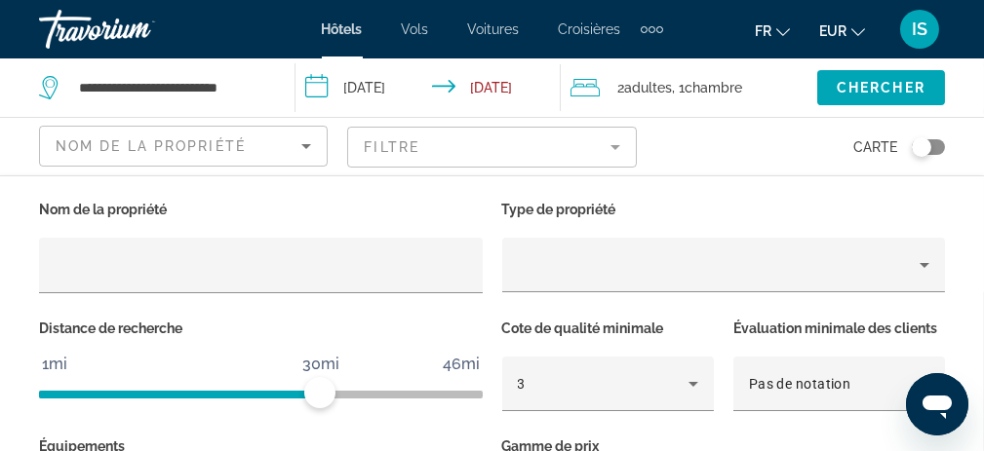
click at [386, 148] on mat-form-field "Filtre" at bounding box center [491, 147] width 289 height 41
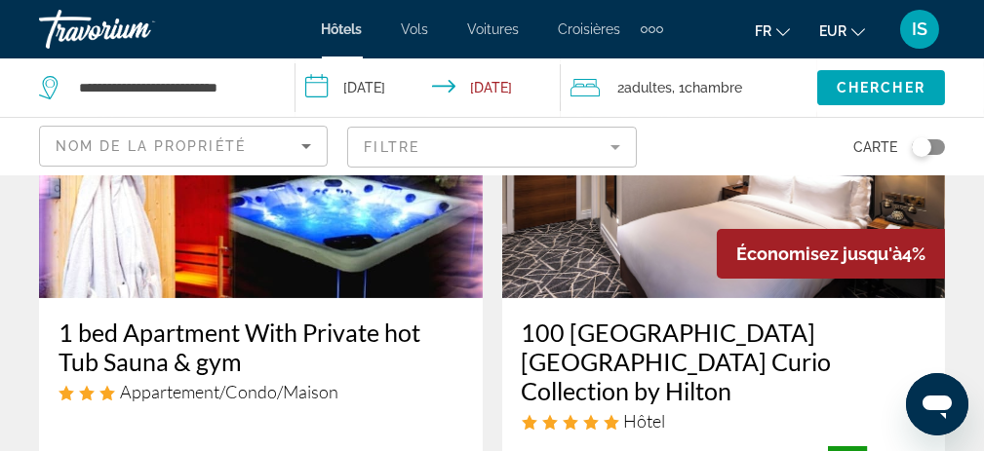
scroll to position [878, 0]
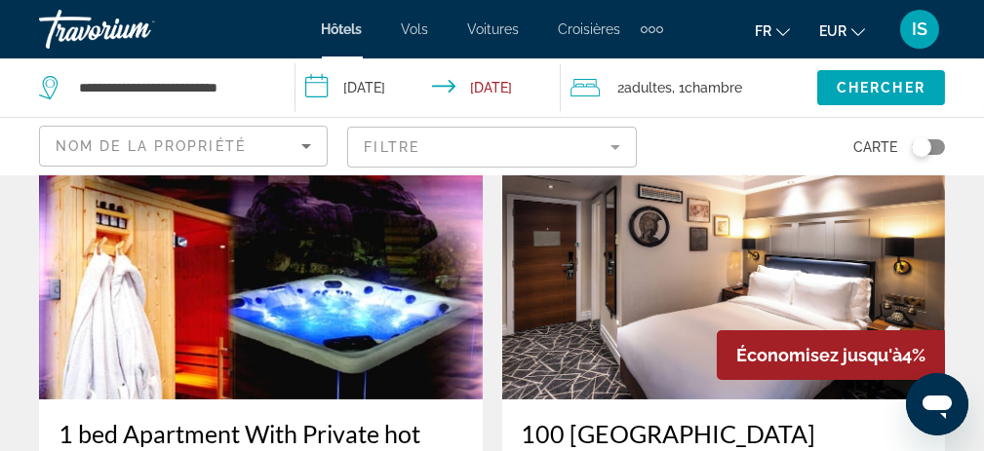
click at [690, 294] on img "Main content" at bounding box center [724, 244] width 444 height 312
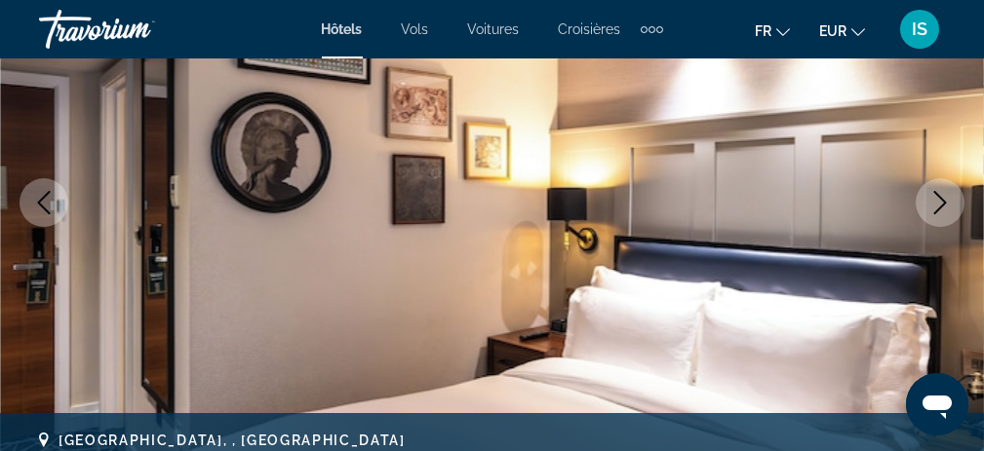
scroll to position [390, 0]
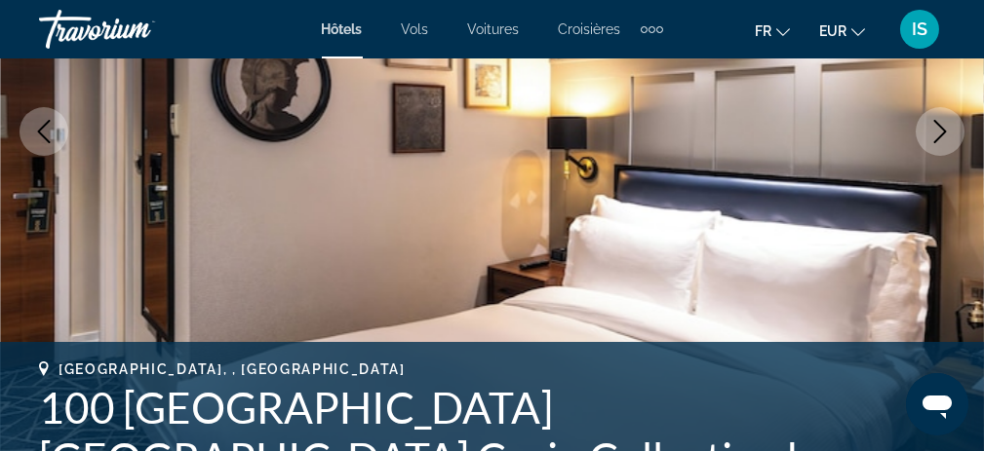
click at [938, 139] on icon "Next image" at bounding box center [939, 131] width 23 height 23
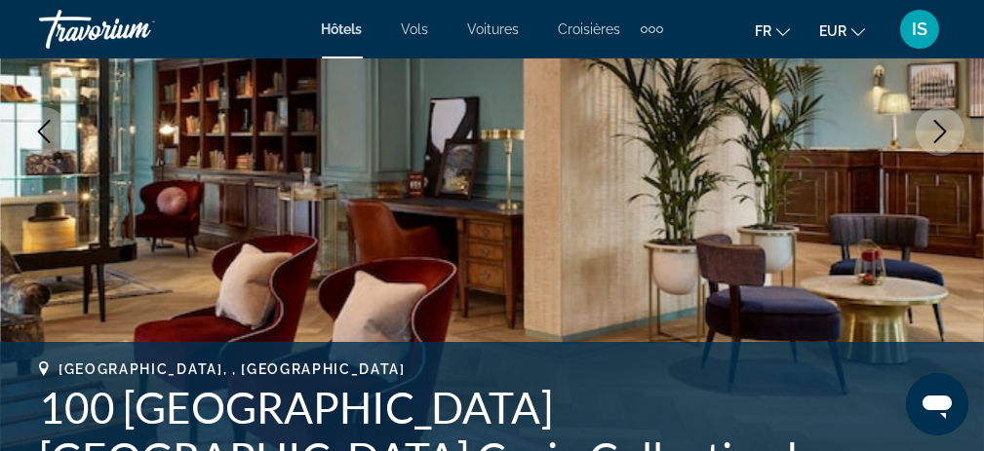
click at [938, 139] on icon "Next image" at bounding box center [939, 131] width 23 height 23
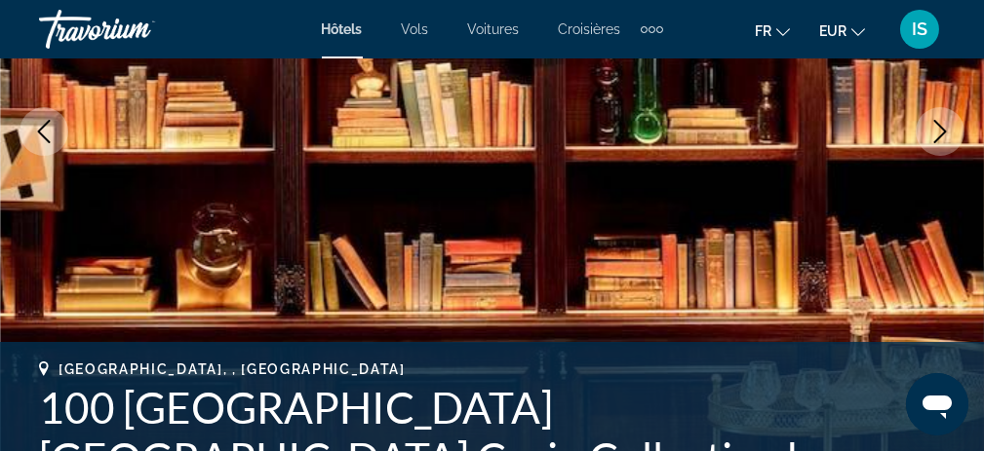
click at [938, 139] on icon "Next image" at bounding box center [939, 131] width 23 height 23
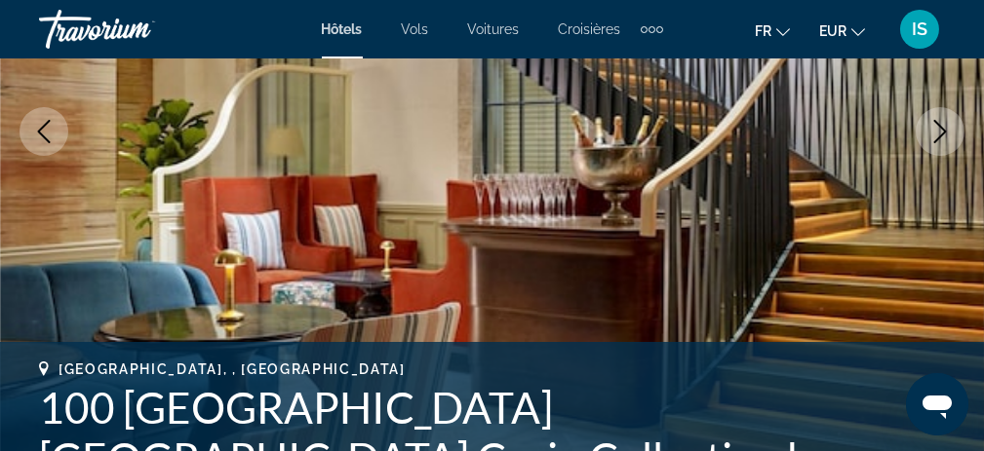
click at [938, 139] on icon "Next image" at bounding box center [939, 131] width 23 height 23
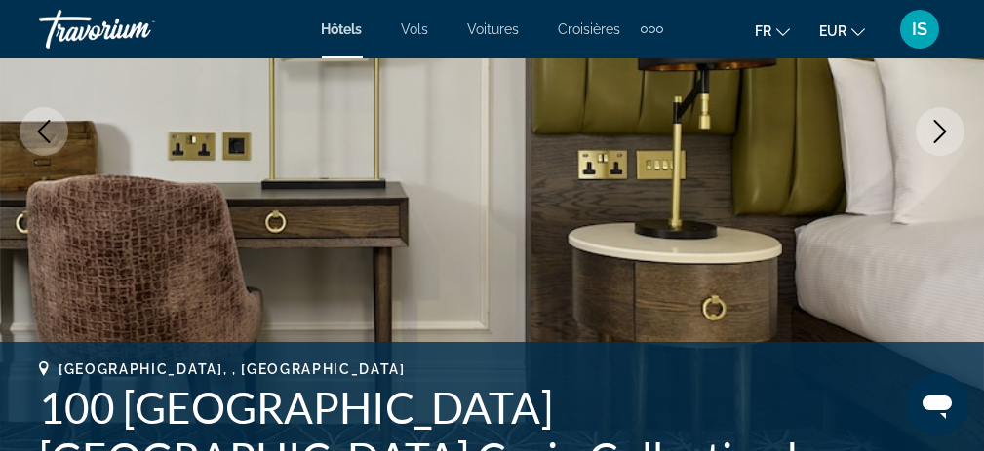
click at [938, 139] on icon "Next image" at bounding box center [939, 131] width 23 height 23
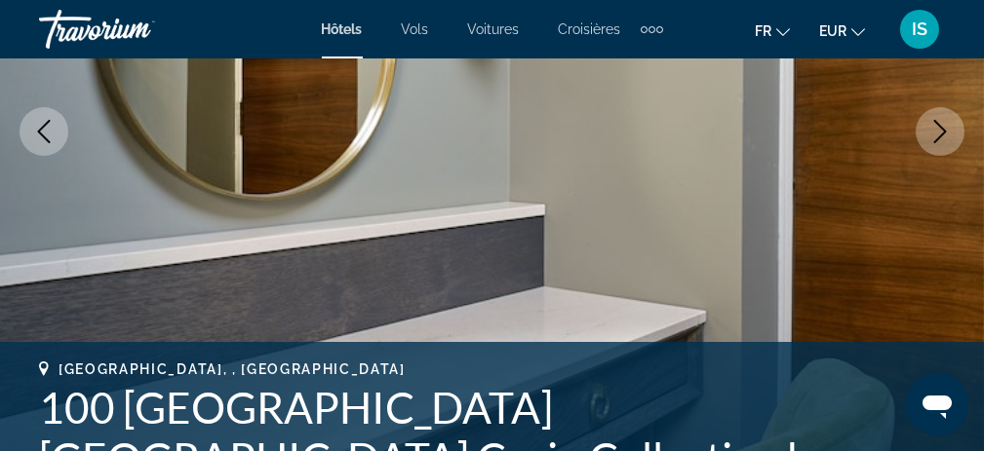
click at [938, 139] on icon "Next image" at bounding box center [939, 131] width 23 height 23
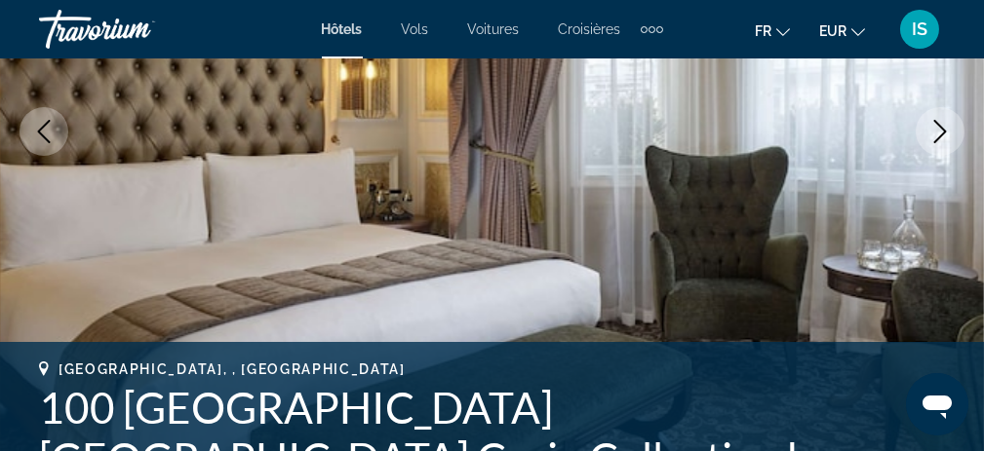
click at [938, 139] on icon "Next image" at bounding box center [939, 131] width 23 height 23
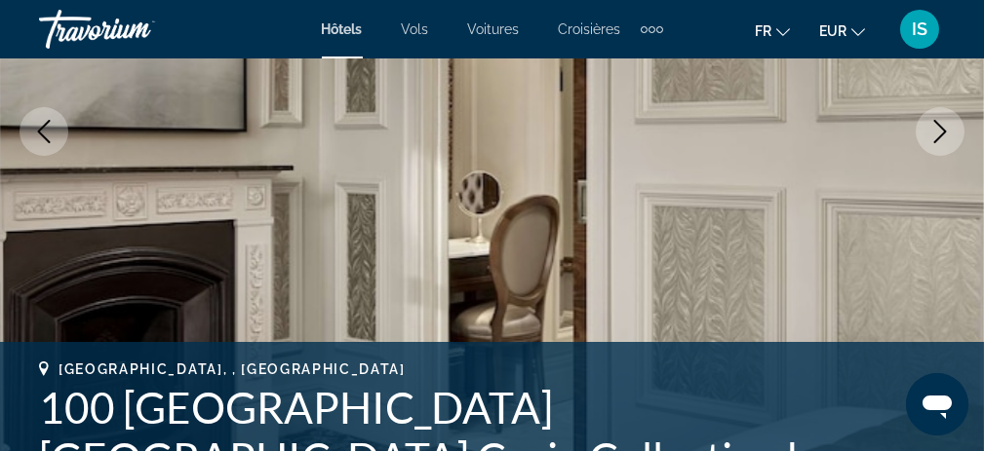
click at [938, 139] on icon "Next image" at bounding box center [939, 131] width 23 height 23
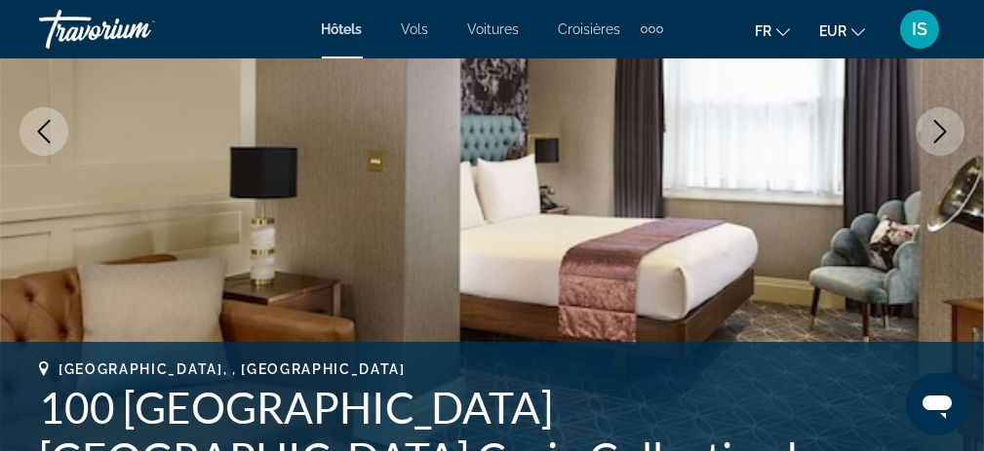
click at [938, 139] on icon "Next image" at bounding box center [939, 131] width 23 height 23
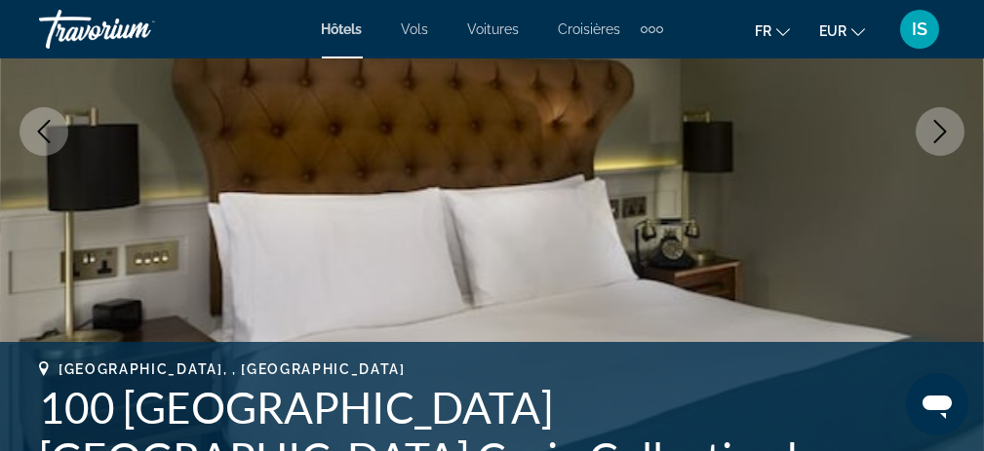
click at [938, 139] on icon "Next image" at bounding box center [939, 131] width 23 height 23
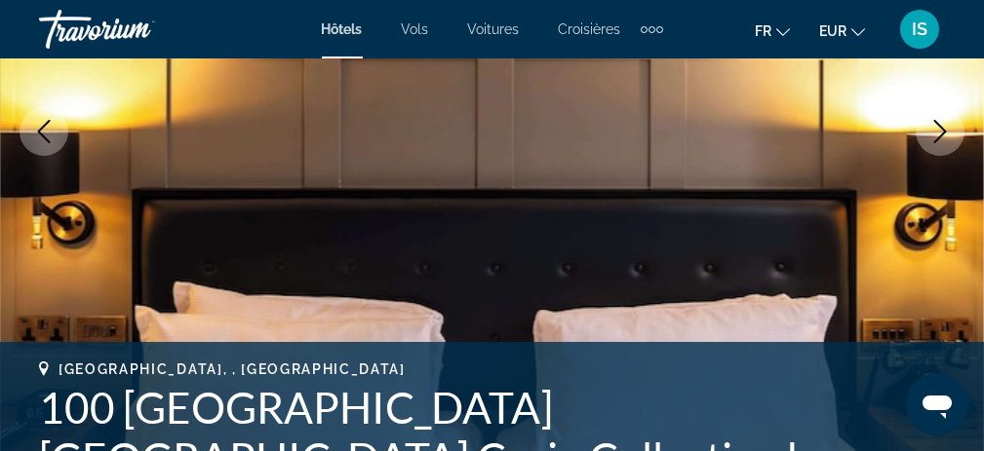
click at [938, 139] on icon "Next image" at bounding box center [939, 131] width 23 height 23
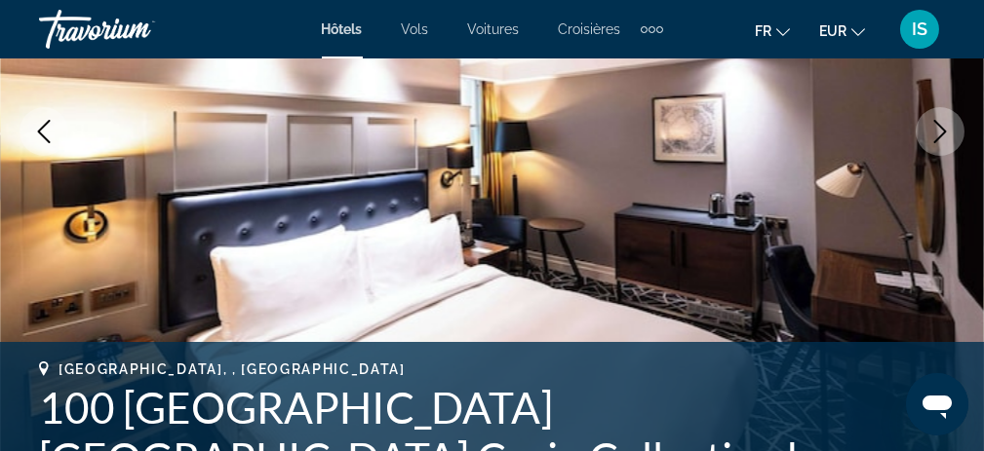
click at [938, 139] on icon "Next image" at bounding box center [939, 131] width 23 height 23
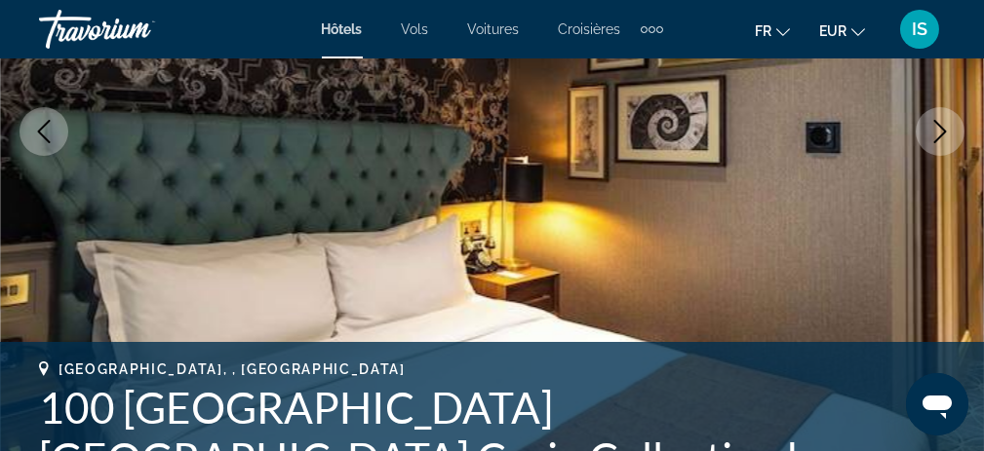
click at [938, 139] on icon "Next image" at bounding box center [939, 131] width 23 height 23
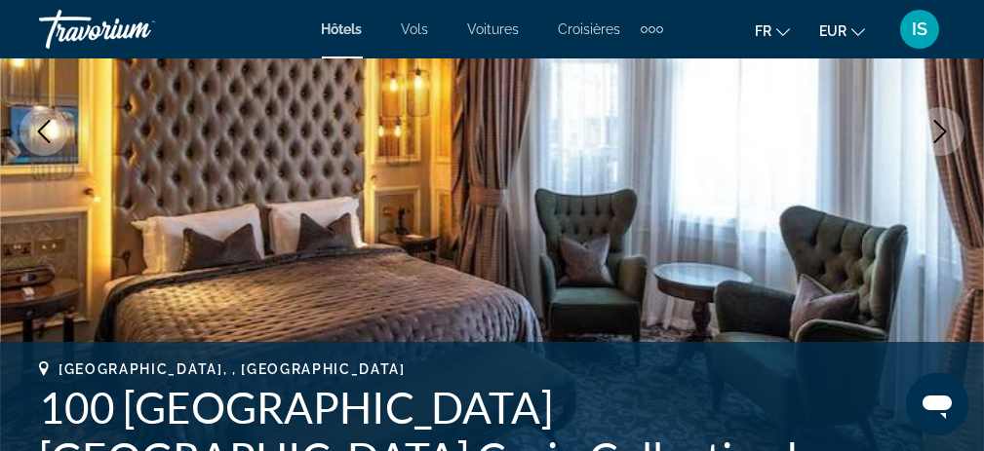
click at [938, 139] on icon "Next image" at bounding box center [939, 131] width 23 height 23
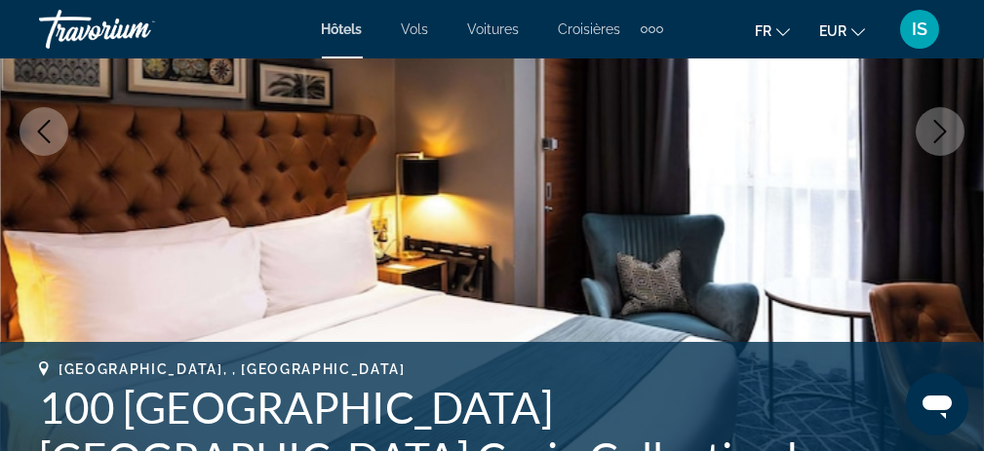
click at [938, 139] on icon "Next image" at bounding box center [939, 131] width 23 height 23
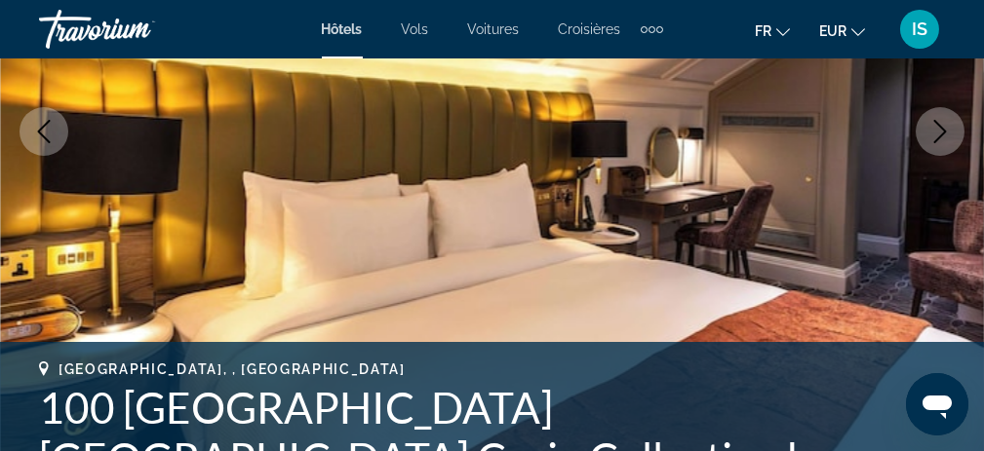
click at [938, 139] on icon "Next image" at bounding box center [939, 131] width 23 height 23
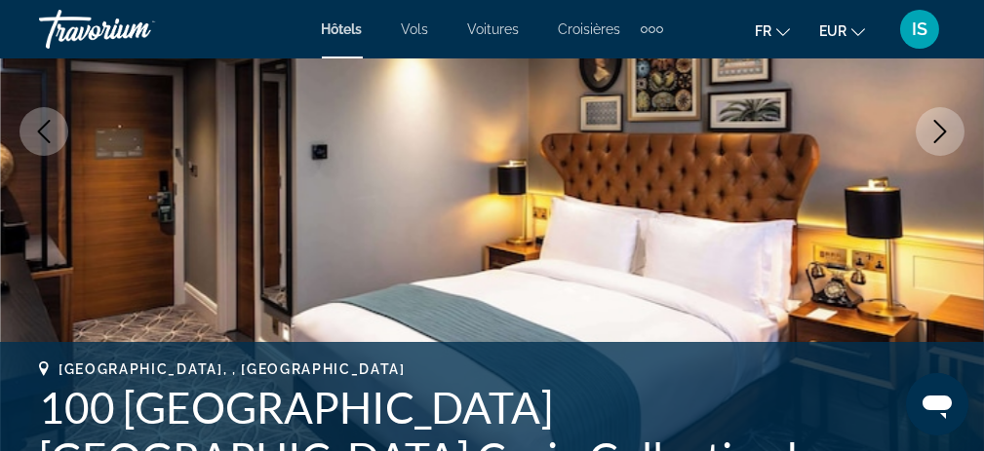
click at [938, 139] on icon "Next image" at bounding box center [939, 131] width 23 height 23
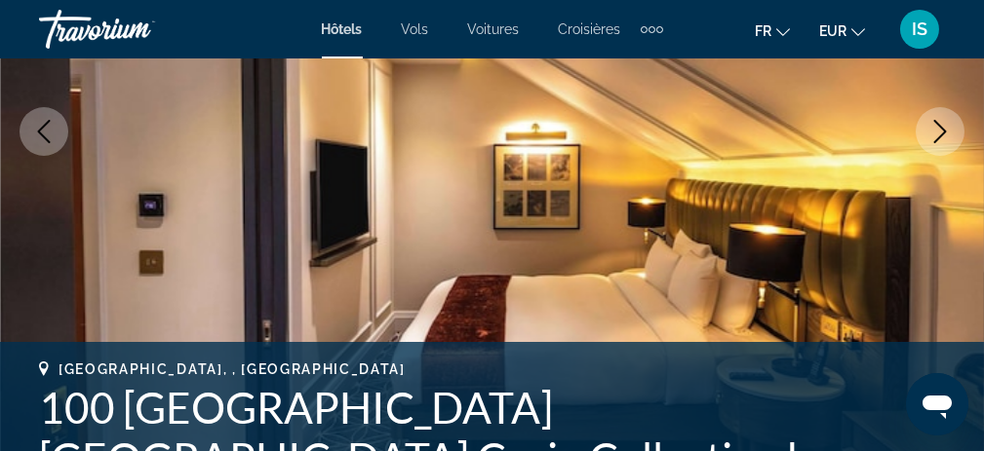
click at [938, 139] on icon "Next image" at bounding box center [939, 131] width 23 height 23
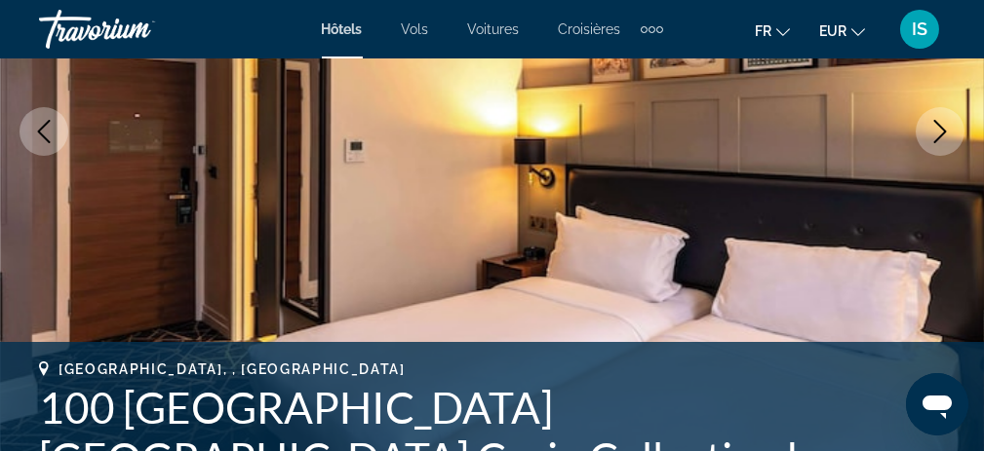
click at [938, 139] on icon "Next image" at bounding box center [939, 131] width 23 height 23
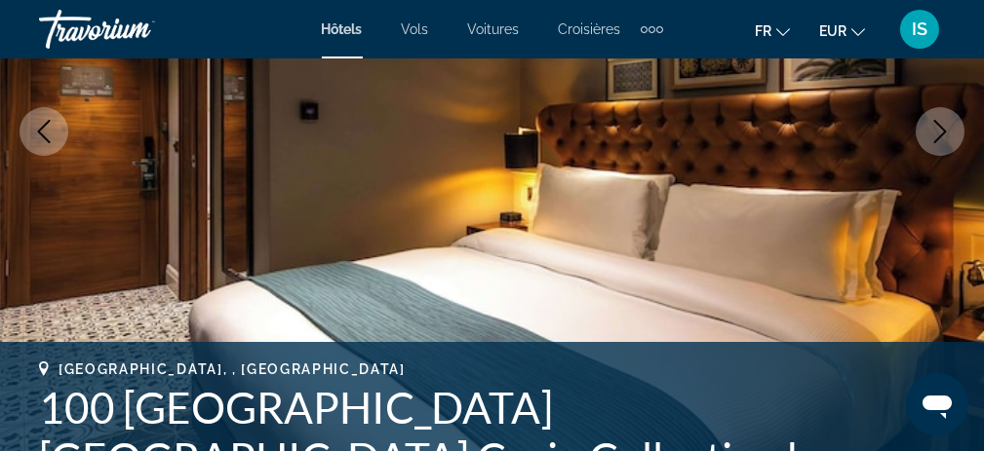
click at [938, 139] on icon "Next image" at bounding box center [939, 131] width 23 height 23
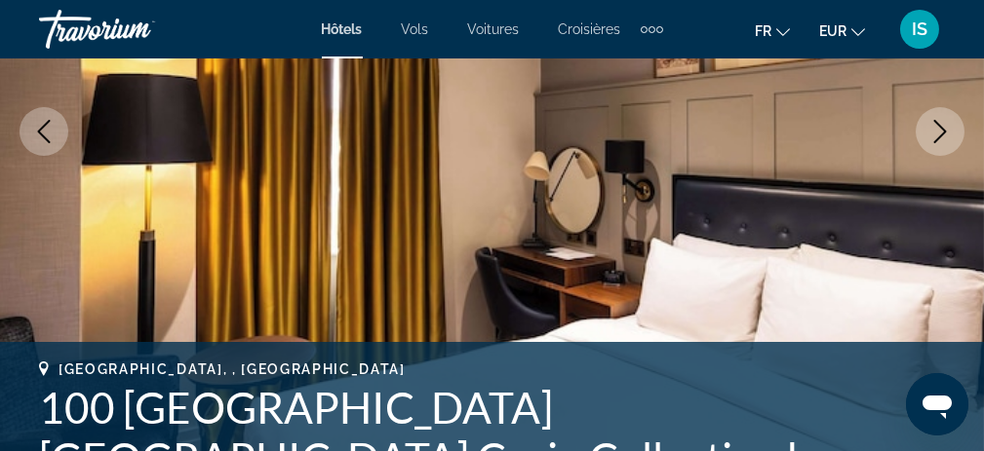
click at [938, 139] on icon "Next image" at bounding box center [939, 131] width 23 height 23
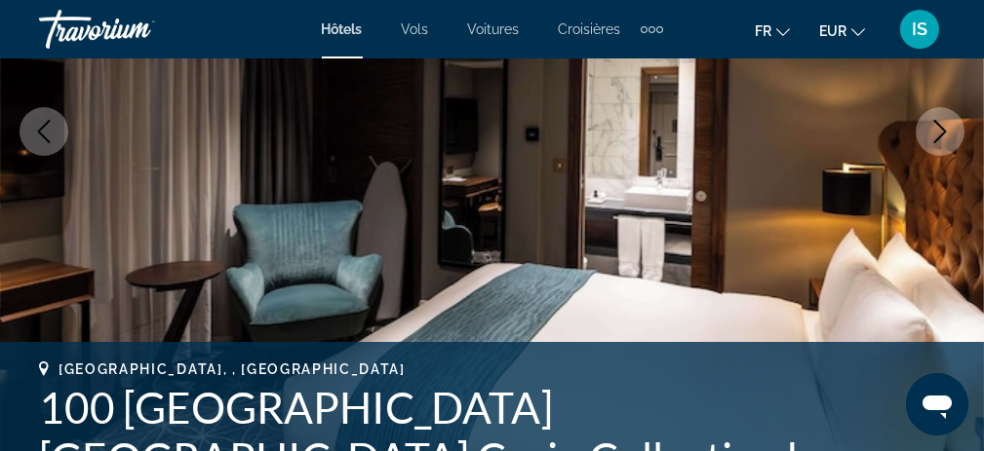
click at [938, 139] on icon "Next image" at bounding box center [939, 131] width 23 height 23
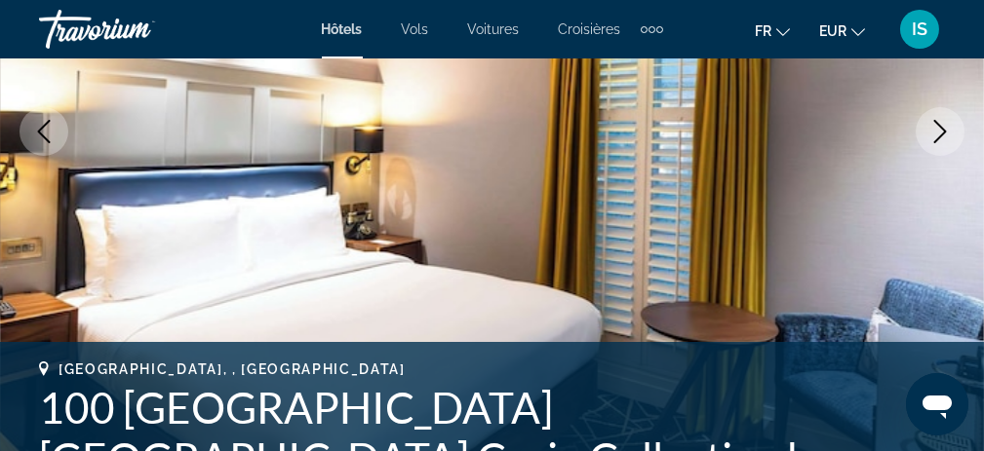
click at [938, 139] on icon "Next image" at bounding box center [939, 131] width 23 height 23
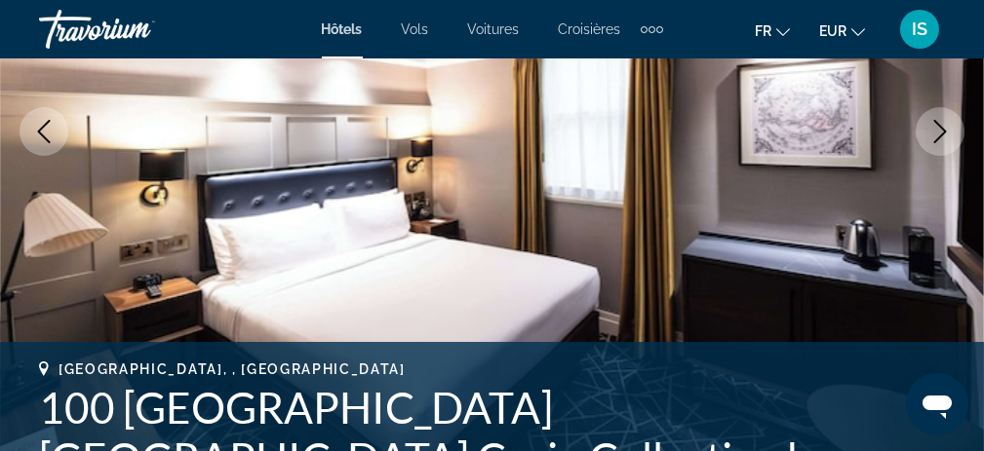
click at [938, 139] on icon "Next image" at bounding box center [939, 131] width 23 height 23
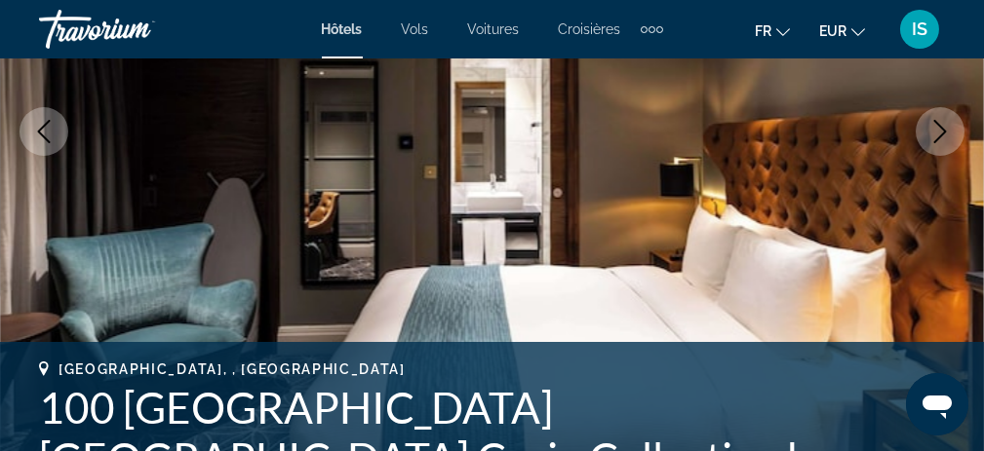
click at [938, 139] on icon "Next image" at bounding box center [939, 131] width 23 height 23
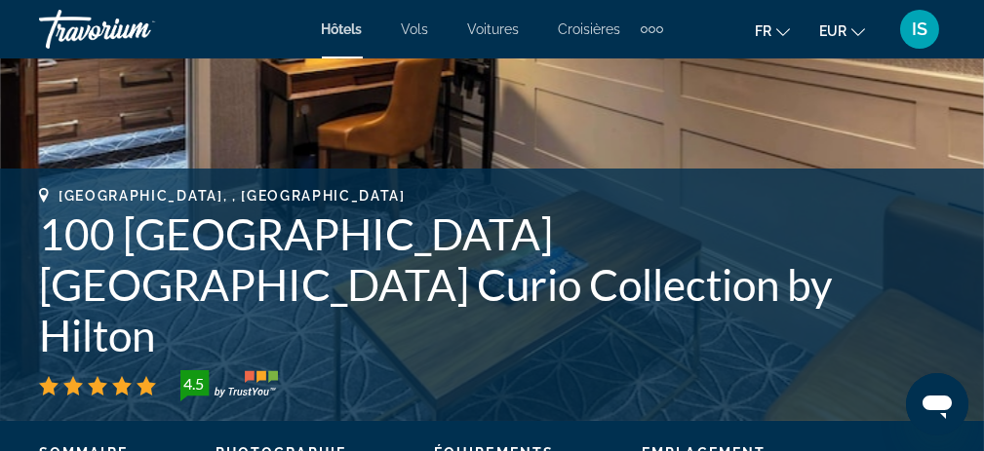
scroll to position [585, 0]
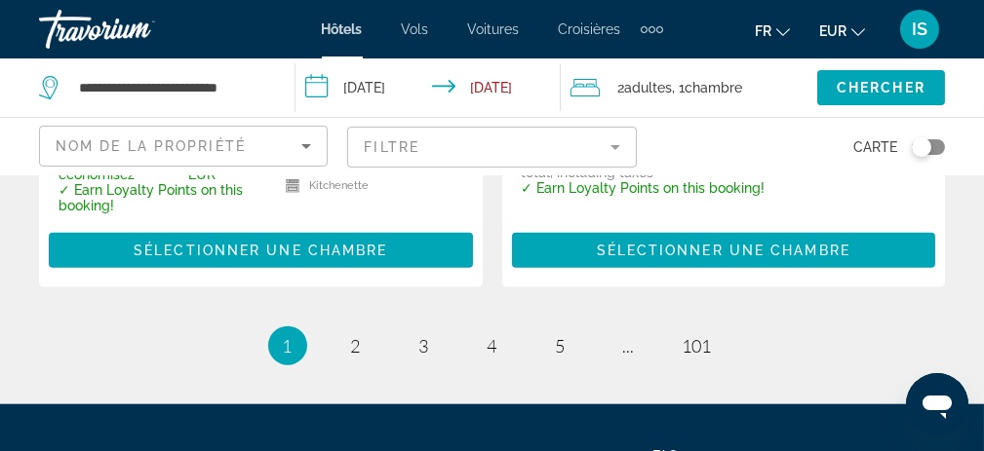
scroll to position [4428, 0]
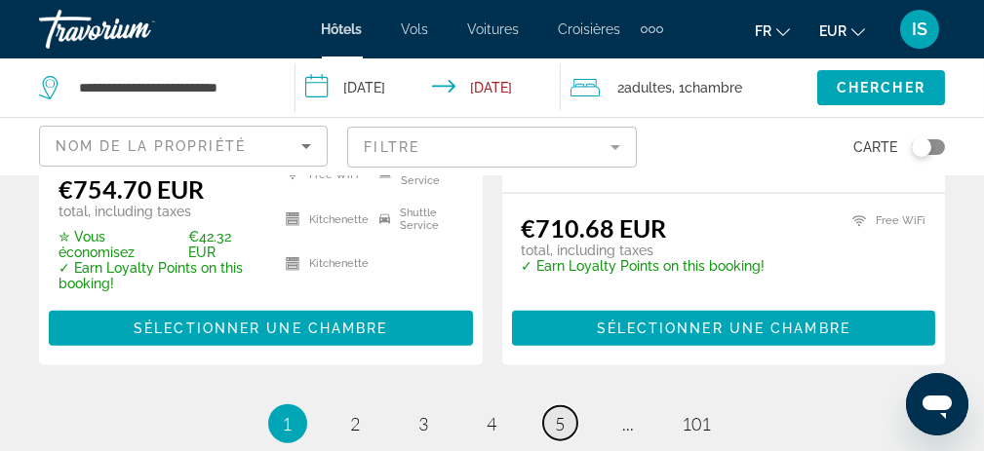
click at [561, 413] on span "5" at bounding box center [561, 423] width 10 height 21
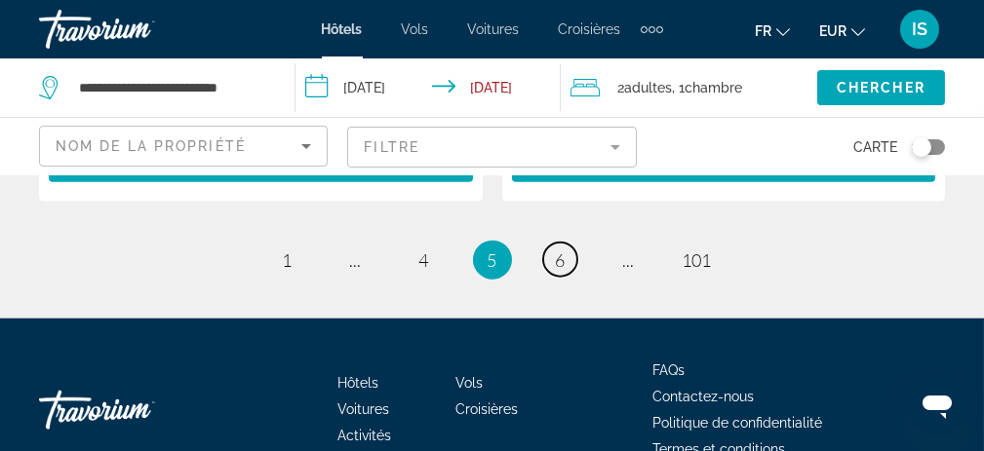
scroll to position [4323, 0]
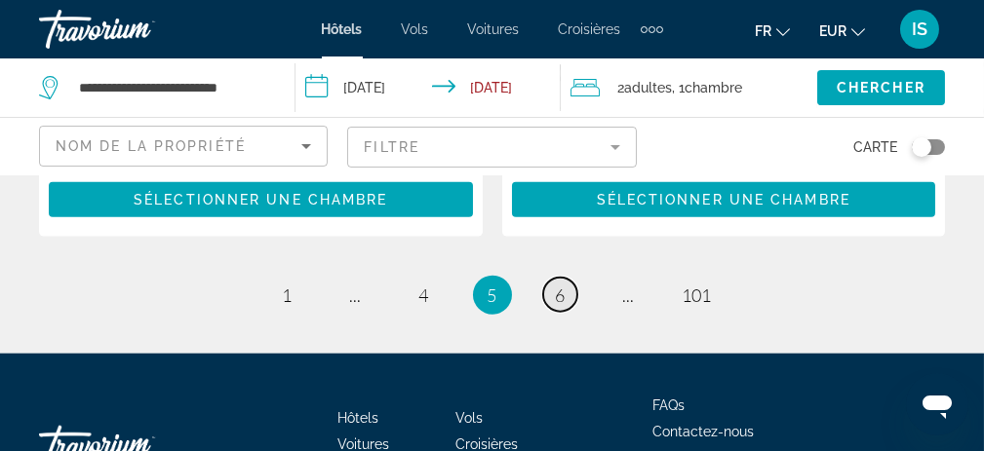
click at [562, 285] on span "6" at bounding box center [561, 295] width 10 height 21
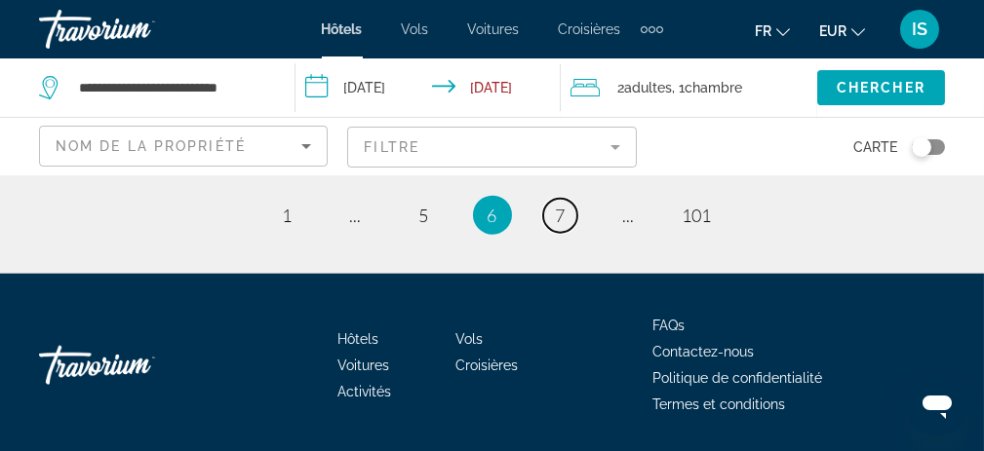
scroll to position [4275, 0]
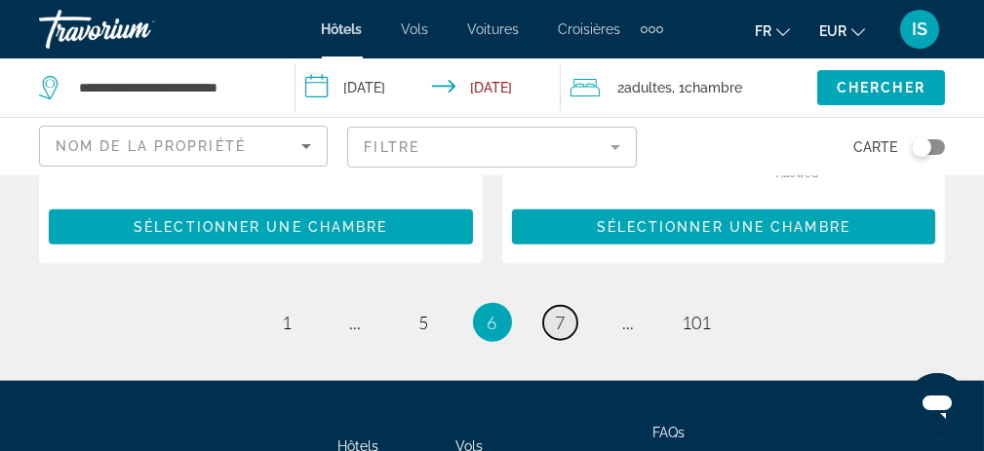
click at [570, 340] on link "page 7" at bounding box center [560, 323] width 34 height 34
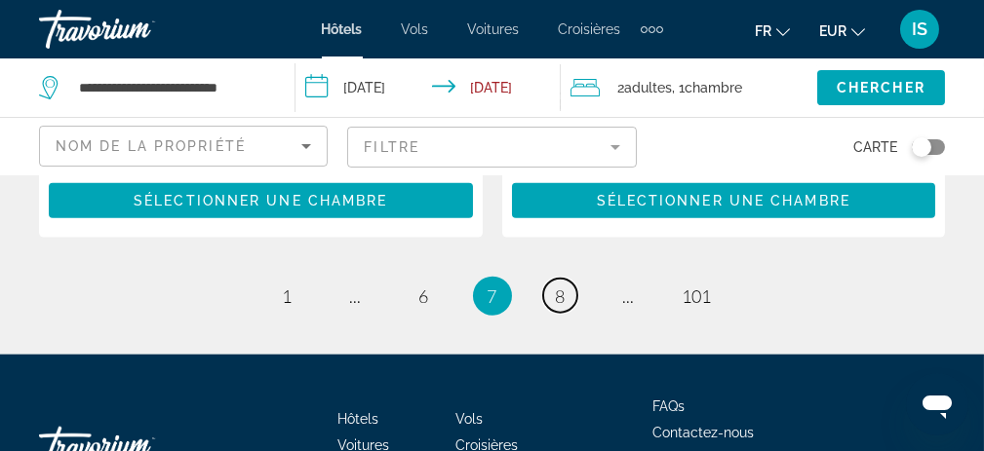
scroll to position [4096, 0]
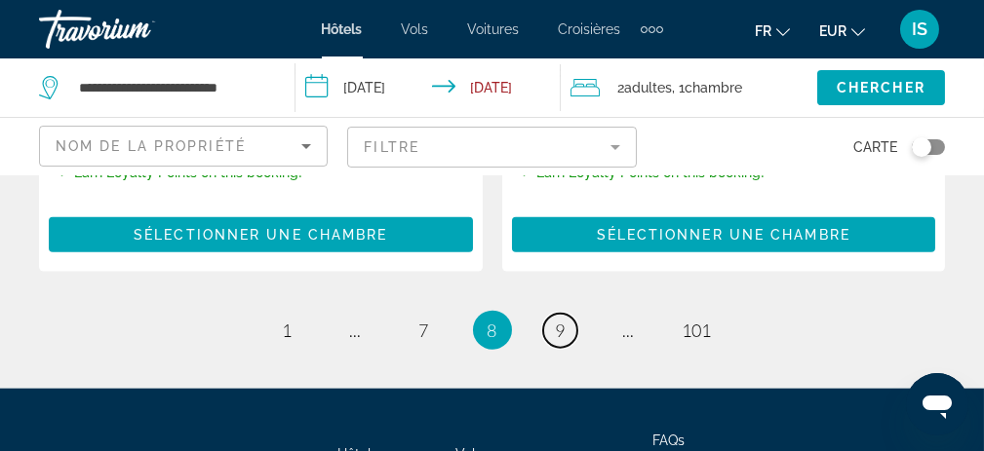
scroll to position [4290, 0]
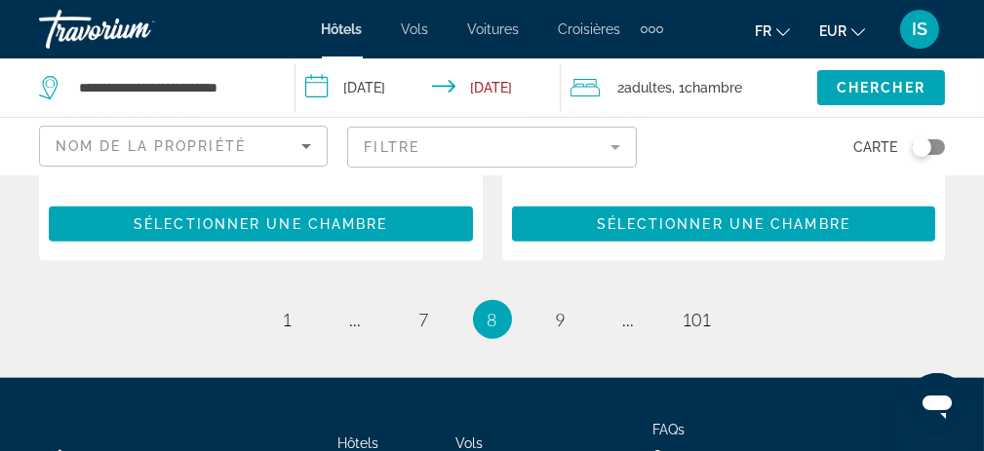
click at [490, 300] on li "You're on page 8" at bounding box center [492, 319] width 39 height 39
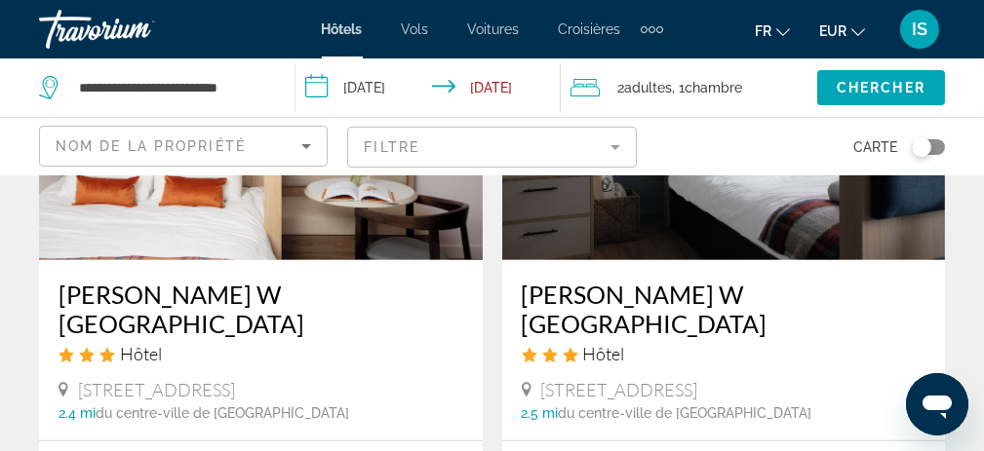
scroll to position [1755, 0]
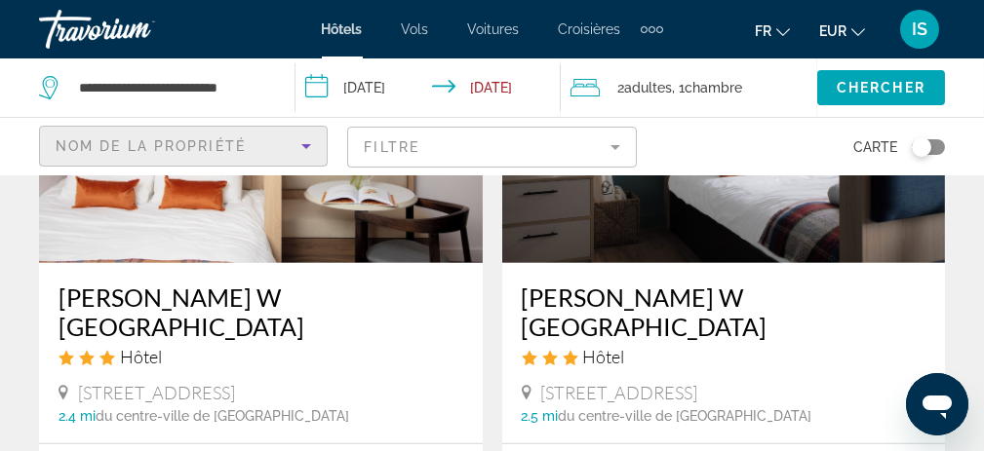
click at [300, 148] on icon "Sort by" at bounding box center [305, 146] width 23 height 23
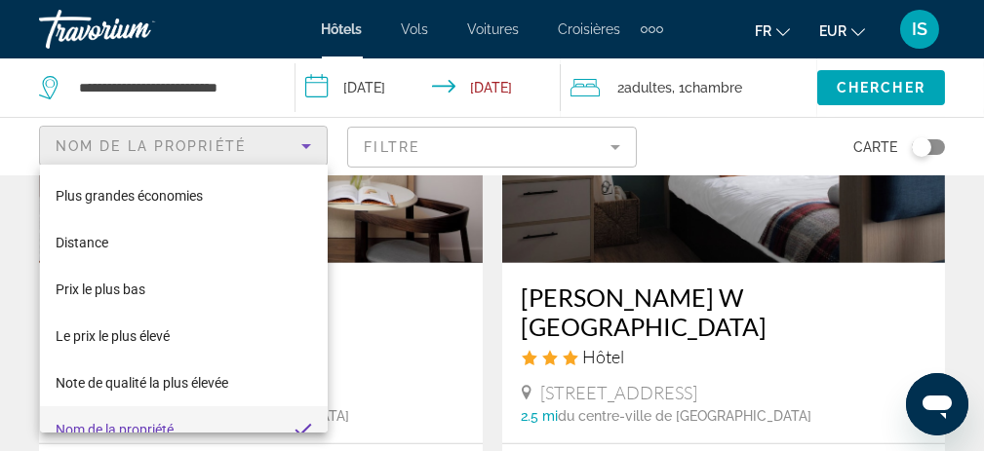
scroll to position [20, 0]
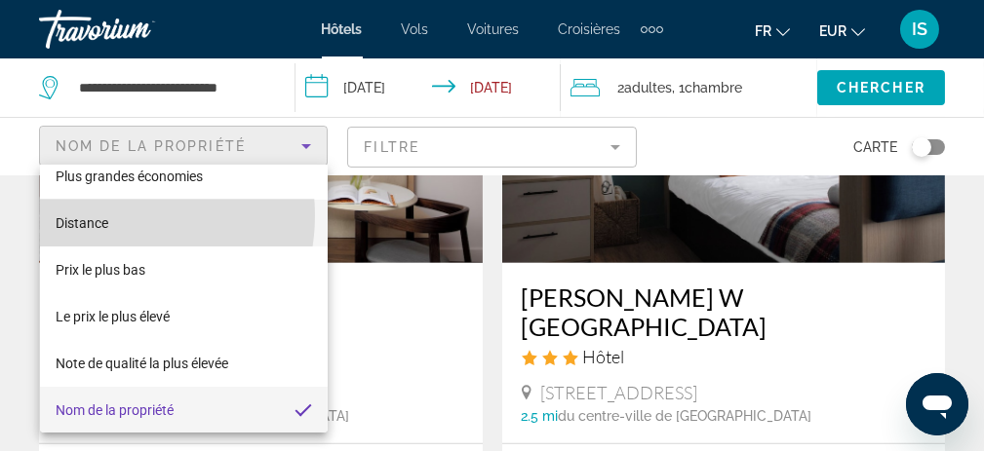
click at [104, 215] on span "Distance" at bounding box center [82, 223] width 53 height 16
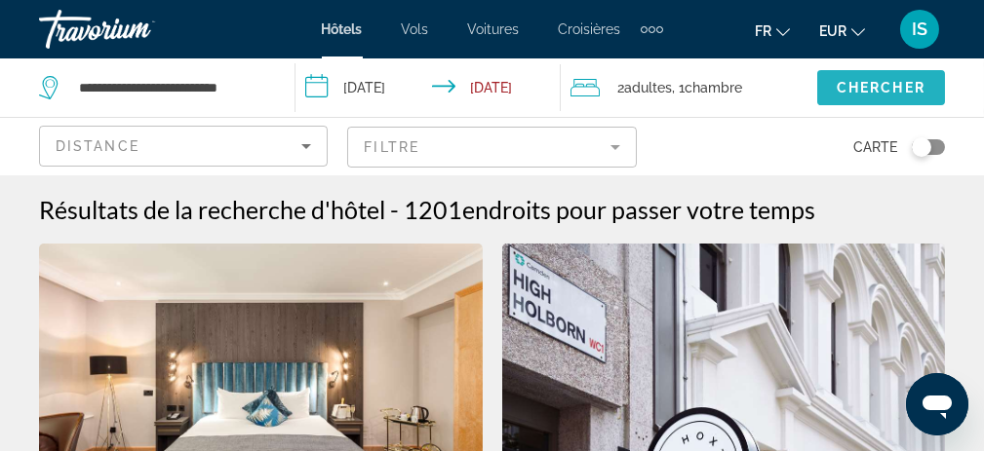
click at [878, 94] on span "Chercher" at bounding box center [881, 88] width 89 height 16
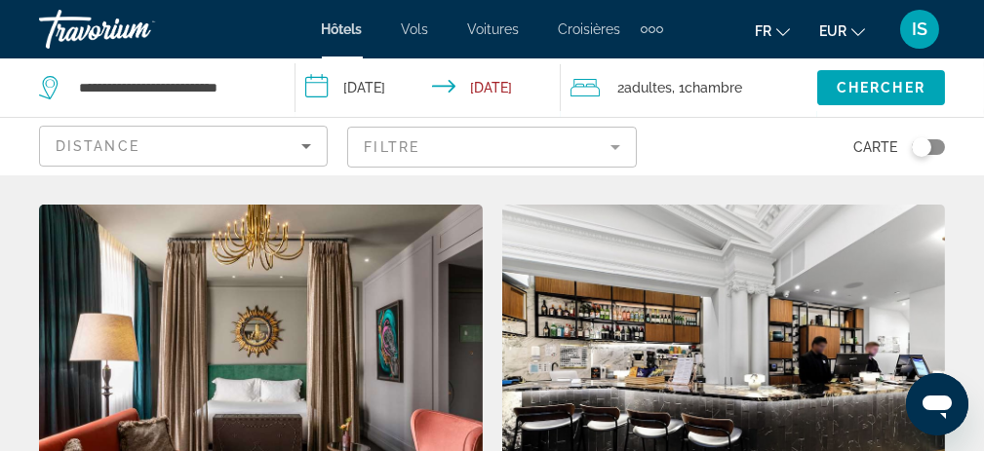
scroll to position [710, 0]
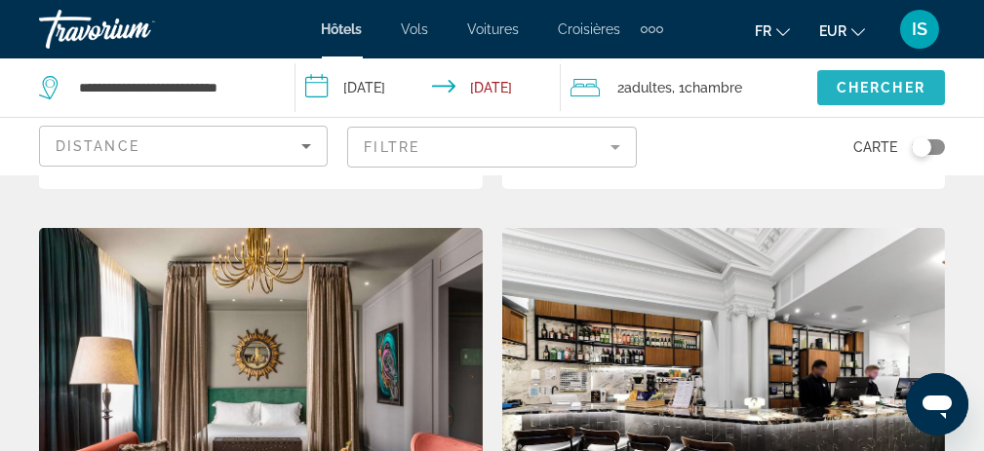
click at [884, 85] on span "Chercher" at bounding box center [881, 88] width 89 height 16
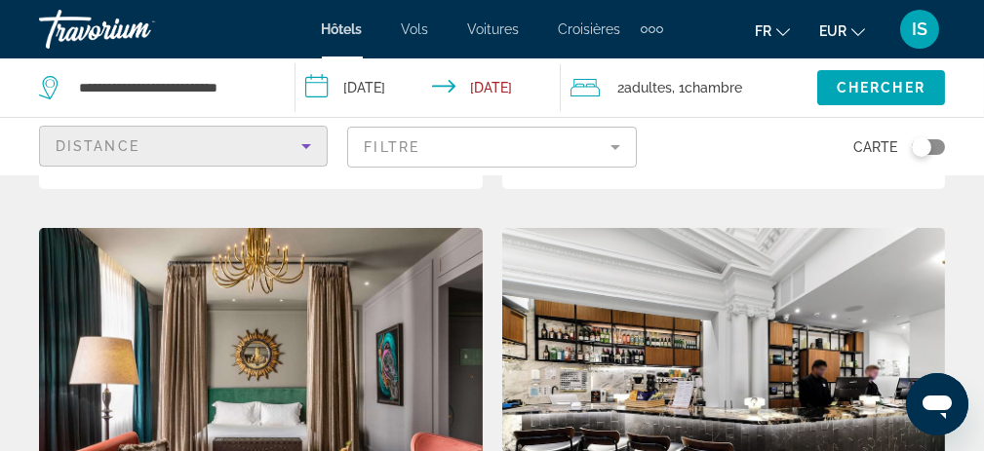
click at [301, 146] on icon "Sort by" at bounding box center [305, 146] width 23 height 23
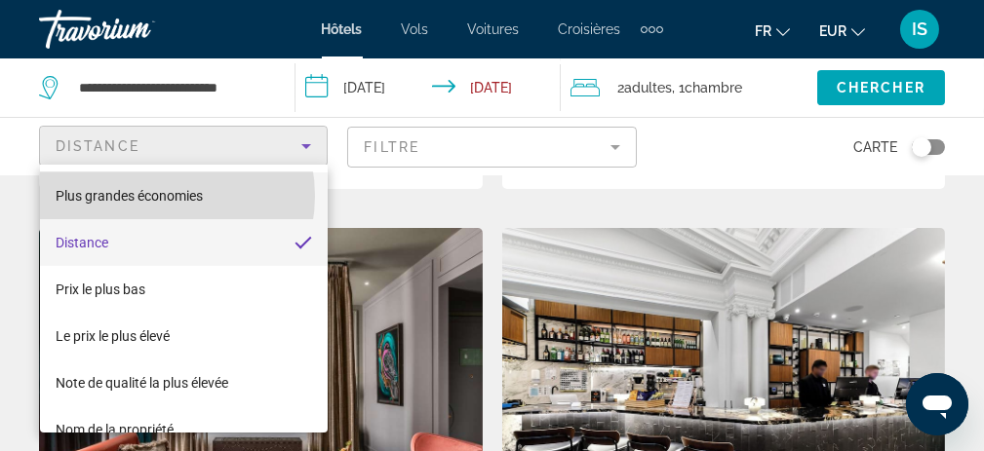
click at [156, 196] on span "Plus grandes économies" at bounding box center [129, 196] width 147 height 16
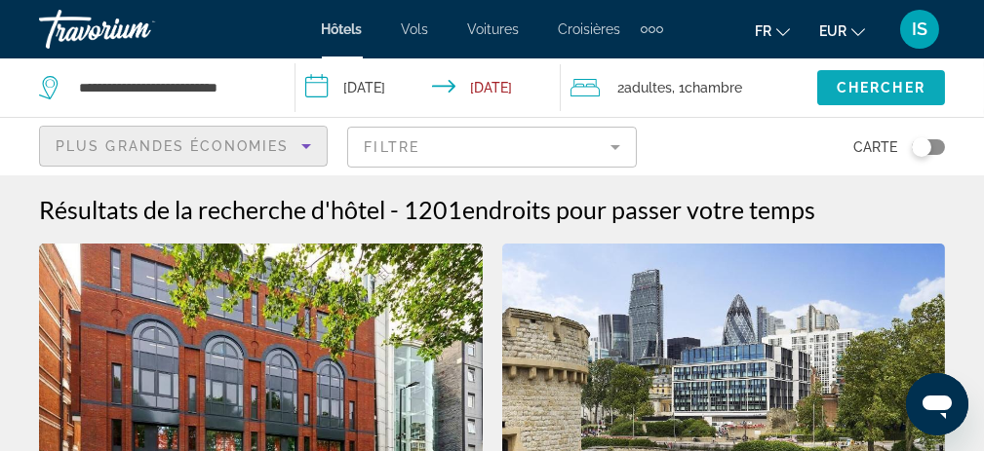
click at [853, 88] on span "Chercher" at bounding box center [881, 88] width 89 height 16
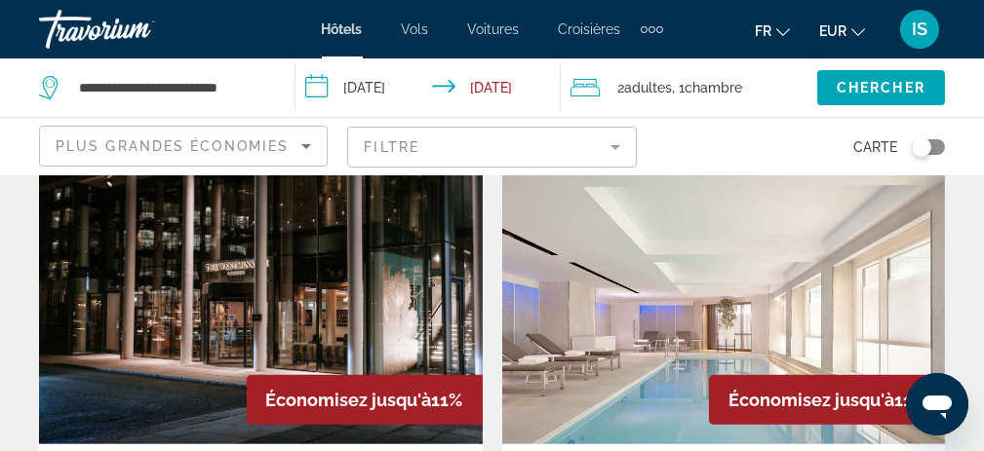
scroll to position [1658, 0]
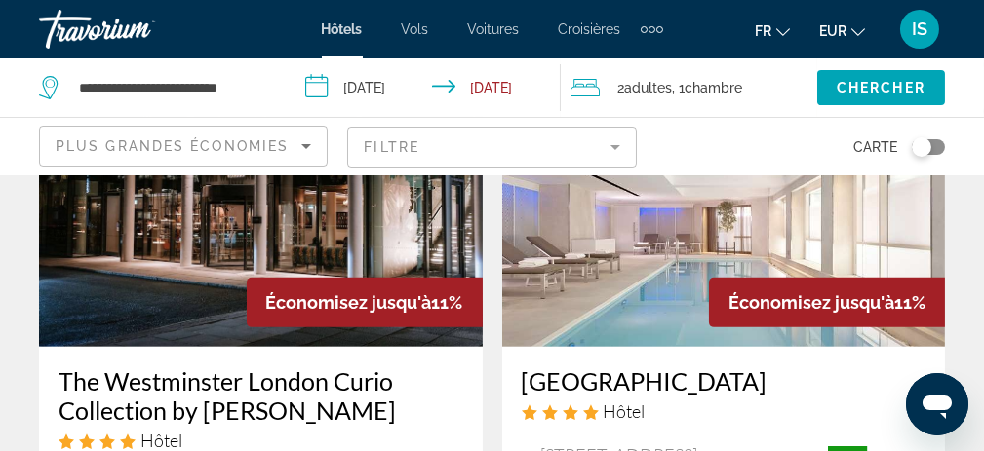
click at [665, 302] on img "Main content" at bounding box center [724, 191] width 444 height 312
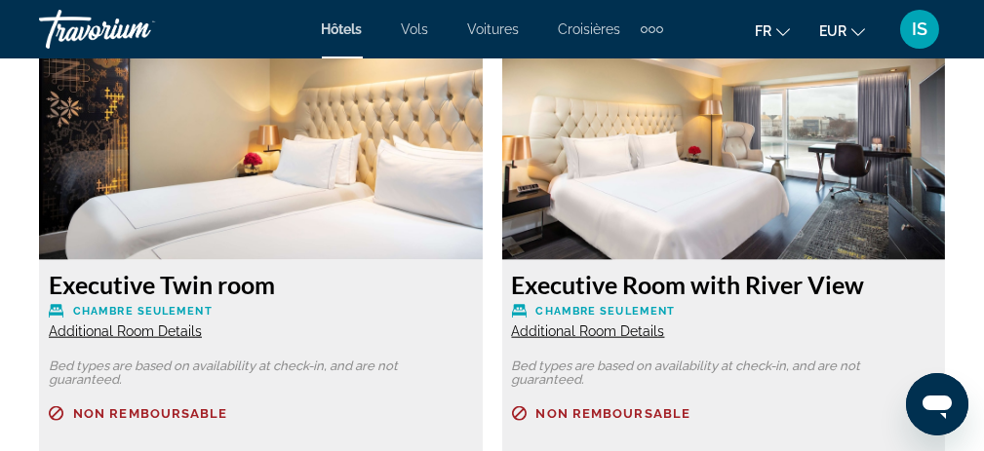
scroll to position [4725, 0]
